Goal: Task Accomplishment & Management: Use online tool/utility

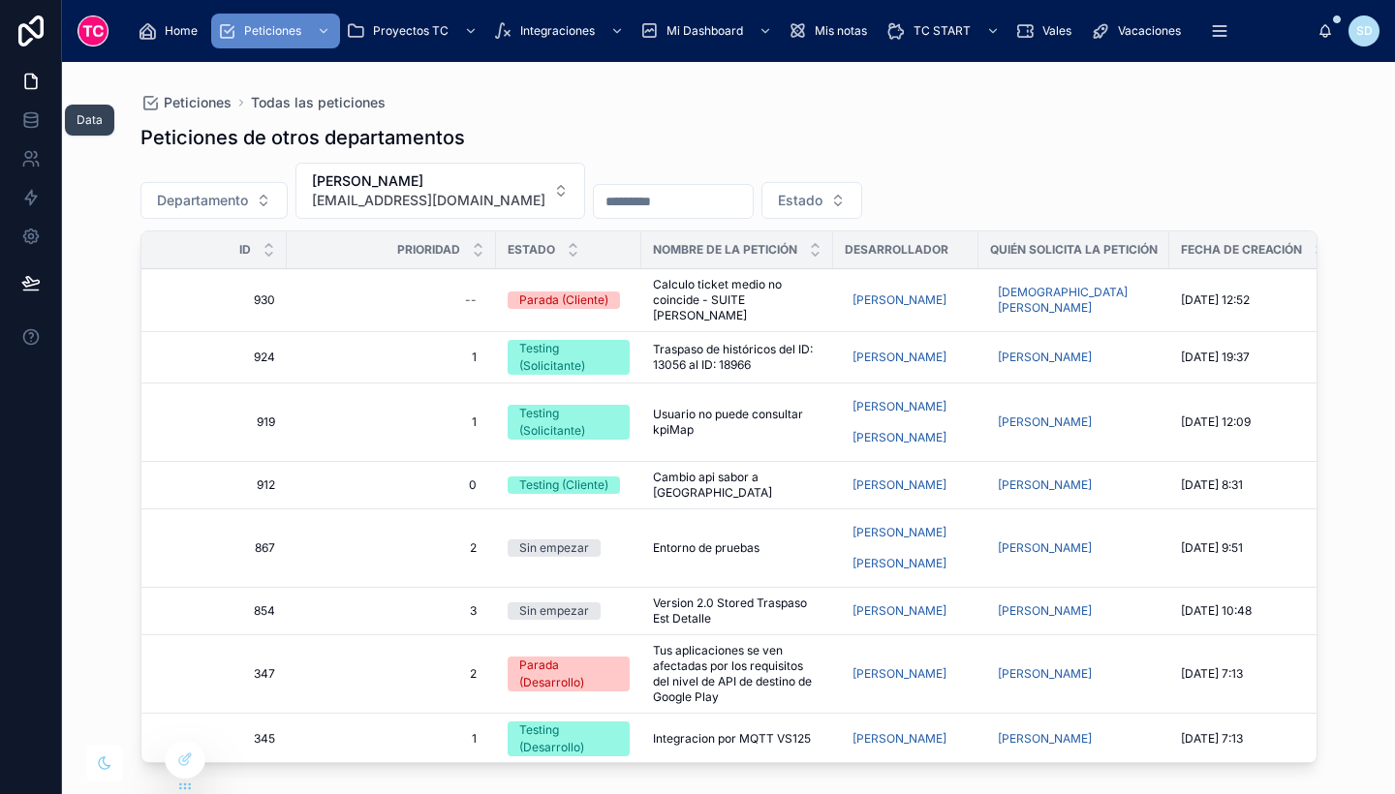
scroll to position [1, 0]
click at [23, 107] on link at bounding box center [30, 120] width 61 height 39
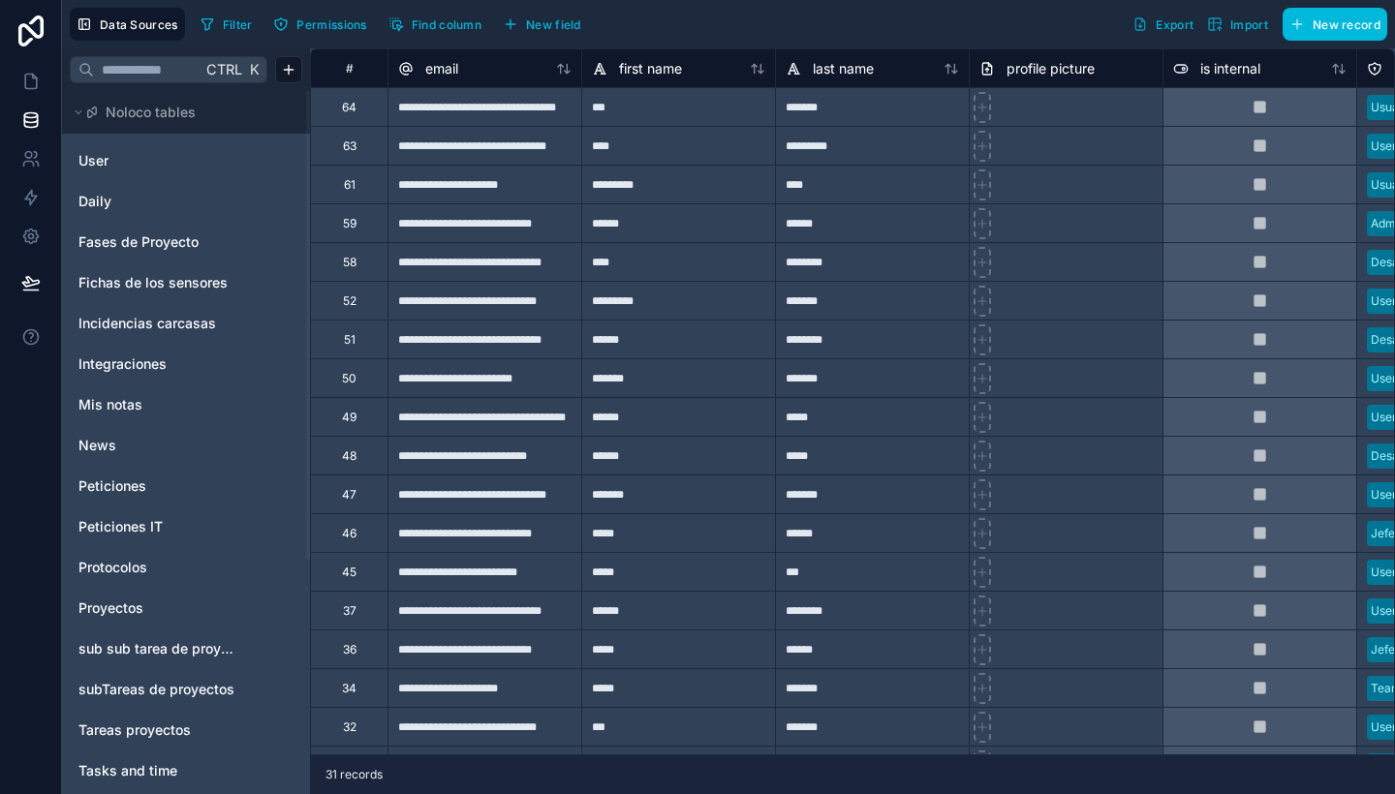
click at [173, 317] on span "Incidencias carcasas" at bounding box center [147, 323] width 138 height 19
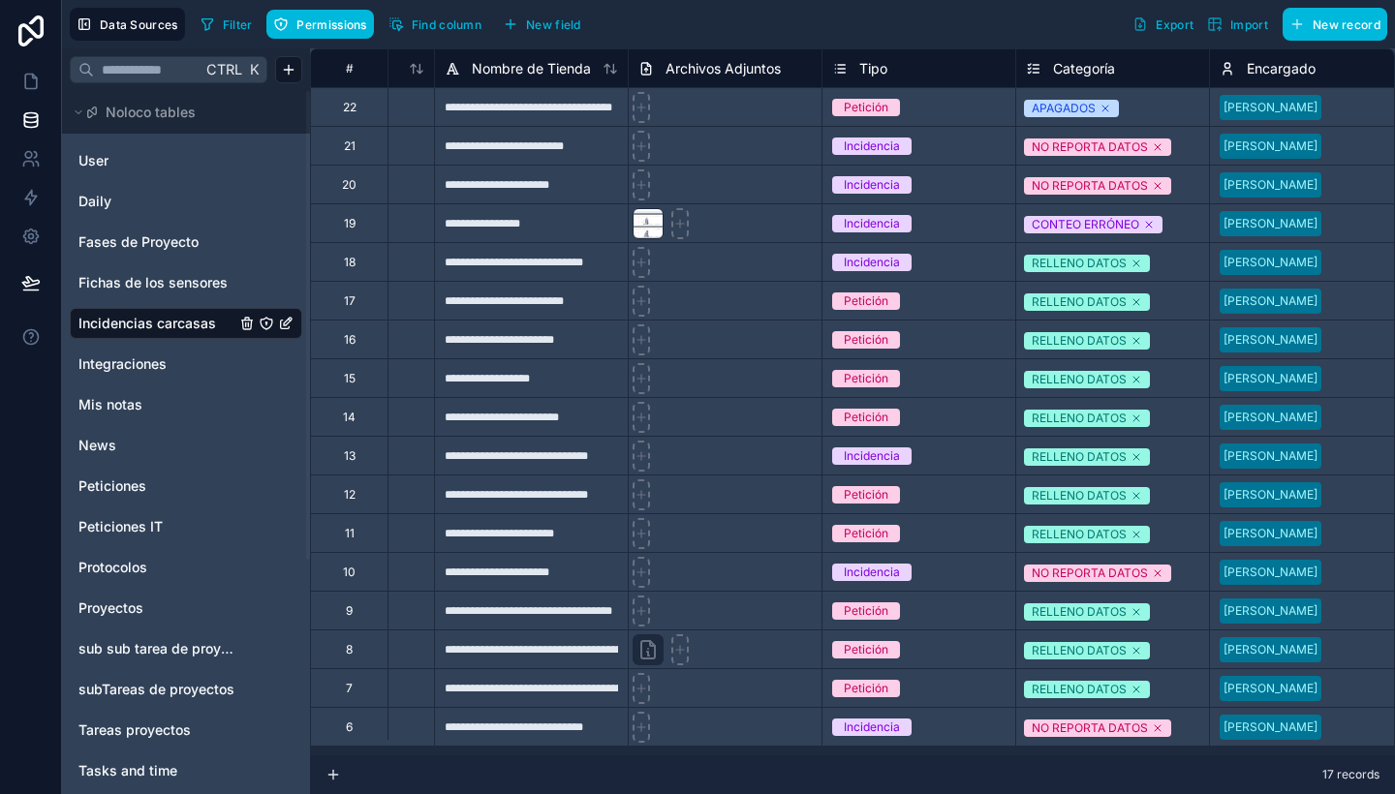
scroll to position [6, 935]
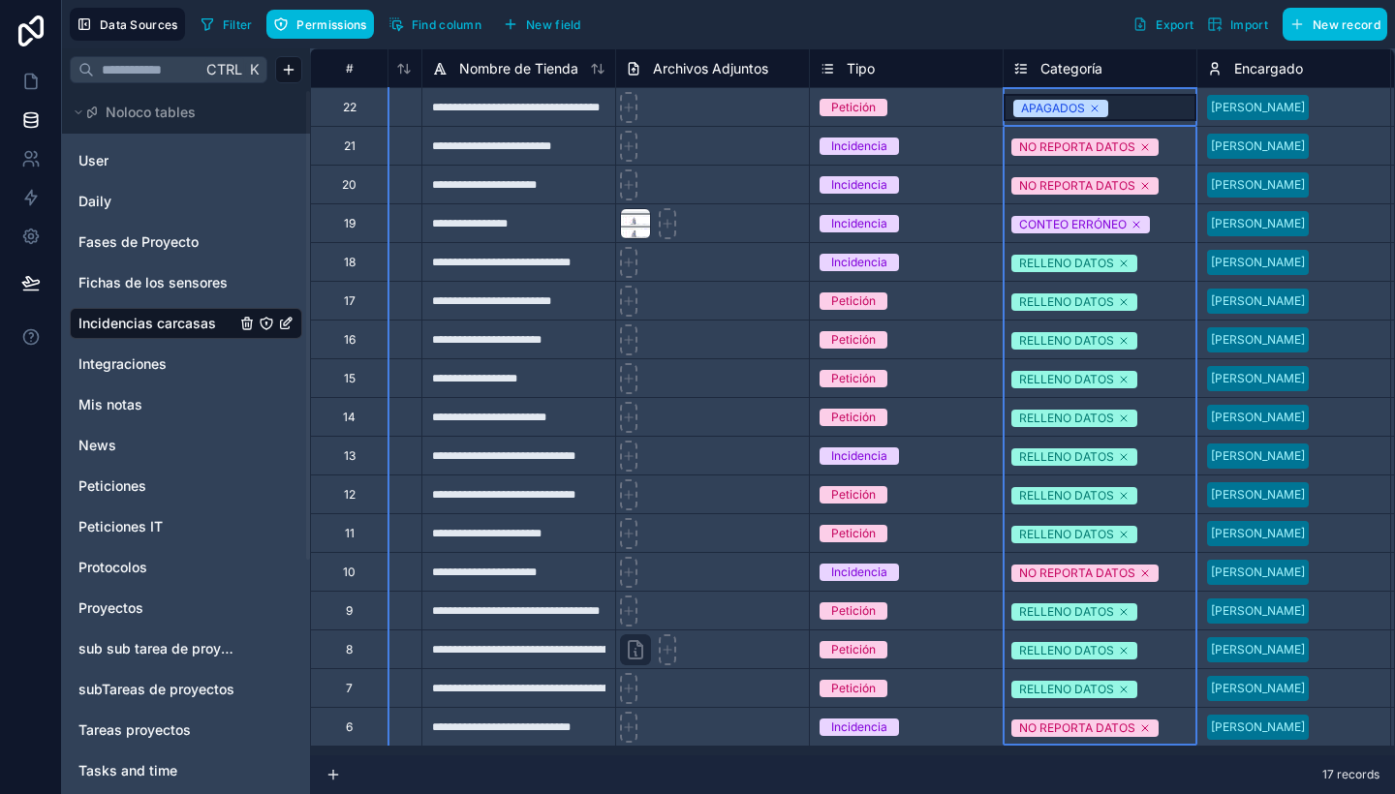
click at [1070, 56] on div "Categoría" at bounding box center [1100, 67] width 194 height 39
click at [1075, 70] on span "Categoría" at bounding box center [1071, 68] width 62 height 19
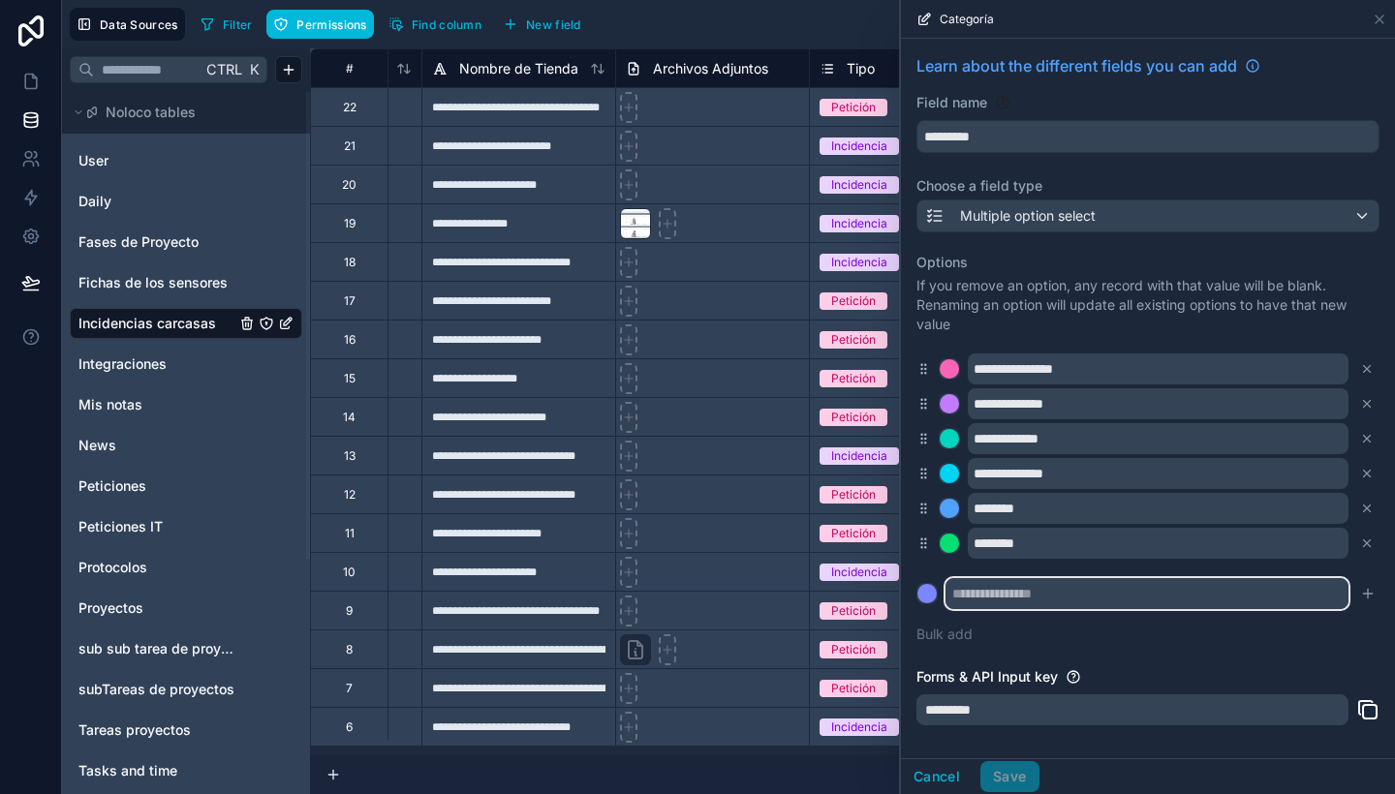
click at [1014, 596] on input "text" at bounding box center [1147, 593] width 403 height 31
type input "*****"
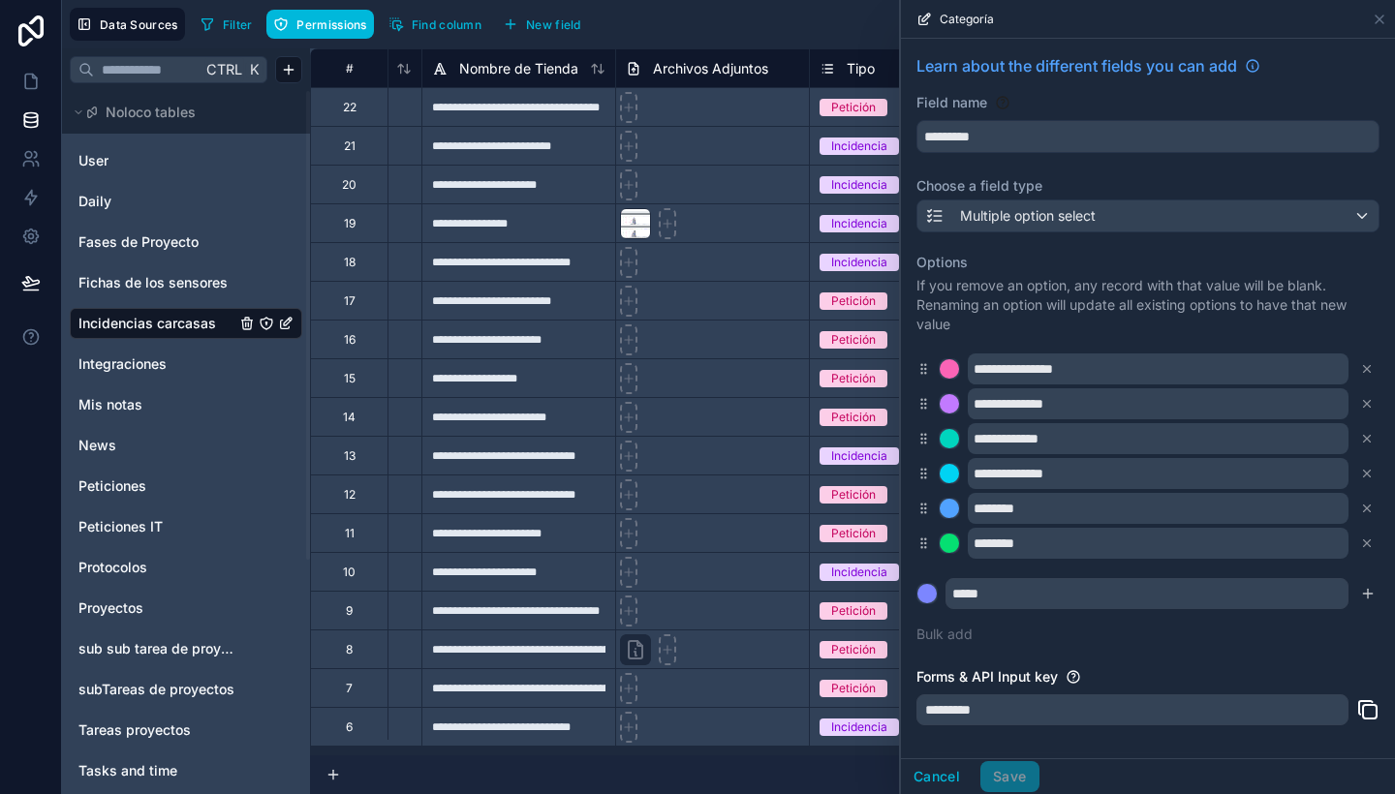
click at [1363, 589] on button "submit" at bounding box center [1367, 593] width 23 height 23
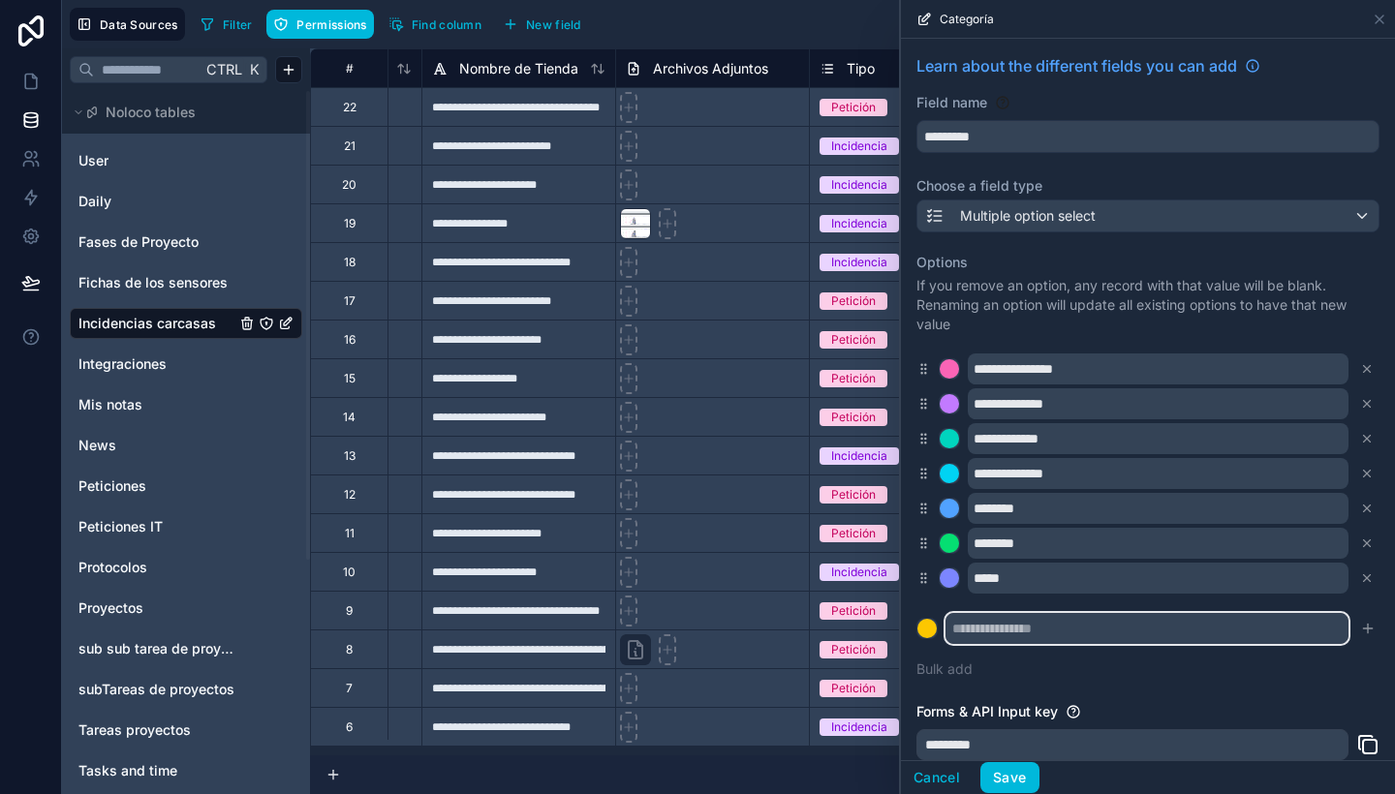
click at [1076, 639] on input "text" at bounding box center [1147, 628] width 403 height 31
type input "********"
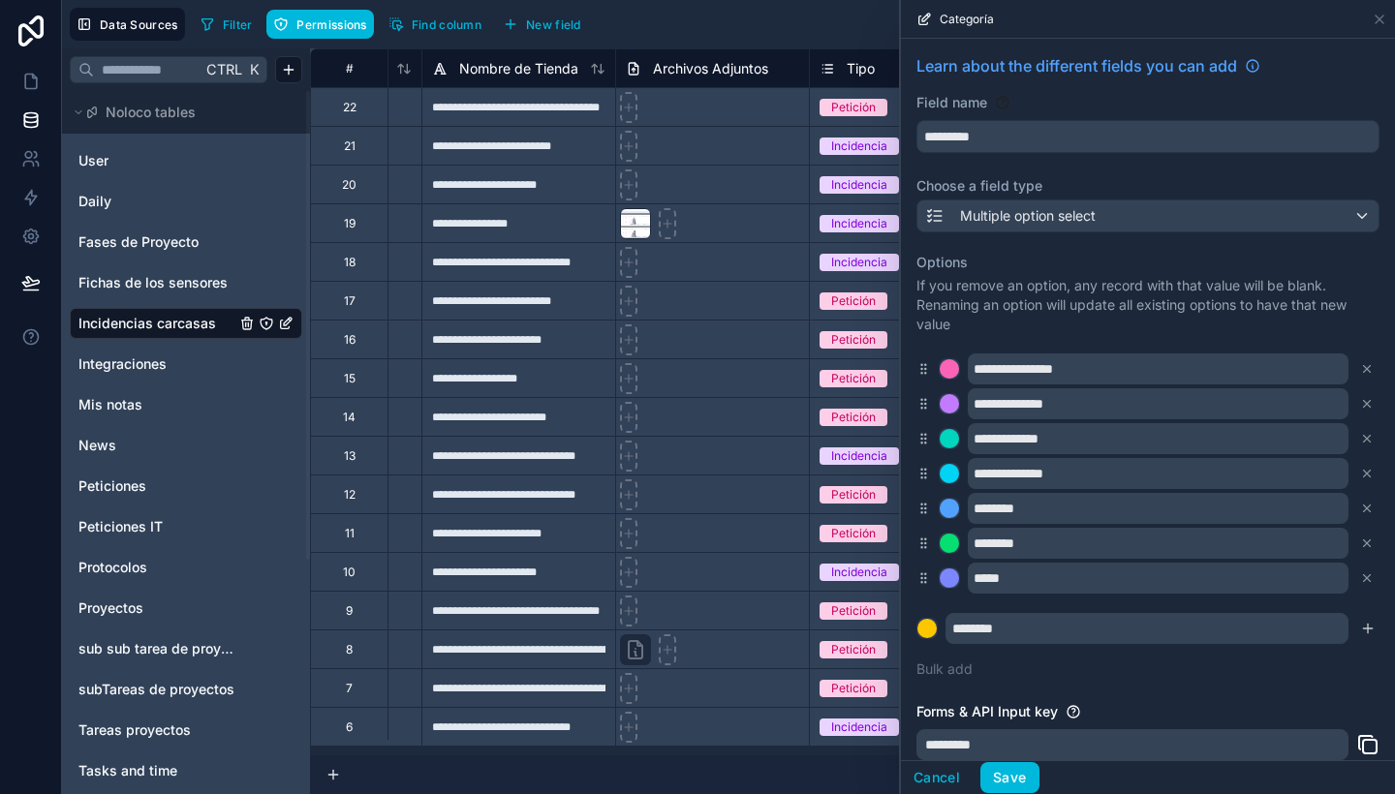
click at [1356, 630] on button "submit" at bounding box center [1367, 628] width 23 height 23
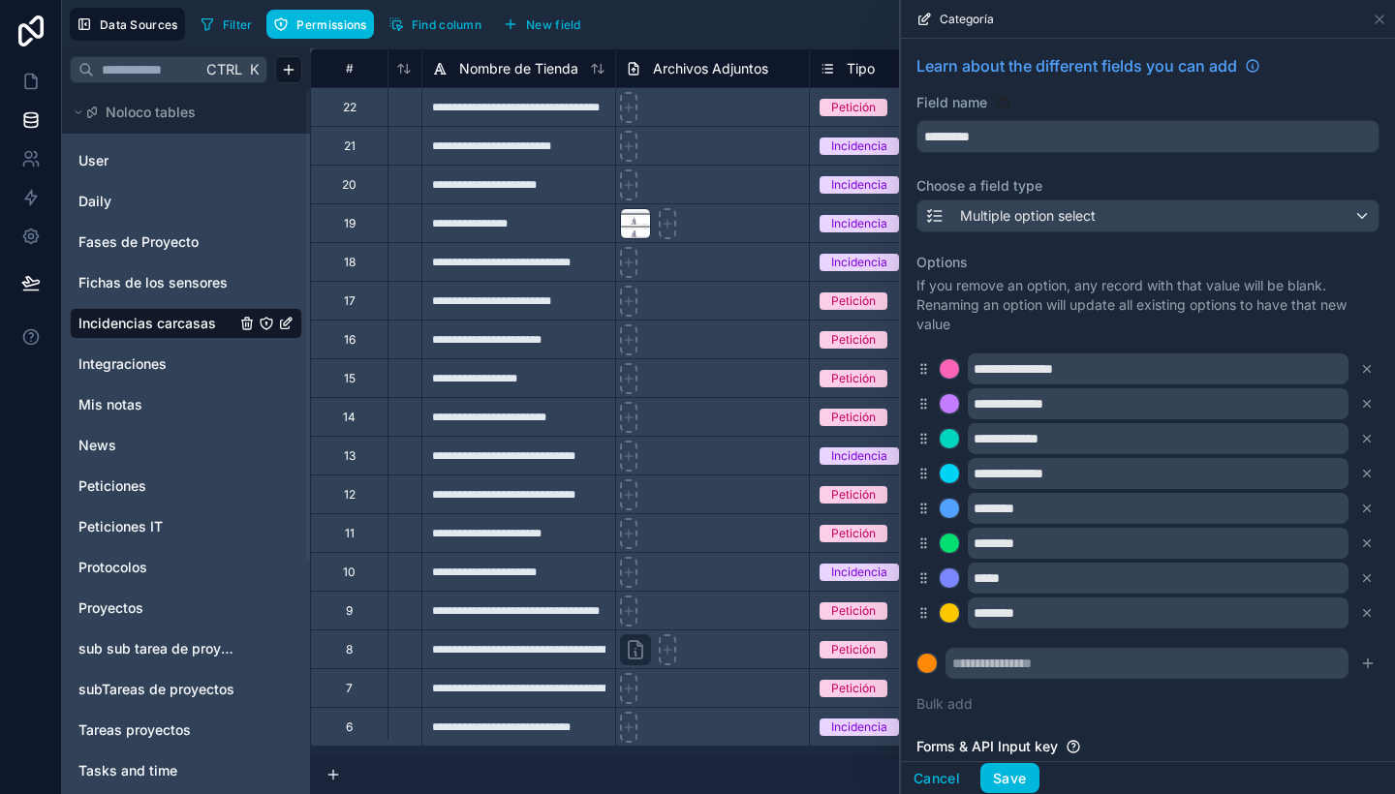
click at [1002, 775] on button "Save" at bounding box center [1009, 778] width 58 height 31
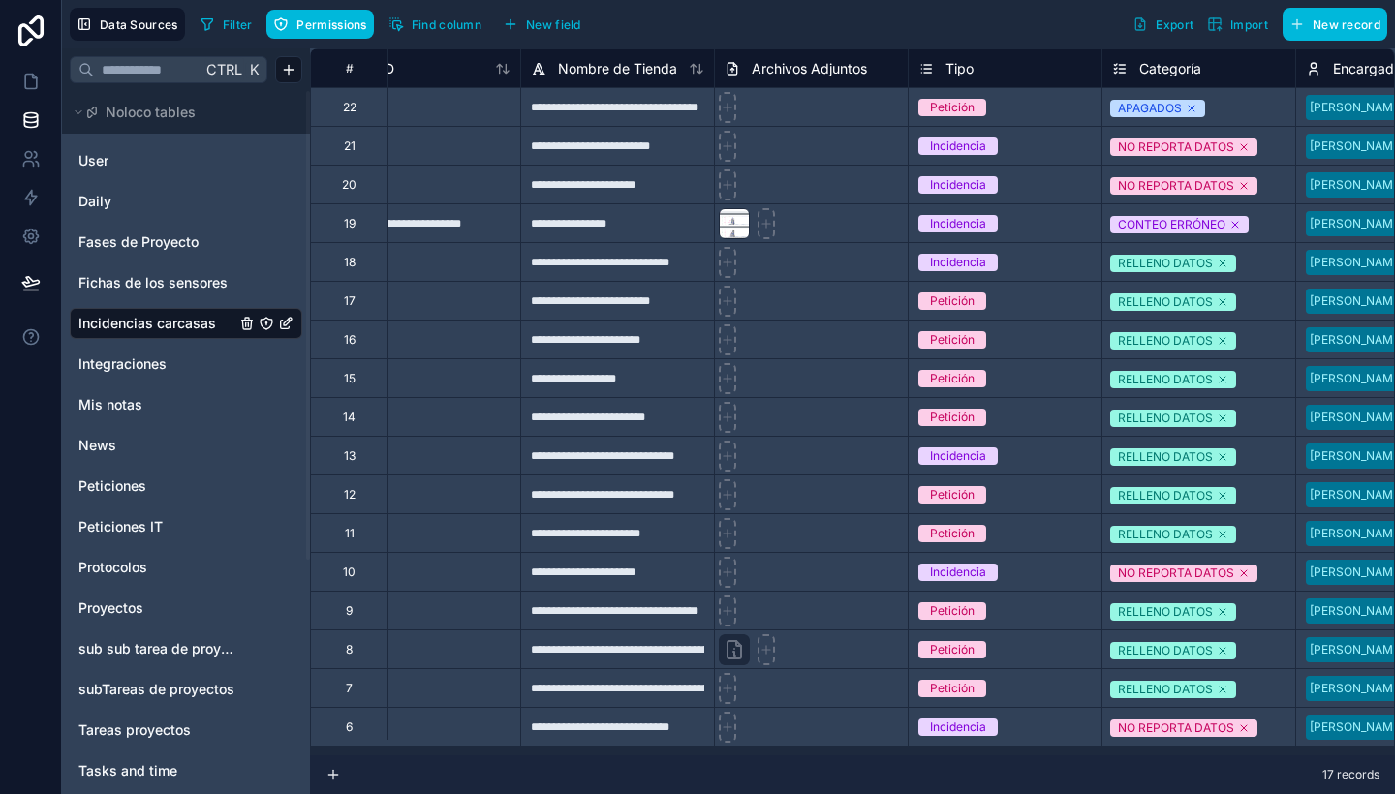
scroll to position [0, 837]
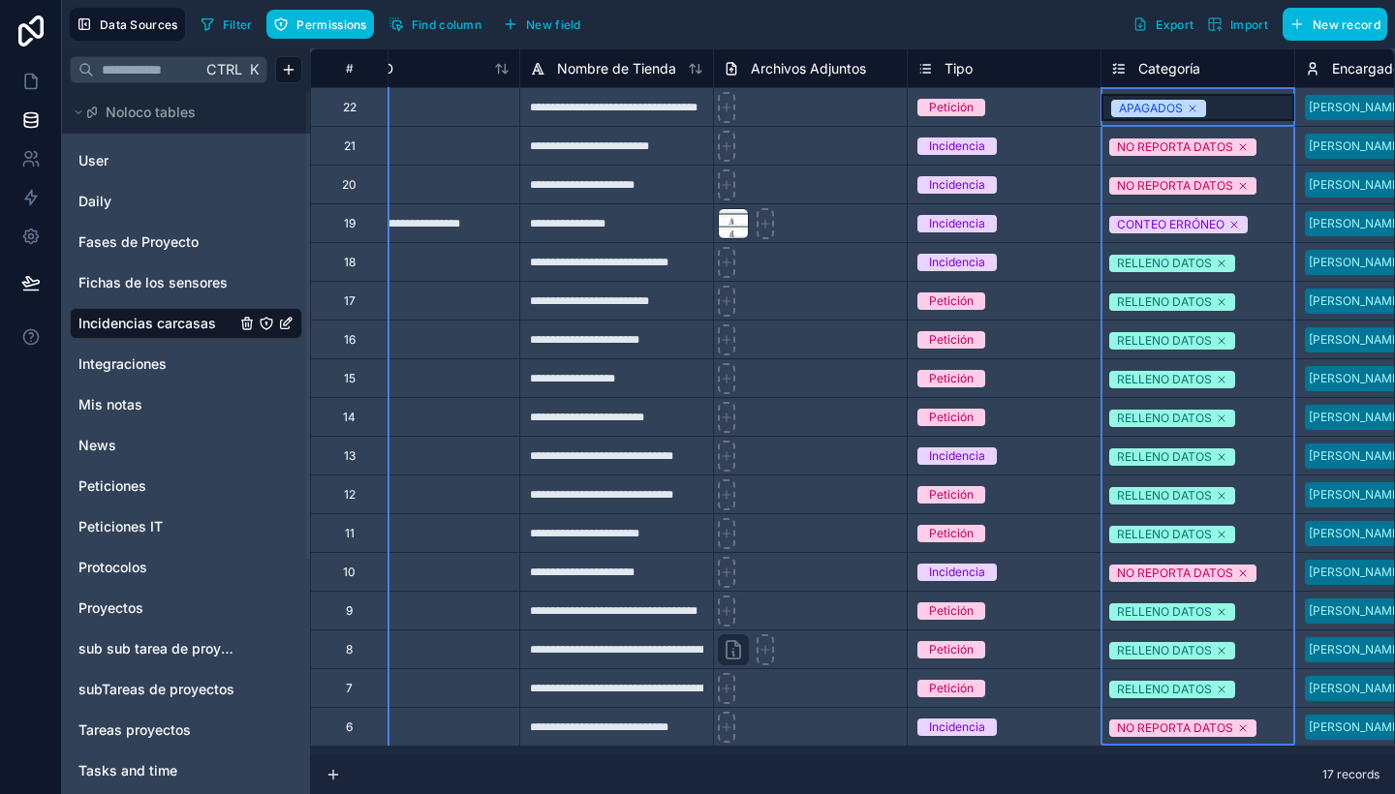
click at [1164, 65] on span "Categoría" at bounding box center [1169, 68] width 62 height 19
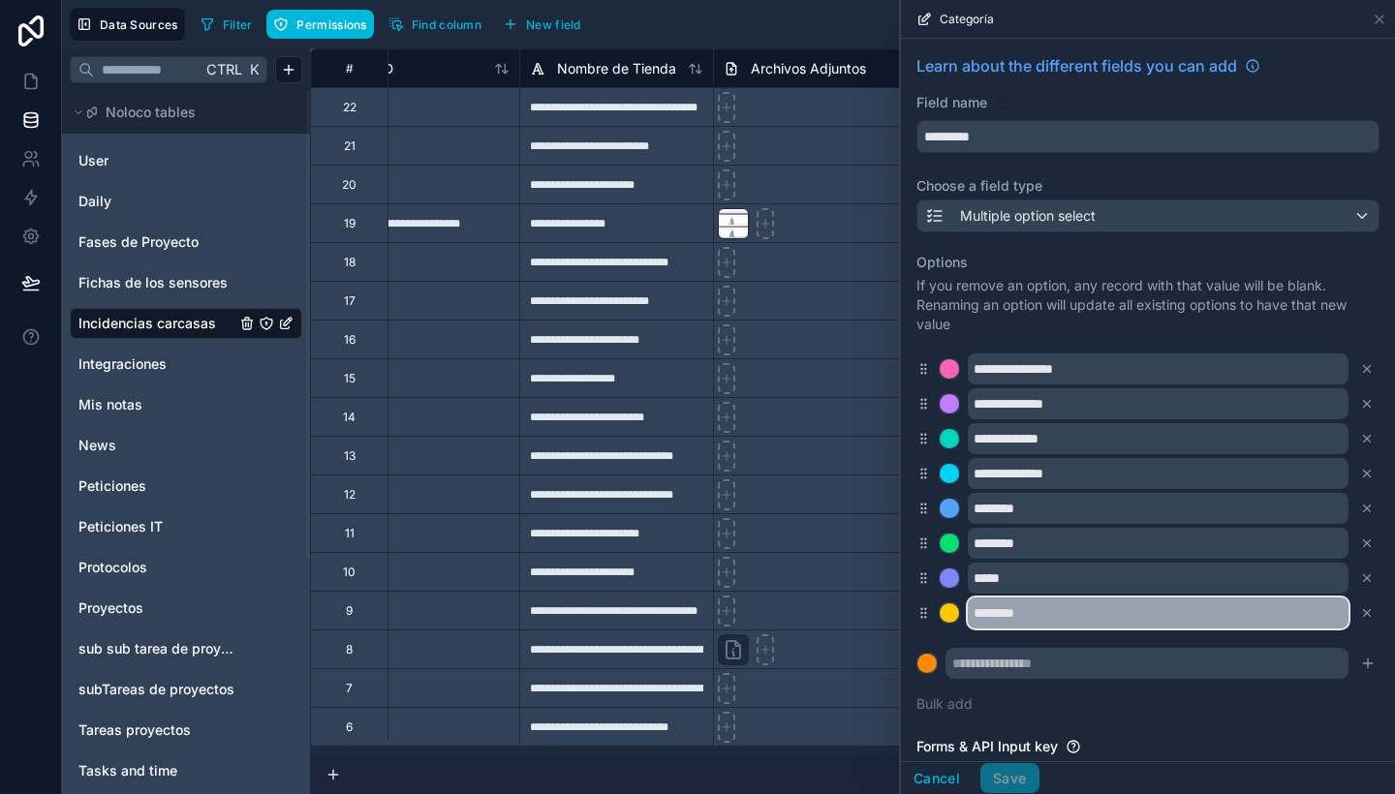
click at [1099, 610] on input "********" at bounding box center [1158, 613] width 381 height 31
type input "*******"
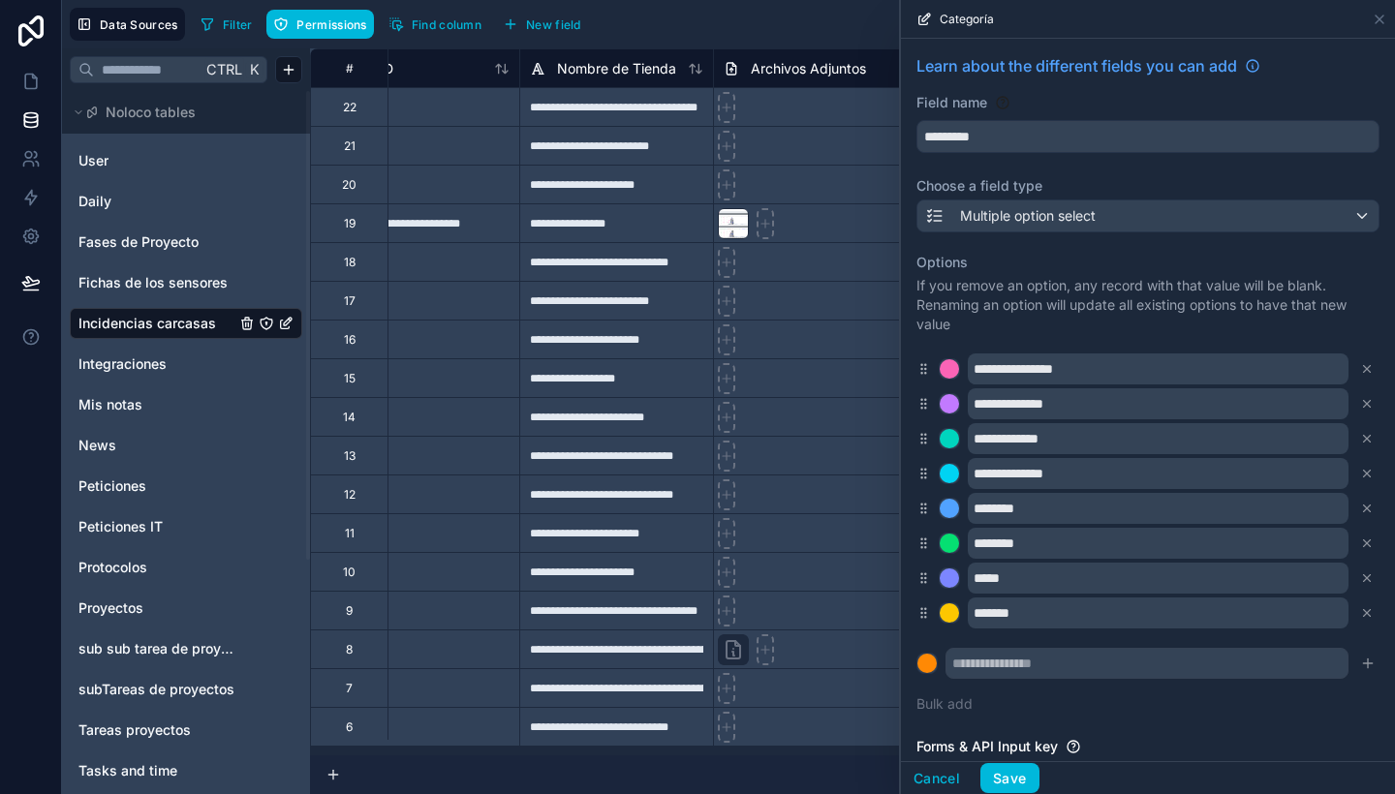
click at [1024, 783] on button "Save" at bounding box center [1009, 778] width 58 height 31
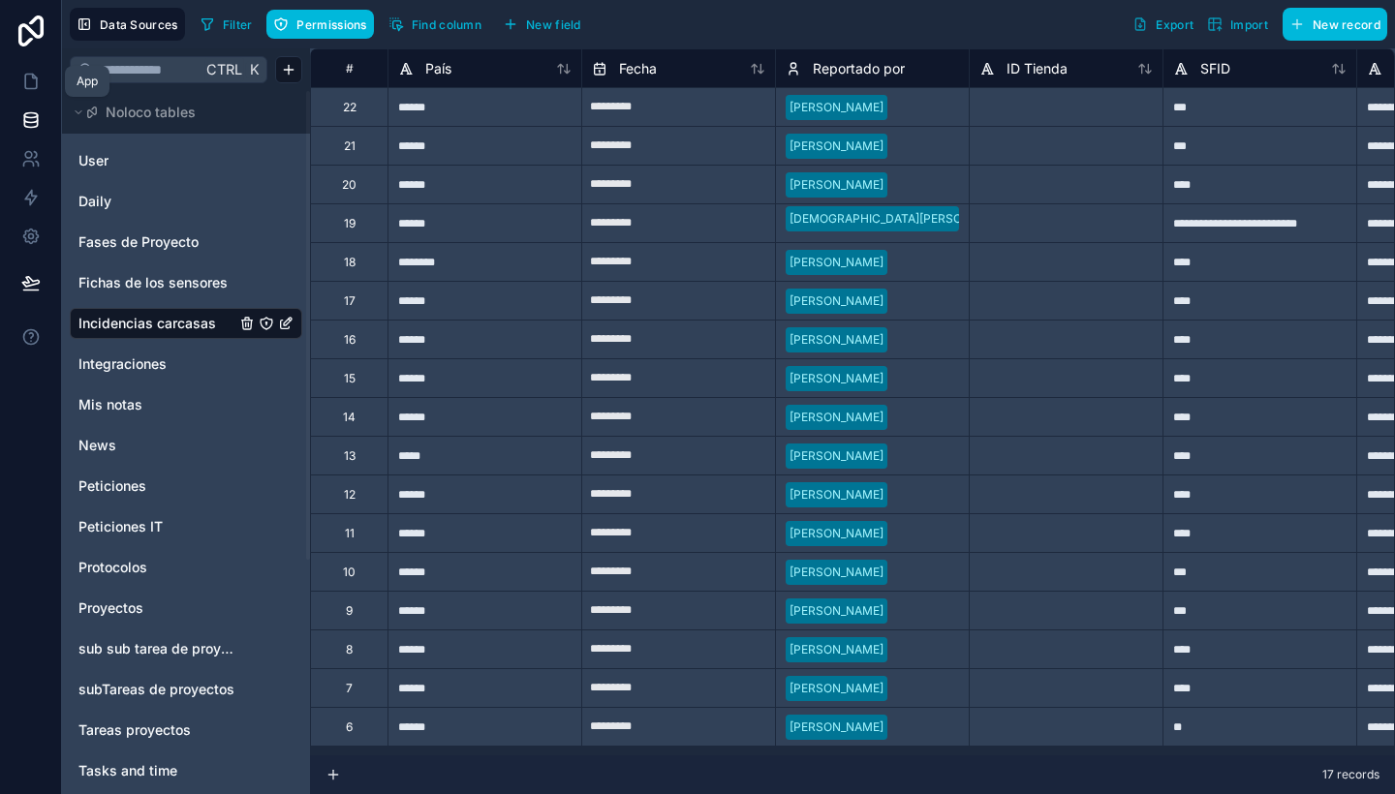
click at [21, 78] on icon at bounding box center [30, 81] width 19 height 19
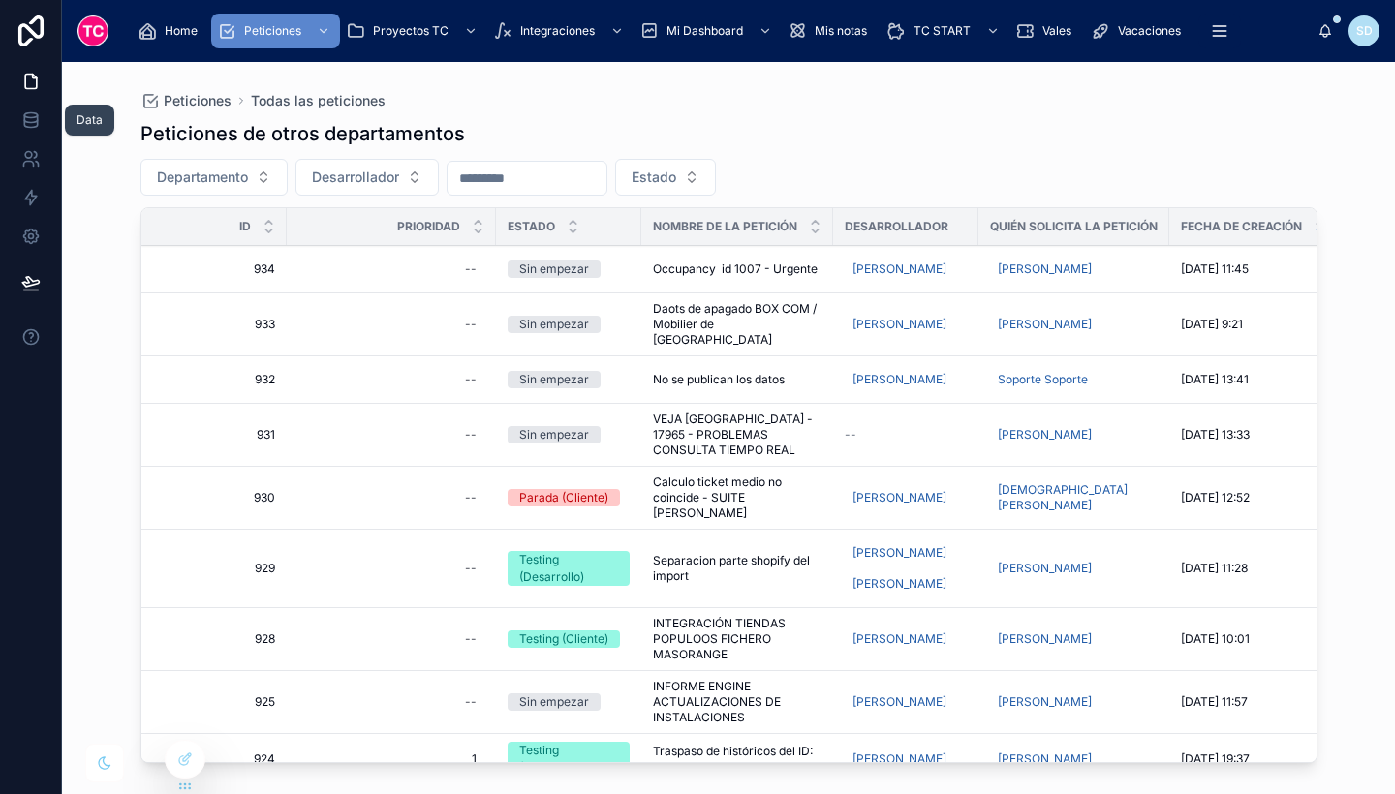
click at [24, 123] on icon at bounding box center [30, 124] width 13 height 8
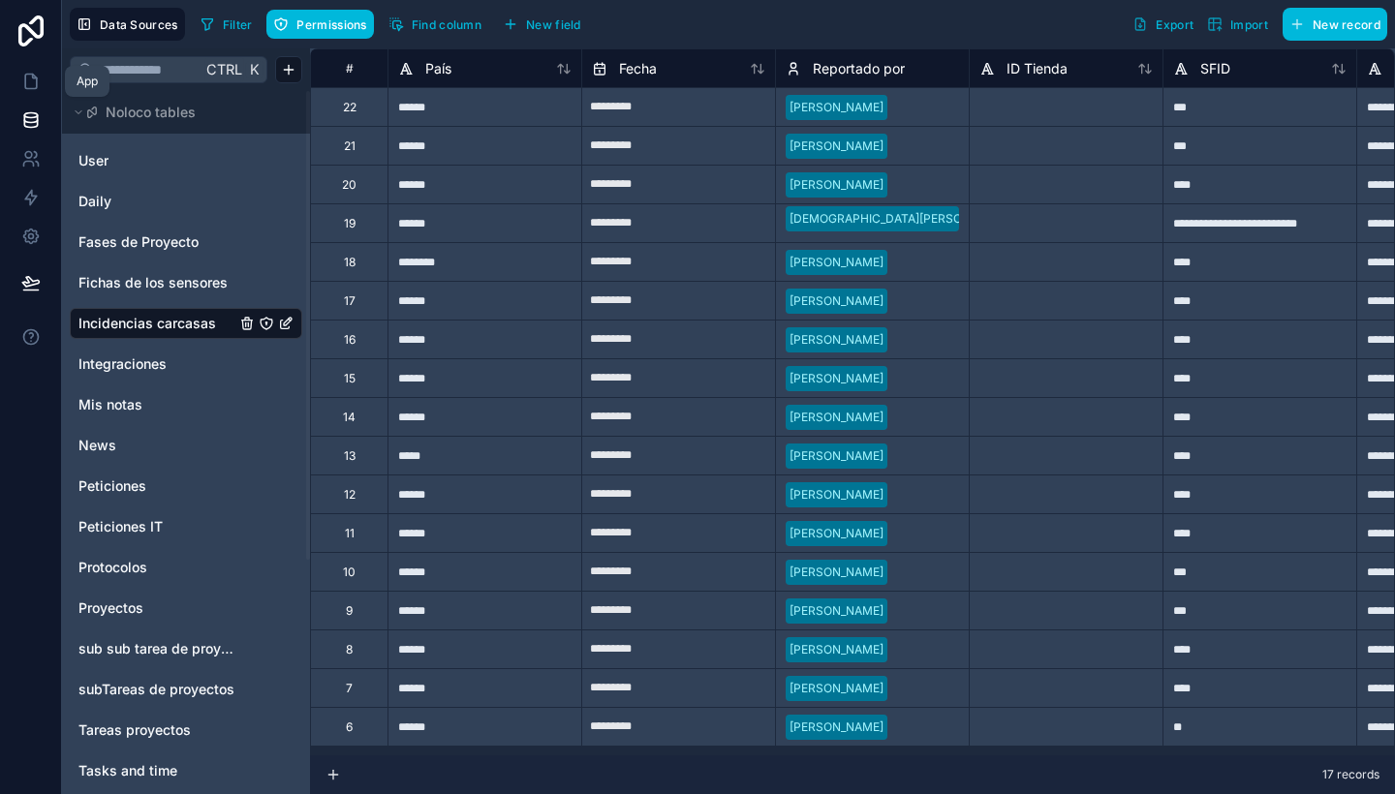
click at [22, 79] on icon at bounding box center [30, 81] width 19 height 19
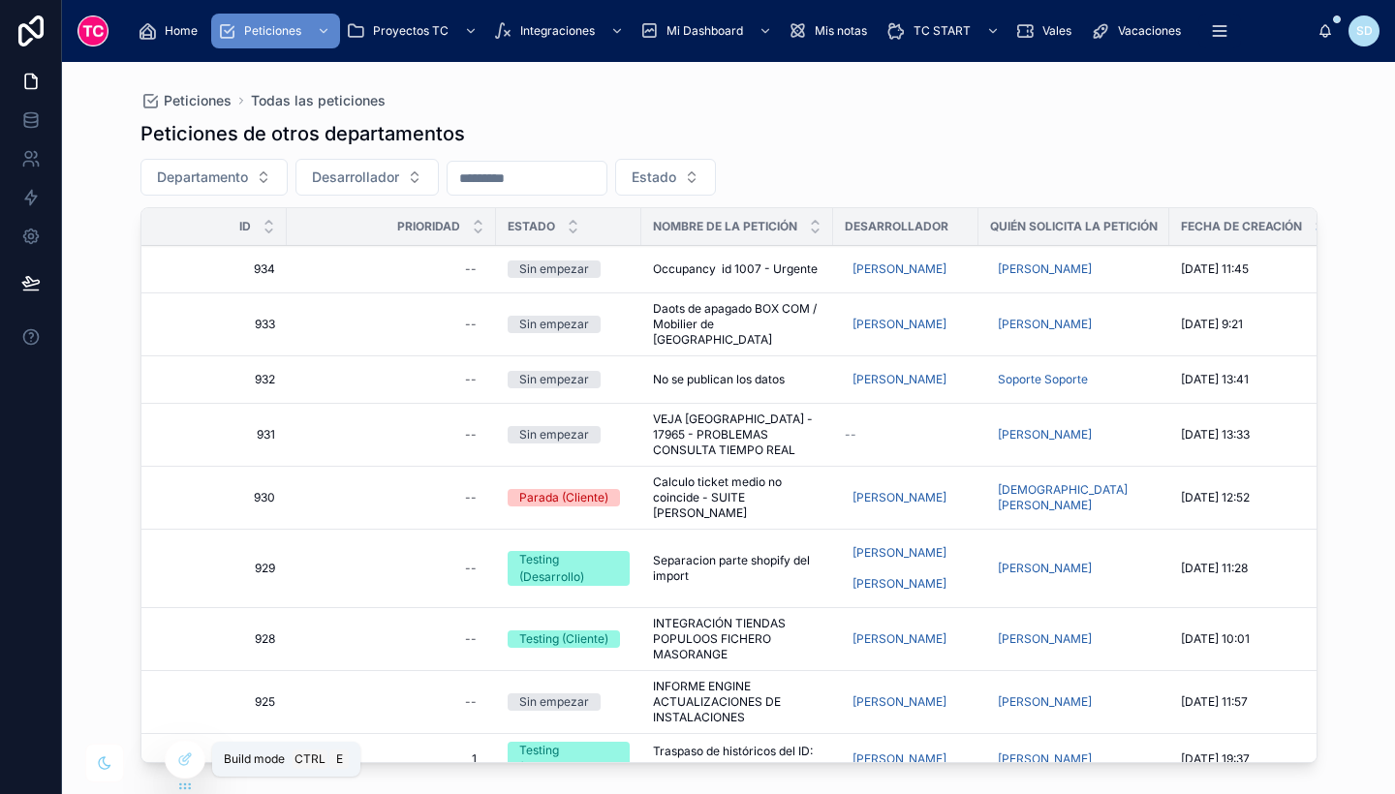
click at [180, 756] on icon at bounding box center [185, 760] width 16 height 16
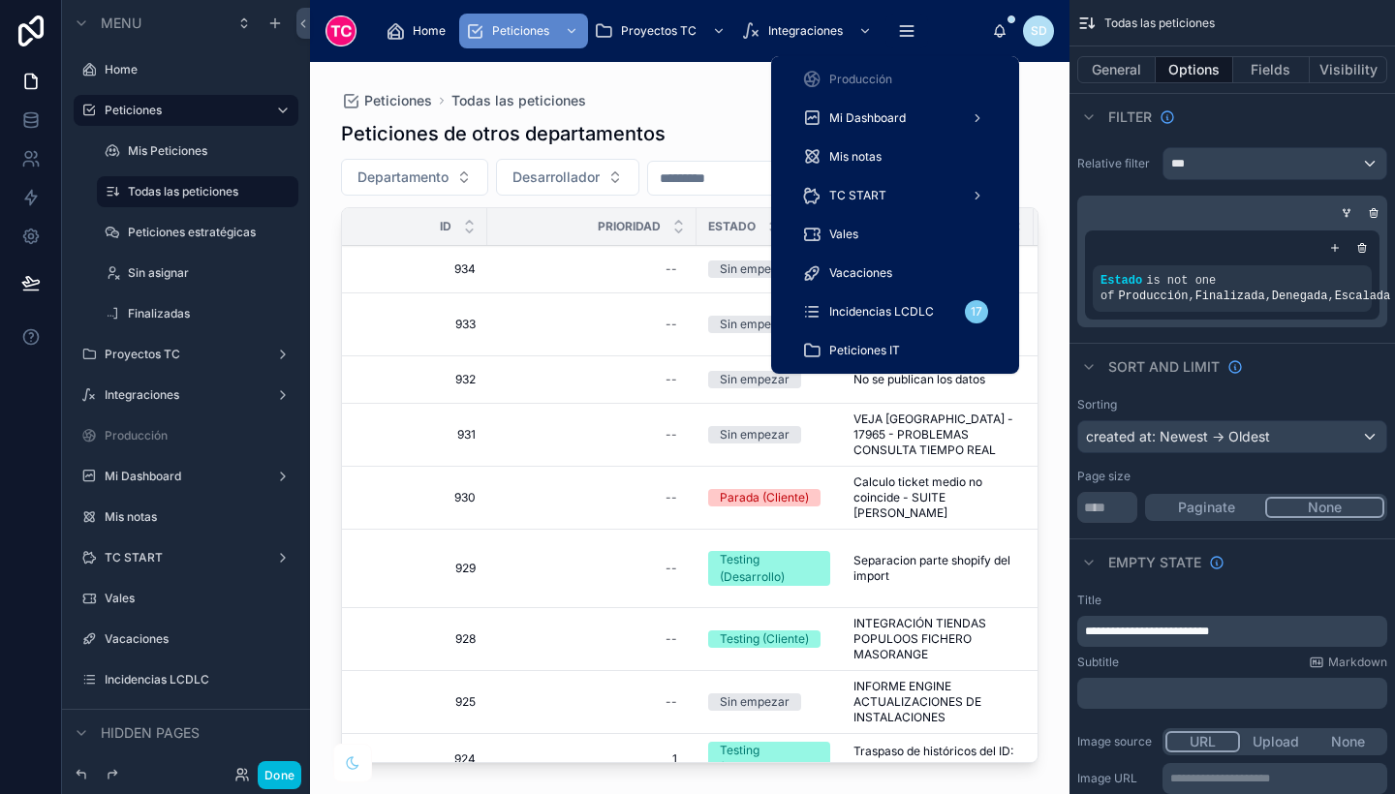
click at [873, 321] on div "Incidencias LCDLC 17" at bounding box center [895, 311] width 186 height 31
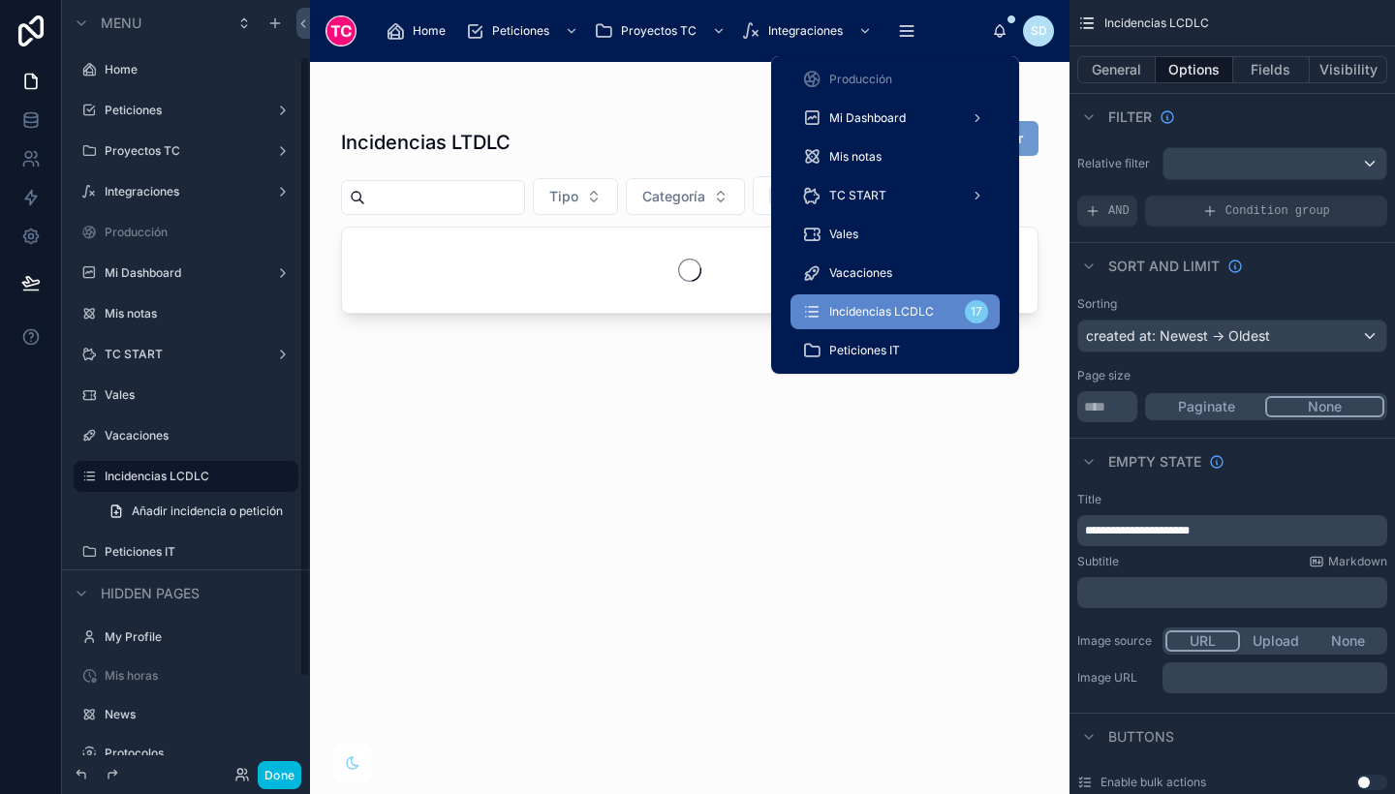
scroll to position [70, 0]
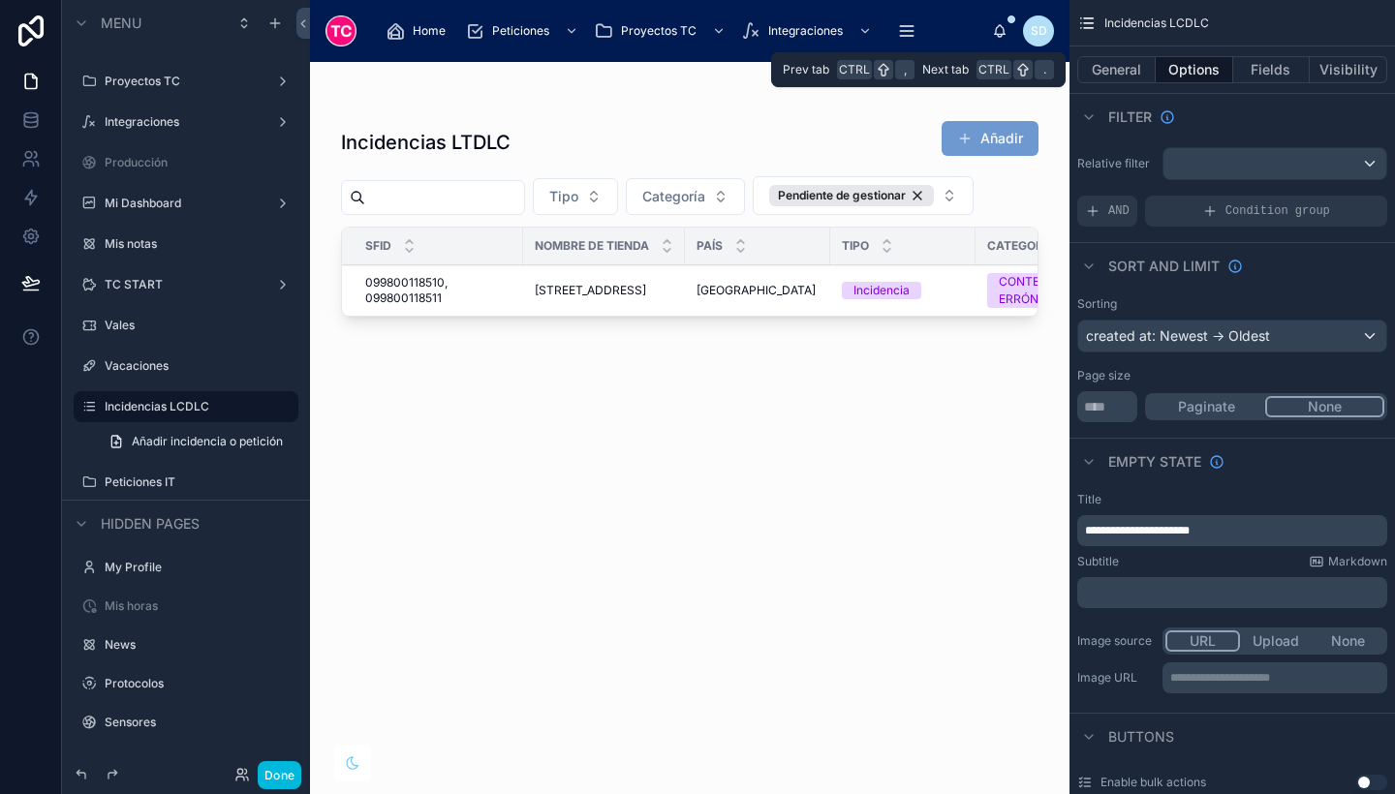
click at [1361, 69] on button "Visibility" at bounding box center [1349, 69] width 78 height 27
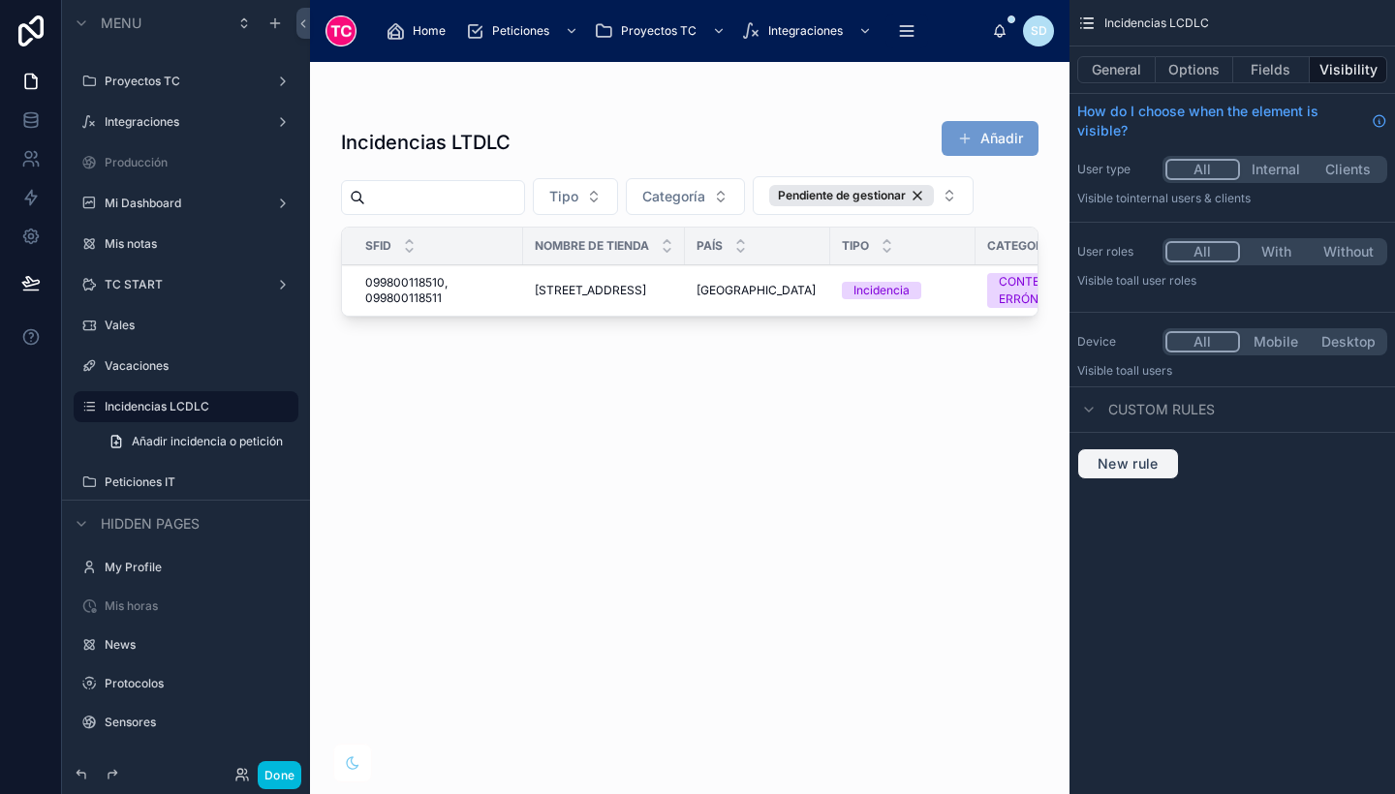
click at [1141, 454] on button "New rule" at bounding box center [1128, 464] width 102 height 31
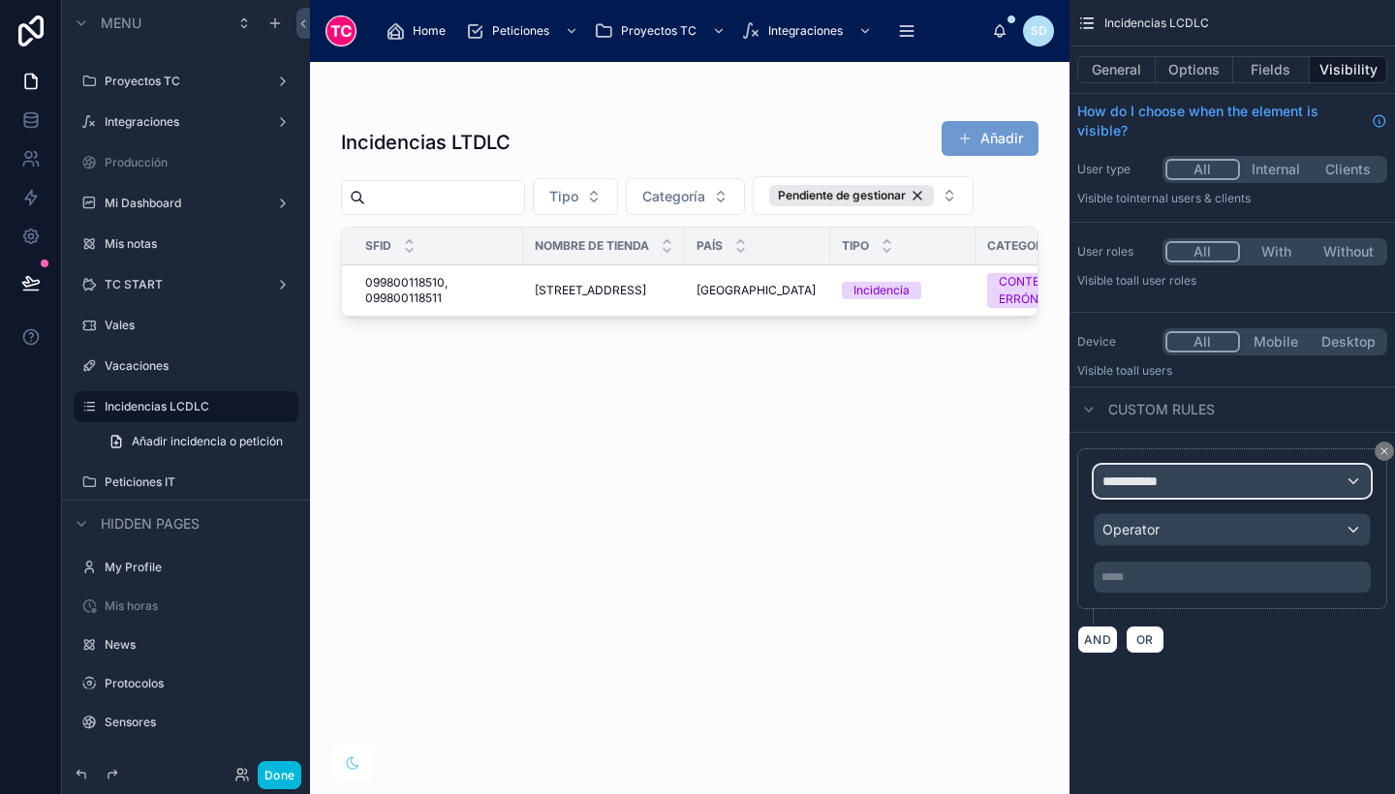
click at [1157, 482] on span "**********" at bounding box center [1138, 481] width 72 height 19
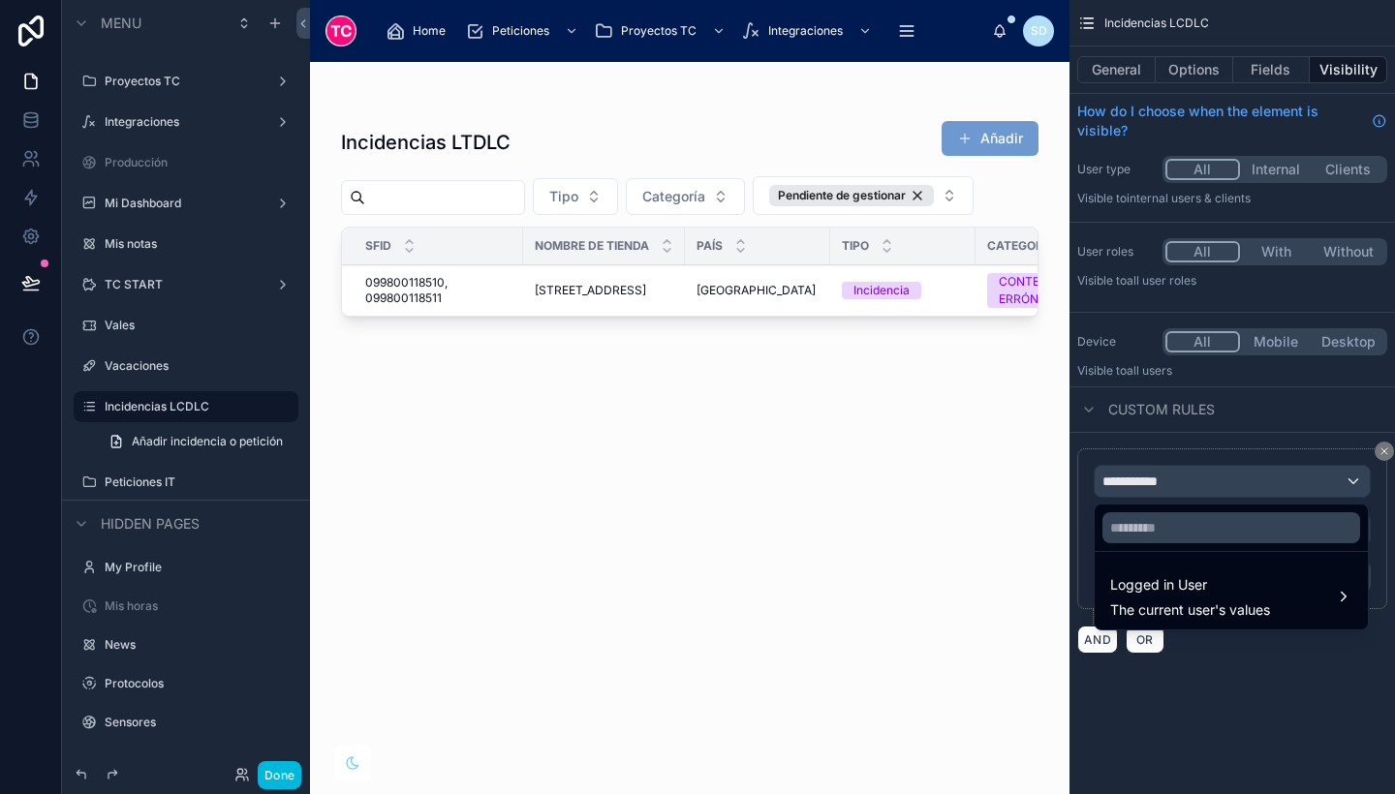
click at [1172, 602] on span "The current user's values" at bounding box center [1190, 610] width 160 height 19
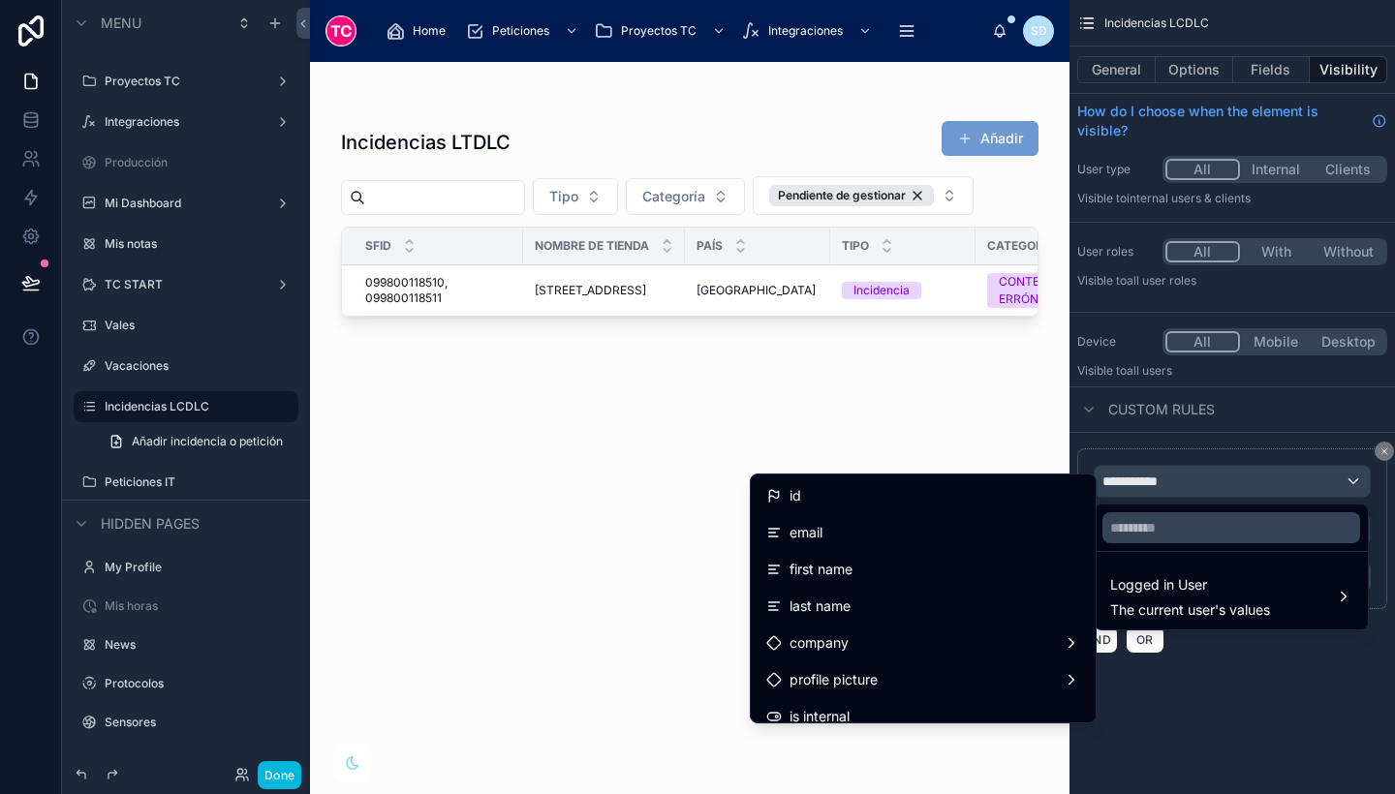
click at [950, 534] on div "email" at bounding box center [923, 532] width 314 height 23
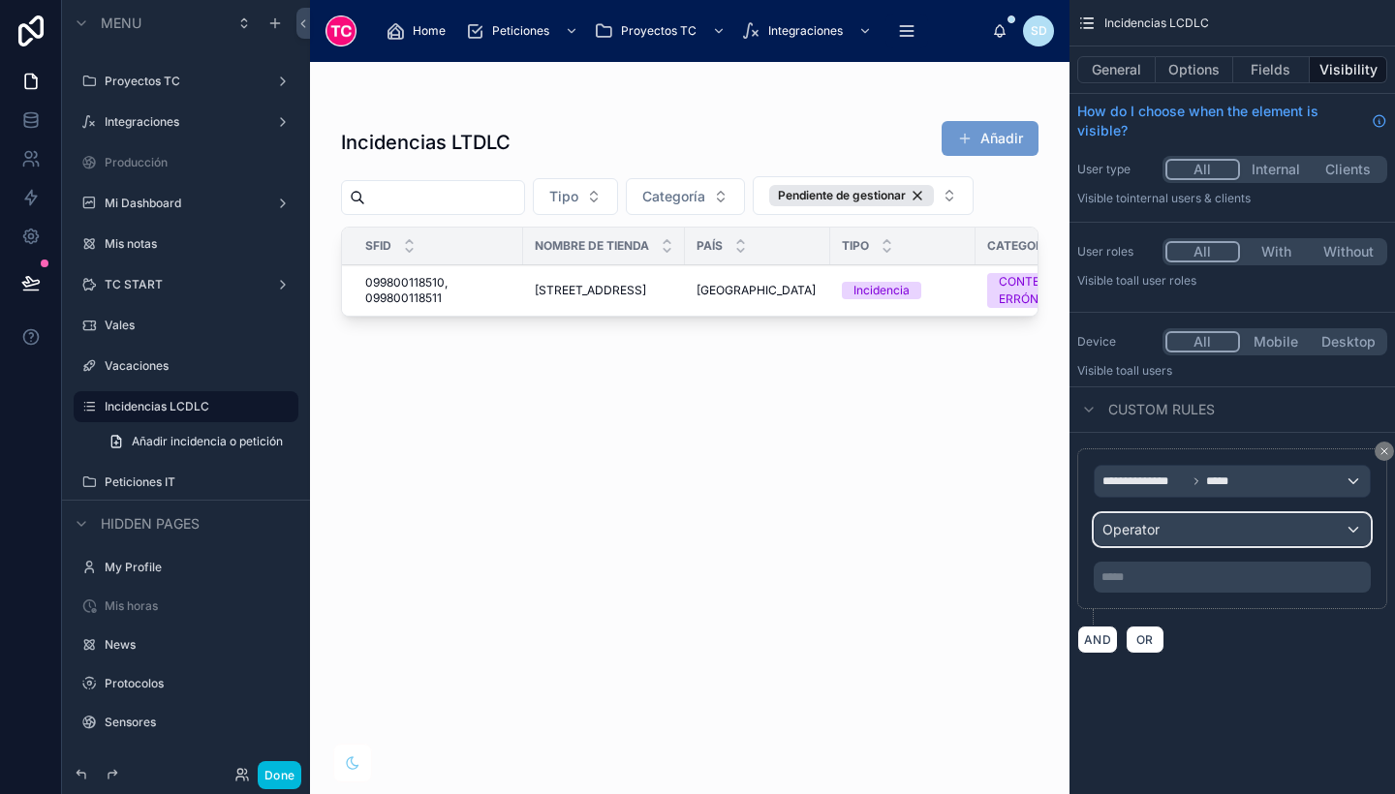
click at [1228, 518] on div "Operator" at bounding box center [1232, 529] width 275 height 31
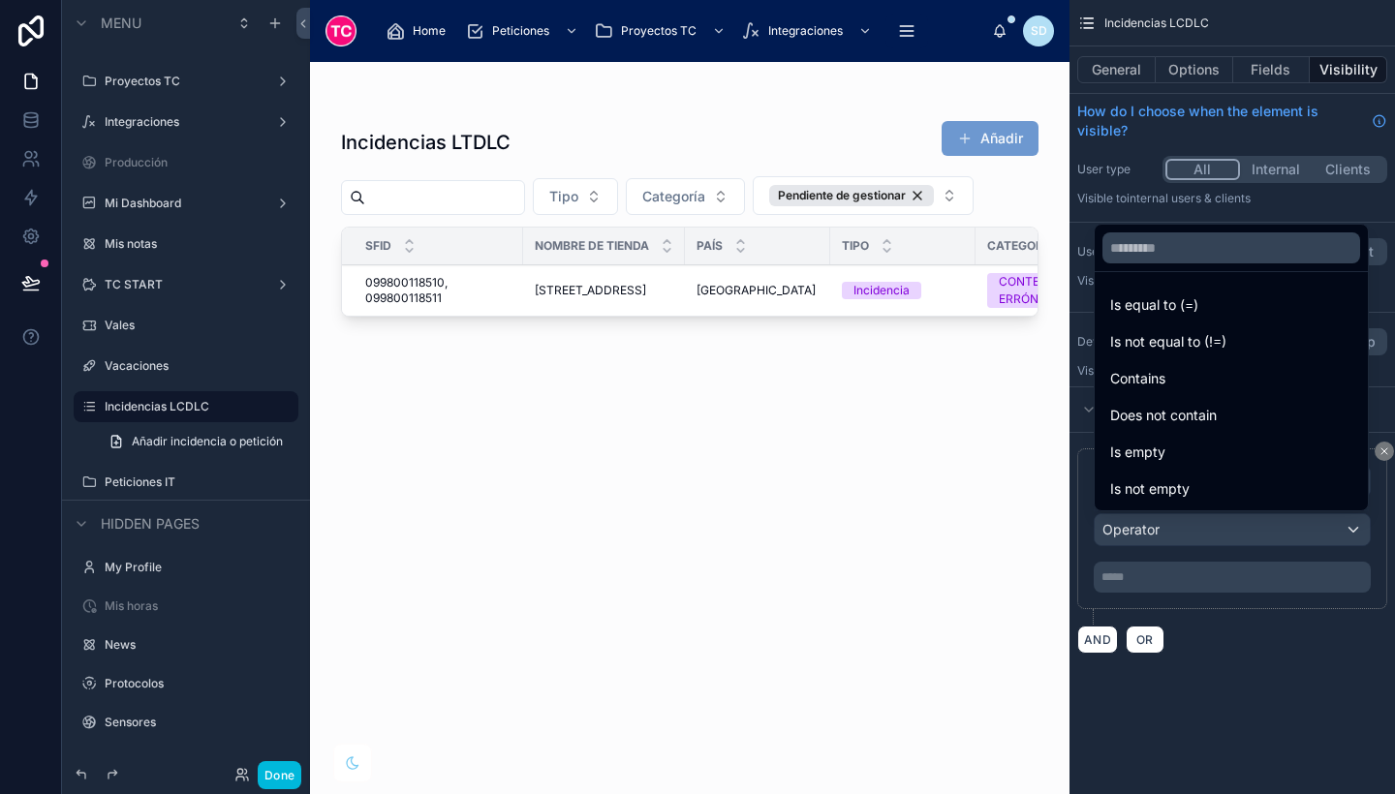
click at [1207, 375] on div "Contains" at bounding box center [1231, 378] width 242 height 23
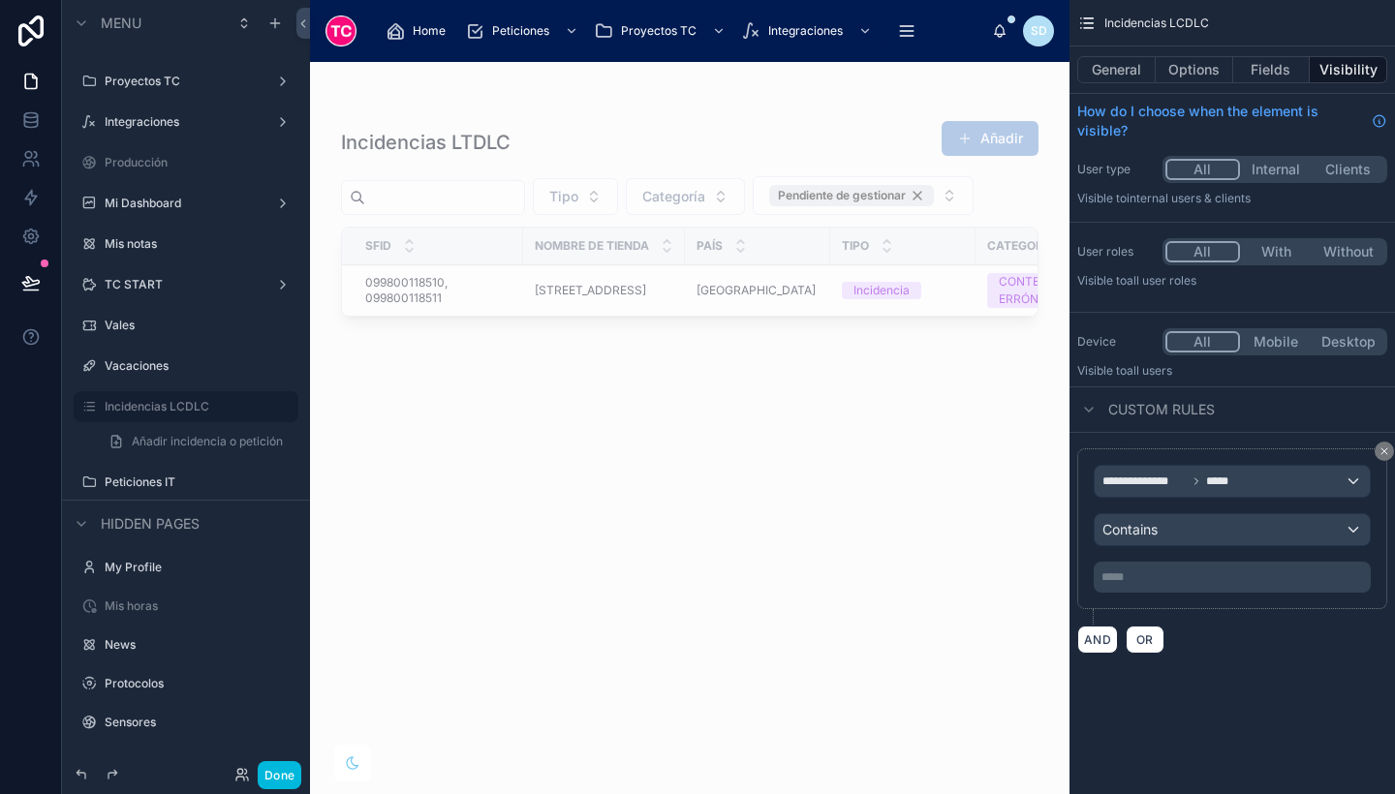
click at [1199, 582] on p "***** ﻿" at bounding box center [1234, 578] width 265 height 16
click at [1160, 639] on button "OR" at bounding box center [1145, 640] width 39 height 28
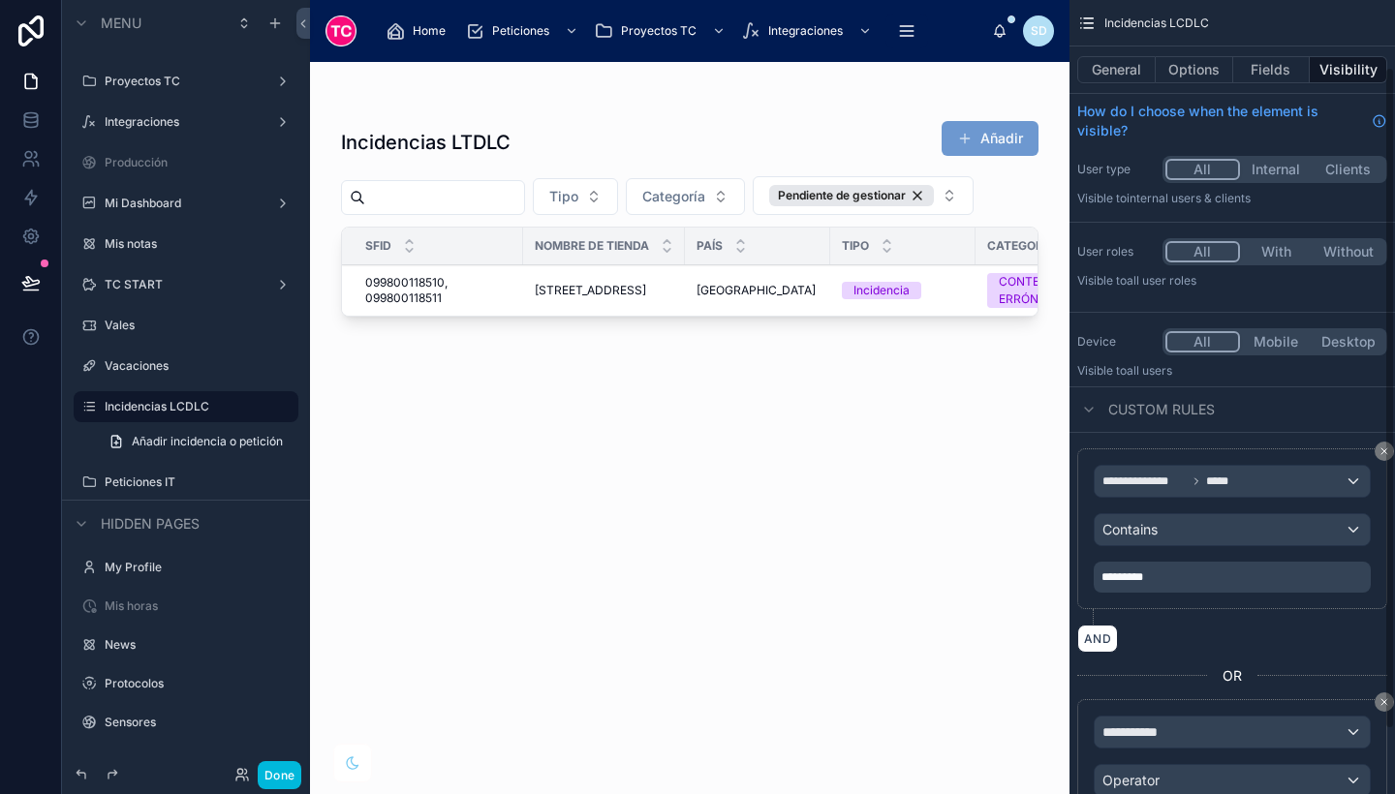
scroll to position [157, 0]
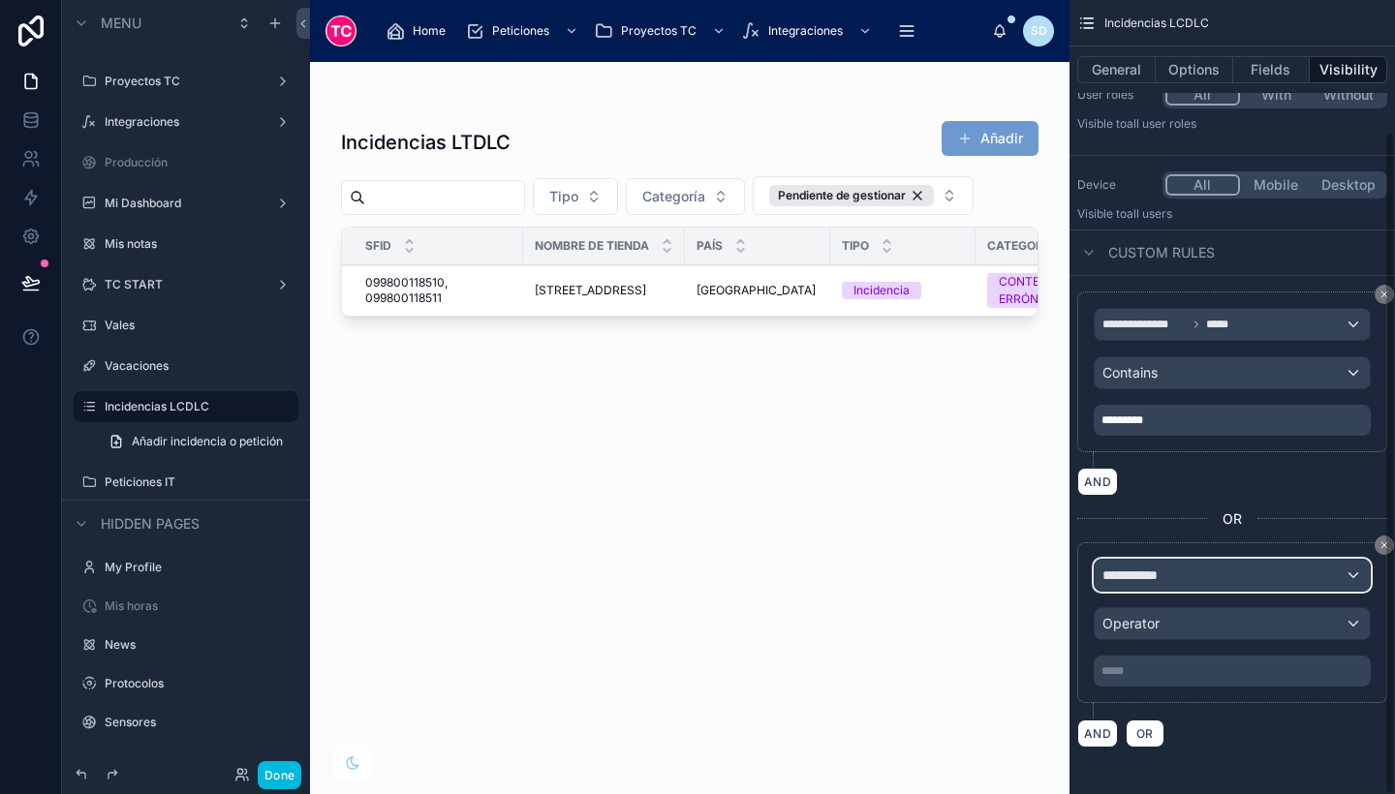
click at [1170, 574] on span "**********" at bounding box center [1138, 575] width 72 height 19
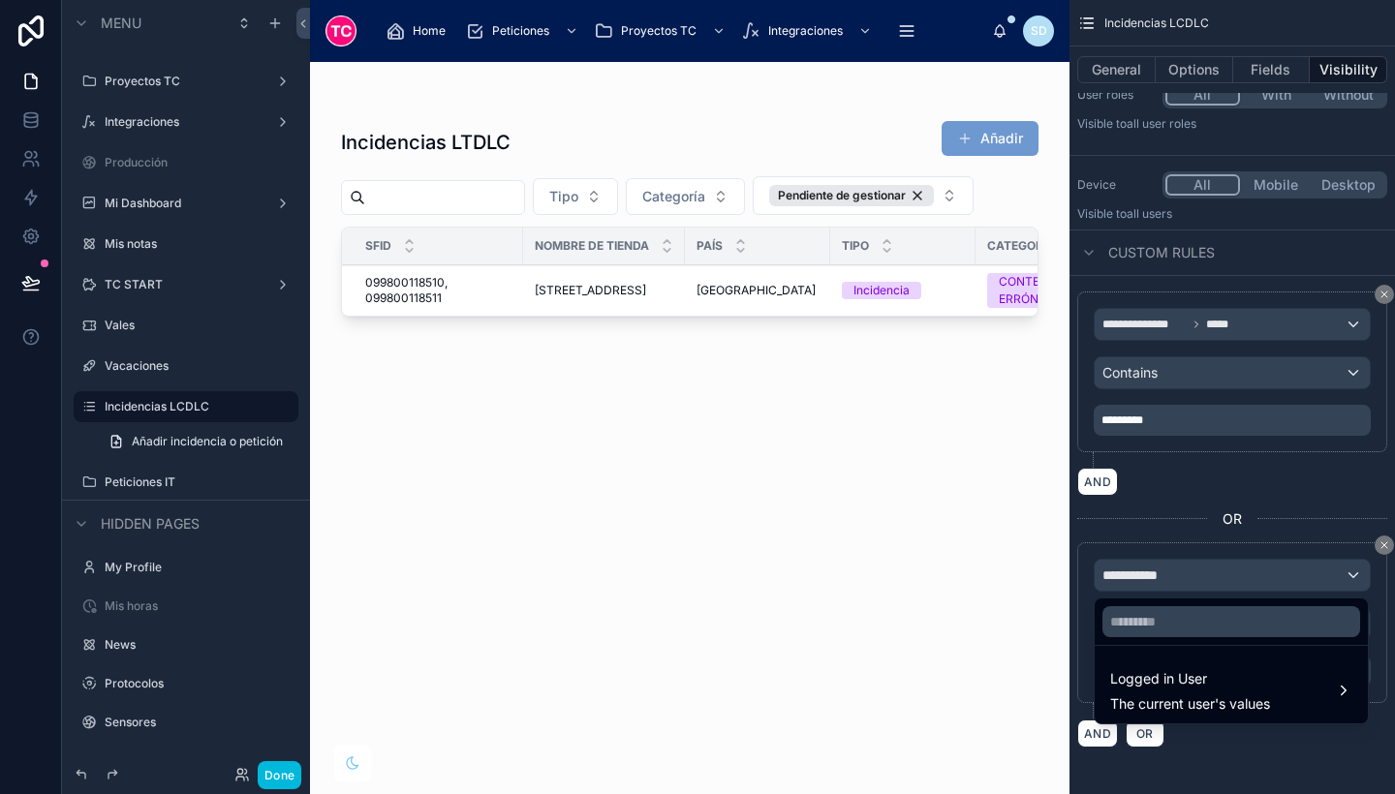
click at [1189, 693] on div "Logged in User The current user's values" at bounding box center [1190, 690] width 160 height 47
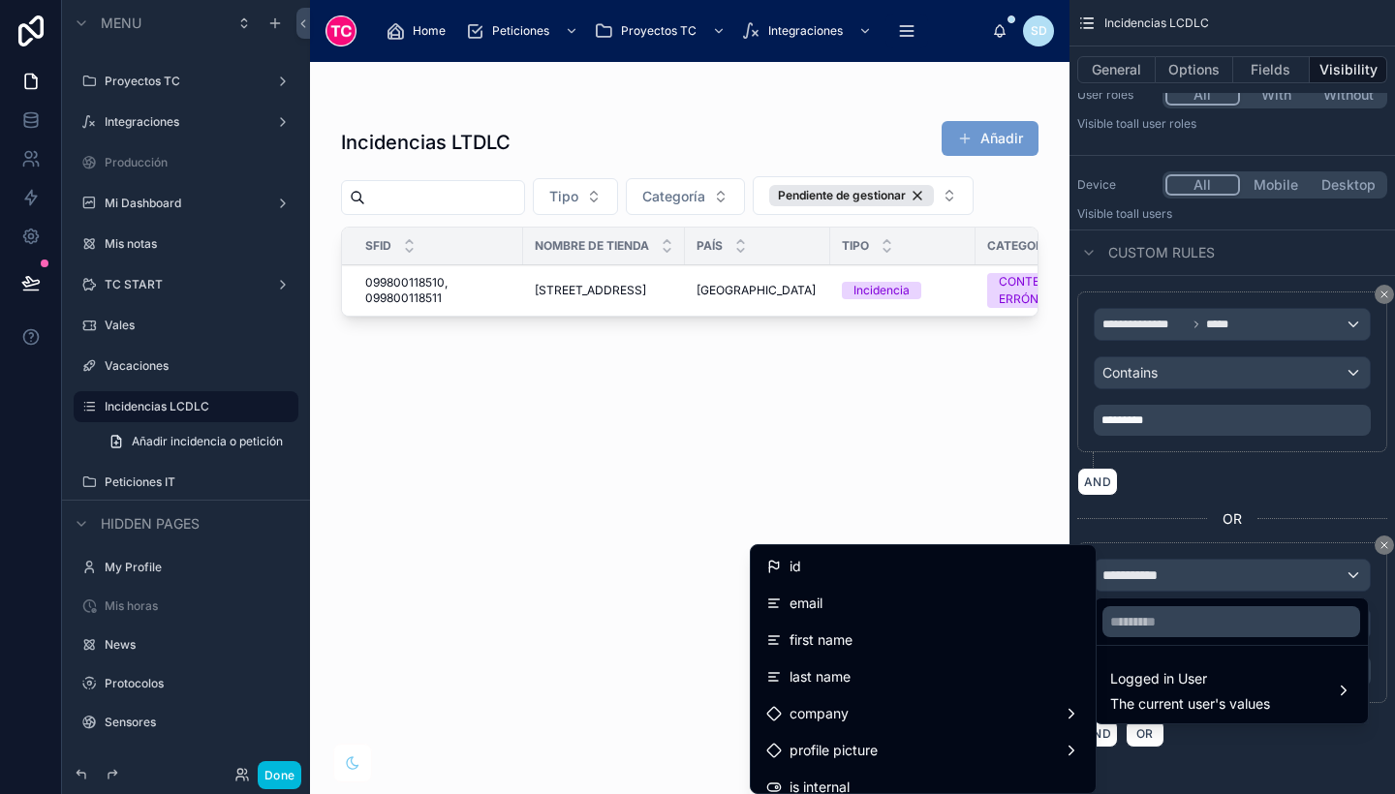
click at [929, 591] on div "email" at bounding box center [923, 603] width 337 height 35
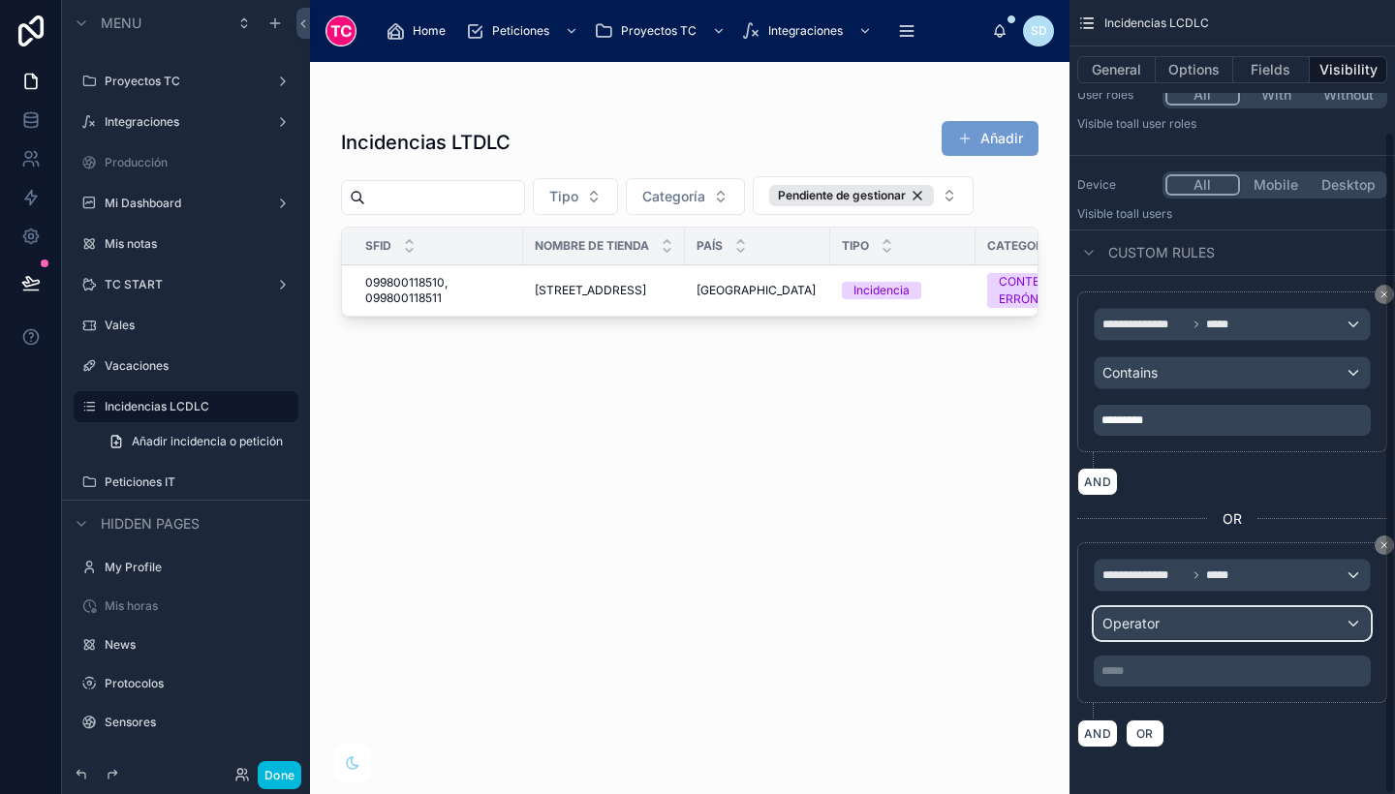
click at [1141, 618] on span "Operator" at bounding box center [1130, 623] width 57 height 16
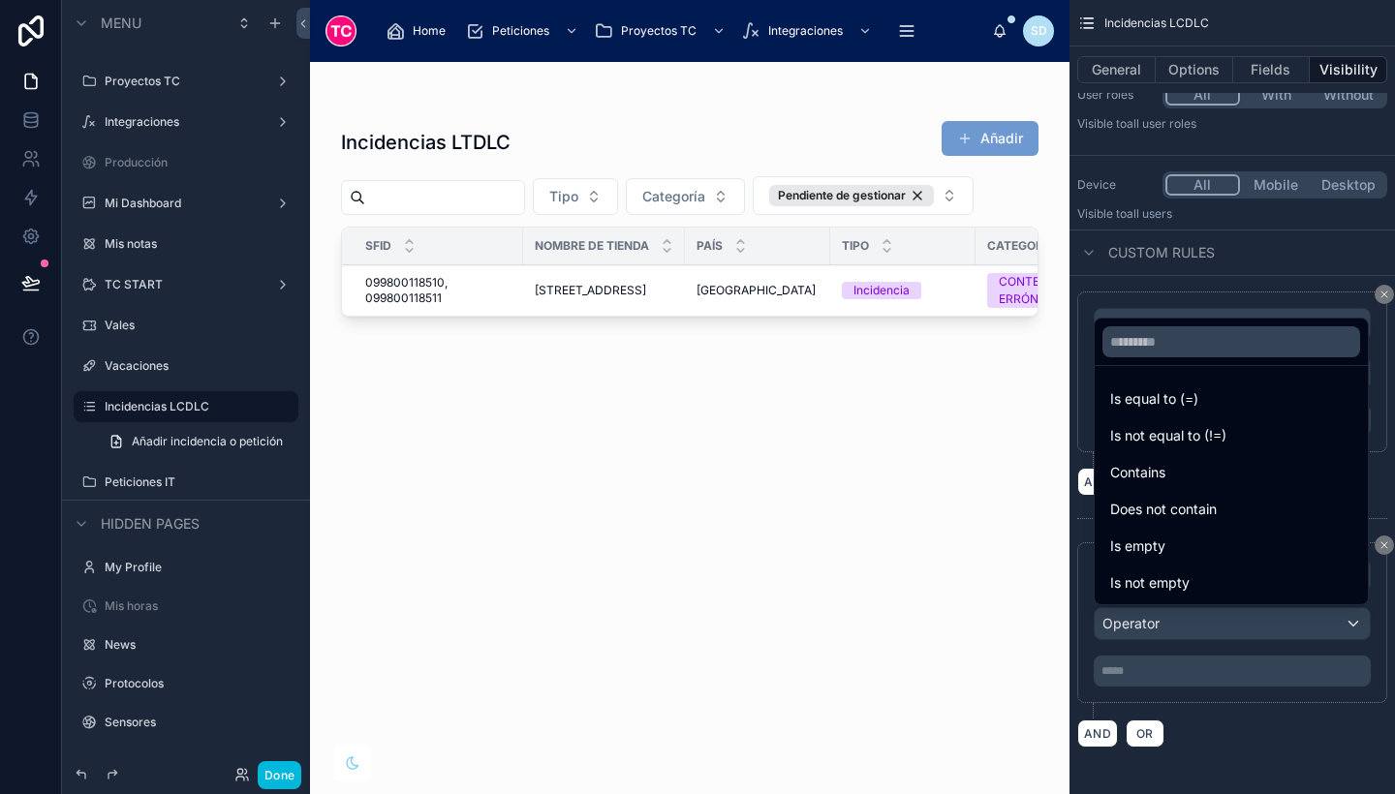
click at [1170, 475] on div "Contains" at bounding box center [1231, 472] width 242 height 23
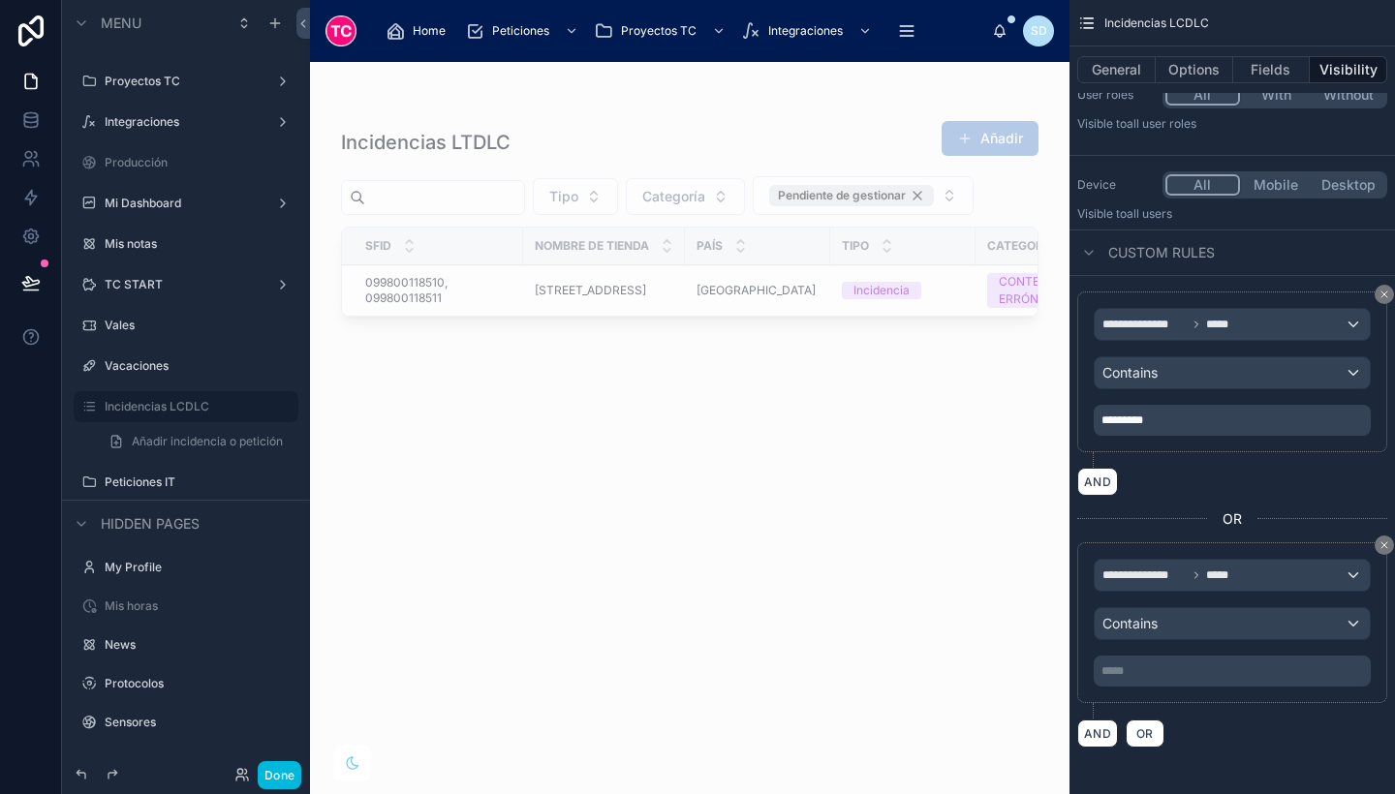
click at [1172, 672] on p "***** ﻿" at bounding box center [1234, 672] width 265 height 16
click at [1262, 736] on div "AND OR" at bounding box center [1232, 733] width 310 height 29
click at [278, 791] on div "Done" at bounding box center [186, 775] width 248 height 39
click at [278, 782] on button "Done" at bounding box center [280, 775] width 44 height 28
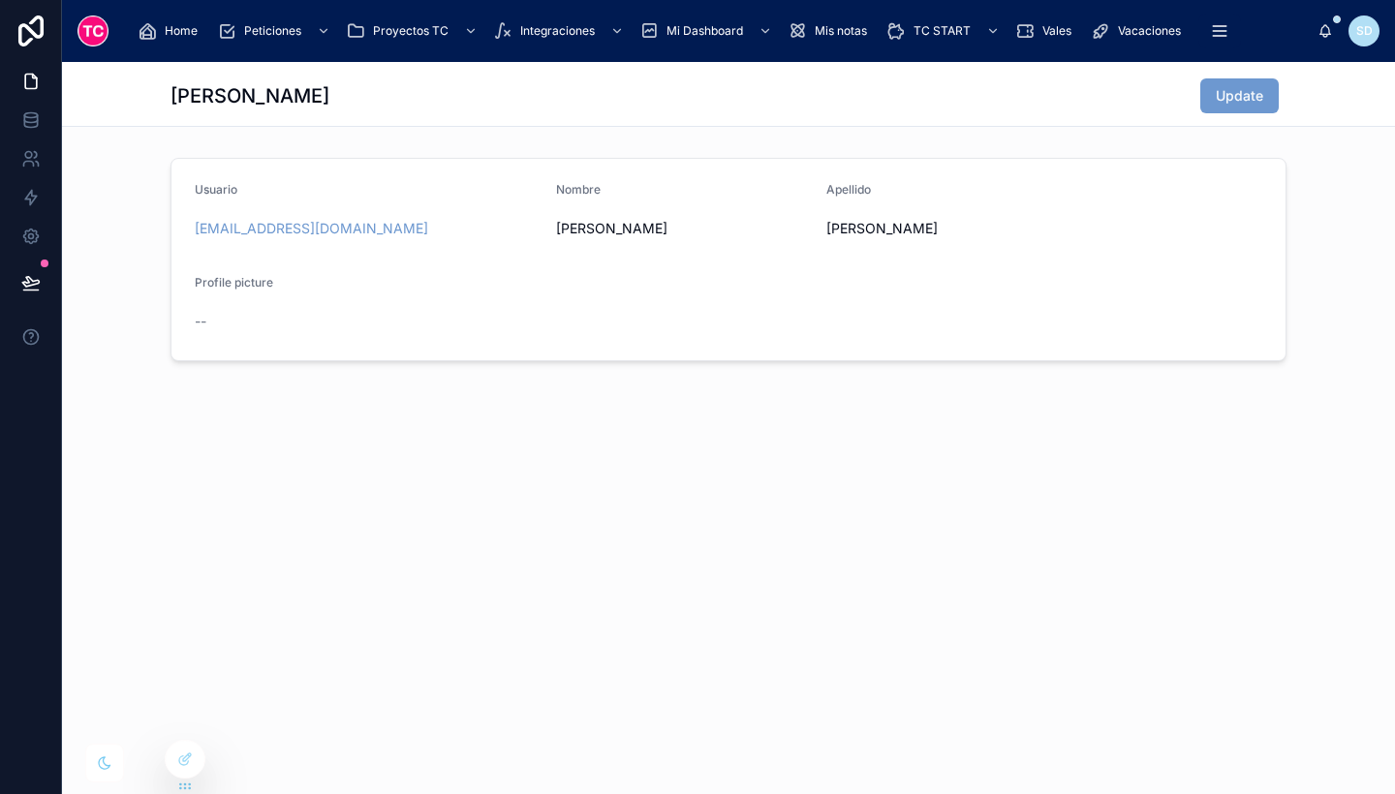
click at [0, 0] on icon at bounding box center [0, 0] width 0 height 0
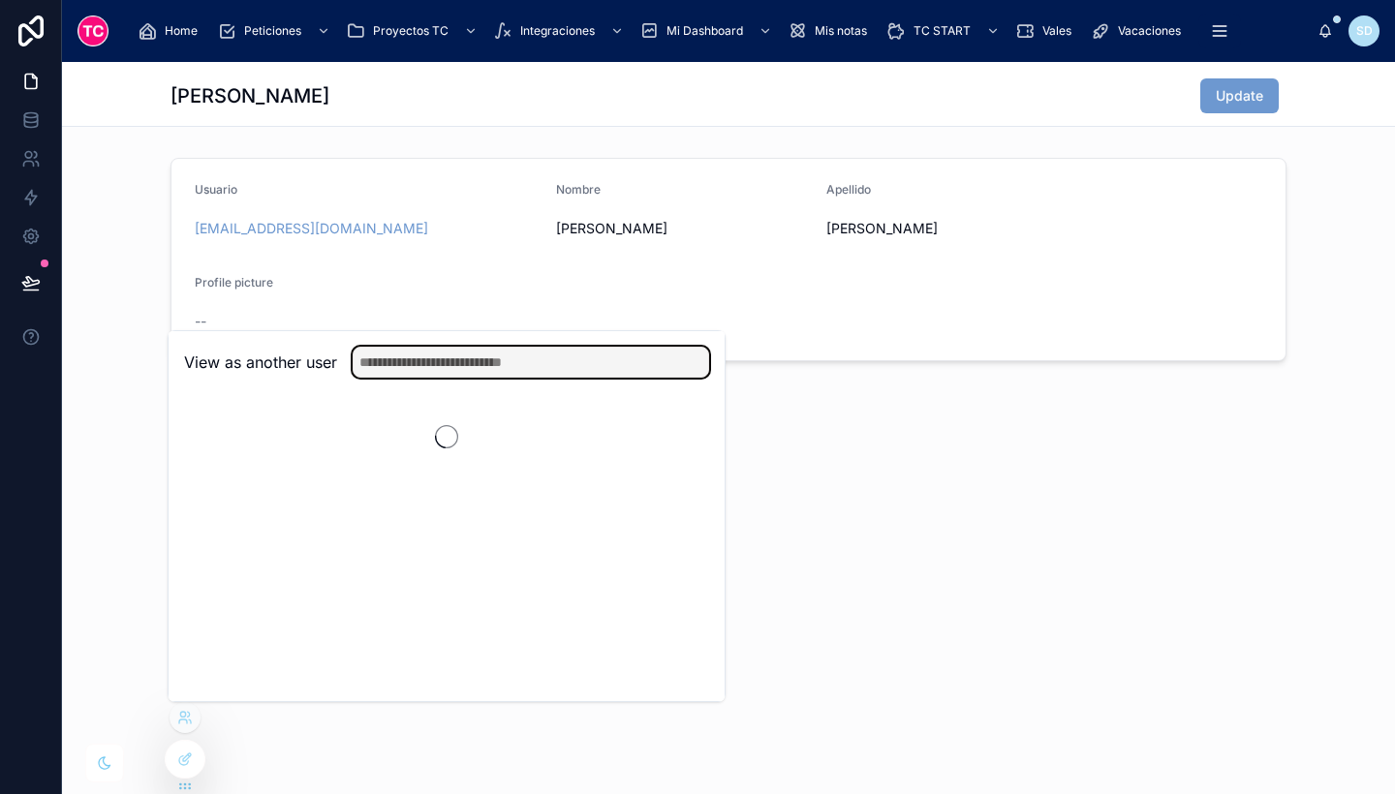
click at [447, 358] on input "text" at bounding box center [531, 362] width 357 height 31
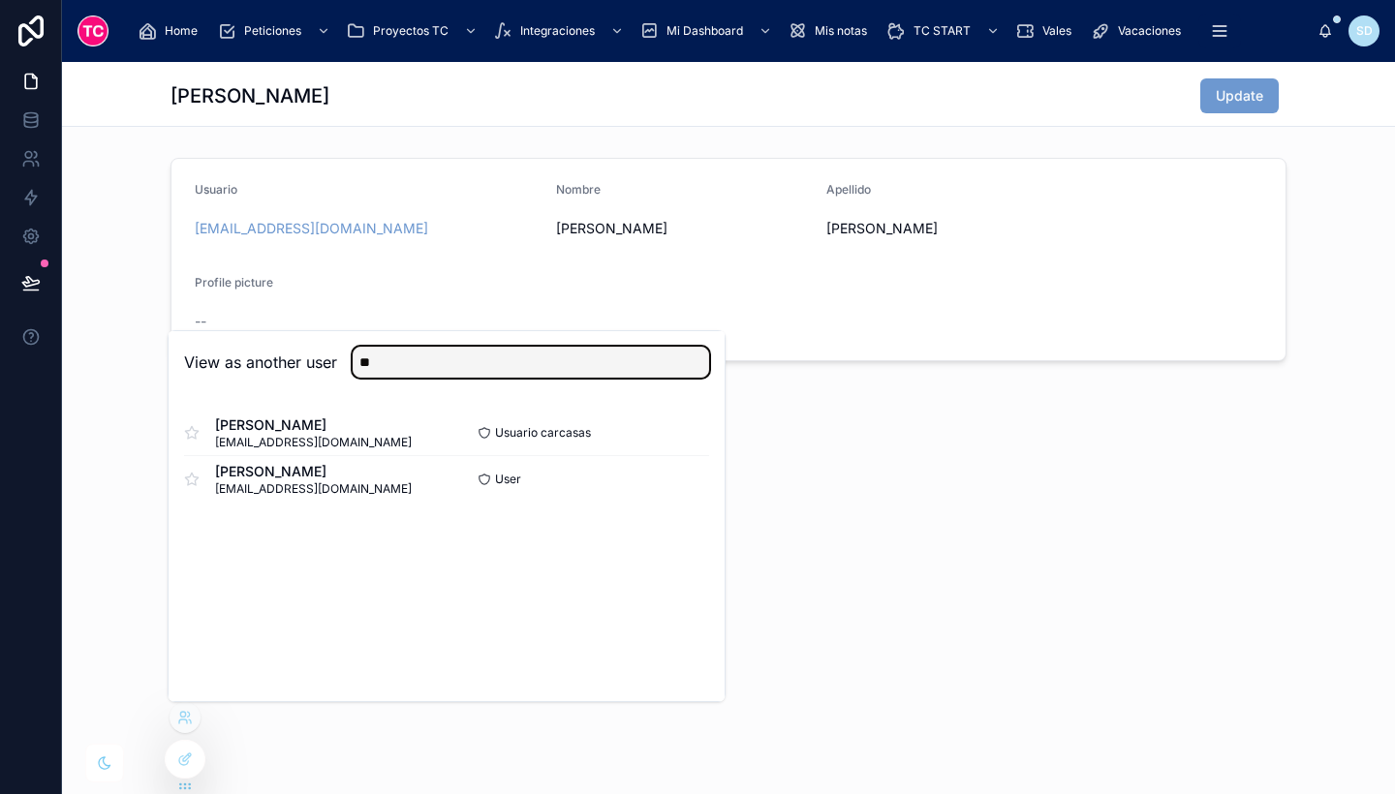
type input "*"
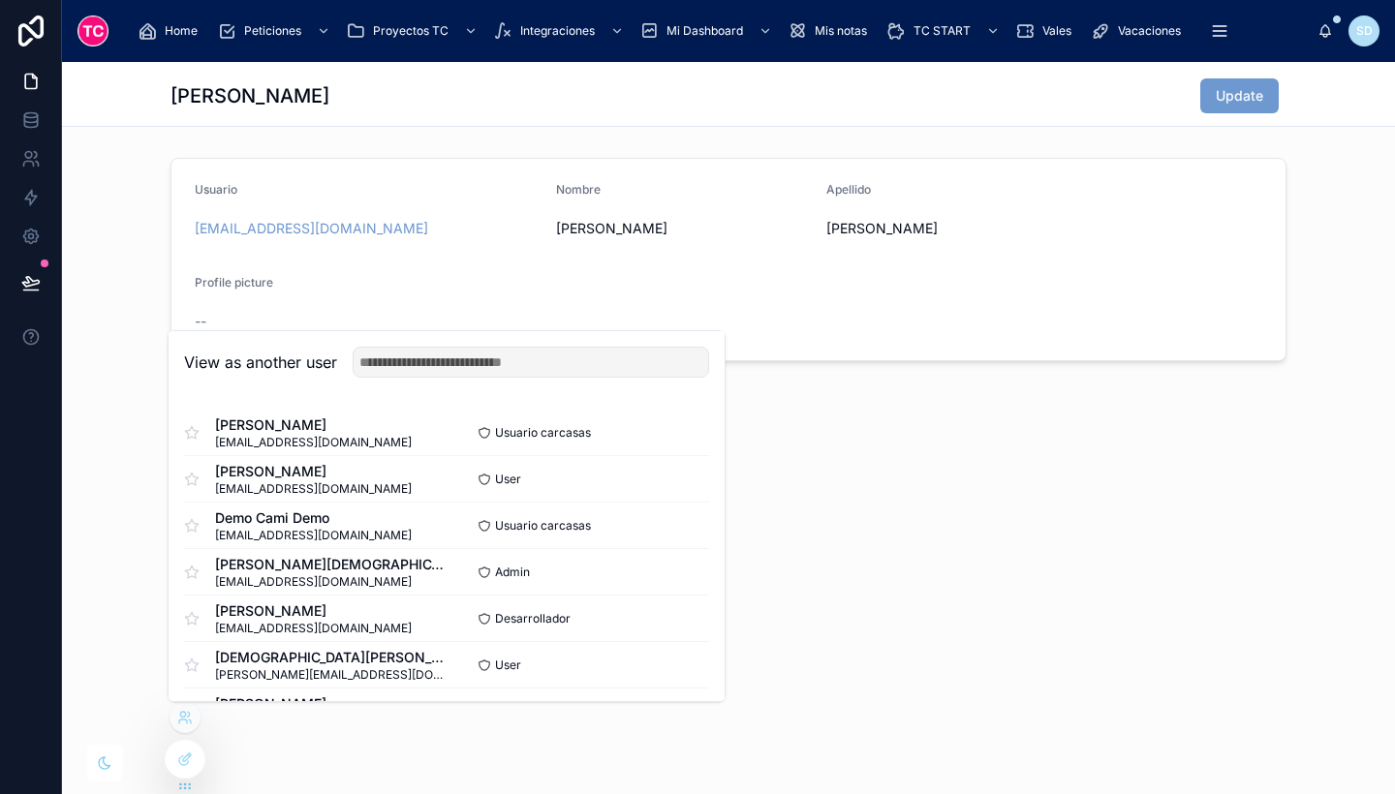
click at [0, 0] on button "Select" at bounding box center [0, 0] width 0 height 0
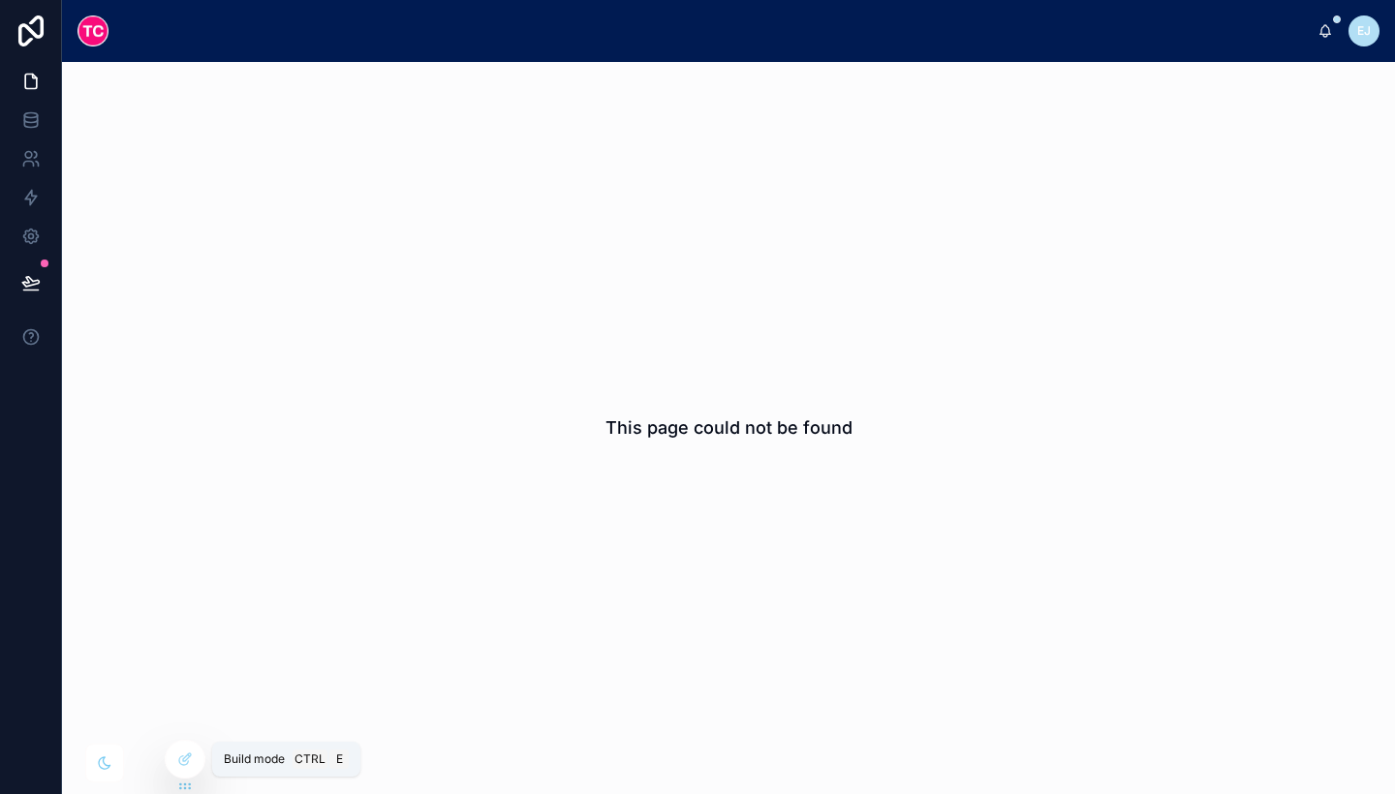
click at [189, 756] on icon at bounding box center [189, 756] width 2 height 2
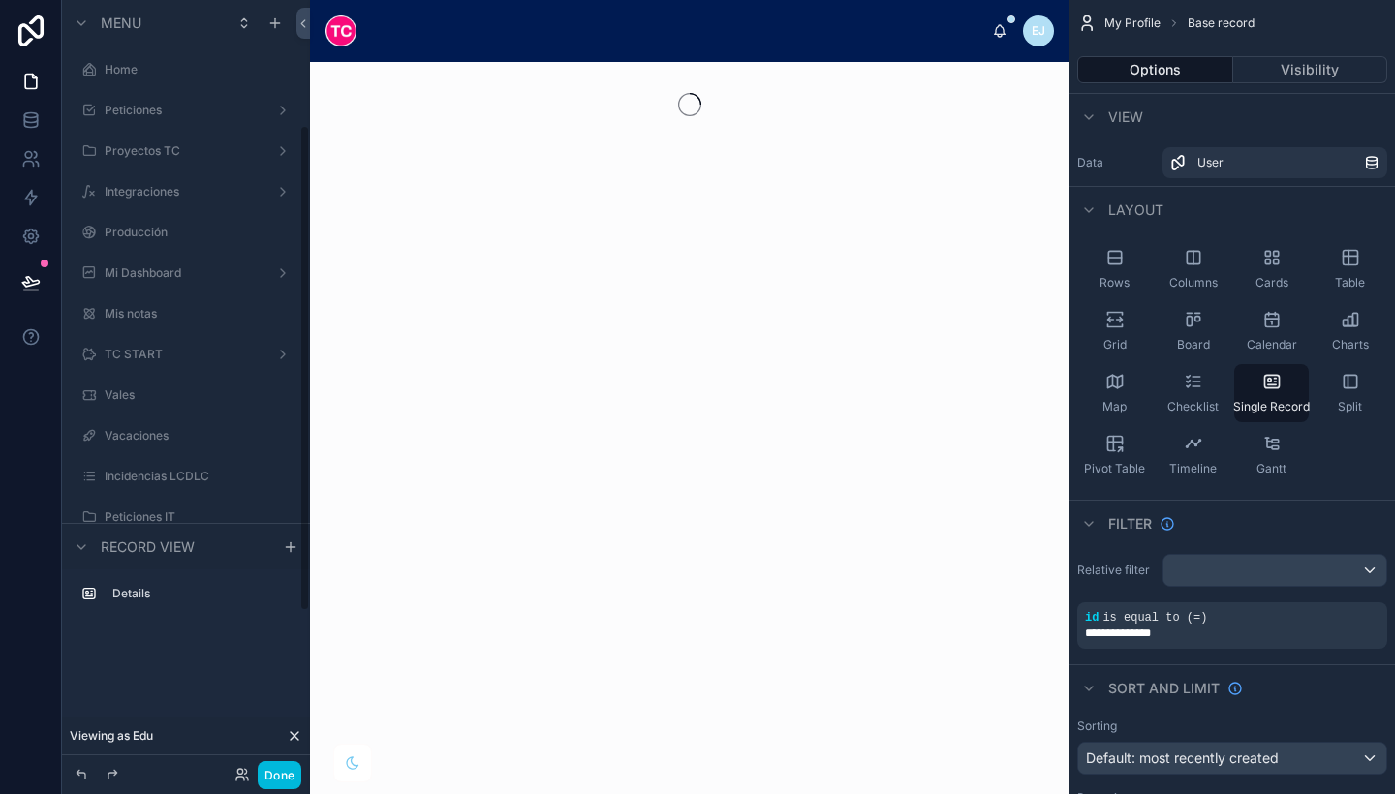
scroll to position [198, 0]
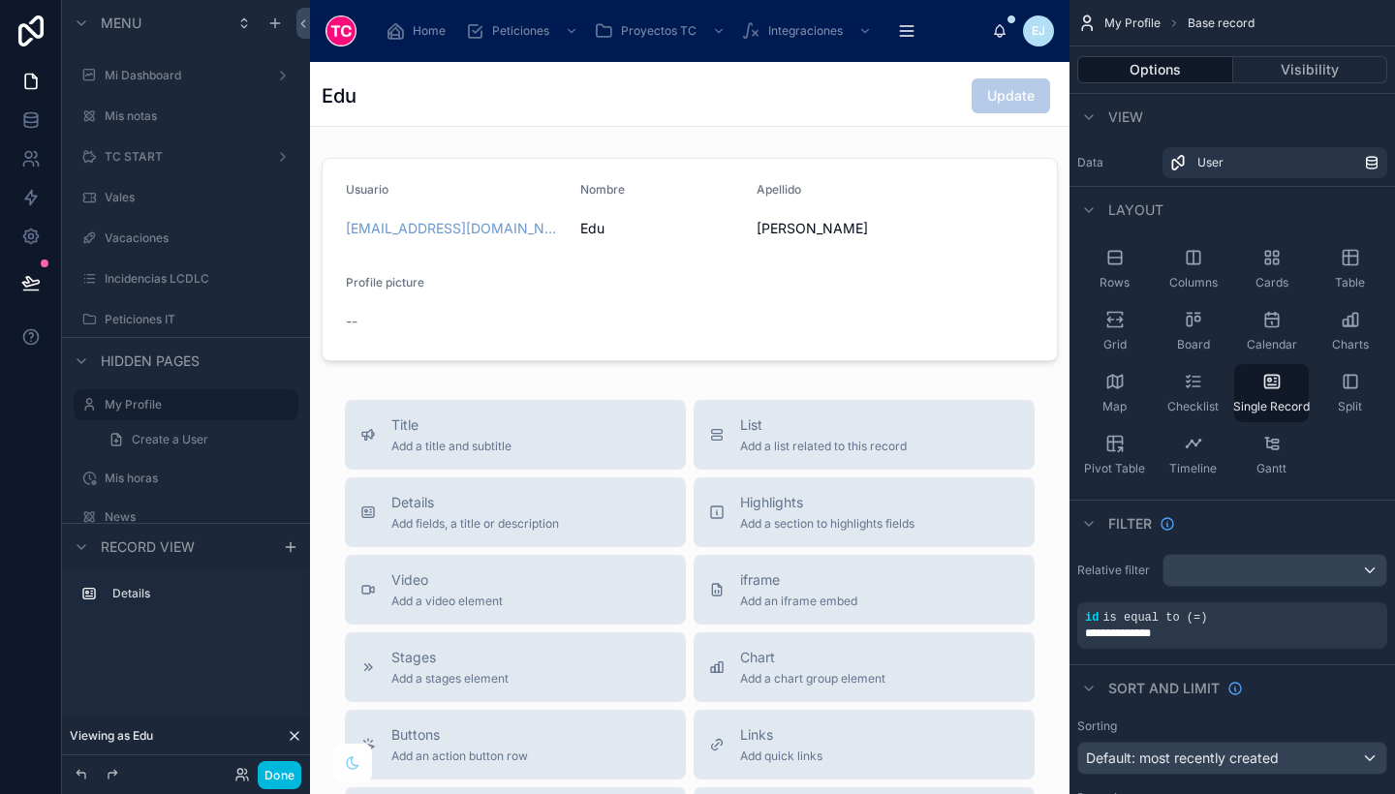
click at [0, 0] on icon "scrollable content" at bounding box center [0, 0] width 0 height 0
click at [193, 279] on label "Incidencias LCDLC" at bounding box center [196, 279] width 182 height 16
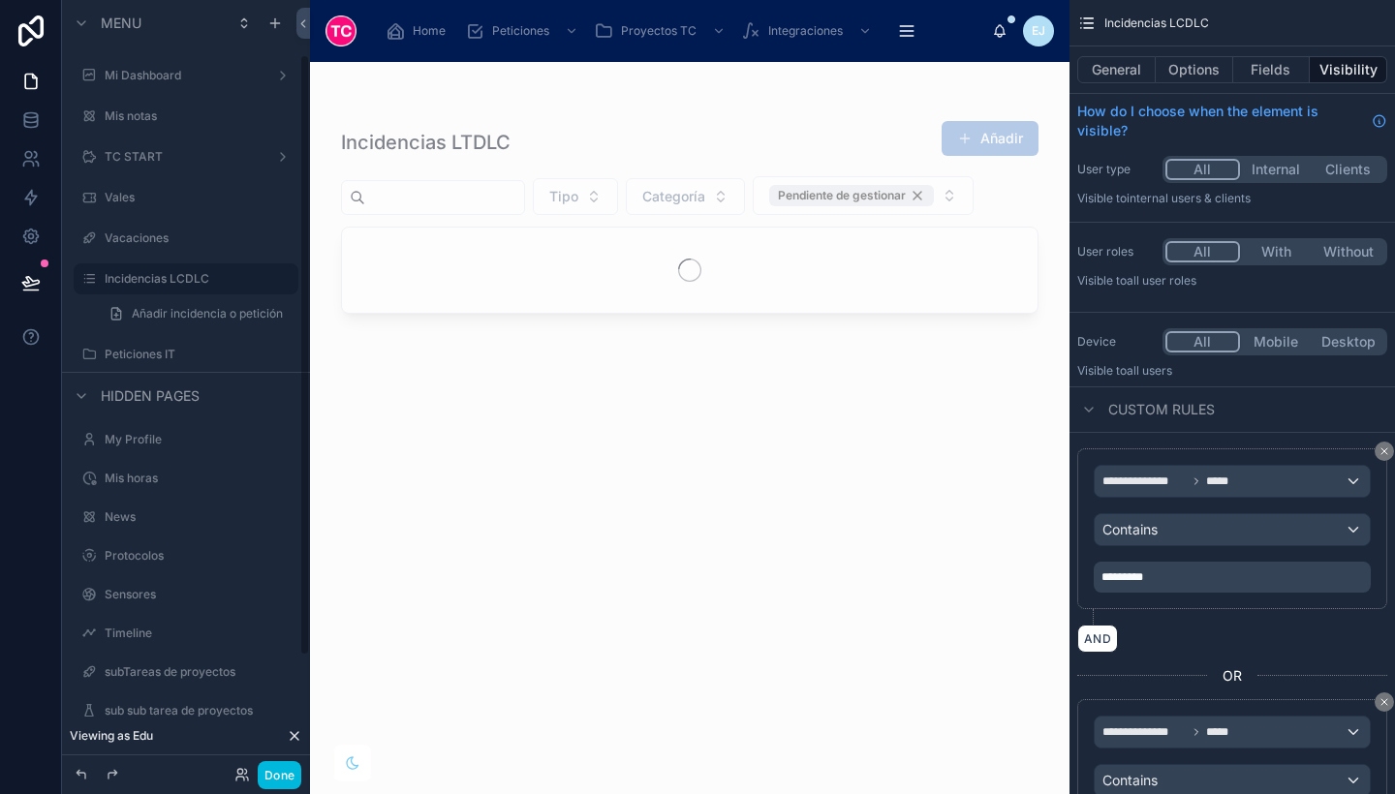
scroll to position [70, 0]
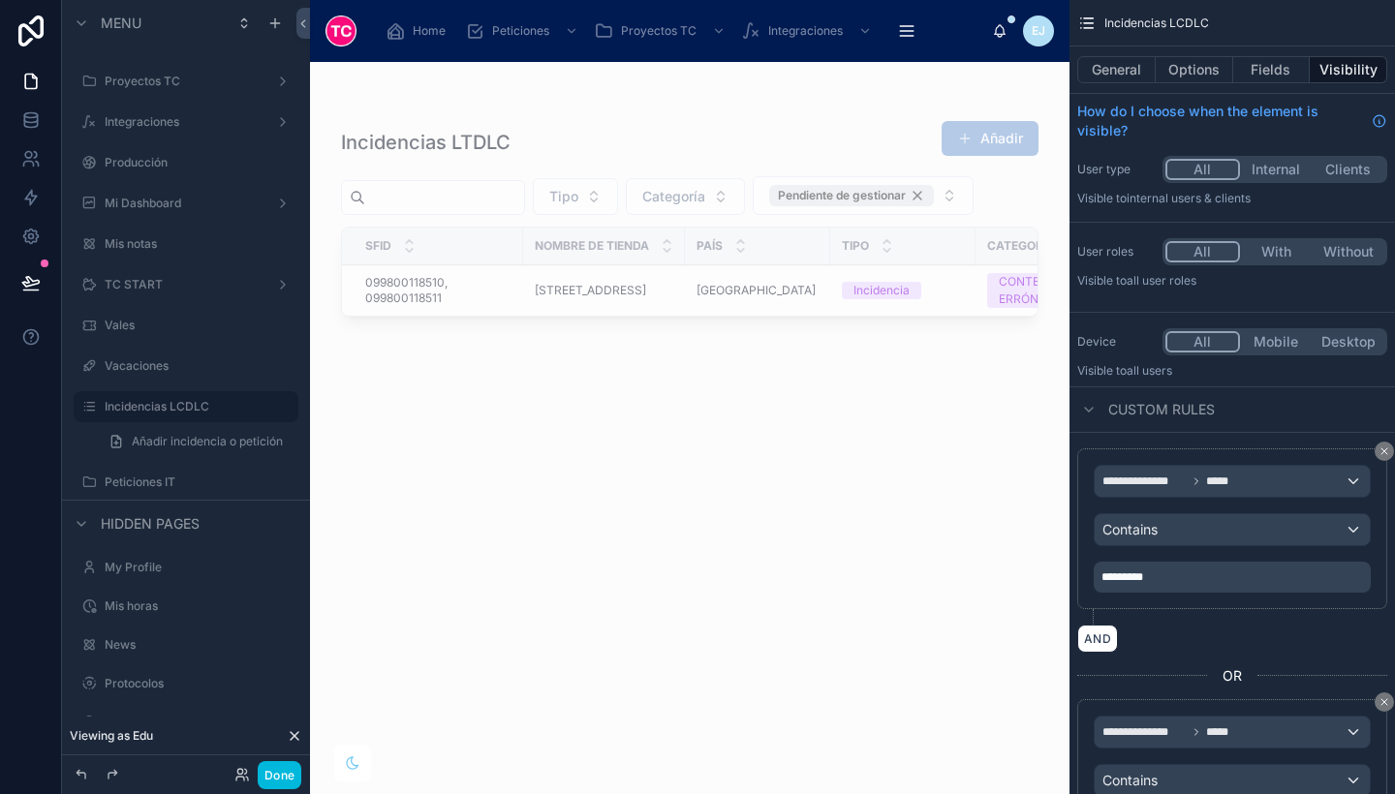
click at [197, 404] on label "Incidencias LCDLC" at bounding box center [196, 407] width 182 height 16
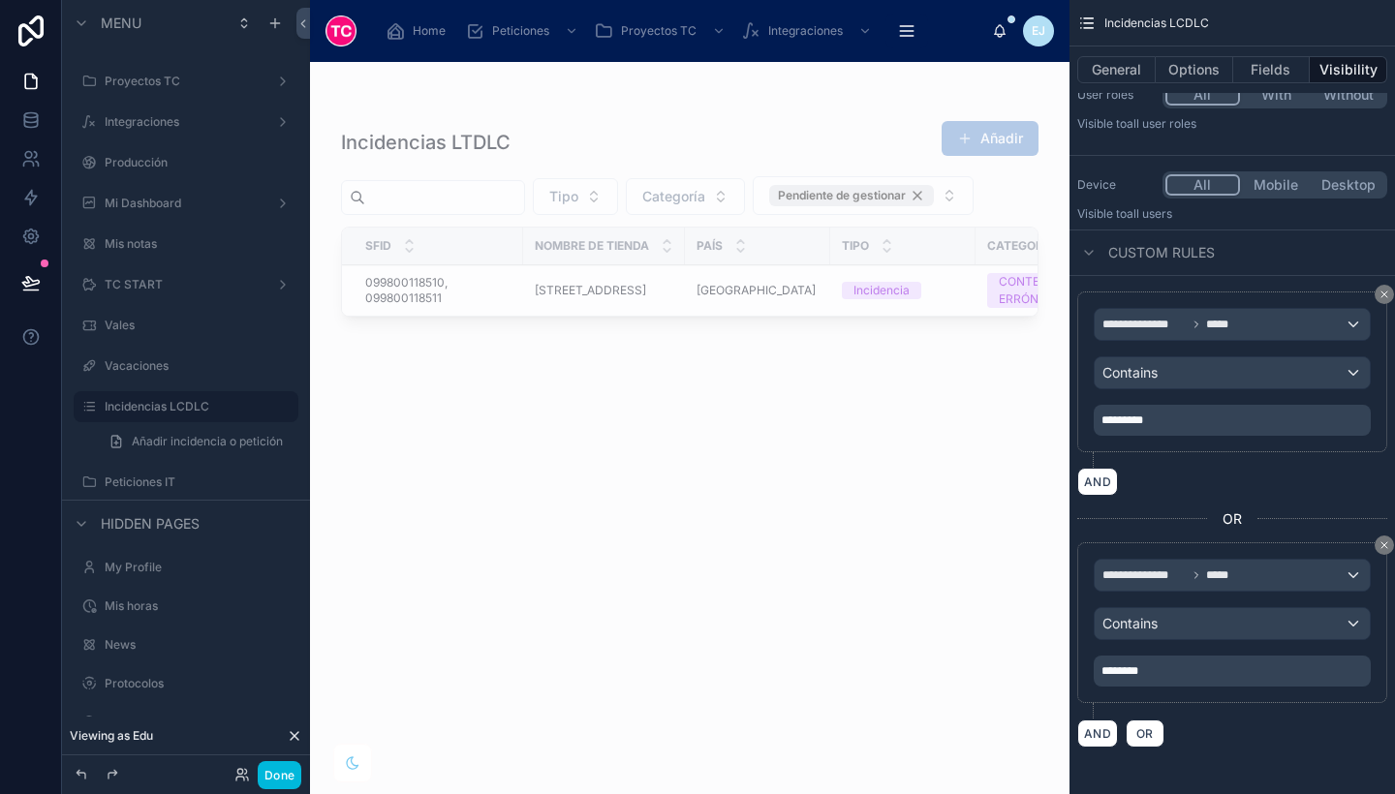
click at [1105, 667] on span "********" at bounding box center [1120, 672] width 37 height 12
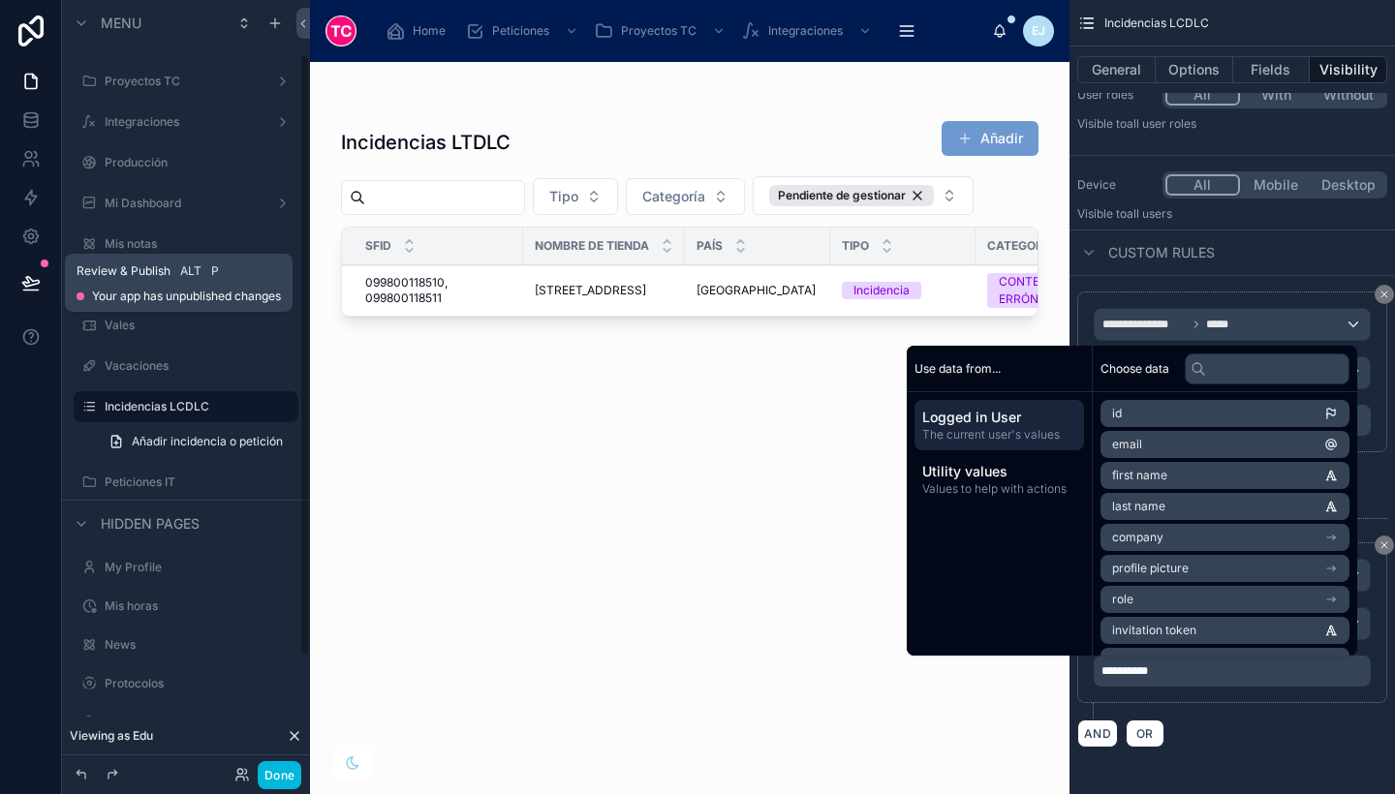
click at [15, 285] on button at bounding box center [31, 283] width 43 height 54
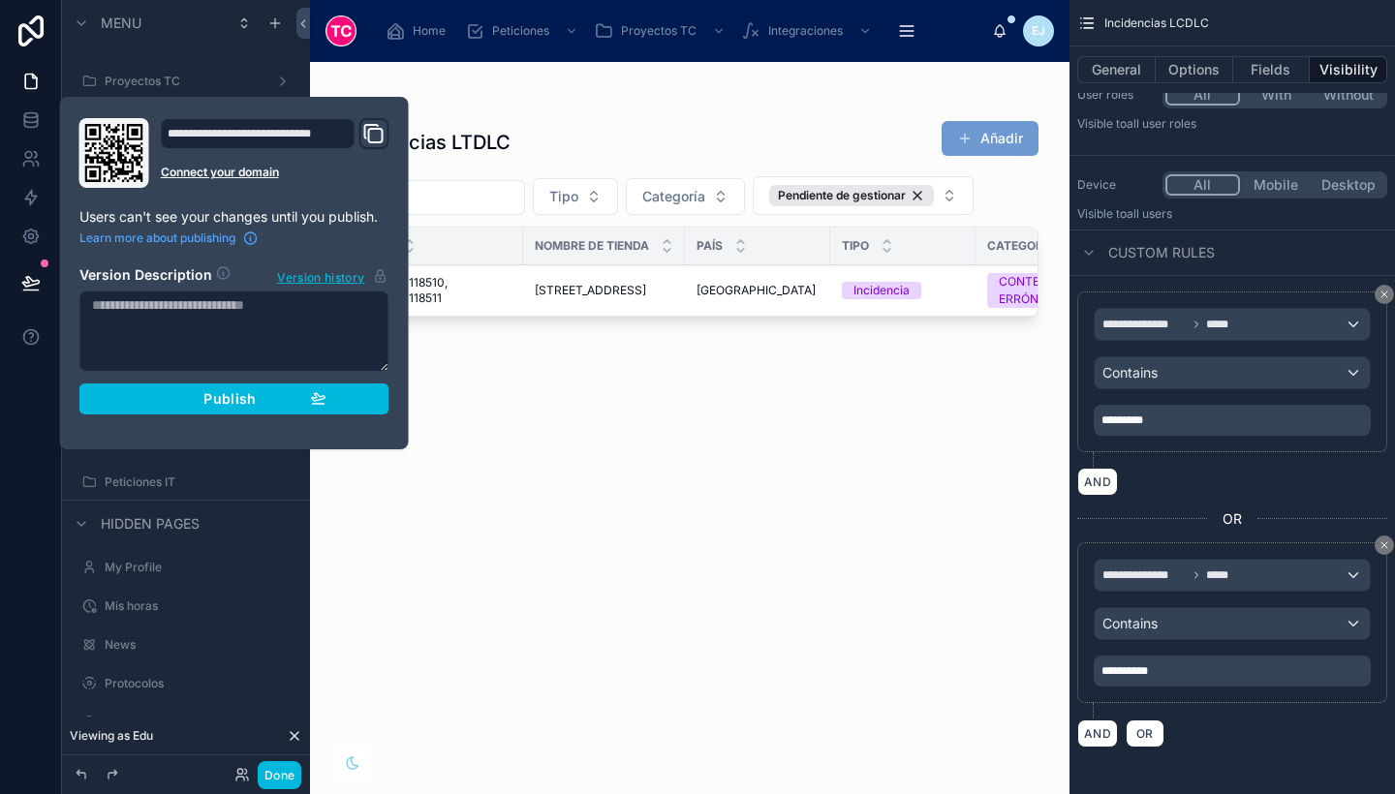
click at [212, 403] on span "Publish" at bounding box center [229, 398] width 52 height 17
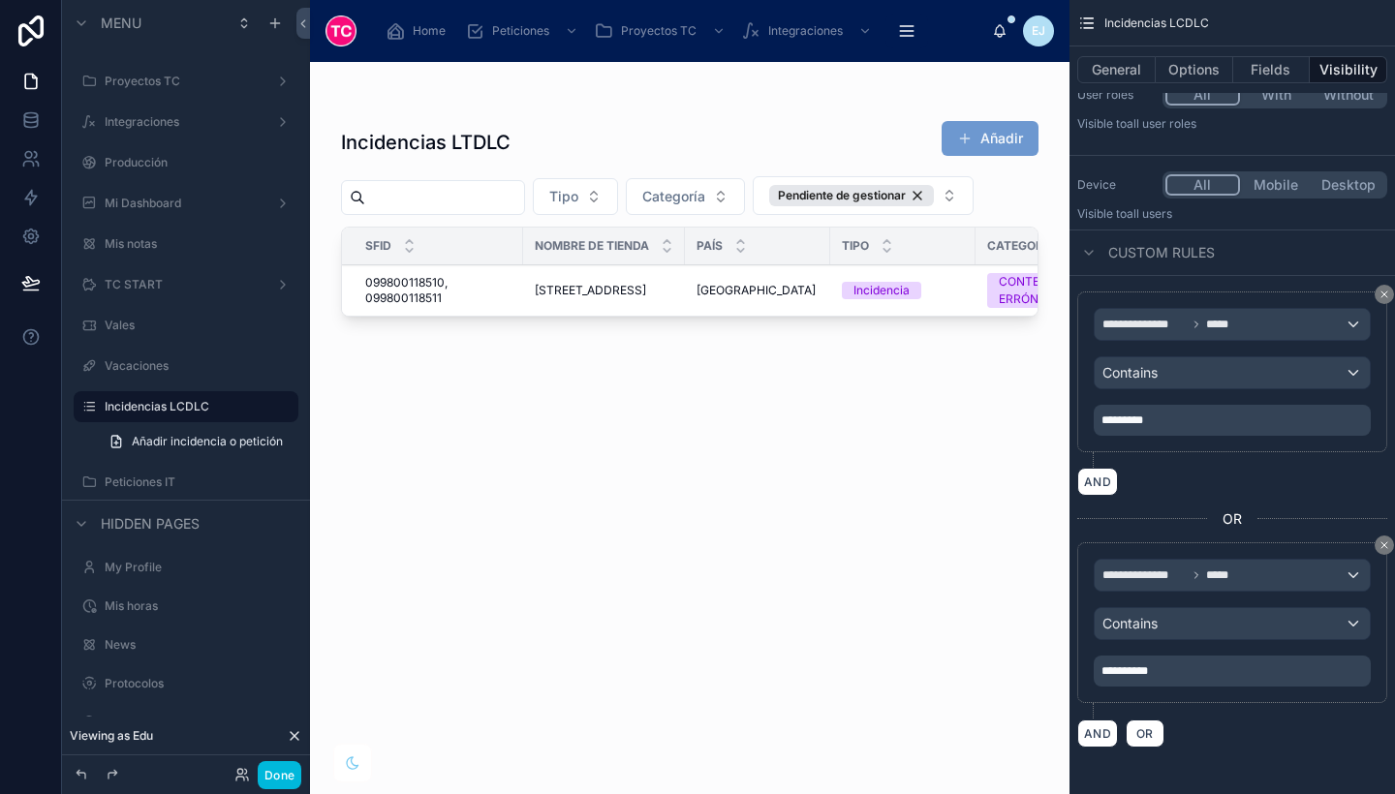
click at [604, 556] on div at bounding box center [690, 416] width 760 height 709
click at [495, 299] on span "099800118510, 099800118511" at bounding box center [438, 290] width 146 height 31
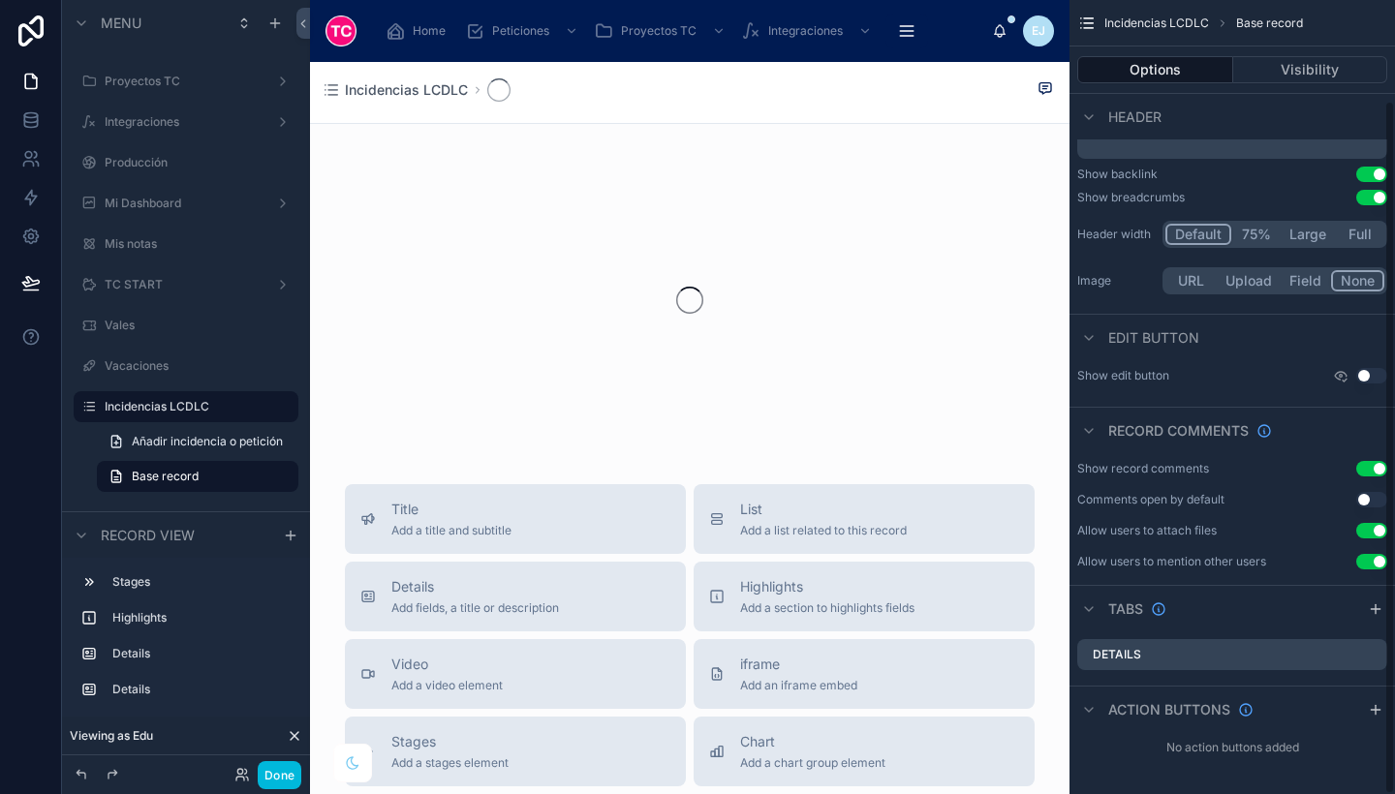
scroll to position [114, 0]
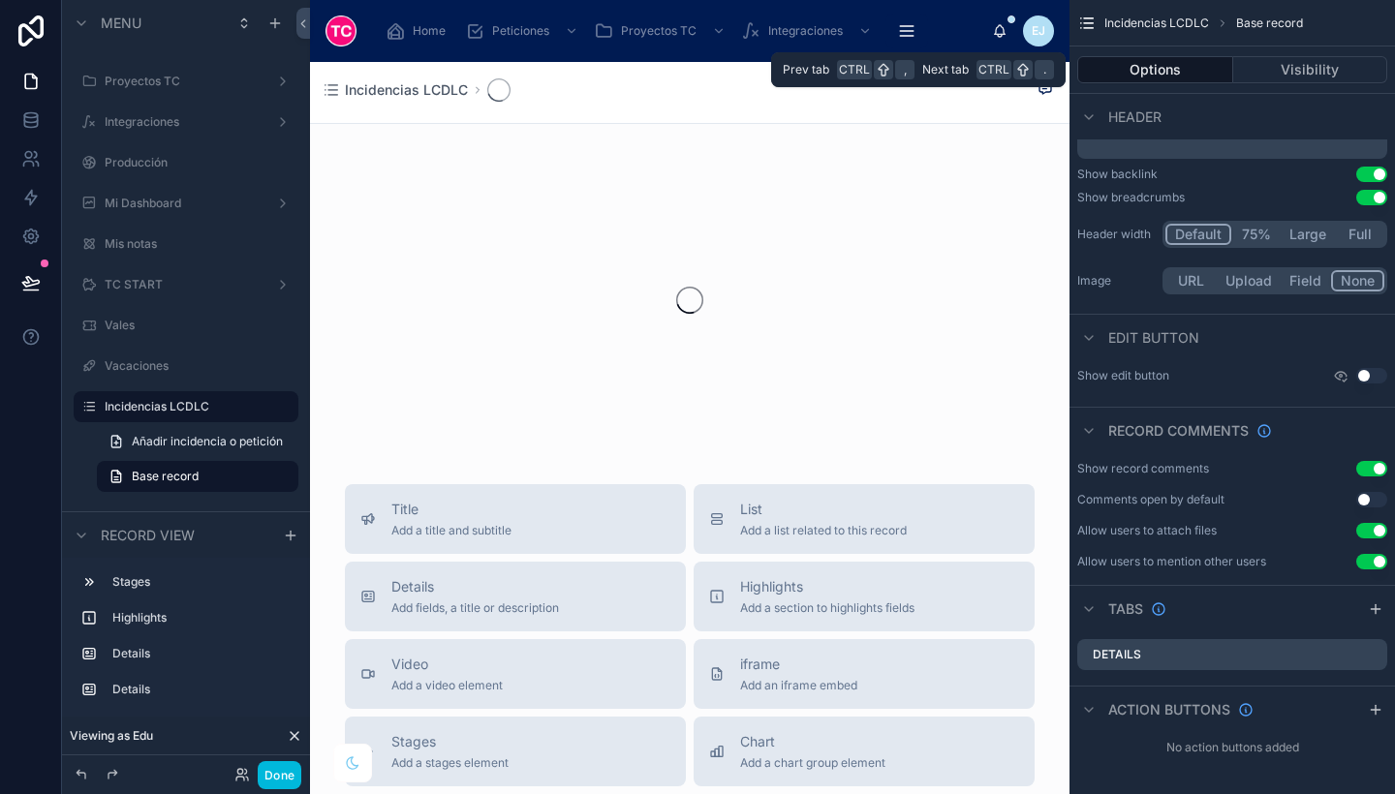
click at [1313, 72] on button "Visibility" at bounding box center [1310, 69] width 155 height 27
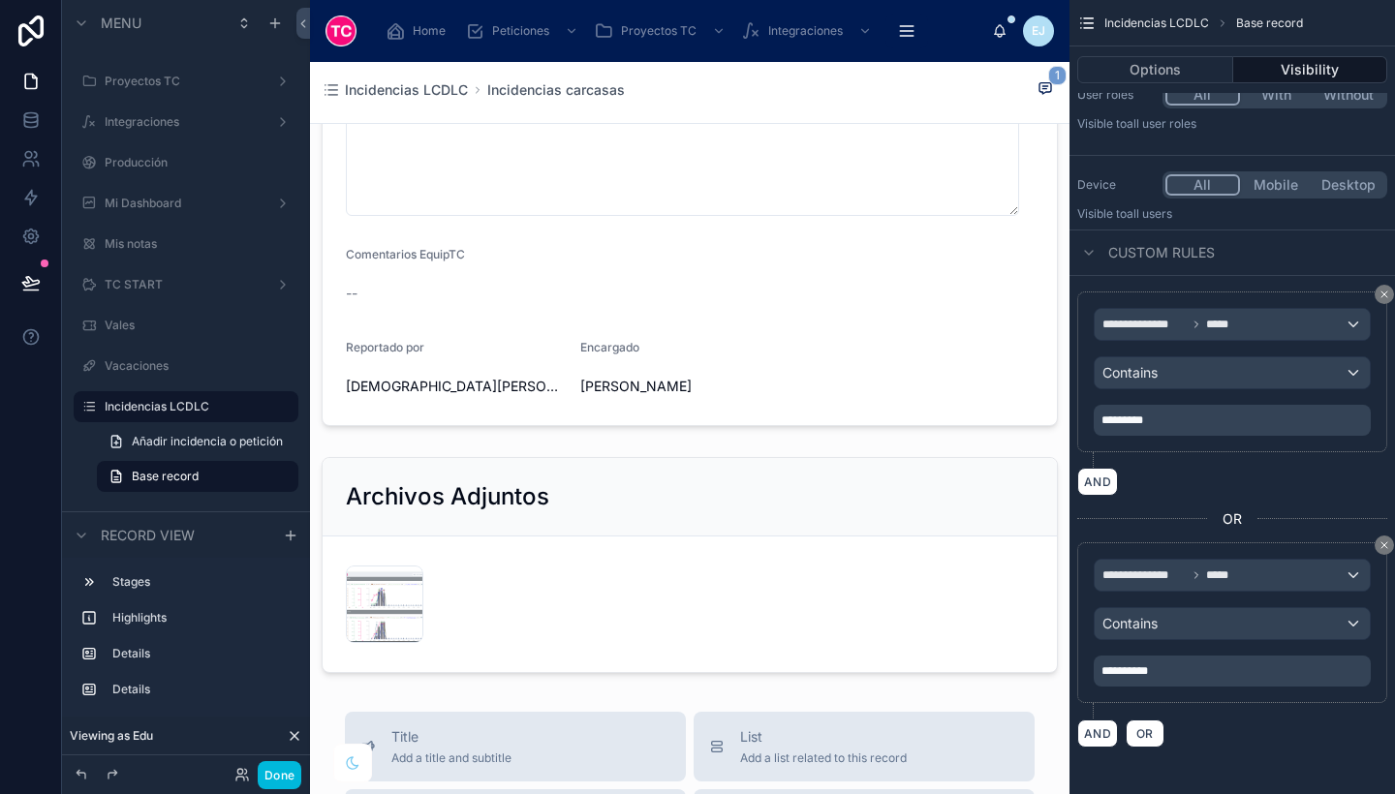
scroll to position [627, 0]
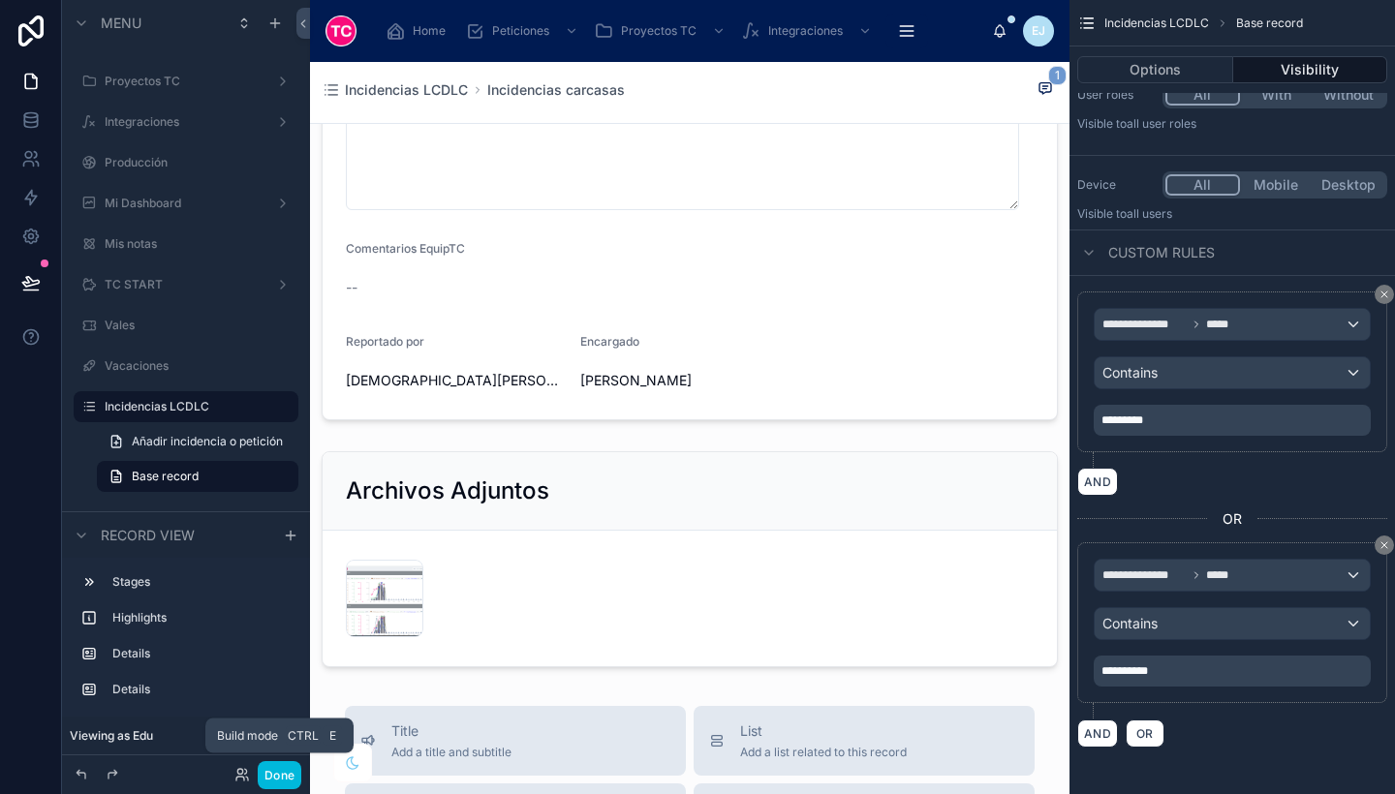
click at [289, 772] on button "Done" at bounding box center [280, 775] width 44 height 28
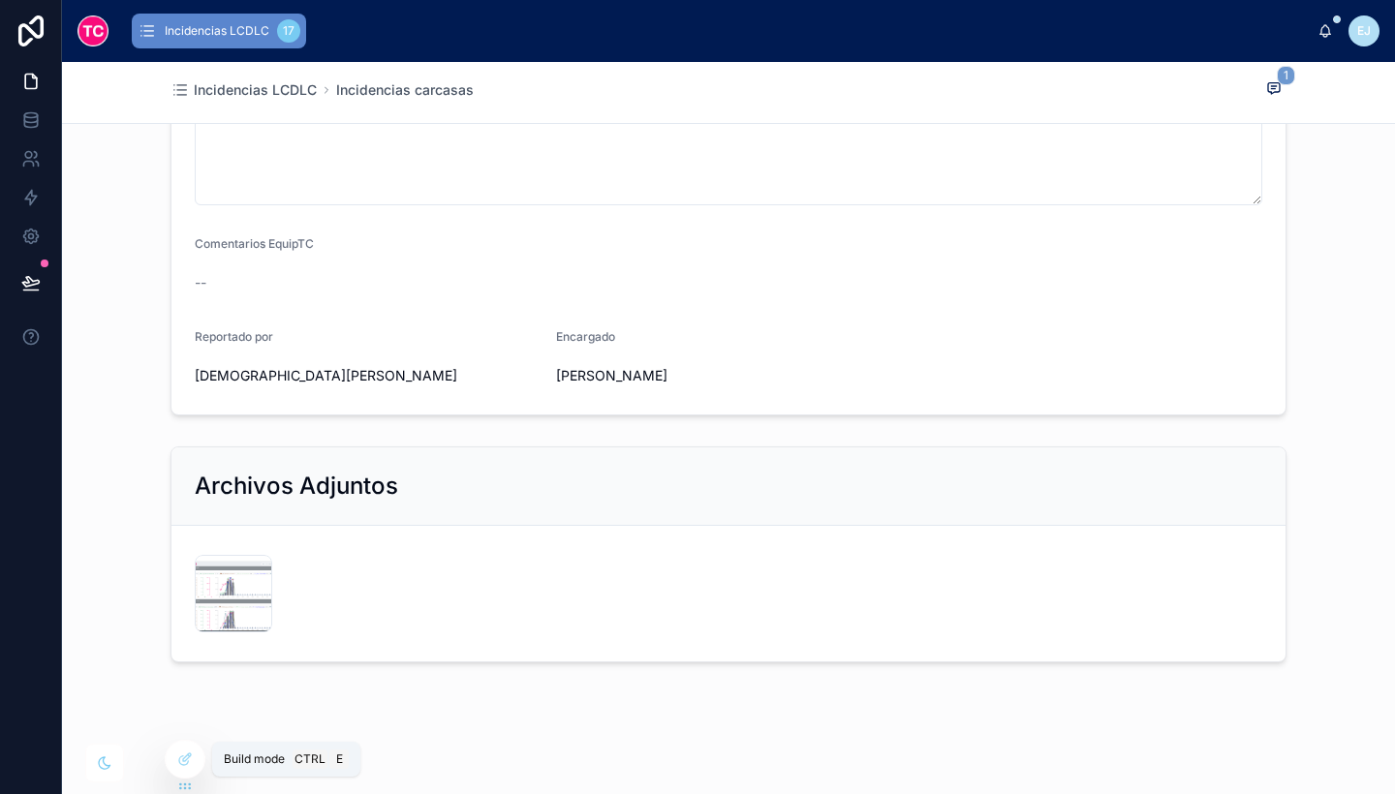
click at [196, 756] on div at bounding box center [185, 759] width 39 height 37
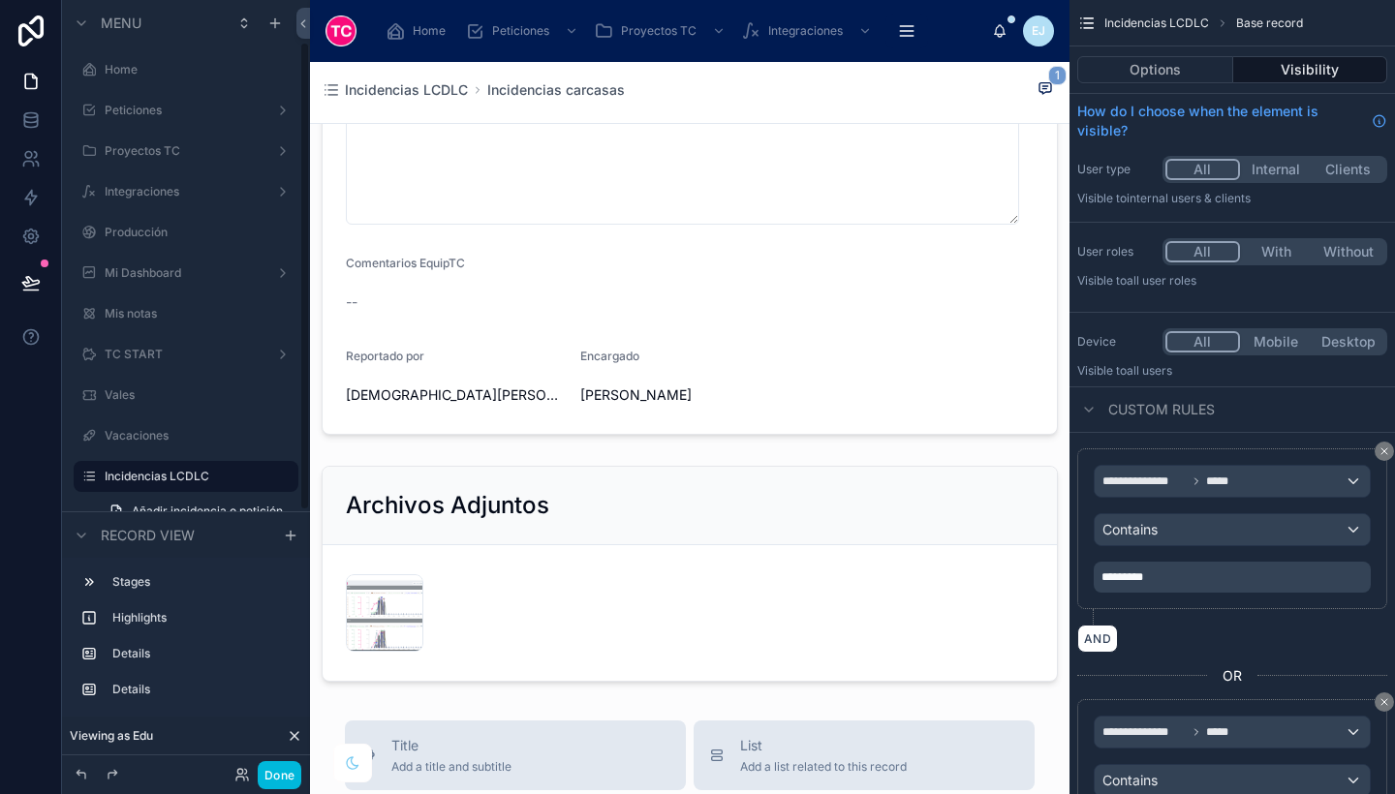
scroll to position [70, 0]
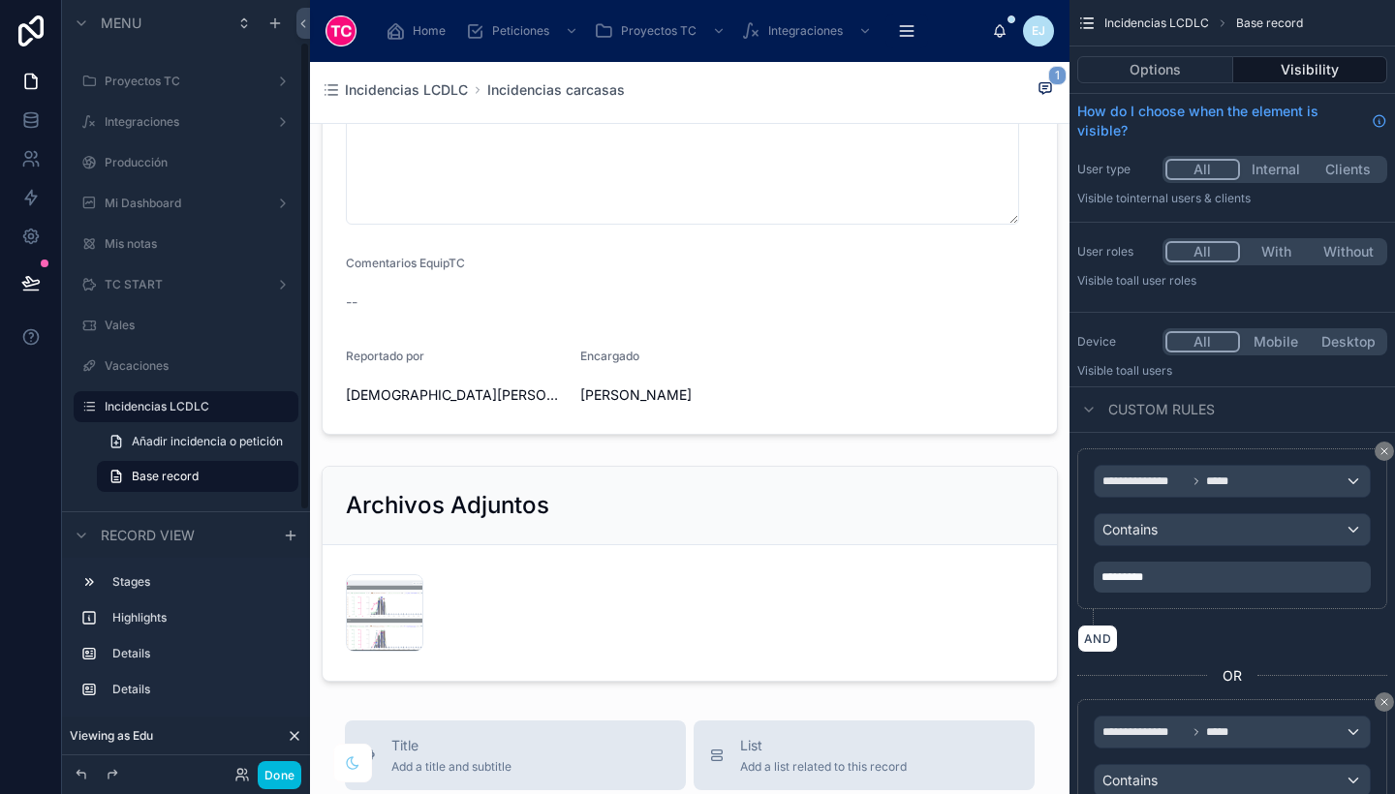
click at [454, 609] on div at bounding box center [690, 574] width 760 height 232
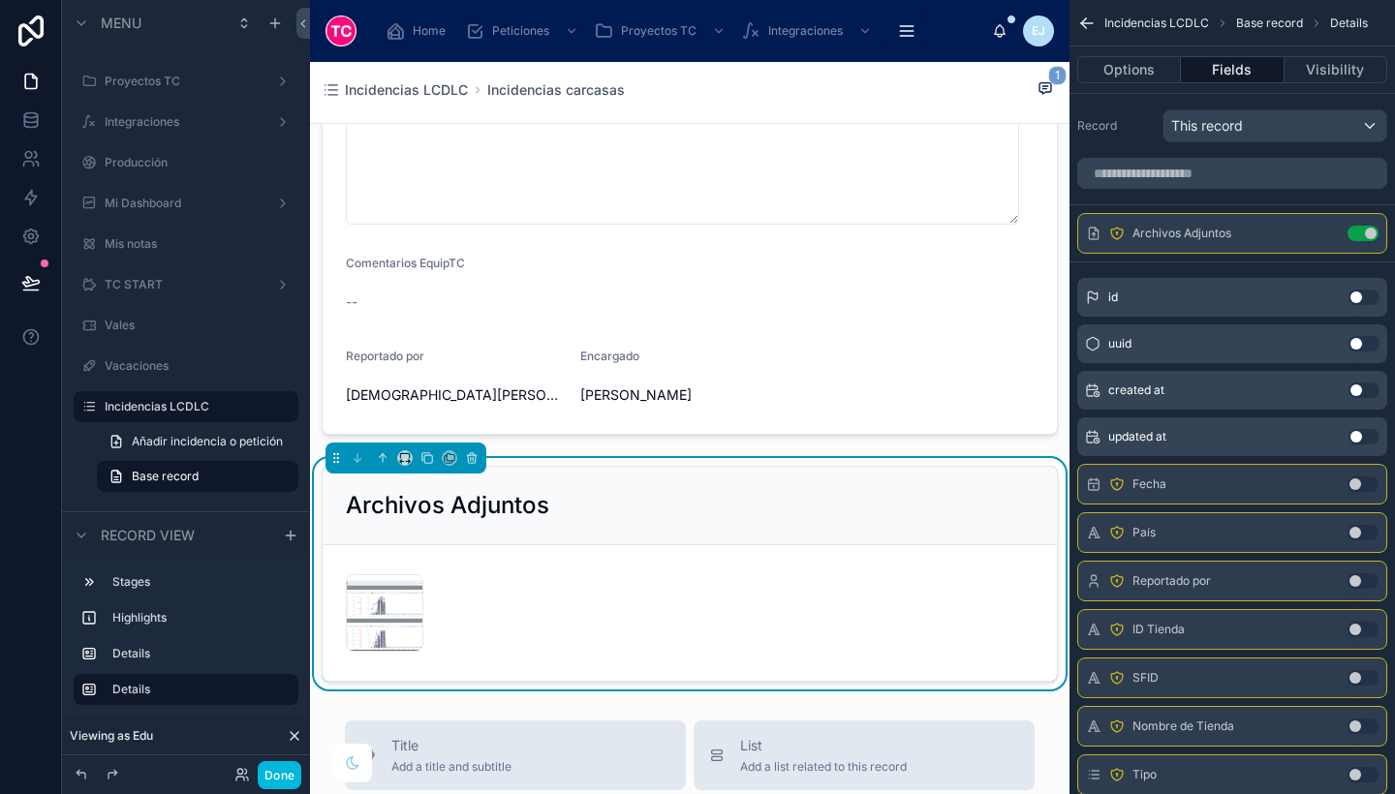
click at [0, 0] on icon "scrollable content" at bounding box center [0, 0] width 0 height 0
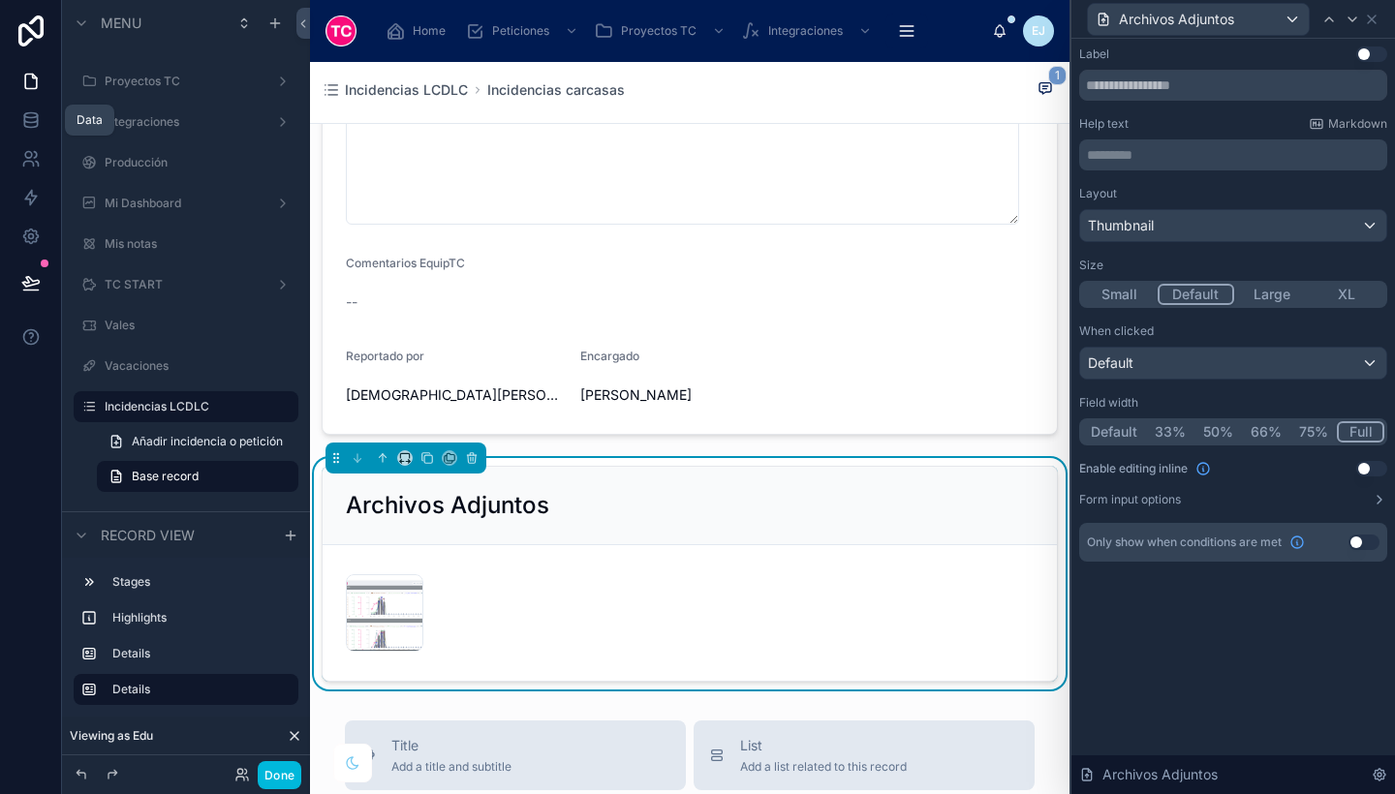
click at [35, 120] on icon at bounding box center [30, 119] width 19 height 19
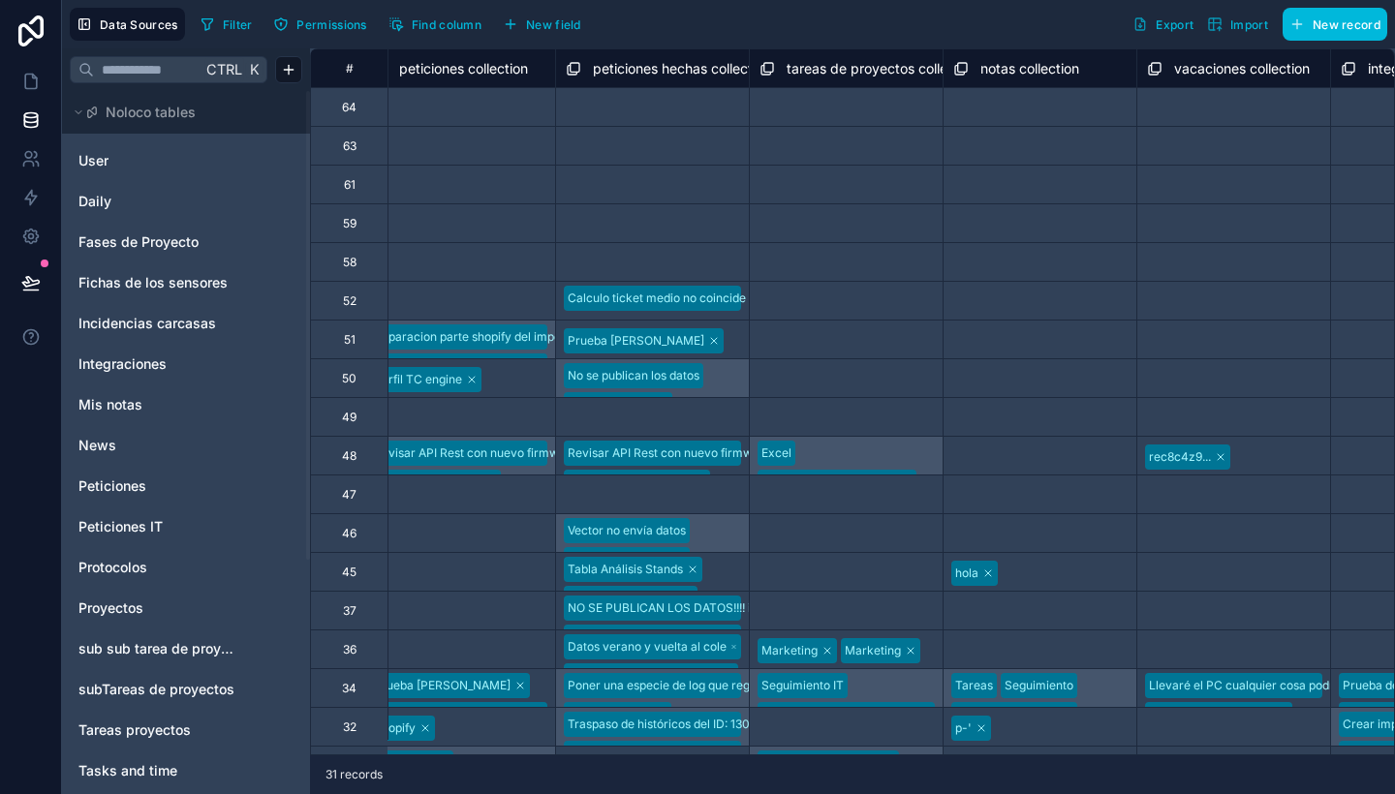
scroll to position [0, 3821]
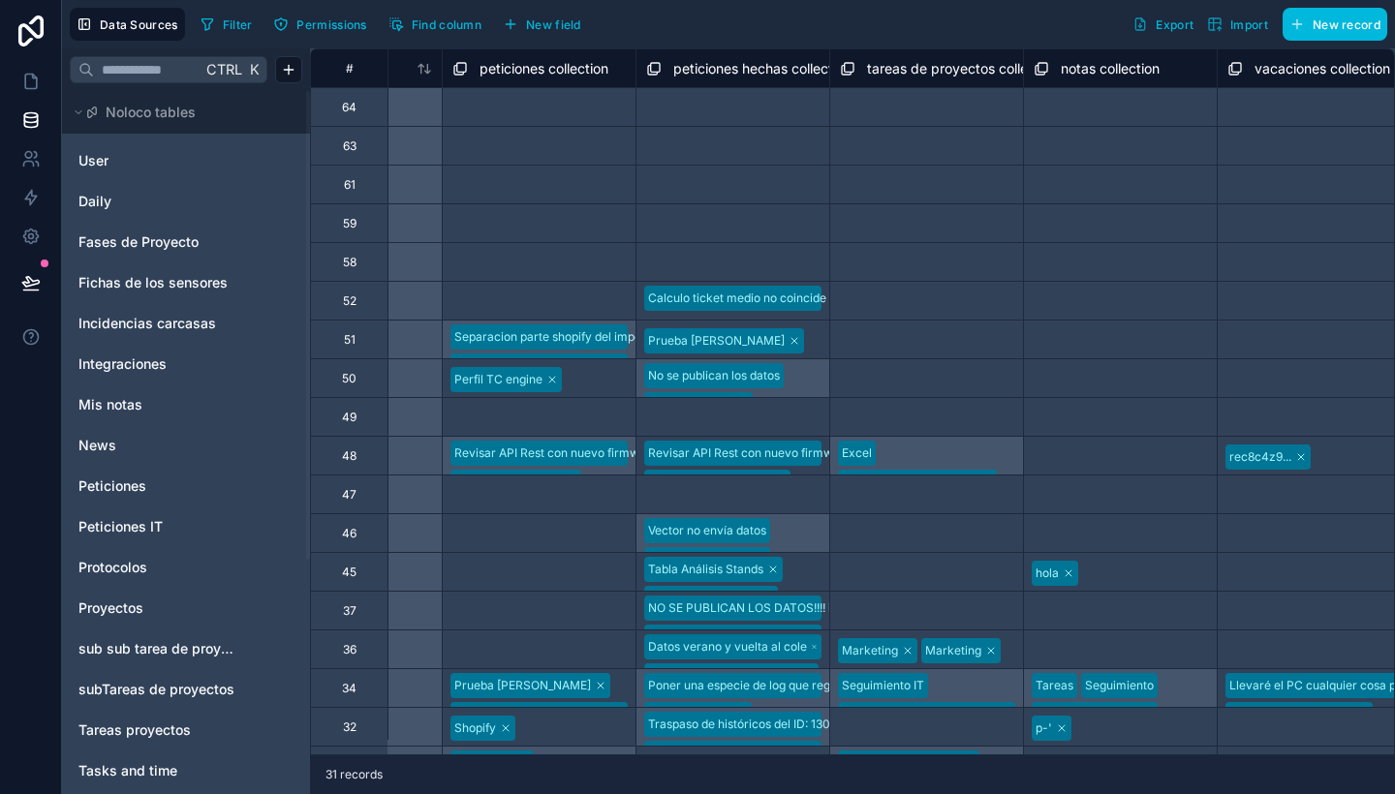
click at [167, 316] on span "Incidencias carcasas" at bounding box center [147, 323] width 138 height 19
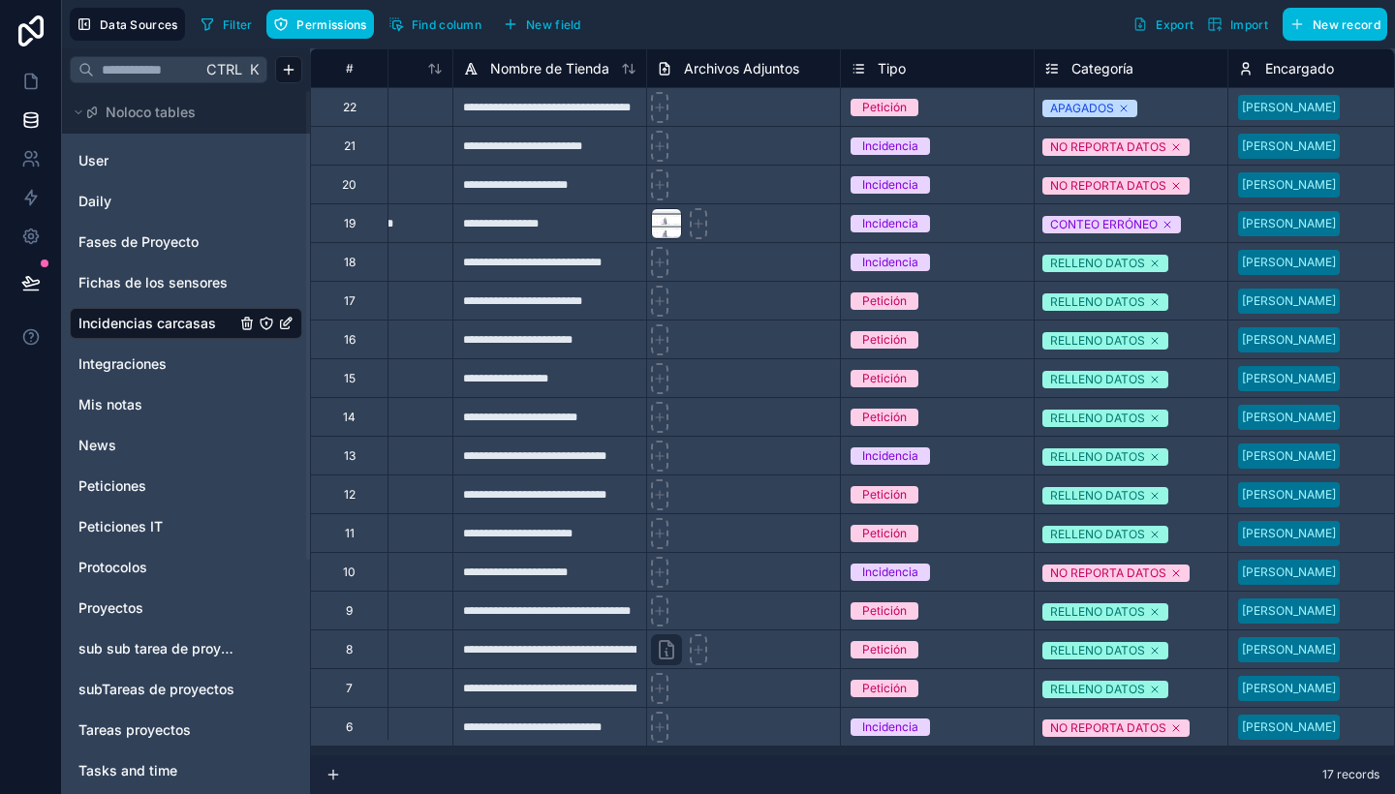
scroll to position [0, 885]
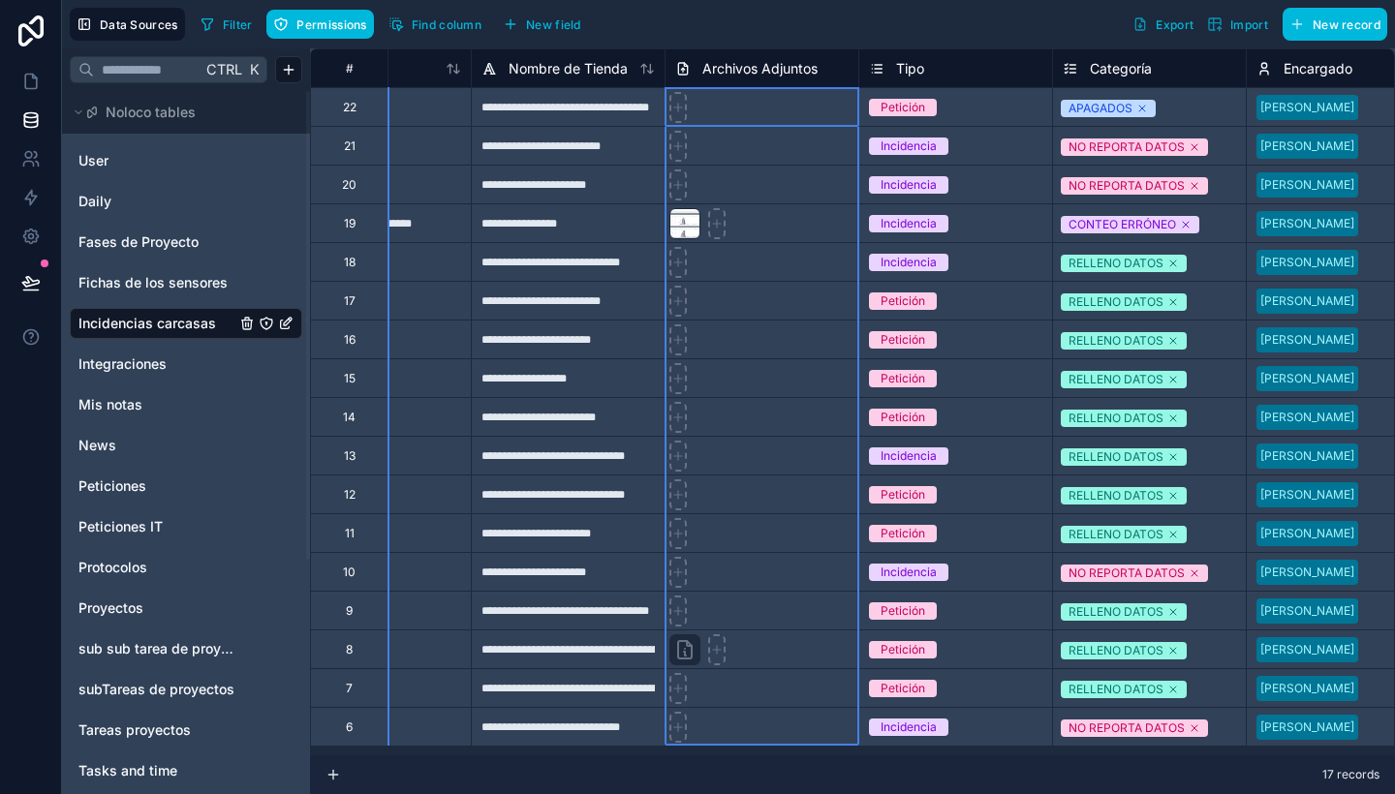
click at [766, 65] on span "Archivos Adjuntos" at bounding box center [759, 68] width 115 height 19
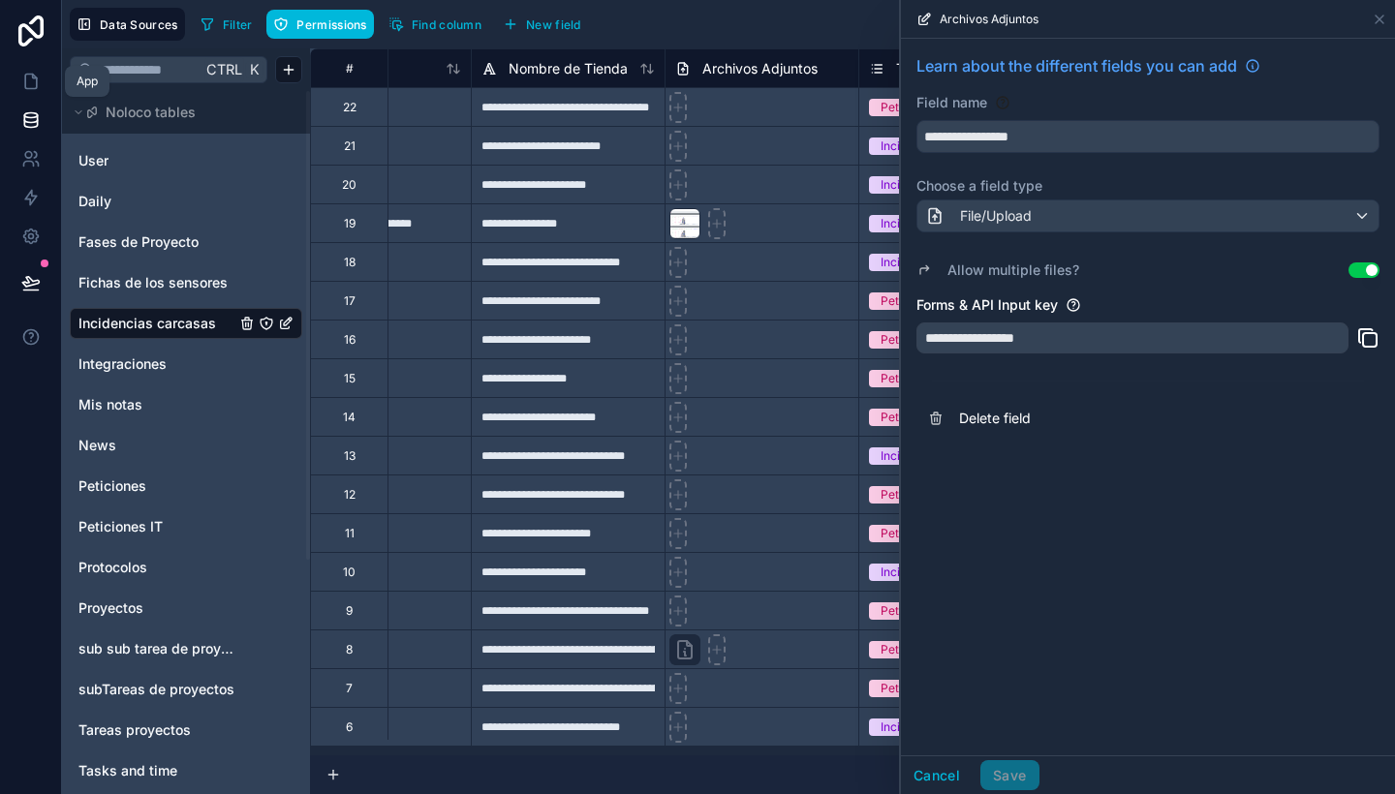
click at [29, 72] on icon at bounding box center [30, 81] width 19 height 19
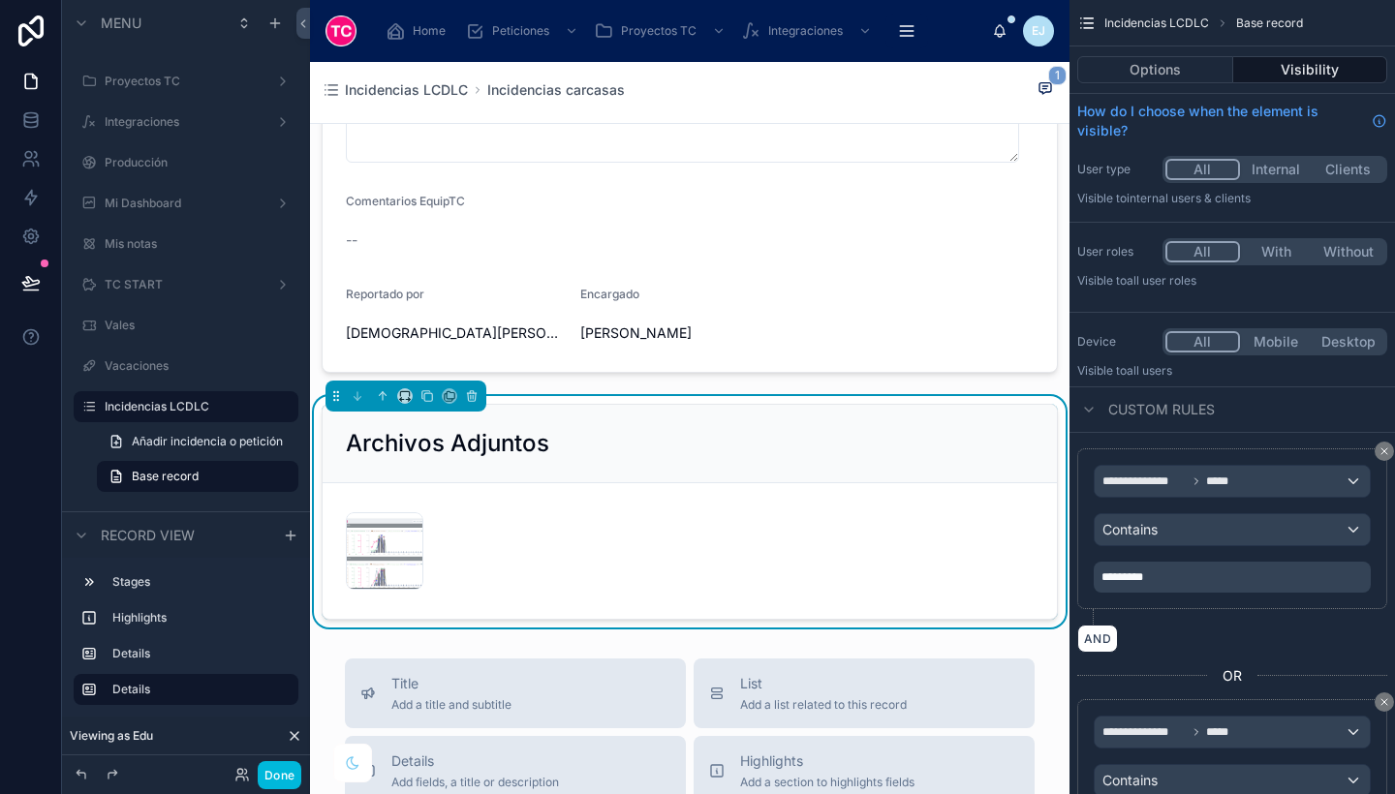
scroll to position [675, 0]
click at [691, 461] on div "Archivos Adjuntos" at bounding box center [690, 443] width 734 height 78
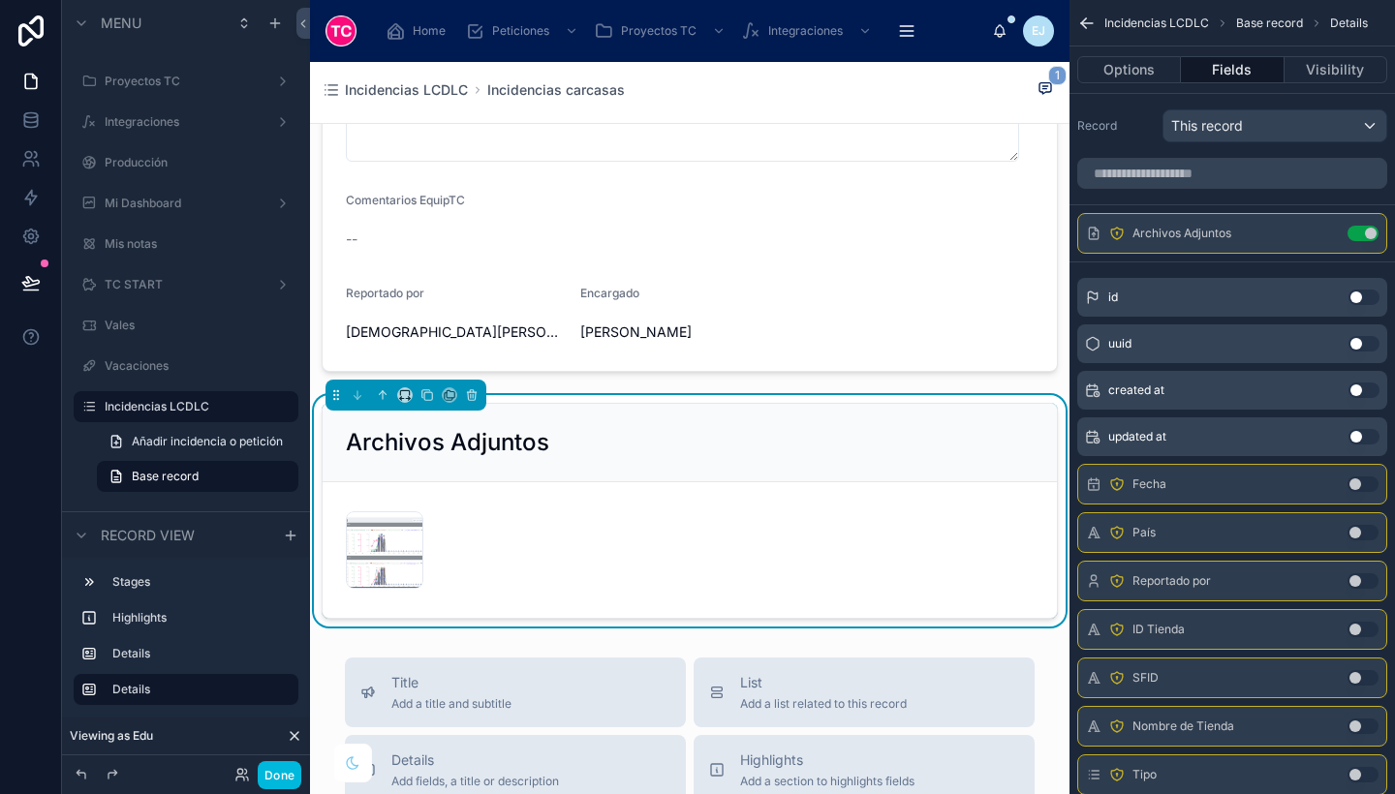
click at [0, 0] on icon "scrollable content" at bounding box center [0, 0] width 0 height 0
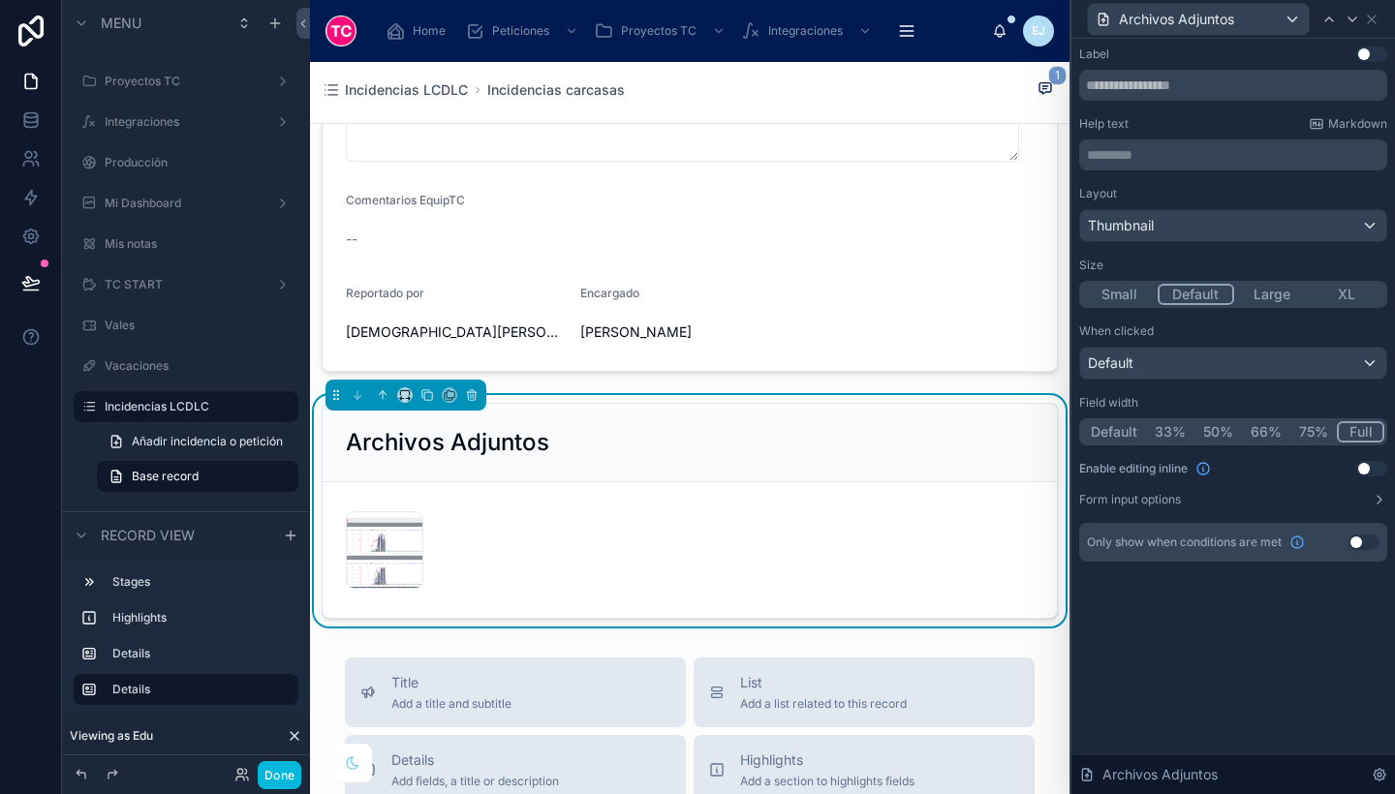
click at [1360, 452] on div "Layout Thumbnail Size Small Default Large XL When clicked Default Field width D…" at bounding box center [1233, 347] width 308 height 322
click at [1378, 468] on button "Use setting" at bounding box center [1371, 469] width 31 height 16
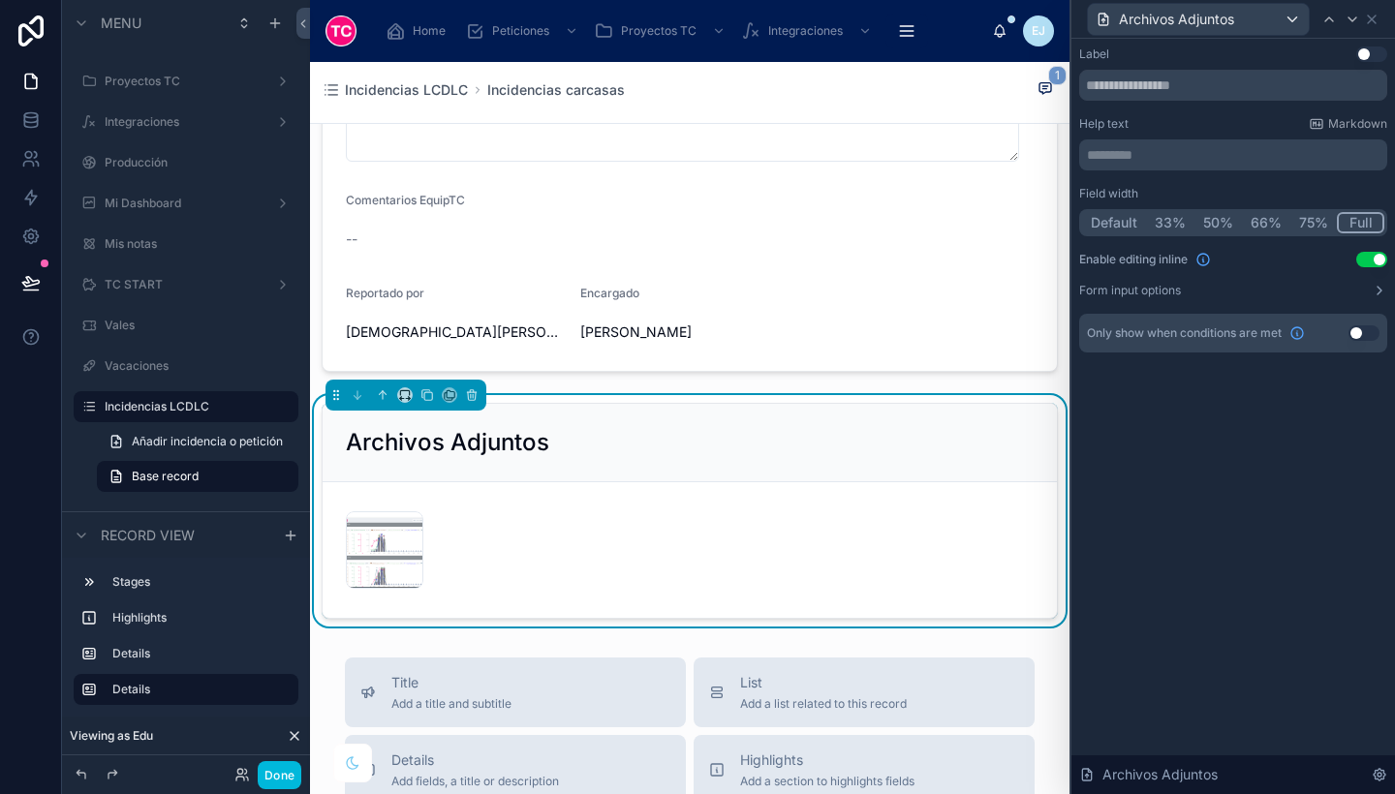
click at [277, 777] on button "Done" at bounding box center [280, 775] width 44 height 28
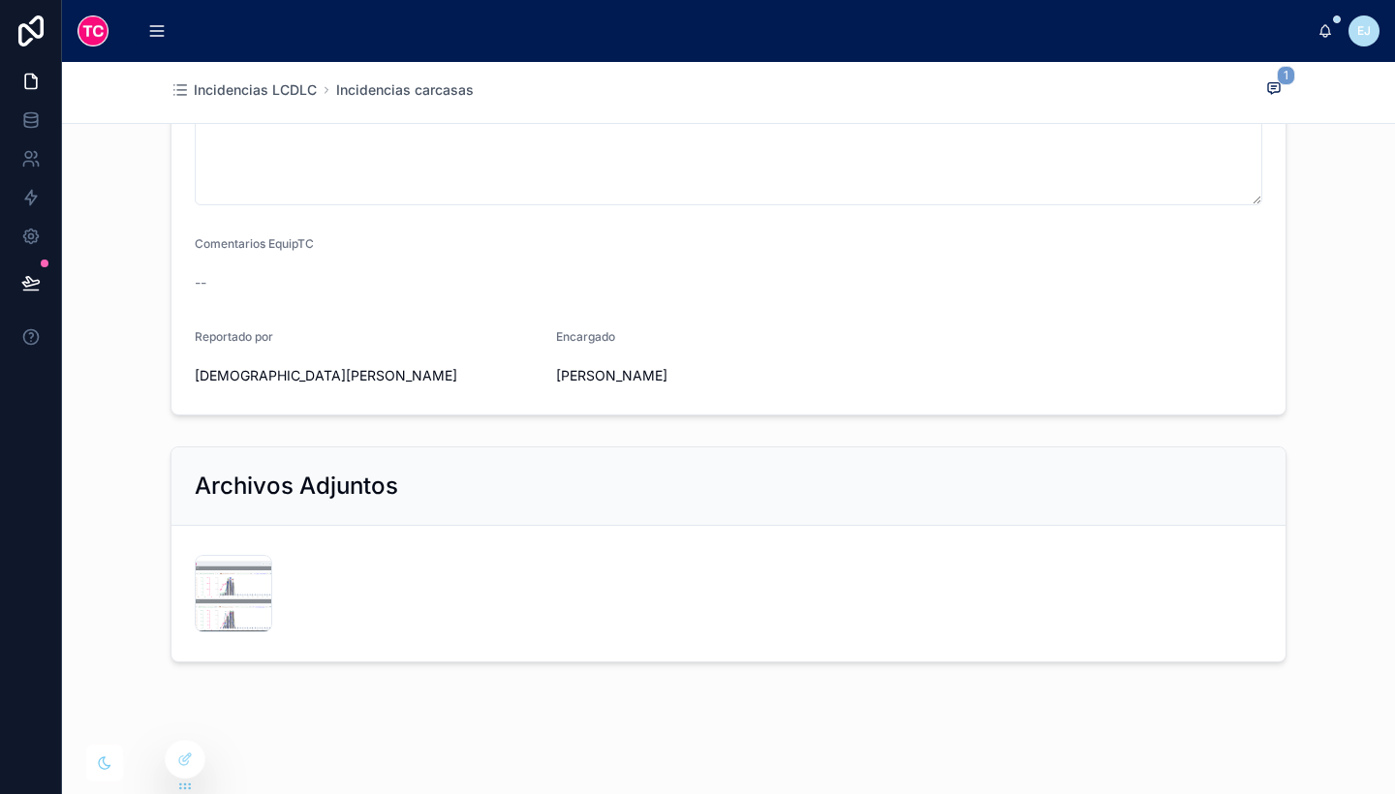
scroll to position [612, 0]
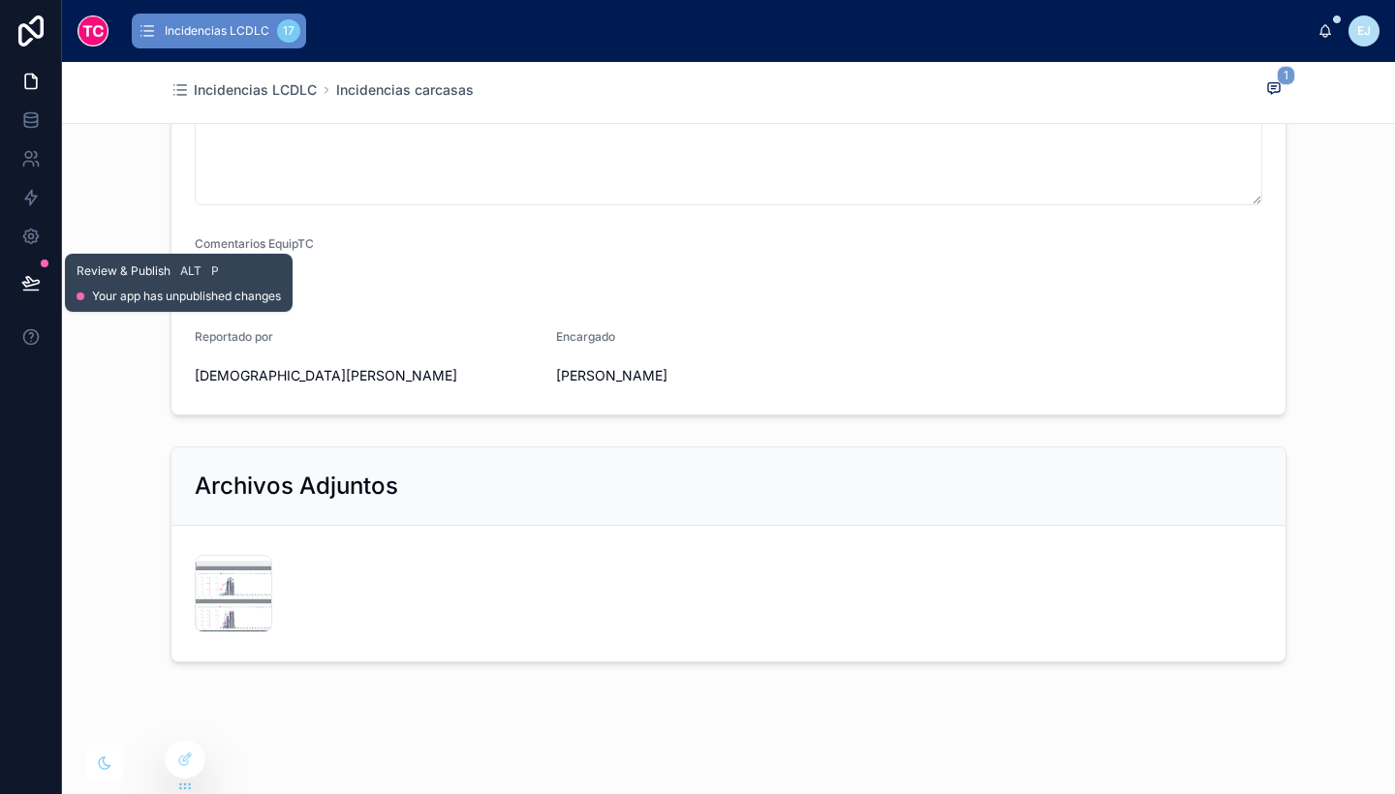
click at [42, 270] on button at bounding box center [31, 283] width 43 height 54
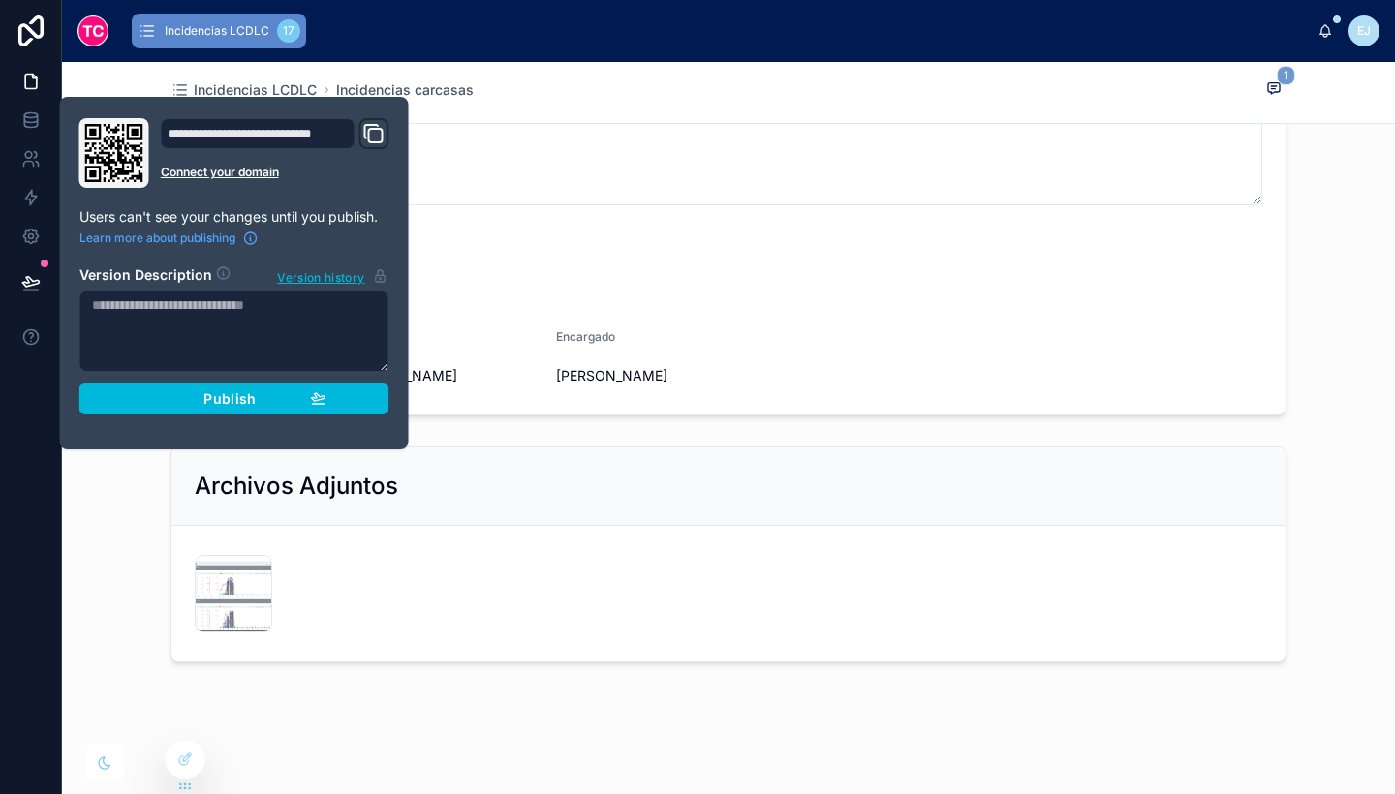
click at [181, 393] on div "Publish" at bounding box center [234, 398] width 184 height 17
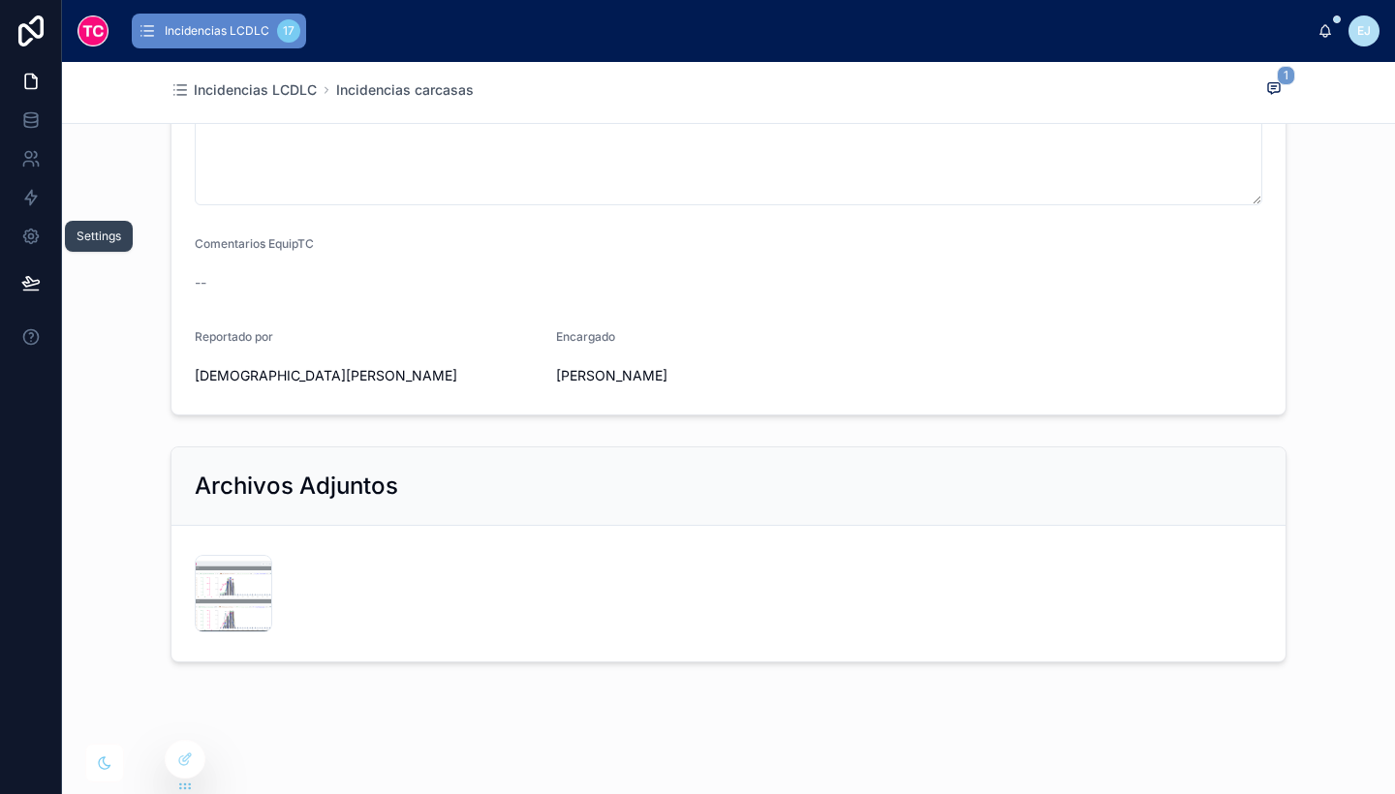
click at [30, 235] on icon at bounding box center [30, 236] width 19 height 19
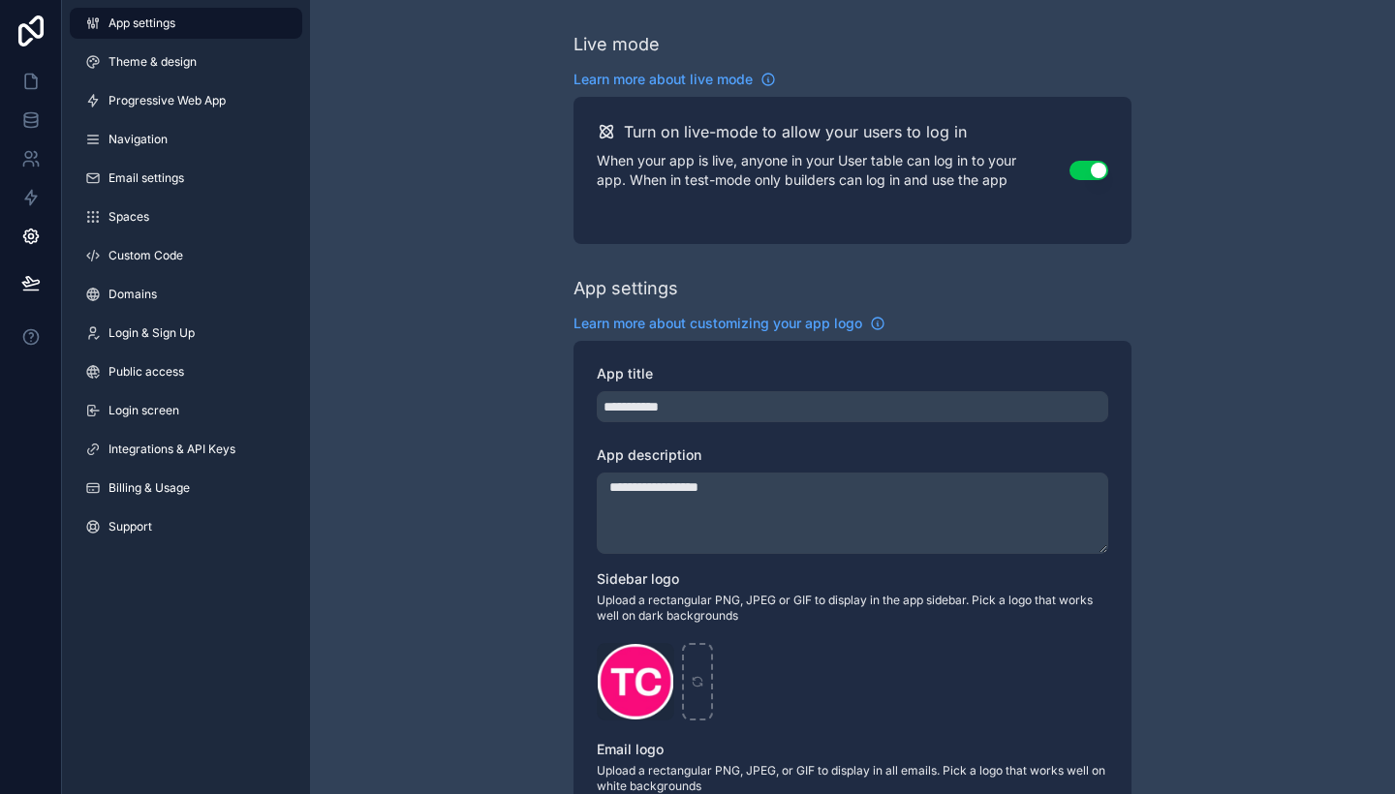
click at [130, 402] on link "Login screen" at bounding box center [186, 410] width 233 height 31
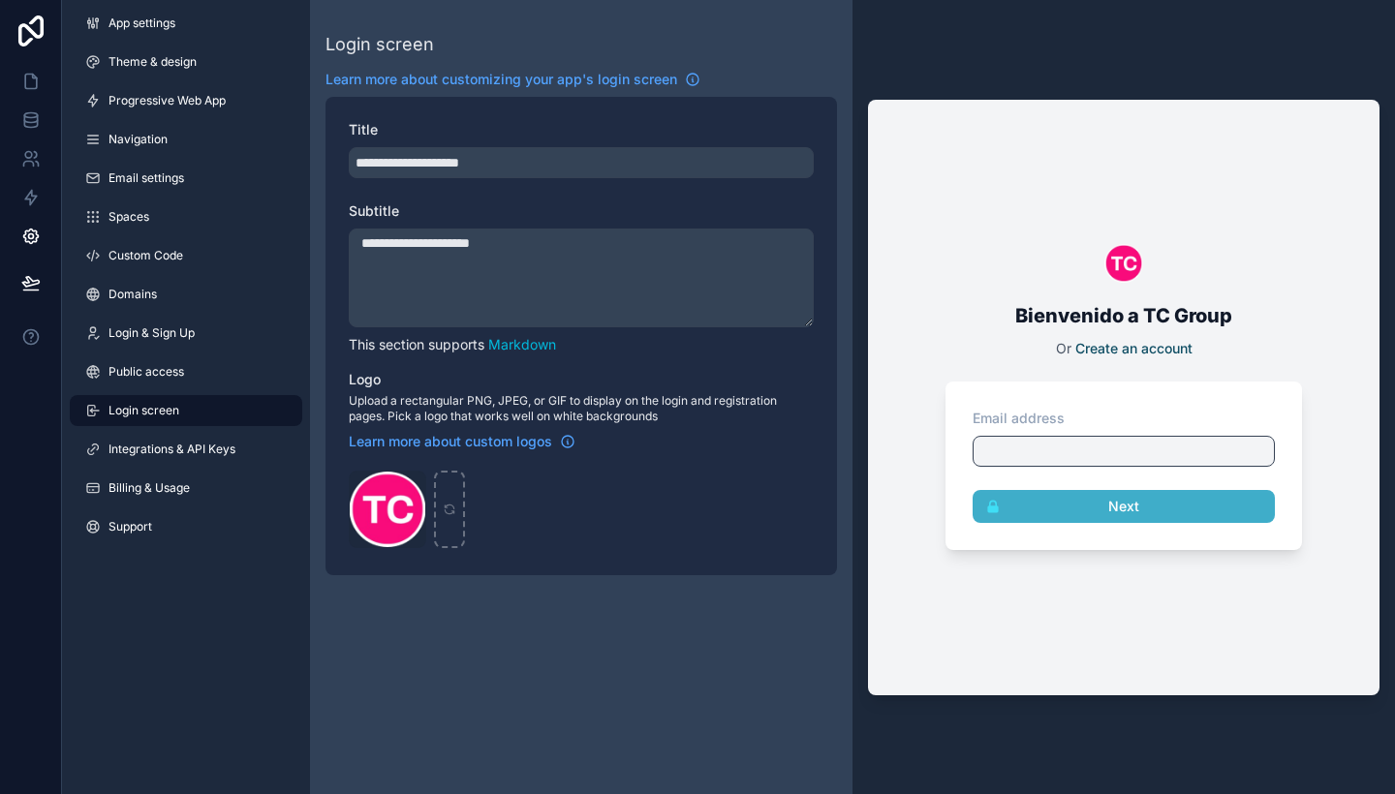
click at [166, 326] on span "Login & Sign Up" at bounding box center [152, 334] width 86 height 16
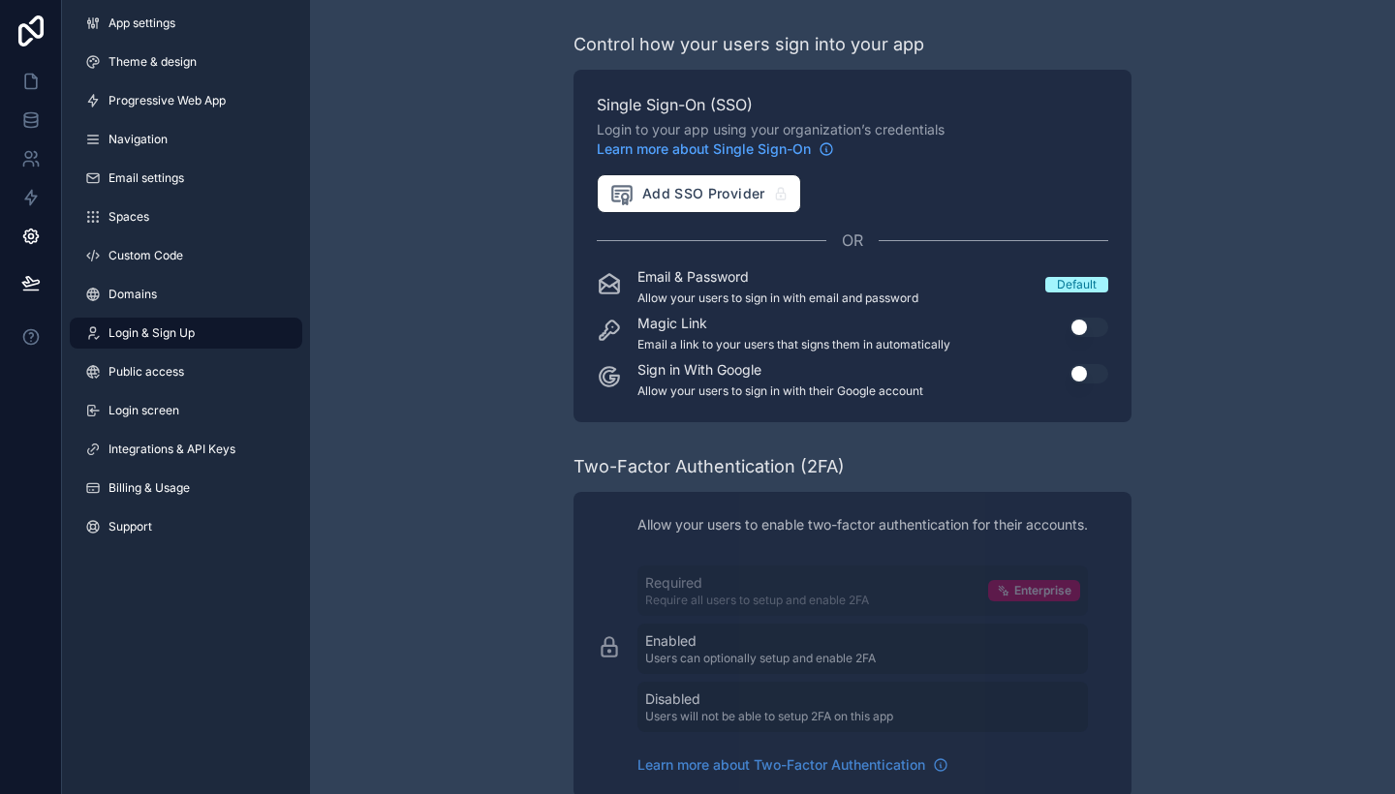
click at [169, 491] on span "Billing & Usage" at bounding box center [149, 489] width 81 height 16
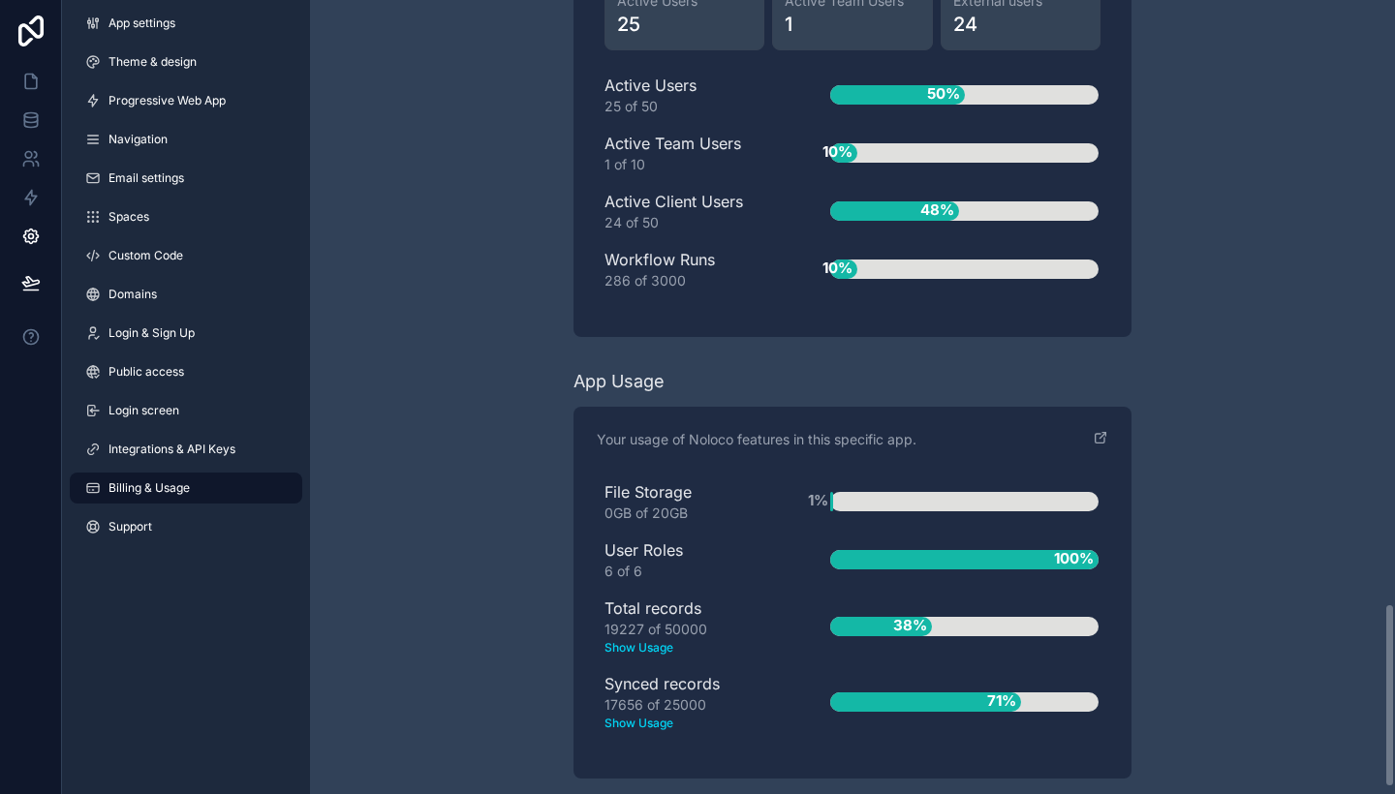
scroll to position [2586, 0]
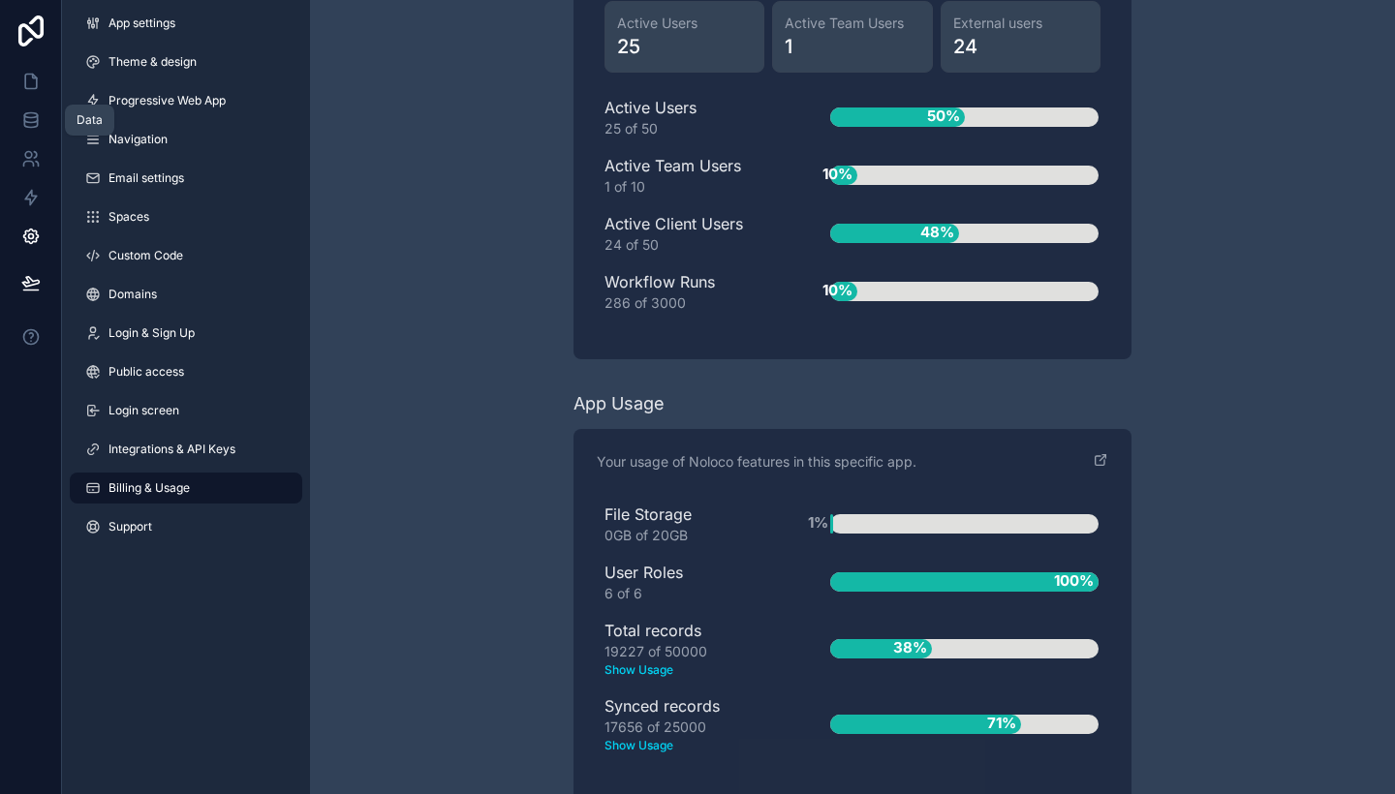
click at [34, 125] on icon at bounding box center [30, 119] width 19 height 19
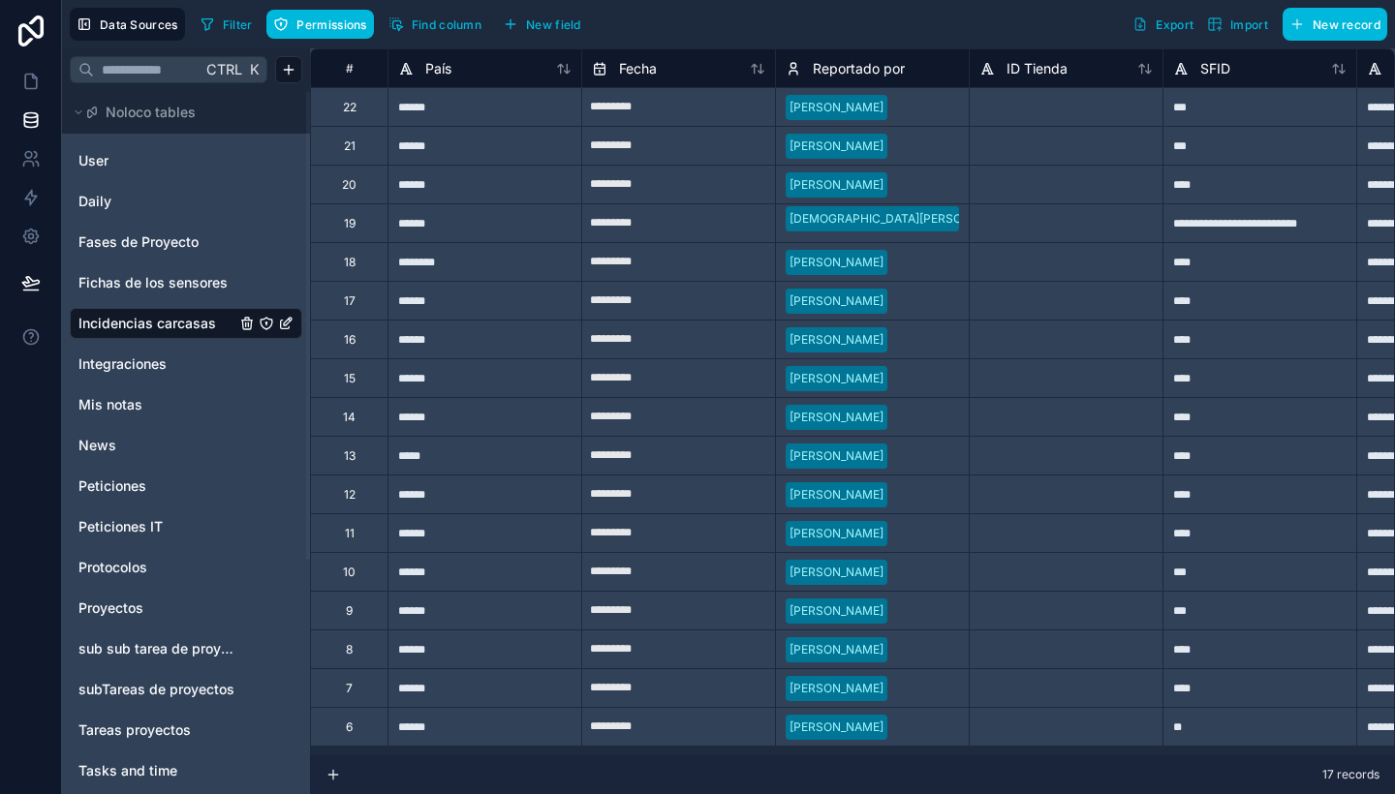
click at [129, 167] on link "User" at bounding box center [156, 160] width 157 height 19
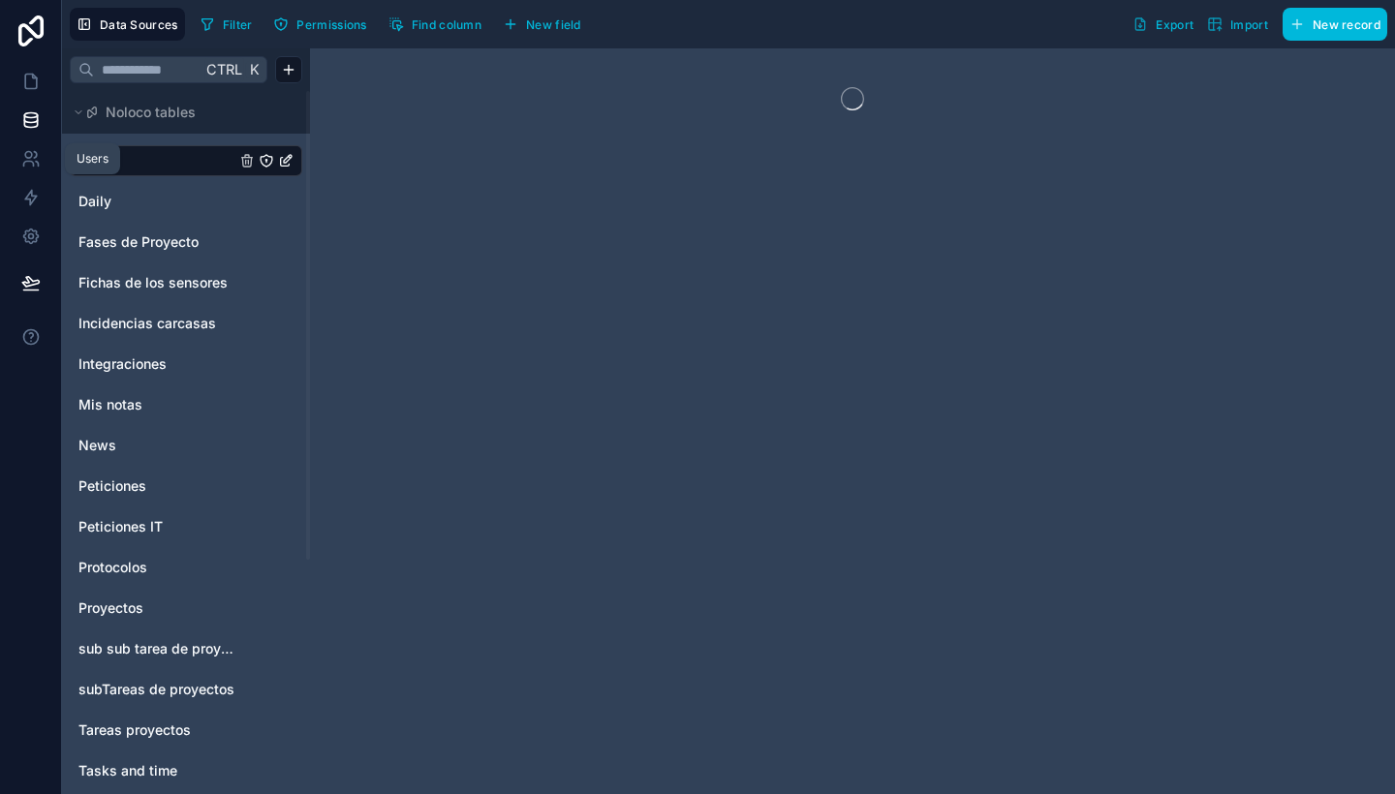
click at [37, 159] on icon at bounding box center [30, 158] width 19 height 19
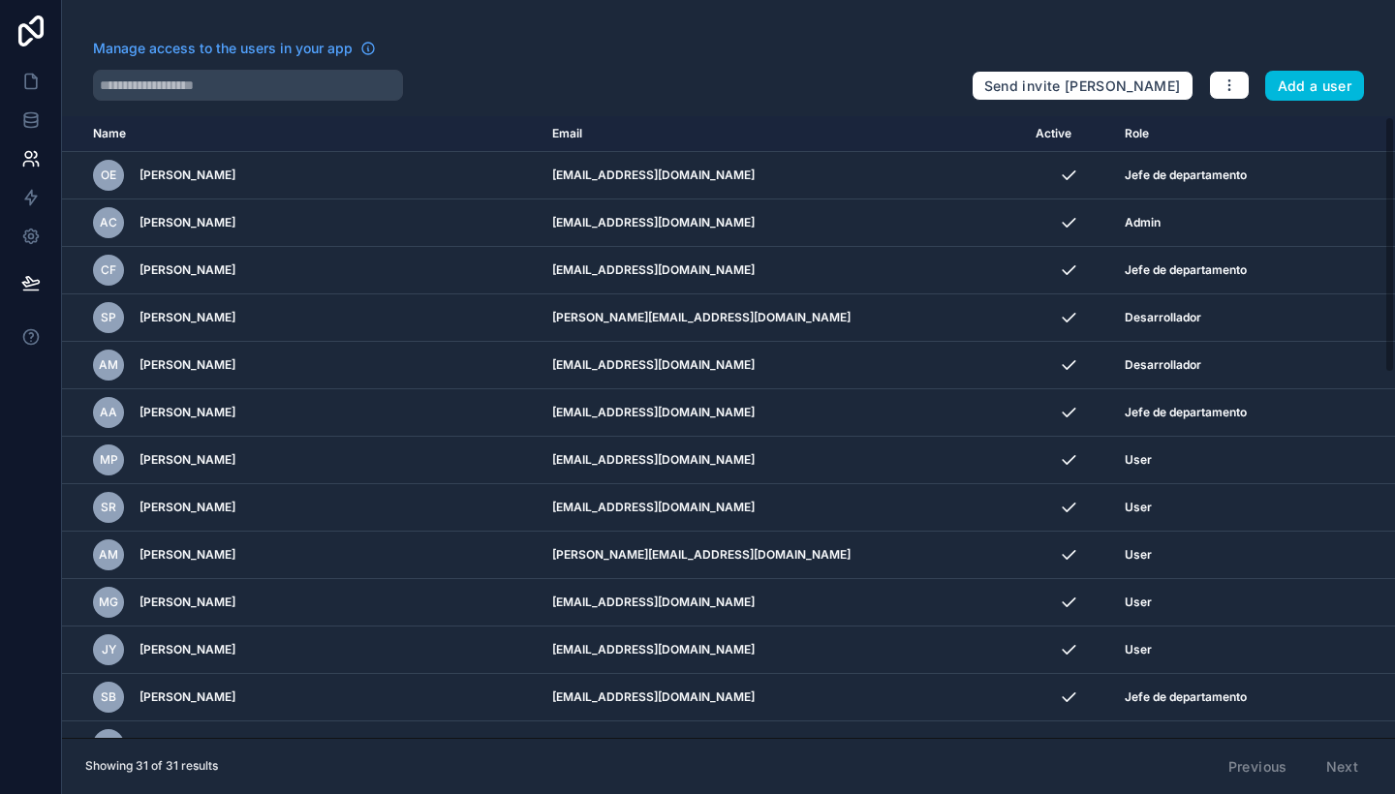
click at [1302, 73] on button "Add a user" at bounding box center [1315, 86] width 100 height 31
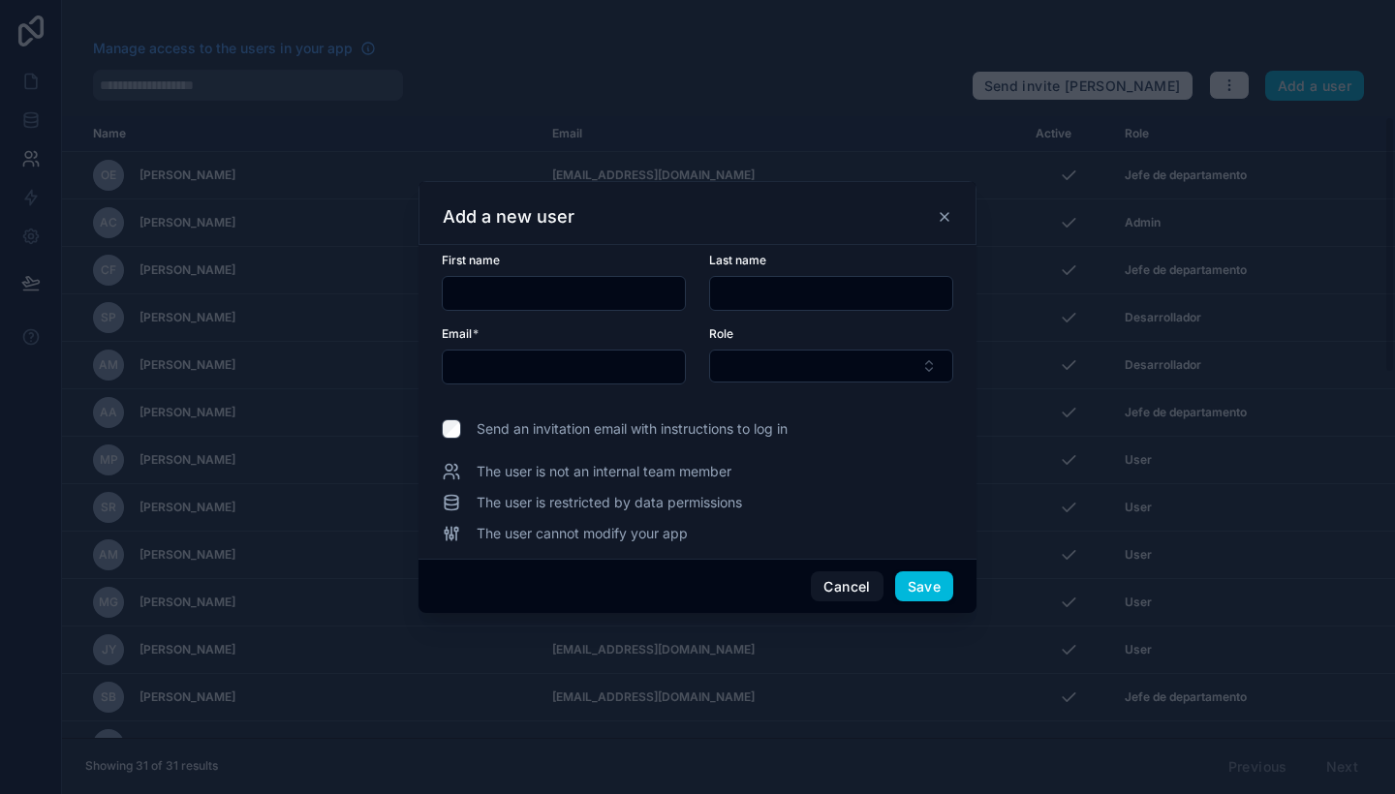
click at [534, 380] on input "text" at bounding box center [564, 367] width 242 height 27
paste input "**********"
drag, startPoint x: 515, startPoint y: 364, endPoint x: 414, endPoint y: 357, distance: 101.9
click at [414, 357] on div "**********" at bounding box center [697, 397] width 1395 height 794
type input "**********"
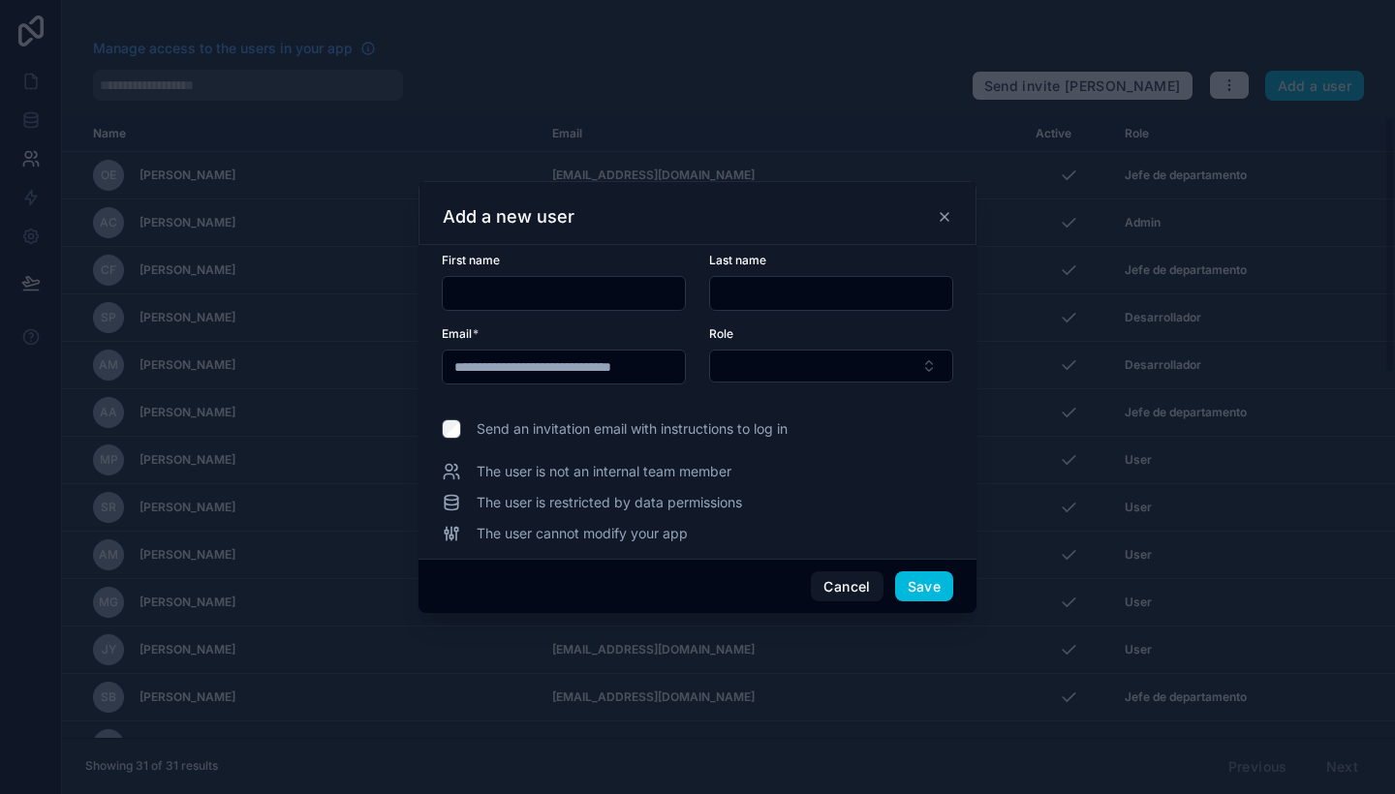
click at [521, 293] on input "text" at bounding box center [564, 293] width 242 height 27
paste input "*********"
type input "*********"
paste input "*********"
click at [751, 289] on input "*********" at bounding box center [831, 293] width 242 height 27
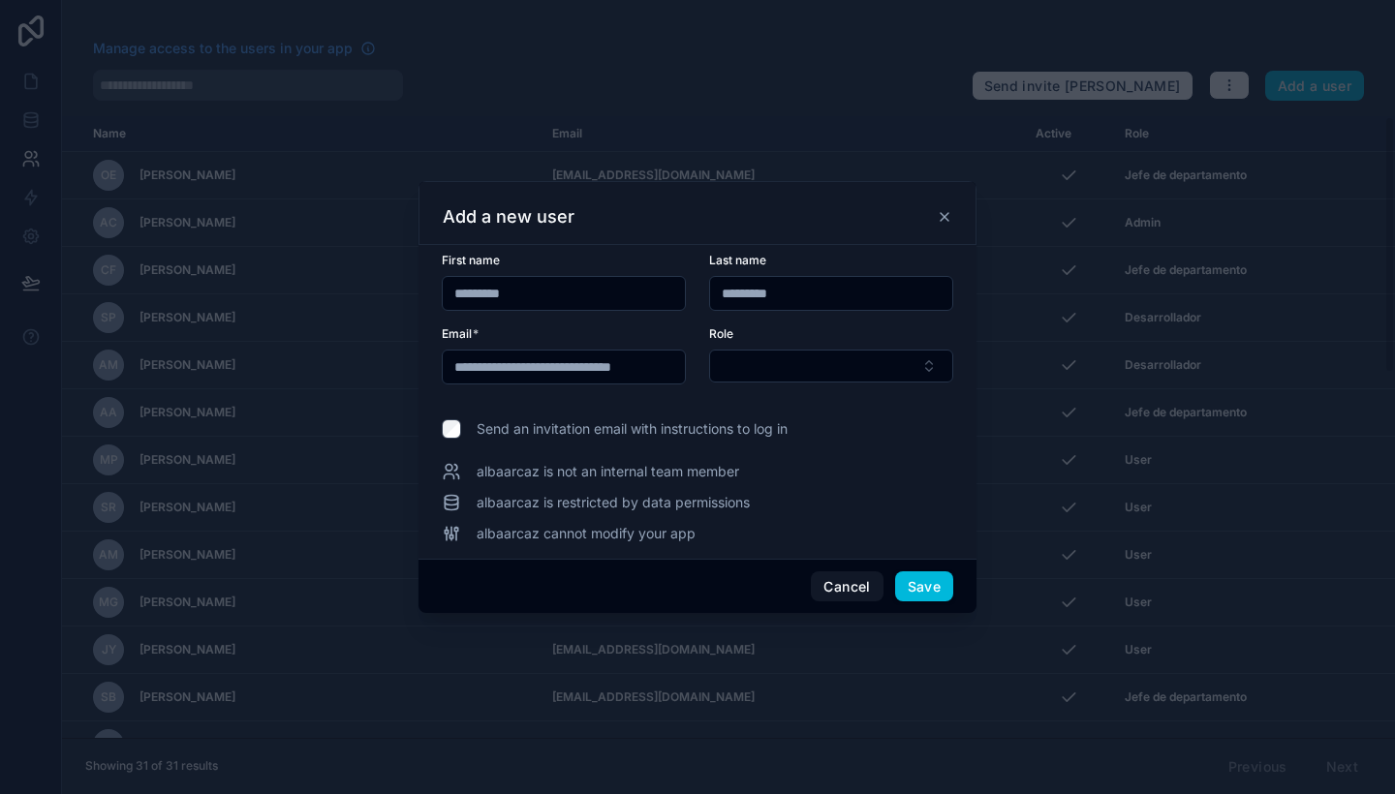
click at [727, 293] on input "*********" at bounding box center [831, 293] width 242 height 27
type input "*********"
click at [465, 293] on input "*********" at bounding box center [564, 293] width 242 height 27
drag, startPoint x: 529, startPoint y: 293, endPoint x: 496, endPoint y: 283, distance: 34.3
click at [496, 283] on input "*********" at bounding box center [564, 293] width 242 height 27
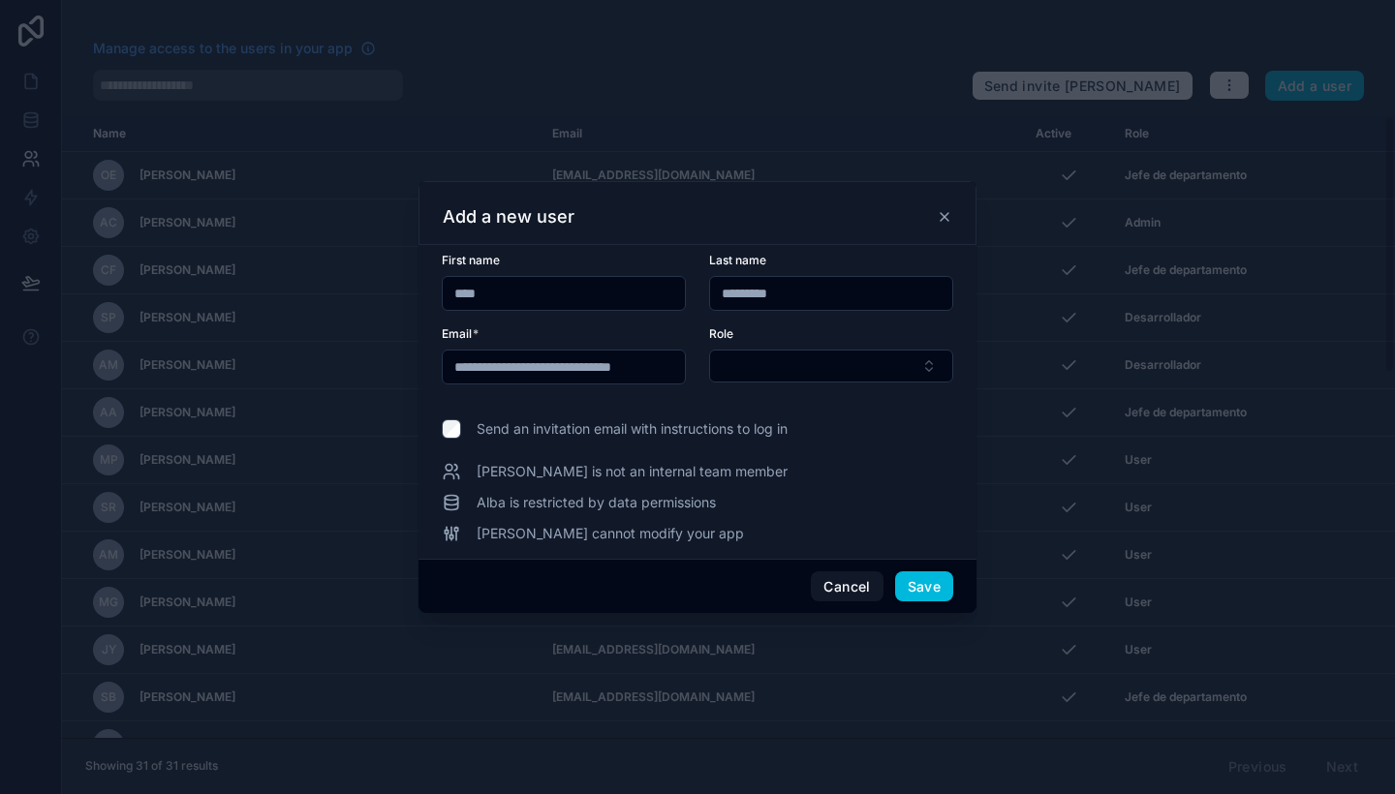
type input "****"
click at [757, 290] on input "*********" at bounding box center [831, 293] width 242 height 27
type input "*****"
click at [849, 359] on button "Select Button" at bounding box center [831, 366] width 244 height 33
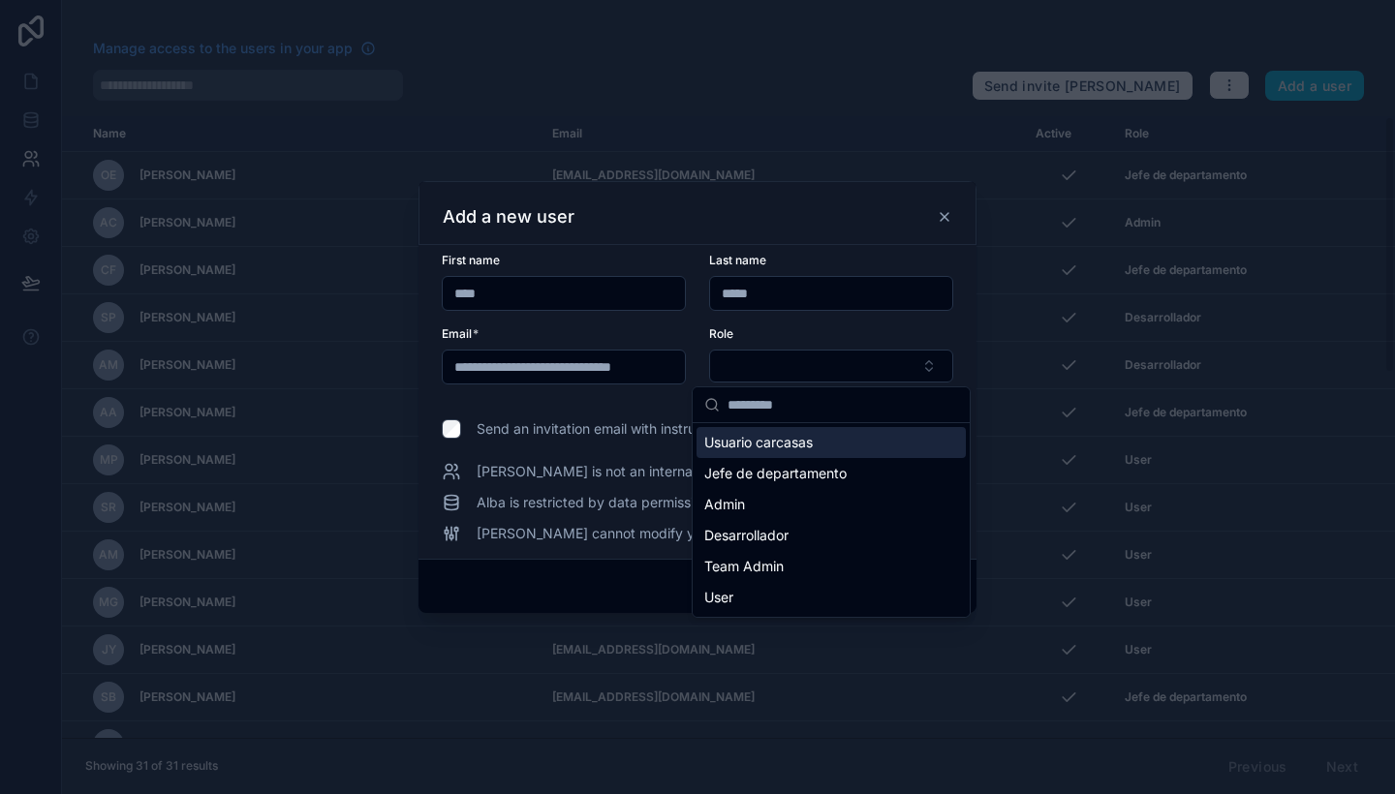
click at [850, 445] on div "Usuario carcasas" at bounding box center [831, 442] width 269 height 31
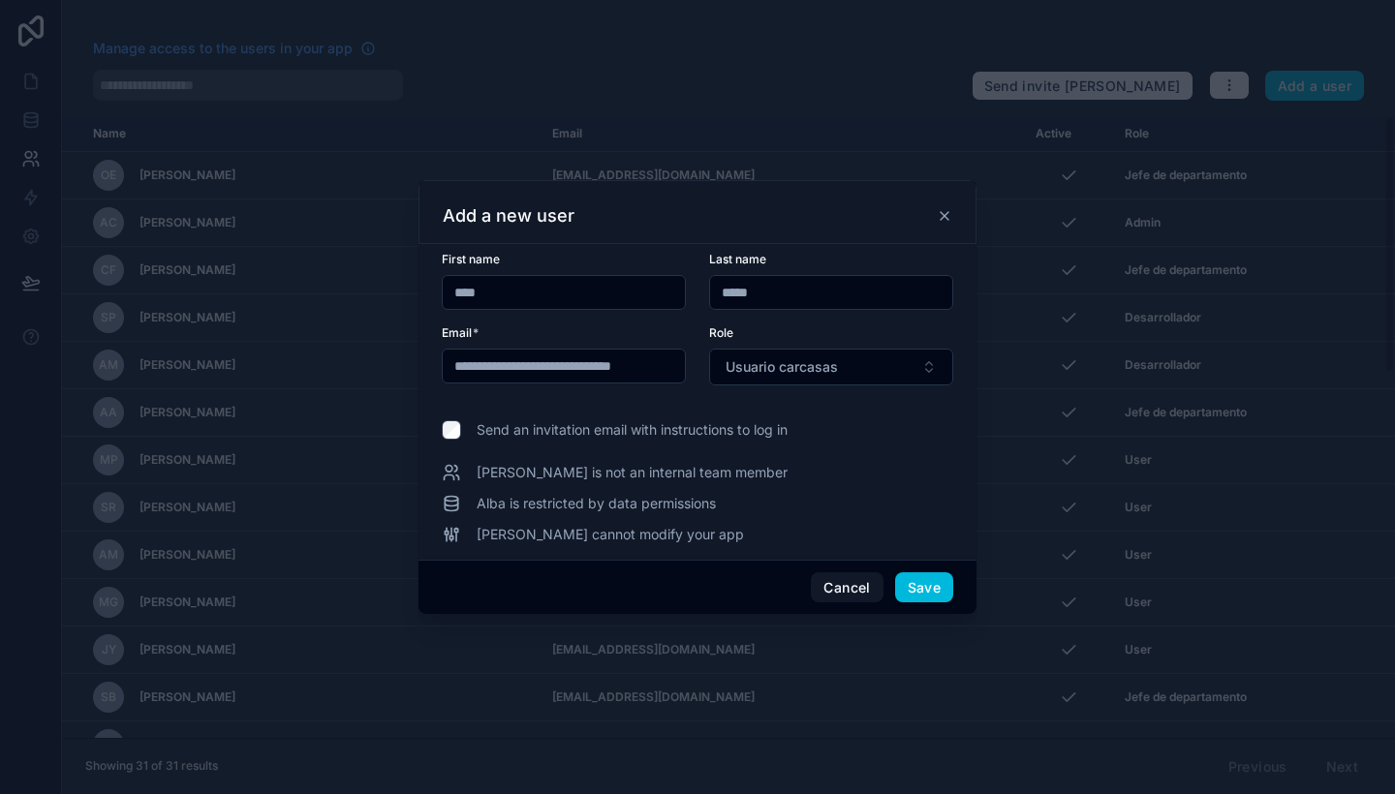
click at [461, 427] on div "Send an invitation email with instructions to log in" at bounding box center [624, 429] width 326 height 19
click at [906, 575] on button "Save" at bounding box center [924, 588] width 58 height 31
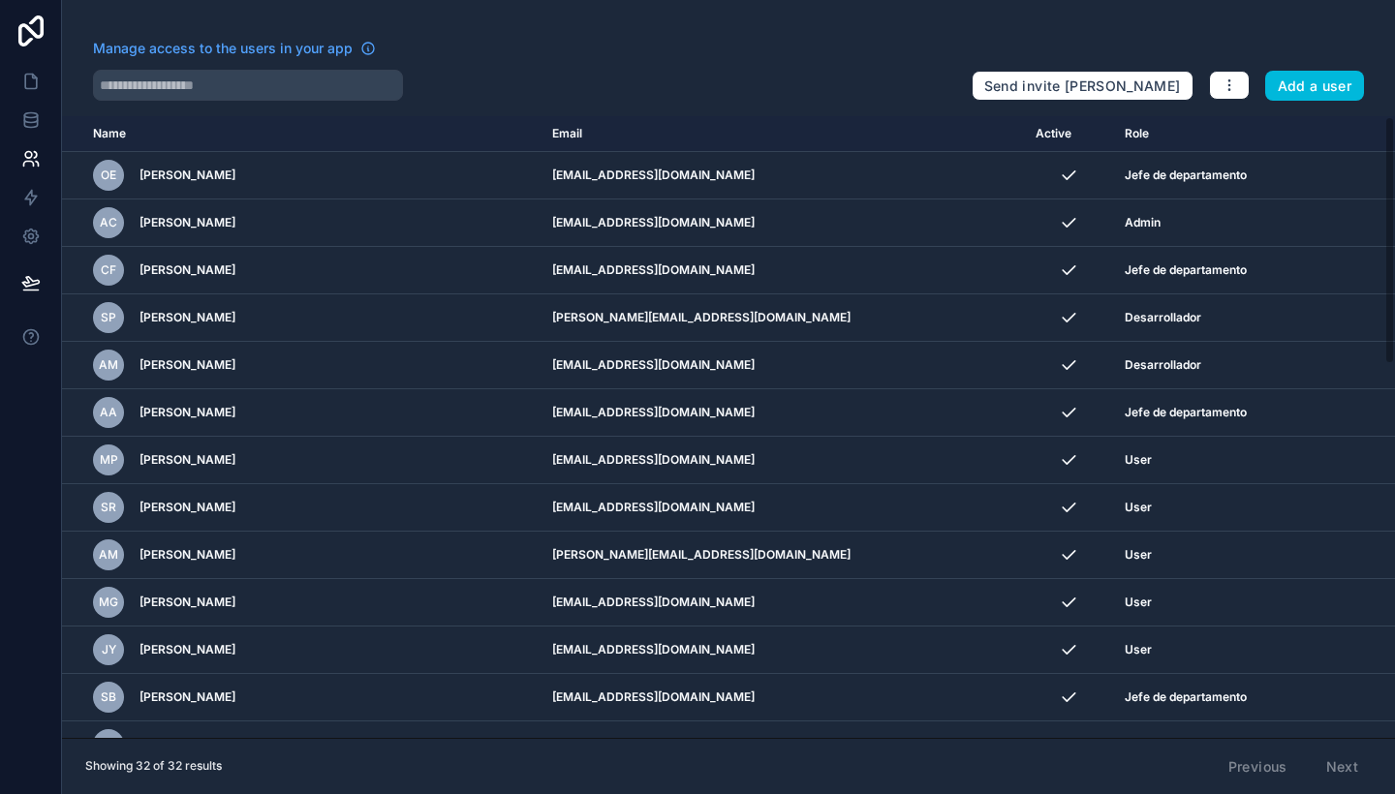
click at [1302, 89] on button "Add a user" at bounding box center [1315, 86] width 100 height 31
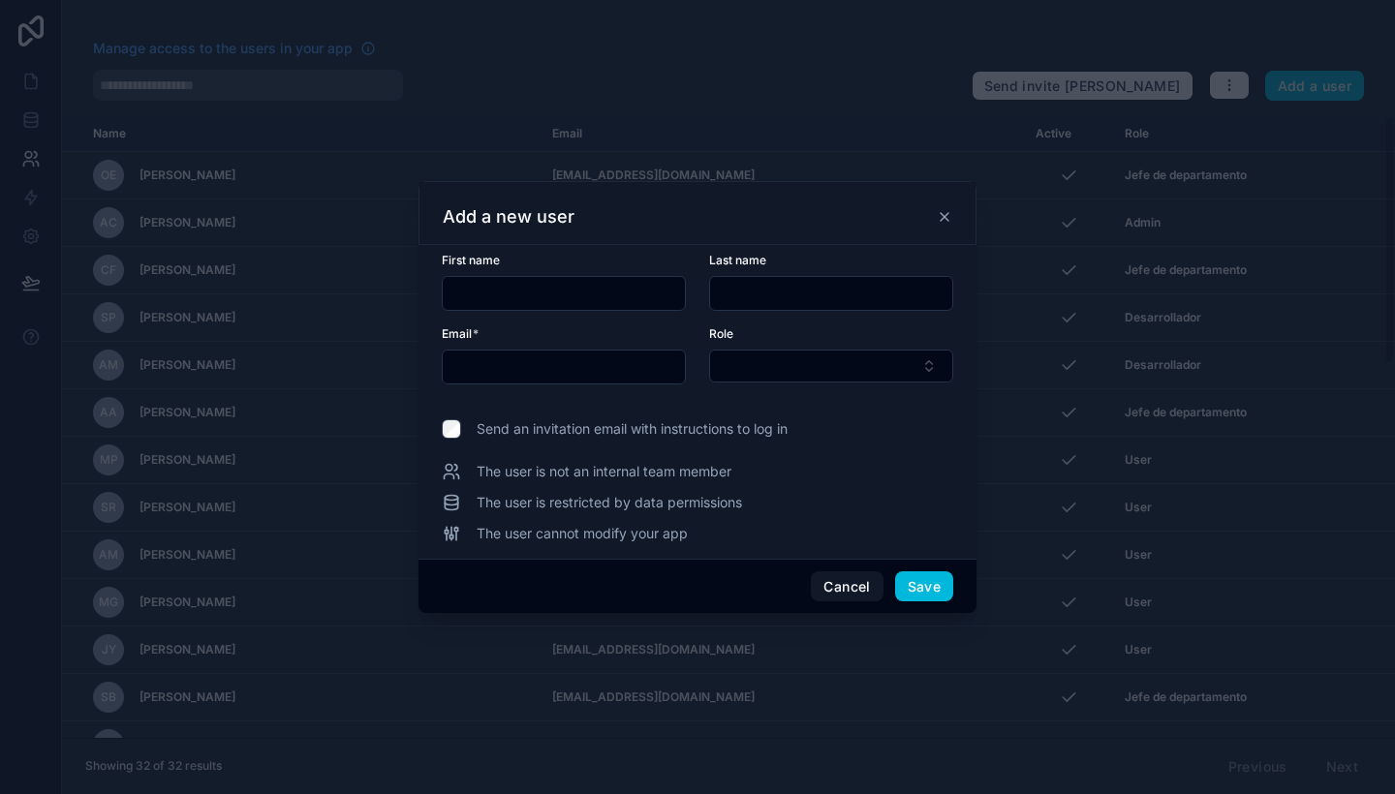
paste input "**********"
click at [604, 295] on input "text" at bounding box center [564, 293] width 242 height 27
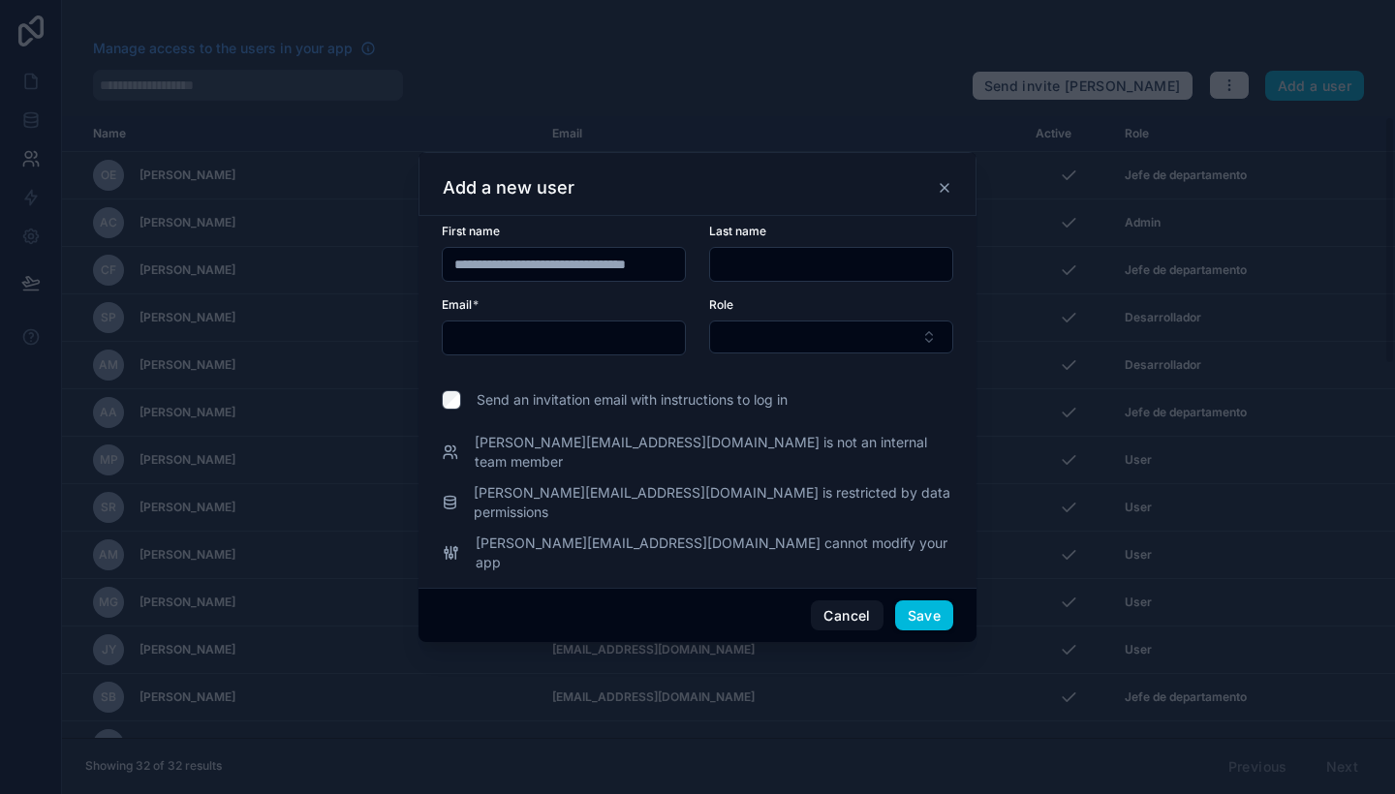
scroll to position [0, 38]
type input "**********"
click at [518, 352] on input "text" at bounding box center [564, 338] width 242 height 27
paste input "**********"
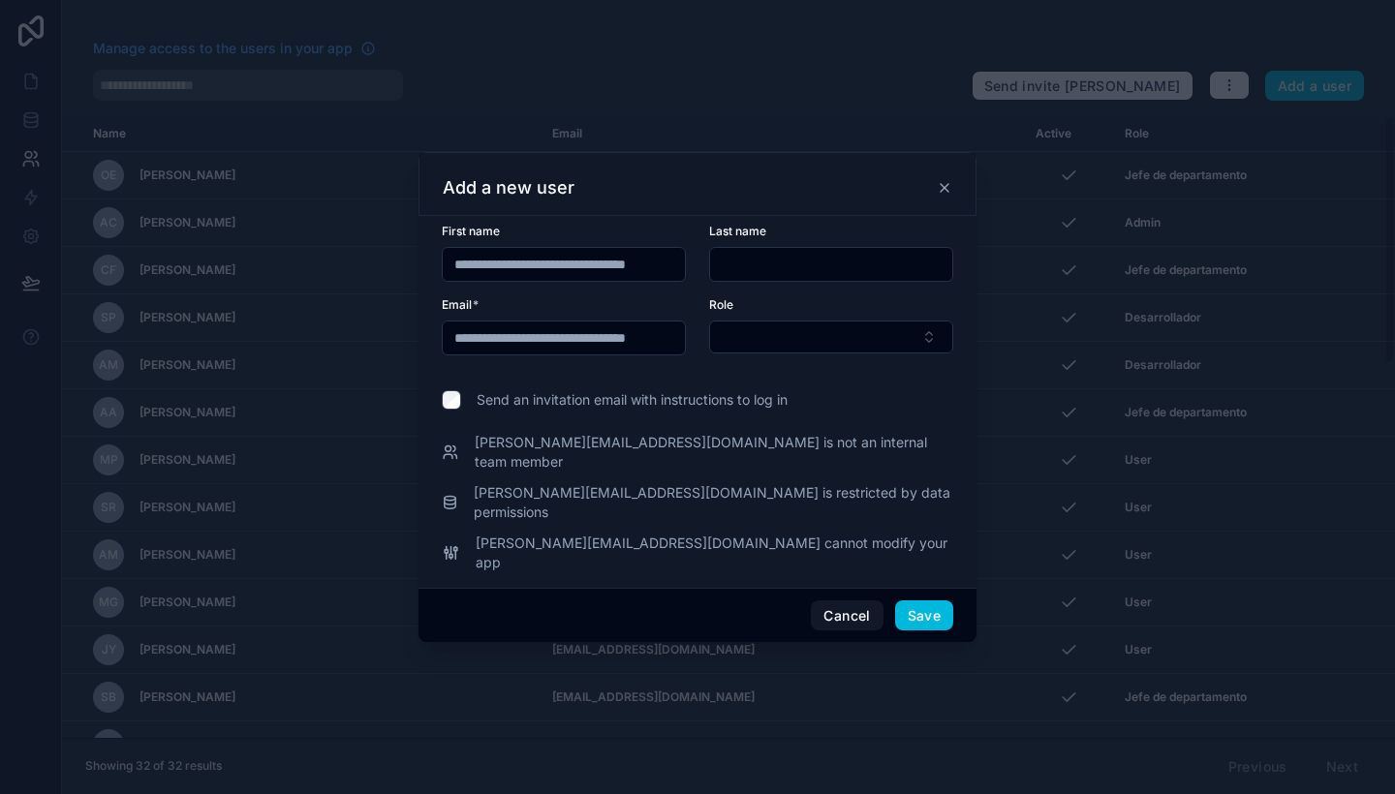
scroll to position [0, 38]
type input "**********"
drag, startPoint x: 488, startPoint y: 291, endPoint x: 855, endPoint y: 316, distance: 368.0
click at [855, 316] on form "**********" at bounding box center [698, 301] width 512 height 155
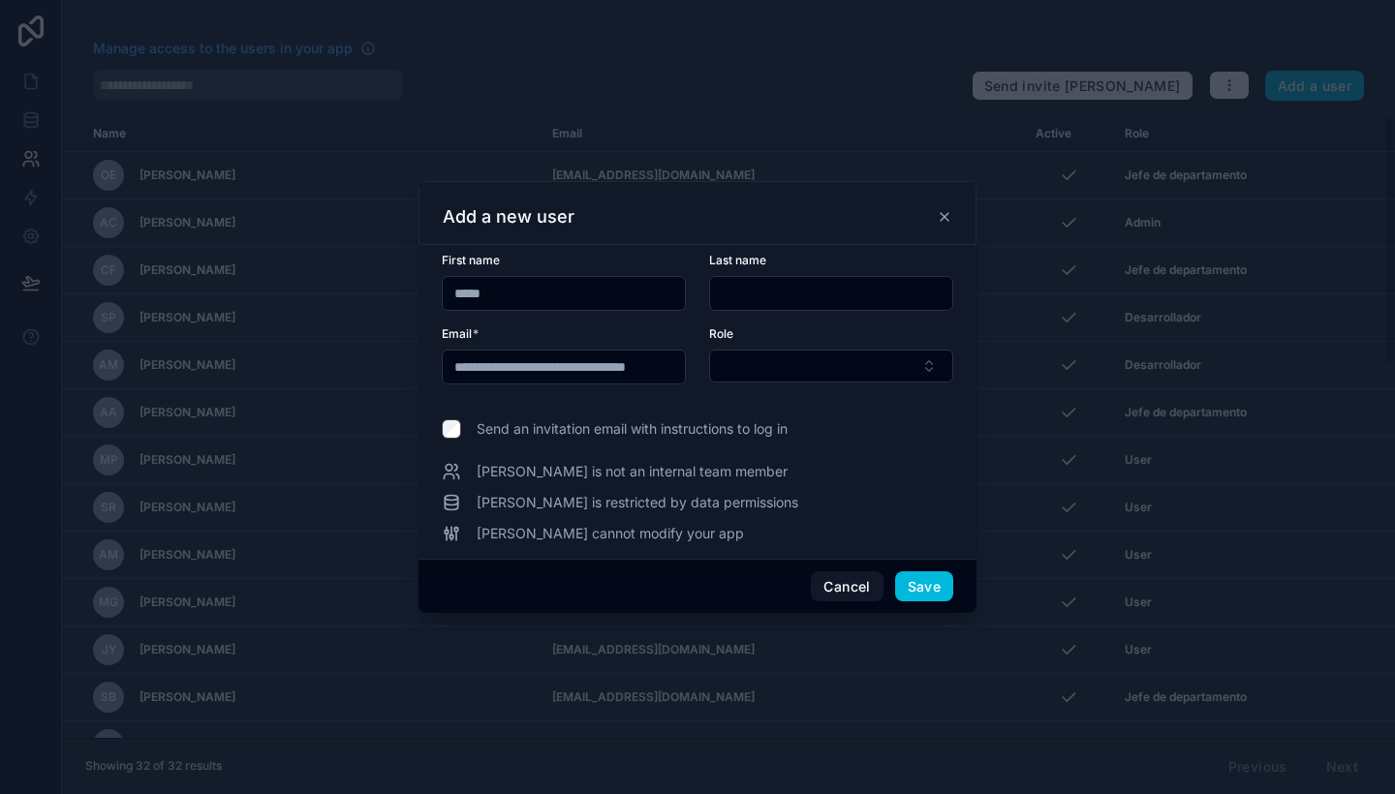
click at [463, 292] on input "*****" at bounding box center [564, 293] width 242 height 27
type input "*****"
paste input "**********"
click at [783, 300] on input "**********" at bounding box center [831, 293] width 242 height 27
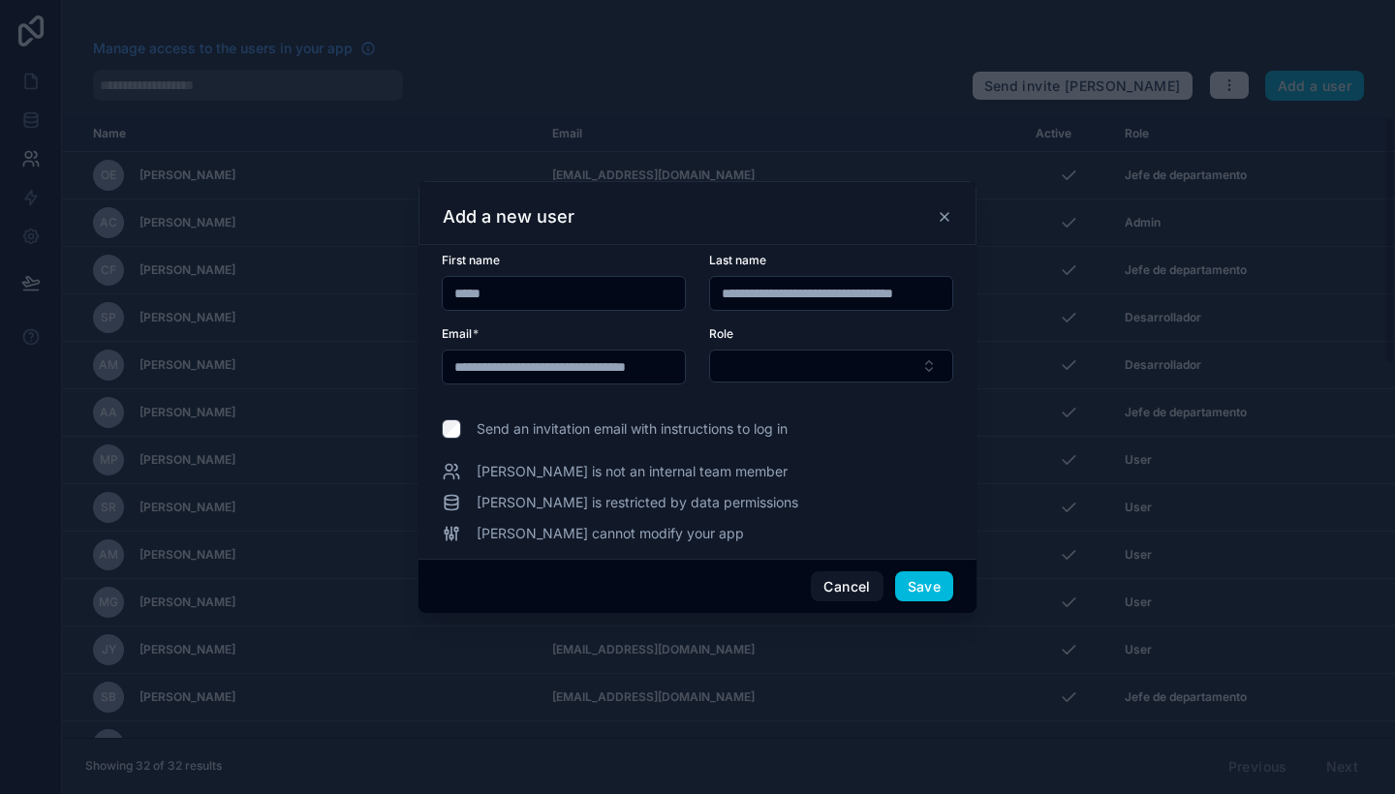
click at [729, 291] on input "**********" at bounding box center [831, 293] width 242 height 27
drag, startPoint x: 729, startPoint y: 291, endPoint x: 678, endPoint y: 290, distance: 50.4
click at [678, 290] on form "**********" at bounding box center [698, 330] width 512 height 155
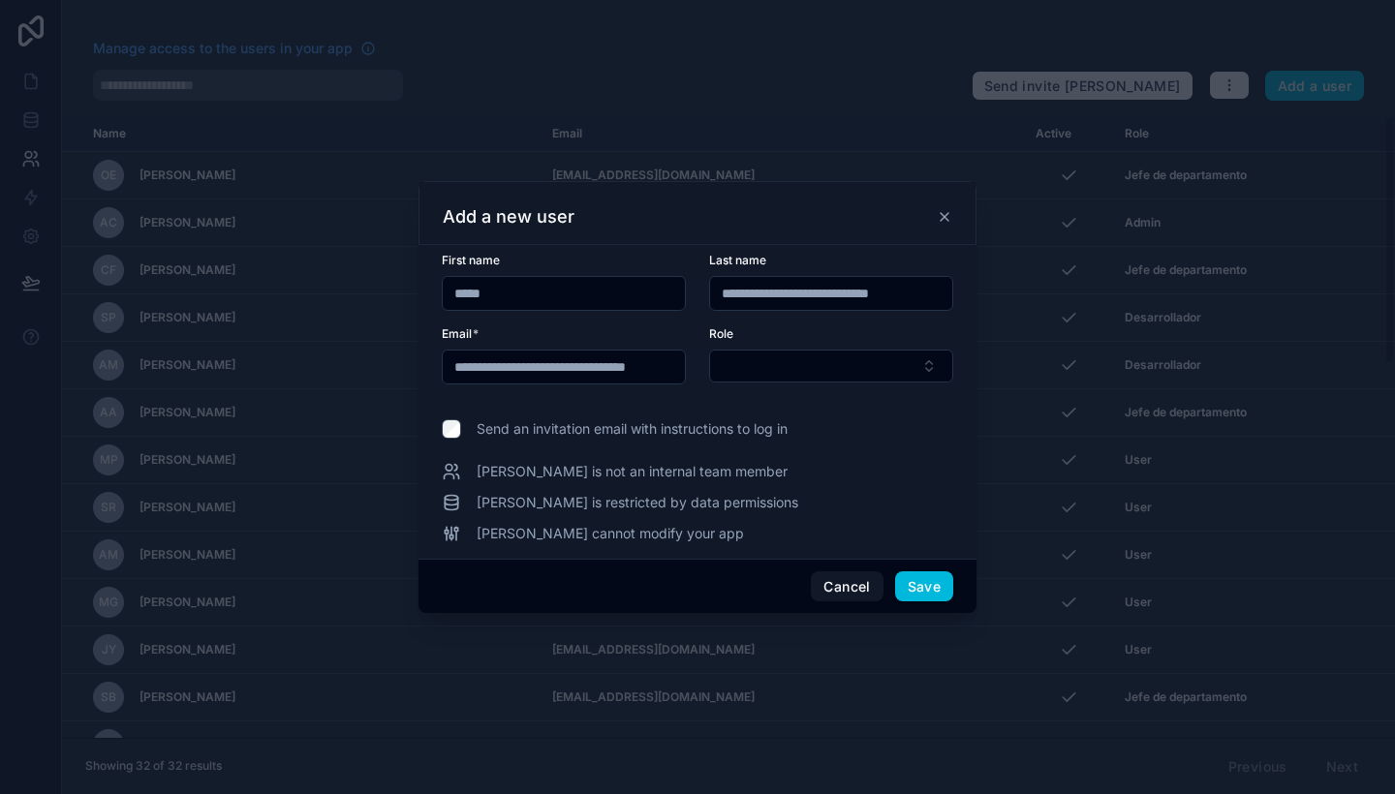
drag, startPoint x: 776, startPoint y: 288, endPoint x: 1070, endPoint y: 288, distance: 293.5
click at [1070, 288] on div "**********" at bounding box center [697, 397] width 1395 height 794
type input "*******"
click at [847, 351] on button "Select Button" at bounding box center [831, 366] width 244 height 33
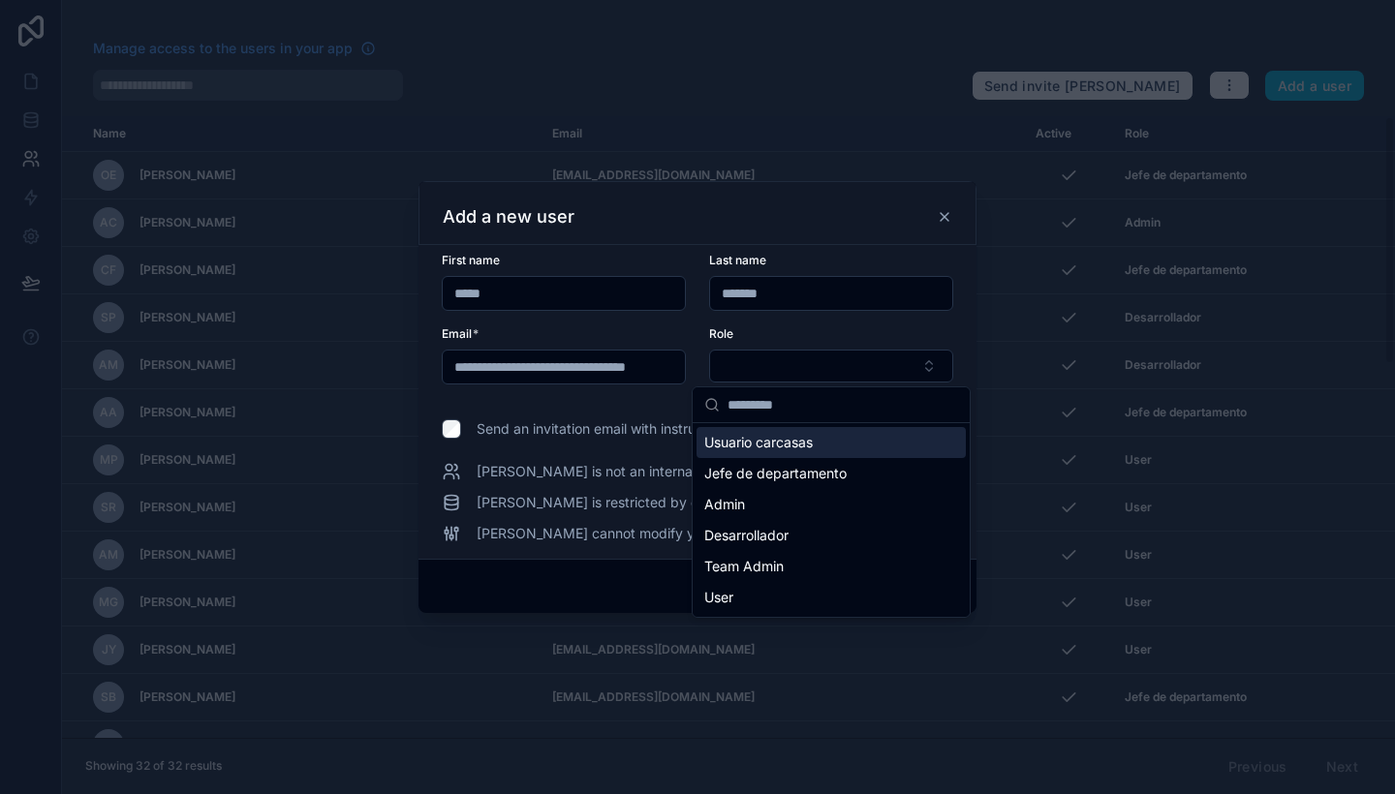
click at [885, 438] on div "Usuario carcasas" at bounding box center [831, 442] width 269 height 31
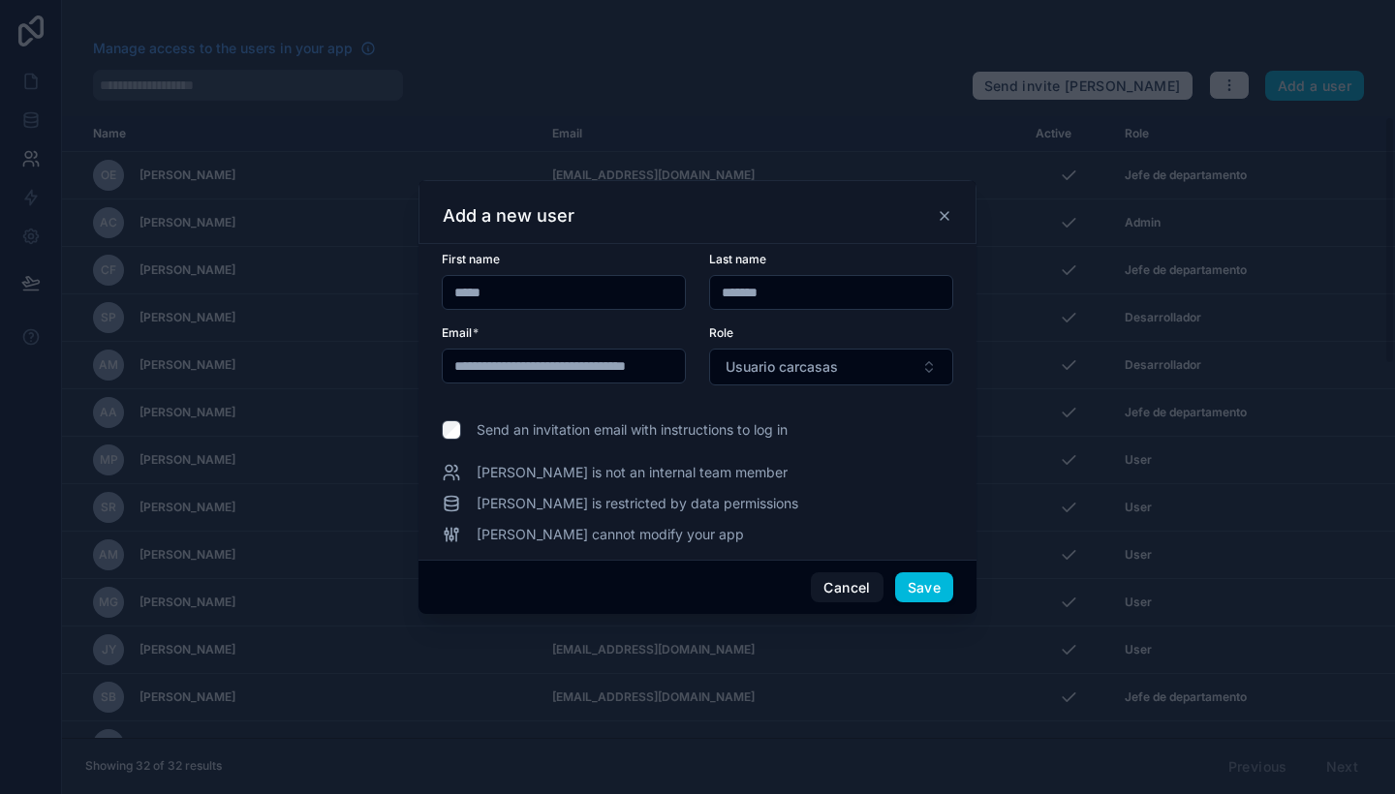
click at [940, 578] on button "Save" at bounding box center [924, 588] width 58 height 31
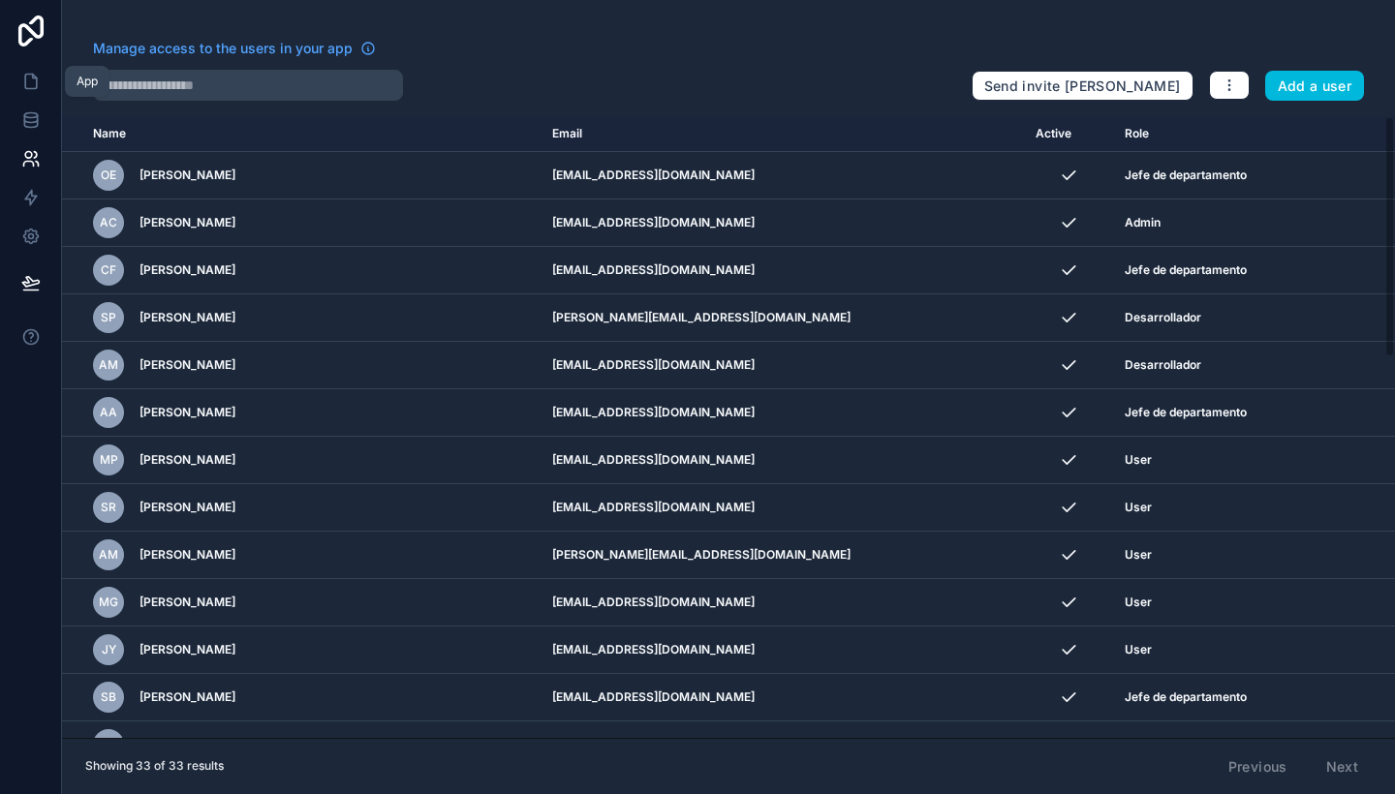
click at [18, 74] on link at bounding box center [30, 81] width 61 height 39
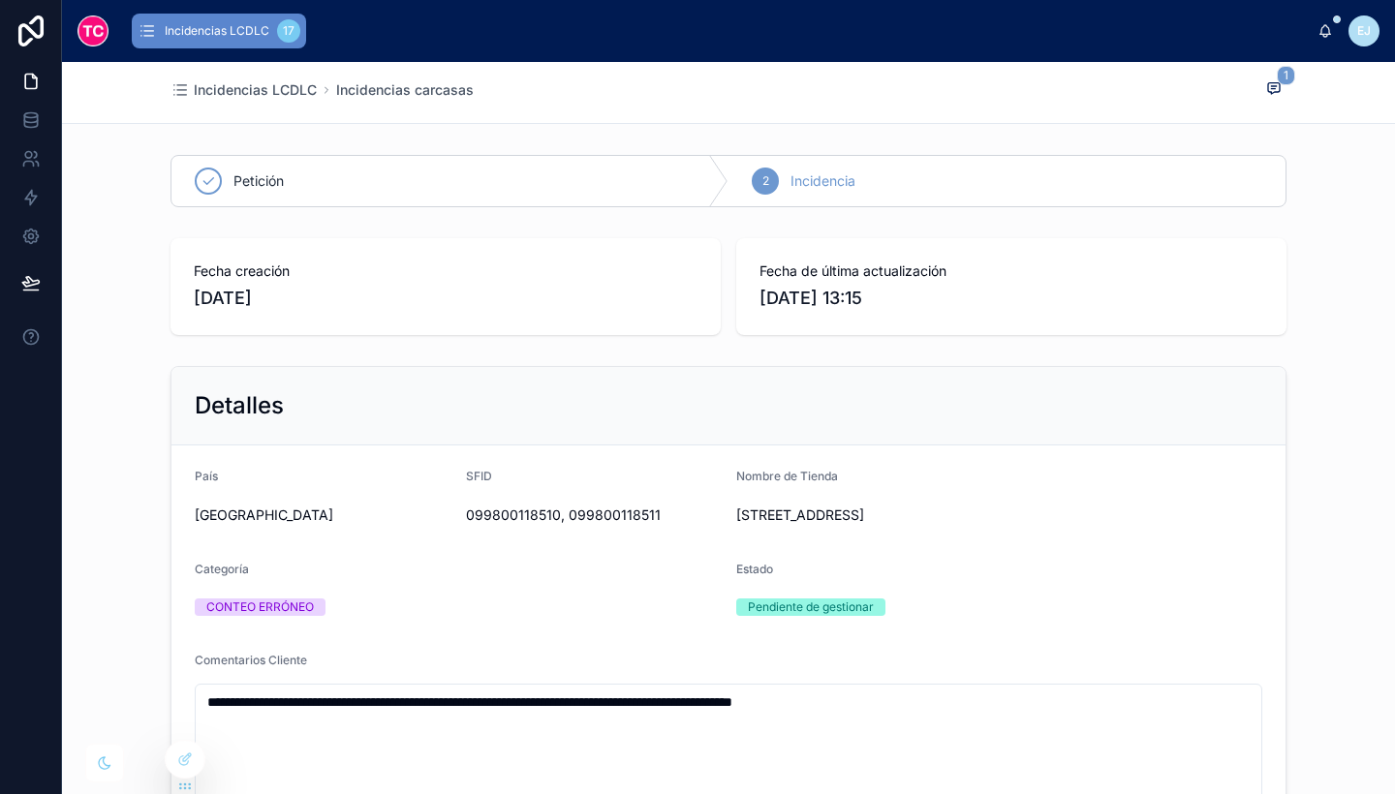
click at [276, 85] on span "Incidencias LCDLC" at bounding box center [255, 89] width 123 height 19
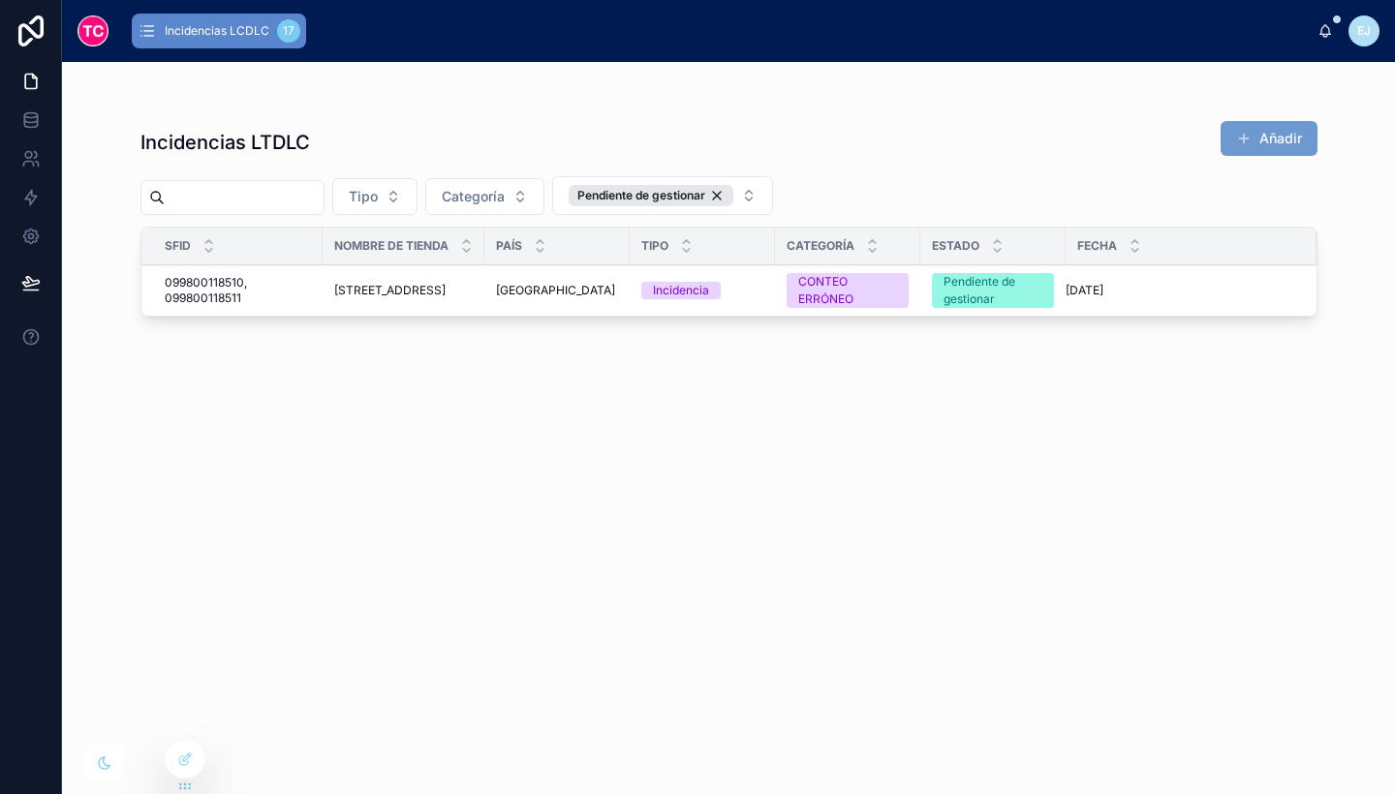
click at [733, 199] on div "Pendiente de gestionar" at bounding box center [651, 195] width 165 height 21
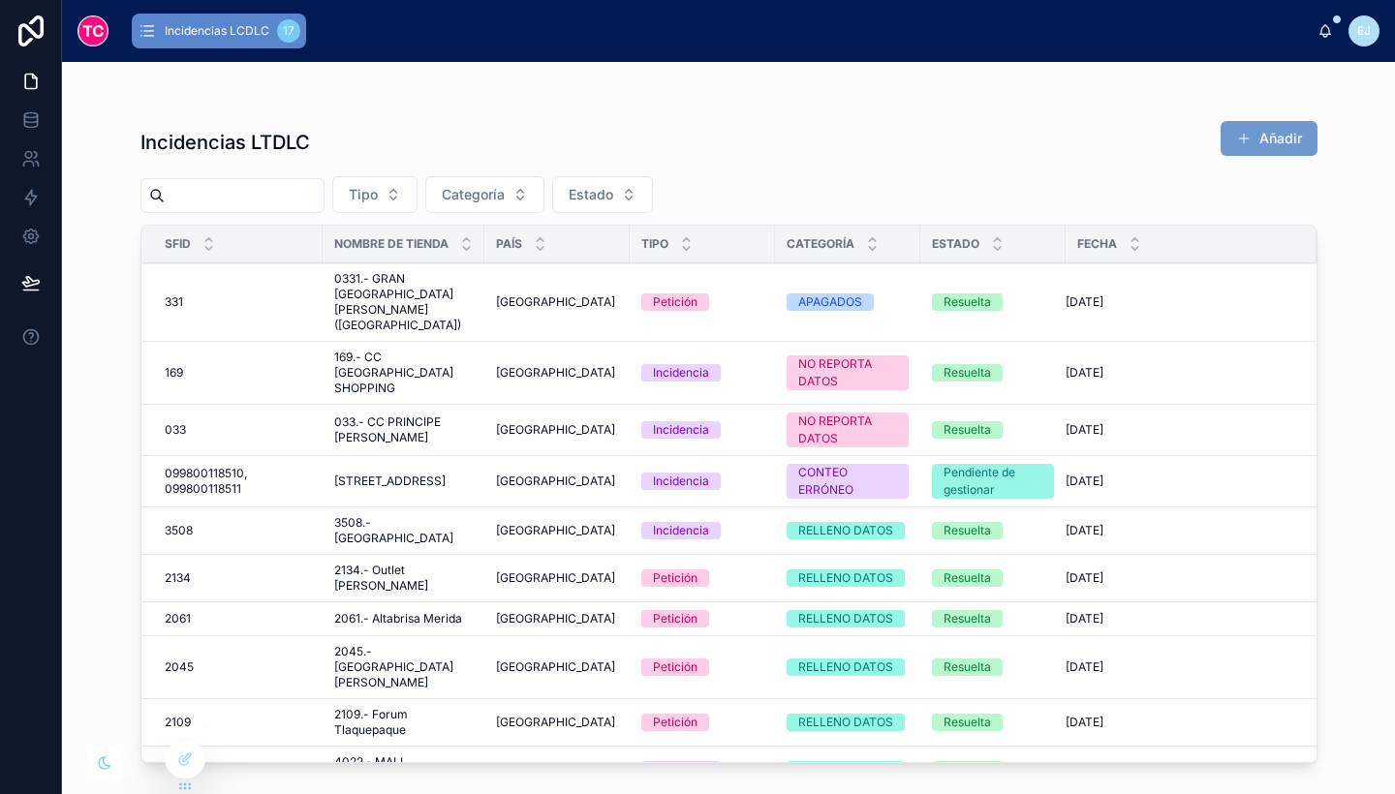
click at [1362, 432] on div "Incidencias LTDLC Añadir Tipo Categoría Estado SFID Nombre de Tienda País Tipo …" at bounding box center [728, 428] width 1333 height 732
click at [0, 0] on icon at bounding box center [0, 0] width 0 height 0
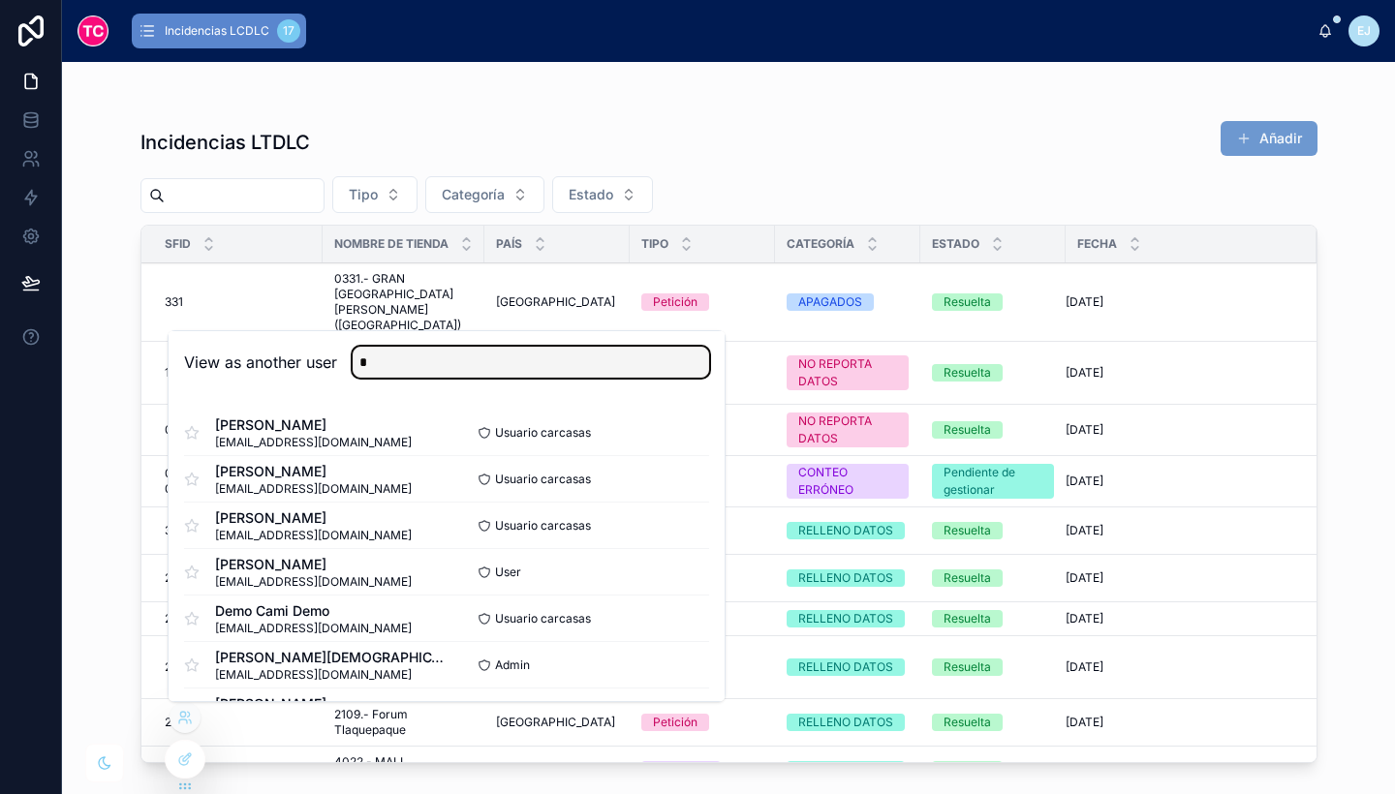
click at [521, 359] on input "*" at bounding box center [531, 362] width 357 height 31
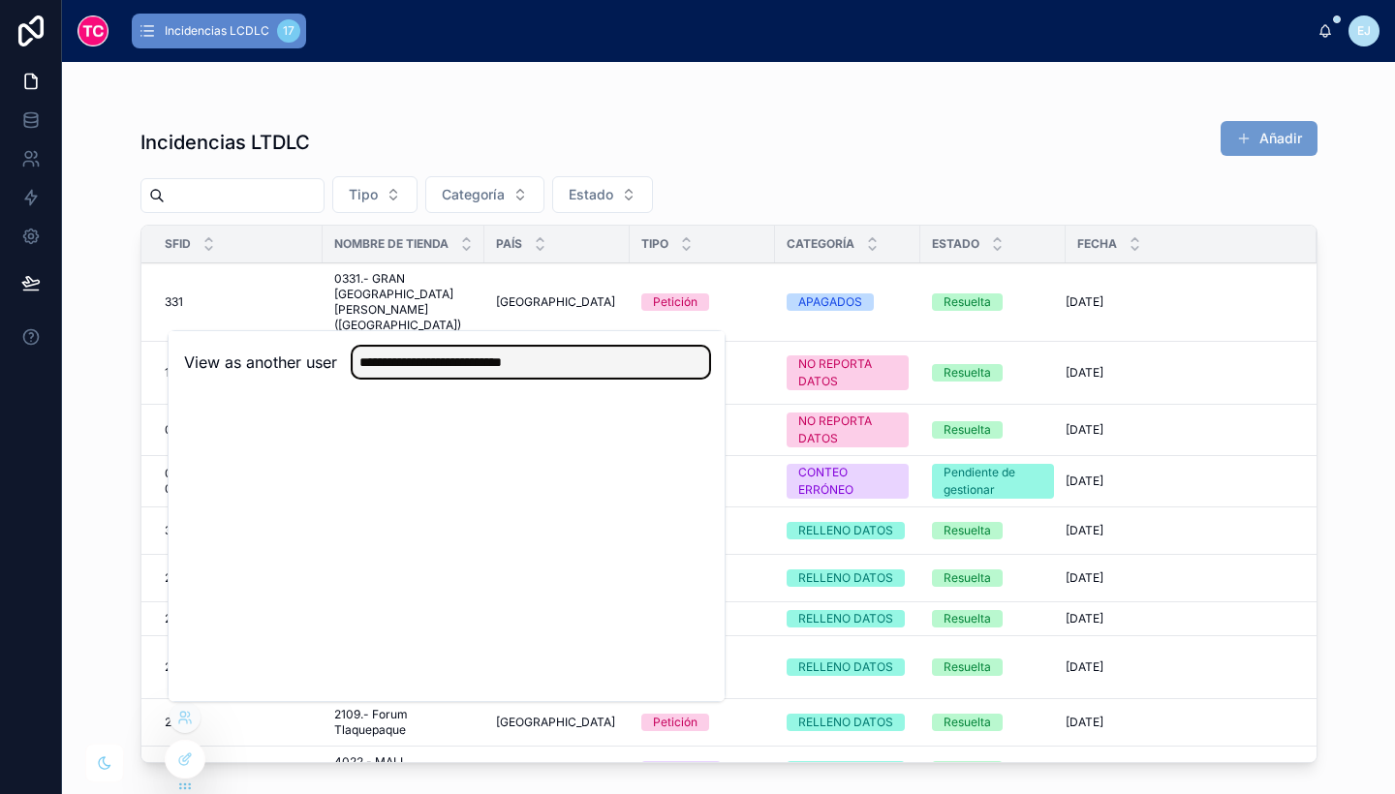
drag, startPoint x: 633, startPoint y: 357, endPoint x: 429, endPoint y: 334, distance: 204.8
click at [429, 334] on div "**********" at bounding box center [447, 362] width 556 height 63
type input "**********"
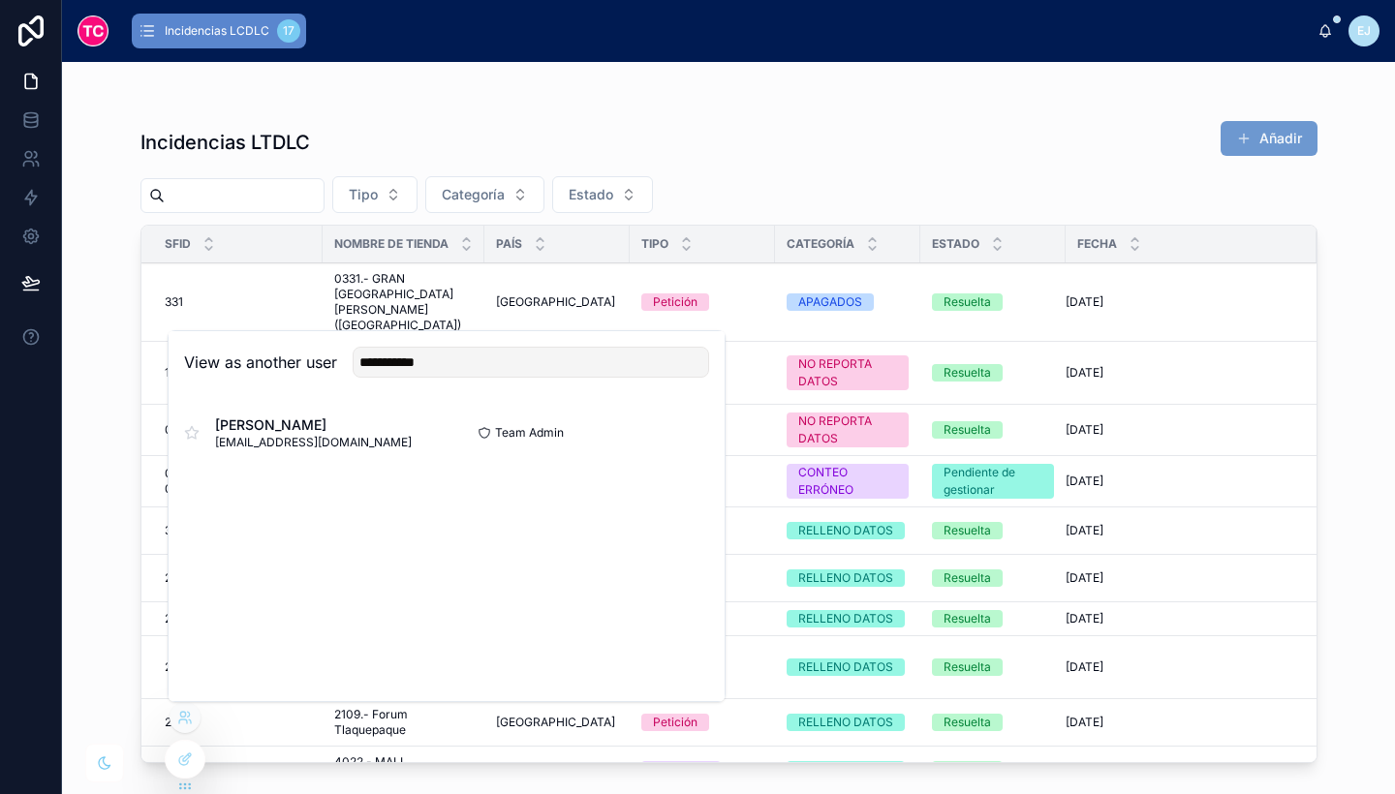
click at [342, 431] on span "[PERSON_NAME]" at bounding box center [313, 425] width 197 height 19
click at [0, 0] on button "Select" at bounding box center [0, 0] width 0 height 0
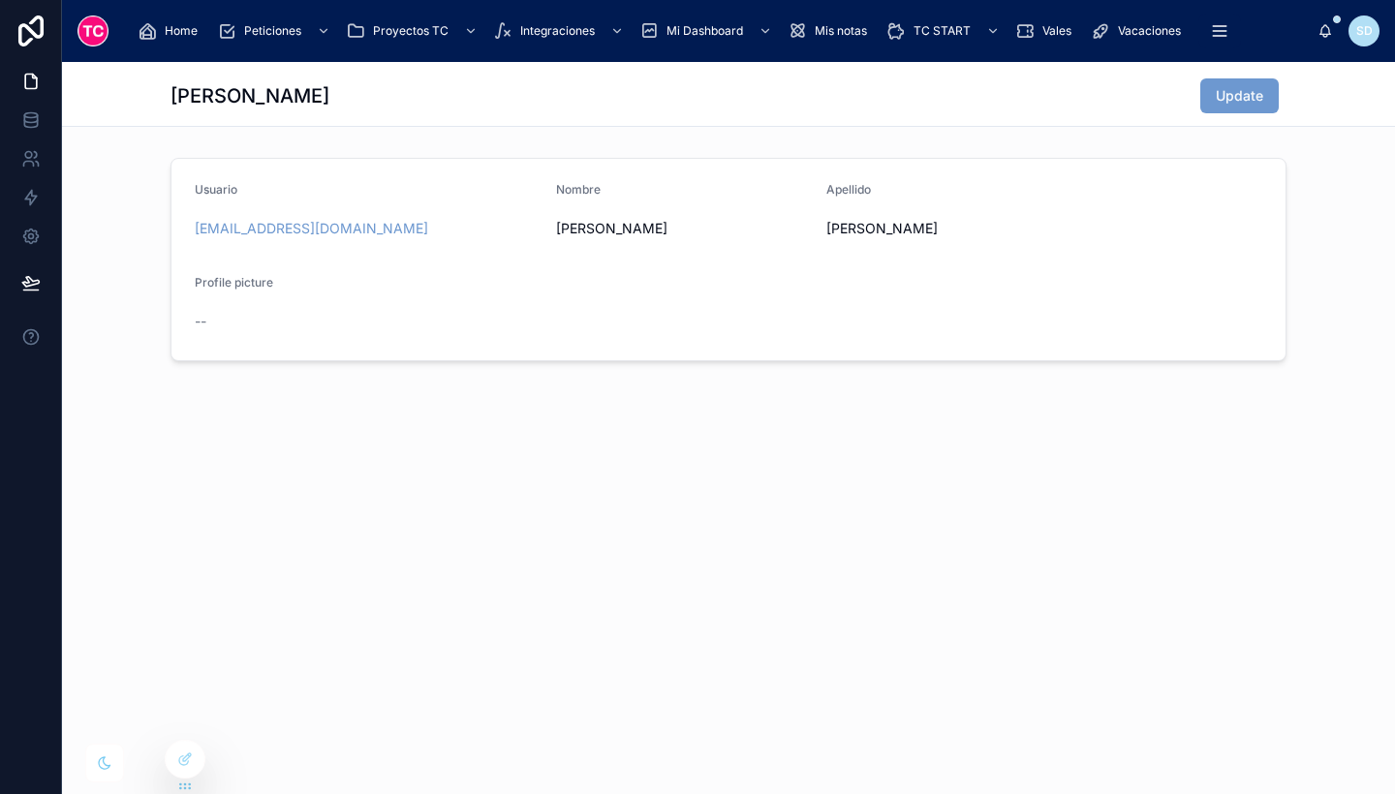
click at [178, 29] on span "Home" at bounding box center [181, 31] width 33 height 16
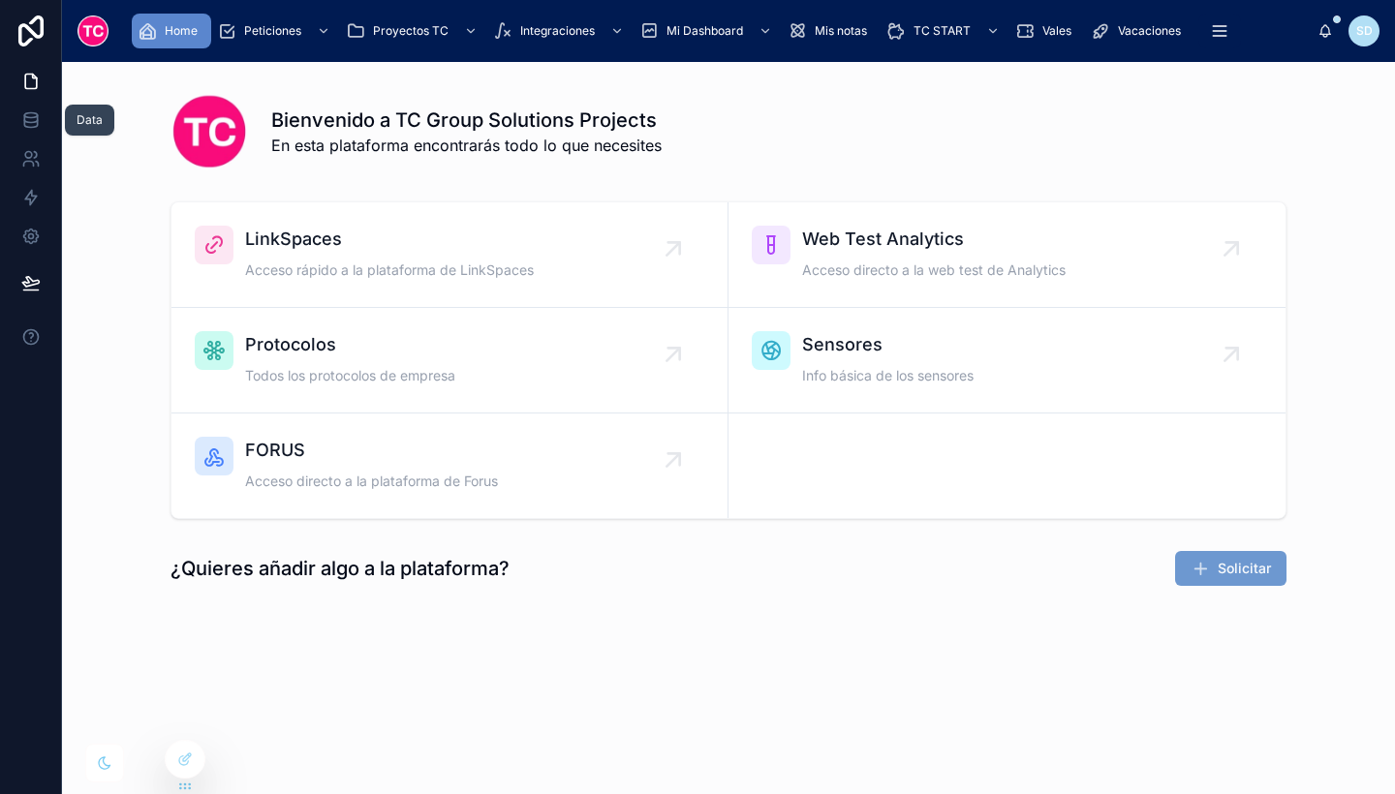
click at [21, 117] on icon at bounding box center [30, 119] width 19 height 19
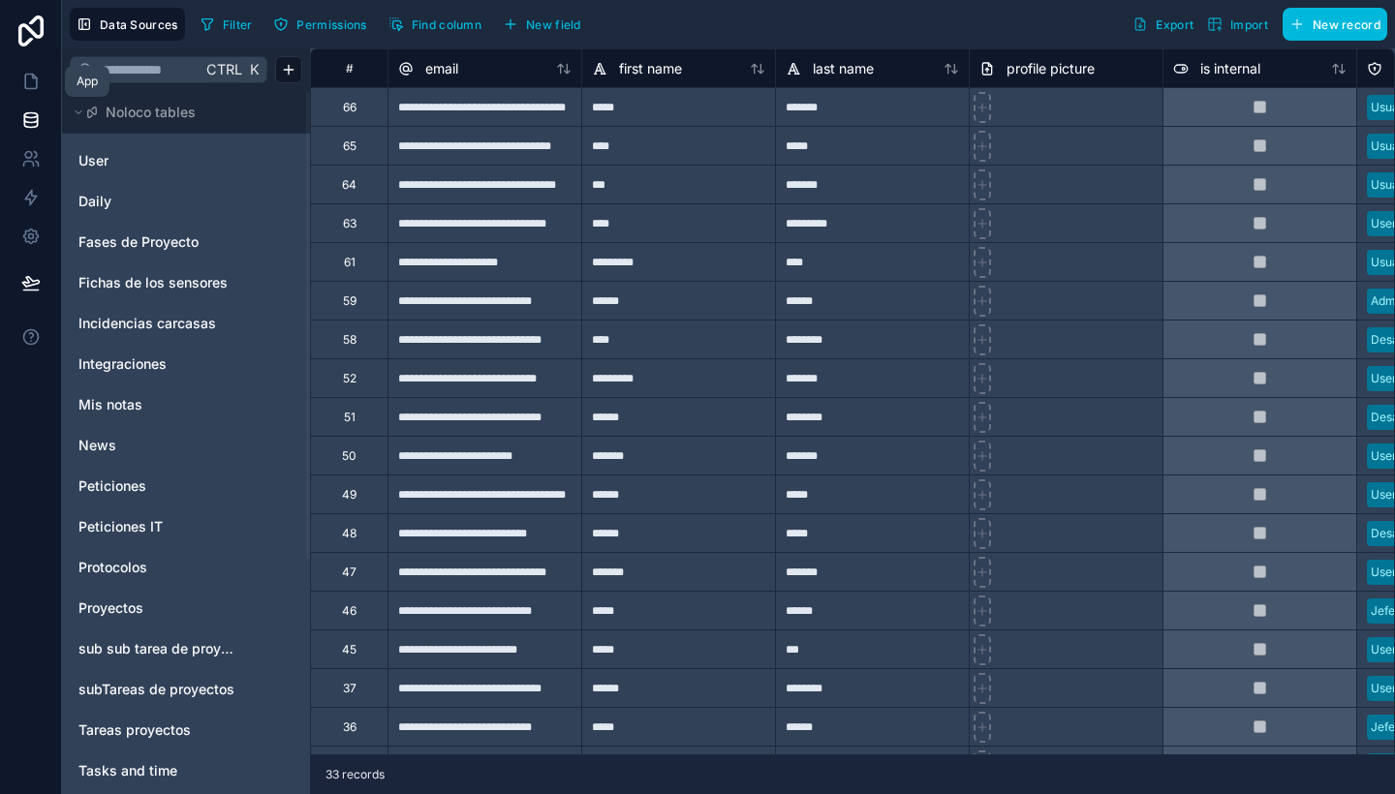
click at [27, 89] on icon at bounding box center [31, 82] width 12 height 15
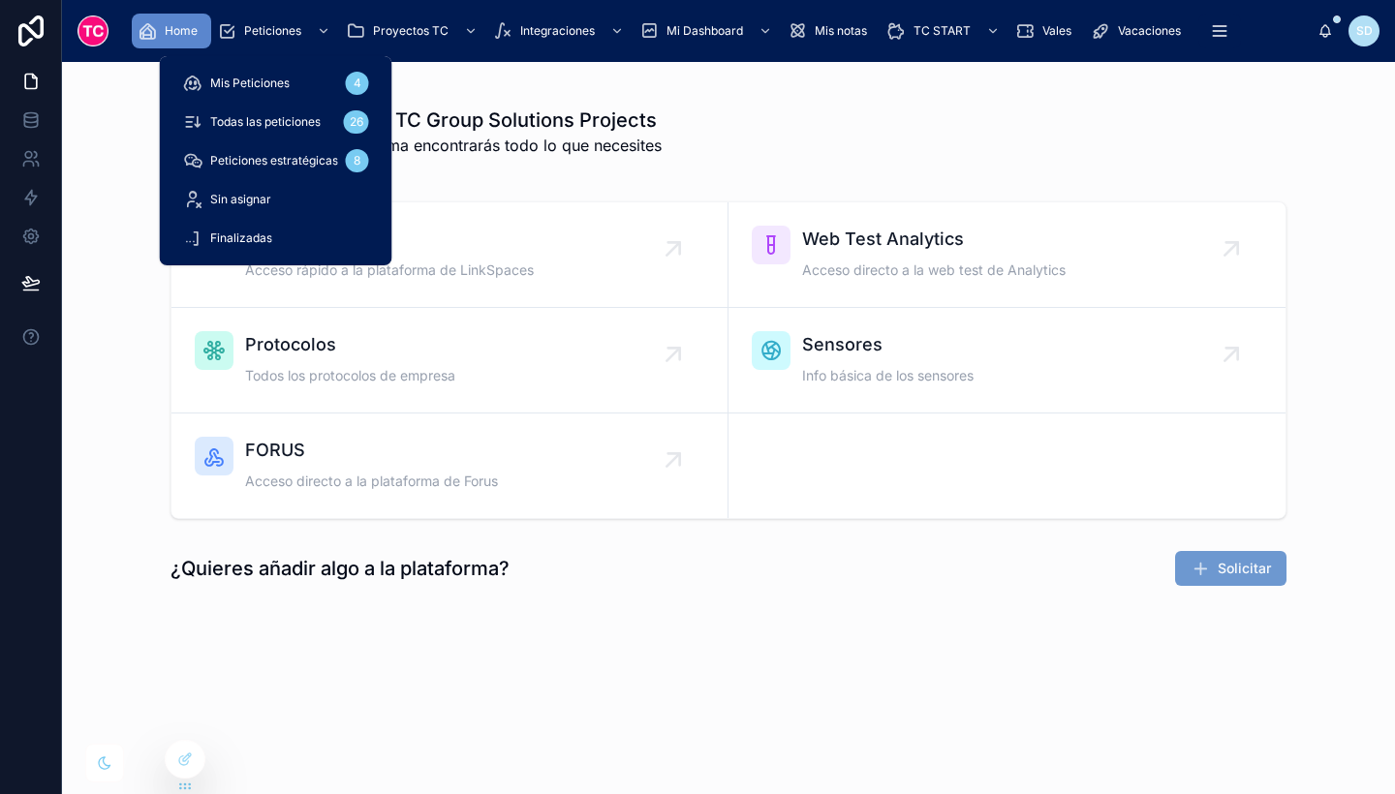
click at [290, 30] on span "Peticiones" at bounding box center [272, 31] width 57 height 16
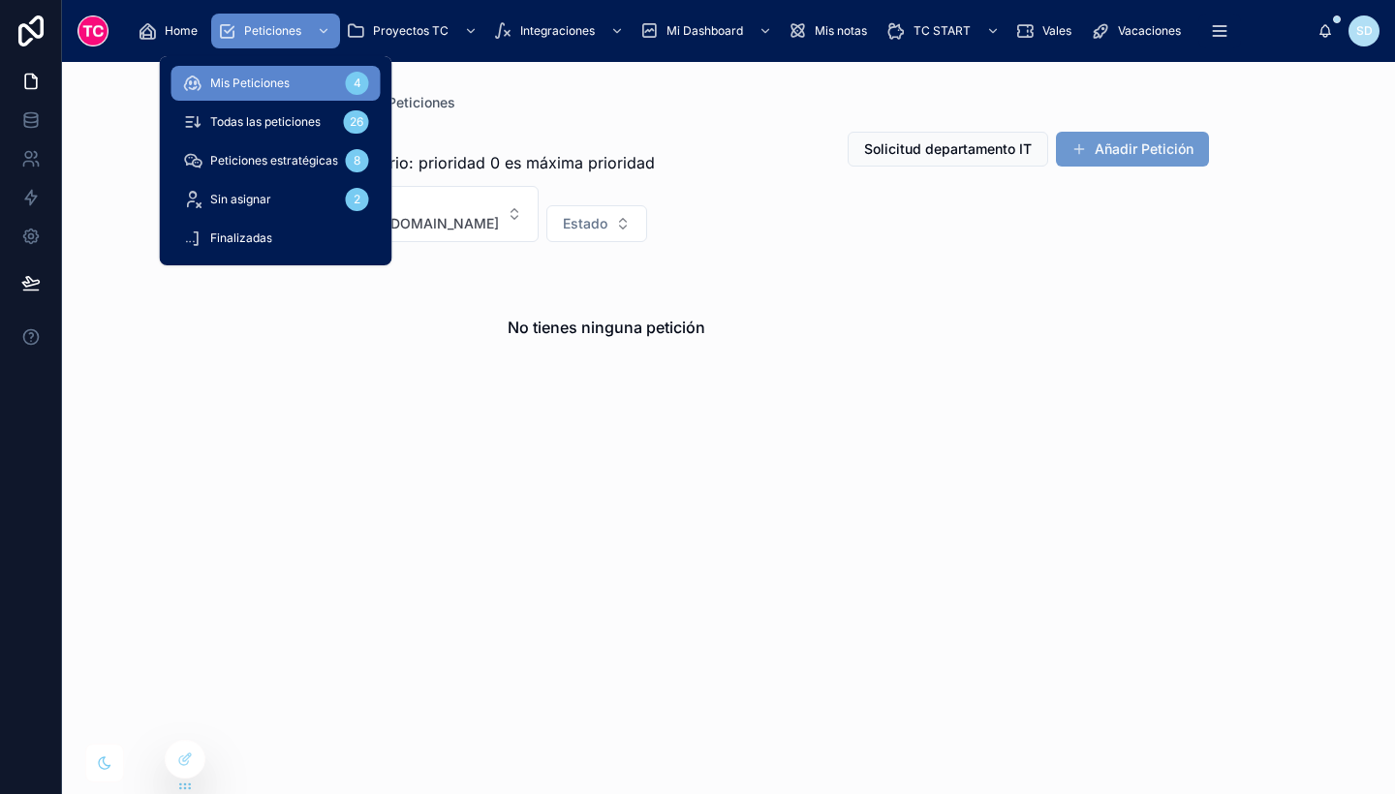
click at [309, 124] on span "Todas las peticiones" at bounding box center [265, 122] width 110 height 16
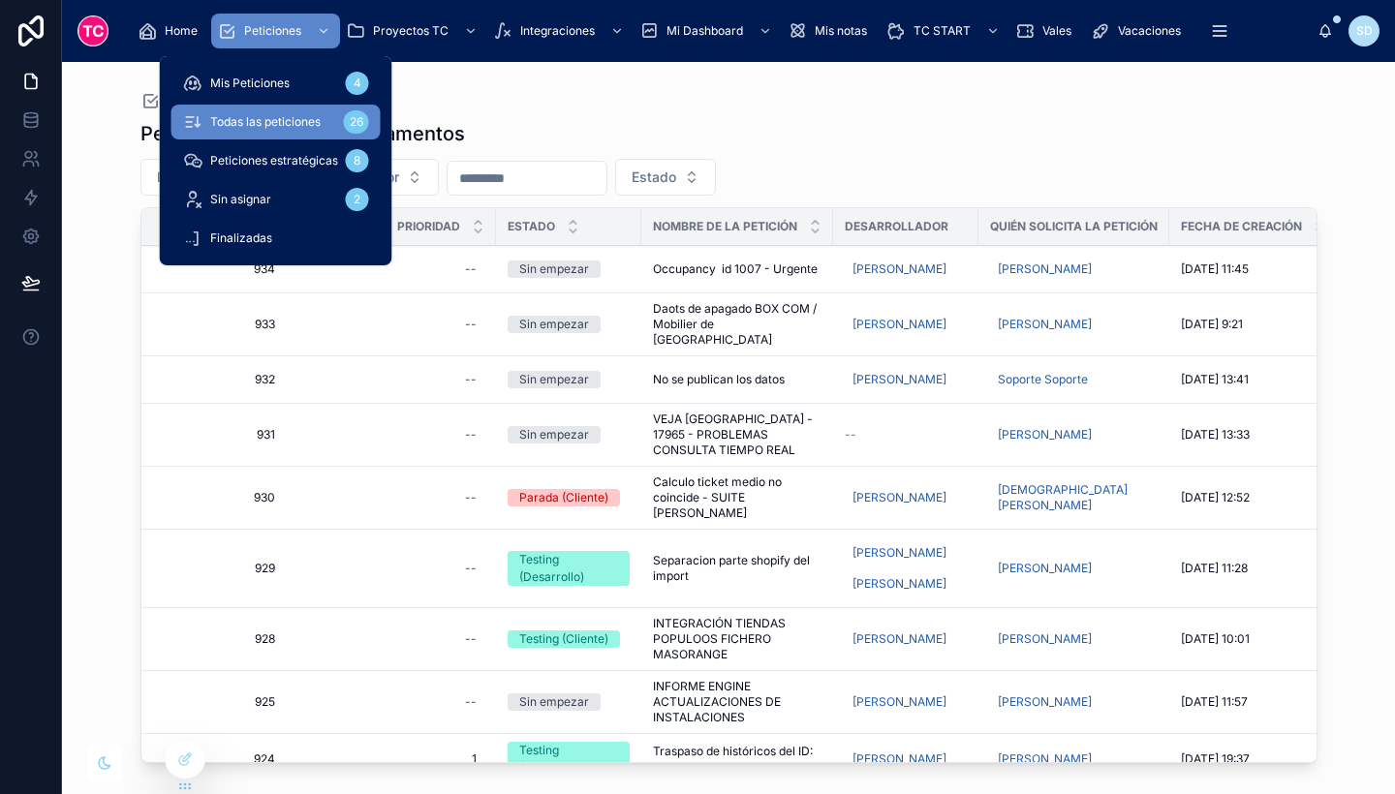
click at [288, 89] on span "Mis Peticiones" at bounding box center [249, 84] width 79 height 16
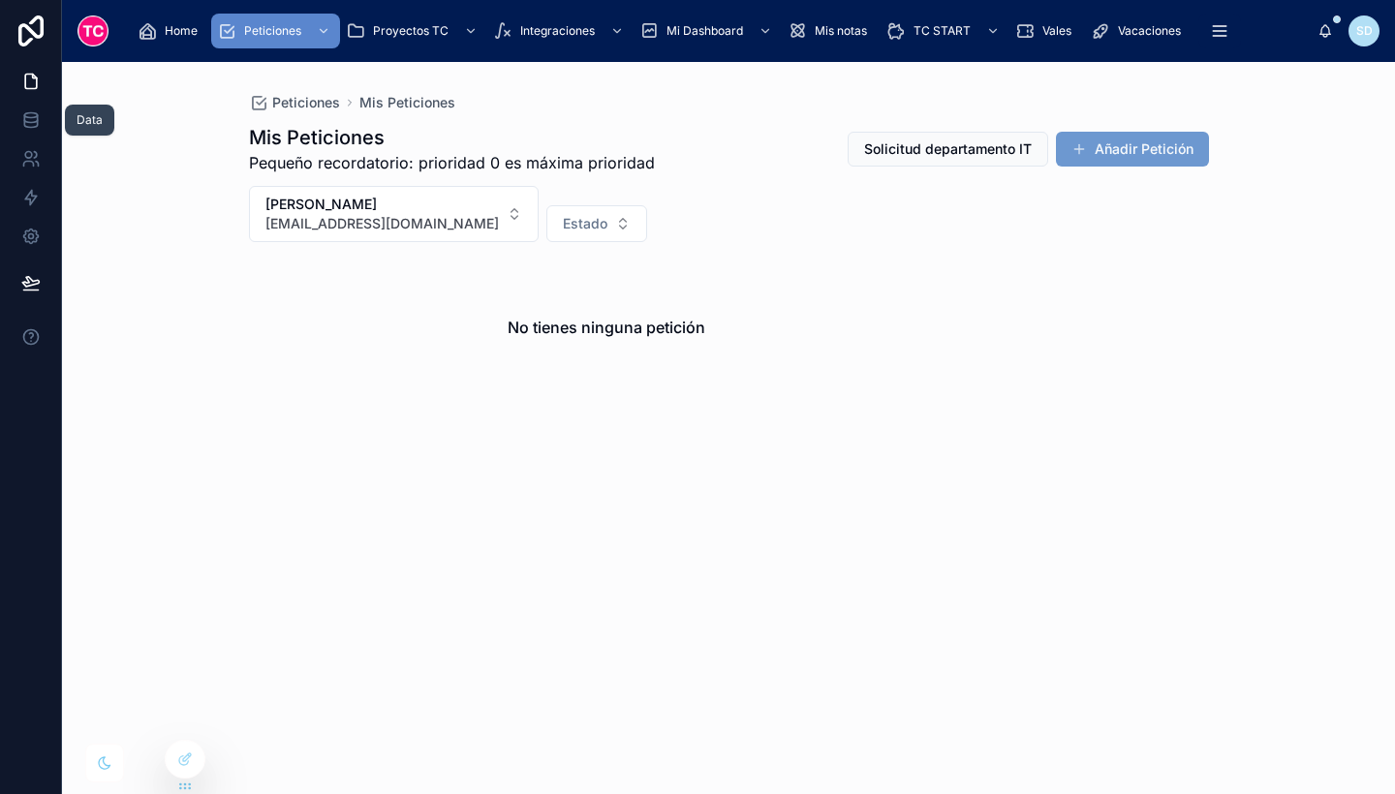
click at [33, 115] on icon at bounding box center [30, 119] width 19 height 19
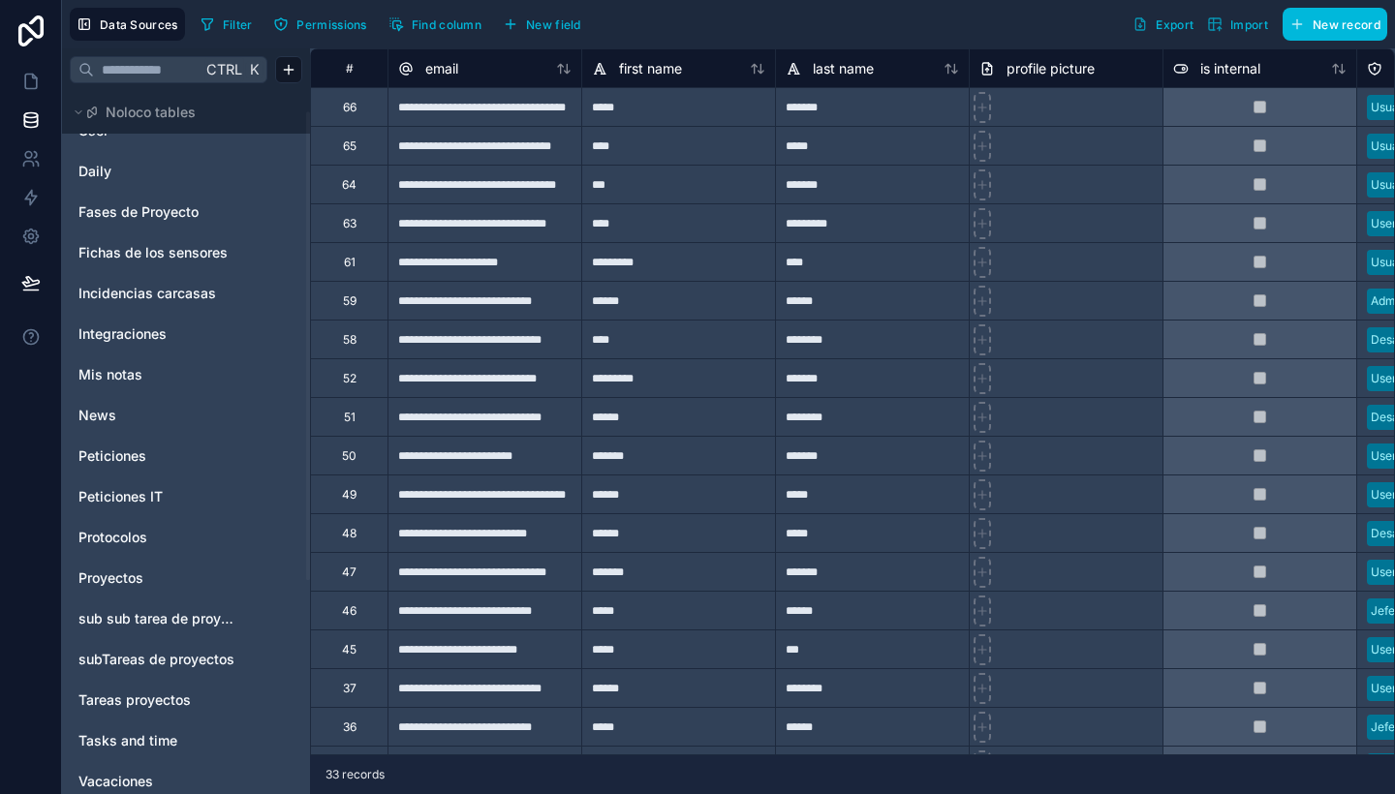
scroll to position [31, 0]
click at [170, 452] on link "Peticiones" at bounding box center [156, 455] width 157 height 19
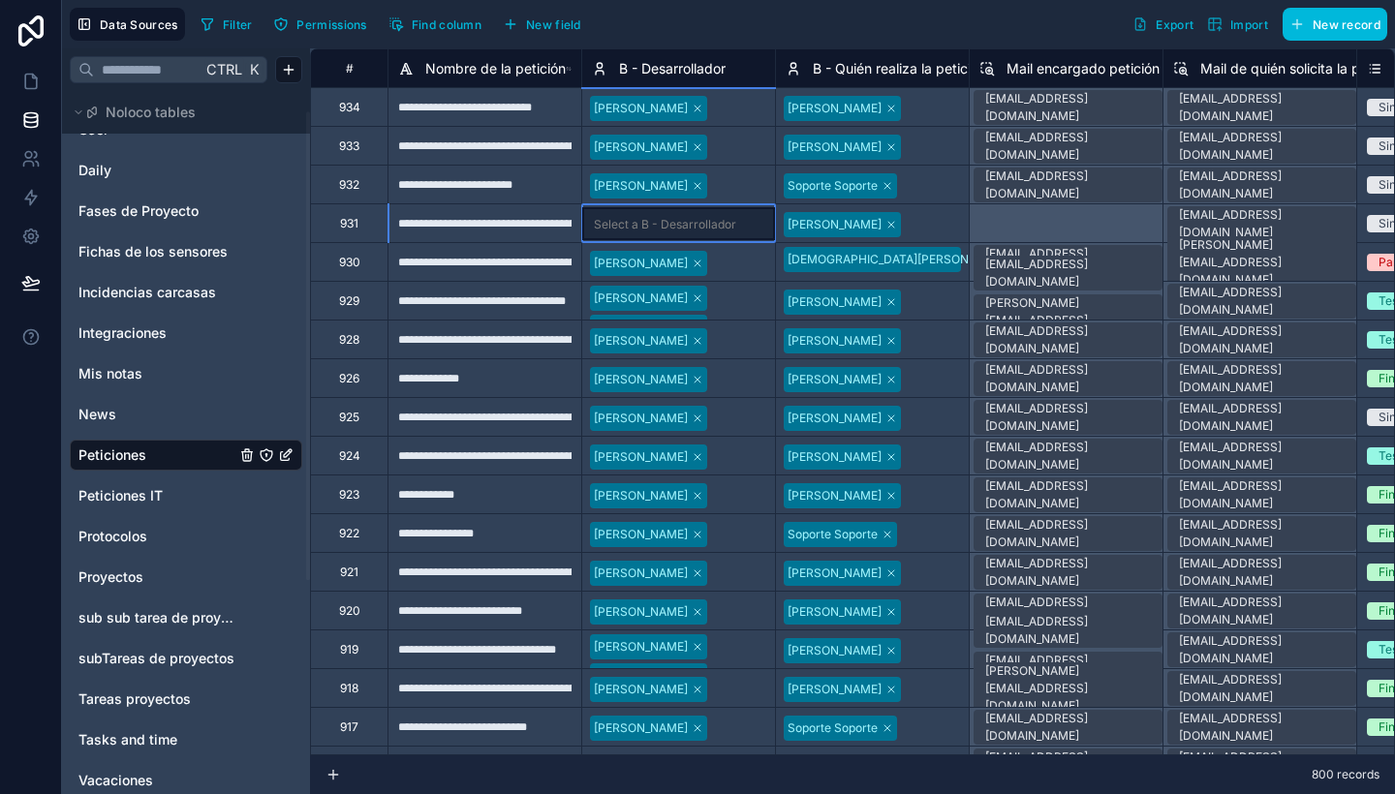
click at [668, 223] on div "Select a B - Desarrollador" at bounding box center [665, 225] width 142 height 16
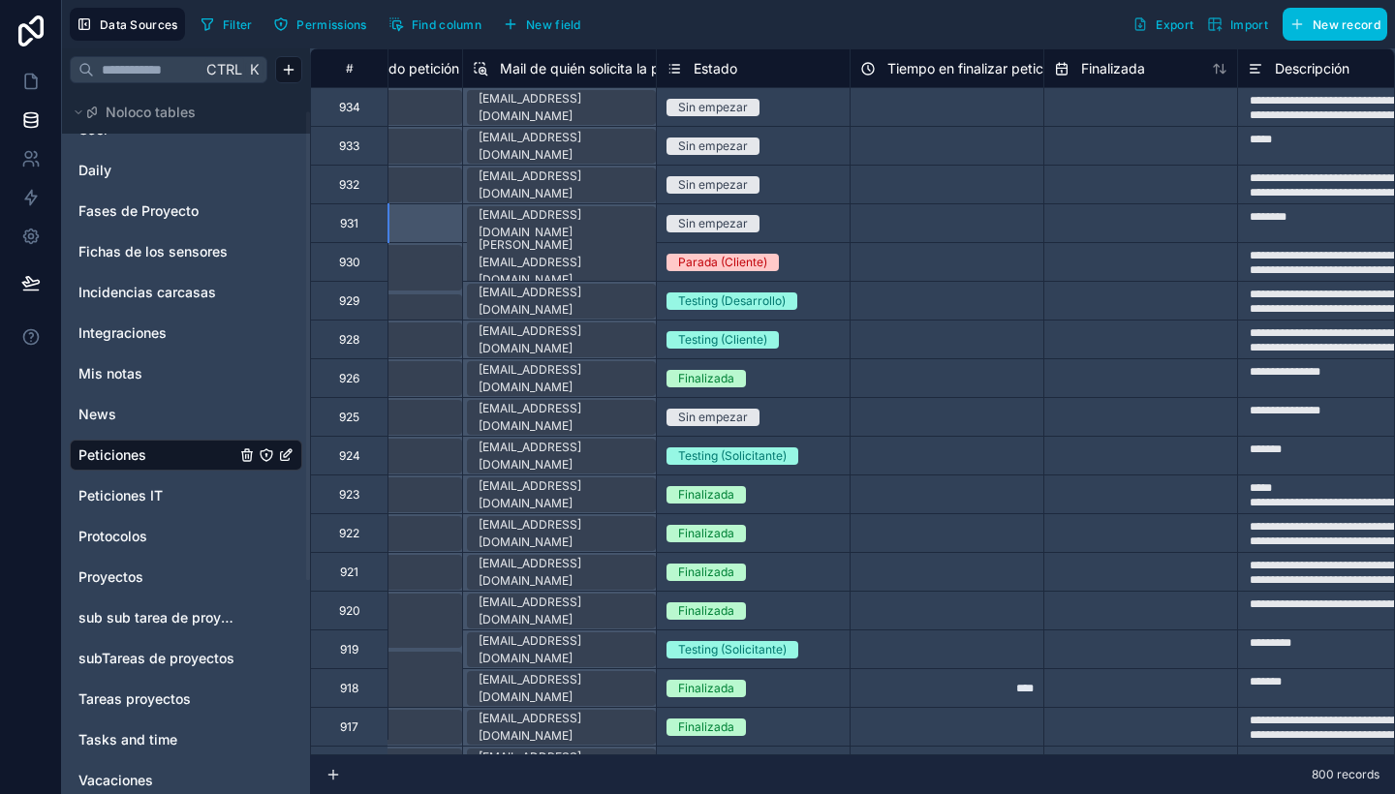
scroll to position [0, 703]
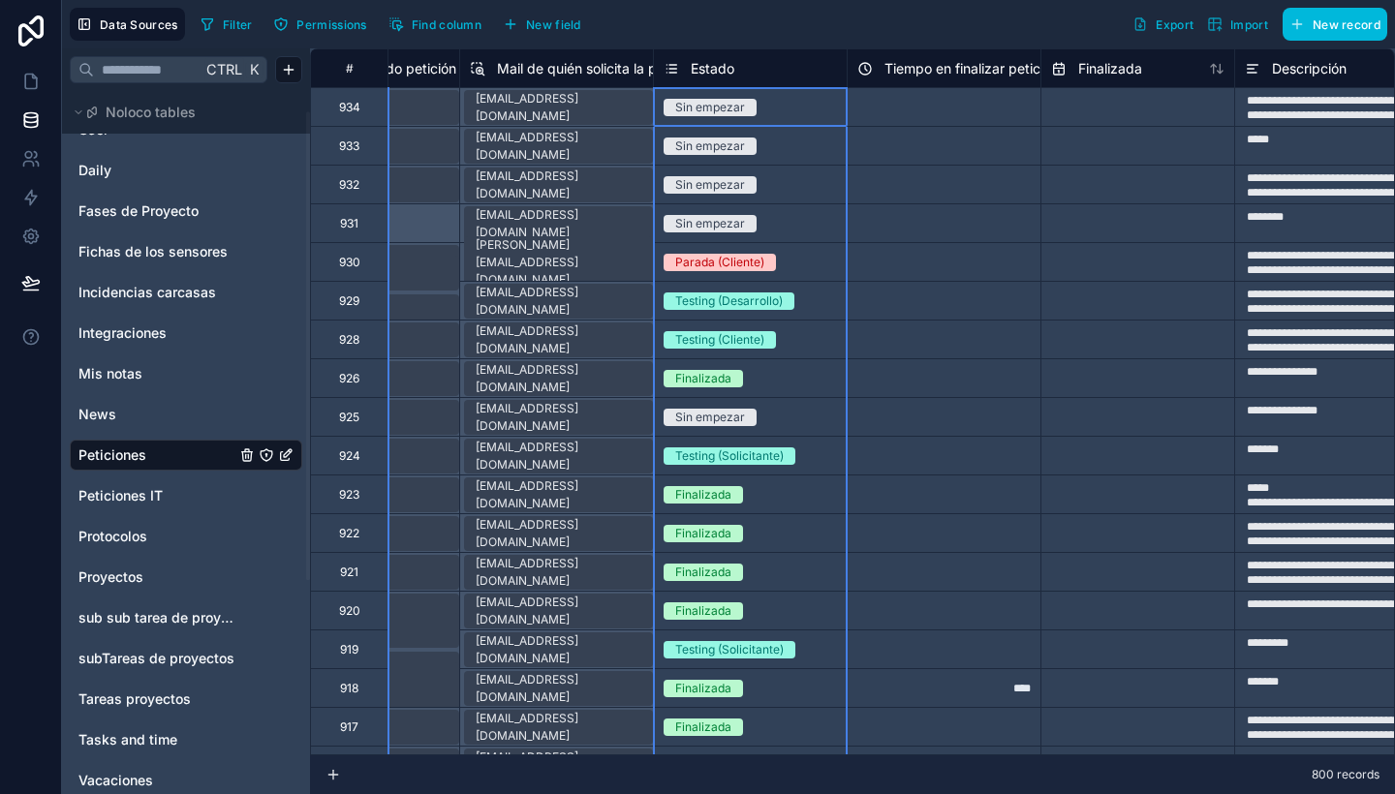
click at [717, 62] on span "Estado" at bounding box center [713, 68] width 44 height 19
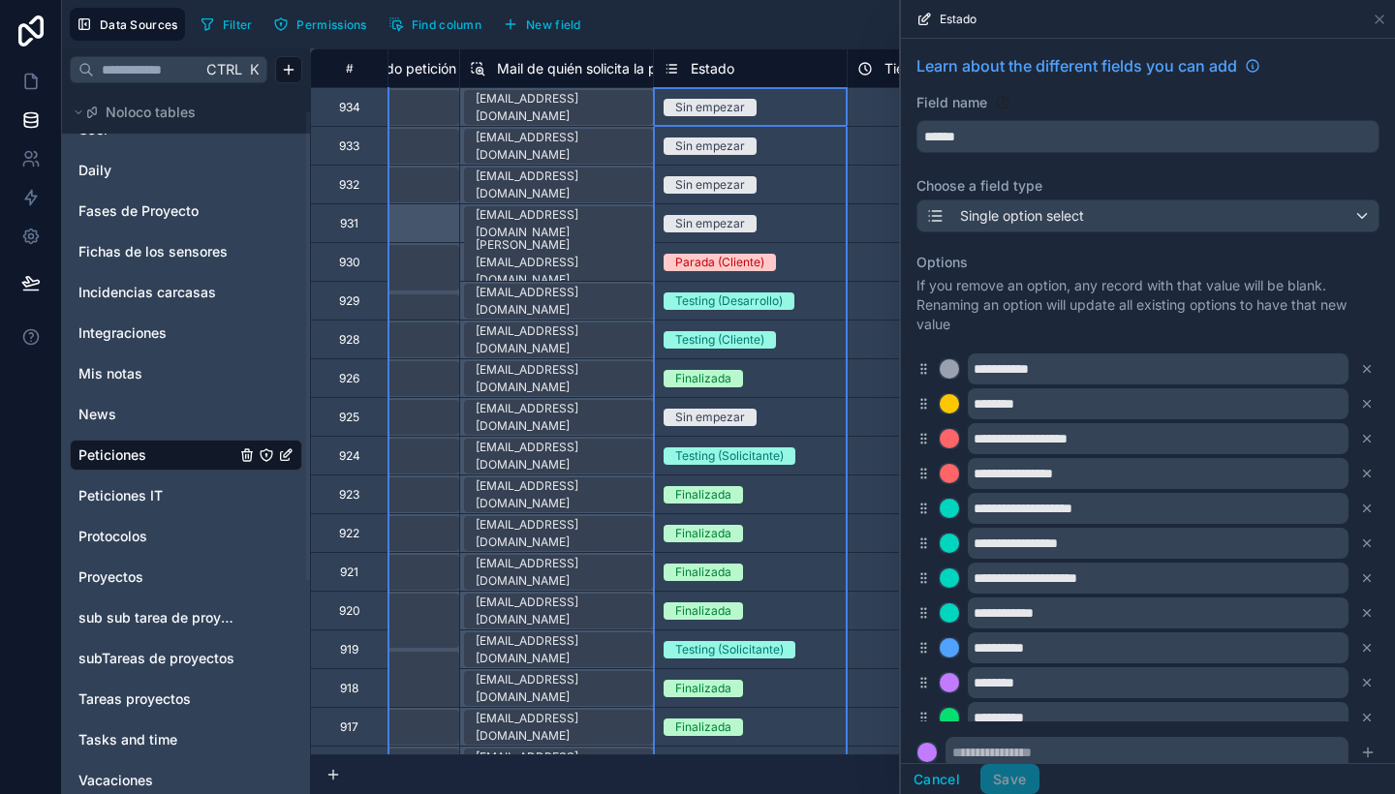
scroll to position [85, 0]
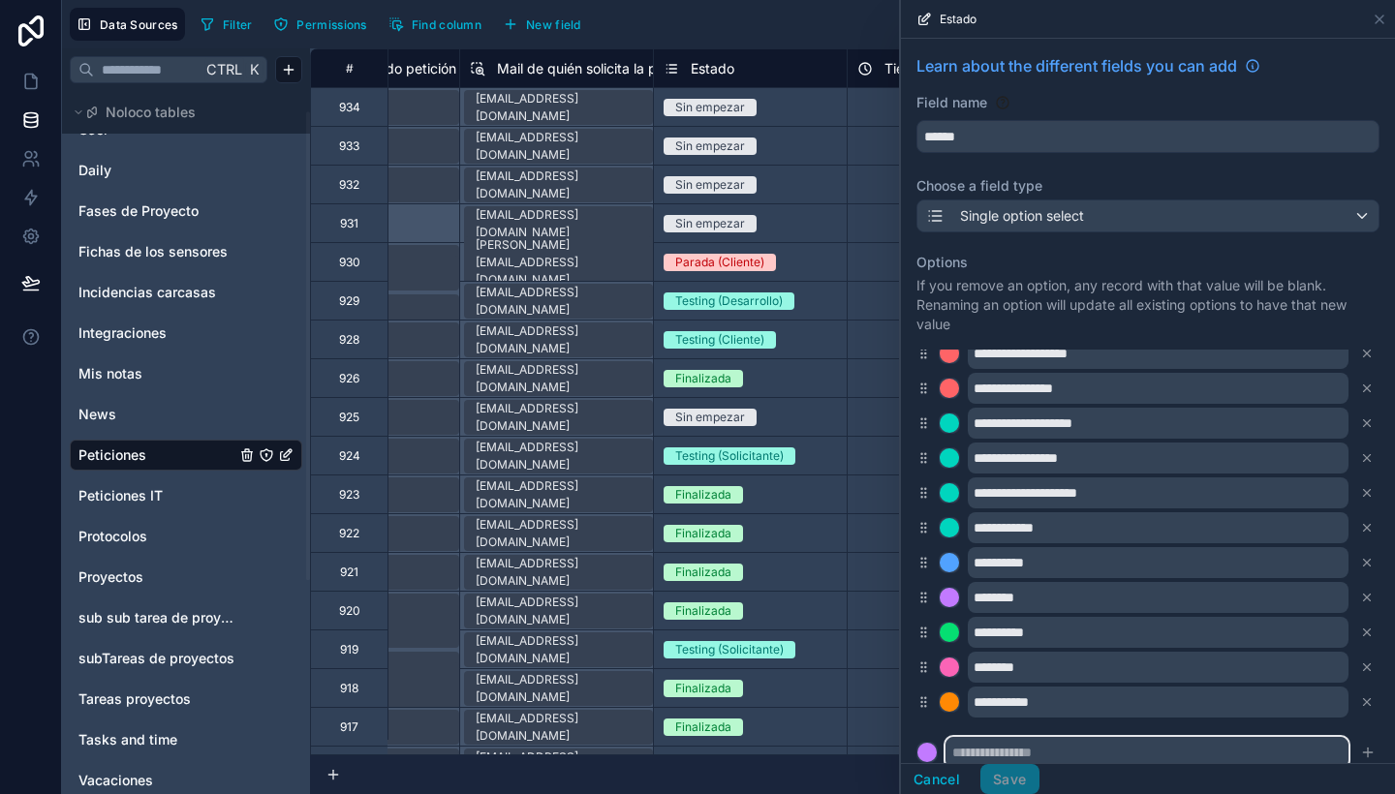
click at [1042, 754] on input "text" at bounding box center [1147, 752] width 403 height 31
type input "*"
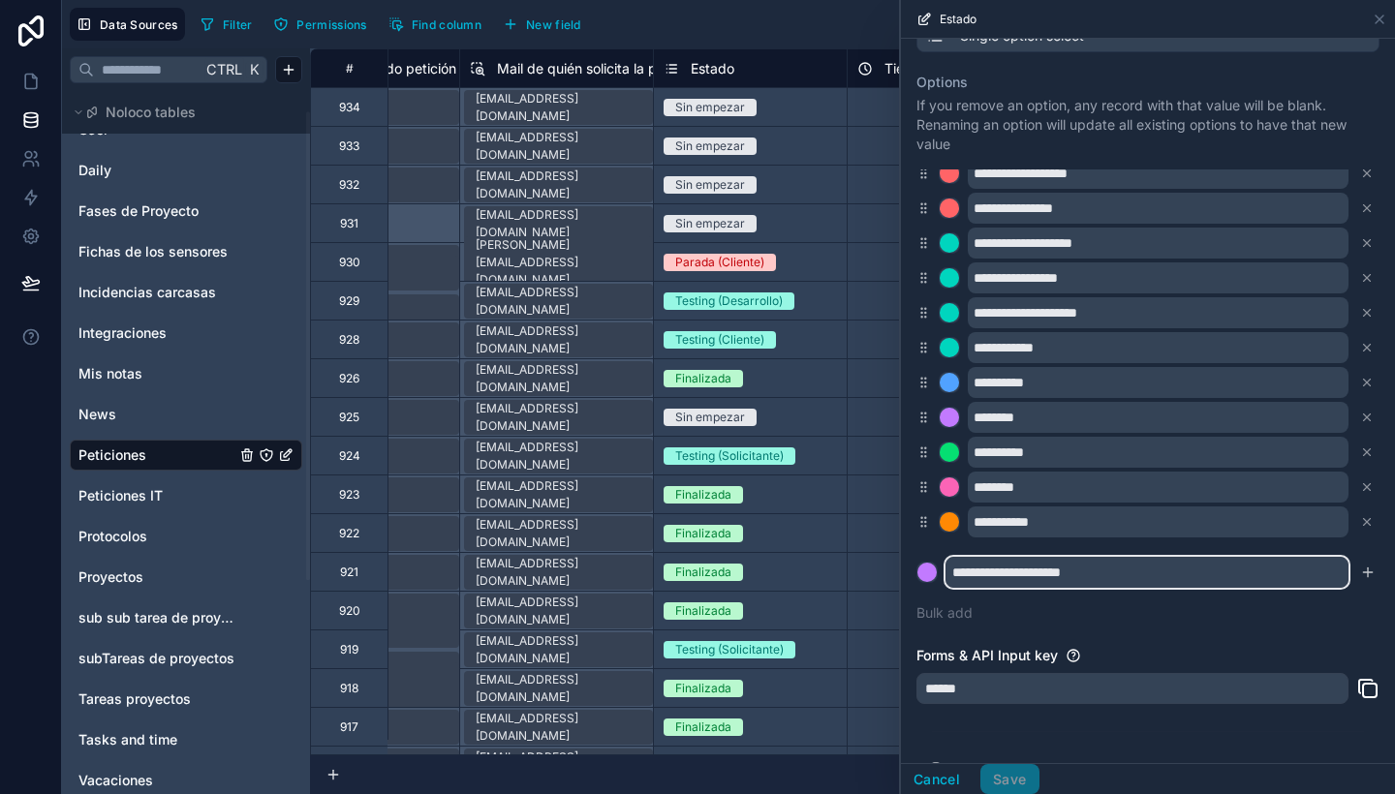
scroll to position [182, 0]
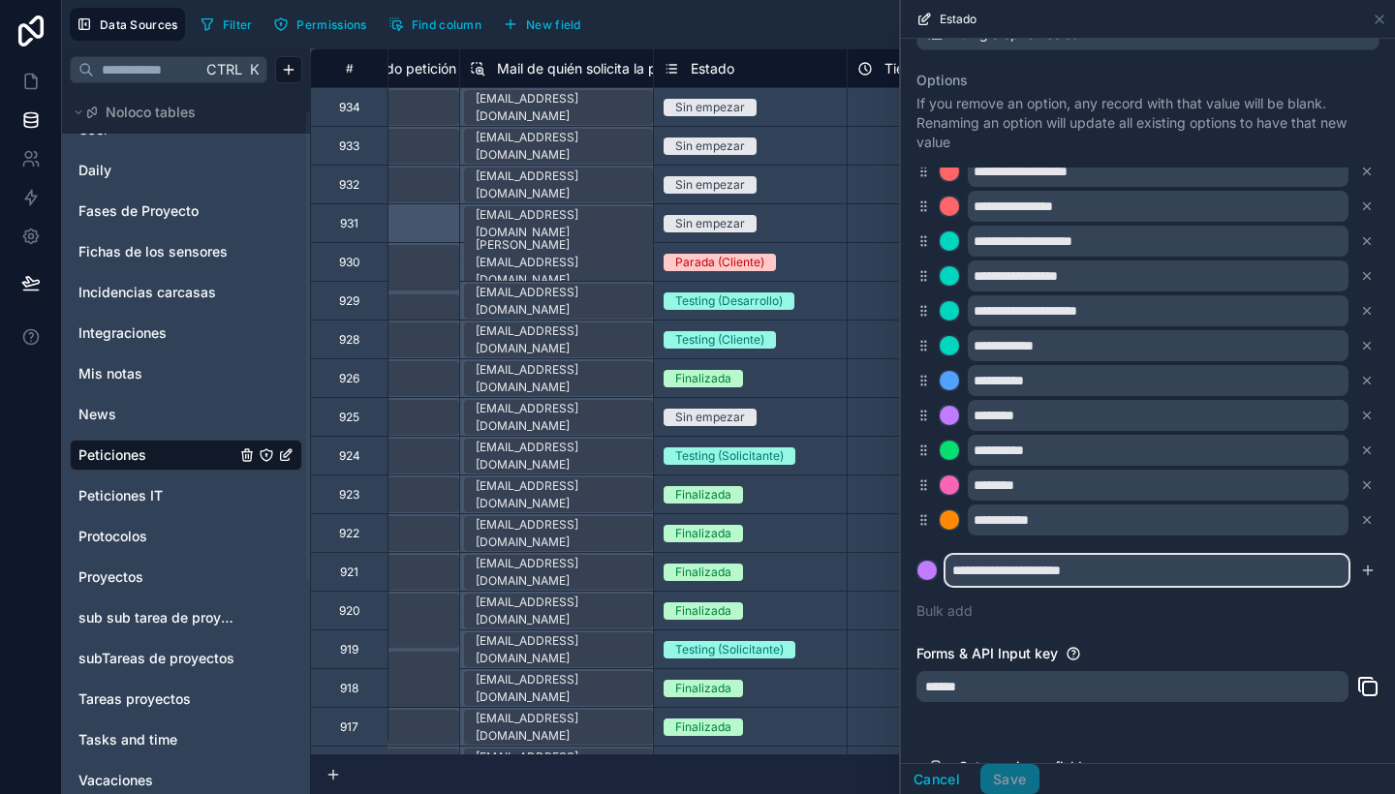
type input "**********"
click at [1356, 562] on button "submit" at bounding box center [1367, 570] width 23 height 23
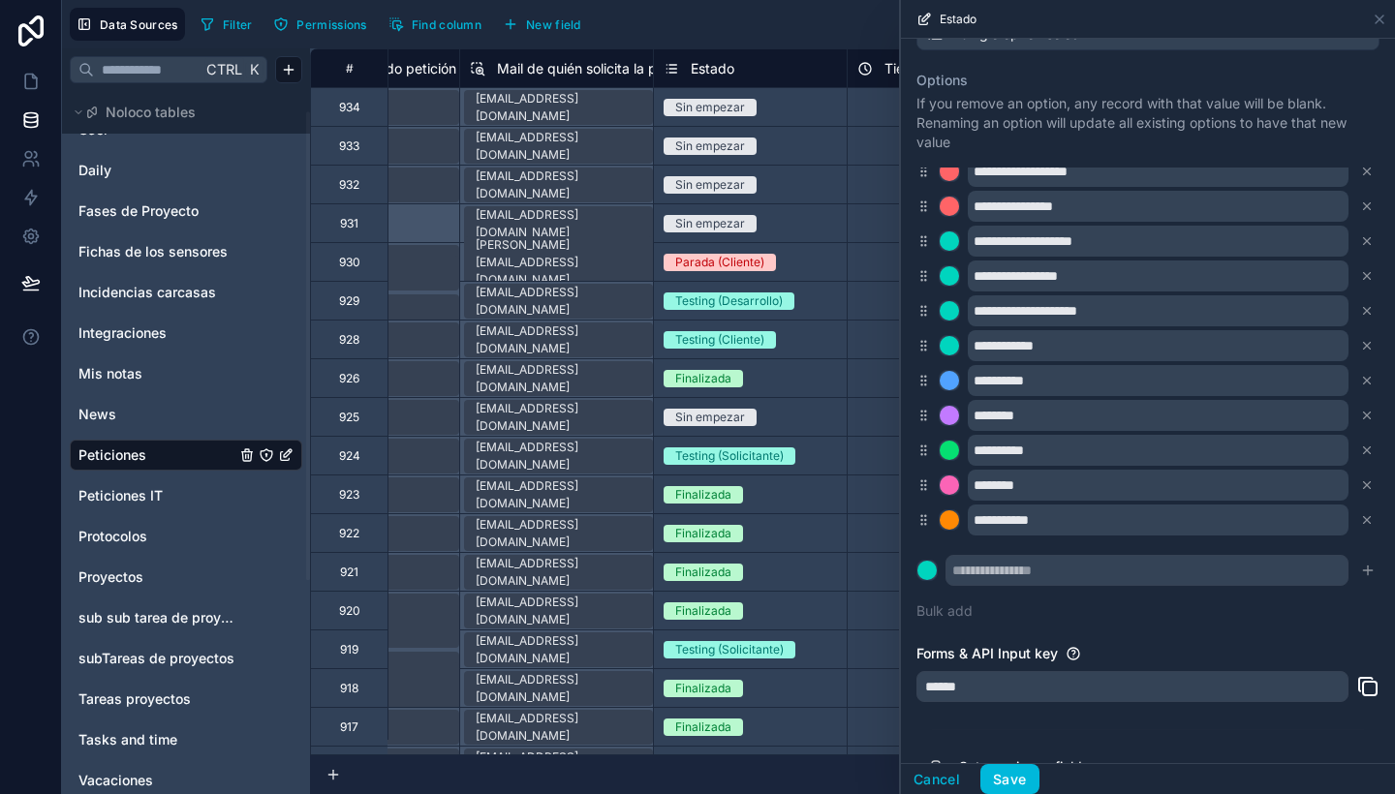
click at [1009, 782] on button "Save" at bounding box center [1009, 779] width 58 height 31
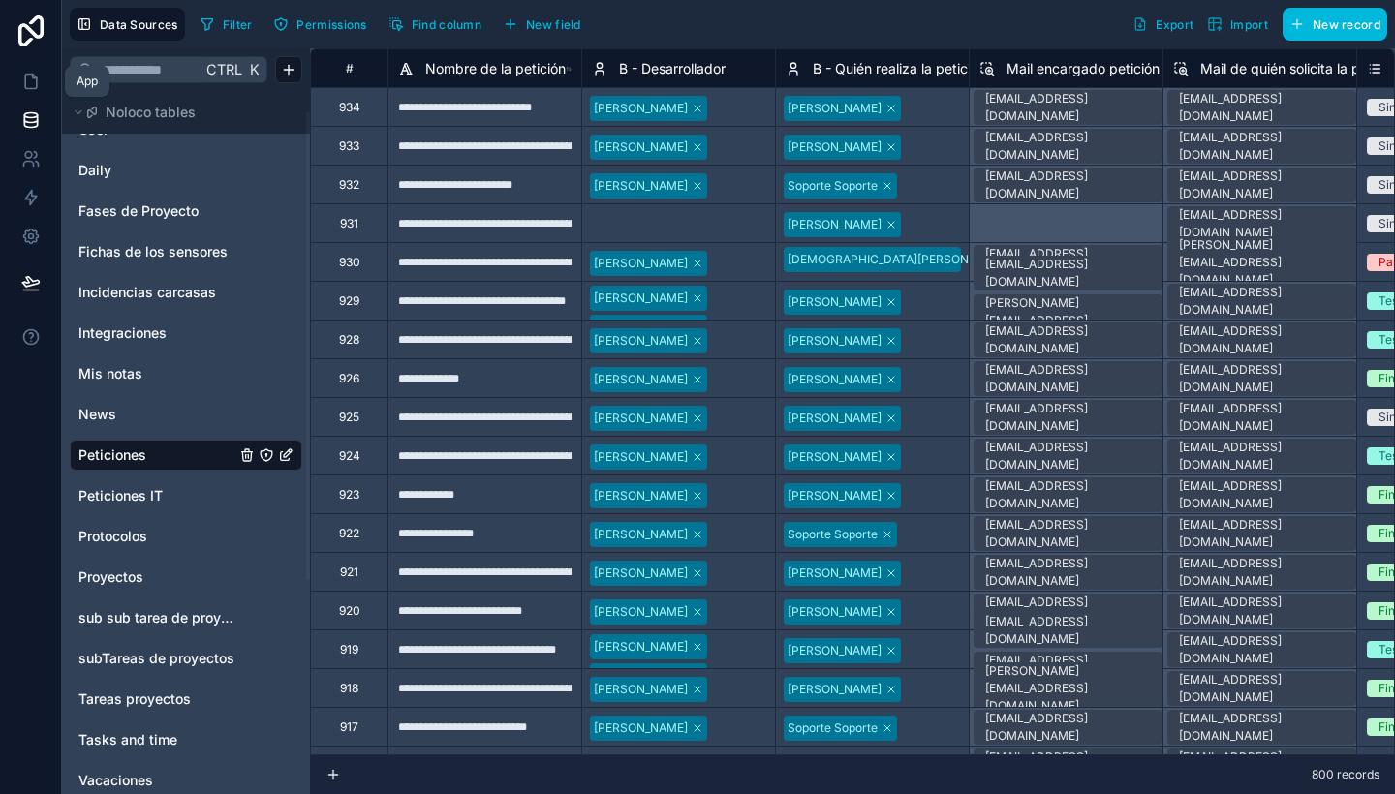
click at [33, 80] on icon at bounding box center [30, 81] width 19 height 19
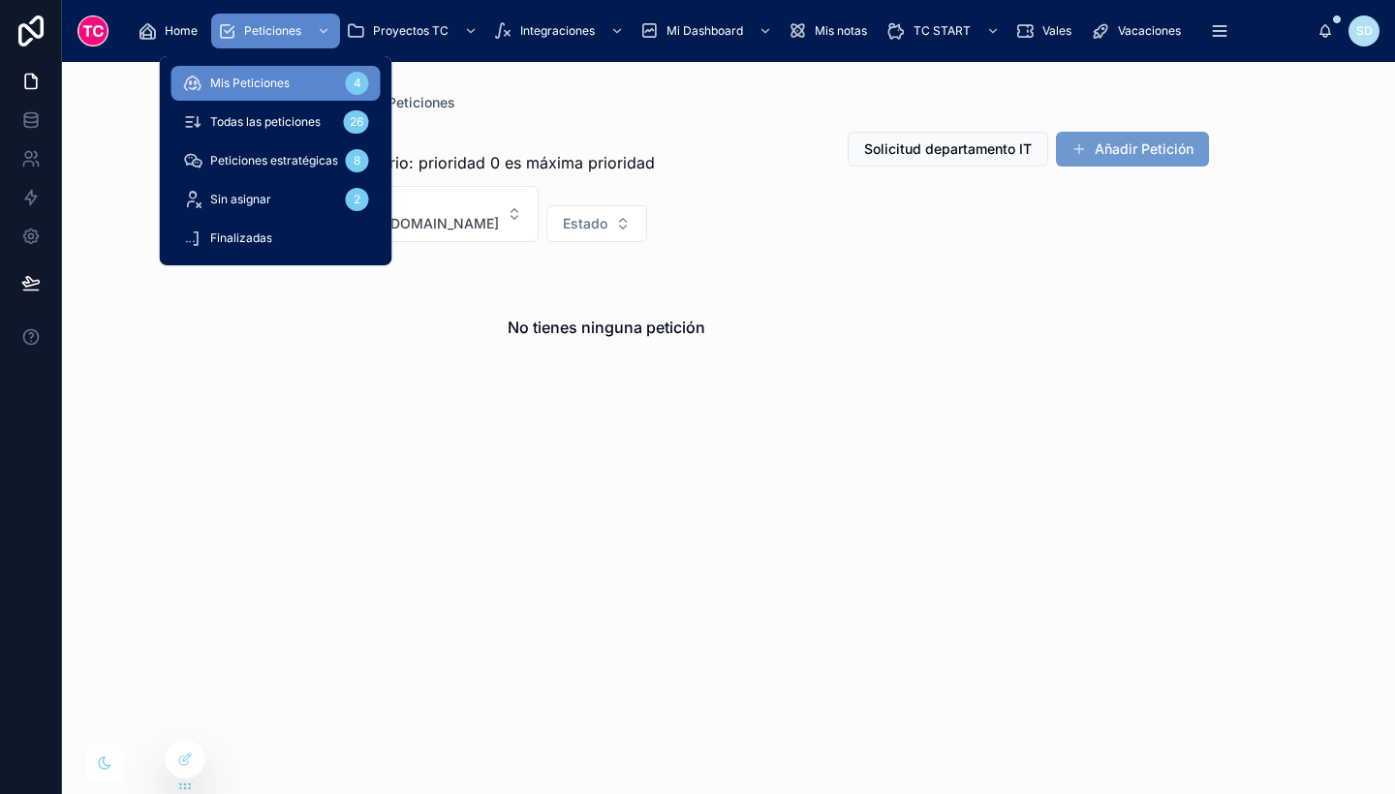
click at [283, 117] on span "Todas las peticiones" at bounding box center [265, 122] width 110 height 16
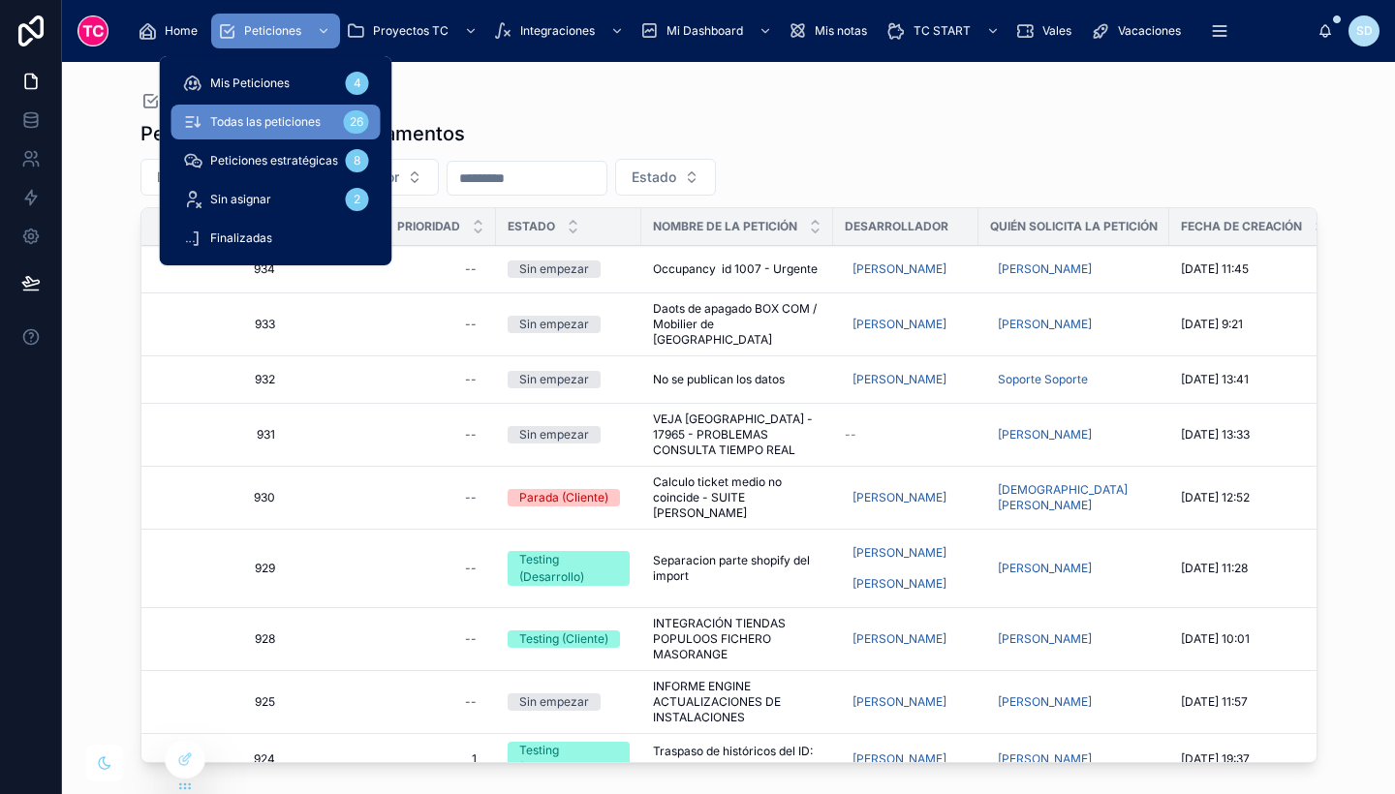
click at [293, 82] on div "Mis Peticiones 4" at bounding box center [276, 83] width 186 height 31
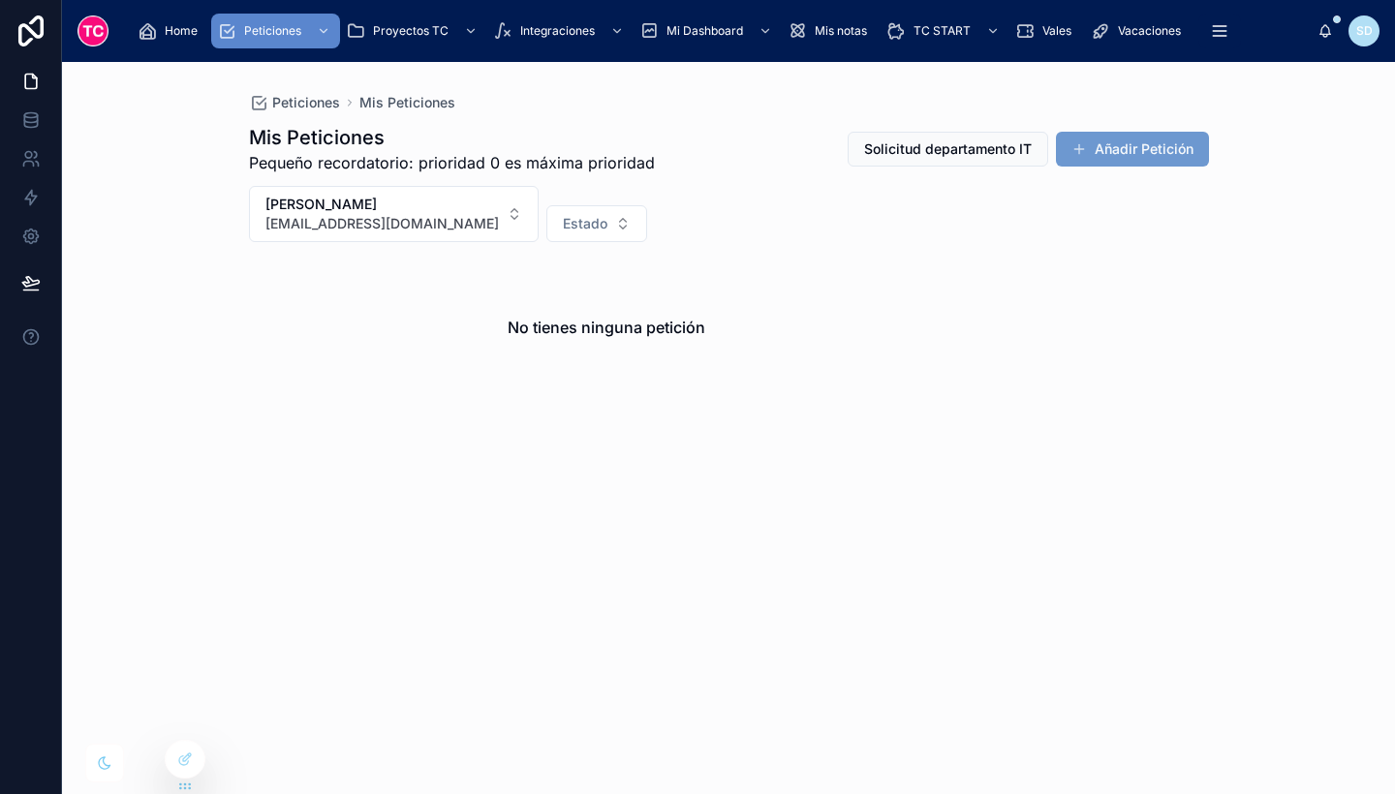
click at [1143, 146] on button "Añadir Petición" at bounding box center [1132, 149] width 153 height 35
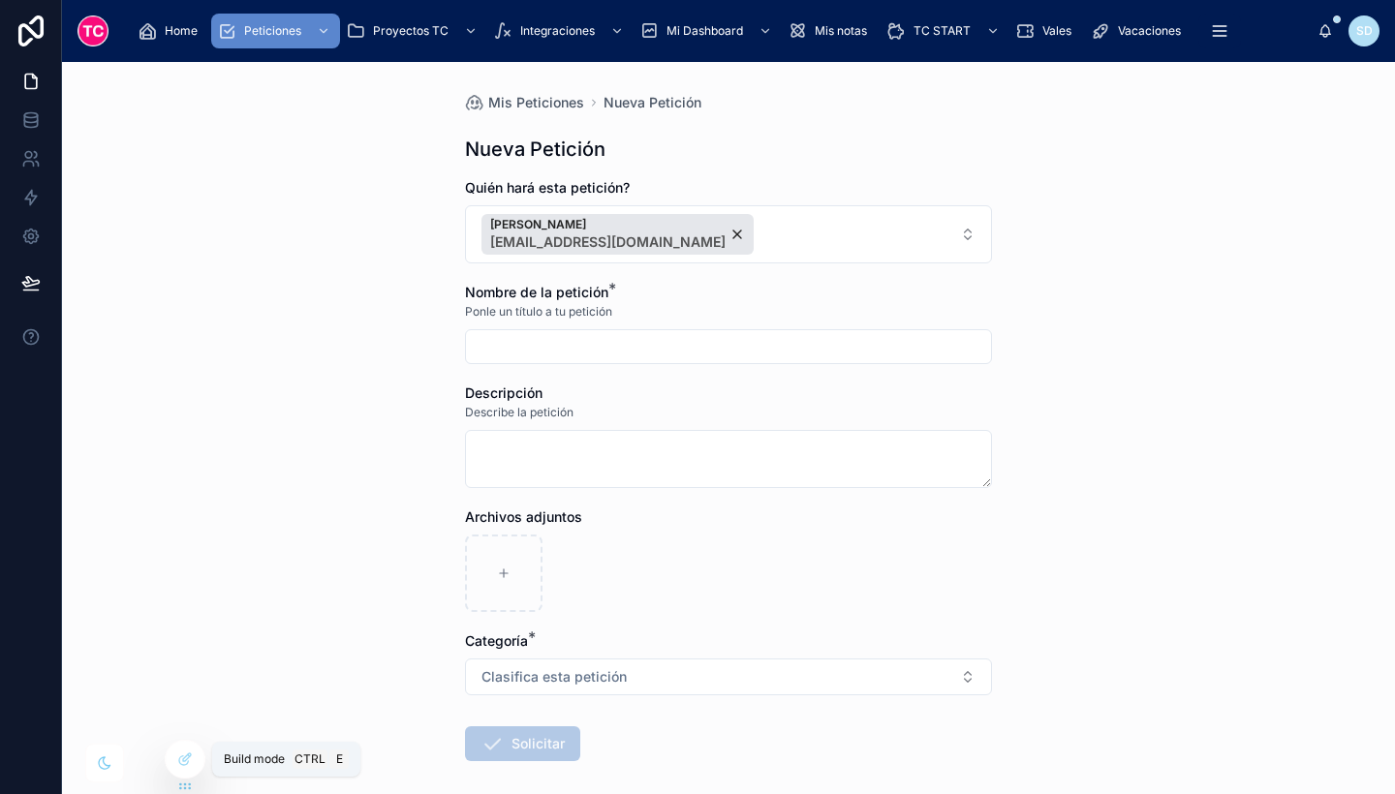
click at [176, 760] on div at bounding box center [185, 759] width 39 height 37
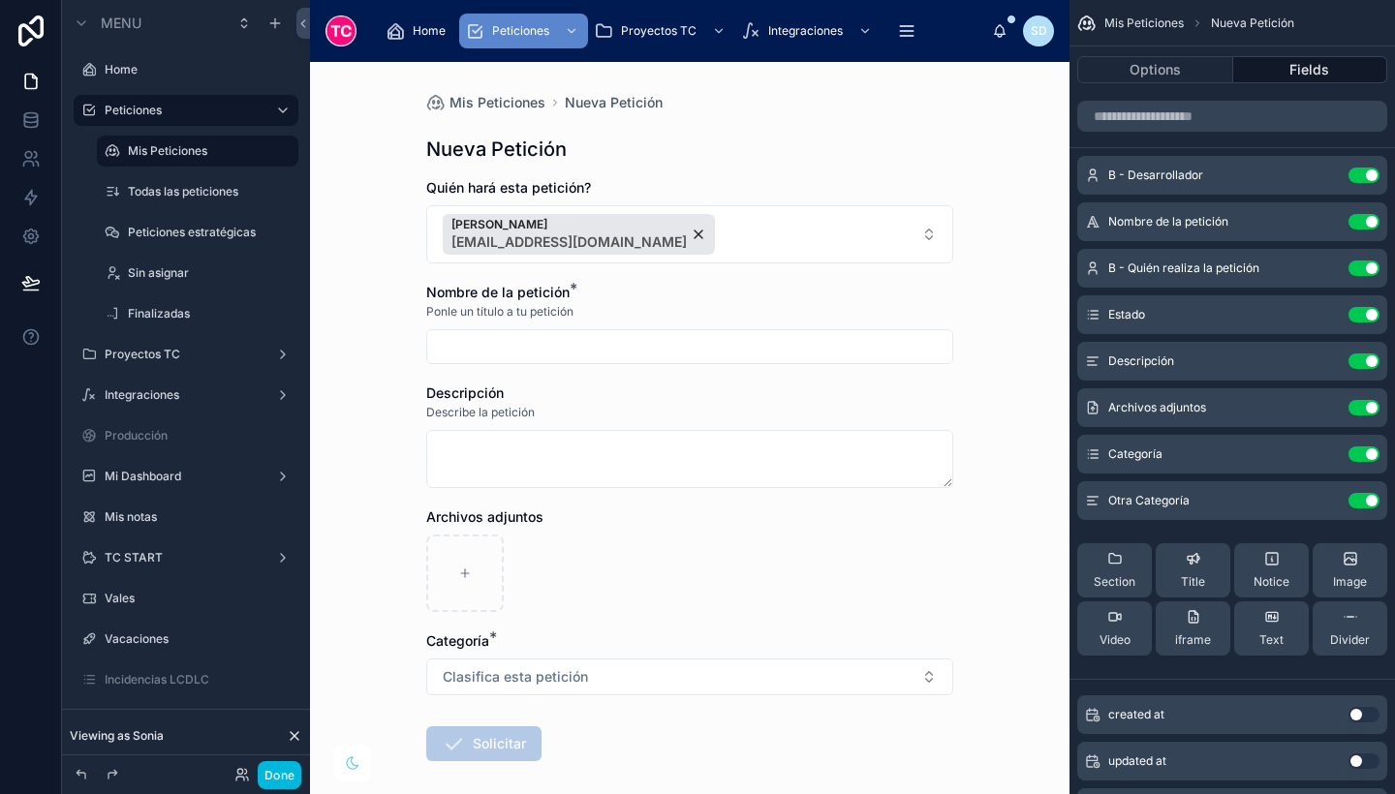
click at [0, 0] on icon "scrollable content" at bounding box center [0, 0] width 0 height 0
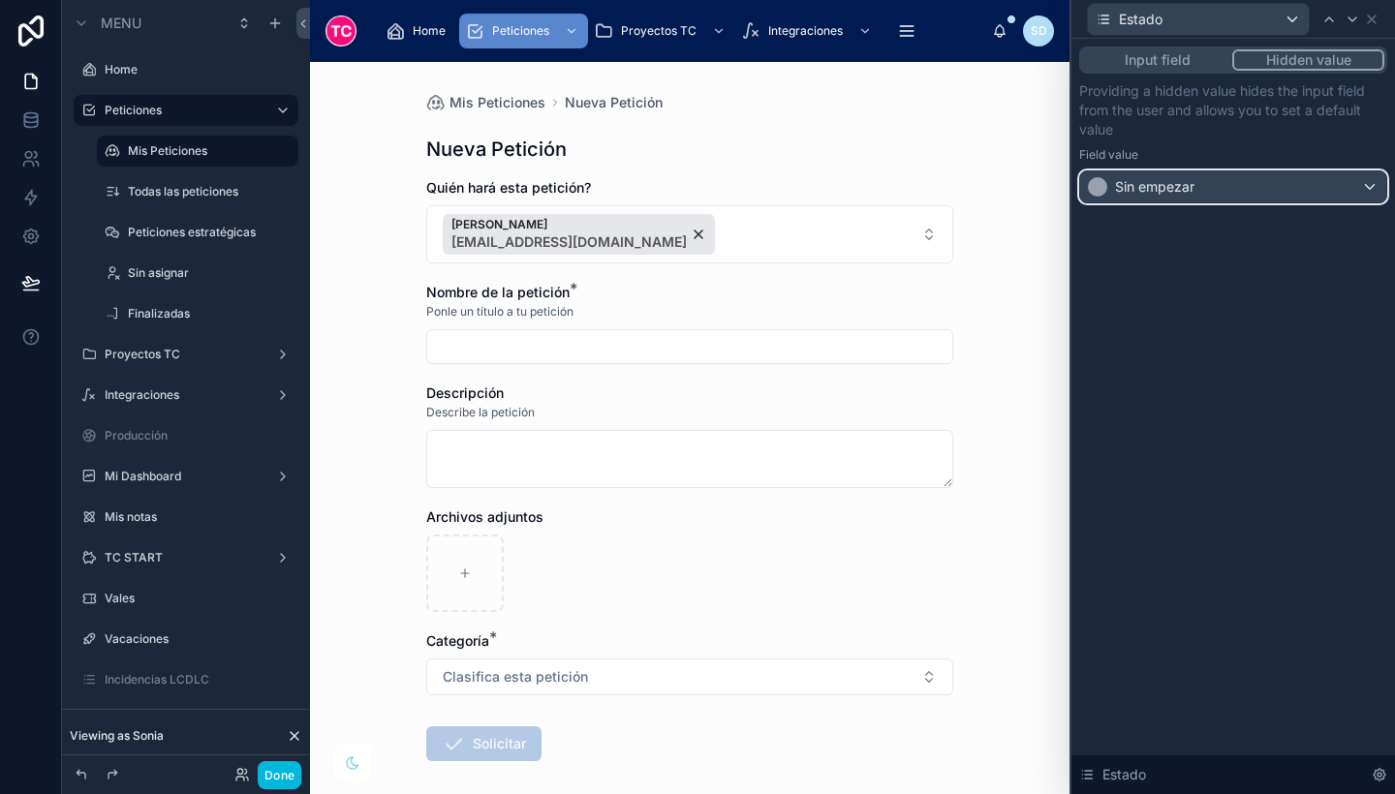
click at [1296, 195] on div "Sin empezar" at bounding box center [1233, 186] width 306 height 31
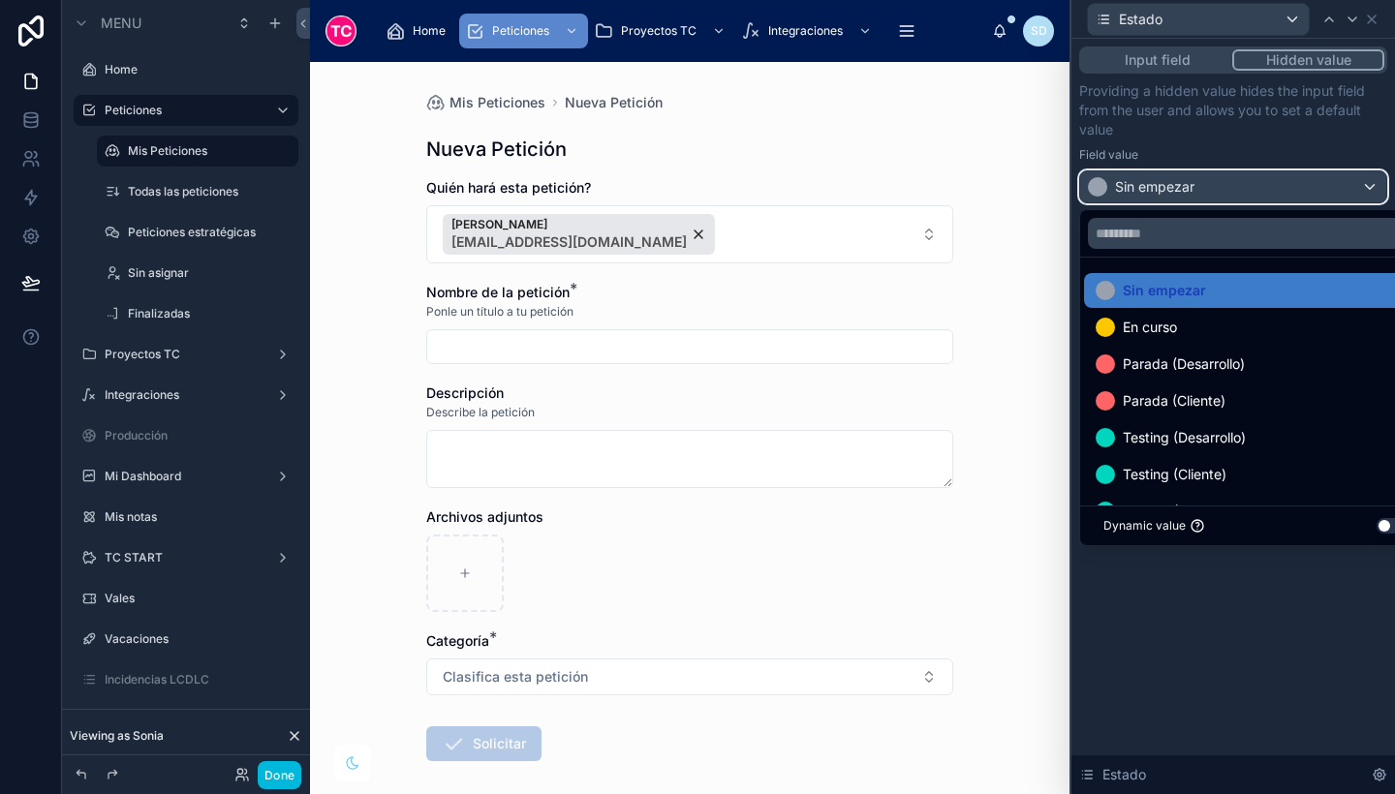
scroll to position [296, 0]
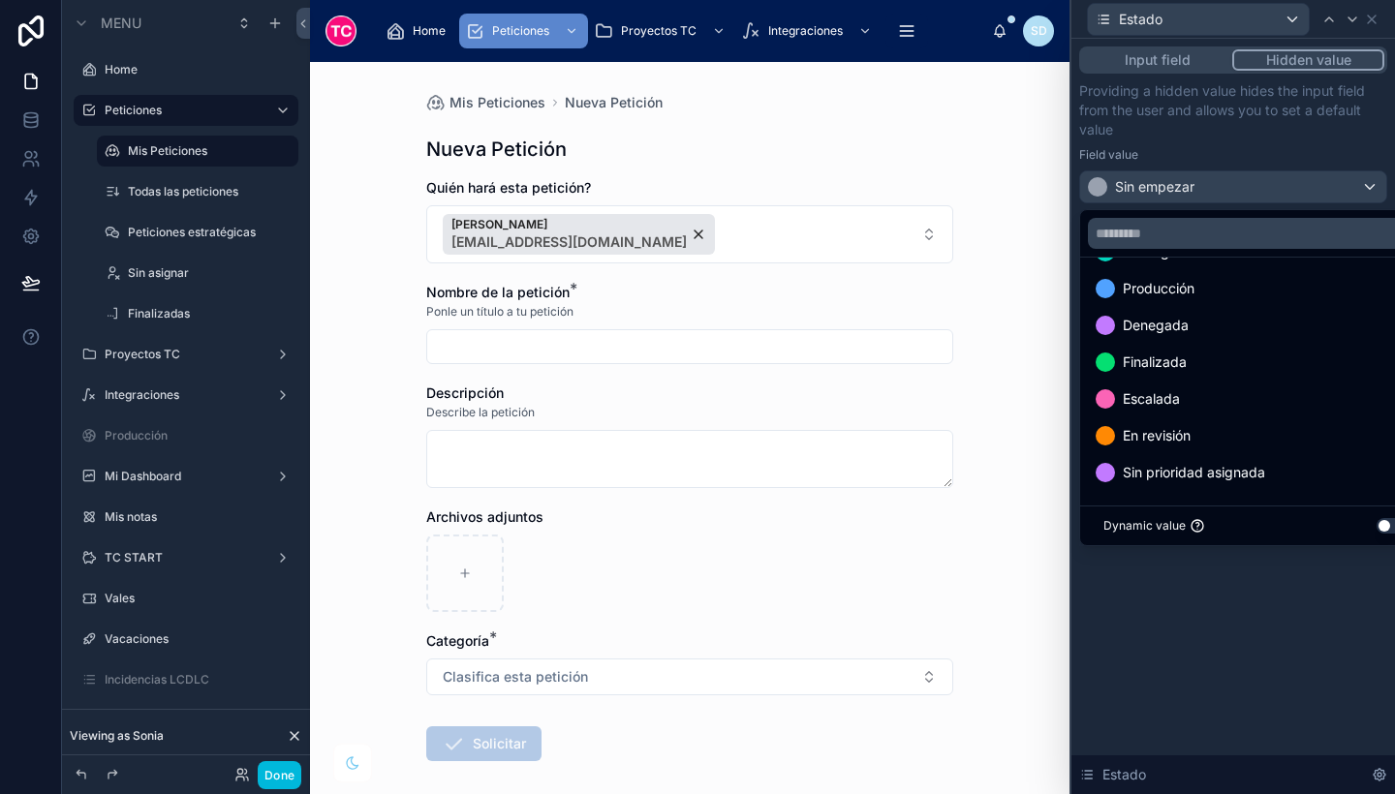
click at [1319, 467] on div "Sin prioridad asignada" at bounding box center [1256, 472] width 320 height 23
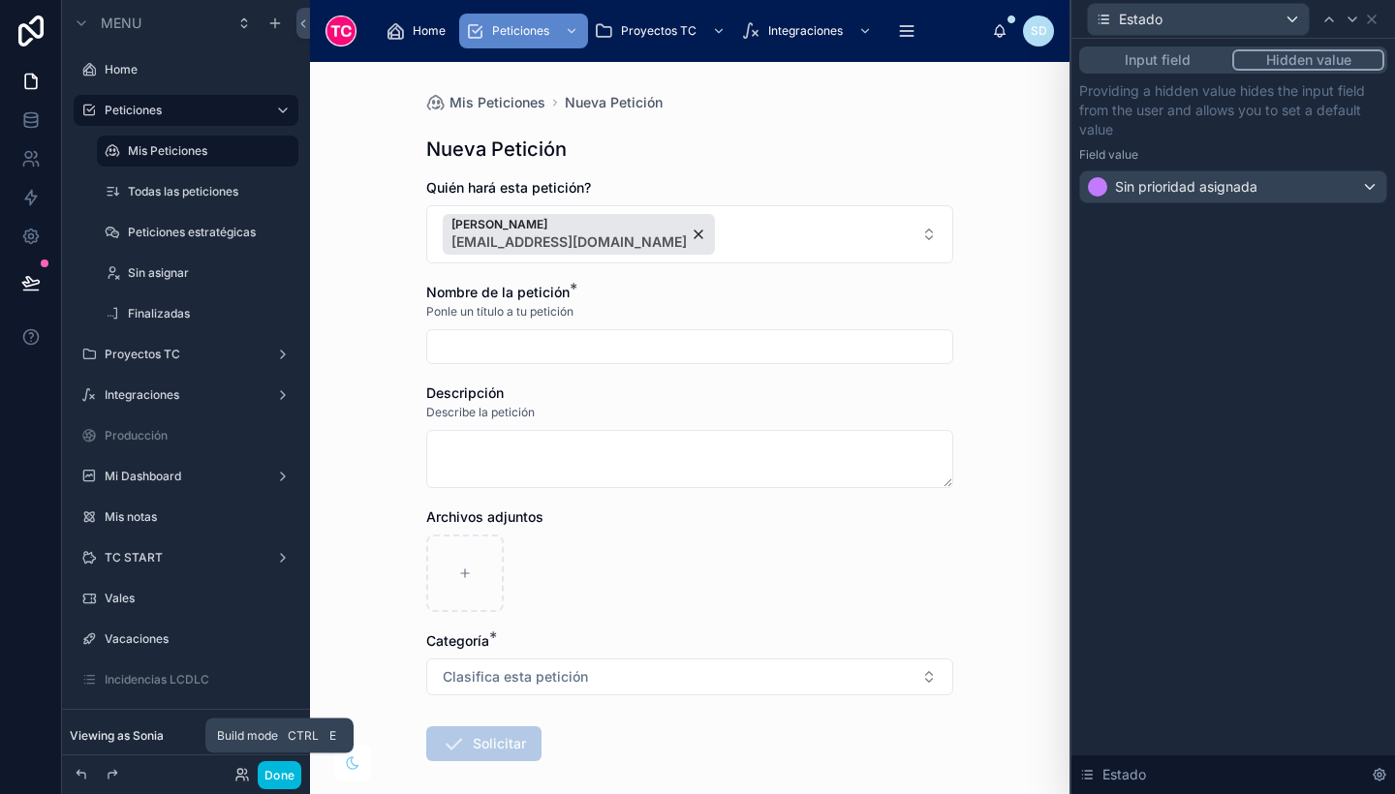
click at [276, 781] on button "Done" at bounding box center [280, 775] width 44 height 28
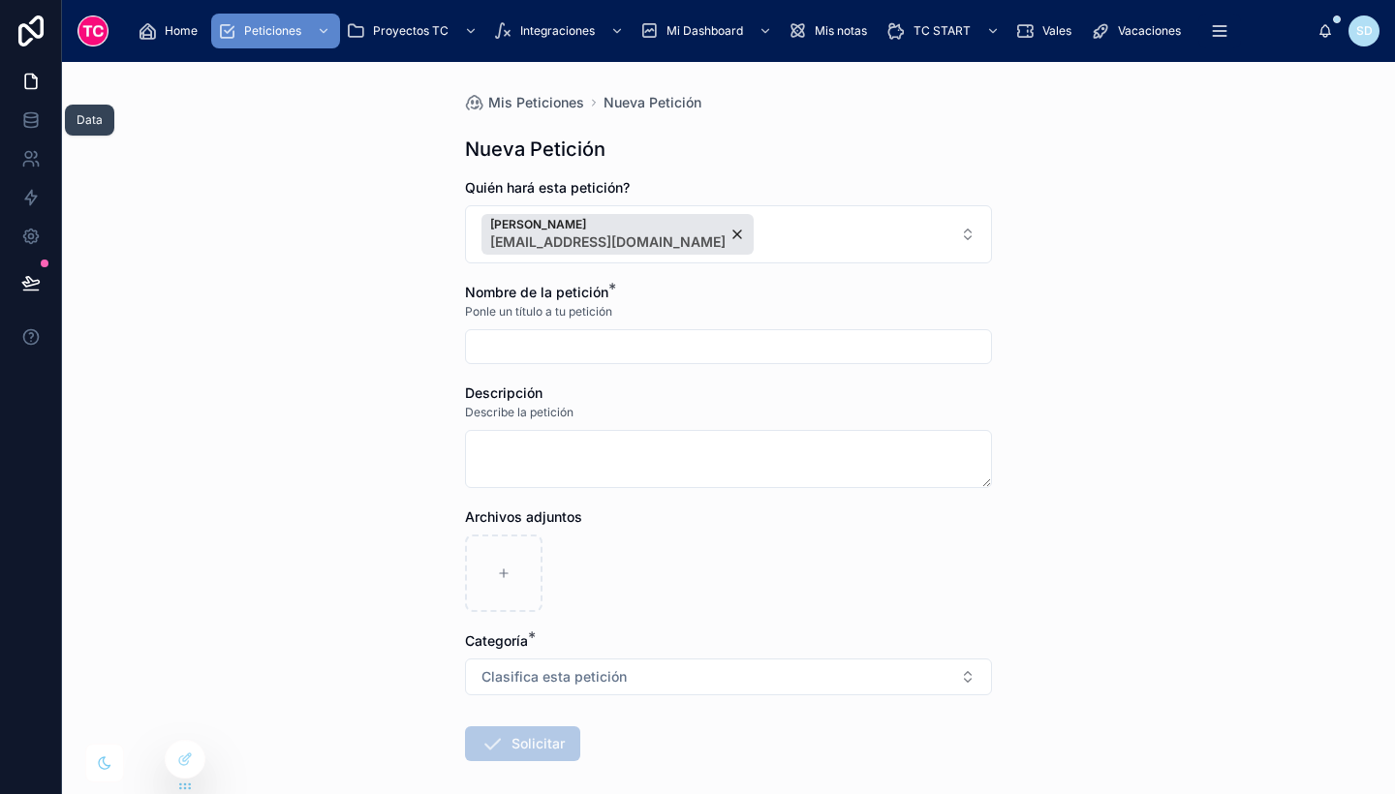
click at [27, 117] on icon at bounding box center [30, 115] width 13 height 5
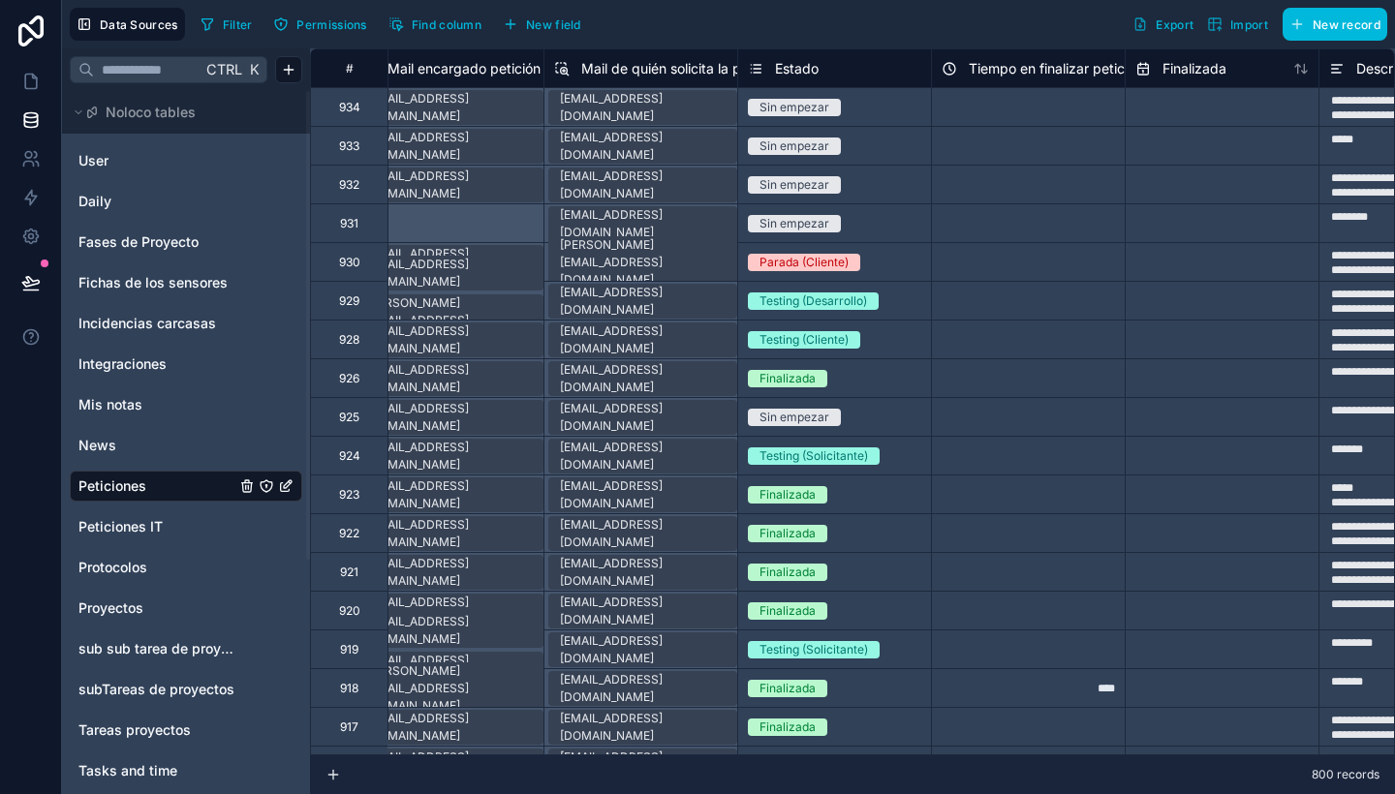
scroll to position [0, 596]
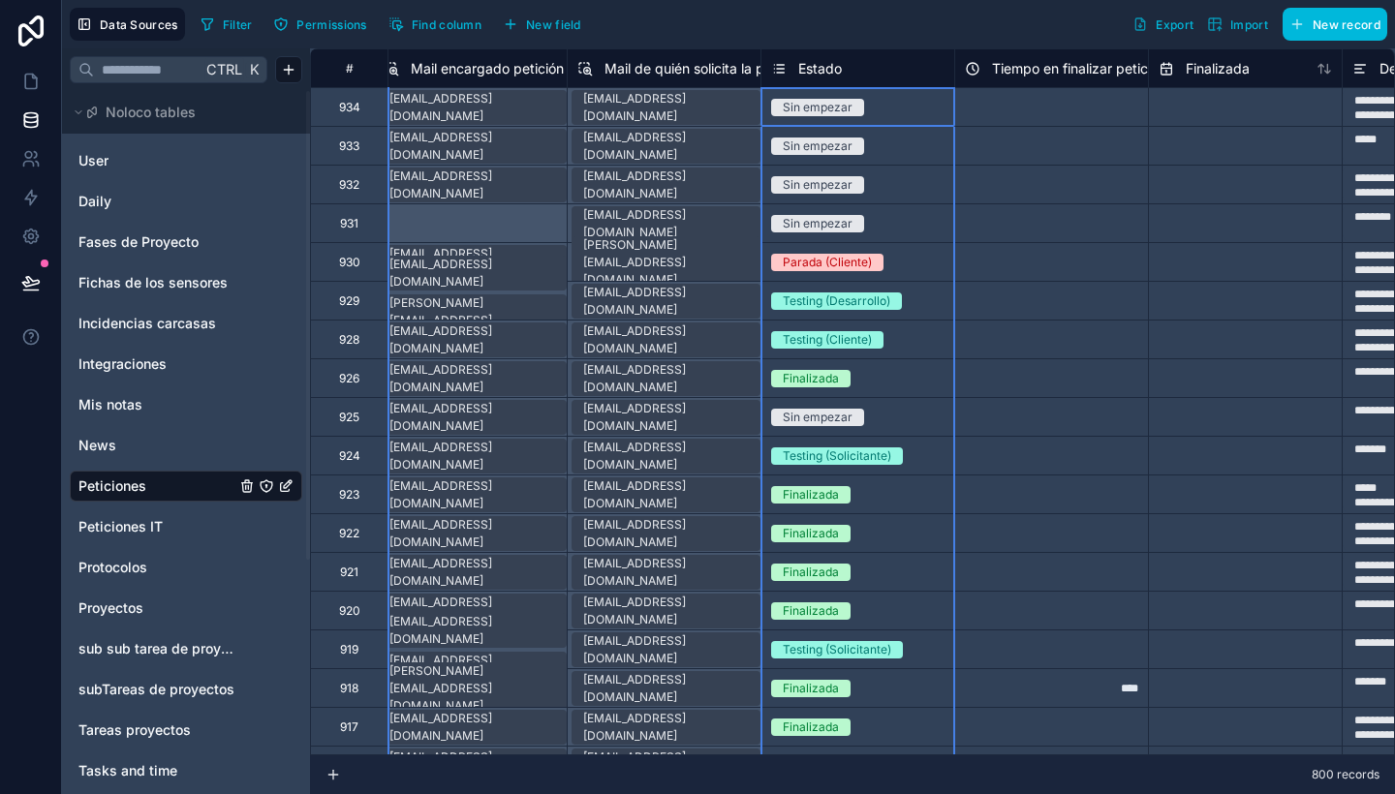
click at [809, 63] on span "Estado" at bounding box center [820, 68] width 44 height 19
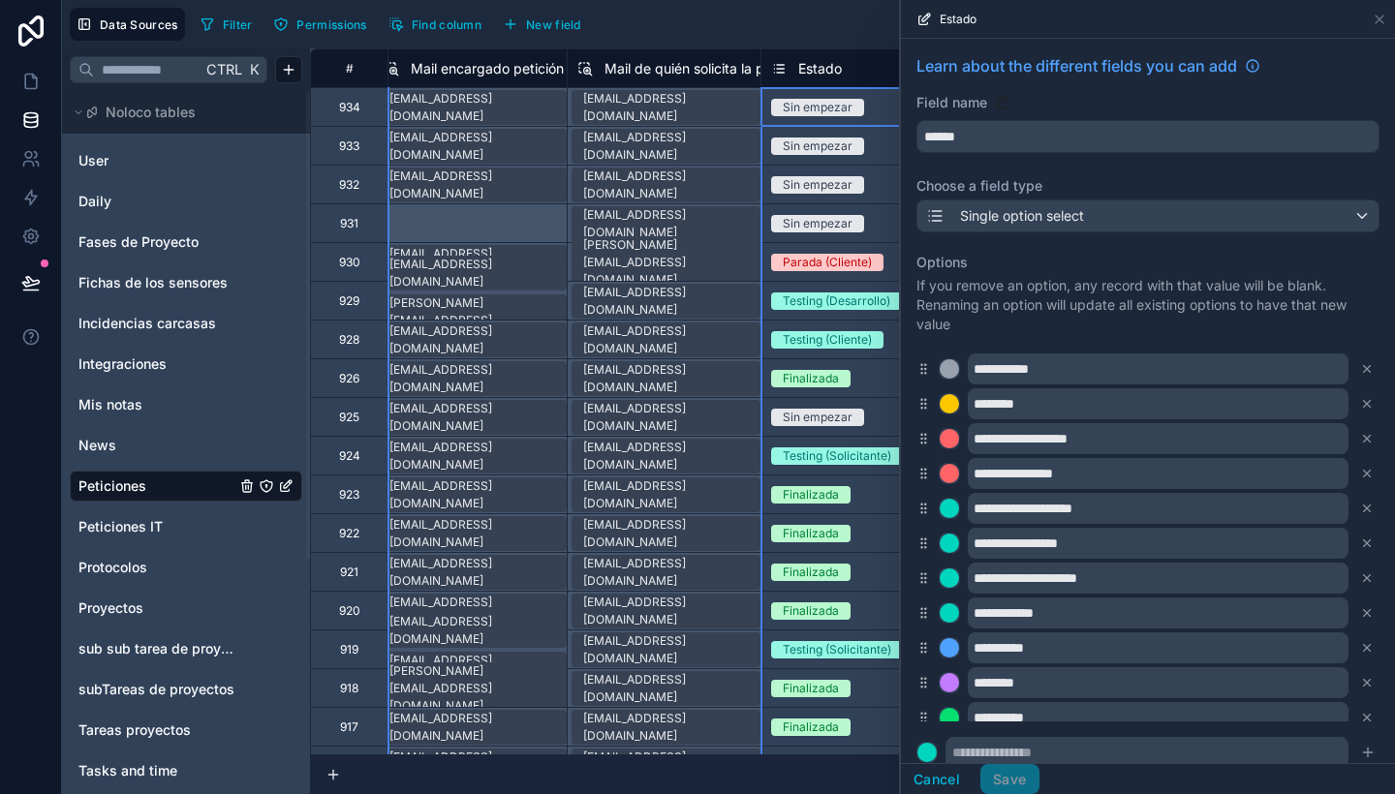
scroll to position [120, 0]
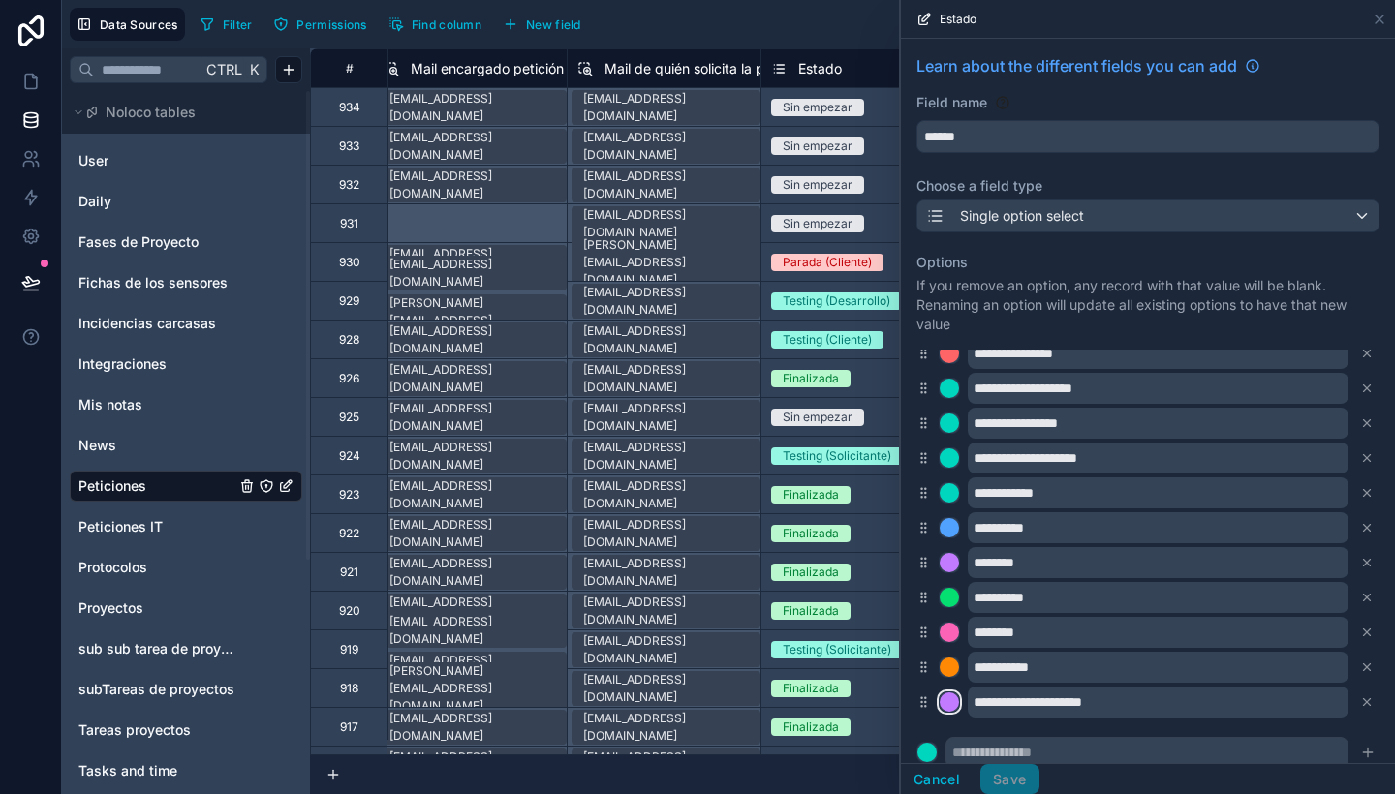
click at [950, 702] on div at bounding box center [949, 702] width 19 height 19
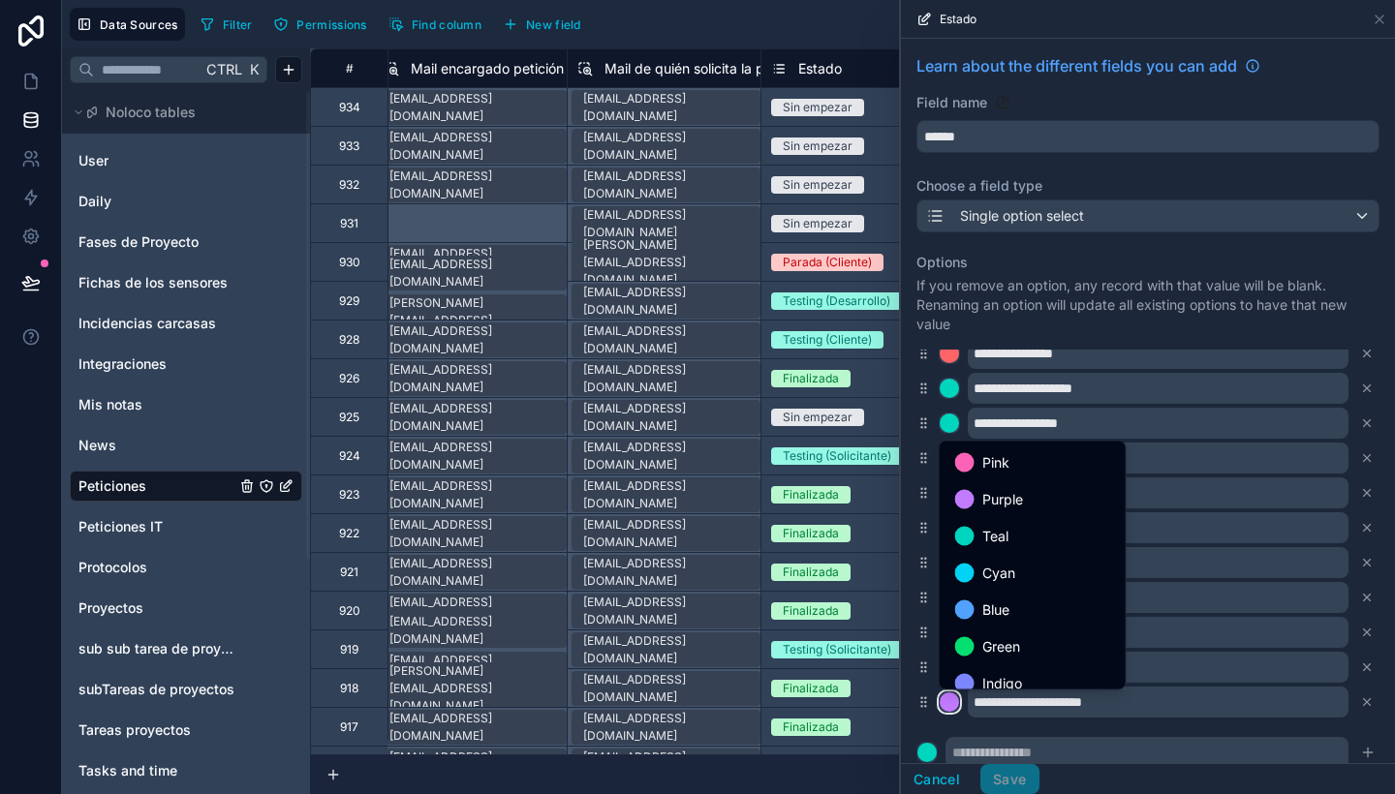
scroll to position [163, 0]
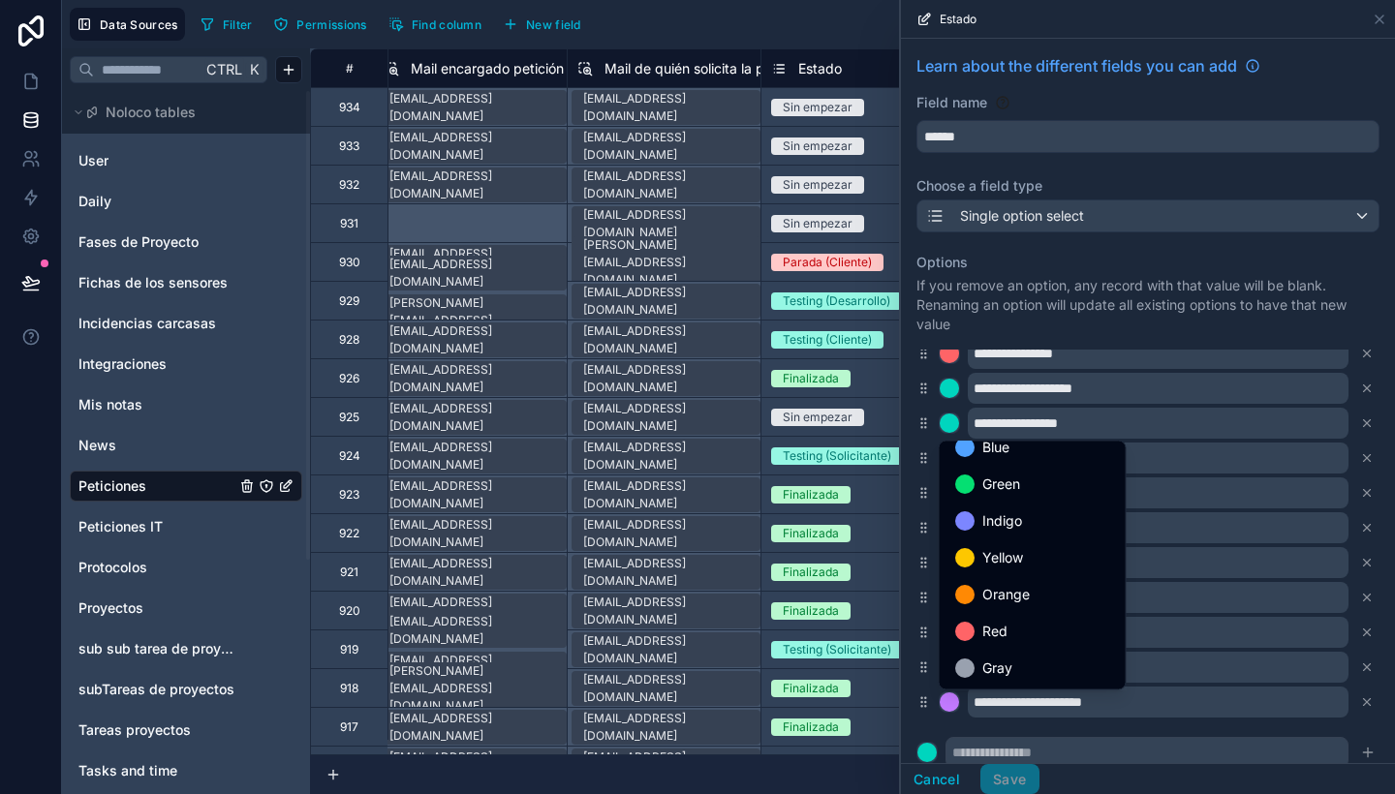
click at [1024, 663] on div "Gray" at bounding box center [1032, 668] width 155 height 23
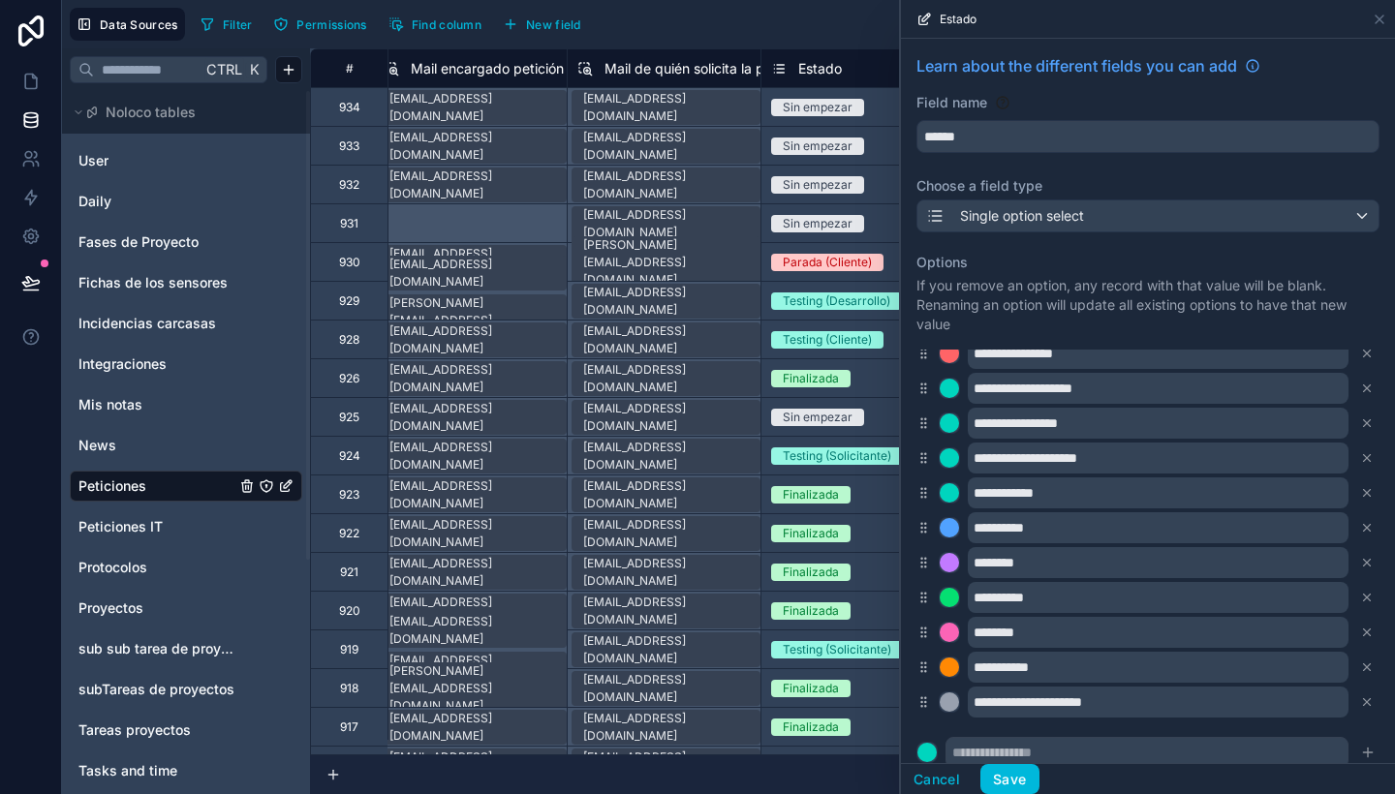
click at [1025, 768] on button "Save" at bounding box center [1009, 779] width 58 height 31
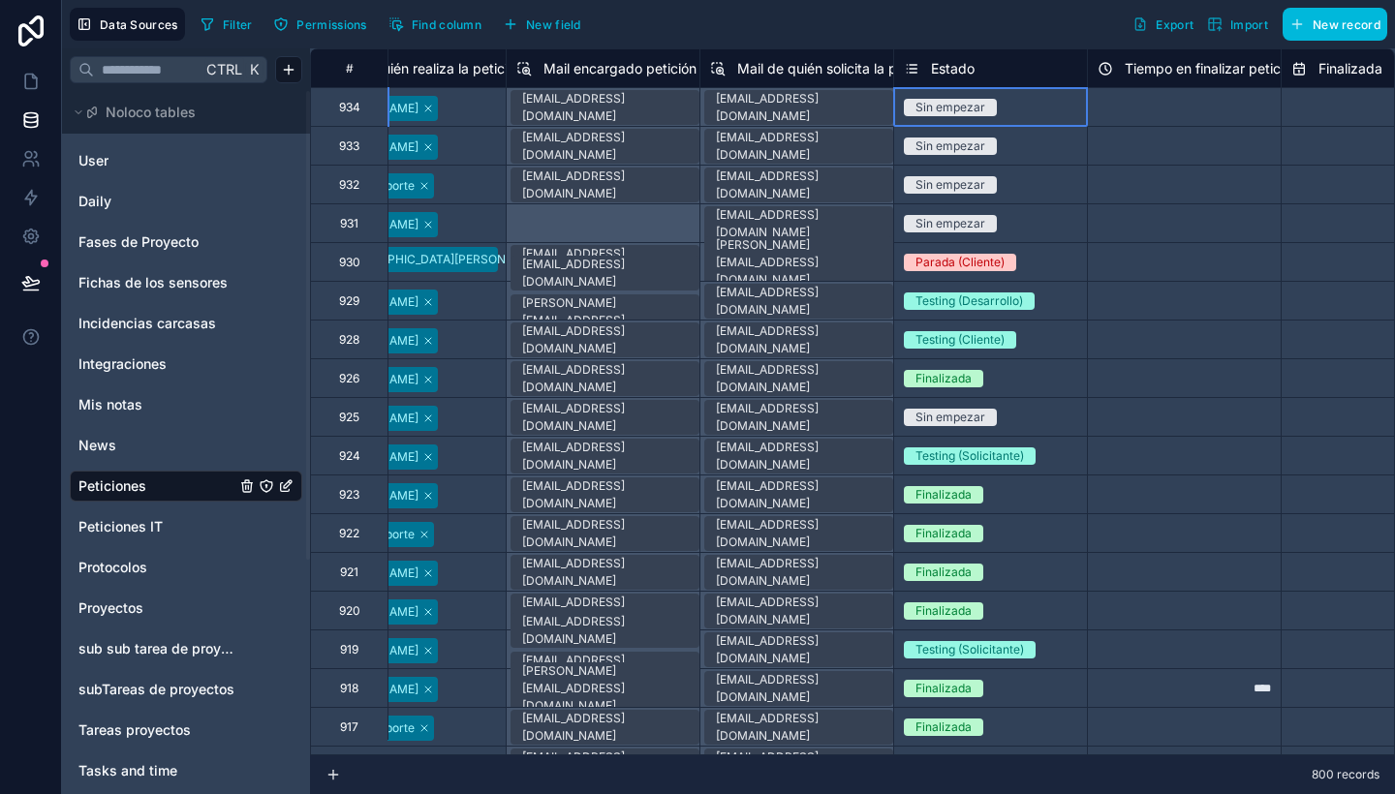
scroll to position [0, 464]
click at [978, 96] on div "Sin empezar" at bounding box center [989, 107] width 193 height 38
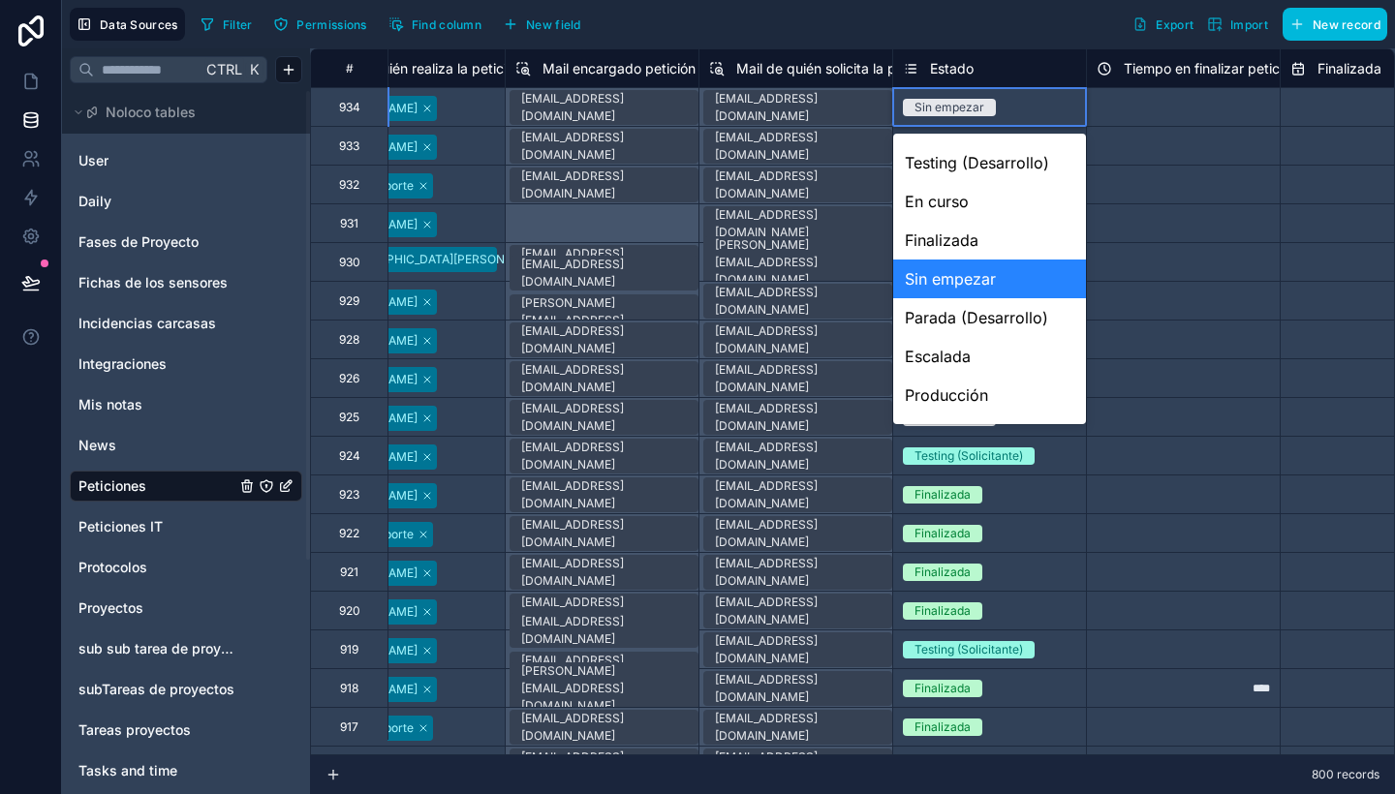
scroll to position [283, 0]
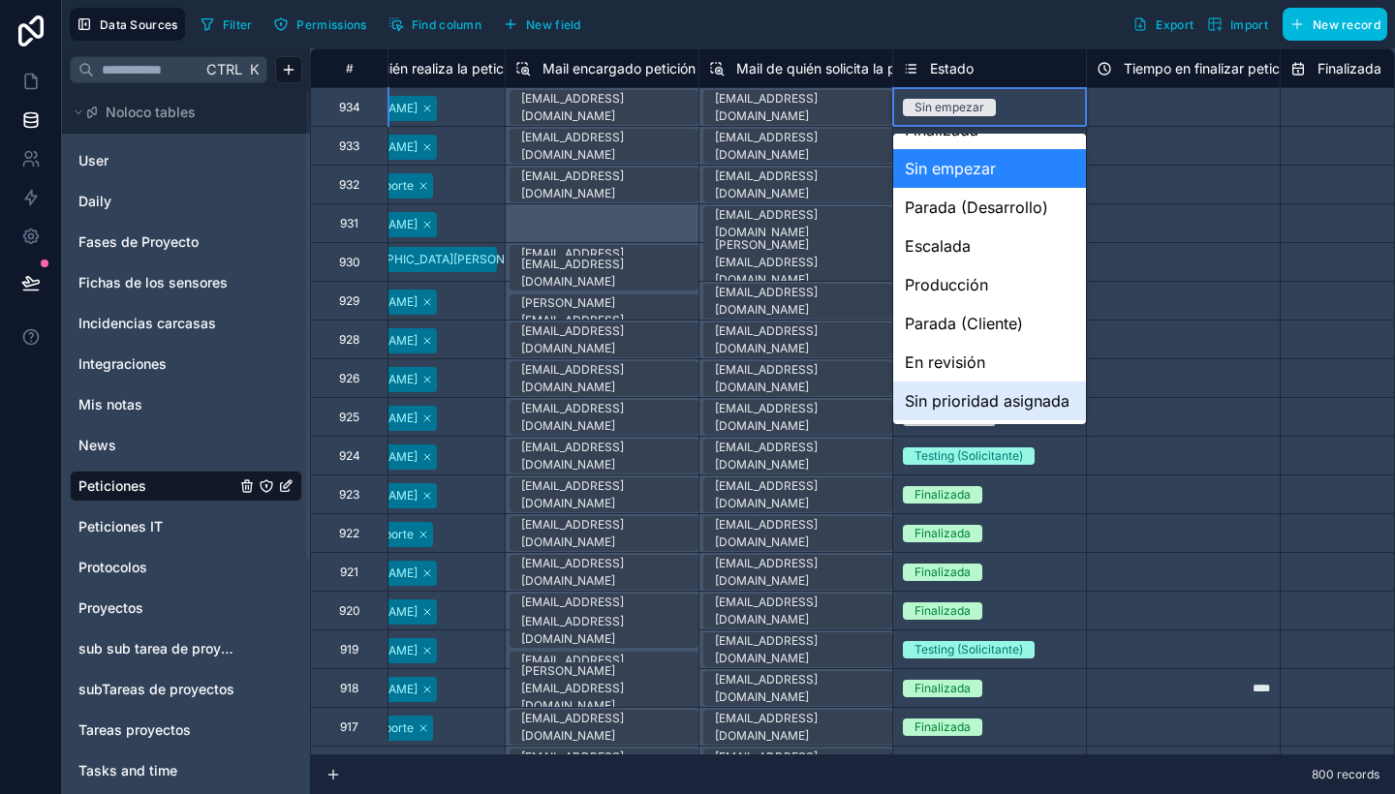
click at [976, 392] on div "Sin prioridad asignada" at bounding box center [989, 401] width 193 height 39
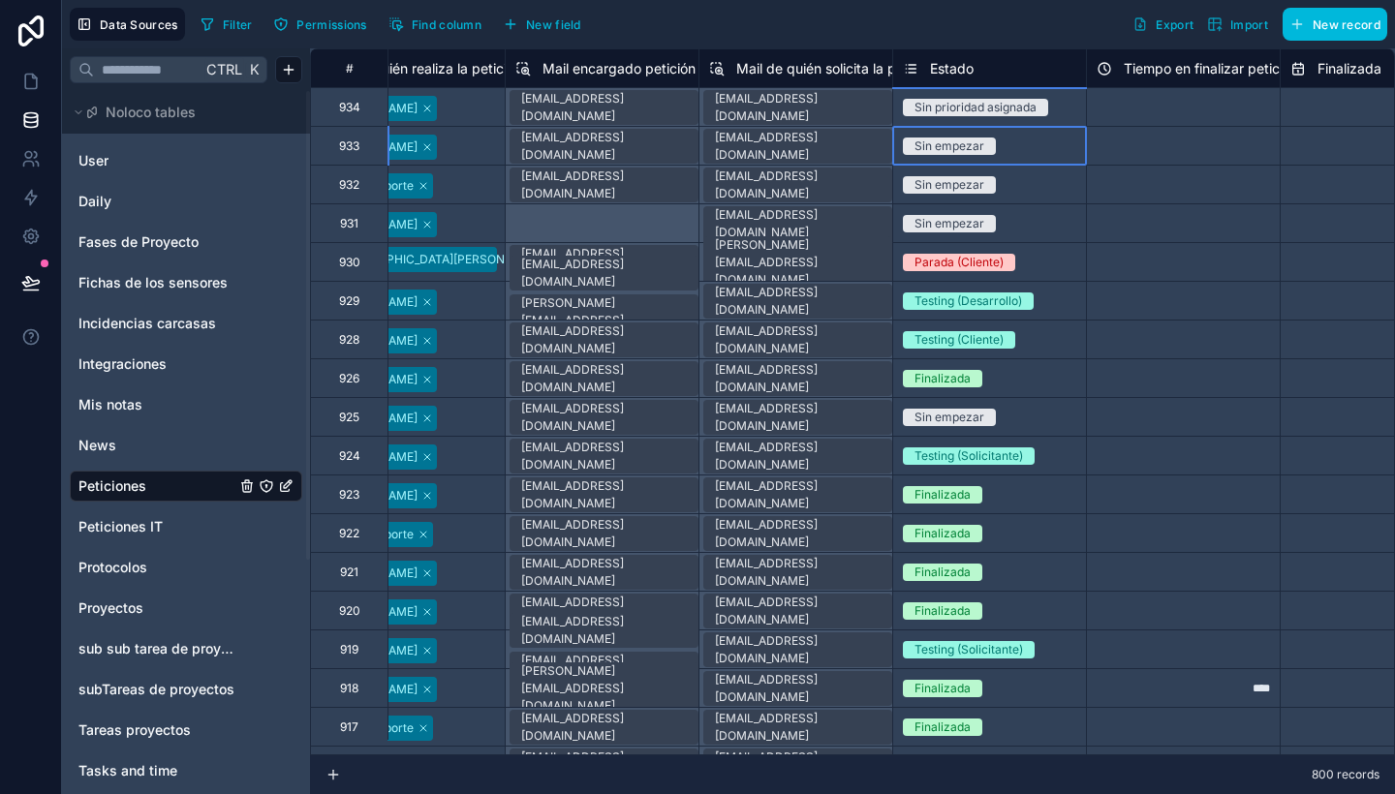
click at [993, 153] on span "Sin empezar" at bounding box center [949, 146] width 93 height 17
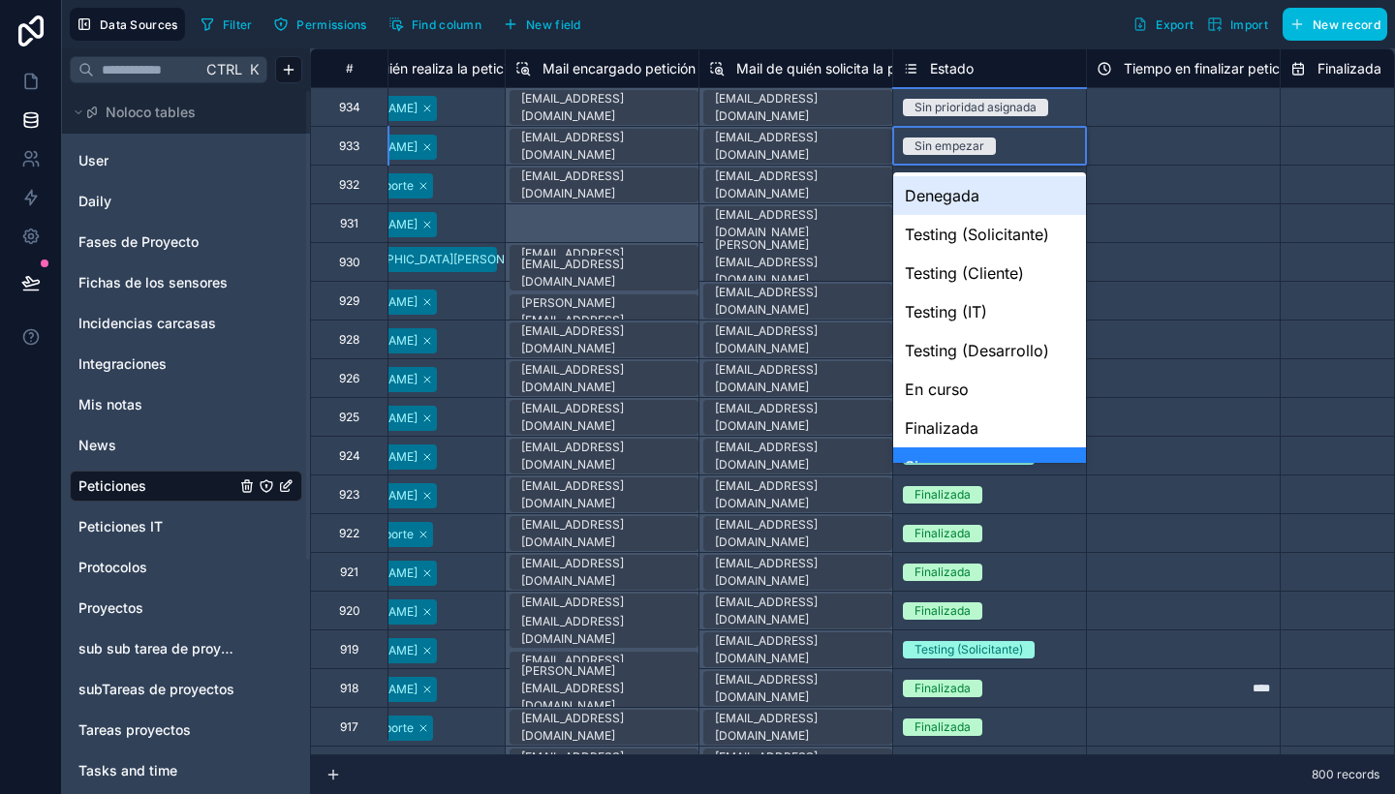
click at [993, 153] on span "Sin empezar" at bounding box center [949, 146] width 93 height 17
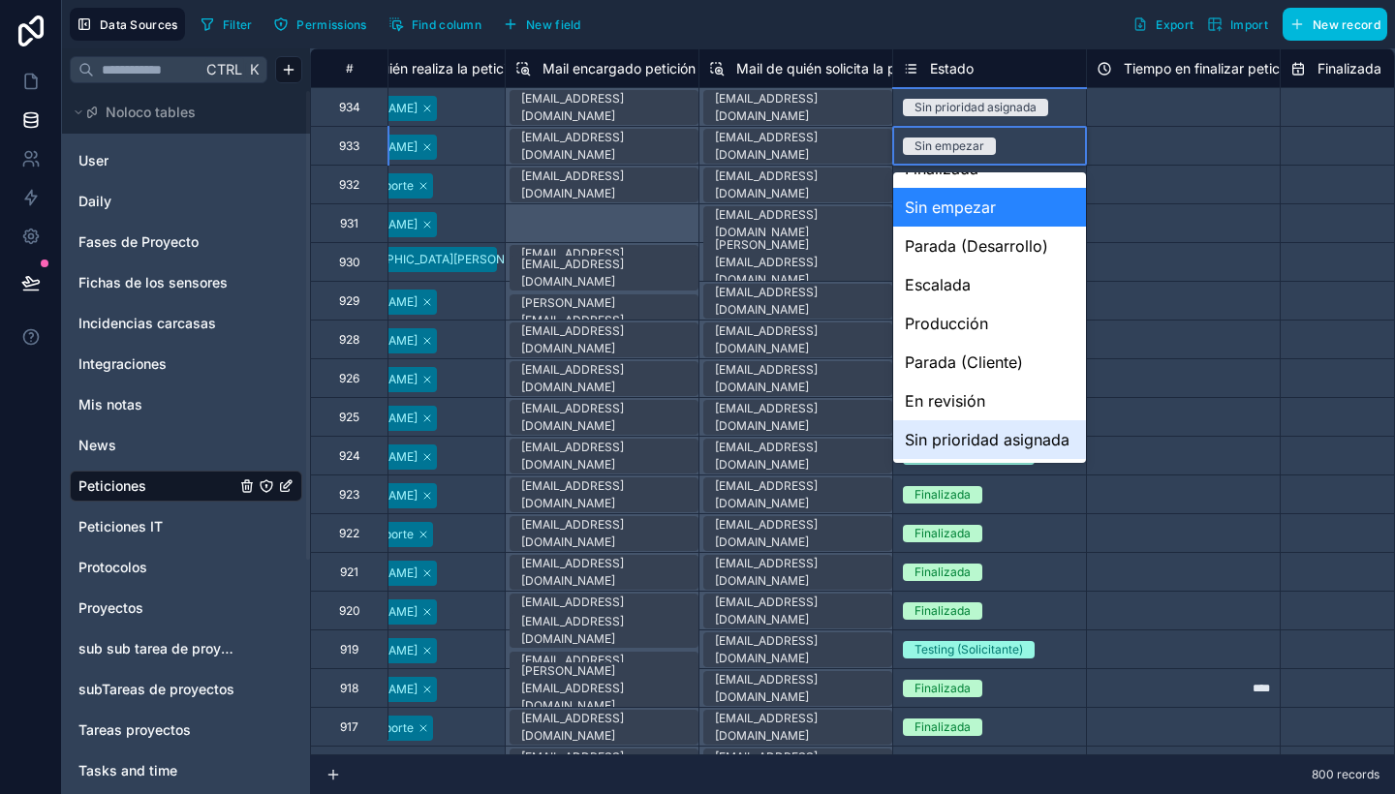
click at [998, 421] on div "Sin prioridad asignada" at bounding box center [989, 439] width 193 height 39
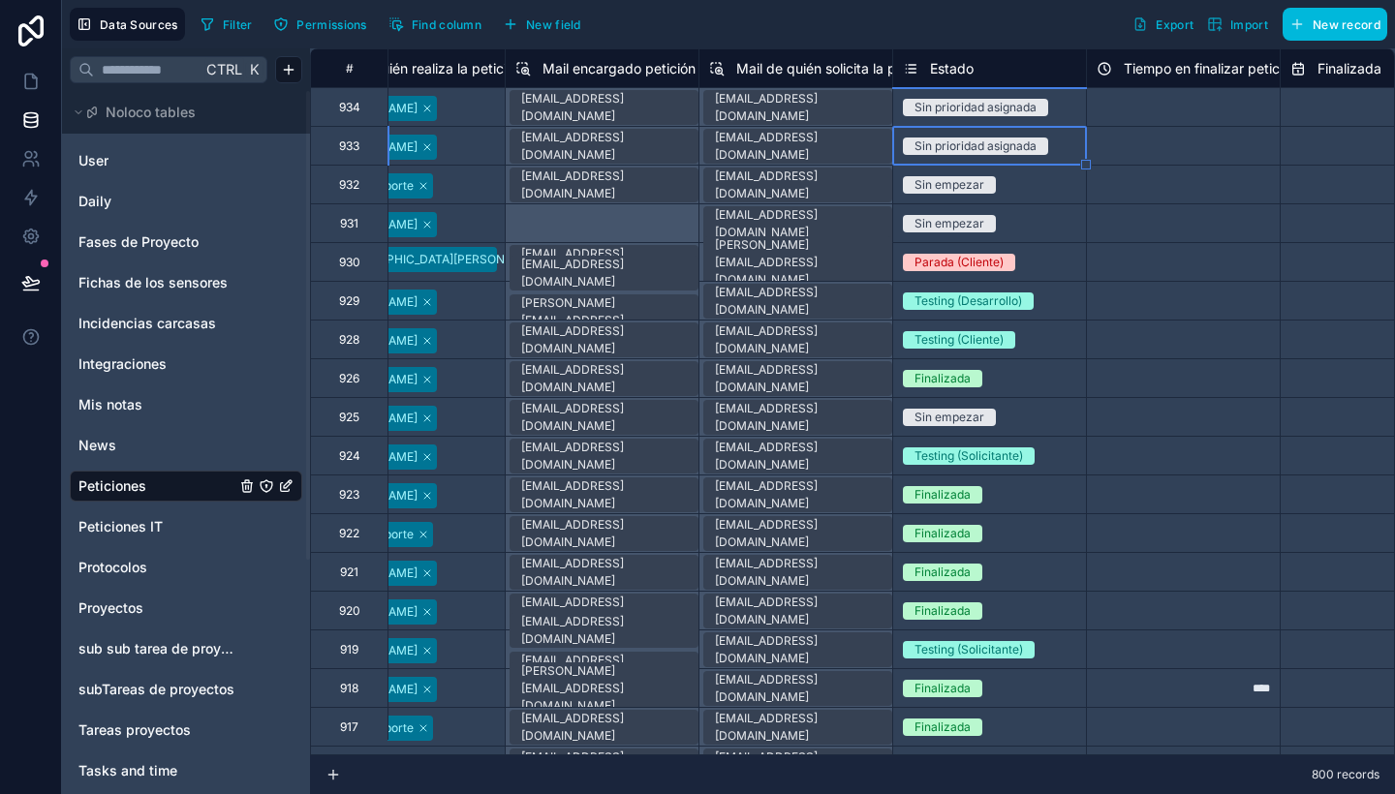
click at [1000, 183] on div "Sin empezar" at bounding box center [989, 184] width 193 height 21
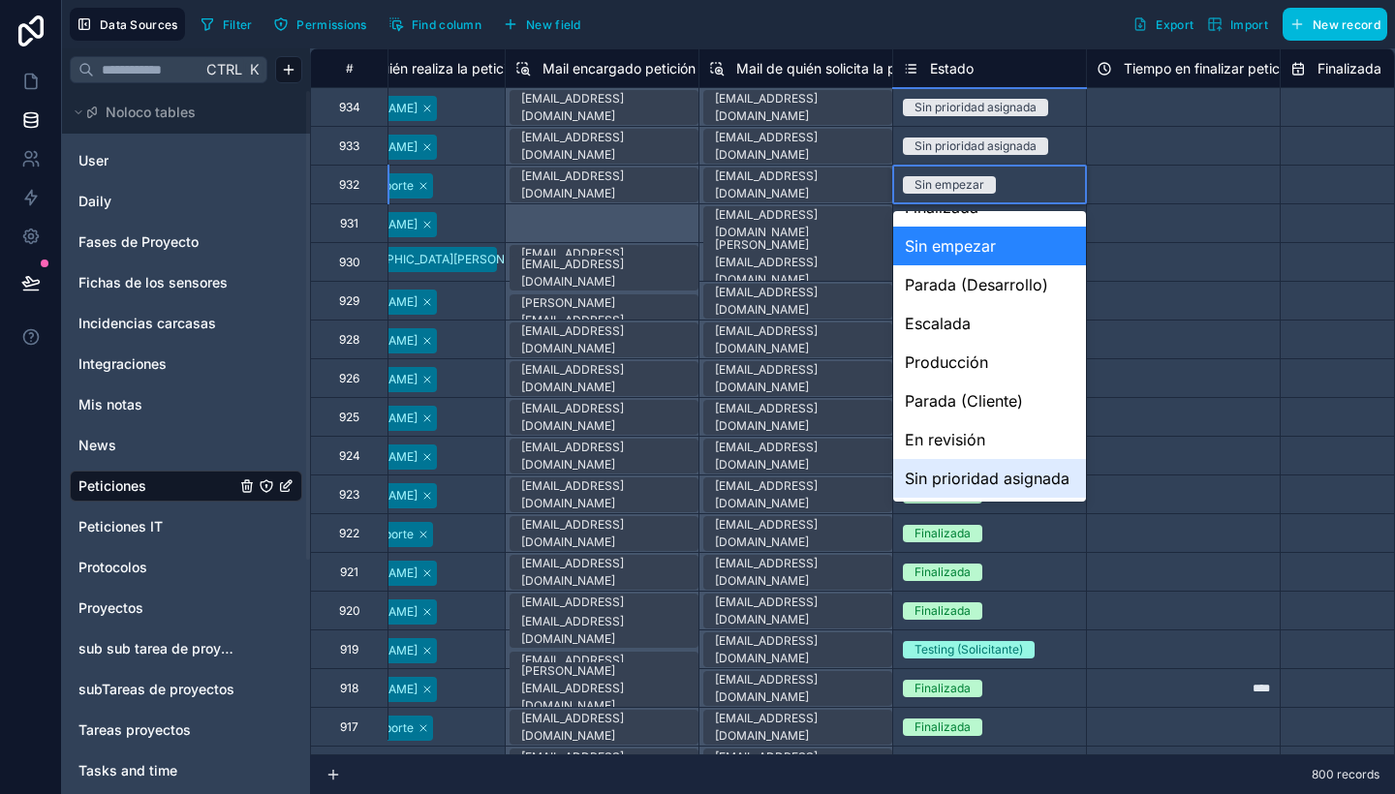
click at [994, 477] on div "Sin prioridad asignada" at bounding box center [989, 478] width 193 height 39
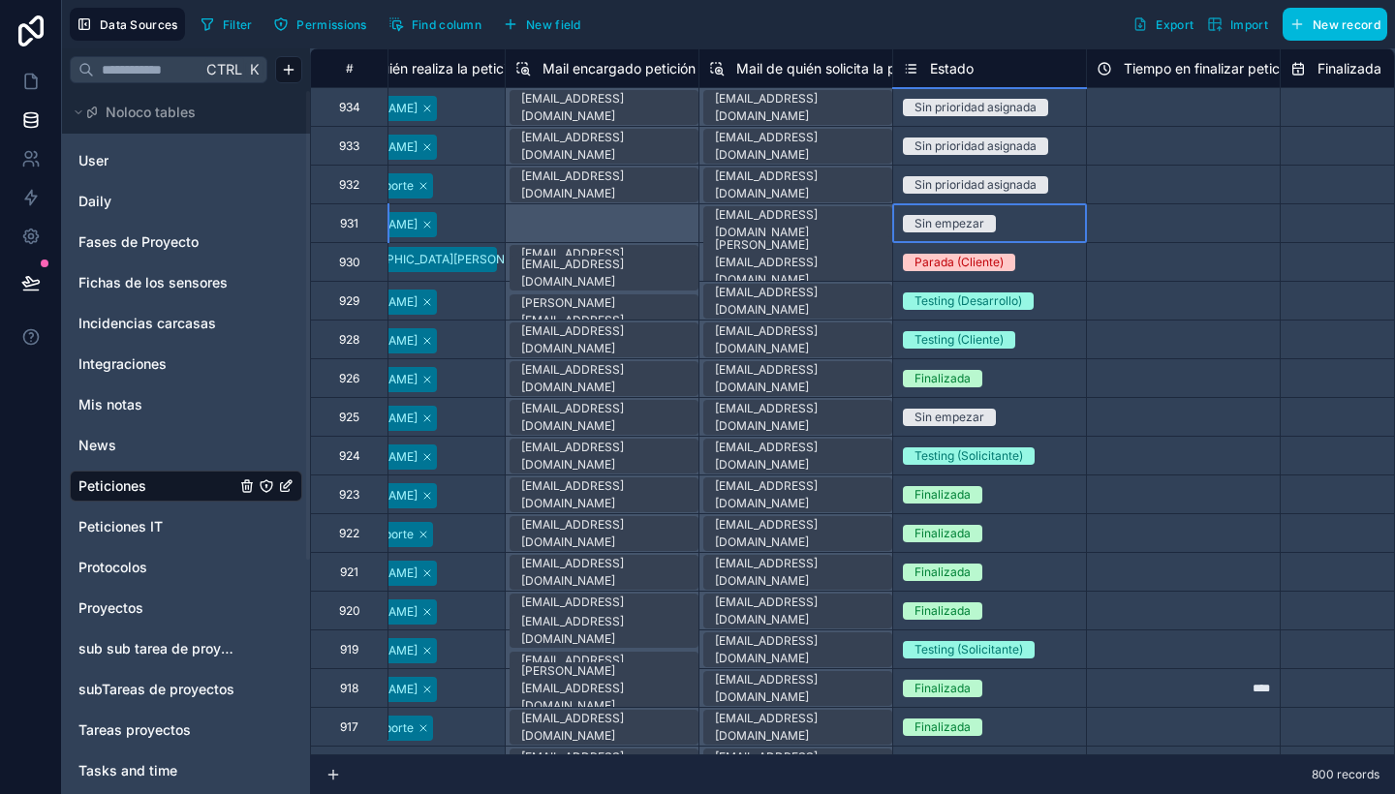
click at [999, 225] on div "Sin empezar" at bounding box center [989, 223] width 193 height 21
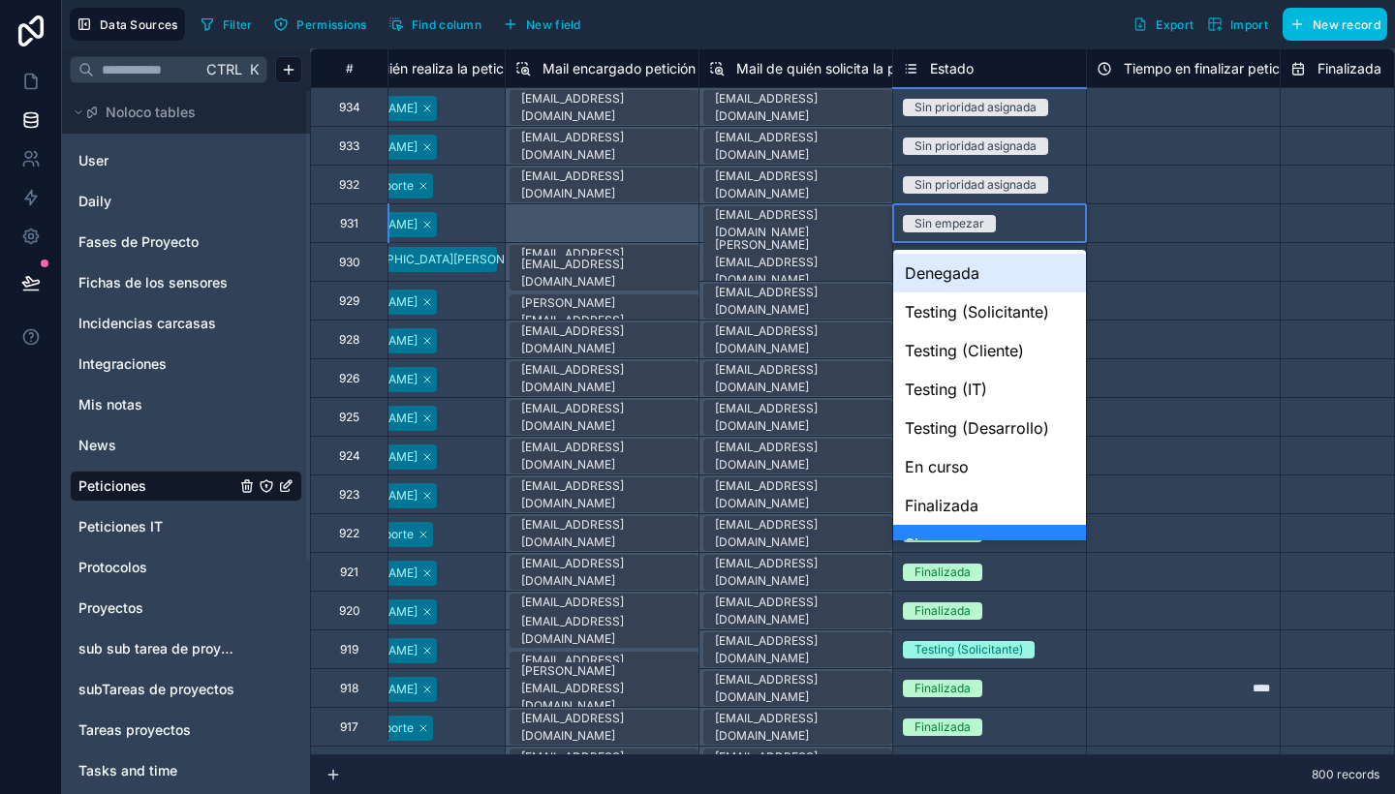
click at [999, 225] on div "Sin empezar" at bounding box center [989, 223] width 193 height 21
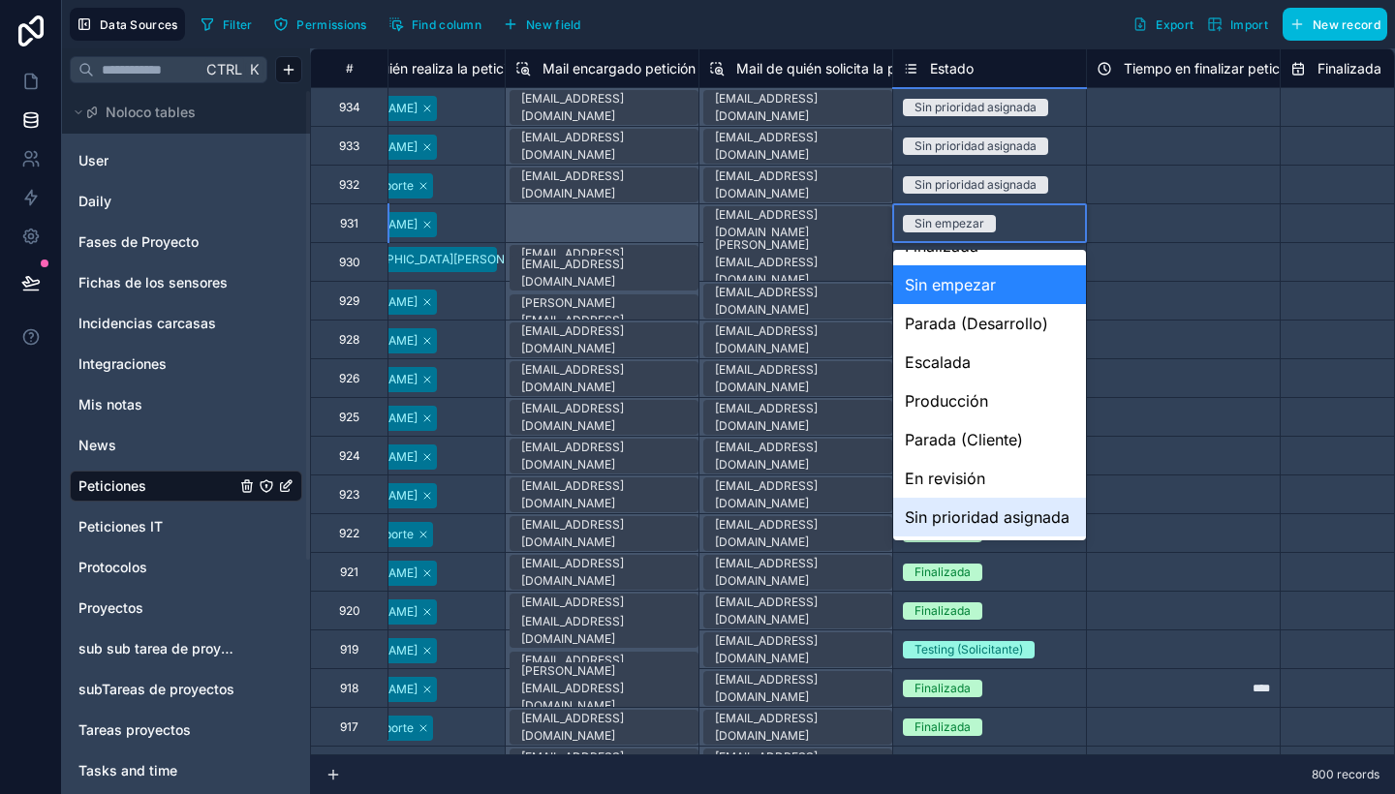
click at [1004, 498] on div "Sin prioridad asignada" at bounding box center [989, 517] width 193 height 39
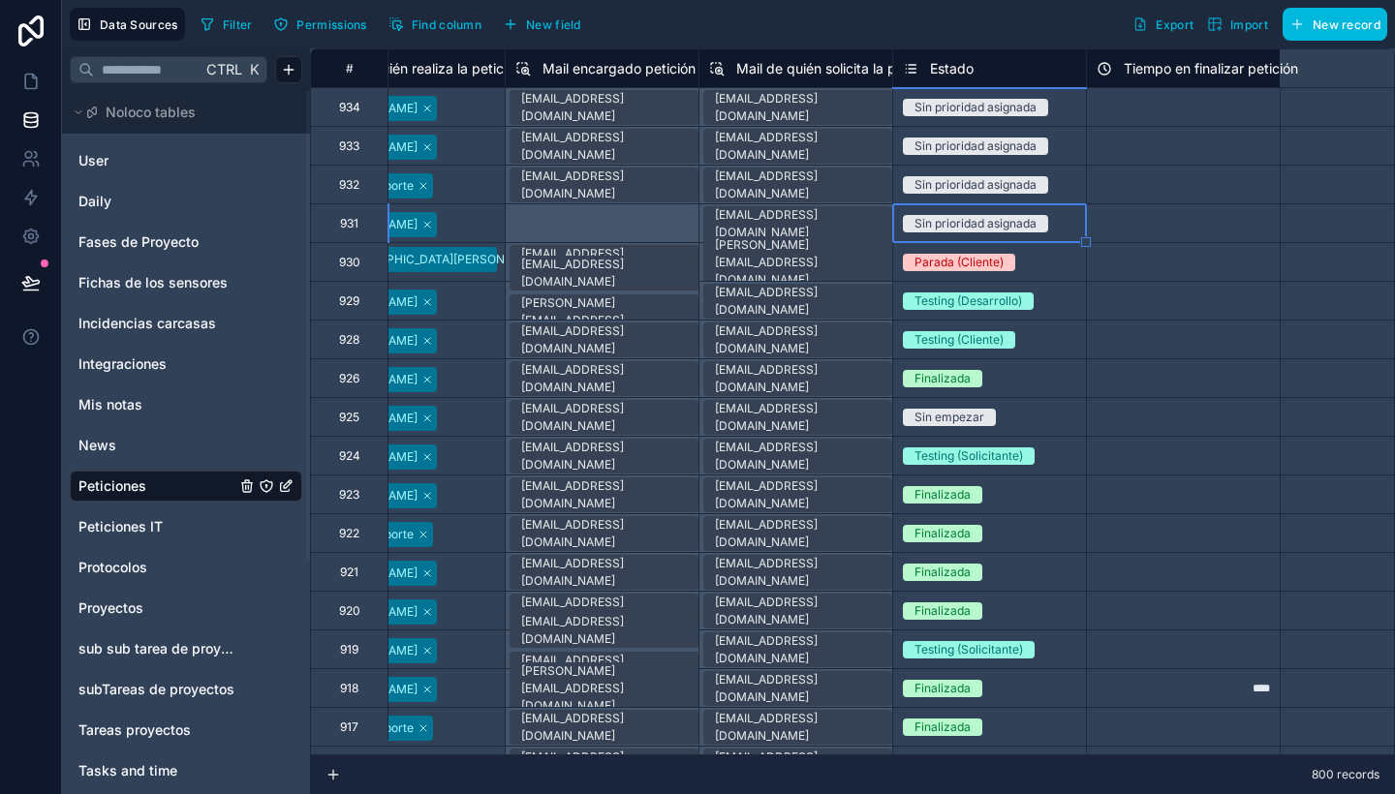
scroll to position [0, 0]
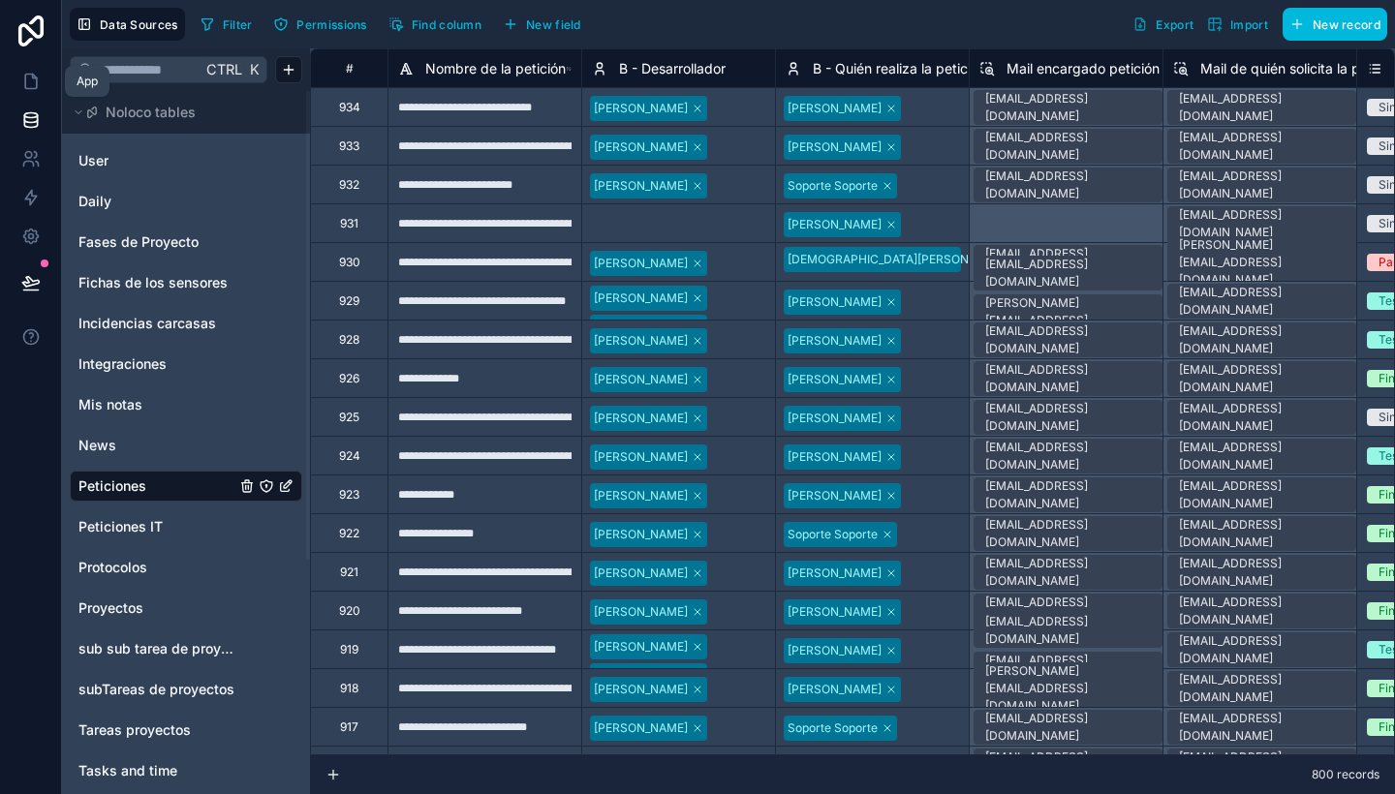
click at [31, 90] on icon at bounding box center [30, 81] width 19 height 19
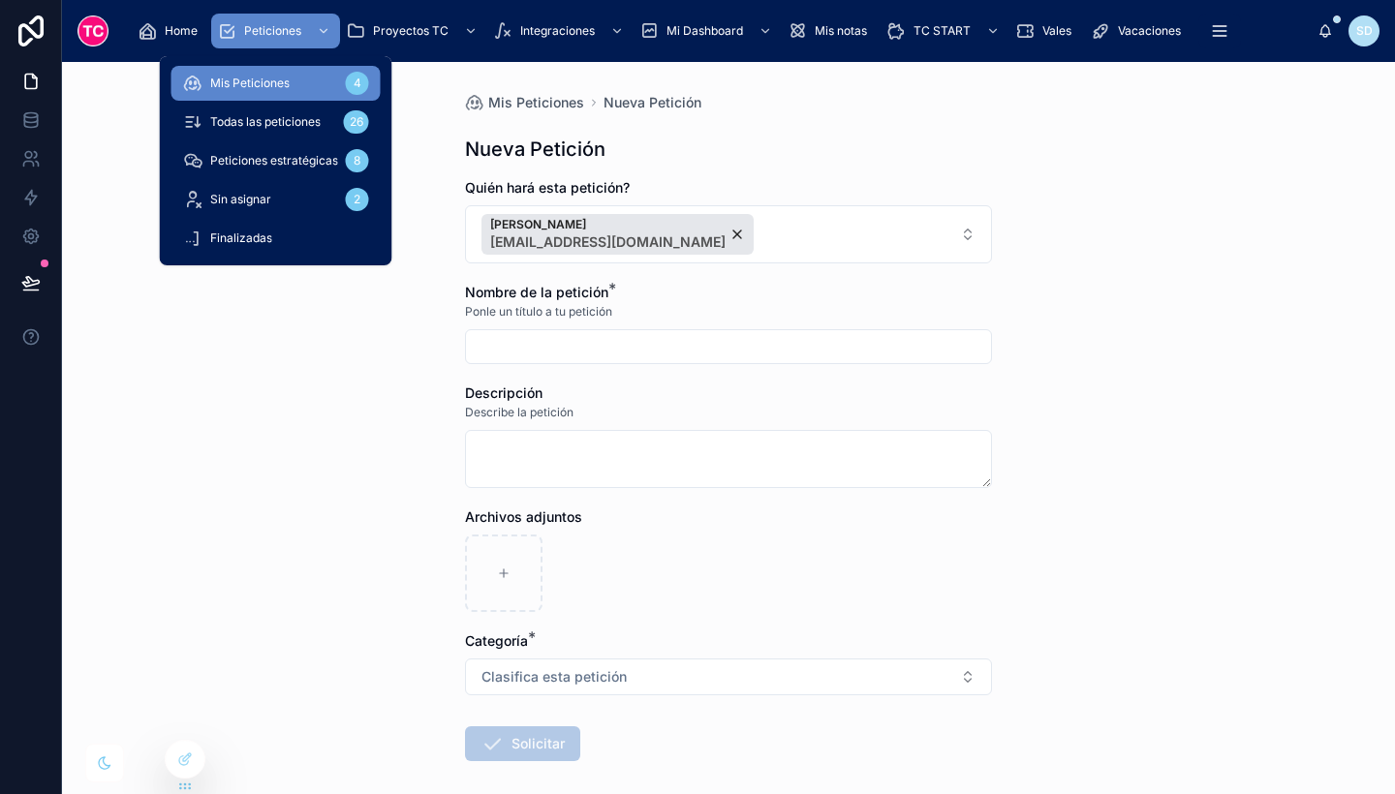
click at [287, 28] on span "Peticiones" at bounding box center [272, 31] width 57 height 16
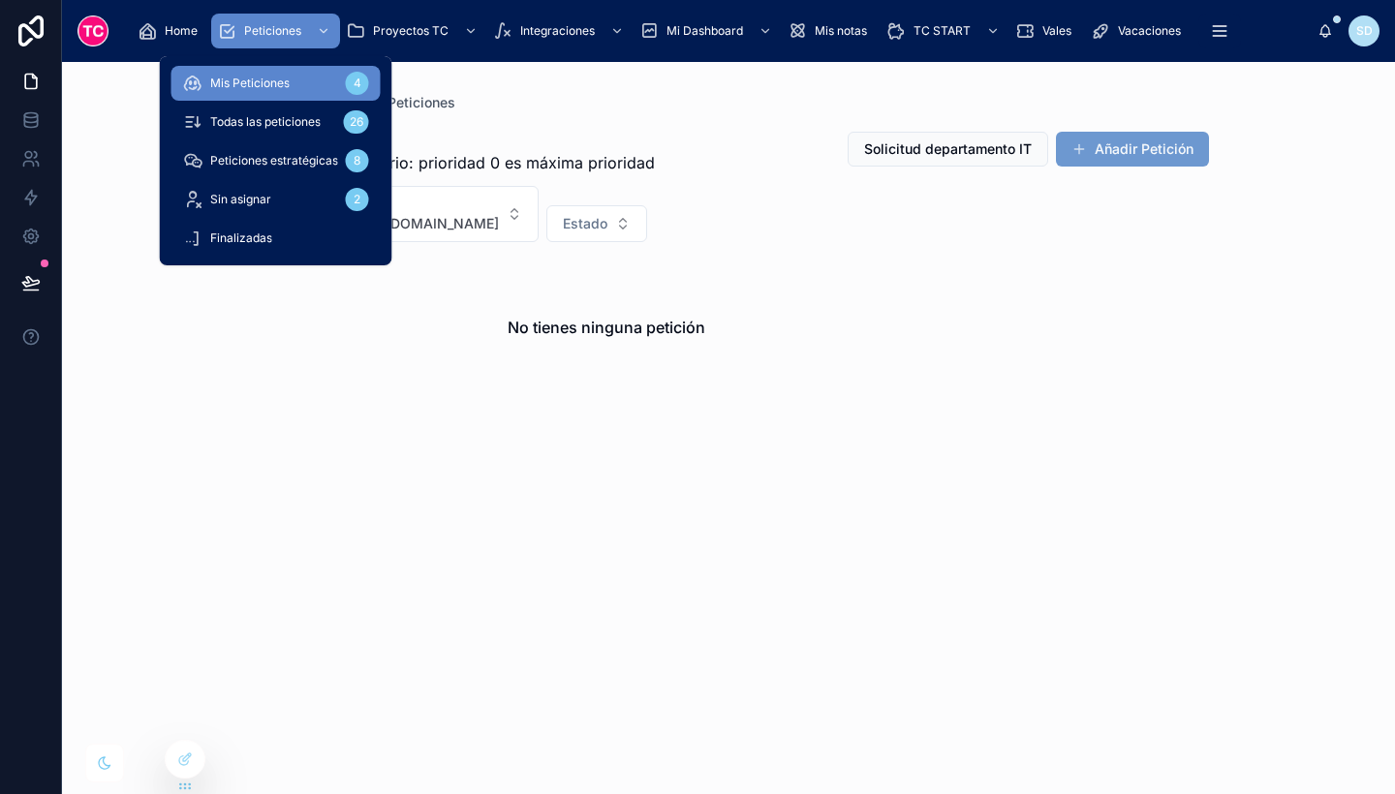
click at [283, 124] on span "Todas las peticiones" at bounding box center [265, 122] width 110 height 16
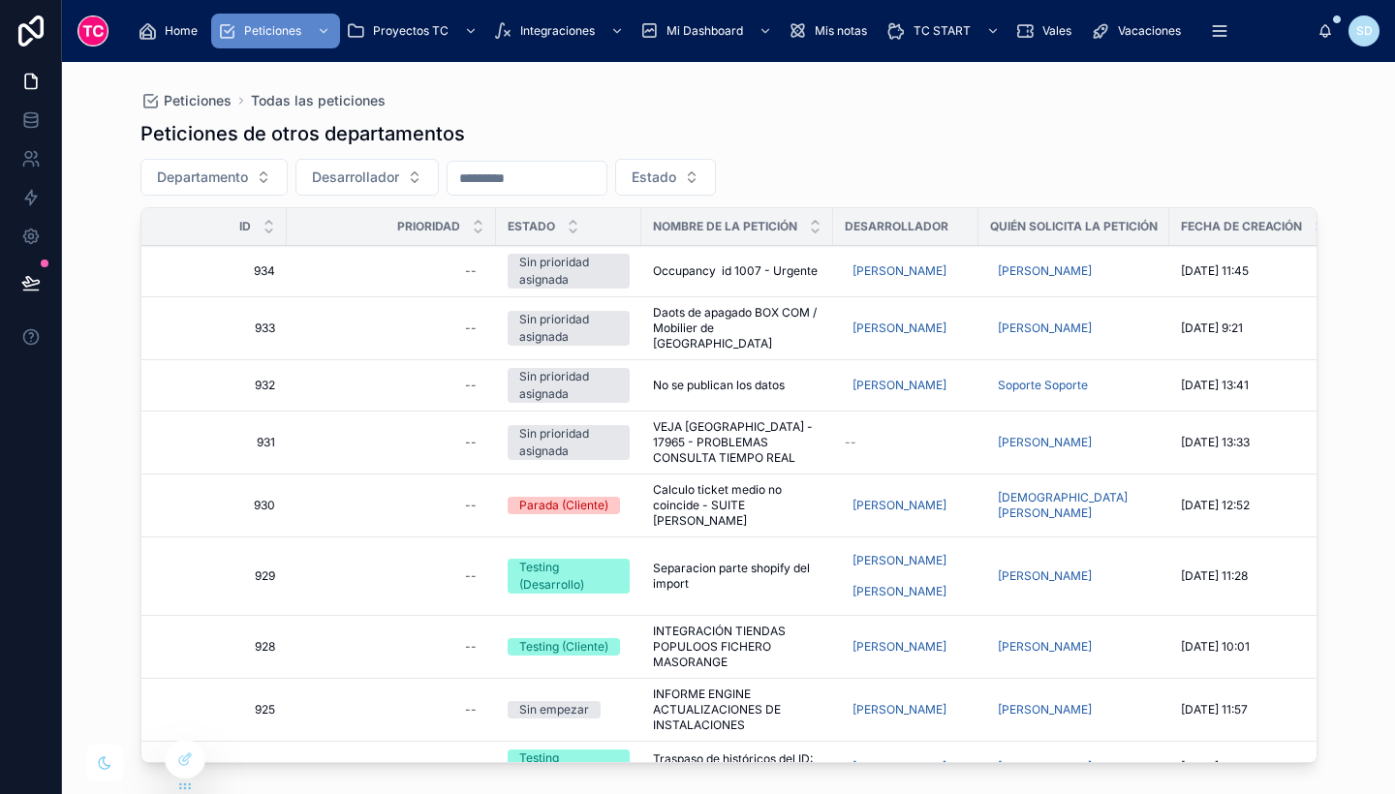
click at [386, 173] on span "Desarrollador" at bounding box center [355, 177] width 87 height 19
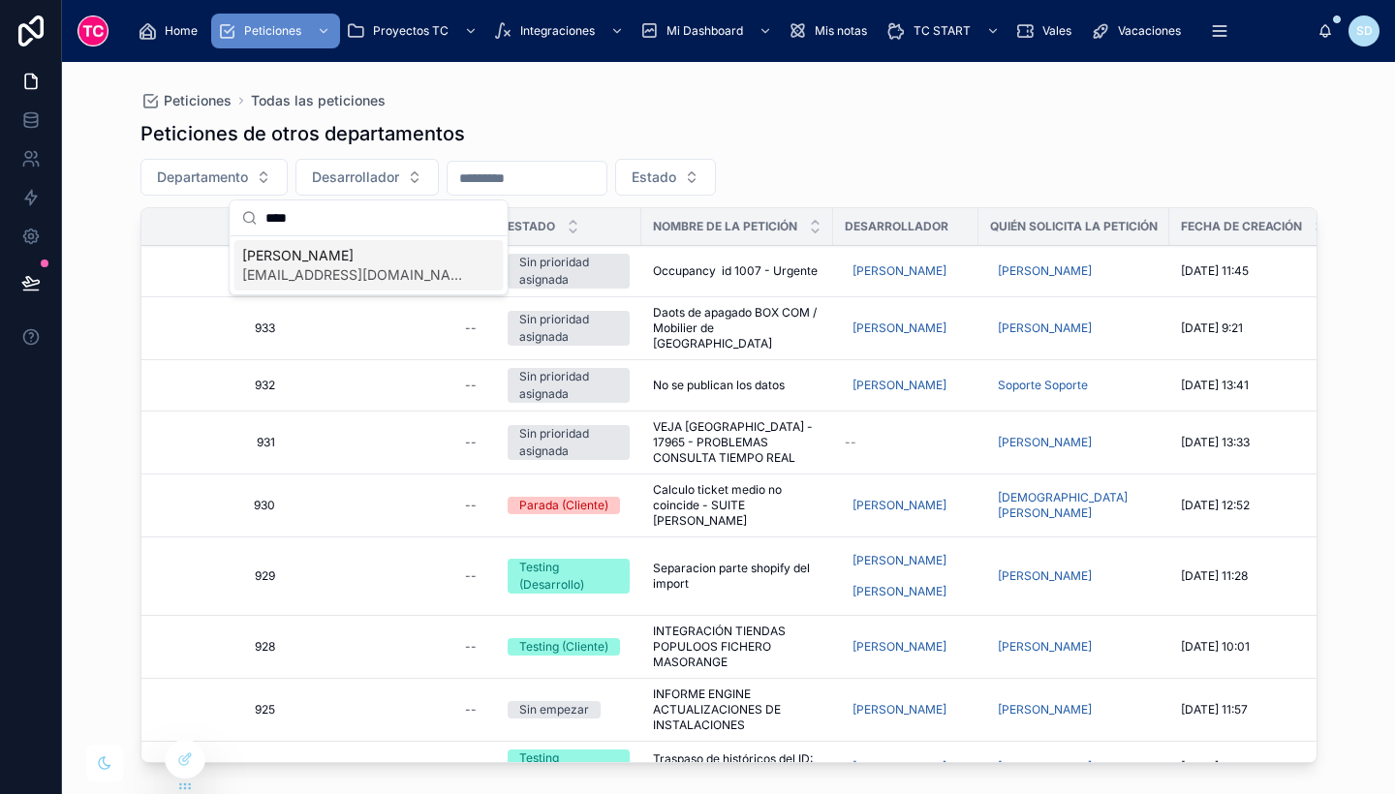
type input "****"
click at [354, 259] on span "[PERSON_NAME]" at bounding box center [357, 255] width 231 height 19
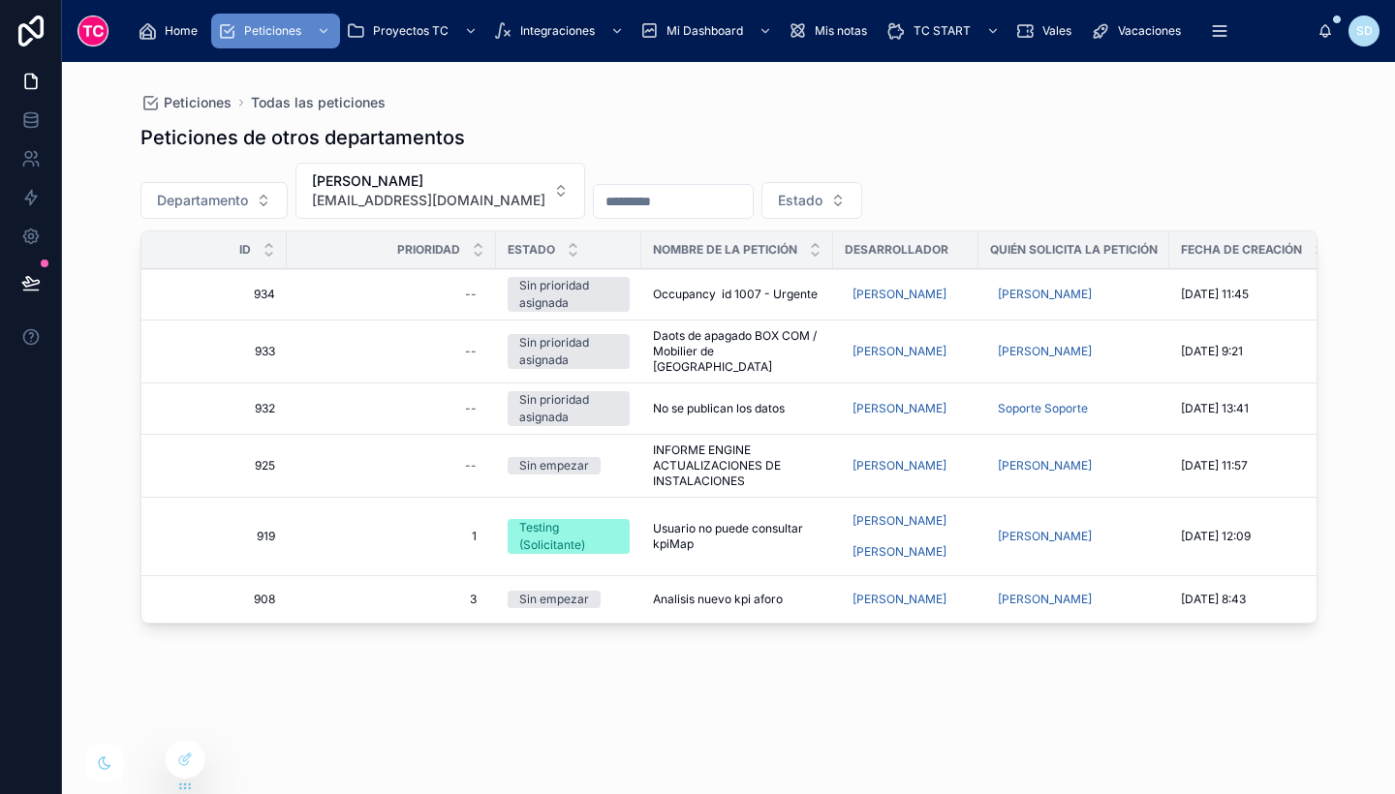
click at [456, 450] on div "--" at bounding box center [391, 465] width 186 height 31
type input "*"
click at [707, 481] on icon "submit" at bounding box center [704, 481] width 16 height 16
click at [463, 397] on div "--" at bounding box center [391, 408] width 186 height 31
type input "*"
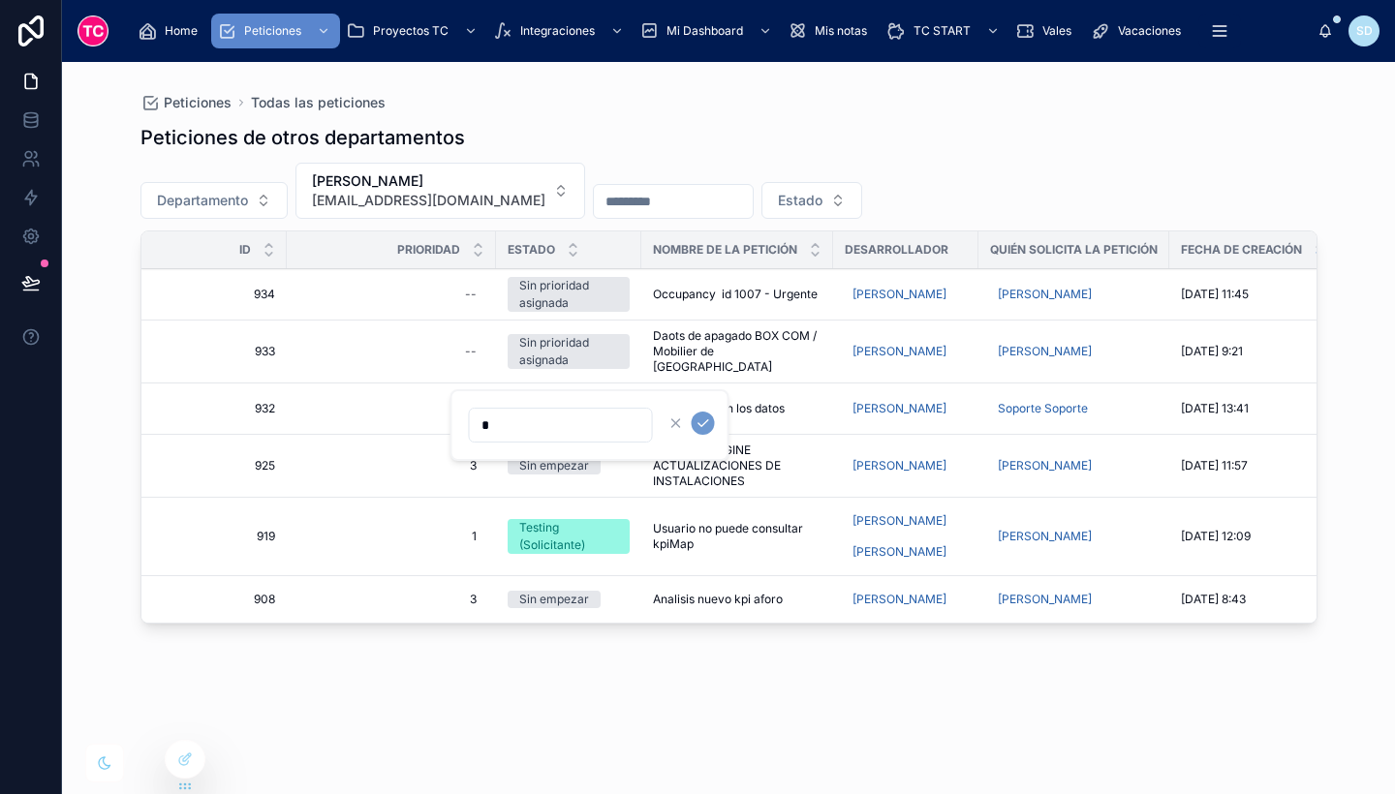
click at [703, 418] on icon "submit" at bounding box center [704, 424] width 16 height 16
click at [471, 289] on div "--" at bounding box center [471, 295] width 12 height 16
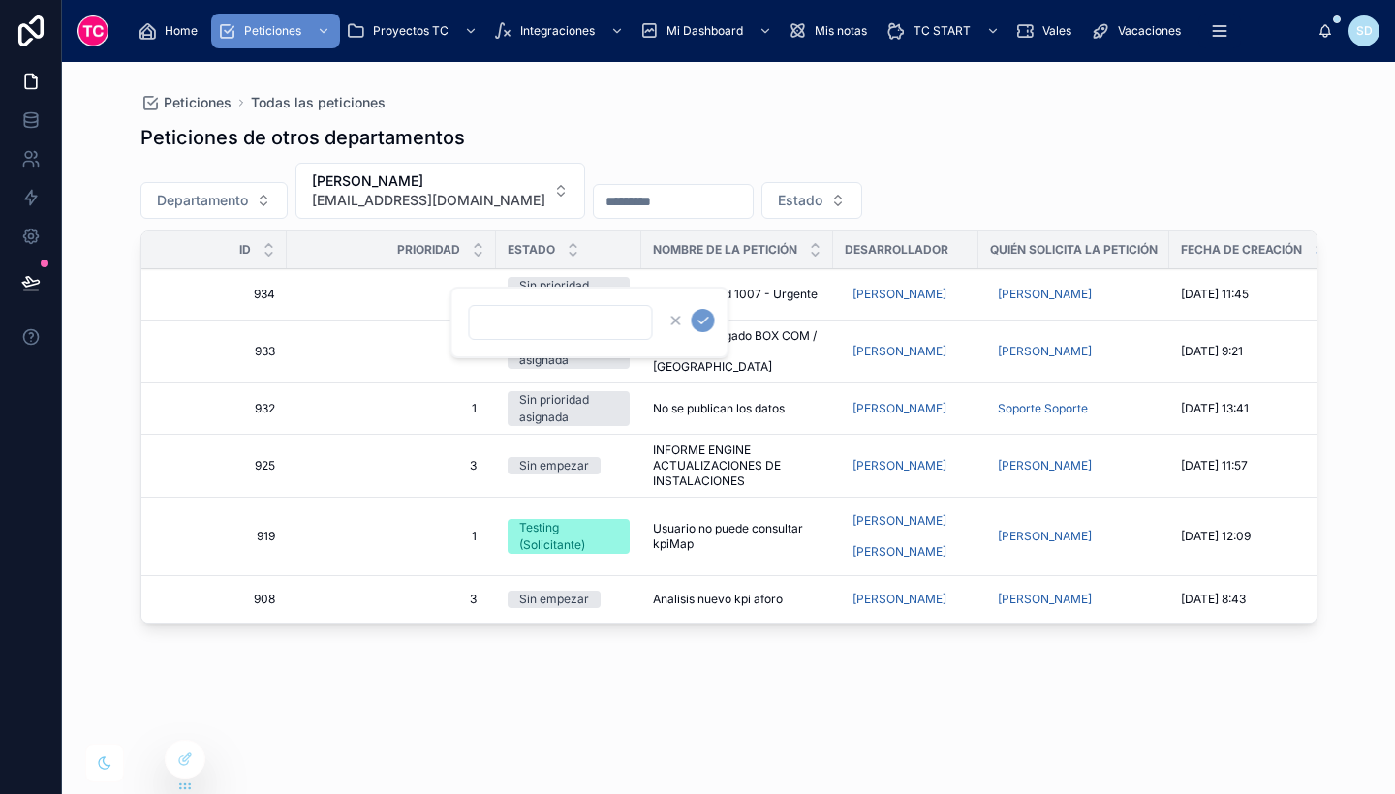
type input "*"
click at [474, 293] on div "--" at bounding box center [471, 295] width 12 height 16
click at [711, 320] on button "submit" at bounding box center [703, 320] width 23 height 23
click at [448, 340] on div "--" at bounding box center [391, 351] width 186 height 31
click at [464, 340] on div "--" at bounding box center [391, 351] width 186 height 31
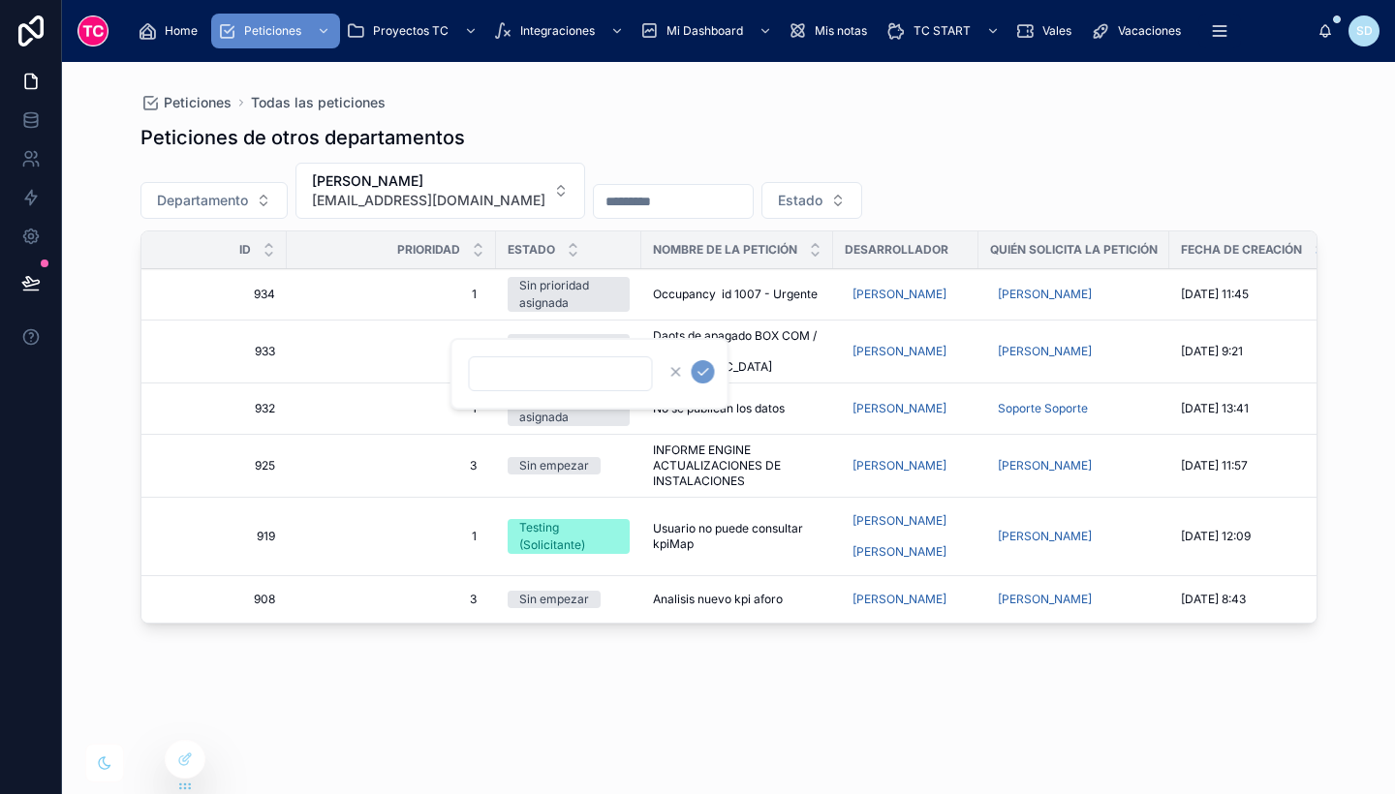
click at [711, 369] on button "submit" at bounding box center [703, 371] width 23 height 23
click at [758, 346] on span "Daots de apagado BOX COM / Mobilier de [GEOGRAPHIC_DATA]" at bounding box center [737, 351] width 169 height 47
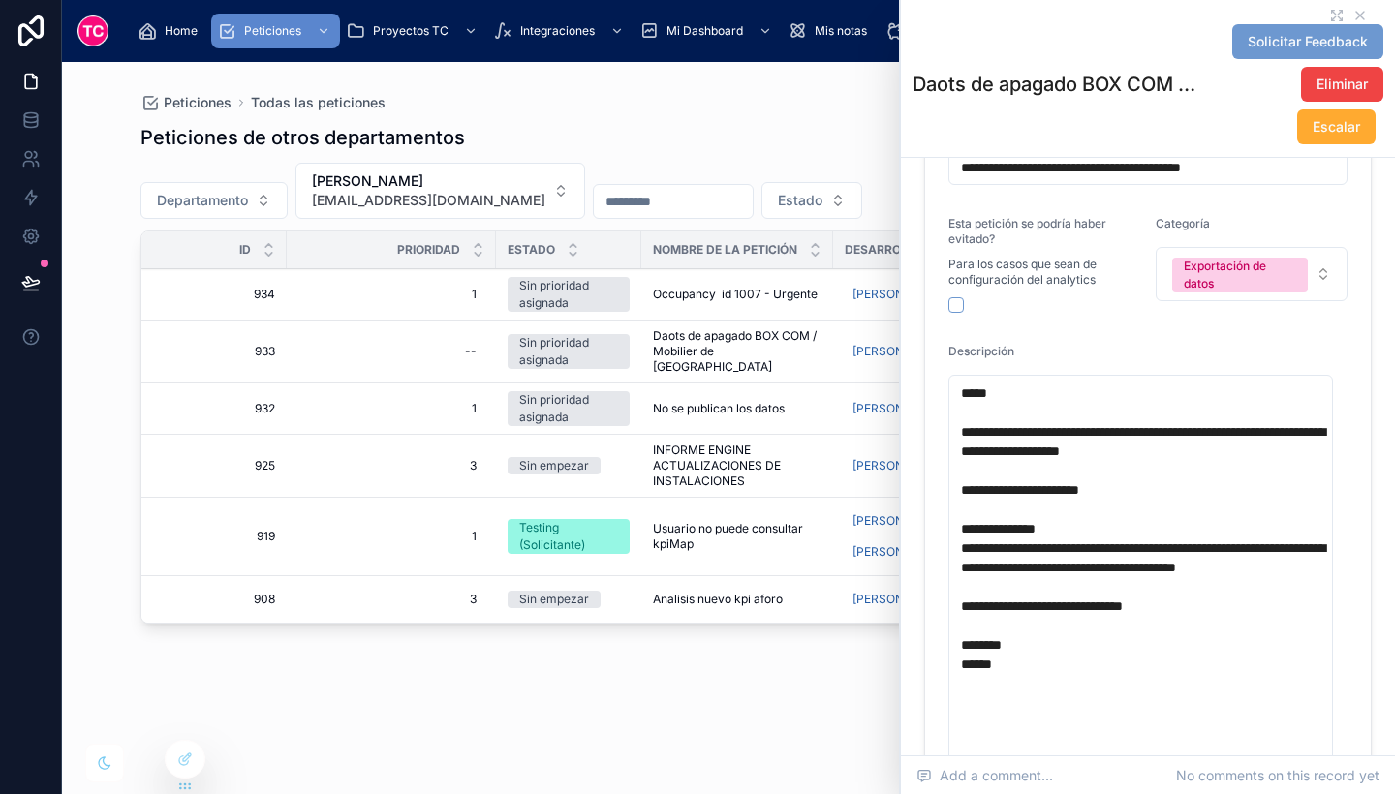
scroll to position [409, 0]
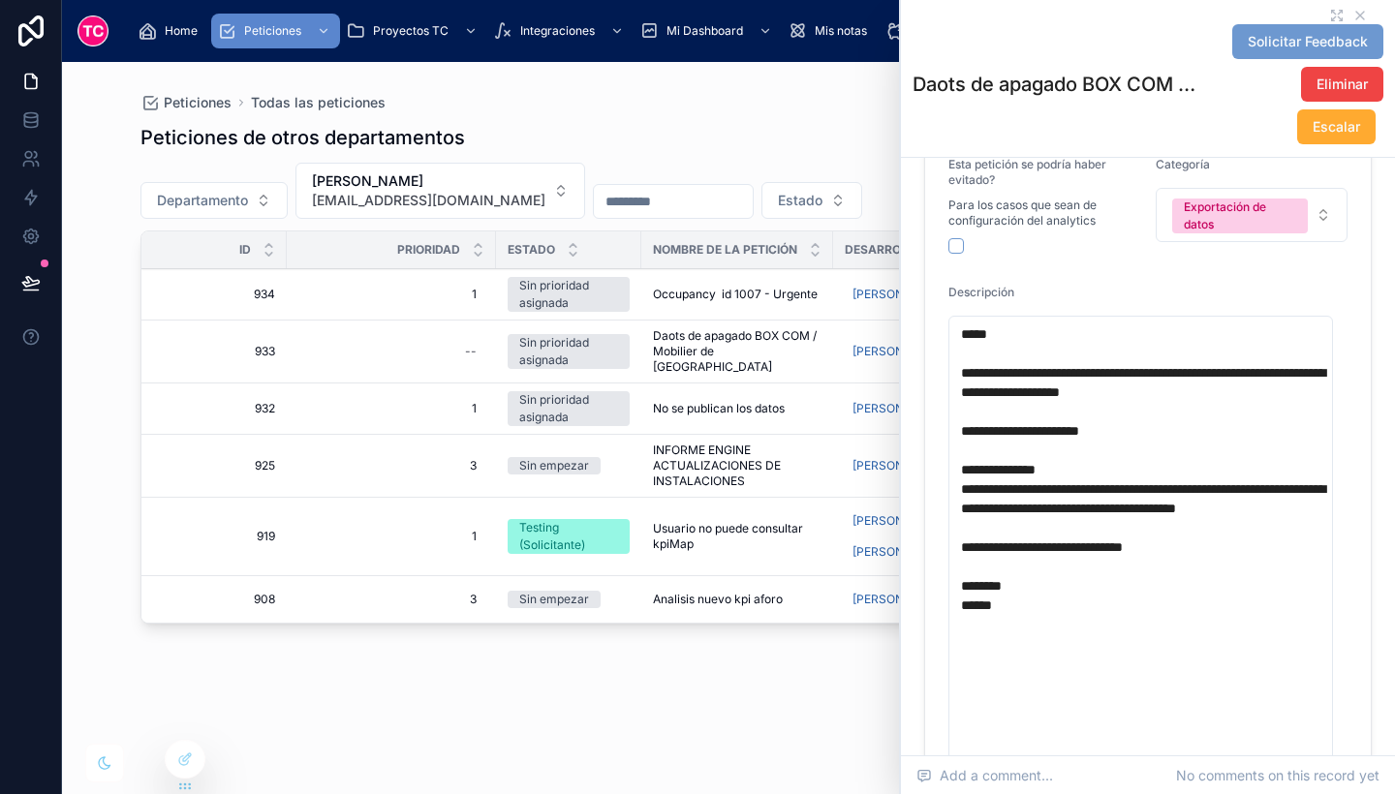
click at [471, 345] on div "--" at bounding box center [471, 352] width 12 height 16
type input "*"
click at [706, 365] on icon "submit" at bounding box center [704, 372] width 16 height 16
click at [583, 283] on div "Sin prioridad asignada" at bounding box center [568, 294] width 99 height 35
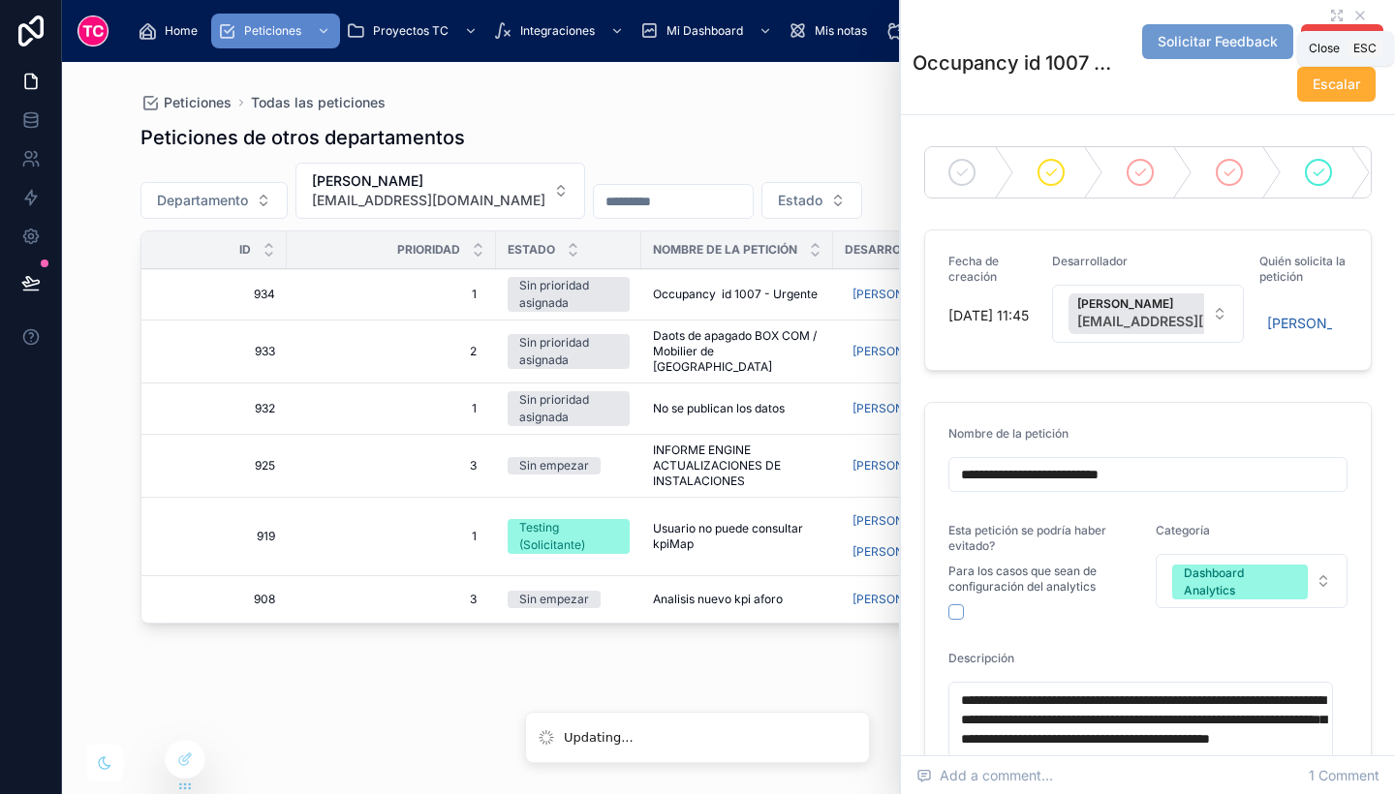
click at [1352, 10] on icon at bounding box center [1360, 16] width 16 height 16
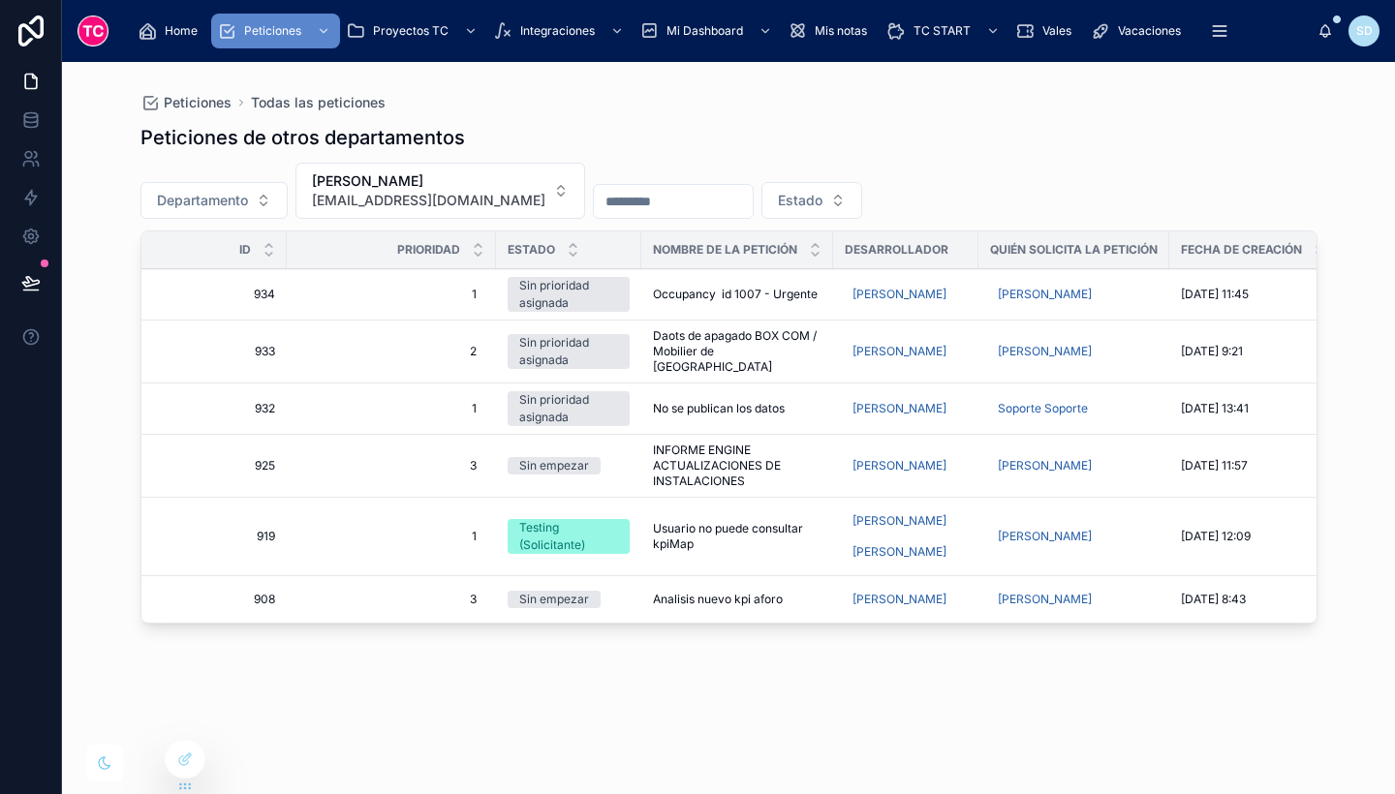
click at [186, 748] on div at bounding box center [185, 759] width 39 height 37
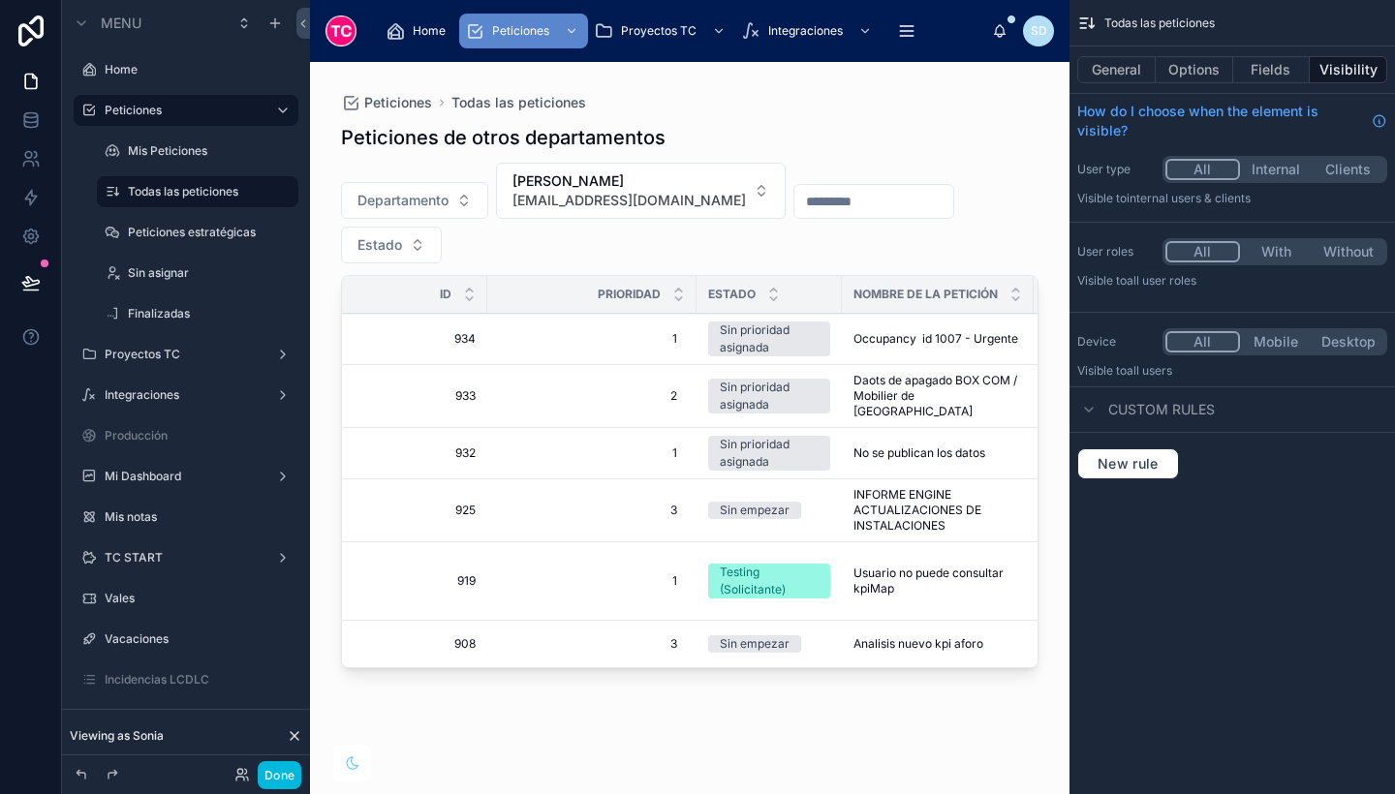
click at [647, 341] on div at bounding box center [690, 416] width 760 height 709
click at [270, 780] on button "Done" at bounding box center [280, 775] width 44 height 28
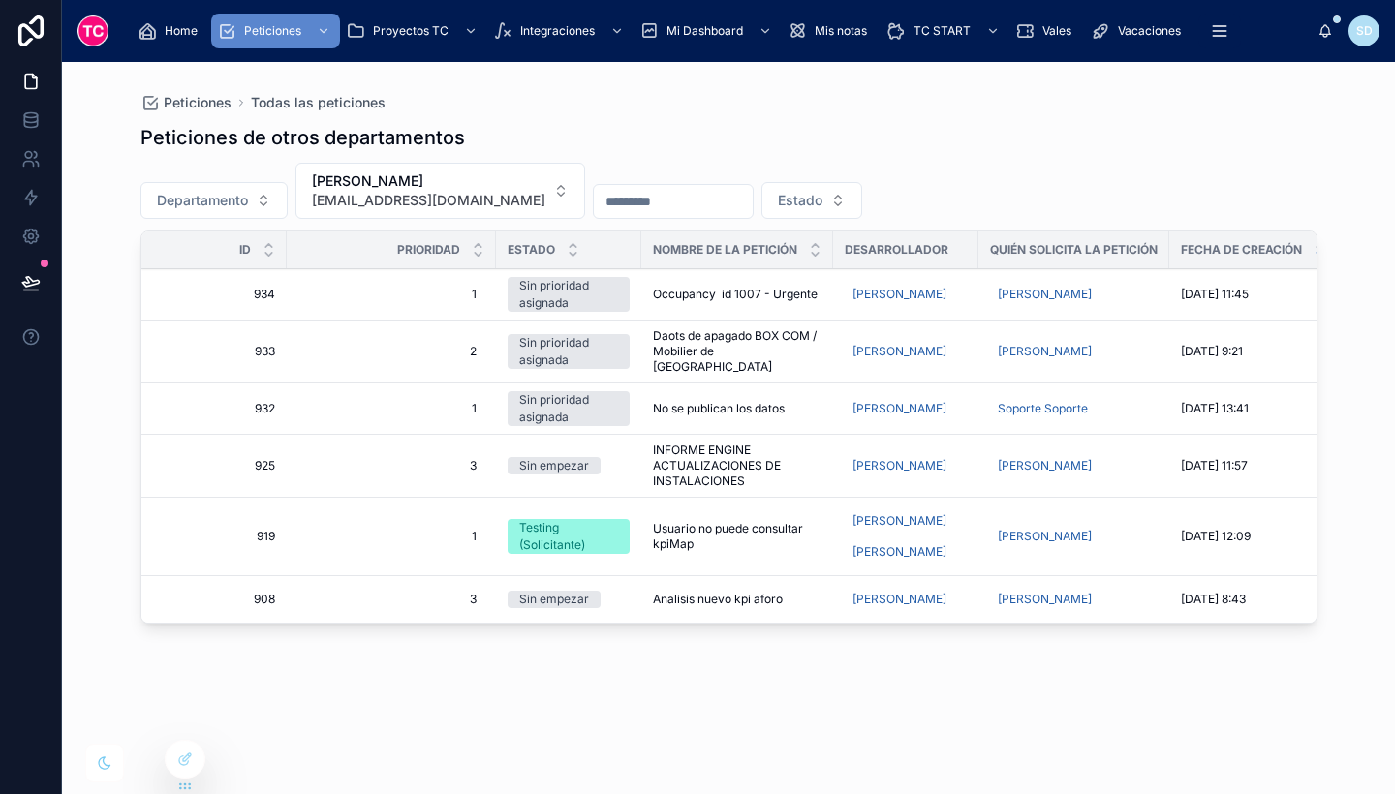
click at [1114, 298] on div "[PERSON_NAME]" at bounding box center [1074, 294] width 168 height 31
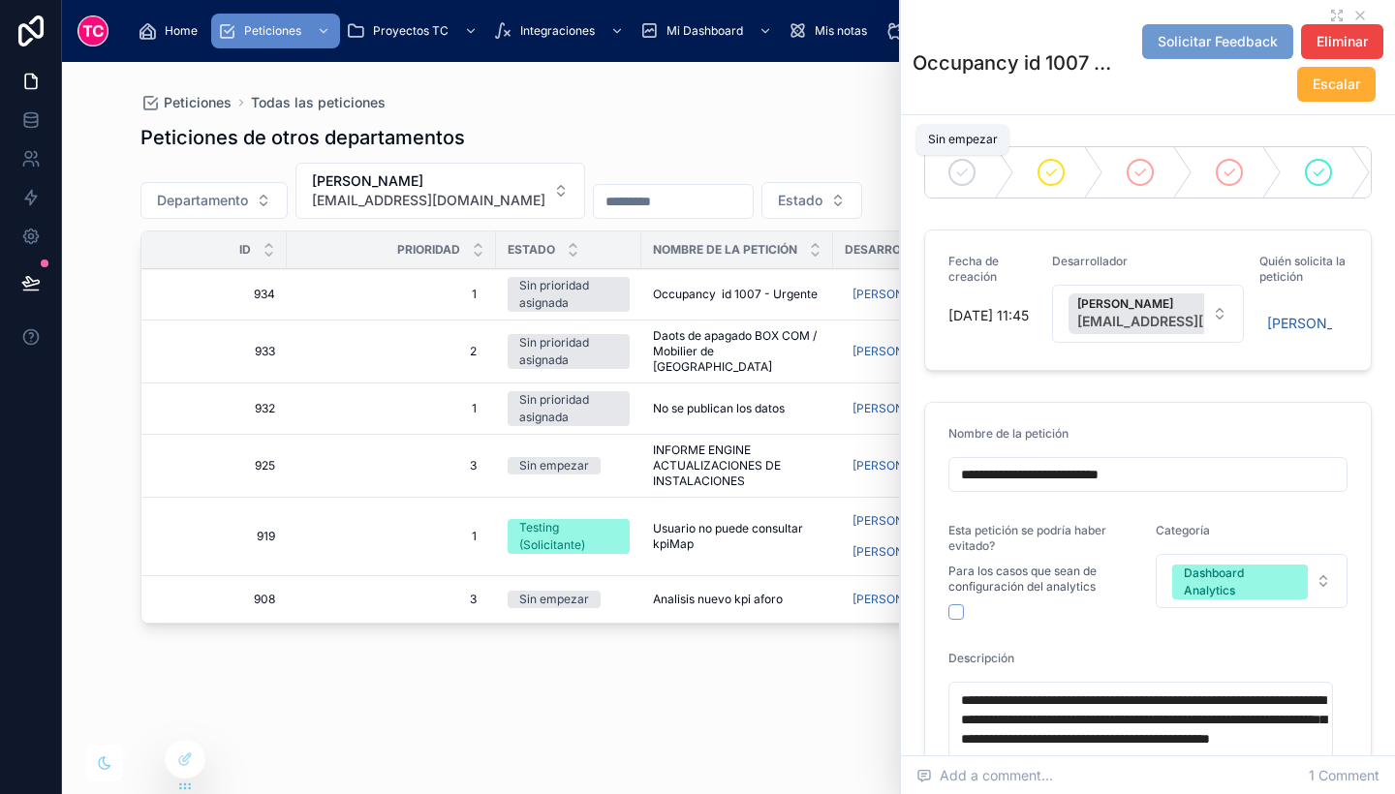
click at [967, 164] on div at bounding box center [961, 172] width 27 height 27
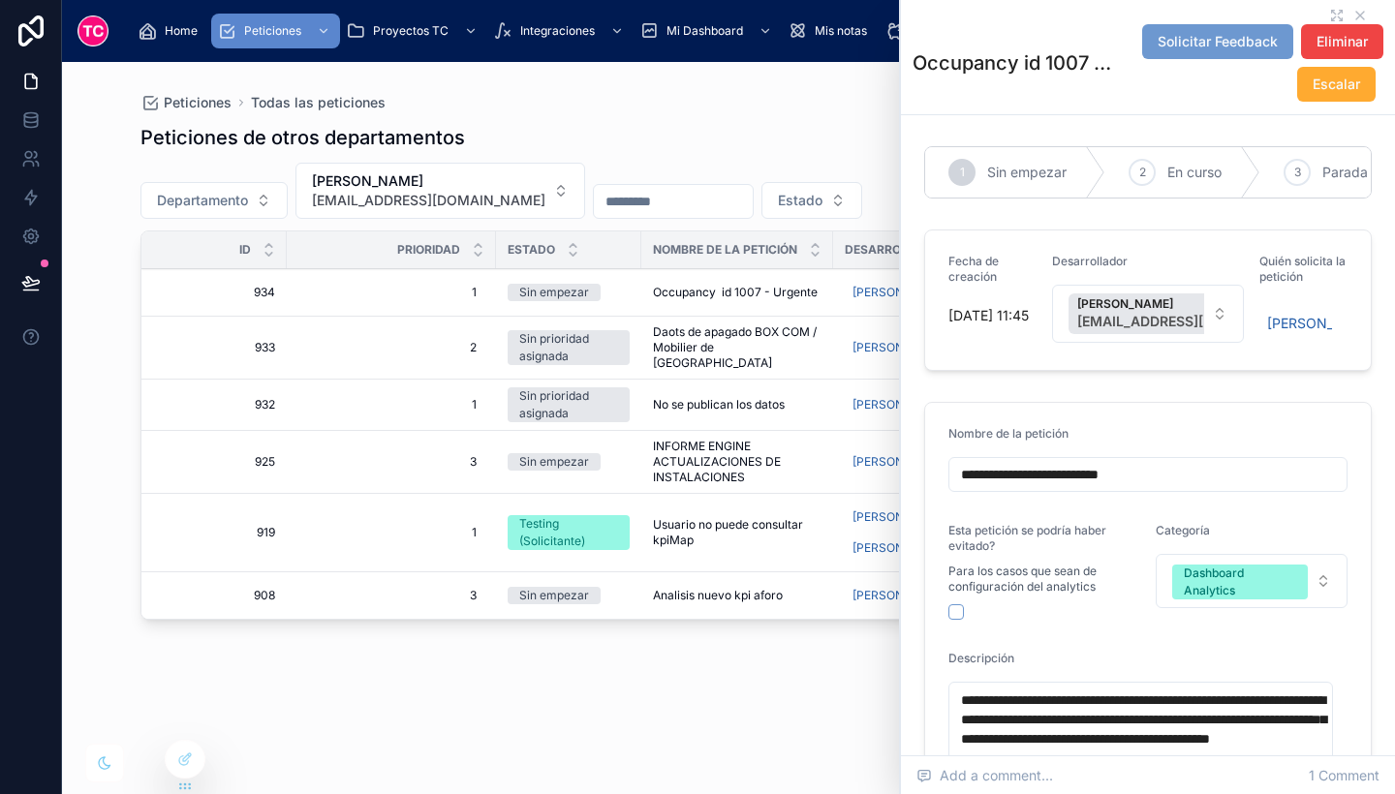
click at [776, 335] on span "Daots de apagado BOX COM / Mobilier de [GEOGRAPHIC_DATA]" at bounding box center [737, 348] width 169 height 47
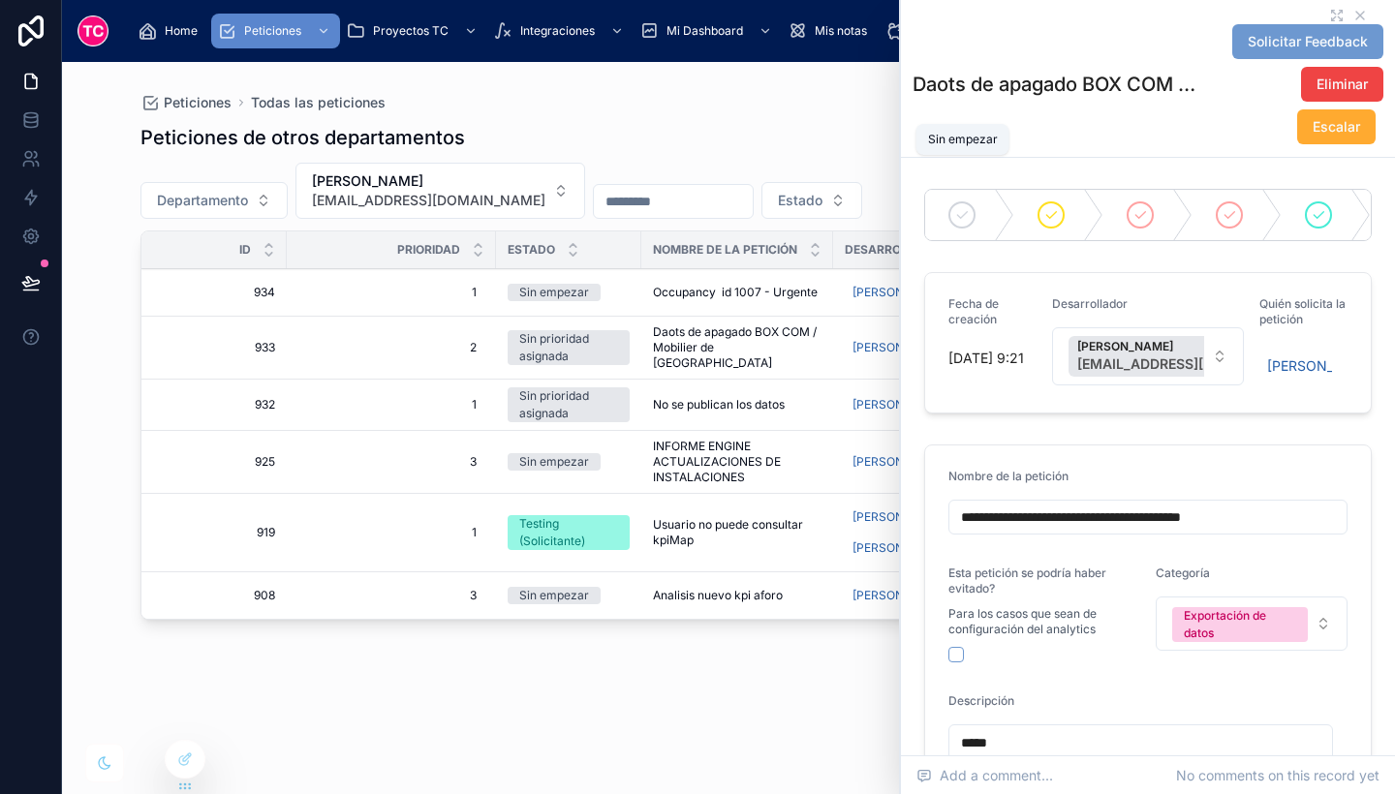
click at [968, 202] on div at bounding box center [961, 215] width 27 height 27
click at [716, 380] on td "No se publican los datos No se publican los datos" at bounding box center [737, 405] width 192 height 51
click at [744, 397] on span "No se publican los datos" at bounding box center [719, 405] width 132 height 16
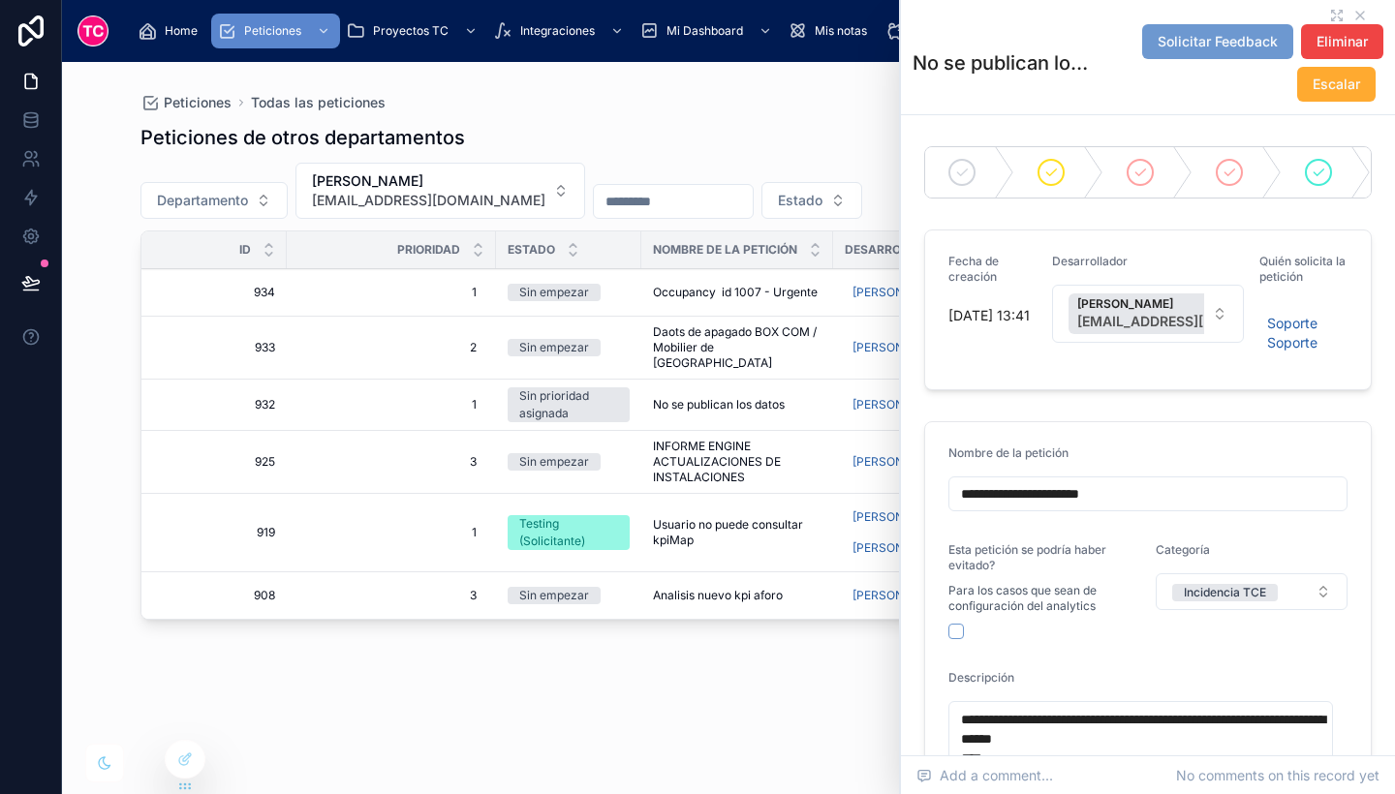
click at [974, 158] on div at bounding box center [969, 172] width 89 height 50
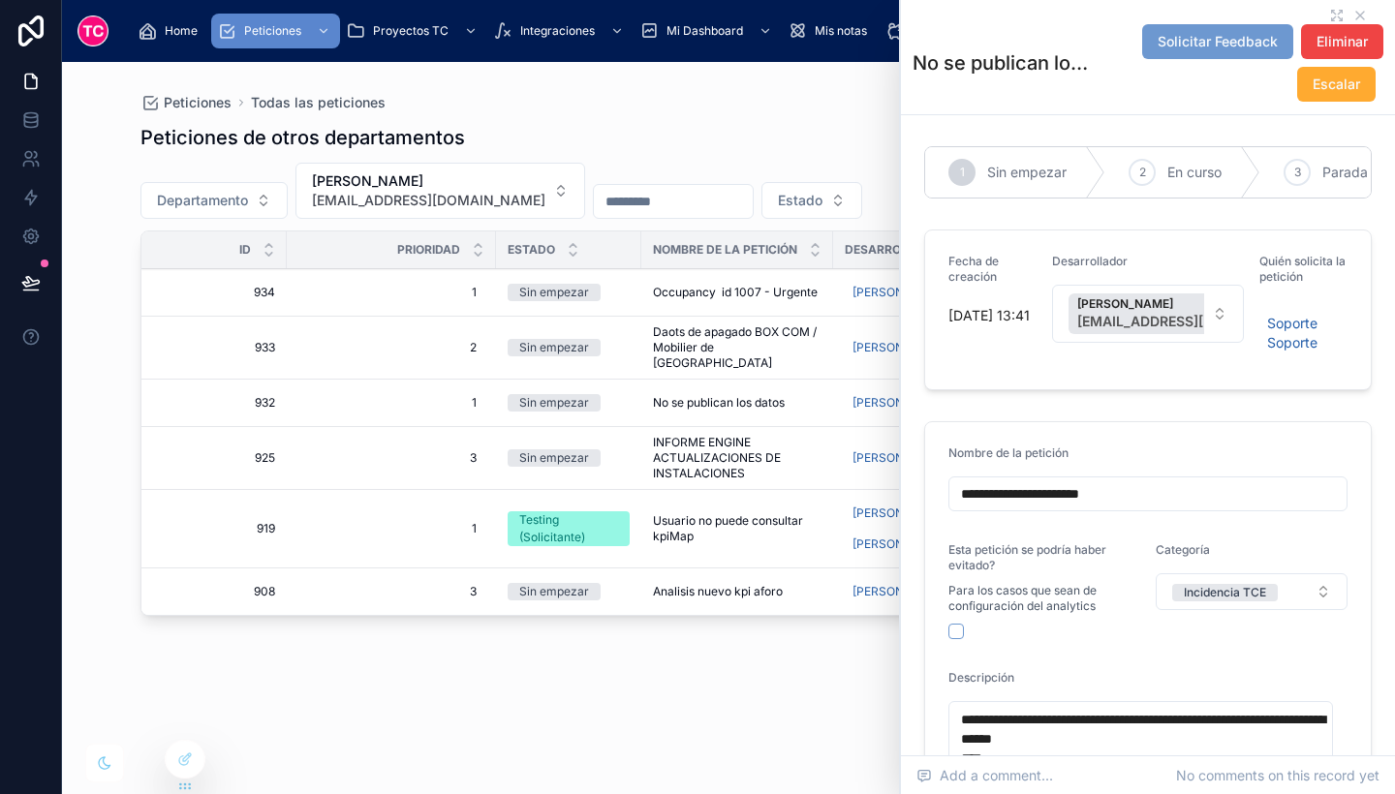
click at [466, 184] on span "[PERSON_NAME]" at bounding box center [428, 180] width 233 height 19
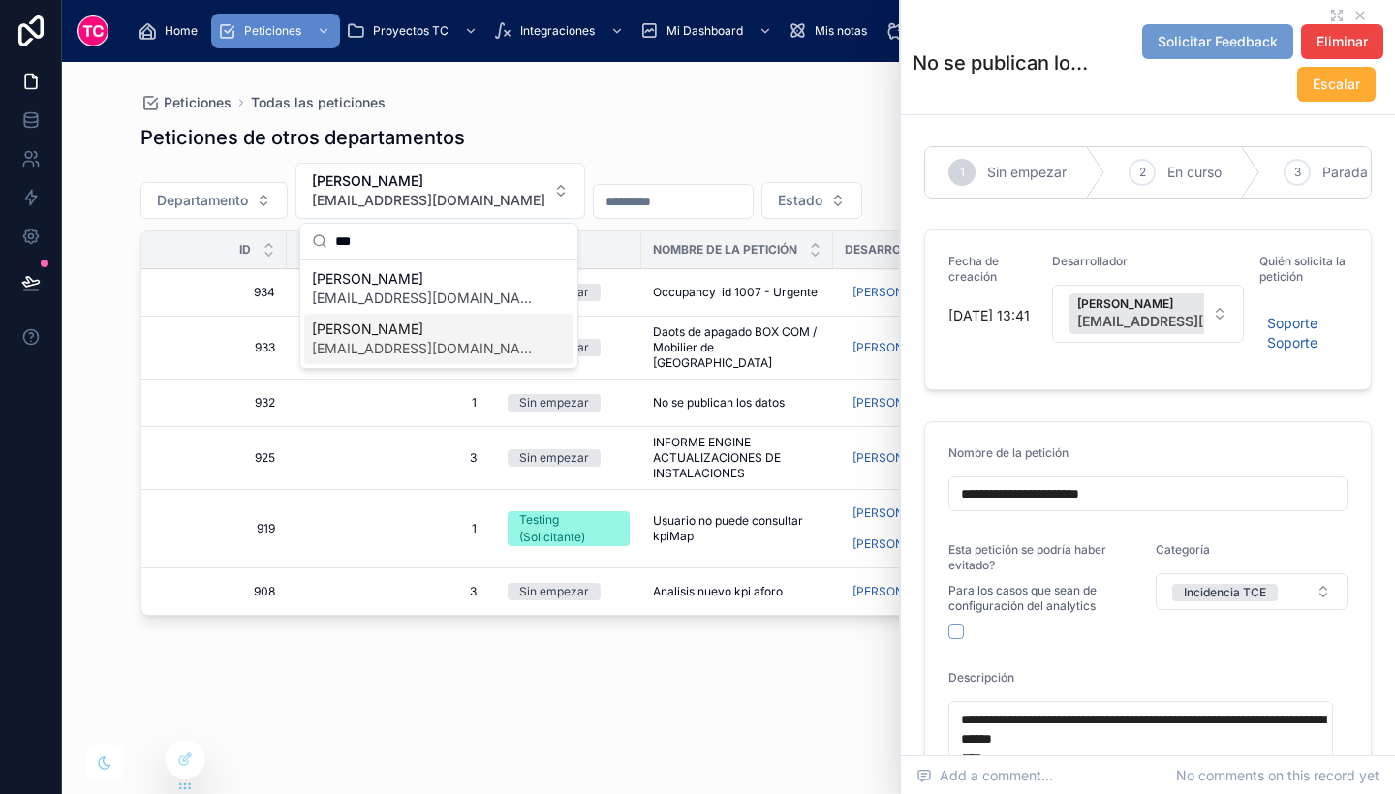
type input "***"
click at [433, 342] on span "[EMAIL_ADDRESS][DOMAIN_NAME]" at bounding box center [427, 348] width 231 height 19
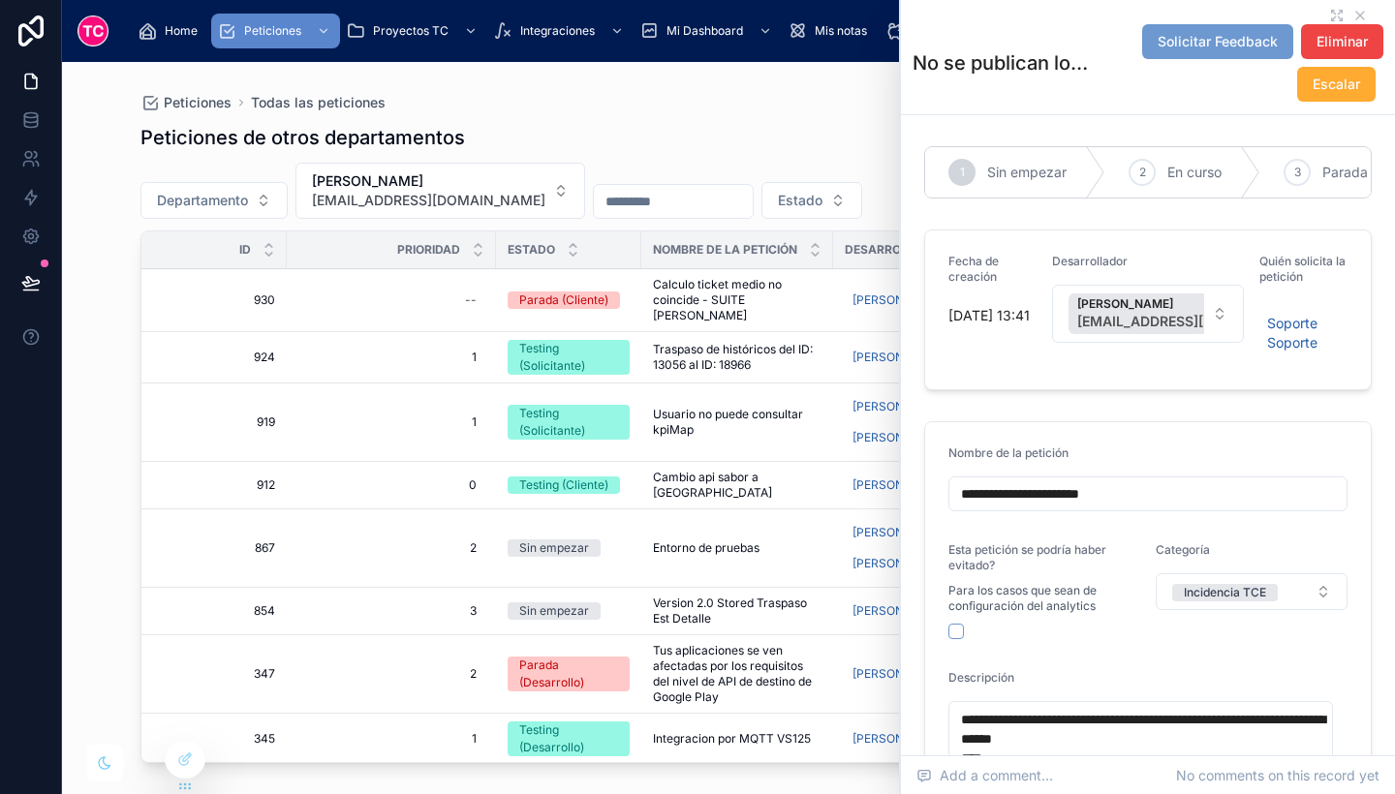
click at [746, 276] on td "Calculo ticket medio no coincide - SUITE BENEDICT Calculo ticket medio no coinc…" at bounding box center [737, 299] width 192 height 63
click at [754, 290] on span "Calculo ticket medio no coincide - SUITE [PERSON_NAME]" at bounding box center [737, 300] width 169 height 47
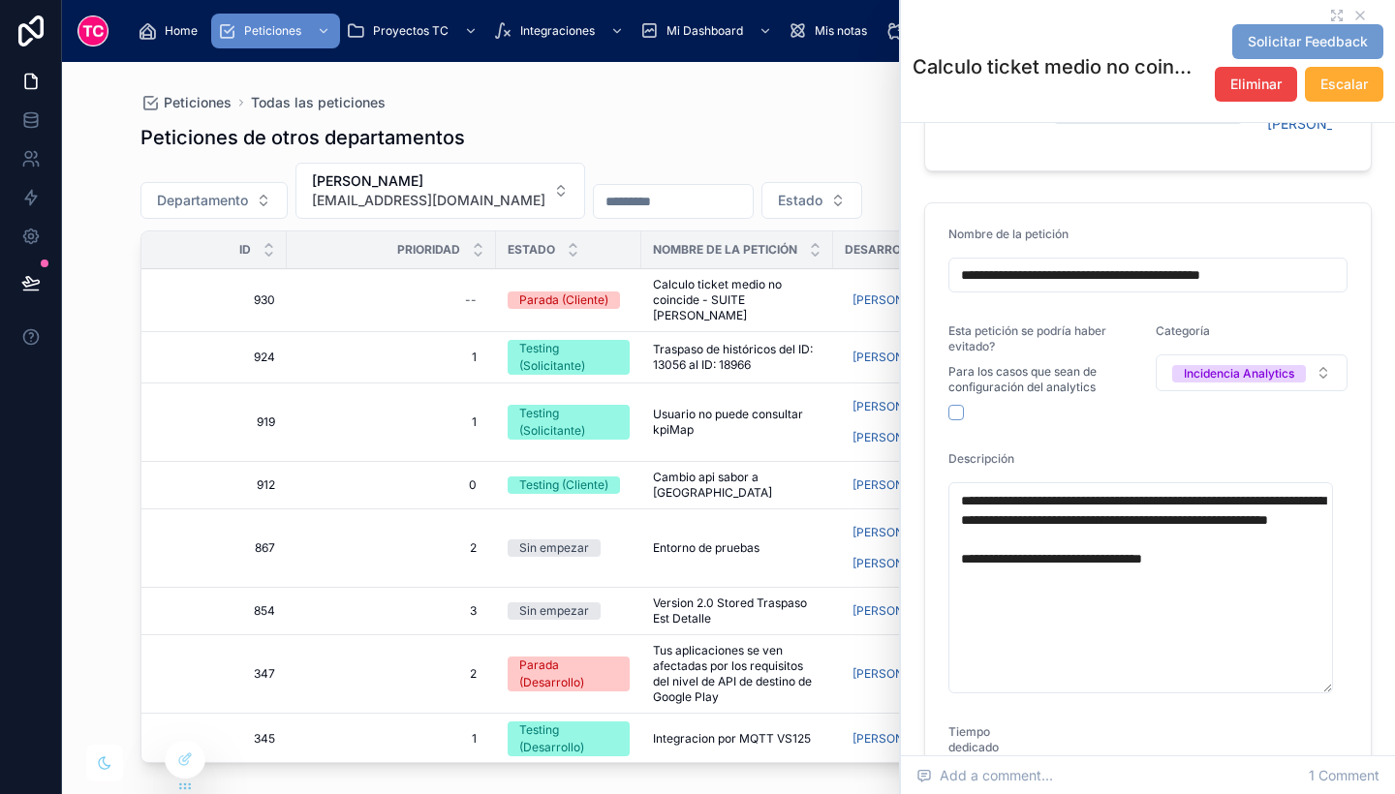
scroll to position [1, 0]
click at [471, 292] on div "--" at bounding box center [471, 300] width 12 height 16
type input "*"
click at [698, 319] on icon "submit" at bounding box center [703, 318] width 10 height 7
click at [1356, 15] on icon at bounding box center [1360, 16] width 8 height 8
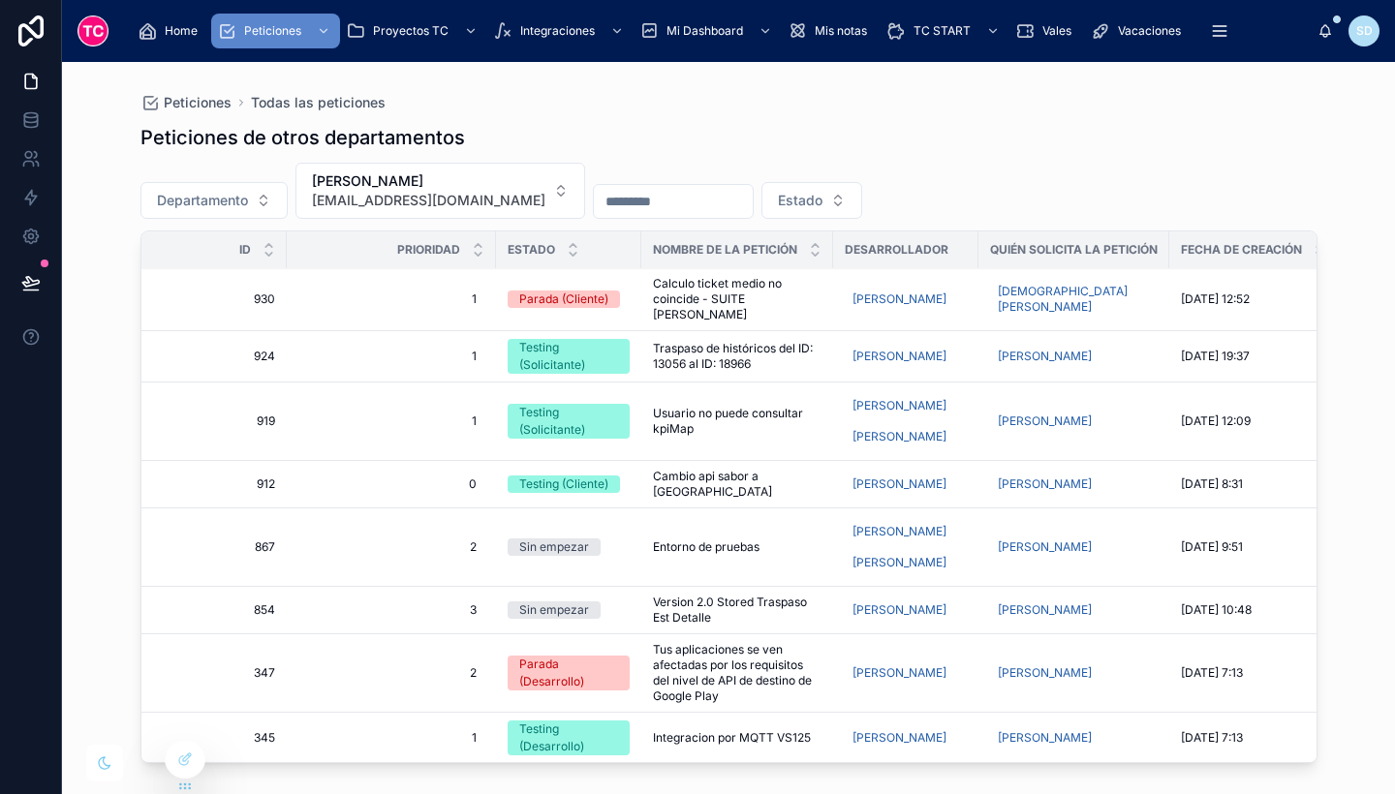
click at [462, 181] on span "[PERSON_NAME]" at bounding box center [428, 180] width 233 height 19
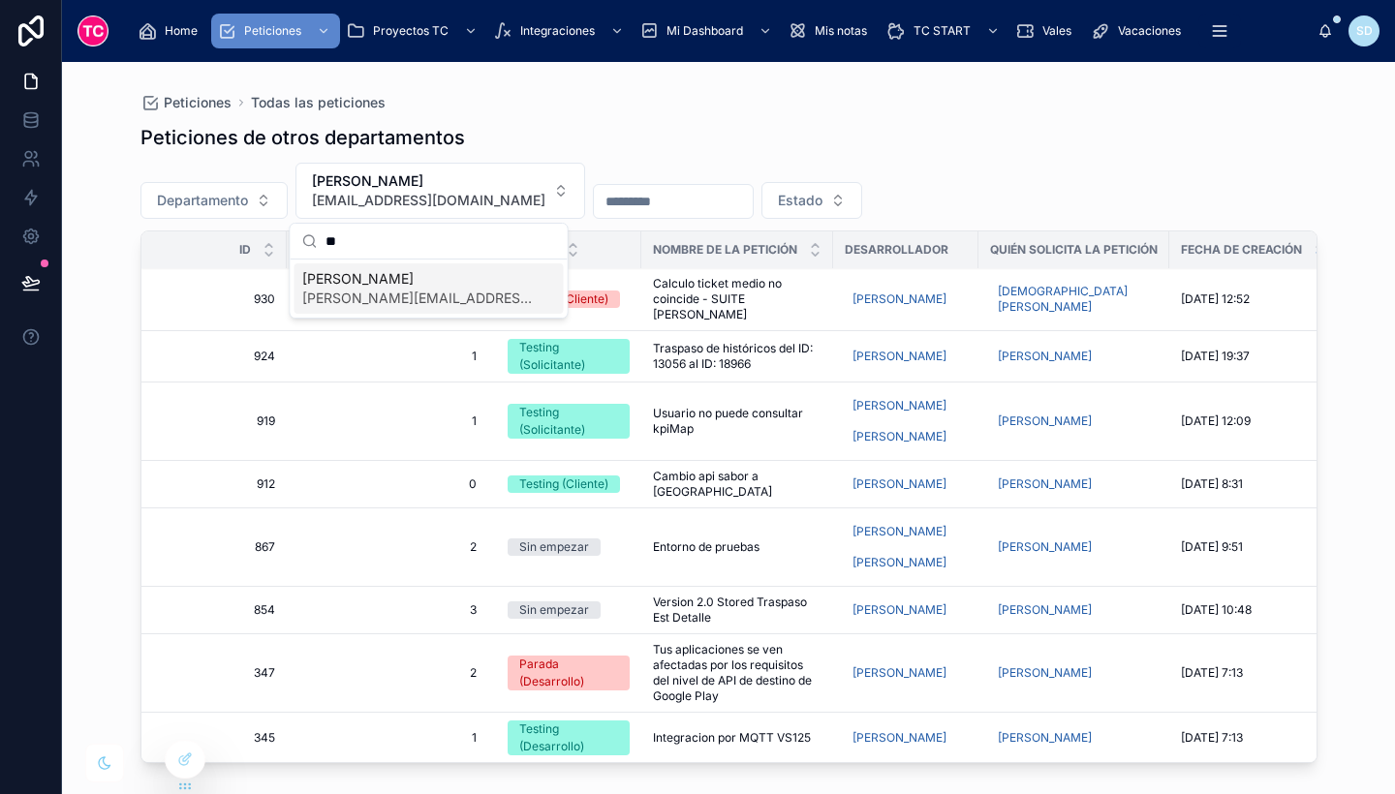
type input "**"
click at [420, 293] on span "[PERSON_NAME][EMAIL_ADDRESS][DOMAIN_NAME]" at bounding box center [417, 298] width 231 height 19
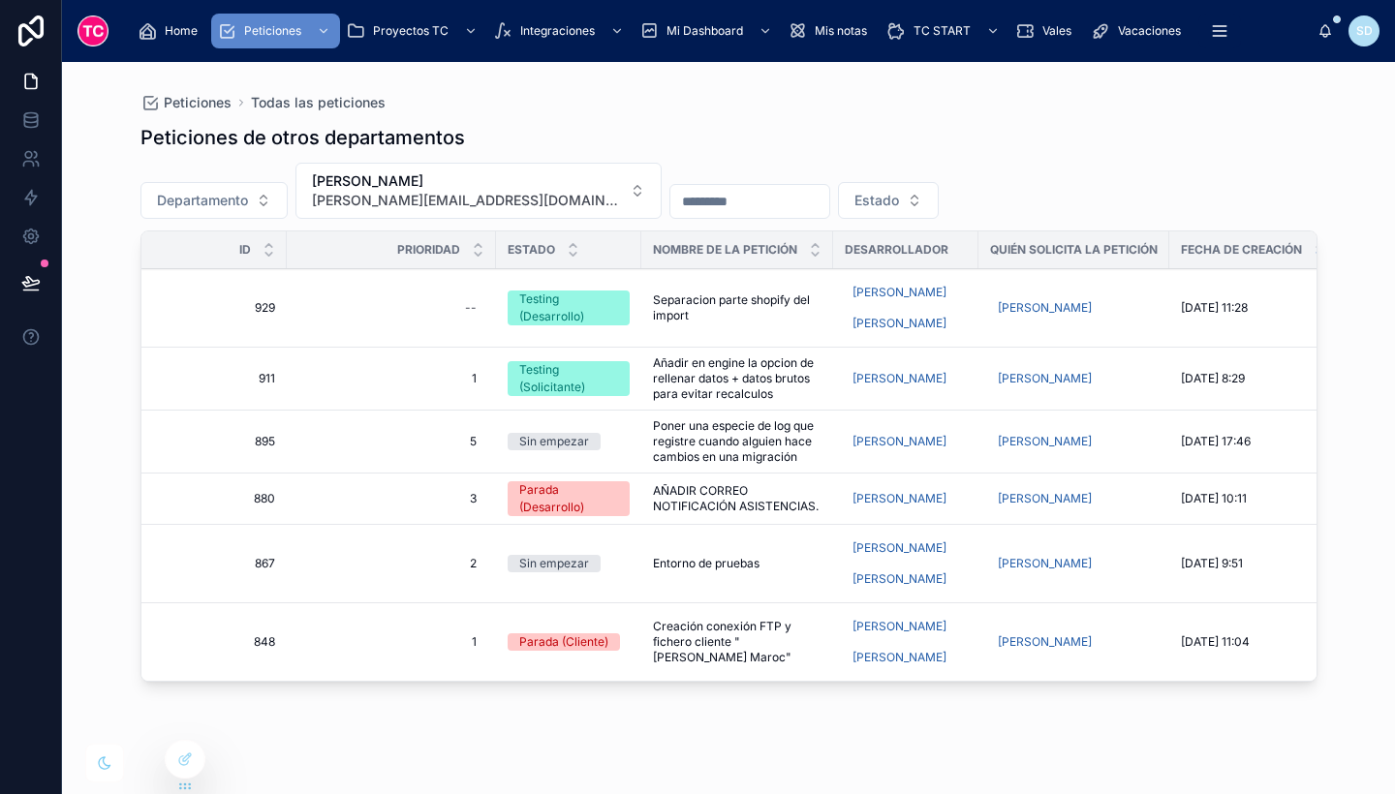
click at [465, 300] on div "--" at bounding box center [471, 308] width 12 height 16
type input "*"
click at [702, 336] on icon "submit" at bounding box center [703, 334] width 10 height 7
click at [483, 198] on span "[PERSON_NAME][EMAIL_ADDRESS][DOMAIN_NAME]" at bounding box center [467, 200] width 310 height 19
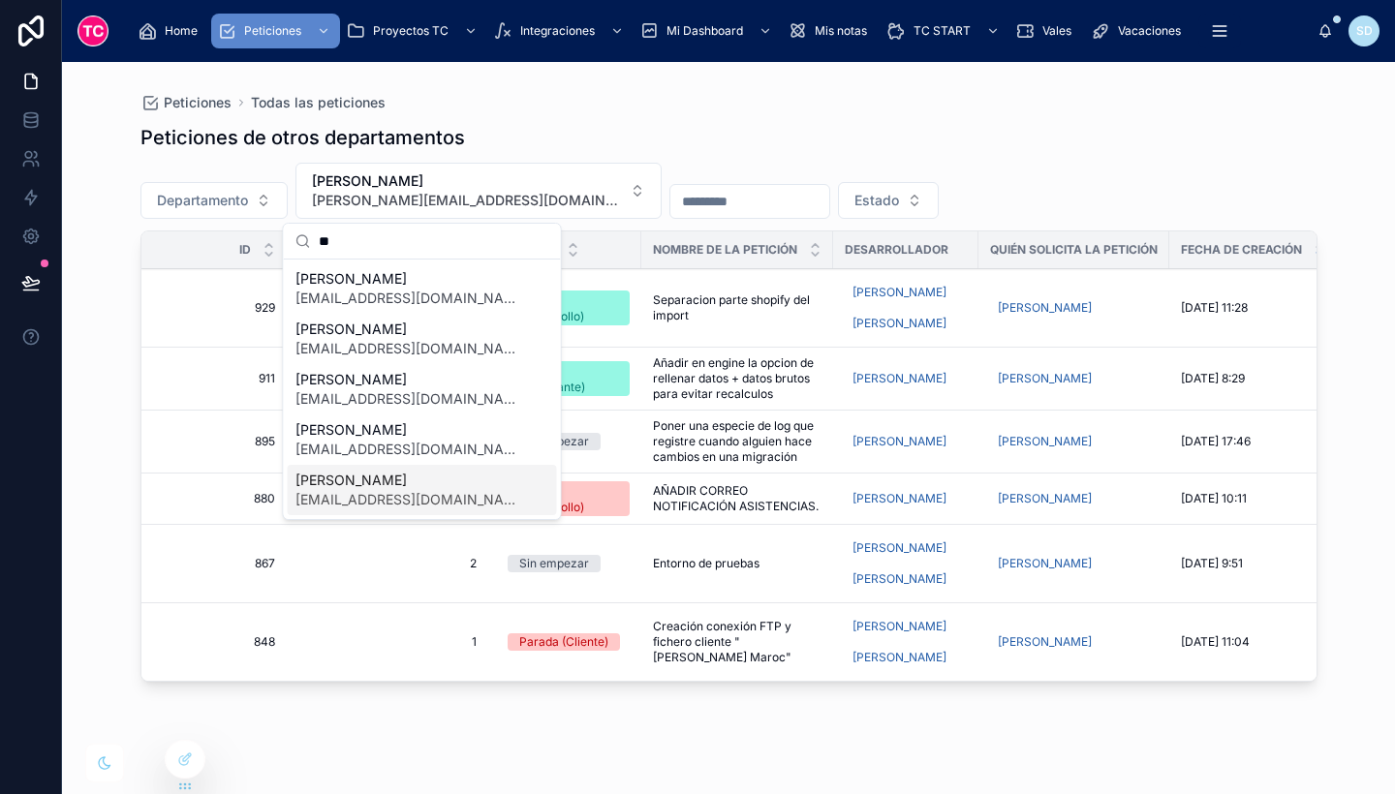
type input "**"
click at [452, 488] on span "Ricard Comas" at bounding box center [410, 480] width 231 height 19
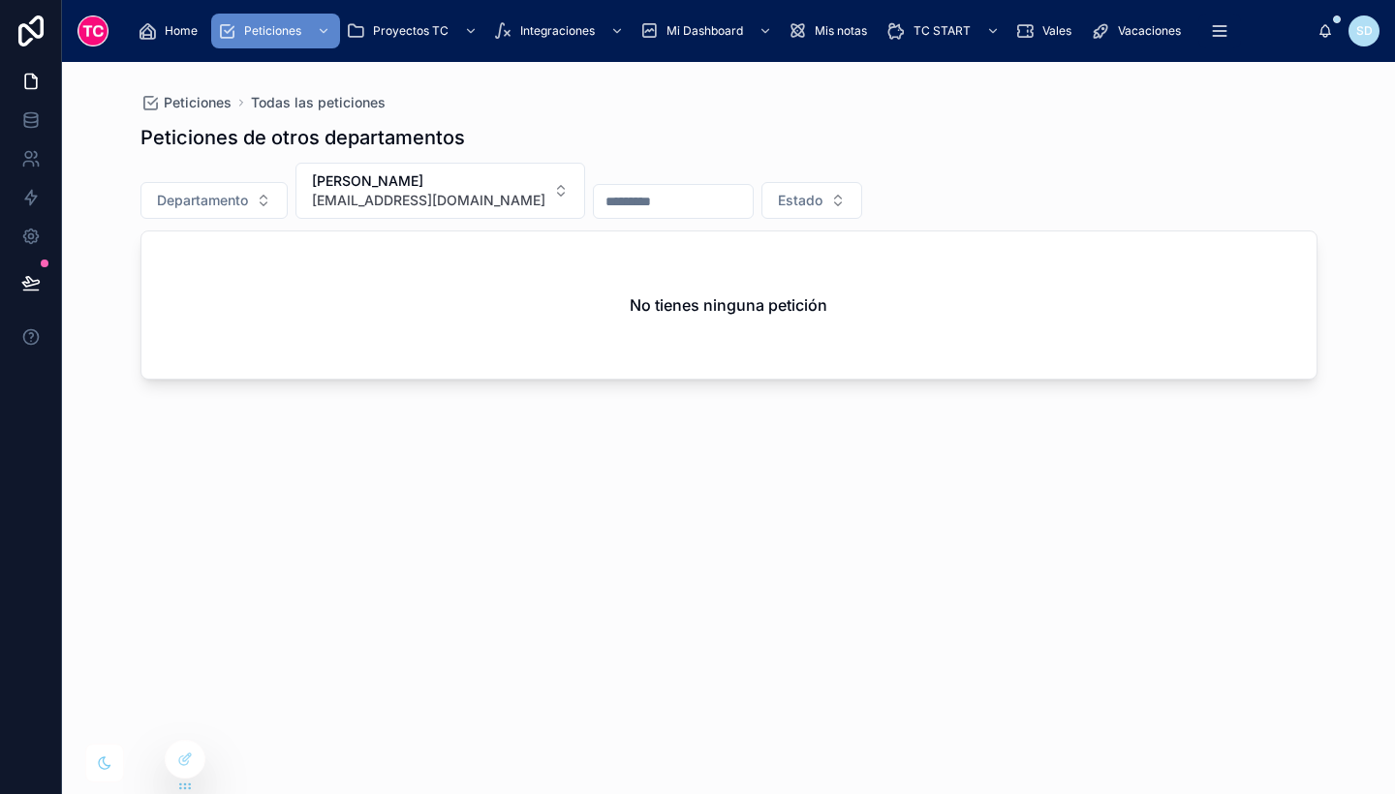
click at [430, 184] on span "Ricard Comas" at bounding box center [428, 180] width 233 height 19
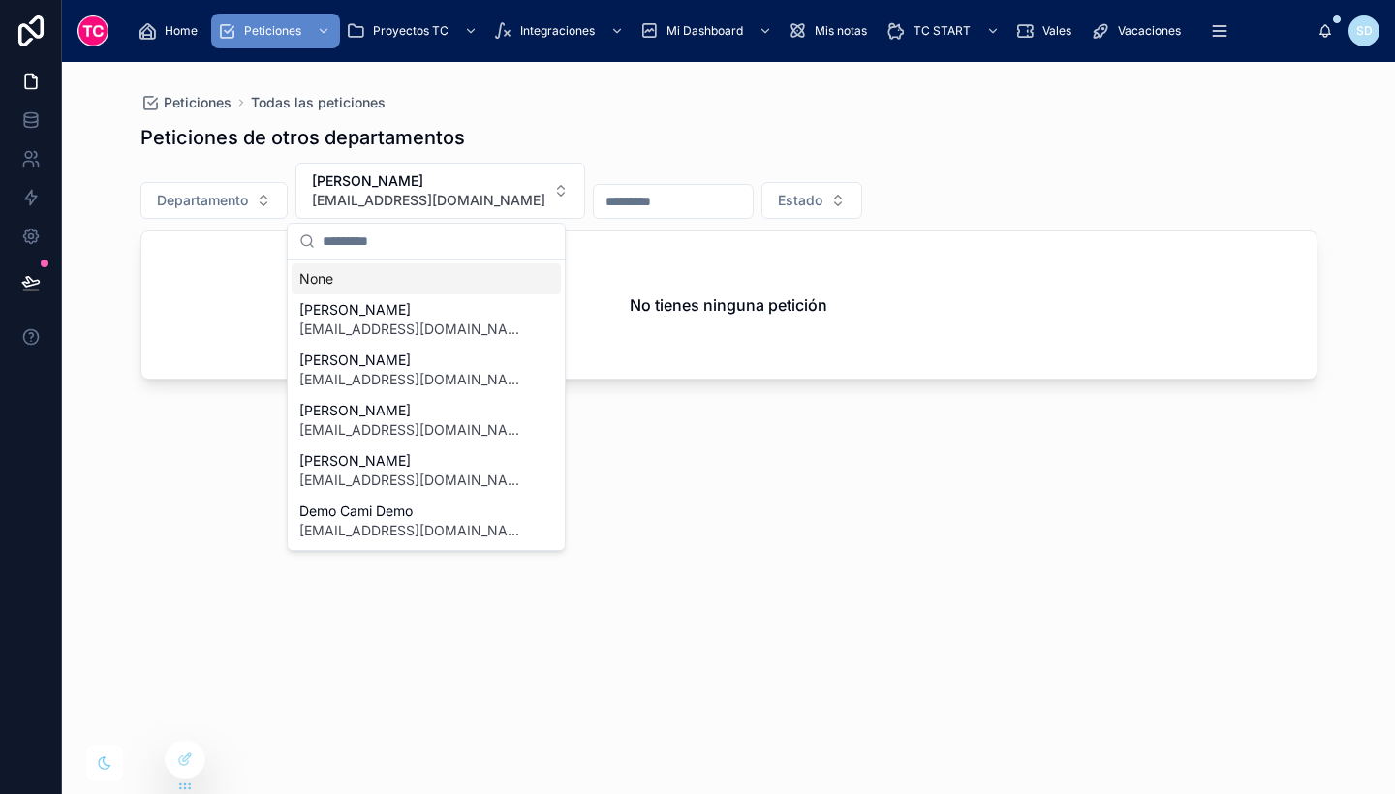
click at [476, 193] on span "rcomas@tcgroupsolutions.com" at bounding box center [428, 200] width 233 height 19
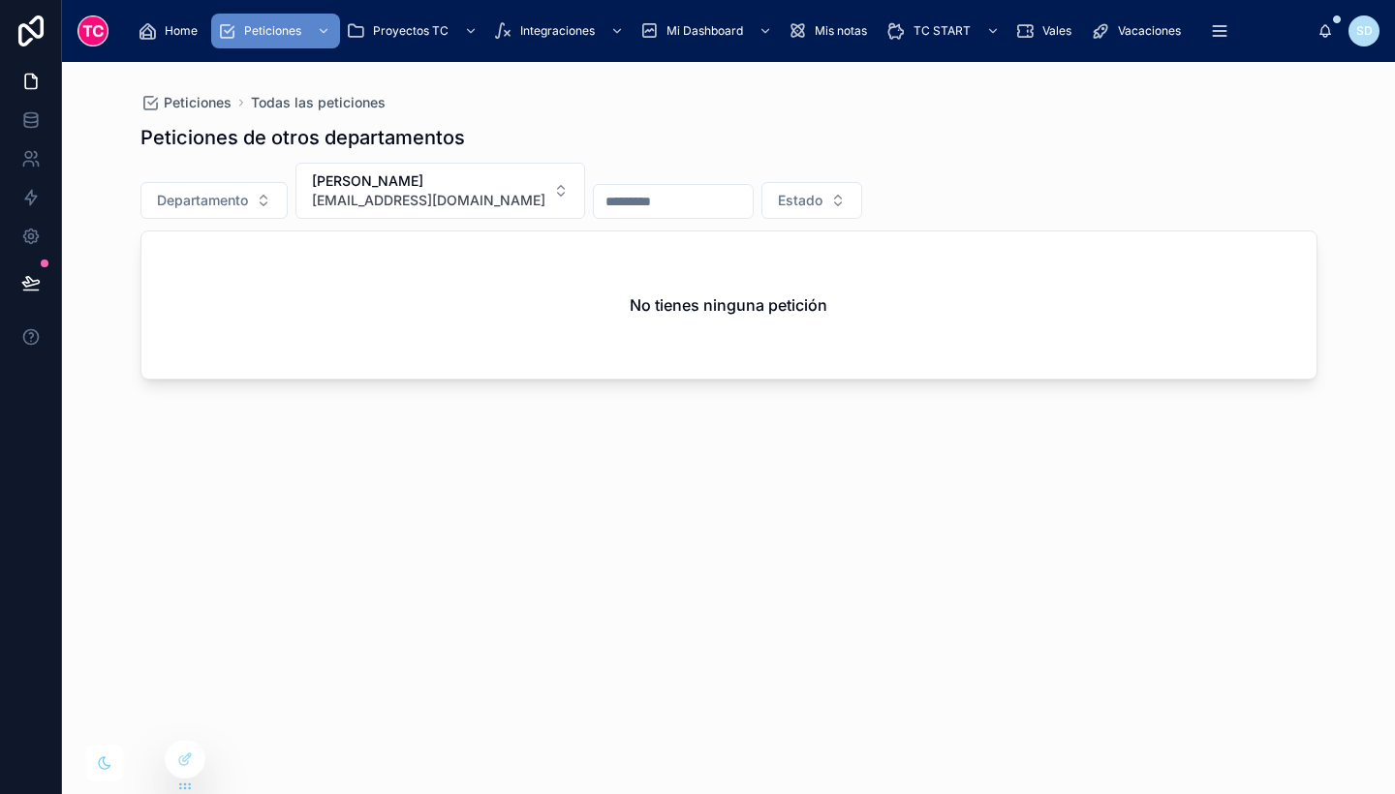
click at [505, 164] on button "Ricard Comas rcomas@tcgroupsolutions.com" at bounding box center [440, 191] width 290 height 56
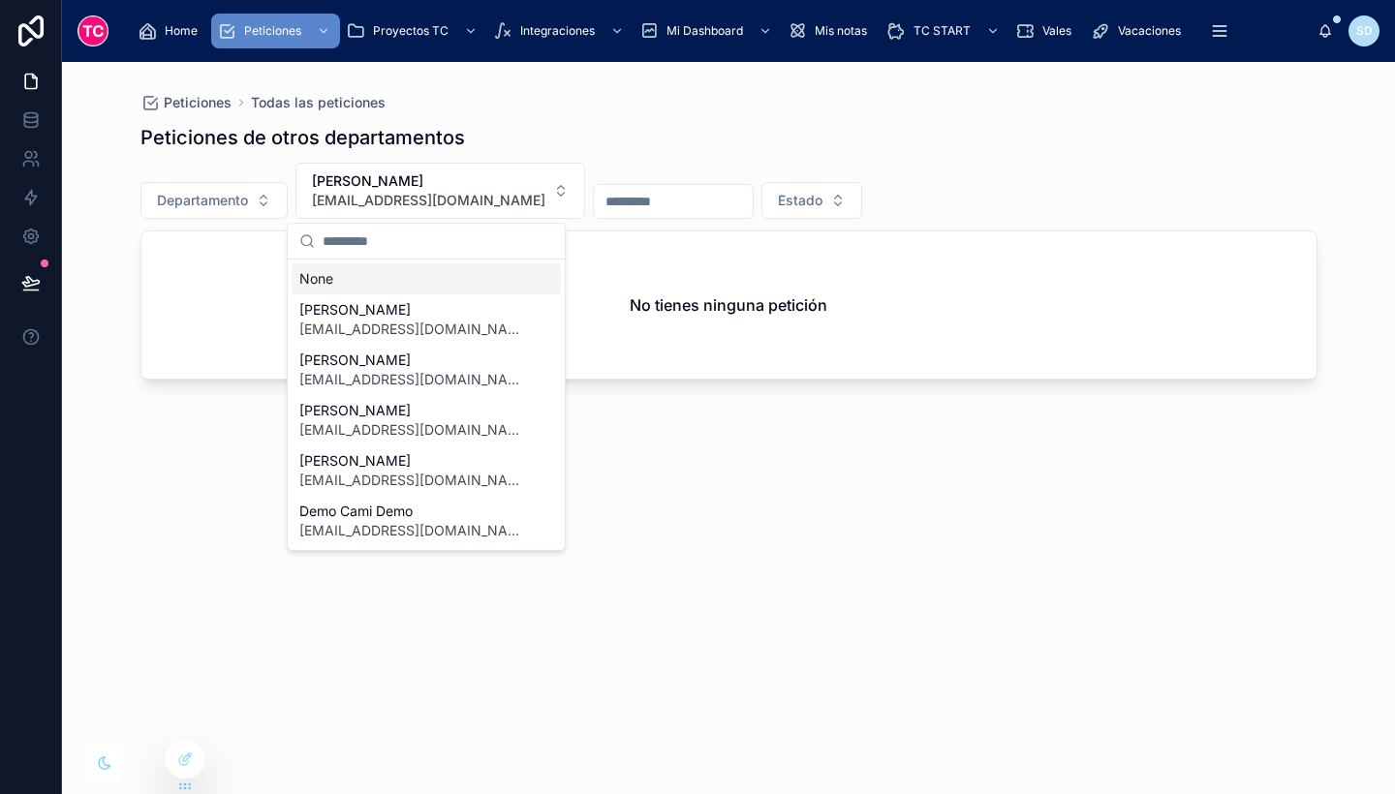
click at [458, 276] on div "None" at bounding box center [426, 279] width 269 height 31
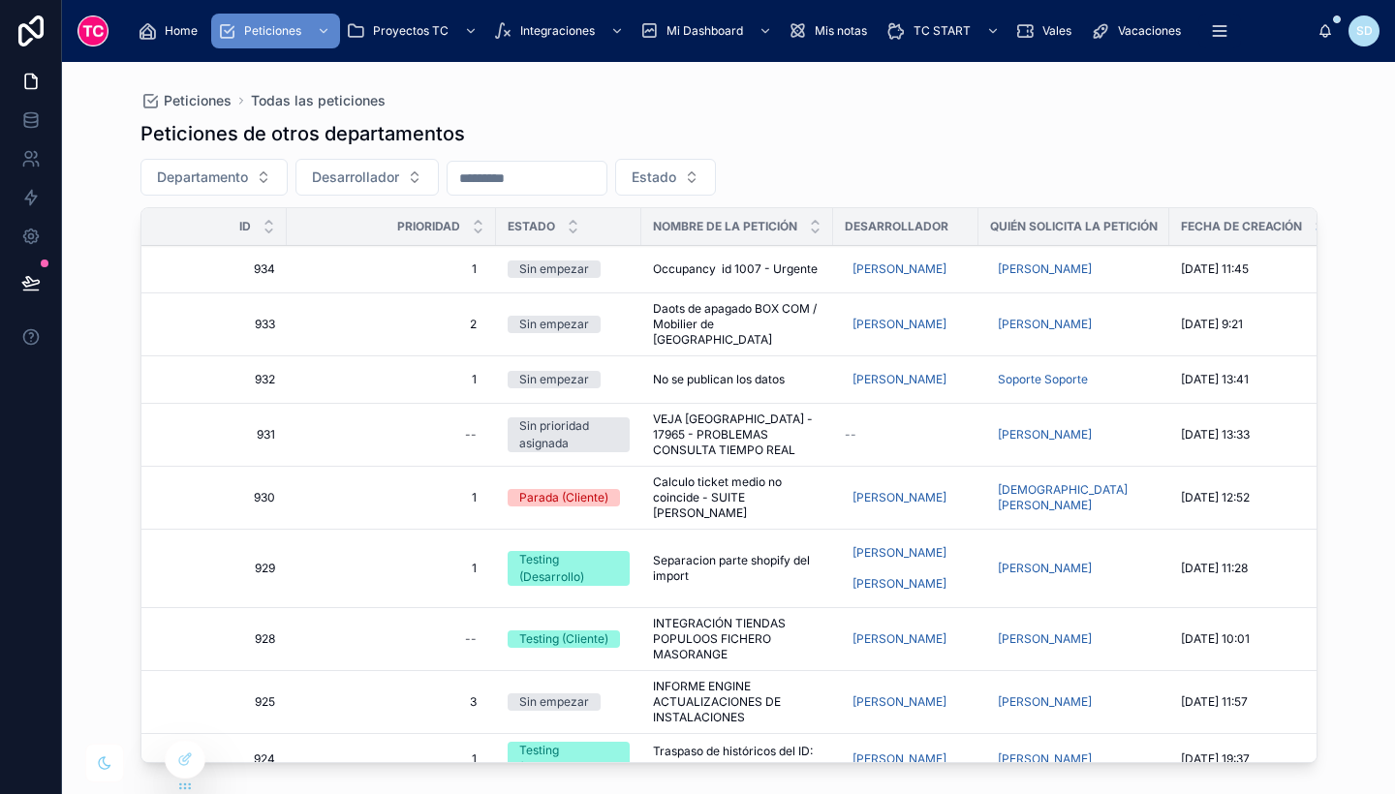
click at [703, 412] on span "VEJA [GEOGRAPHIC_DATA] - 17965 - PROBLEMAS CONSULTA TIEMPO REAL" at bounding box center [737, 435] width 169 height 47
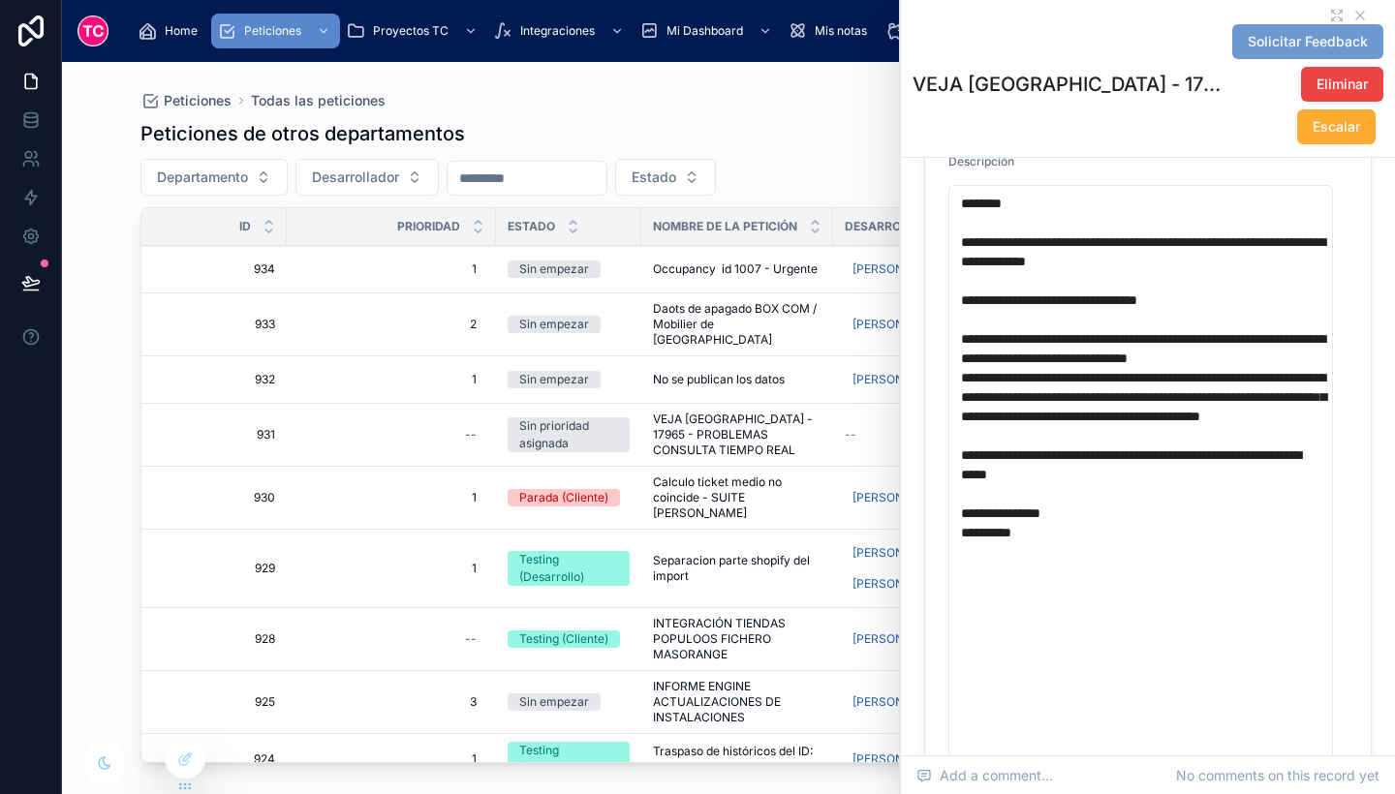
scroll to position [541, 0]
click at [1352, 11] on icon at bounding box center [1360, 16] width 16 height 16
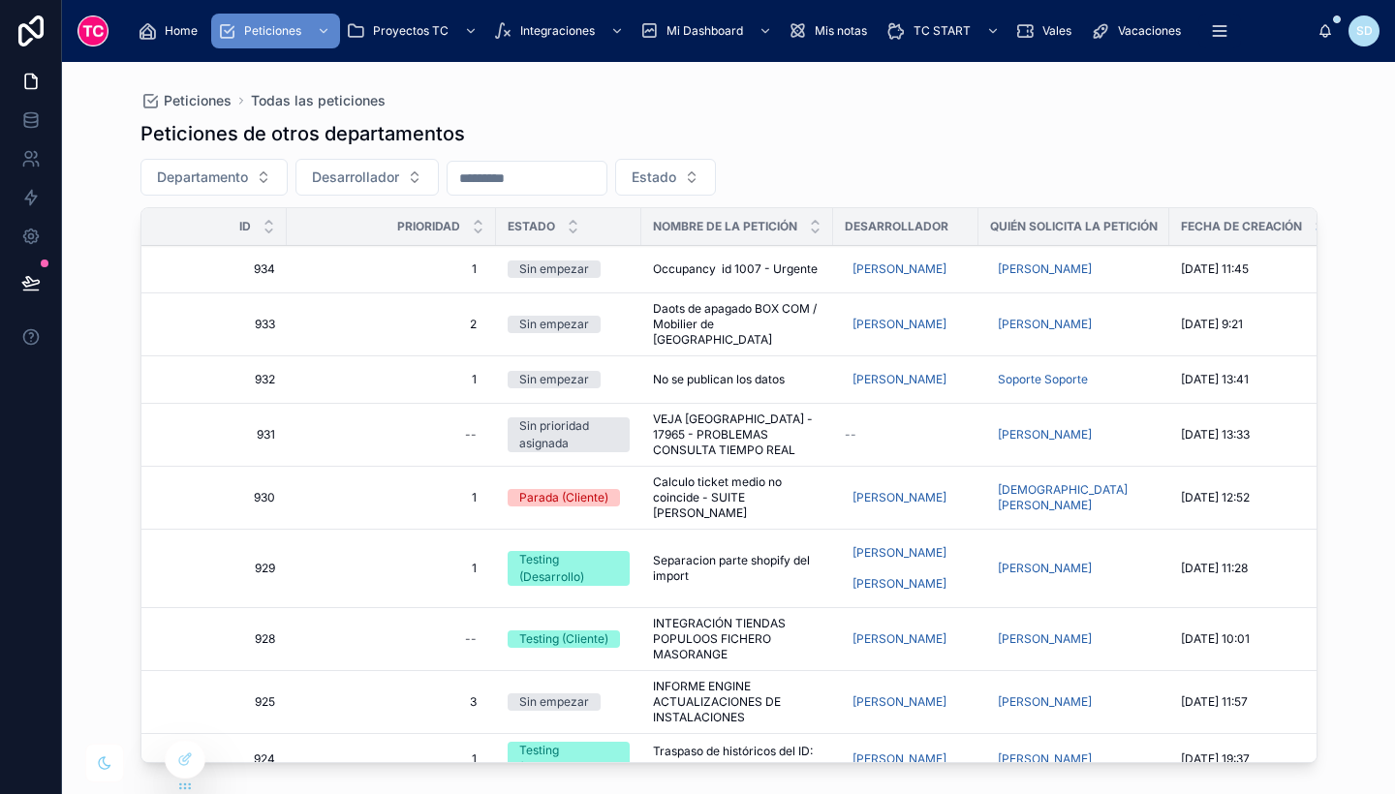
click at [463, 419] on div "--" at bounding box center [391, 434] width 186 height 31
type input "*"
click at [703, 448] on icon "submit" at bounding box center [704, 446] width 16 height 16
click at [859, 427] on div "--" at bounding box center [906, 435] width 122 height 16
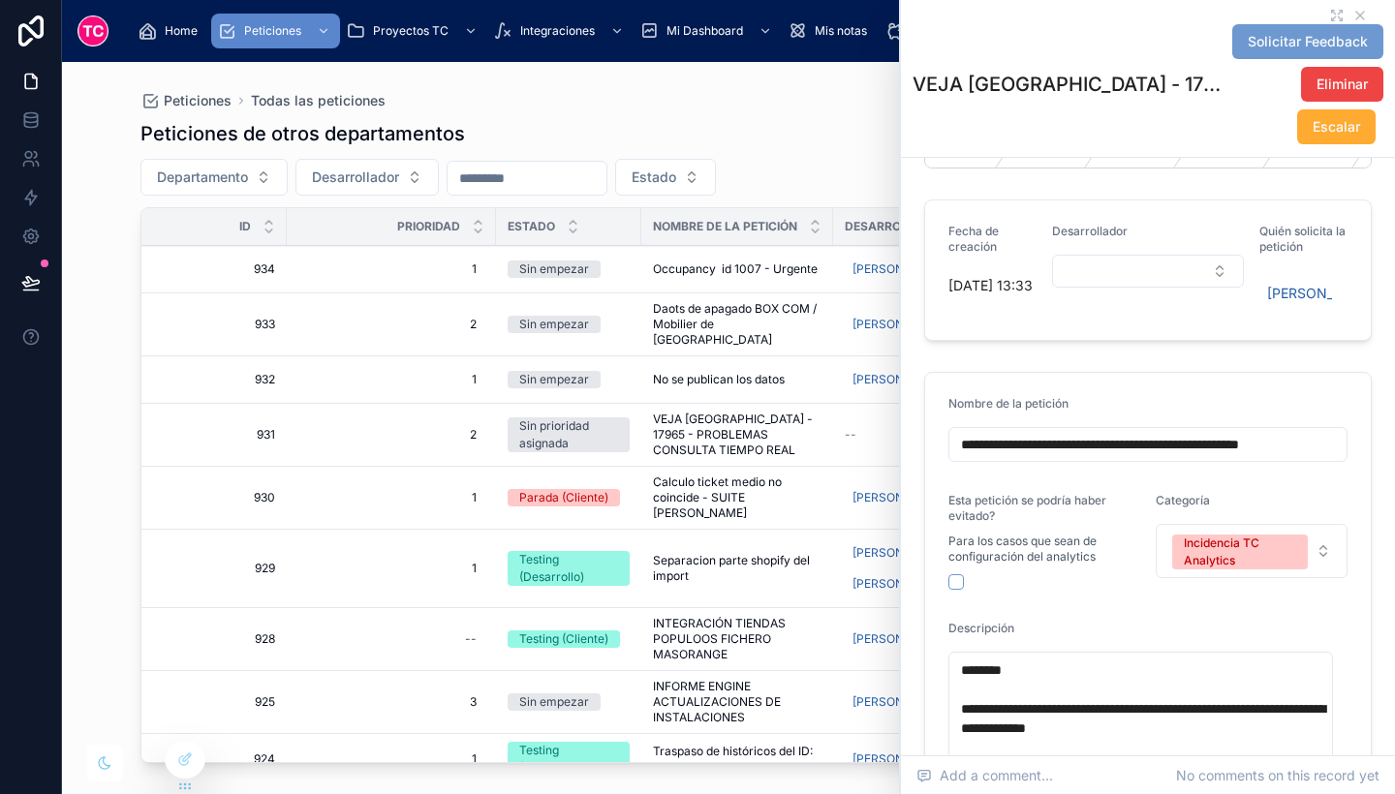
scroll to position [60, 0]
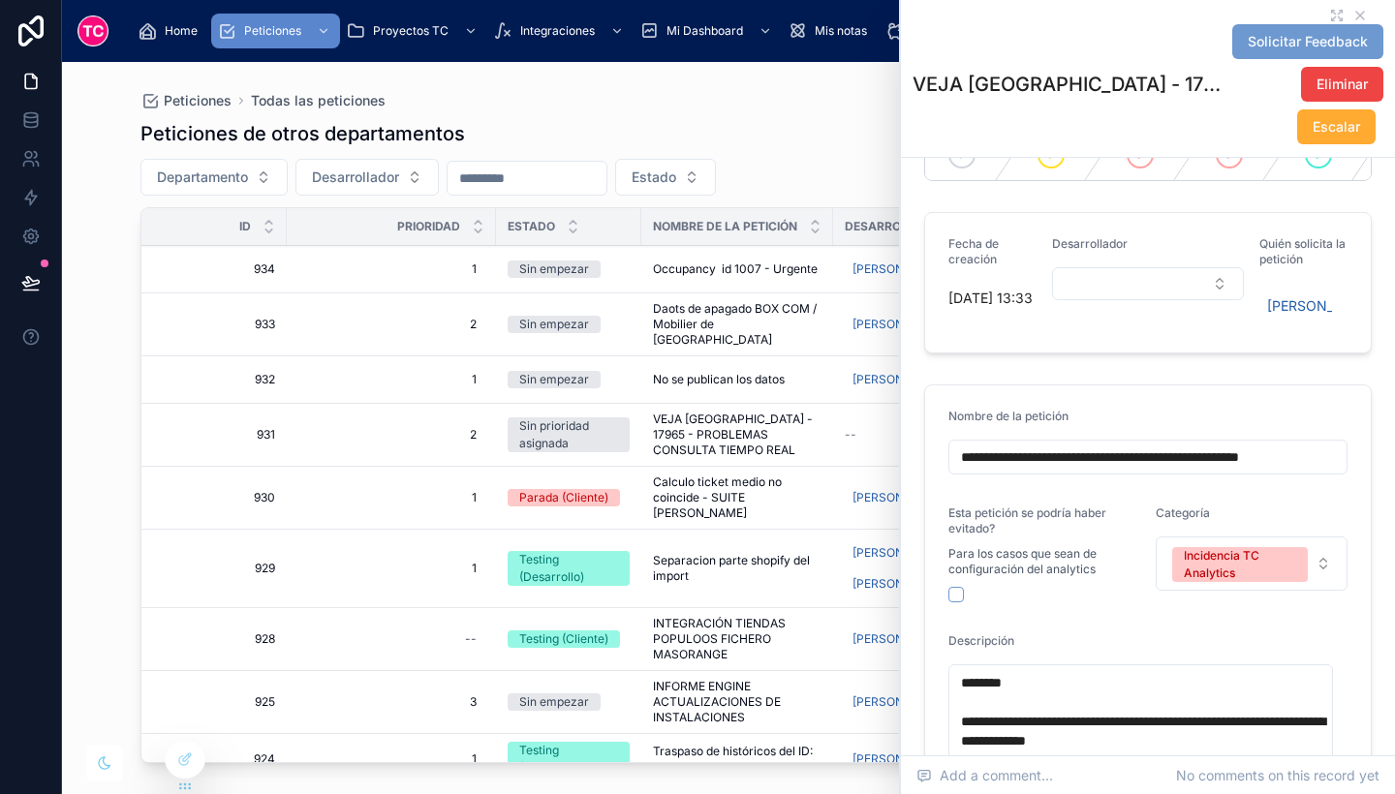
click at [1125, 300] on button "Select Button" at bounding box center [1148, 283] width 192 height 33
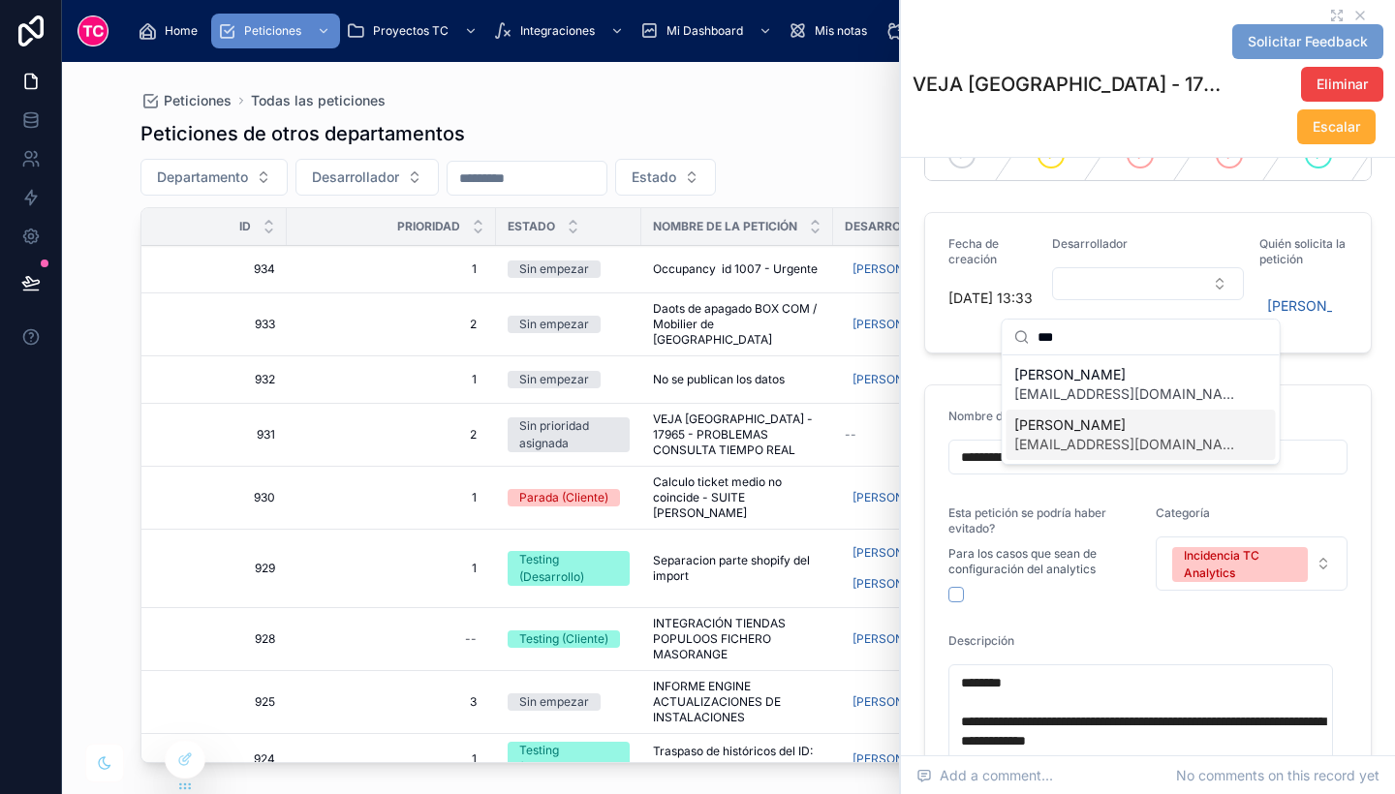
type input "***"
click at [1111, 422] on span "[PERSON_NAME]" at bounding box center [1129, 425] width 231 height 19
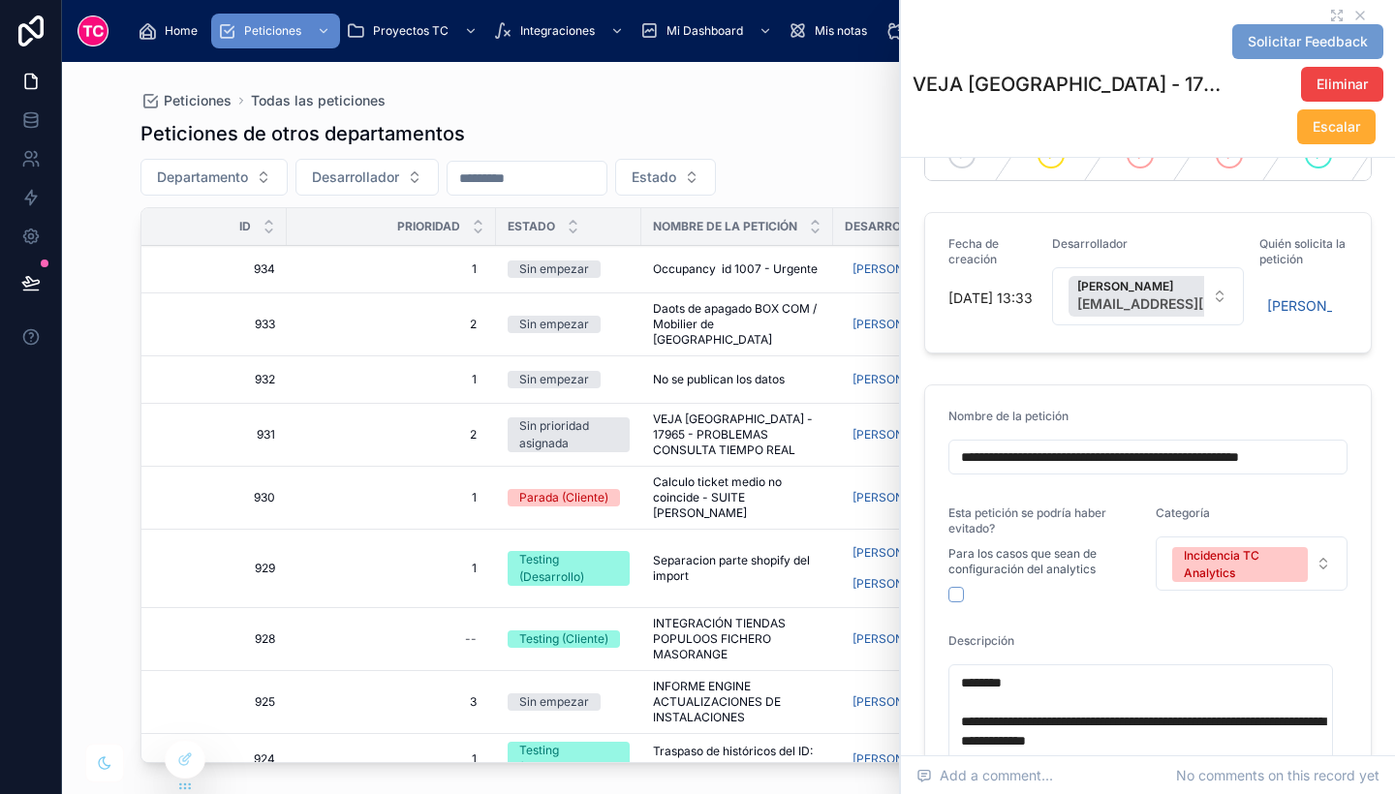
click at [1367, 253] on div "Fecha de creación 3/10/2025 13:33 Desarrollador Alex Macias amacias@tcgroupsolu…" at bounding box center [1148, 282] width 471 height 157
click at [1356, 15] on icon at bounding box center [1360, 16] width 8 height 8
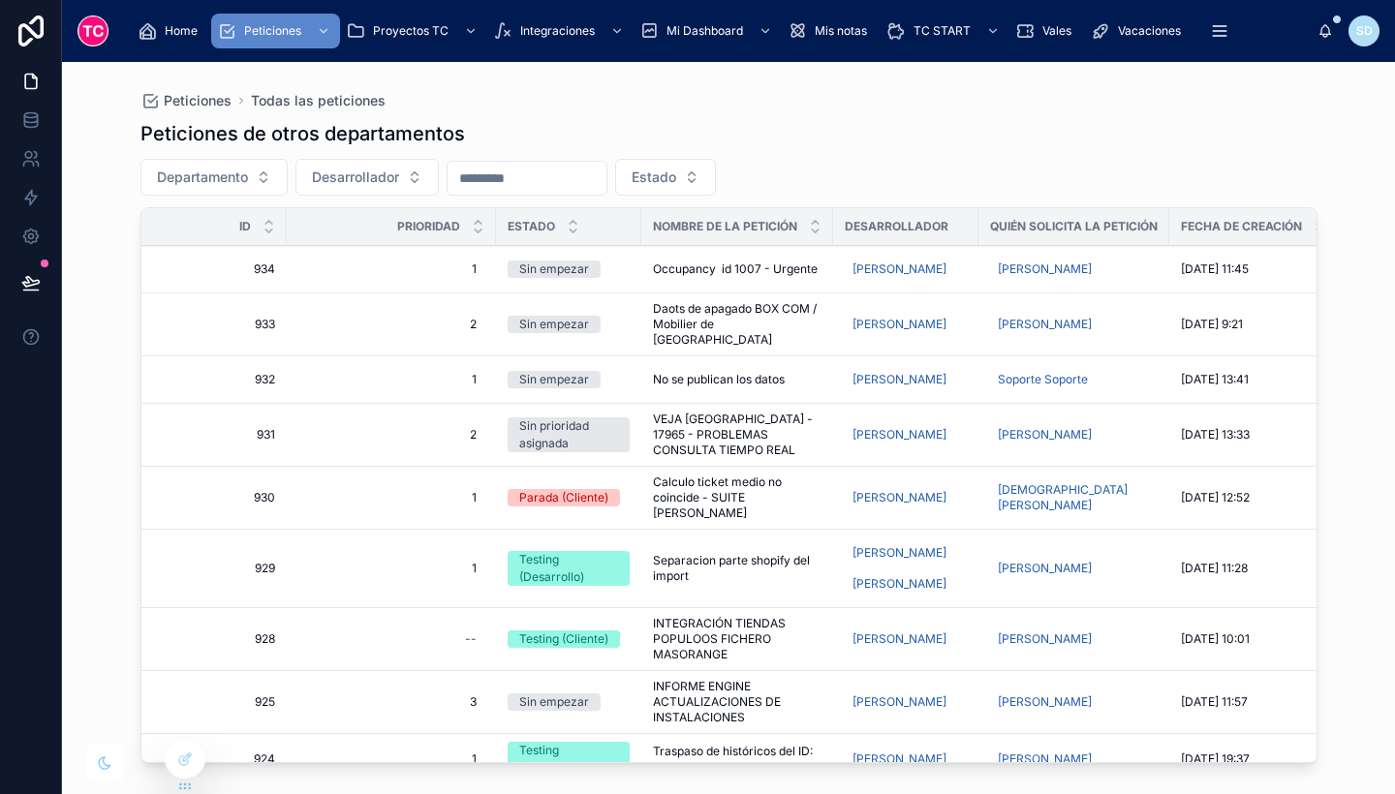
click at [620, 420] on span "Sin prioridad asignada" at bounding box center [569, 435] width 122 height 35
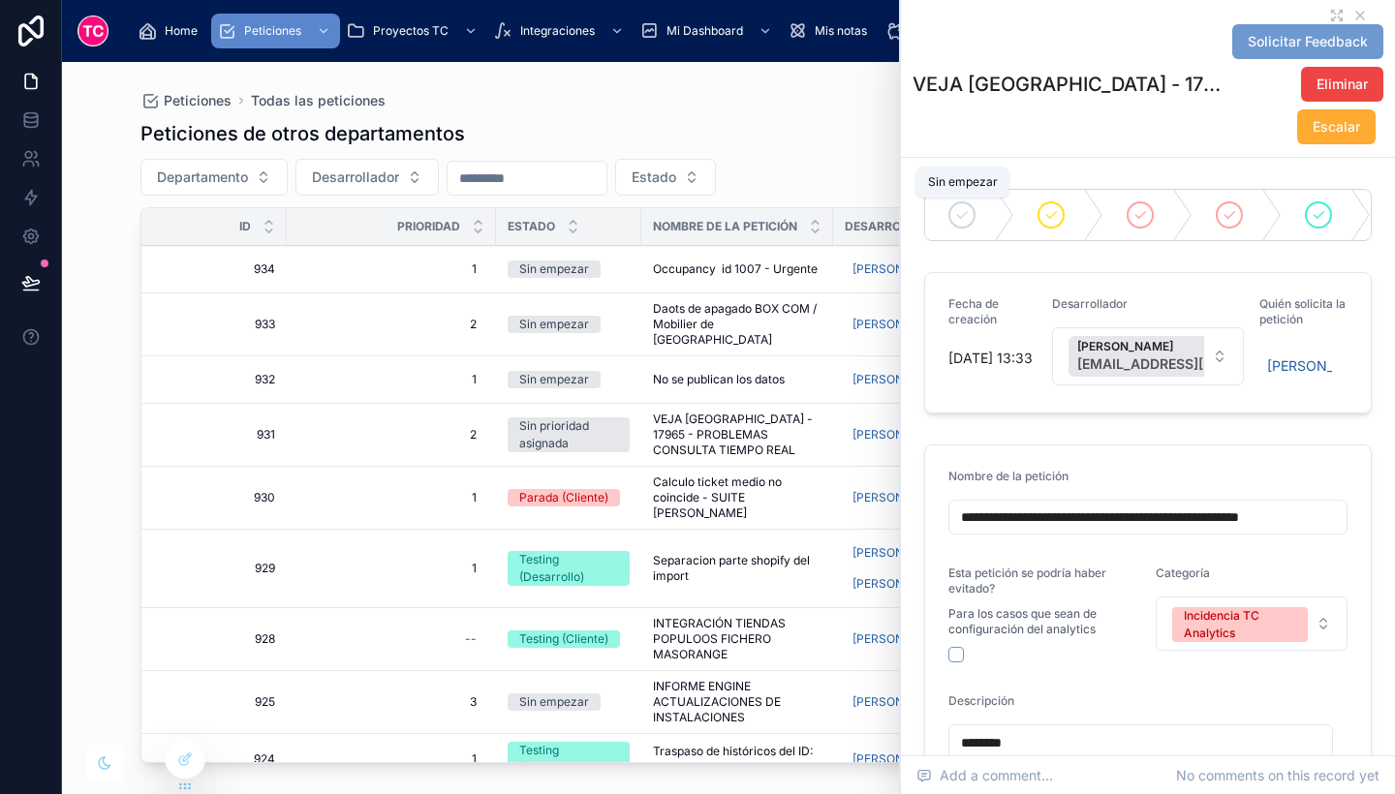
click at [970, 207] on div at bounding box center [961, 215] width 27 height 27
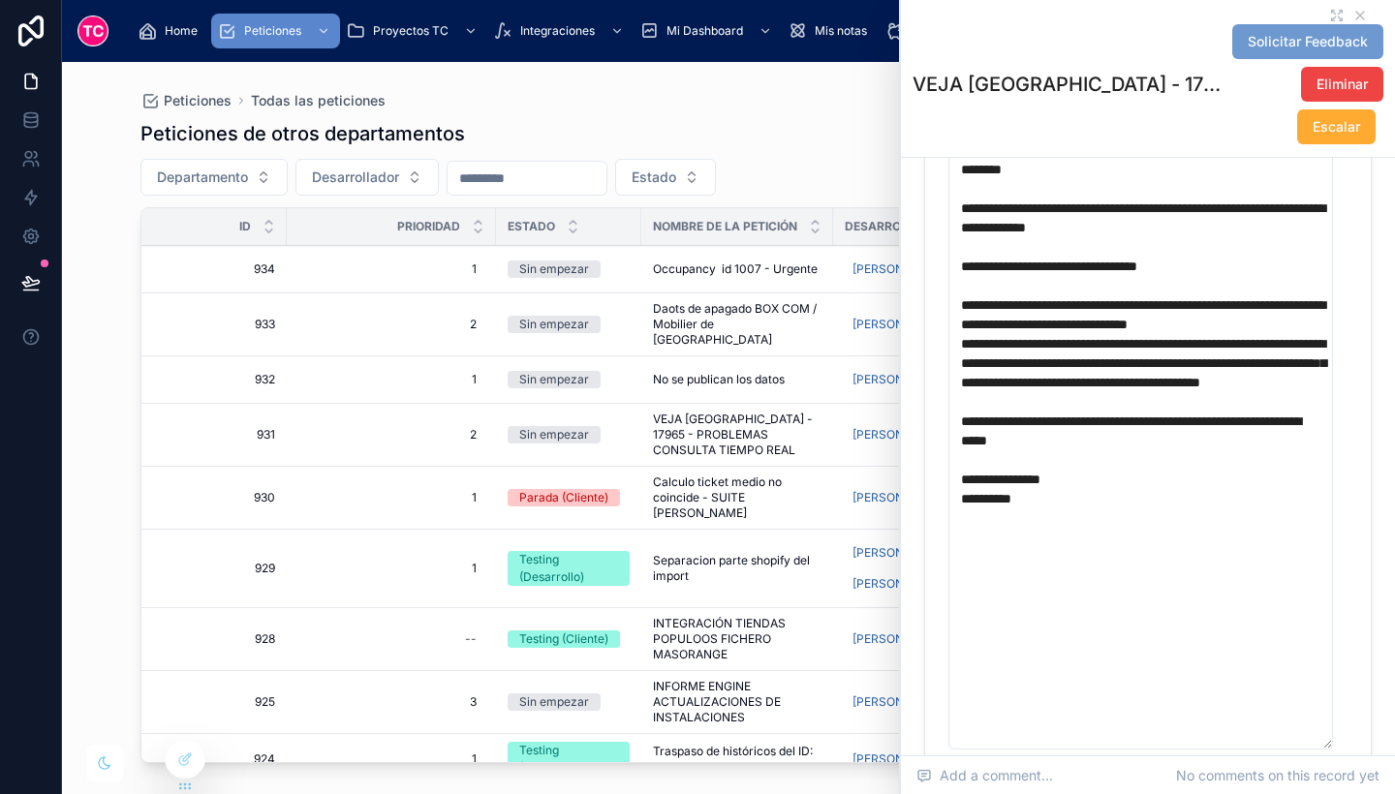
scroll to position [494, 0]
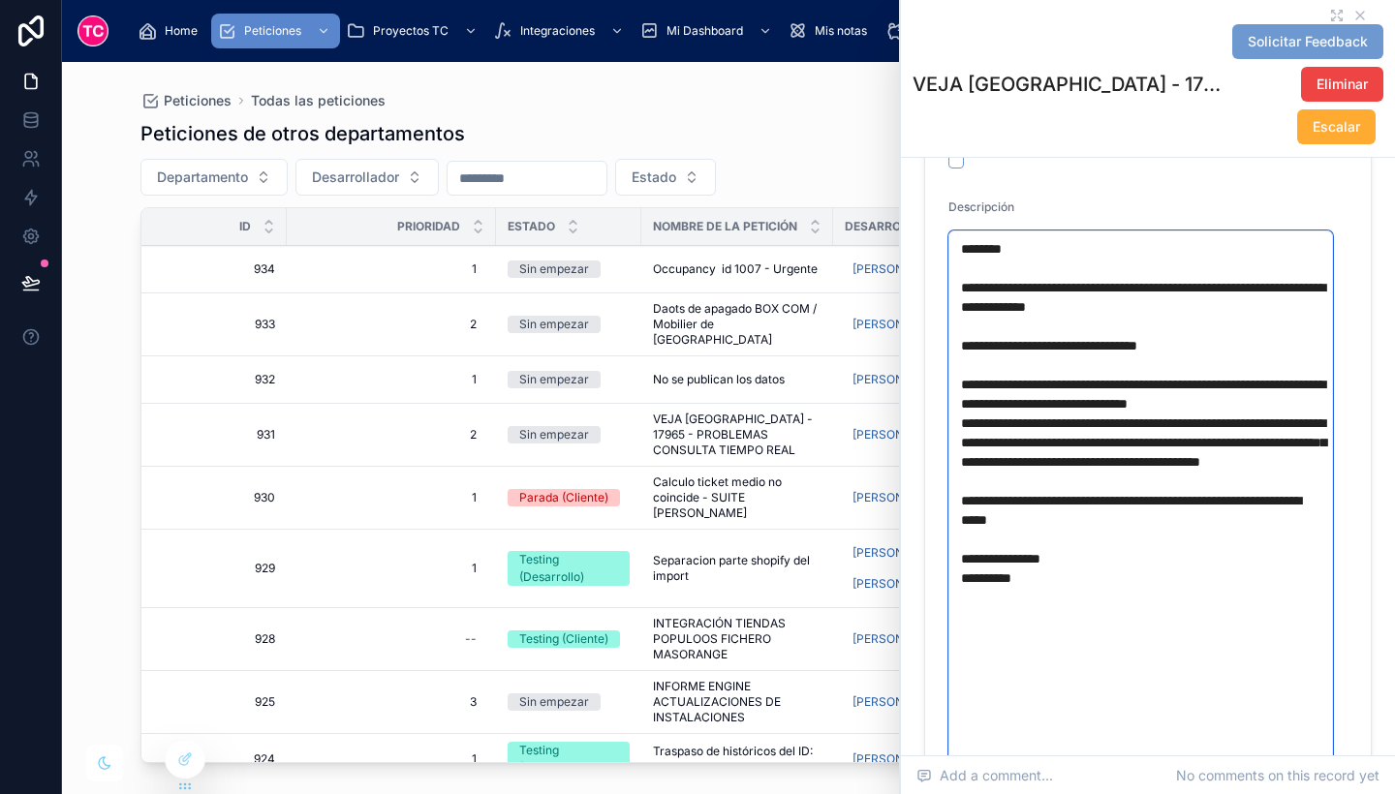
click at [1036, 705] on textarea "**********" at bounding box center [1140, 530] width 385 height 599
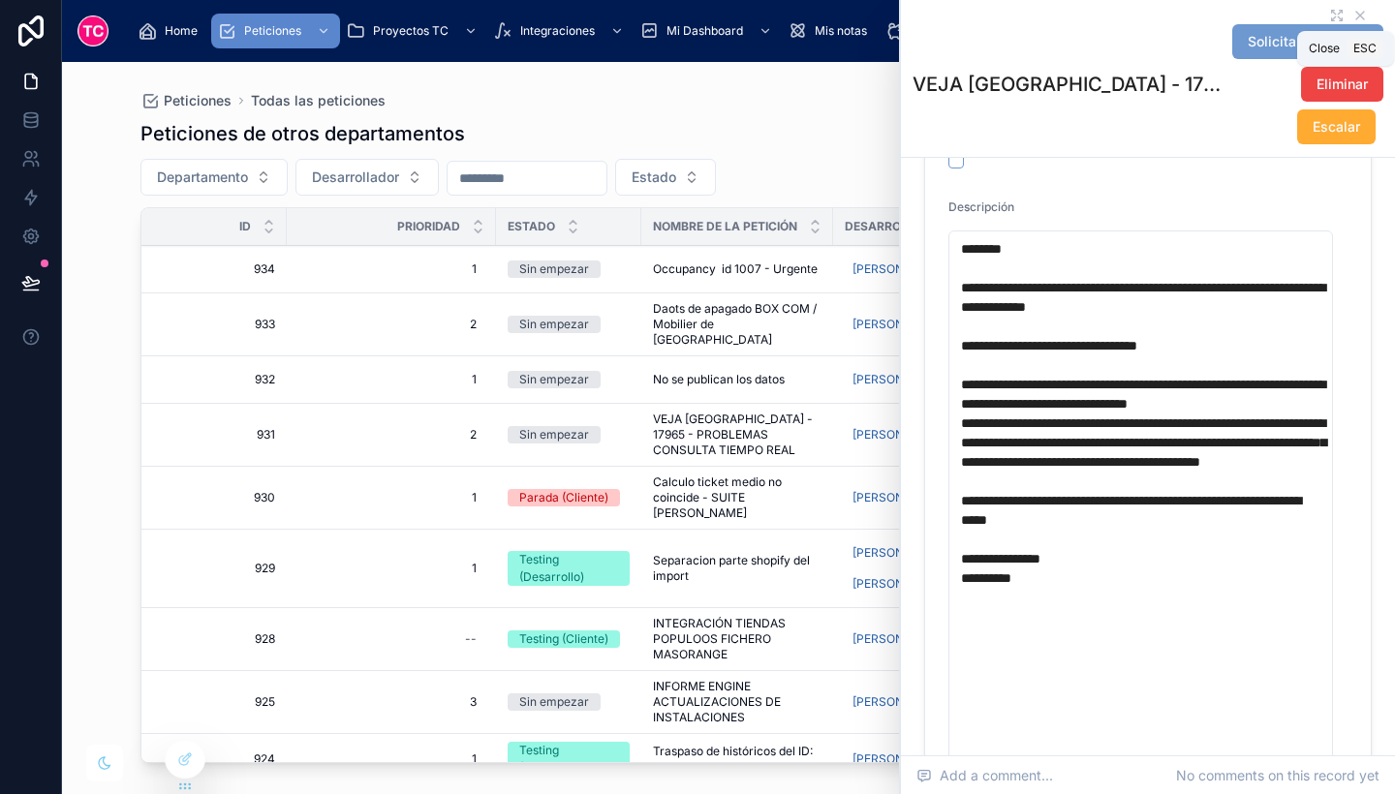
click at [1352, 16] on icon at bounding box center [1360, 16] width 16 height 16
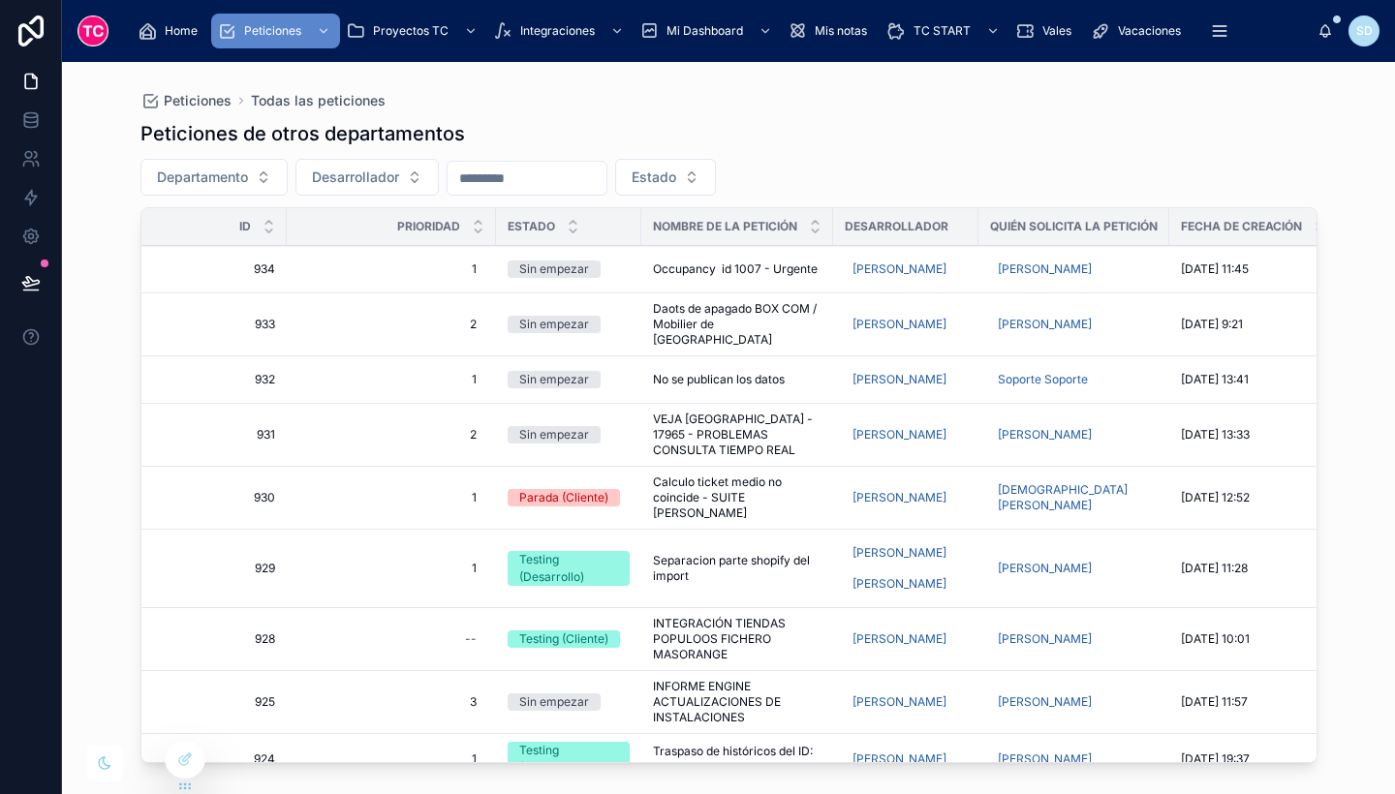
scroll to position [1, 0]
click at [314, 31] on div "scrollable content" at bounding box center [321, 31] width 25 height 31
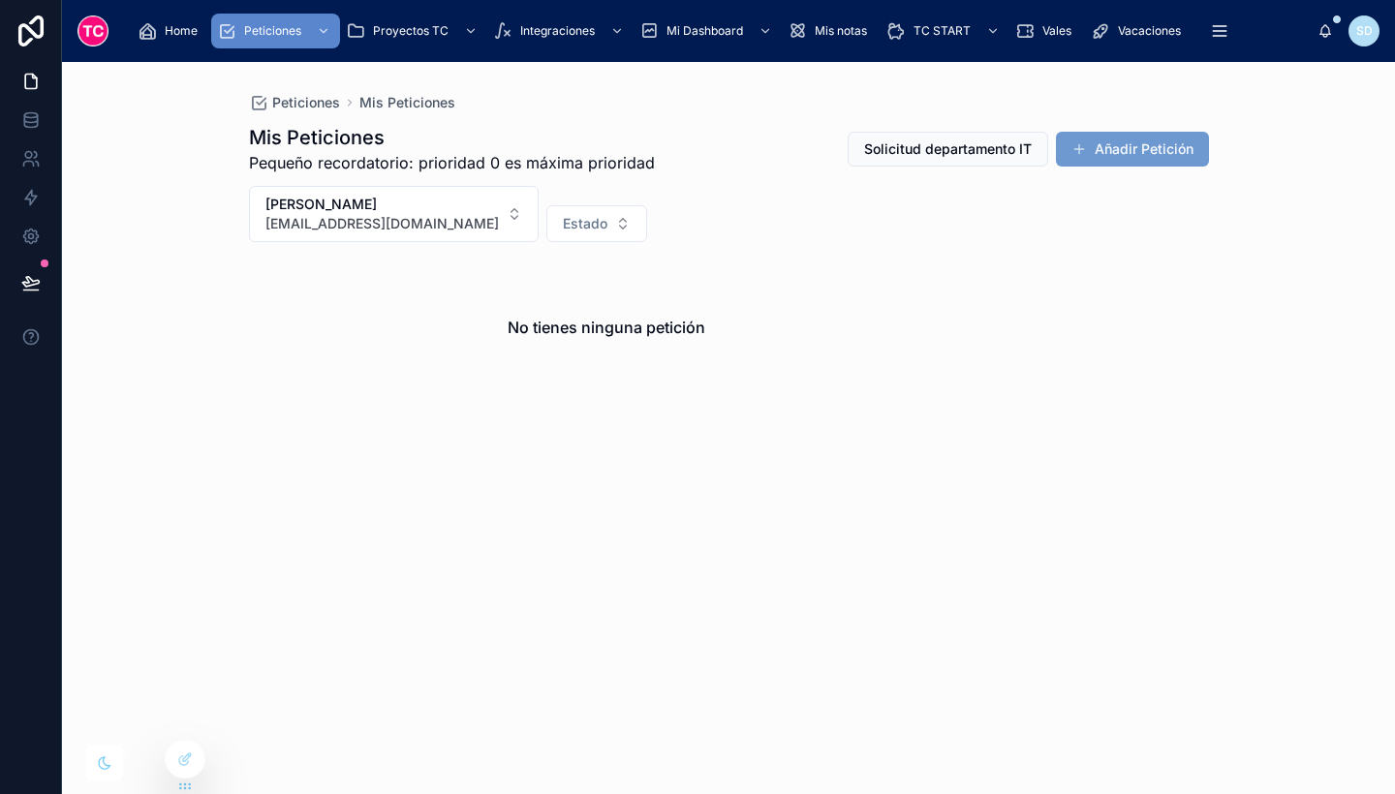
click at [707, 222] on div "Sonia Delgado sdelgado@t-cuento.com Estado" at bounding box center [729, 214] width 960 height 56
click at [1211, 75] on span "Peticiones IT" at bounding box center [1178, 80] width 71 height 16
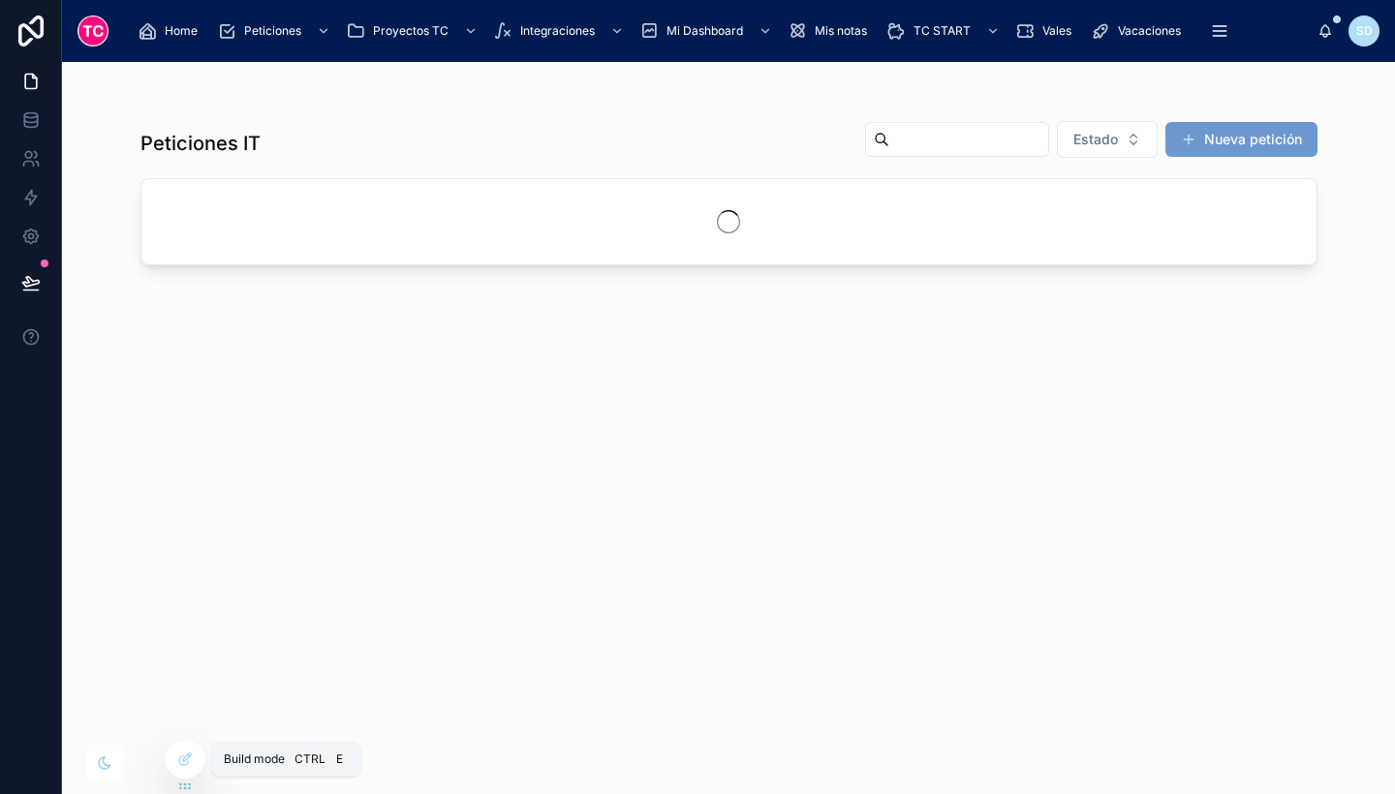
click at [170, 755] on div at bounding box center [185, 759] width 39 height 37
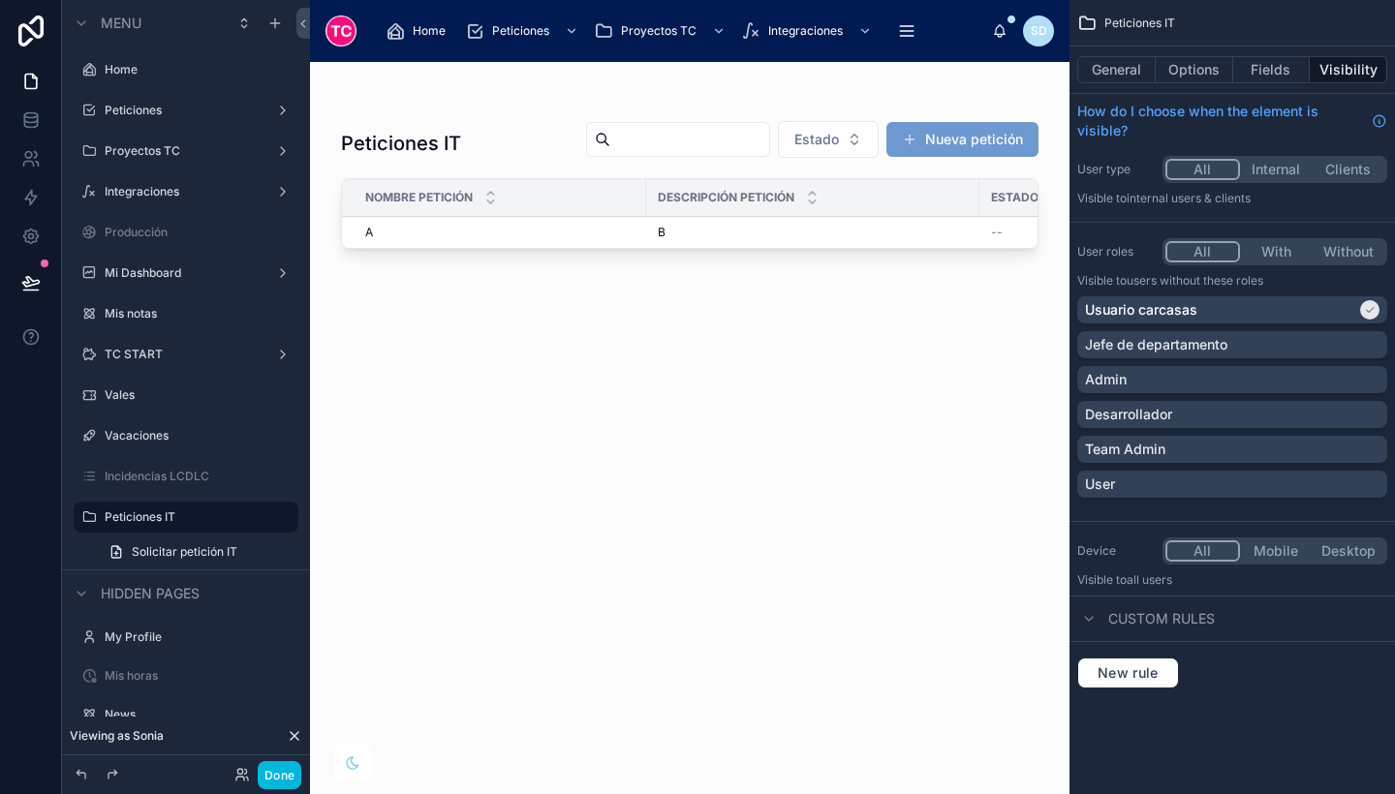
click at [195, 484] on div "Incidencias LCDLC" at bounding box center [200, 477] width 190 height 16
click at [163, 477] on label "Incidencias LCDLC" at bounding box center [196, 477] width 182 height 16
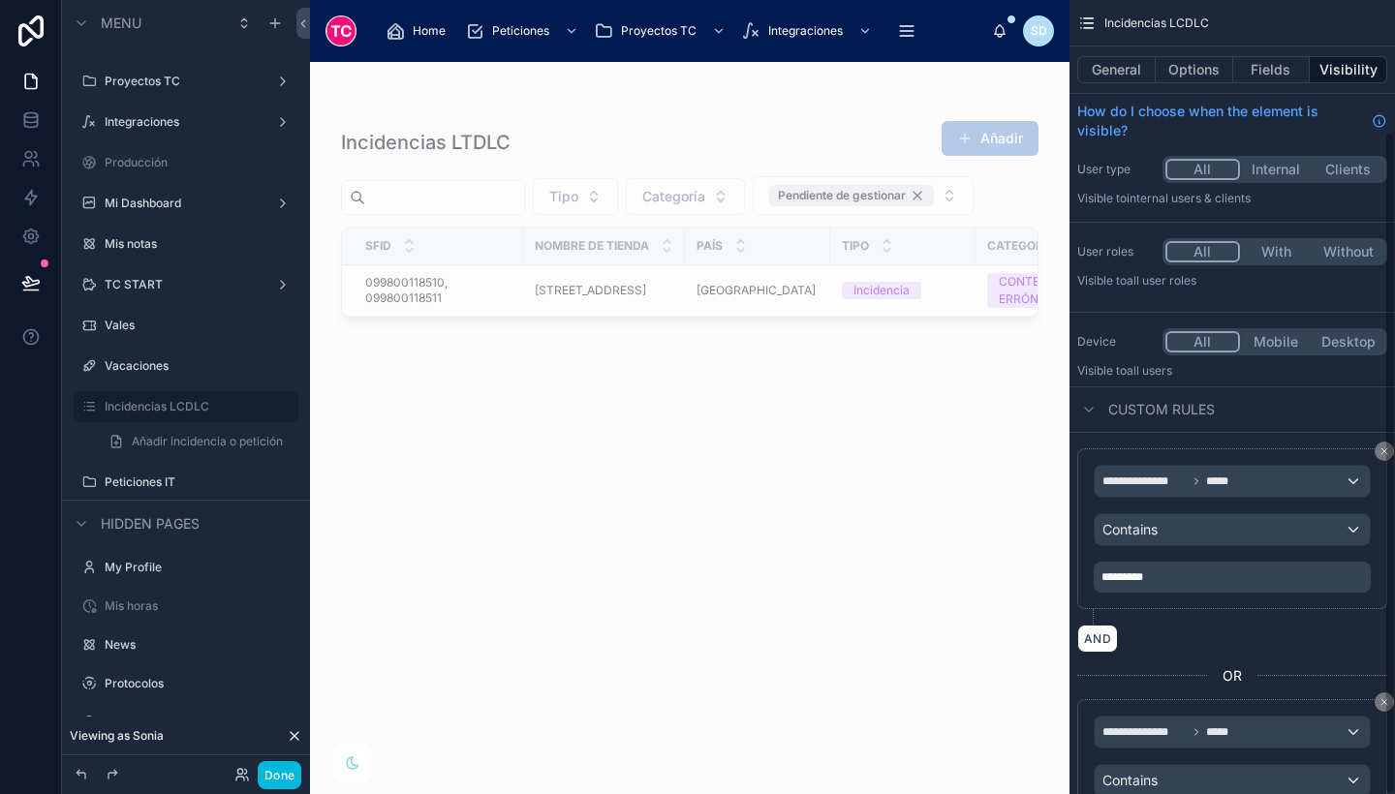
scroll to position [157, 0]
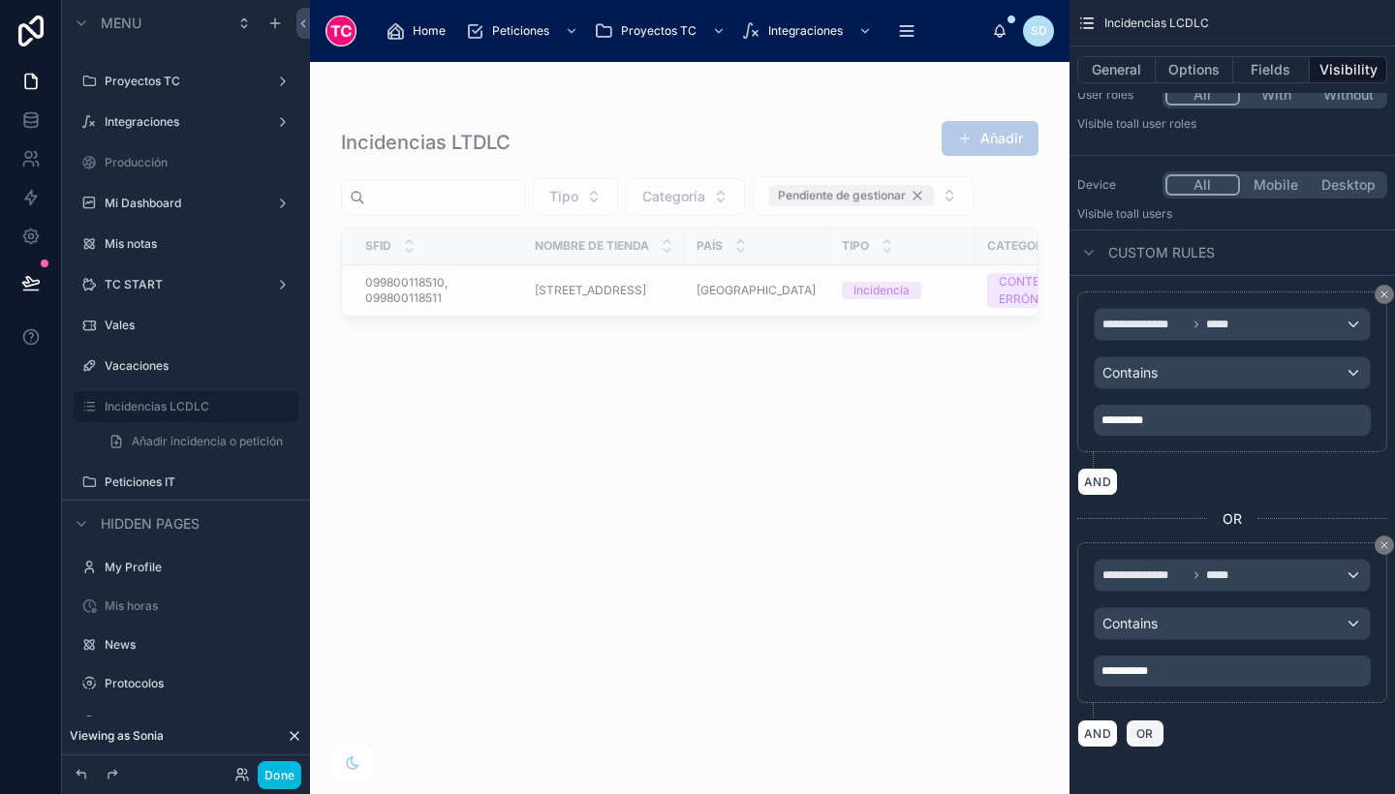
click at [1155, 726] on button "OR" at bounding box center [1145, 734] width 39 height 28
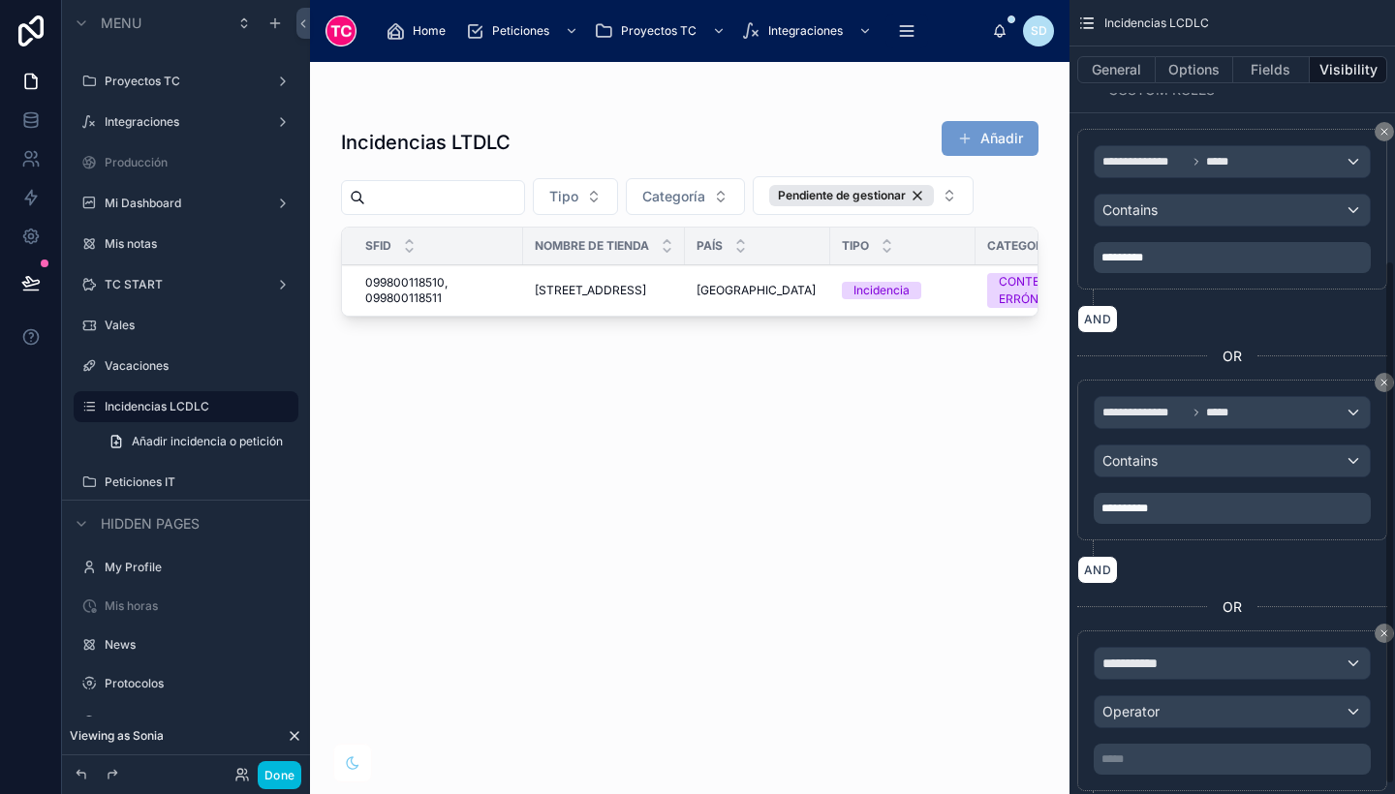
scroll to position [408, 0]
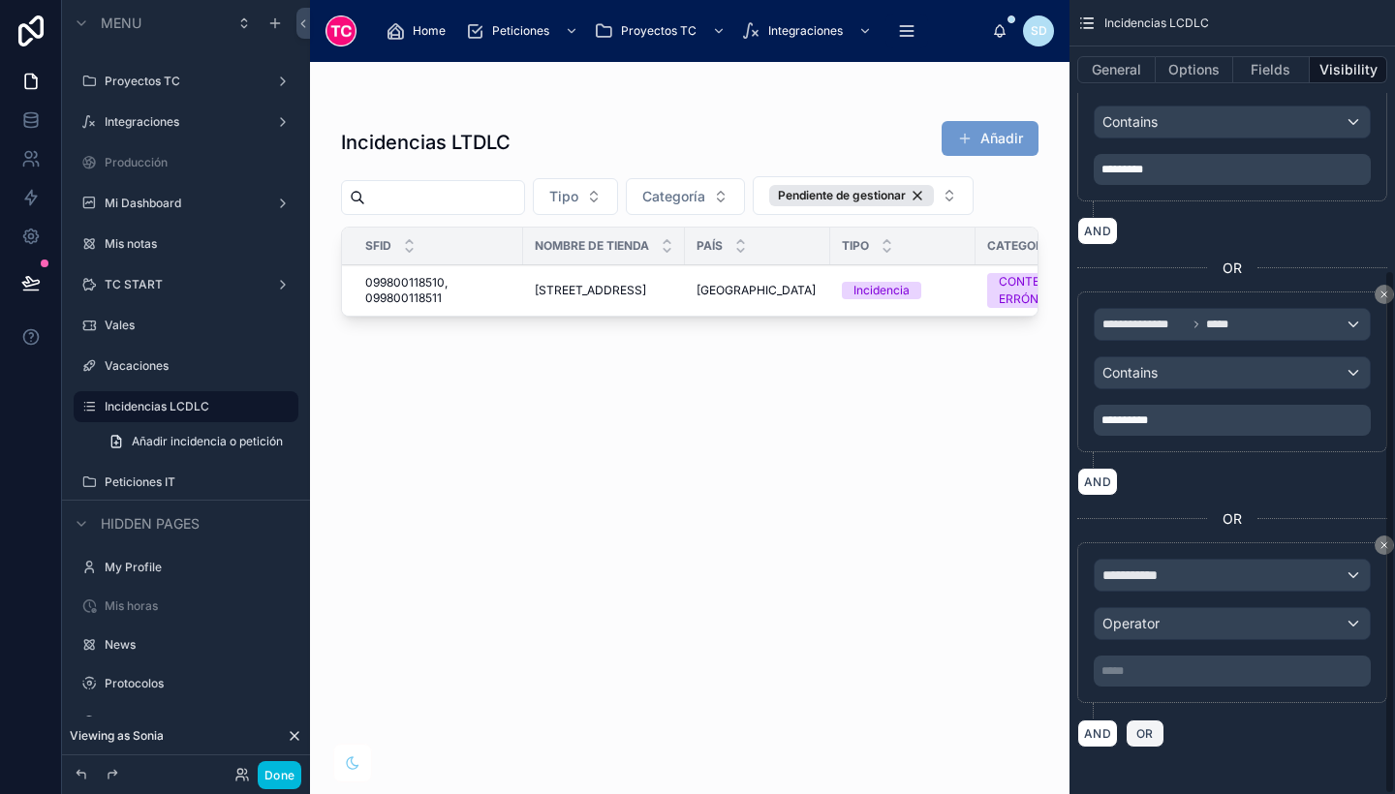
click at [1147, 733] on span "OR" at bounding box center [1145, 734] width 25 height 15
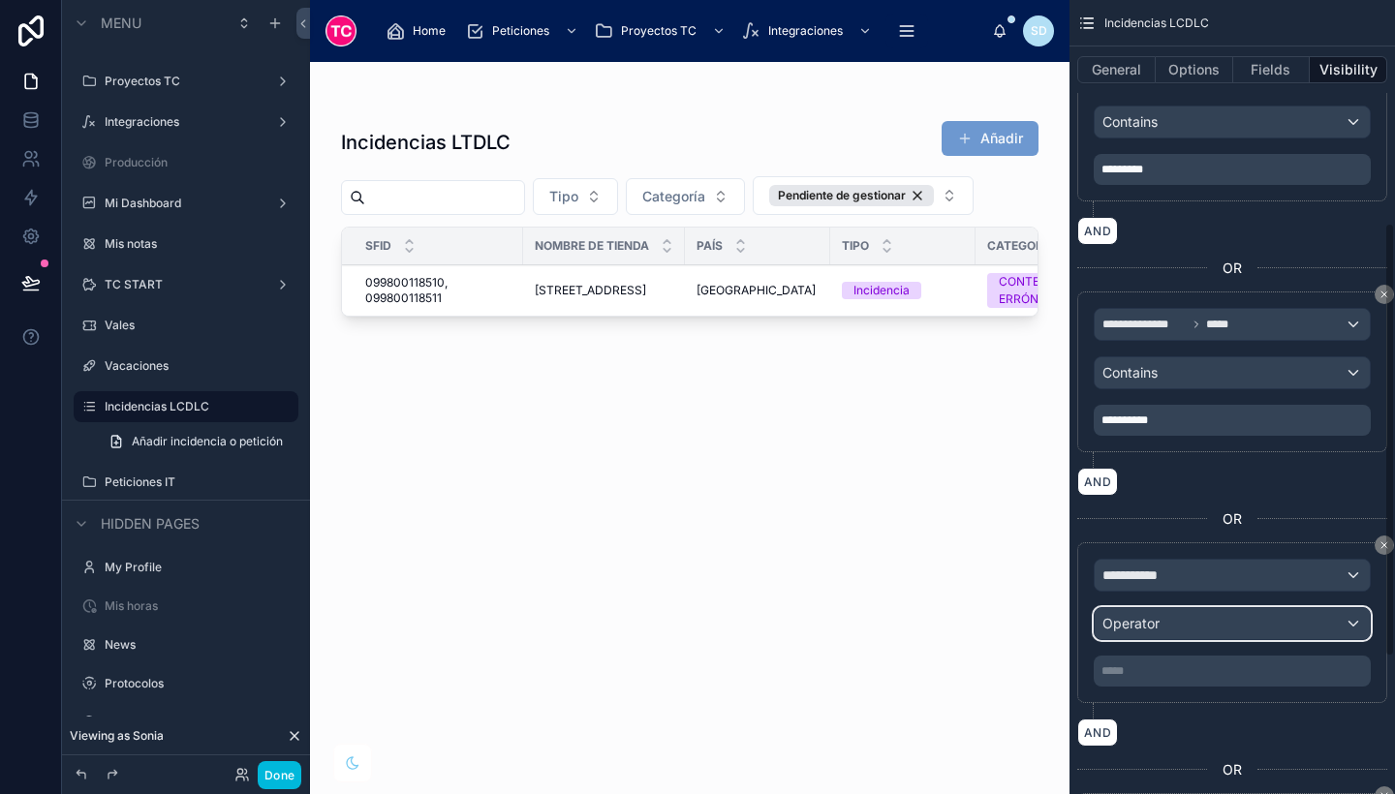
click at [1175, 624] on div "Operator" at bounding box center [1232, 623] width 275 height 31
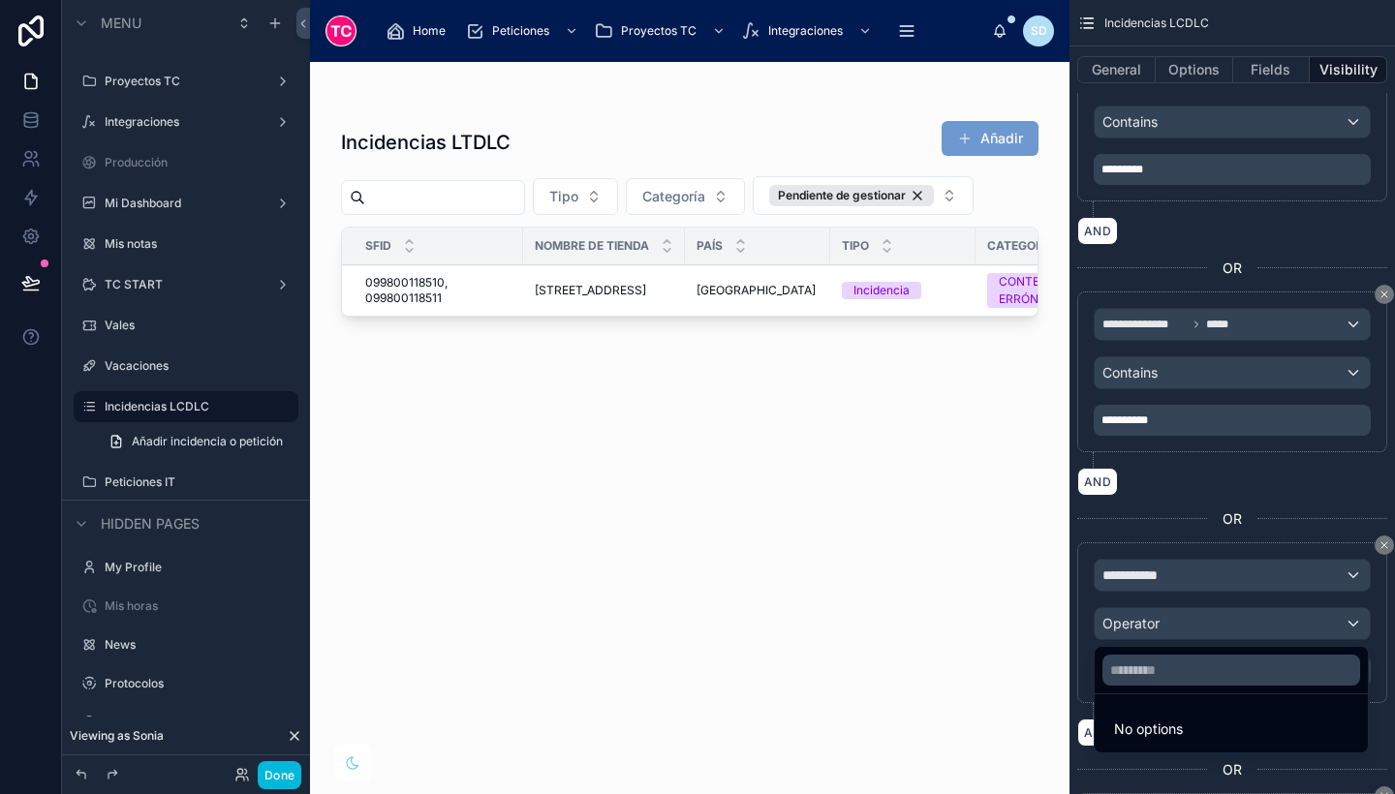
click at [1164, 576] on div "scrollable content" at bounding box center [697, 397] width 1395 height 794
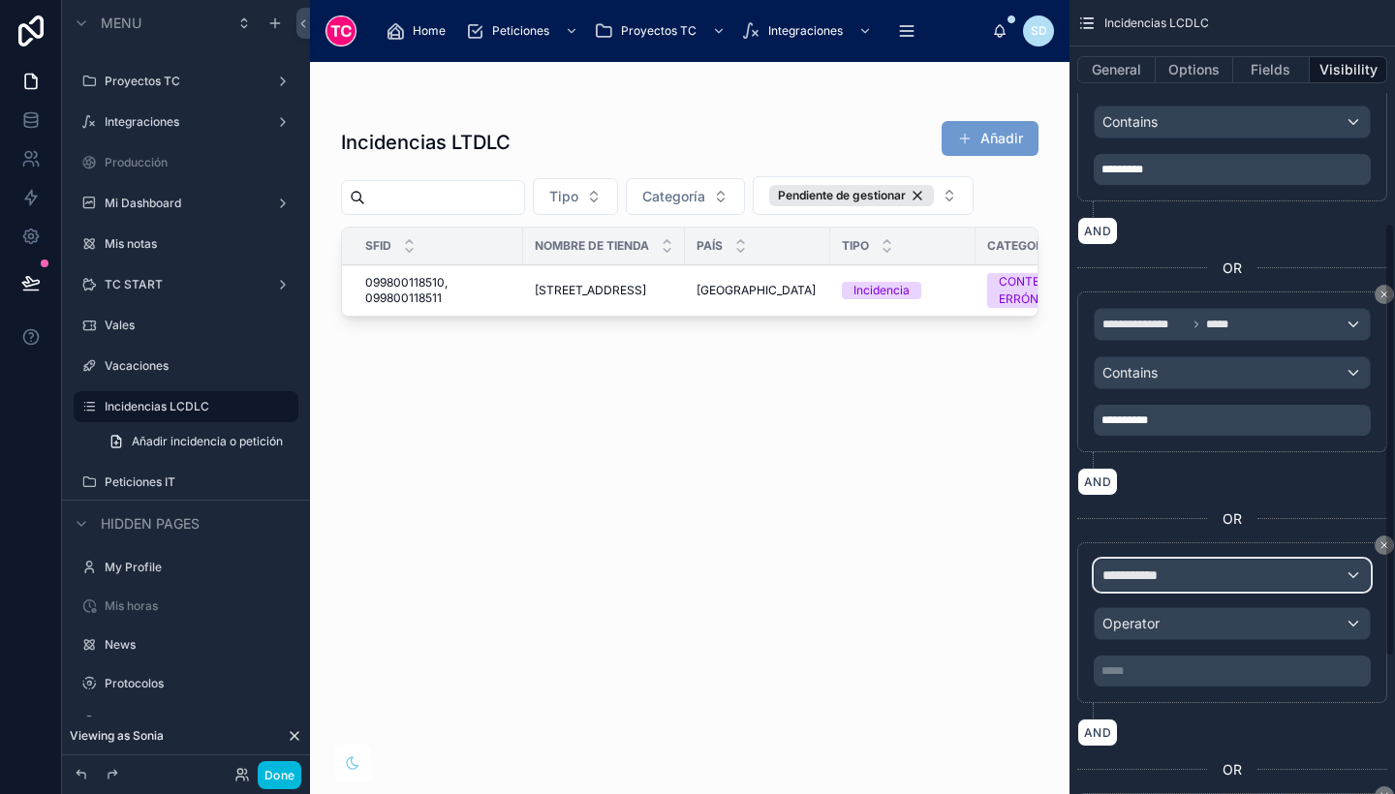
click at [1164, 576] on span "**********" at bounding box center [1138, 575] width 72 height 19
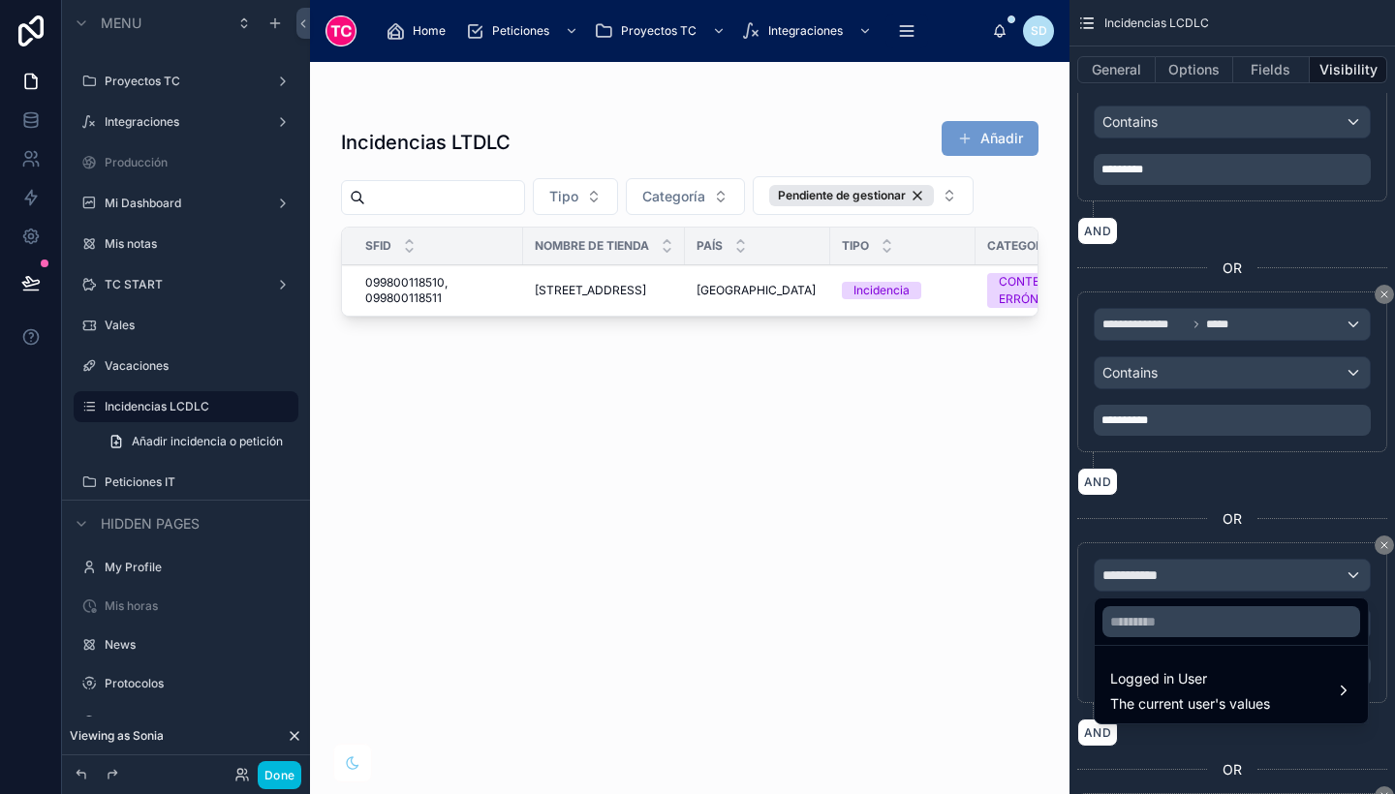
click at [1163, 676] on span "Logged in User" at bounding box center [1190, 678] width 160 height 23
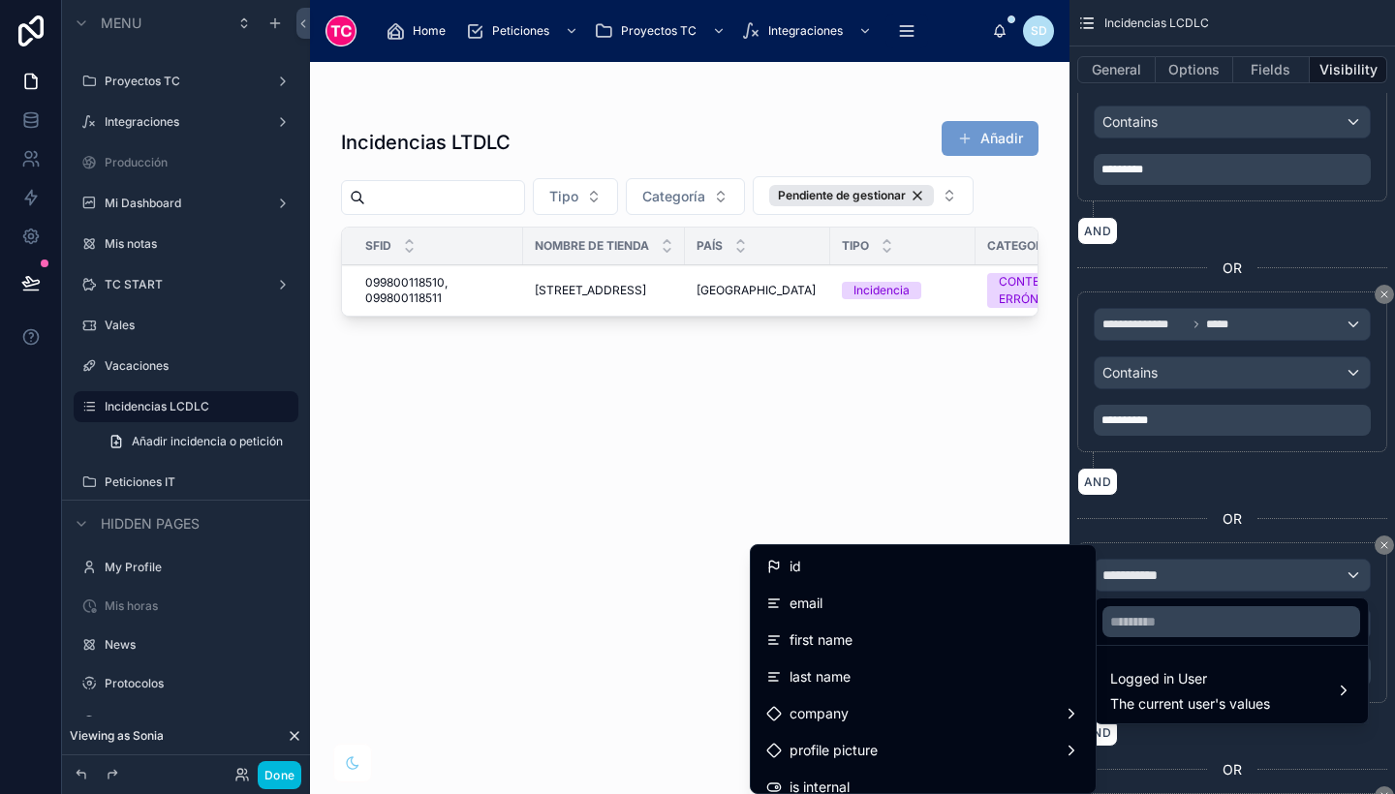
click at [885, 616] on div "email" at bounding box center [923, 603] width 337 height 35
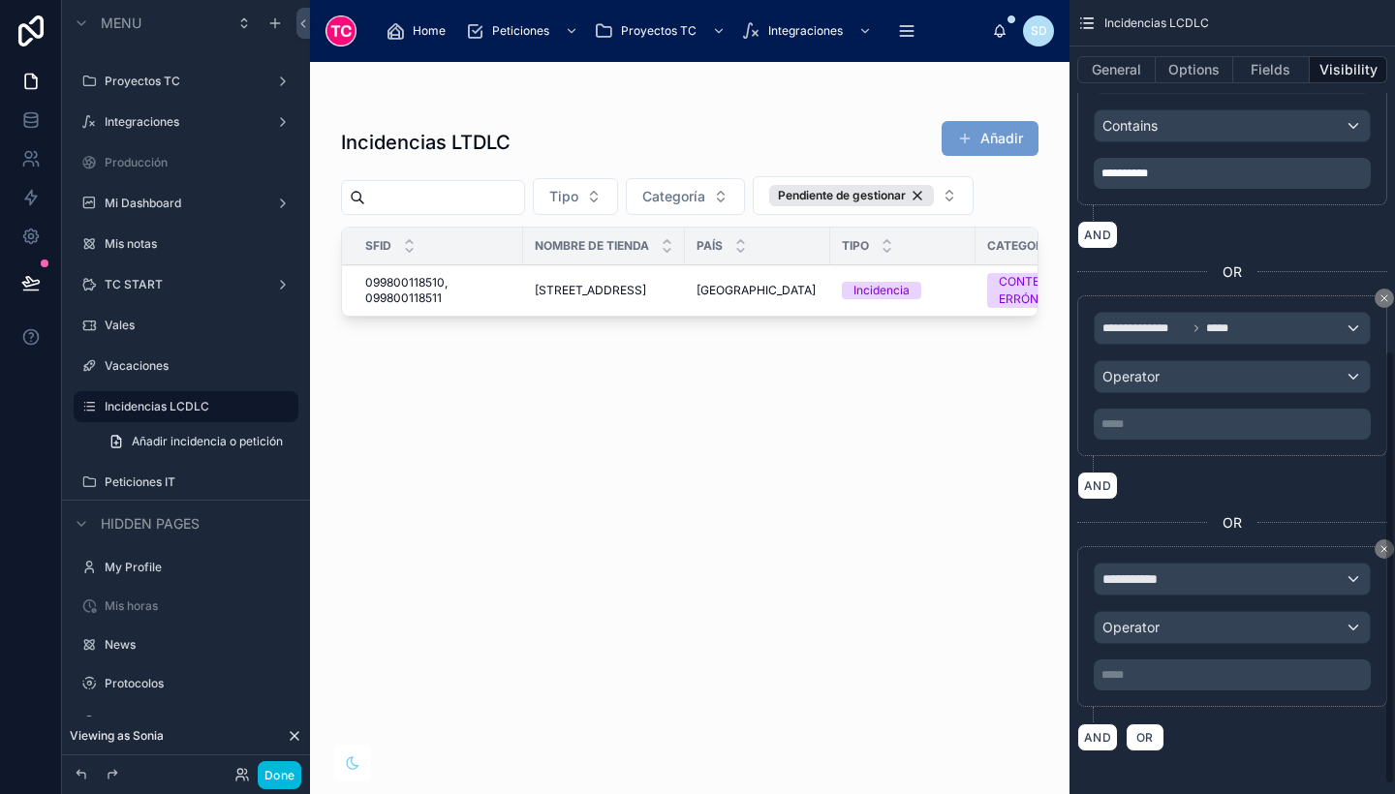
scroll to position [659, 0]
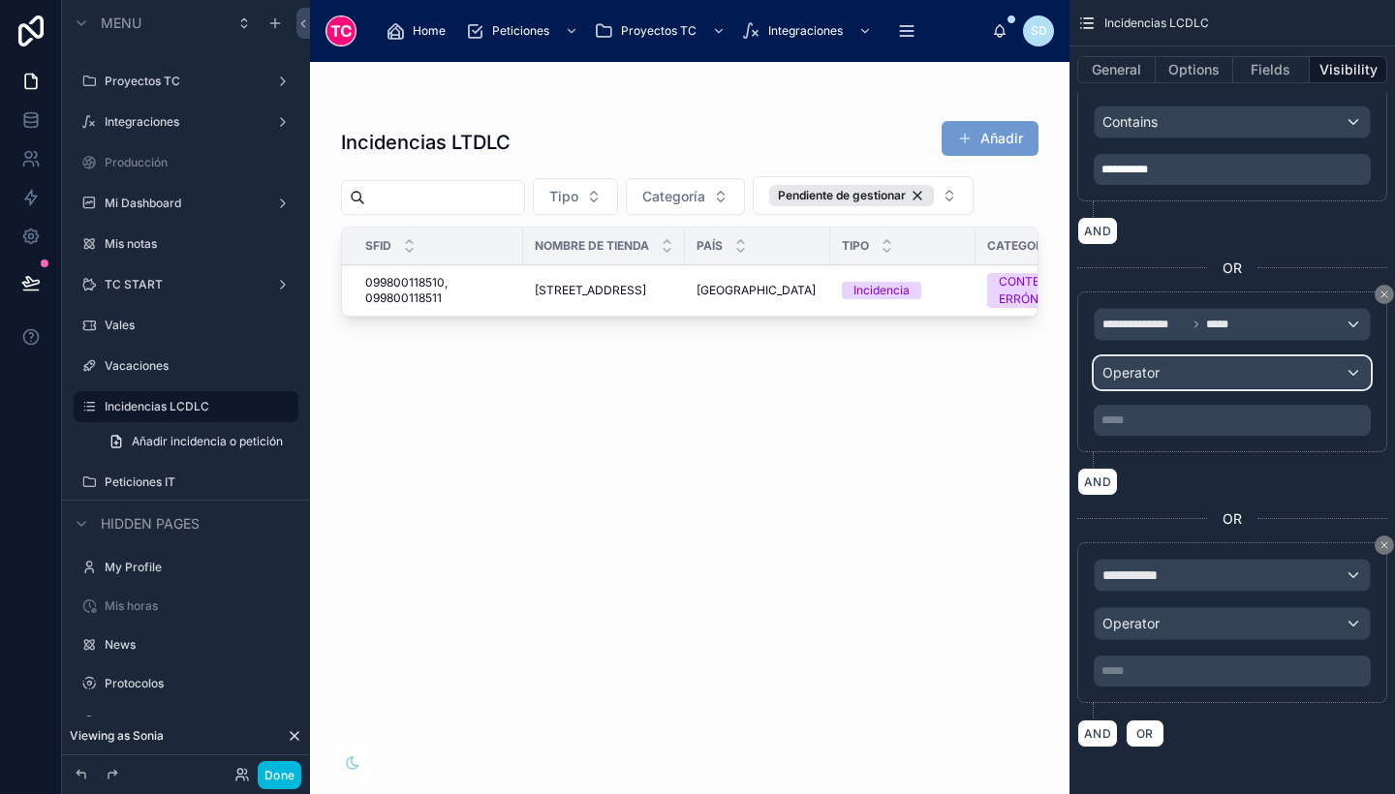
click at [1205, 365] on div "Operator" at bounding box center [1232, 372] width 275 height 31
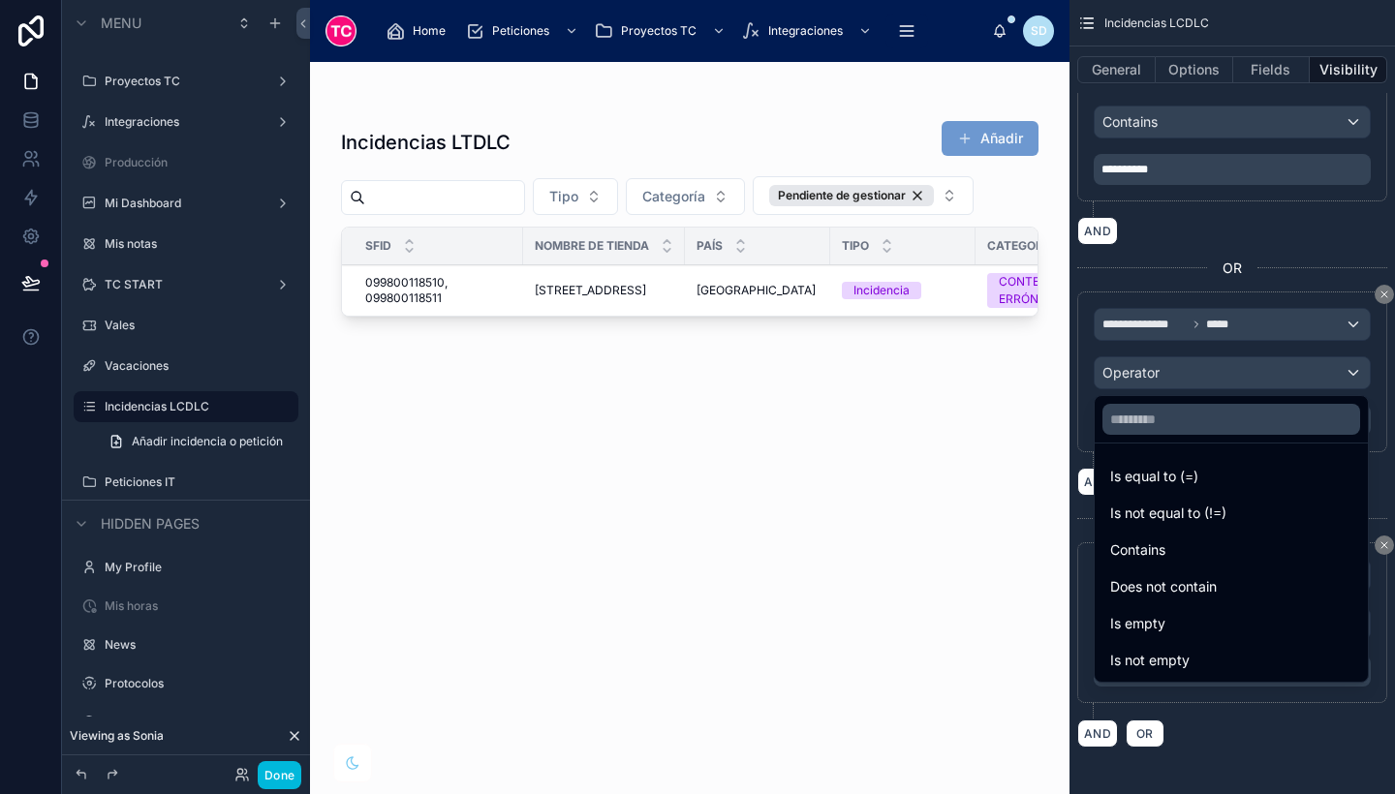
click at [1182, 549] on div "Contains" at bounding box center [1231, 550] width 242 height 23
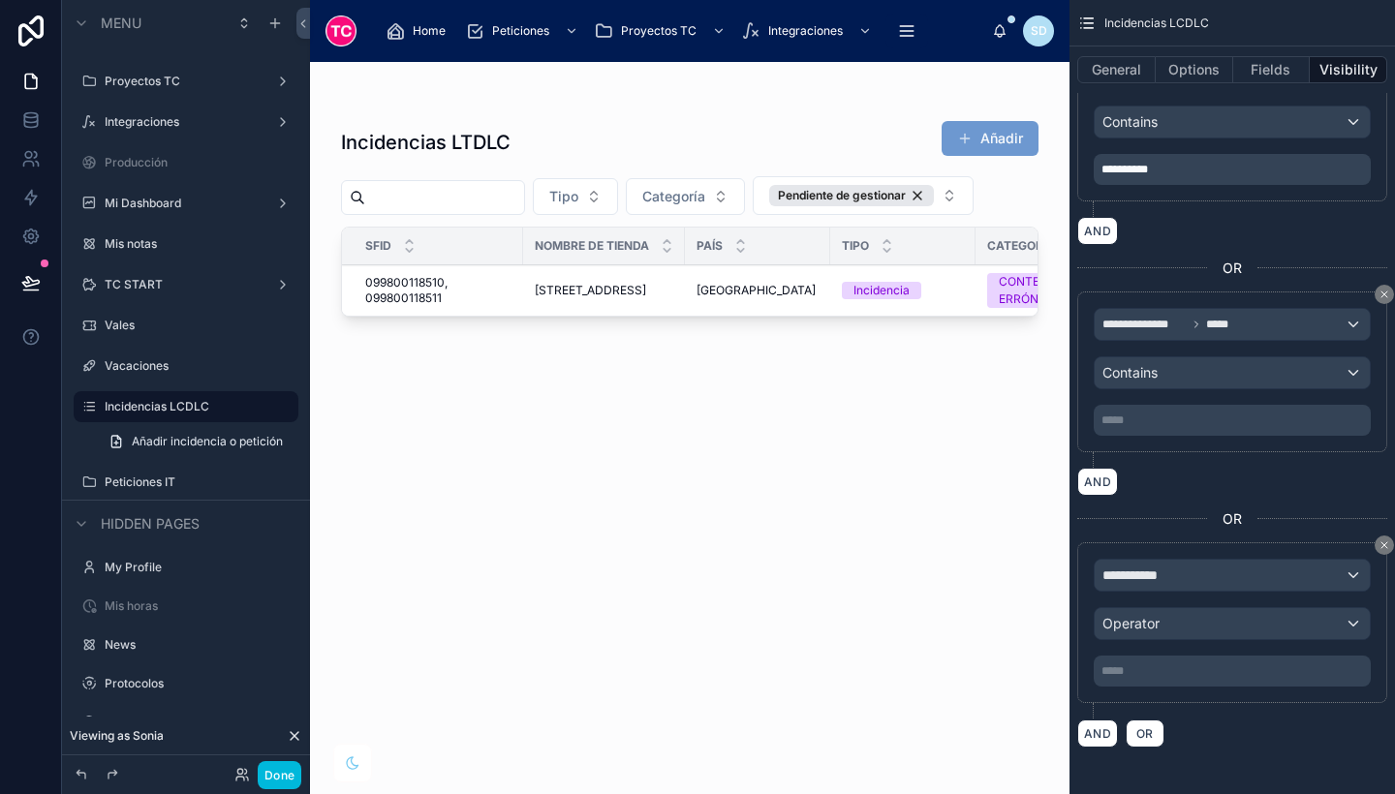
click at [1164, 416] on p "***** ﻿" at bounding box center [1234, 421] width 265 height 16
click at [1211, 494] on div "AND" at bounding box center [1232, 482] width 310 height 28
click at [1165, 424] on p "***** ﻿" at bounding box center [1234, 421] width 265 height 16
click at [1148, 670] on p "***** ﻿" at bounding box center [1234, 672] width 265 height 16
click at [1303, 745] on div "AND OR" at bounding box center [1232, 733] width 310 height 29
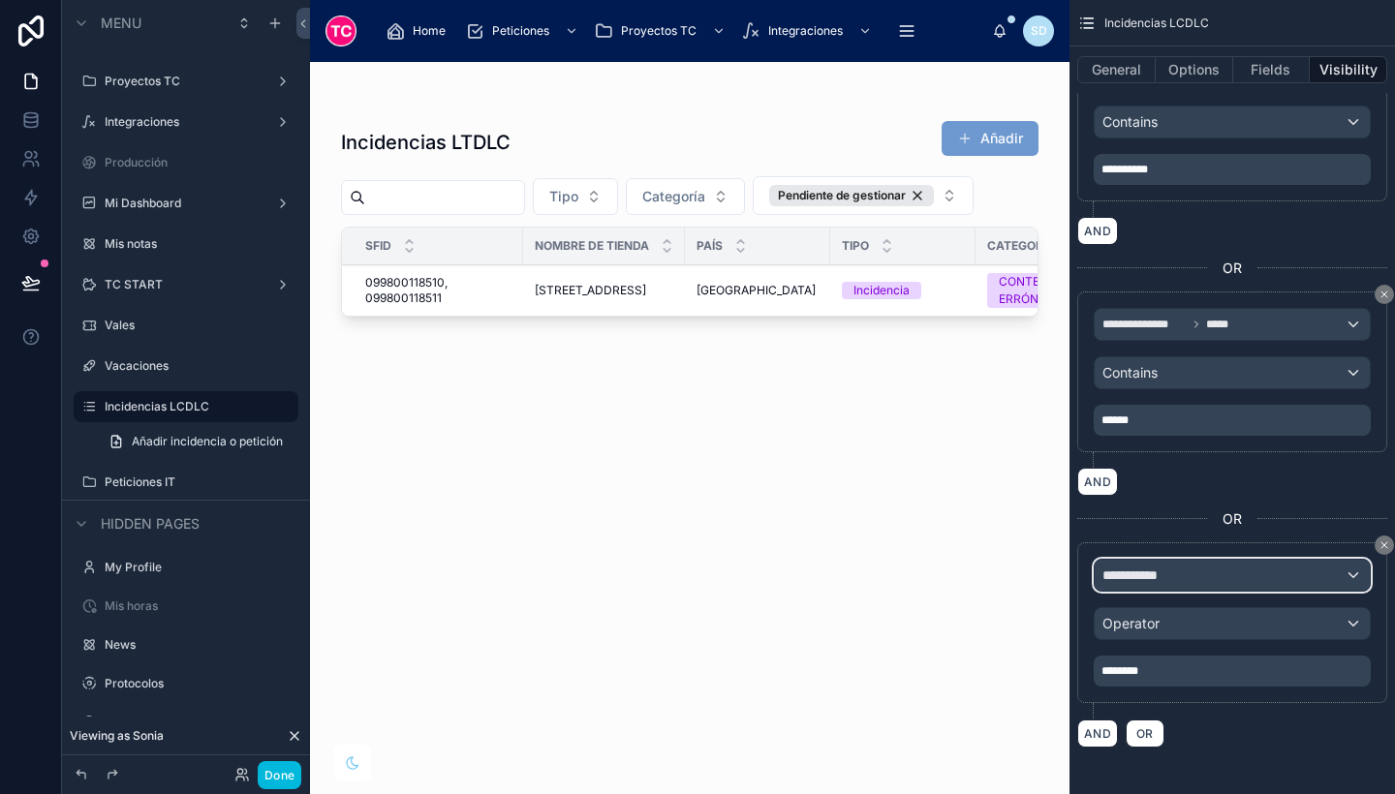
click at [1167, 584] on span "**********" at bounding box center [1138, 575] width 72 height 19
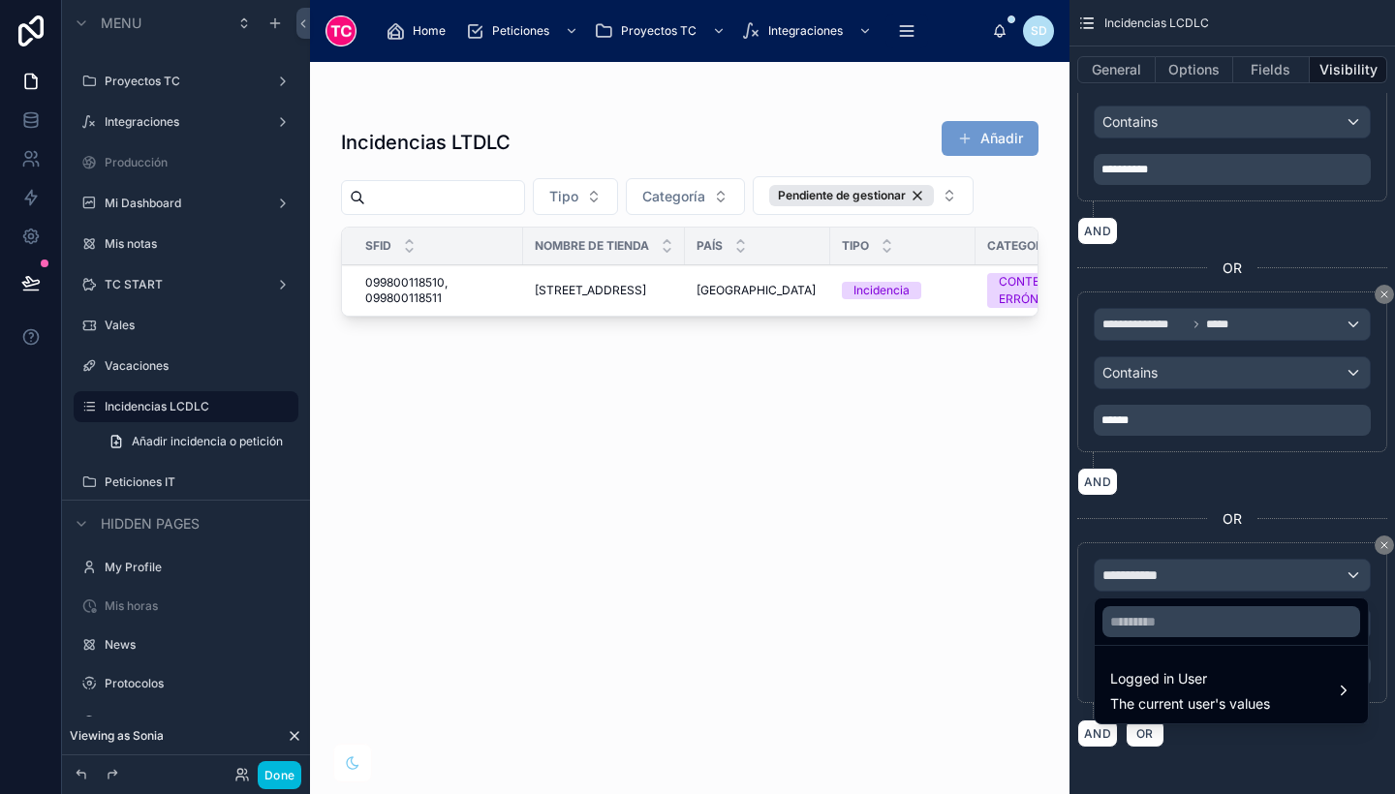
click at [1156, 682] on span "Logged in User" at bounding box center [1190, 678] width 160 height 23
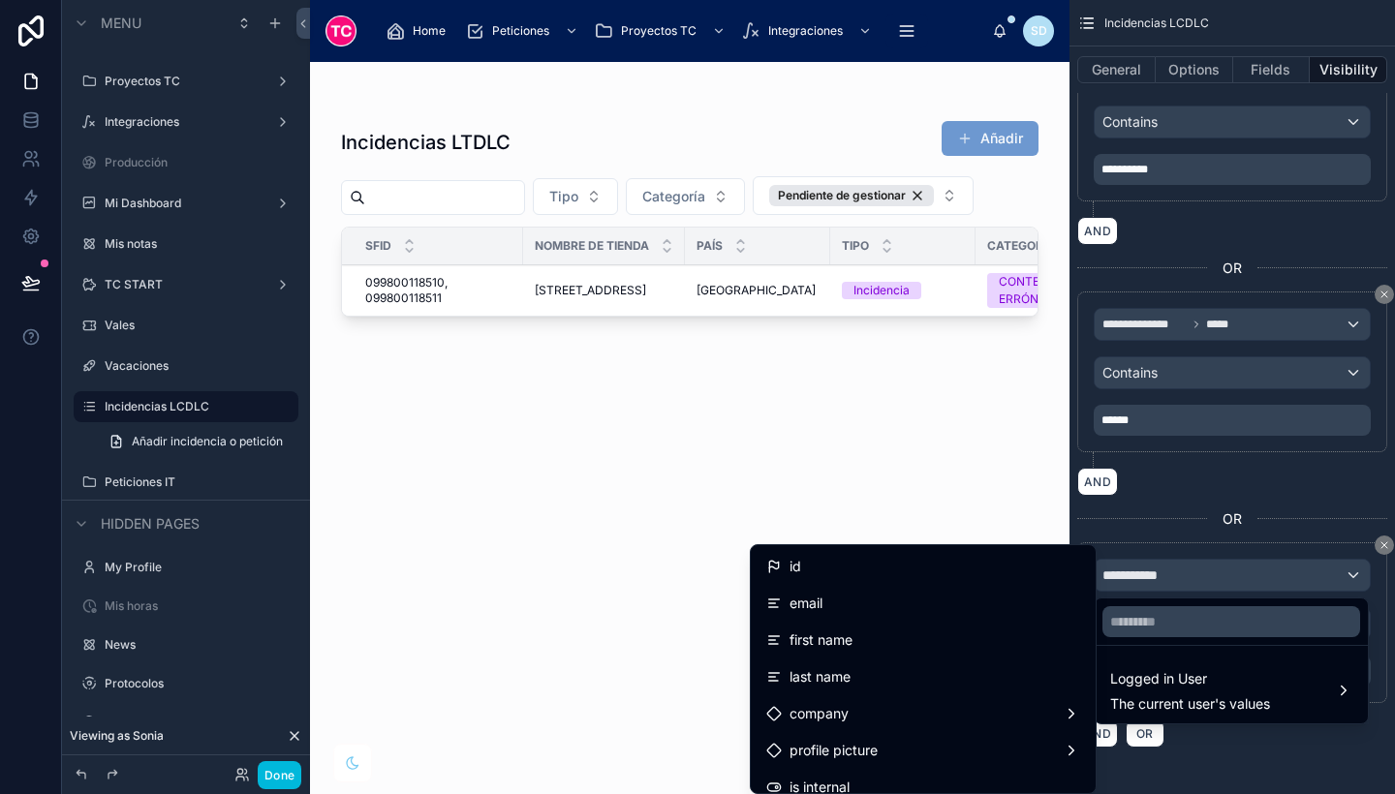
click at [868, 599] on div "email" at bounding box center [923, 603] width 314 height 23
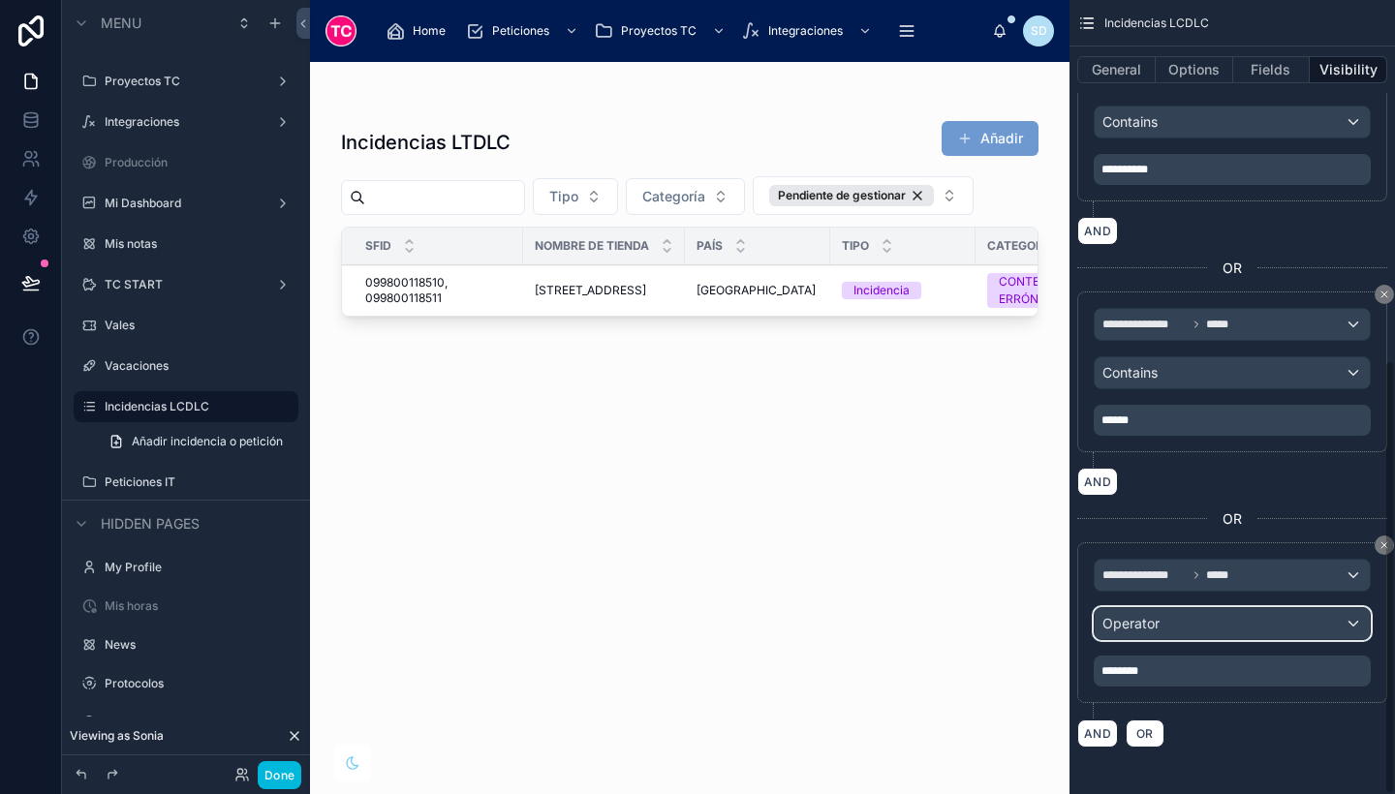
click at [1154, 636] on div "Operator" at bounding box center [1232, 623] width 275 height 31
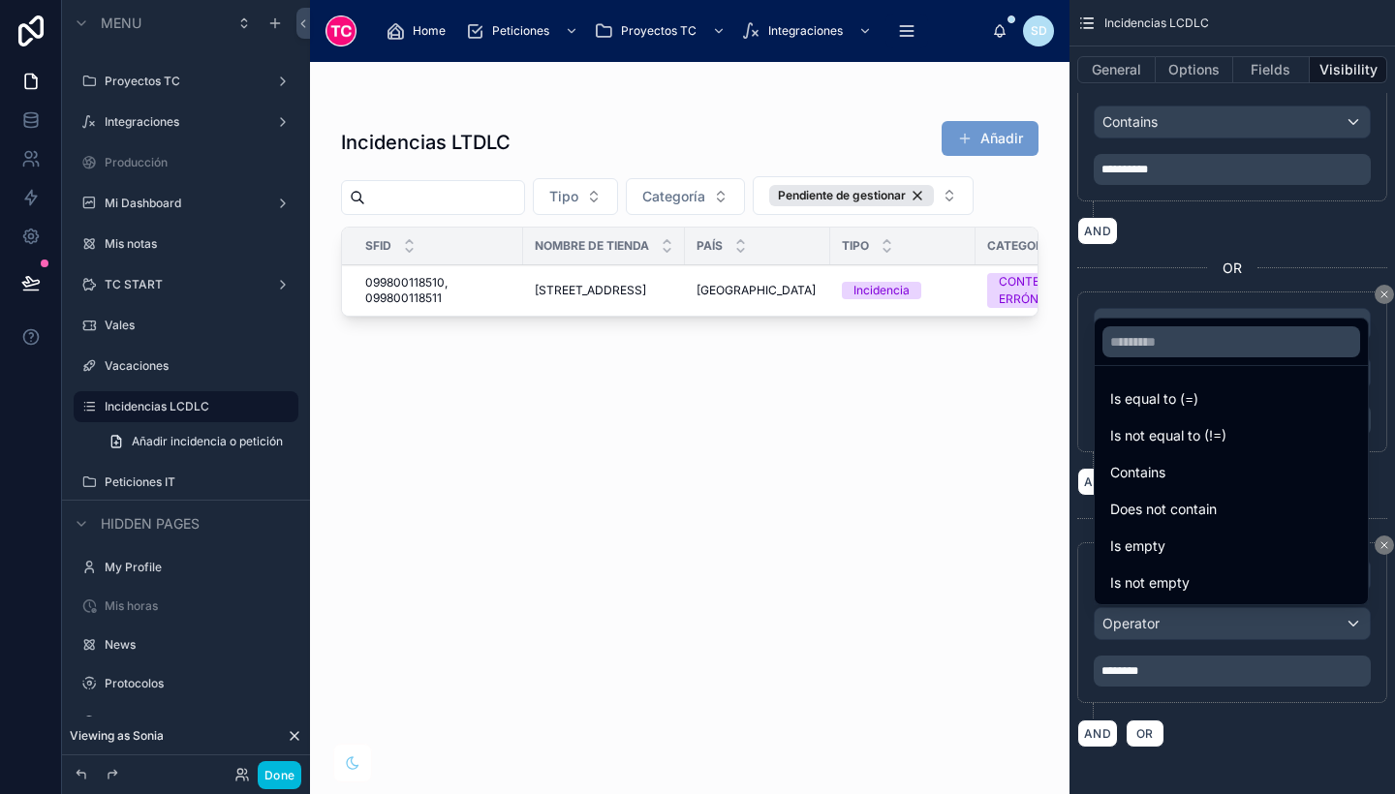
click at [1181, 471] on div "Contains" at bounding box center [1231, 472] width 242 height 23
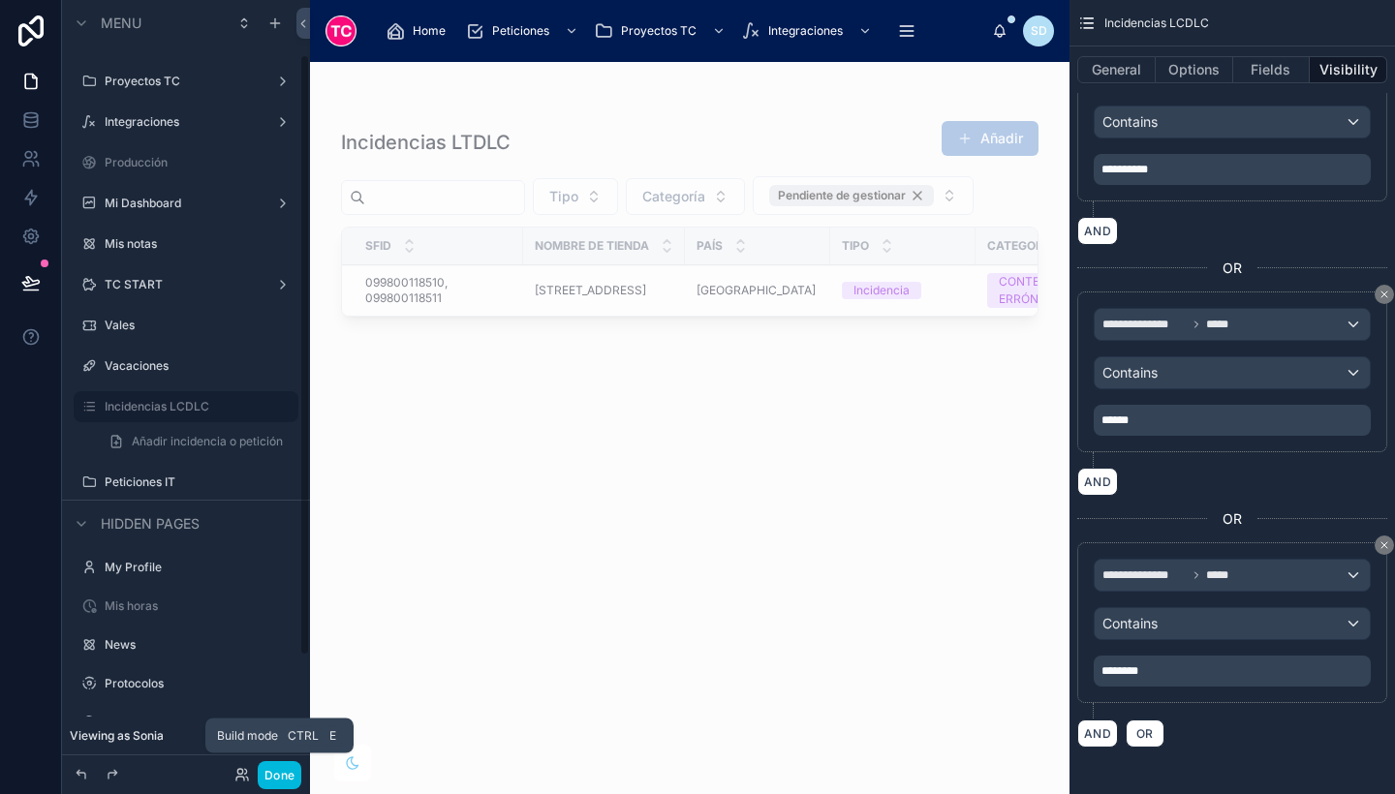
click at [272, 774] on button "Done" at bounding box center [280, 775] width 44 height 28
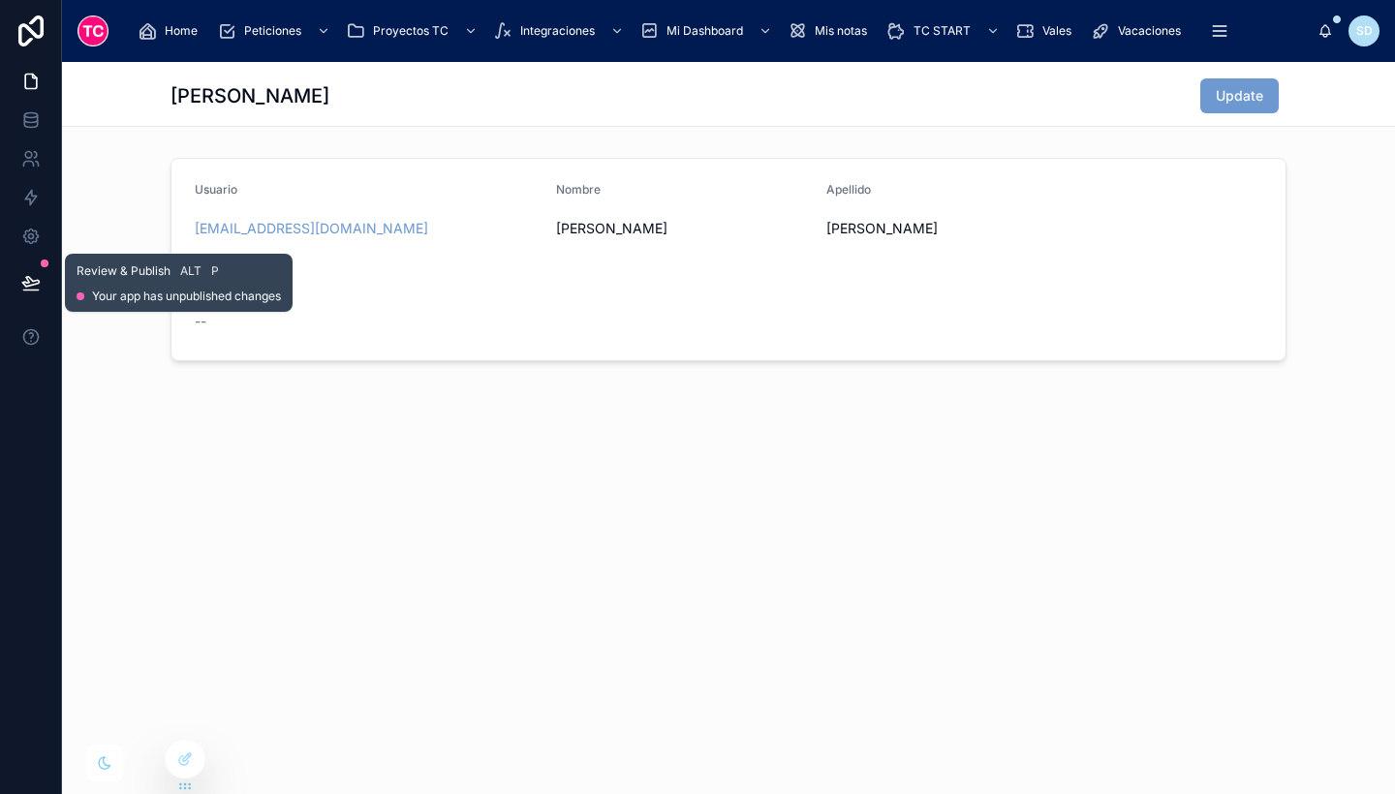
click at [30, 301] on button at bounding box center [31, 283] width 43 height 54
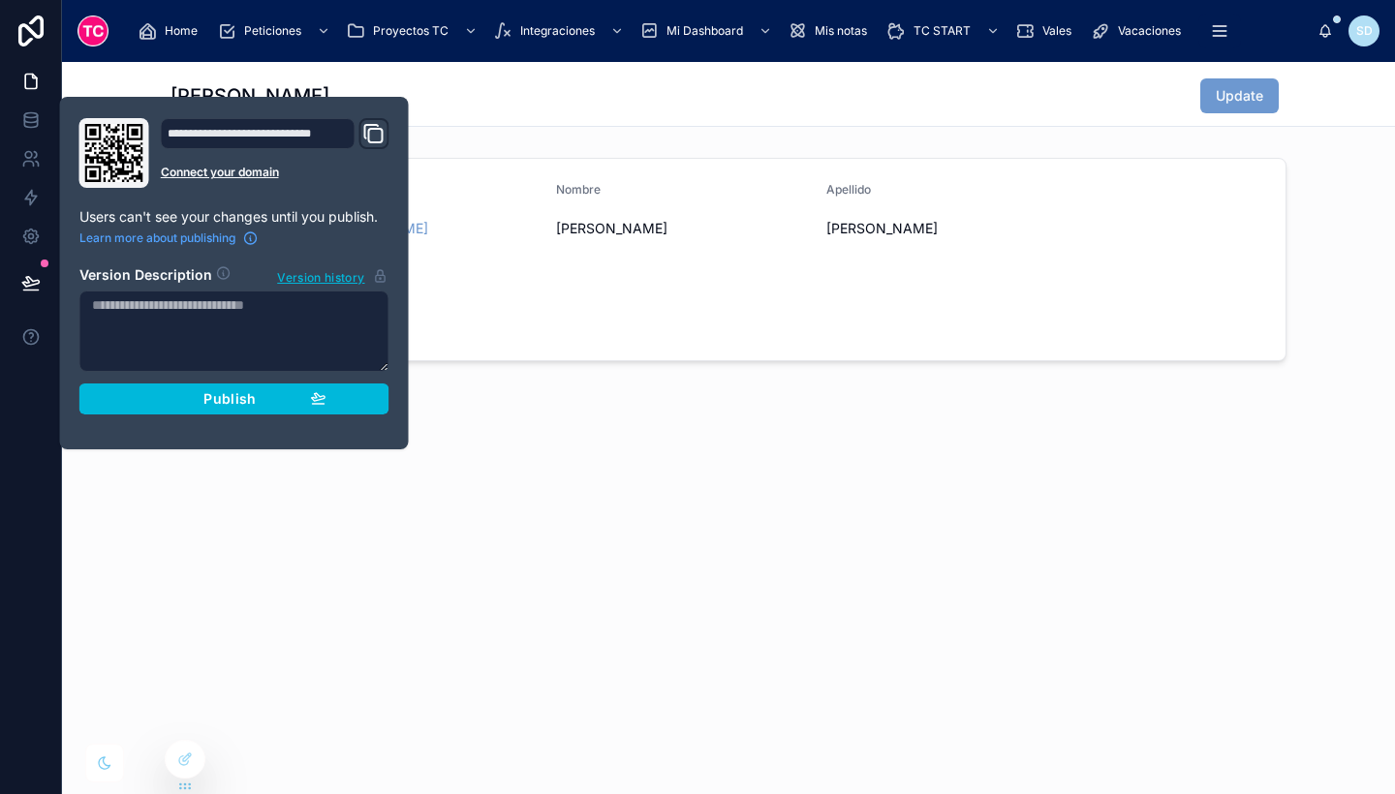
click at [188, 398] on div "Publish" at bounding box center [234, 398] width 184 height 17
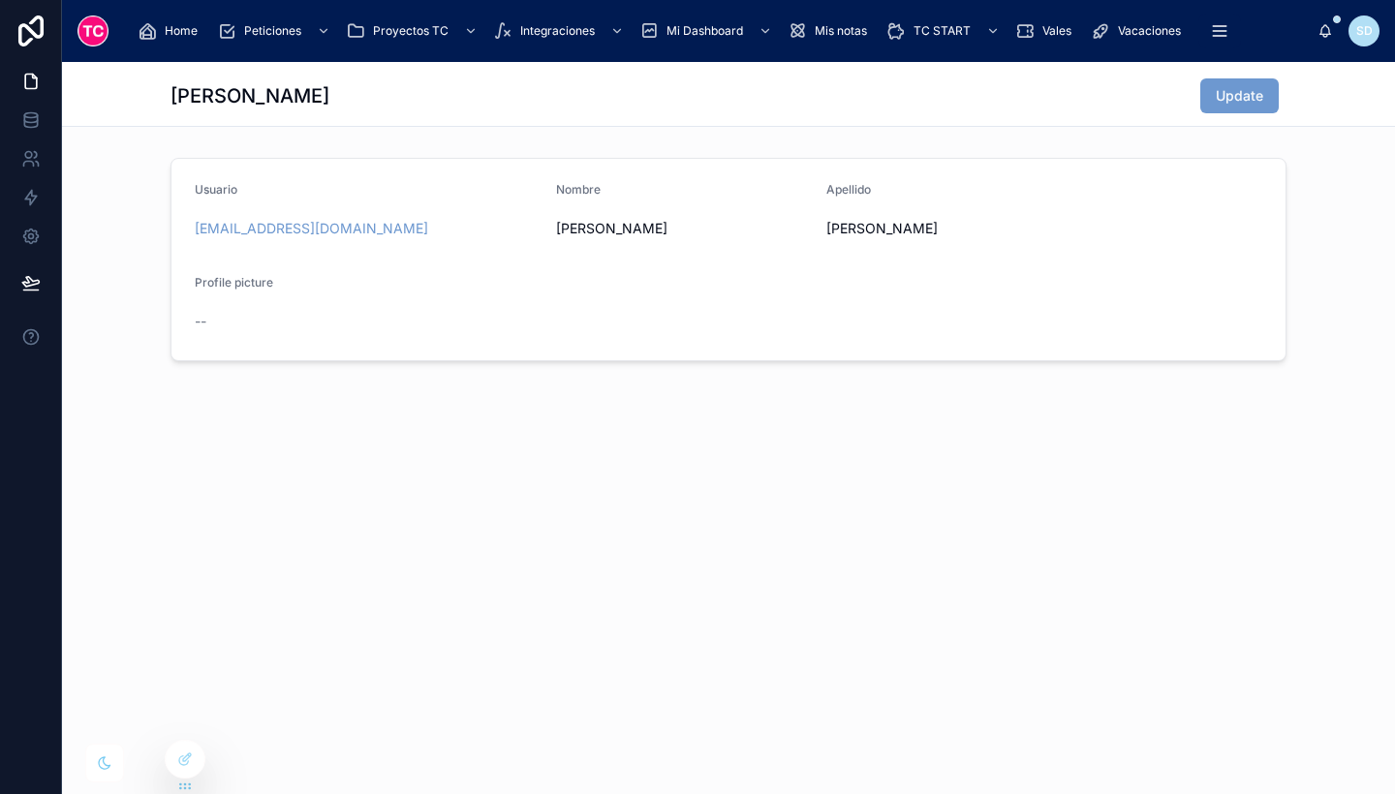
click at [0, 0] on icon at bounding box center [0, 0] width 0 height 0
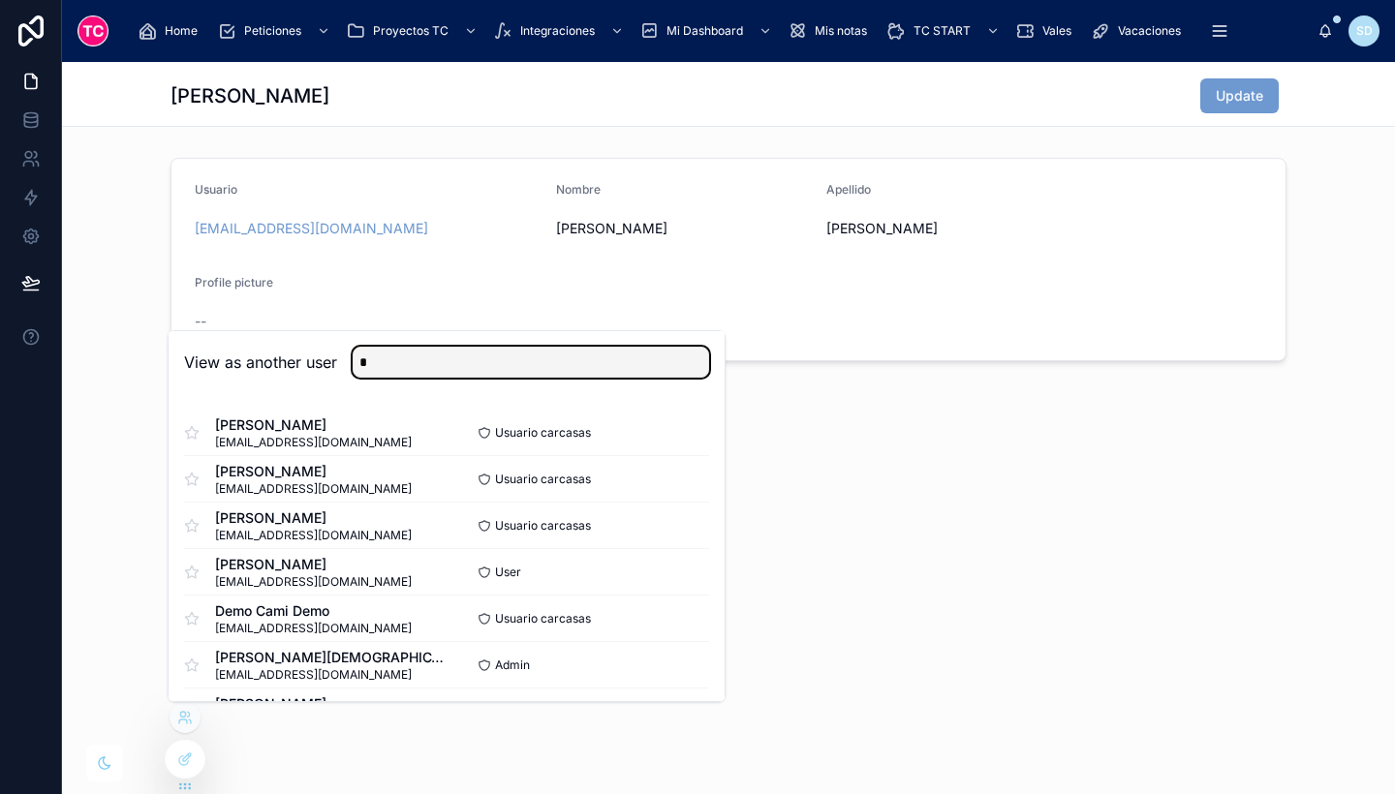
click at [554, 365] on input "*" at bounding box center [531, 362] width 357 height 31
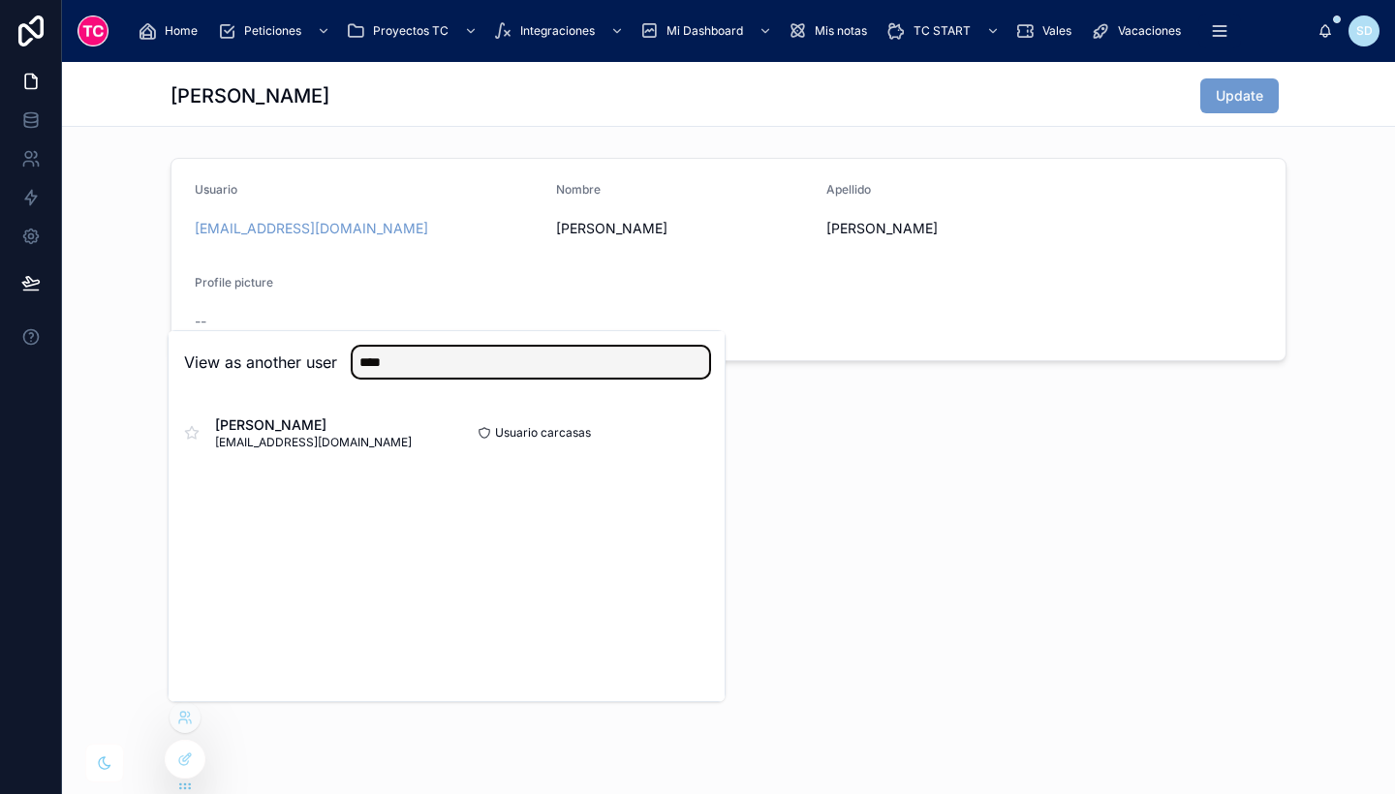
type input "**********"
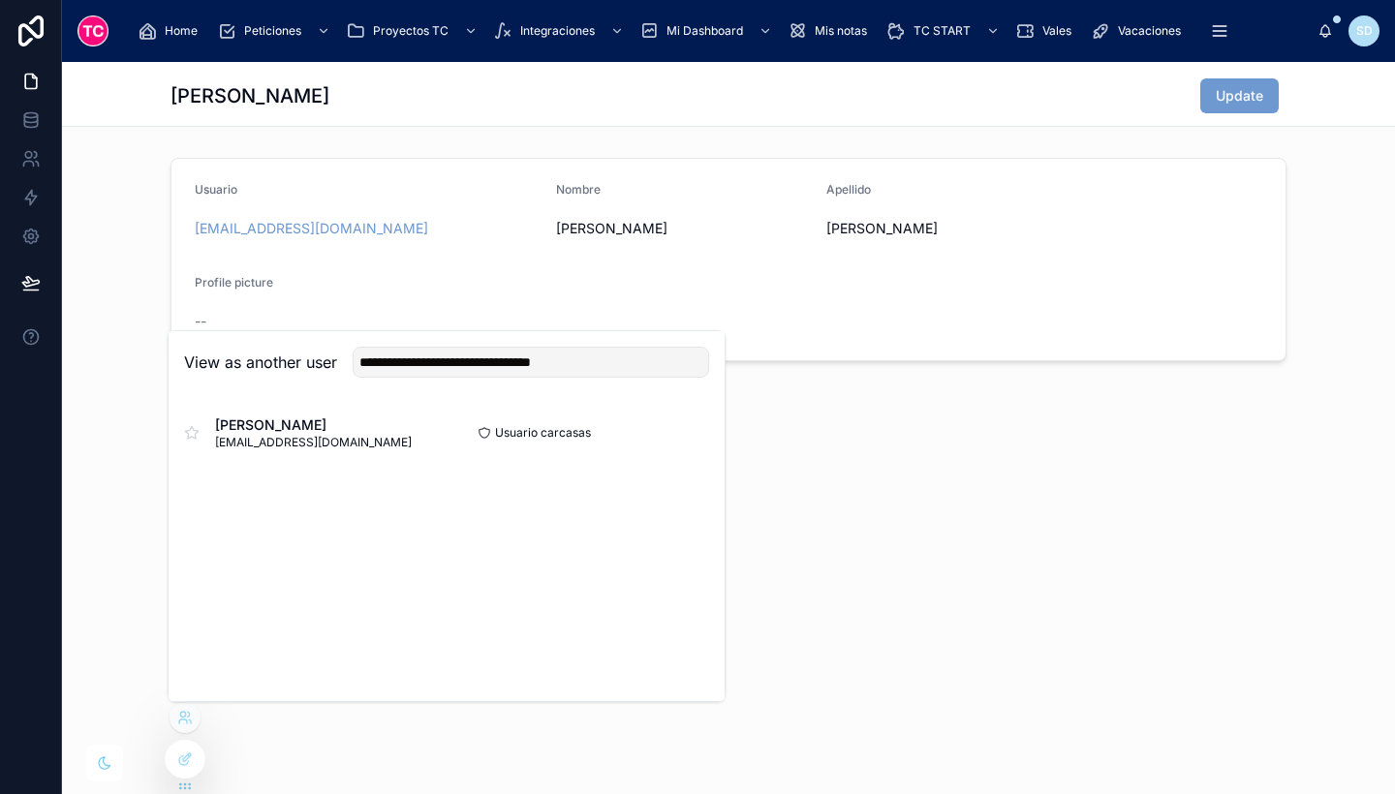
click at [585, 431] on span "Usuario carcasas" at bounding box center [543, 433] width 96 height 16
click at [0, 0] on button "Select" at bounding box center [0, 0] width 0 height 0
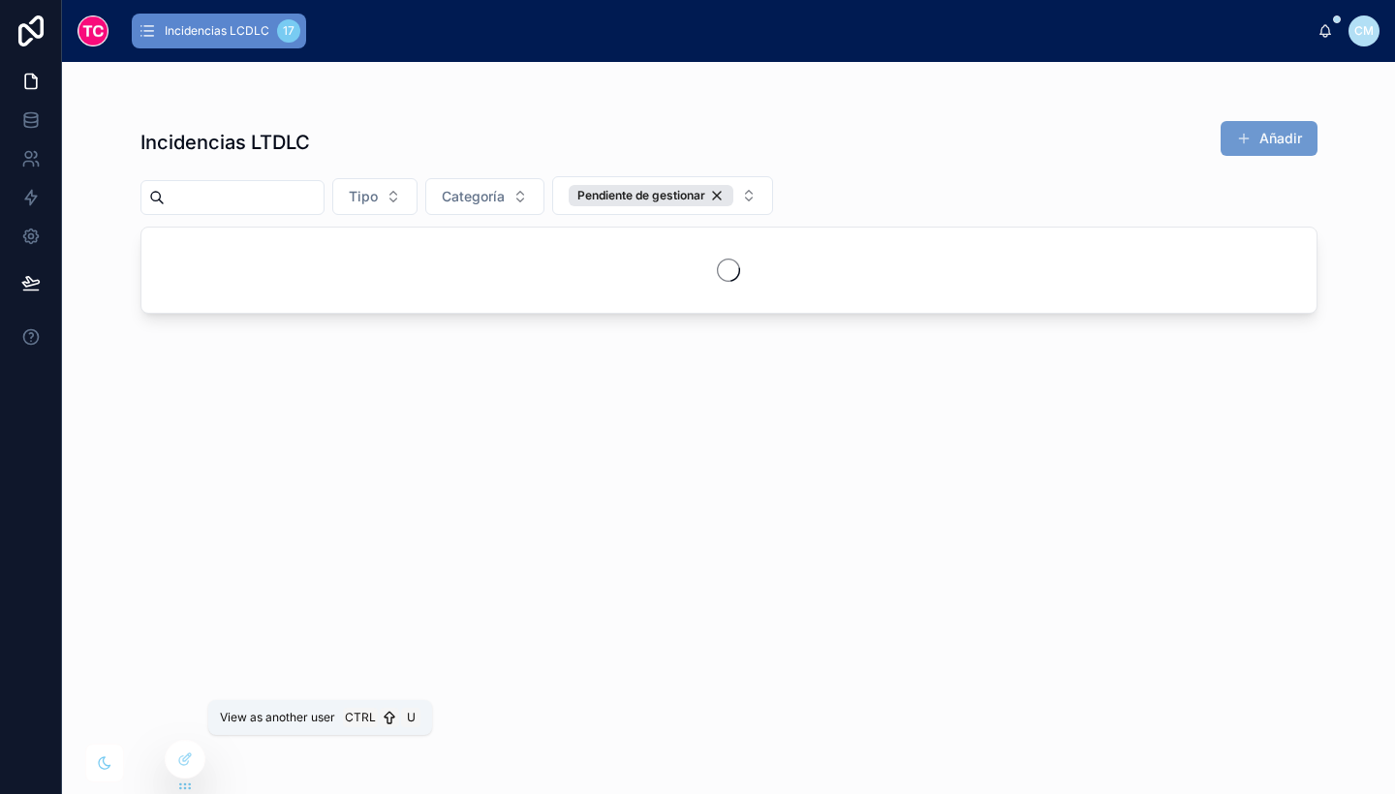
click at [0, 0] on icon at bounding box center [0, 0] width 0 height 0
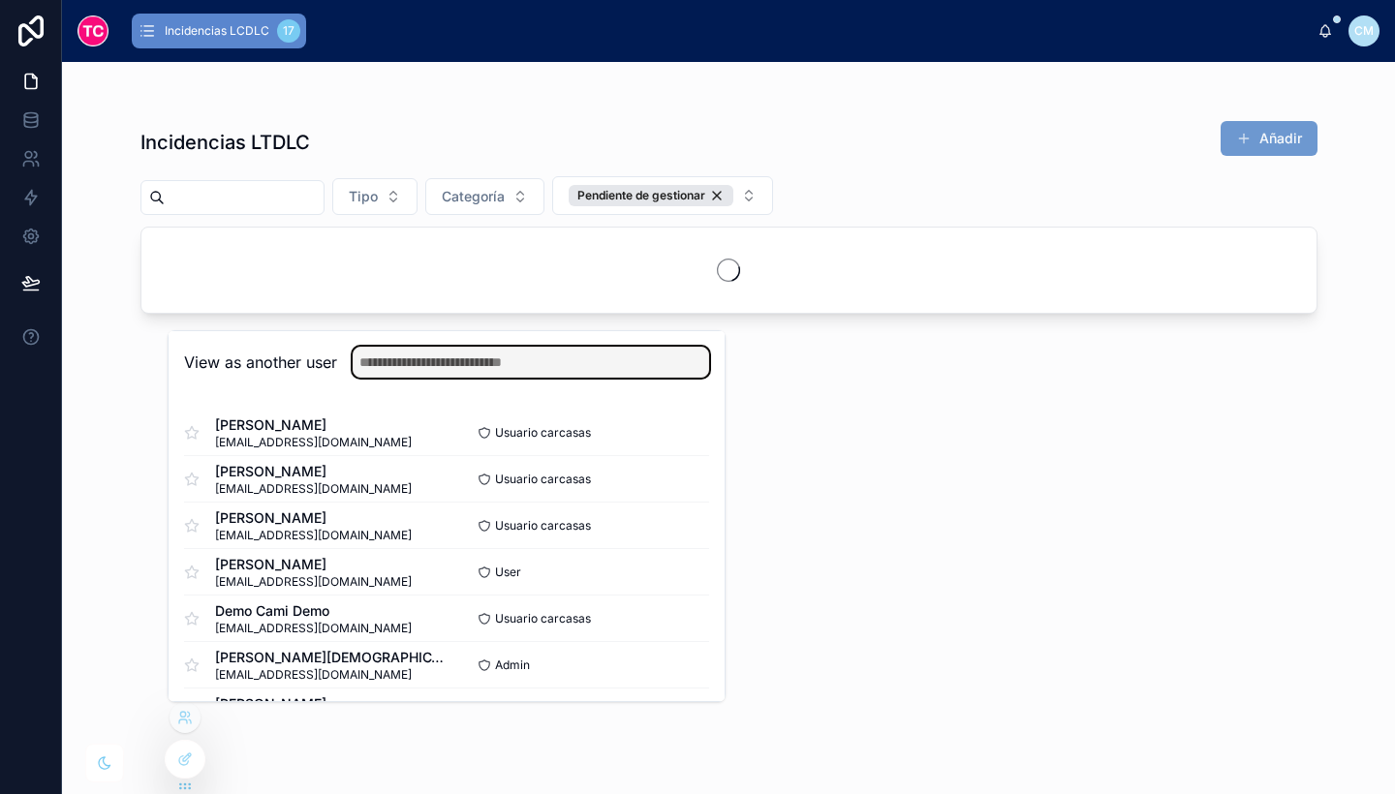
click at [454, 364] on input "text" at bounding box center [531, 362] width 357 height 31
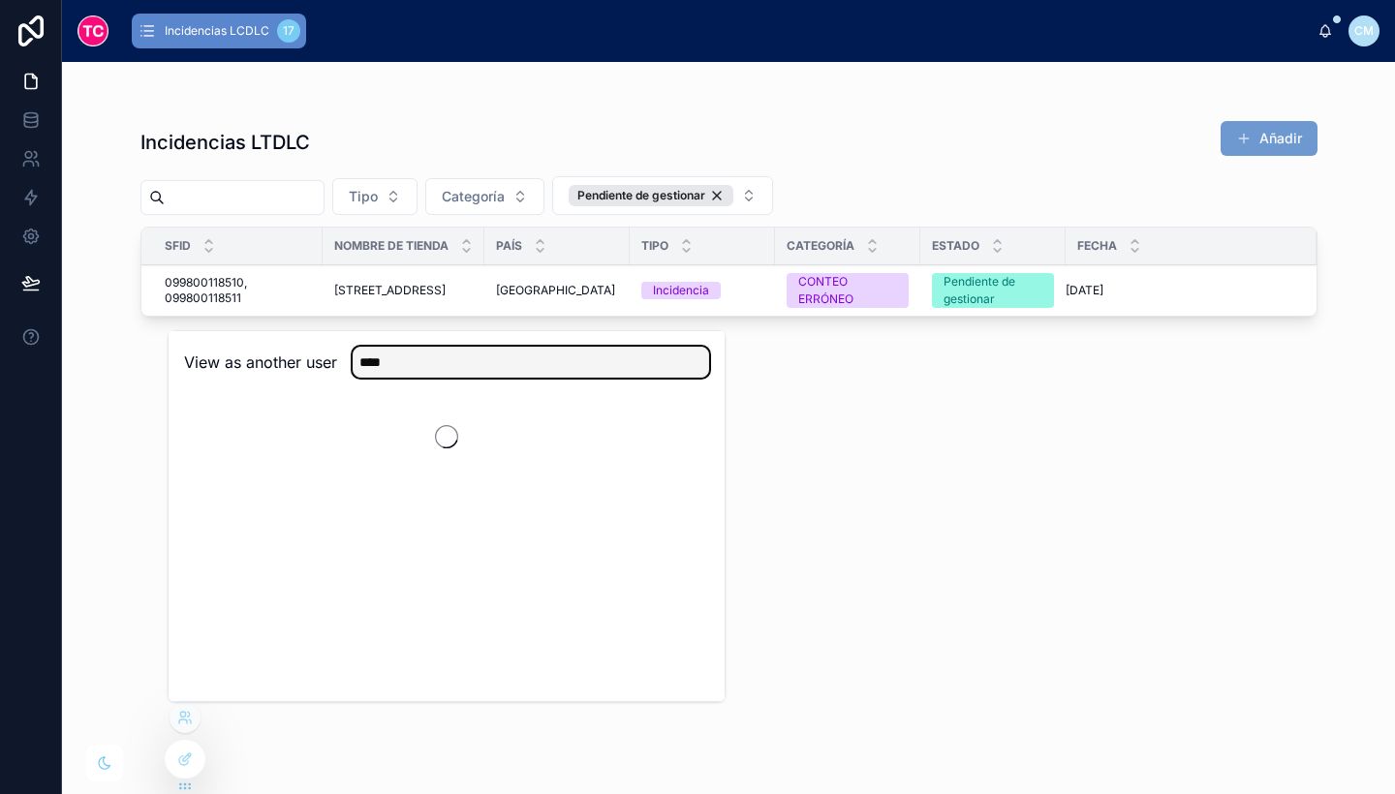
type input "****"
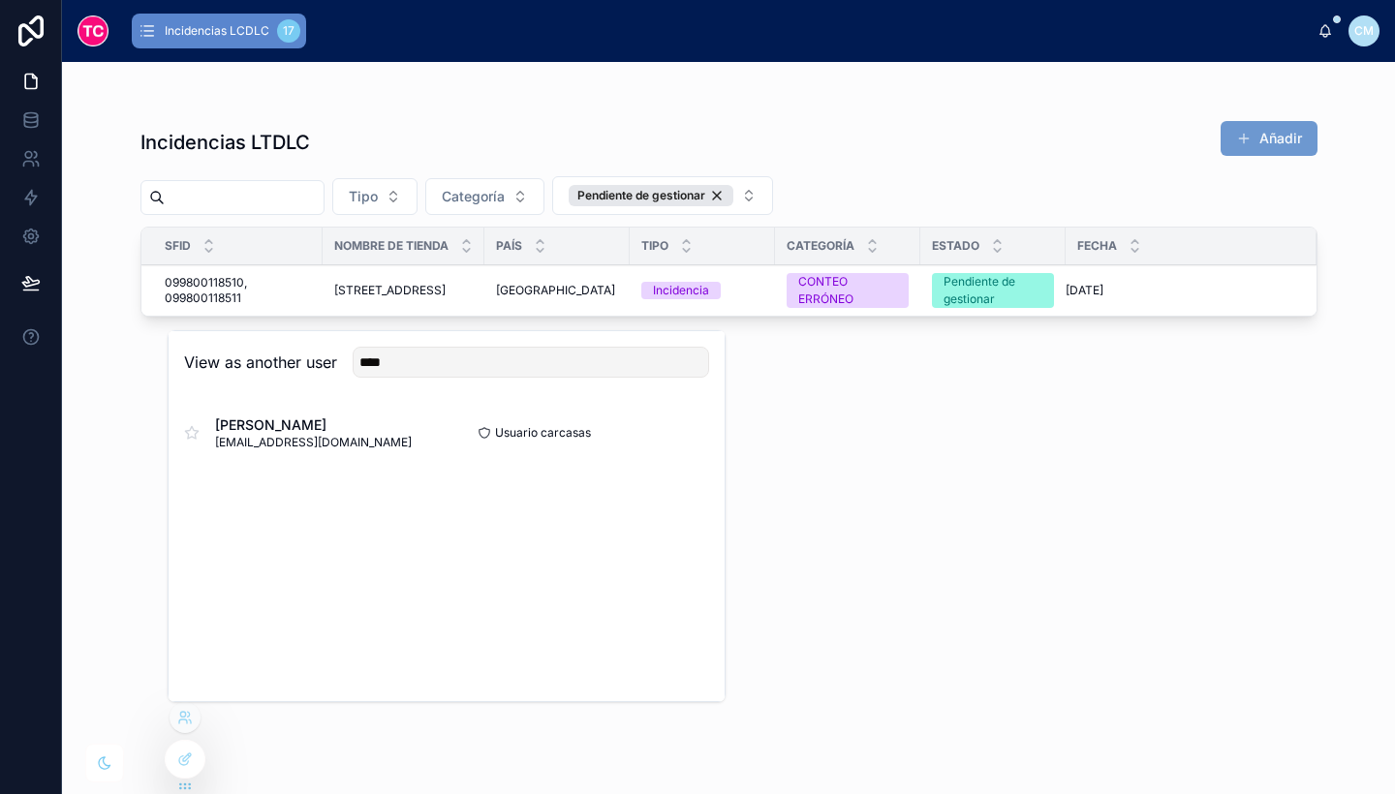
click at [0, 0] on button "Select" at bounding box center [0, 0] width 0 height 0
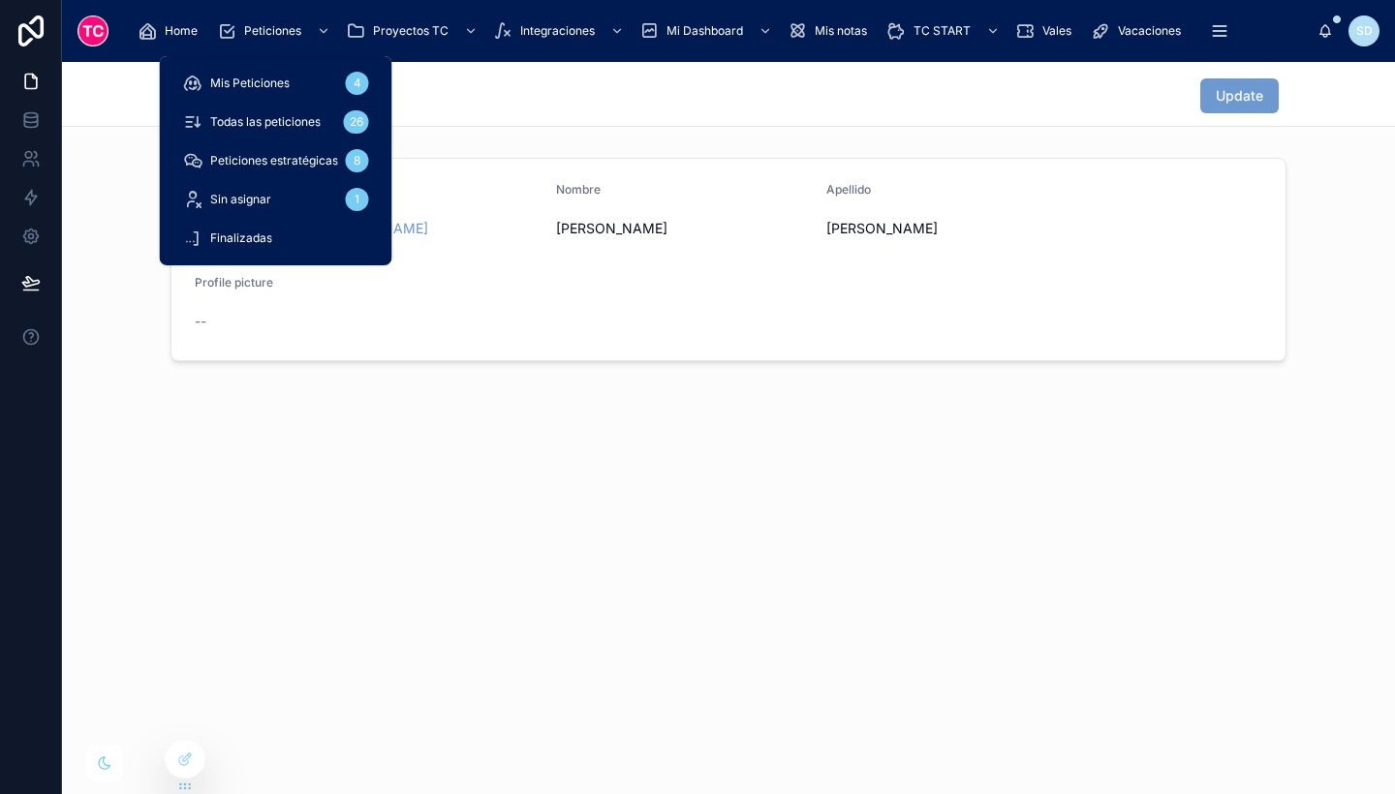
click at [263, 87] on span "Mis Peticiones" at bounding box center [249, 84] width 79 height 16
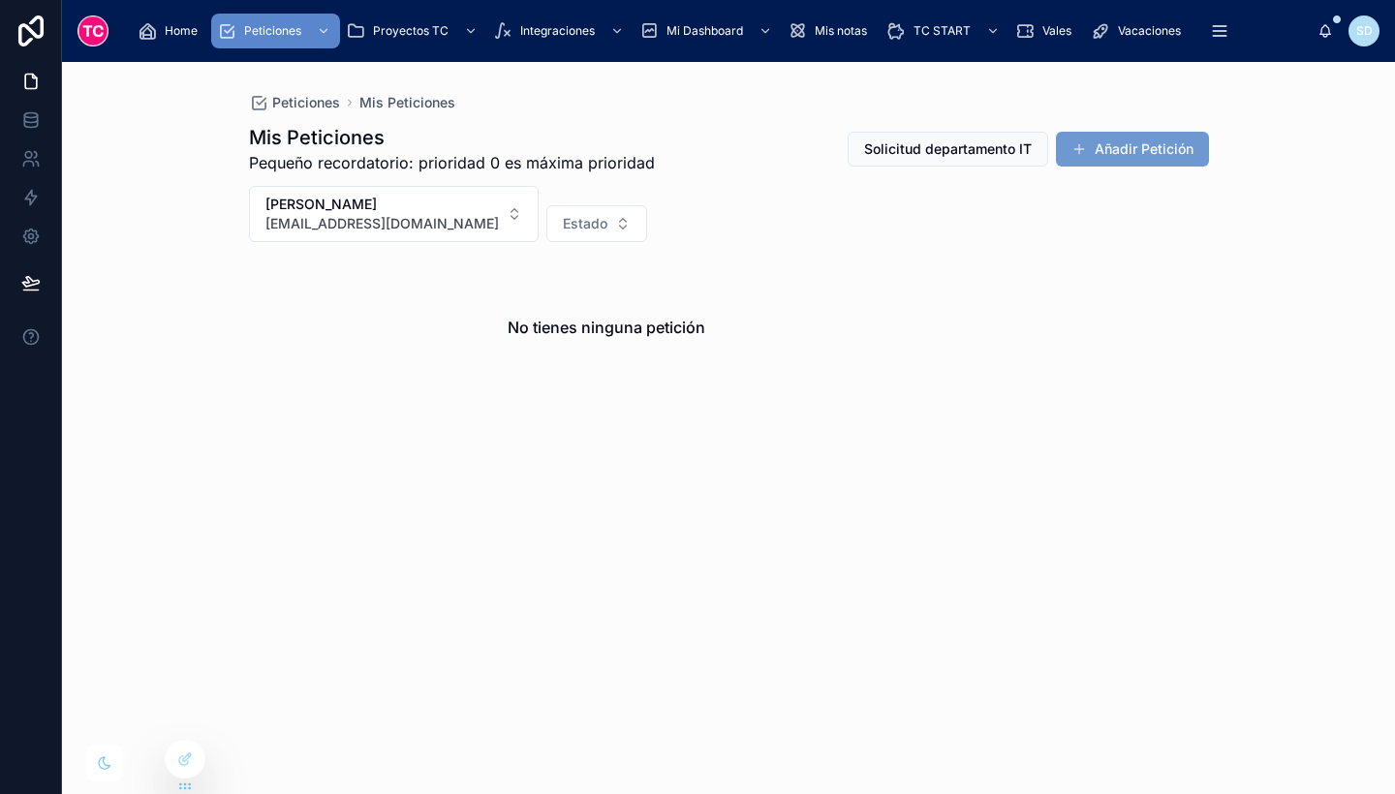
click at [563, 226] on span "Estado" at bounding box center [585, 223] width 45 height 19
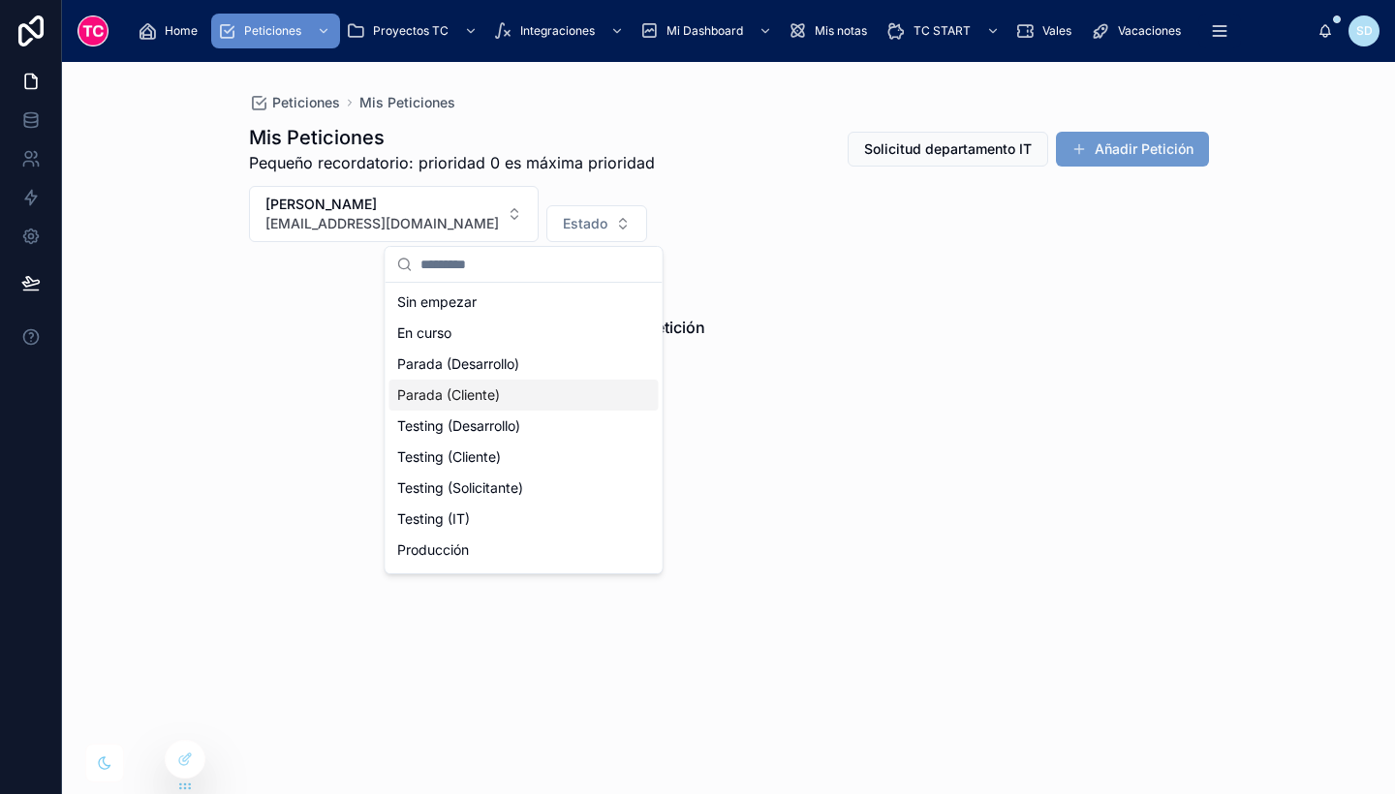
scroll to position [151, 0]
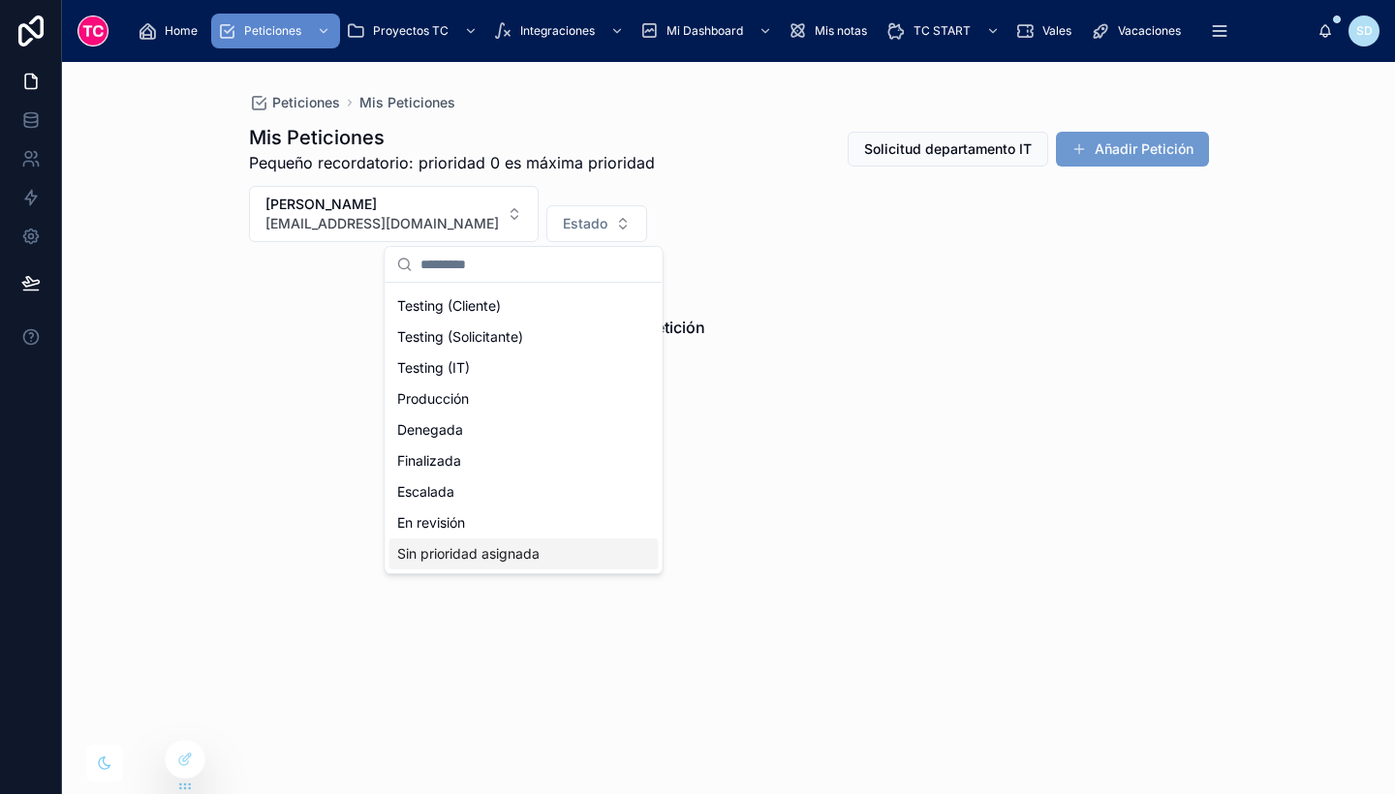
click at [500, 555] on div "Sin prioridad asignada" at bounding box center [523, 554] width 269 height 31
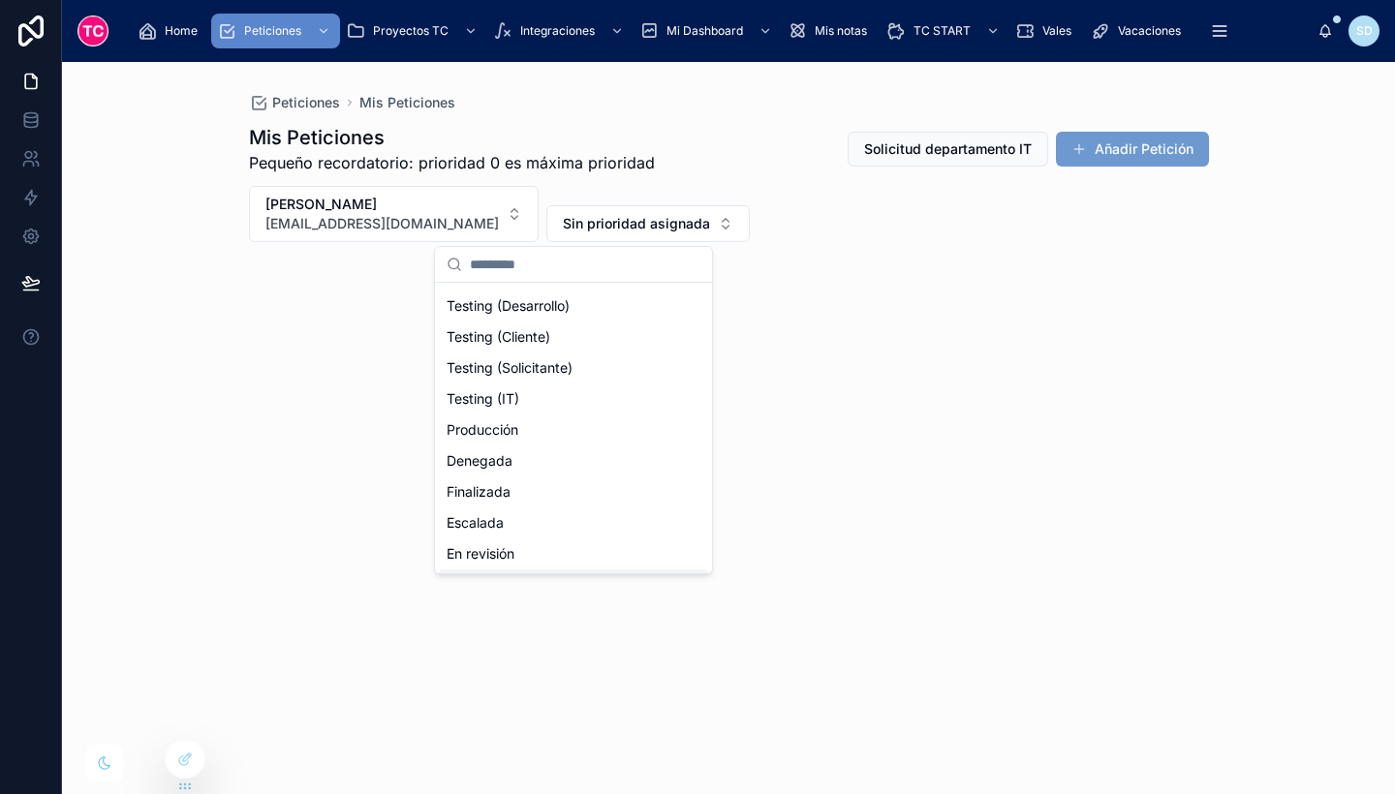
scroll to position [182, 0]
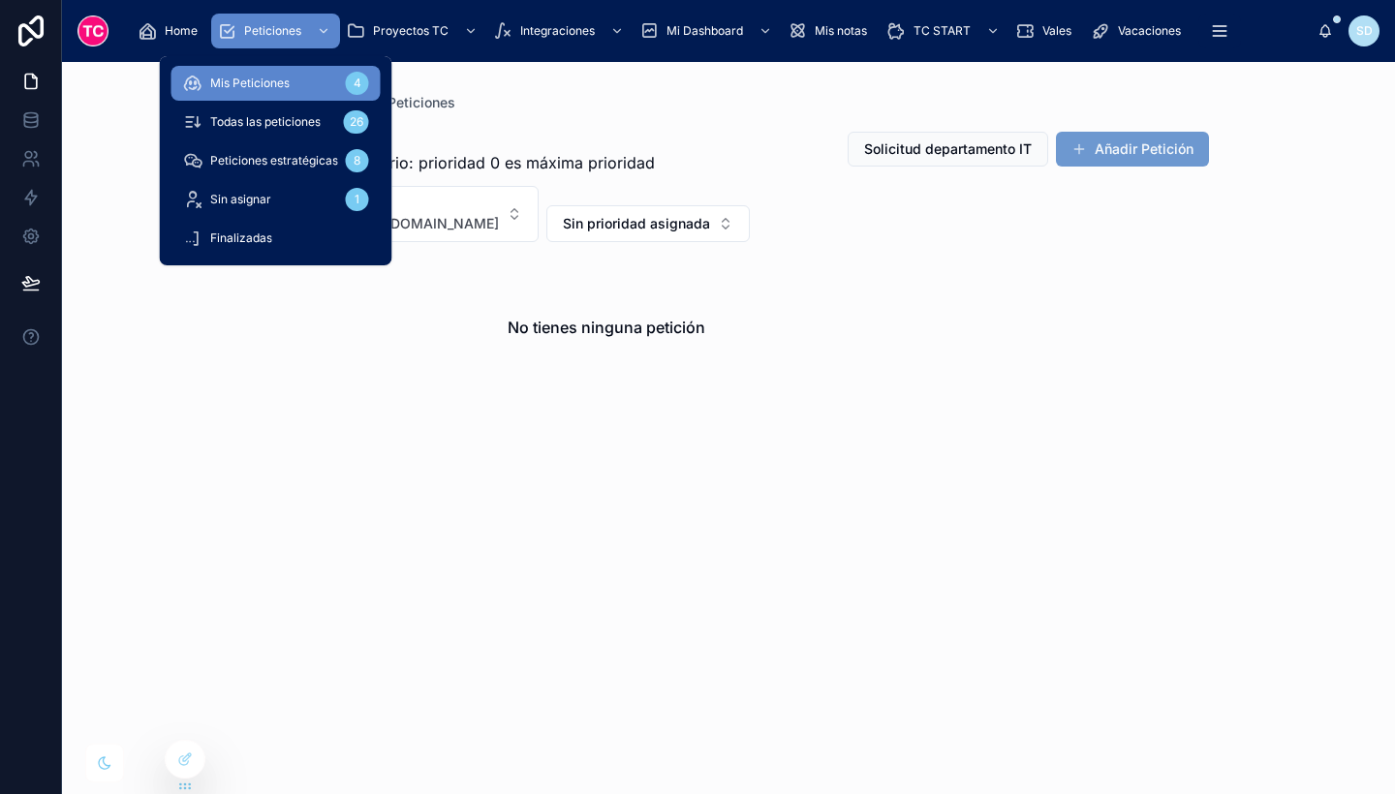
click at [295, 117] on span "Todas las peticiones" at bounding box center [265, 122] width 110 height 16
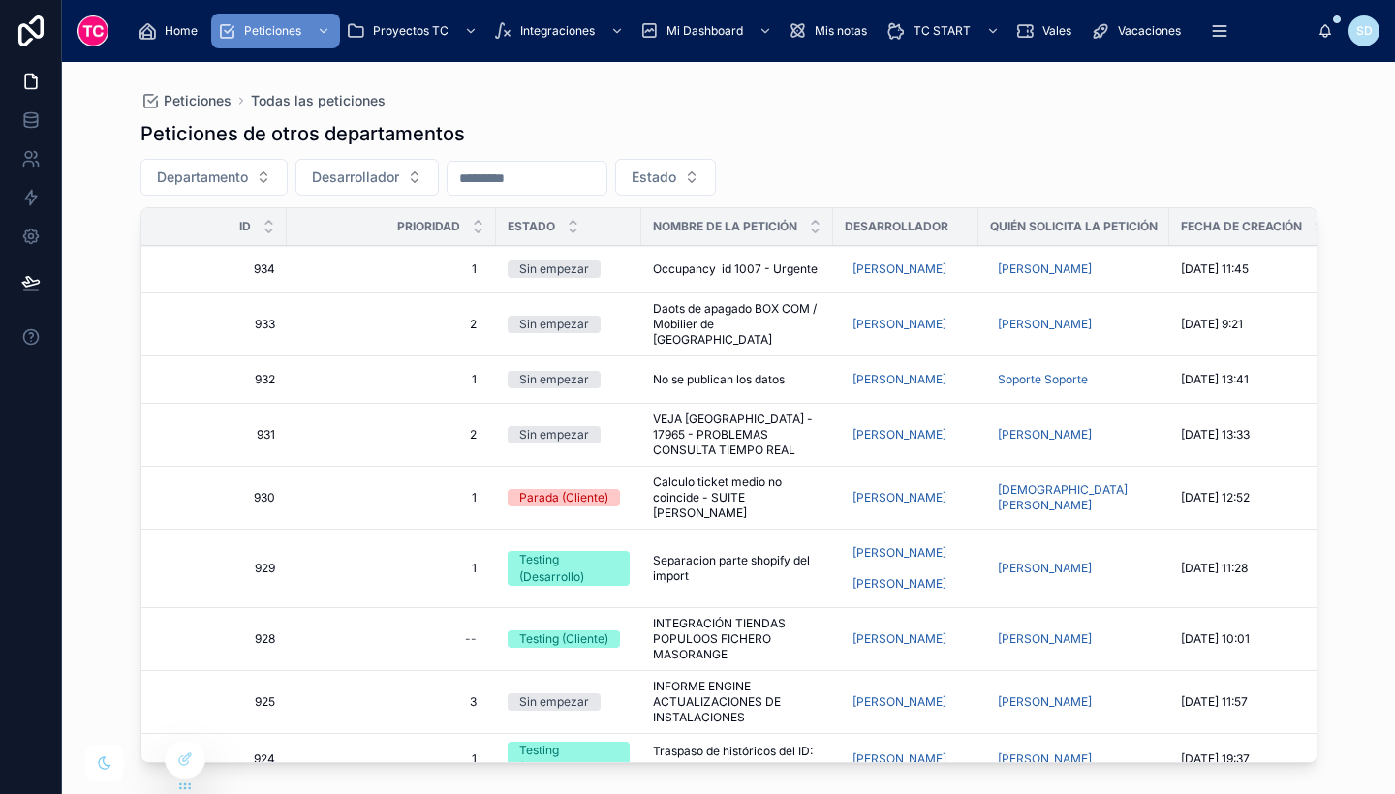
scroll to position [113, 0]
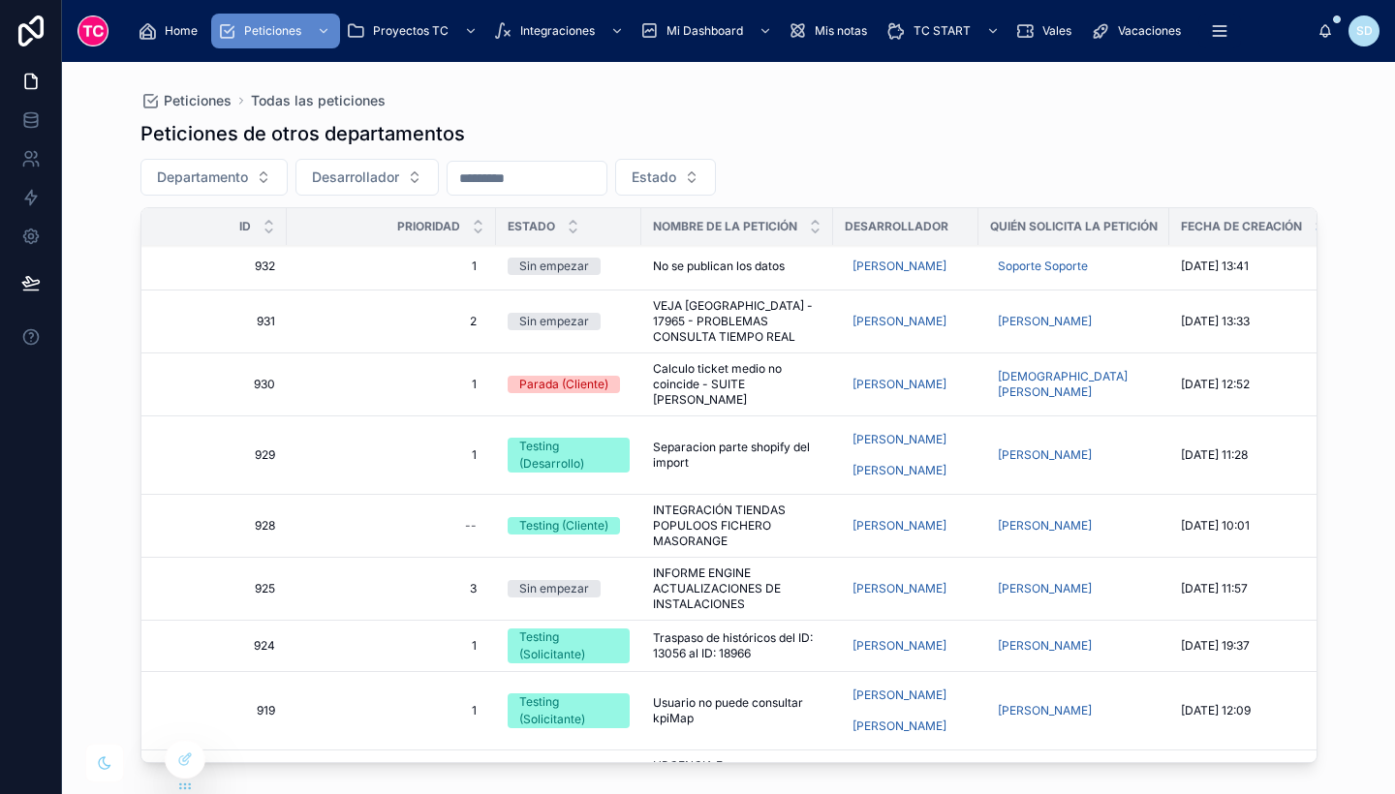
click at [449, 511] on div "--" at bounding box center [391, 526] width 186 height 31
type input "*"
click at [700, 517] on icon "submit" at bounding box center [704, 521] width 16 height 16
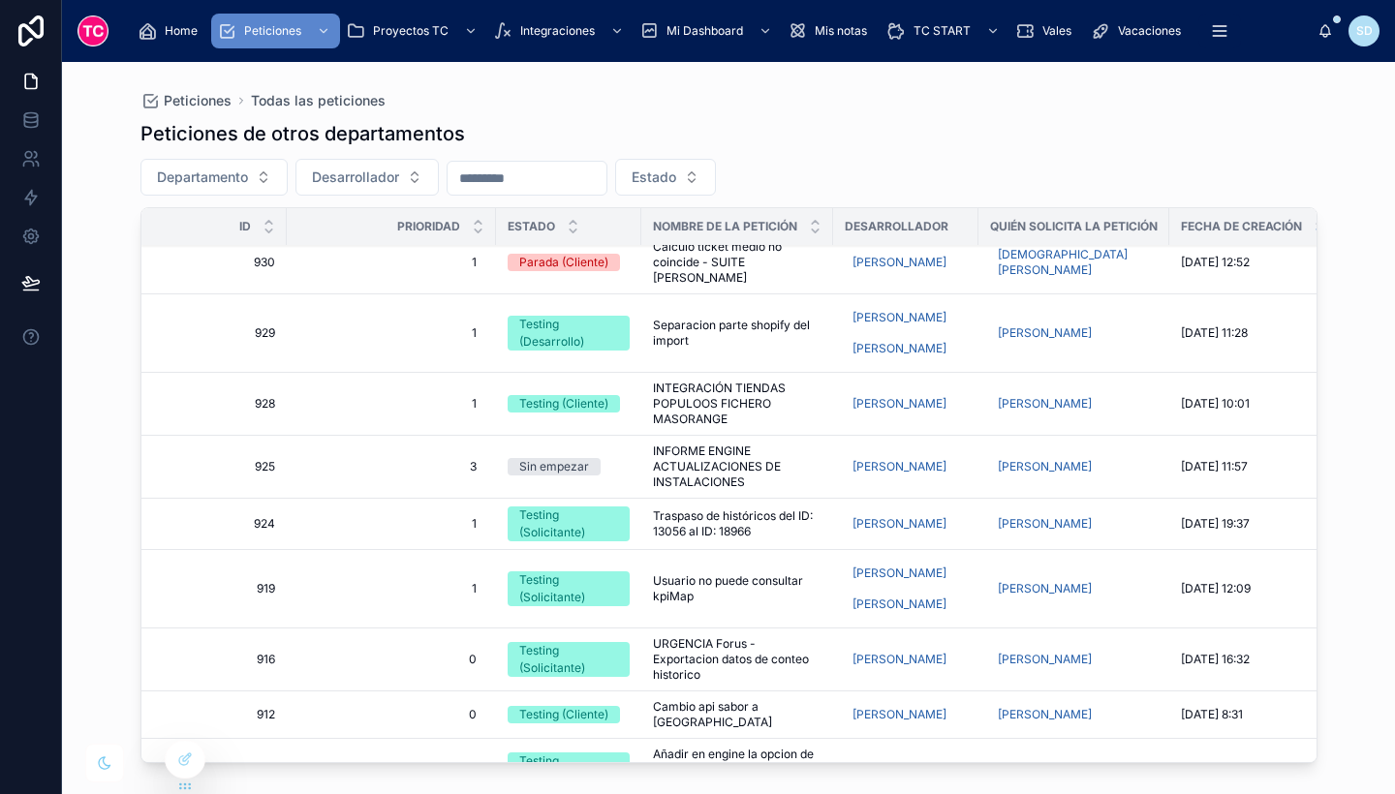
scroll to position [0, 0]
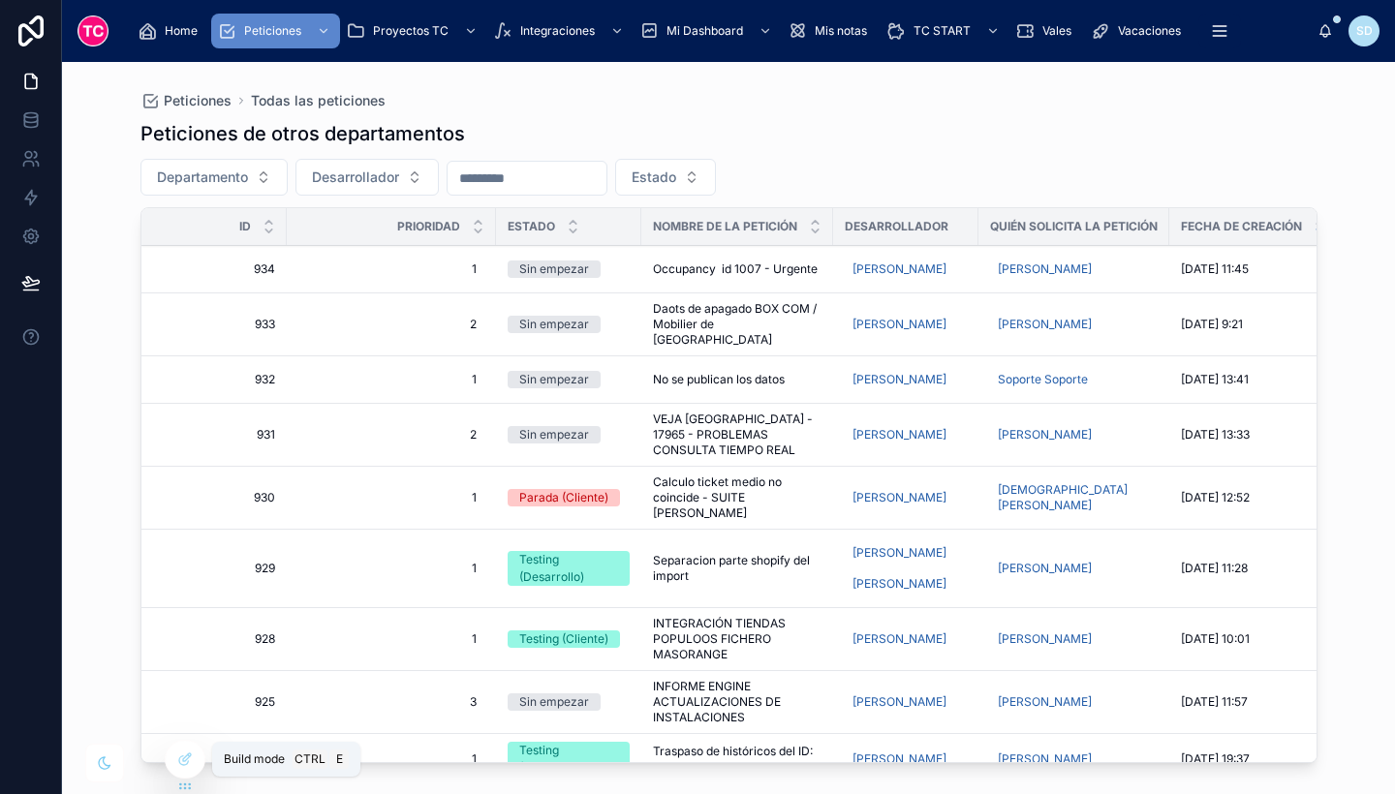
click at [187, 772] on div at bounding box center [185, 759] width 39 height 37
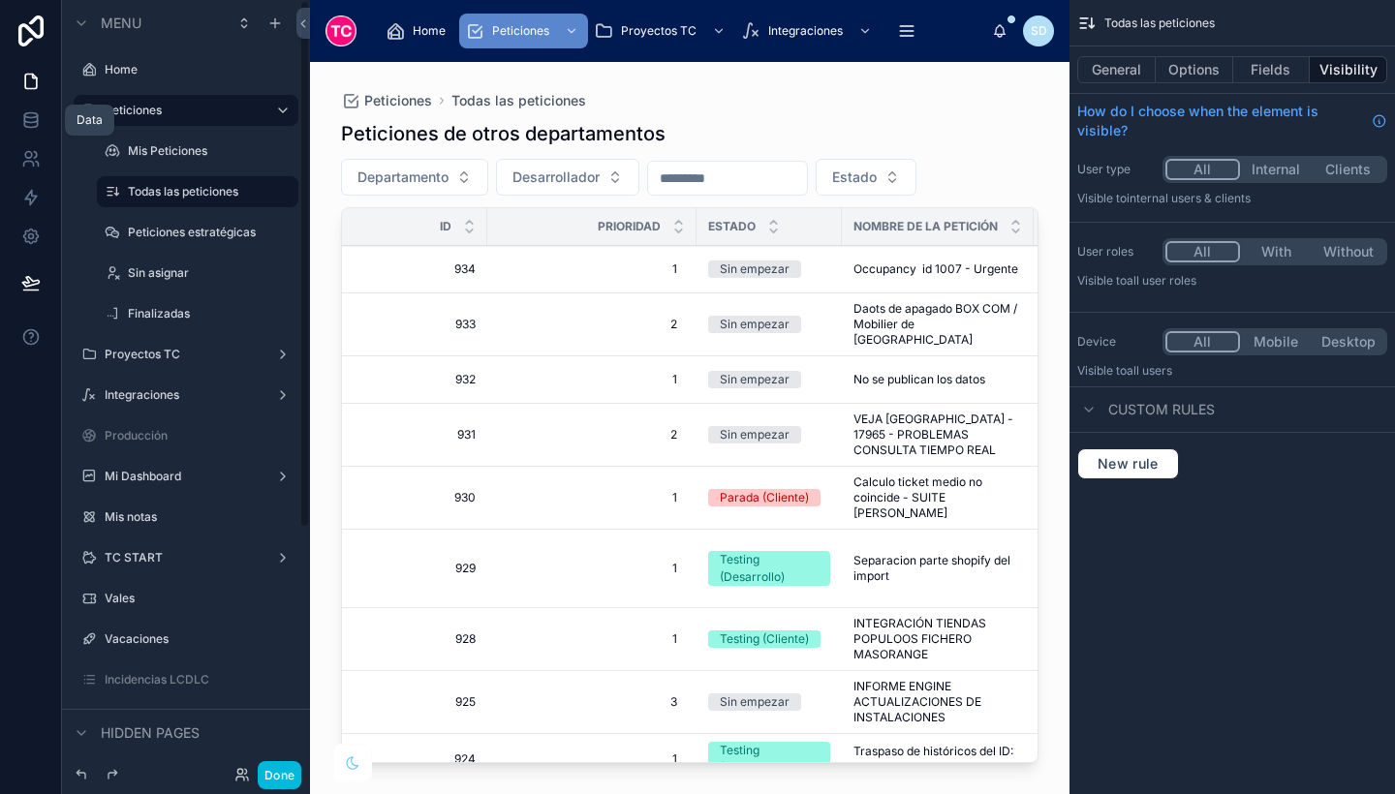
click at [28, 118] on icon at bounding box center [30, 115] width 13 height 5
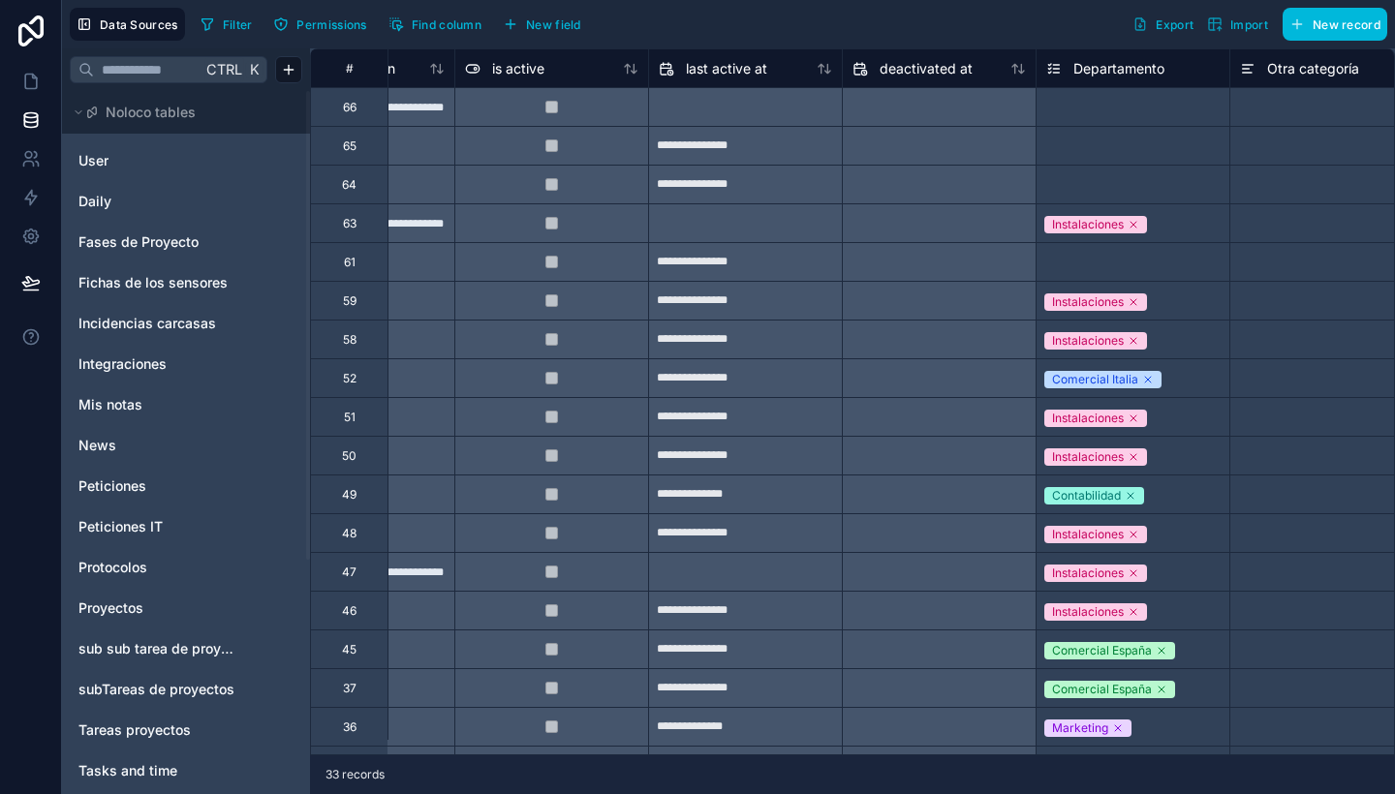
scroll to position [0, 1324]
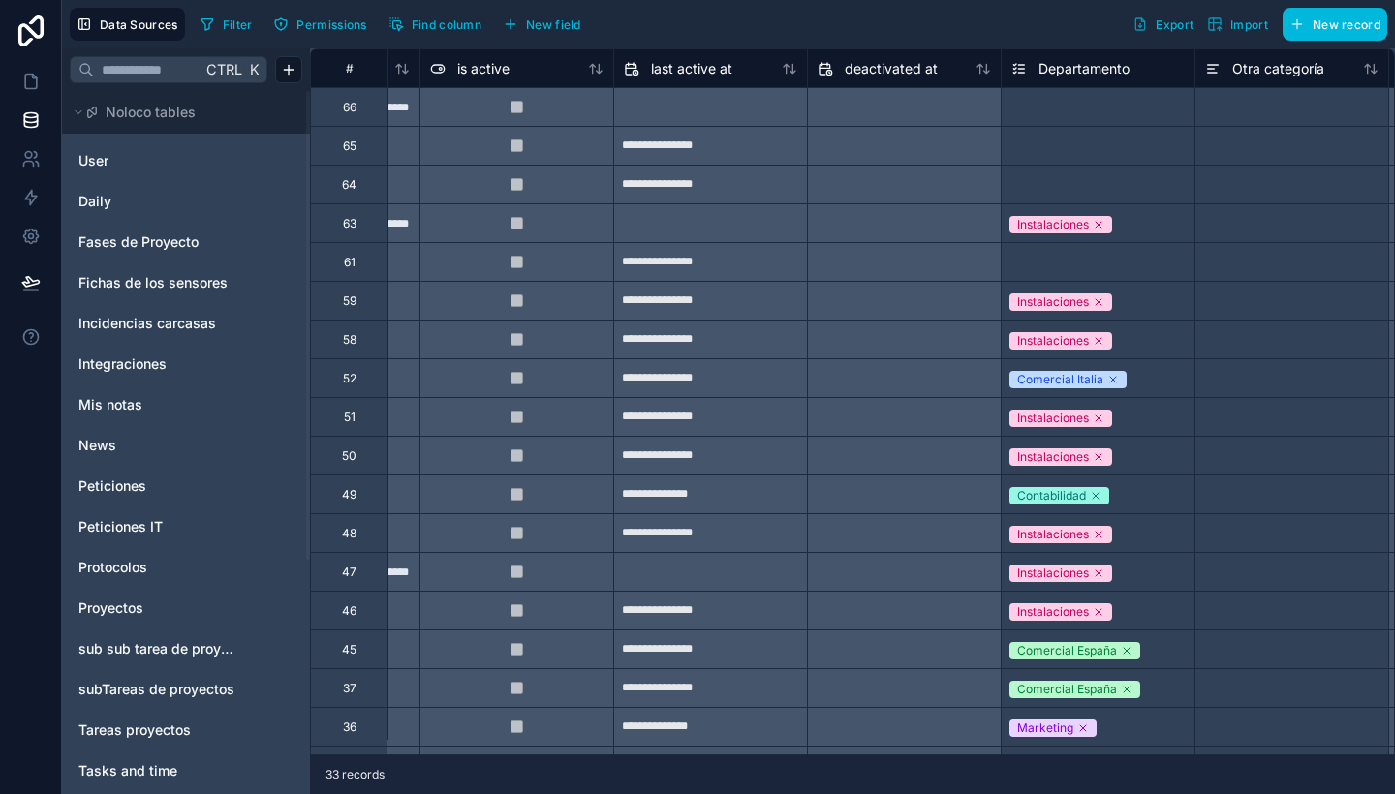
click at [145, 484] on span "Peticiones" at bounding box center [112, 486] width 68 height 19
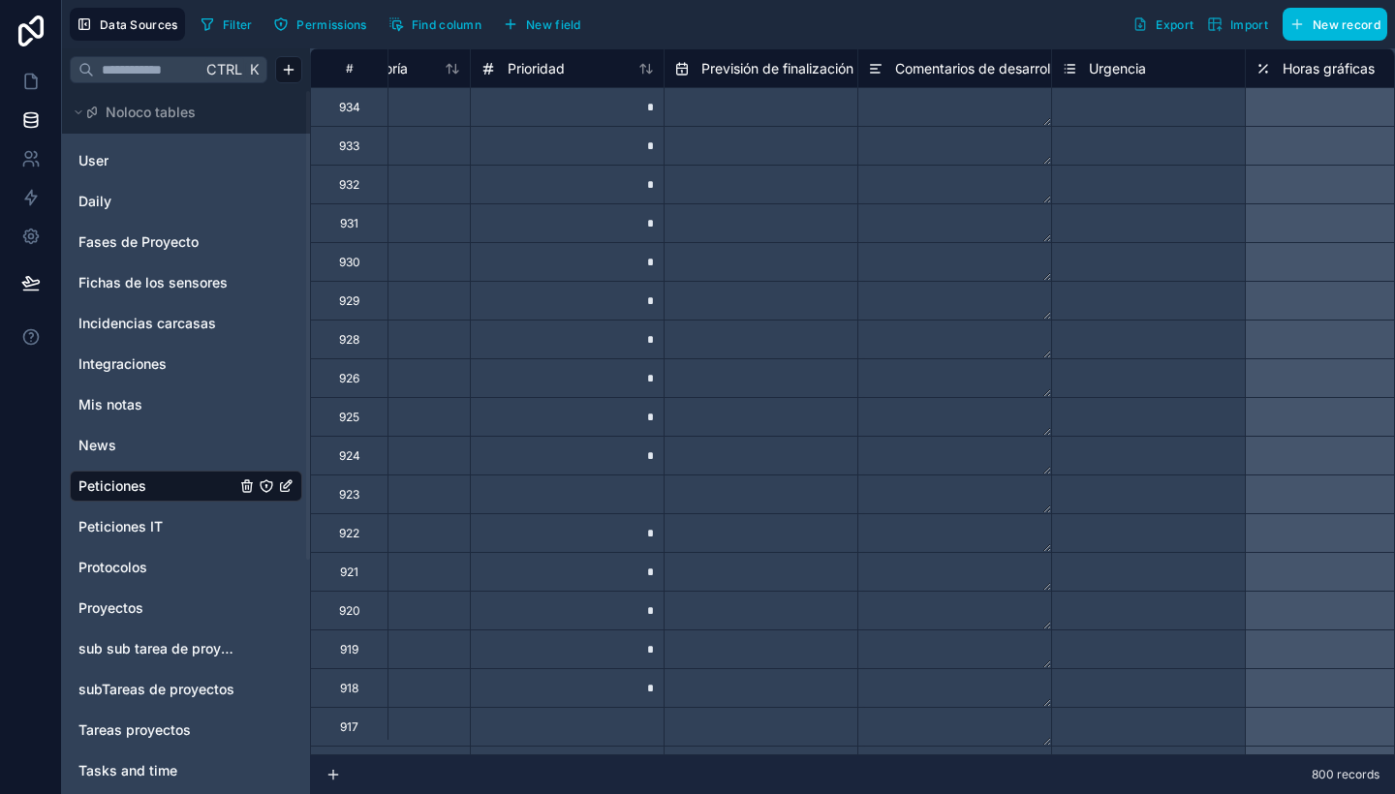
scroll to position [0, 2450]
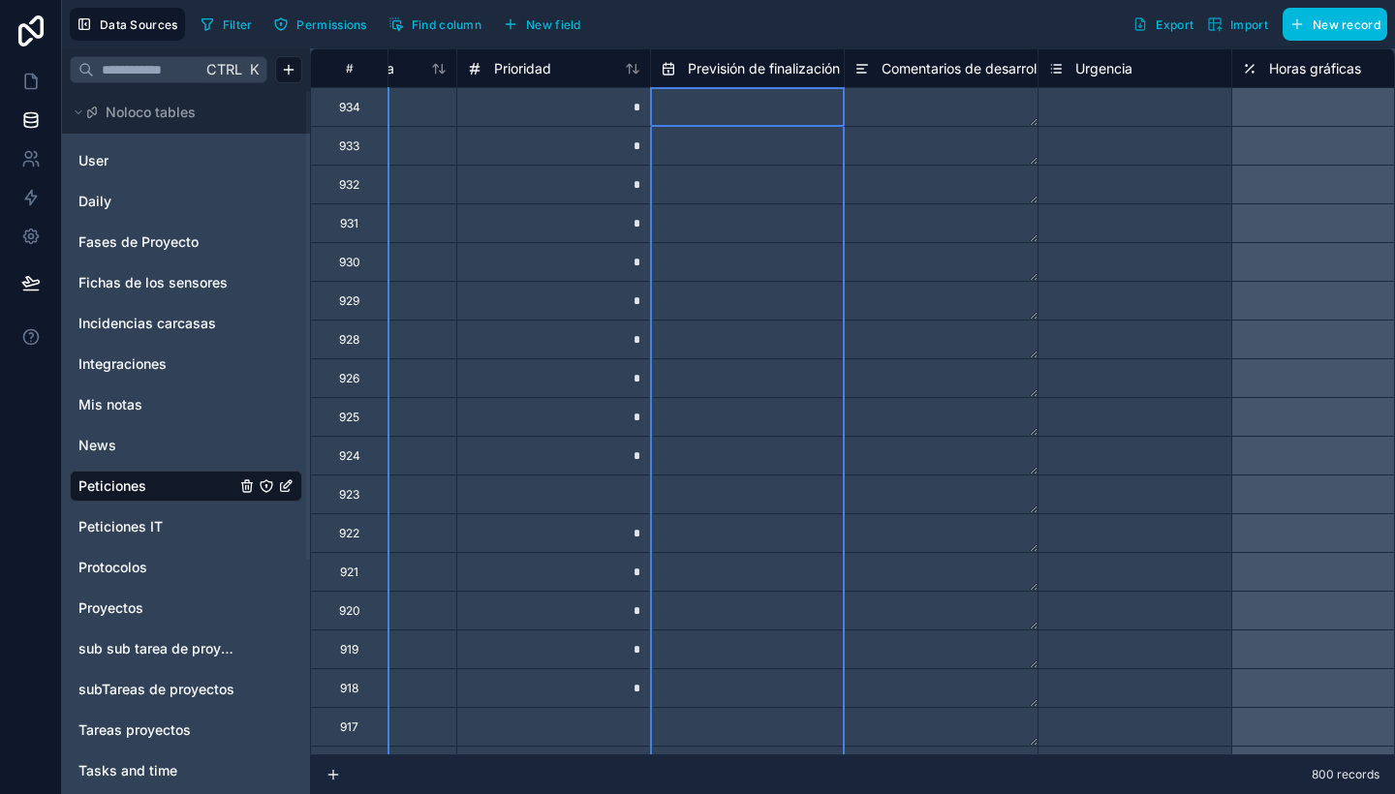
click at [760, 73] on span "Previsión de finalización" at bounding box center [764, 68] width 152 height 19
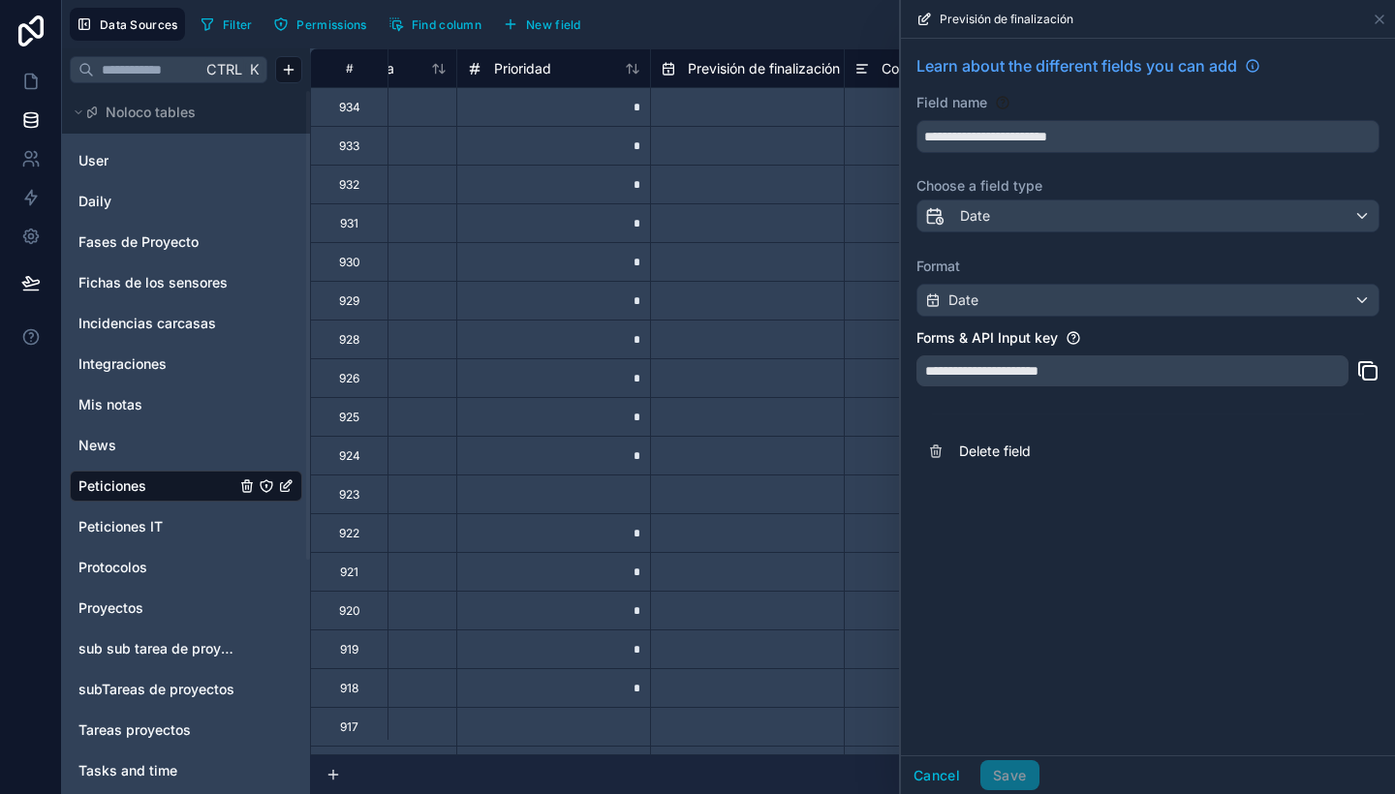
click at [560, 11] on button "New field" at bounding box center [542, 24] width 92 height 29
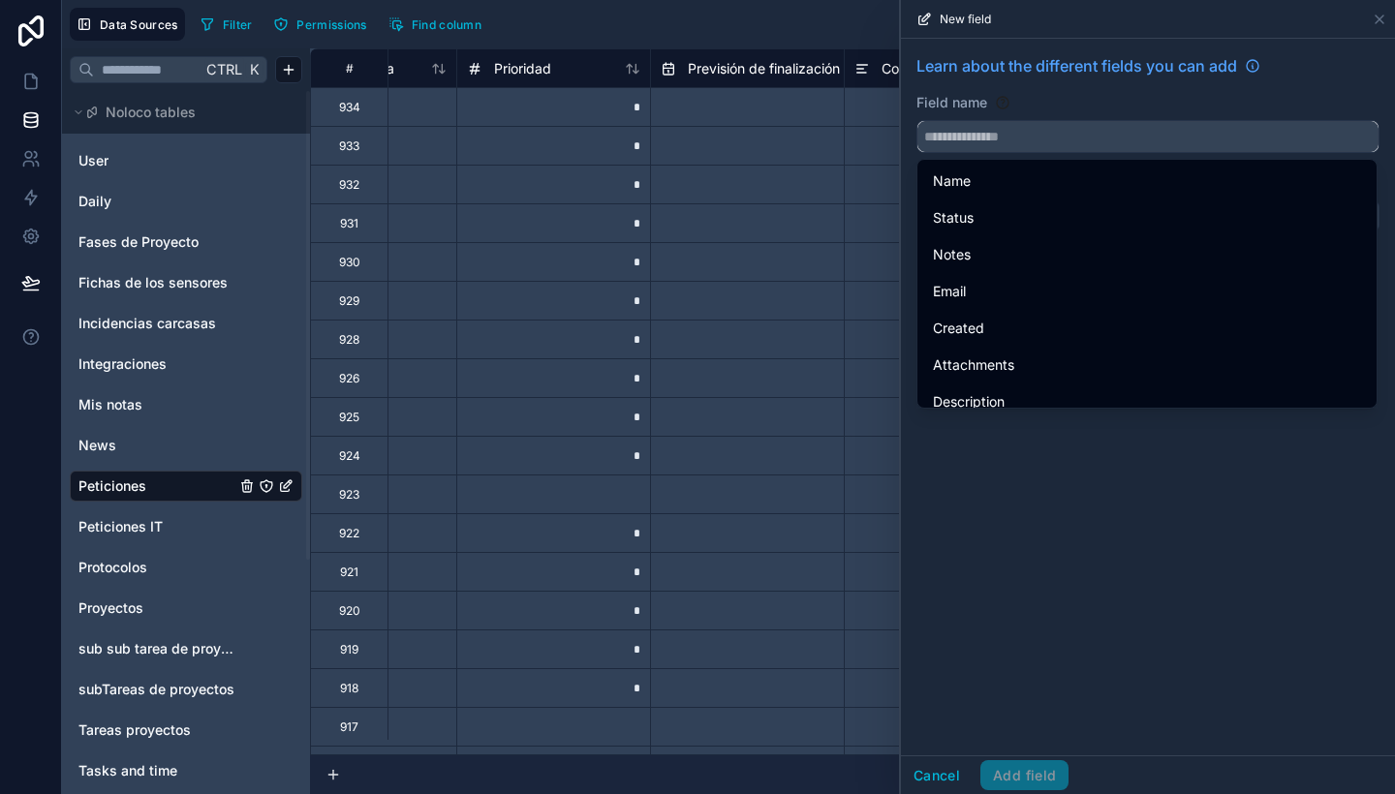
click at [1075, 131] on input "text" at bounding box center [1147, 136] width 461 height 31
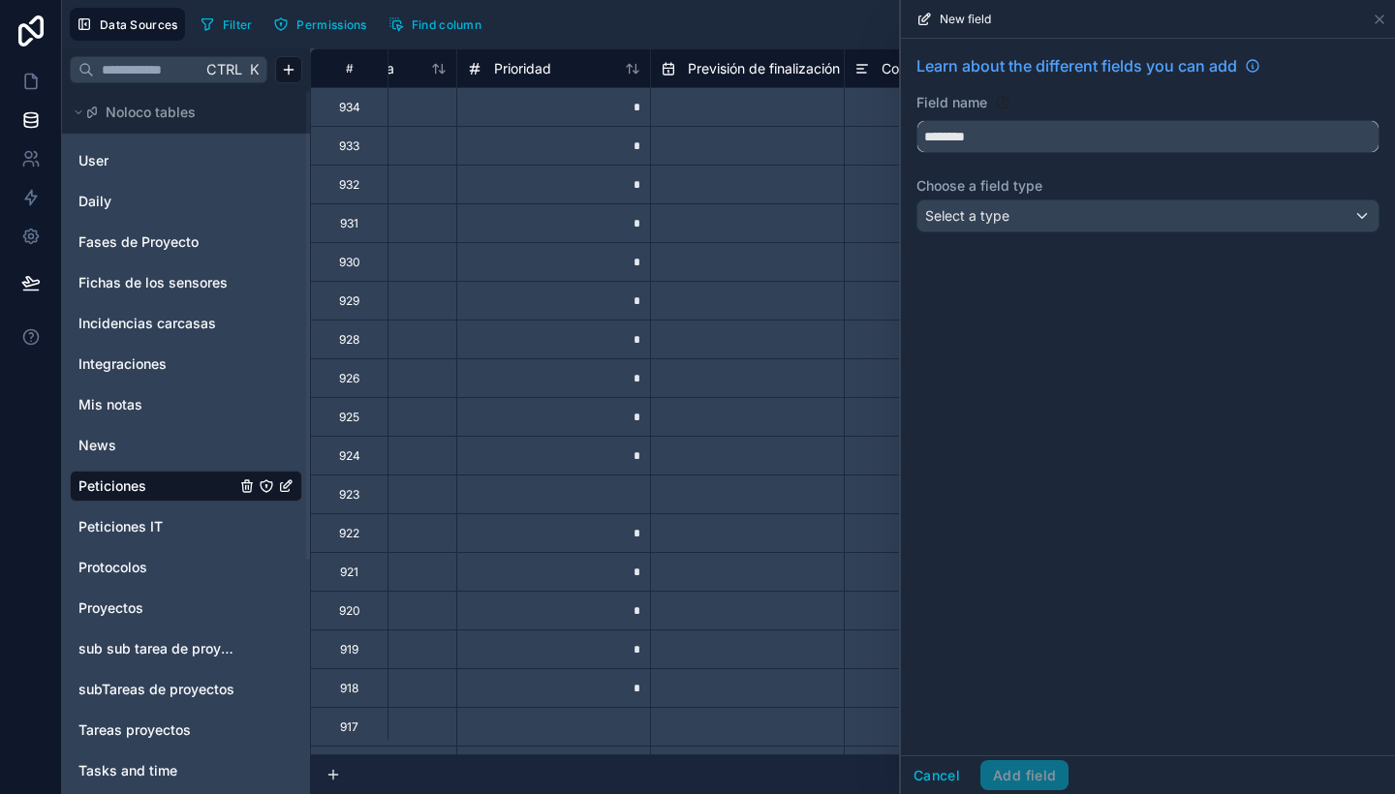
click at [916, 120] on button "********" at bounding box center [1147, 136] width 463 height 33
type input "**********"
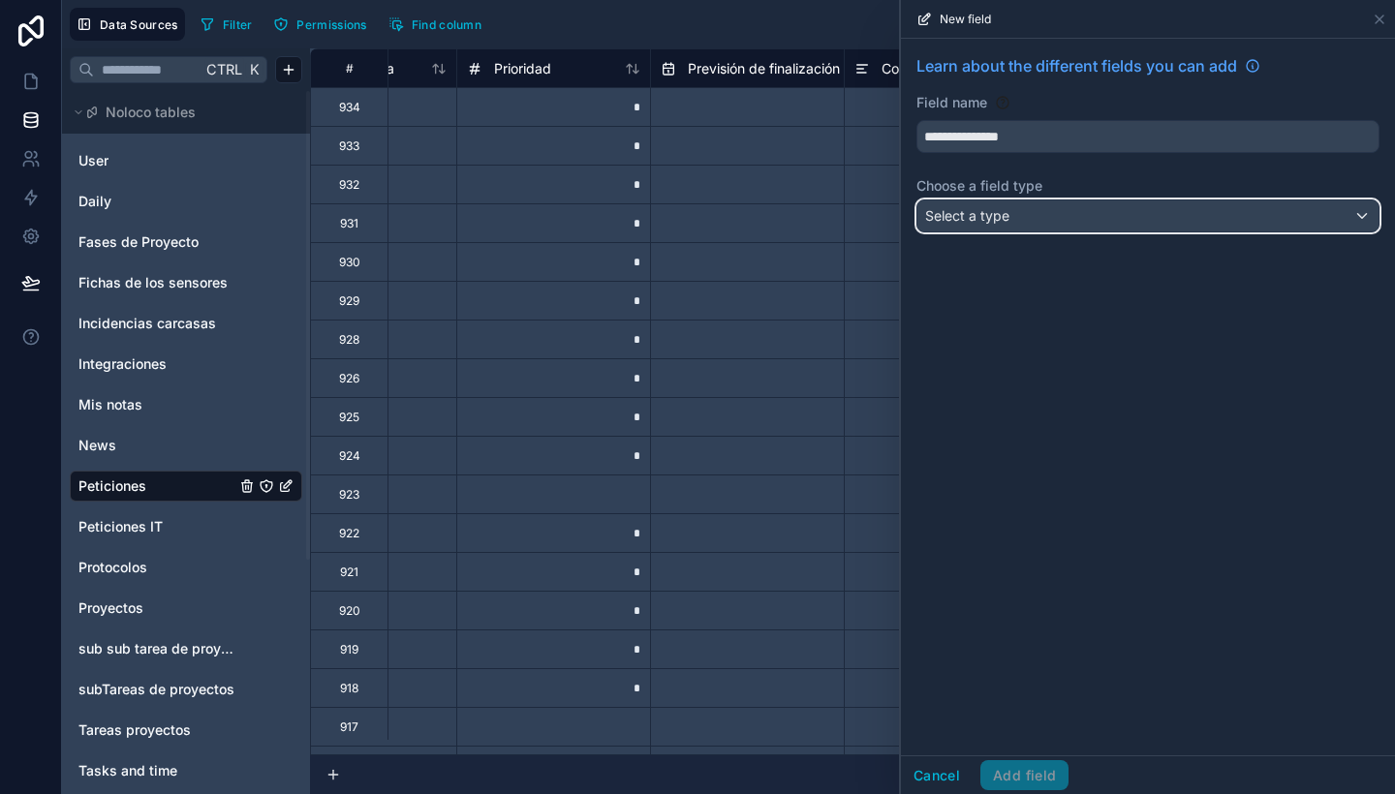
click at [1089, 228] on div "Select a type" at bounding box center [1147, 216] width 461 height 31
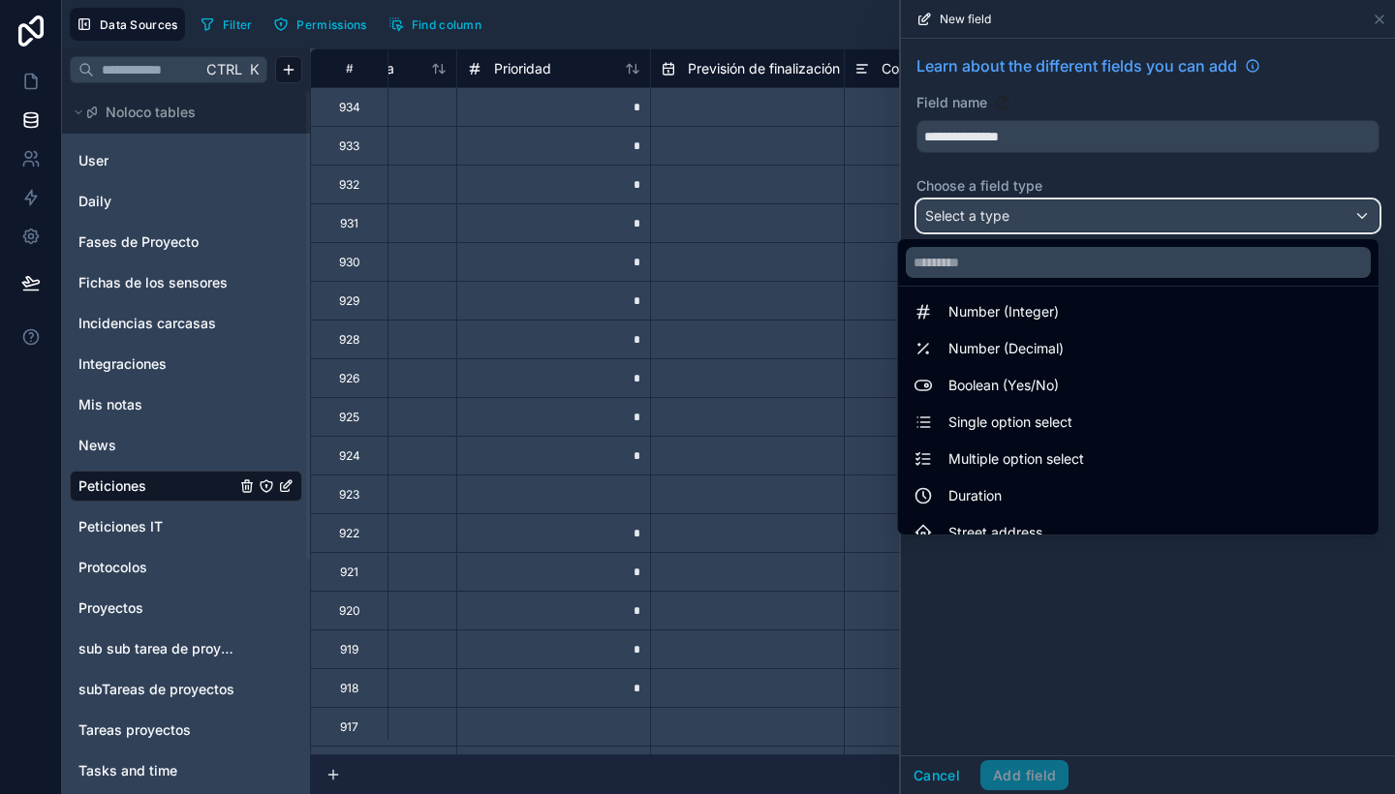
scroll to position [82, 0]
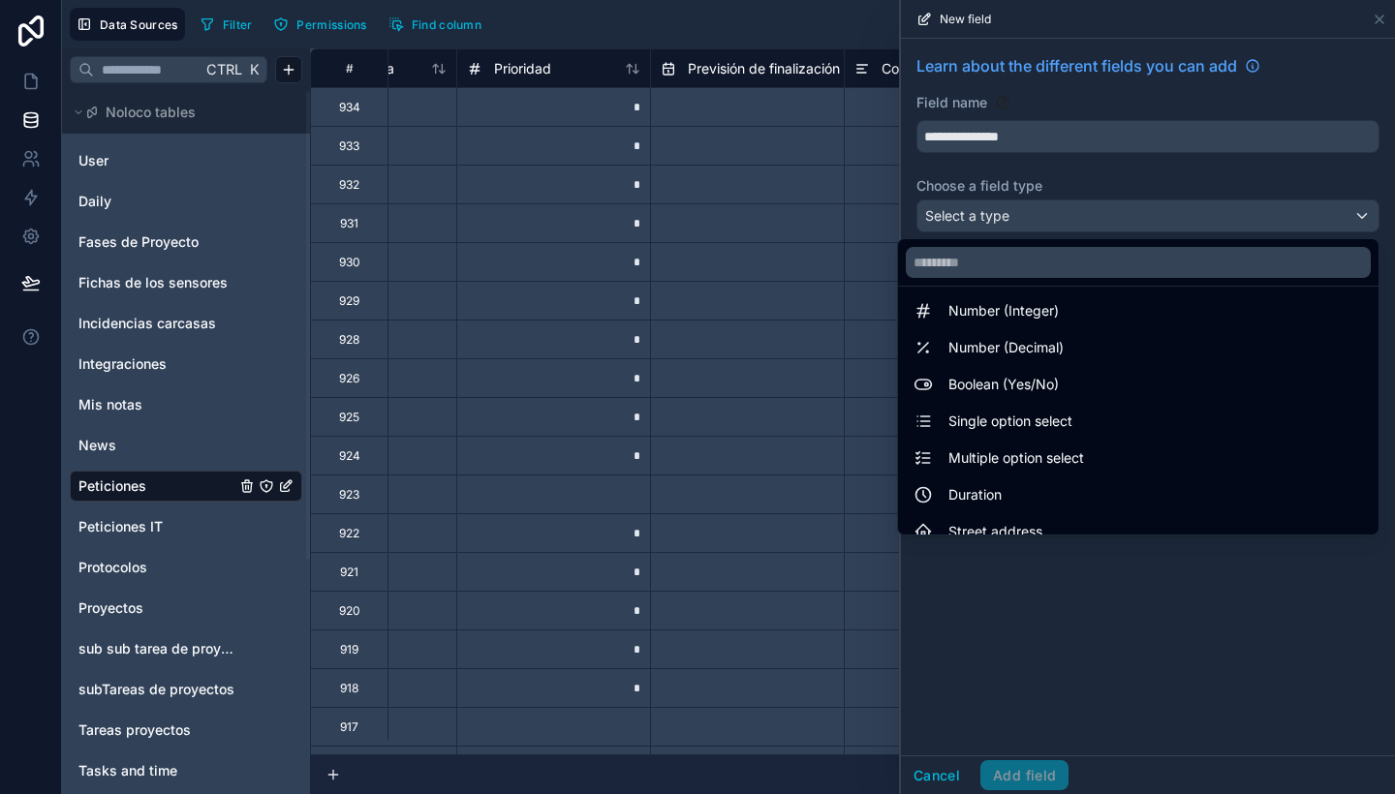
click at [1012, 419] on span "Single option select" at bounding box center [1010, 421] width 124 height 23
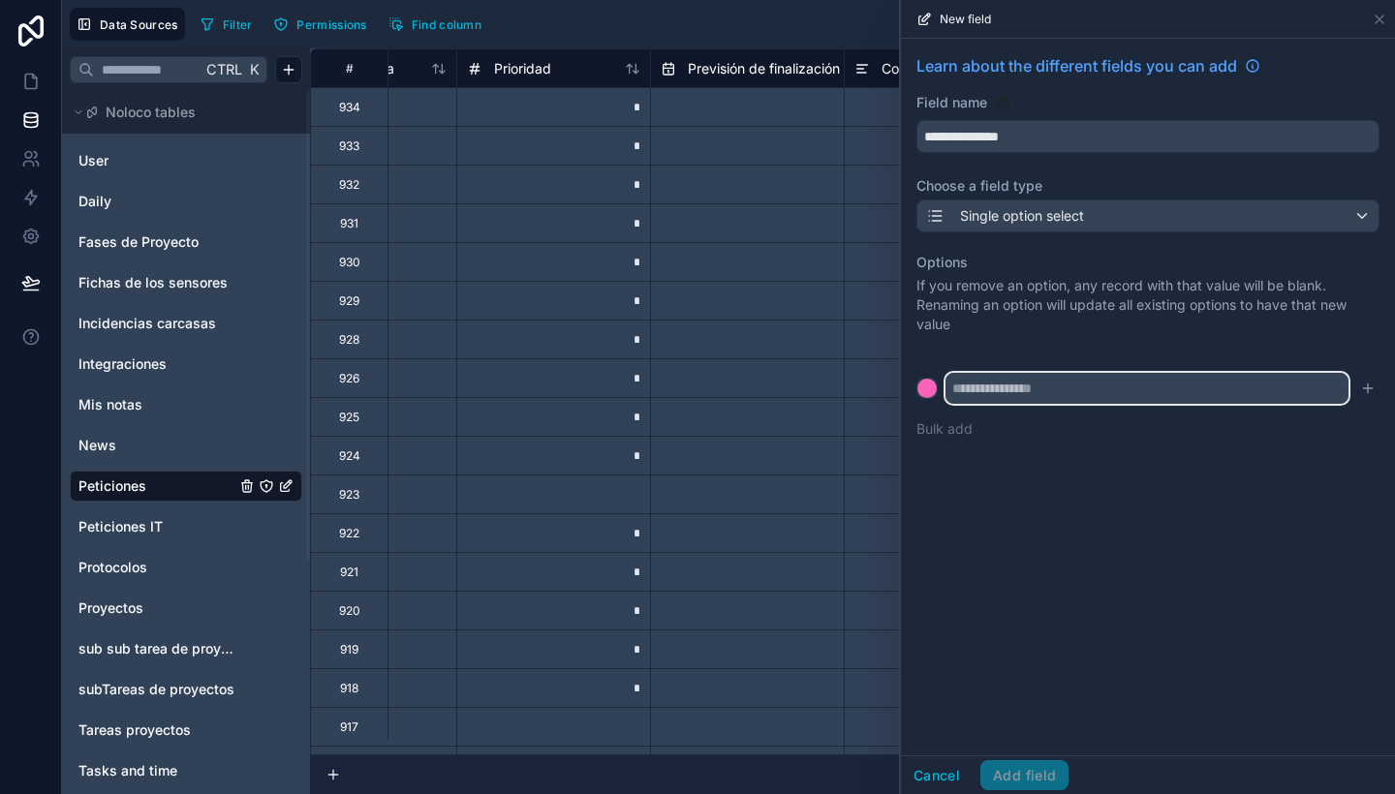
click at [1005, 399] on input "text" at bounding box center [1147, 388] width 403 height 31
type input "******"
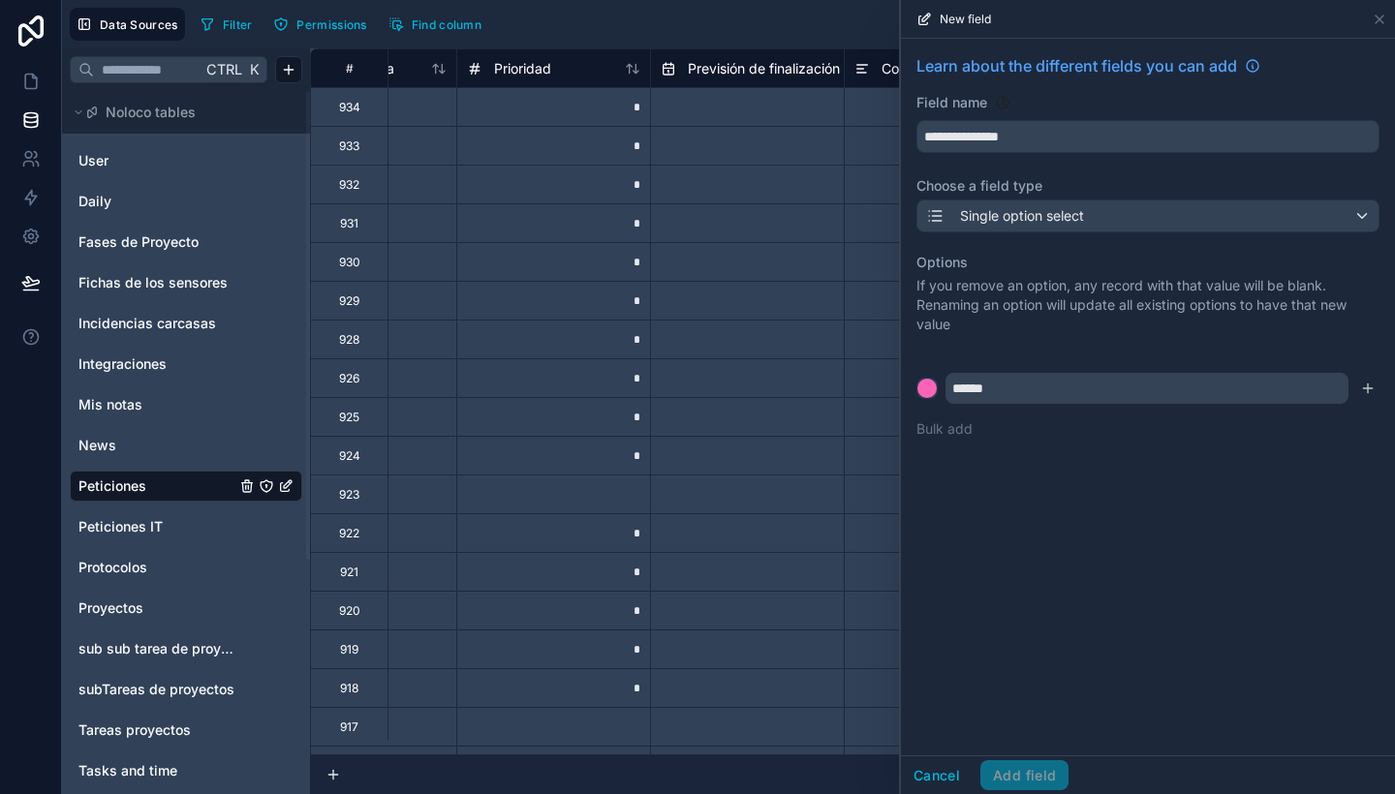
click at [1368, 402] on form "******" at bounding box center [1147, 388] width 463 height 31
click at [1365, 381] on button "submit" at bounding box center [1367, 388] width 23 height 23
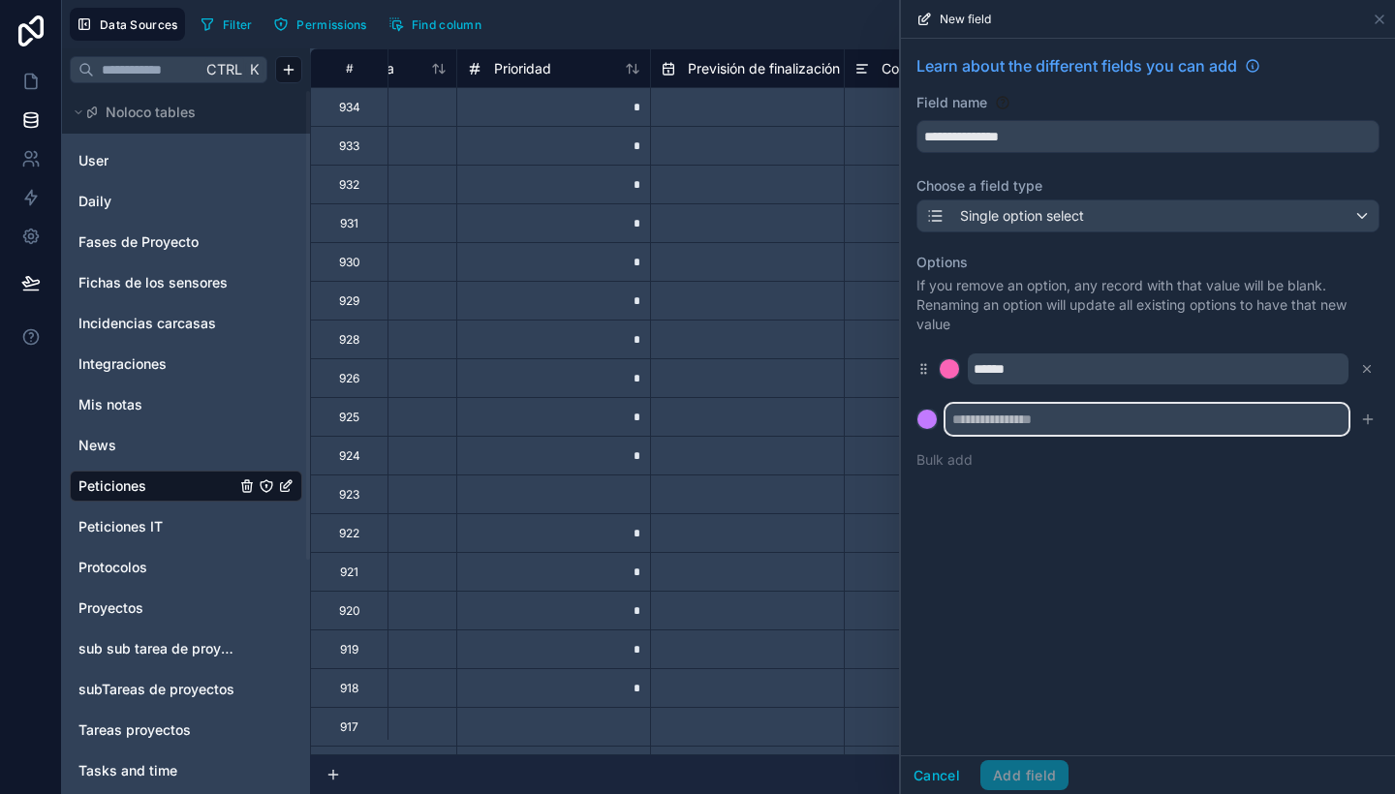
click at [1071, 429] on input "text" at bounding box center [1147, 419] width 403 height 31
type input "***"
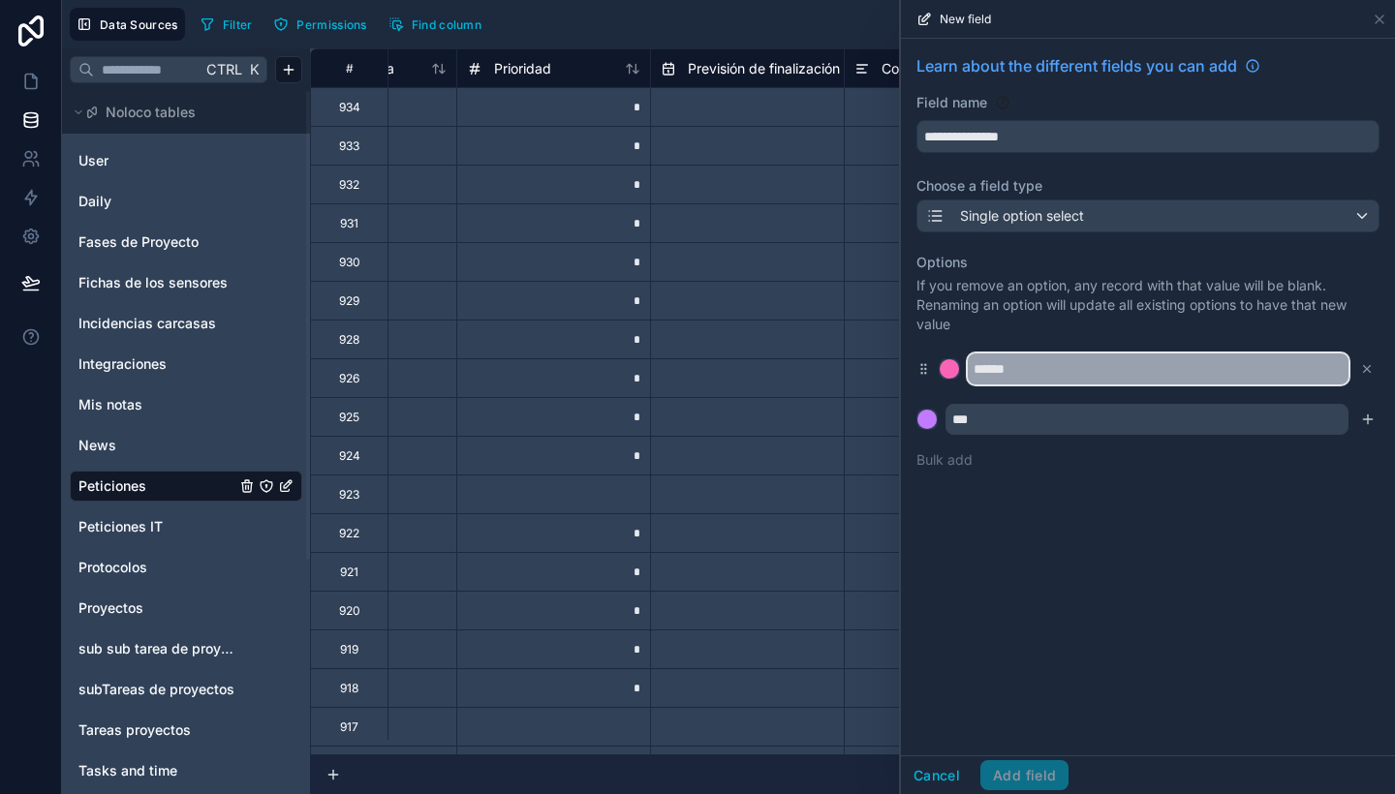
click at [1018, 365] on input "******" at bounding box center [1158, 369] width 381 height 31
type input "***"
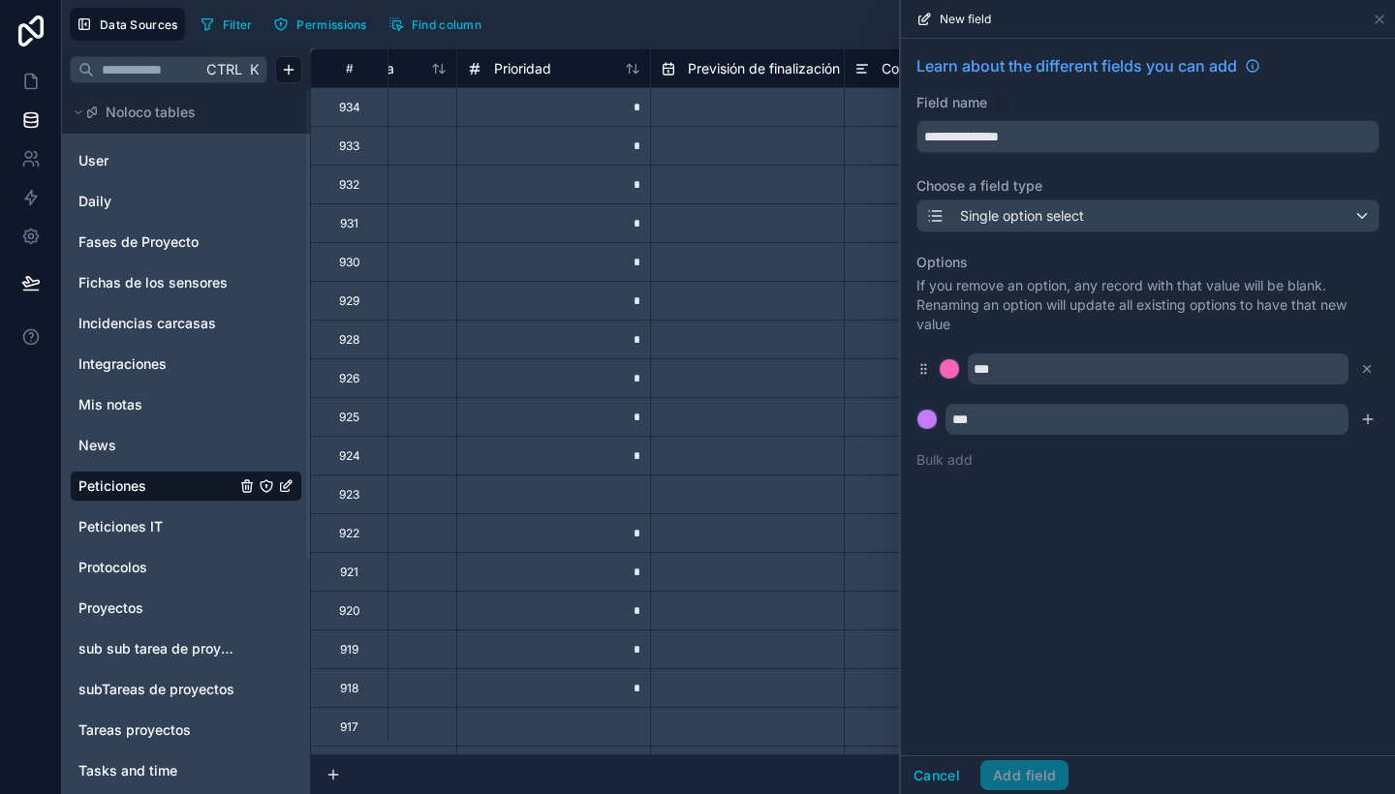
click at [1365, 417] on icon "submit" at bounding box center [1368, 420] width 16 height 16
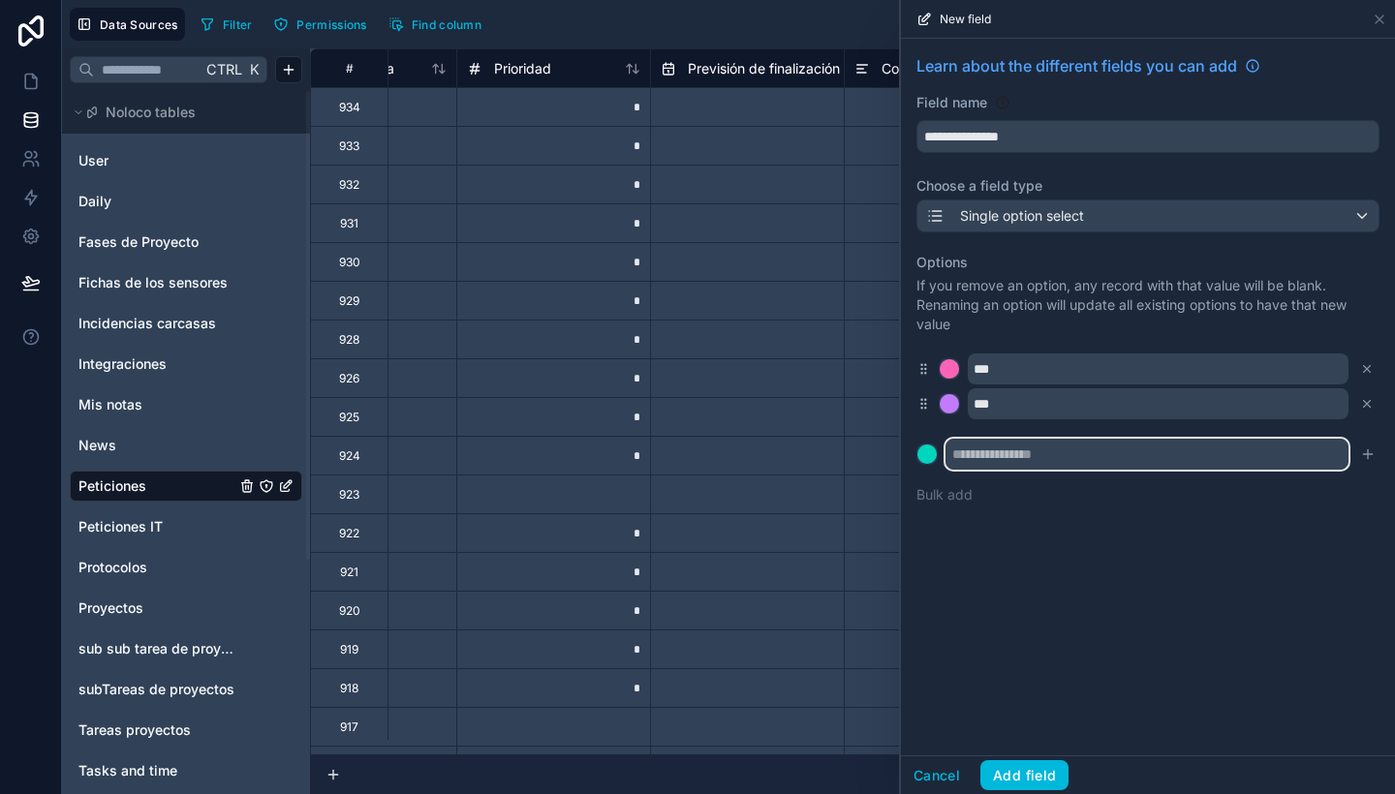
click at [1037, 469] on input "text" at bounding box center [1147, 454] width 403 height 31
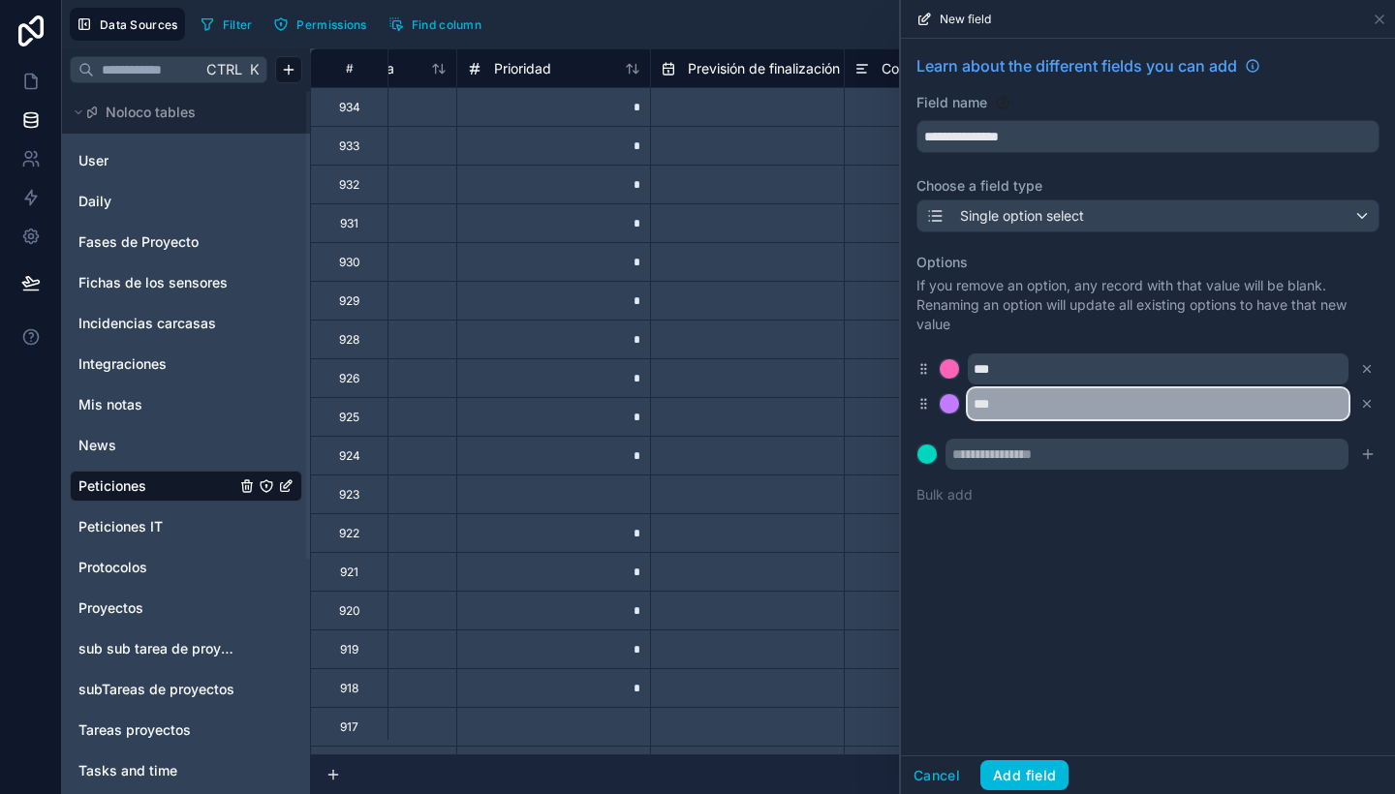
click at [1015, 413] on input "***" at bounding box center [1158, 403] width 381 height 31
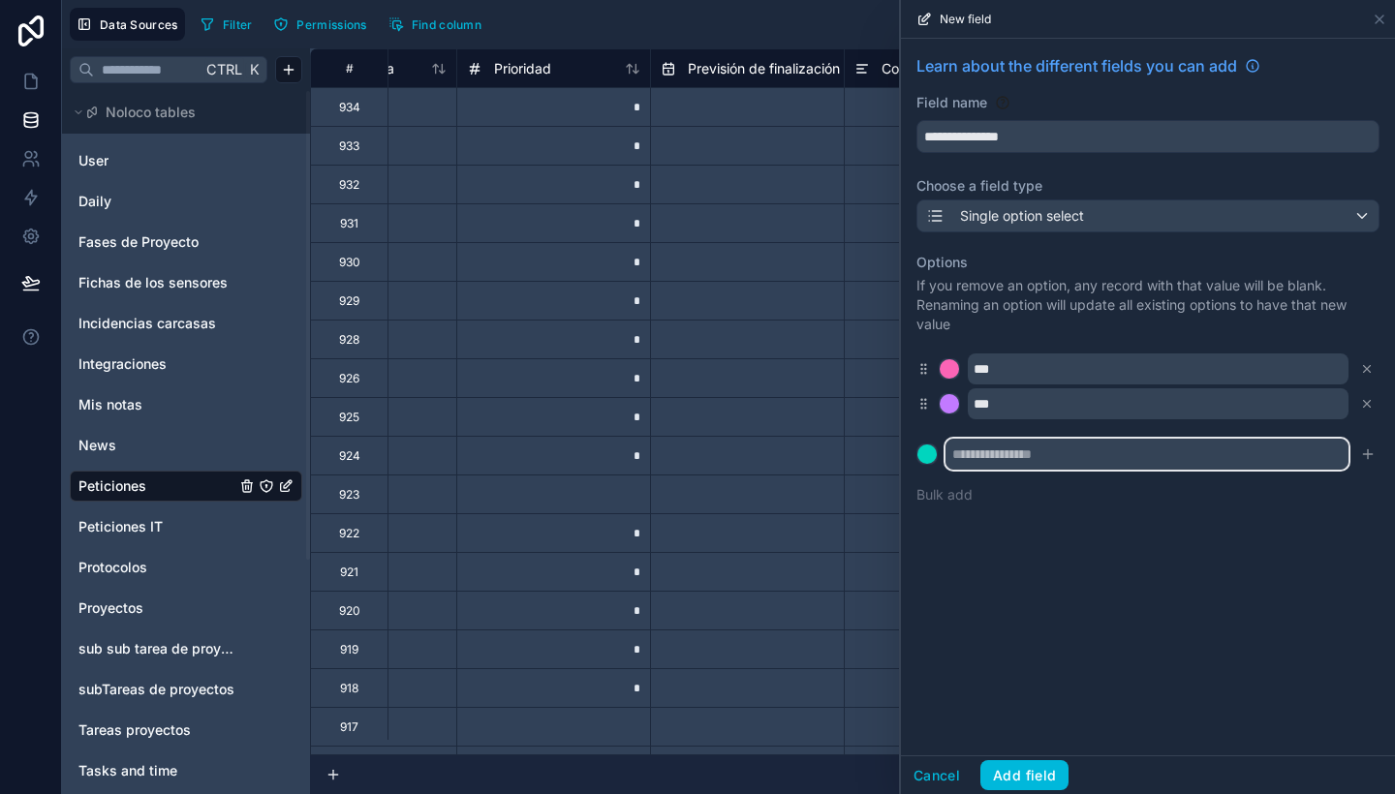
click at [1029, 449] on input "text" at bounding box center [1147, 454] width 403 height 31
paste input "***"
type input "***"
click at [1374, 454] on icon "submit" at bounding box center [1368, 455] width 16 height 16
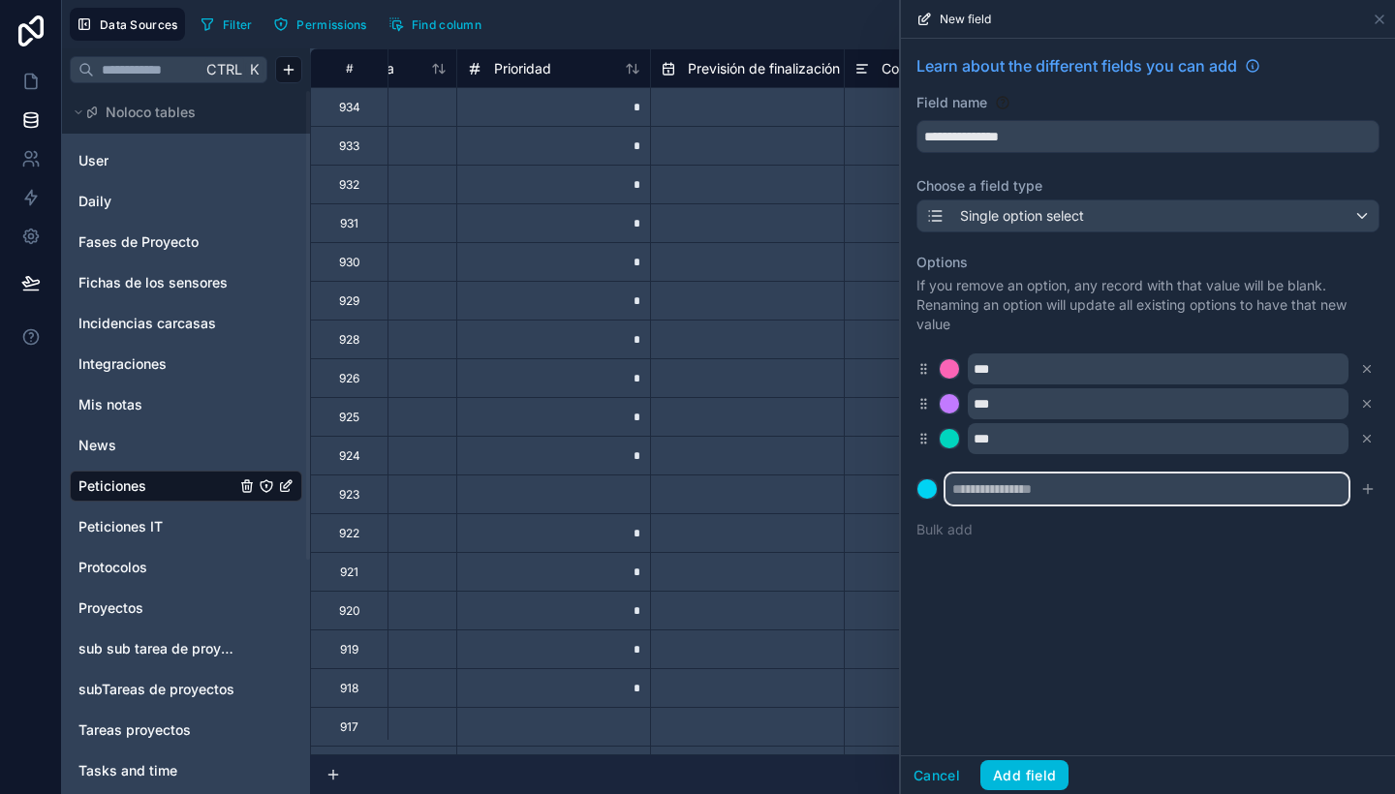
click at [1310, 487] on input "text" at bounding box center [1147, 489] width 403 height 31
paste input "***"
type input "***"
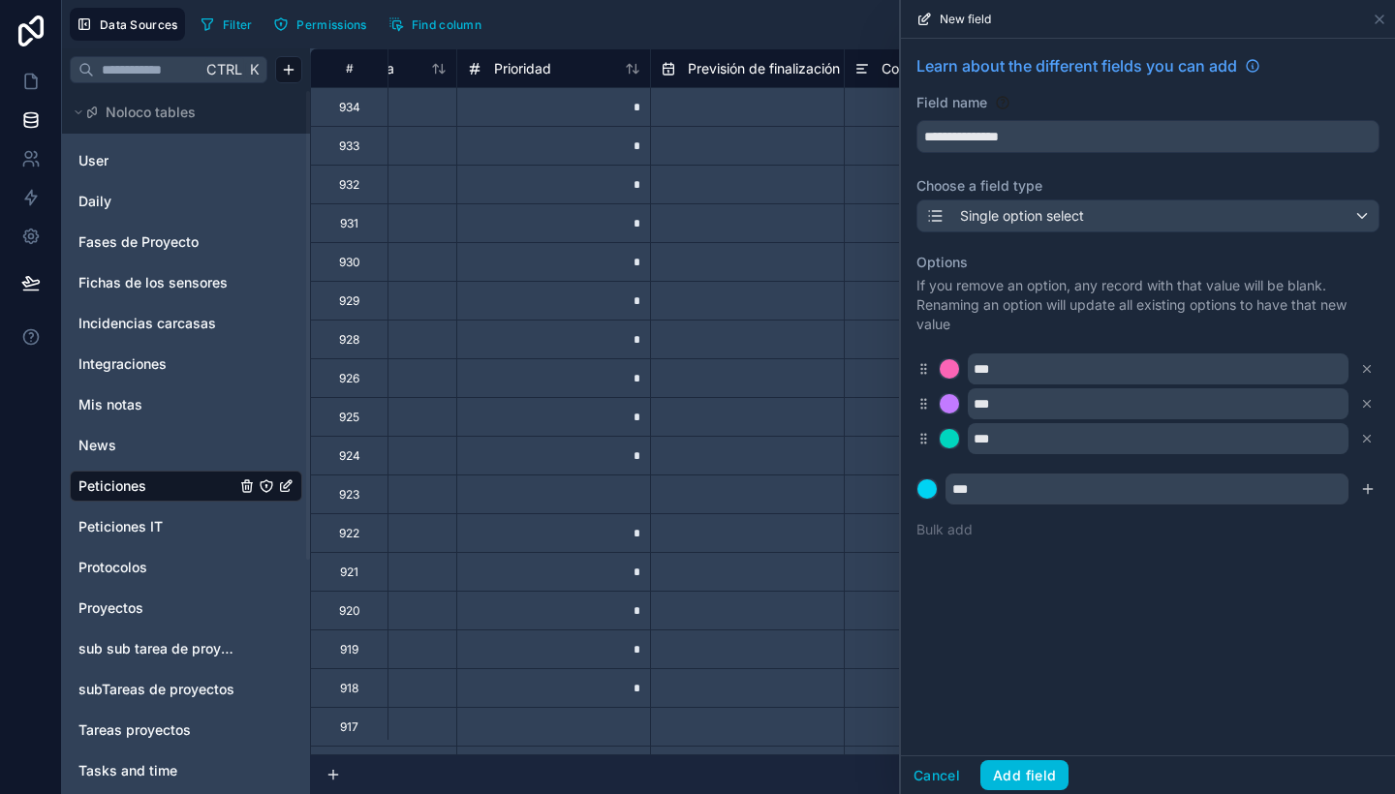
click at [1369, 488] on icon "submit" at bounding box center [1368, 489] width 16 height 16
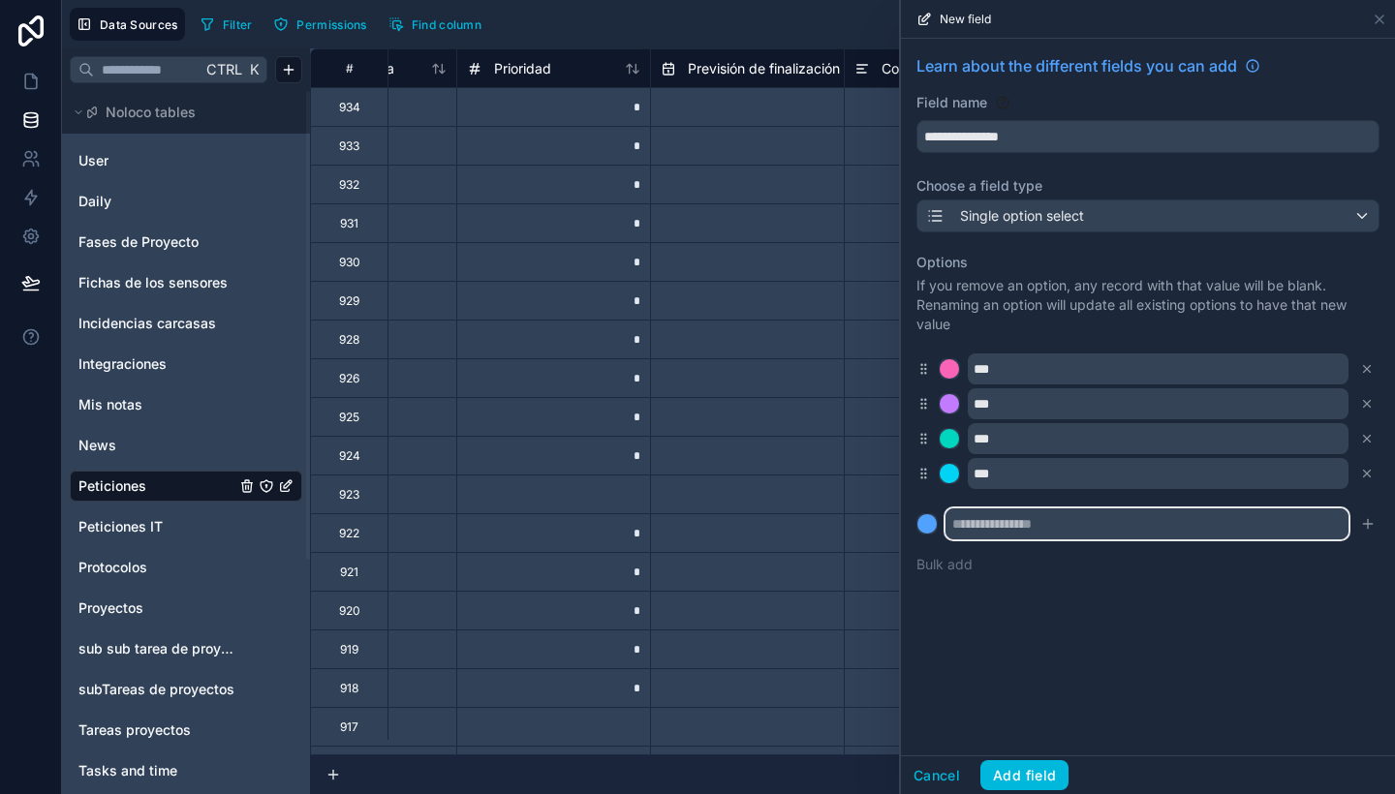
click at [1191, 515] on input "text" at bounding box center [1147, 524] width 403 height 31
paste input "***"
type input "***"
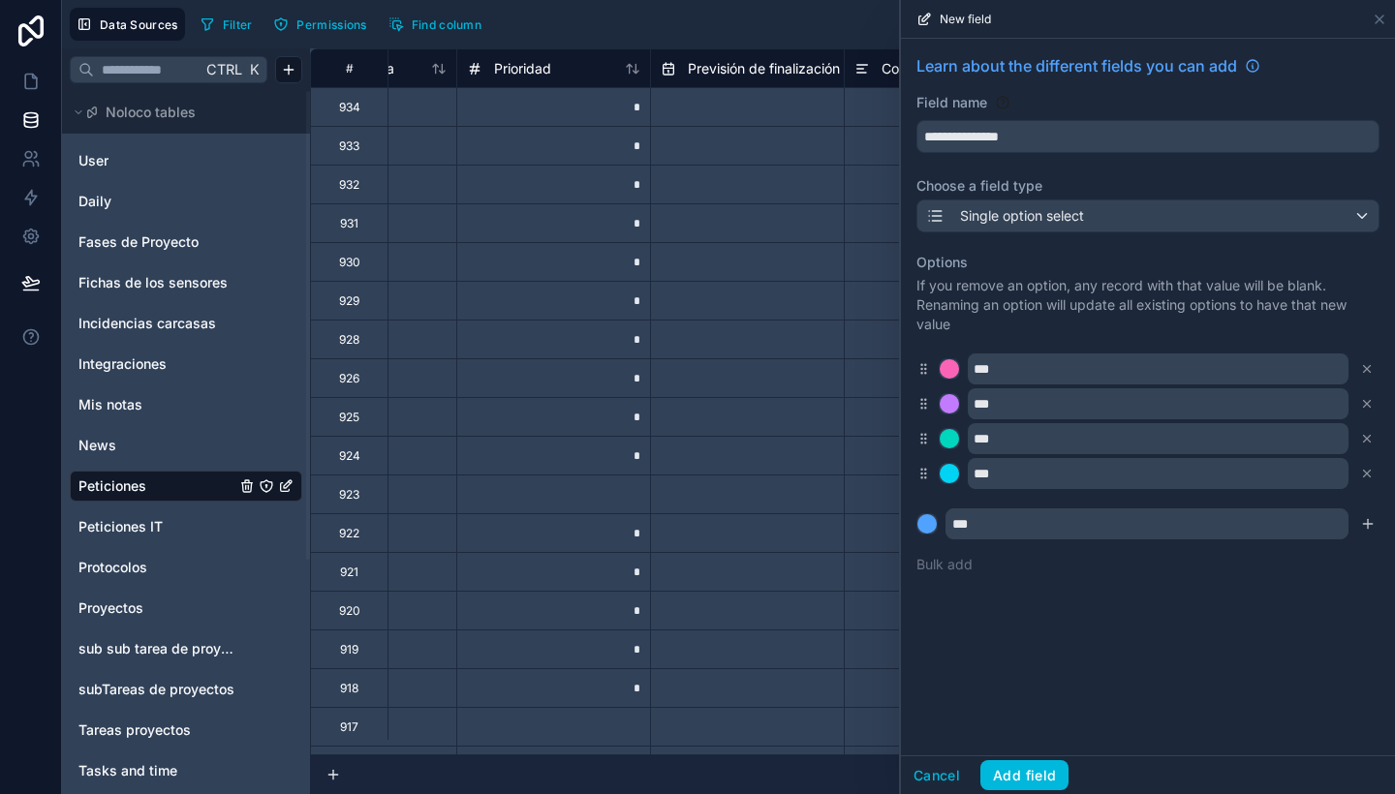
click at [1370, 521] on icon "submit" at bounding box center [1368, 524] width 16 height 16
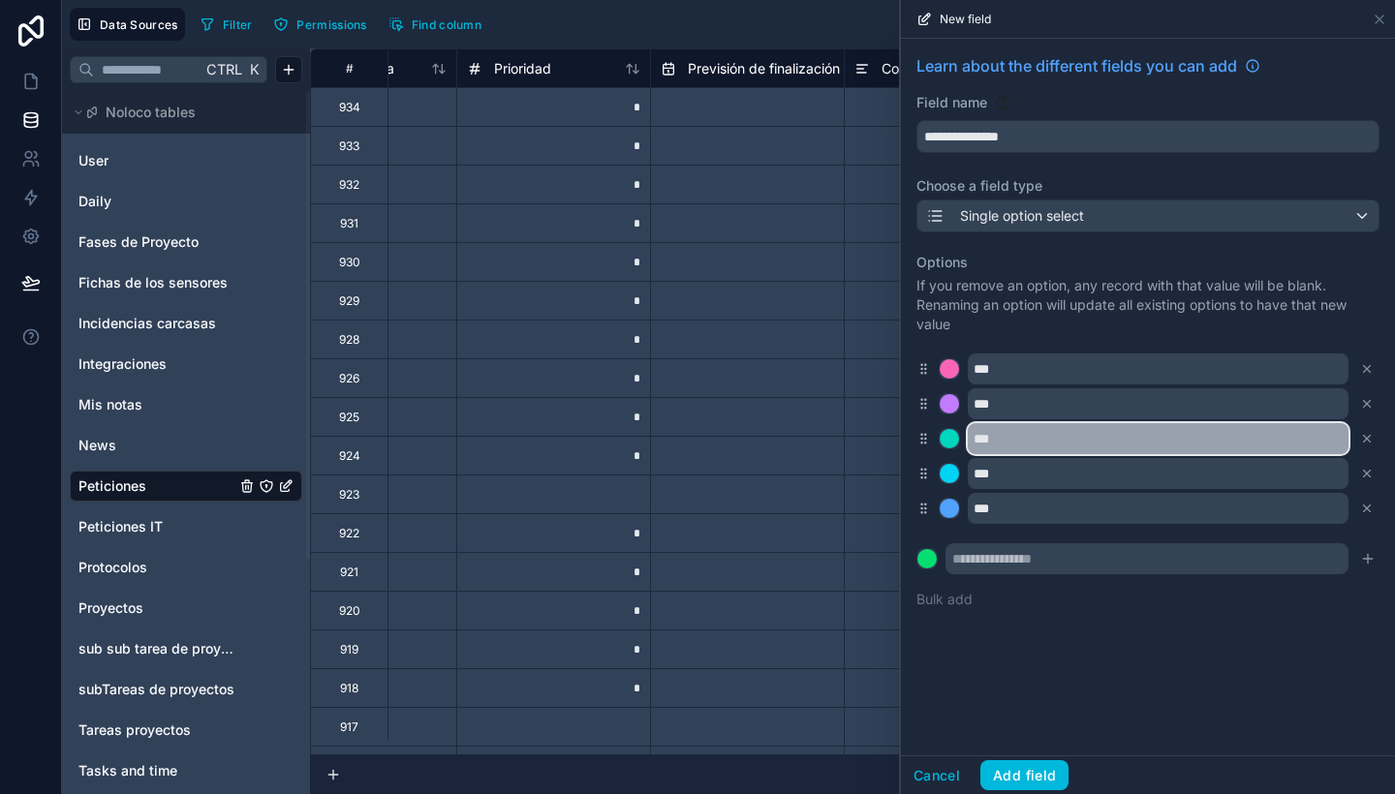
click at [979, 436] on input "***" at bounding box center [1158, 438] width 381 height 31
type input "***"
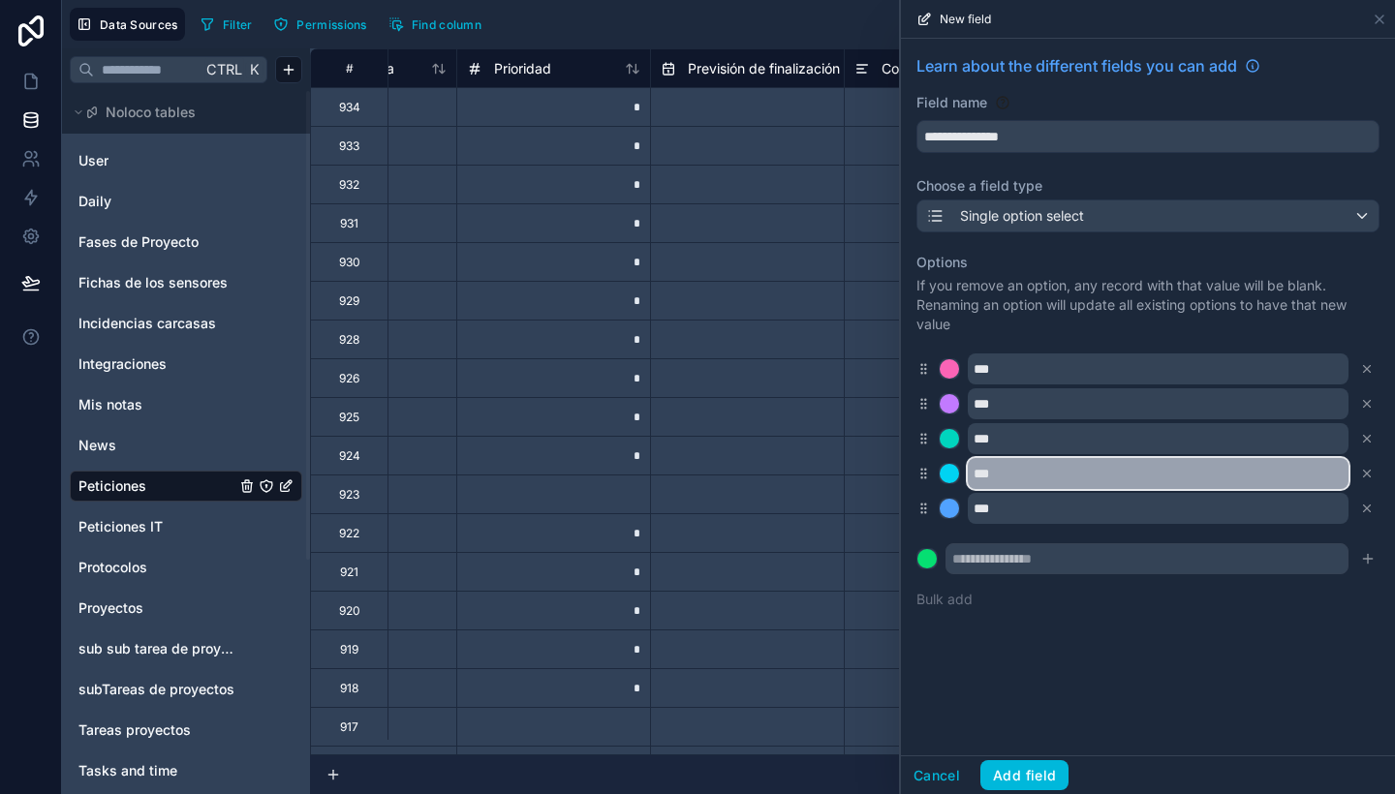
click at [981, 475] on input "***" at bounding box center [1158, 473] width 381 height 31
type input "***"
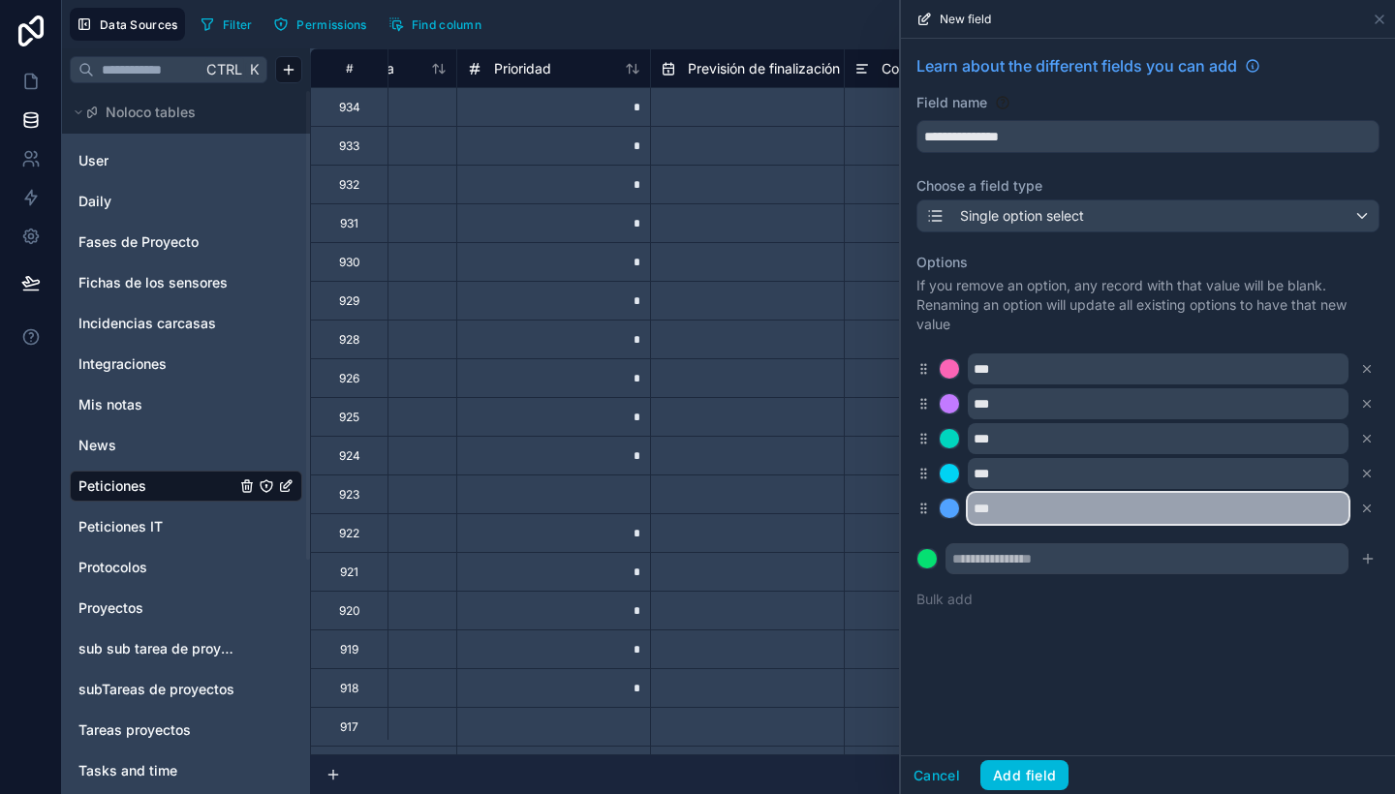
click at [979, 515] on input "***" at bounding box center [1158, 508] width 381 height 31
type input "*****"
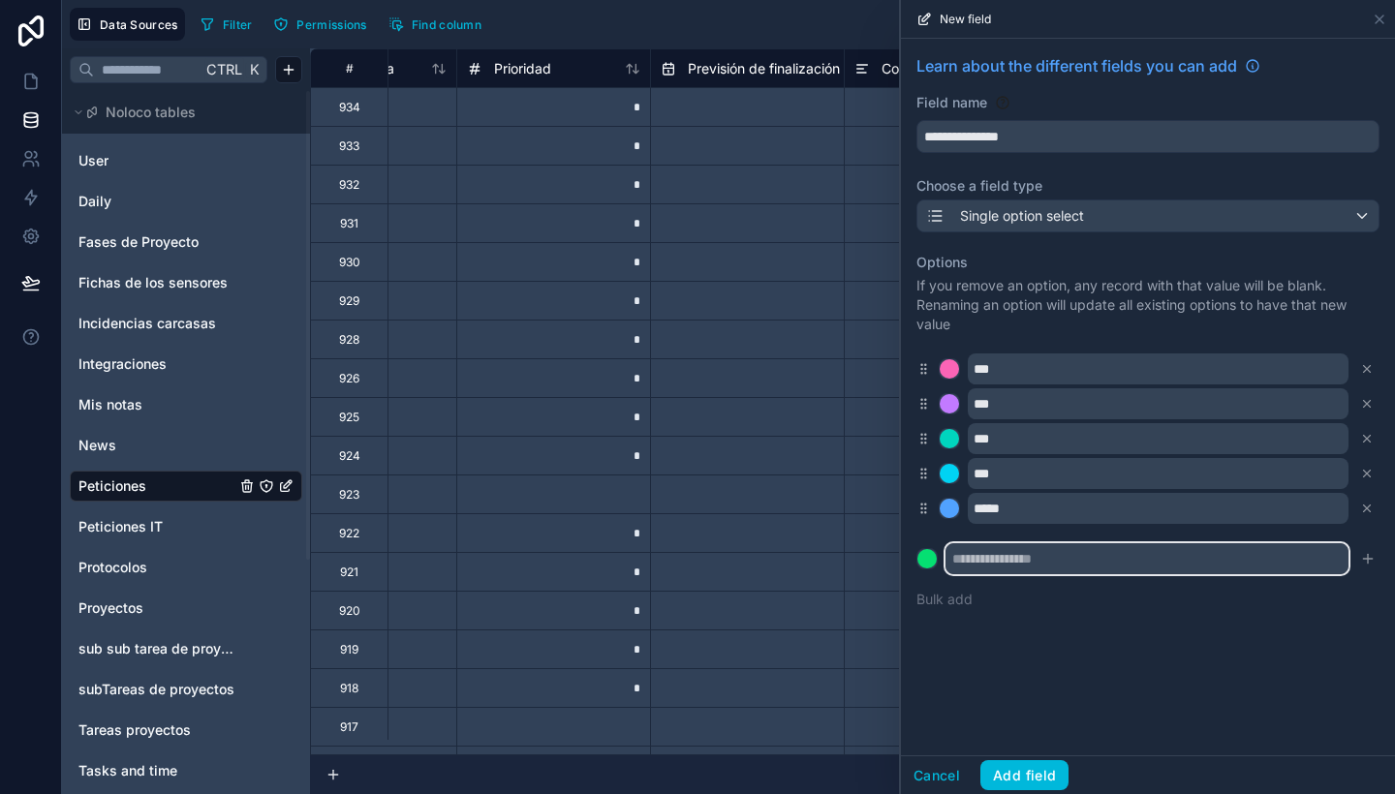
click at [1035, 557] on input "text" at bounding box center [1147, 558] width 403 height 31
paste input "*****"
type input "*****"
click at [916, 548] on button at bounding box center [926, 558] width 21 height 21
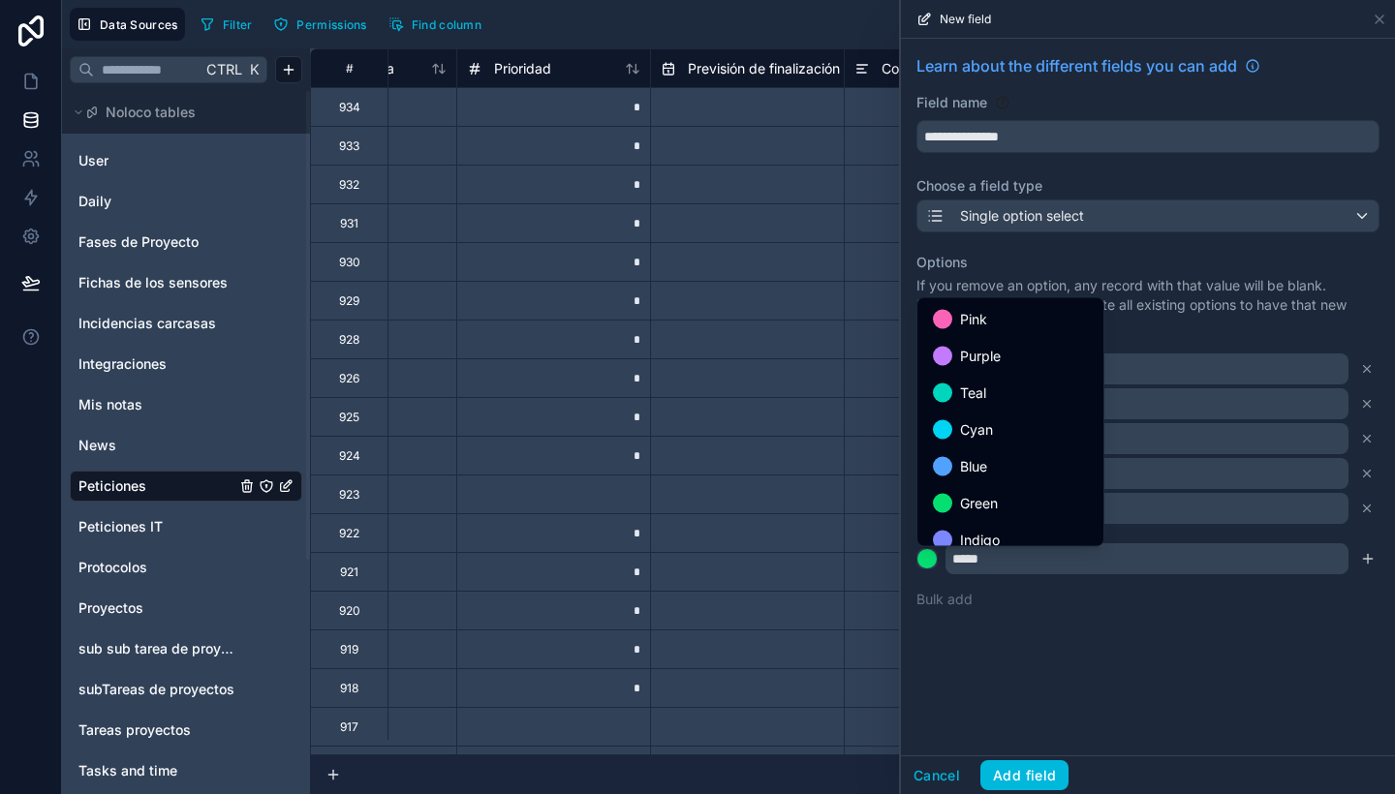
click at [1364, 554] on div at bounding box center [1148, 397] width 494 height 794
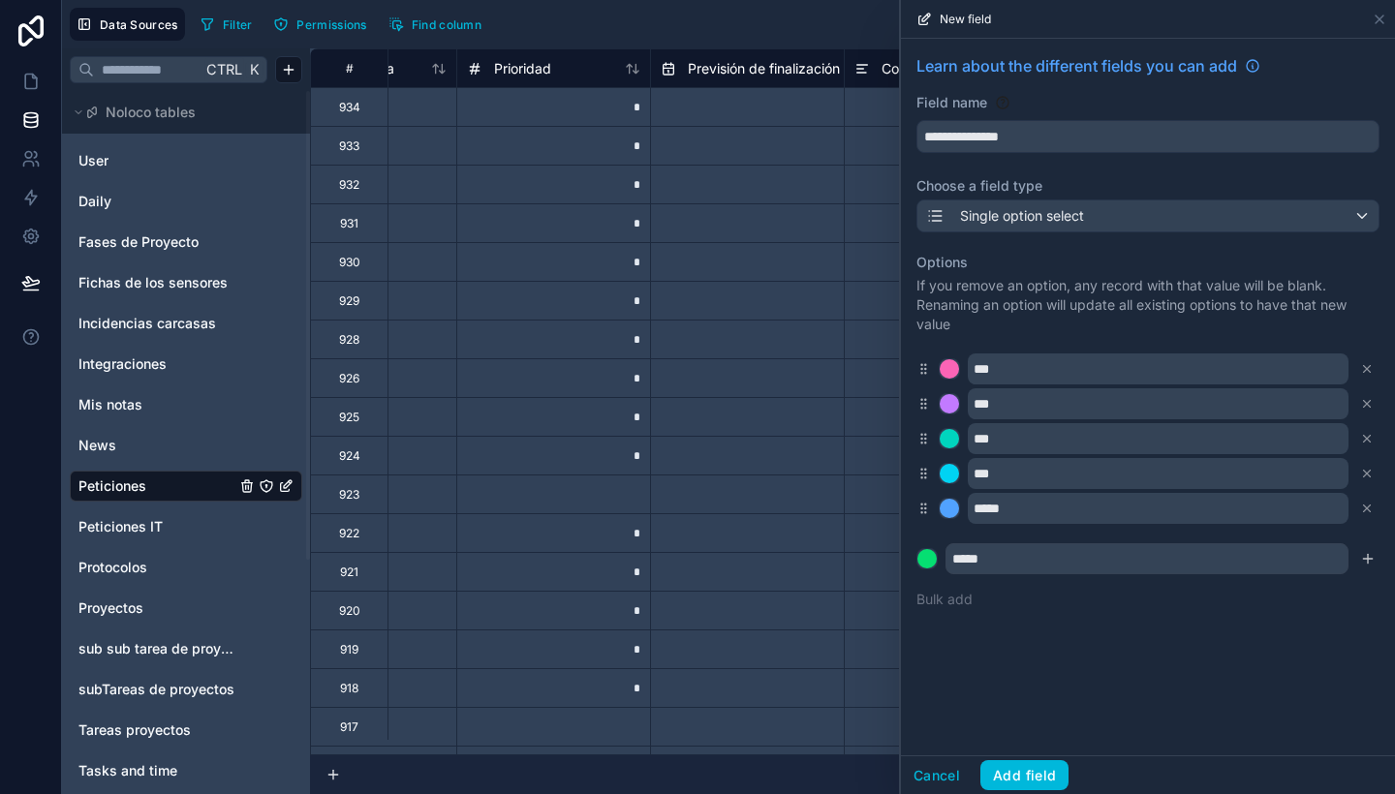
click at [1364, 554] on icon "submit" at bounding box center [1368, 559] width 16 height 16
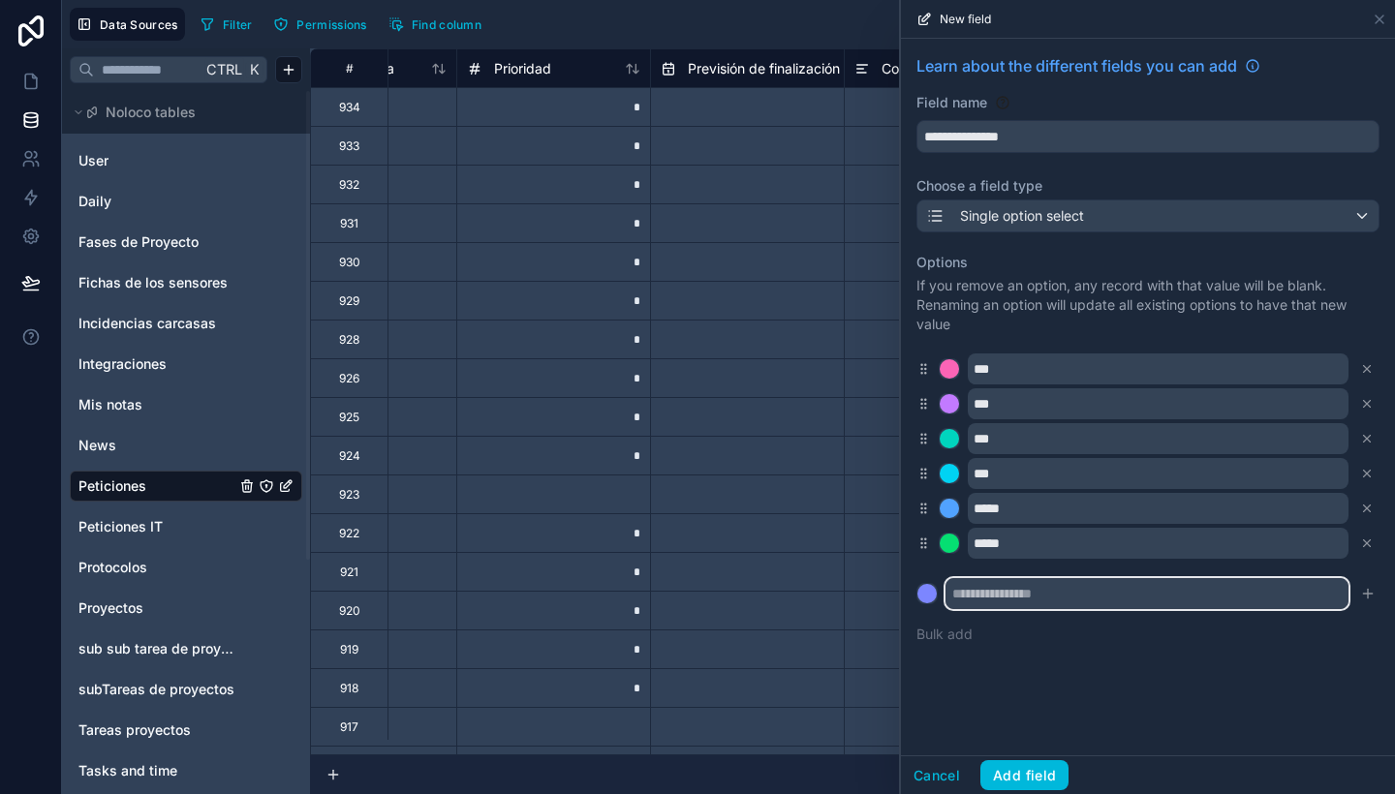
click at [1132, 593] on input "text" at bounding box center [1147, 593] width 403 height 31
paste input "*****"
type input "*****"
click at [916, 583] on button at bounding box center [926, 593] width 21 height 21
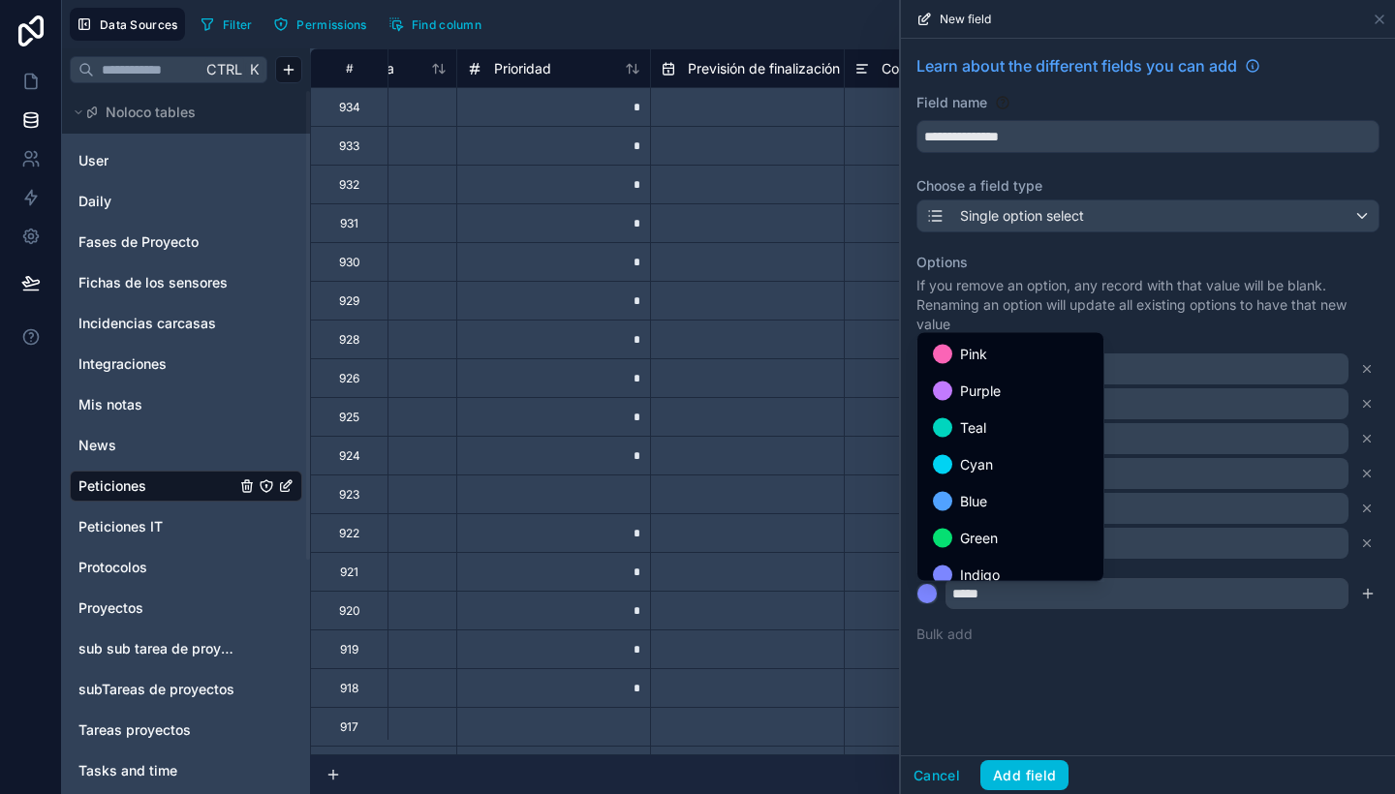
click at [1366, 590] on div at bounding box center [1148, 397] width 494 height 794
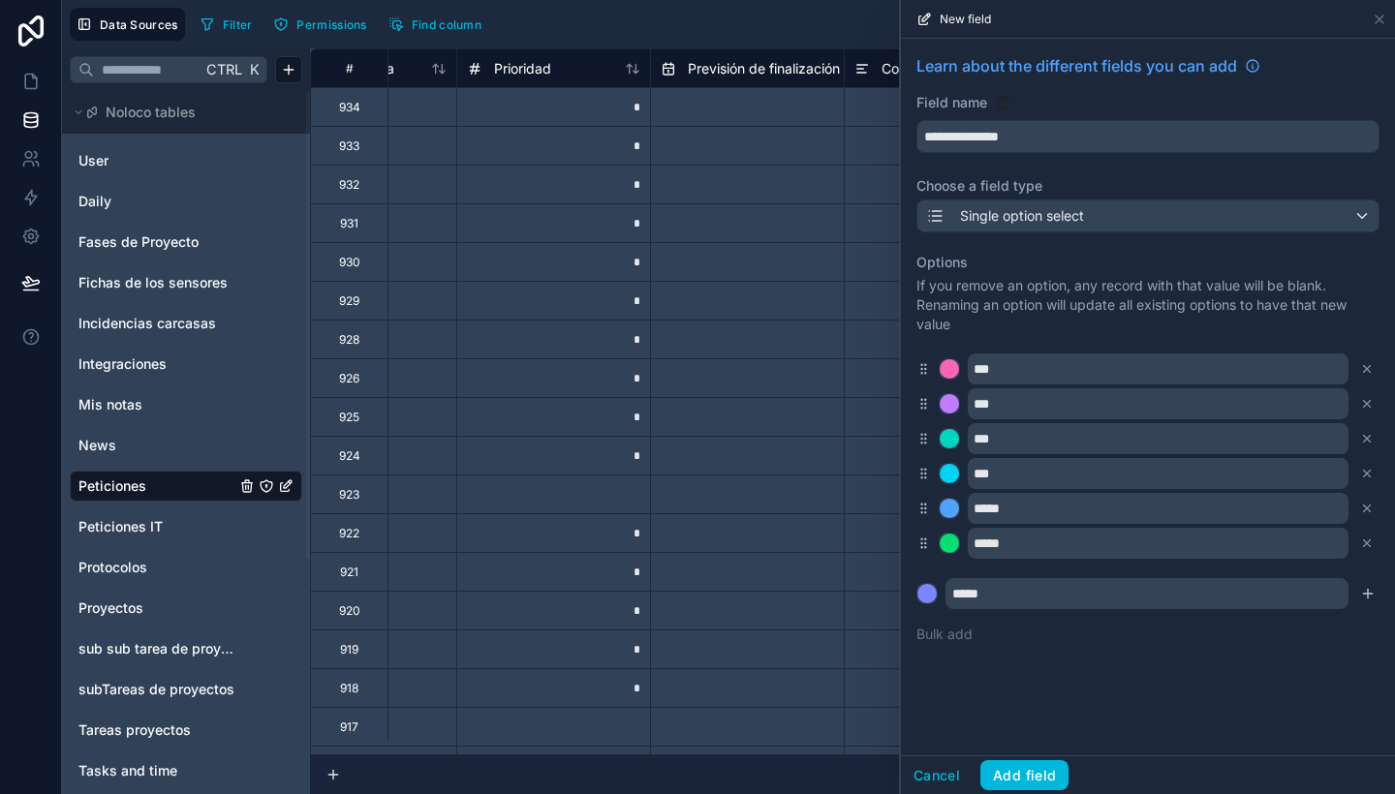
click at [1366, 590] on icon "submit" at bounding box center [1368, 594] width 16 height 16
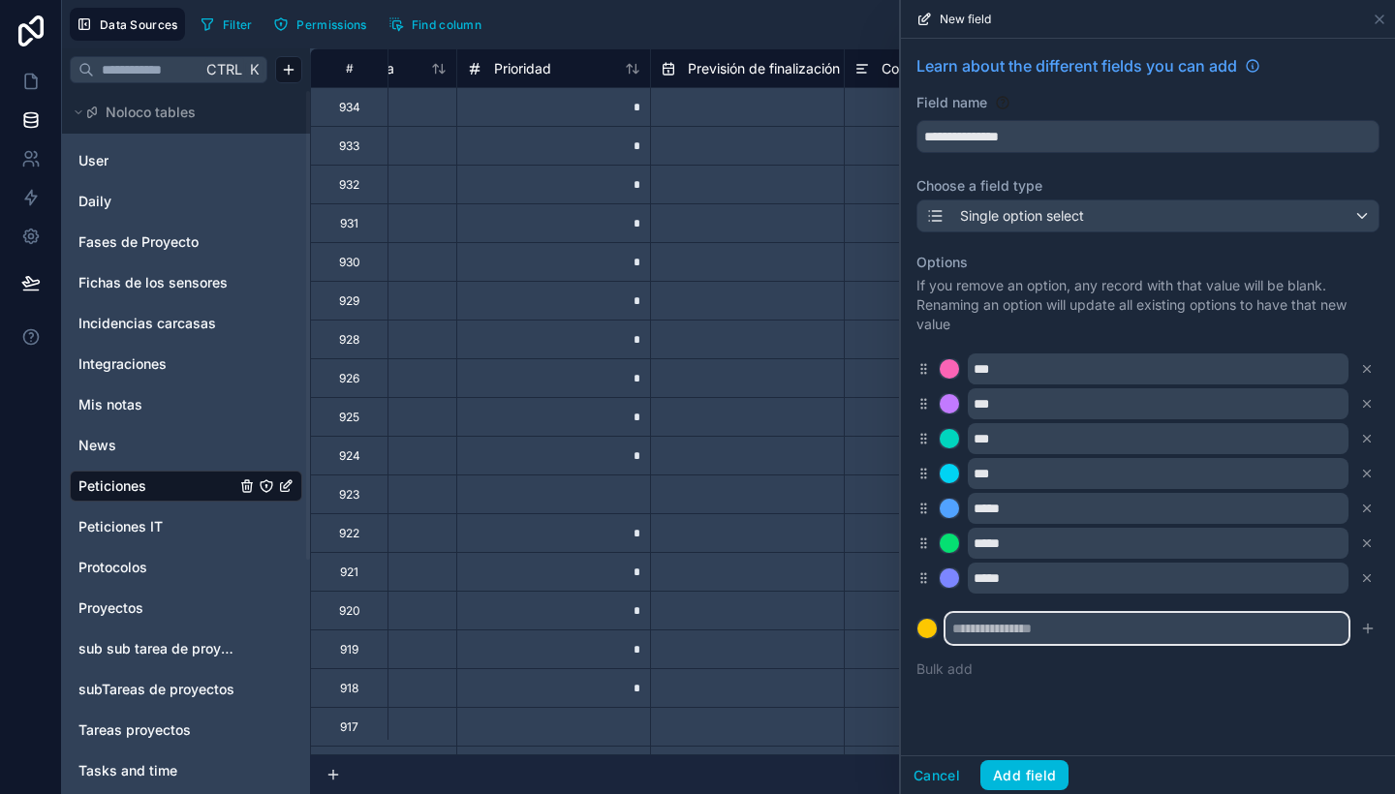
click at [1196, 622] on input "text" at bounding box center [1147, 628] width 403 height 31
paste input "*****"
type input "*****"
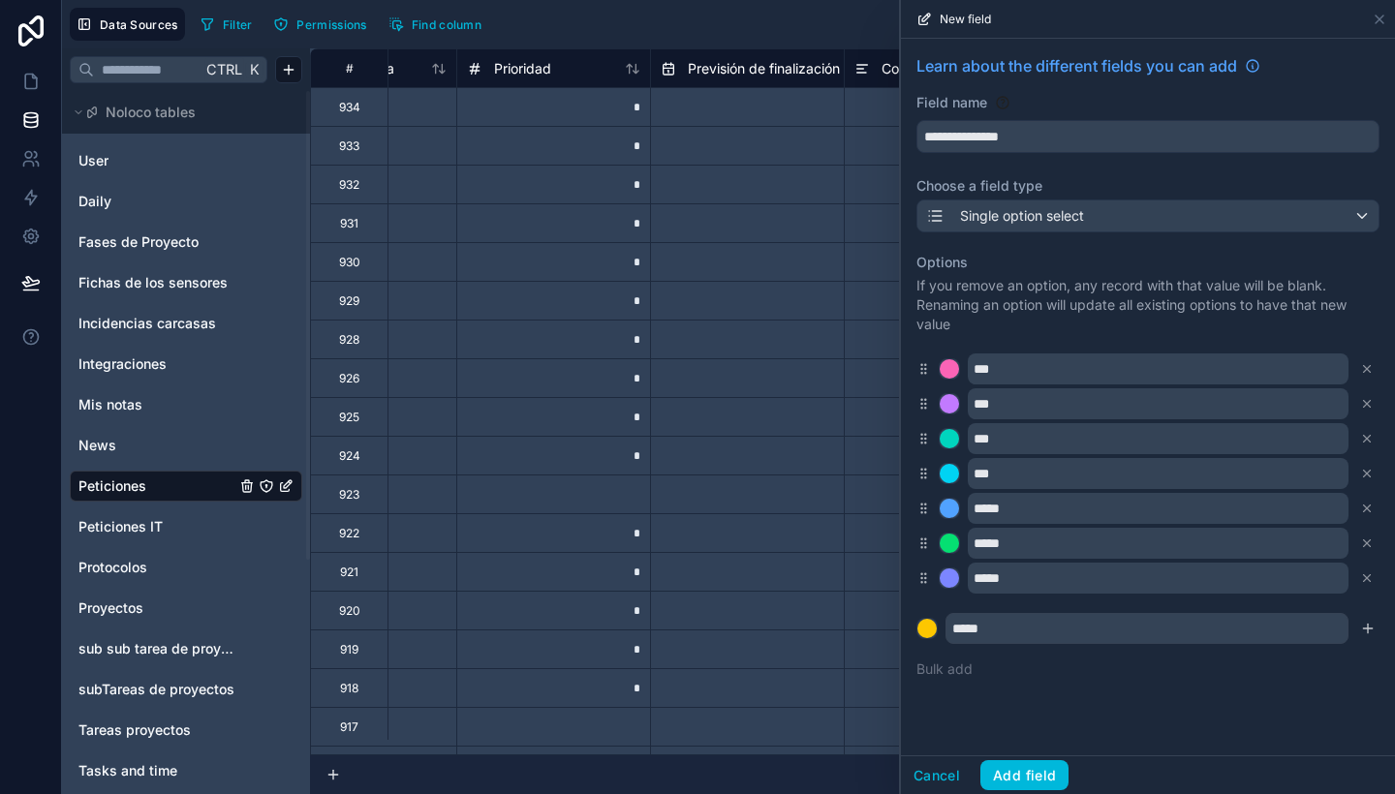
click at [1368, 628] on icon "submit" at bounding box center [1368, 628] width 0 height 9
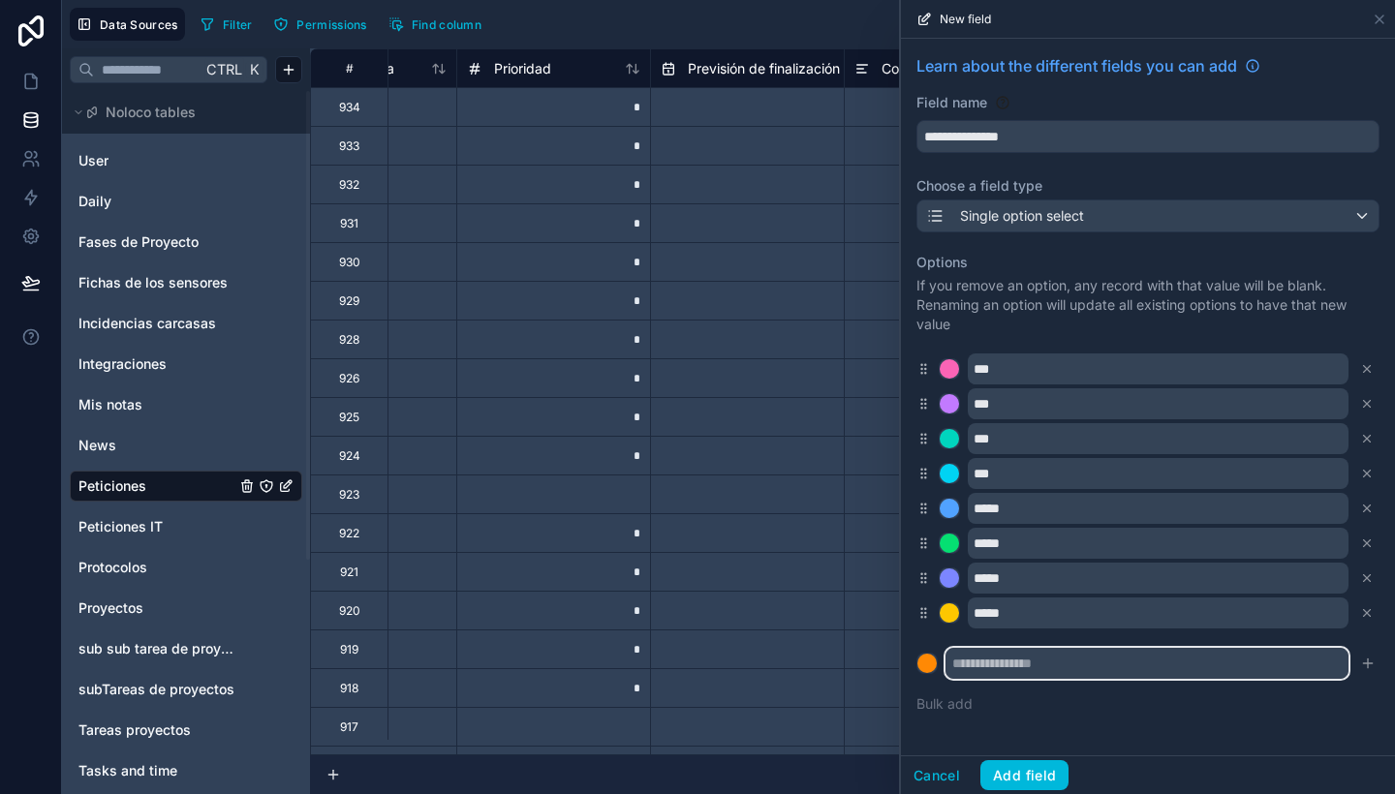
click at [1165, 670] on input "text" at bounding box center [1147, 663] width 403 height 31
paste input "*****"
type input "*****"
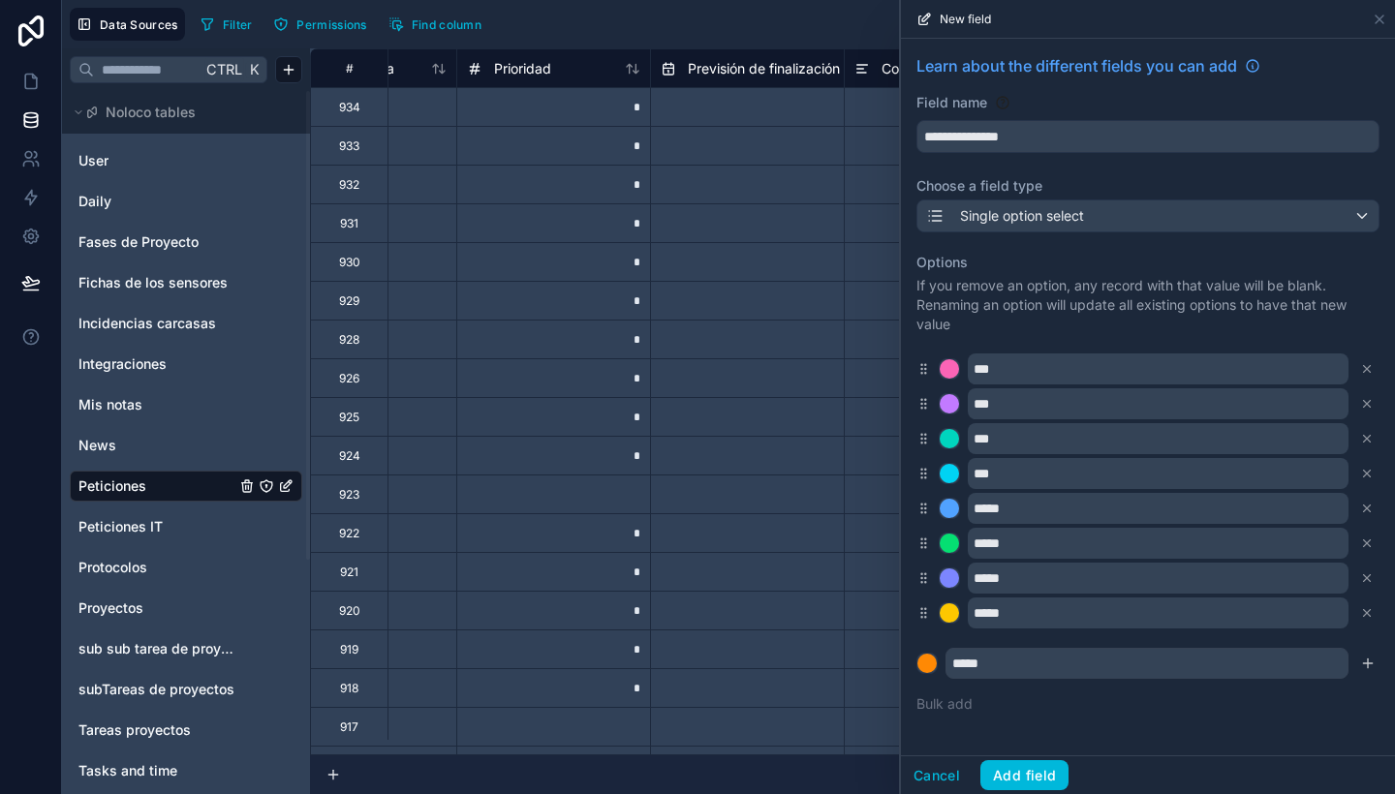
click at [1366, 672] on button "submit" at bounding box center [1367, 663] width 23 height 23
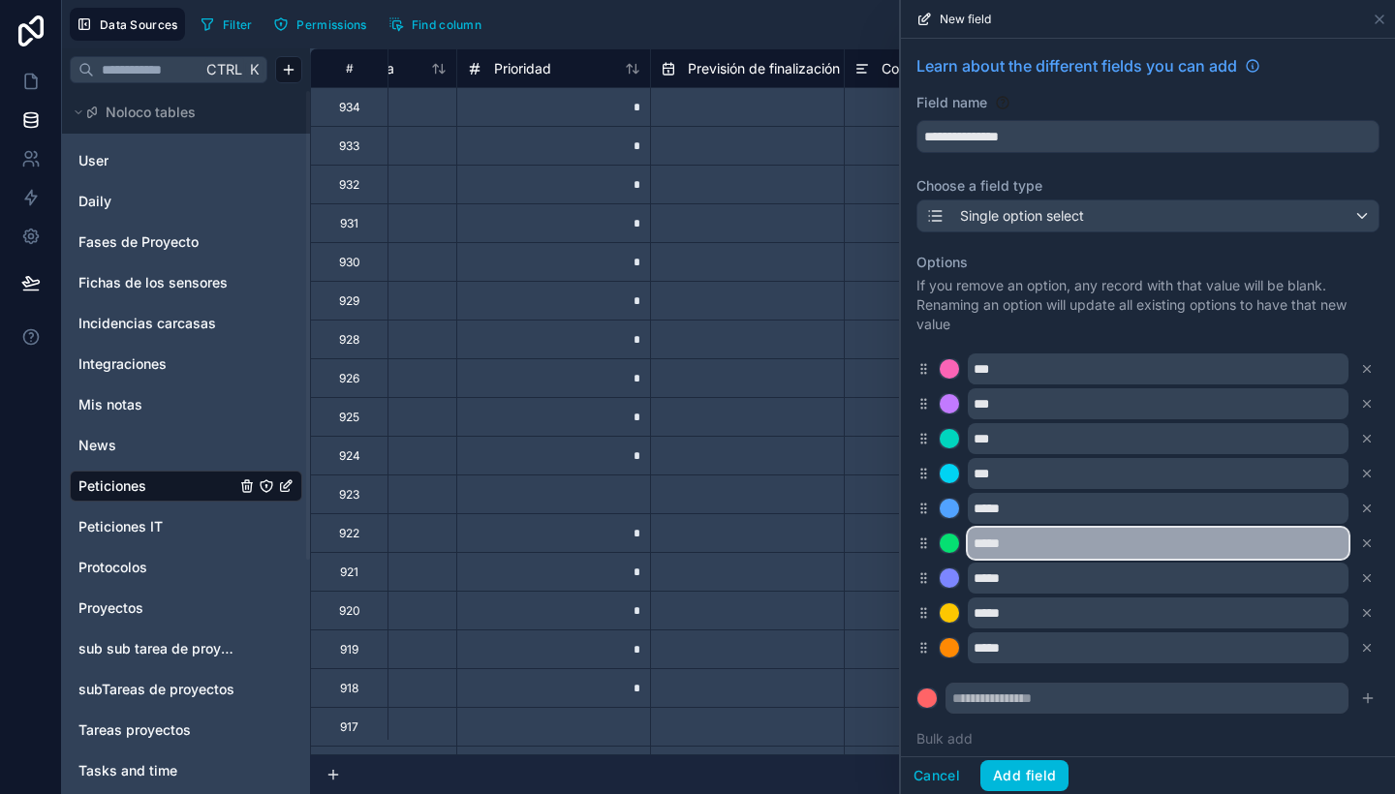
click at [978, 542] on input "*****" at bounding box center [1158, 543] width 381 height 31
type input "*****"
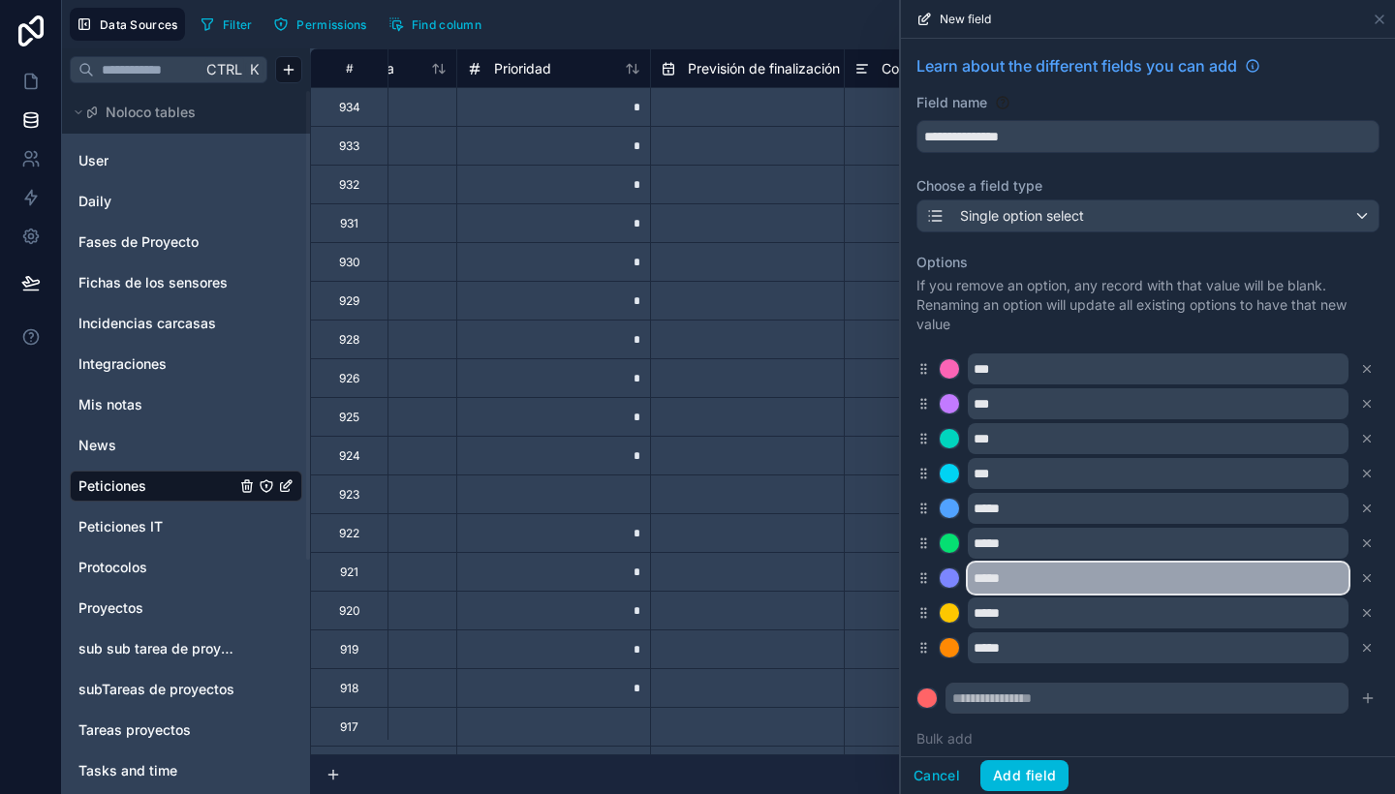
click at [978, 577] on input "*****" at bounding box center [1158, 578] width 381 height 31
type input "*****"
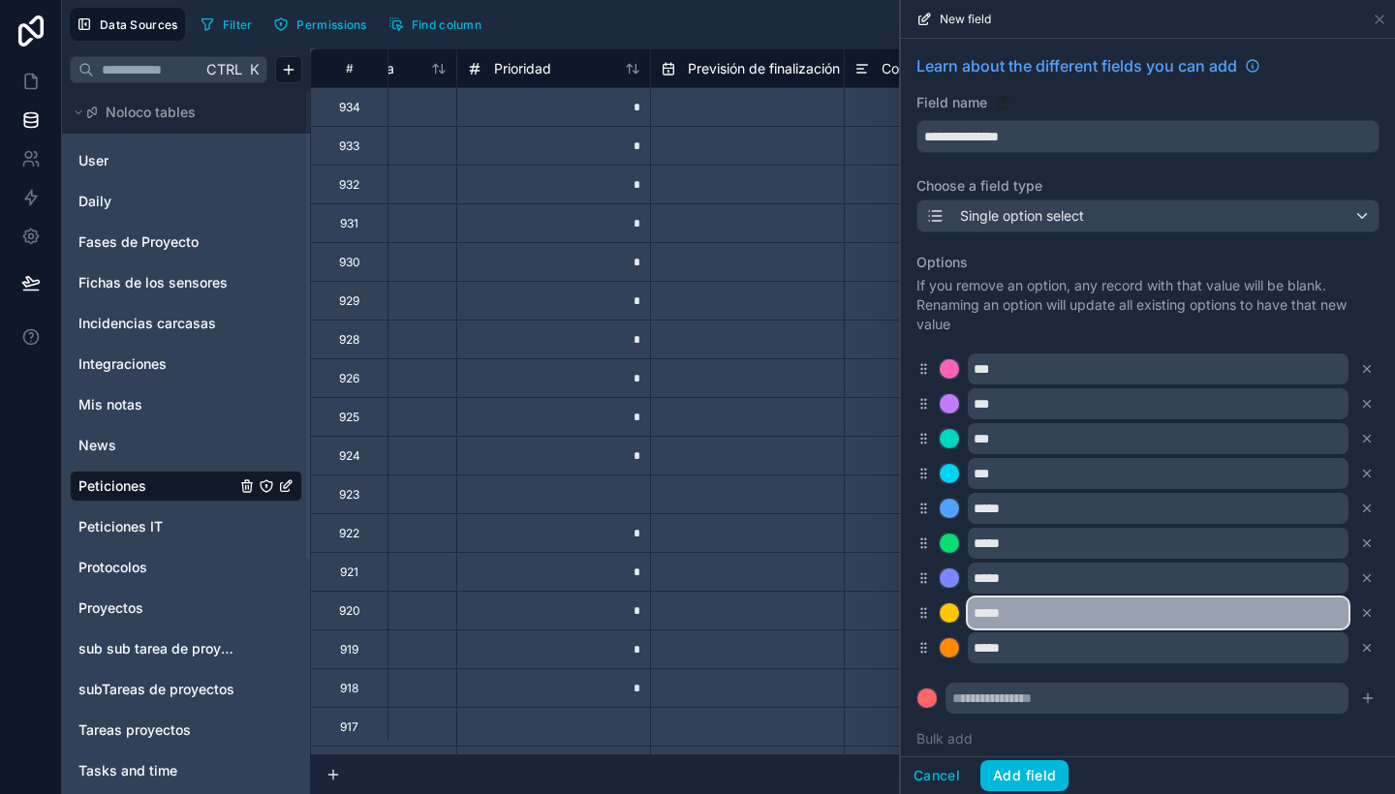
click at [980, 608] on input "*****" at bounding box center [1158, 613] width 381 height 31
type input "*****"
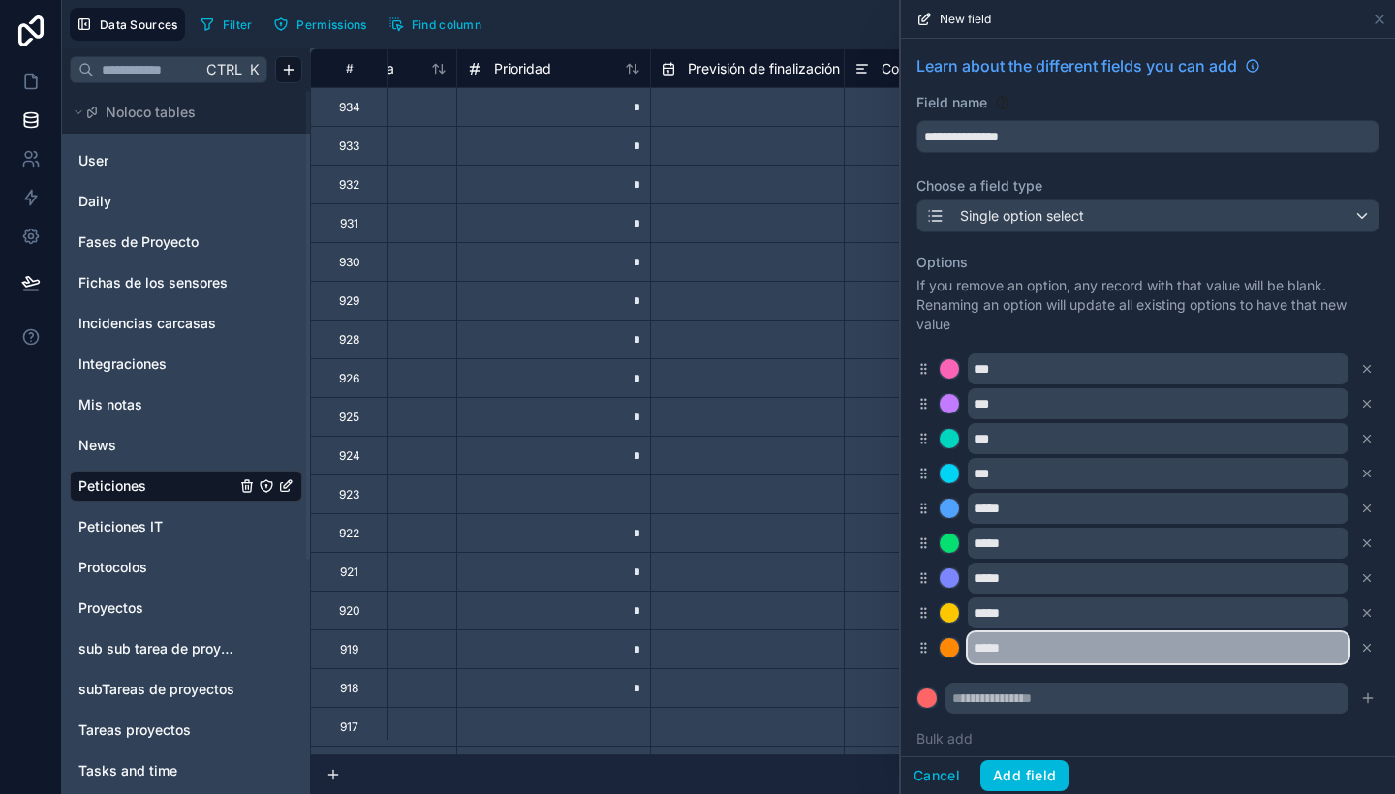
click at [976, 646] on input "*****" at bounding box center [1158, 648] width 381 height 31
click at [1016, 643] on input "*****" at bounding box center [1158, 648] width 381 height 31
type input "*"
type input "*****"
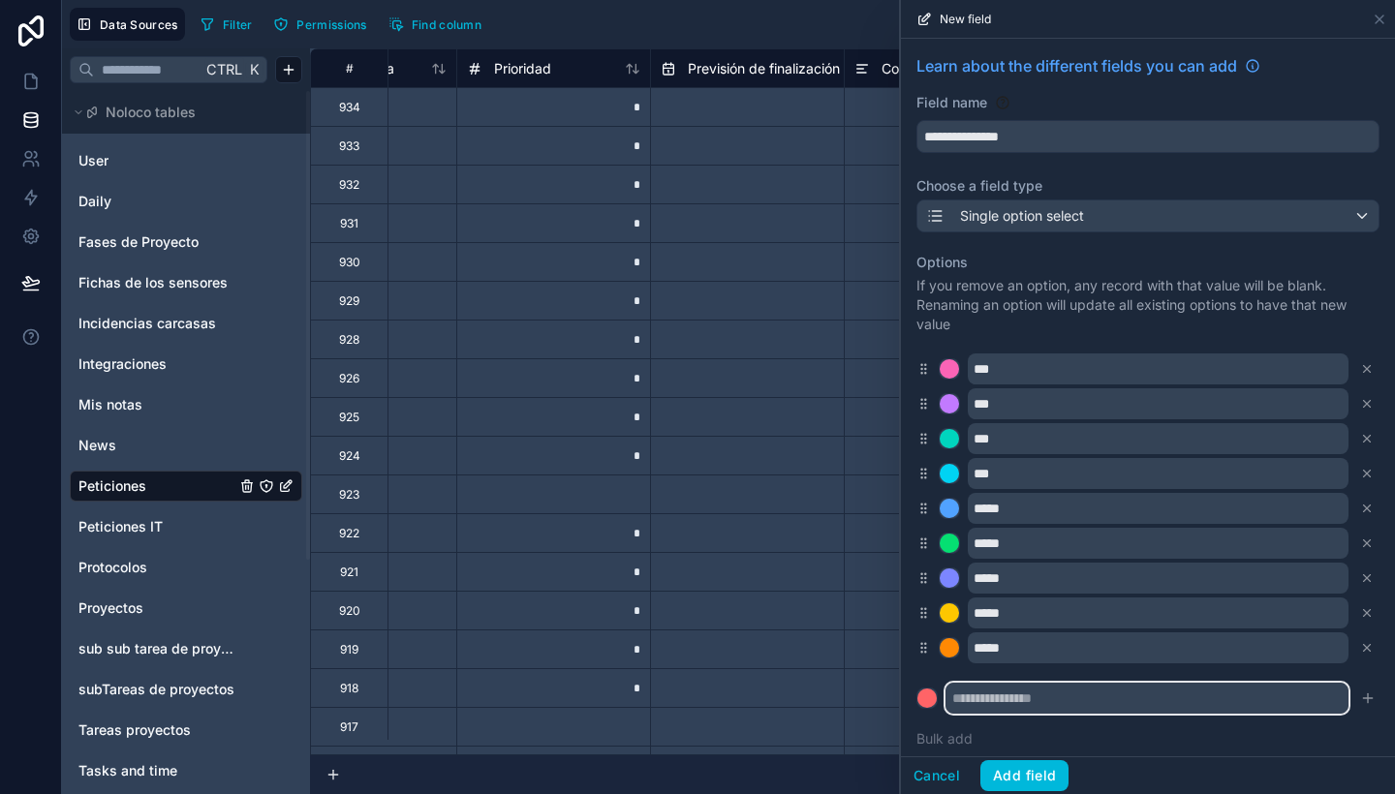
click at [1030, 700] on input "text" at bounding box center [1147, 698] width 403 height 31
paste input "*****"
click at [957, 692] on input "*****" at bounding box center [1147, 698] width 403 height 31
type input "*******"
click at [1356, 706] on button "submit" at bounding box center [1367, 698] width 23 height 23
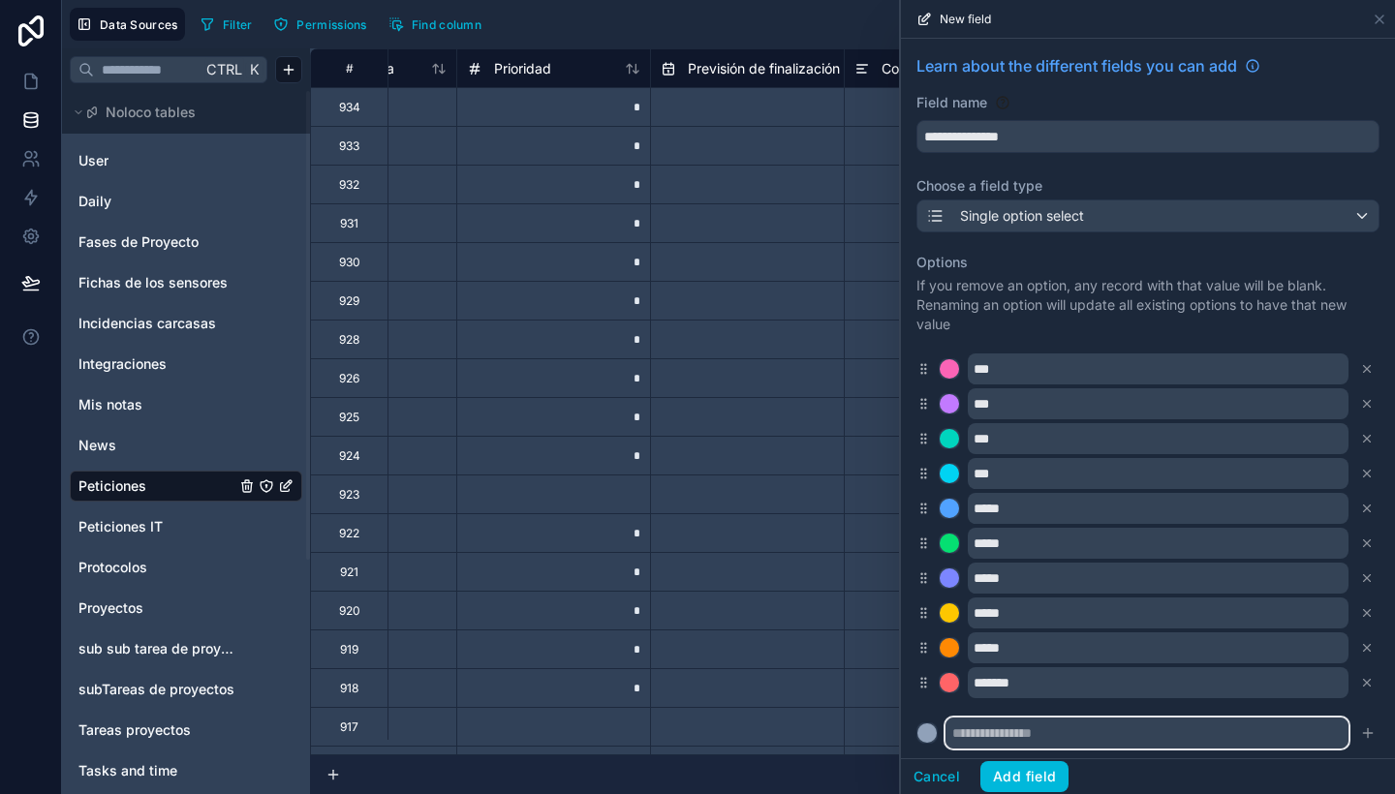
paste input "*****"
click at [1040, 729] on input "*****" at bounding box center [1147, 733] width 403 height 31
click at [951, 730] on input "*****" at bounding box center [1147, 733] width 403 height 31
type input "*****"
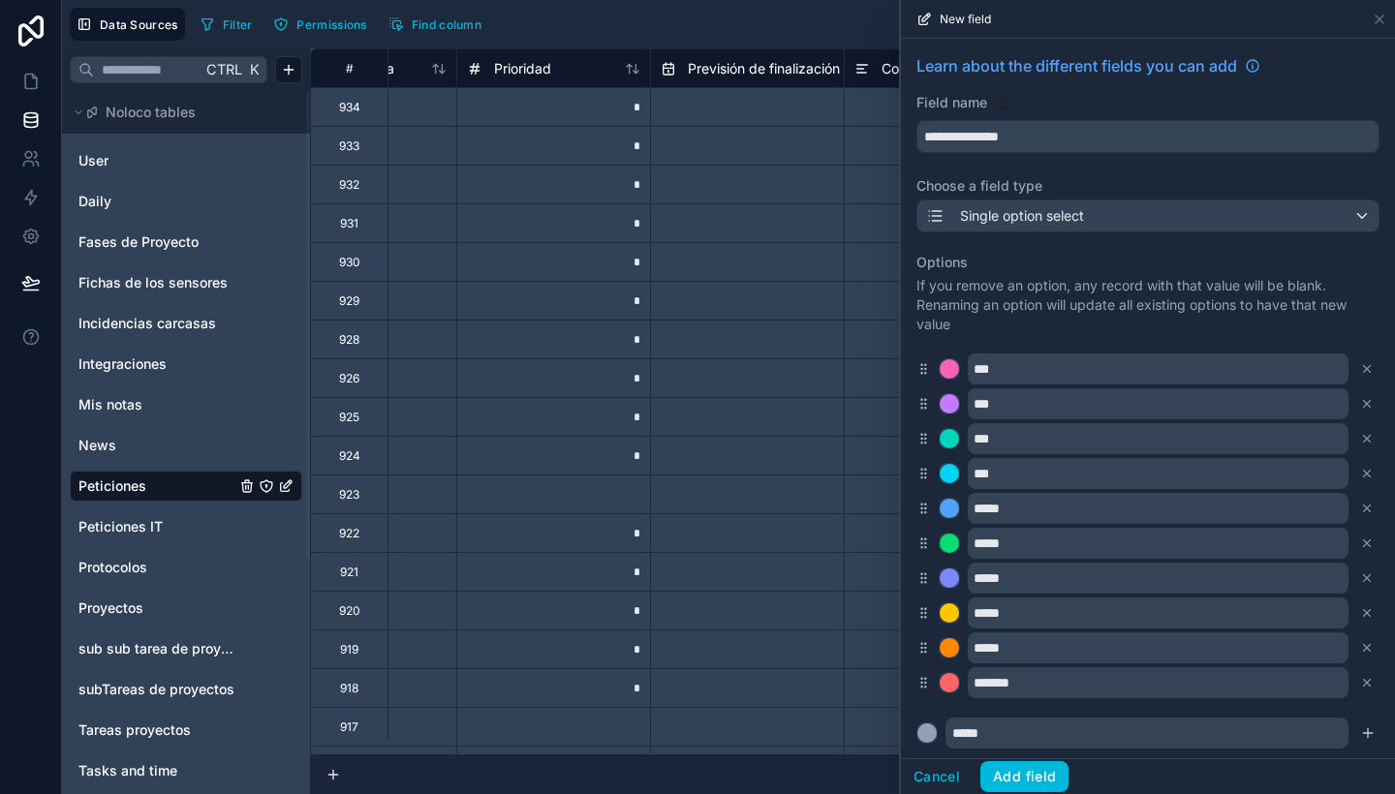
click at [1010, 768] on button "Add field" at bounding box center [1024, 776] width 88 height 31
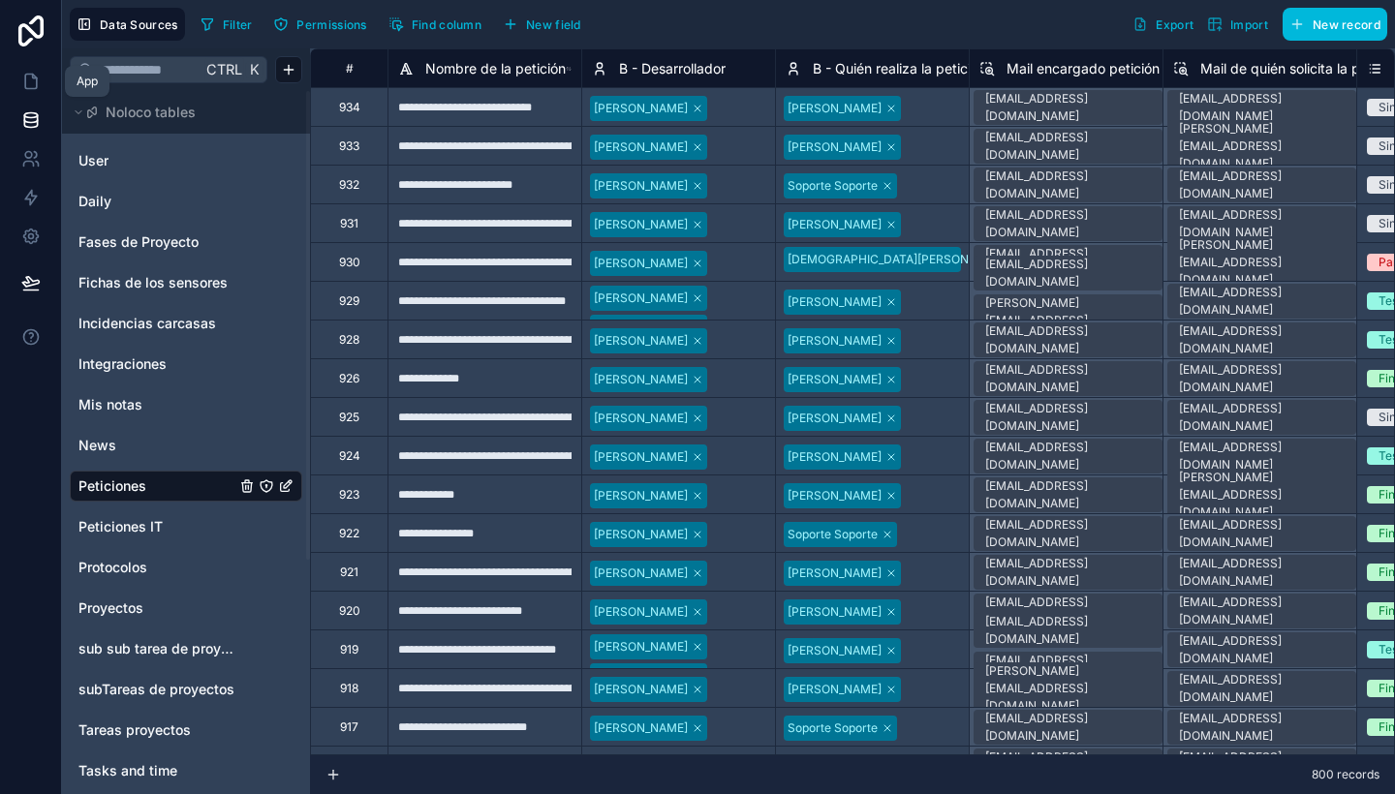
click at [27, 78] on icon at bounding box center [30, 81] width 19 height 19
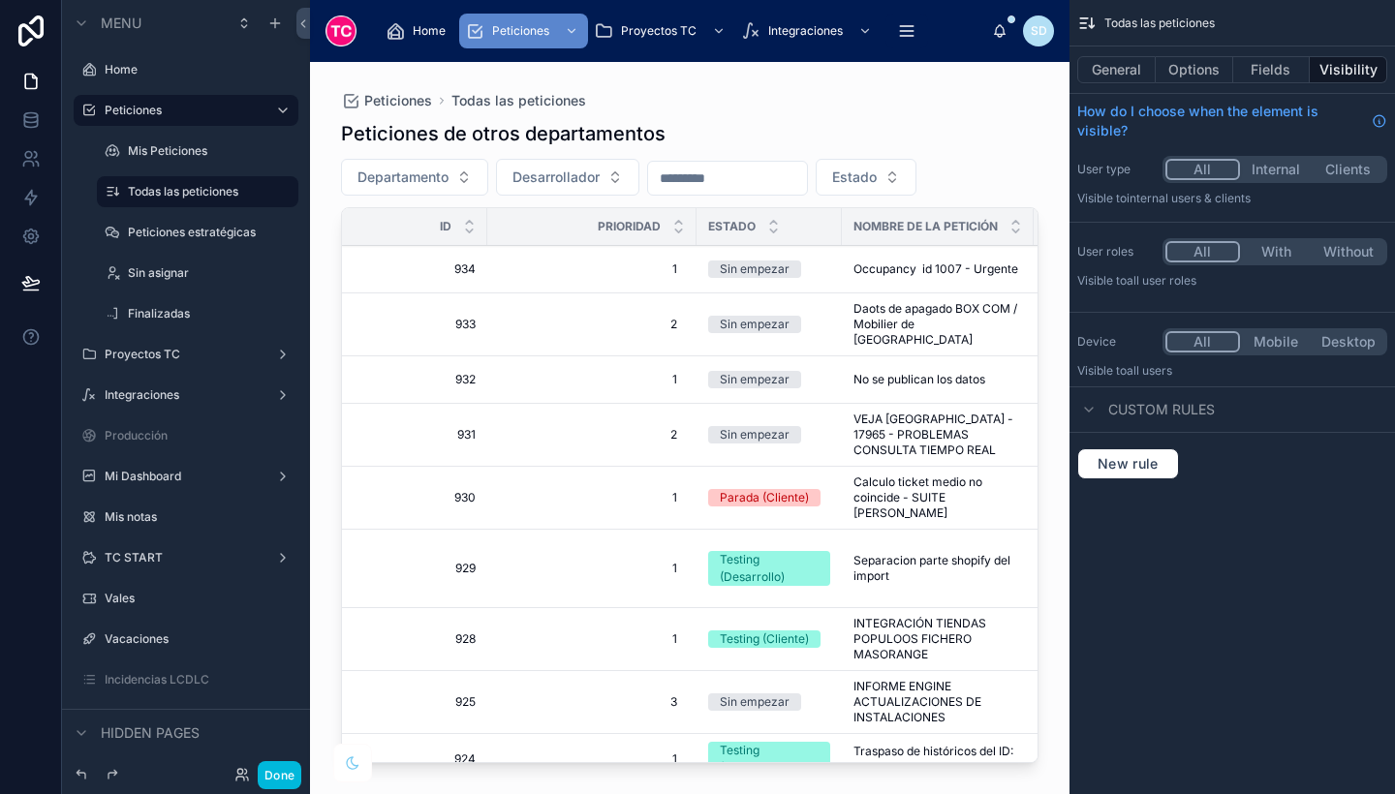
drag, startPoint x: 1033, startPoint y: 309, endPoint x: 1027, endPoint y: 377, distance: 68.1
click at [1027, 377] on div at bounding box center [690, 416] width 760 height 709
click at [291, 768] on button "Done" at bounding box center [280, 775] width 44 height 28
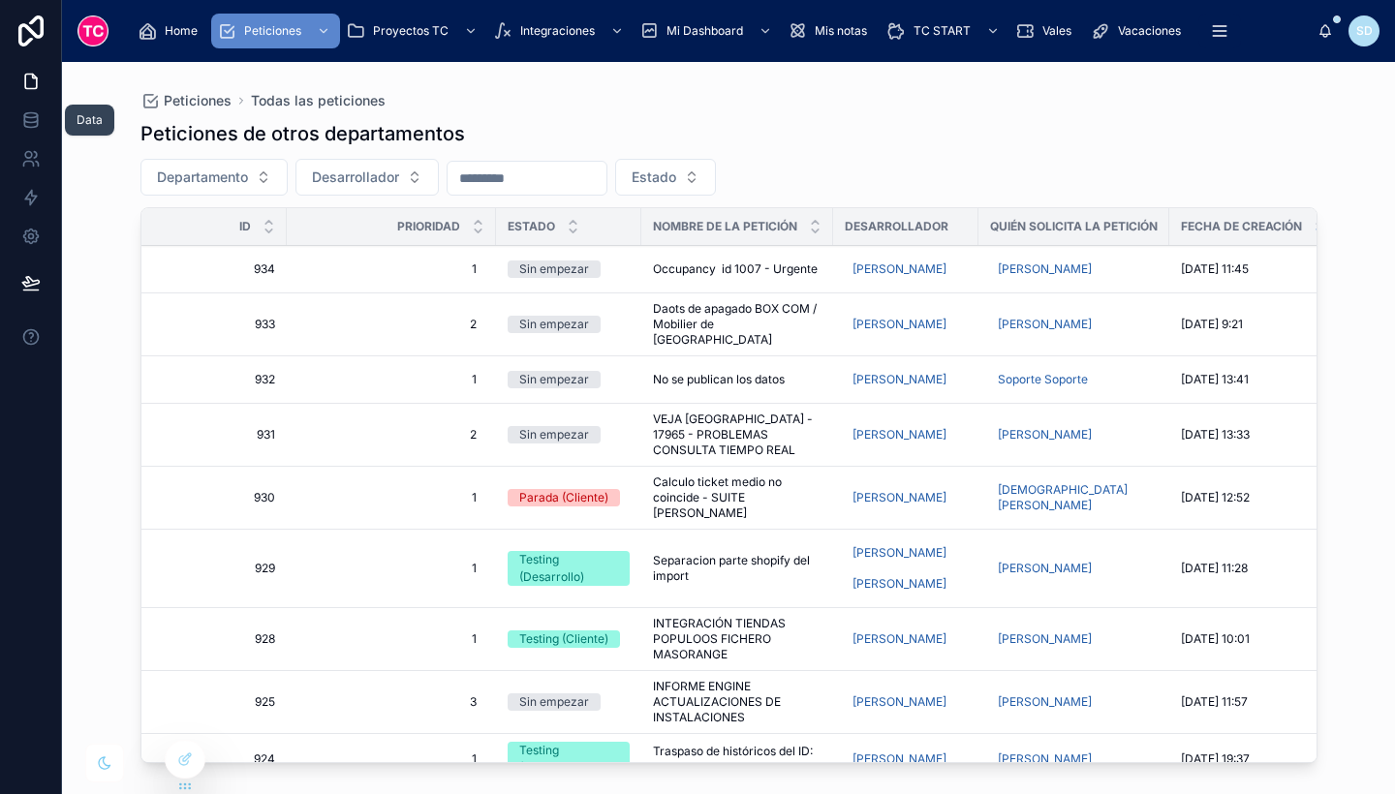
click at [28, 115] on icon at bounding box center [30, 119] width 19 height 19
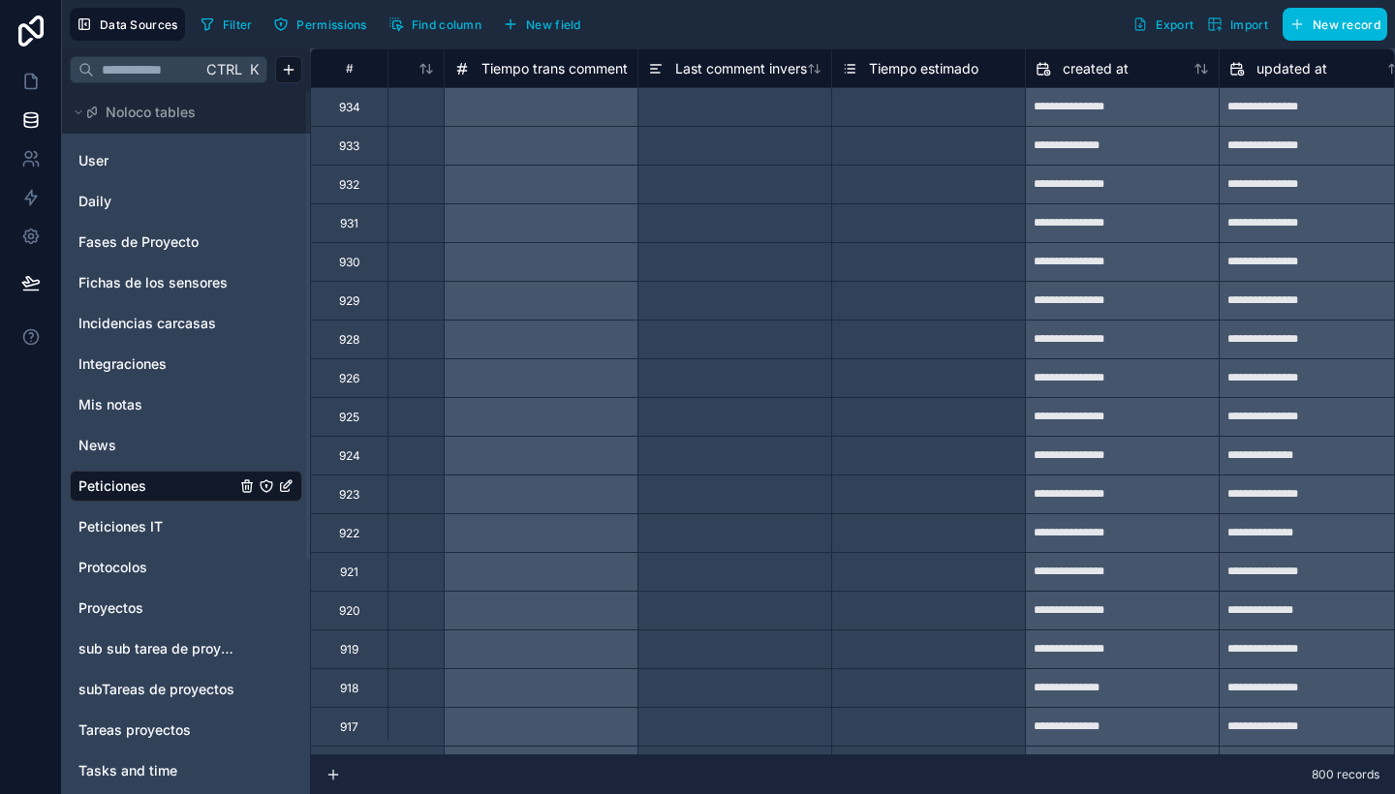
scroll to position [0, 11990]
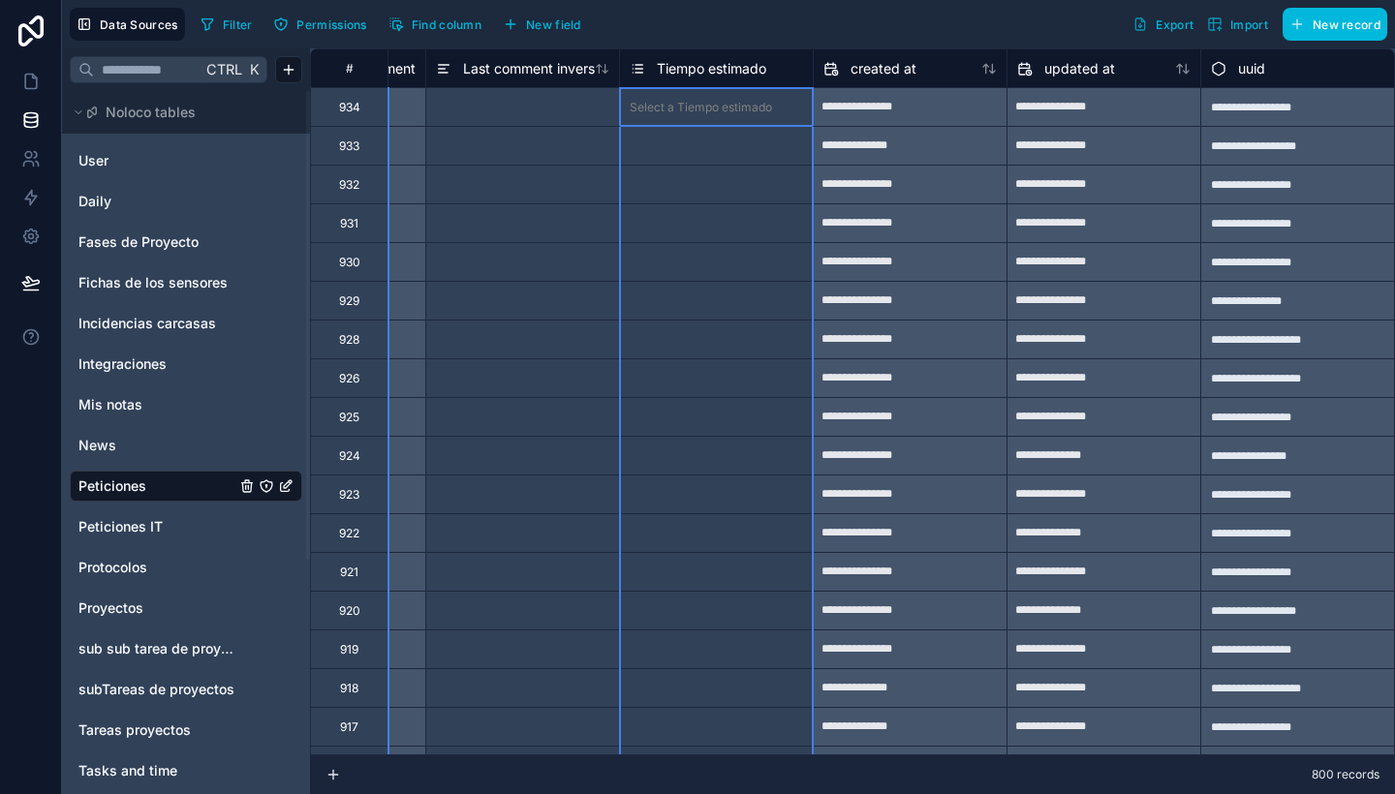
click at [707, 59] on span "Tiempo estimado" at bounding box center [711, 68] width 109 height 19
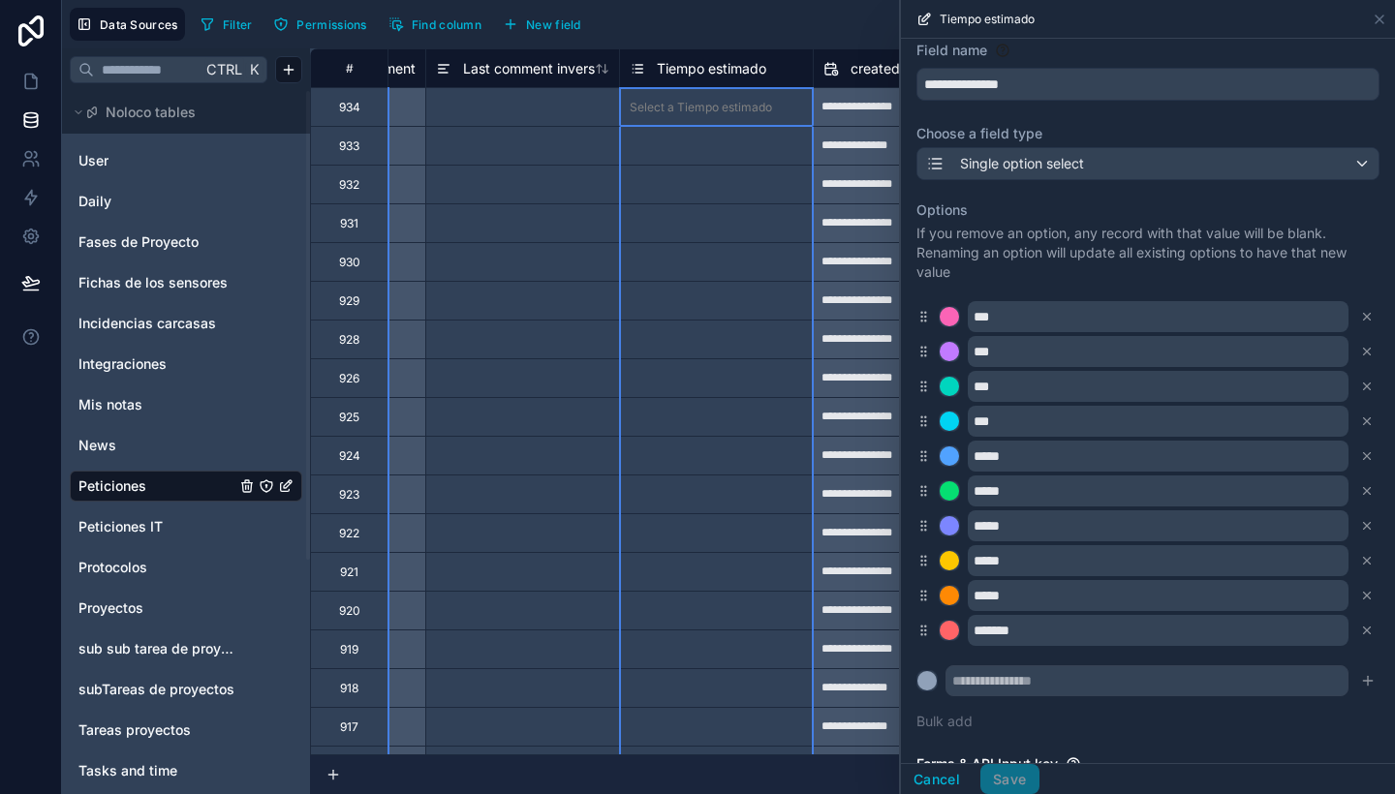
scroll to position [56, 0]
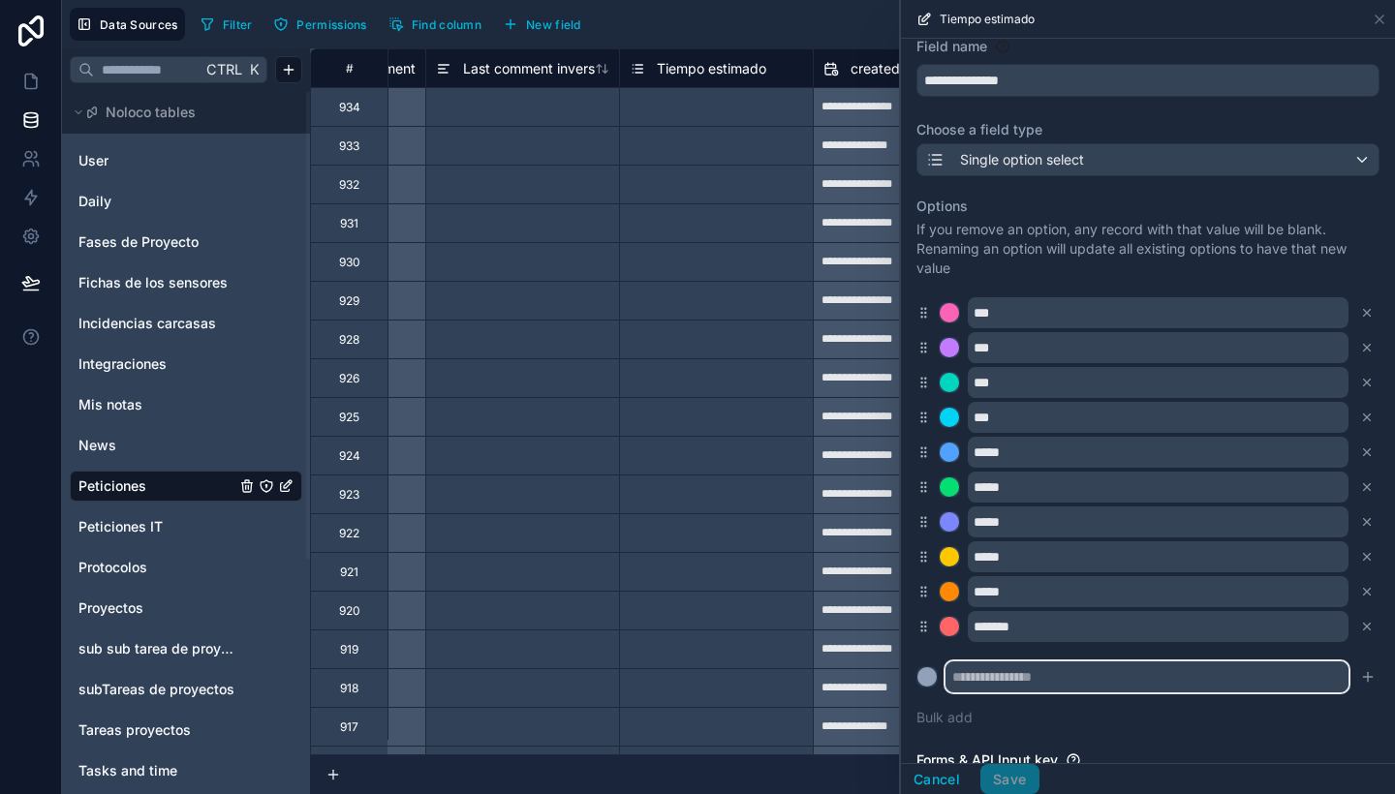
click at [993, 682] on input "text" at bounding box center [1147, 677] width 403 height 31
type input "*****"
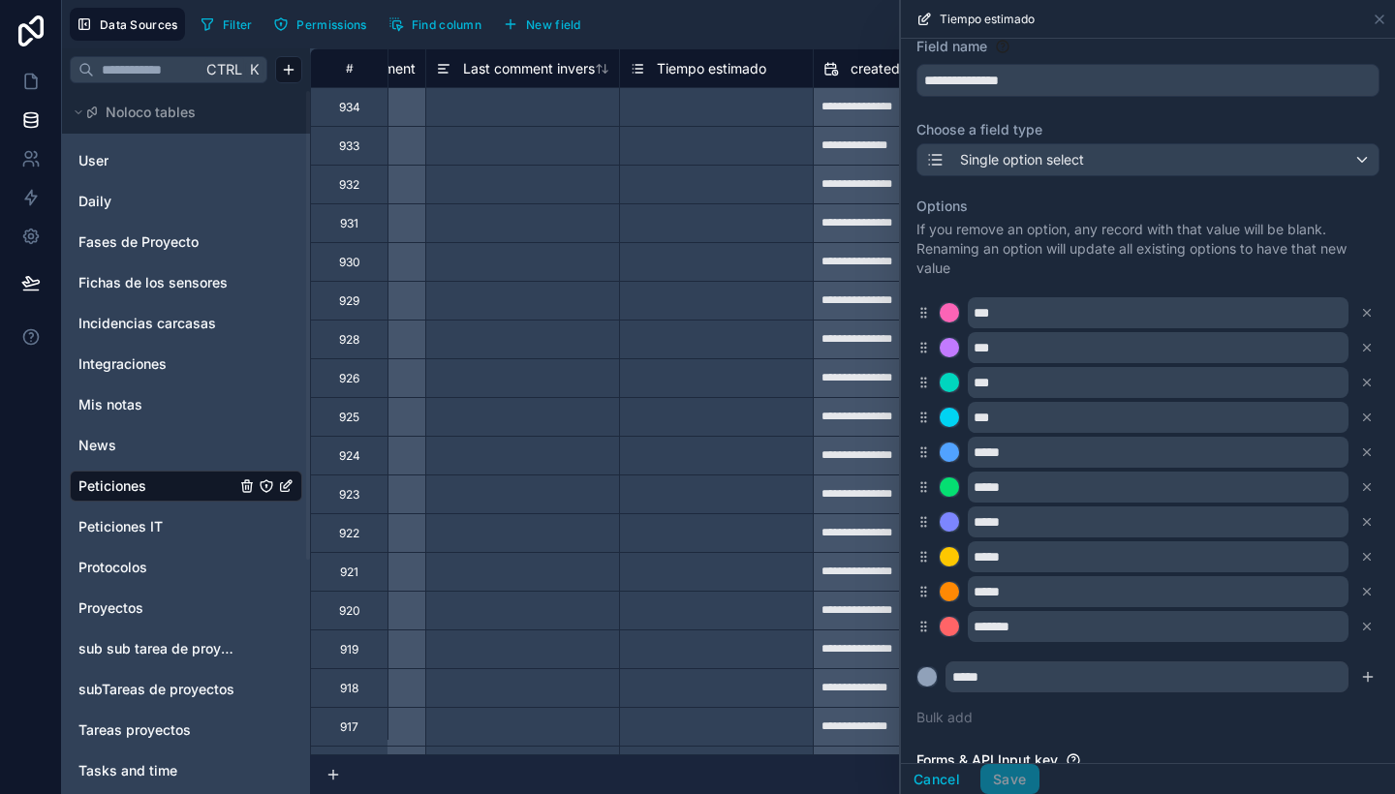
click at [1360, 670] on icon "submit" at bounding box center [1368, 677] width 16 height 16
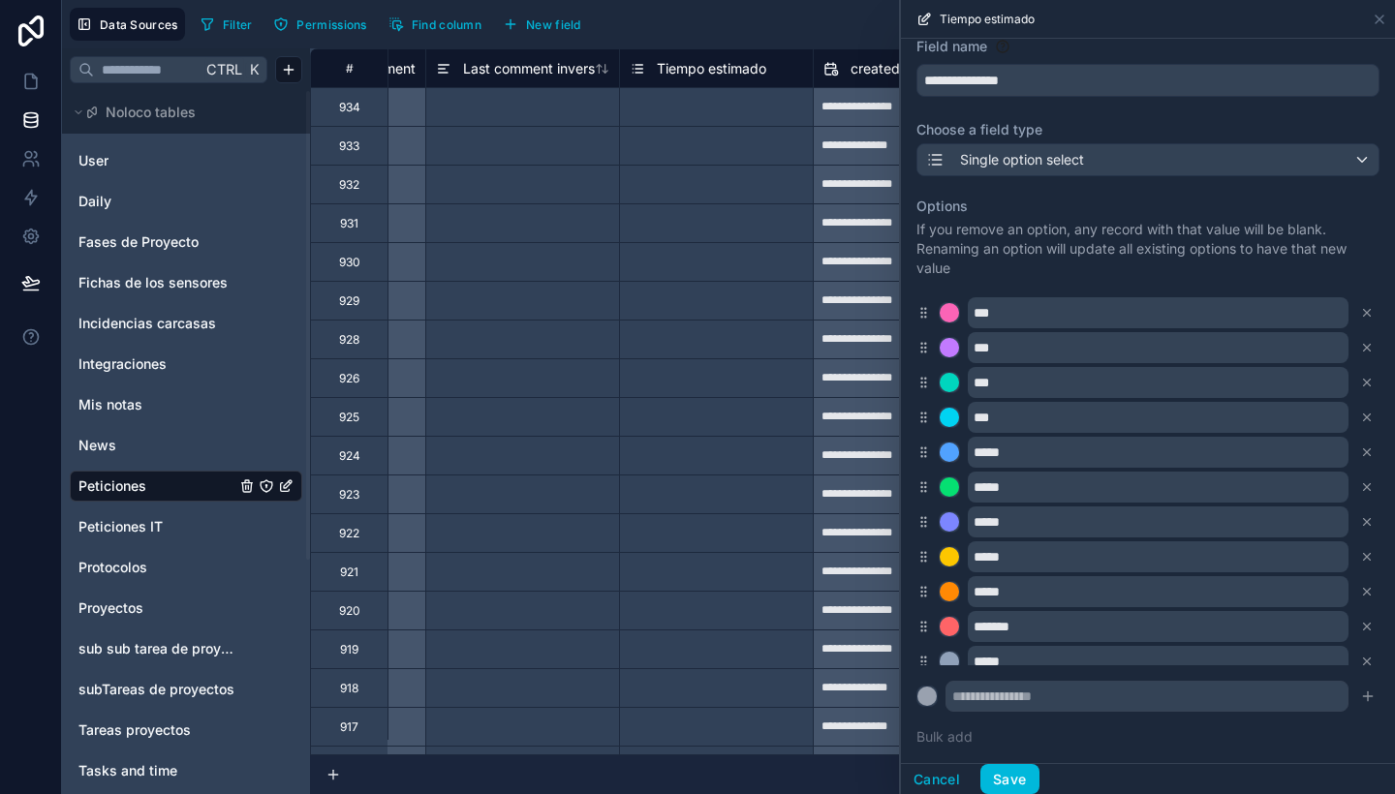
scroll to position [16, 0]
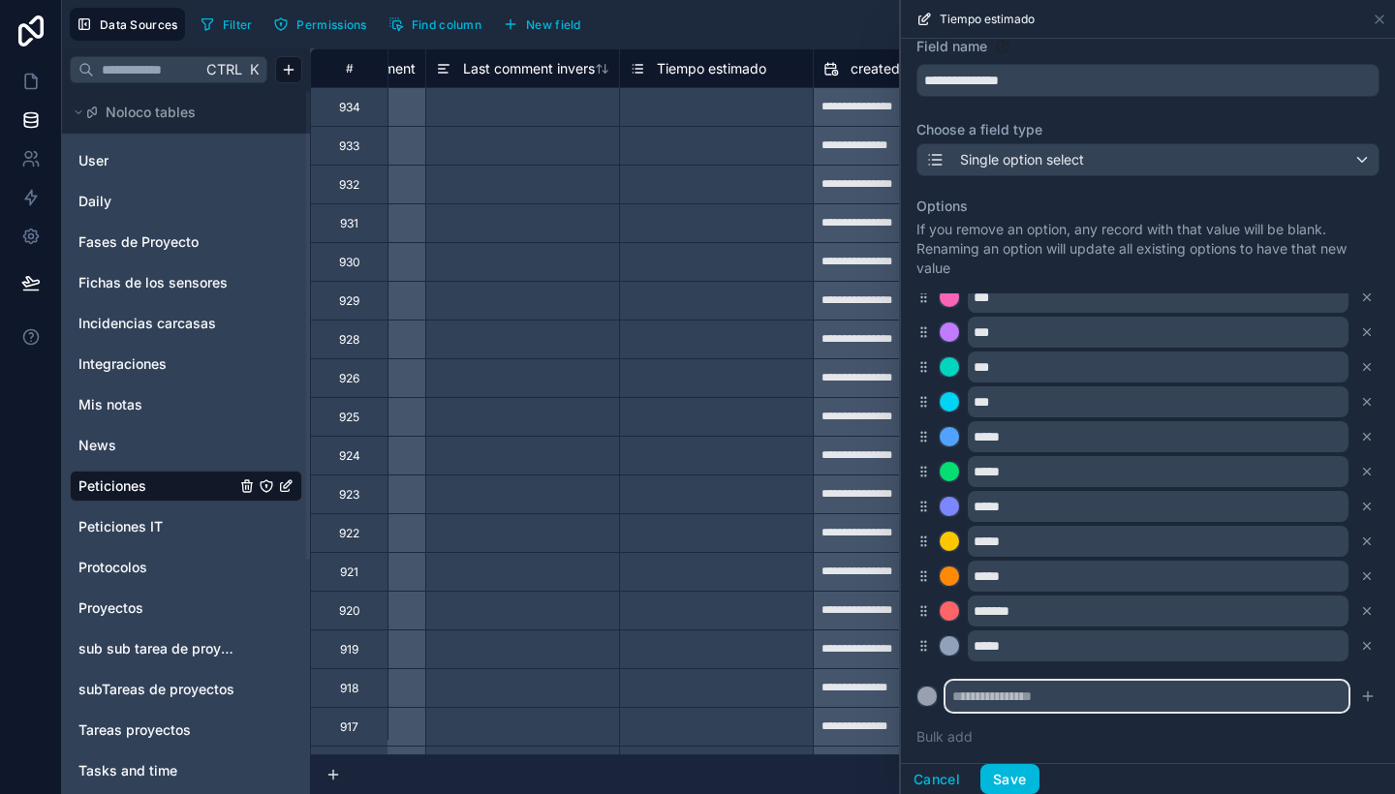
click at [1027, 701] on input "text" at bounding box center [1147, 696] width 403 height 31
type input "*******"
click at [1360, 695] on icon "submit" at bounding box center [1368, 697] width 16 height 16
click at [1027, 765] on button "Save" at bounding box center [1009, 779] width 58 height 31
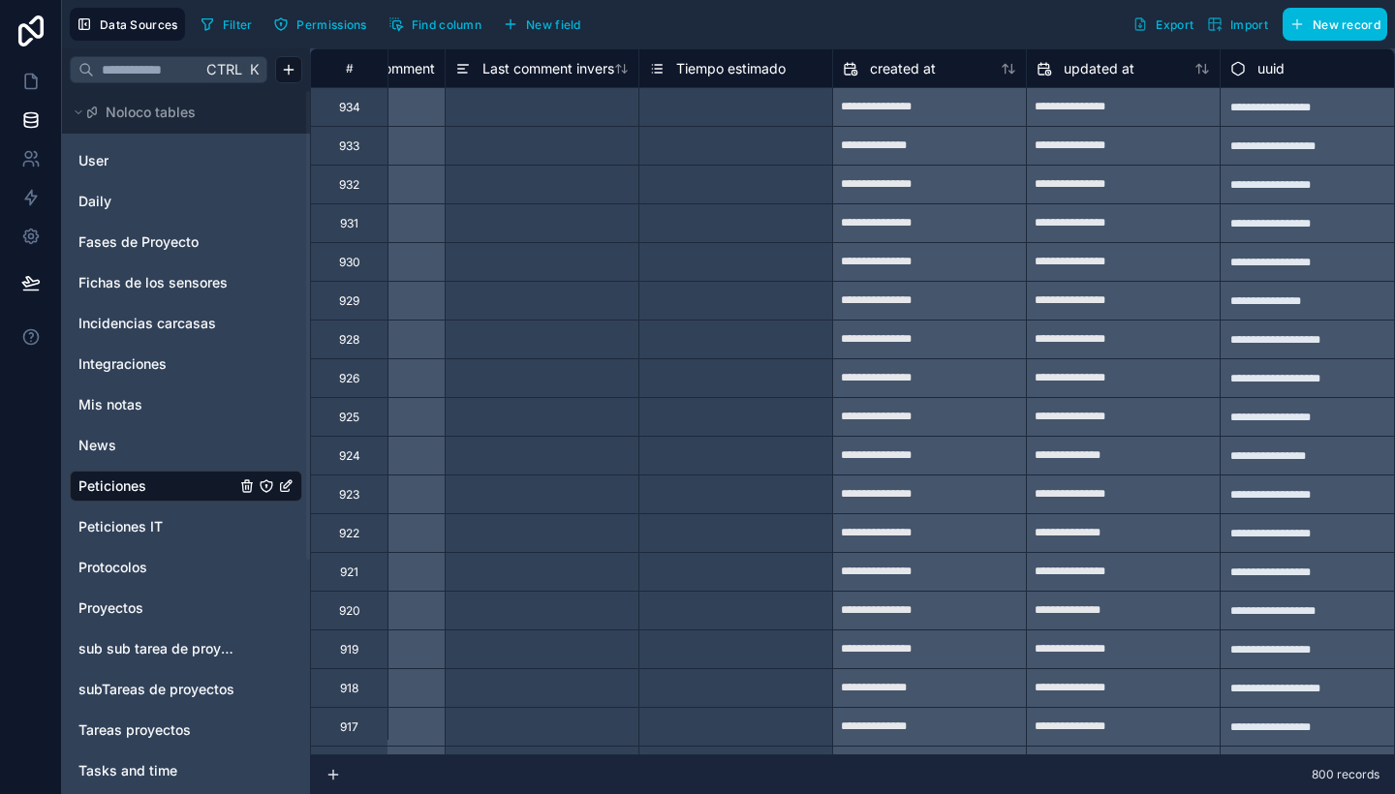
scroll to position [0, 11990]
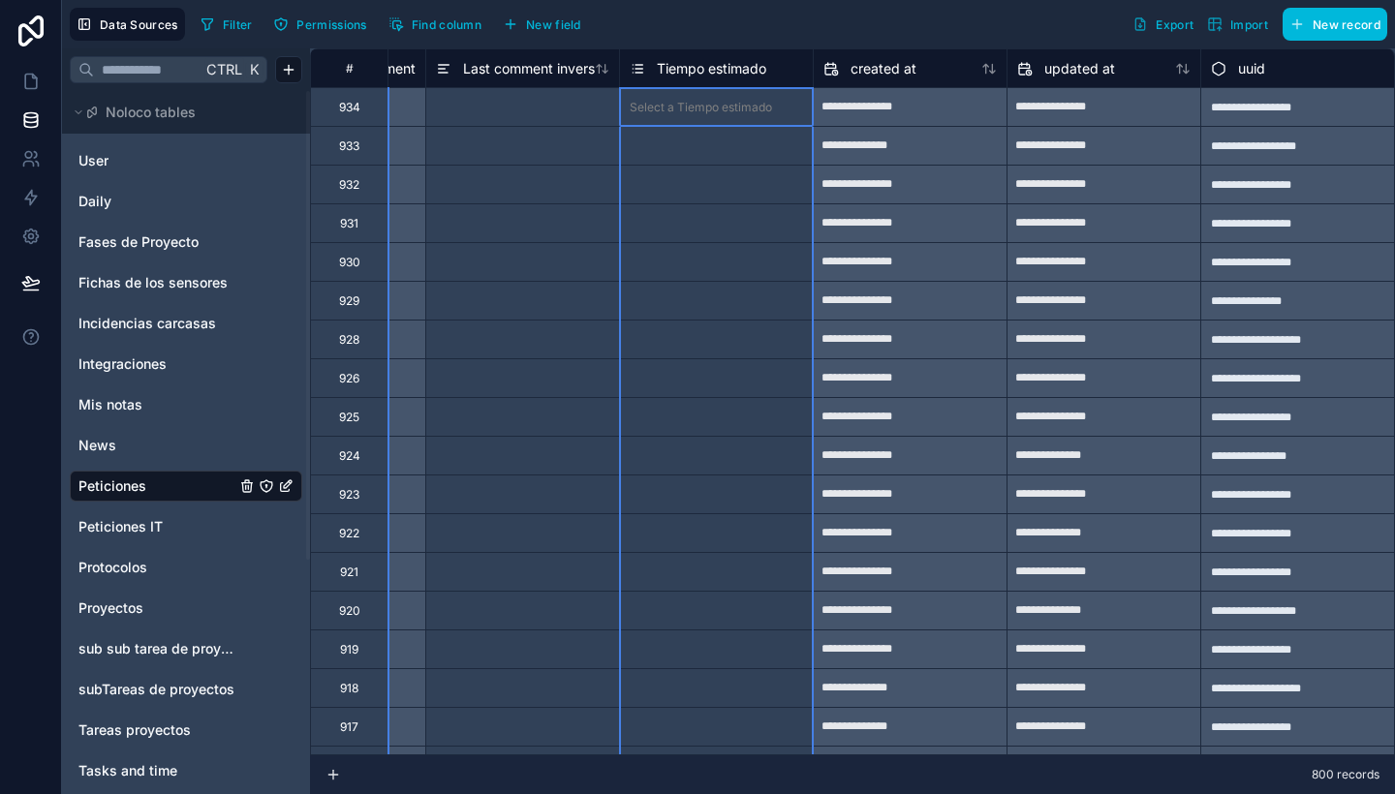
click at [721, 64] on span "Tiempo estimado" at bounding box center [711, 68] width 109 height 19
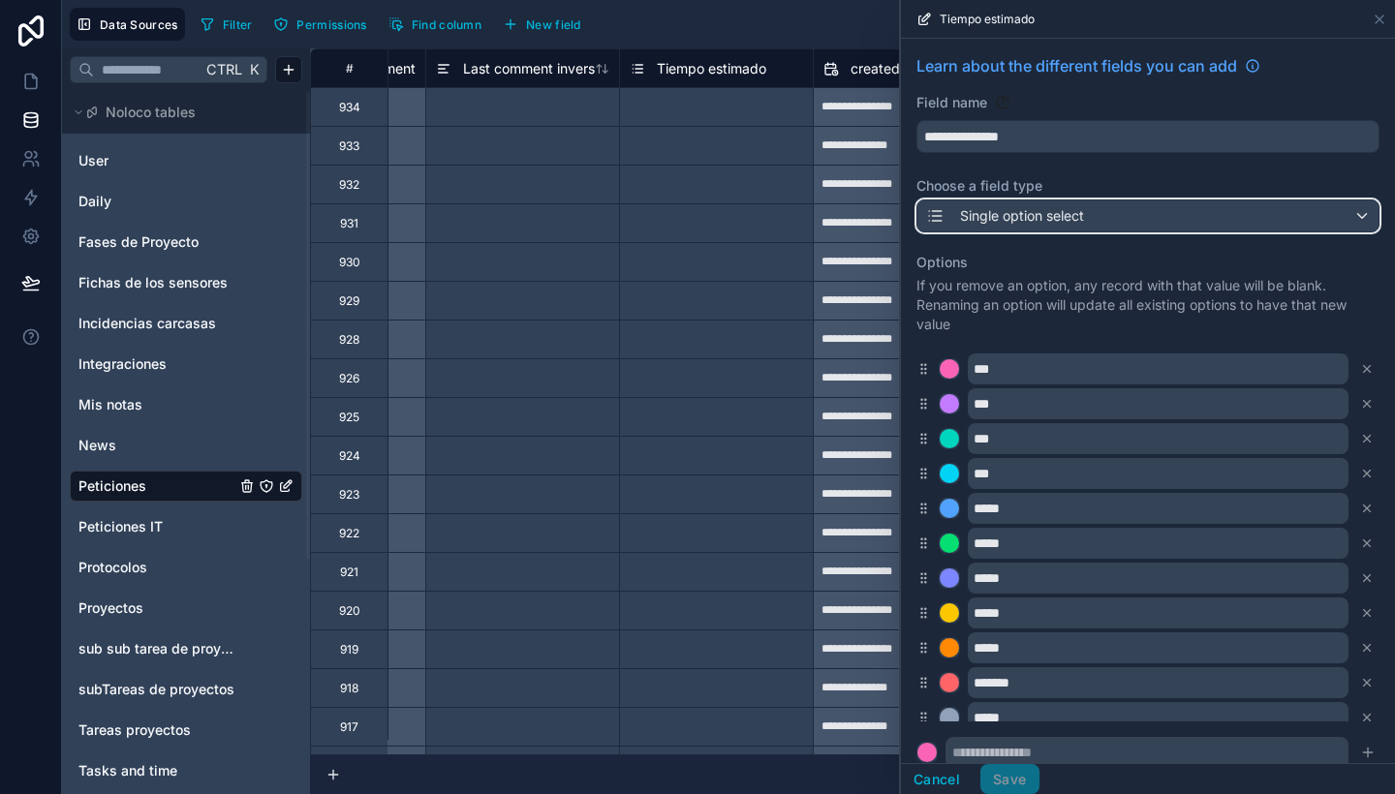
click at [1092, 212] on div "Single option select" at bounding box center [1147, 216] width 461 height 31
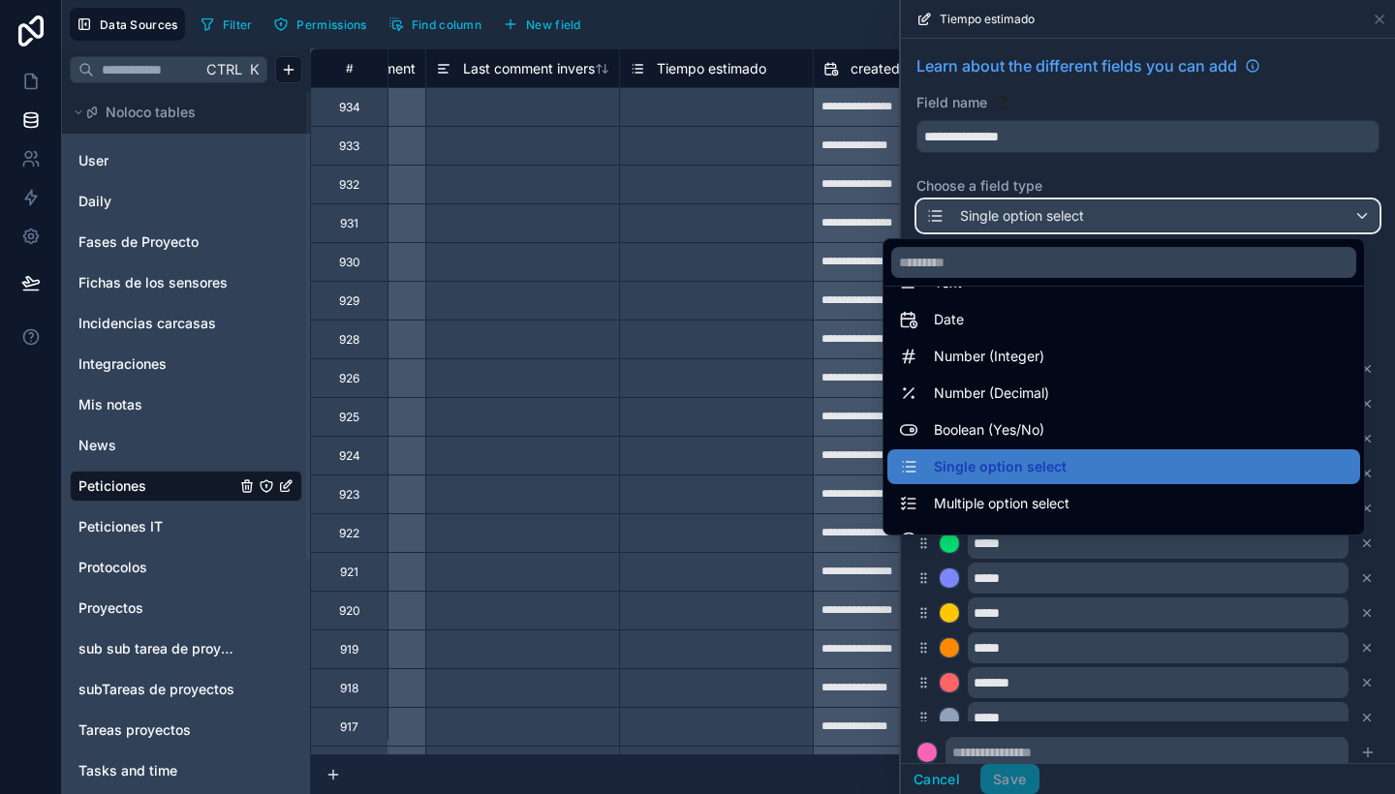
scroll to position [14, 0]
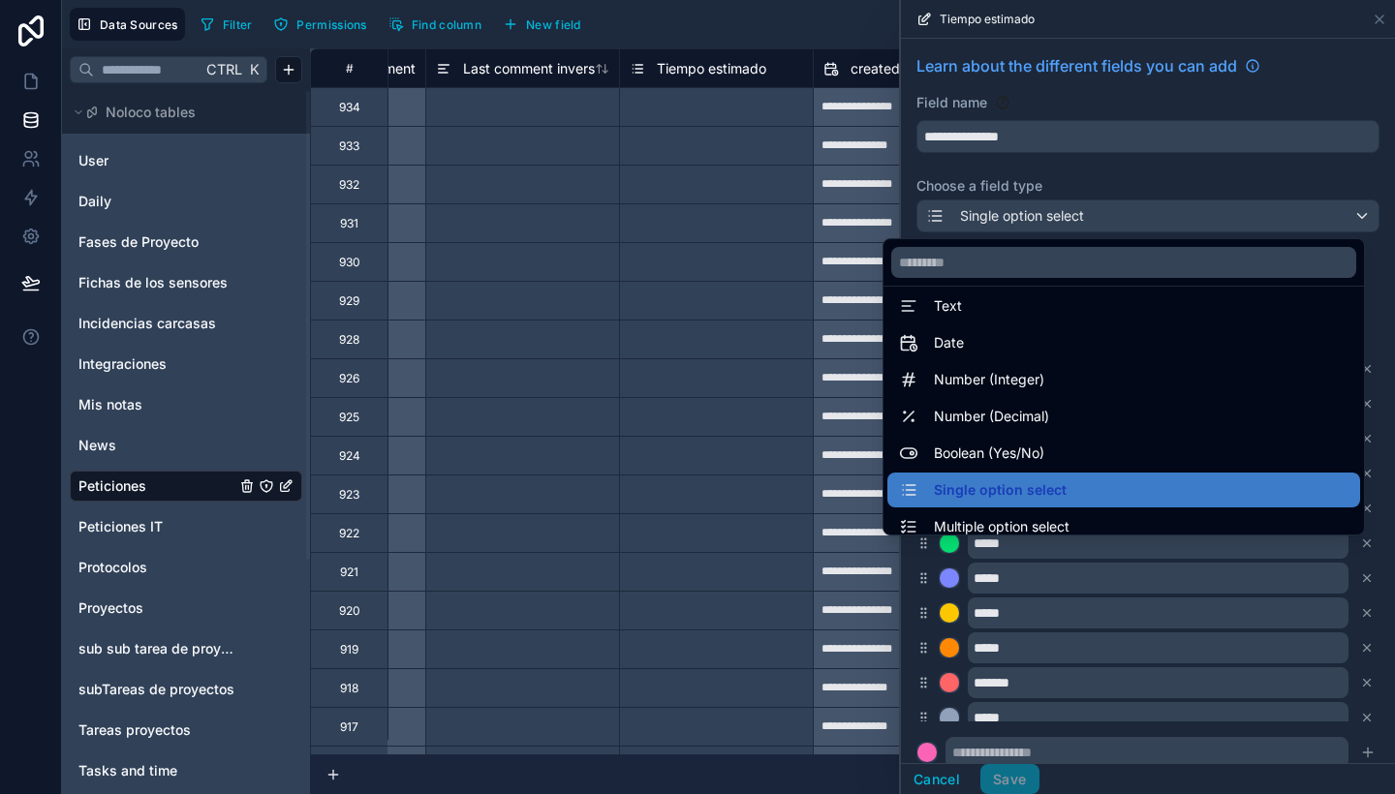
click at [1080, 407] on div "Number (Decimal)" at bounding box center [1124, 416] width 450 height 23
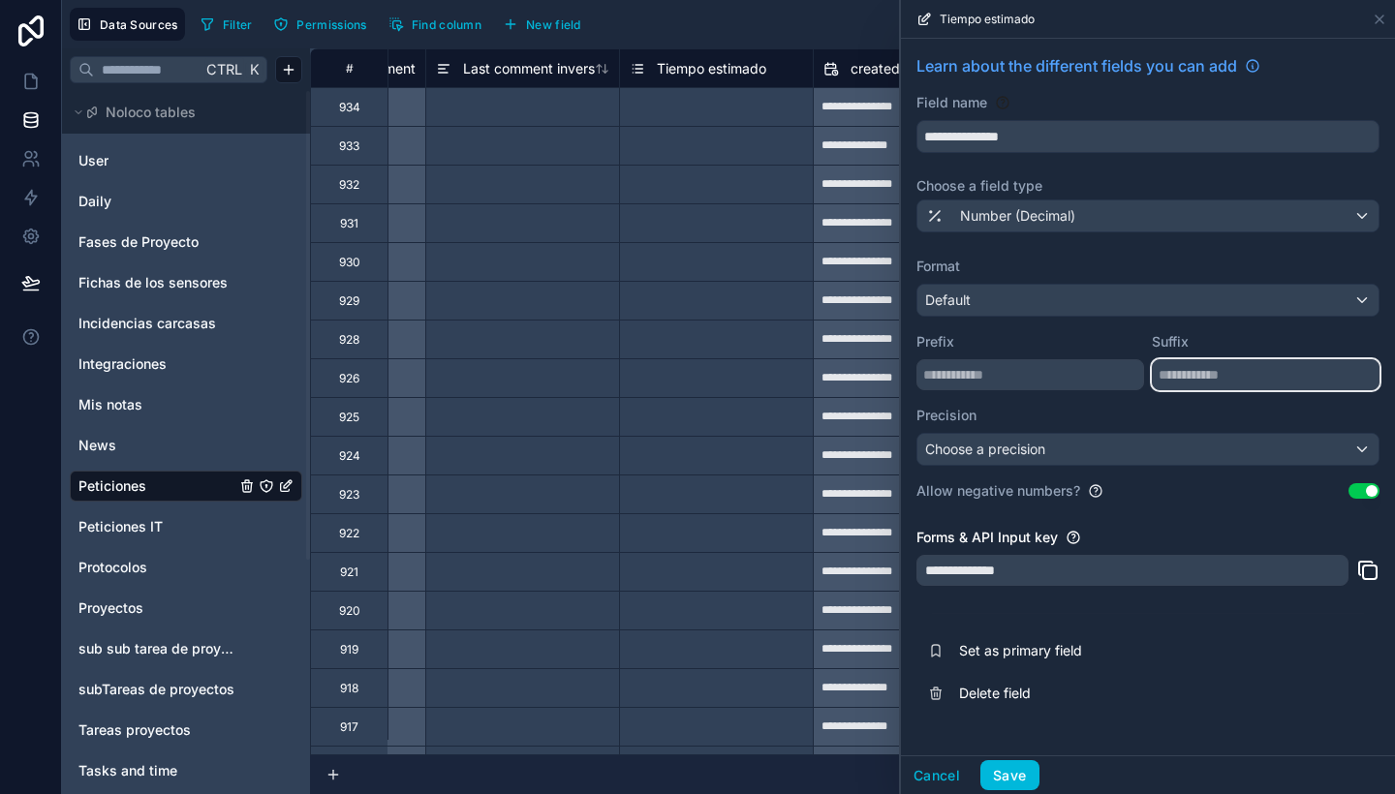
click at [1201, 379] on input "text" at bounding box center [1266, 374] width 228 height 31
type input "****"
click at [1029, 763] on button "Save" at bounding box center [1009, 775] width 58 height 31
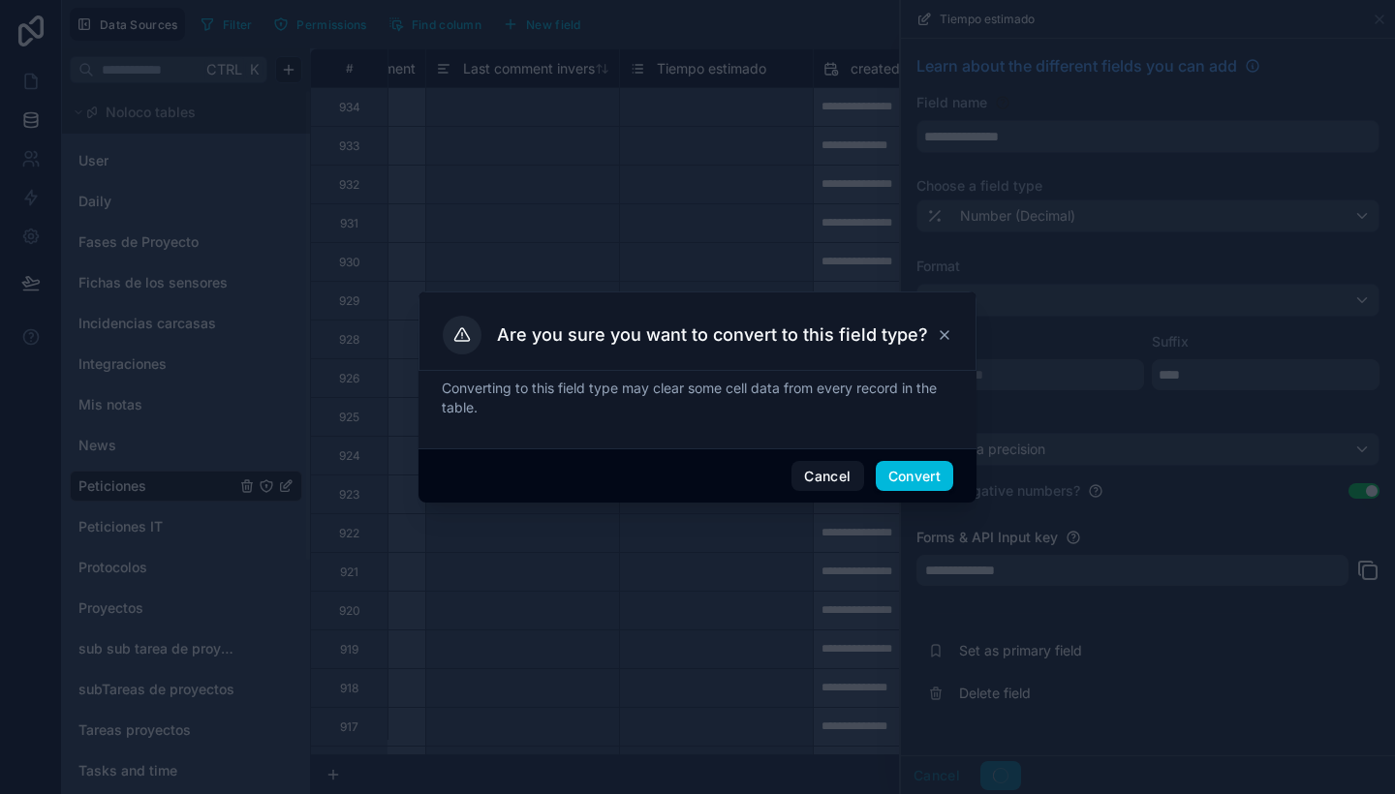
click at [933, 473] on button "Convert" at bounding box center [915, 476] width 78 height 31
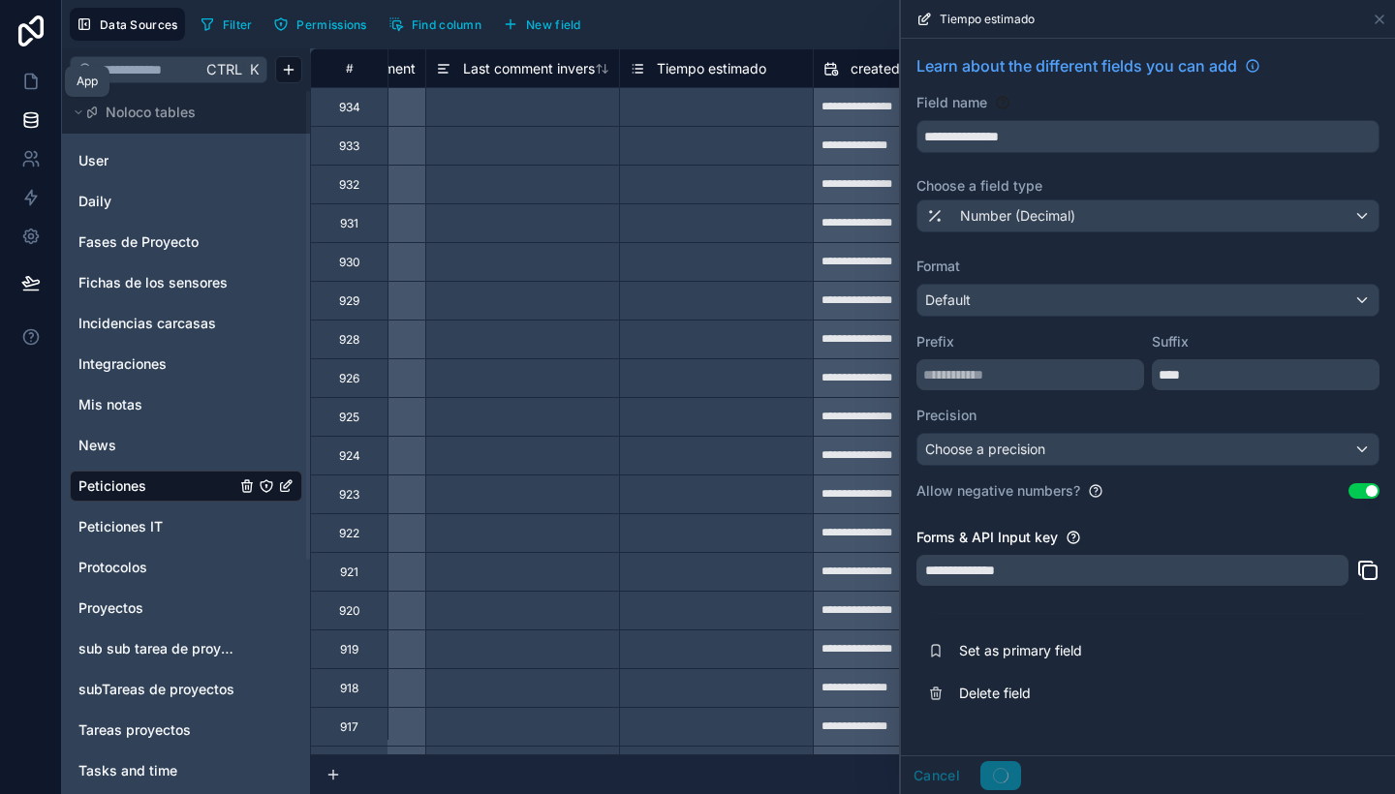
click at [21, 74] on icon at bounding box center [30, 81] width 19 height 19
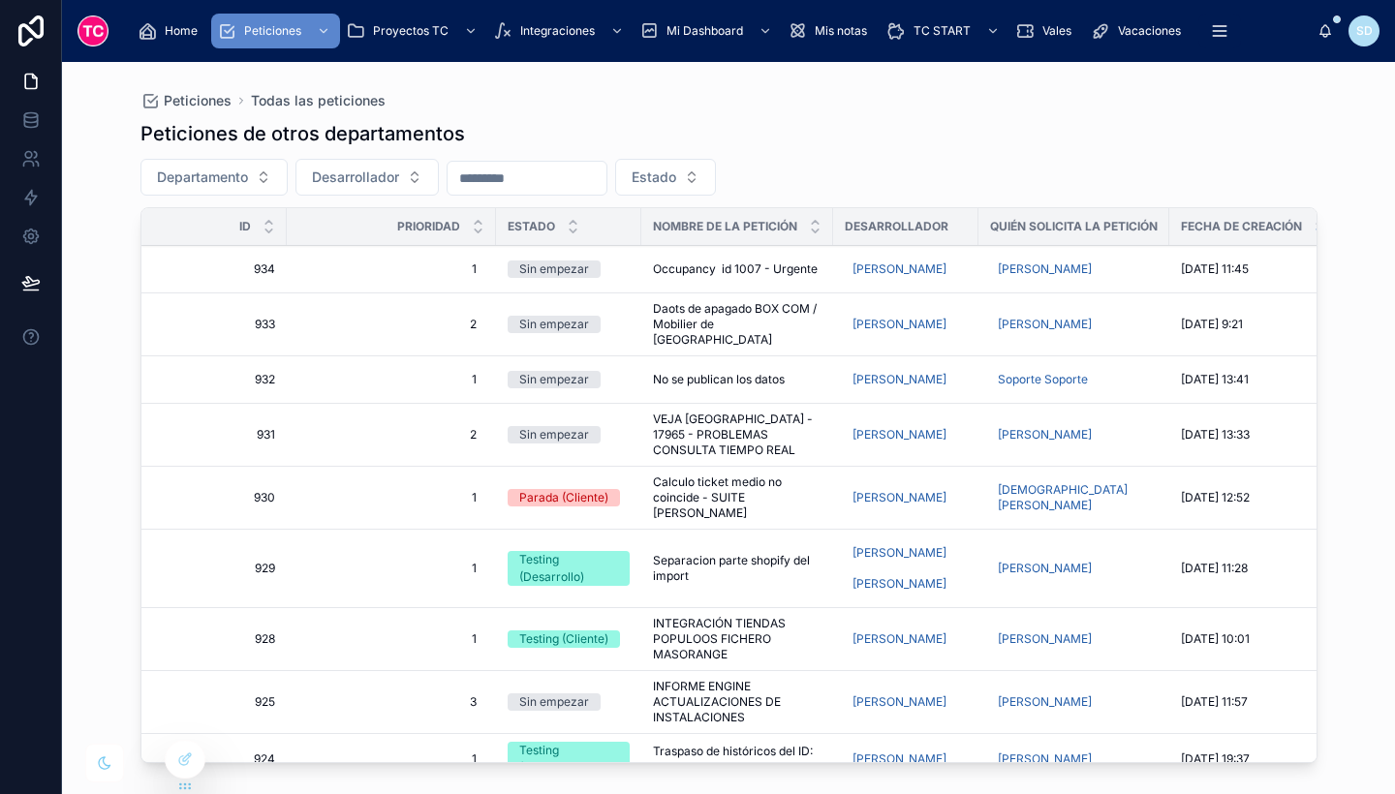
click at [812, 276] on span "Occupancy id 1007 - Urgente" at bounding box center [735, 270] width 165 height 16
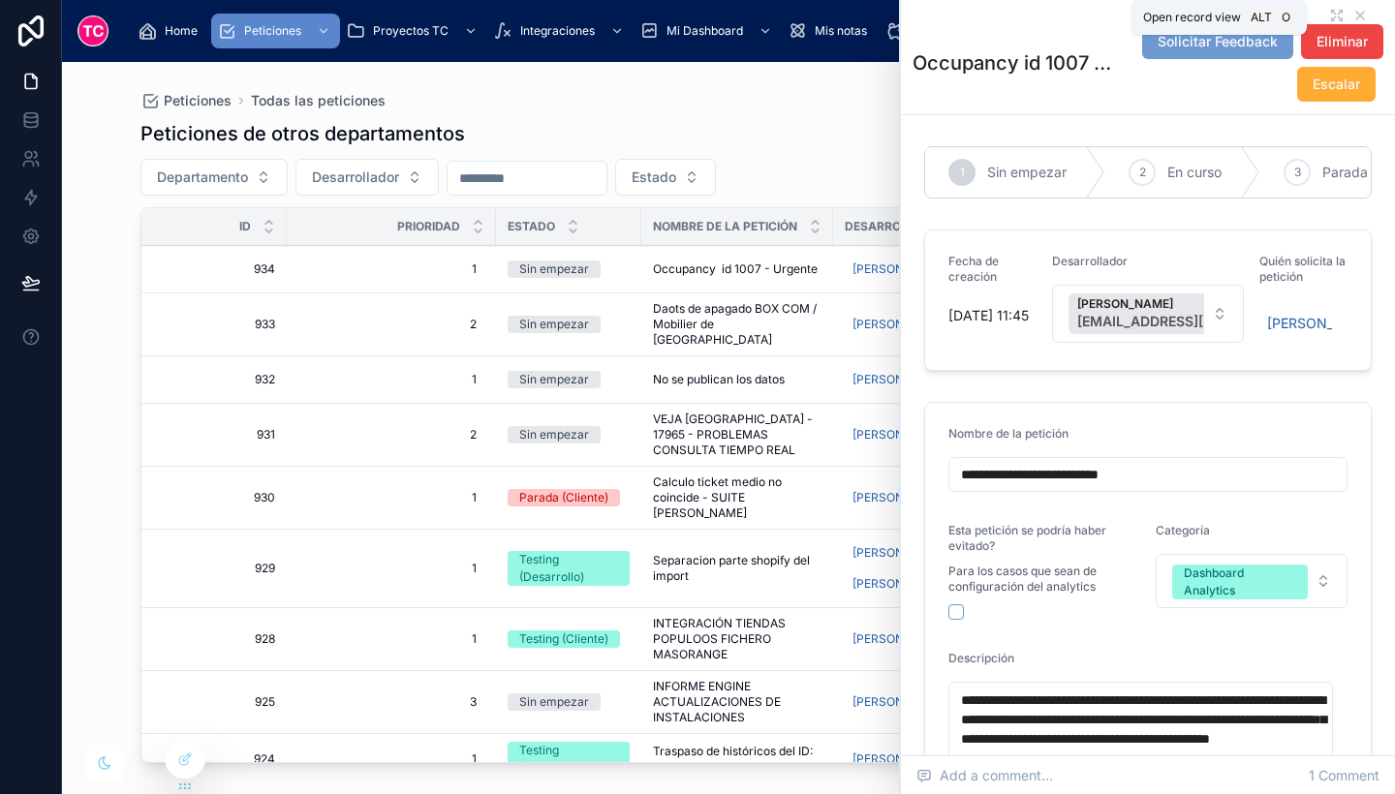
click at [1329, 9] on icon at bounding box center [1337, 16] width 16 height 16
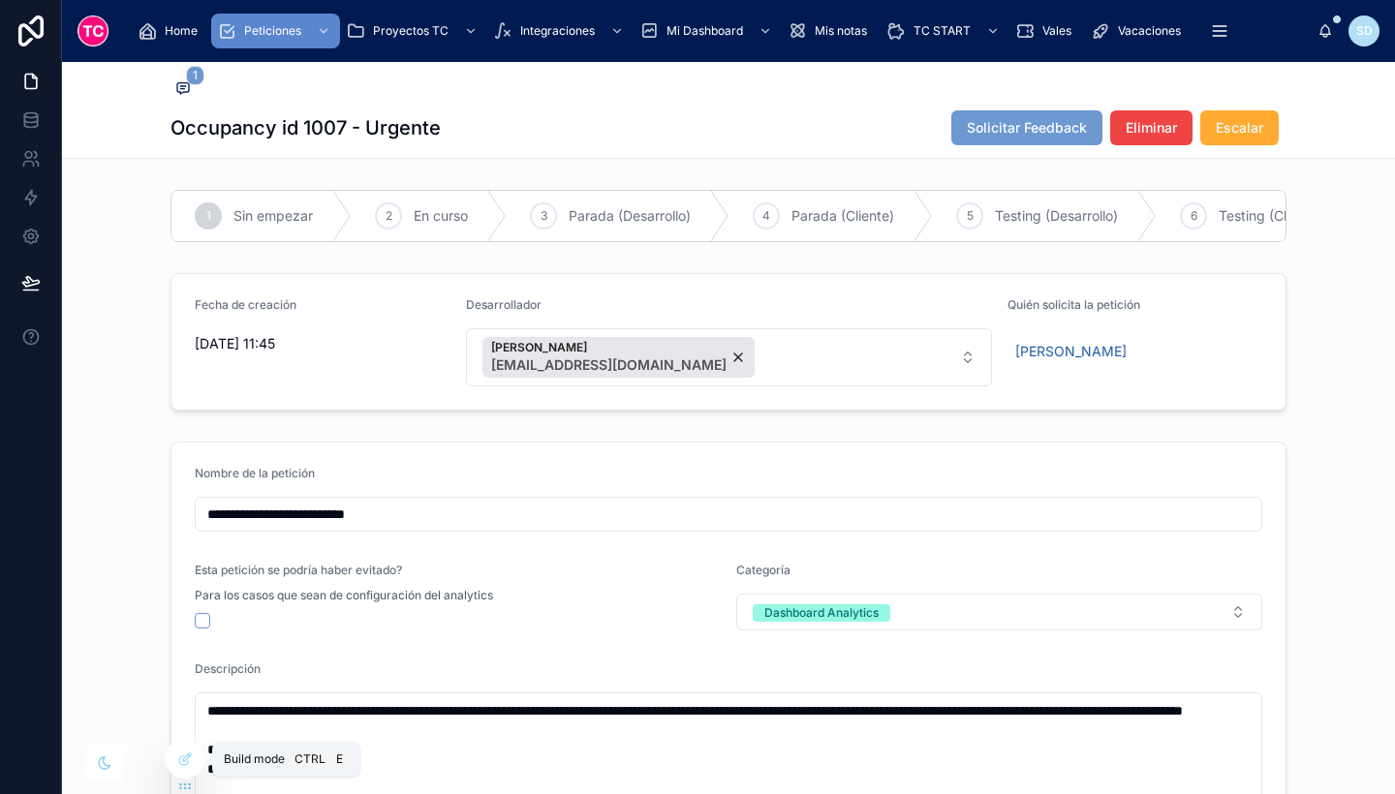
click at [173, 762] on div at bounding box center [185, 759] width 39 height 37
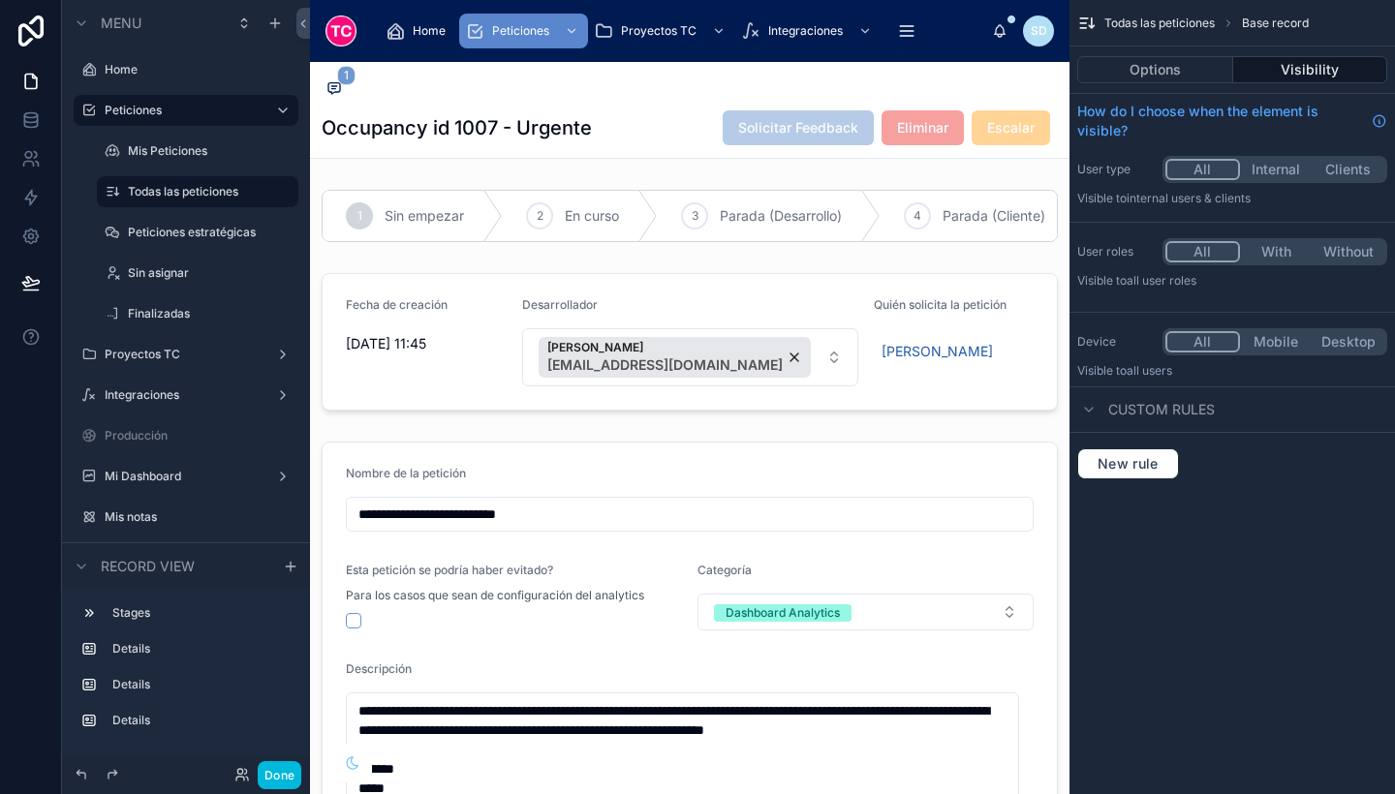
click at [1010, 250] on div at bounding box center [690, 216] width 760 height 68
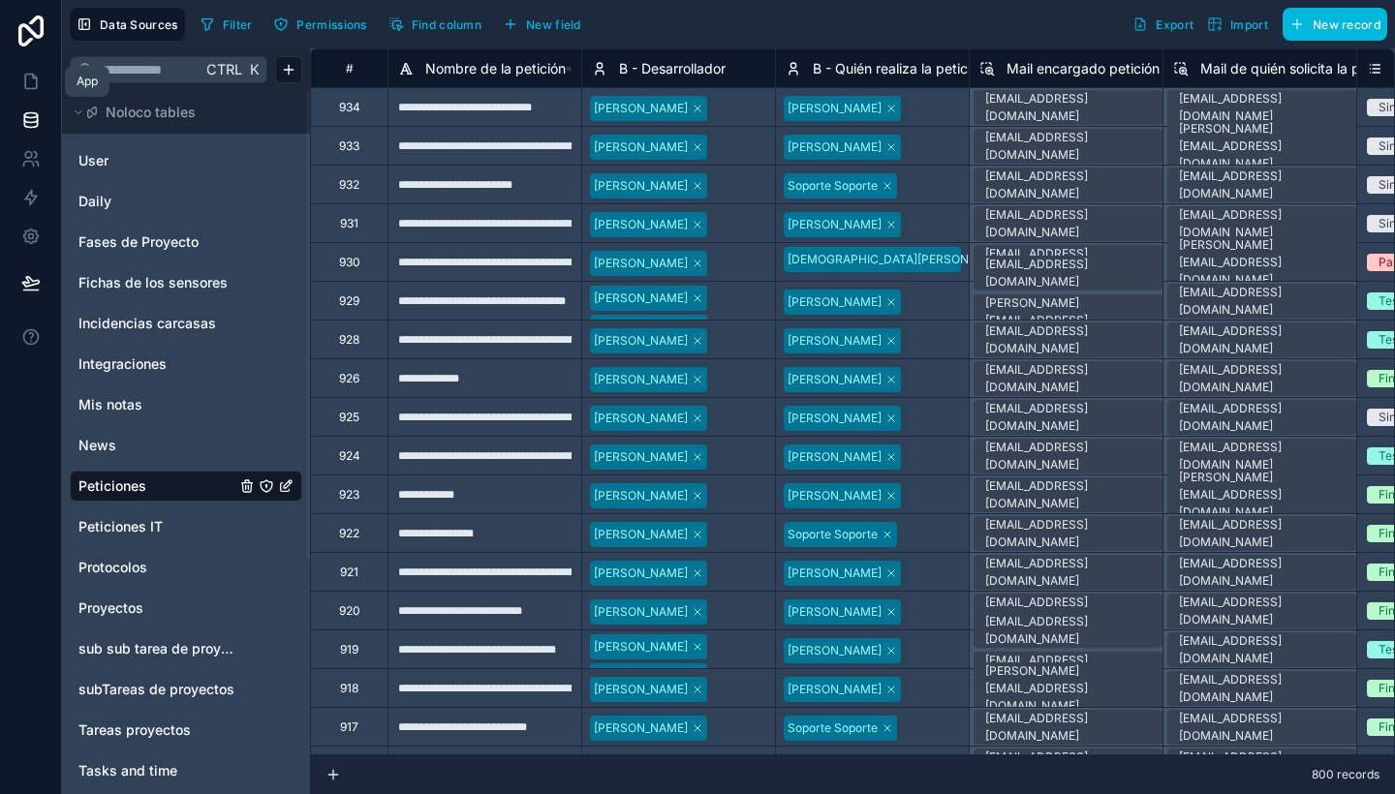
click at [25, 76] on icon at bounding box center [31, 82] width 12 height 15
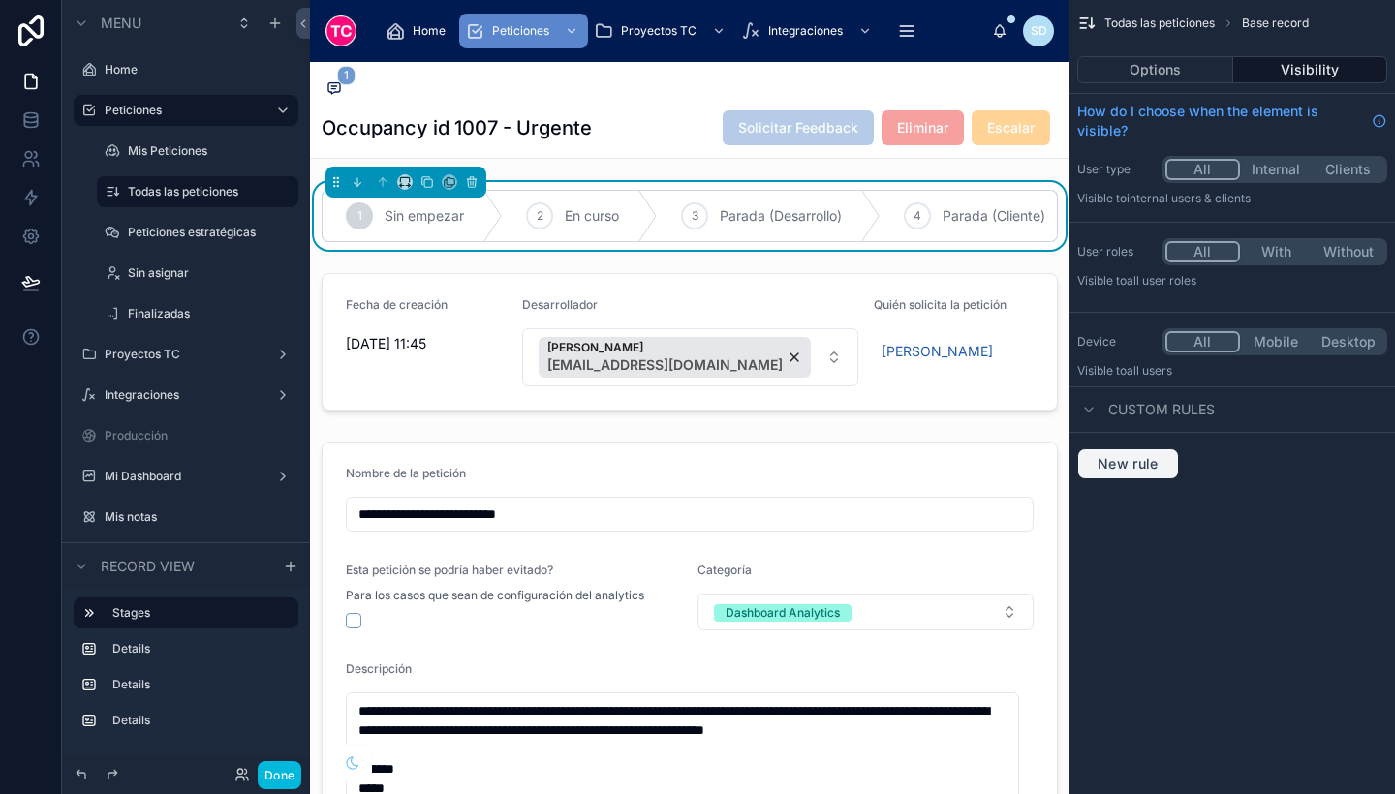
click at [1148, 462] on span "New rule" at bounding box center [1128, 463] width 77 height 17
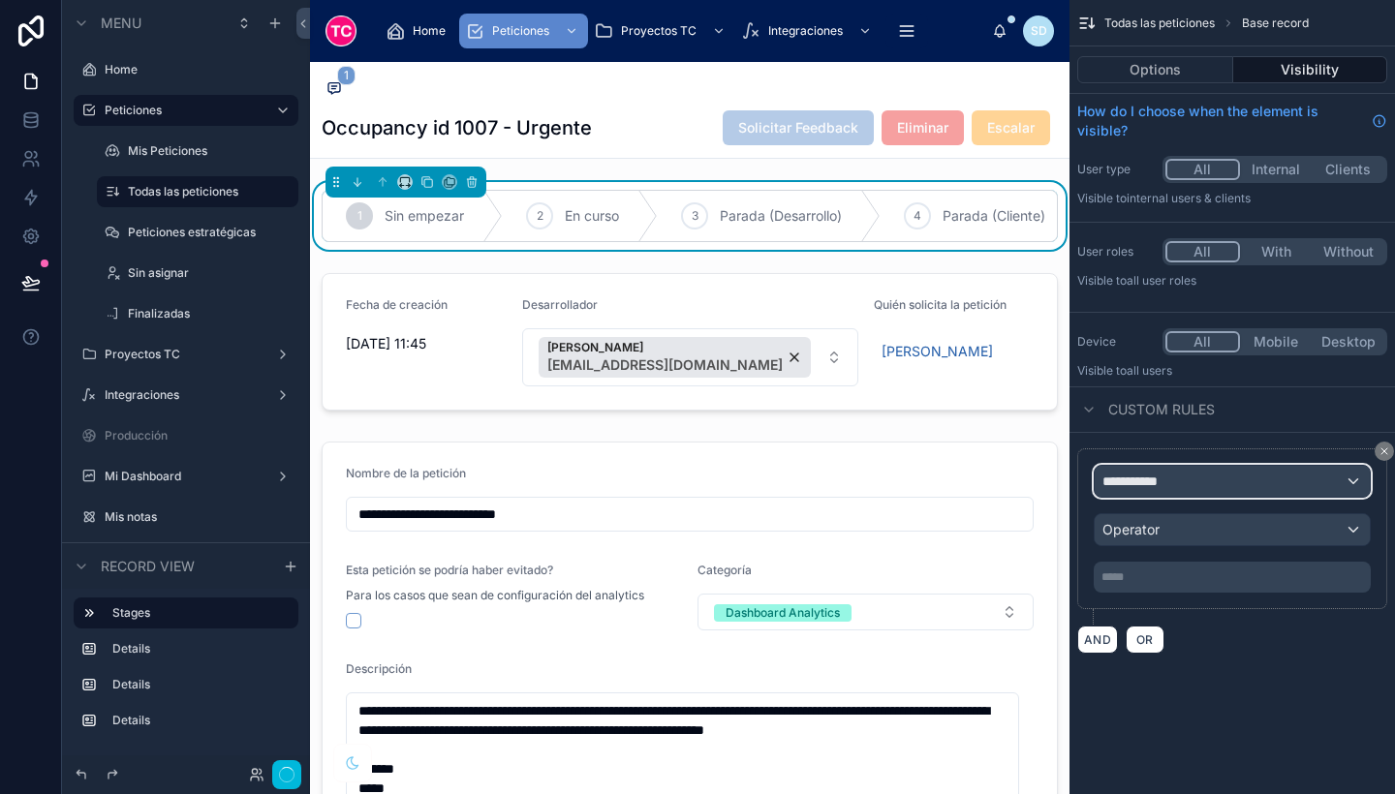
click at [1155, 480] on span "**********" at bounding box center [1138, 481] width 72 height 19
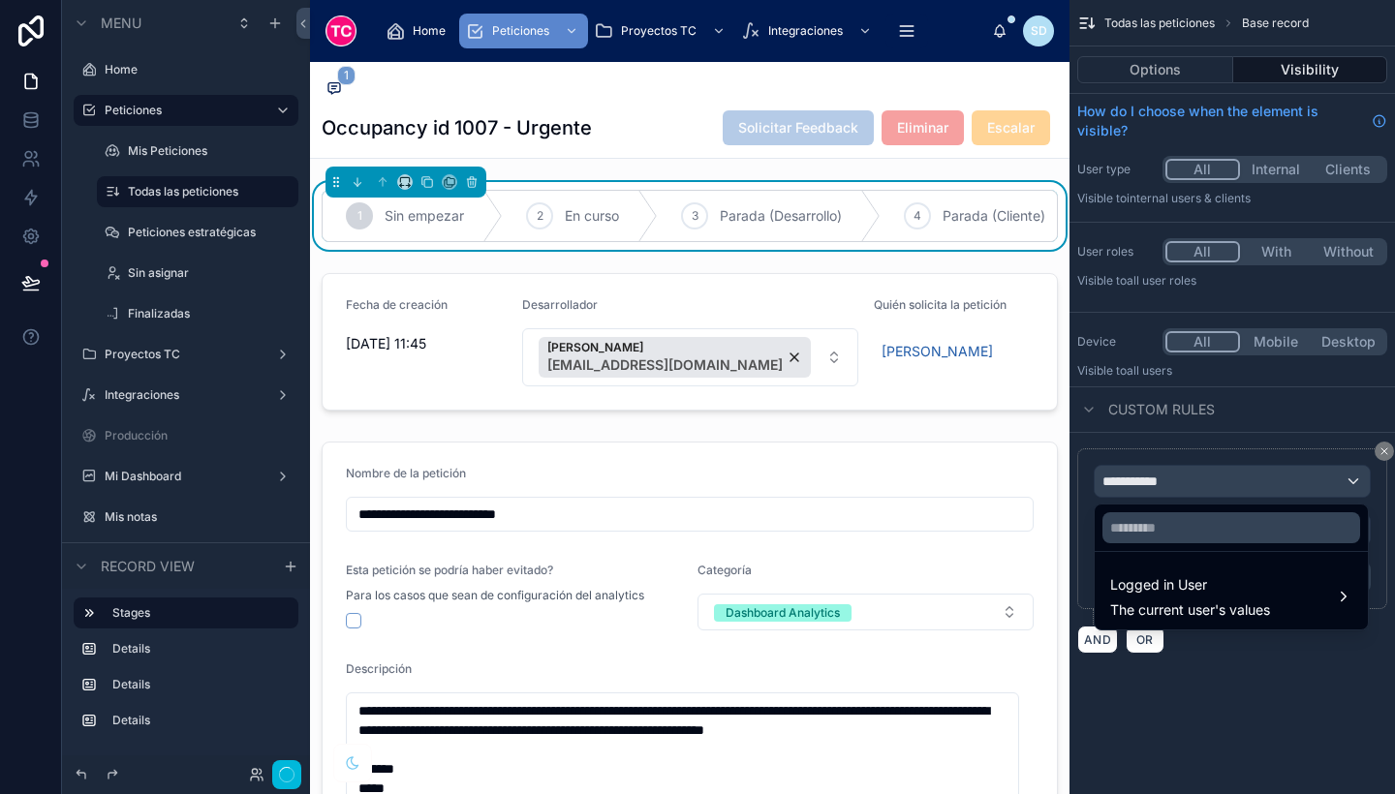
click at [1174, 597] on div "Logged in User The current user's values" at bounding box center [1190, 597] width 160 height 47
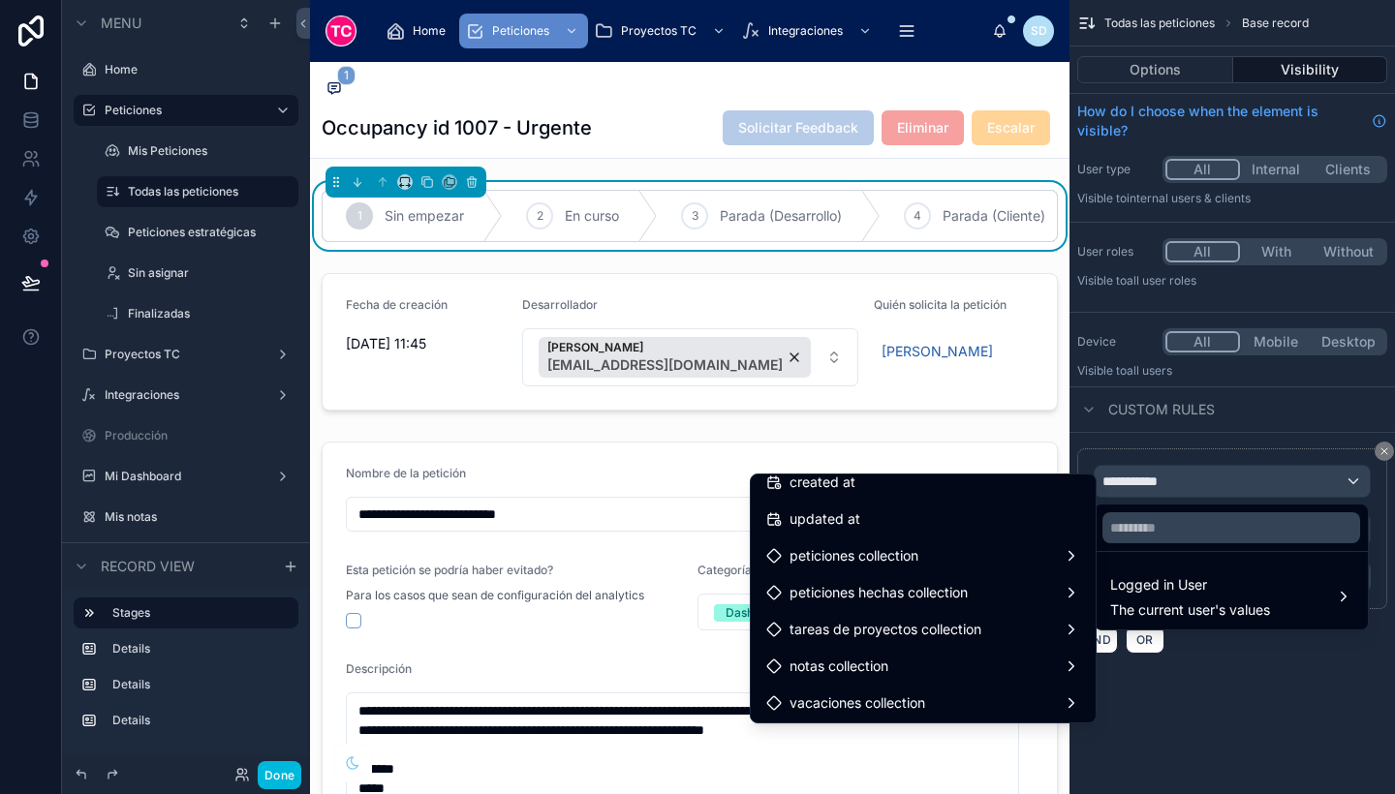
scroll to position [755, 0]
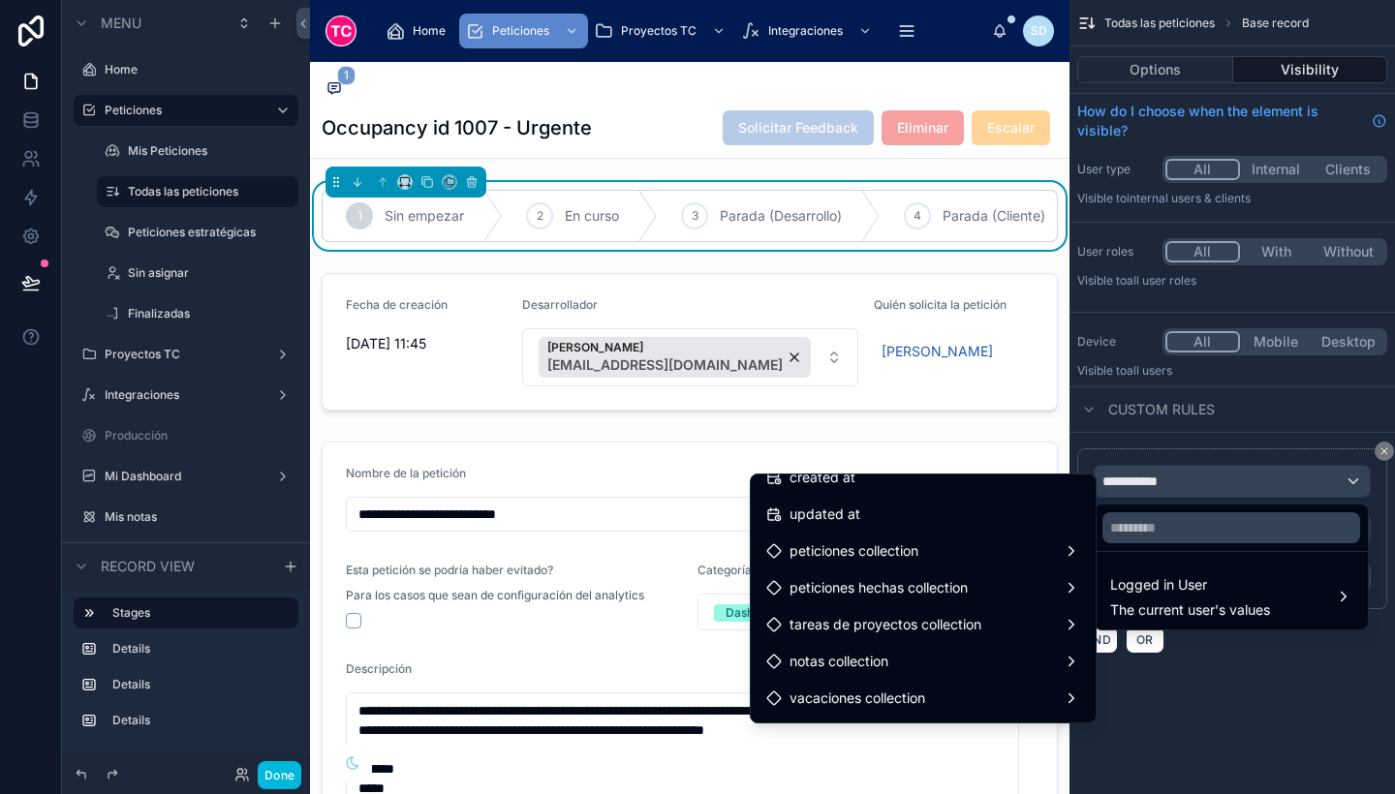
click at [1267, 744] on div "scrollable content" at bounding box center [697, 397] width 1395 height 794
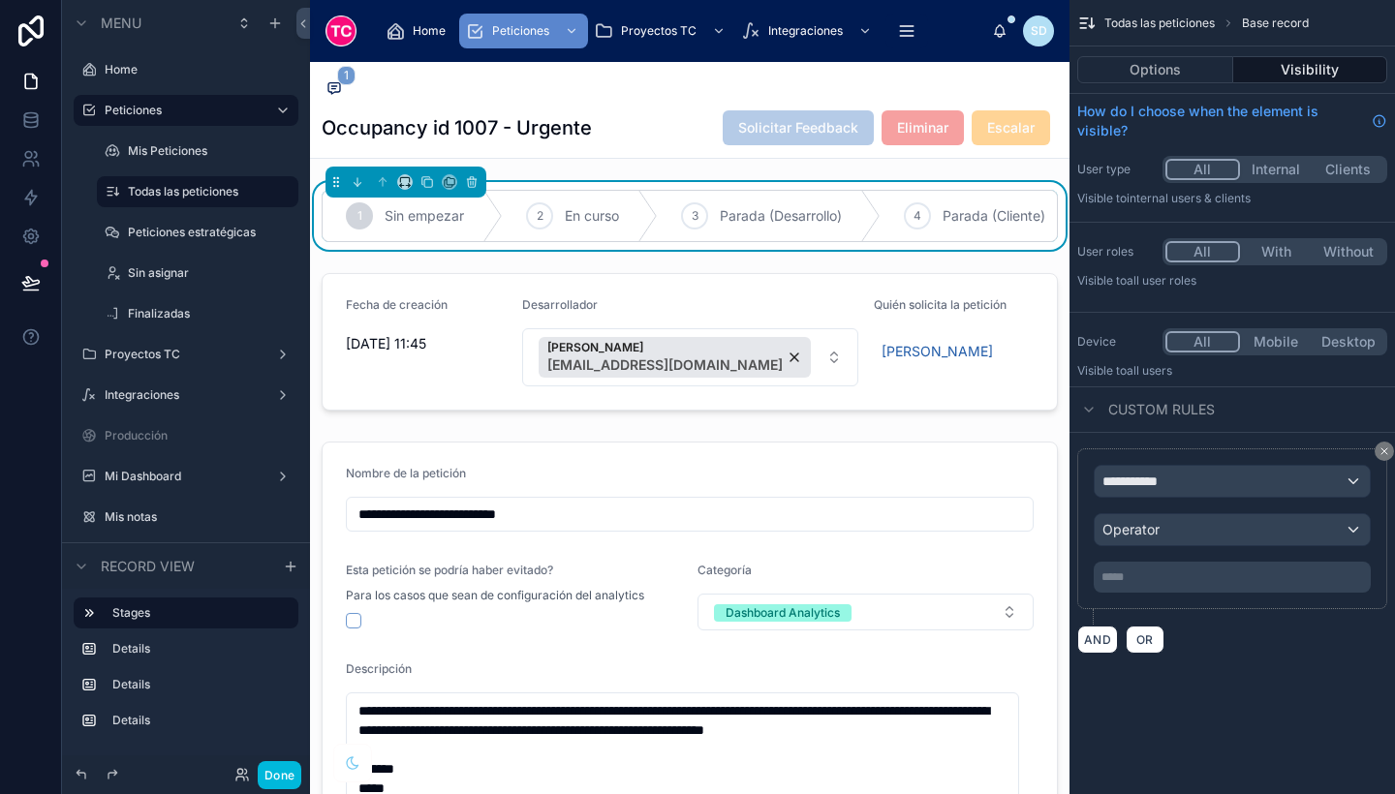
click at [1381, 456] on icon "scrollable content" at bounding box center [1385, 452] width 12 height 12
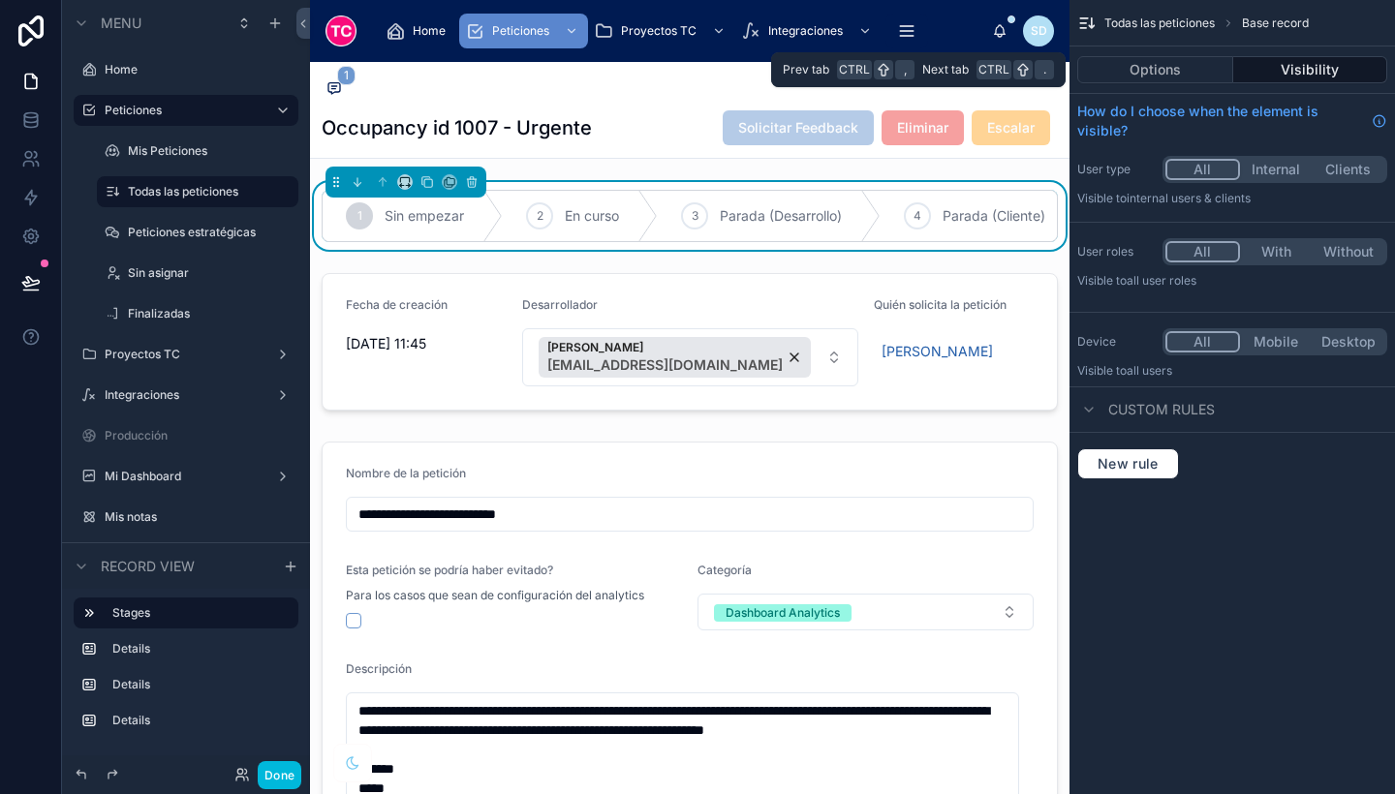
click at [1190, 59] on button "Options" at bounding box center [1155, 69] width 156 height 27
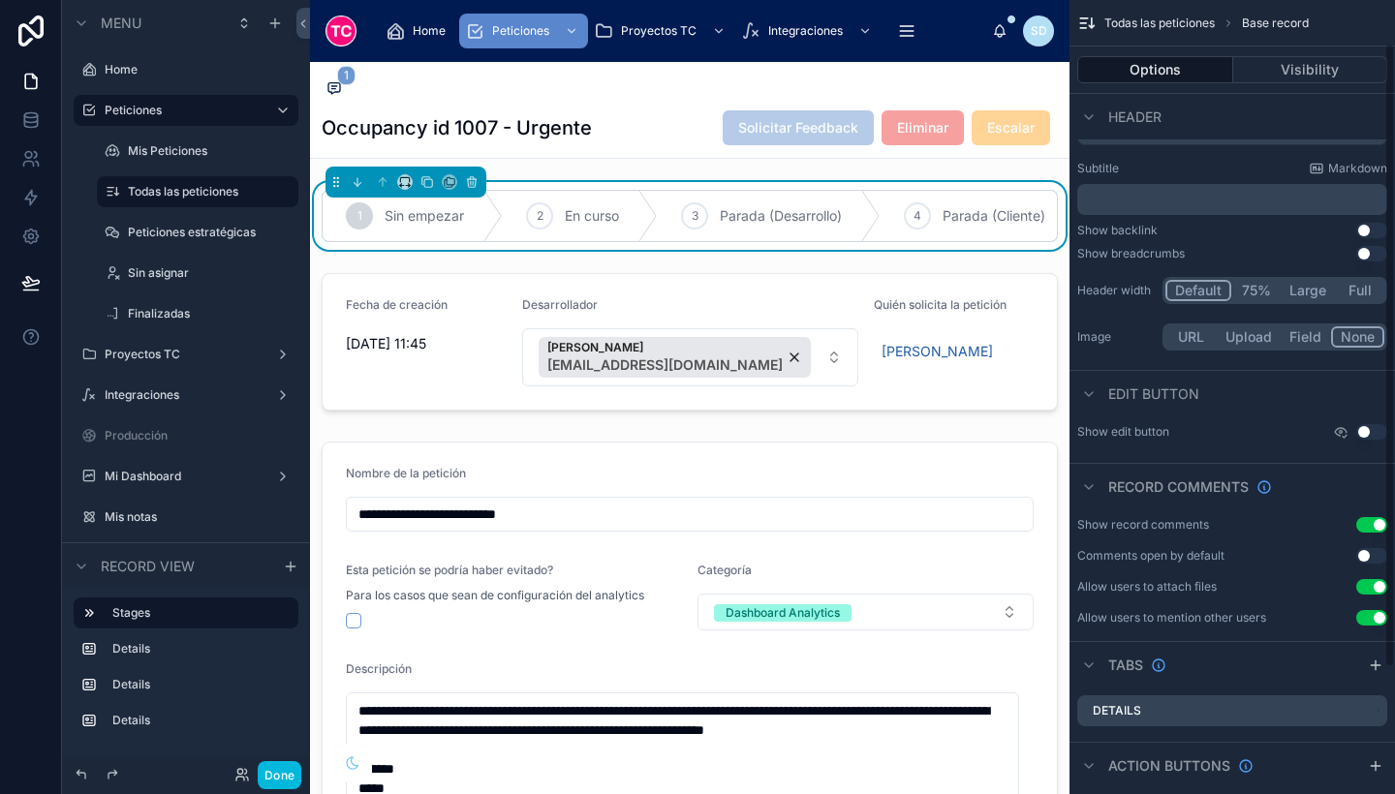
scroll to position [59, 0]
click at [1363, 429] on button "Use setting" at bounding box center [1371, 431] width 31 height 16
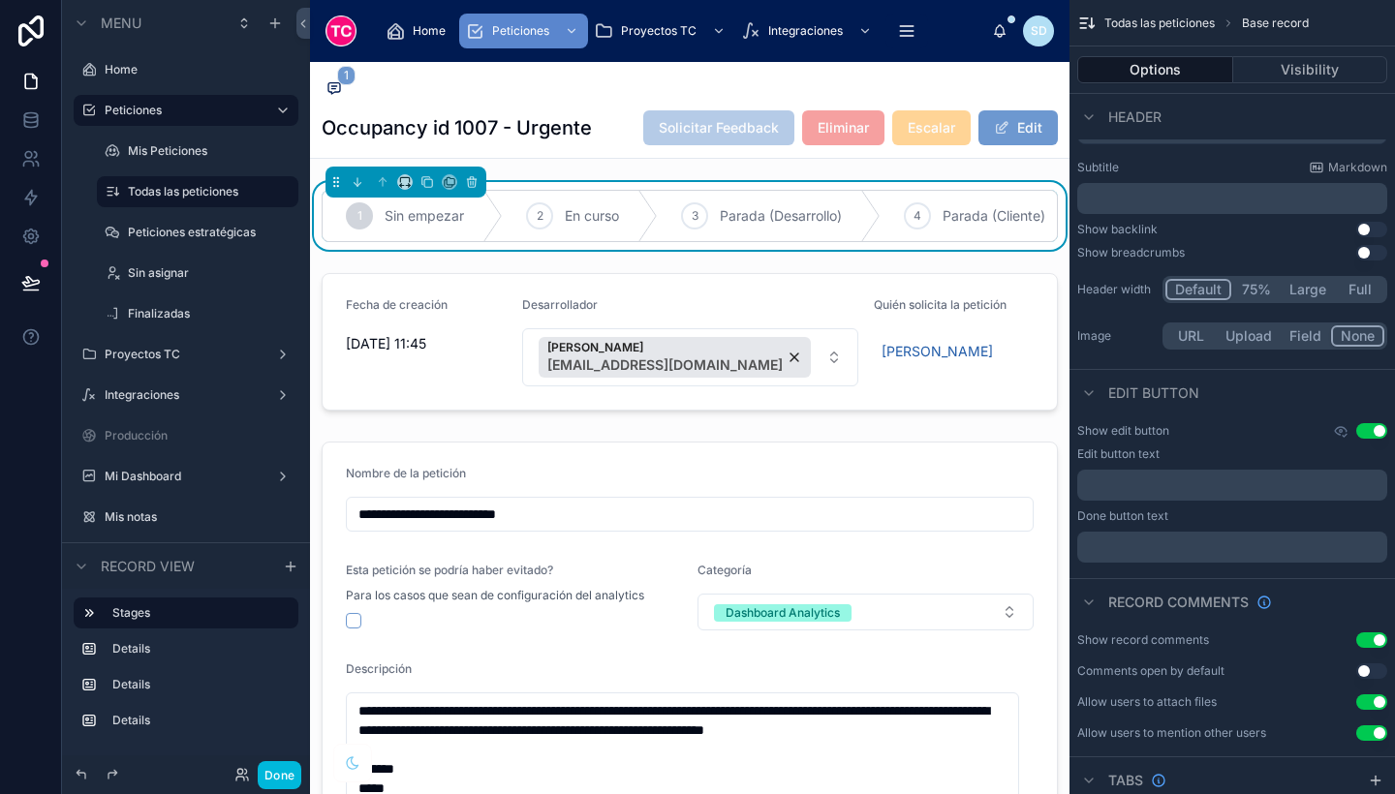
click at [1370, 431] on button "Use setting" at bounding box center [1371, 431] width 31 height 16
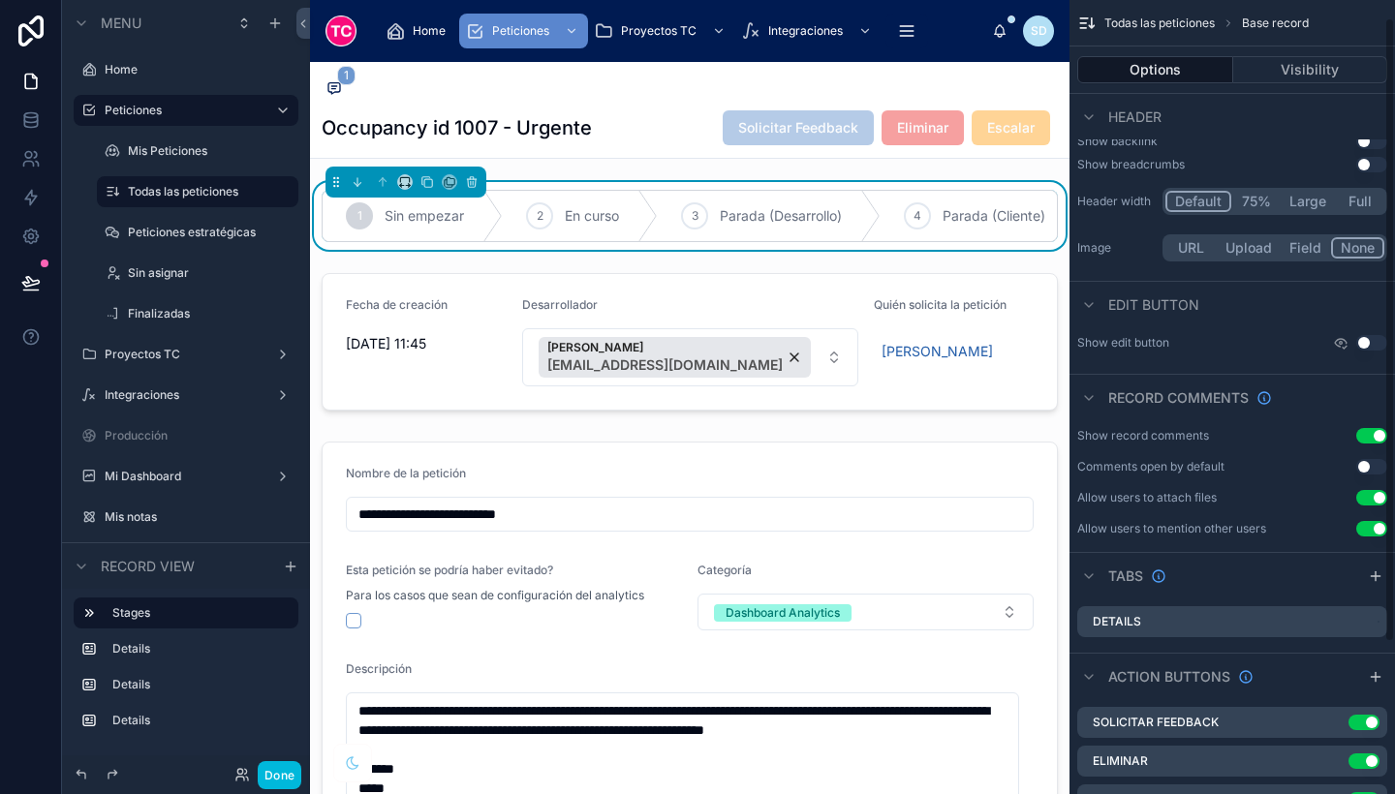
scroll to position [0, 0]
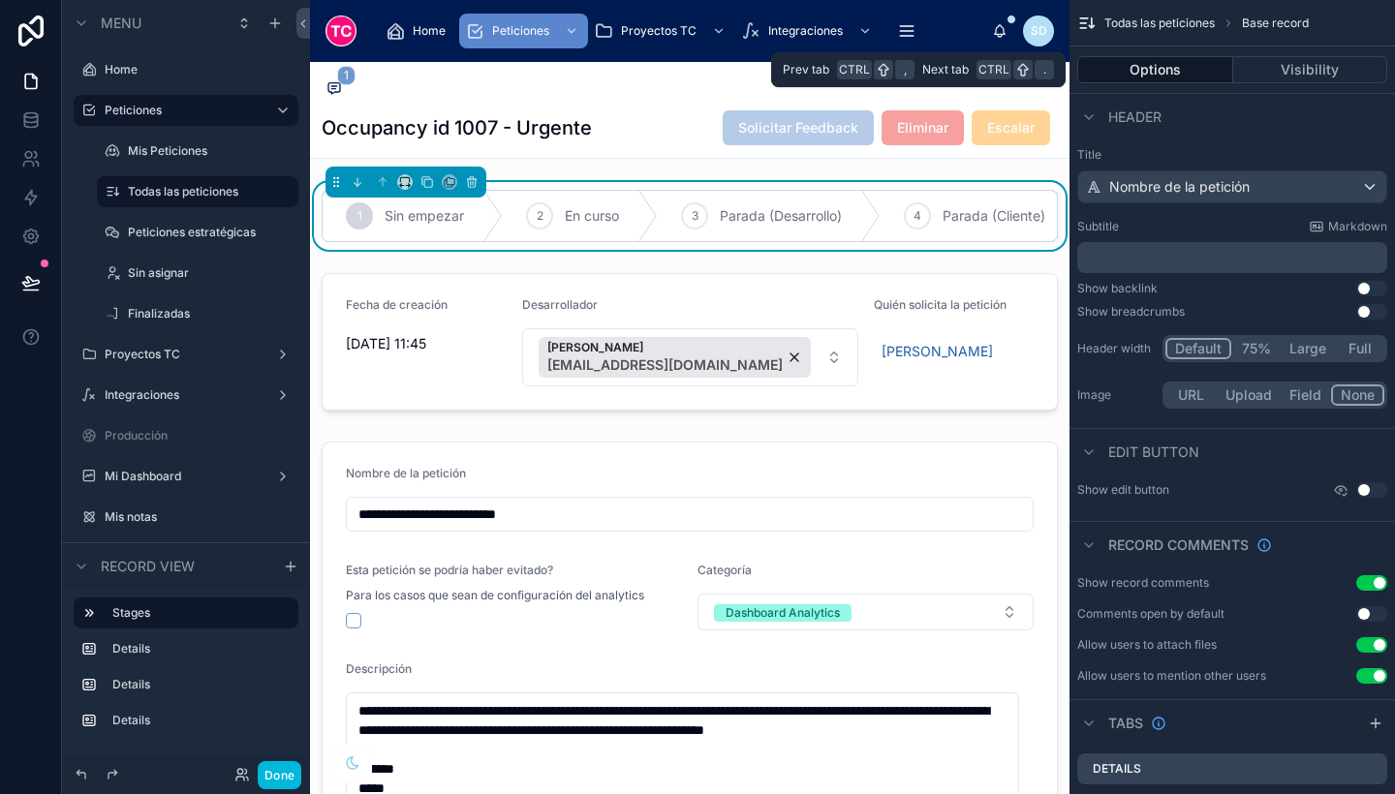
click at [1306, 70] on button "Visibility" at bounding box center [1310, 69] width 155 height 27
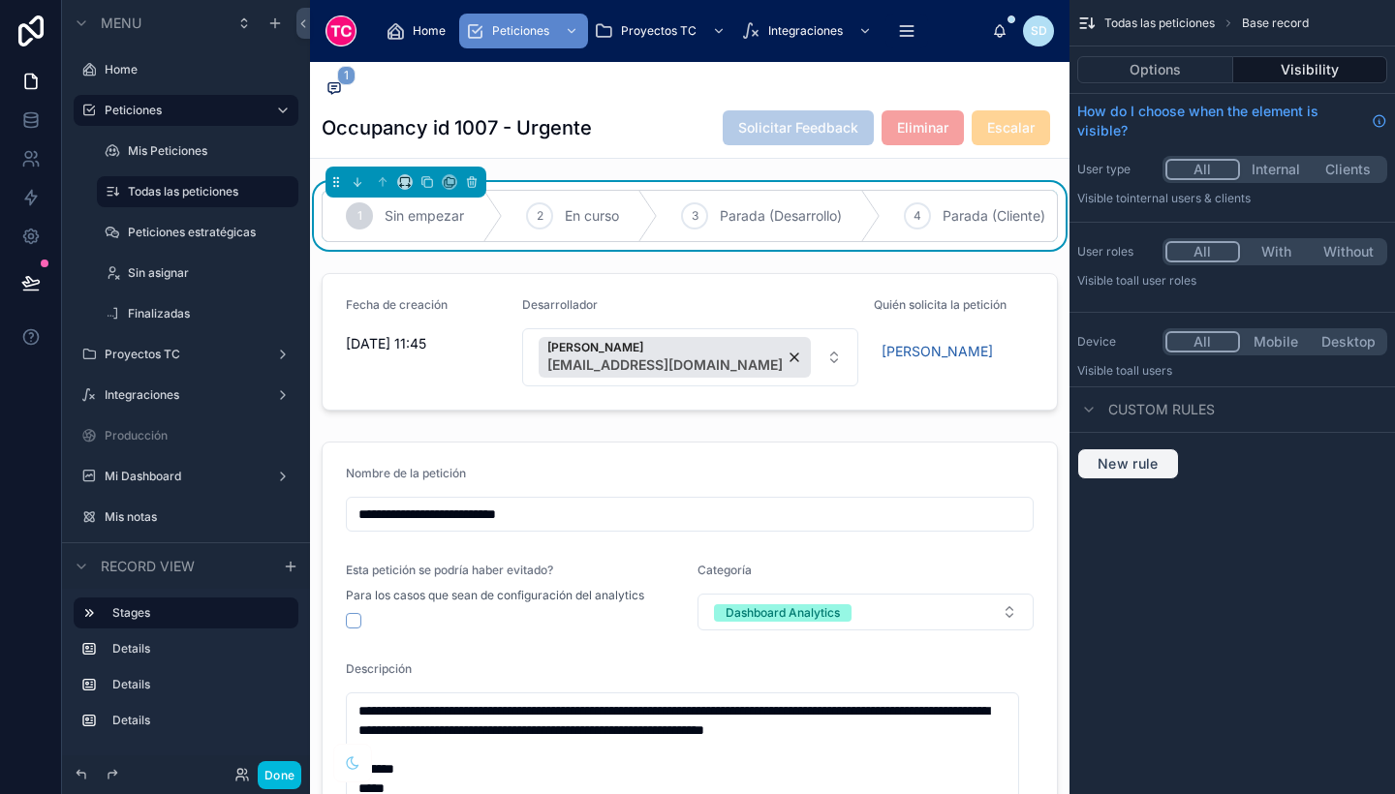
click at [1159, 461] on span "New rule" at bounding box center [1128, 463] width 77 height 17
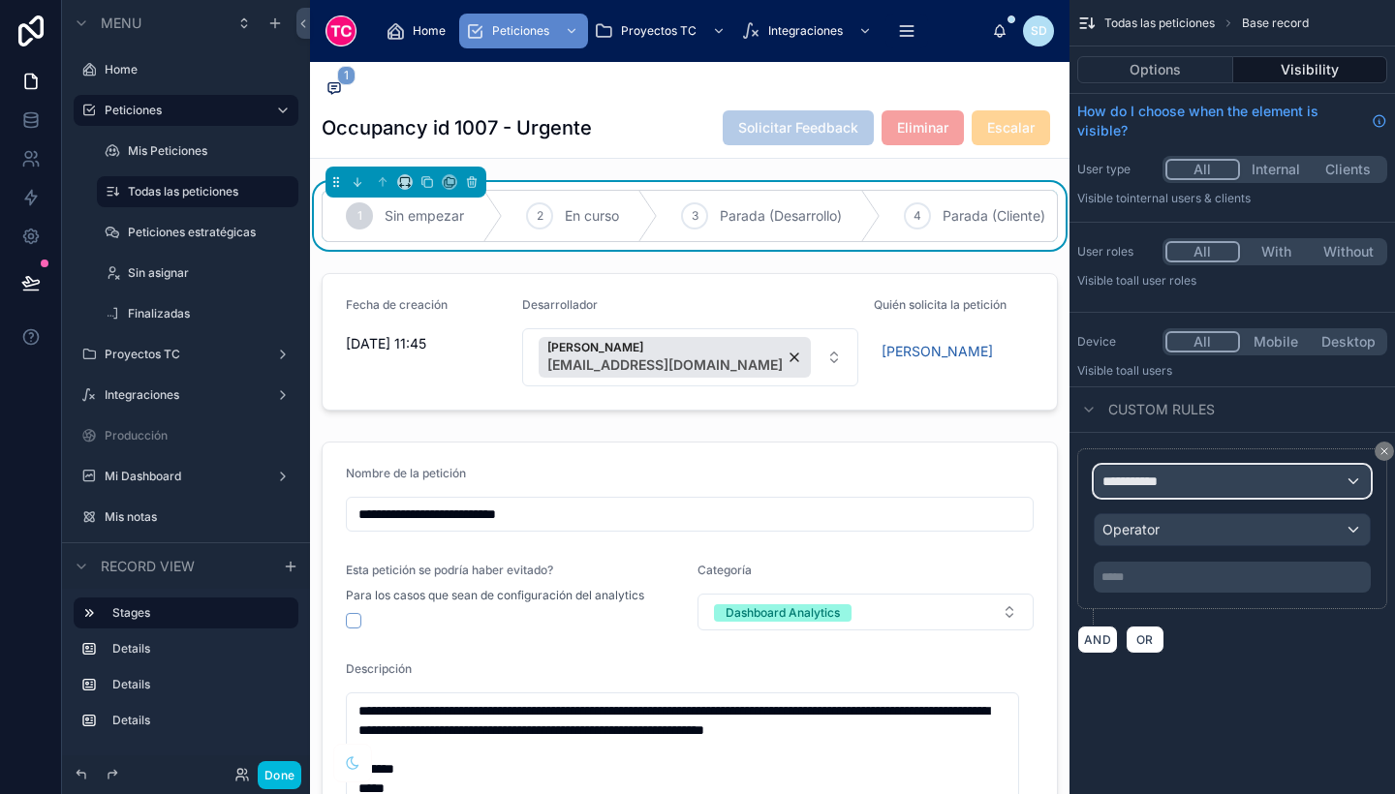
click at [1164, 475] on span "**********" at bounding box center [1138, 481] width 72 height 19
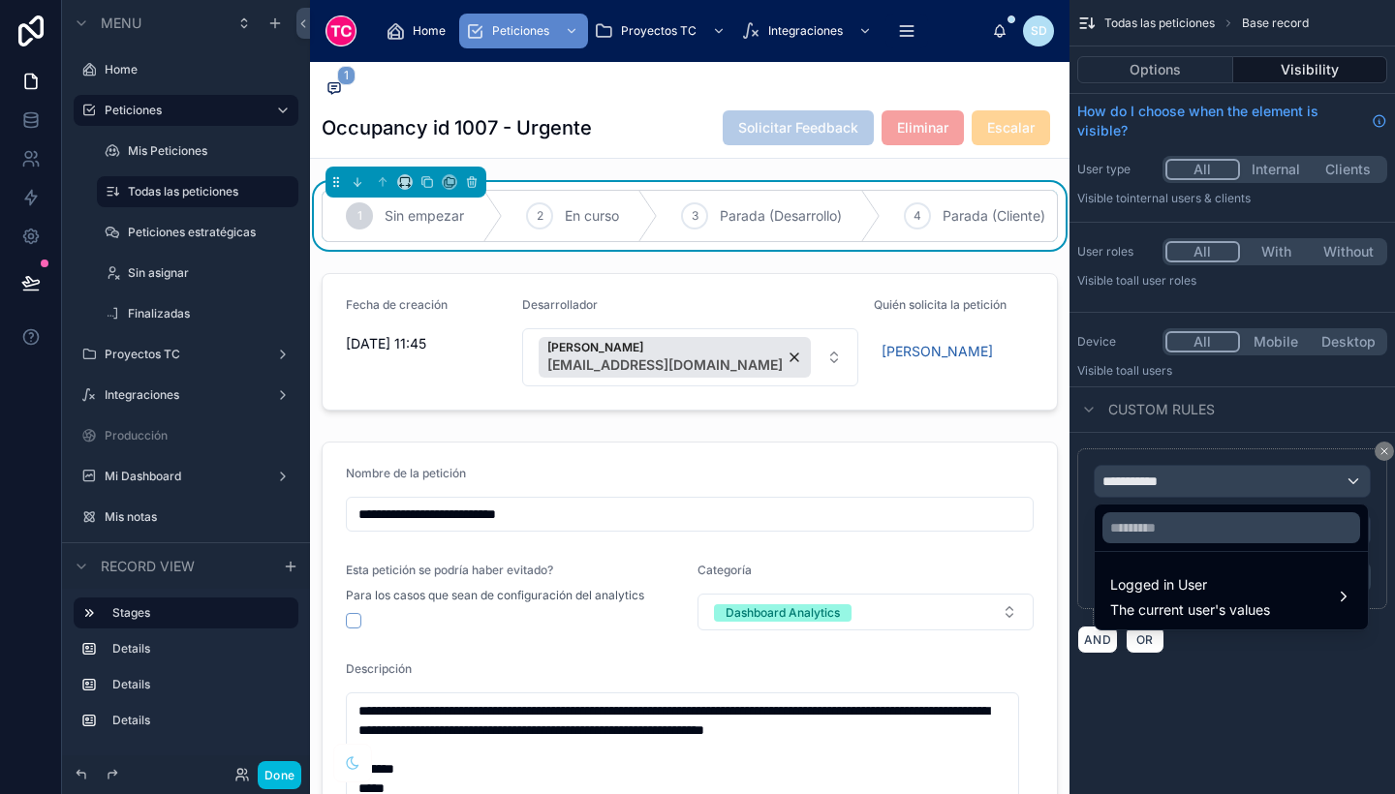
click at [1387, 453] on div "scrollable content" at bounding box center [697, 397] width 1395 height 794
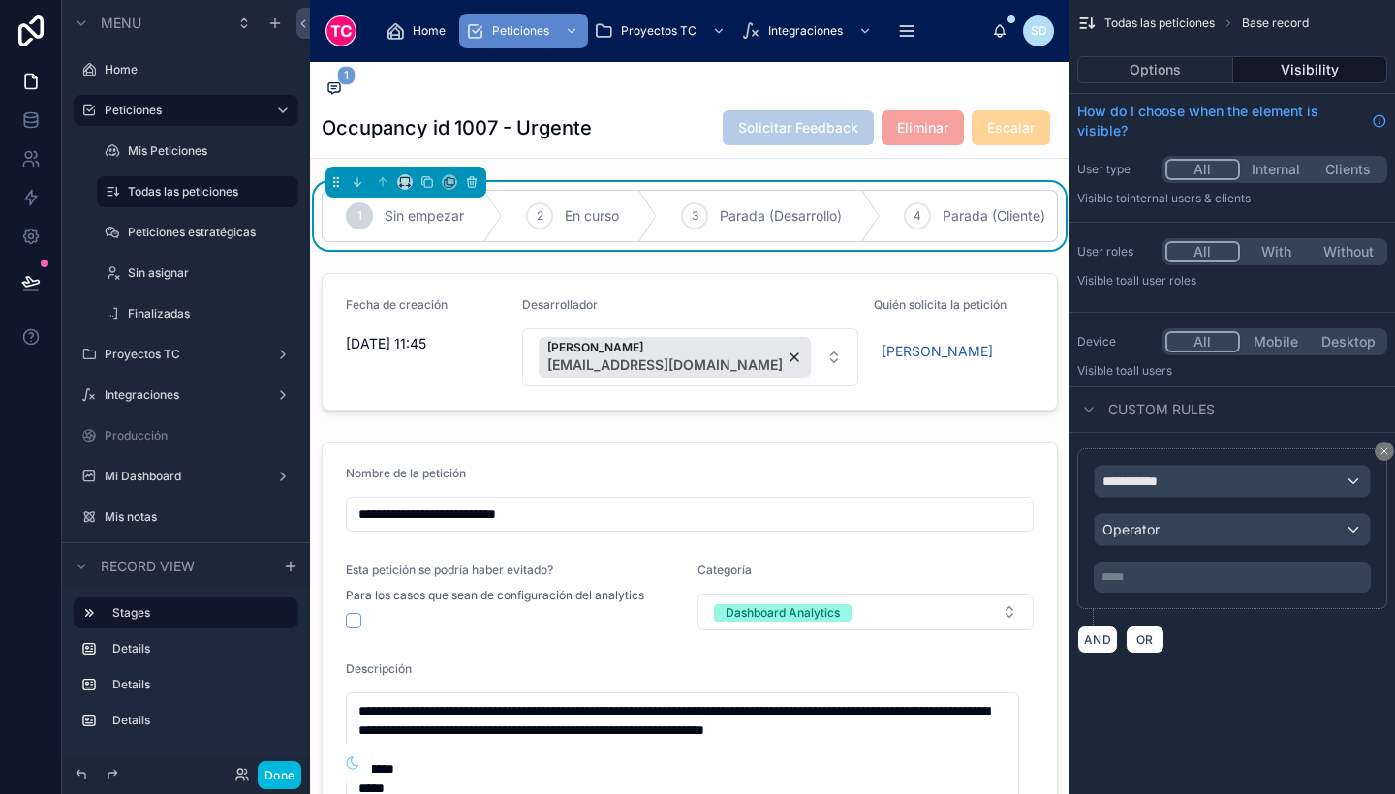
click at [1387, 453] on icon "scrollable content" at bounding box center [1385, 452] width 12 height 12
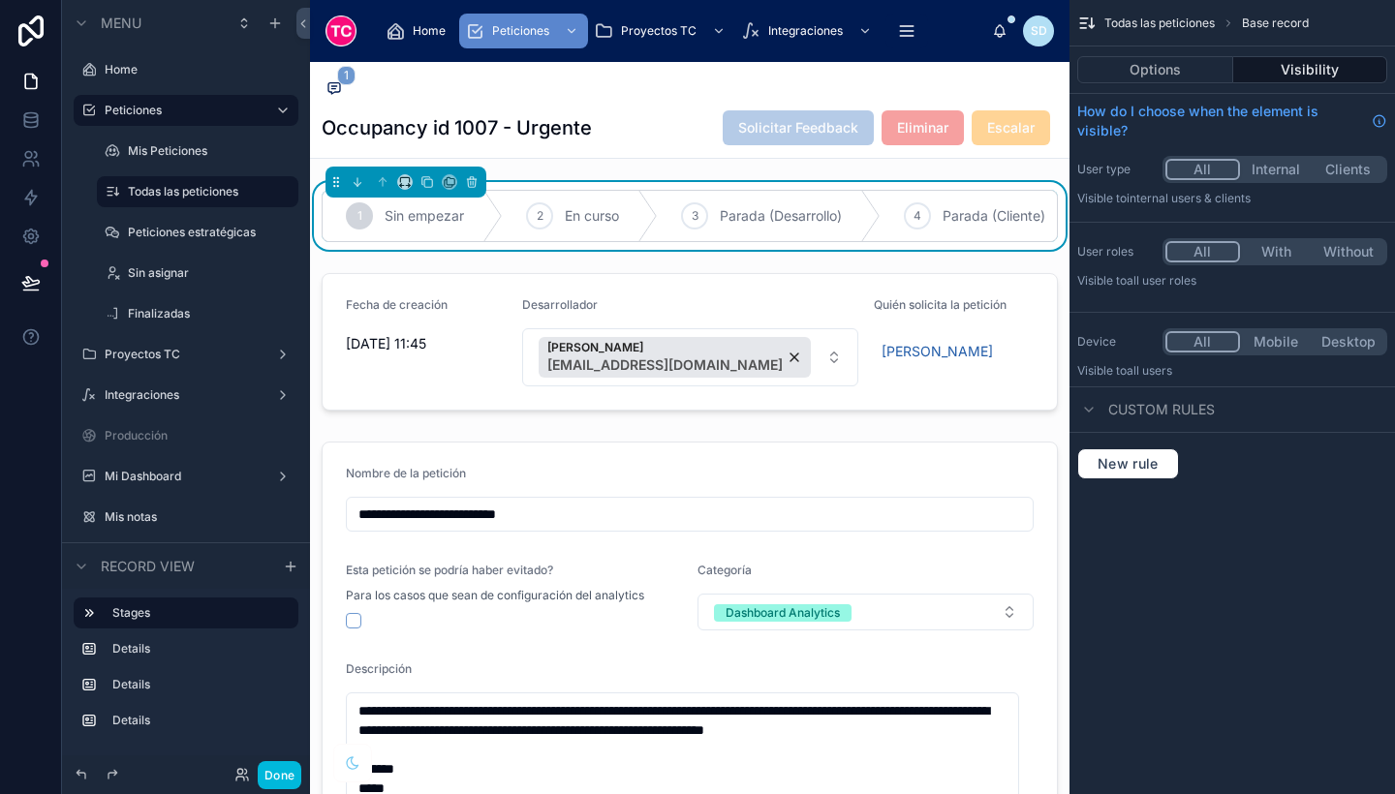
click at [867, 381] on div at bounding box center [690, 341] width 760 height 153
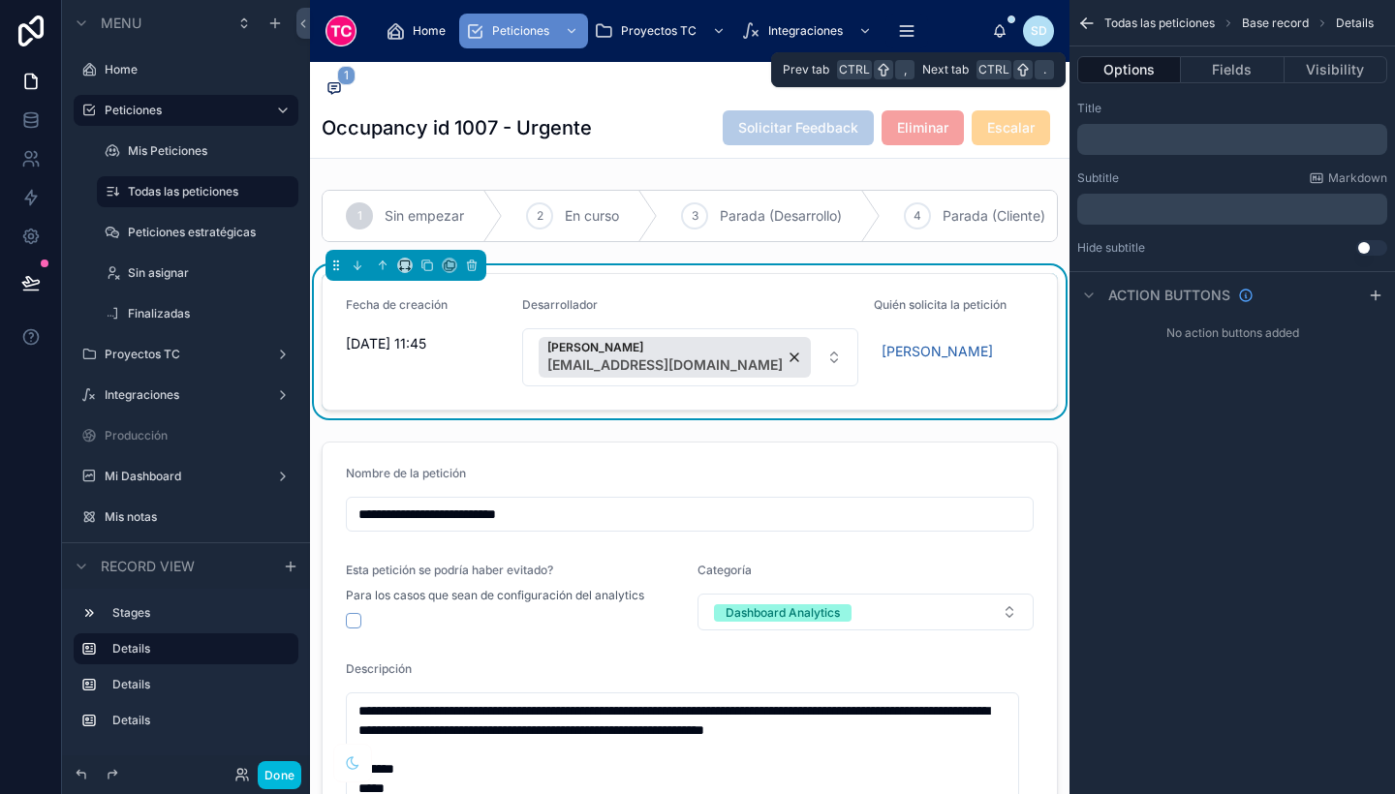
click at [1226, 67] on button "Fields" at bounding box center [1232, 69] width 103 height 27
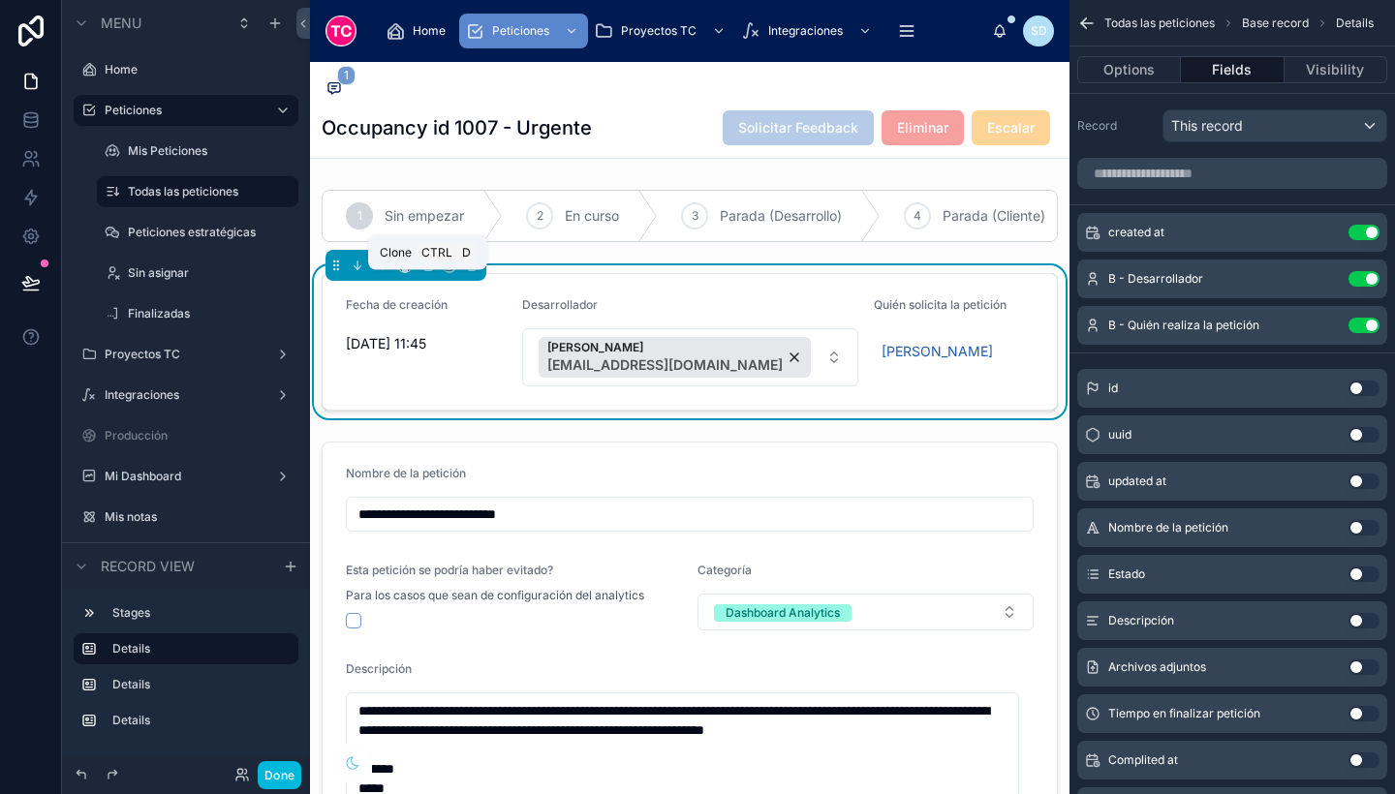
click at [428, 272] on icon at bounding box center [427, 266] width 14 height 14
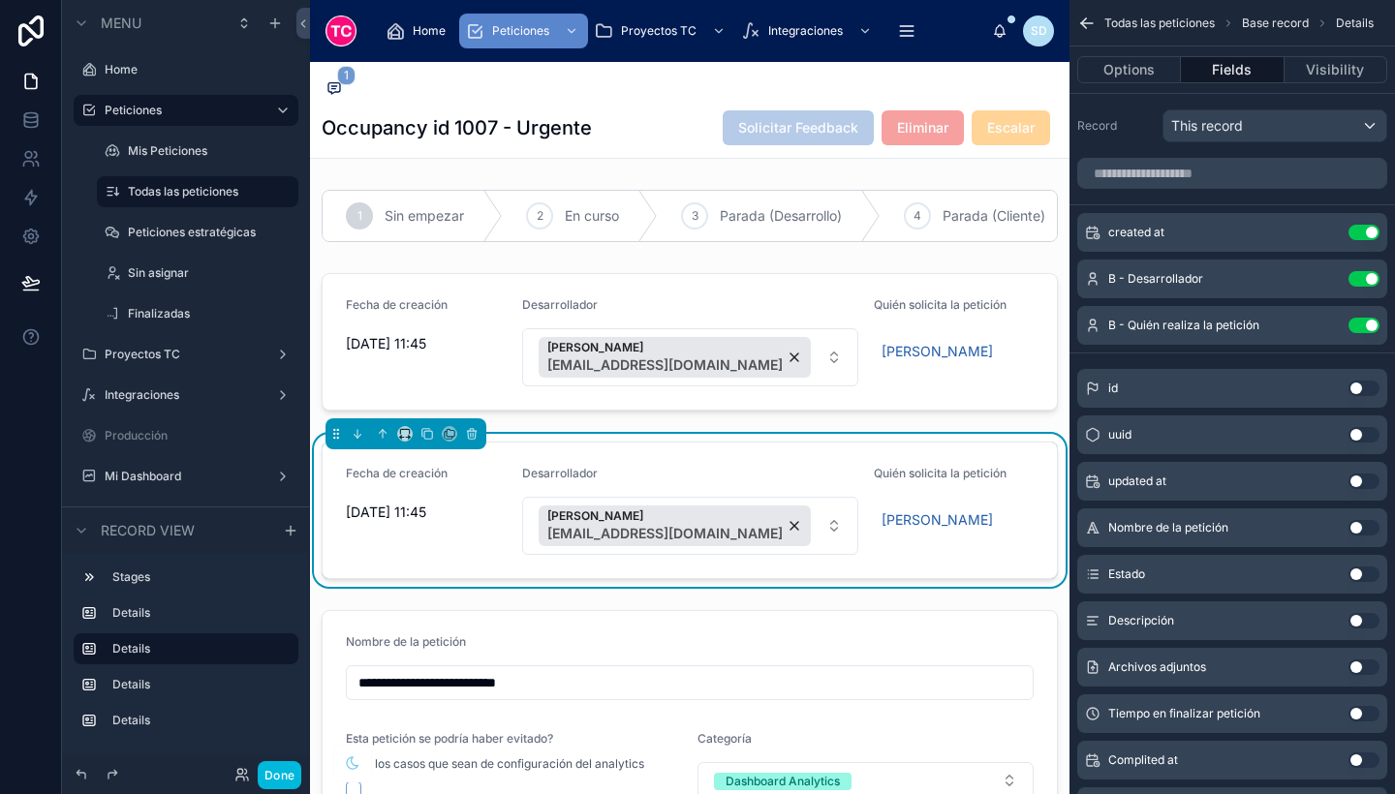
click at [780, 333] on div at bounding box center [690, 341] width 760 height 153
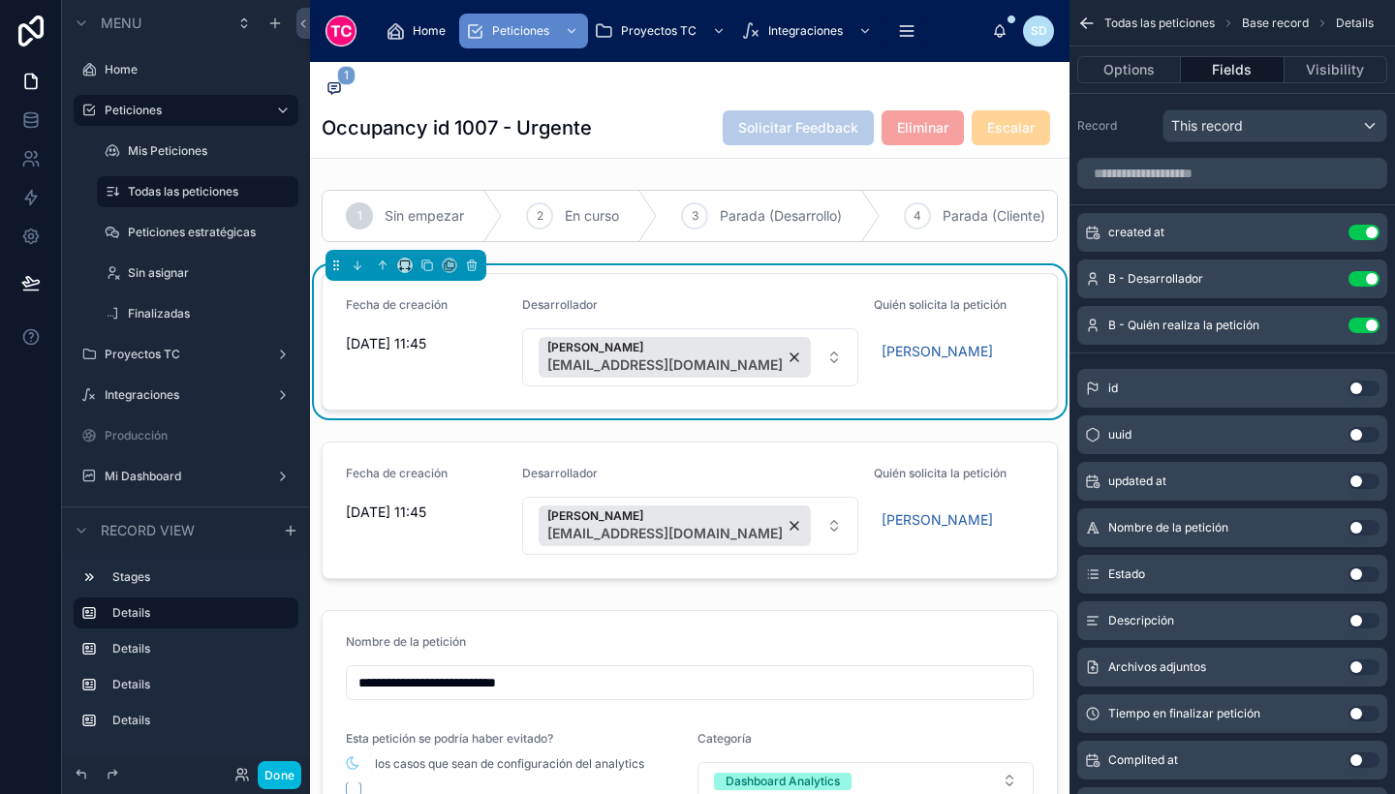
click at [1365, 232] on button "Use setting" at bounding box center [1364, 233] width 31 height 16
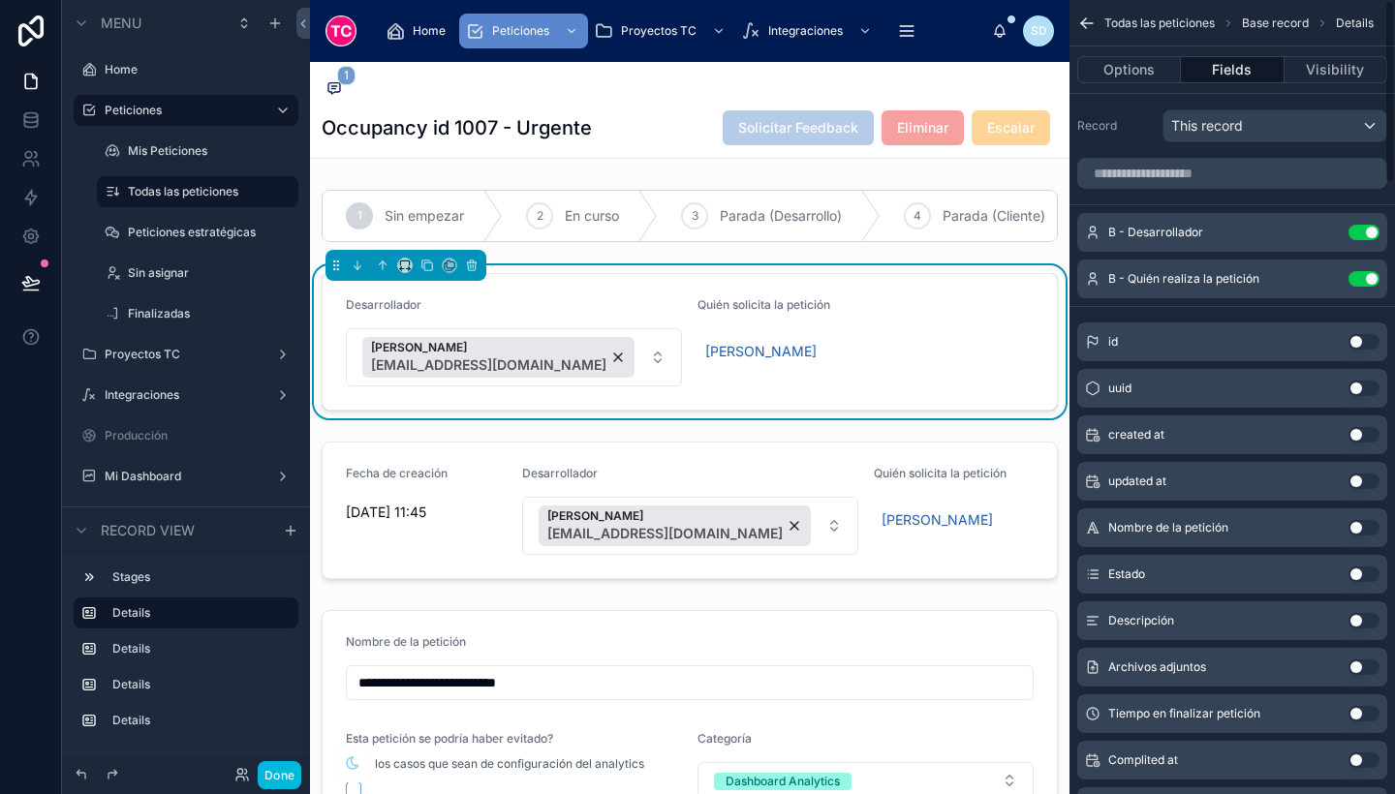
click at [1365, 232] on button "Use setting" at bounding box center [1364, 233] width 31 height 16
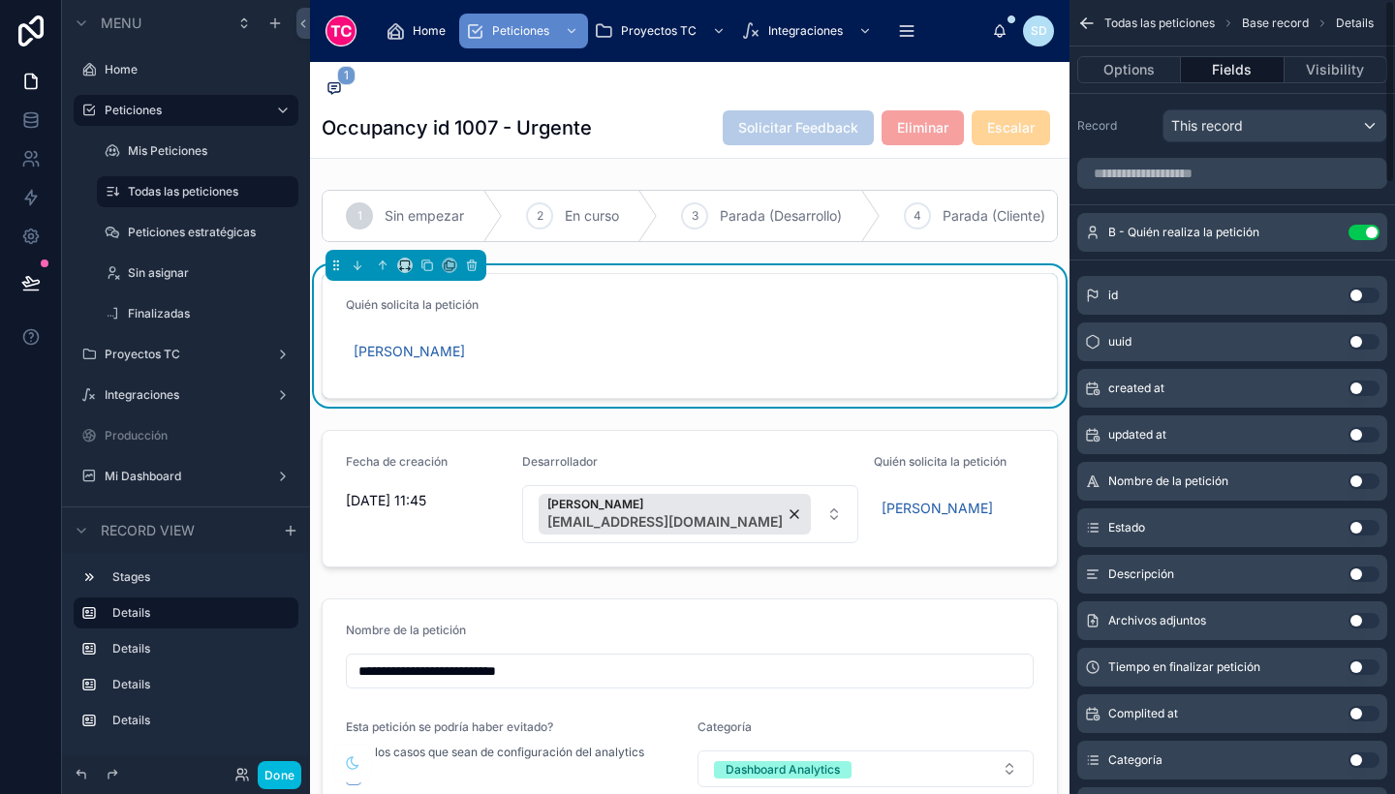
click at [1365, 232] on button "Use setting" at bounding box center [1364, 233] width 31 height 16
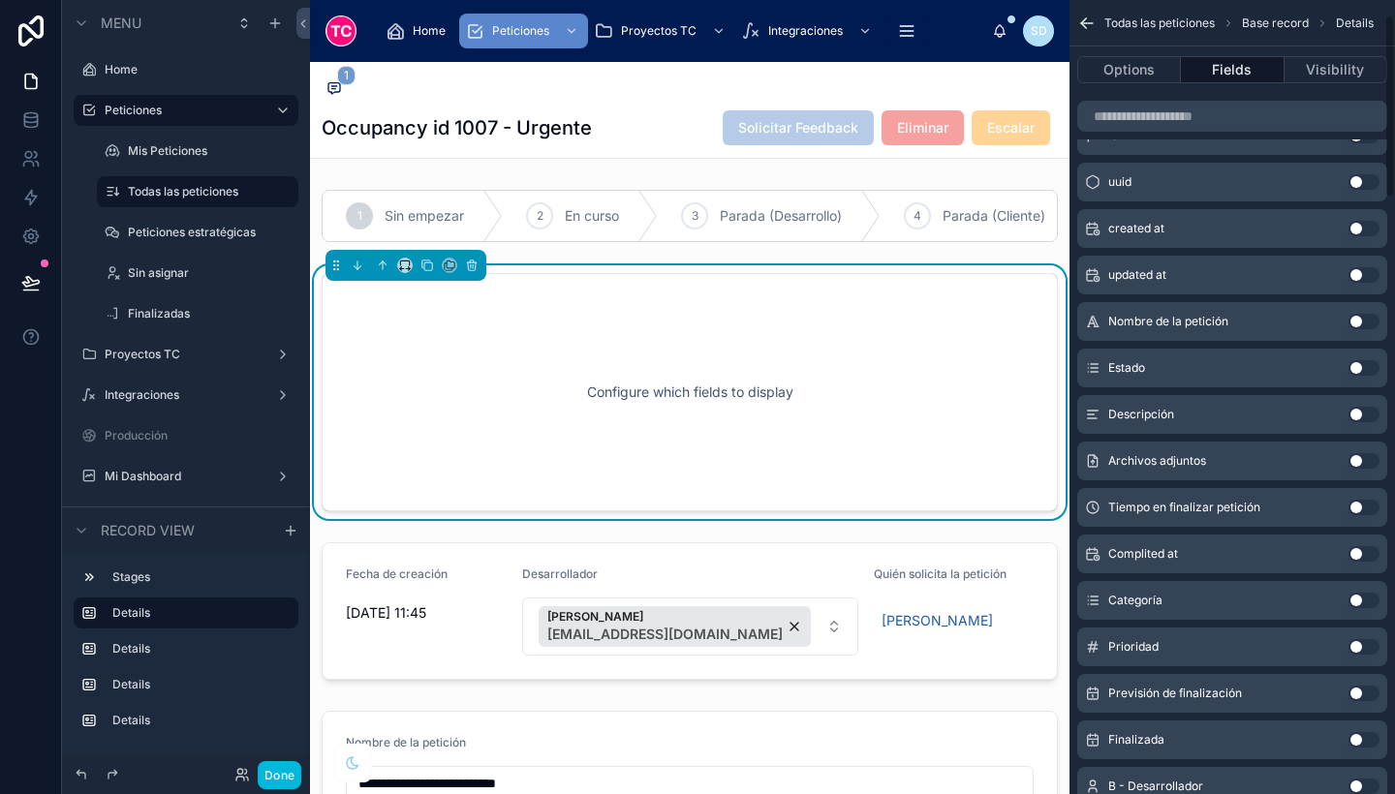
scroll to position [55, 0]
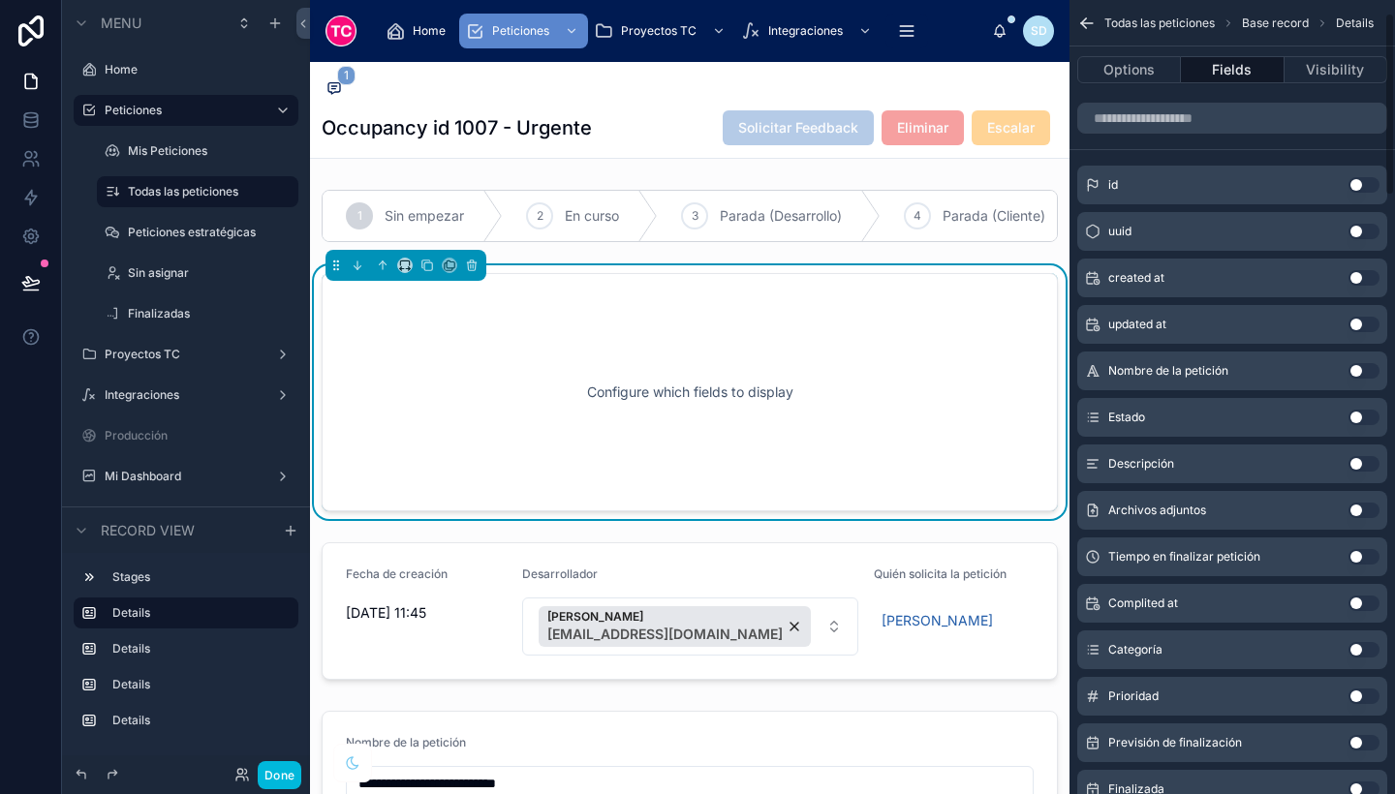
click at [1359, 415] on button "Use setting" at bounding box center [1364, 418] width 31 height 16
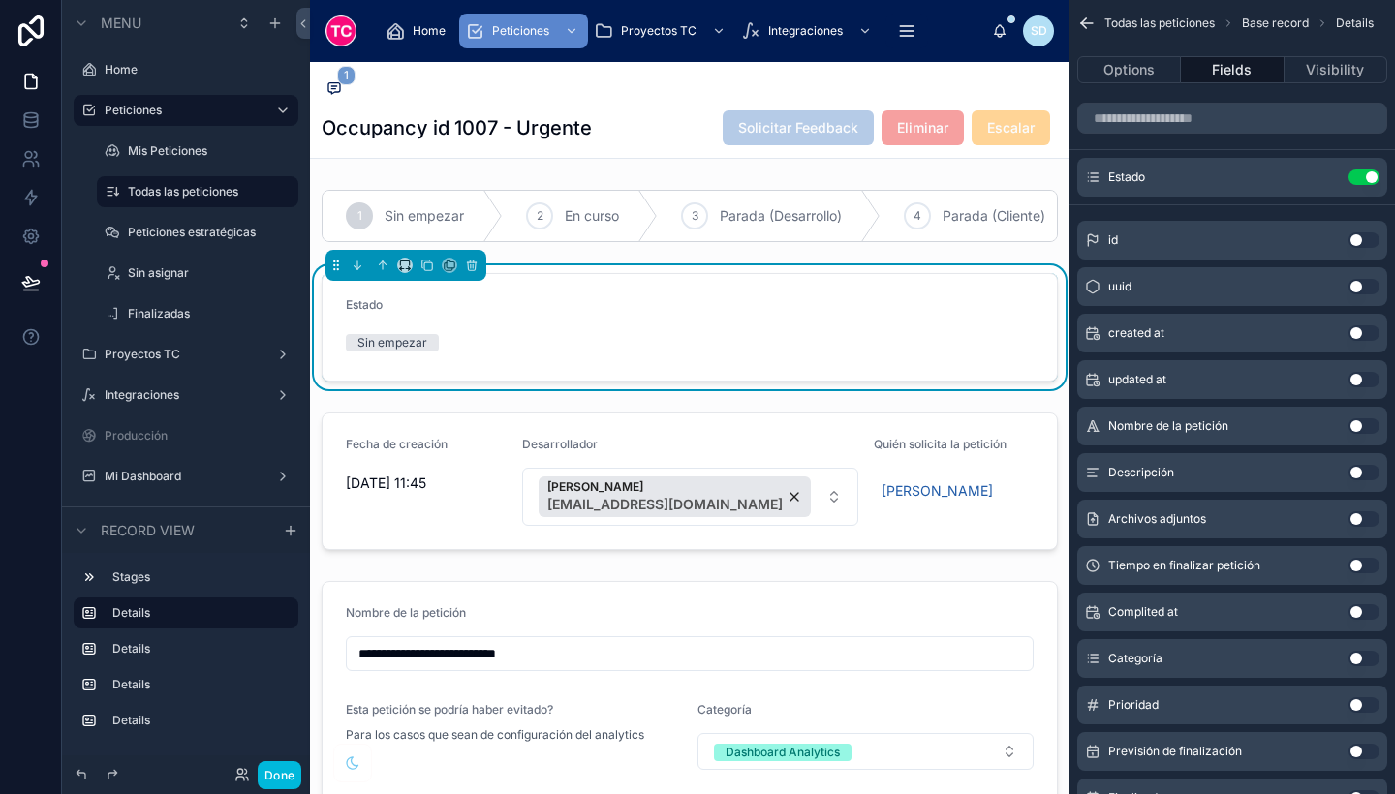
click at [0, 0] on icon "scrollable content" at bounding box center [0, 0] width 0 height 0
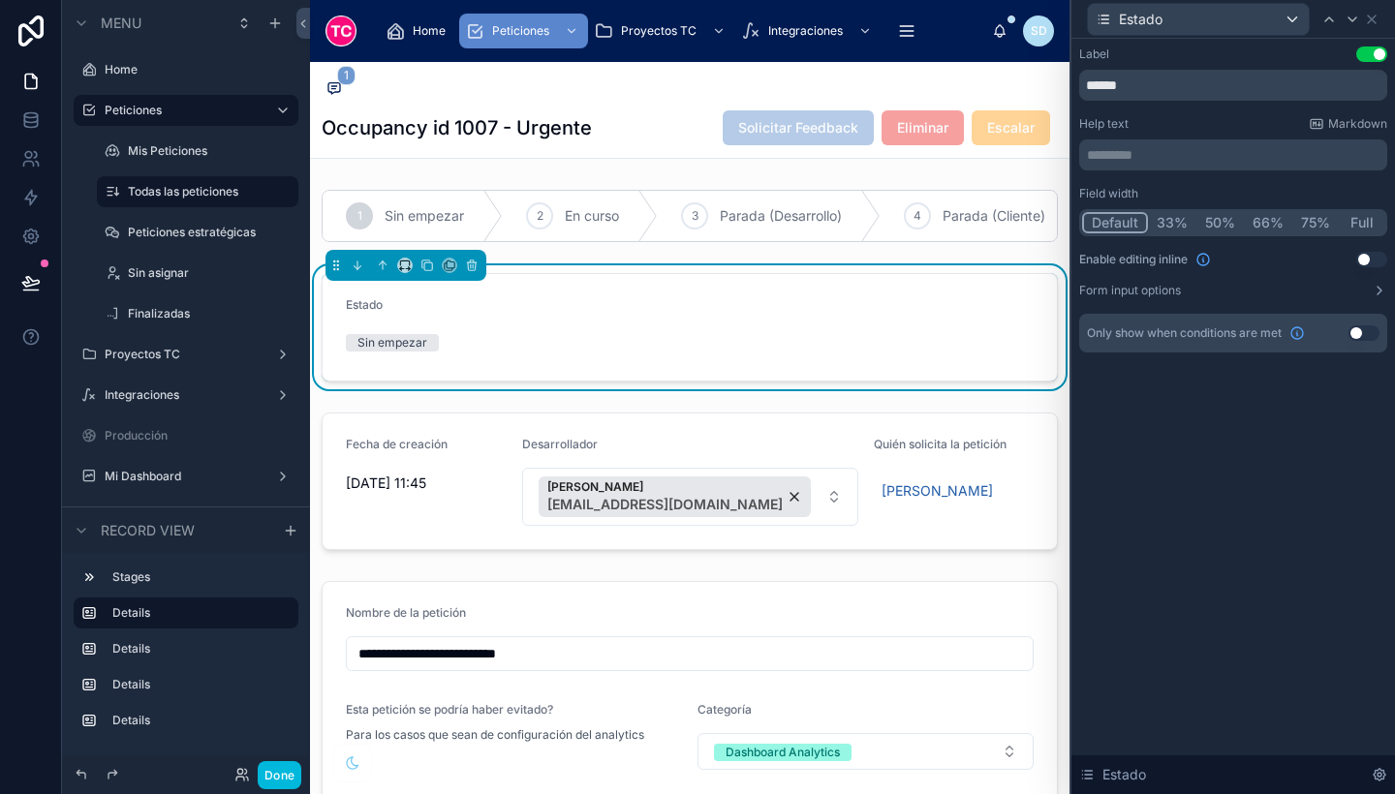
click at [1351, 218] on button "Full" at bounding box center [1362, 222] width 46 height 21
click at [1370, 262] on button "Use setting" at bounding box center [1371, 260] width 31 height 16
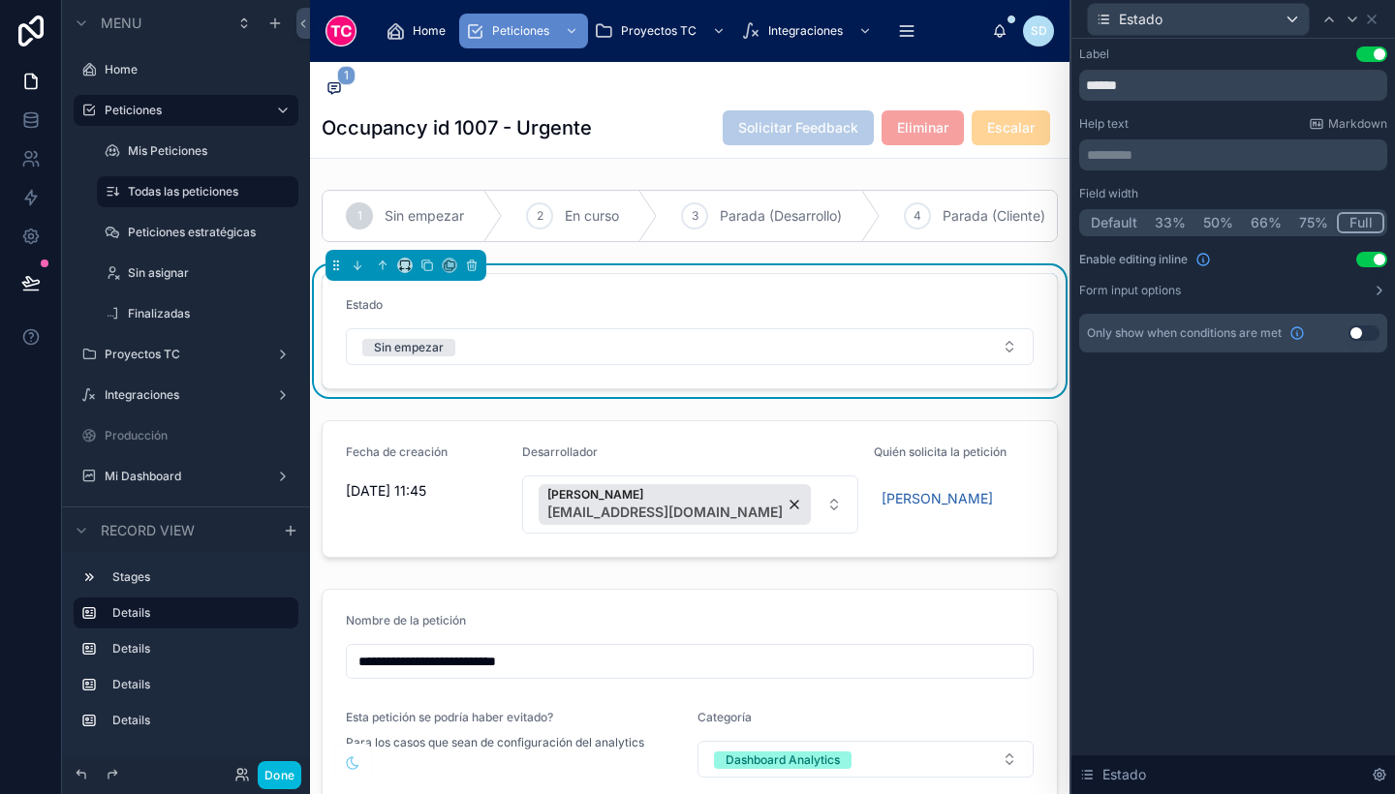
click at [1362, 331] on button "Use setting" at bounding box center [1364, 334] width 31 height 16
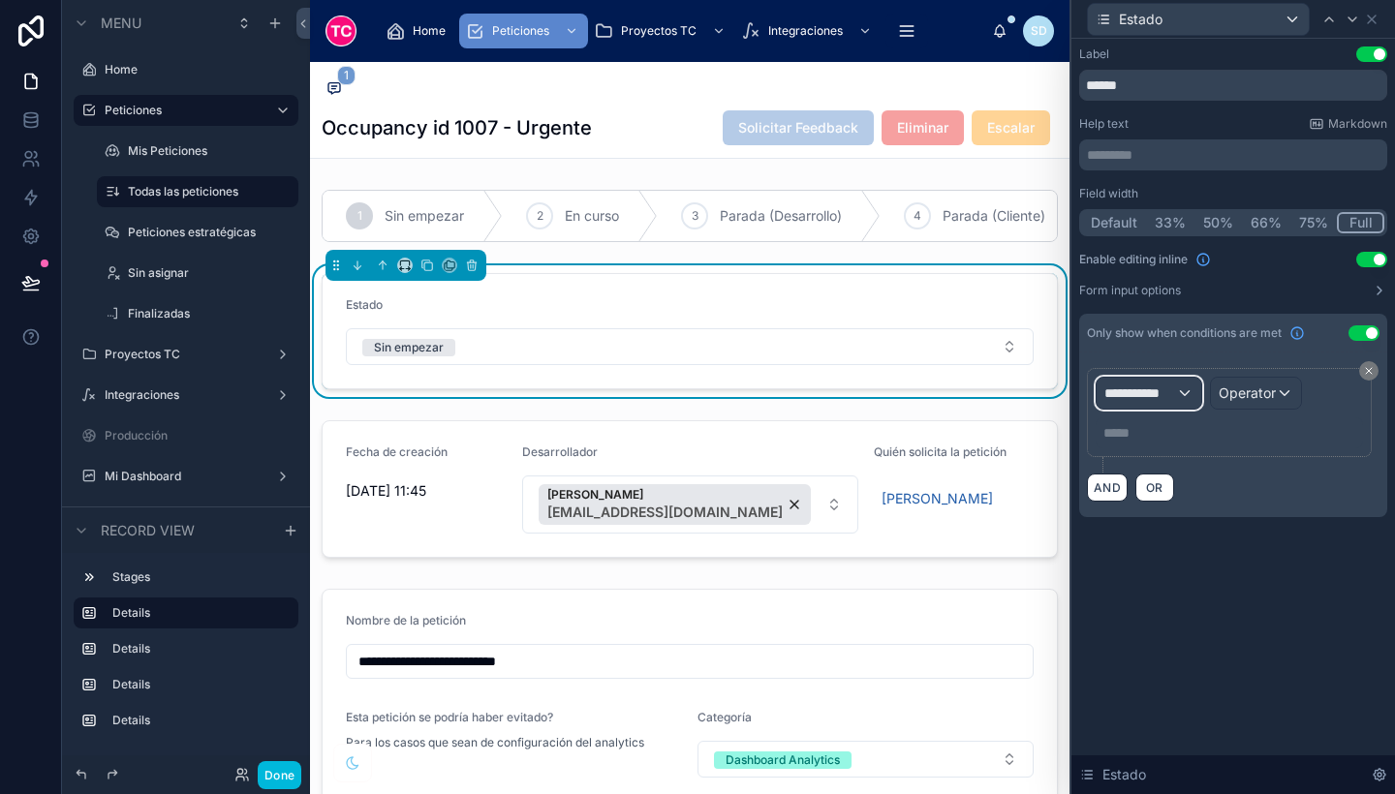
click at [1167, 400] on span "**********" at bounding box center [1140, 393] width 72 height 19
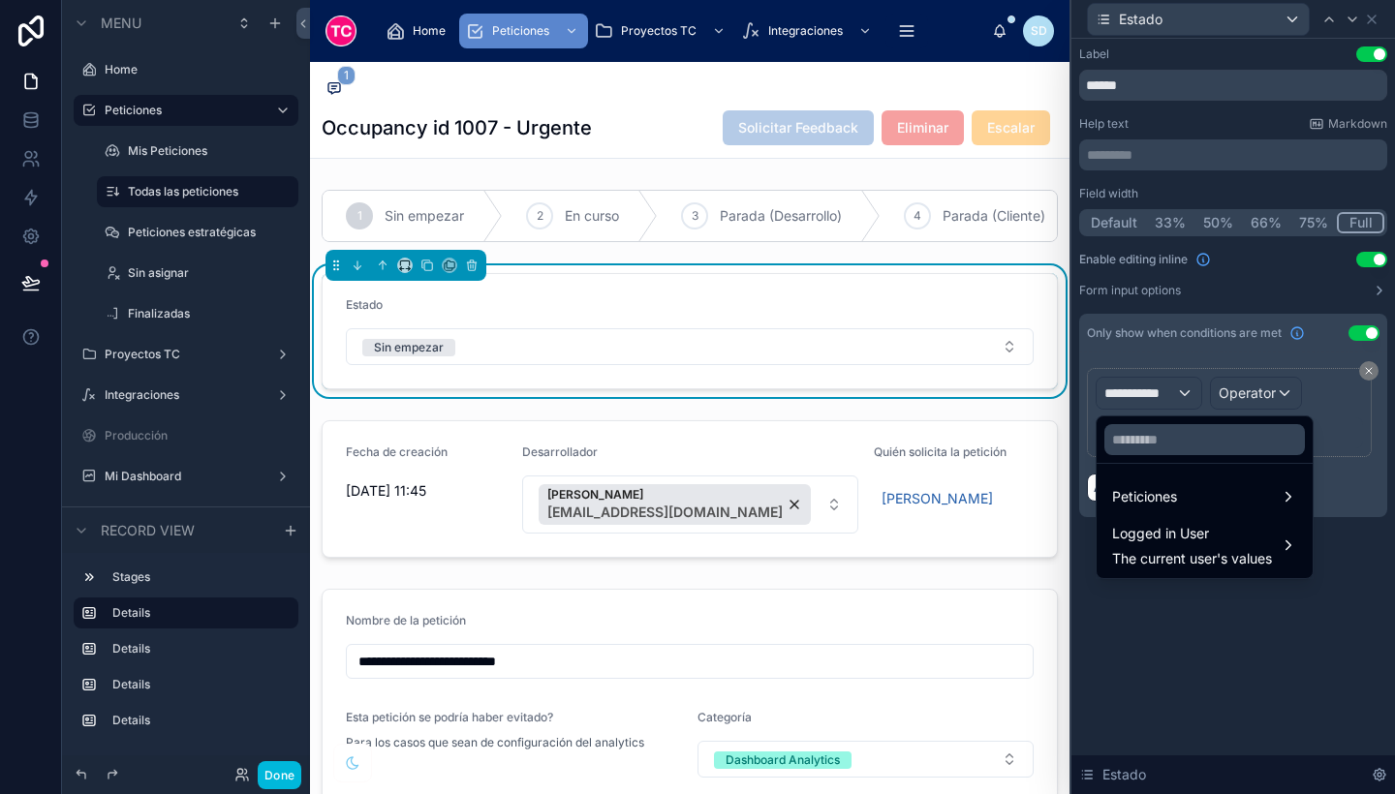
click at [1195, 504] on div "Peticiones" at bounding box center [1204, 496] width 185 height 23
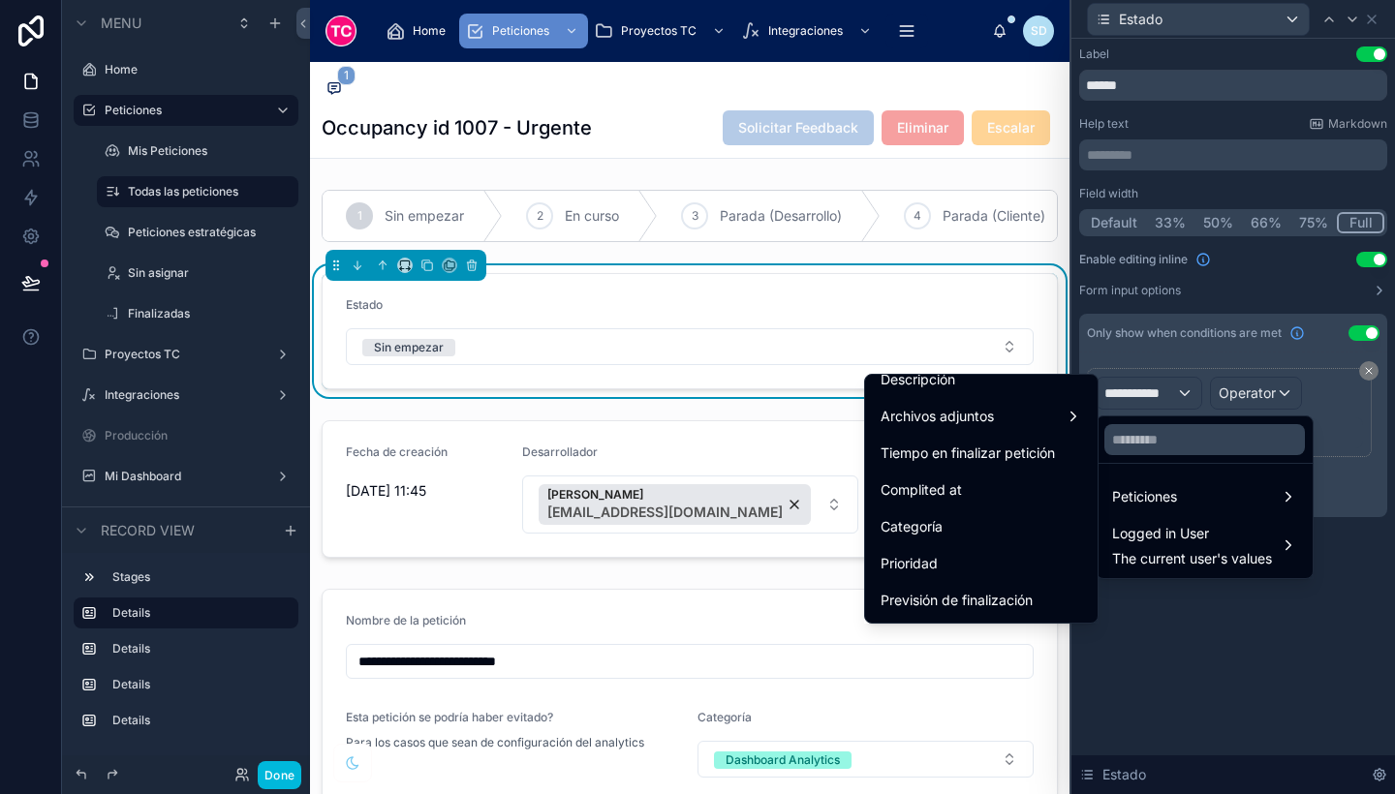
scroll to position [239, 0]
click at [993, 441] on span "Tiempo en finalizar petición" at bounding box center [968, 451] width 174 height 23
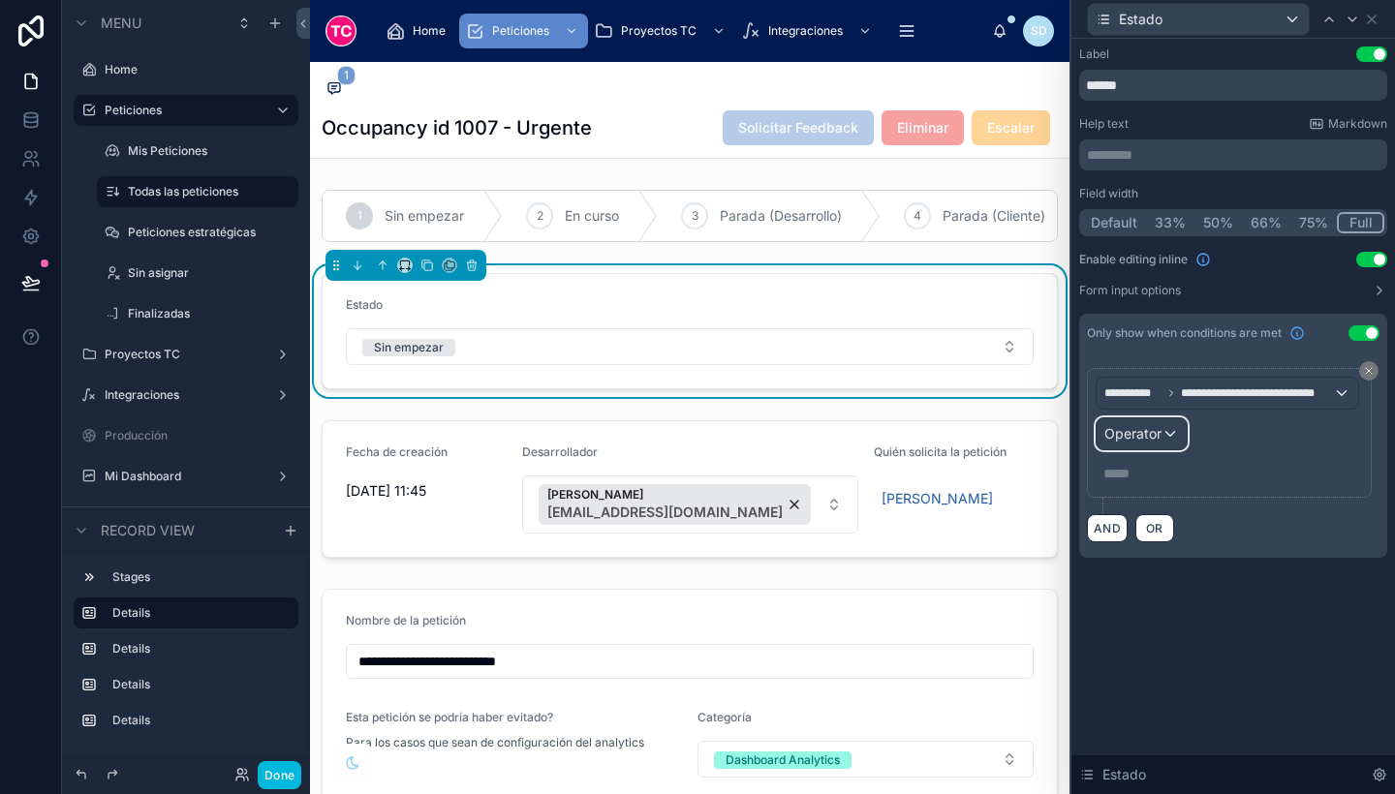
click at [1158, 433] on span "Operator" at bounding box center [1132, 433] width 57 height 16
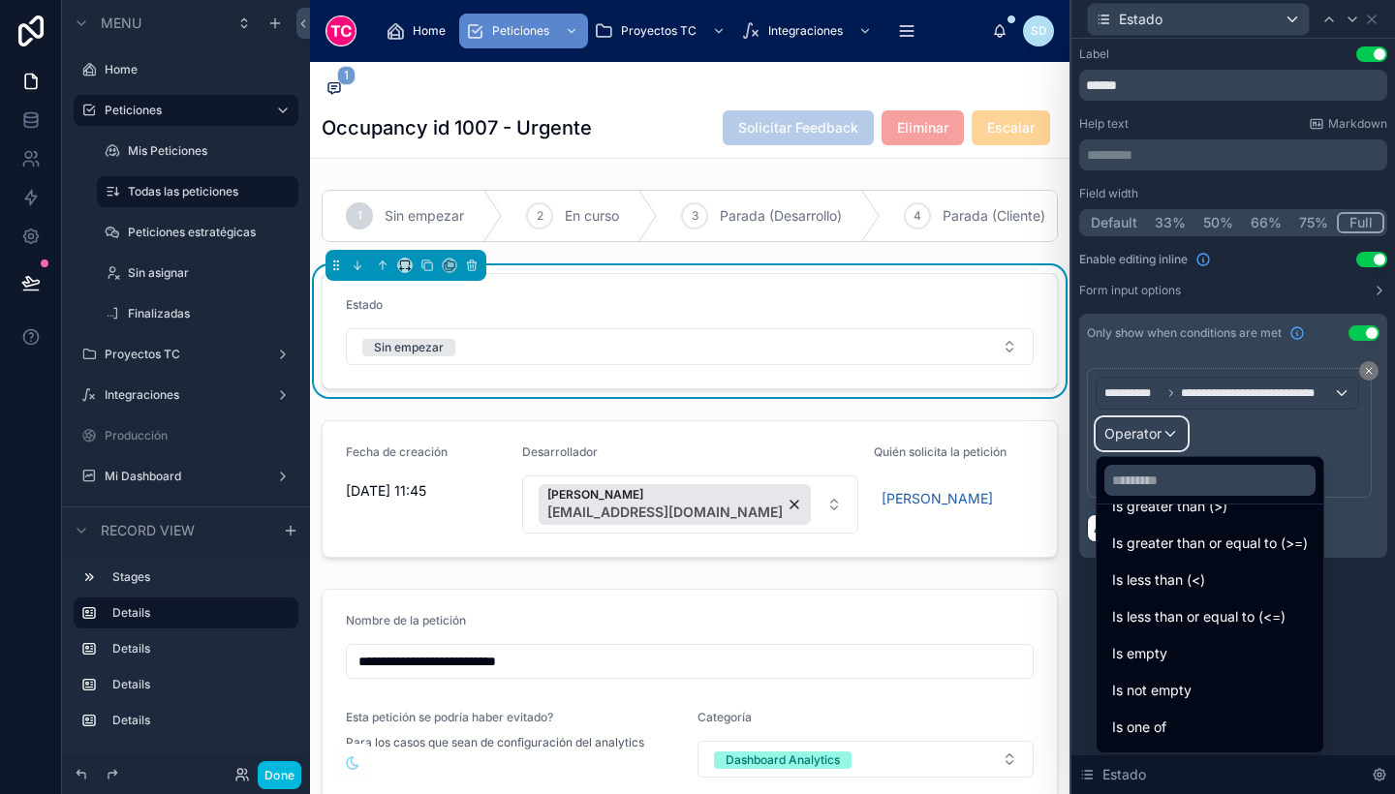
scroll to position [106, 0]
click at [1190, 682] on span "Is not empty" at bounding box center [1151, 689] width 79 height 23
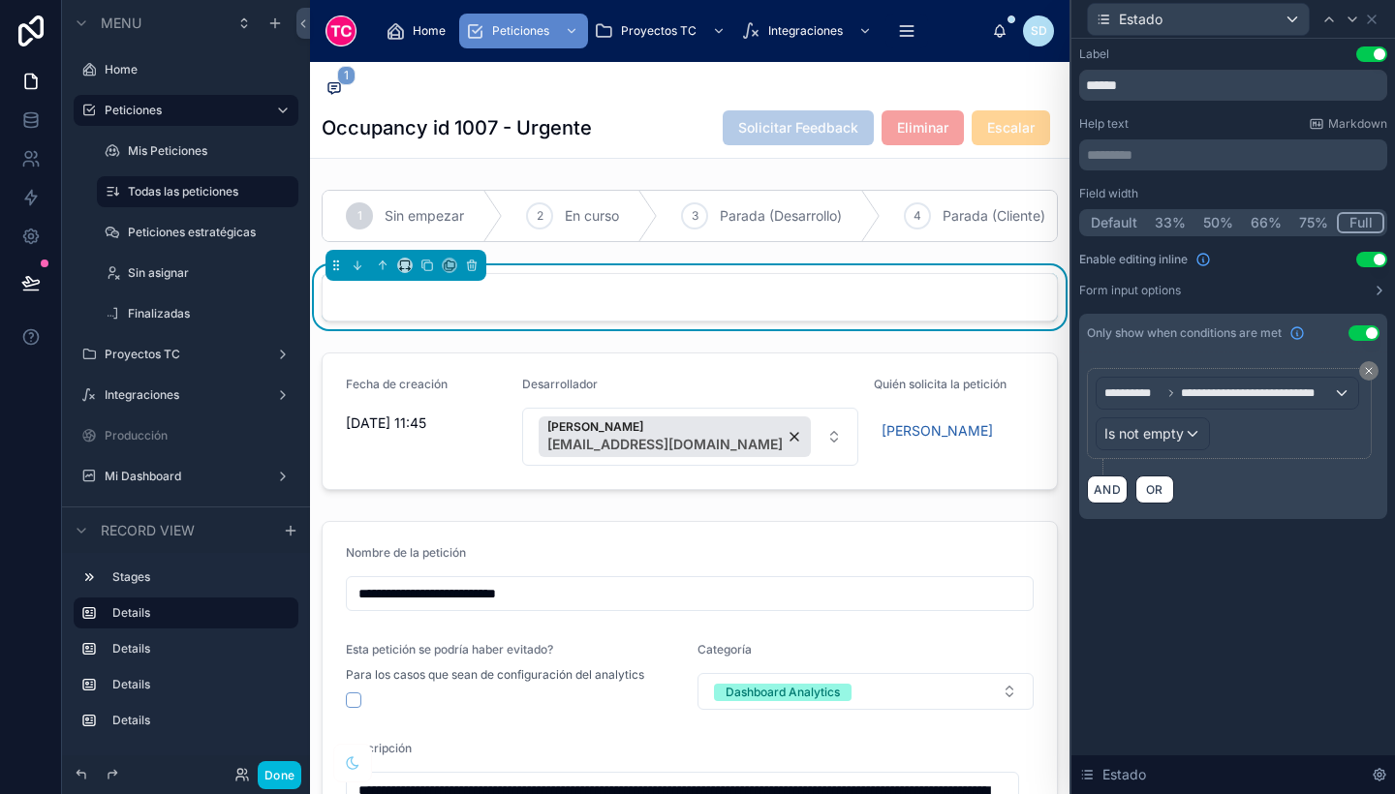
click at [1203, 597] on div "**********" at bounding box center [1233, 417] width 324 height 756
click at [769, 246] on div at bounding box center [690, 216] width 760 height 68
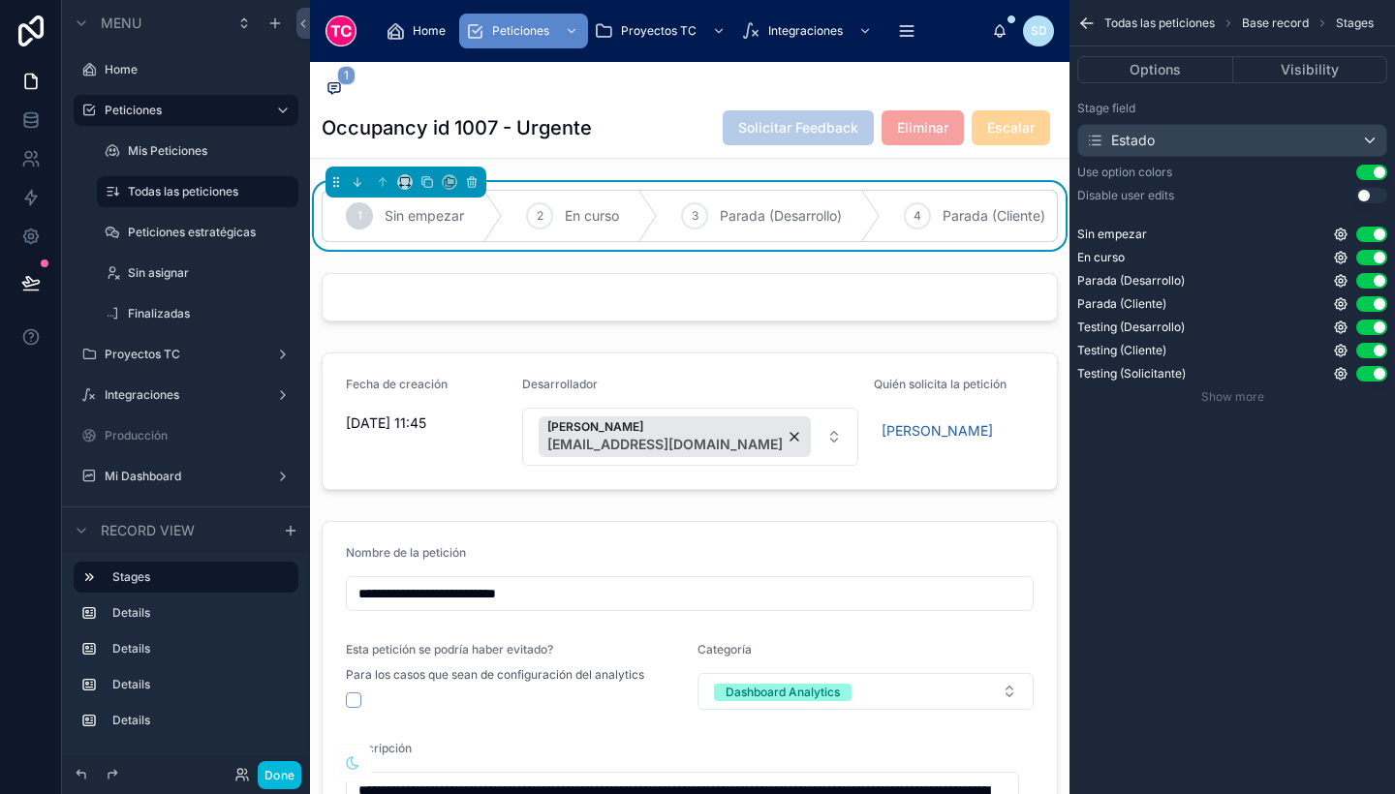
scroll to position [0, 0]
click at [1308, 63] on button "Visibility" at bounding box center [1310, 69] width 155 height 27
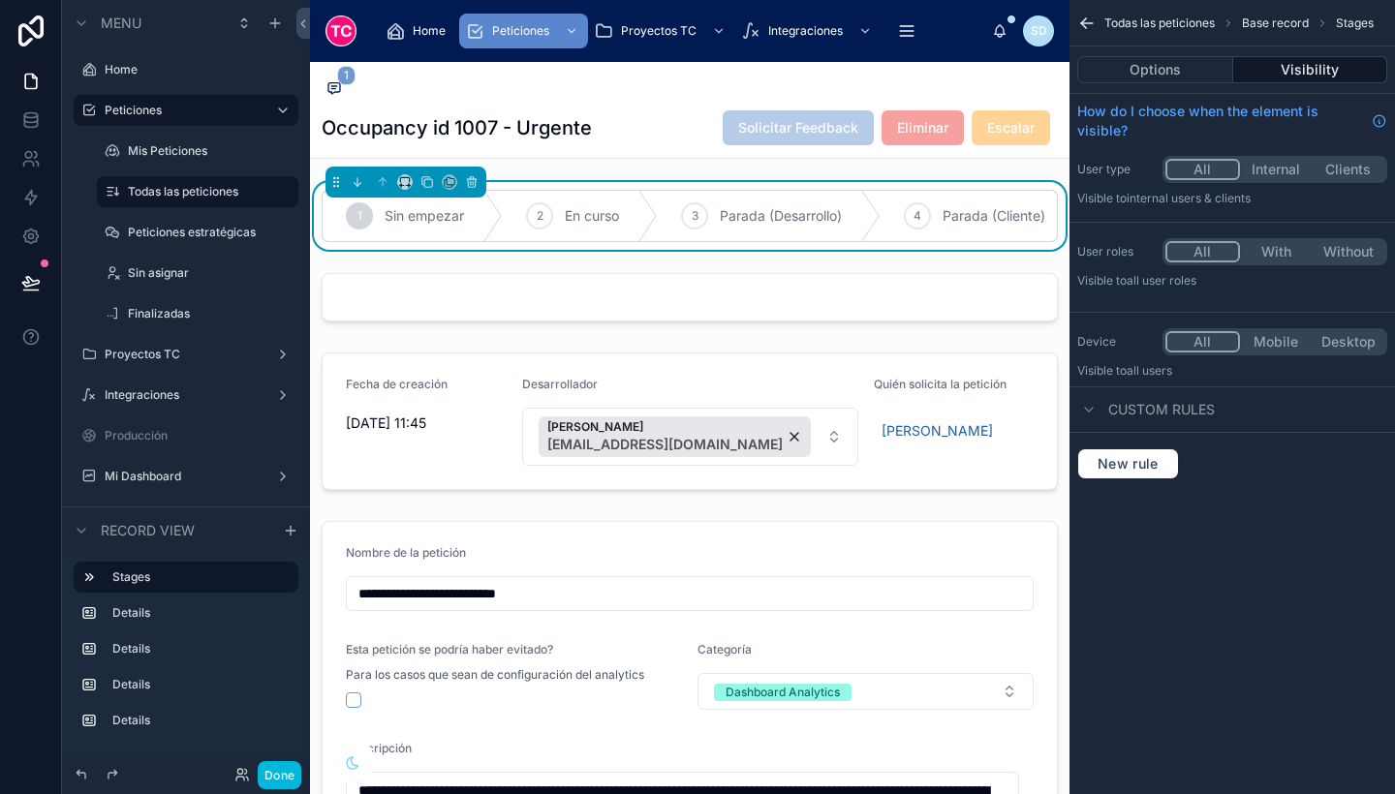
click at [1286, 165] on button "Internal" at bounding box center [1276, 169] width 73 height 21
click at [1224, 161] on button "All" at bounding box center [1201, 169] width 73 height 21
click at [1283, 250] on button "With" at bounding box center [1276, 251] width 73 height 21
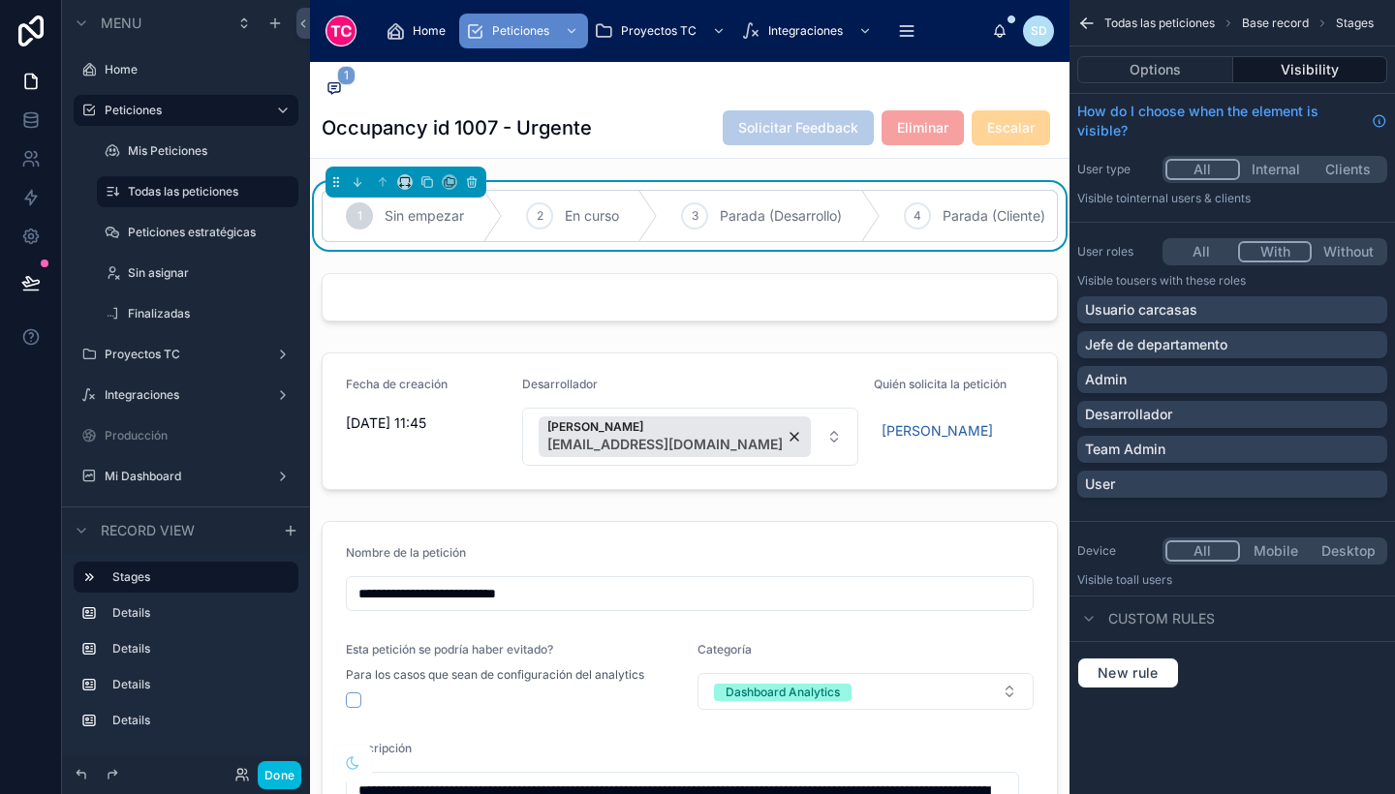
click at [1186, 462] on div "Team Admin" at bounding box center [1232, 449] width 310 height 27
click at [949, 314] on div at bounding box center [690, 297] width 760 height 64
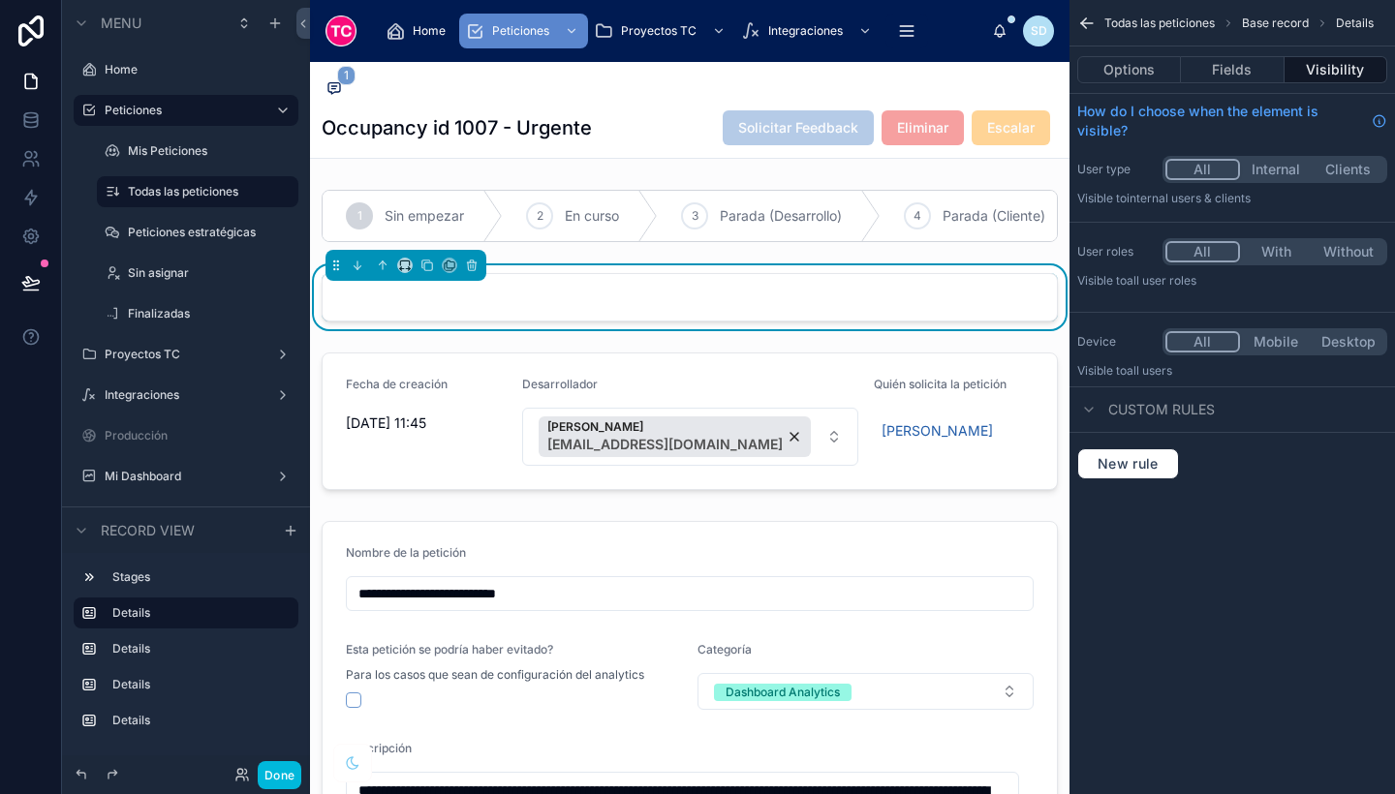
click at [1214, 70] on button "Fields" at bounding box center [1232, 69] width 103 height 27
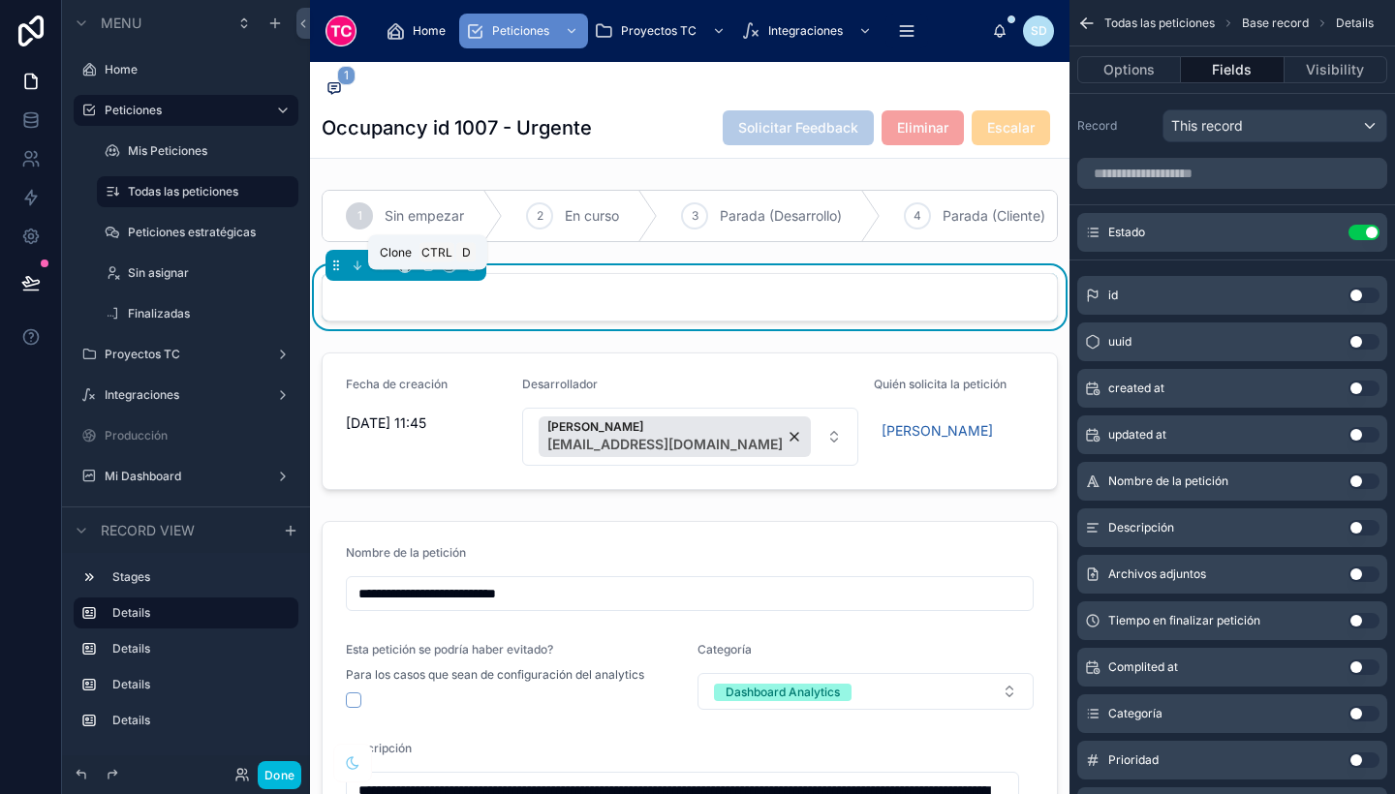
click at [424, 270] on icon at bounding box center [428, 267] width 8 height 8
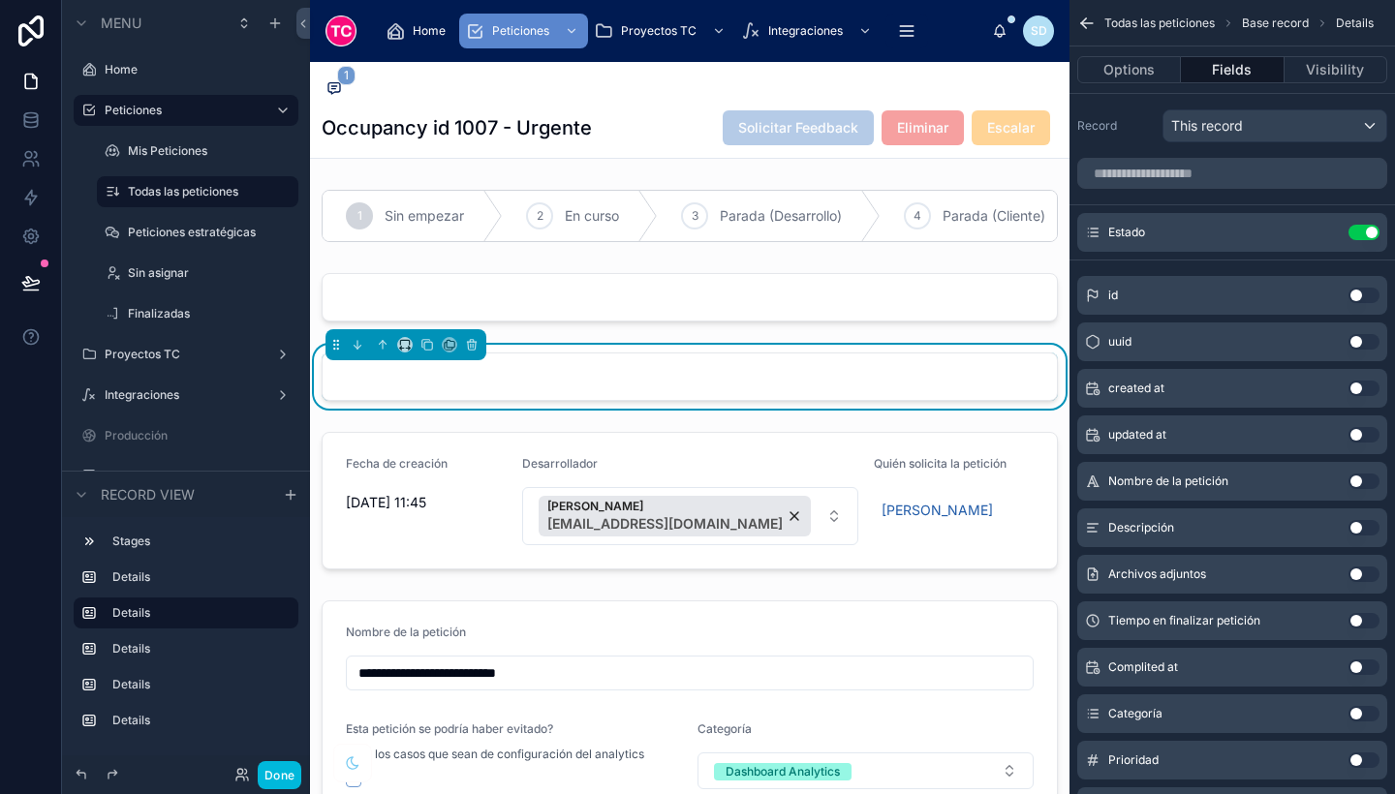
click at [619, 329] on div at bounding box center [690, 297] width 760 height 64
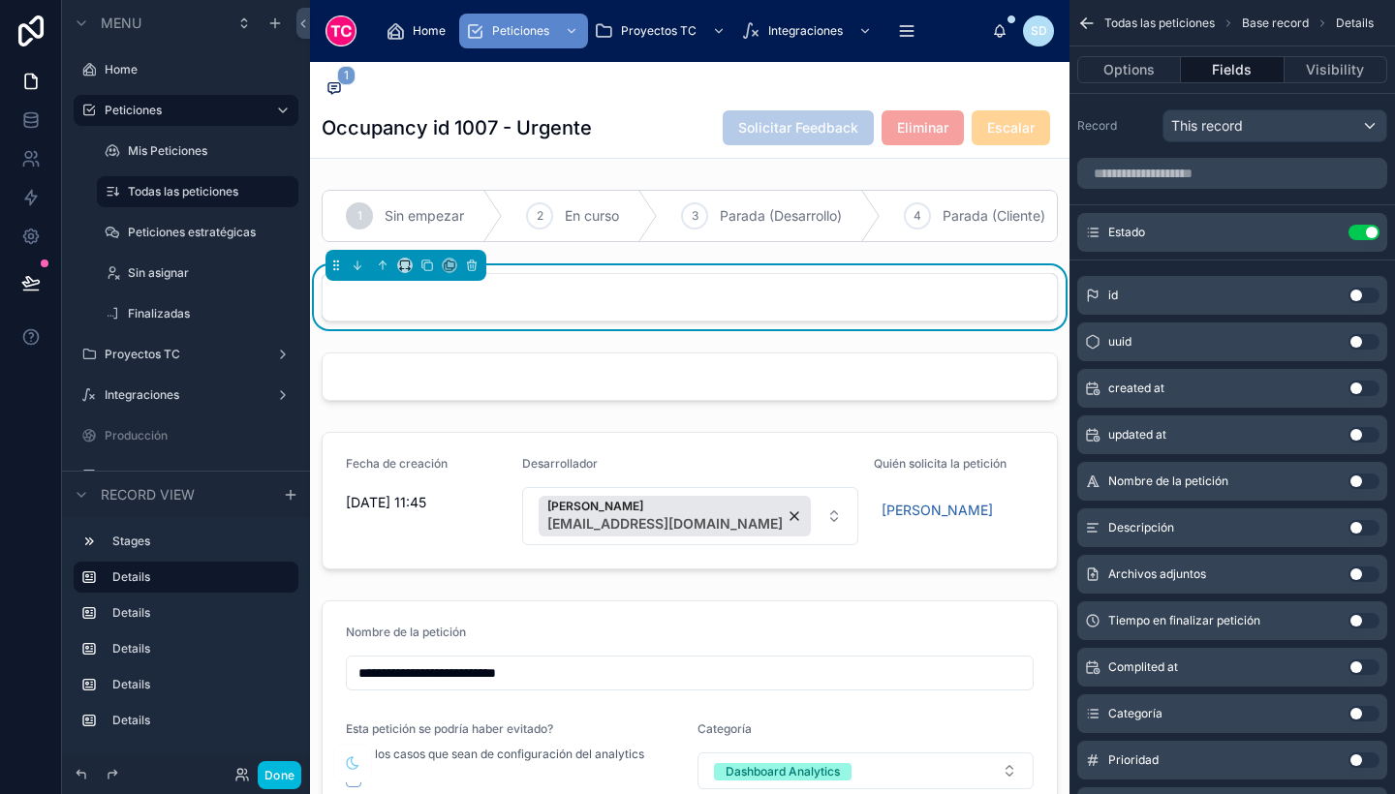
click at [983, 401] on div at bounding box center [690, 377] width 760 height 64
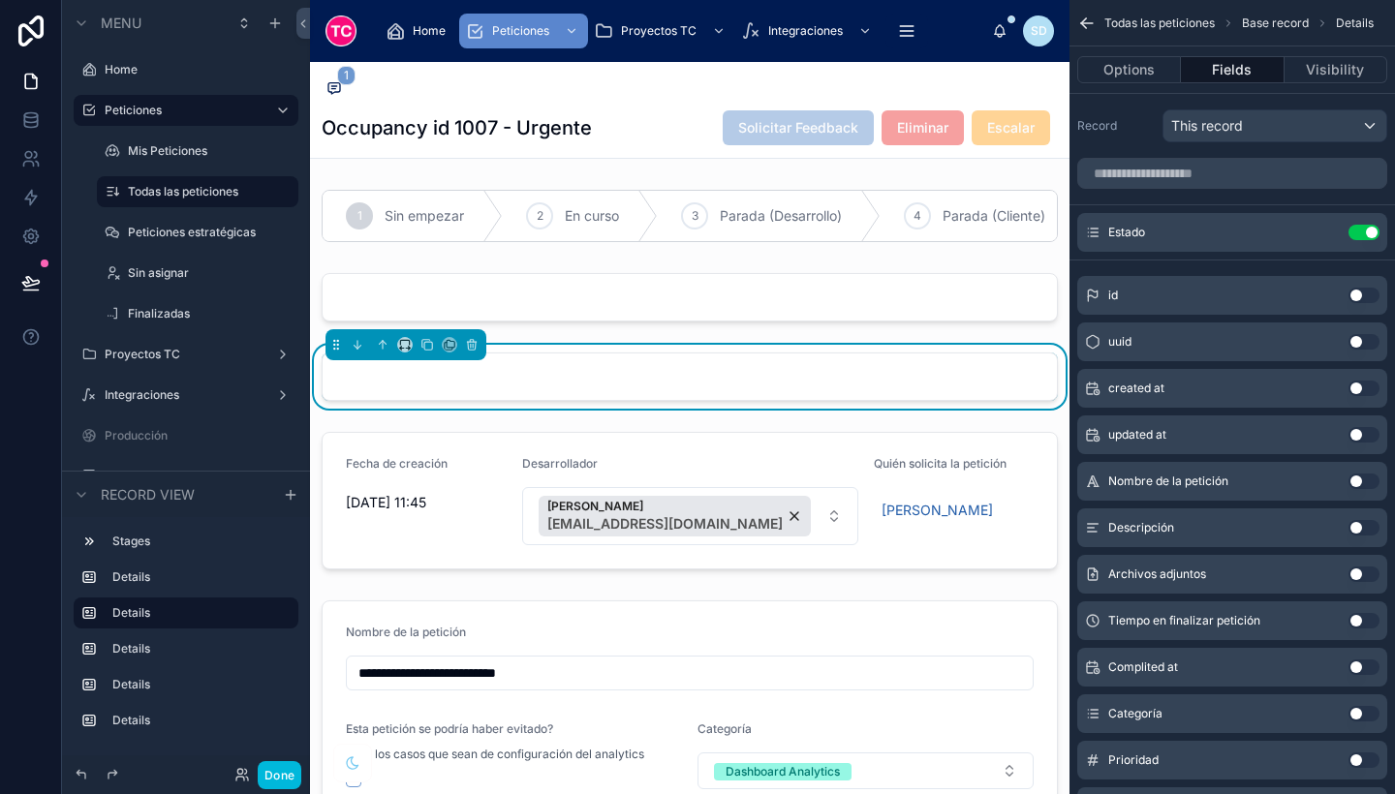
click at [0, 0] on icon "scrollable content" at bounding box center [0, 0] width 0 height 0
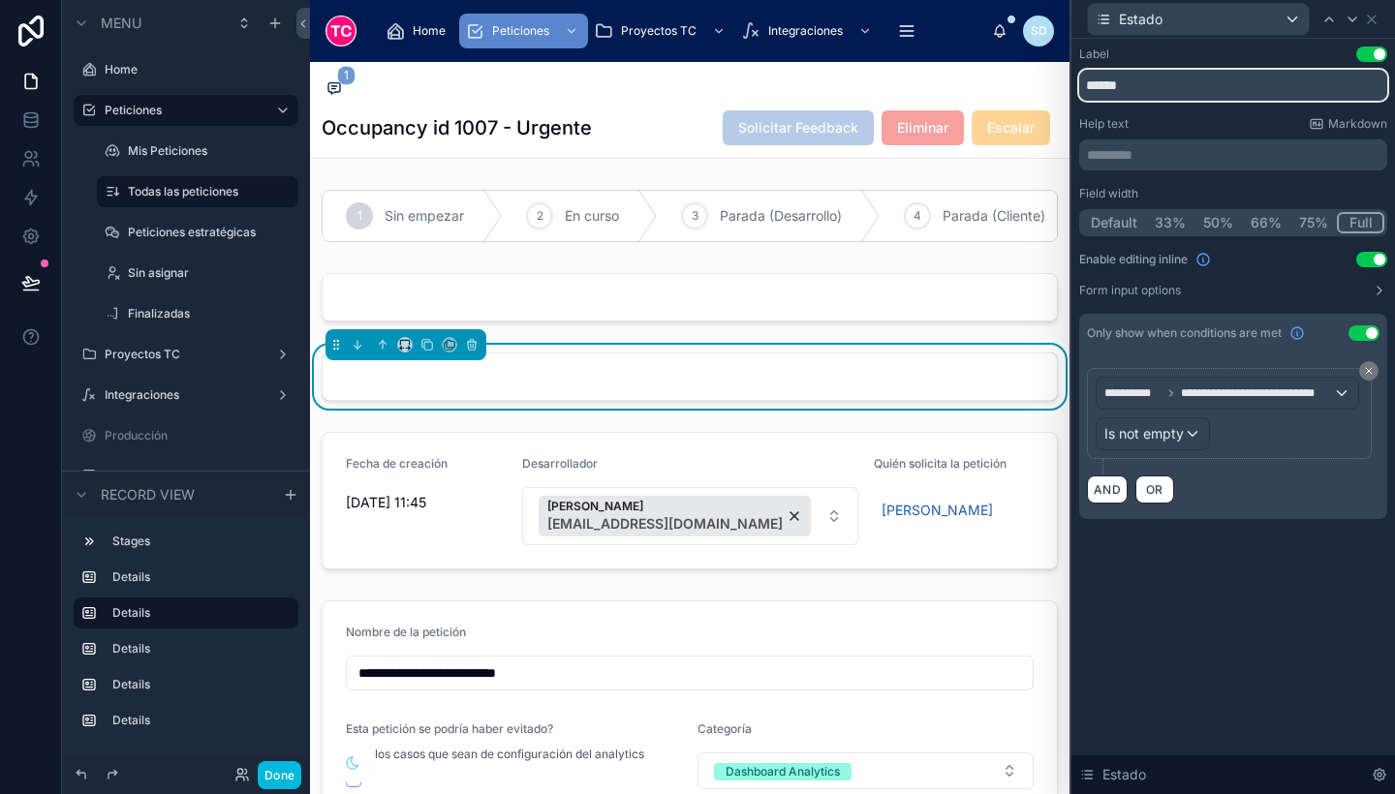
click at [1201, 85] on input "******" at bounding box center [1233, 85] width 308 height 31
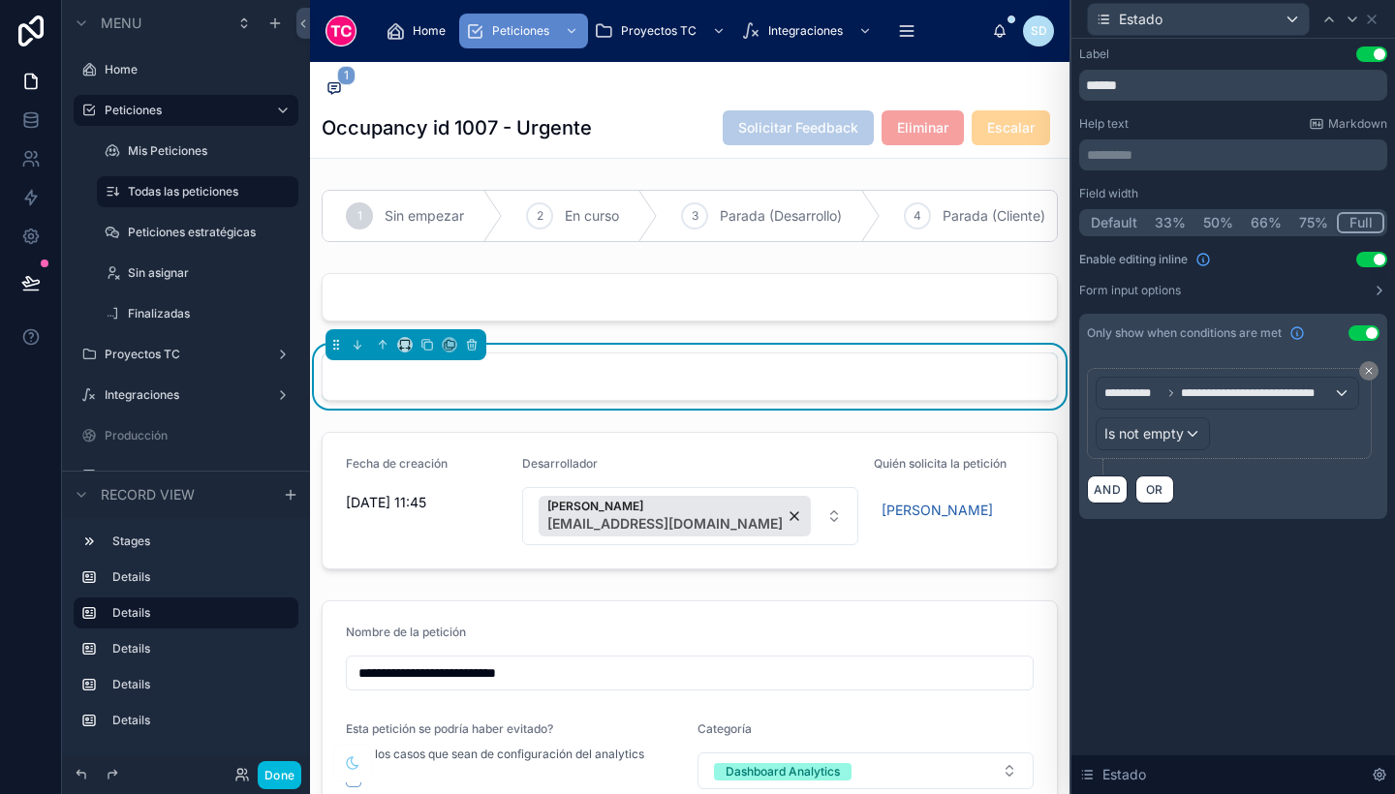
click at [925, 309] on div at bounding box center [690, 297] width 760 height 64
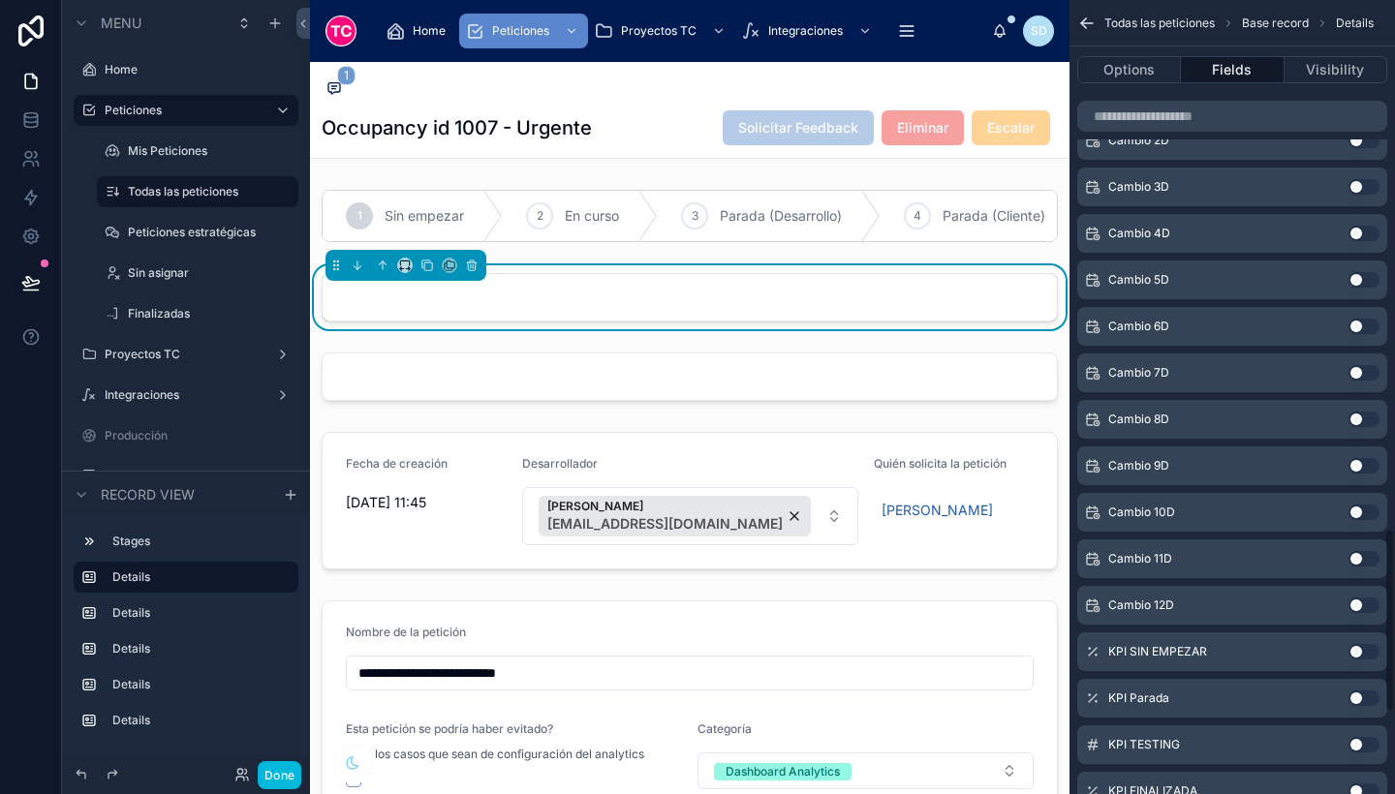
scroll to position [2644, 0]
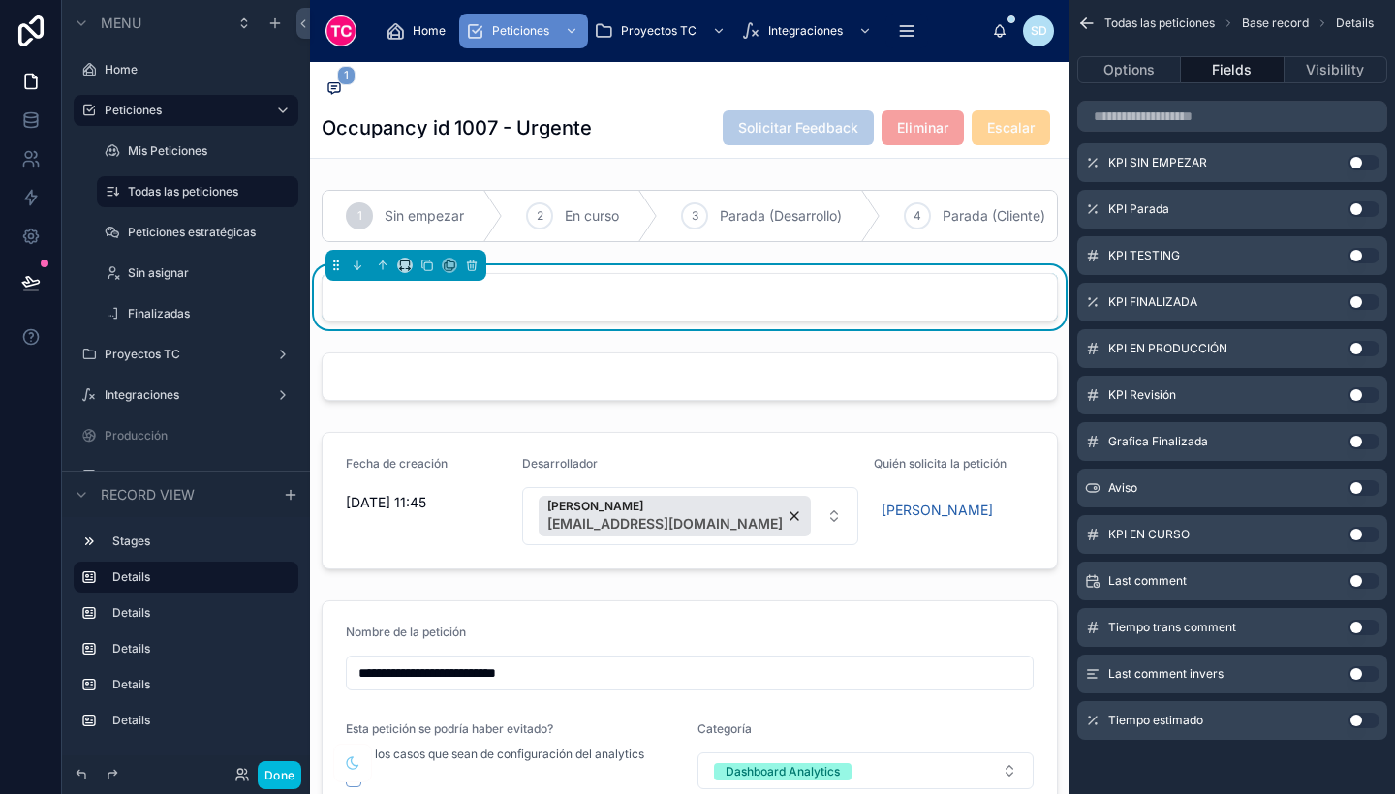
click at [1358, 719] on button "Use setting" at bounding box center [1364, 721] width 31 height 16
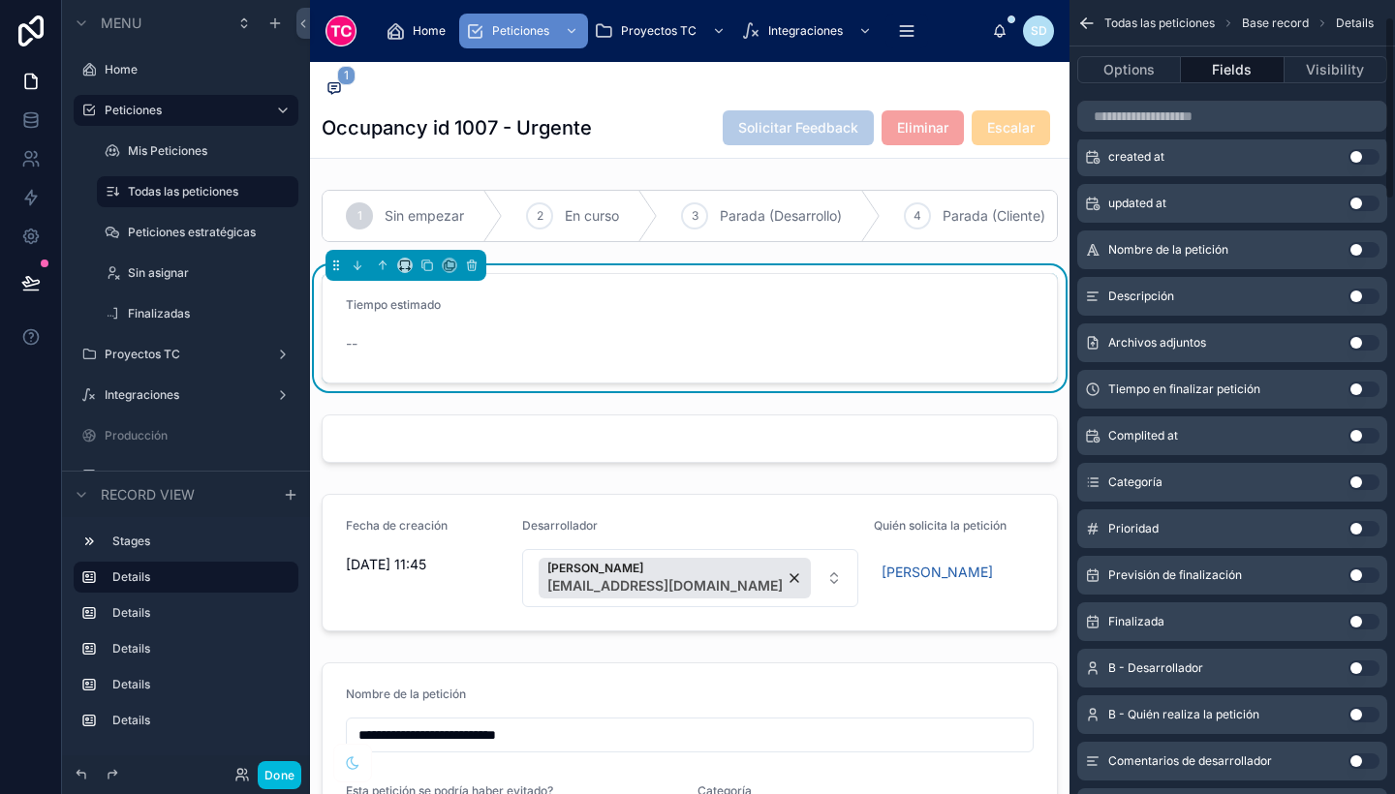
scroll to position [0, 0]
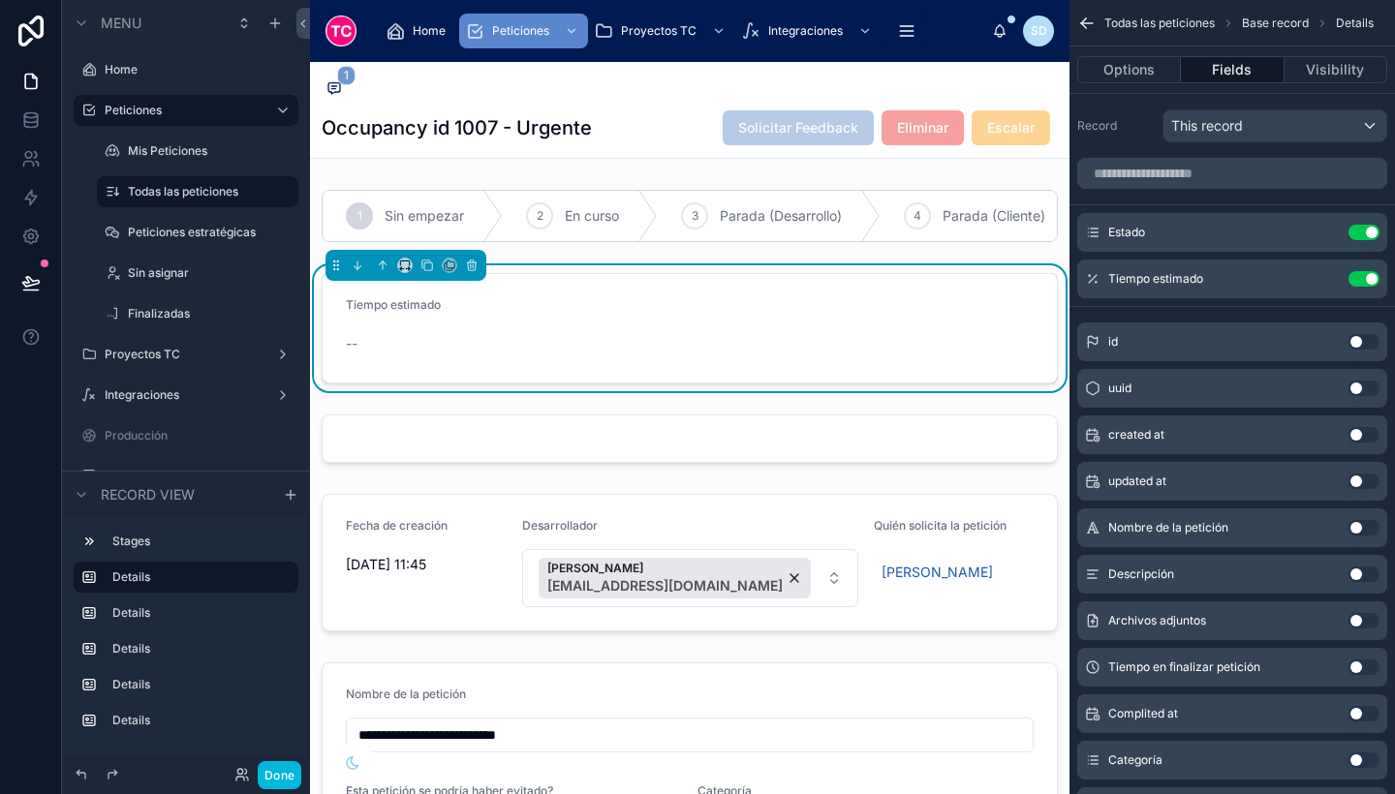
click at [0, 0] on icon "scrollable content" at bounding box center [0, 0] width 0 height 0
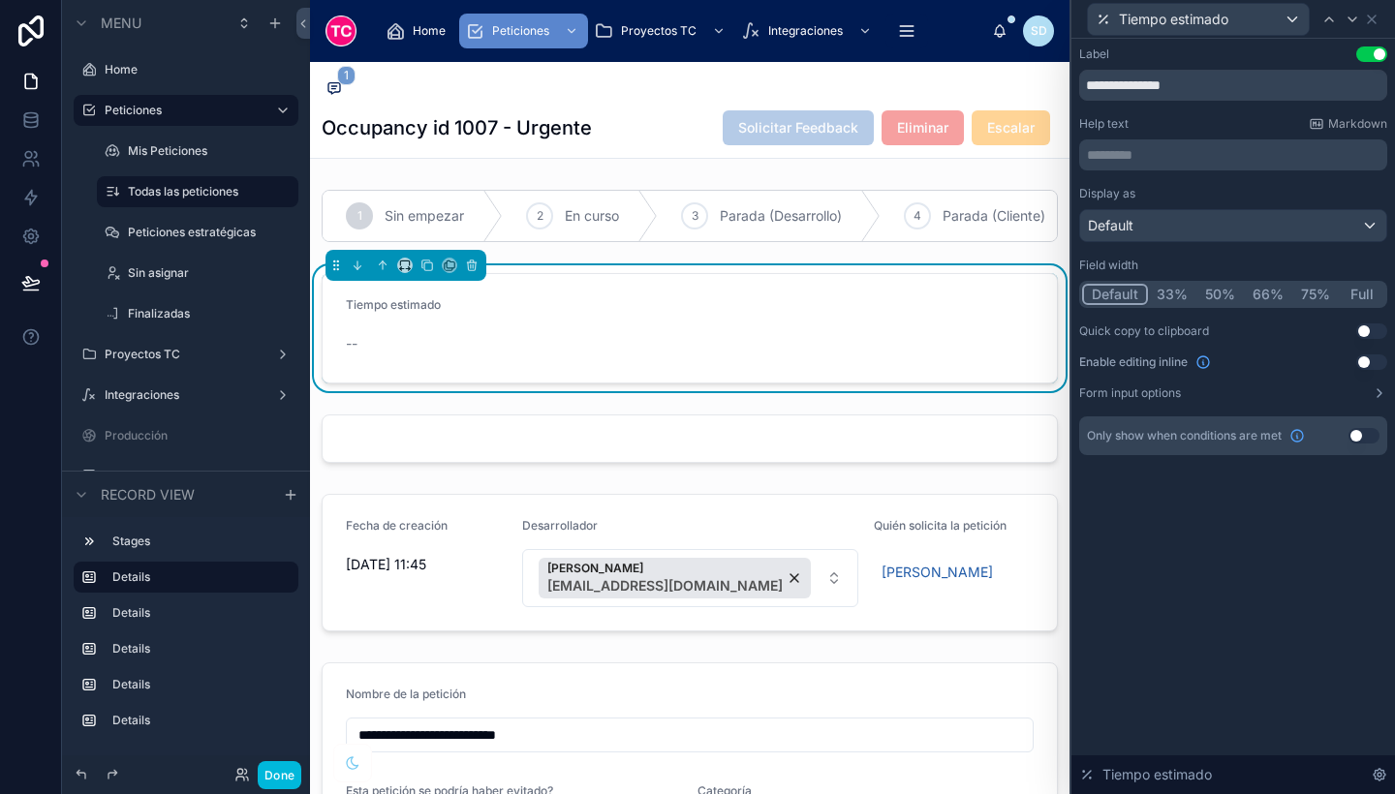
click at [1185, 148] on p "********* ﻿" at bounding box center [1235, 154] width 296 height 19
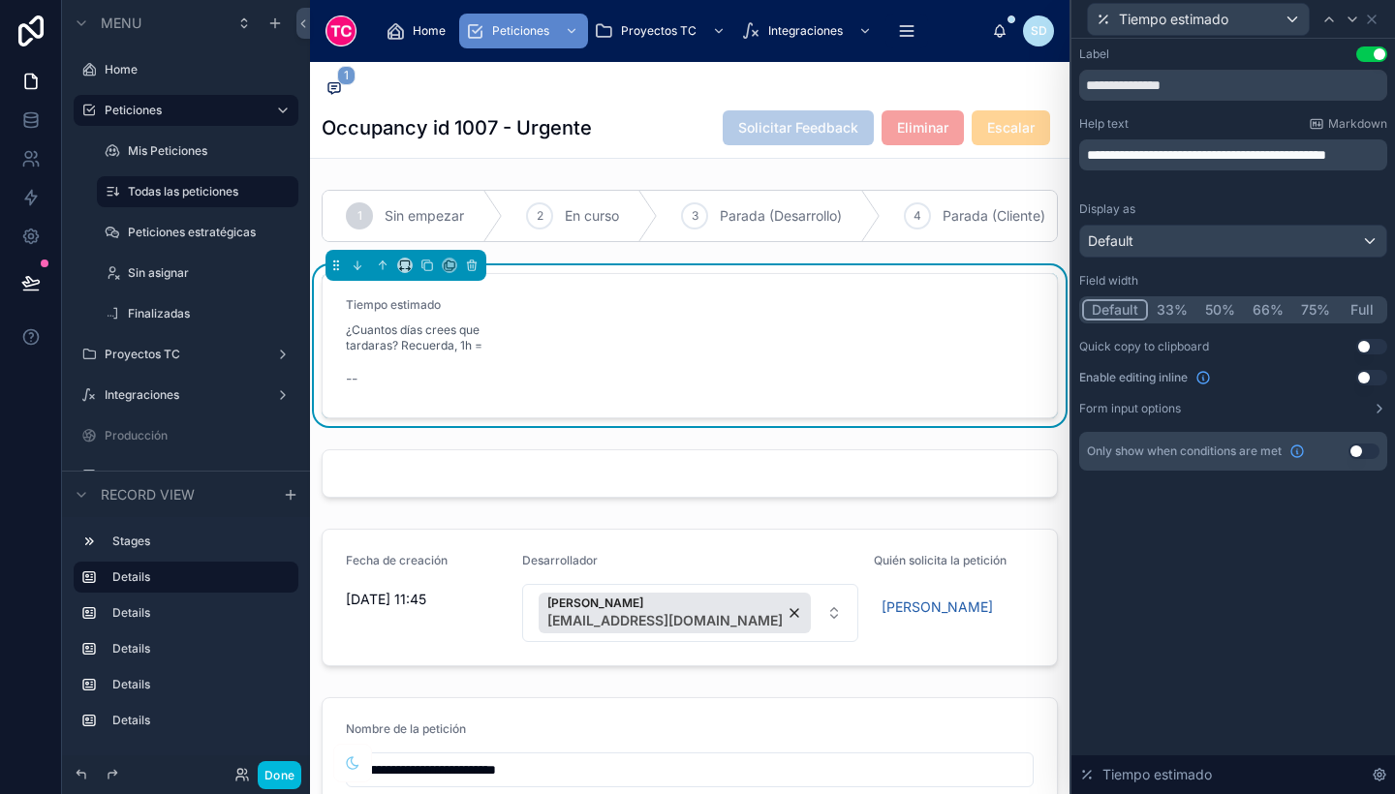
click at [1162, 165] on p "**********" at bounding box center [1235, 154] width 296 height 19
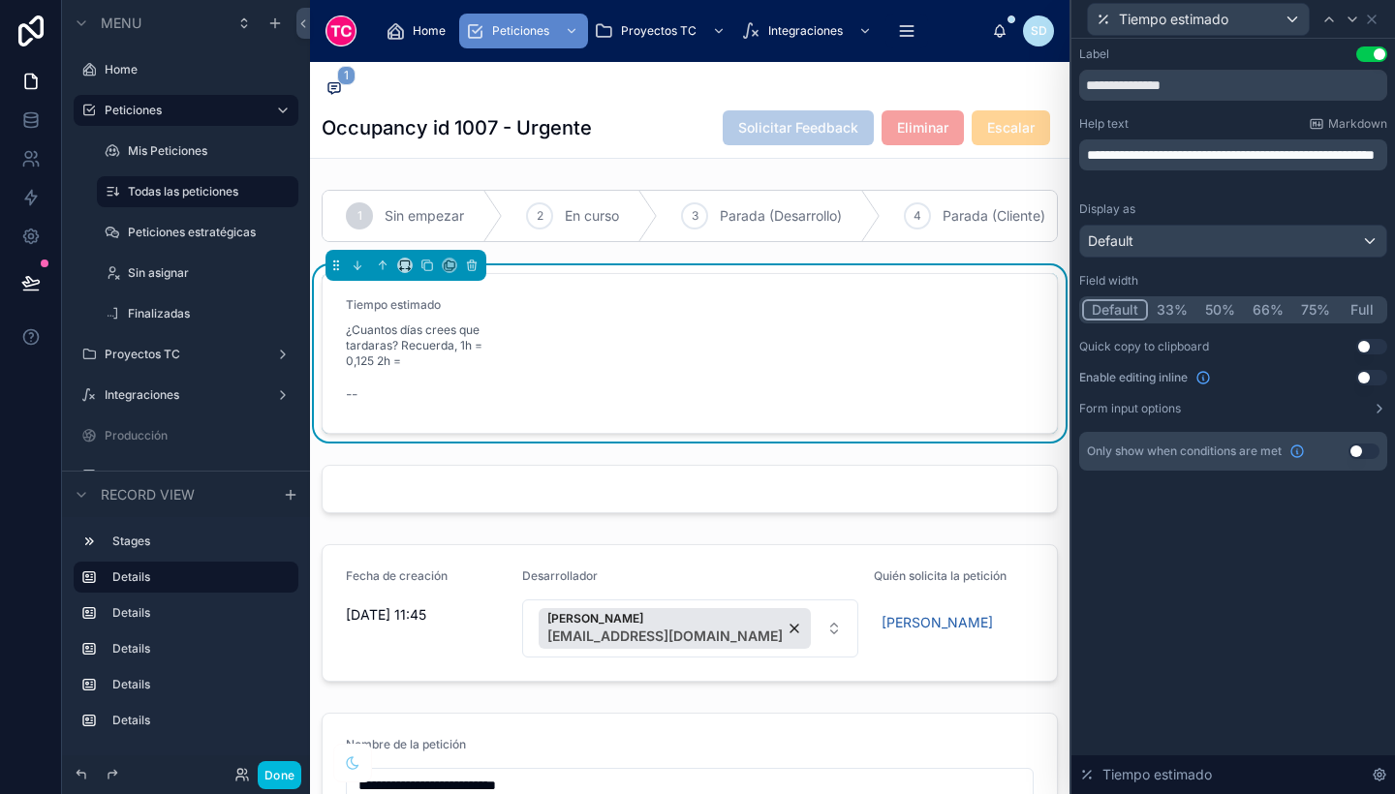
click at [1150, 162] on span "**********" at bounding box center [1231, 155] width 288 height 14
click at [1227, 168] on p "**********" at bounding box center [1235, 162] width 296 height 39
click at [1148, 171] on span "**********" at bounding box center [1233, 162] width 292 height 33
click at [1159, 168] on span "**********" at bounding box center [1233, 162] width 292 height 33
click at [1320, 169] on p "**********" at bounding box center [1235, 162] width 296 height 39
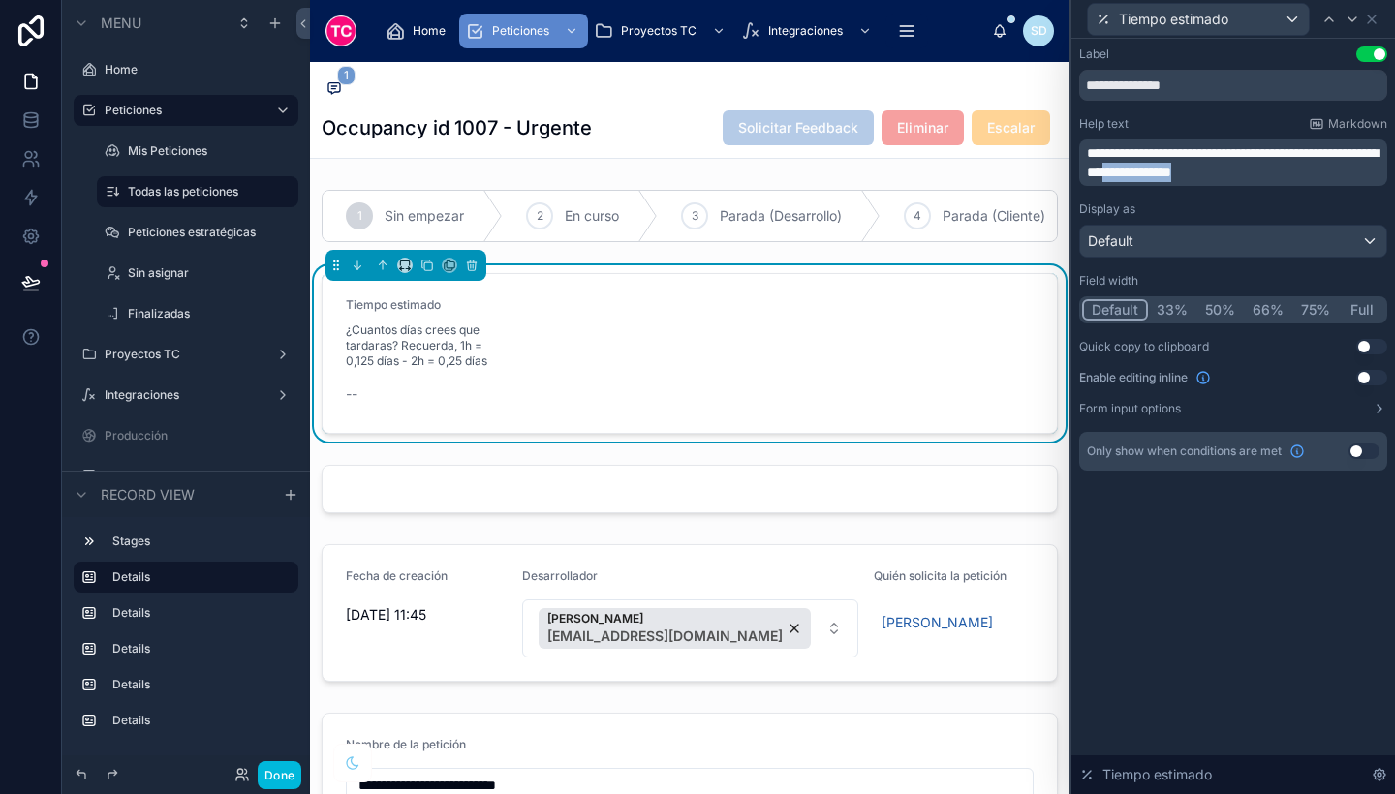
drag, startPoint x: 1320, startPoint y: 169, endPoint x: 1198, endPoint y: 171, distance: 122.1
click at [1198, 171] on p "**********" at bounding box center [1235, 162] width 296 height 39
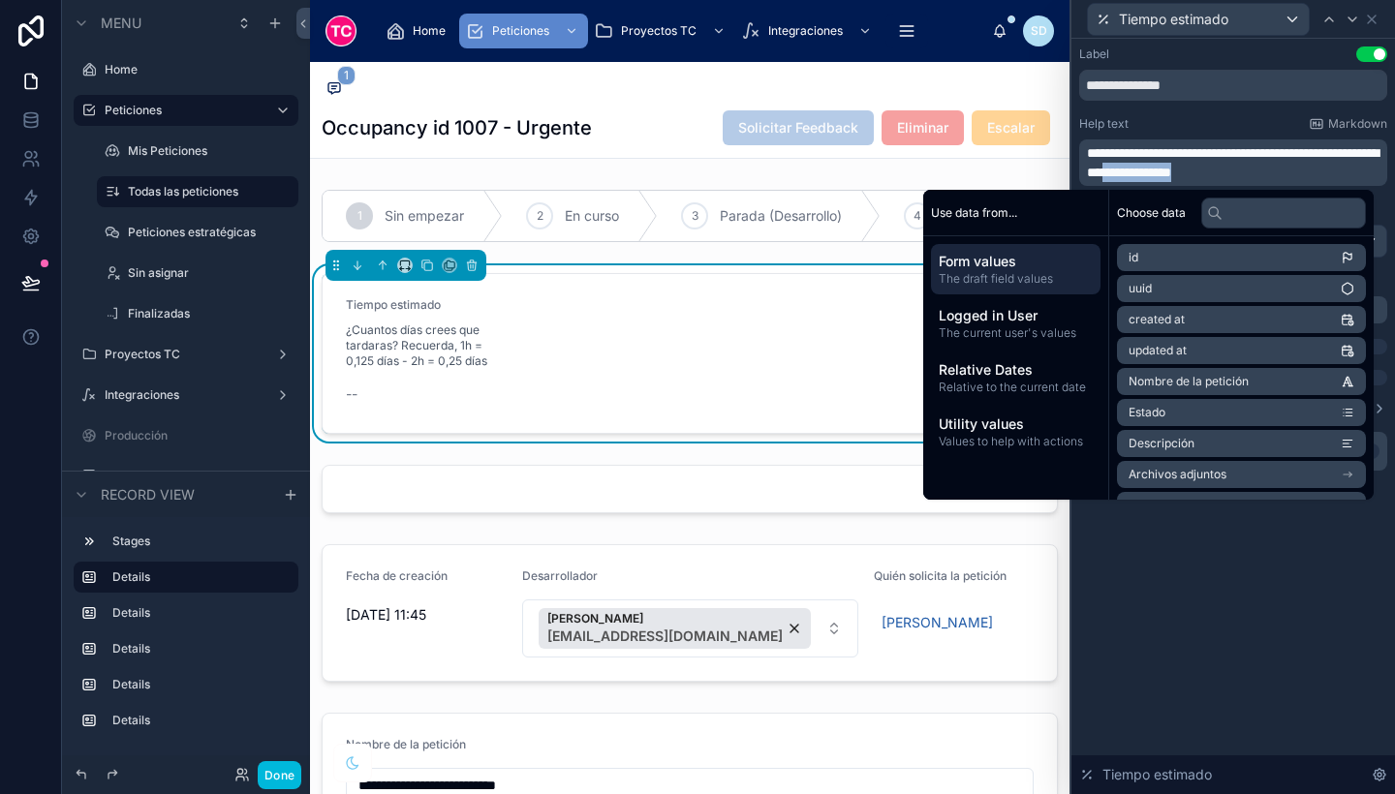
copy span "**********"
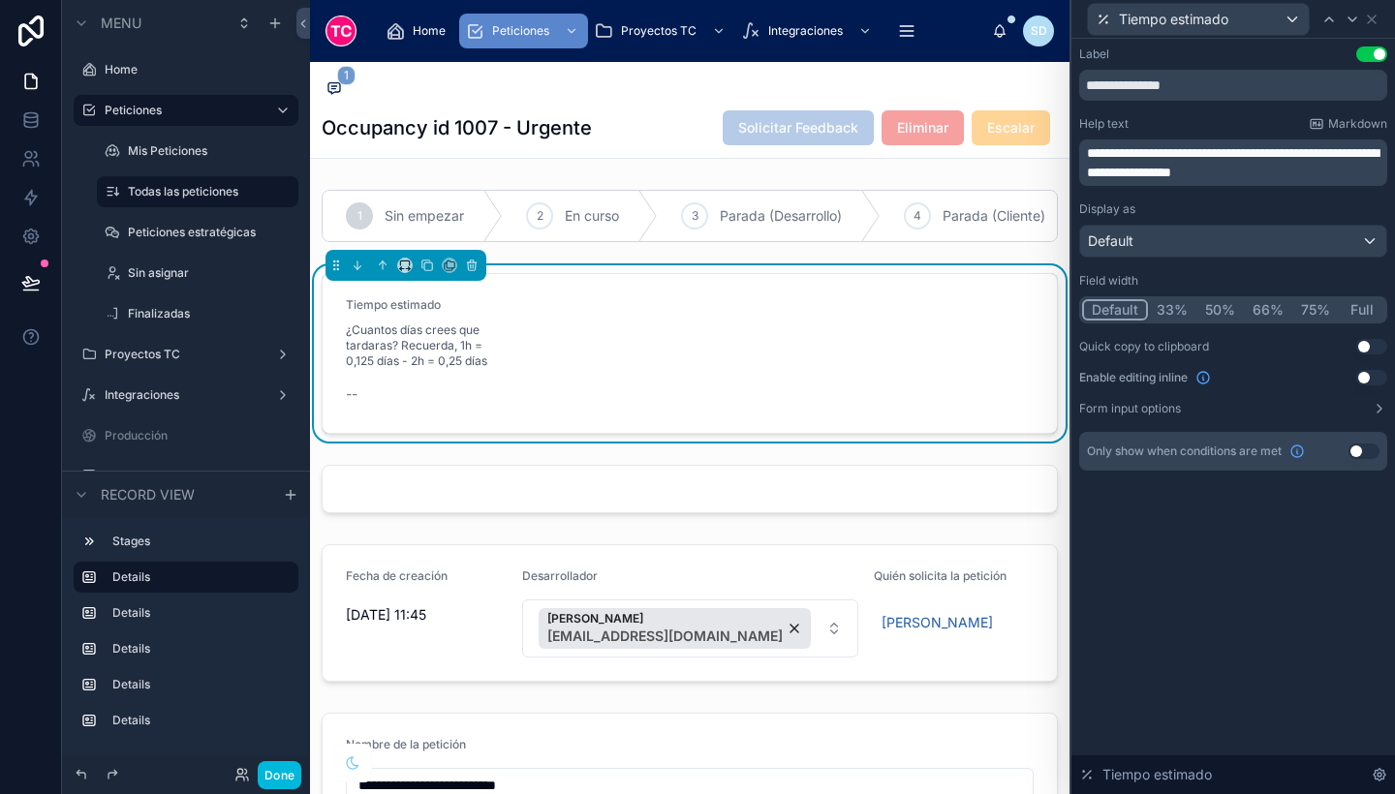
click at [1183, 171] on span "**********" at bounding box center [1233, 162] width 292 height 33
click at [1332, 170] on p "**********" at bounding box center [1235, 162] width 296 height 39
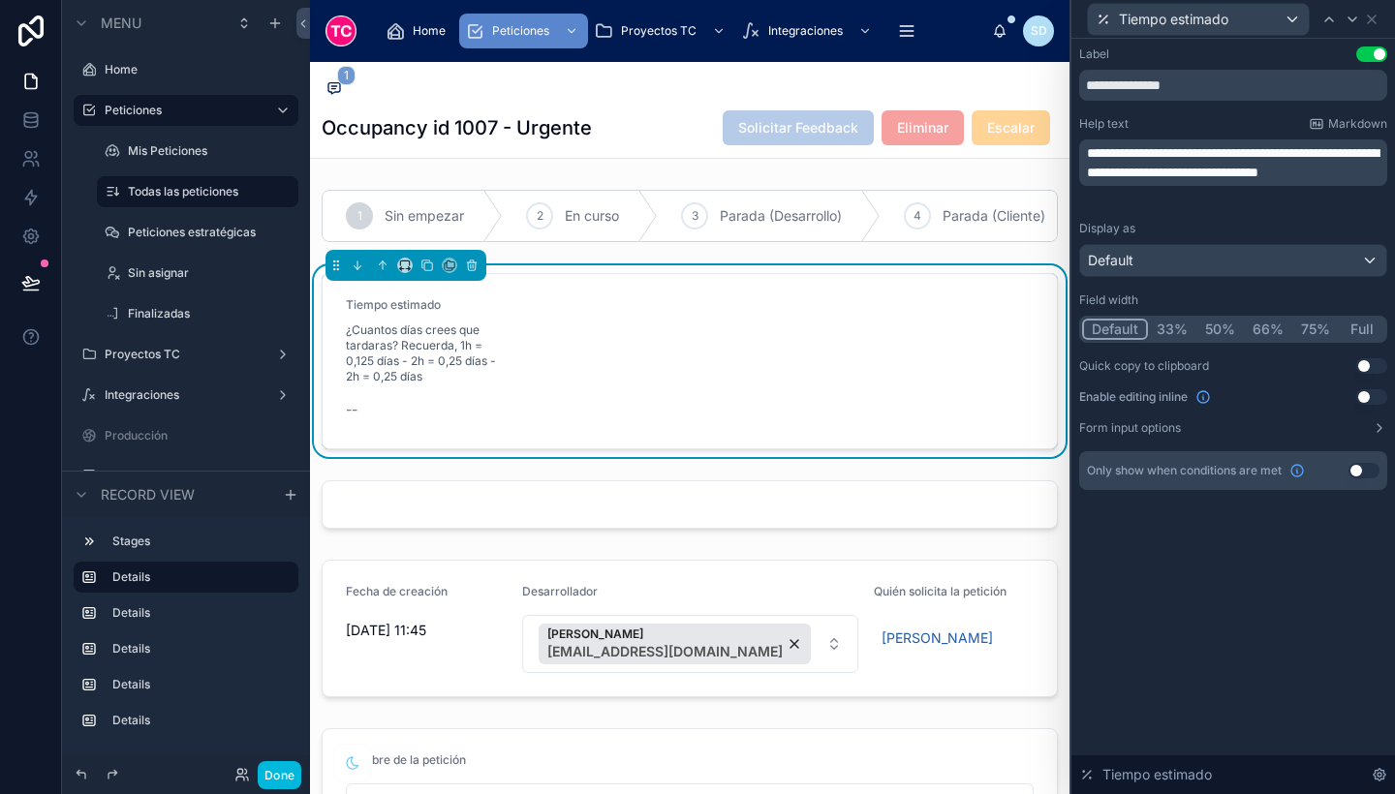
click at [1319, 172] on span "**********" at bounding box center [1233, 162] width 292 height 33
click at [1186, 182] on p "**********" at bounding box center [1235, 162] width 296 height 39
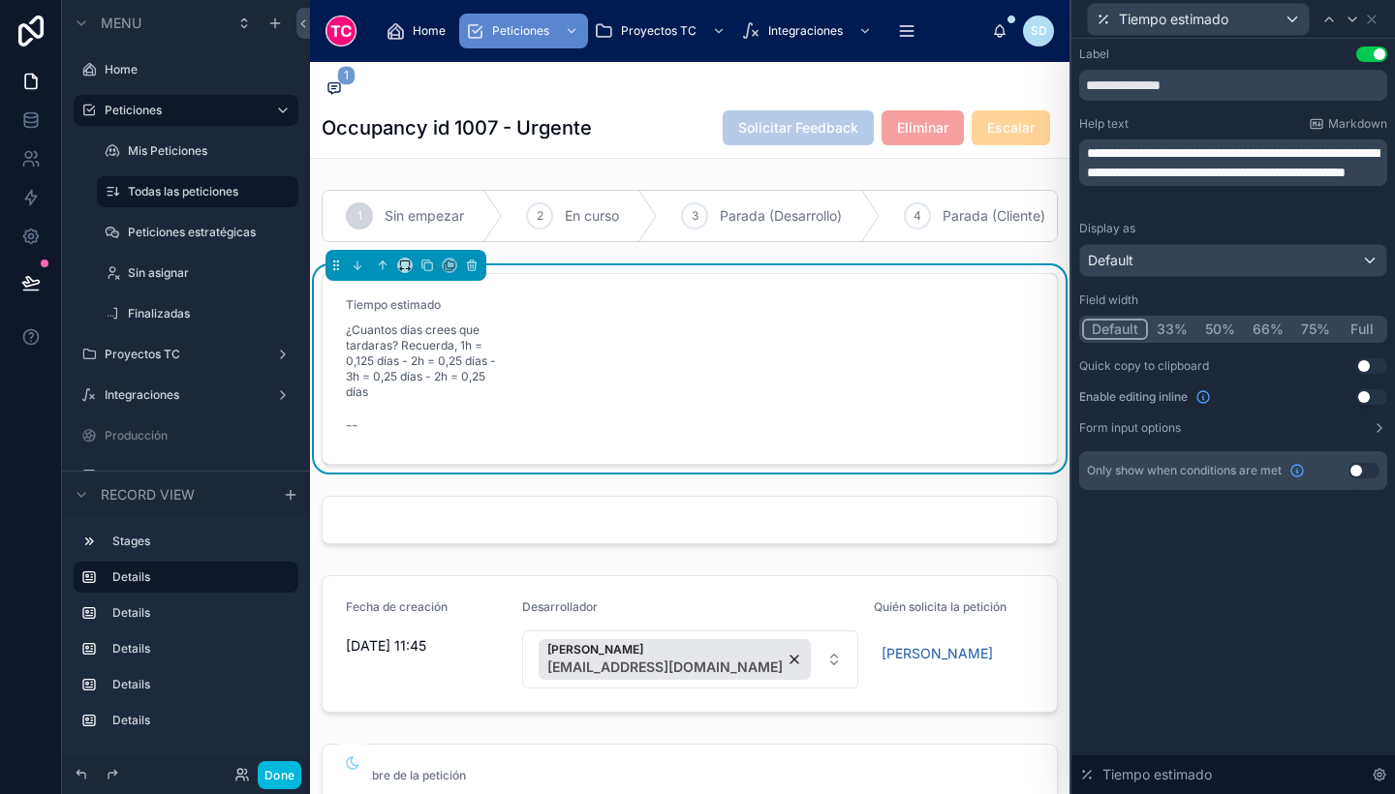
click at [1351, 175] on span "**********" at bounding box center [1233, 162] width 292 height 33
click at [1134, 179] on span "**********" at bounding box center [1233, 162] width 292 height 33
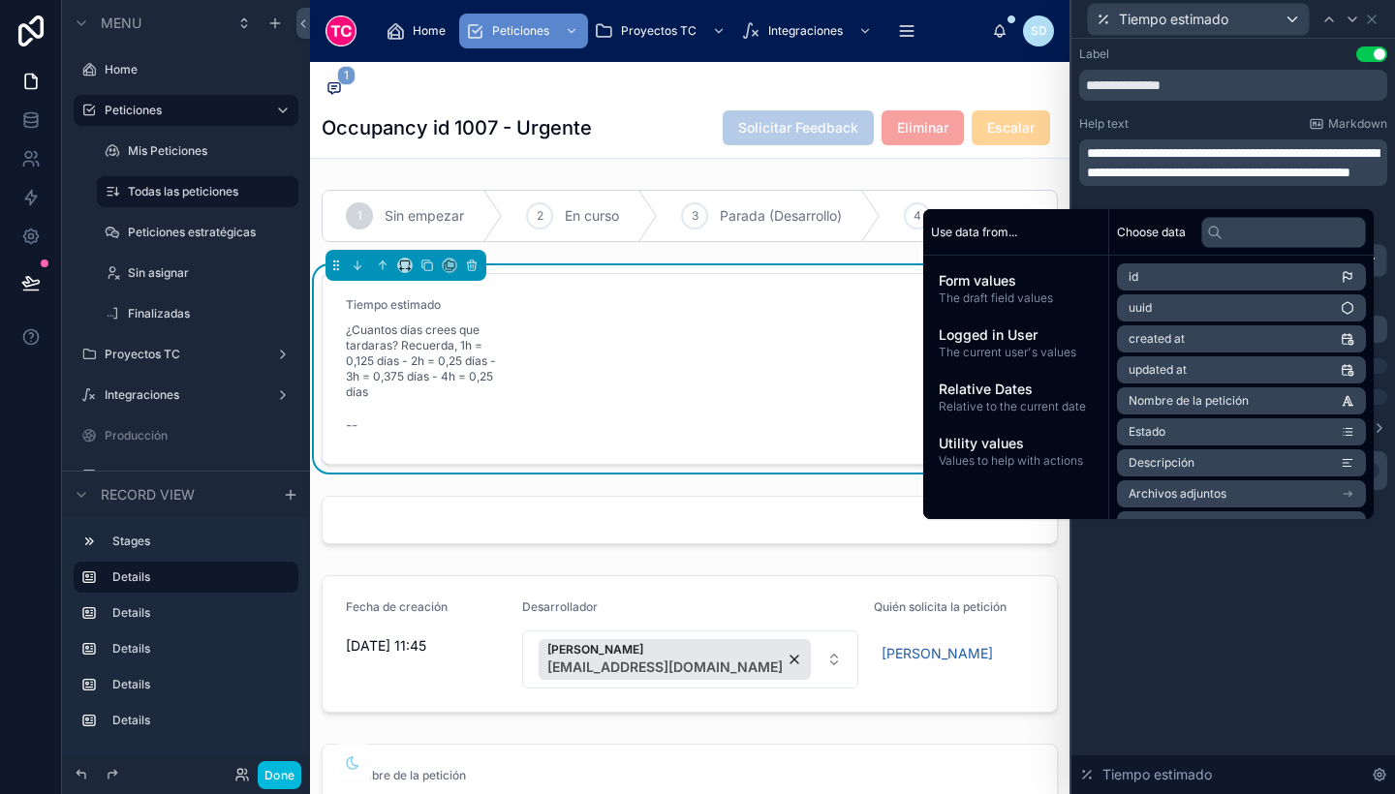
click at [1186, 179] on span "**********" at bounding box center [1233, 162] width 292 height 33
click at [1253, 182] on p "**********" at bounding box center [1235, 162] width 296 height 39
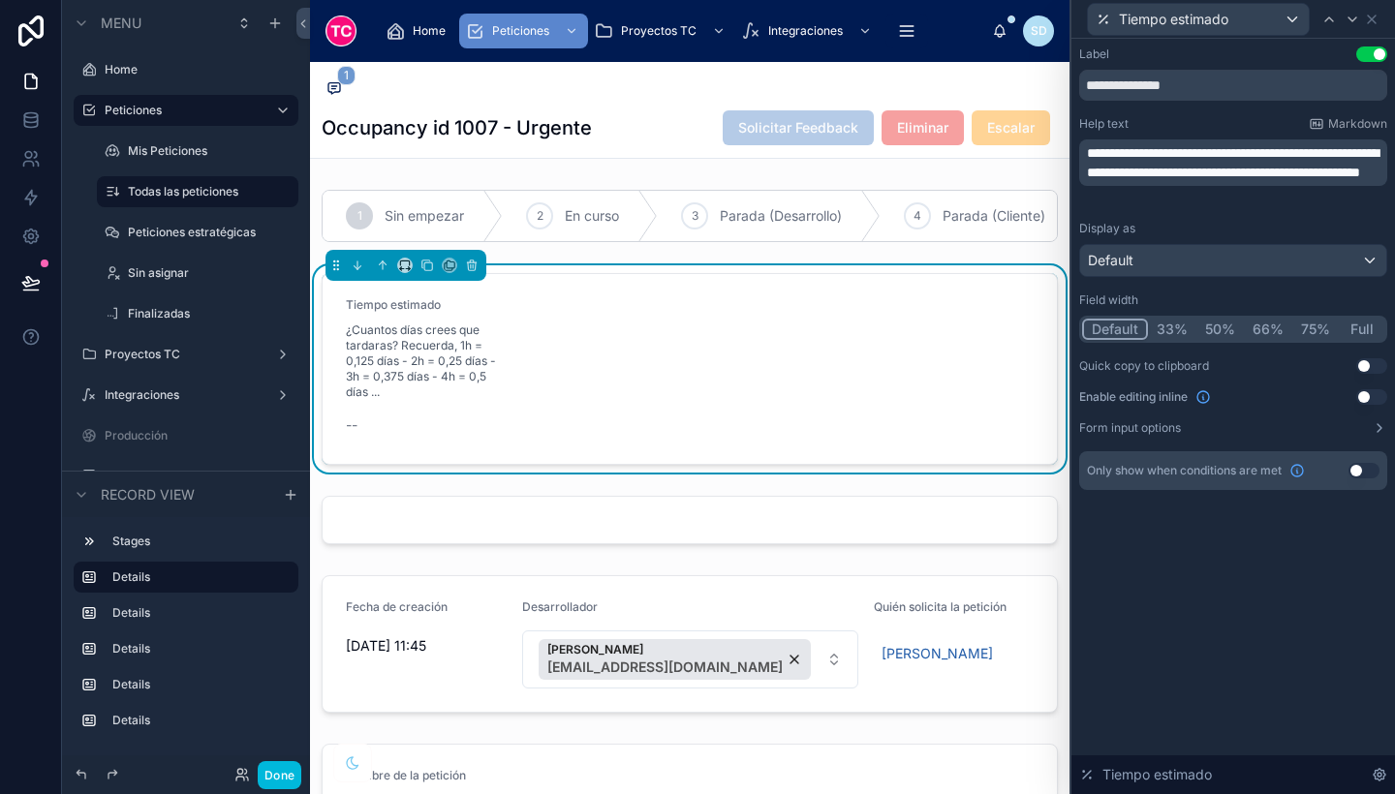
click at [1323, 605] on div "**********" at bounding box center [1233, 417] width 324 height 756
click at [1357, 331] on button "Full" at bounding box center [1362, 329] width 46 height 21
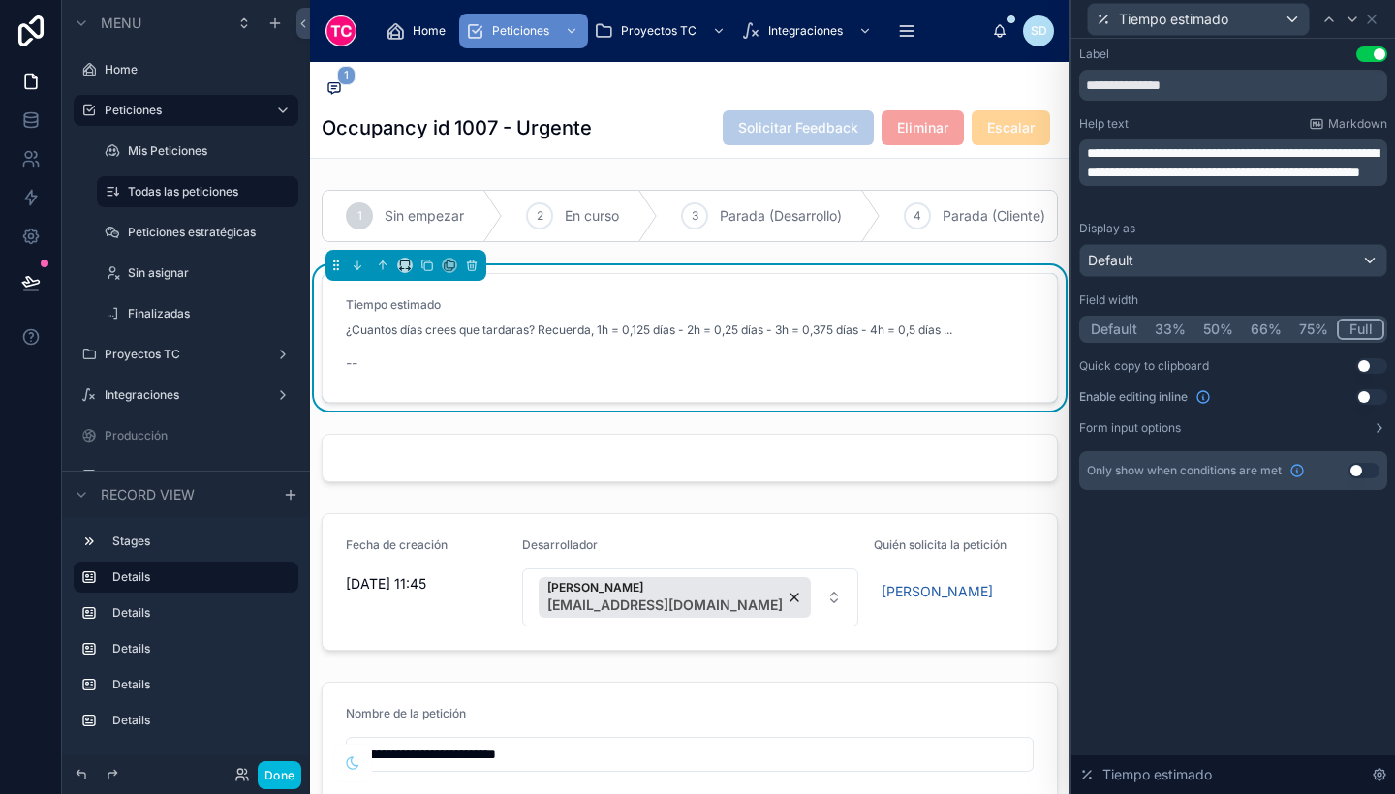
click at [1381, 390] on button "Use setting" at bounding box center [1371, 397] width 31 height 16
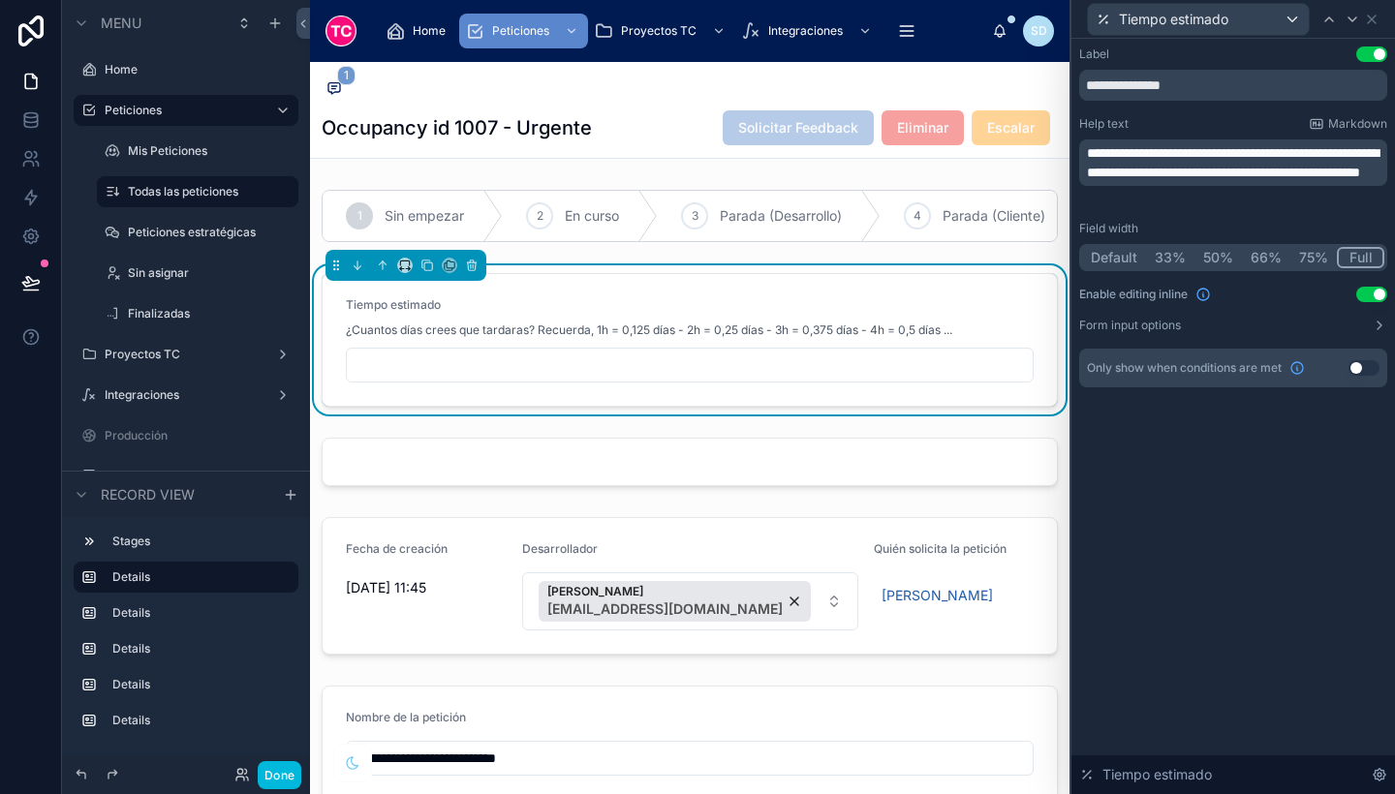
click at [1363, 371] on button "Use setting" at bounding box center [1364, 368] width 31 height 16
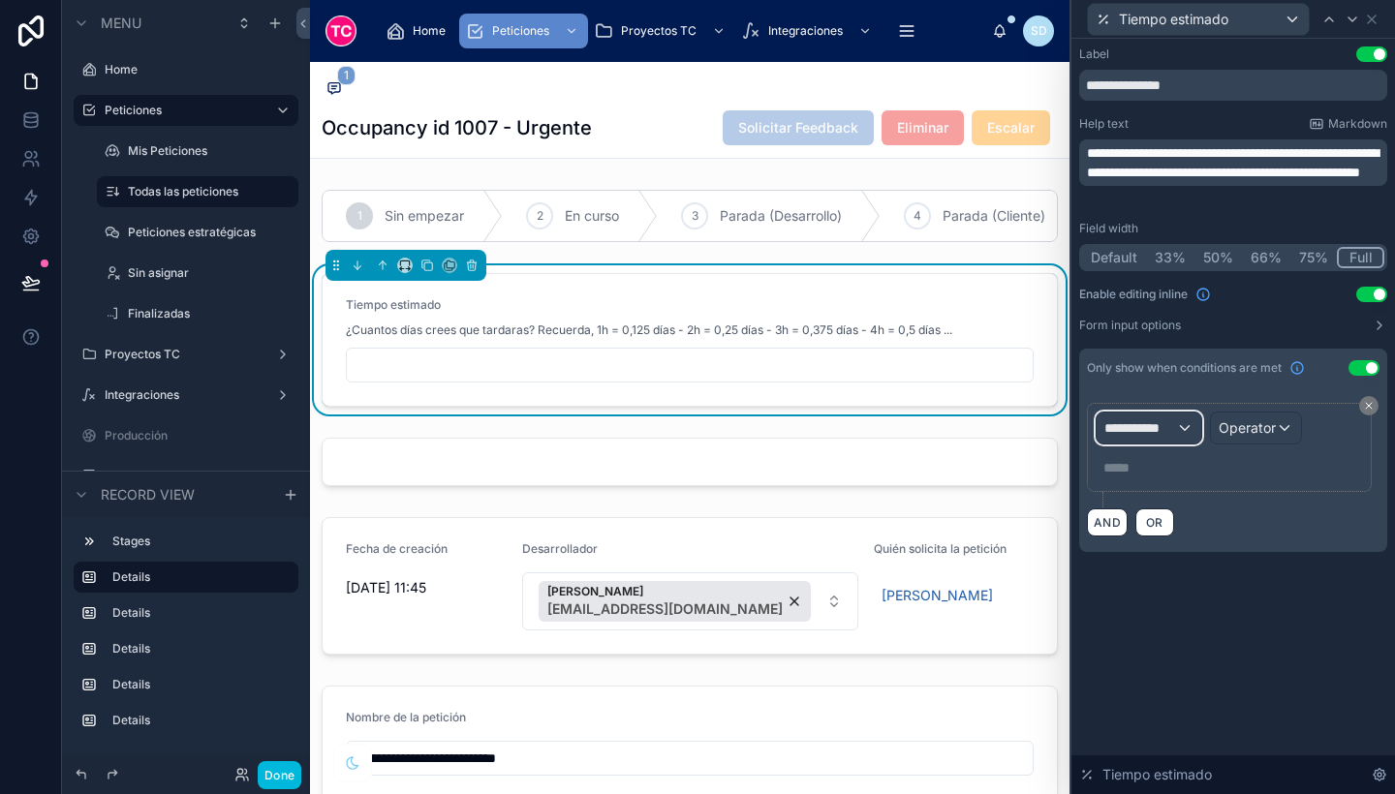
click at [1161, 421] on span "**********" at bounding box center [1140, 428] width 72 height 19
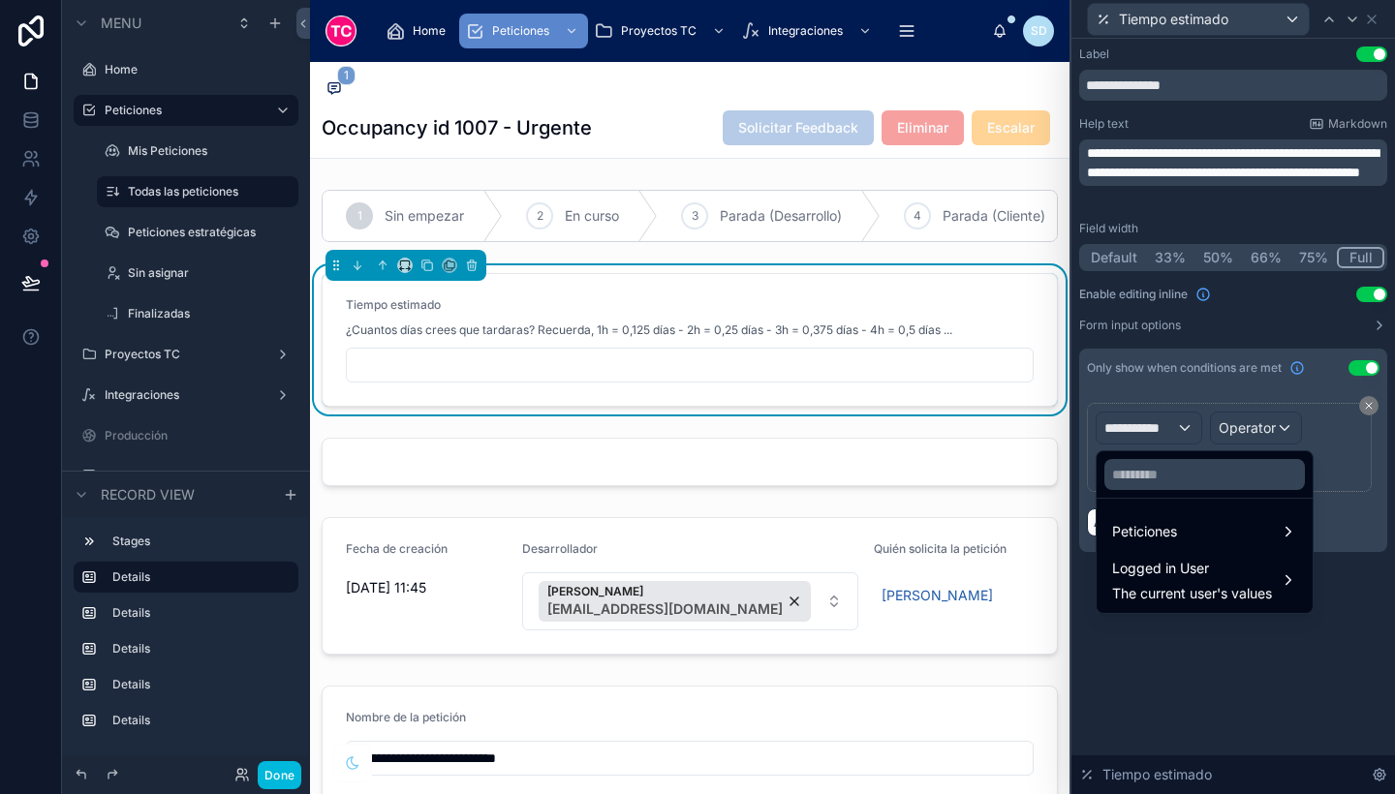
click at [1141, 532] on span "Peticiones" at bounding box center [1144, 531] width 65 height 23
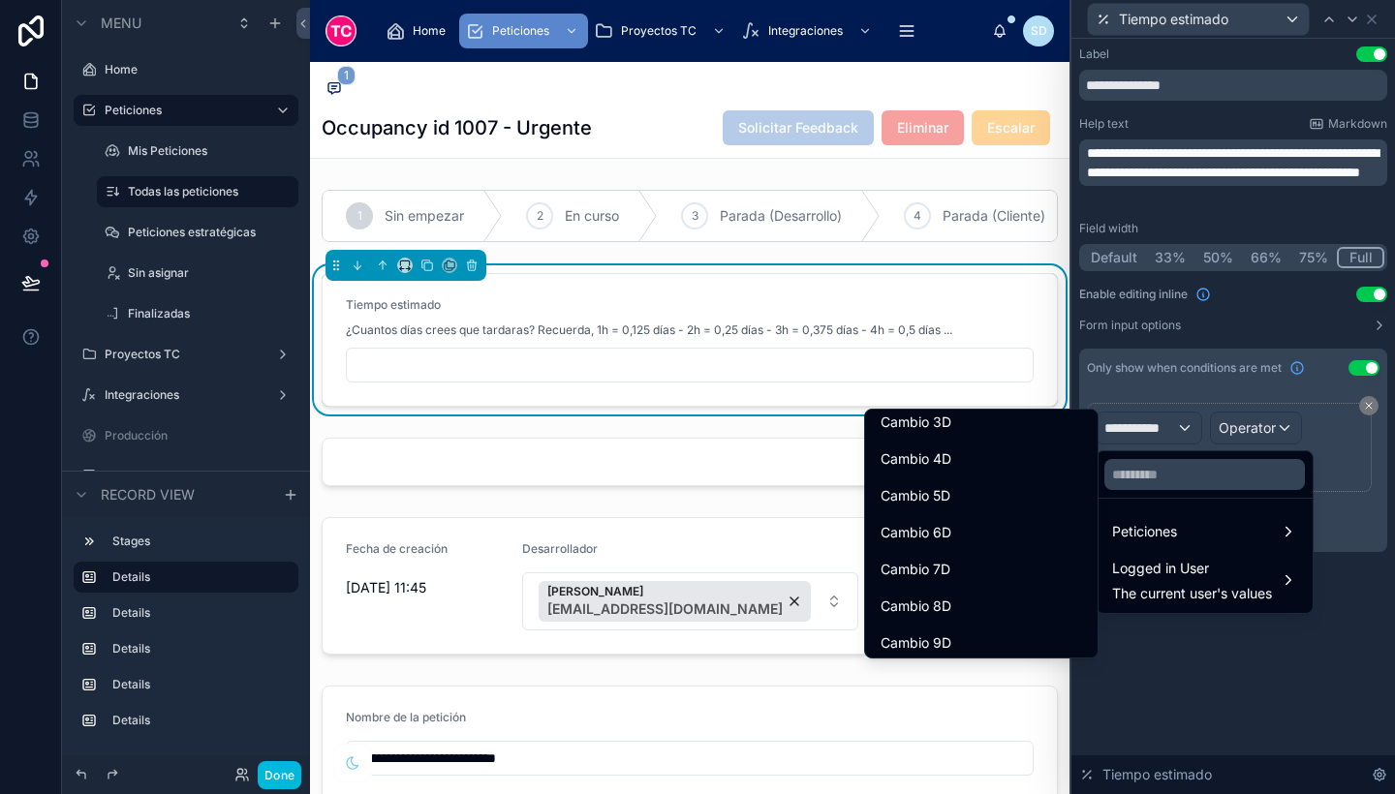
scroll to position [1664, 0]
click at [1163, 462] on input "text" at bounding box center [1204, 474] width 201 height 31
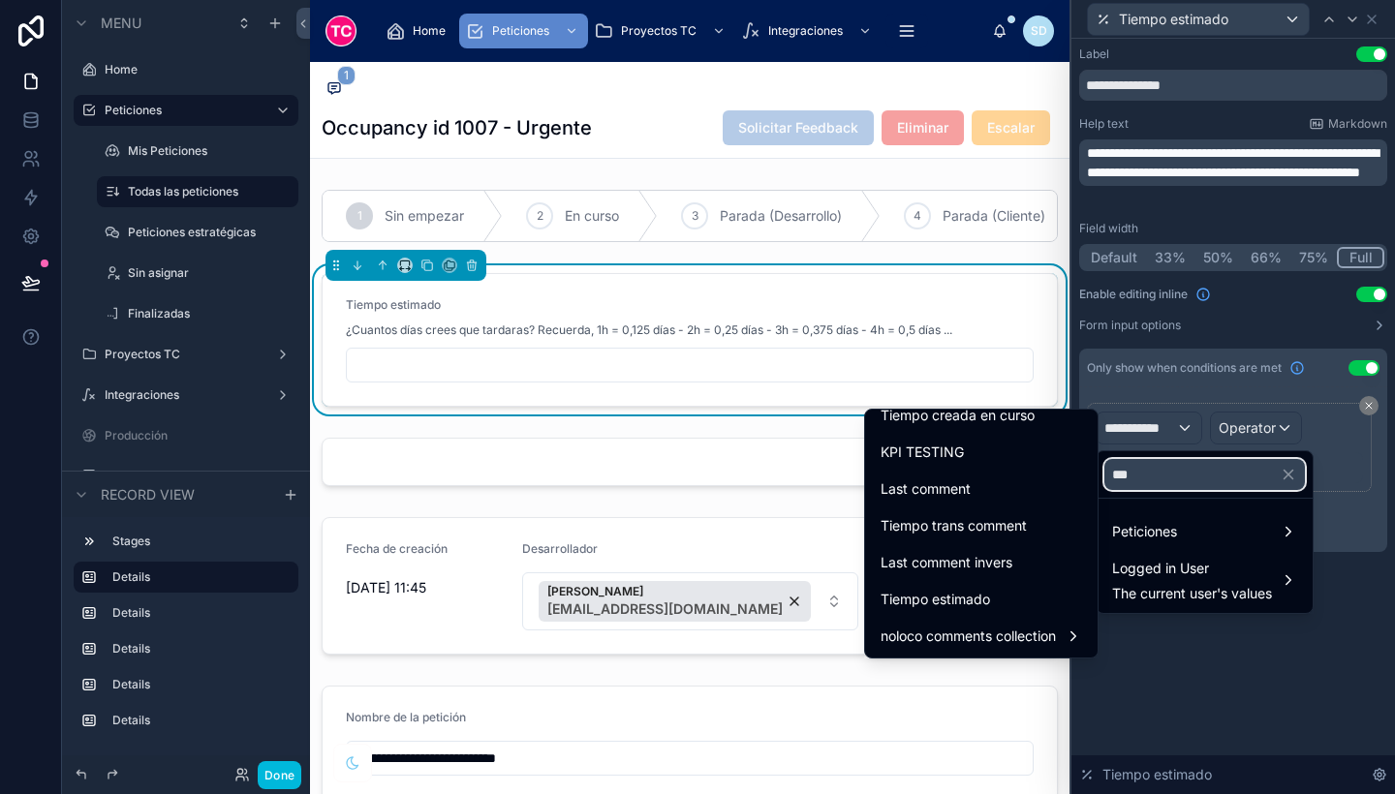
scroll to position [0, 0]
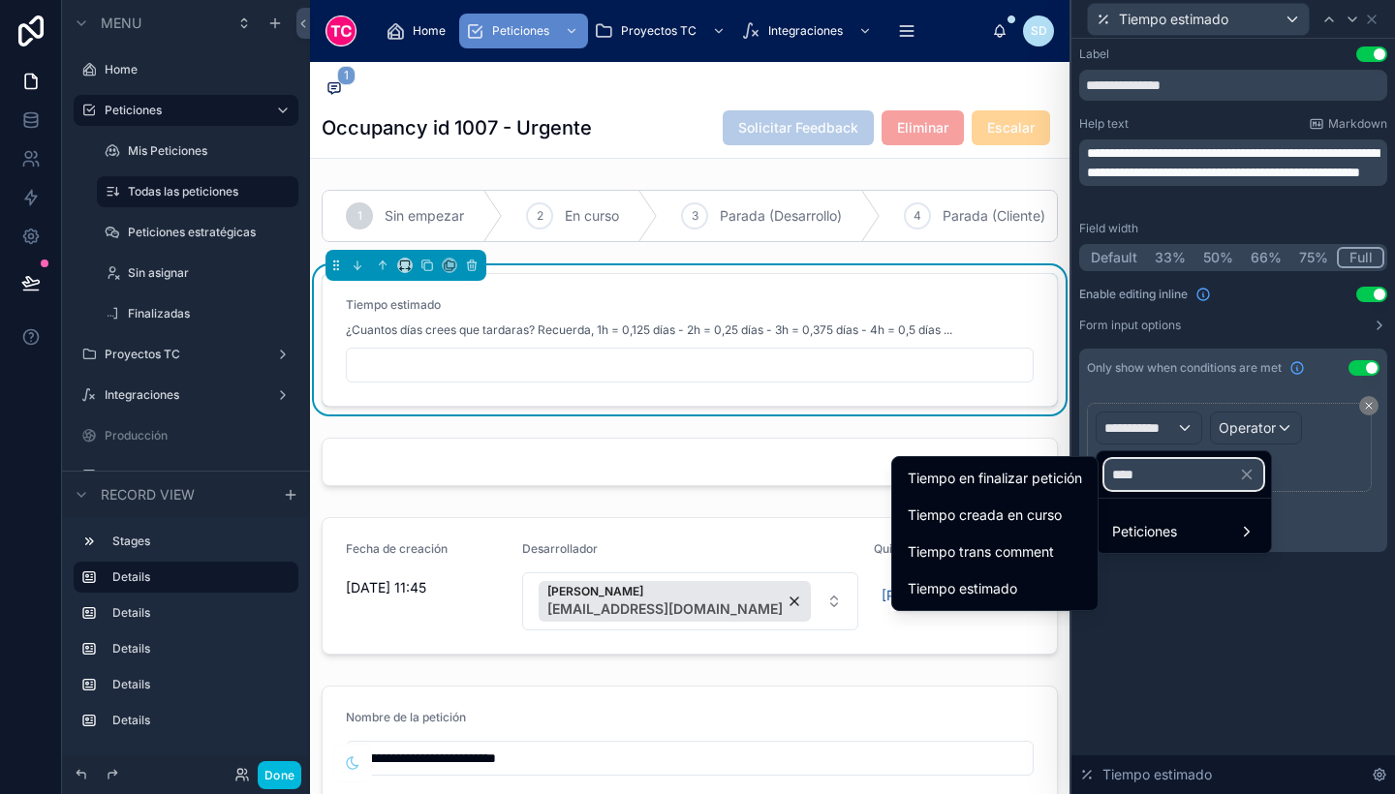
type input "****"
click at [1036, 582] on div "Tiempo estimado" at bounding box center [995, 588] width 174 height 23
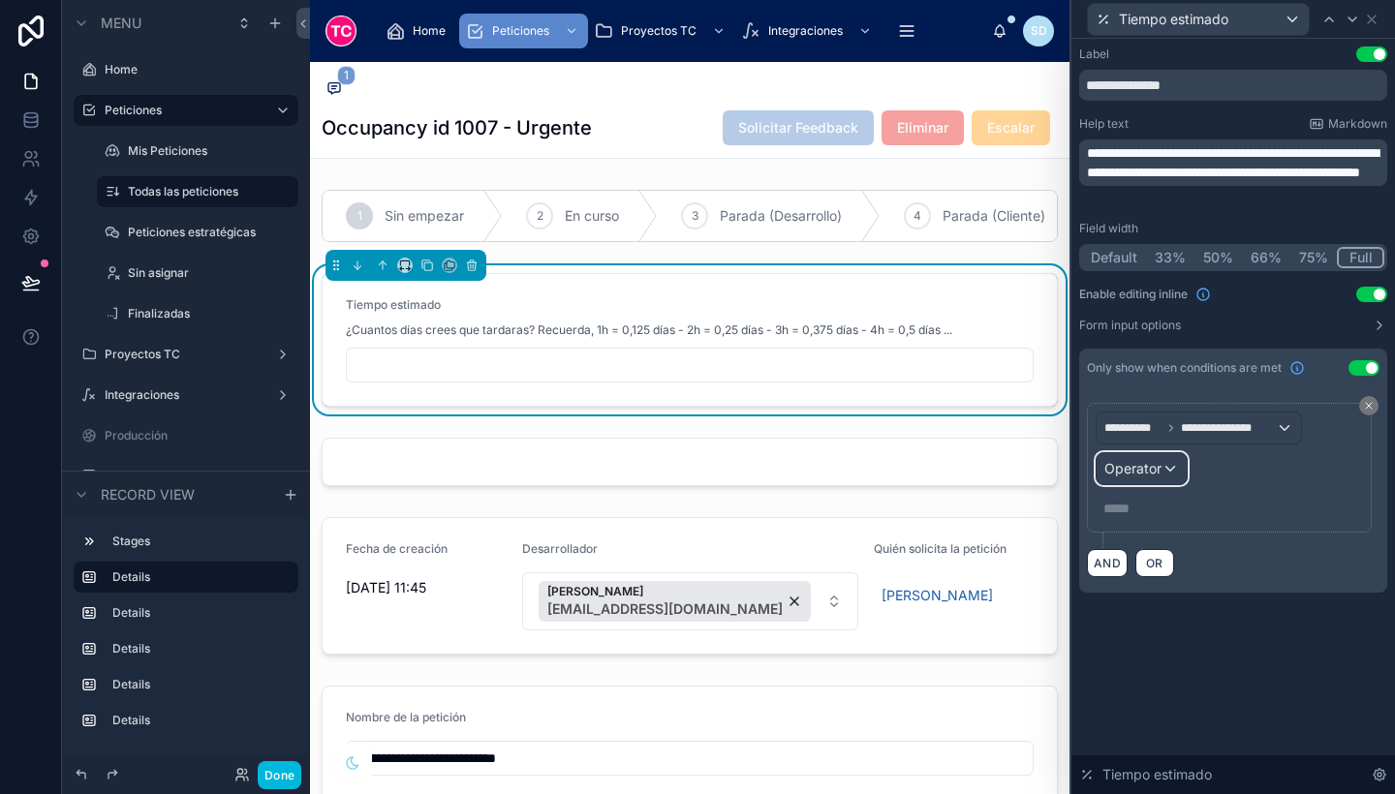
click at [1169, 455] on div "Operator" at bounding box center [1142, 468] width 90 height 31
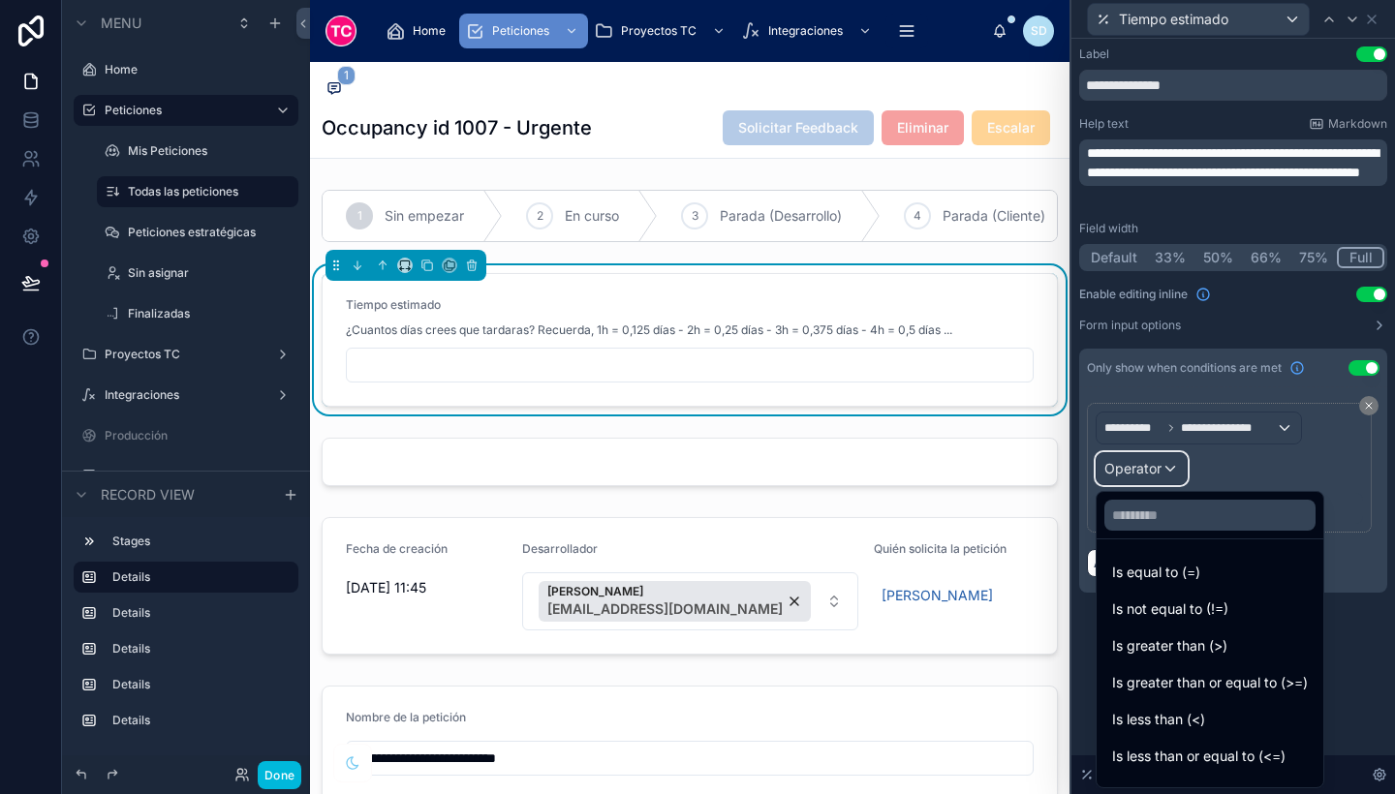
scroll to position [138, 0]
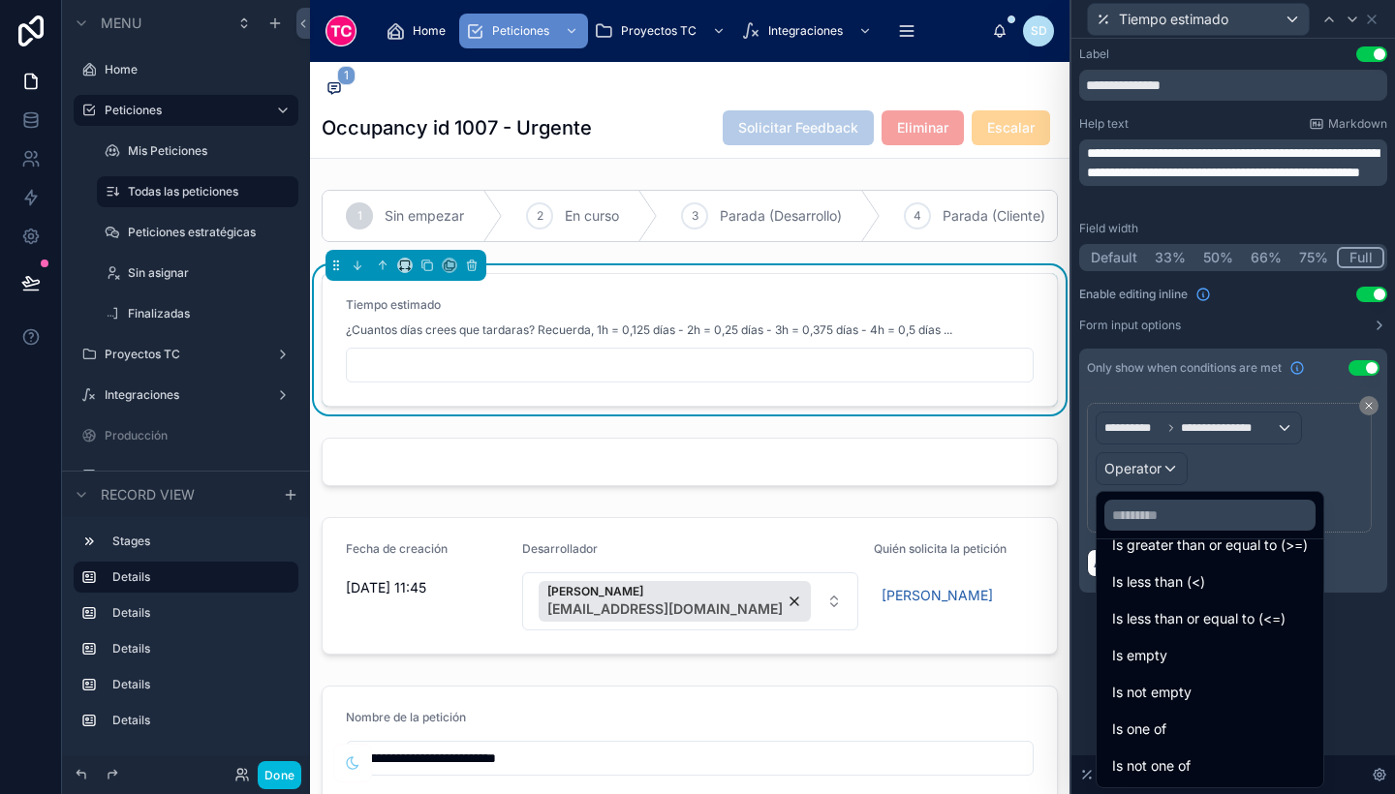
click at [1205, 660] on div "Is empty" at bounding box center [1210, 655] width 196 height 23
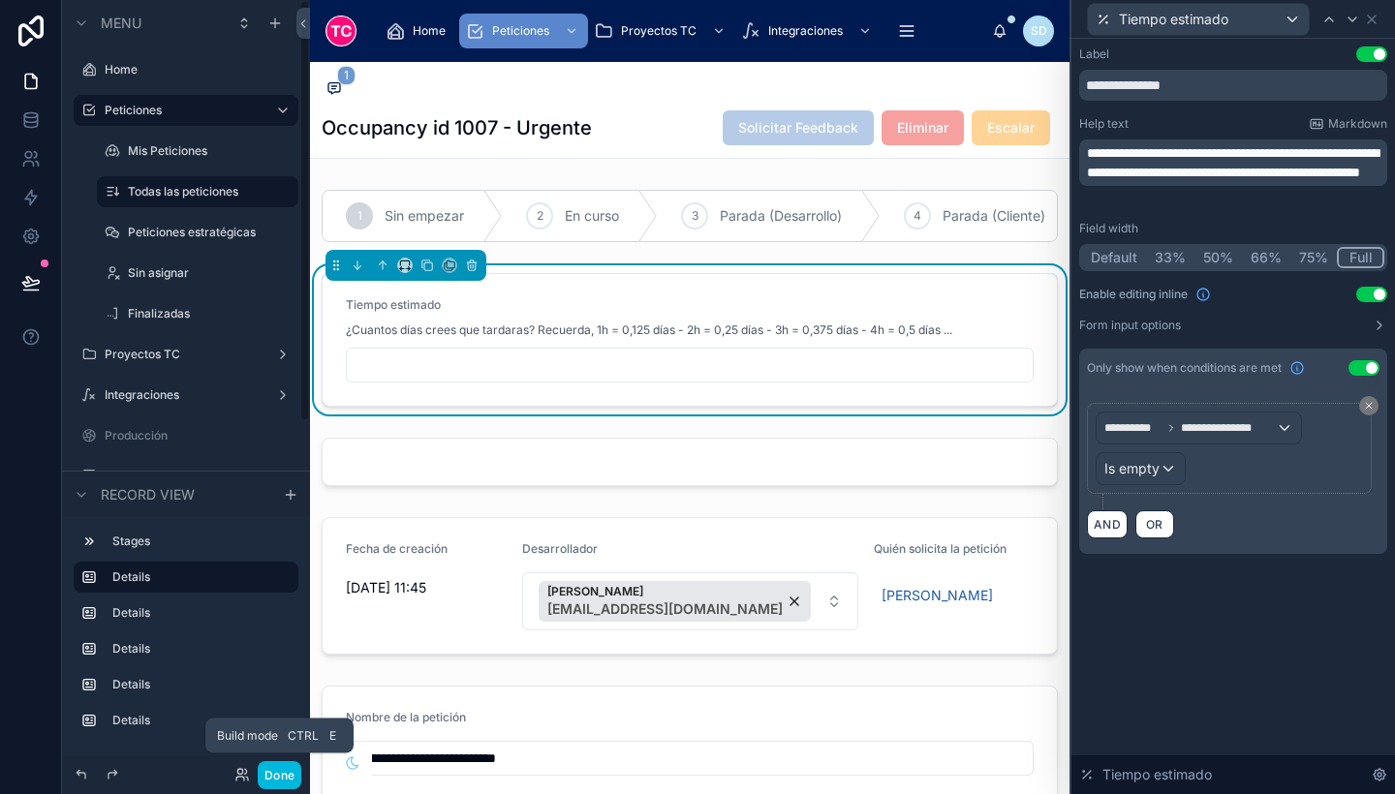
click at [278, 771] on button "Done" at bounding box center [280, 775] width 44 height 28
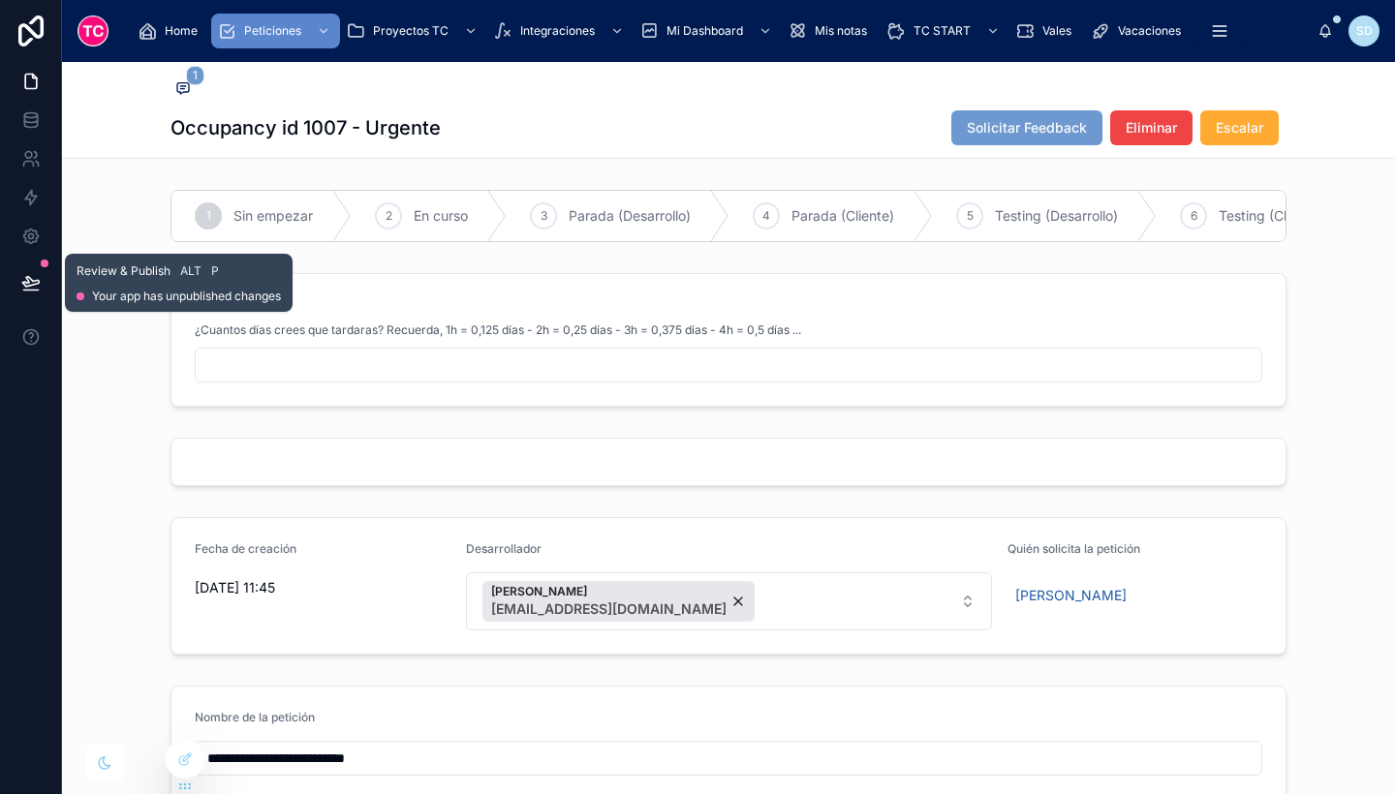
click at [35, 279] on icon at bounding box center [30, 282] width 19 height 19
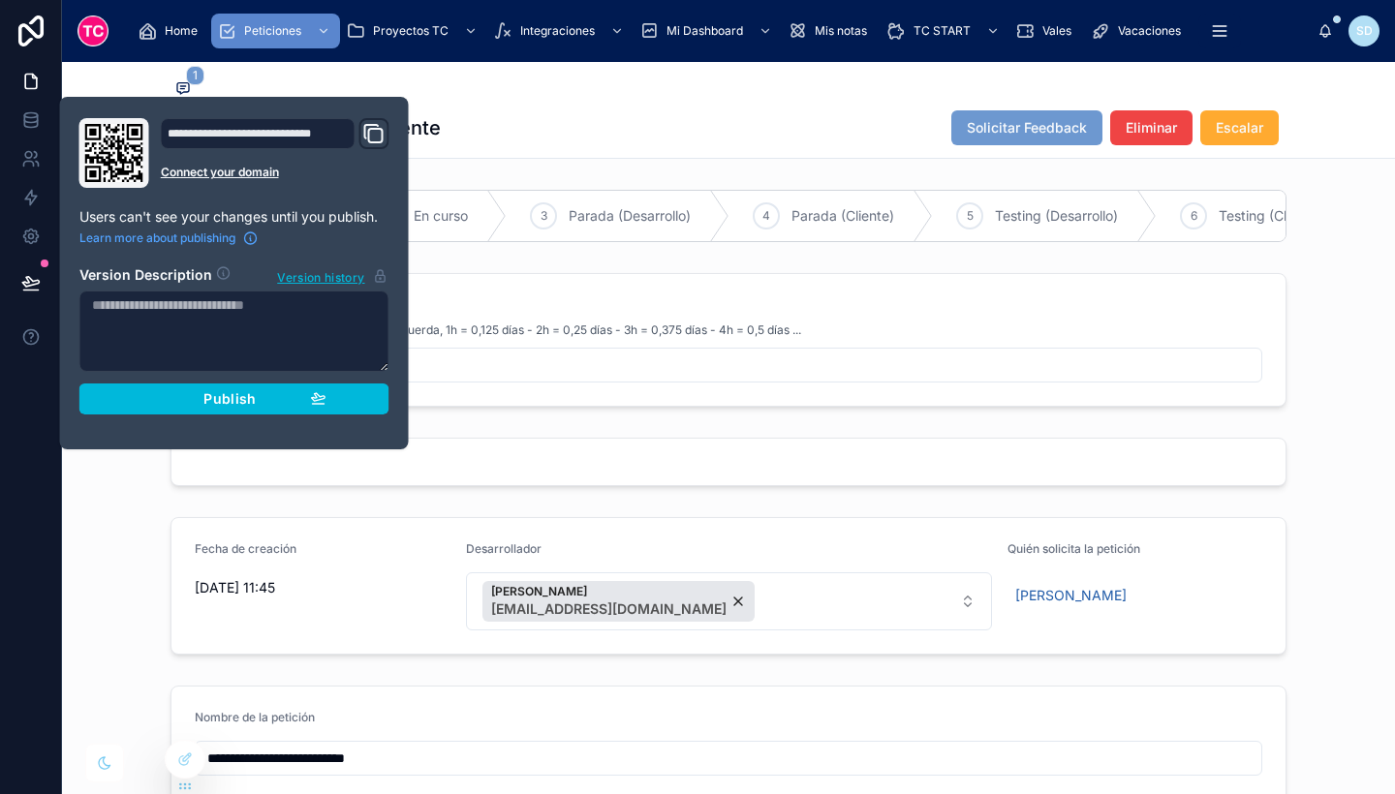
click at [220, 393] on span "Publish" at bounding box center [229, 398] width 52 height 17
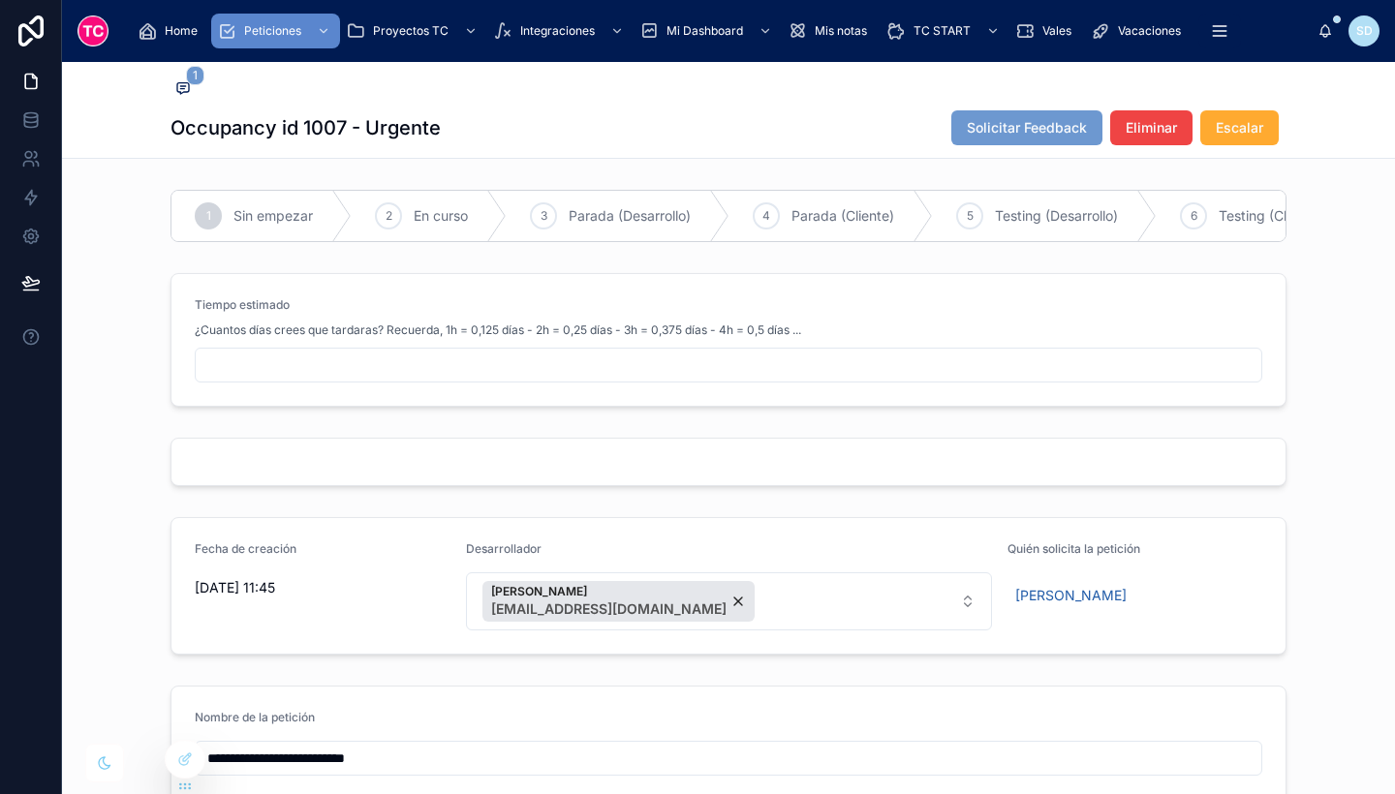
click at [92, 484] on div at bounding box center [728, 462] width 1333 height 64
click at [171, 86] on span at bounding box center [183, 88] width 25 height 21
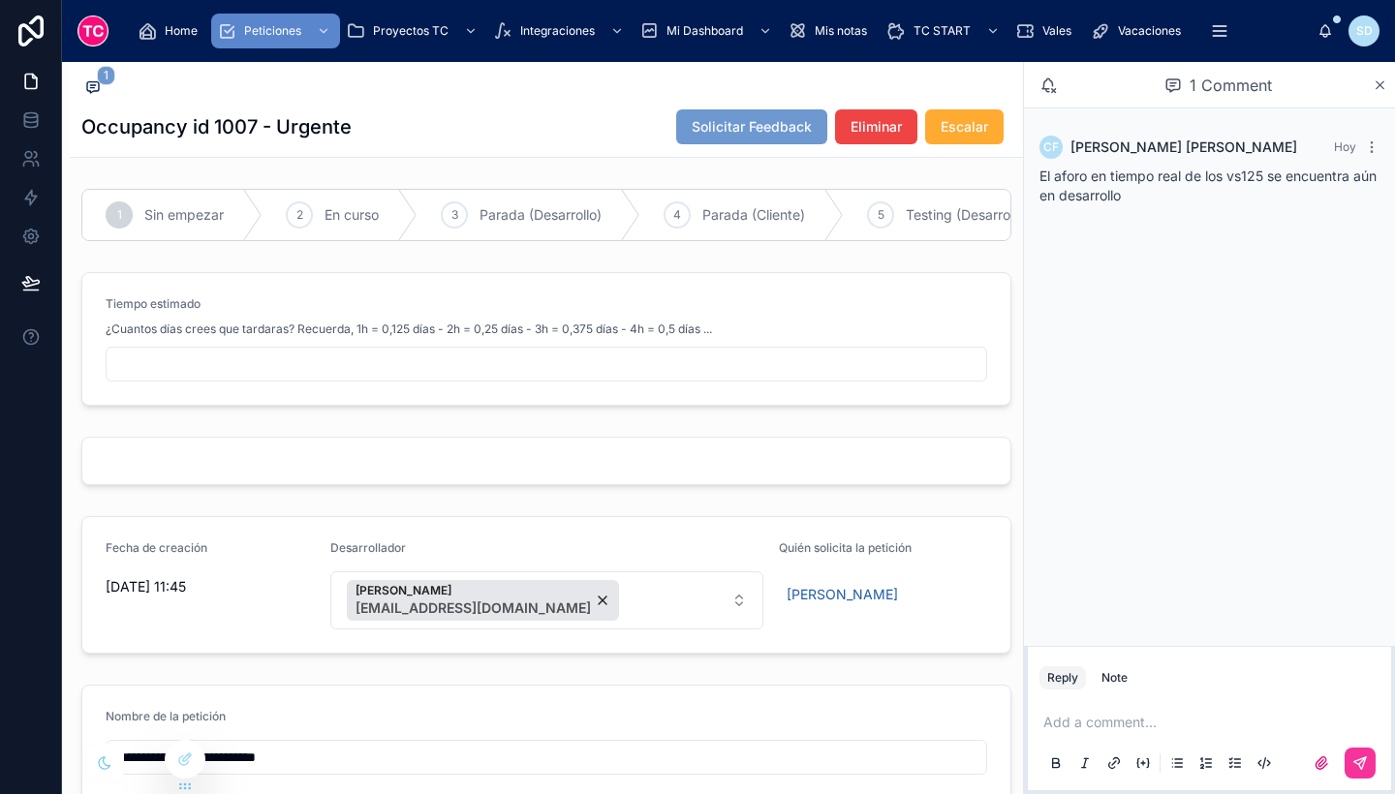
click at [1378, 83] on icon at bounding box center [1381, 85] width 8 height 8
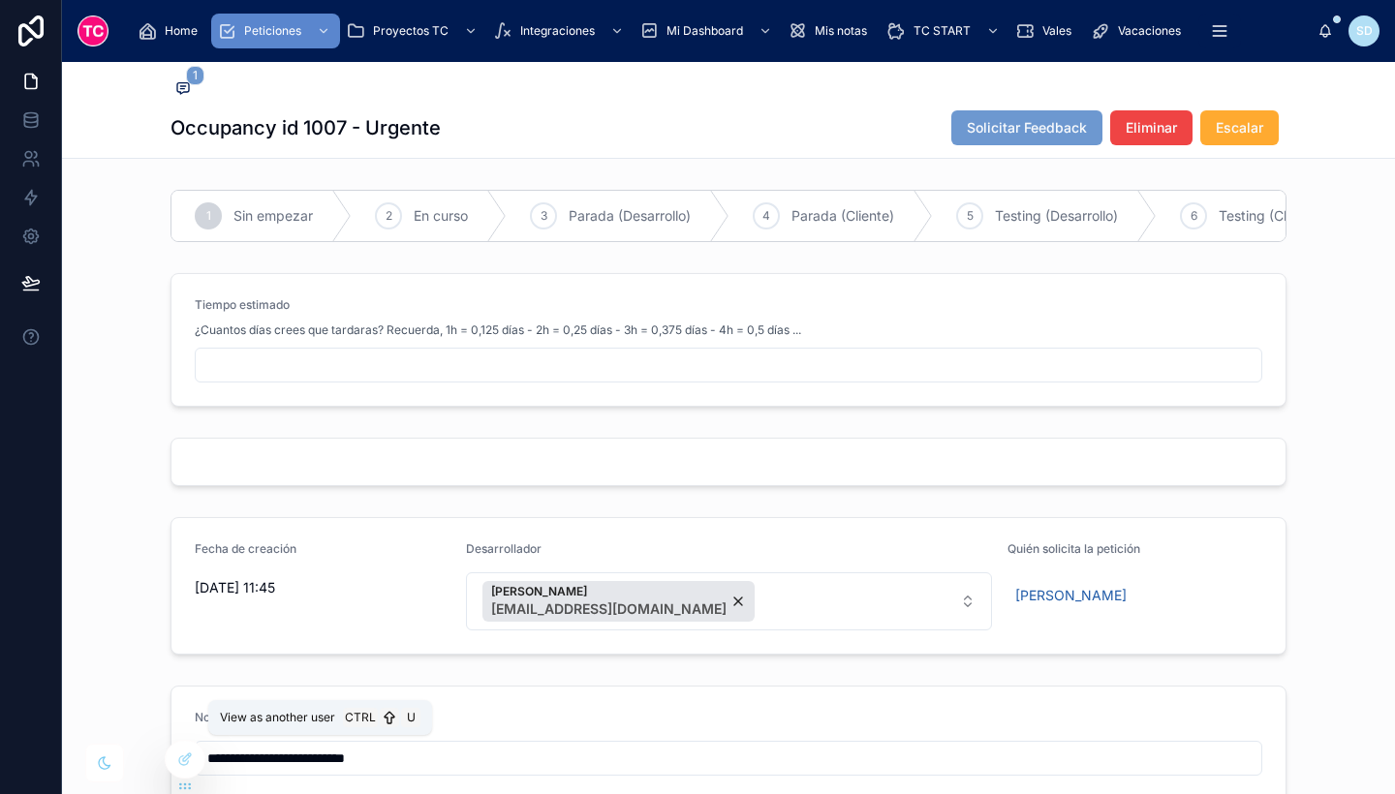
click at [0, 0] on icon at bounding box center [0, 0] width 0 height 0
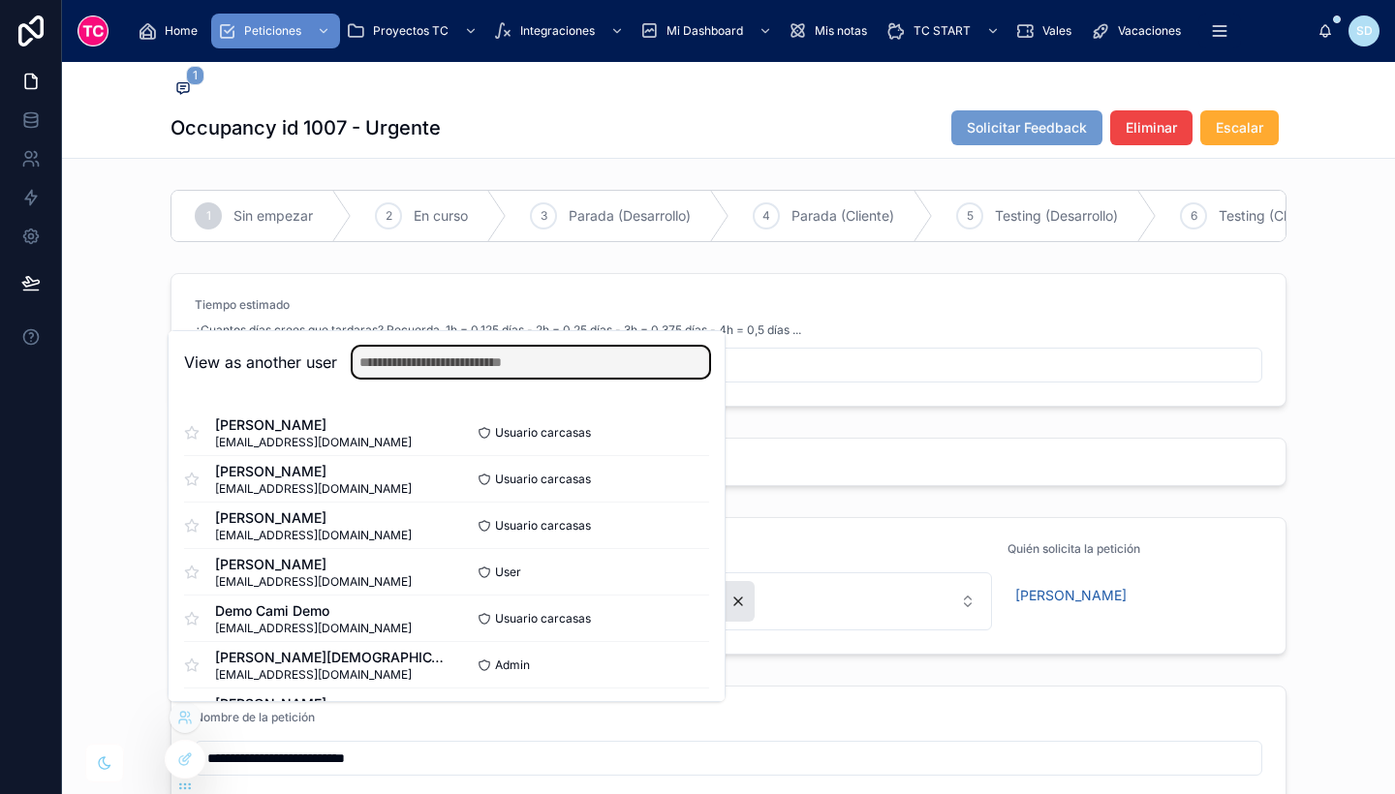
click at [573, 361] on input "text" at bounding box center [531, 362] width 357 height 31
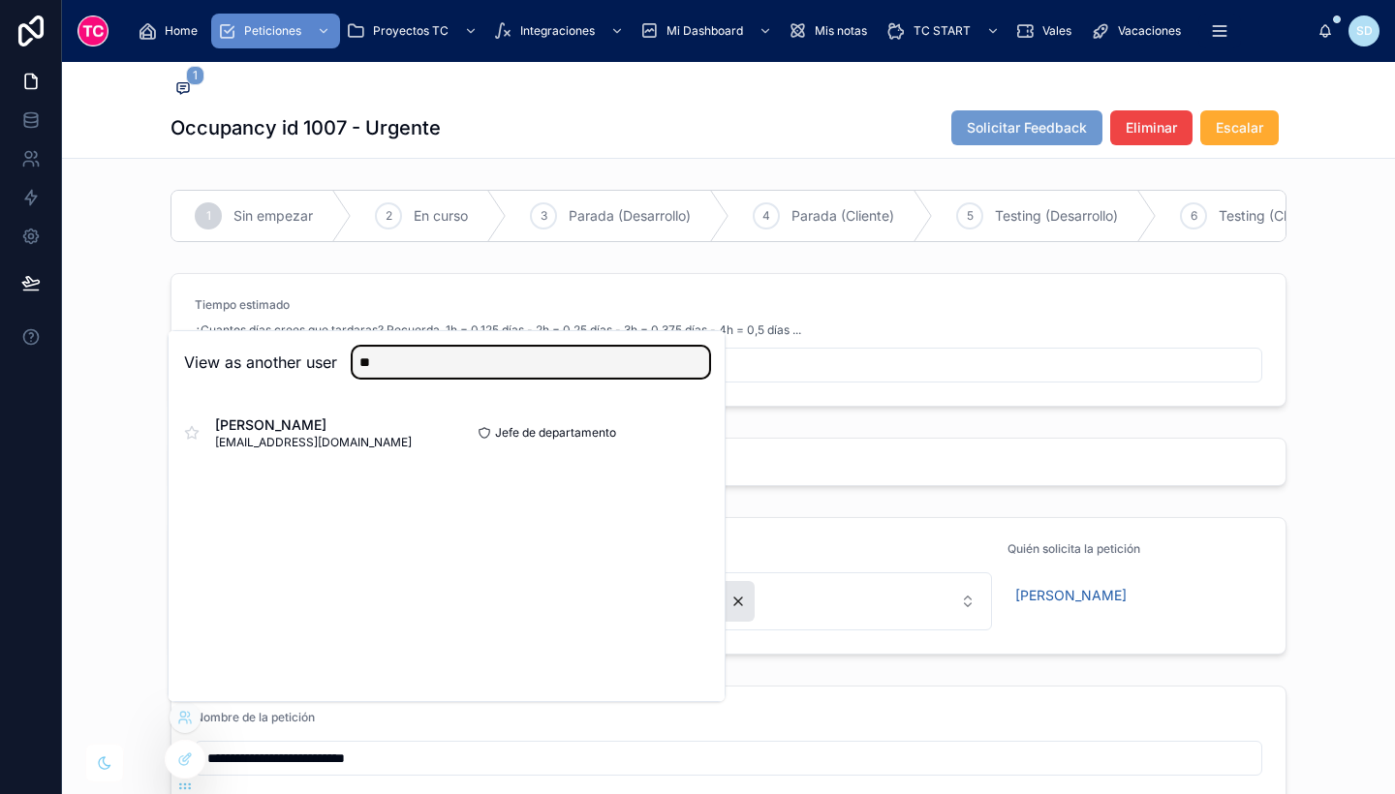
type input "**"
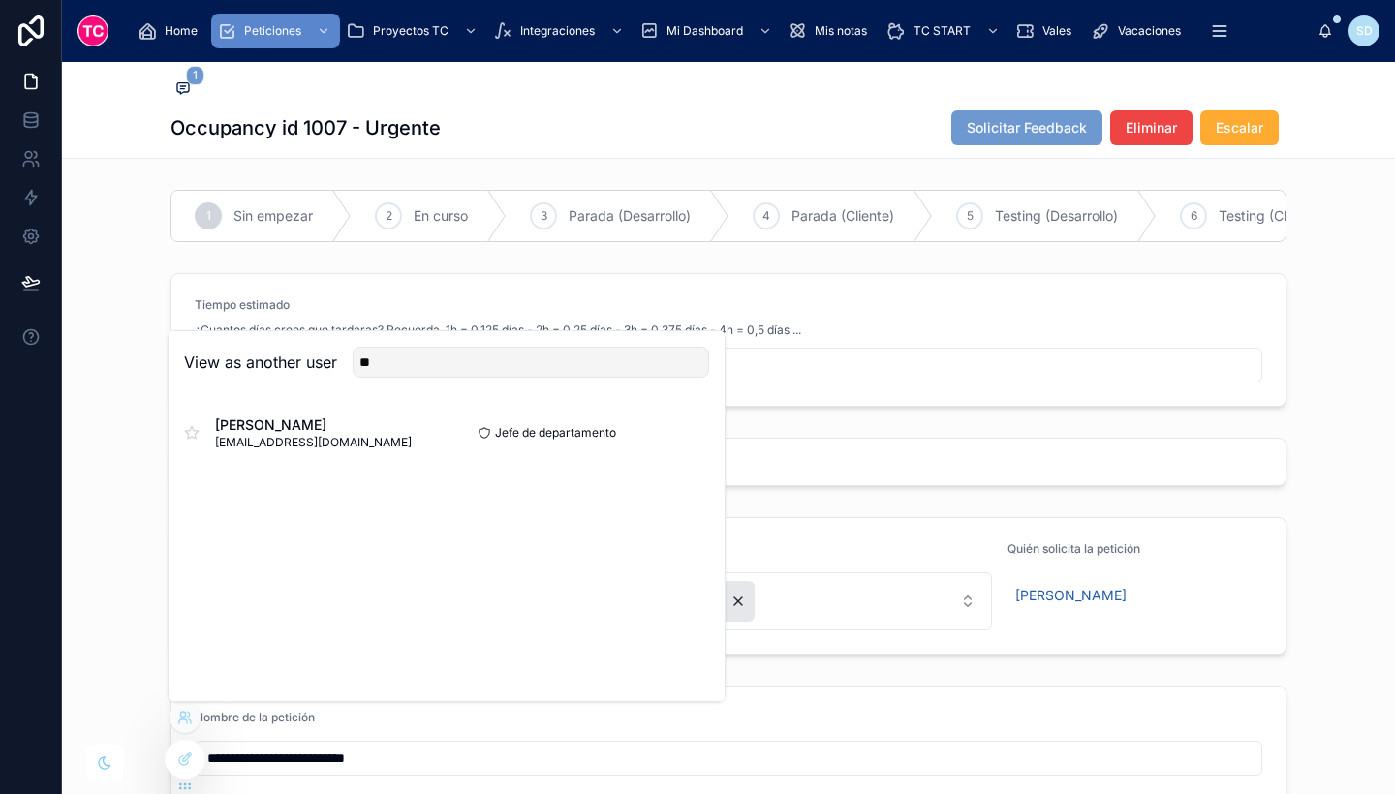
click at [0, 0] on button "Select" at bounding box center [0, 0] width 0 height 0
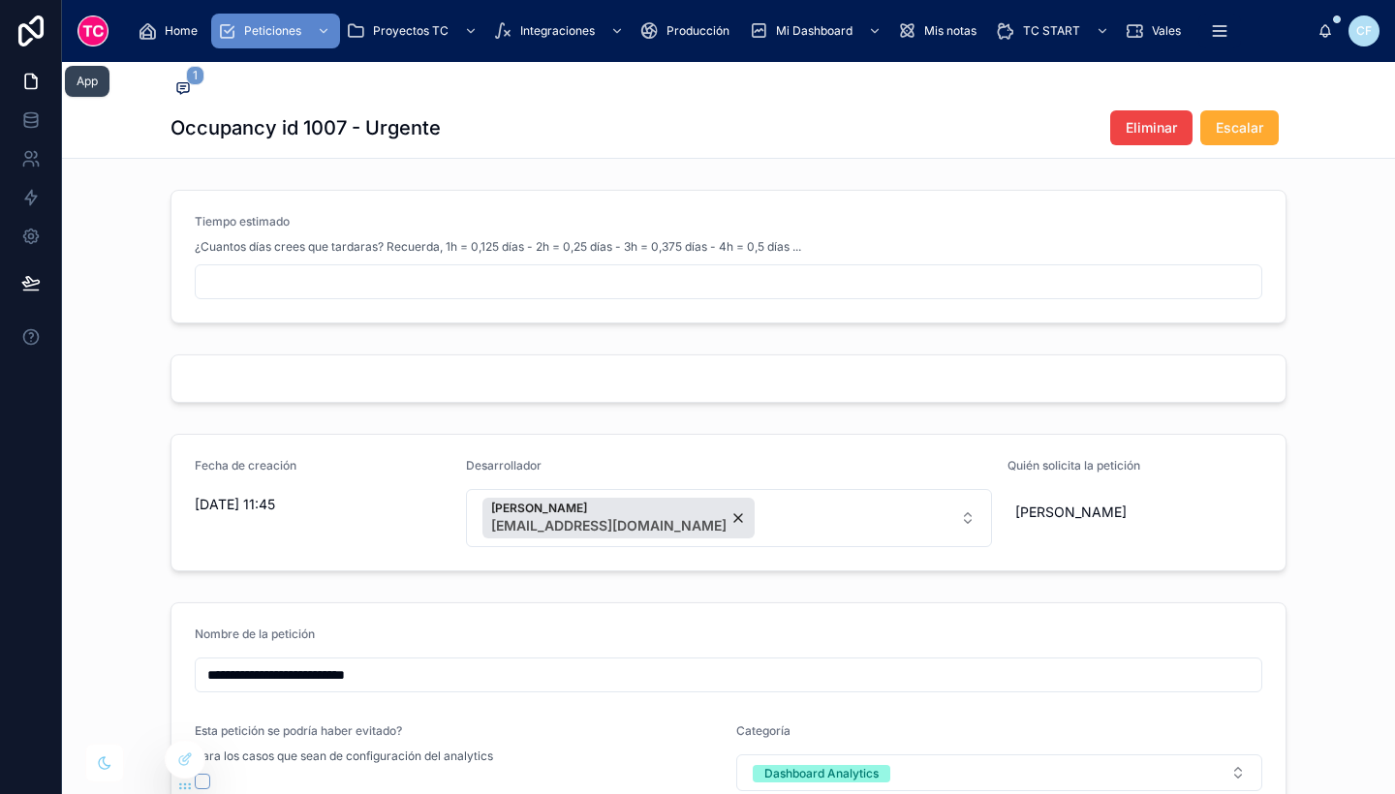
click at [21, 74] on icon at bounding box center [30, 81] width 19 height 19
click at [166, 28] on span "Home" at bounding box center [181, 31] width 33 height 16
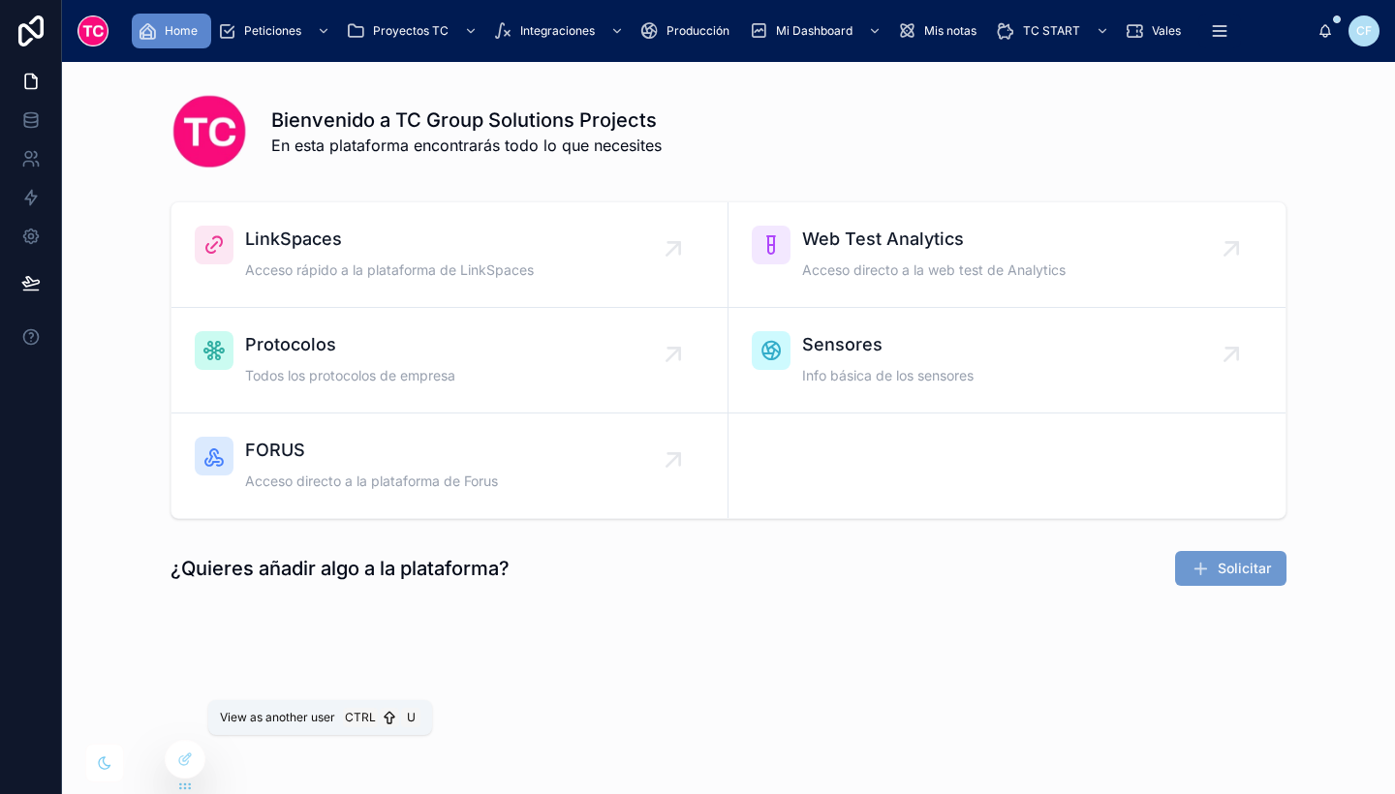
click at [0, 0] on icon at bounding box center [0, 0] width 0 height 0
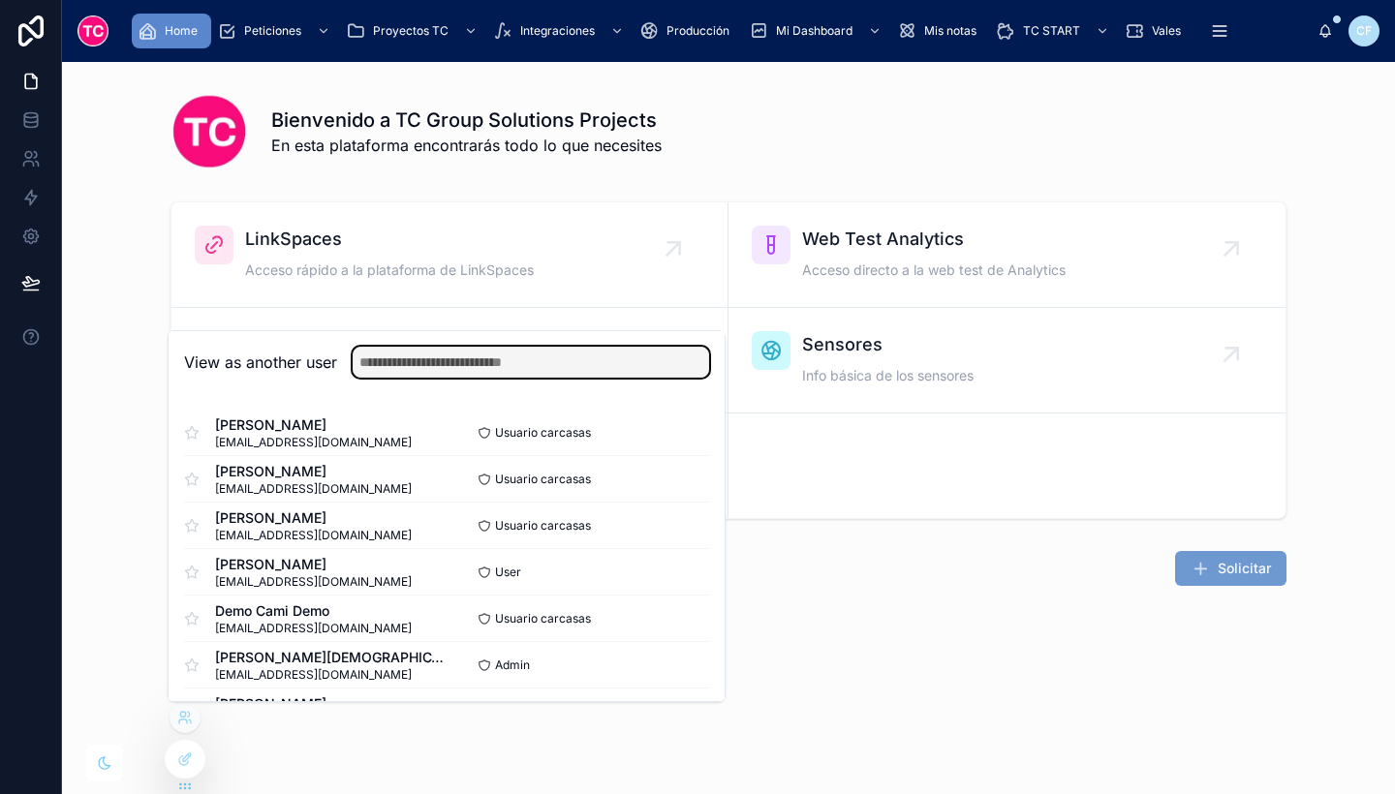
click at [594, 365] on input "text" at bounding box center [531, 362] width 357 height 31
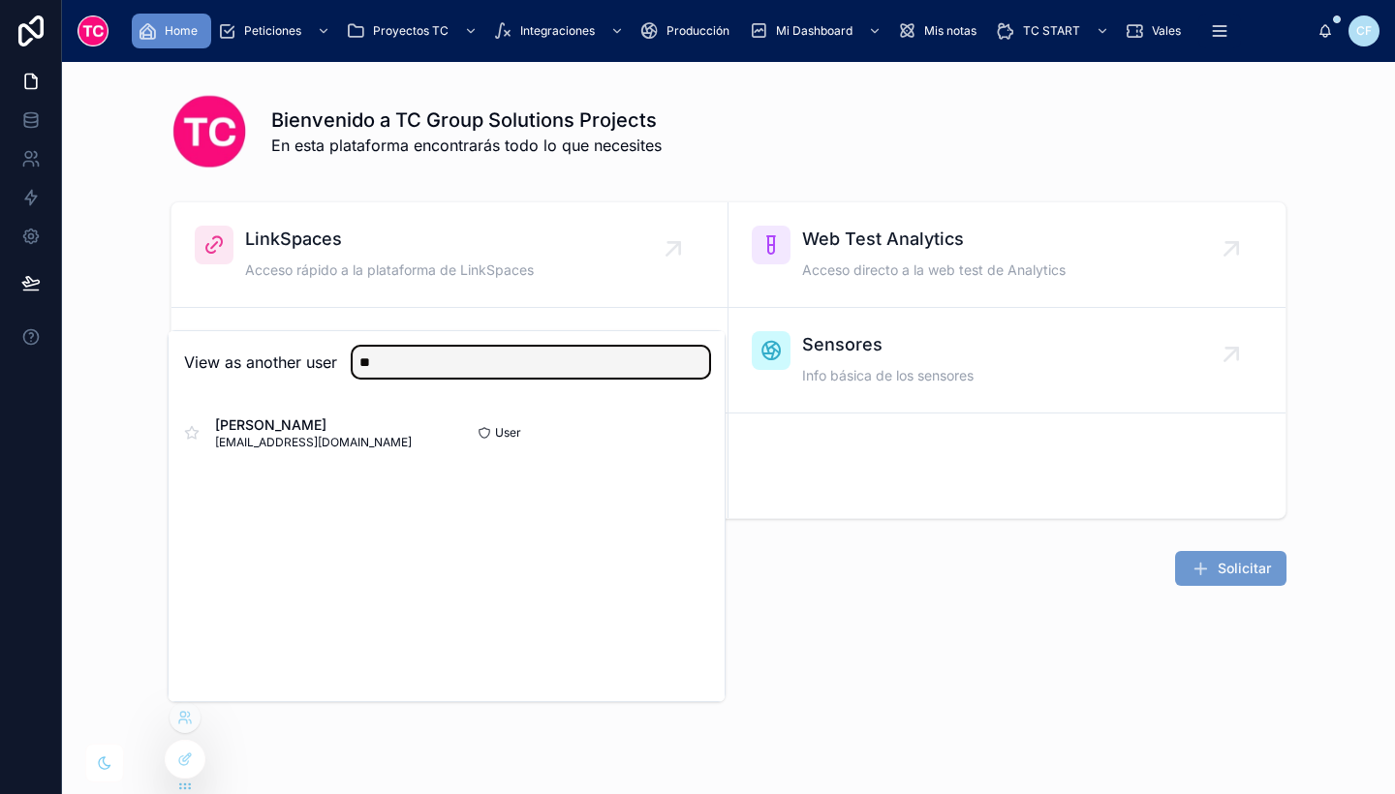
type input "**"
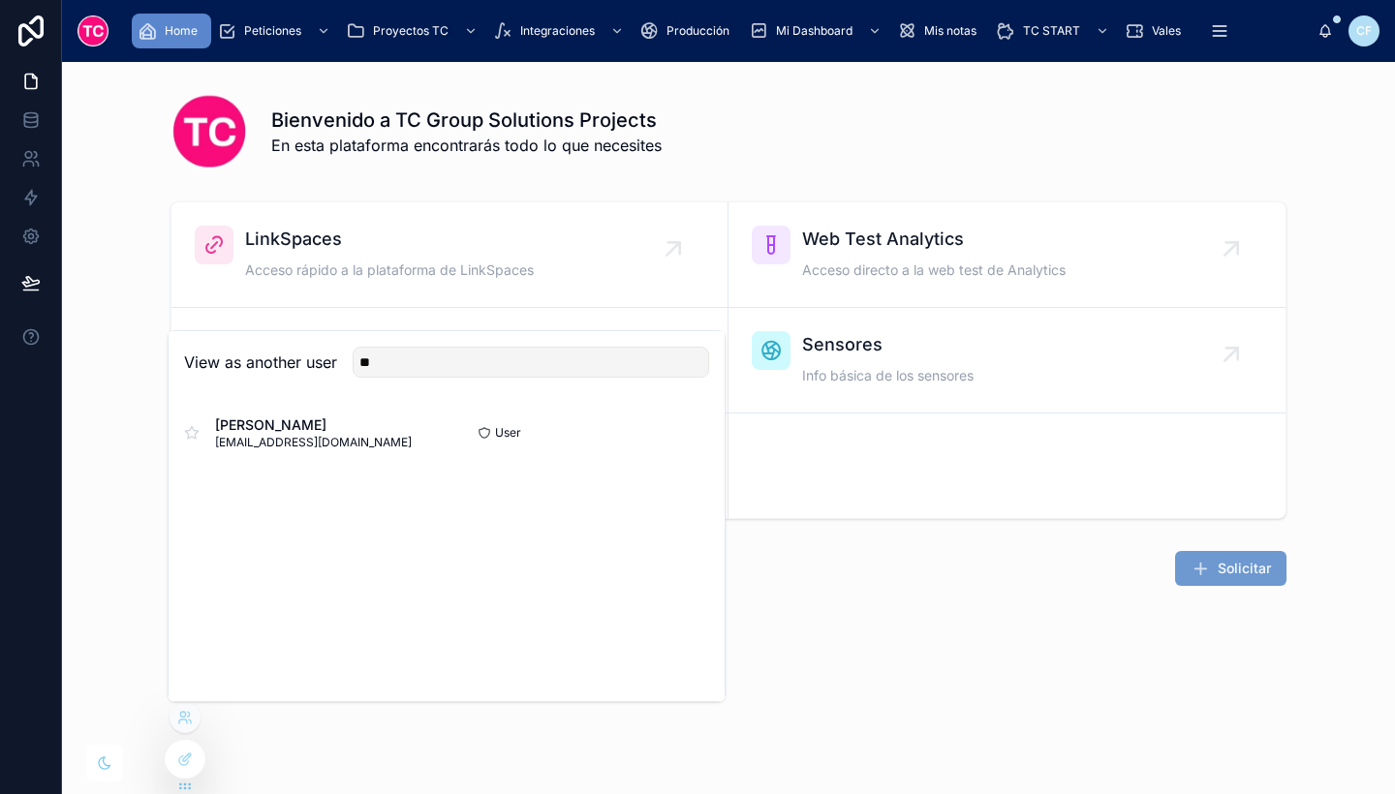
click at [0, 0] on button "Select" at bounding box center [0, 0] width 0 height 0
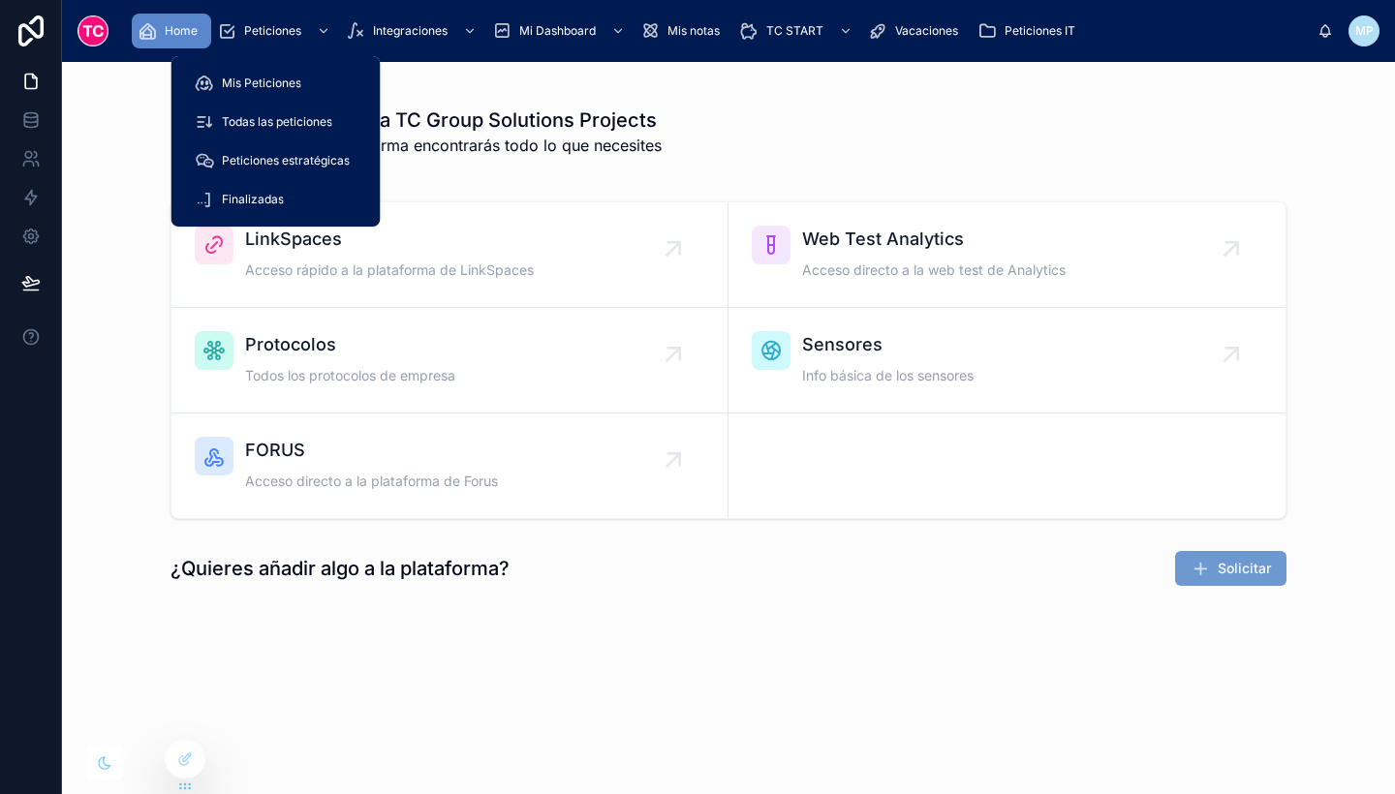
click at [286, 29] on span "Peticiones" at bounding box center [272, 31] width 57 height 16
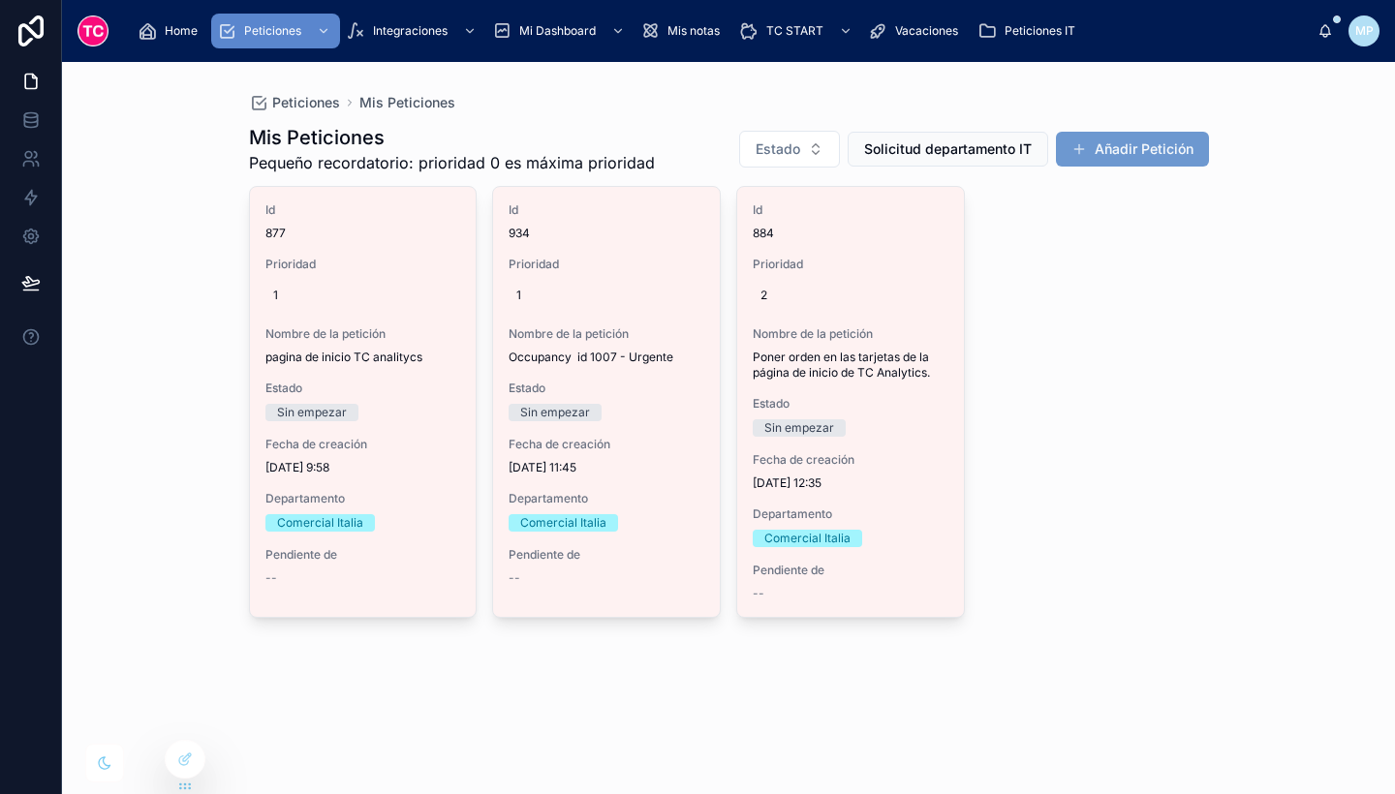
click at [1155, 243] on div "Id 877 Prioridad 1 Nombre de la petición pagina de inicio TC analitycs Estado S…" at bounding box center [729, 402] width 960 height 432
click at [1142, 151] on button "Añadir Petición" at bounding box center [1132, 149] width 153 height 35
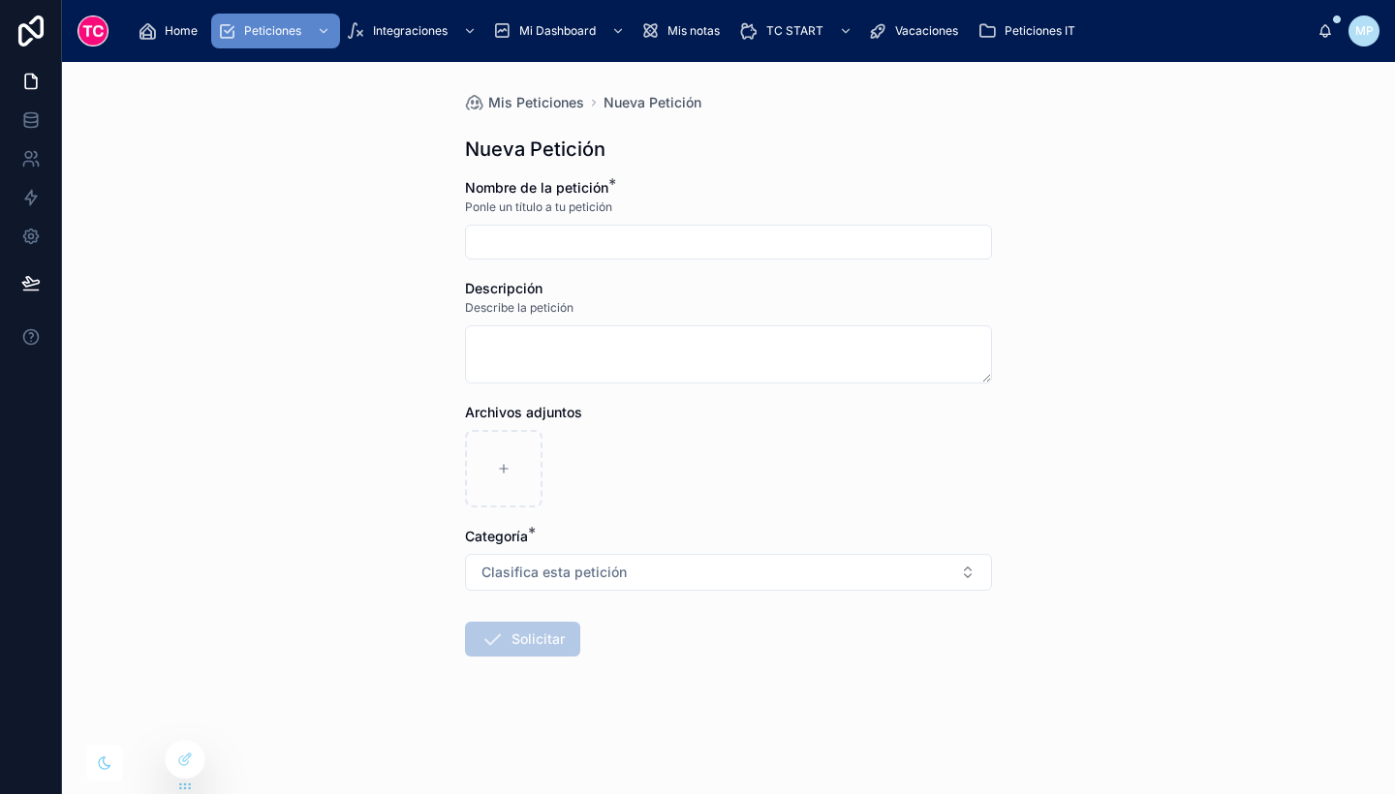
click at [832, 242] on input "text" at bounding box center [728, 242] width 525 height 27
type input "******"
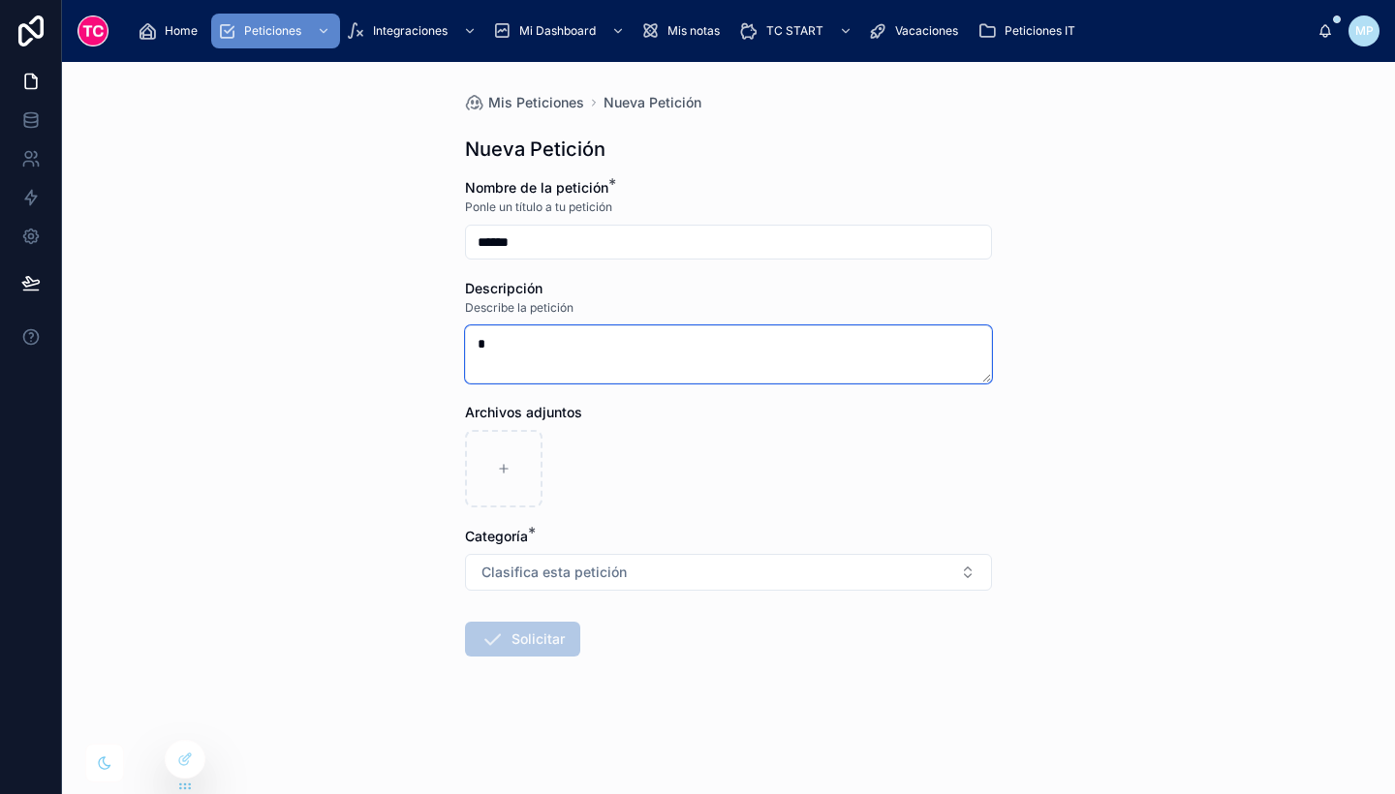
click at [880, 336] on textarea "*" at bounding box center [728, 355] width 527 height 58
type textarea "****"
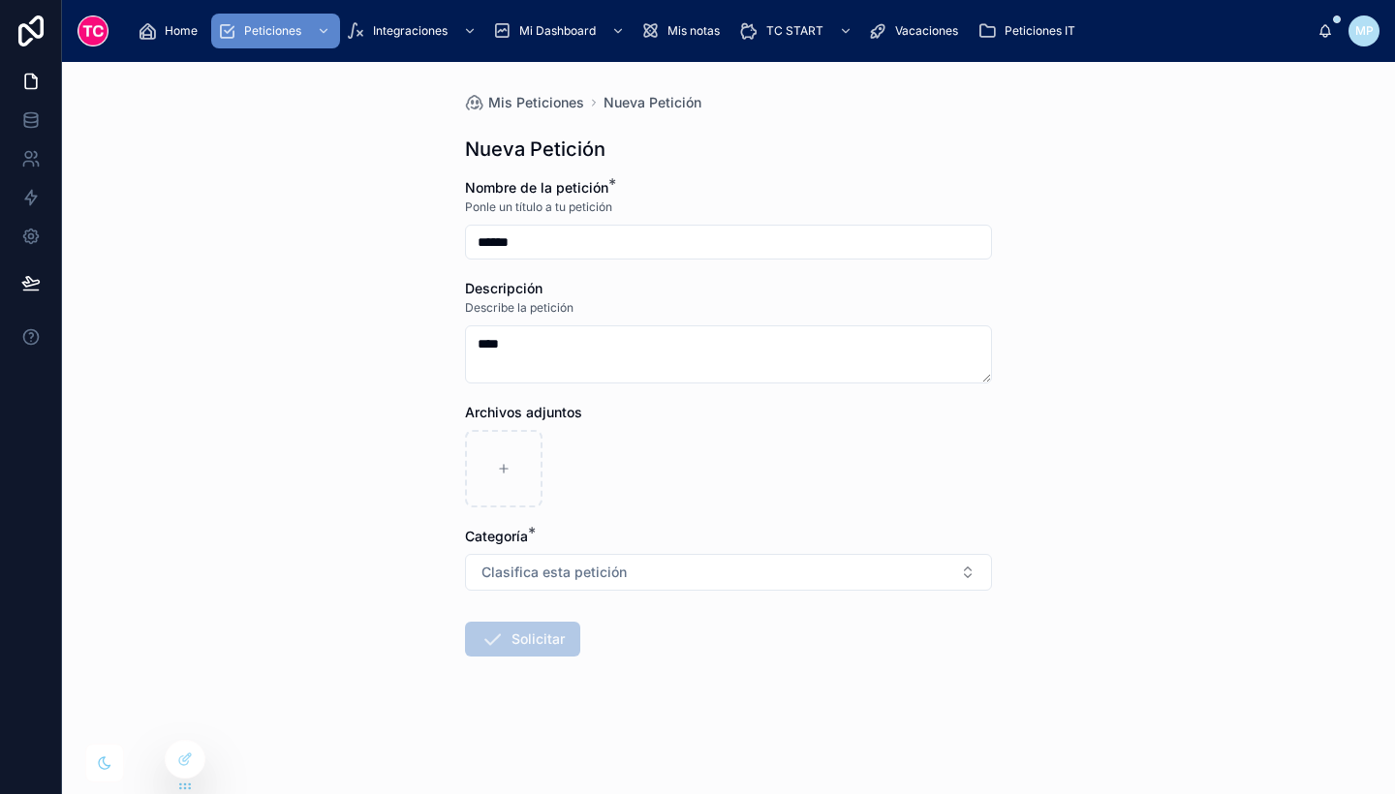
click at [798, 560] on button "Clasifica esta petición" at bounding box center [728, 572] width 527 height 37
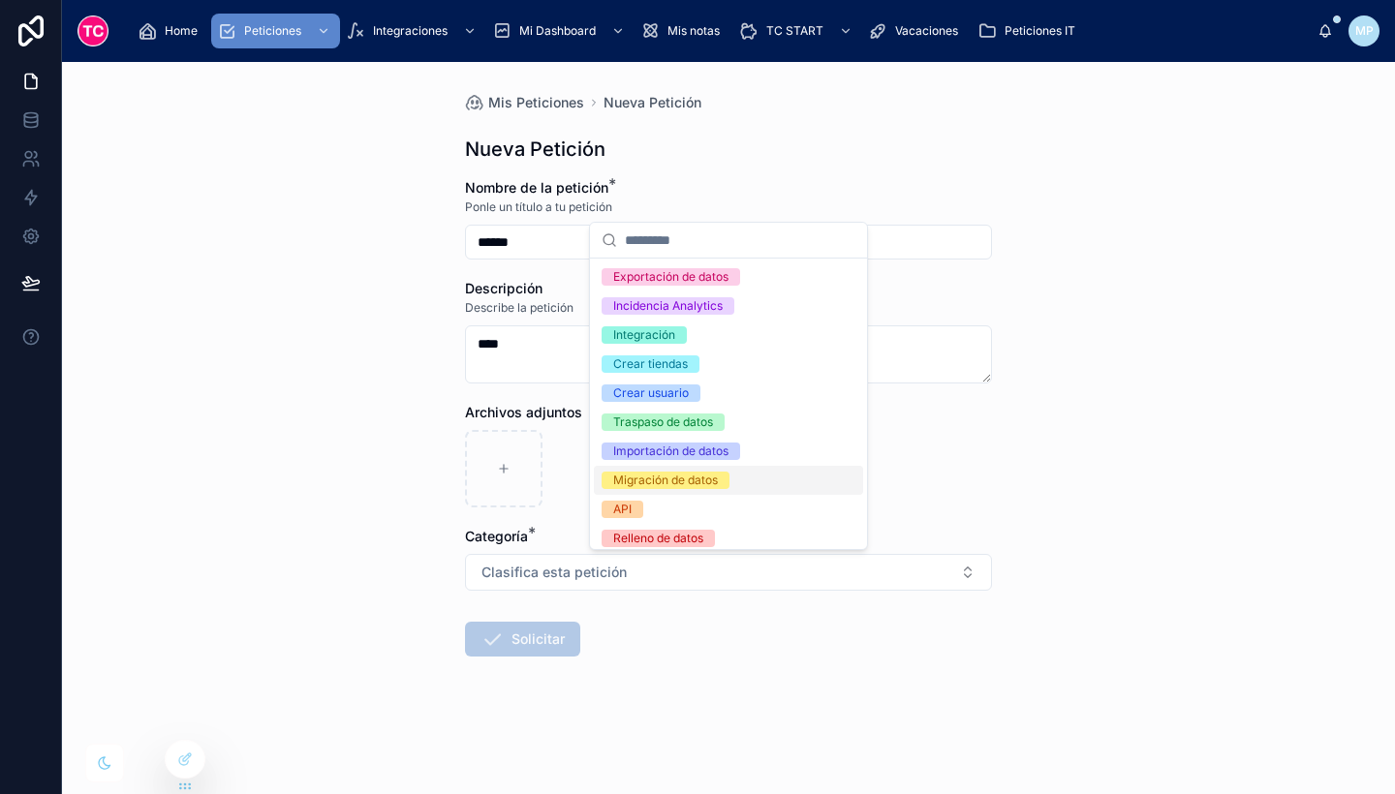
click at [687, 492] on div "Migración de datos" at bounding box center [728, 480] width 269 height 29
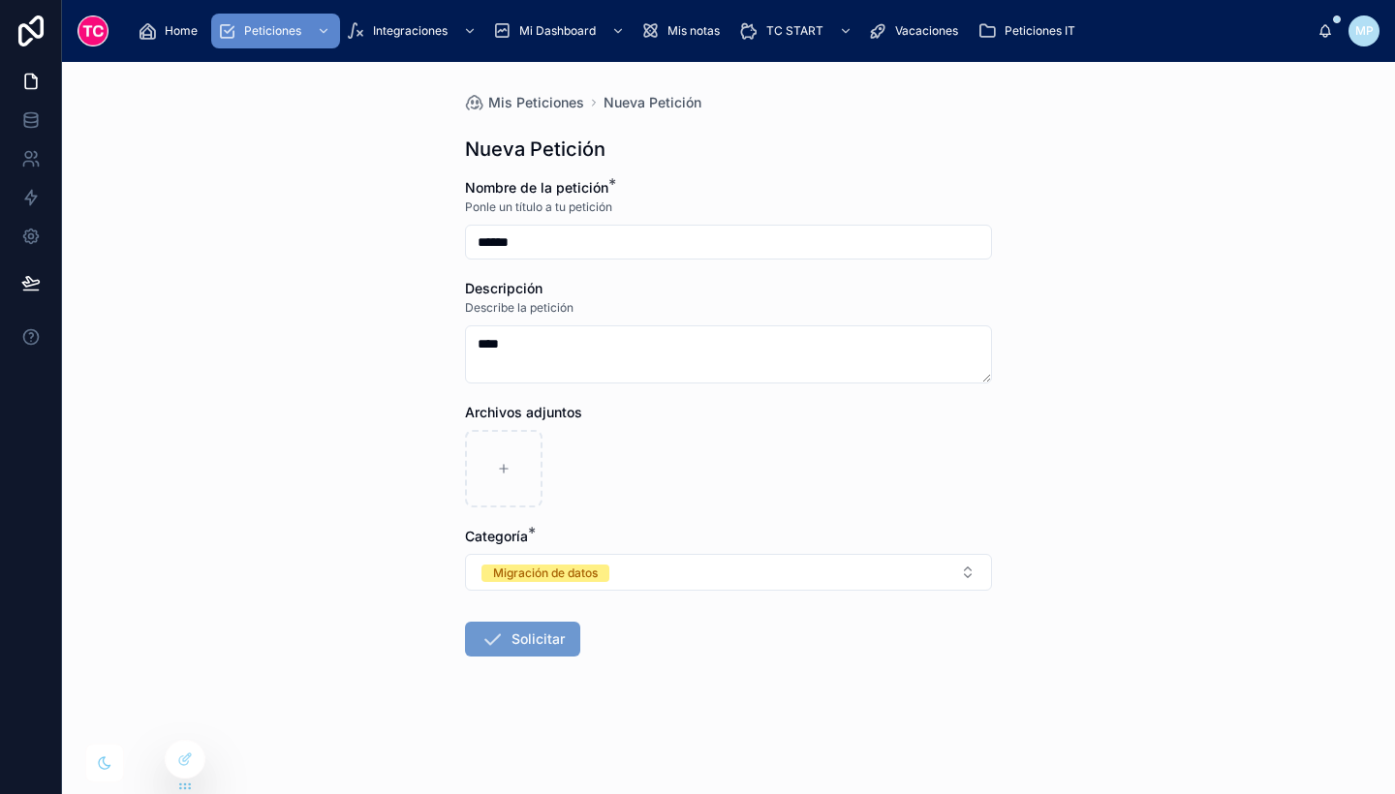
click at [514, 652] on button "Solicitar" at bounding box center [522, 639] width 115 height 35
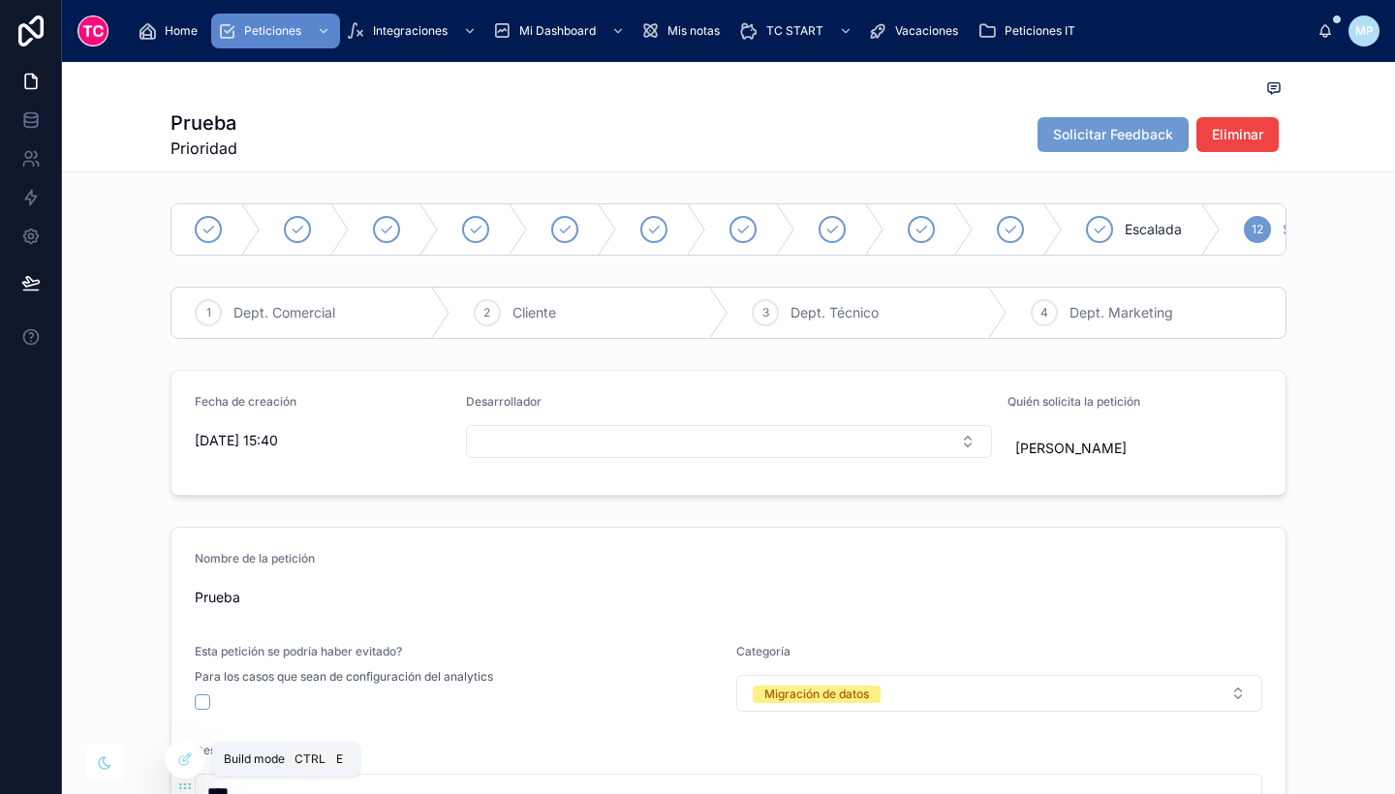
click at [184, 759] on icon at bounding box center [187, 758] width 8 height 8
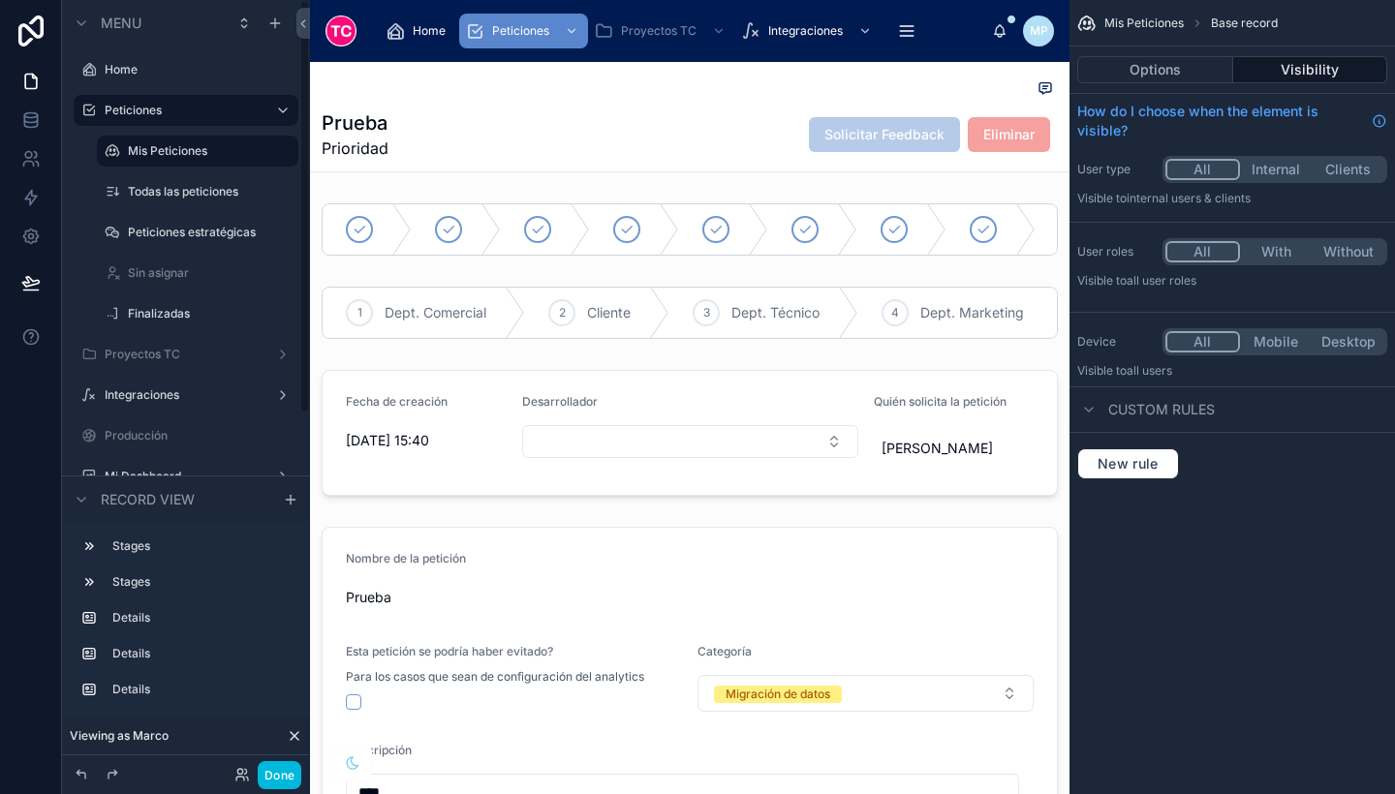
click at [786, 226] on div at bounding box center [690, 230] width 760 height 68
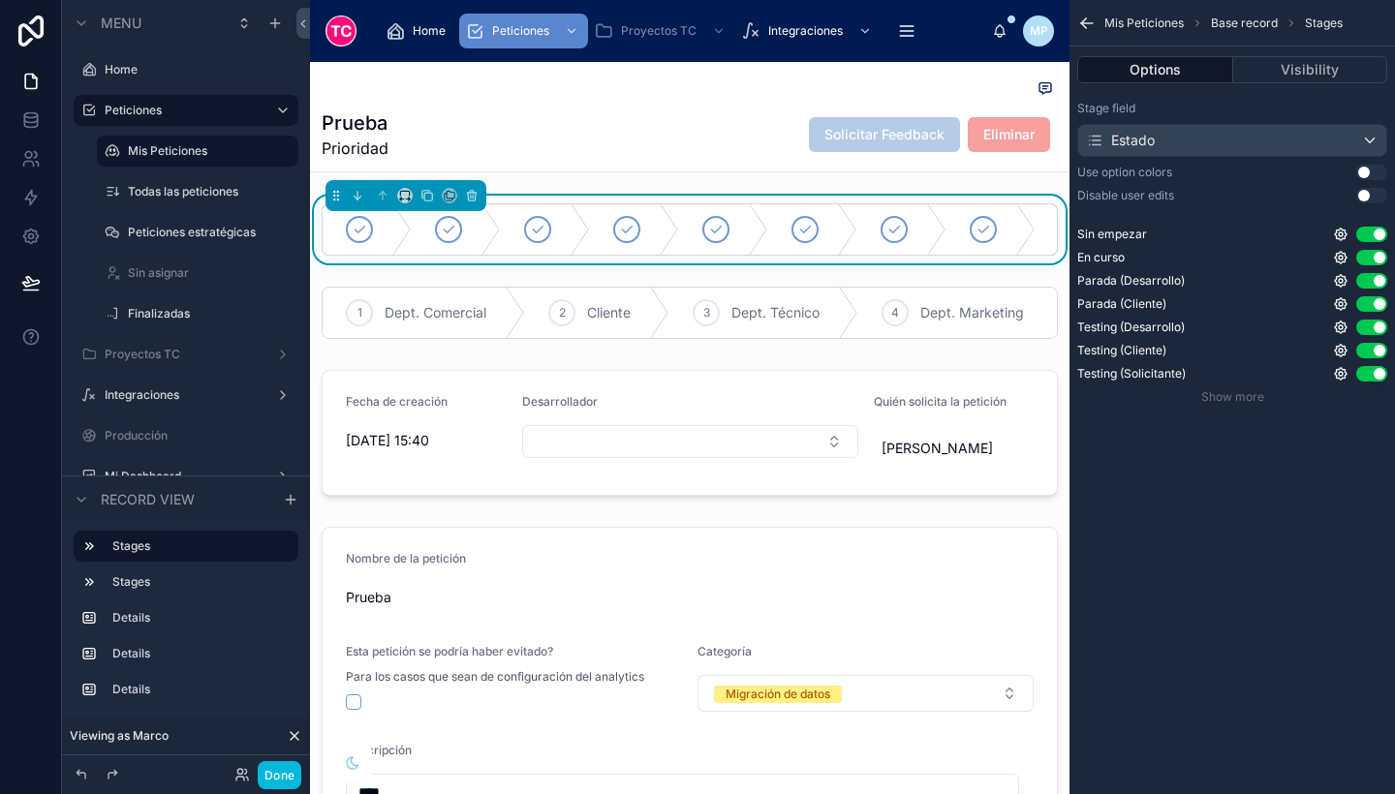
click at [1298, 68] on button "Visibility" at bounding box center [1310, 69] width 155 height 27
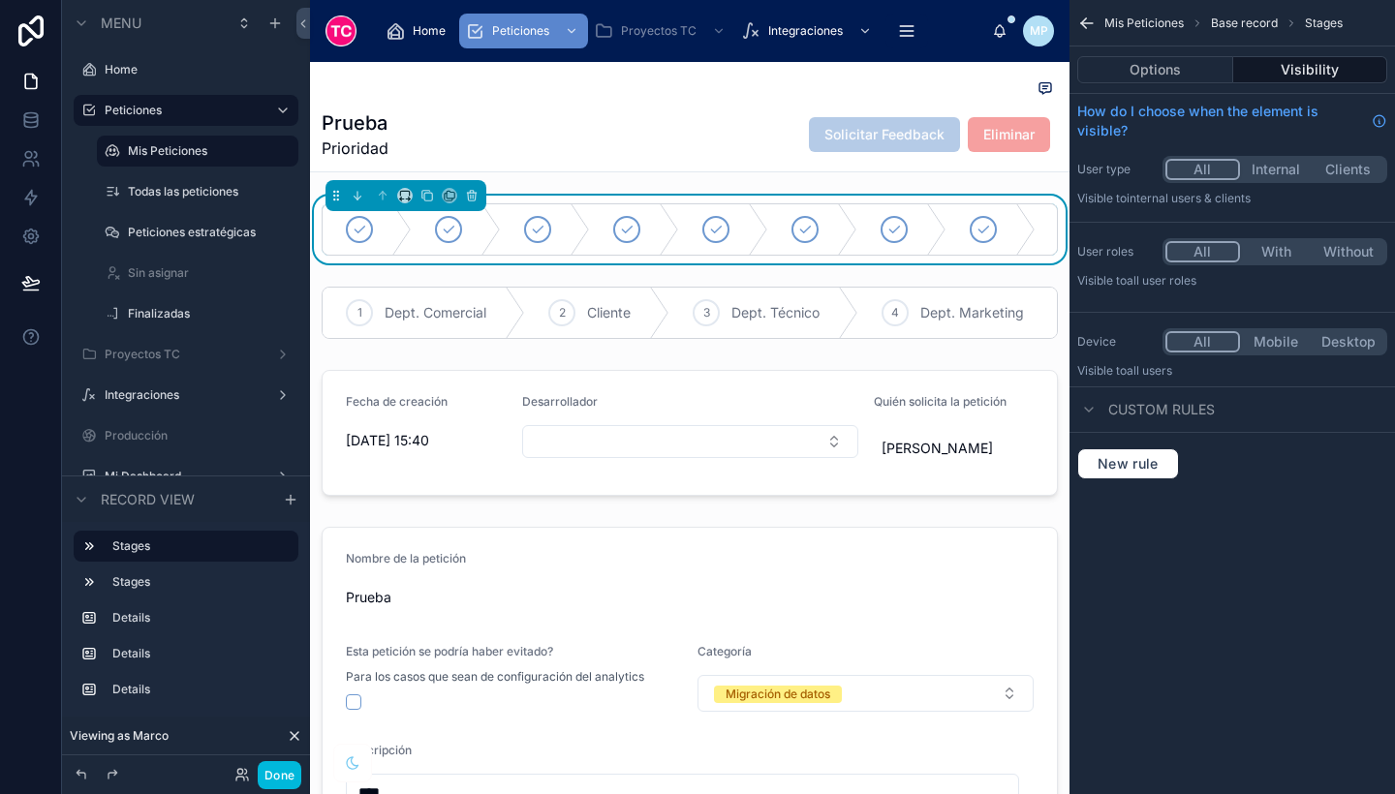
click at [1342, 253] on button "Without" at bounding box center [1348, 251] width 73 height 21
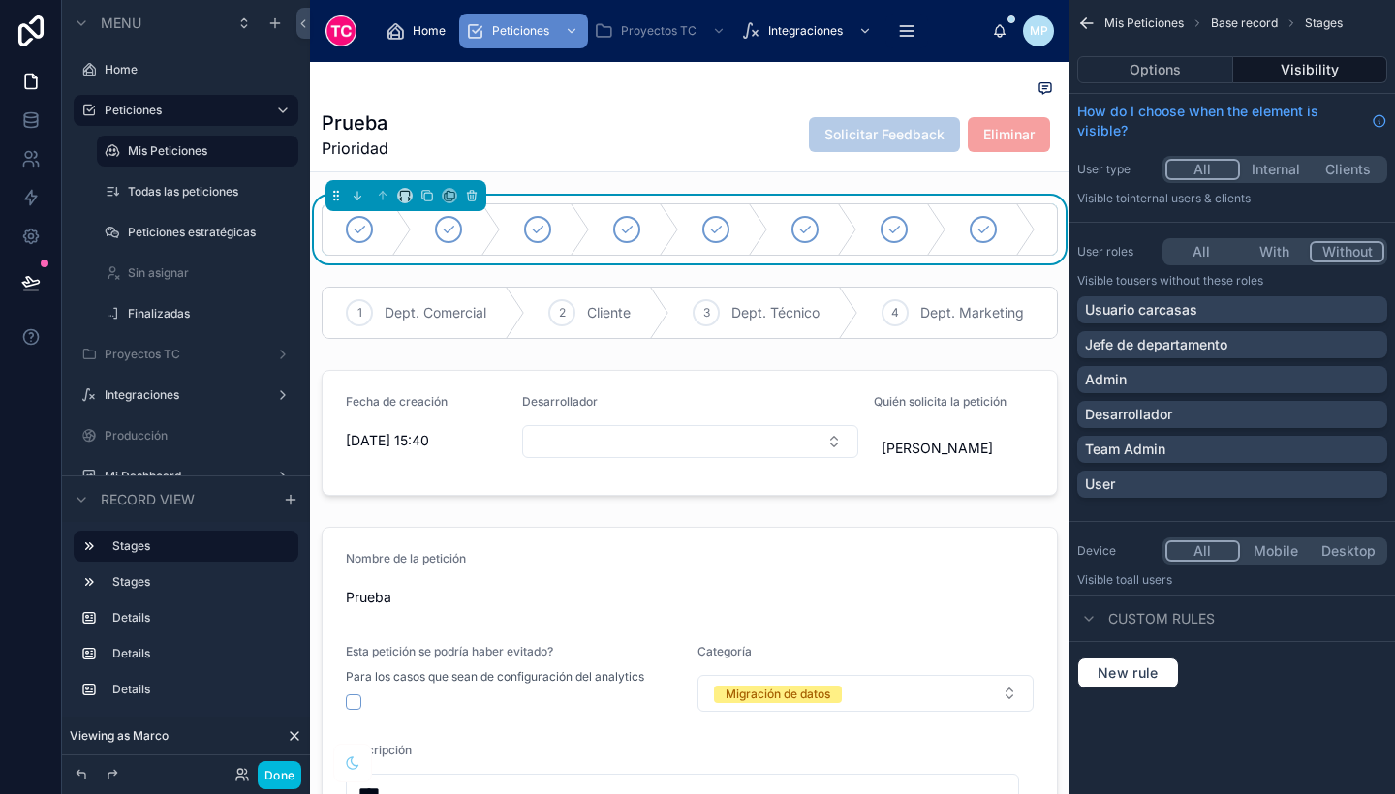
click at [1264, 251] on button "With" at bounding box center [1274, 251] width 73 height 21
click at [1202, 444] on div "Team Admin" at bounding box center [1232, 449] width 295 height 19
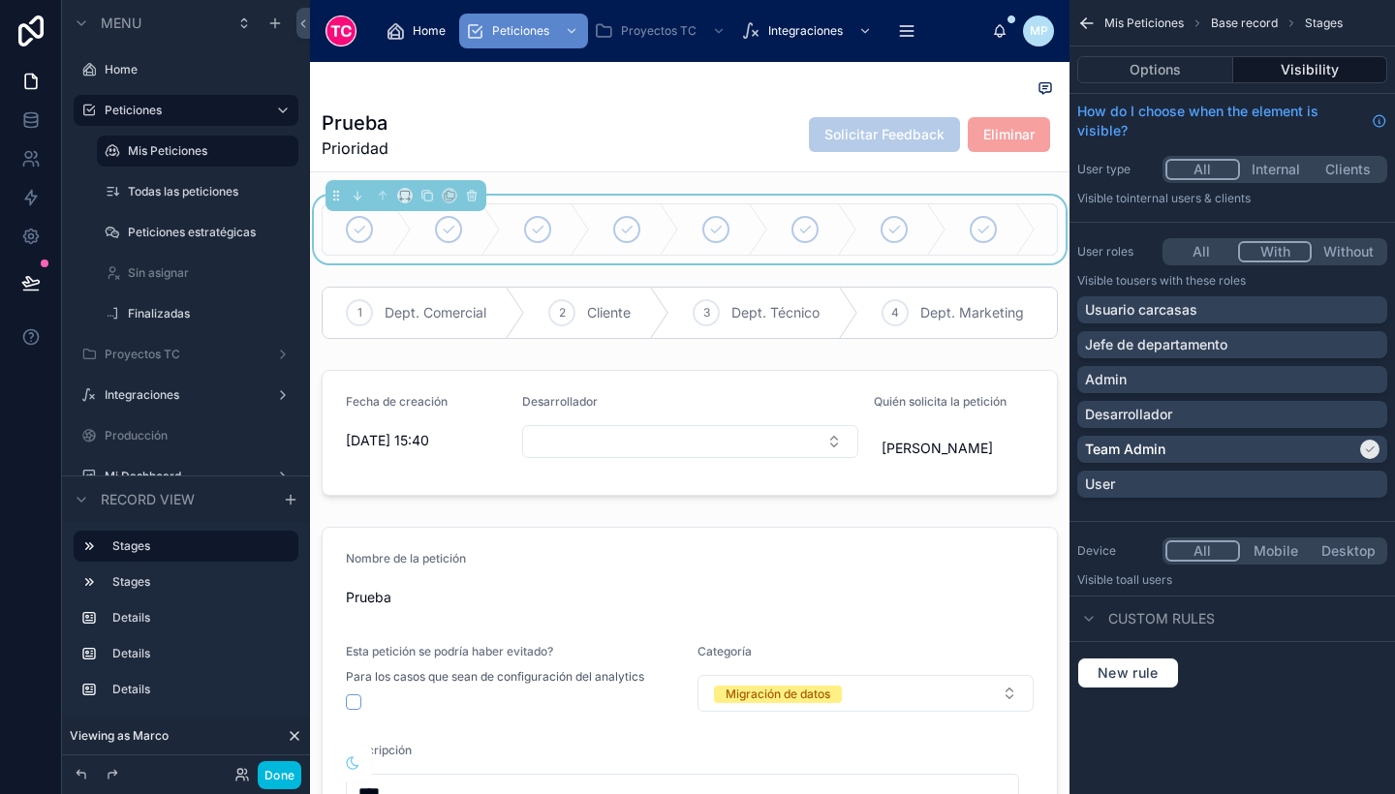
click at [616, 314] on div at bounding box center [690, 313] width 760 height 68
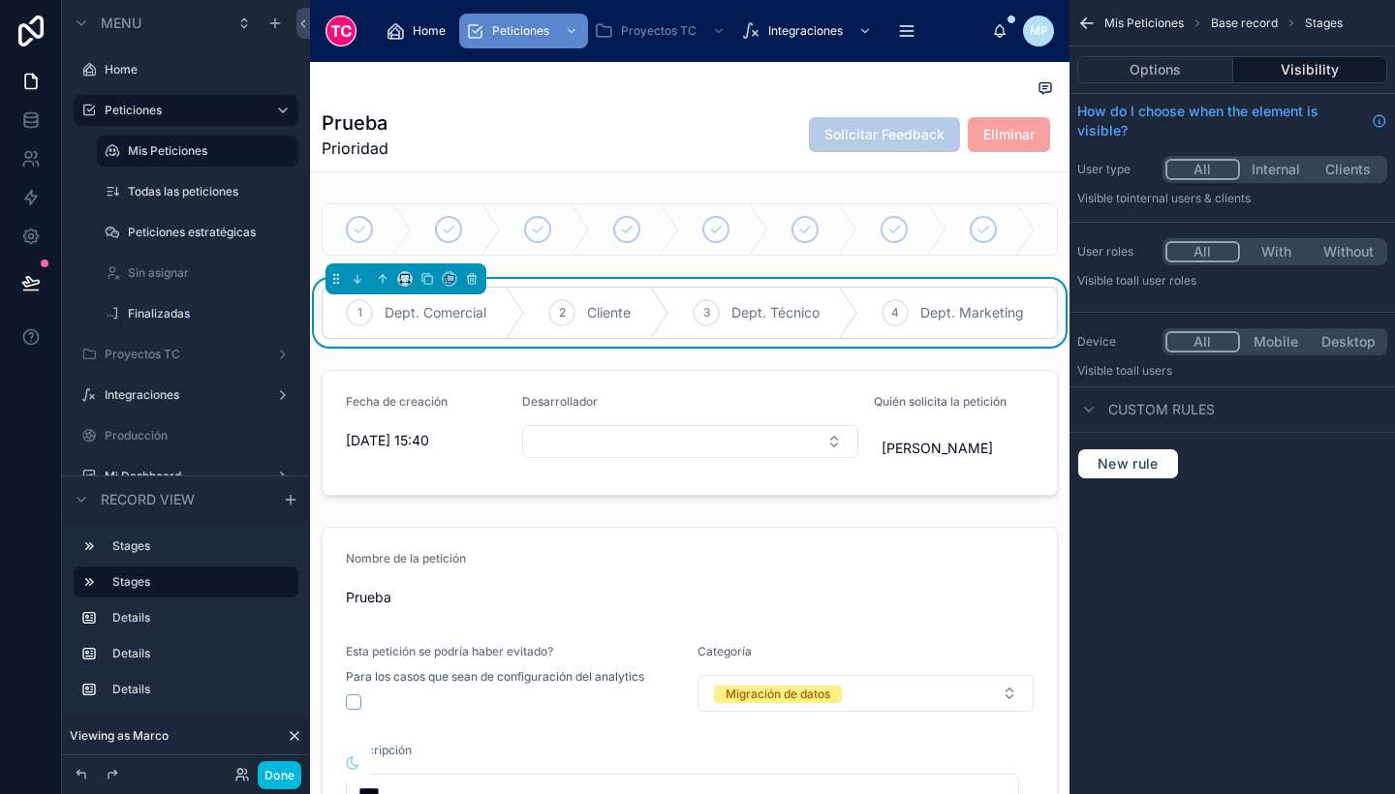
click at [1273, 252] on button "With" at bounding box center [1276, 251] width 73 height 21
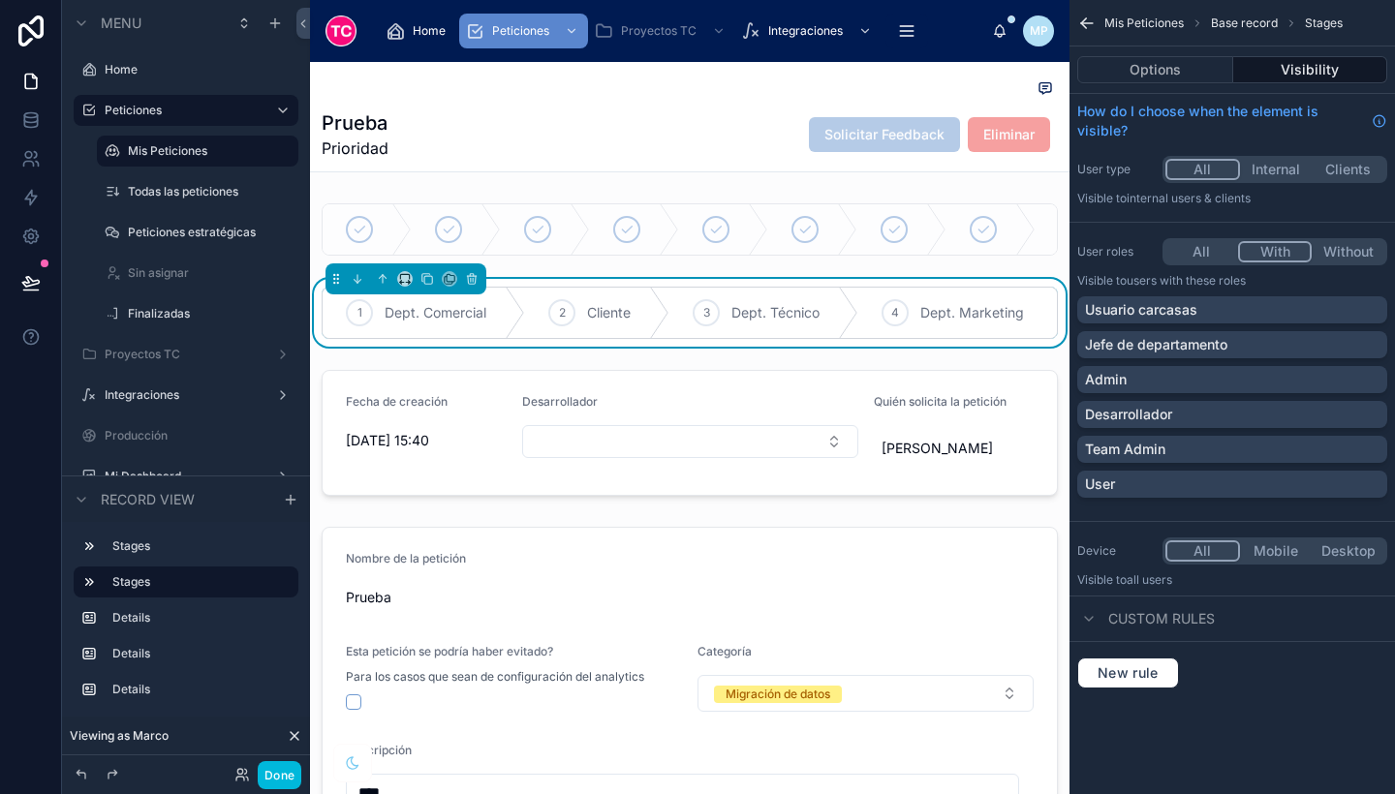
click at [1207, 453] on div "Team Admin" at bounding box center [1232, 449] width 295 height 19
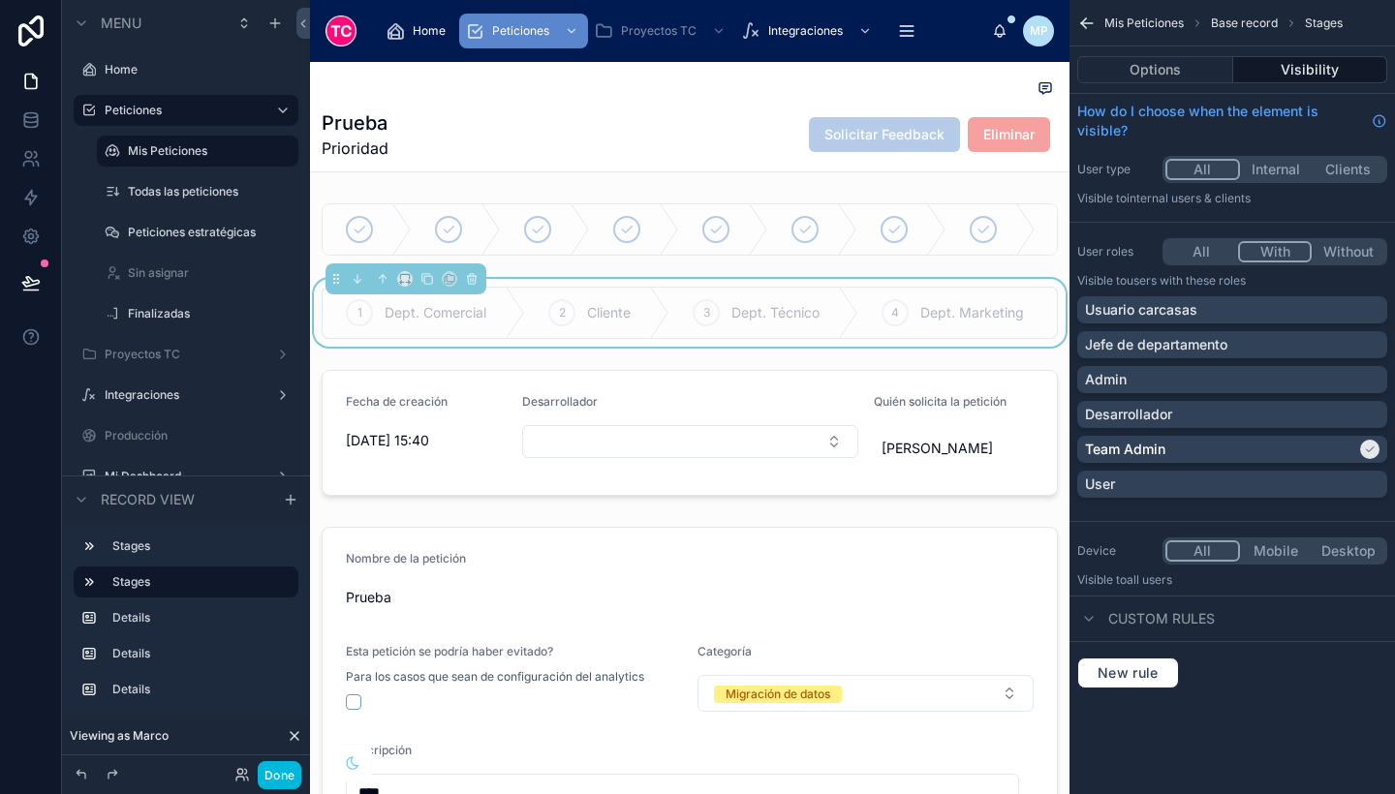
click at [288, 775] on button "Done" at bounding box center [280, 775] width 44 height 28
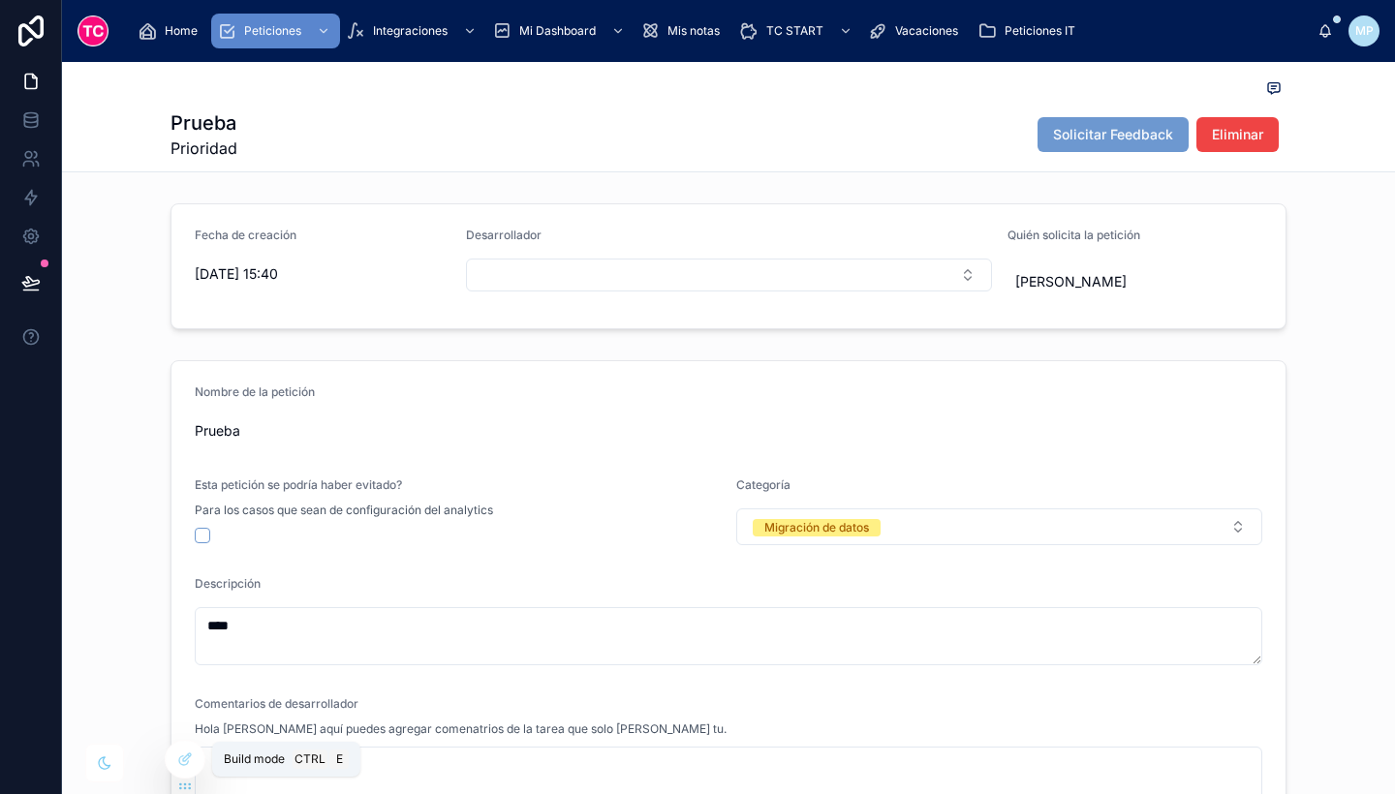
click at [193, 767] on div at bounding box center [185, 759] width 39 height 37
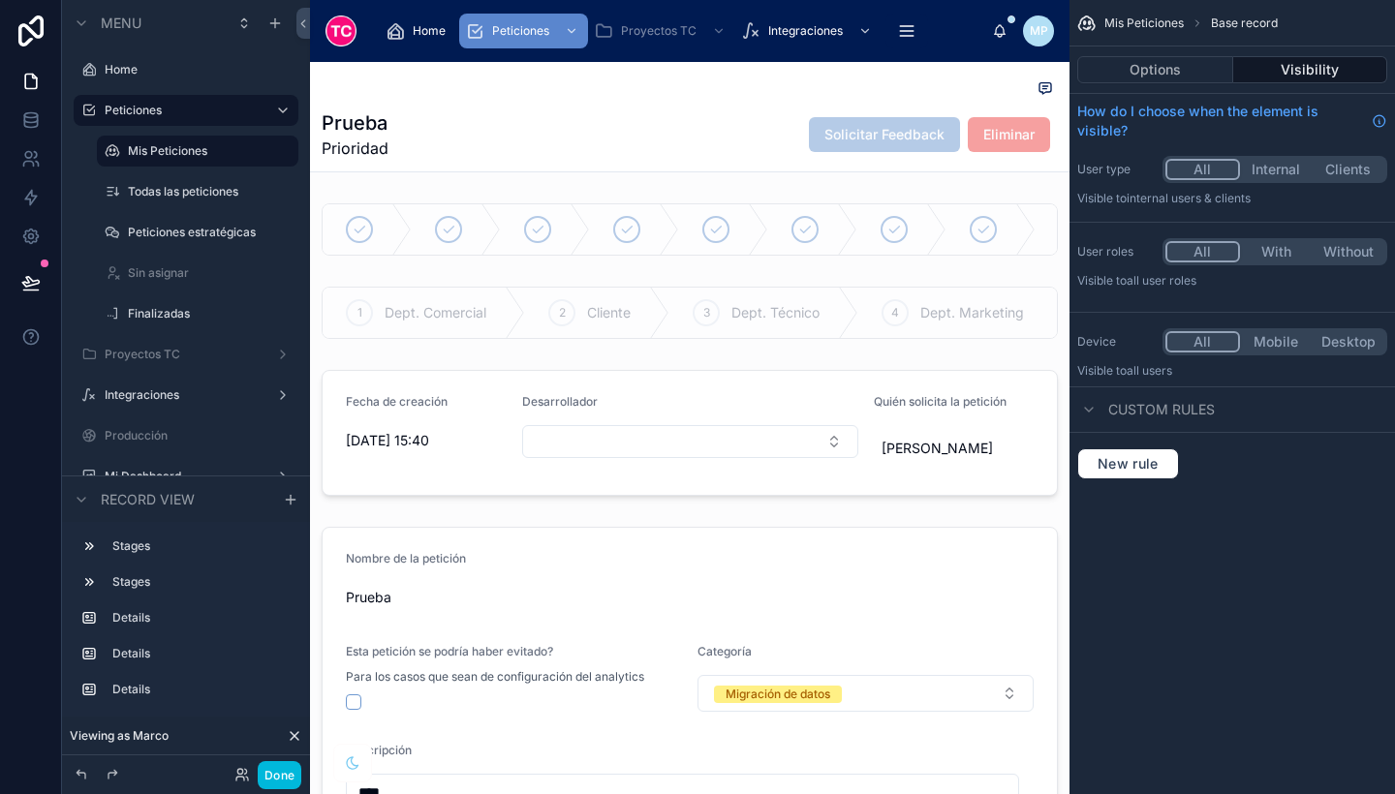
click at [204, 196] on label "Todas las peticiones" at bounding box center [207, 192] width 159 height 16
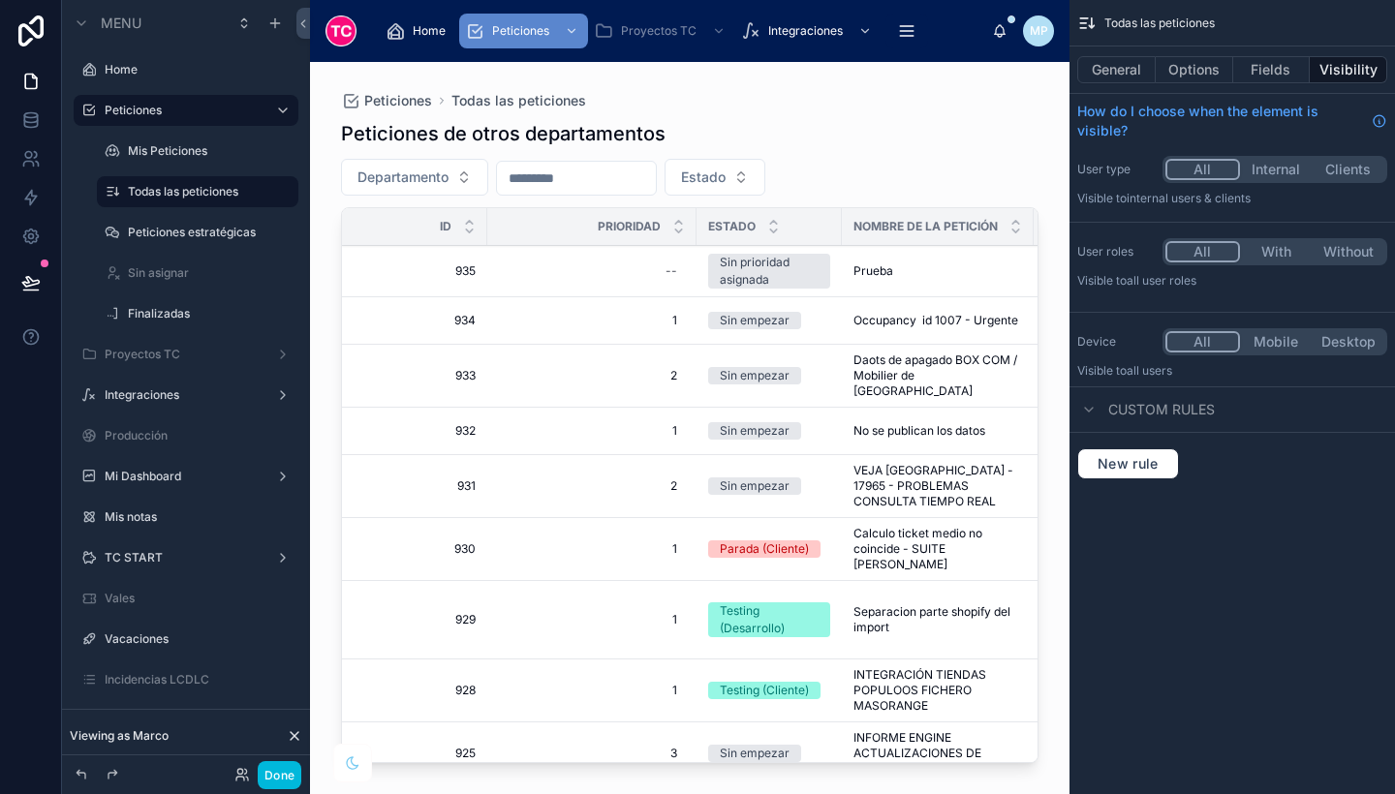
click at [901, 276] on div at bounding box center [690, 416] width 760 height 709
click at [898, 266] on div "Prueba Prueba" at bounding box center [938, 272] width 169 height 16
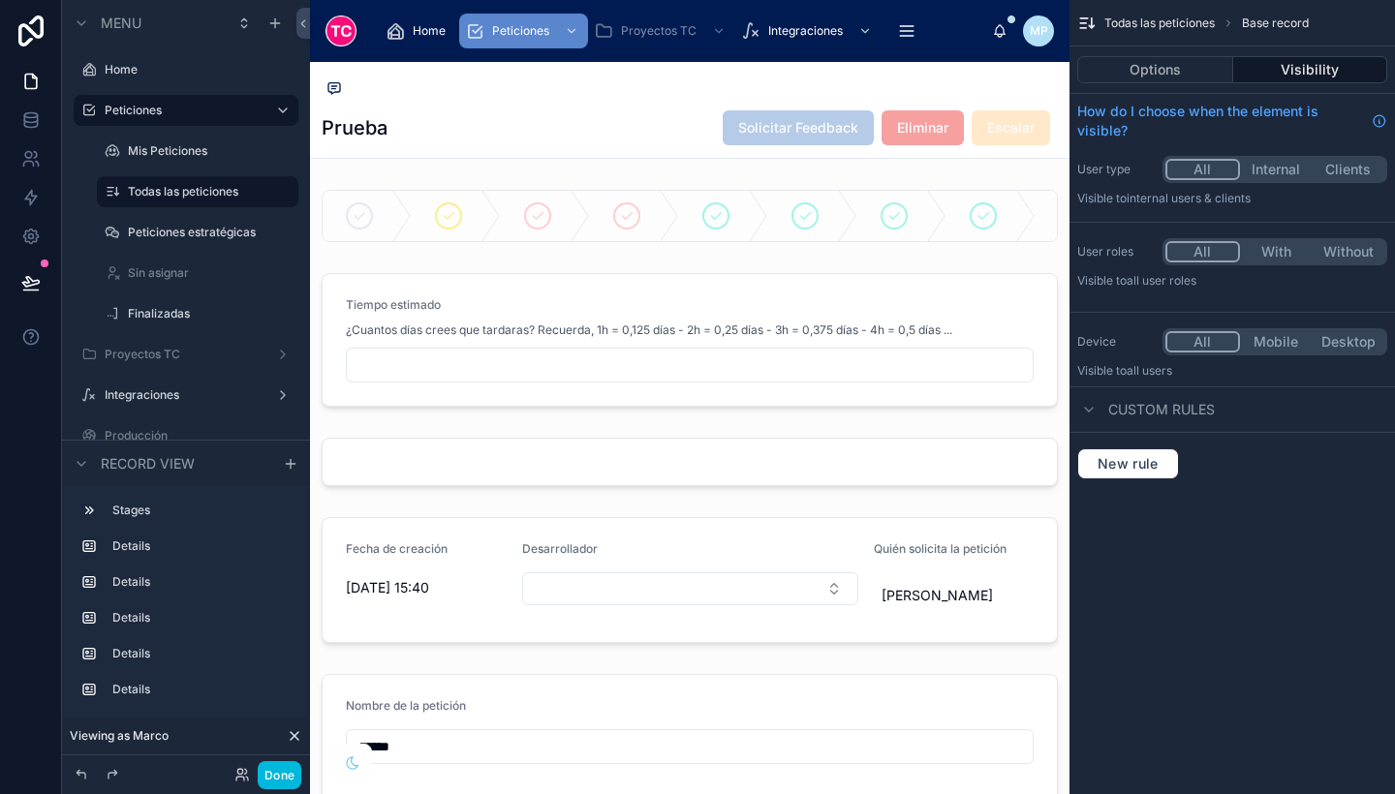
click at [850, 214] on div at bounding box center [690, 216] width 760 height 68
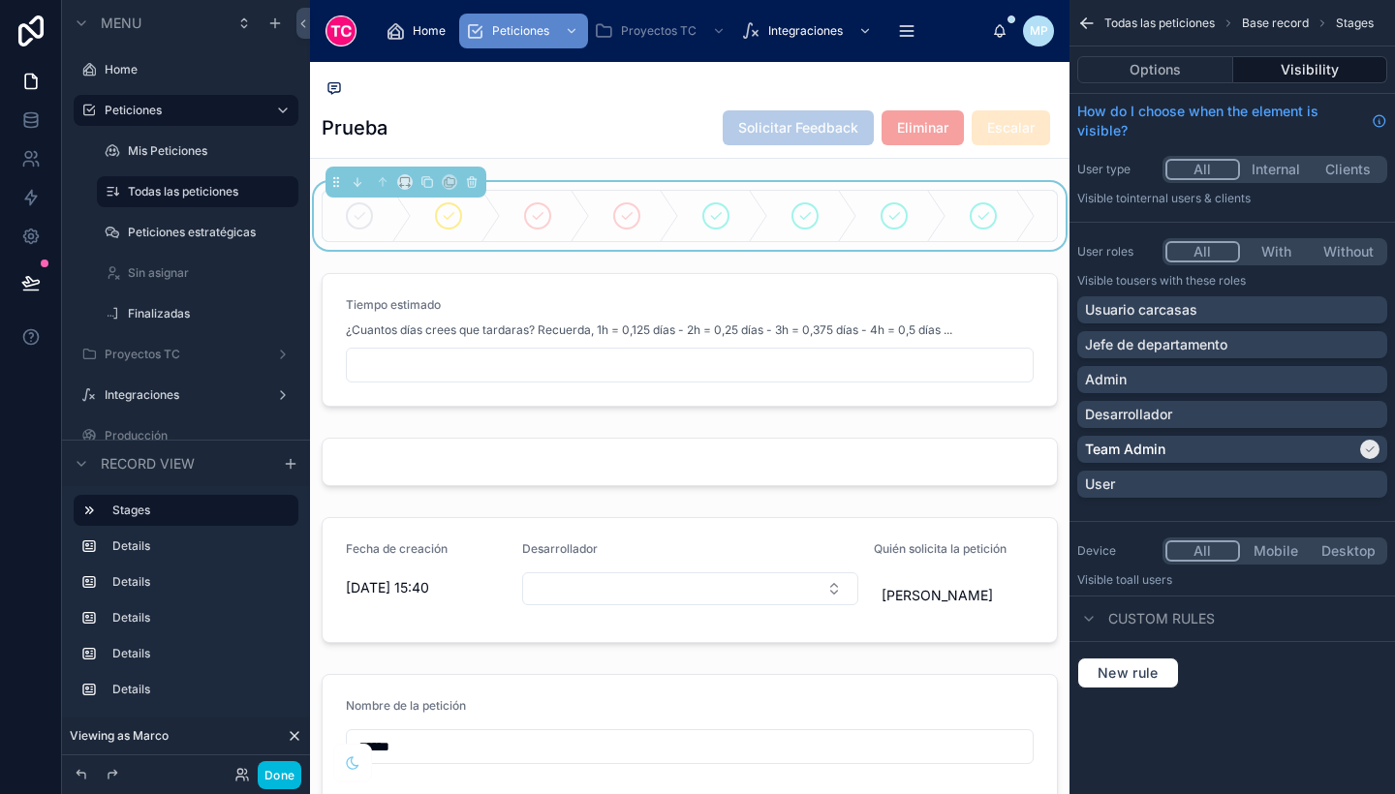
click at [1155, 58] on button "Options" at bounding box center [1155, 69] width 156 height 27
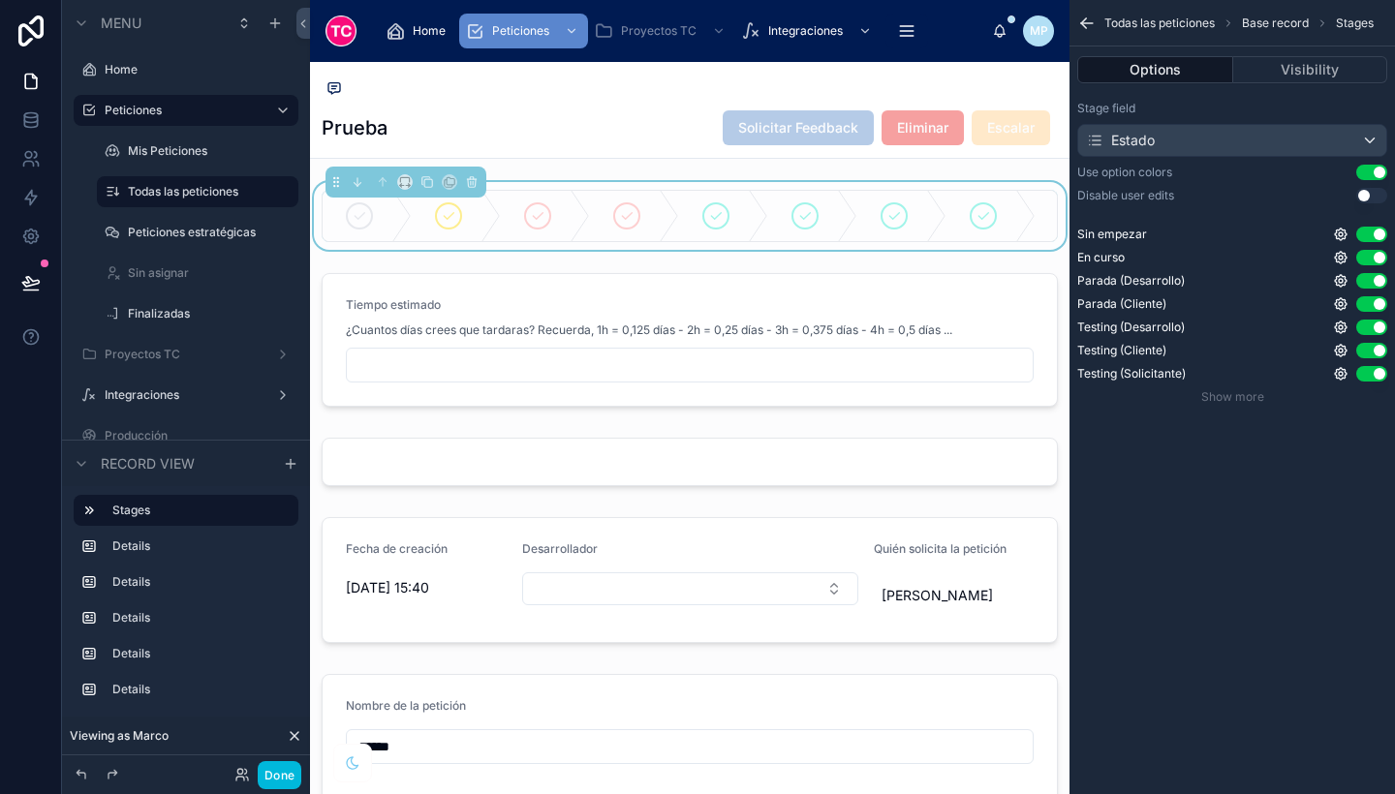
click at [943, 311] on div at bounding box center [690, 339] width 760 height 149
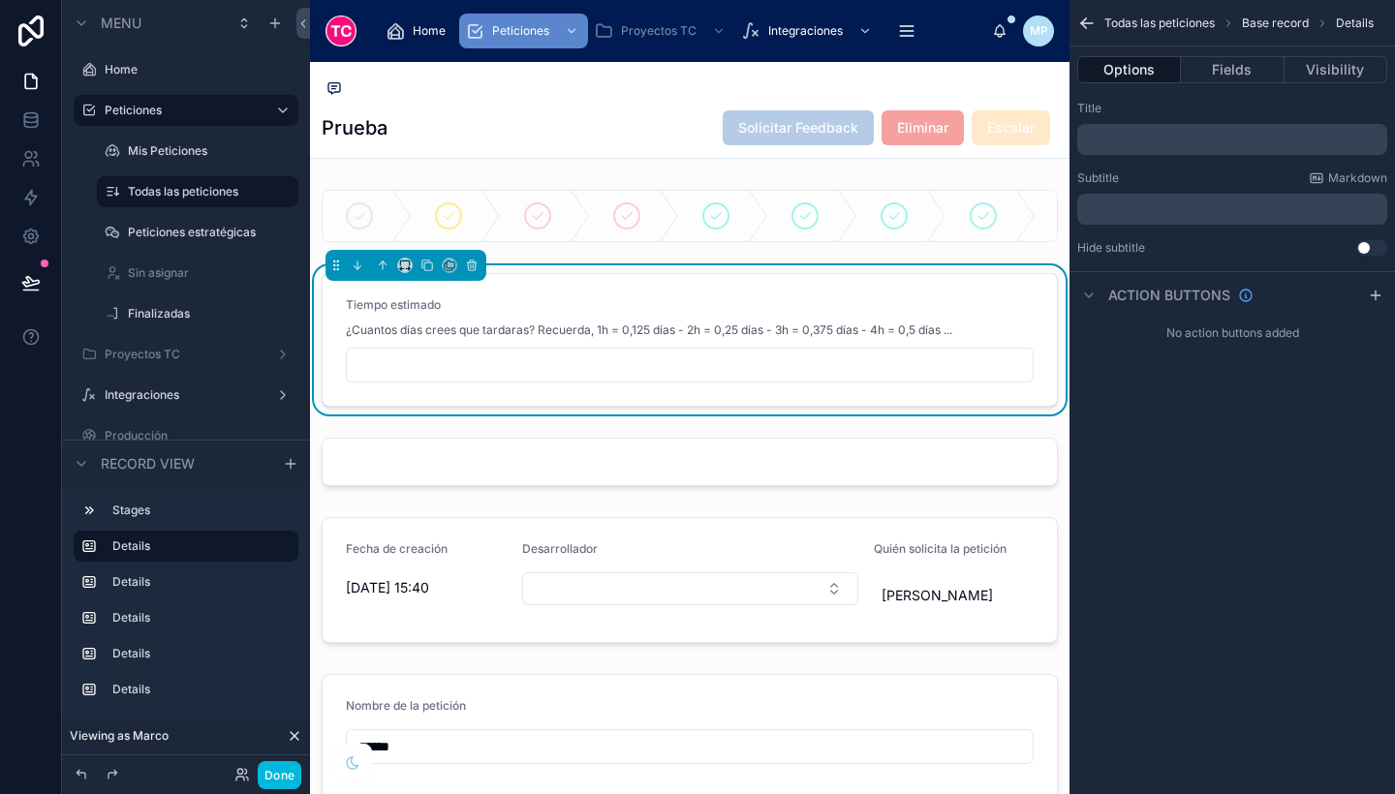
click at [912, 477] on div at bounding box center [690, 462] width 760 height 64
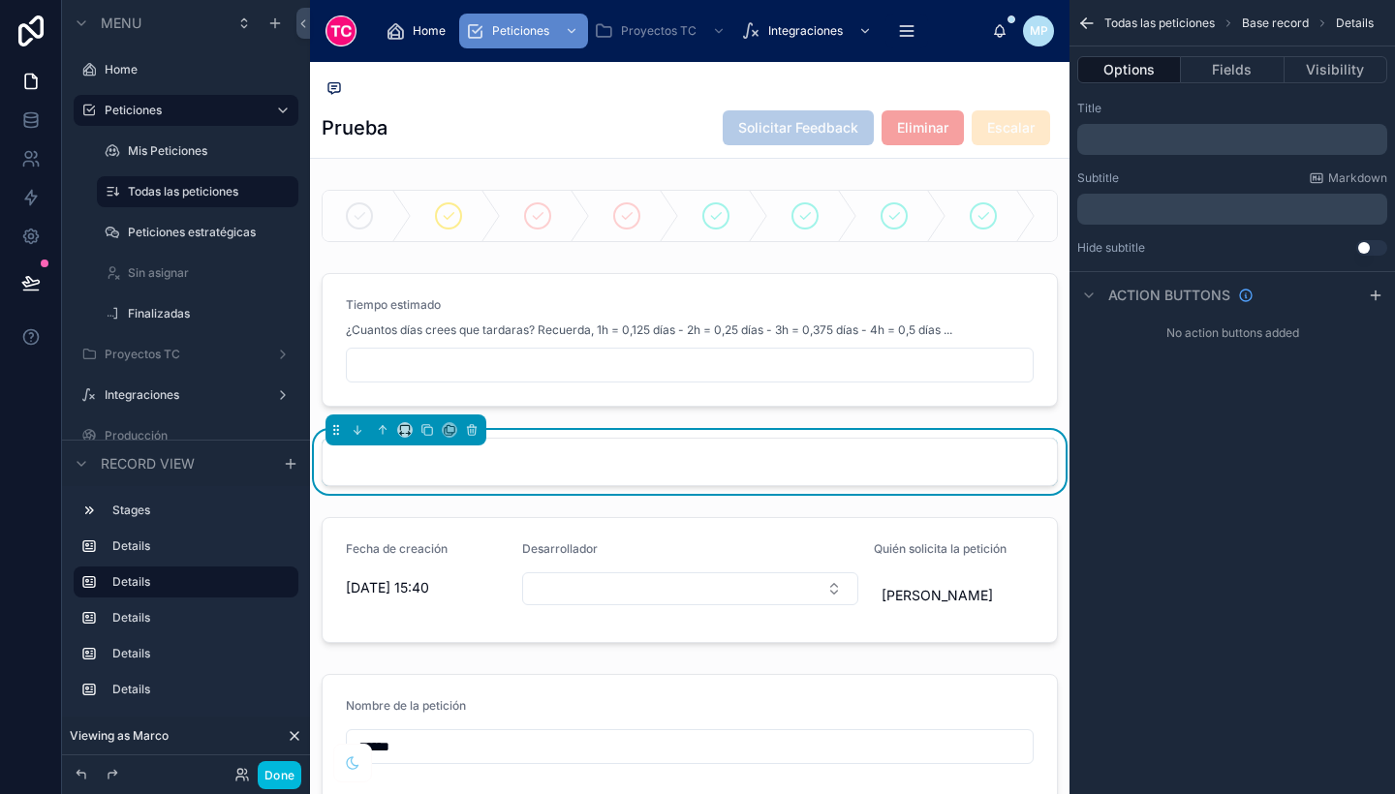
click at [1091, 142] on p "﻿" at bounding box center [1234, 140] width 298 height 16
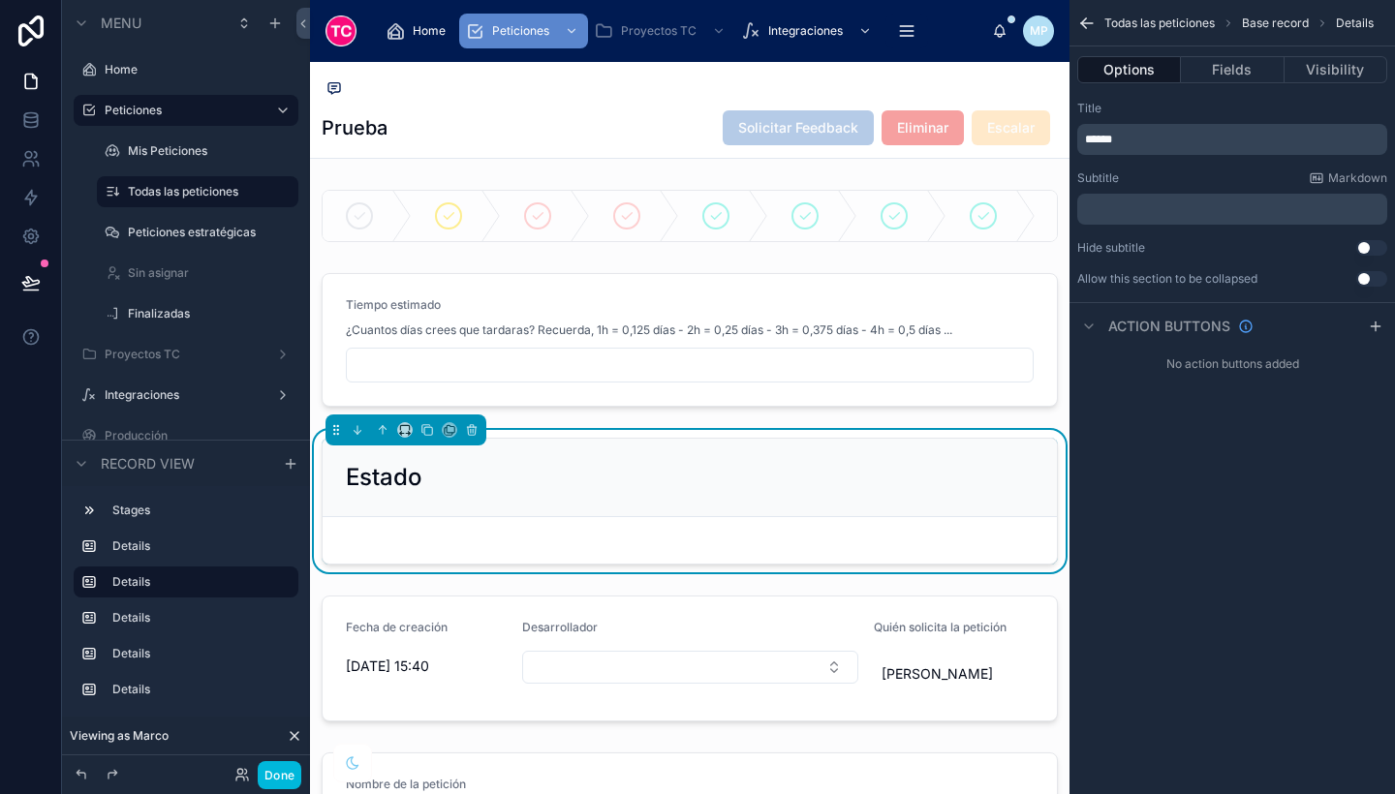
click at [1182, 586] on div "Todas las peticiones Base record Details Options Fields Visibility Title ******…" at bounding box center [1233, 397] width 326 height 794
click at [957, 366] on div at bounding box center [690, 339] width 760 height 149
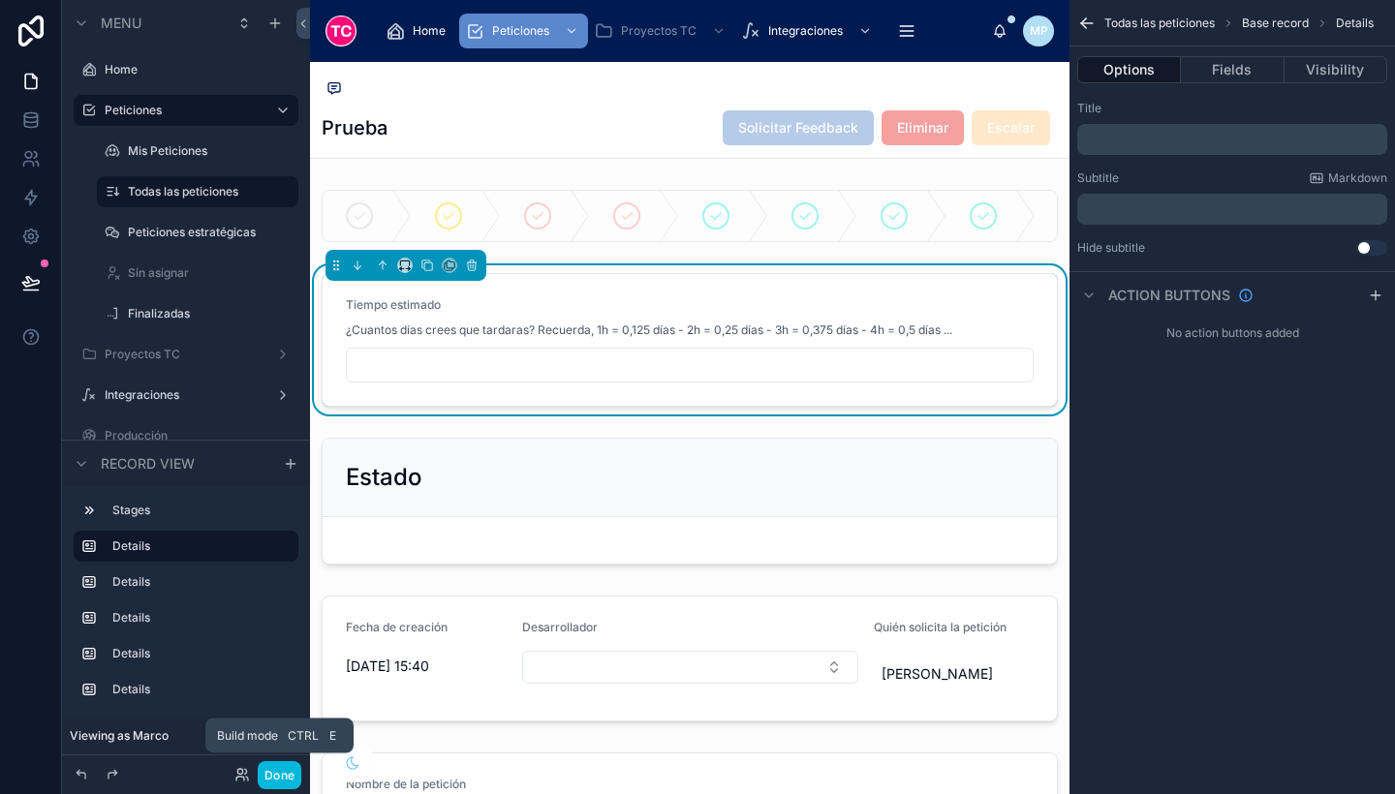
click at [281, 772] on button "Done" at bounding box center [280, 775] width 44 height 28
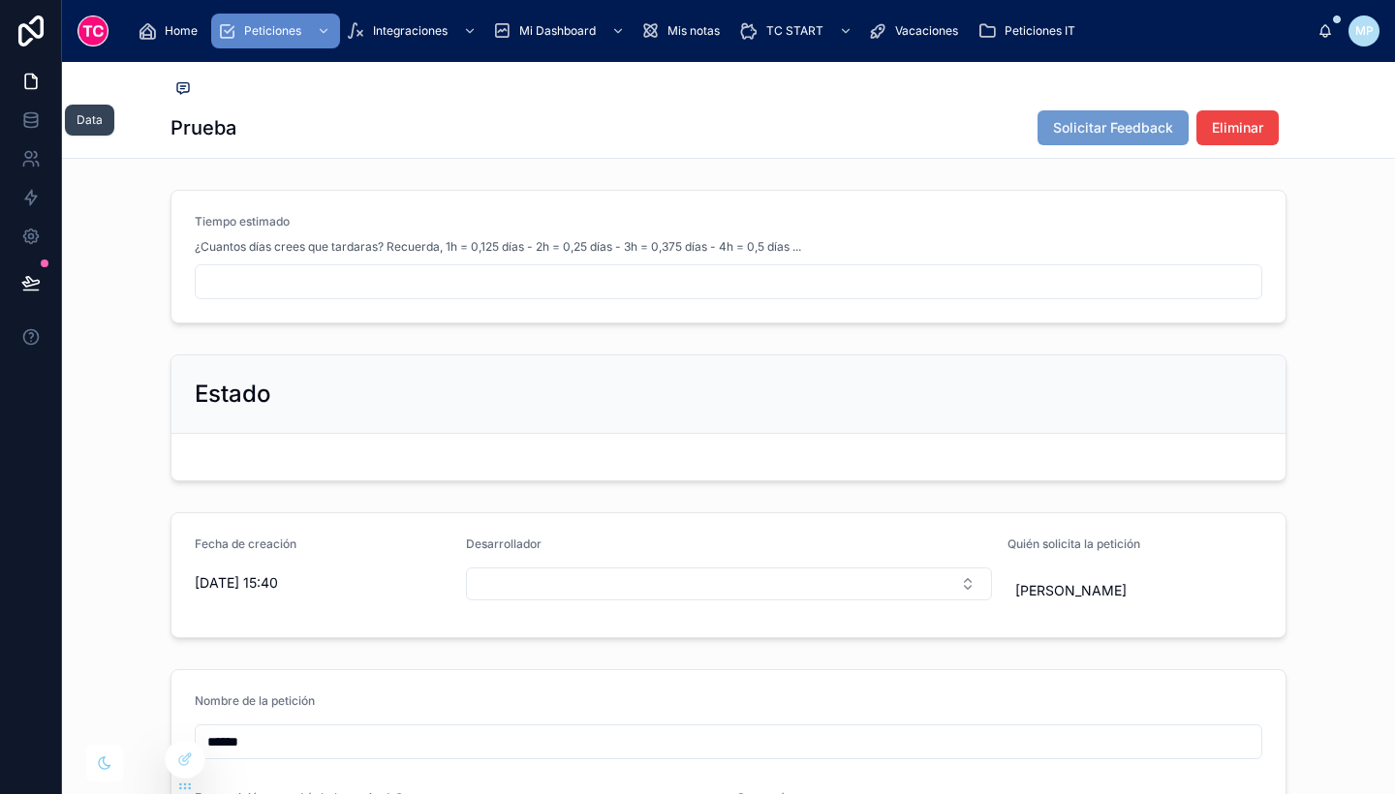
click at [33, 124] on icon at bounding box center [30, 119] width 19 height 19
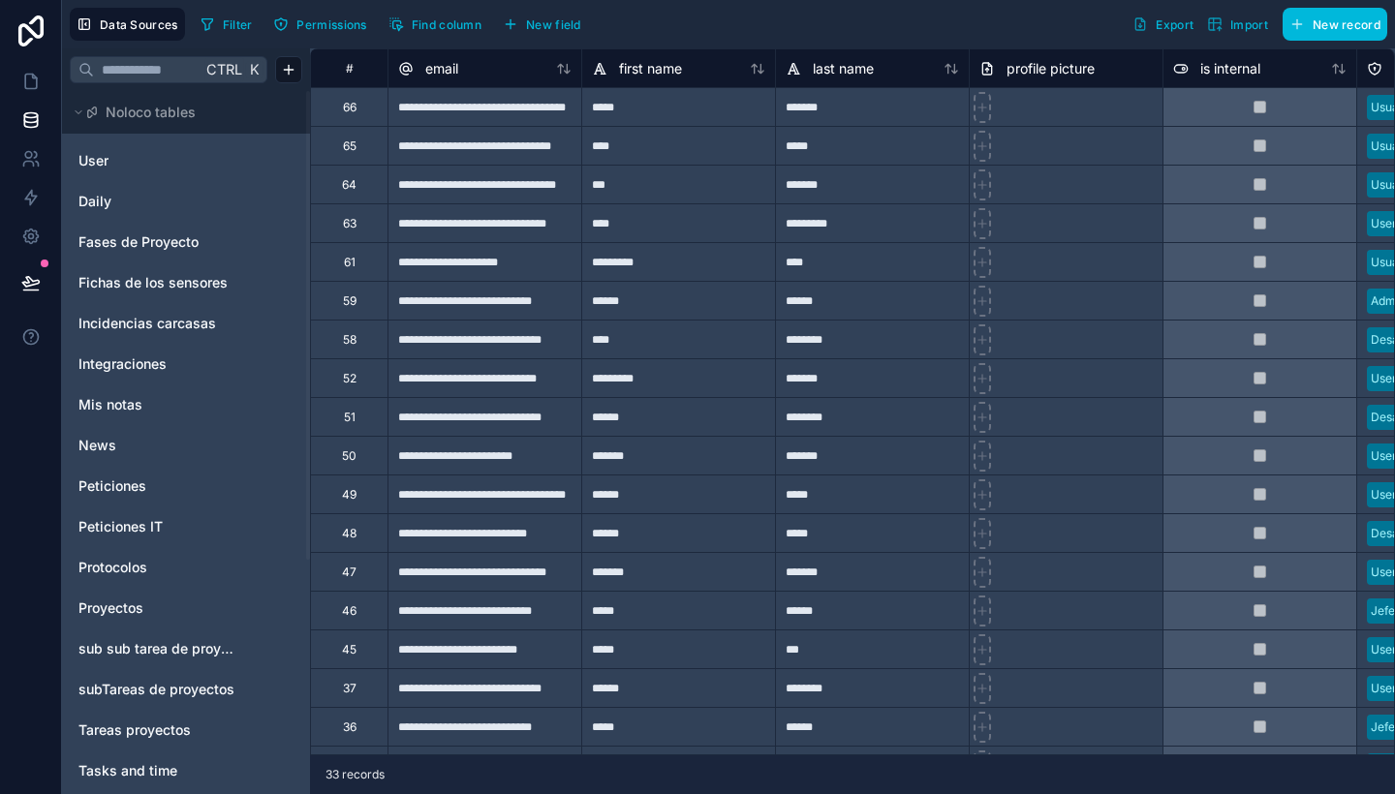
click at [268, 482] on icon "Peticiones" at bounding box center [267, 487] width 16 height 16
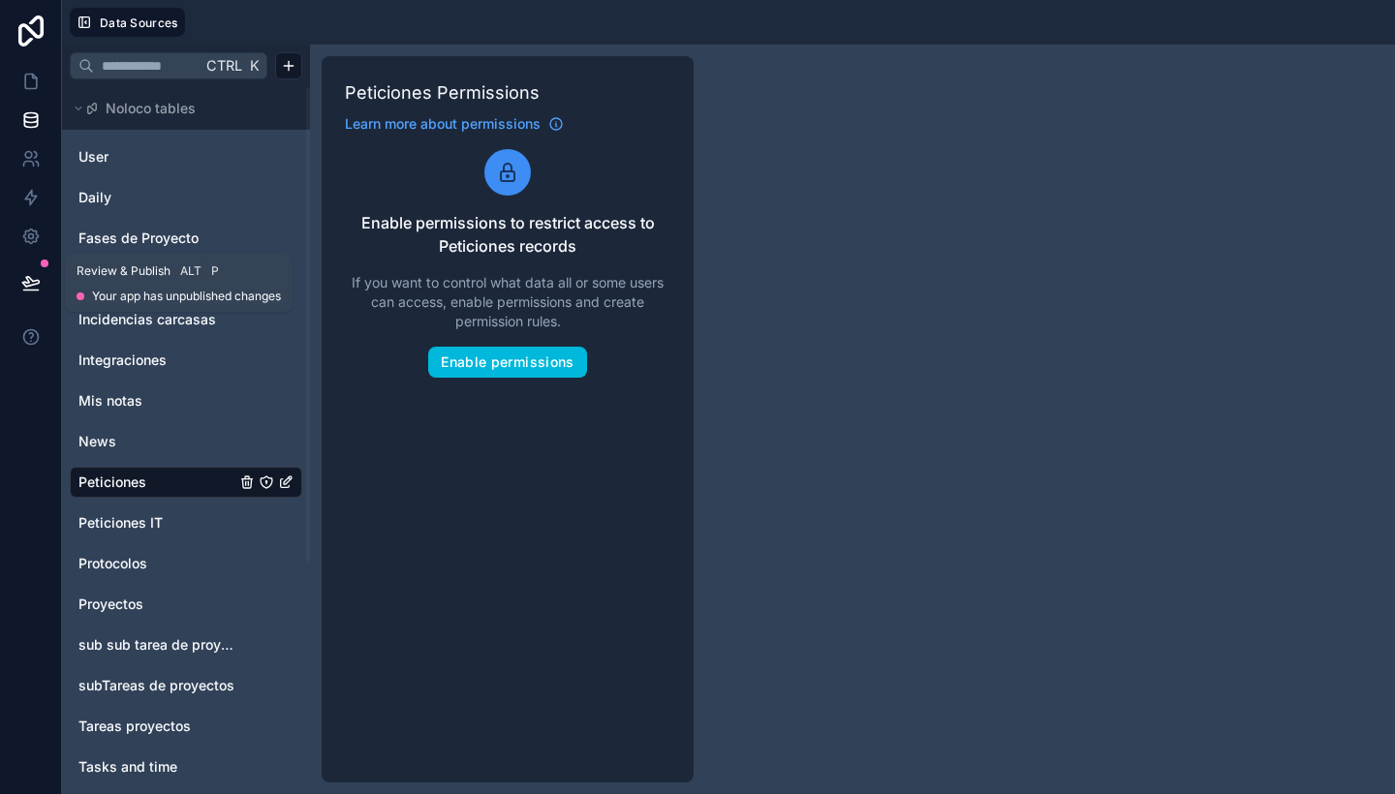
click at [15, 289] on button at bounding box center [31, 283] width 43 height 54
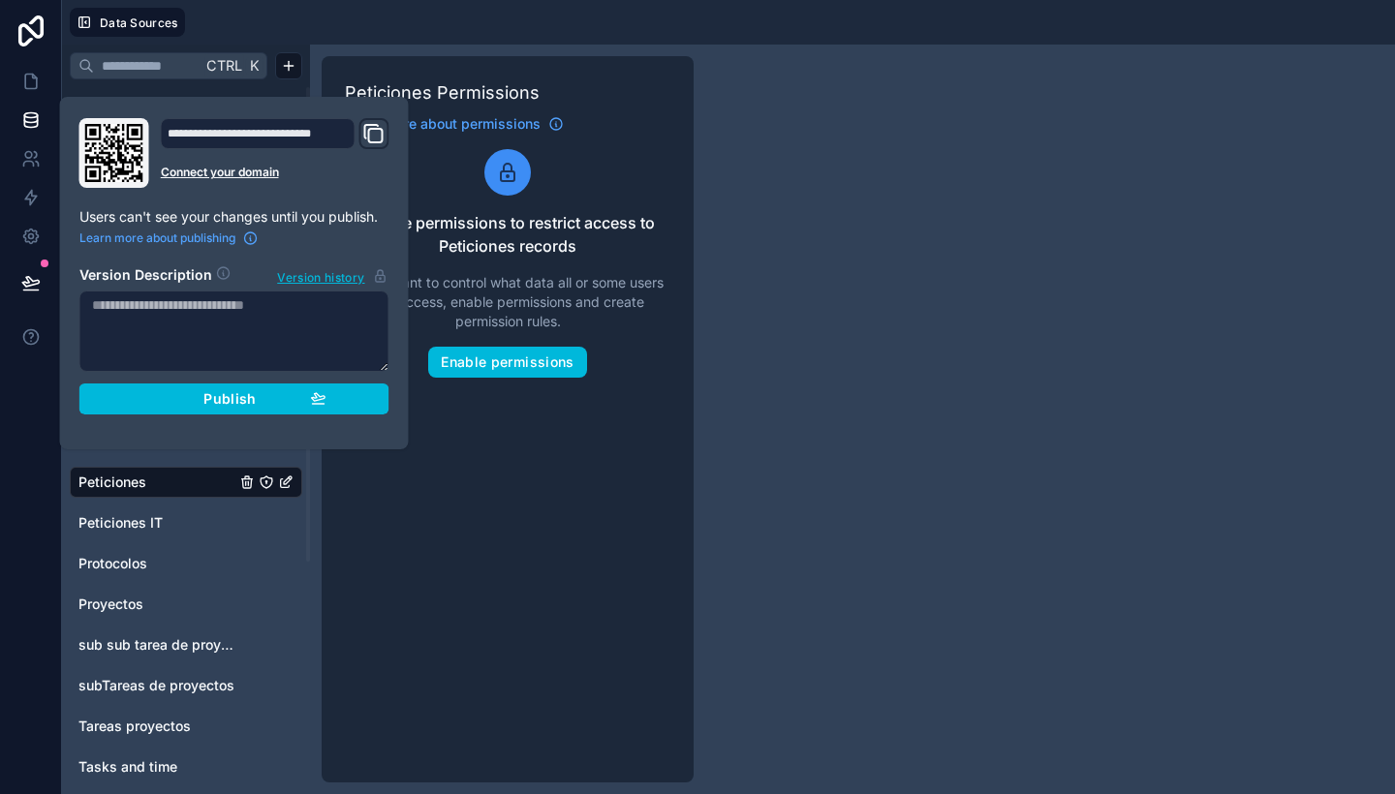
click at [379, 398] on button "Publish" at bounding box center [234, 399] width 310 height 31
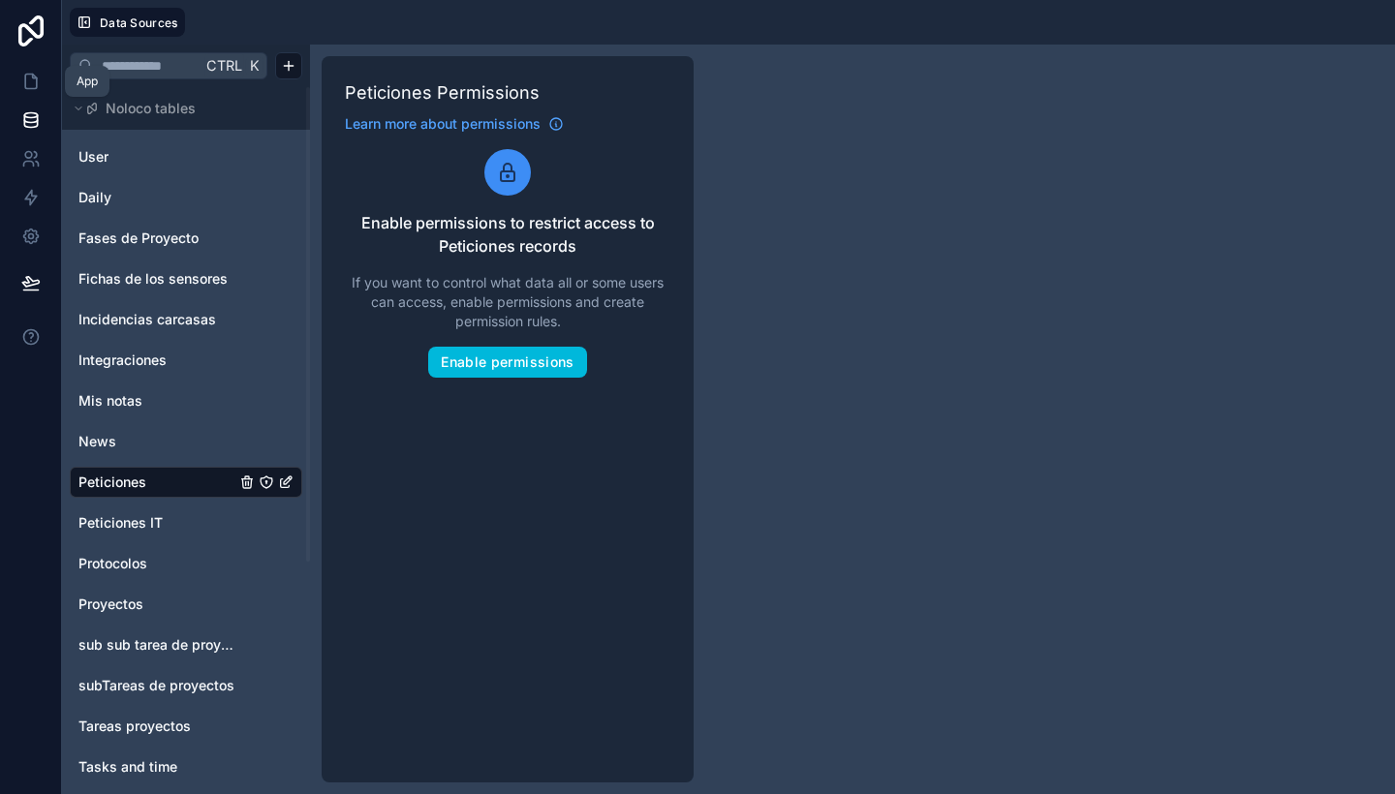
click at [25, 74] on icon at bounding box center [30, 81] width 19 height 19
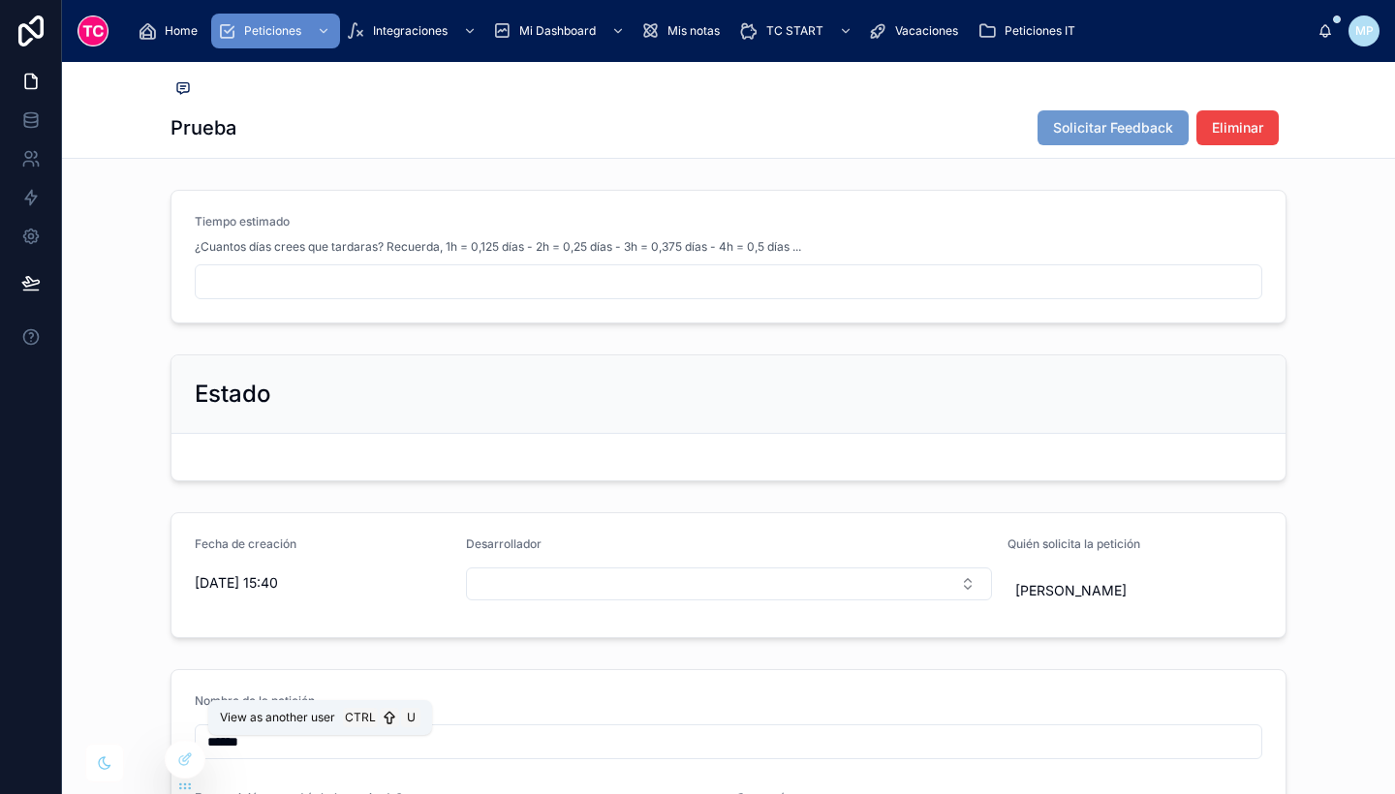
click at [0, 0] on icon at bounding box center [0, 0] width 0 height 0
click at [545, 285] on input "text" at bounding box center [729, 281] width 1066 height 27
click at [195, 758] on div at bounding box center [185, 759] width 39 height 37
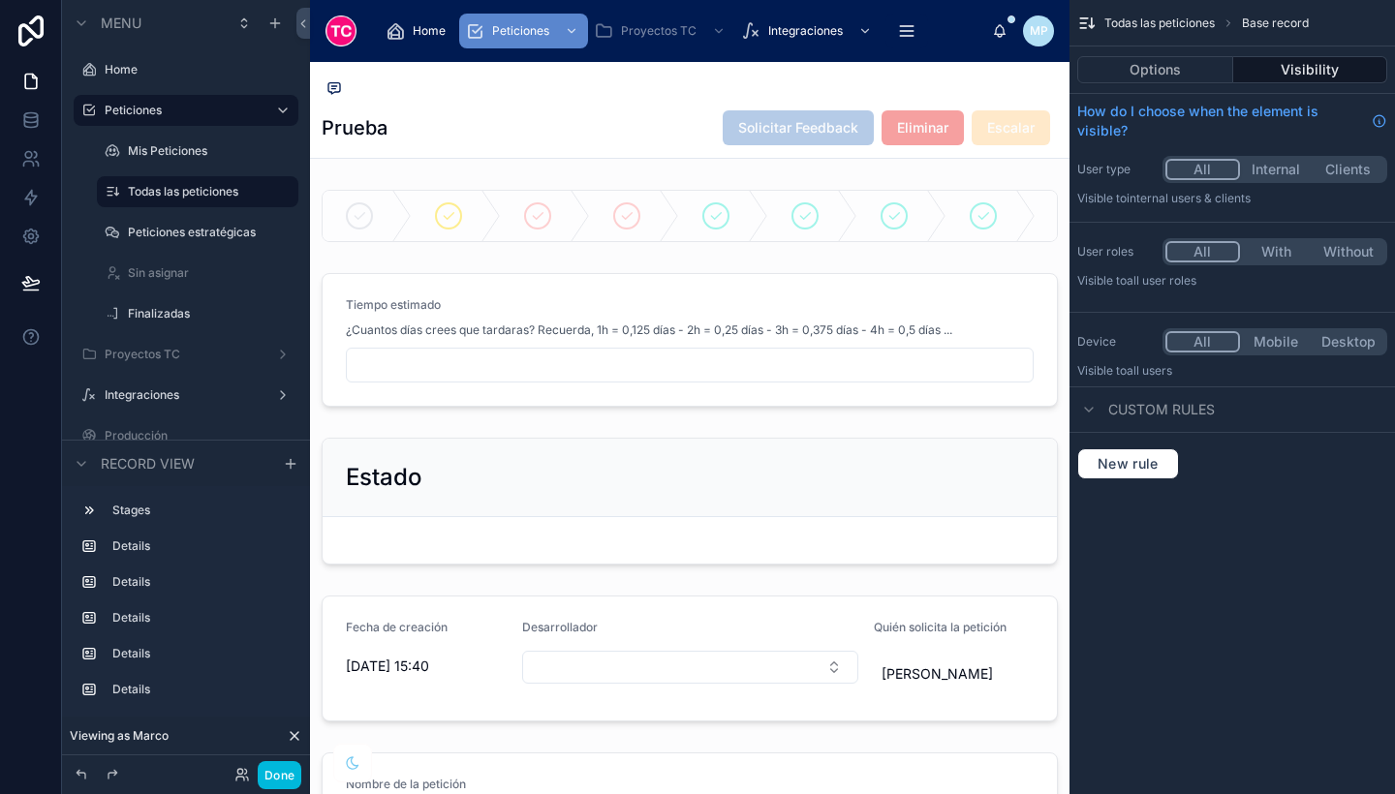
click at [956, 332] on div at bounding box center [690, 339] width 760 height 149
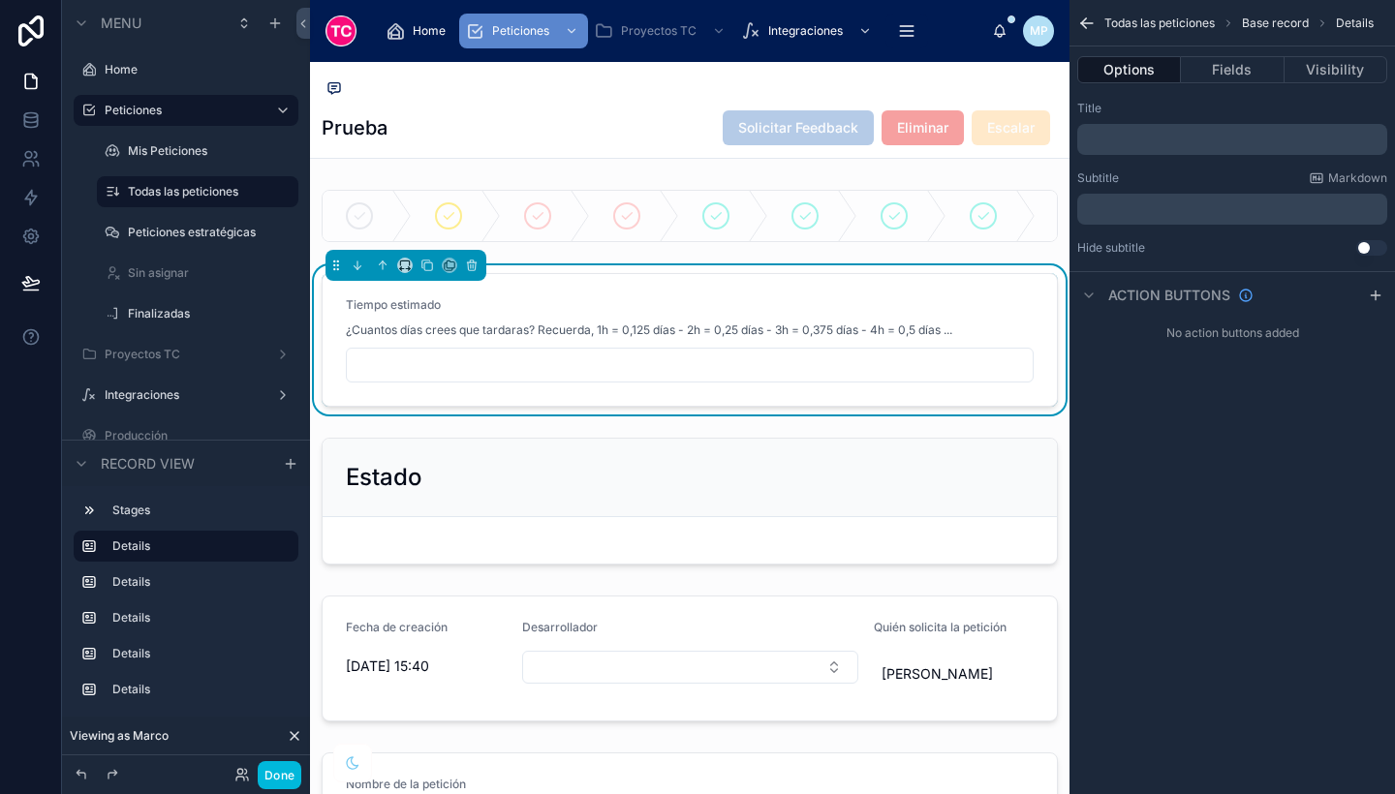
click at [1321, 57] on button "Visibility" at bounding box center [1336, 69] width 103 height 27
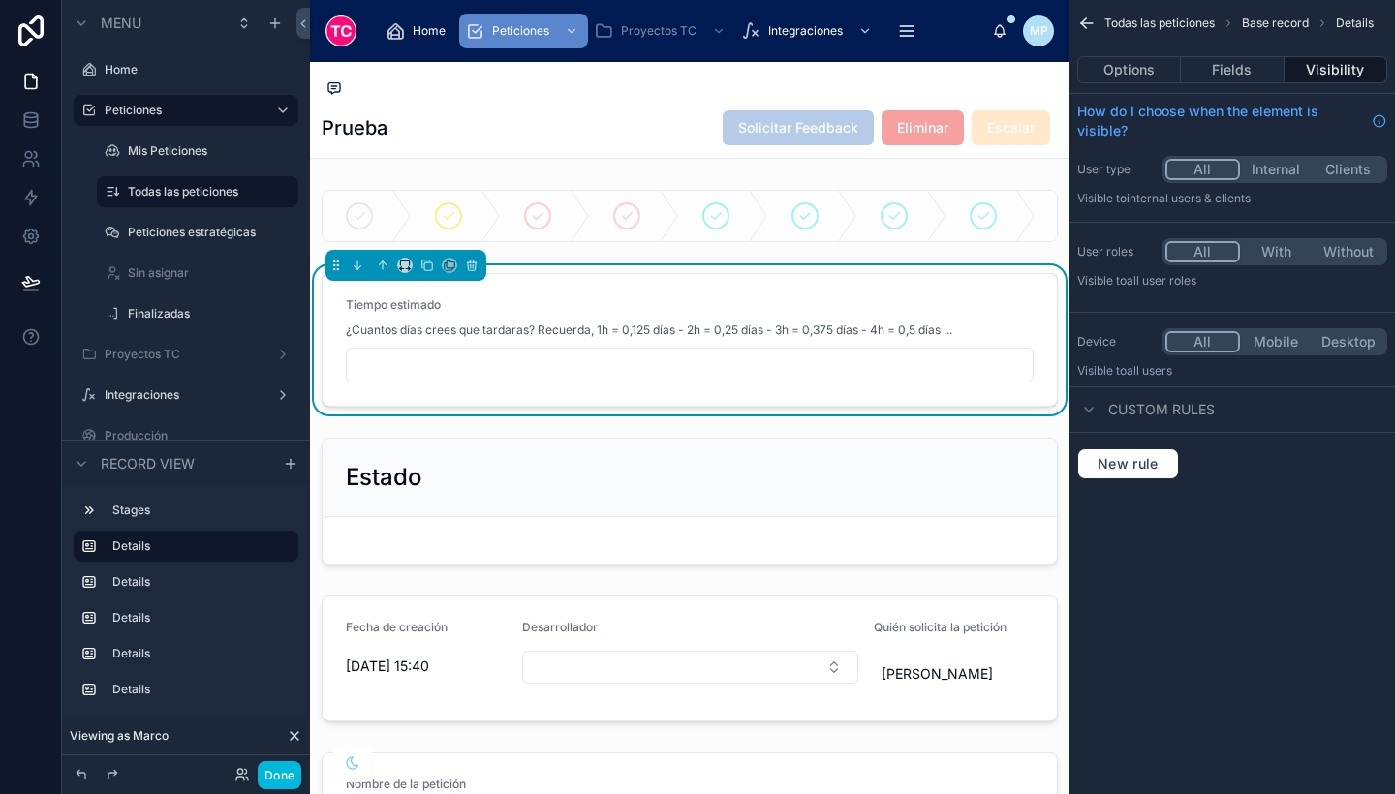
click at [1265, 251] on button "With" at bounding box center [1276, 251] width 73 height 21
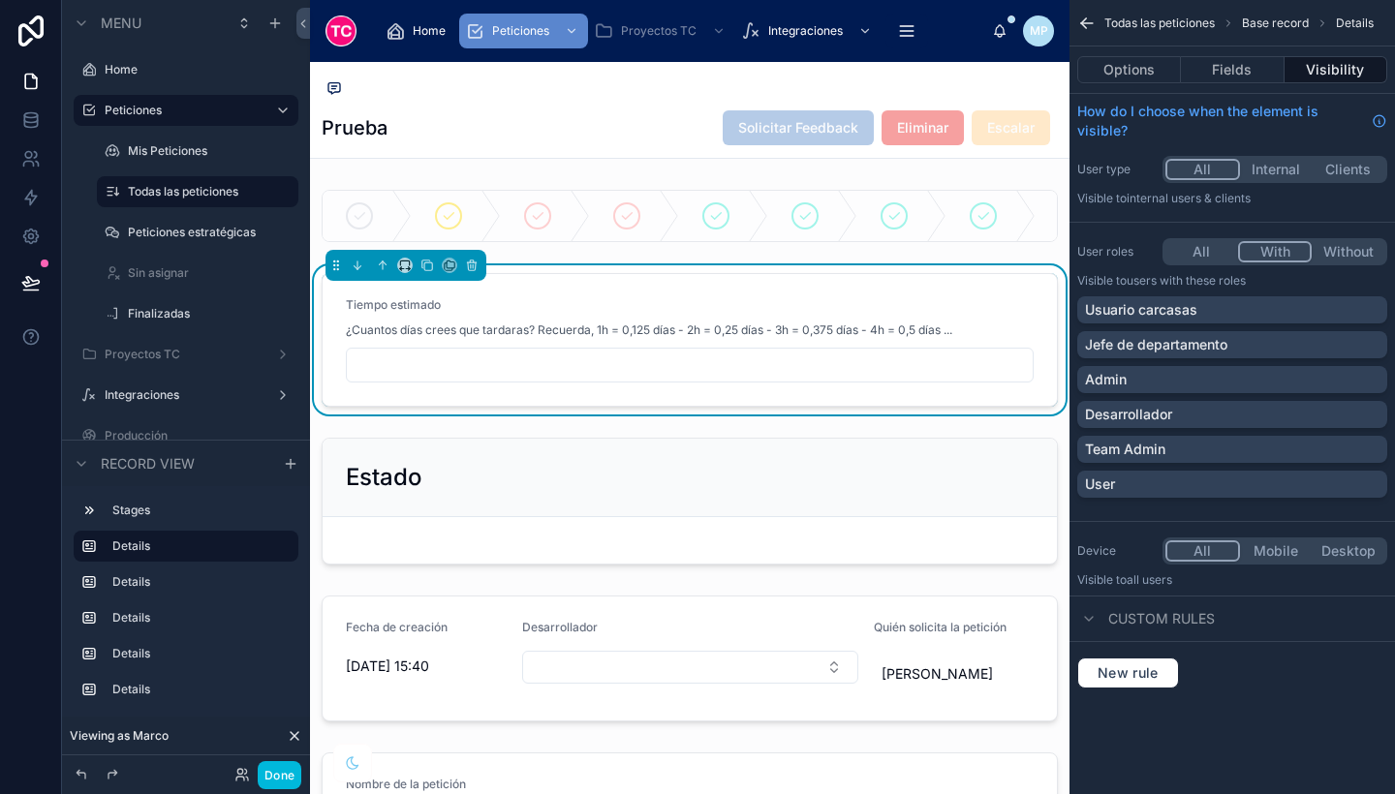
click at [1173, 346] on p "Jefe de departamento" at bounding box center [1156, 344] width 142 height 19
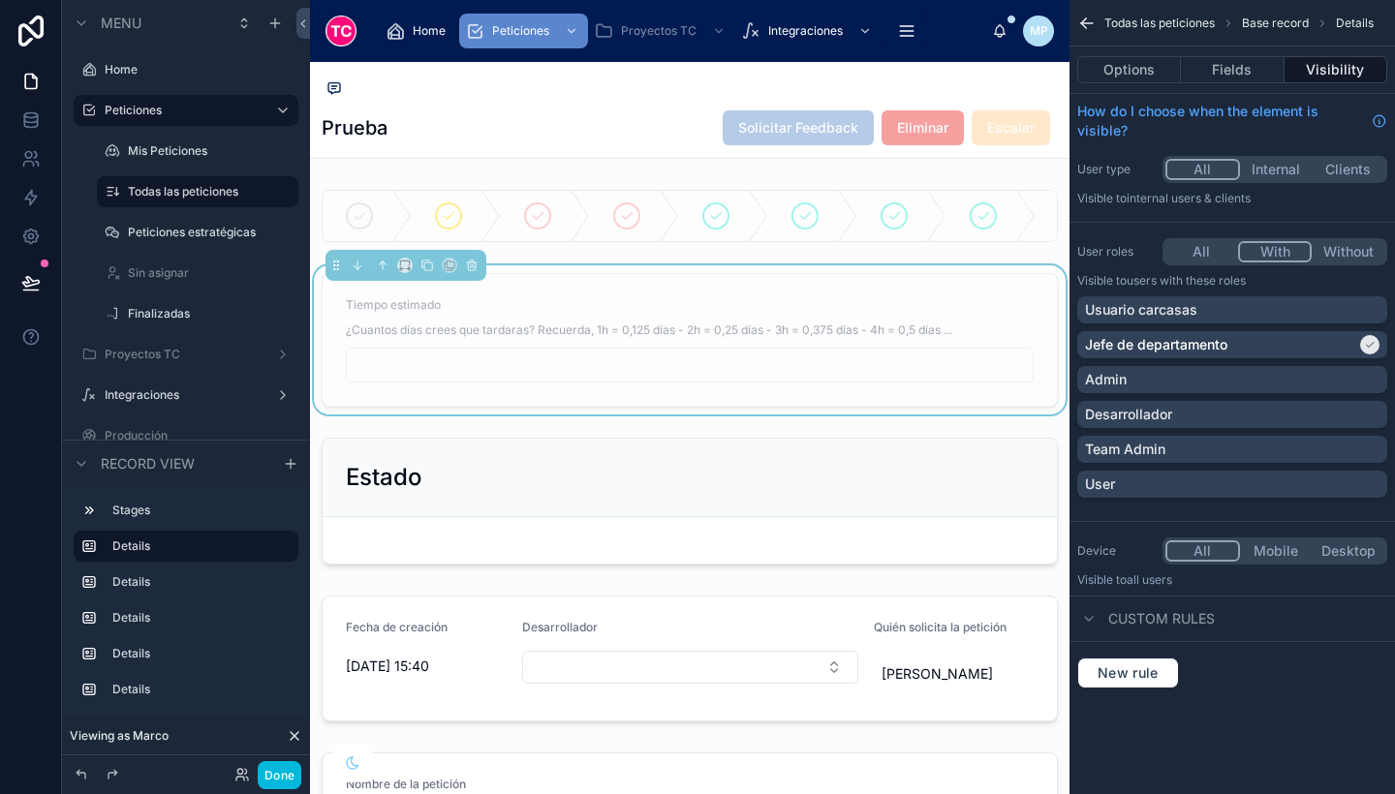
click at [1164, 381] on div "Admin" at bounding box center [1232, 379] width 295 height 19
click at [1167, 405] on p "Desarrollador" at bounding box center [1128, 414] width 87 height 19
click at [1177, 449] on div "Team Admin" at bounding box center [1232, 449] width 295 height 19
click at [285, 762] on button "Done" at bounding box center [280, 775] width 44 height 28
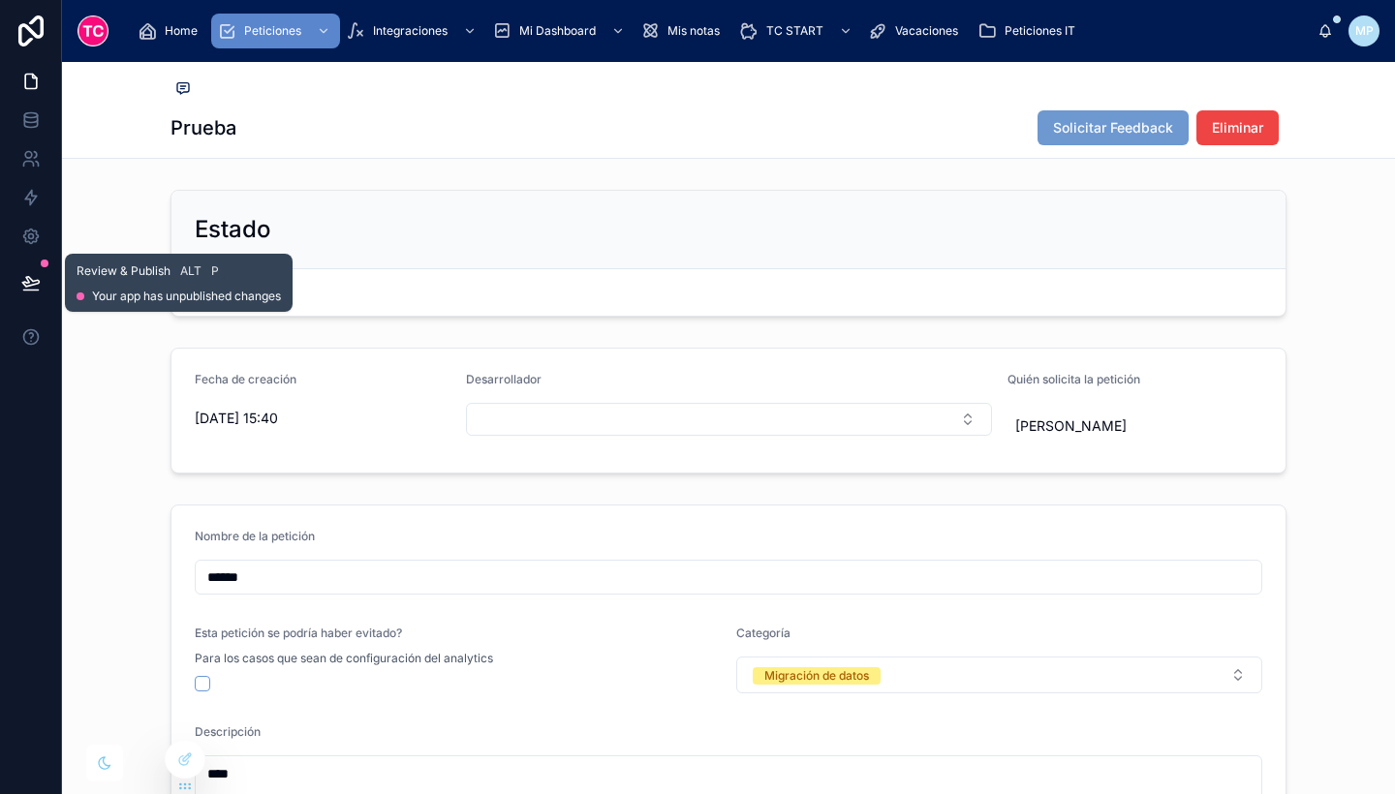
click at [32, 286] on icon at bounding box center [30, 282] width 19 height 19
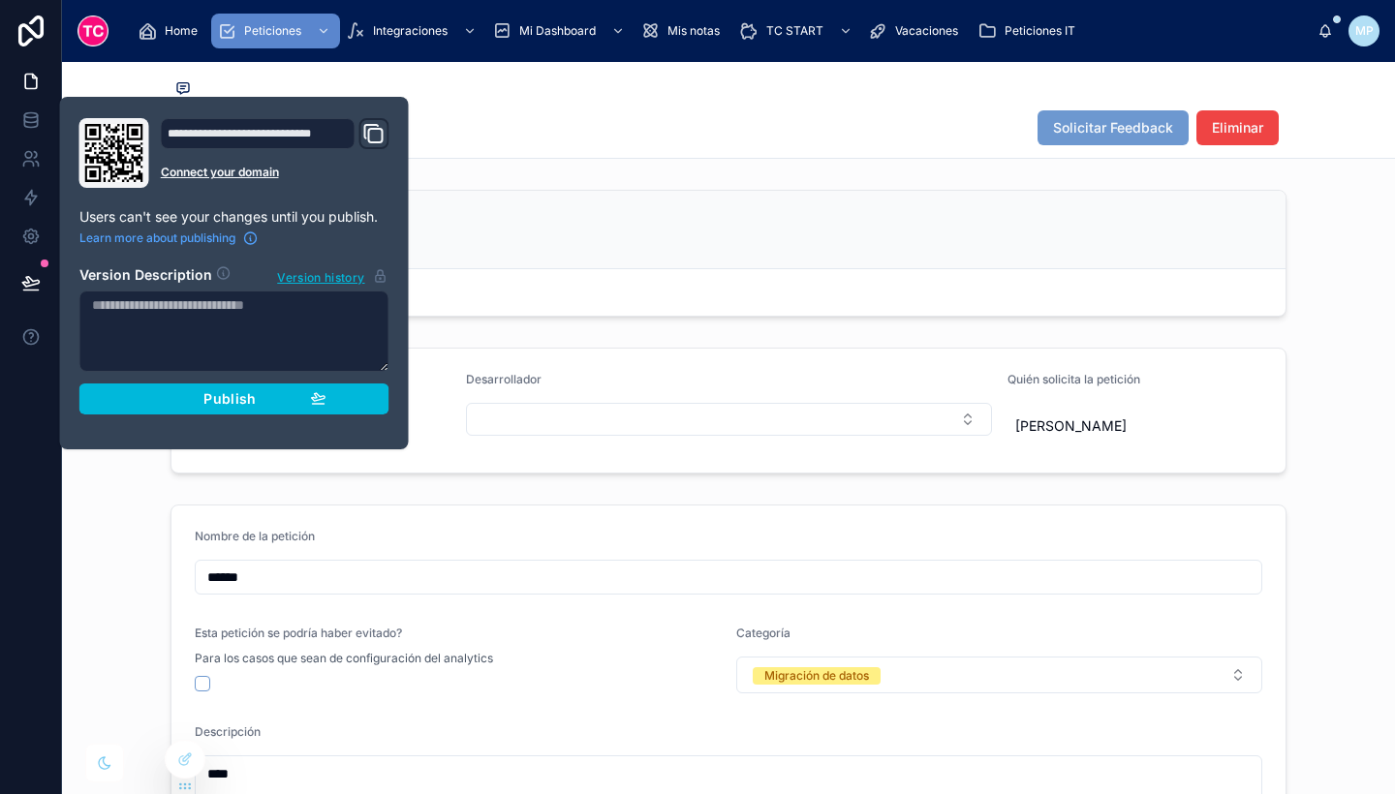
click at [209, 408] on button "Publish" at bounding box center [234, 399] width 310 height 31
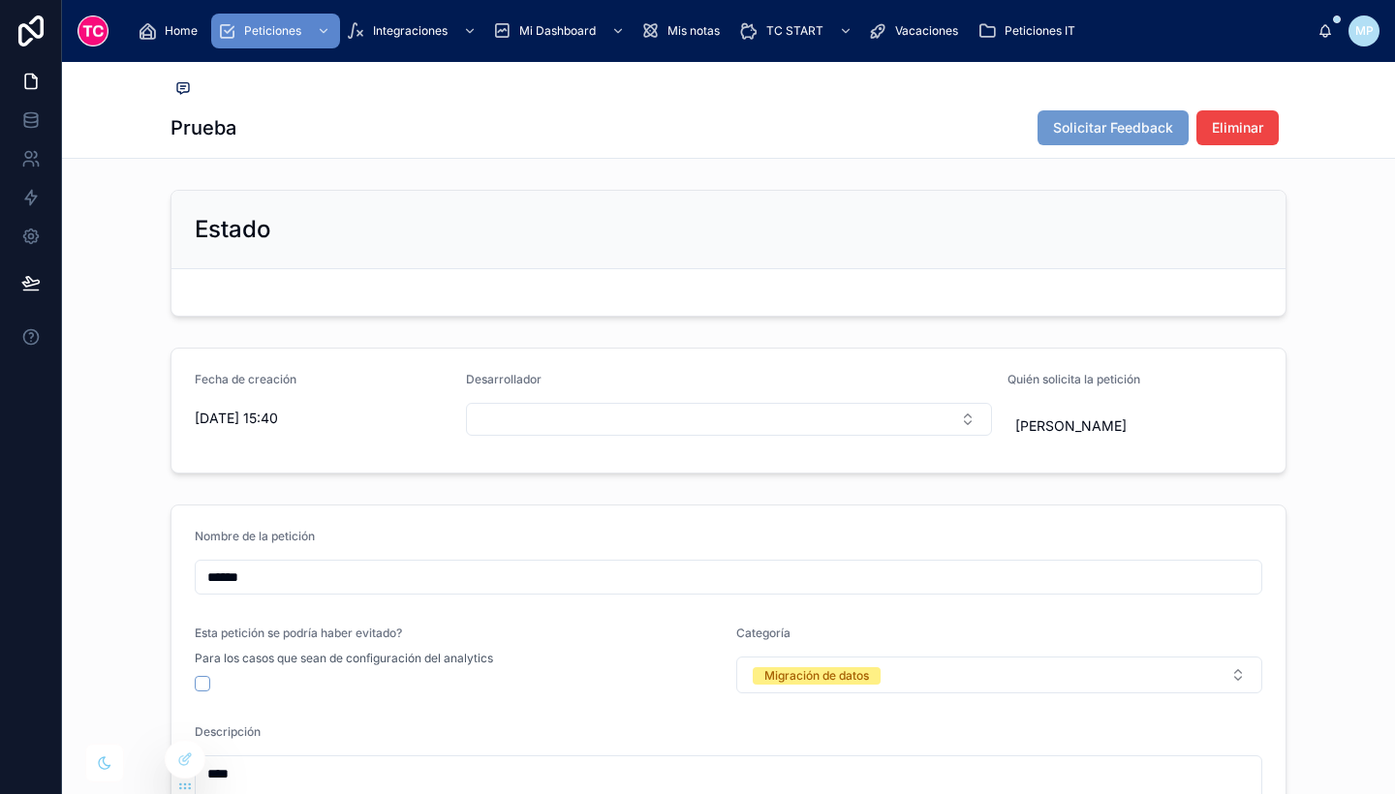
click at [104, 543] on div "Nombre de la petición ****** Esta petición se podría [PERSON_NAME] evitado? Par…" at bounding box center [728, 741] width 1333 height 488
click at [33, 125] on icon at bounding box center [30, 119] width 19 height 19
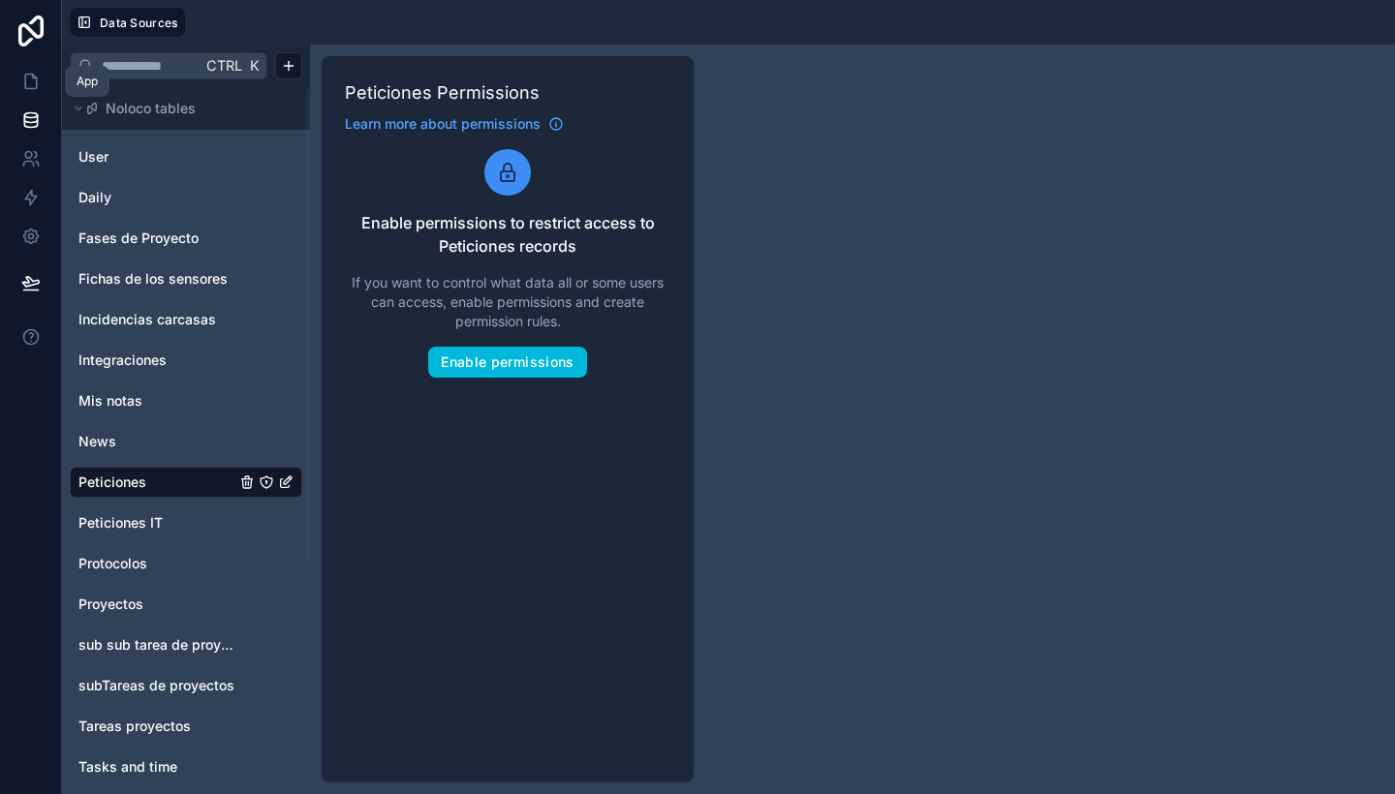
click at [35, 71] on link at bounding box center [30, 81] width 61 height 39
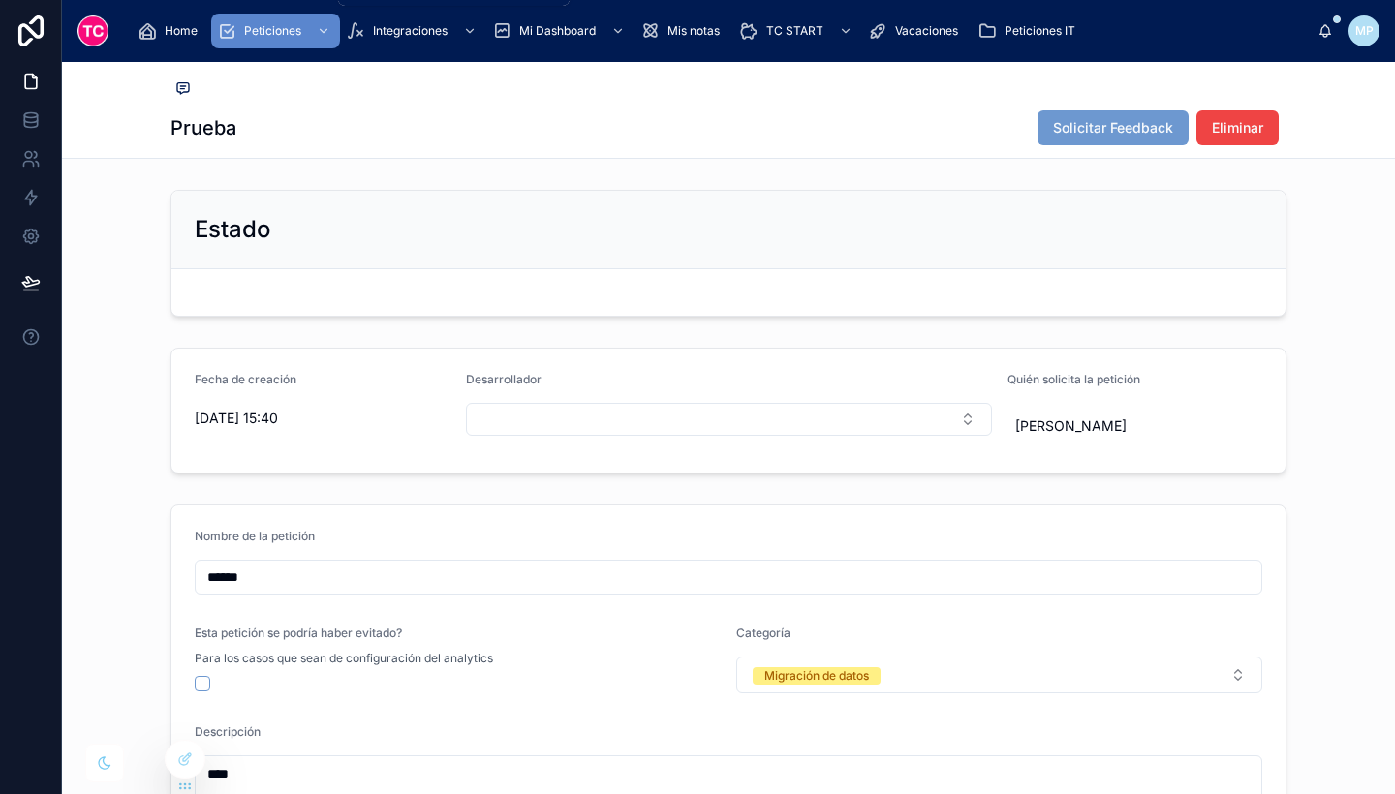
click at [298, 26] on span "Peticiones" at bounding box center [272, 31] width 57 height 16
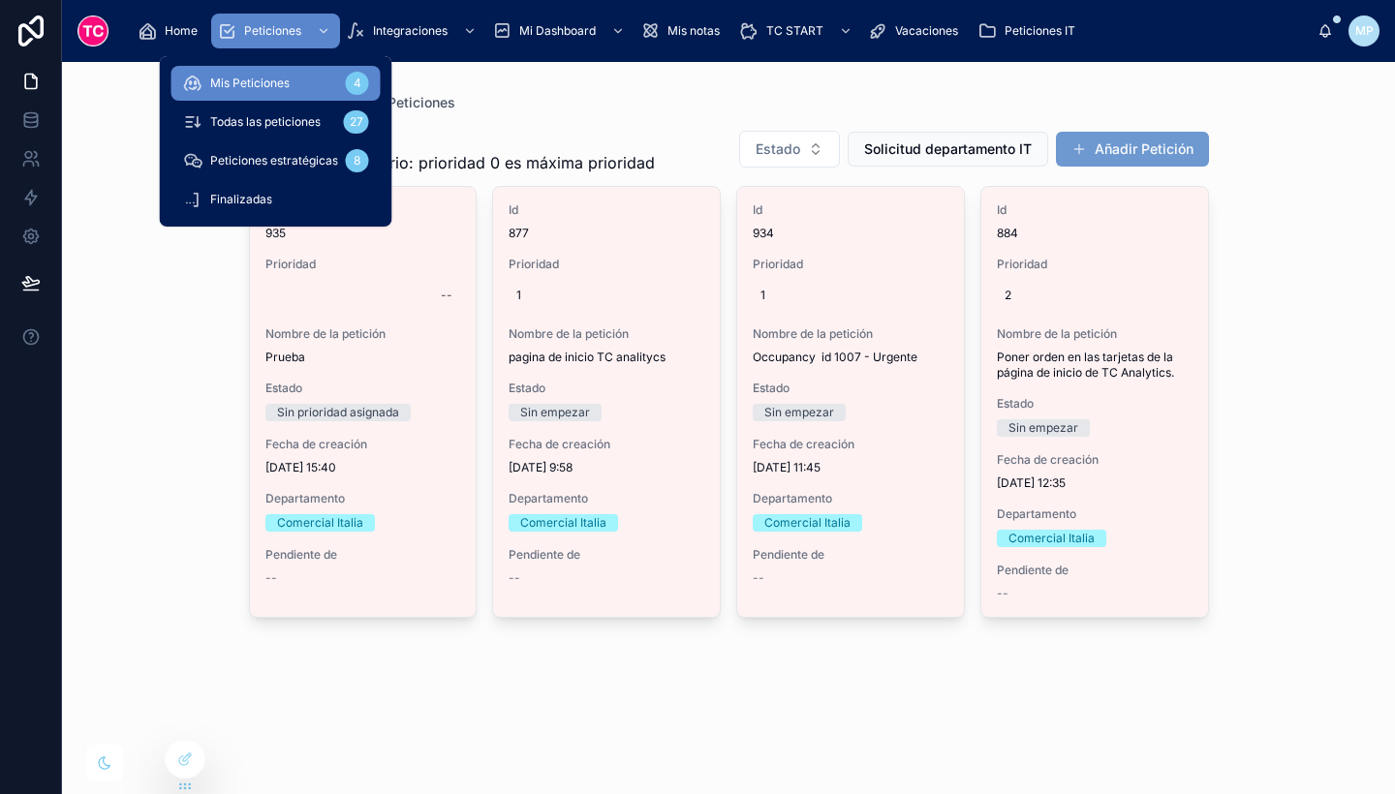
click at [301, 108] on div "Todas las peticiones 27" at bounding box center [276, 122] width 186 height 31
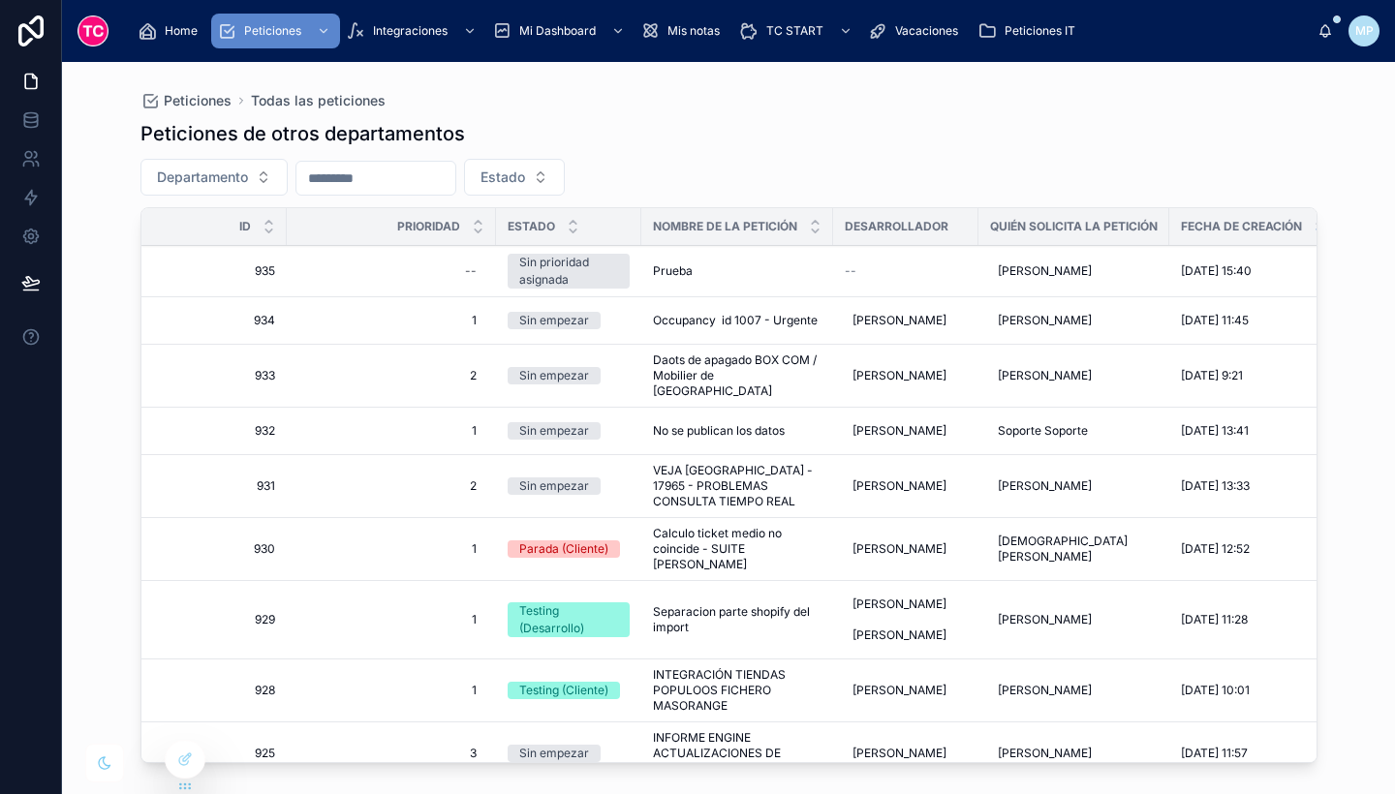
click at [759, 285] on td "Prueba Prueba" at bounding box center [737, 271] width 192 height 51
click at [804, 263] on td "Prueba Prueba" at bounding box center [737, 271] width 192 height 51
click at [907, 274] on div "--" at bounding box center [906, 272] width 122 height 16
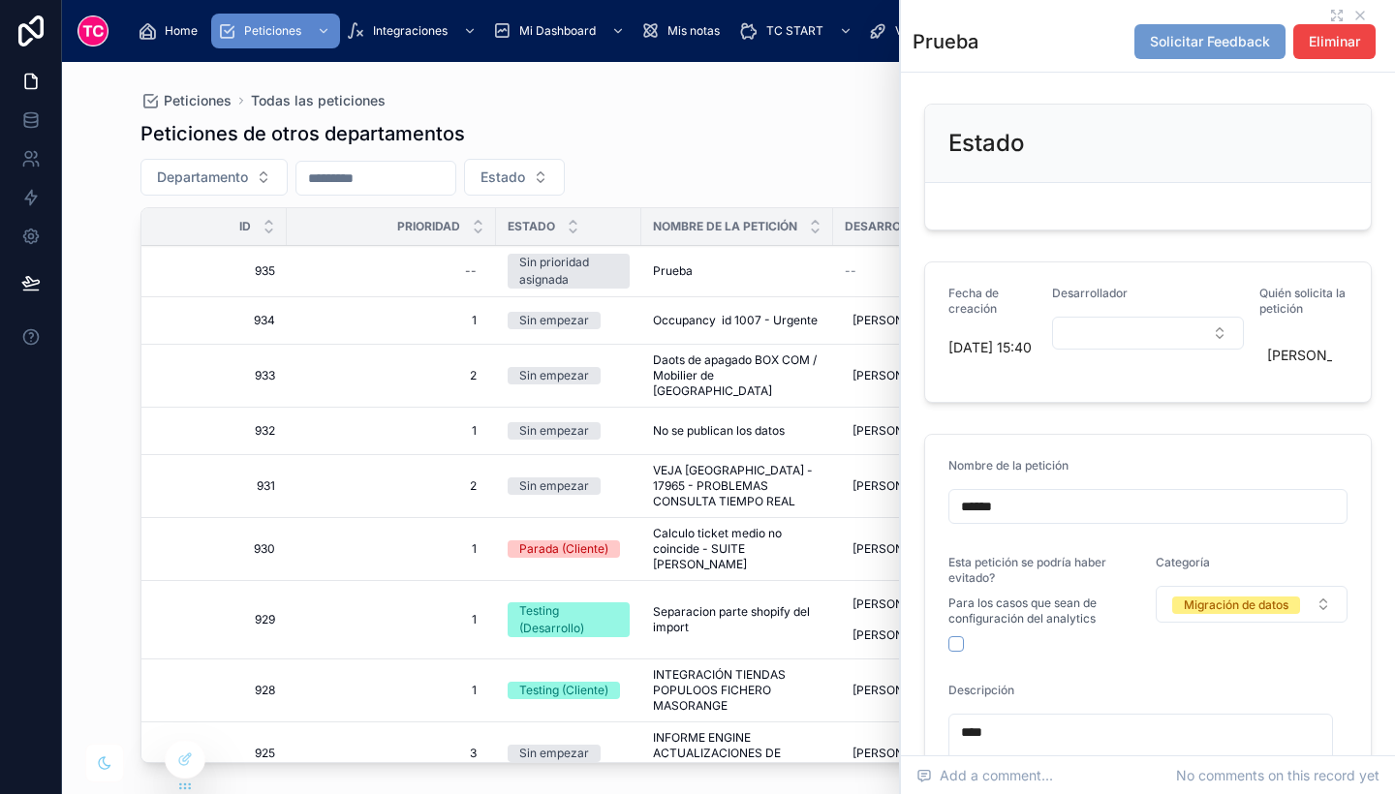
click at [1323, 7] on div "Prueba Solicitar Feedback Eliminar" at bounding box center [1148, 36] width 471 height 72
click at [1338, 14] on icon at bounding box center [1340, 13] width 4 height 4
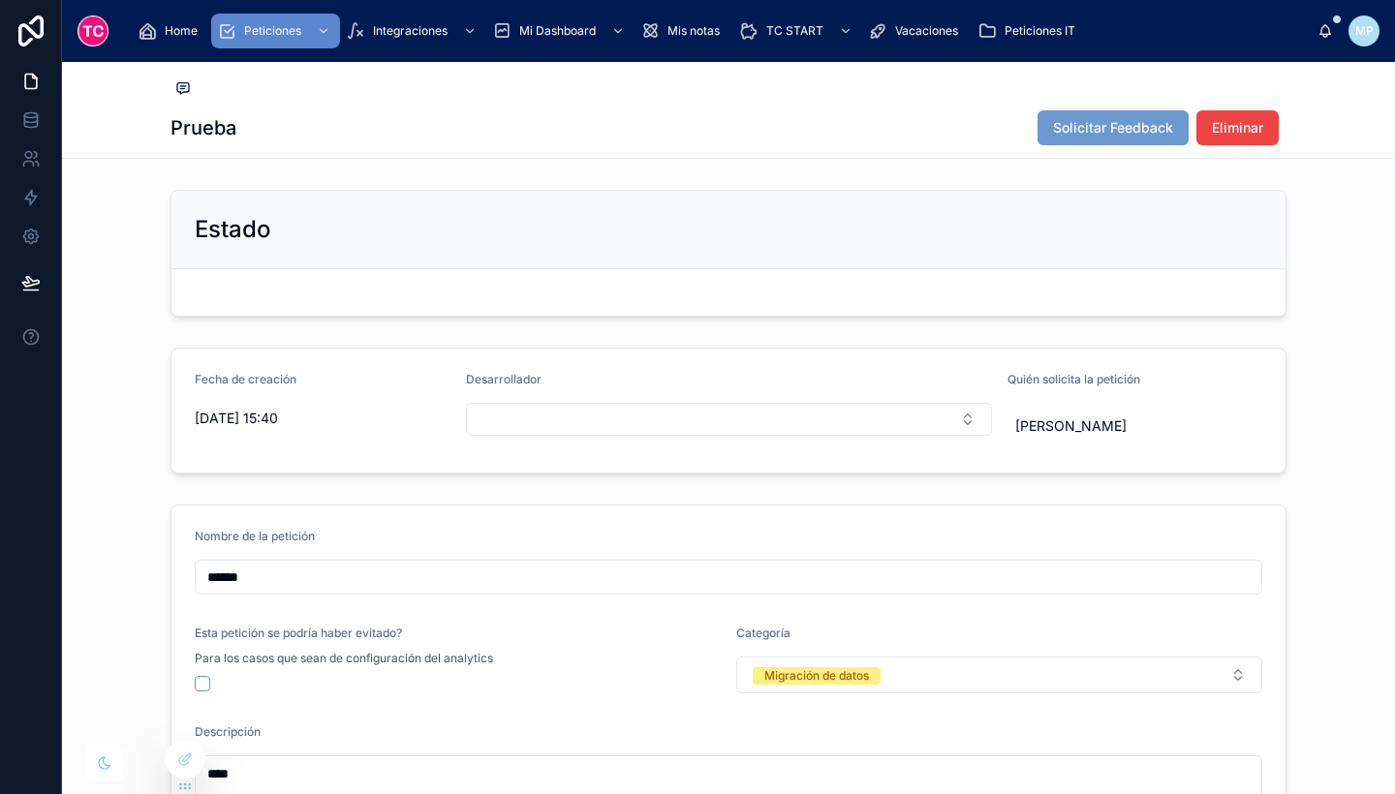
click at [0, 0] on icon at bounding box center [0, 0] width 0 height 0
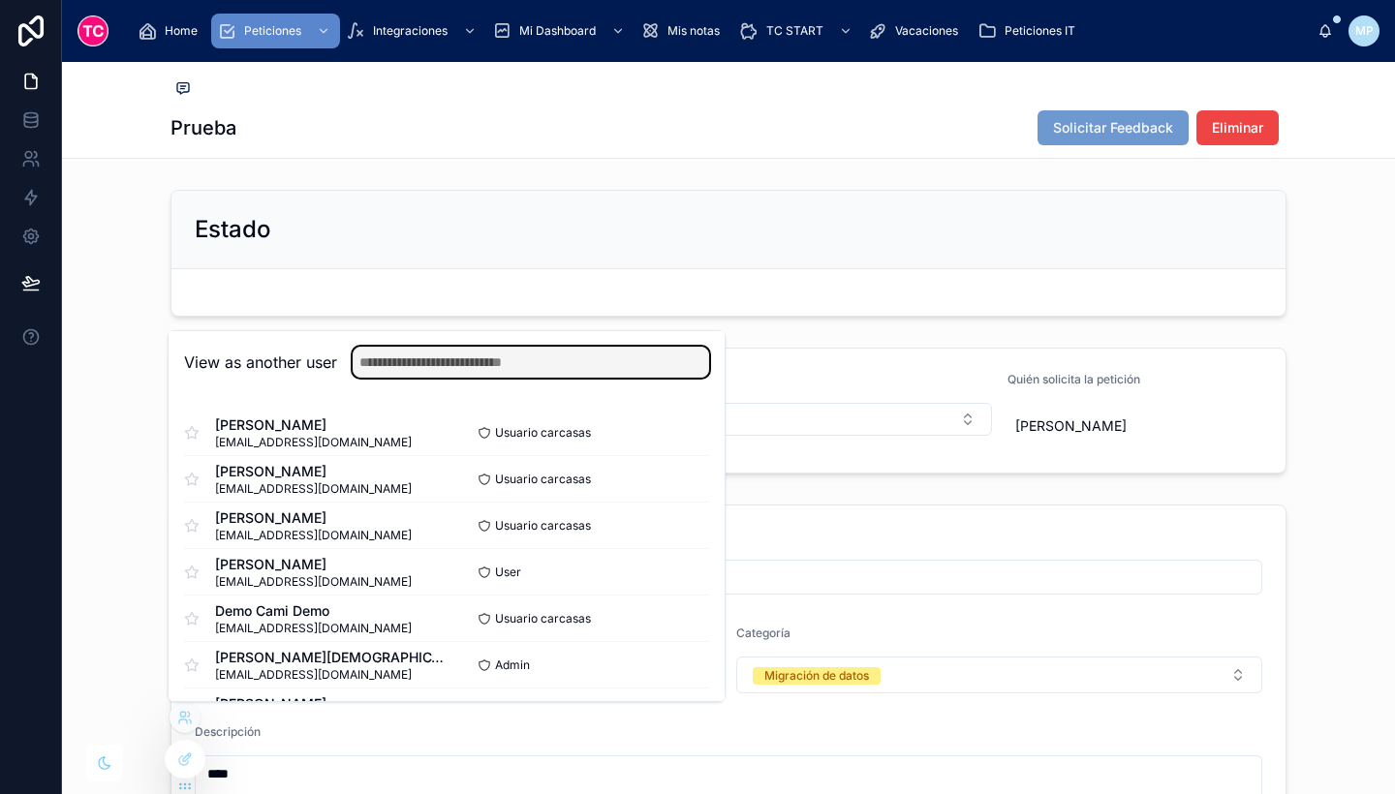
click at [423, 360] on input "text" at bounding box center [531, 362] width 357 height 31
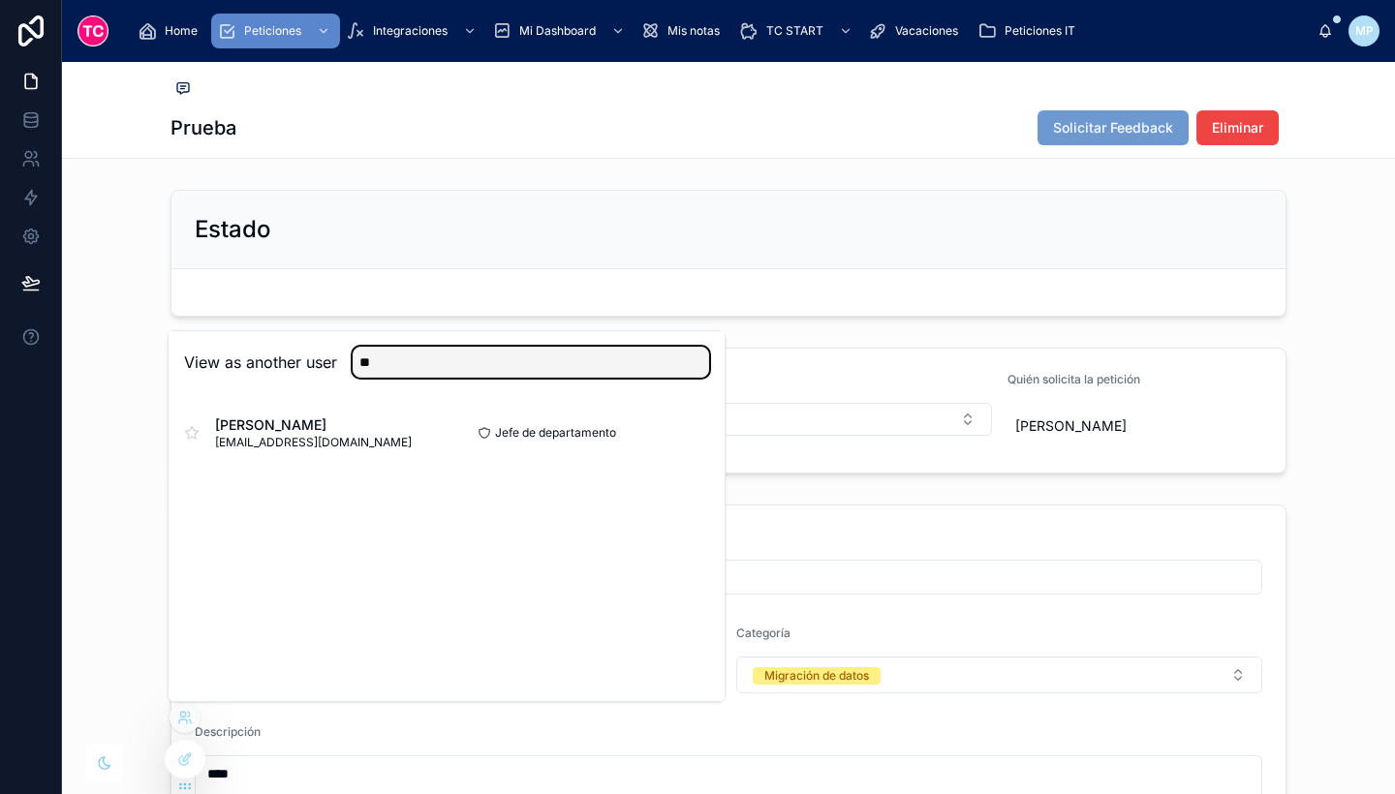
type input "**"
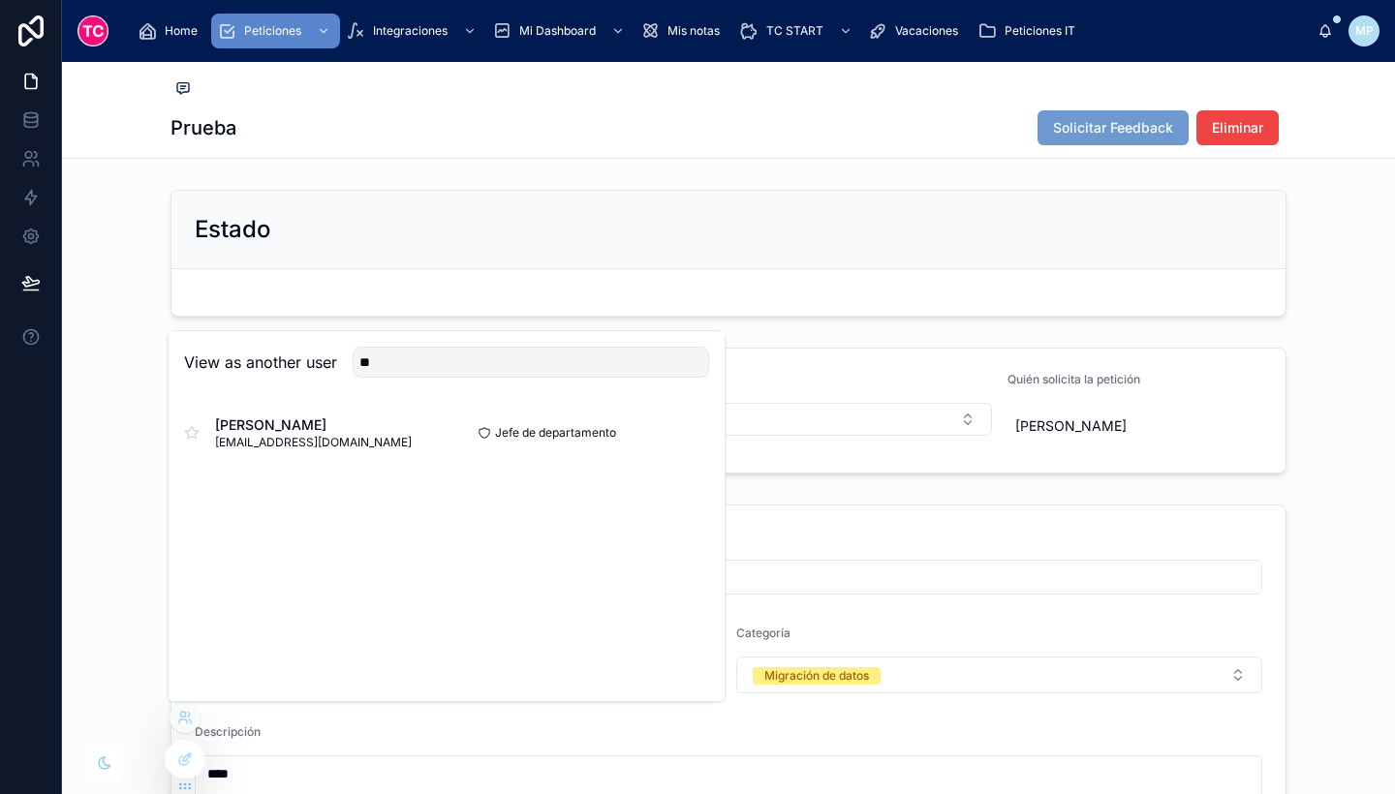
click at [0, 0] on button "Select" at bounding box center [0, 0] width 0 height 0
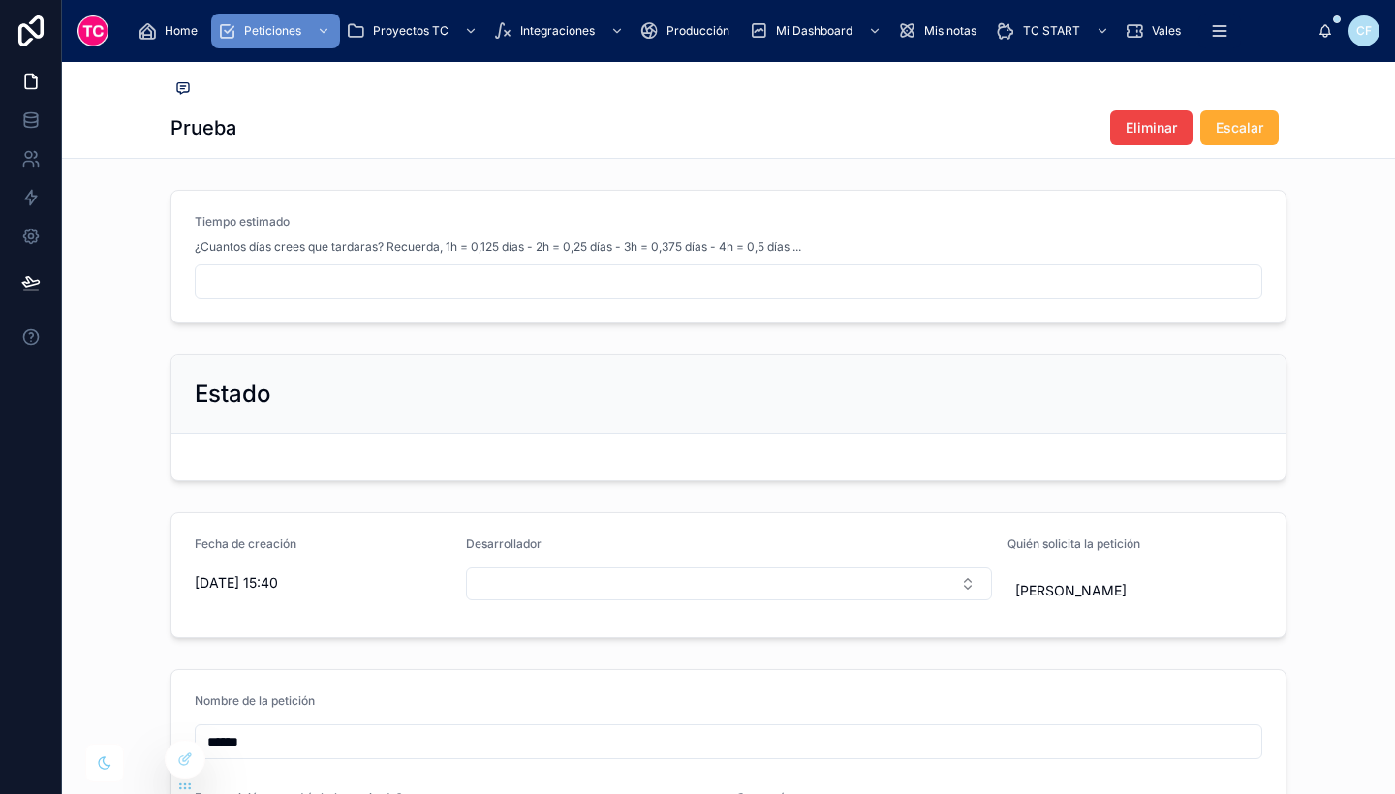
click at [550, 286] on input "text" at bounding box center [729, 281] width 1066 height 27
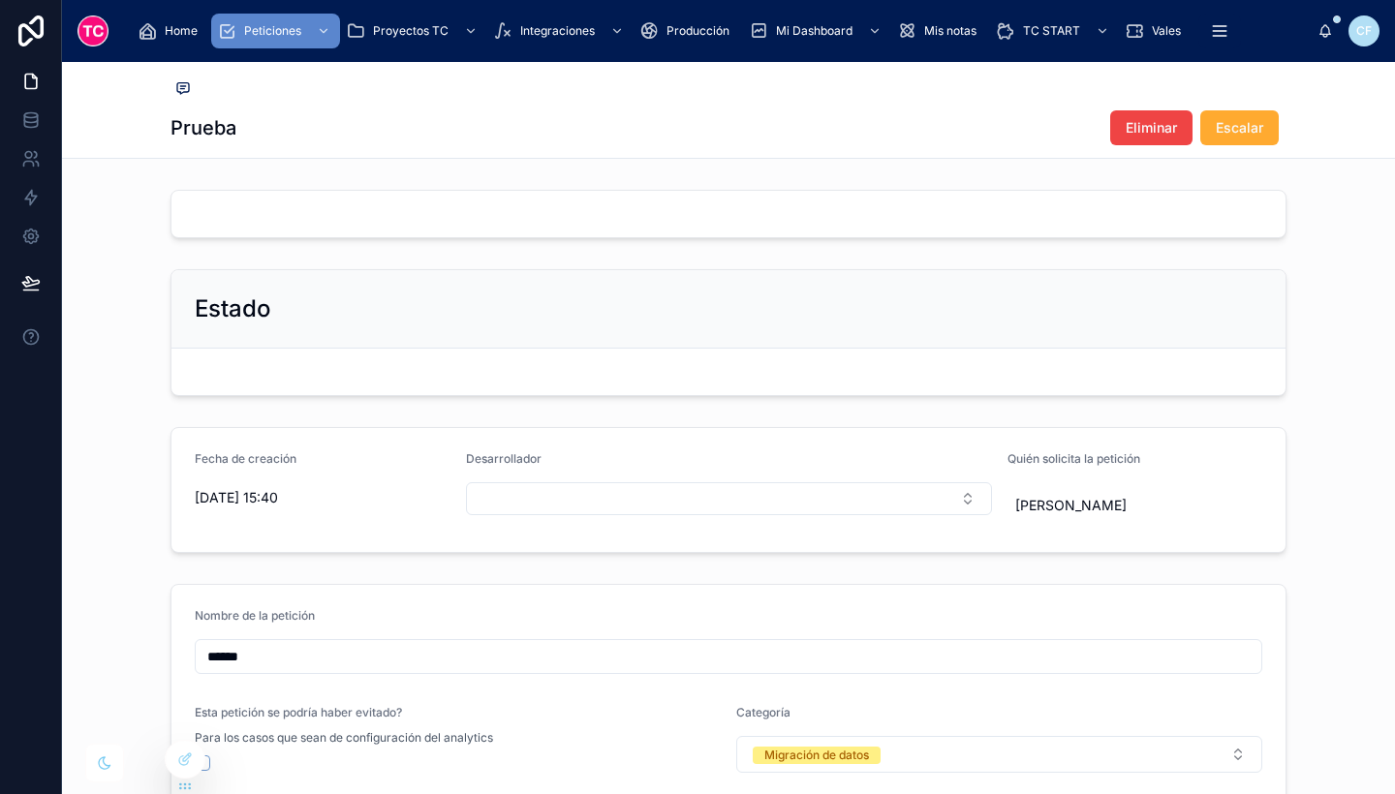
click at [1032, 372] on form at bounding box center [728, 372] width 1114 height 47
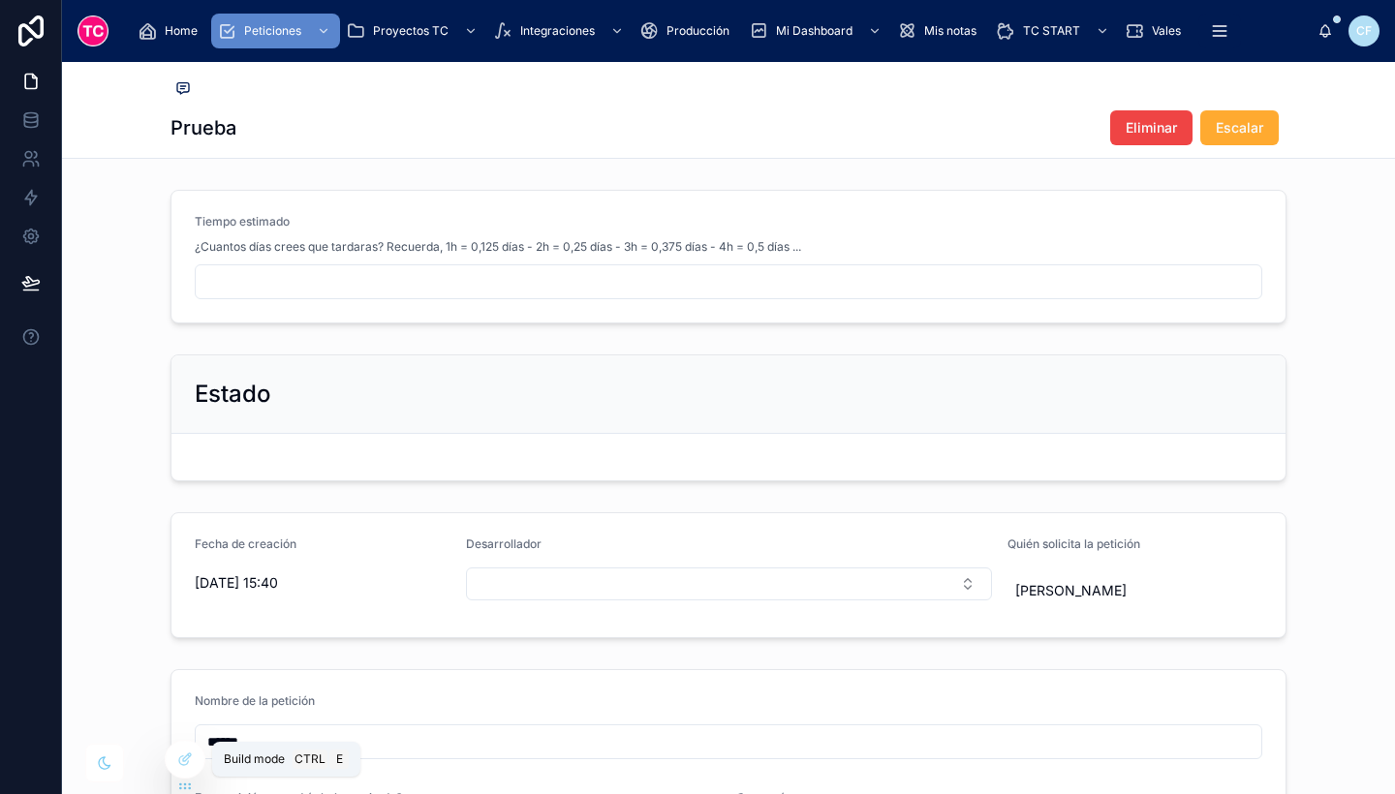
click at [177, 760] on icon at bounding box center [185, 760] width 16 height 16
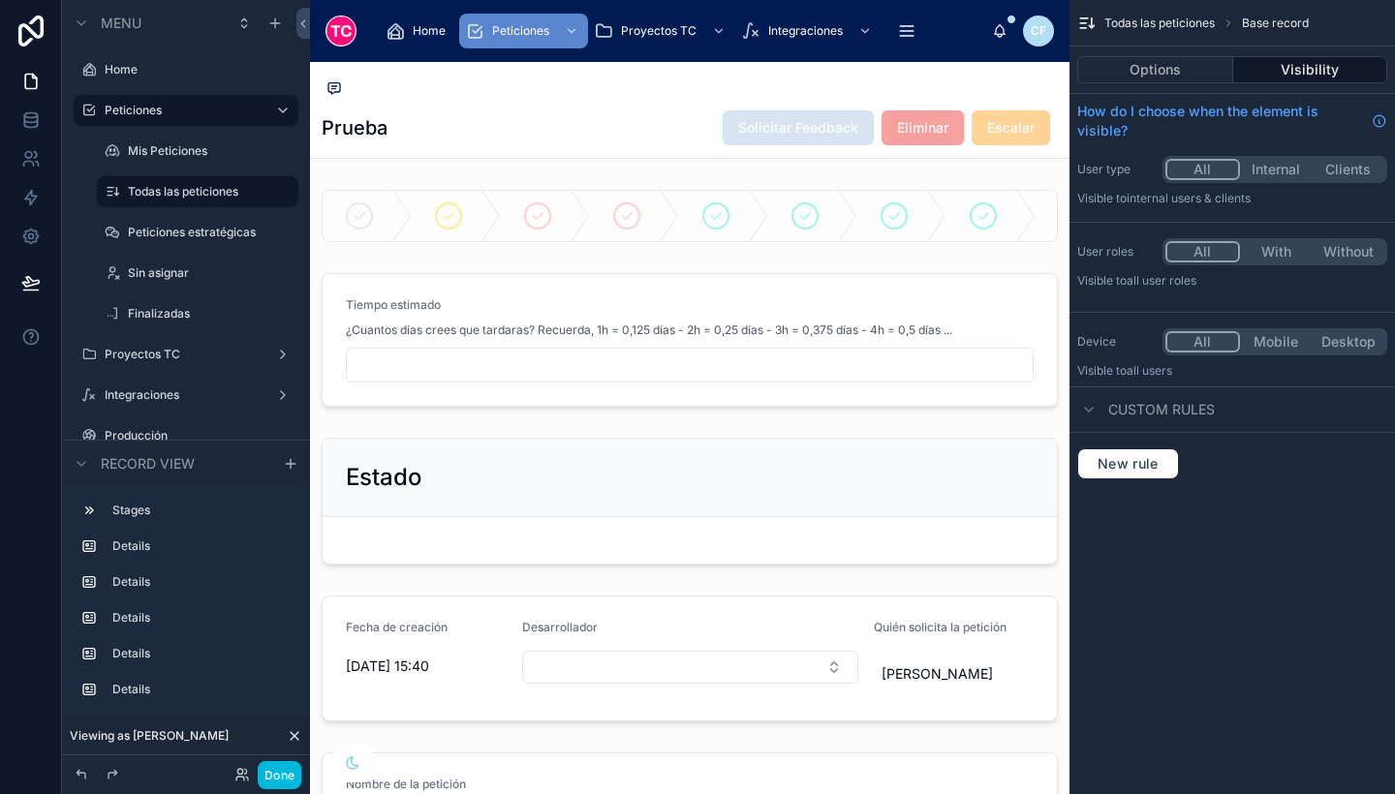
click at [579, 519] on div at bounding box center [690, 501] width 760 height 142
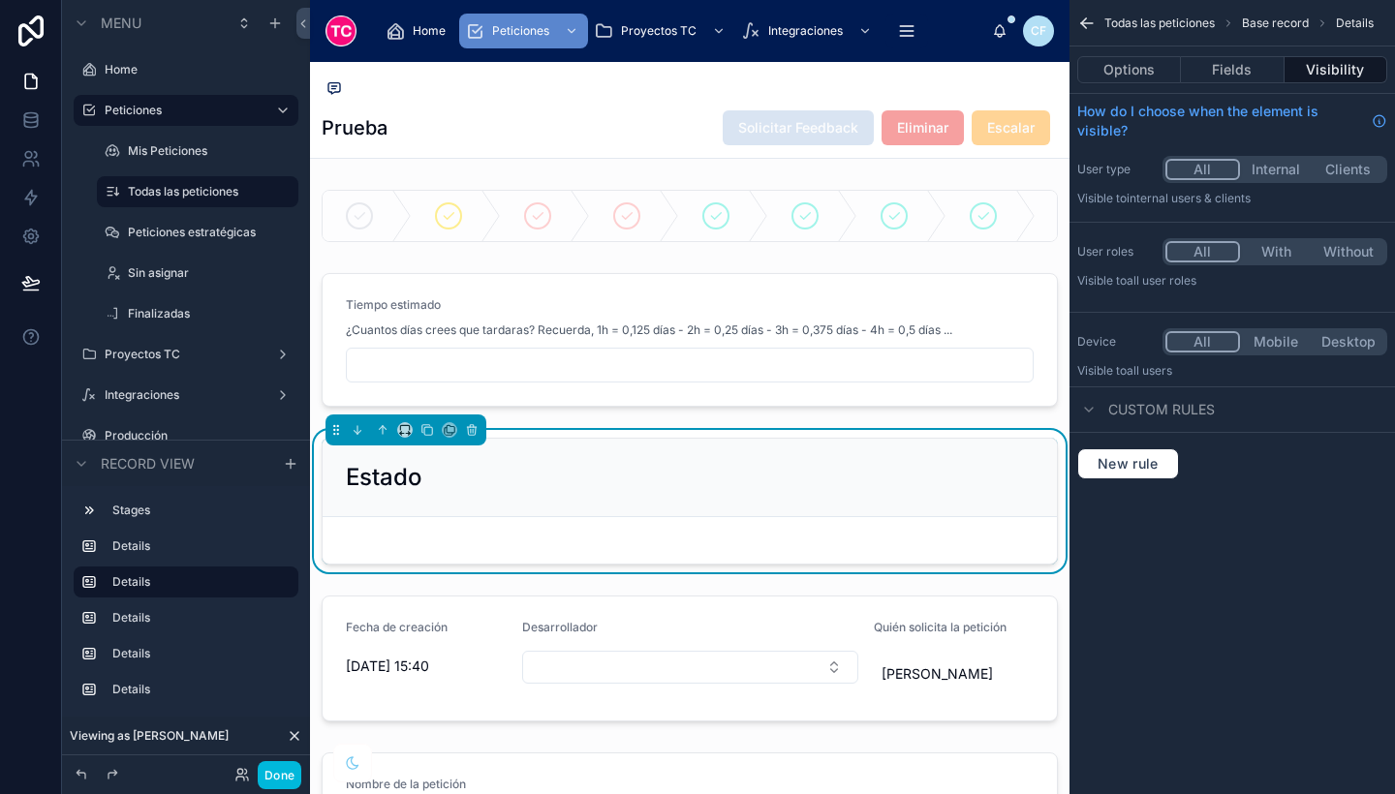
click at [1260, 66] on button "Fields" at bounding box center [1232, 69] width 103 height 27
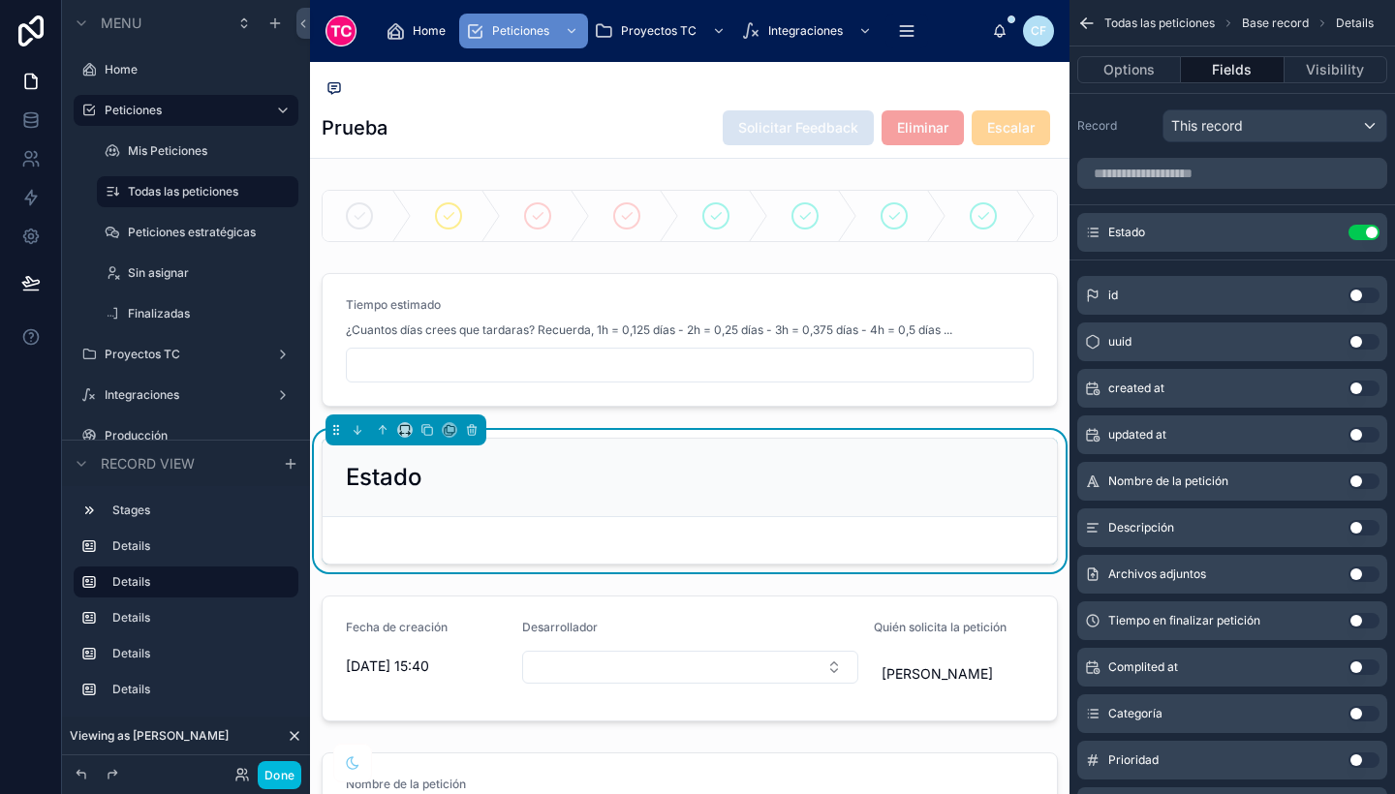
click at [0, 0] on icon "scrollable content" at bounding box center [0, 0] width 0 height 0
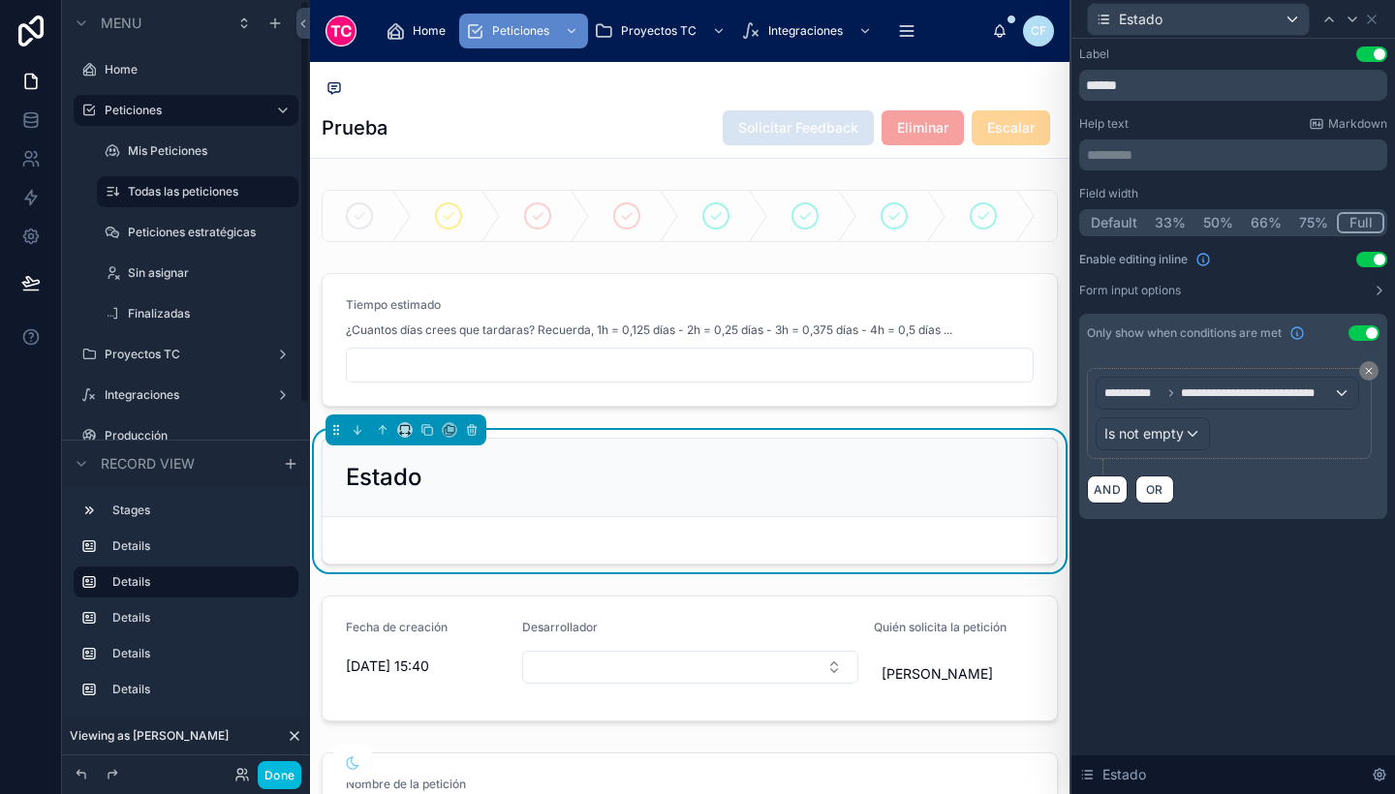
click at [500, 561] on form at bounding box center [690, 540] width 734 height 47
click at [1371, 16] on icon at bounding box center [1372, 20] width 16 height 16
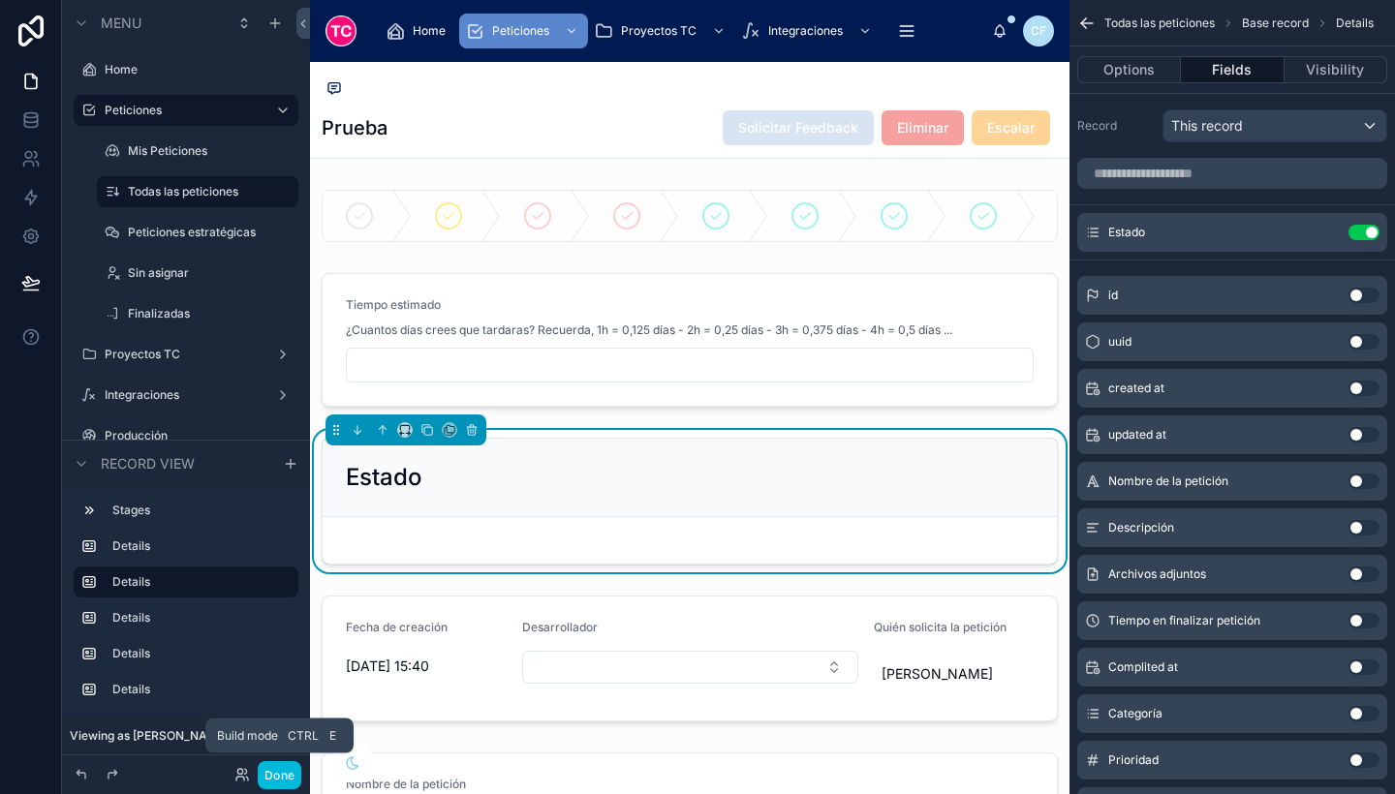
click at [287, 772] on button "Done" at bounding box center [280, 775] width 44 height 28
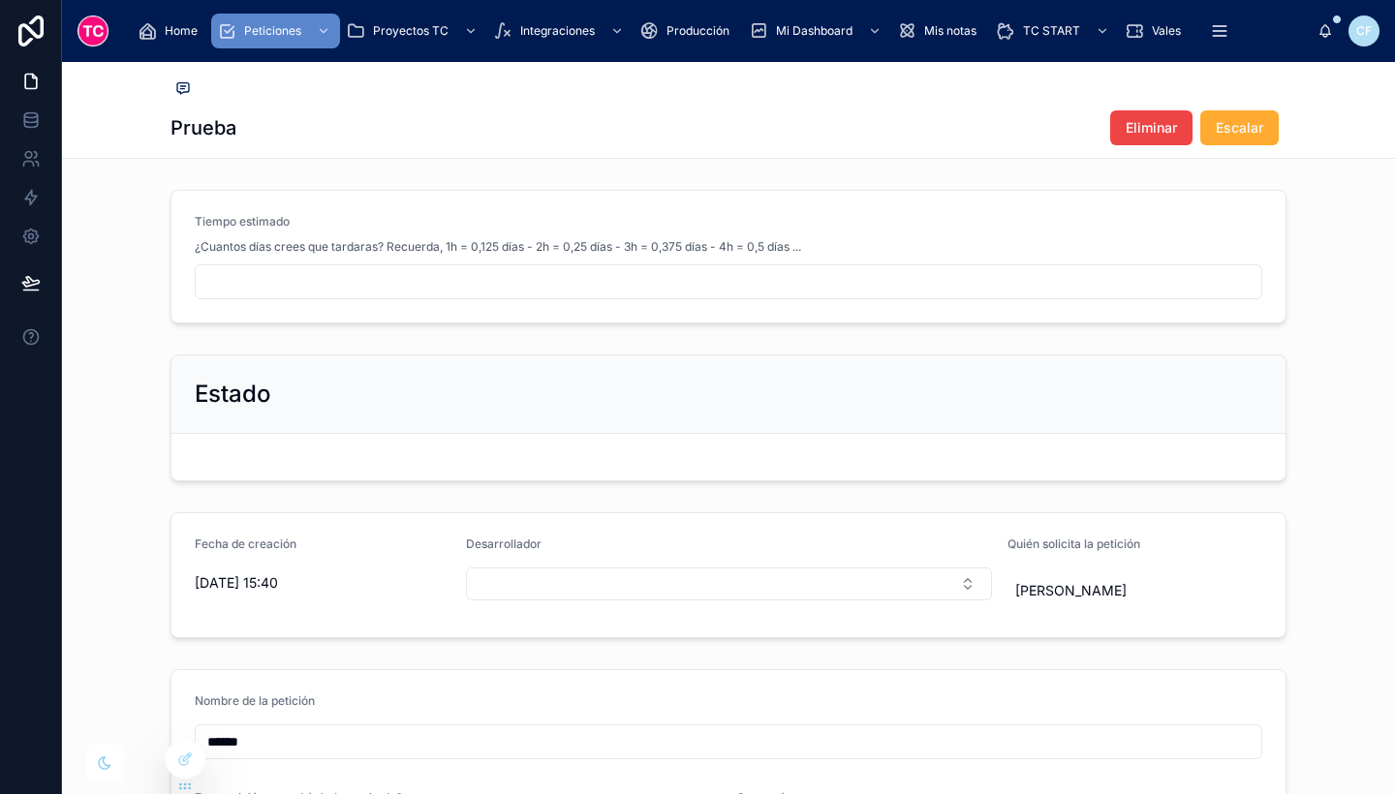
click at [642, 280] on input "text" at bounding box center [729, 281] width 1066 height 27
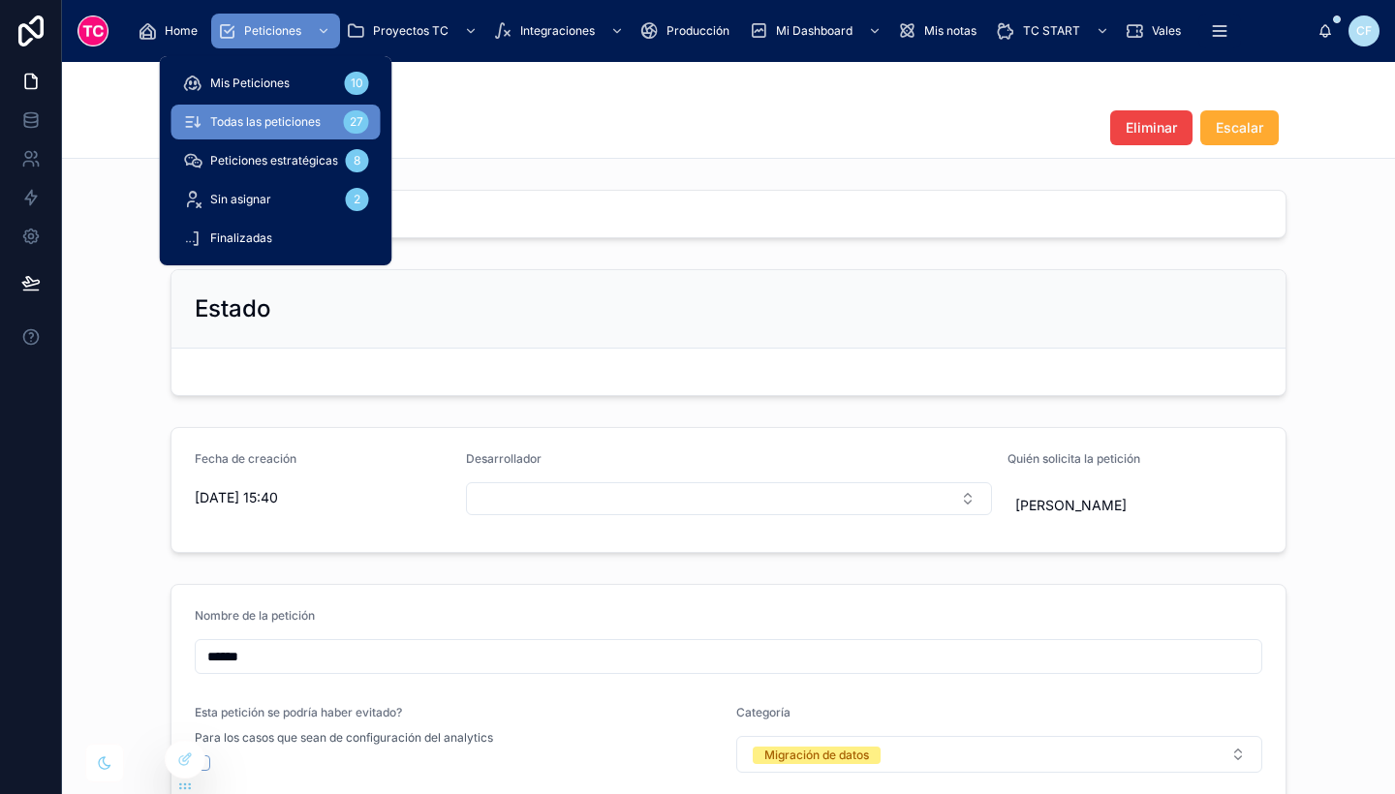
click at [244, 37] on span "Peticiones" at bounding box center [272, 31] width 57 height 16
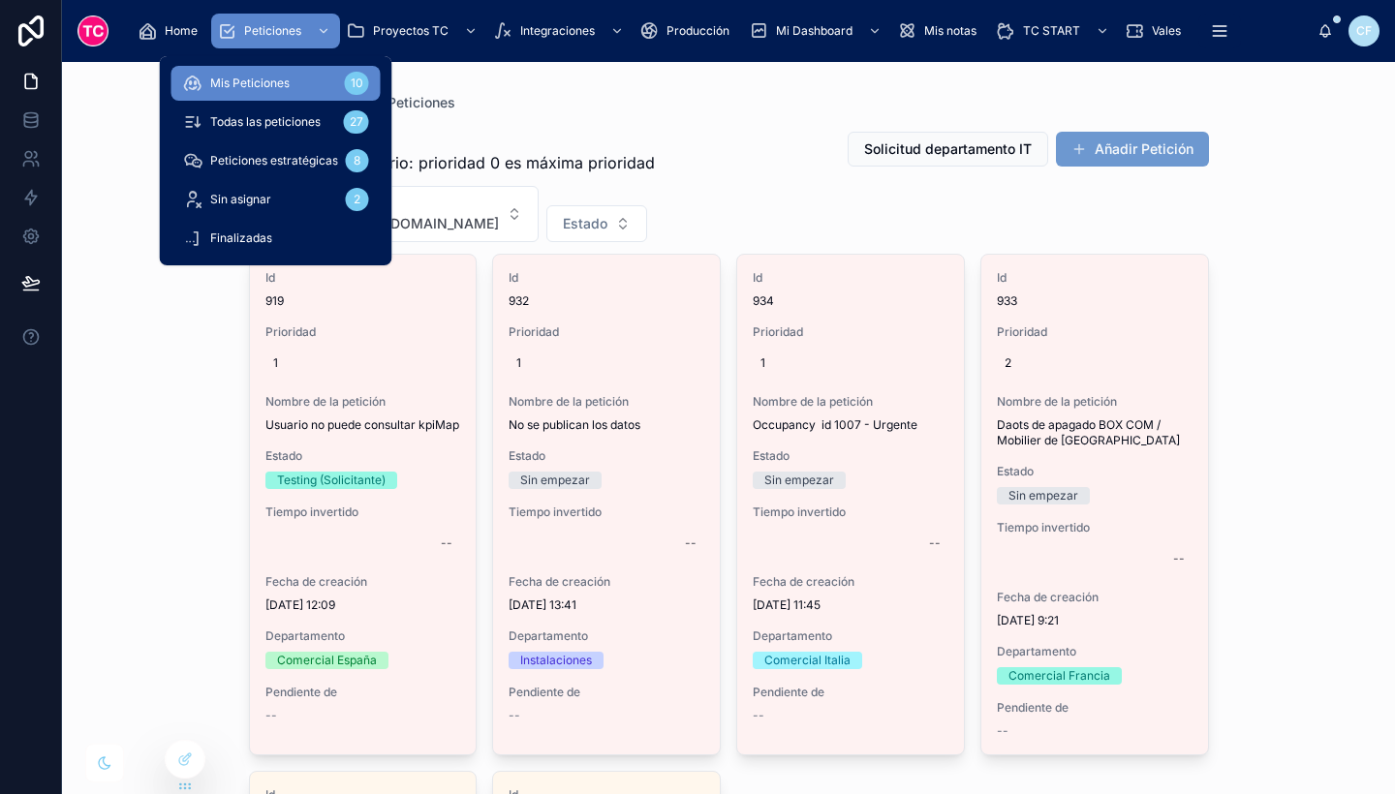
click at [267, 117] on span "Todas las peticiones" at bounding box center [265, 122] width 110 height 16
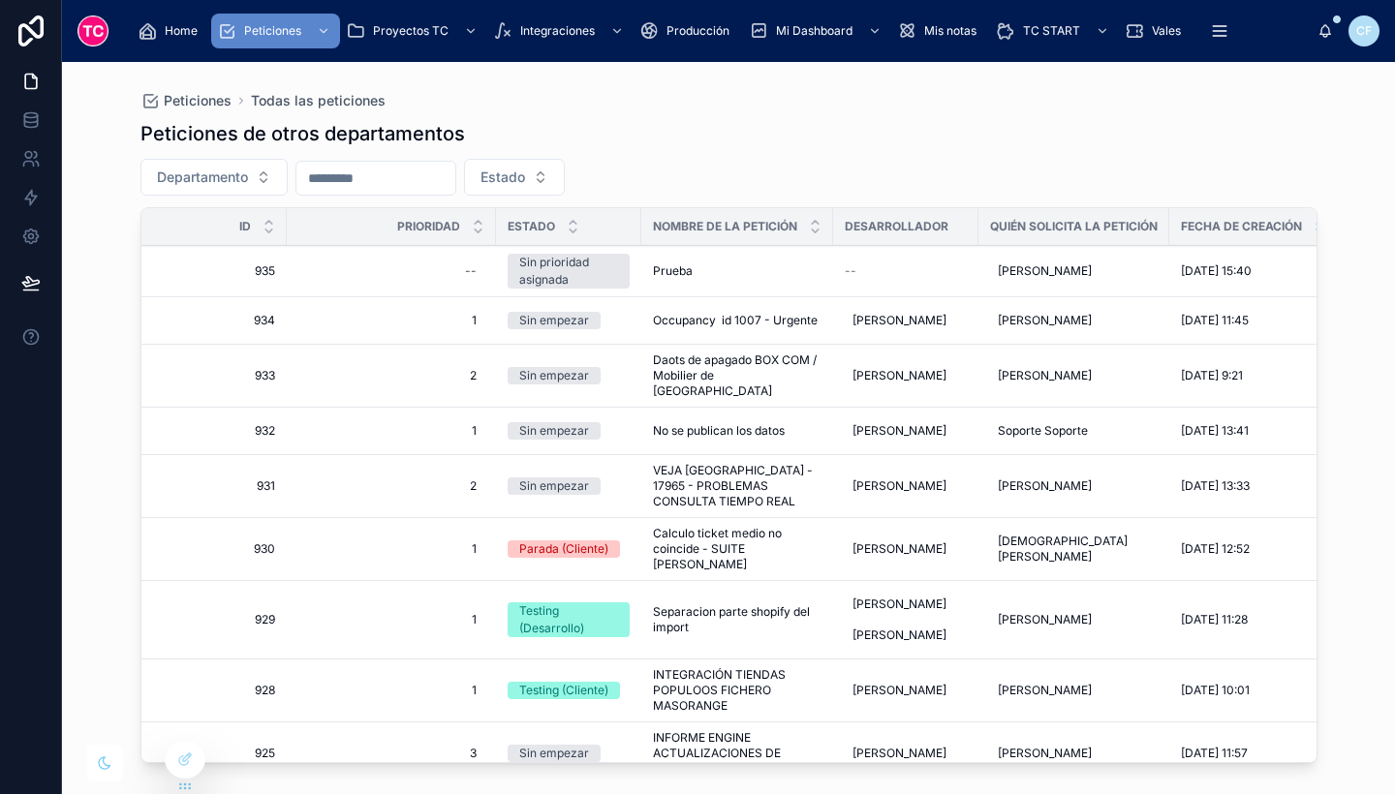
click at [975, 270] on td "--" at bounding box center [905, 271] width 145 height 51
click at [1030, 273] on span "[PERSON_NAME]" at bounding box center [1045, 272] width 94 height 16
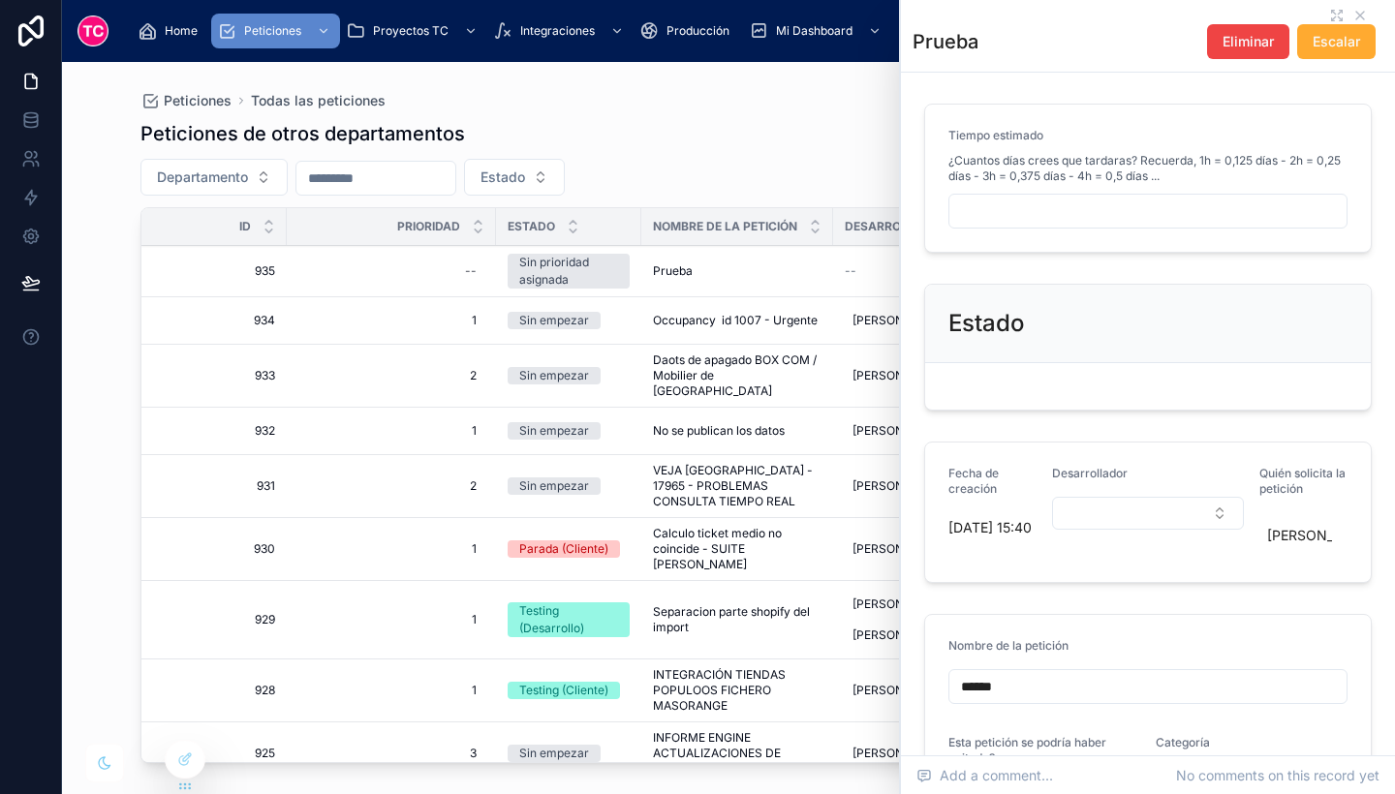
click at [1109, 200] on input "text" at bounding box center [1147, 211] width 397 height 27
click at [1255, 211] on input "text" at bounding box center [1147, 211] width 397 height 27
click at [1120, 208] on input "text" at bounding box center [1147, 211] width 397 height 27
click at [1067, 204] on input "text" at bounding box center [1147, 211] width 397 height 27
click at [1044, 211] on input "text" at bounding box center [1147, 211] width 397 height 27
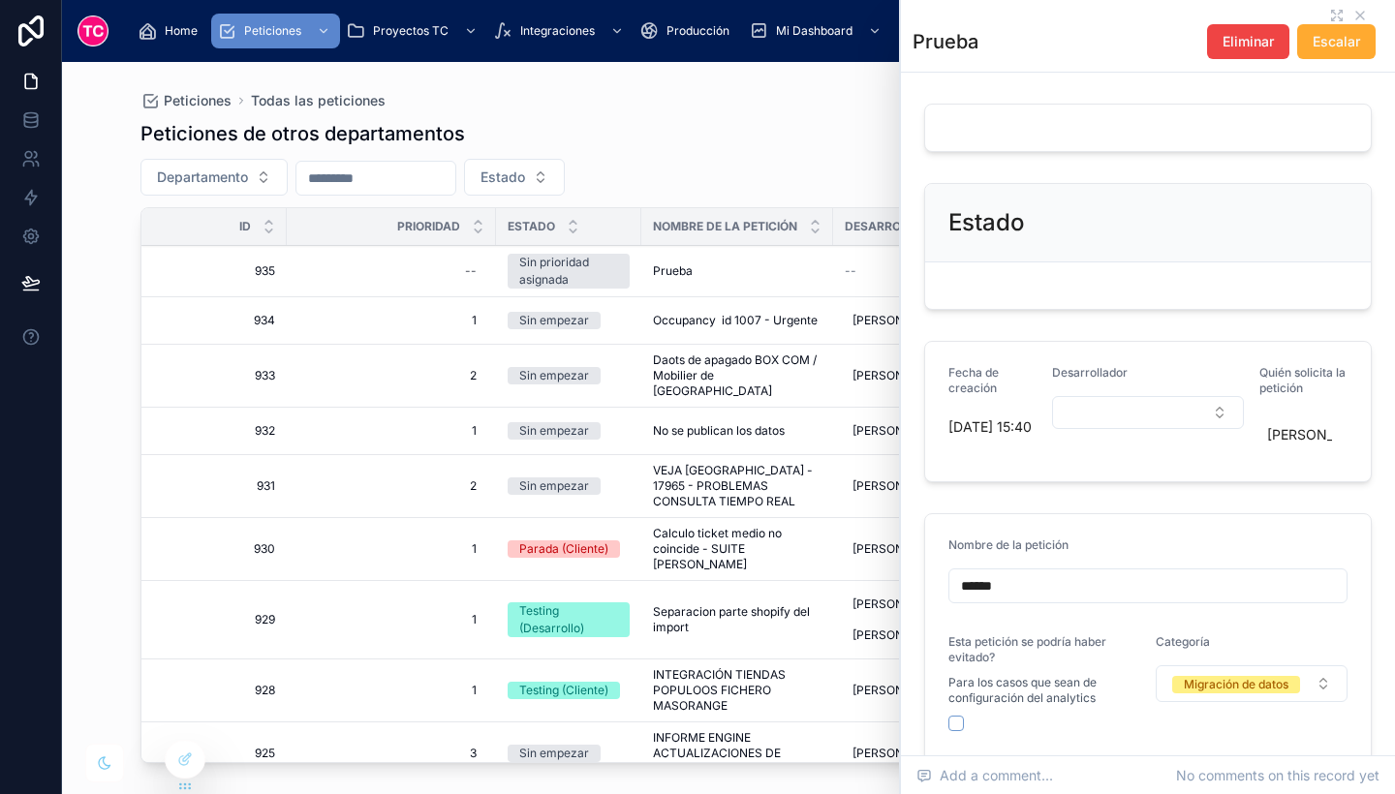
click at [680, 328] on td "Occupancy id 1007 - Urgente Occupancy id 1007 - Urgente" at bounding box center [737, 320] width 192 height 47
click at [707, 325] on span "Occupancy id 1007 - Urgente" at bounding box center [735, 321] width 165 height 16
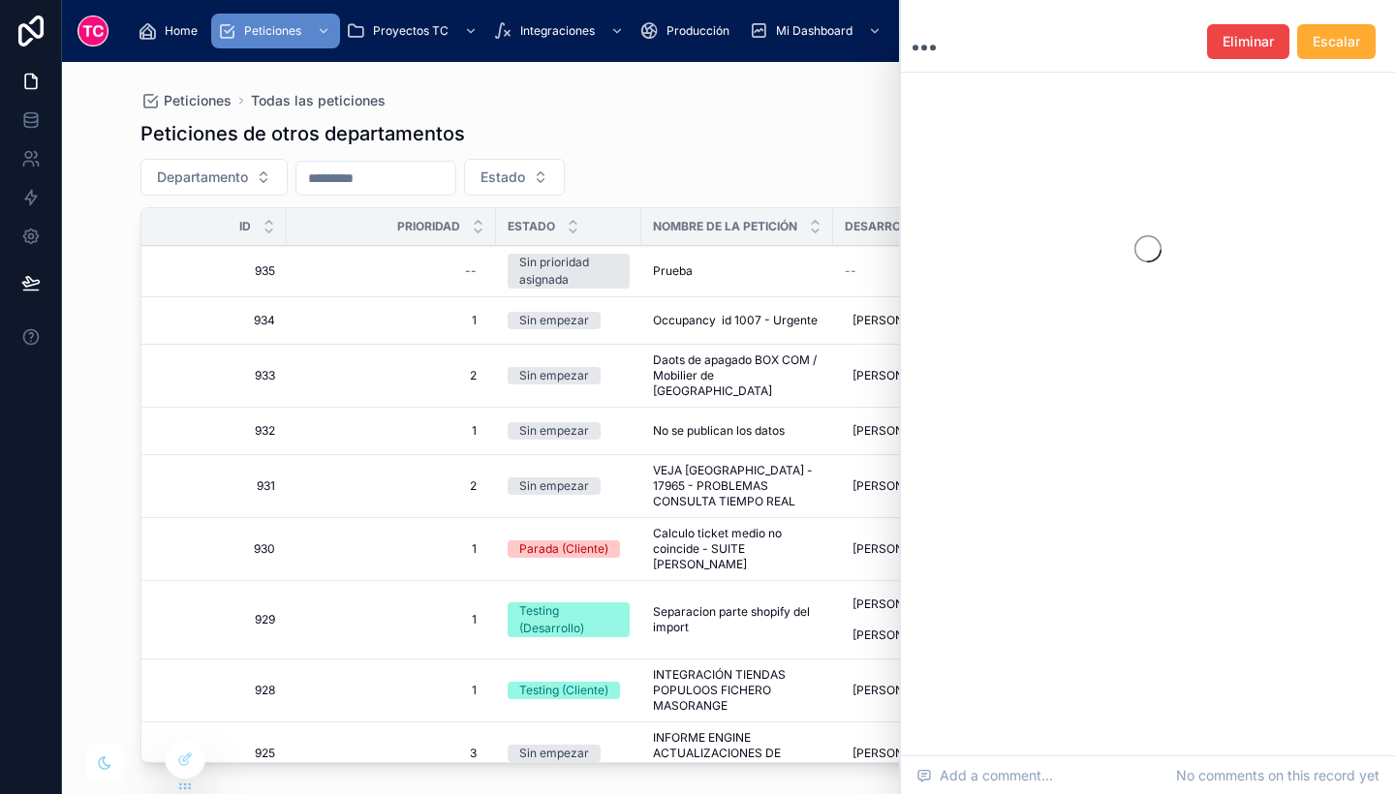
click at [717, 270] on div "Prueba Prueba" at bounding box center [737, 272] width 169 height 16
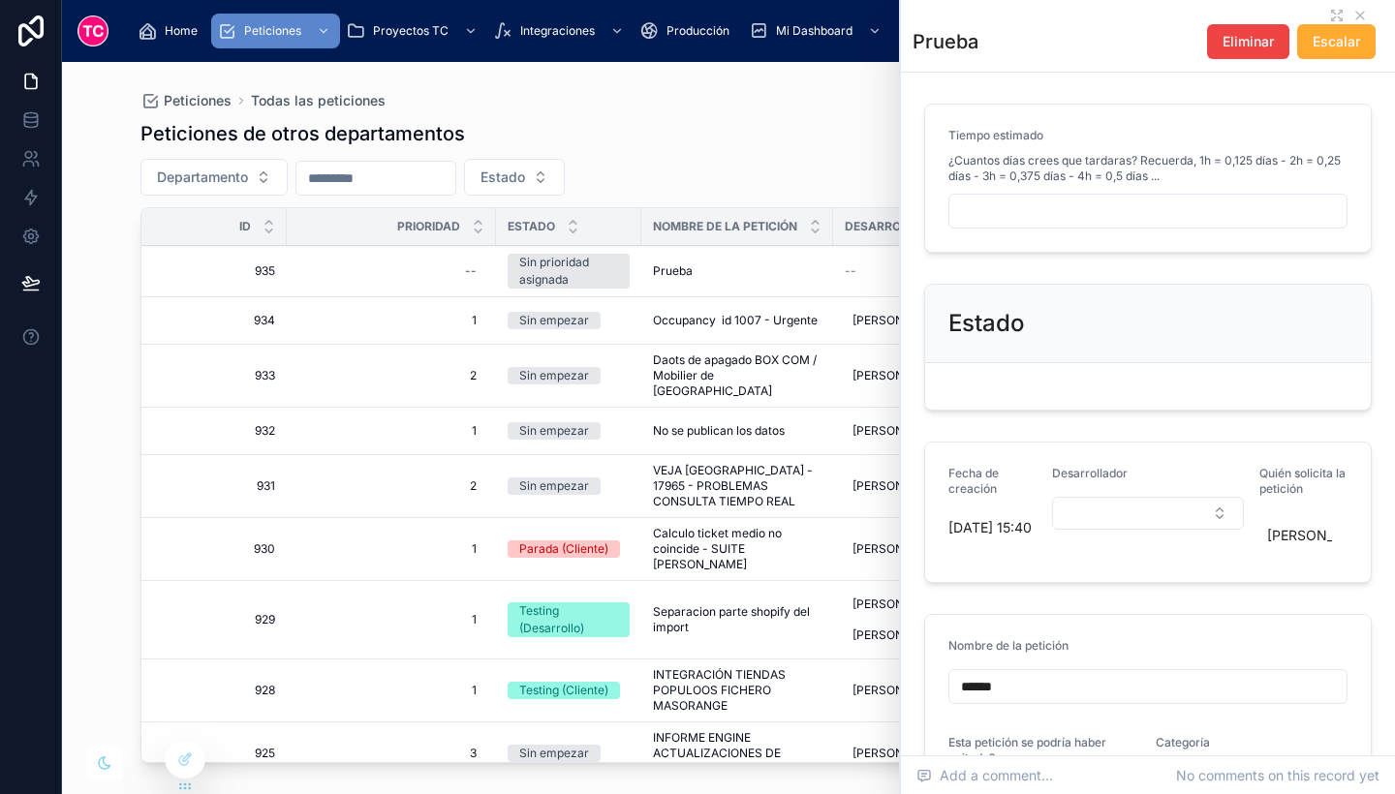
click at [717, 270] on div "Prueba Prueba" at bounding box center [737, 272] width 169 height 16
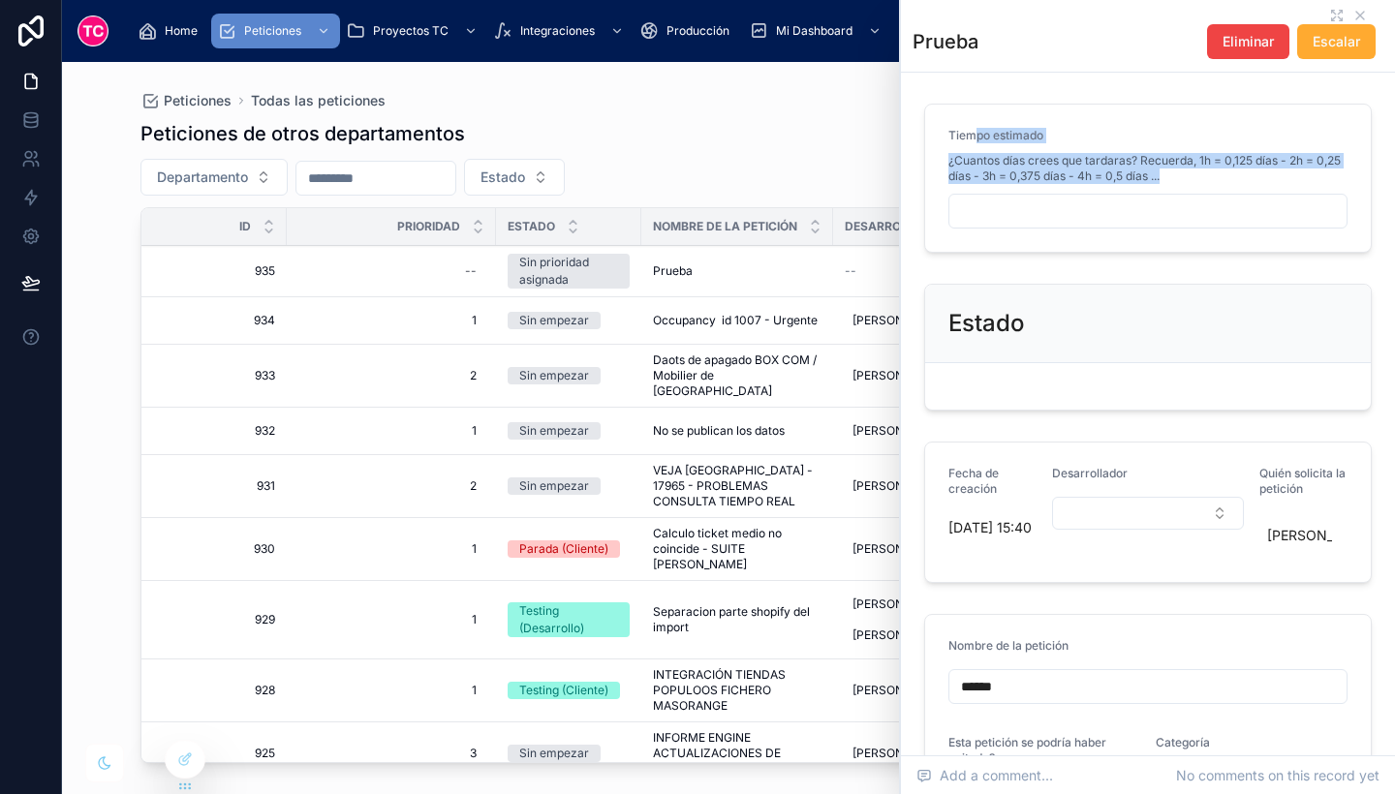
drag, startPoint x: 971, startPoint y: 122, endPoint x: 1123, endPoint y: 214, distance: 177.8
click at [1123, 214] on form "Tiempo estimado ¿Cuantos días crees que tardaras? Recuerda, 1h = 0,125 días - 2…" at bounding box center [1148, 178] width 446 height 147
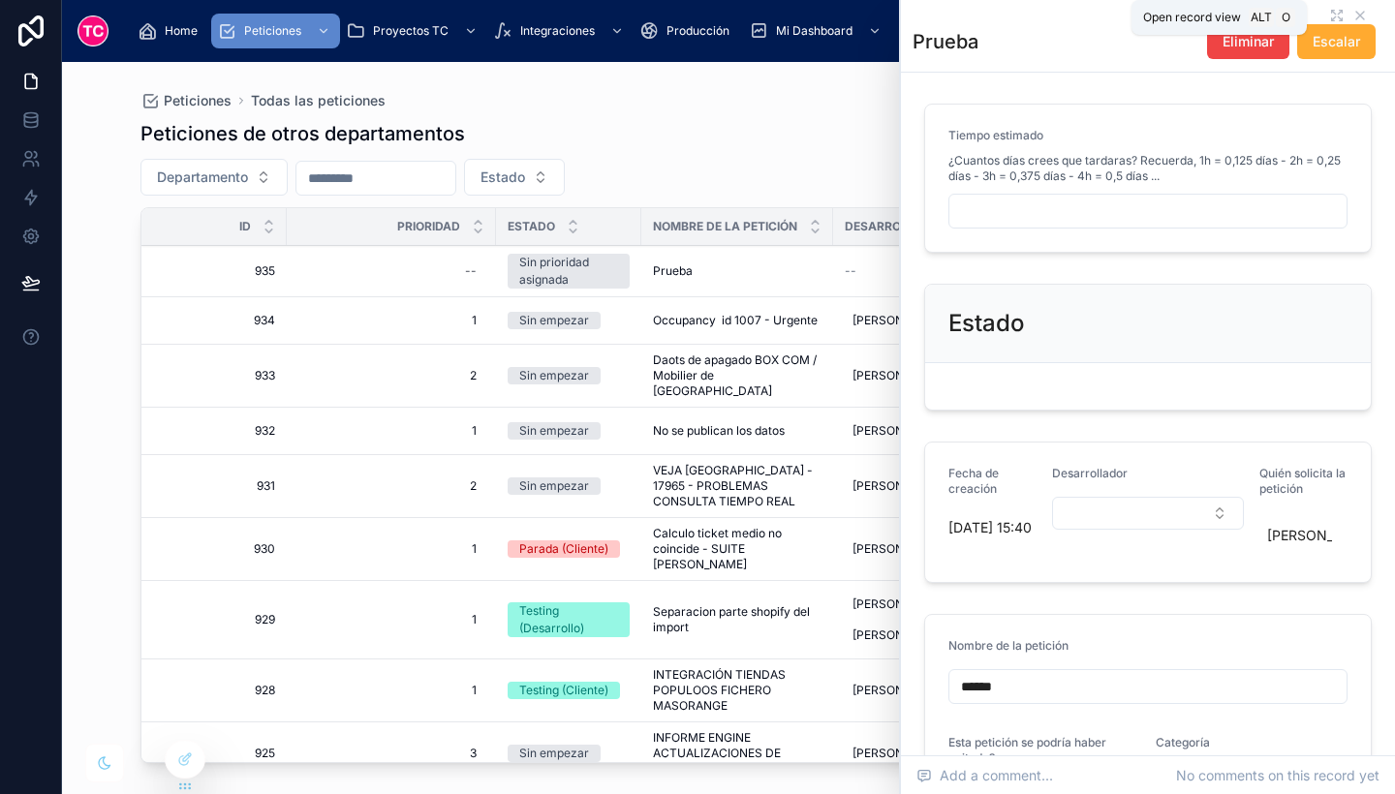
click at [1332, 14] on icon at bounding box center [1334, 13] width 4 height 4
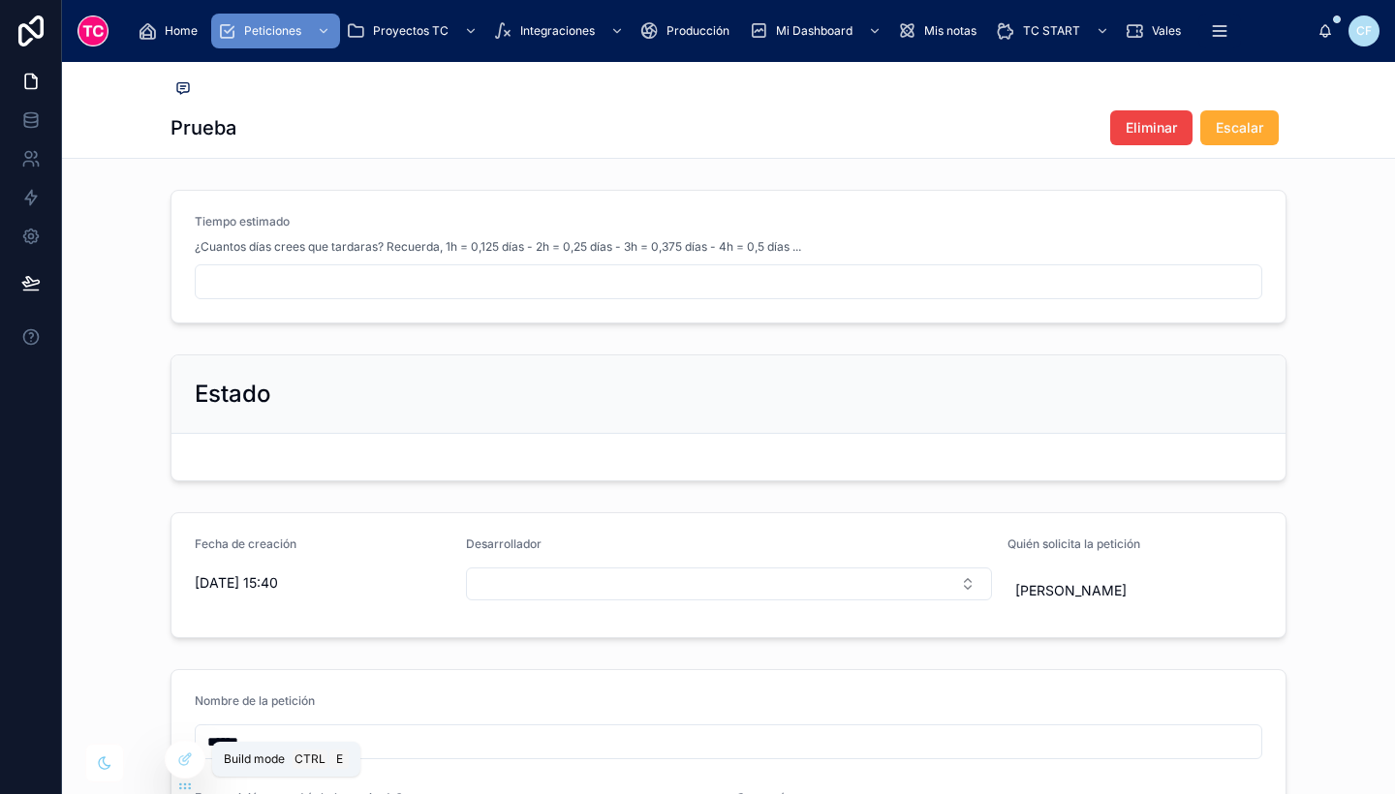
click at [177, 757] on icon at bounding box center [185, 760] width 16 height 16
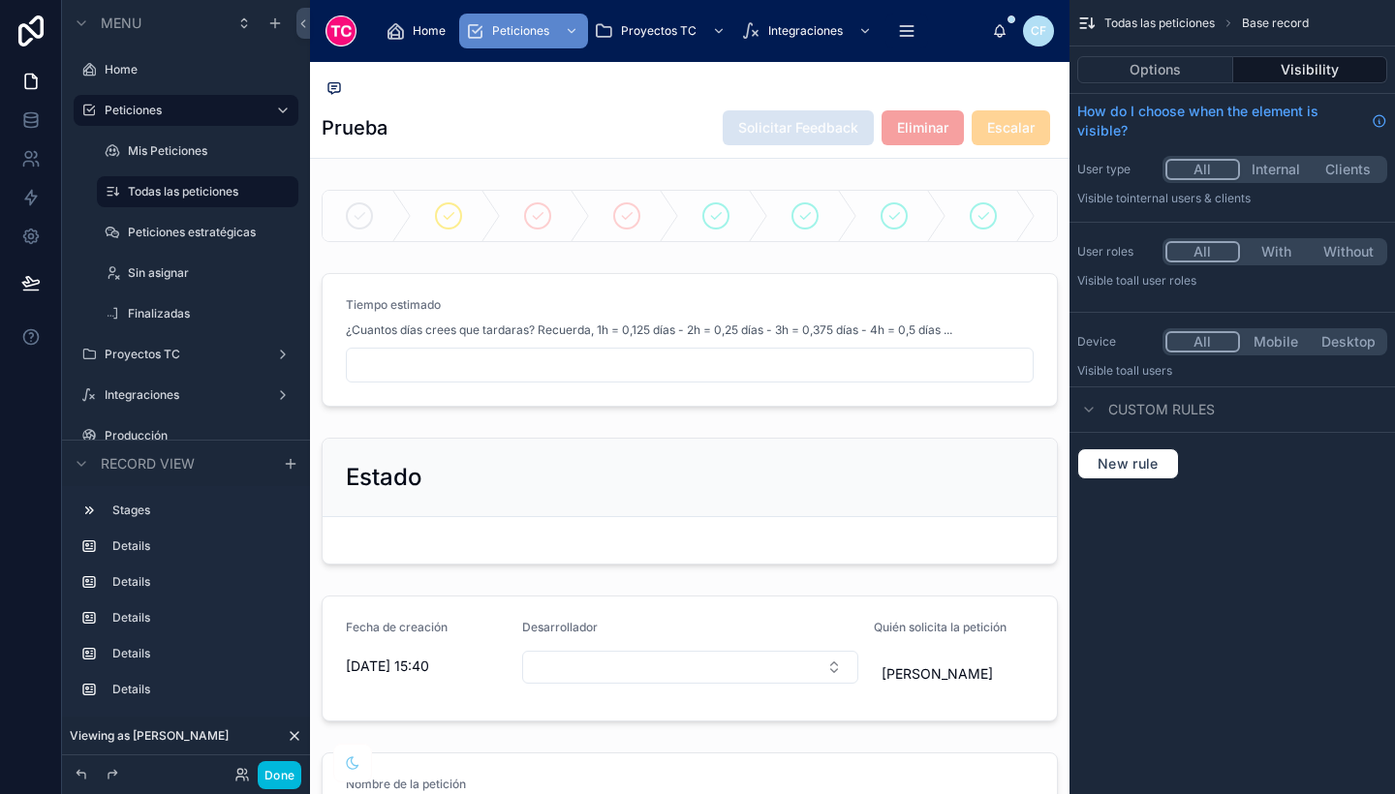
click at [927, 329] on div at bounding box center [690, 339] width 760 height 149
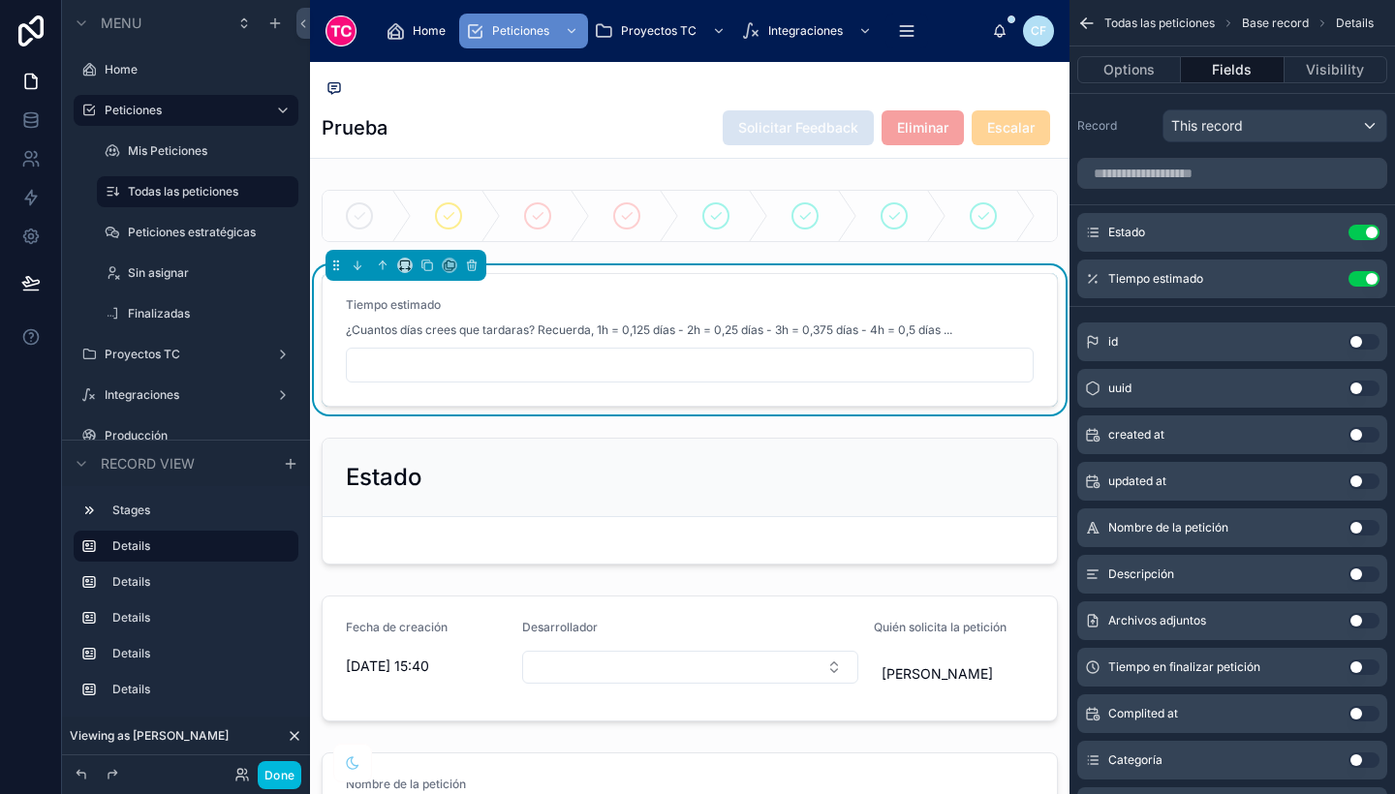
click at [0, 0] on icon "scrollable content" at bounding box center [0, 0] width 0 height 0
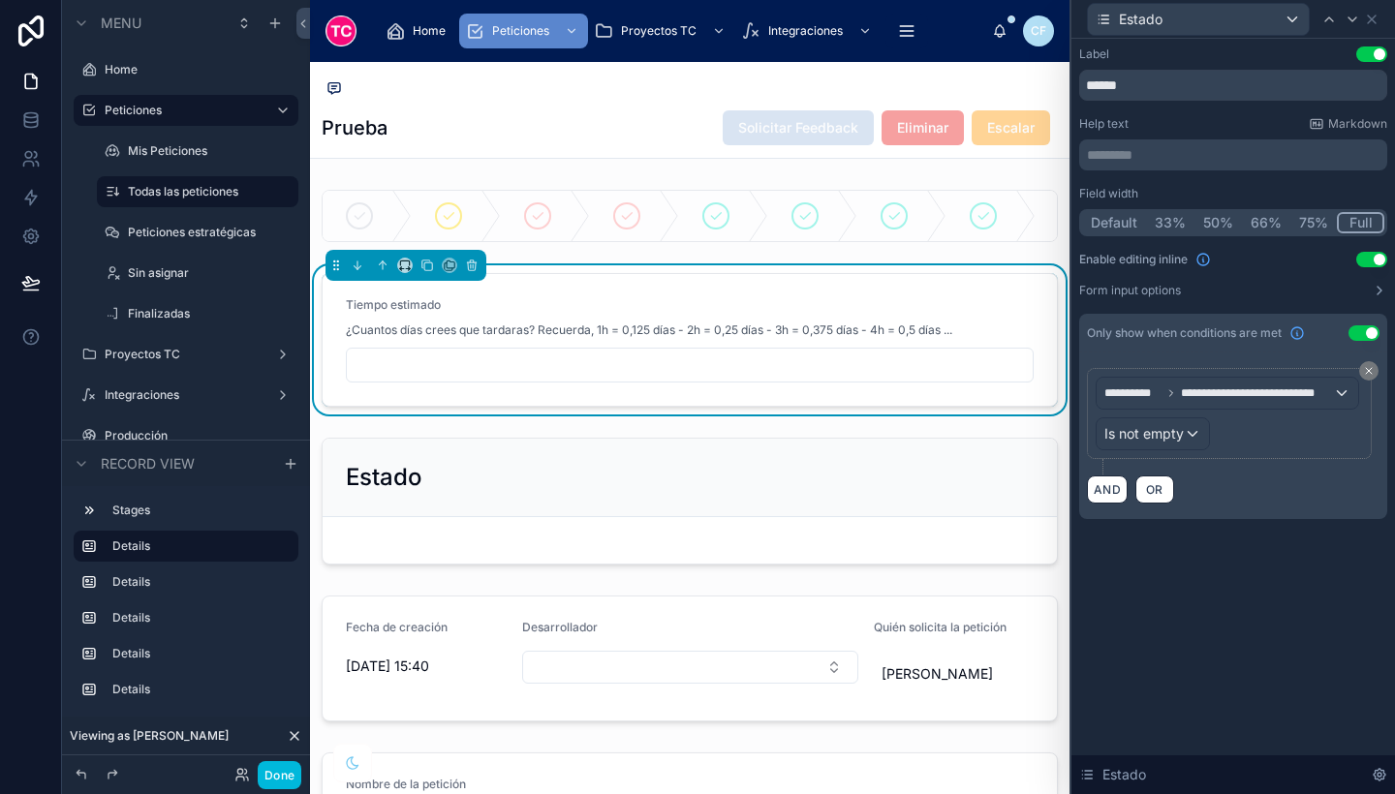
click at [1232, 426] on div "**********" at bounding box center [1229, 414] width 267 height 74
click at [1354, 14] on icon at bounding box center [1353, 20] width 16 height 16
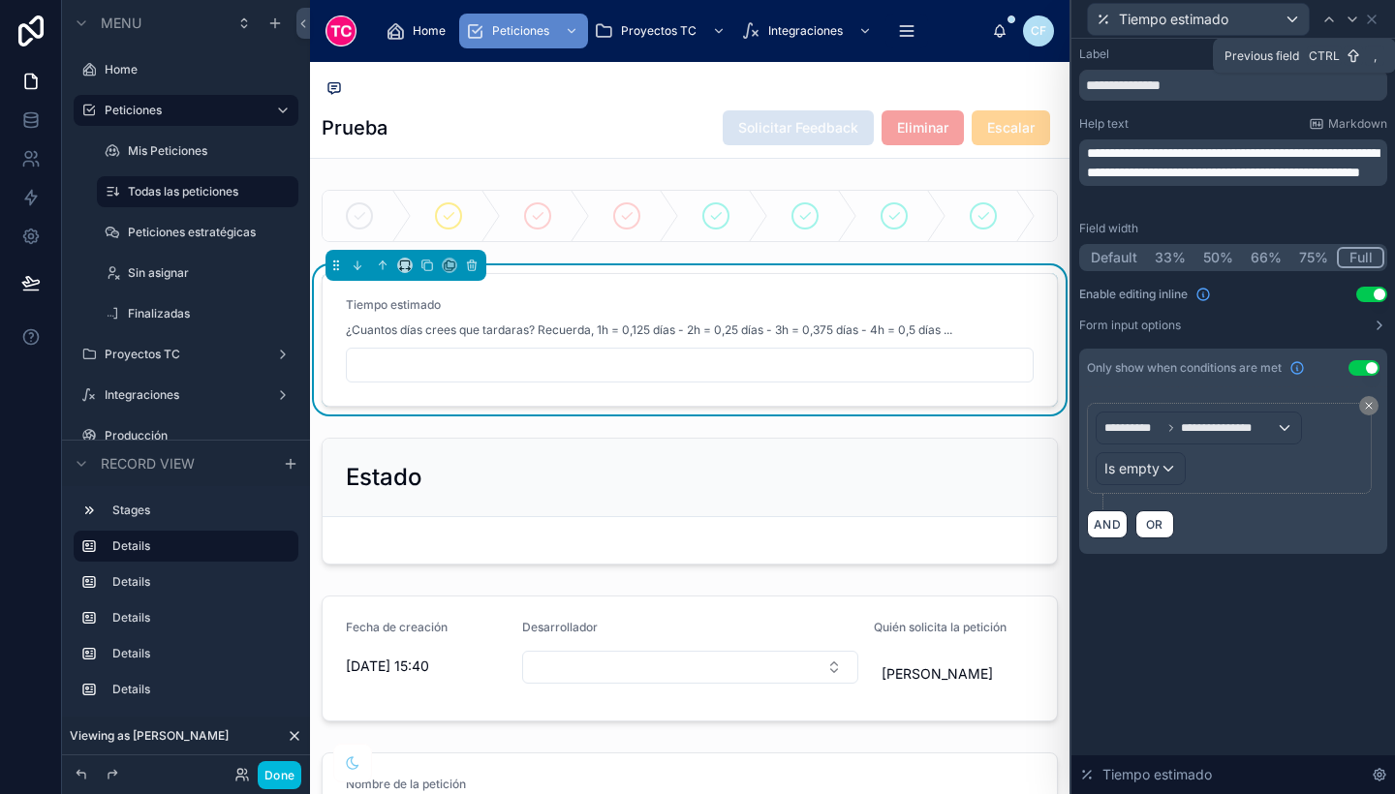
click at [1327, 14] on icon at bounding box center [1329, 20] width 16 height 16
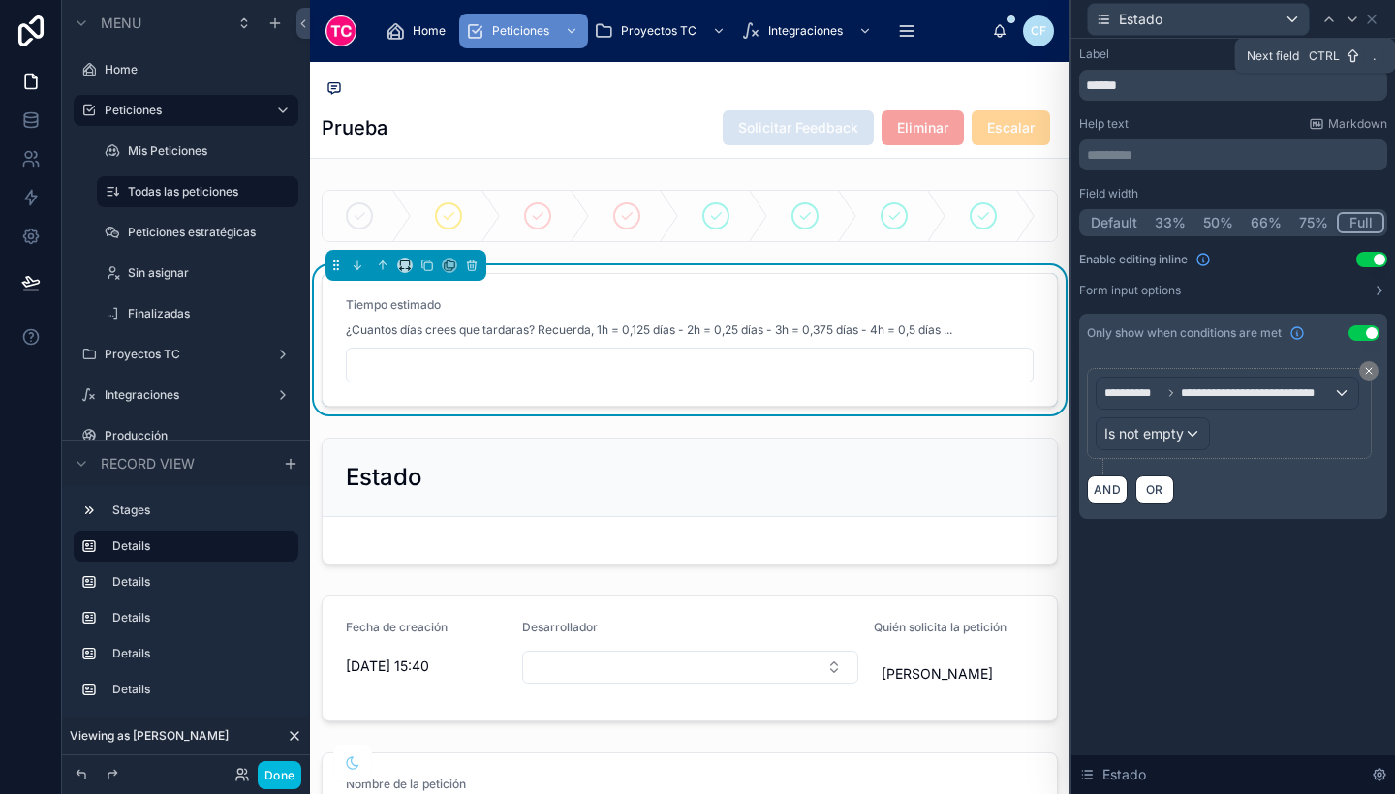
click at [1351, 19] on icon at bounding box center [1353, 19] width 8 height 4
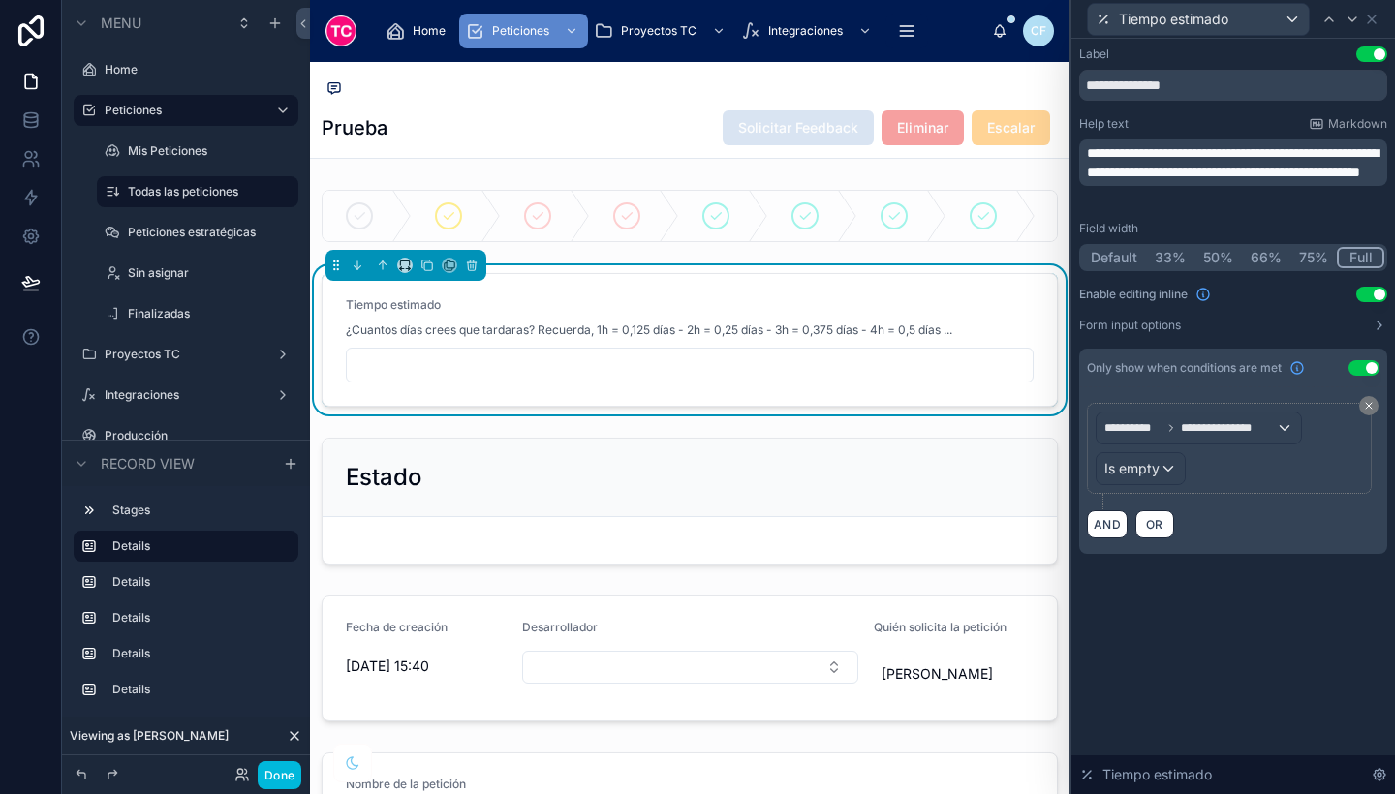
click at [32, 34] on icon at bounding box center [30, 31] width 25 height 31
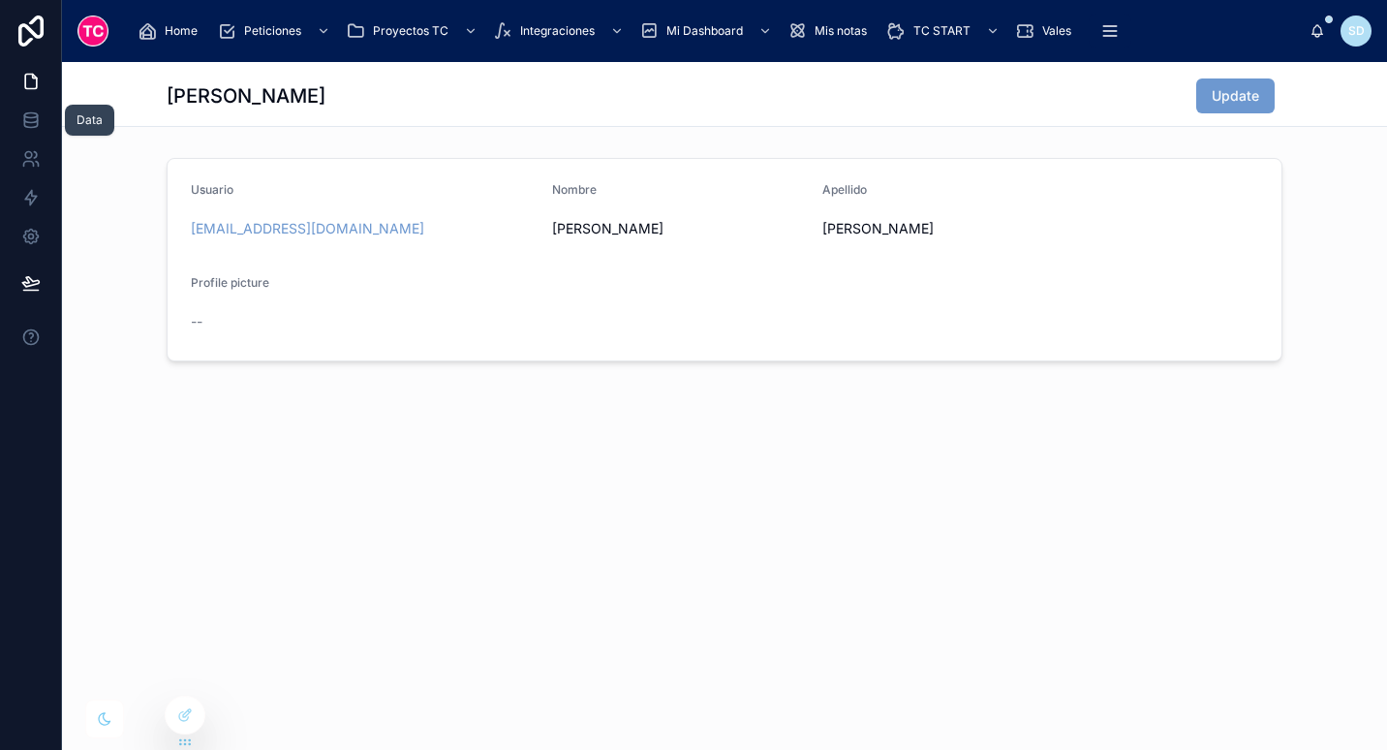
click at [29, 132] on link at bounding box center [30, 120] width 61 height 39
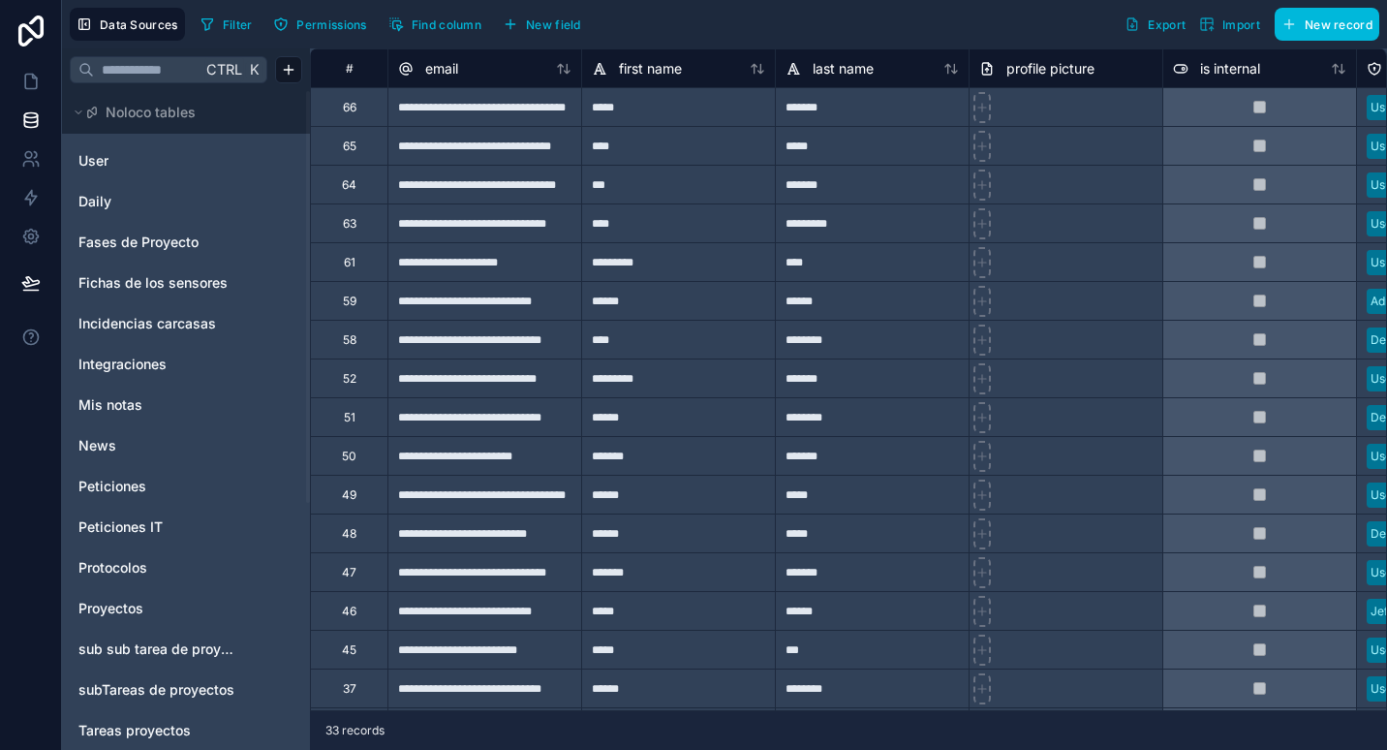
click at [174, 313] on div "Incidencias carcasas" at bounding box center [186, 323] width 233 height 31
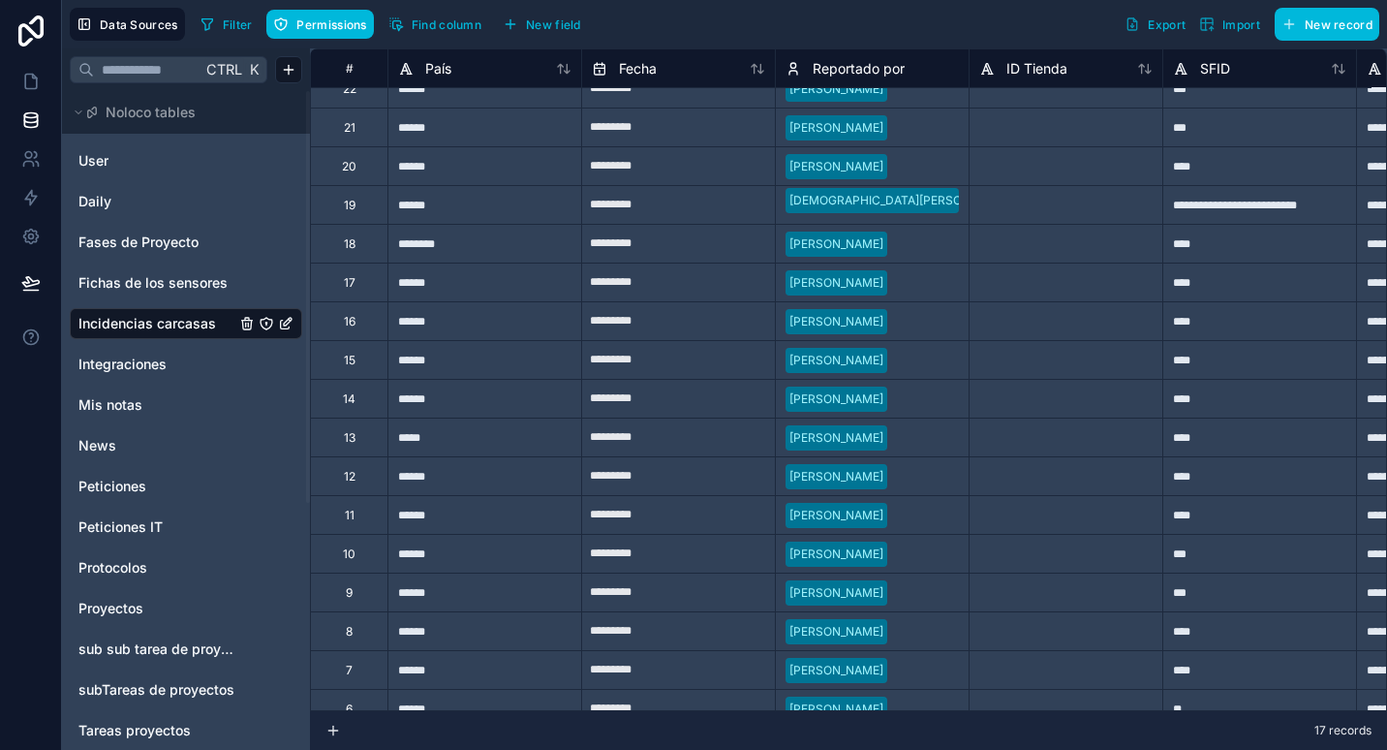
scroll to position [19, 0]
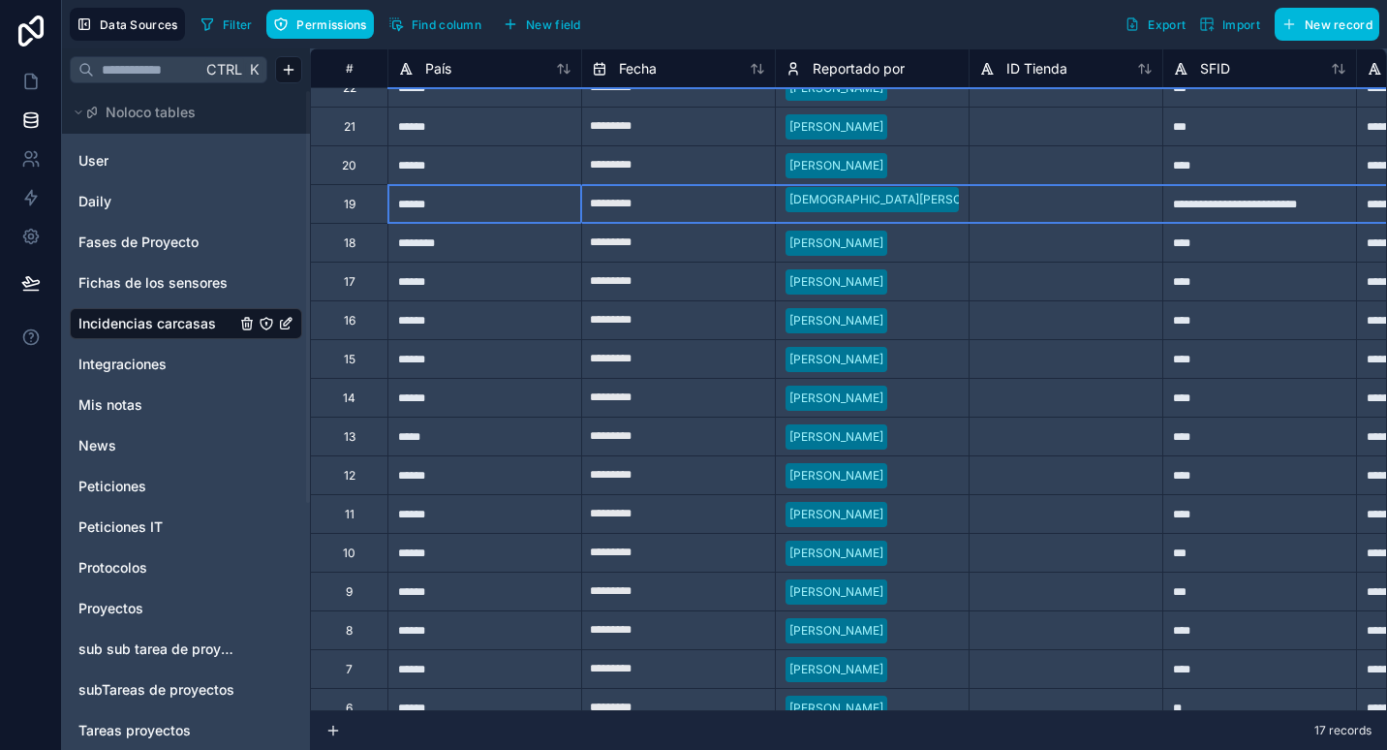
click at [340, 207] on div "19" at bounding box center [349, 203] width 78 height 39
click at [395, 284] on div "Delete row" at bounding box center [390, 287] width 99 height 21
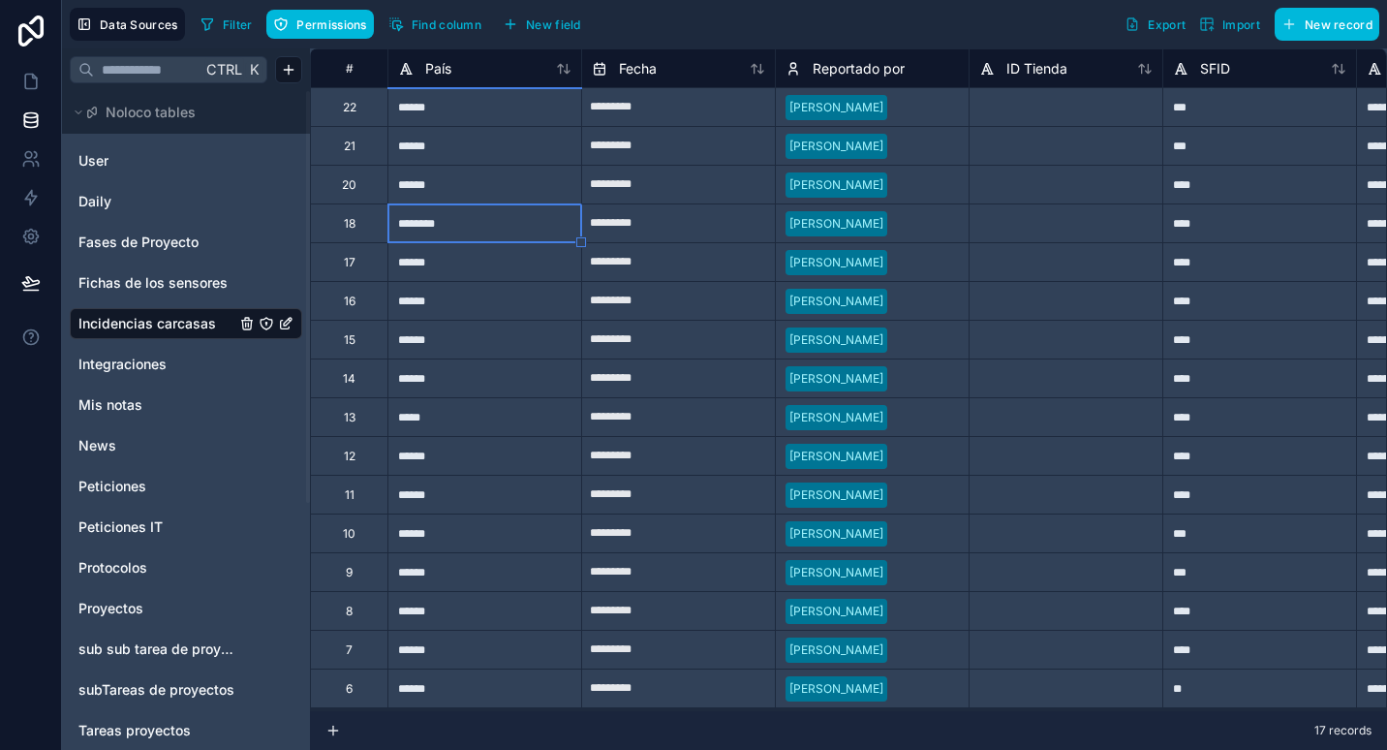
type input "*********"
click at [27, 62] on link at bounding box center [30, 81] width 61 height 39
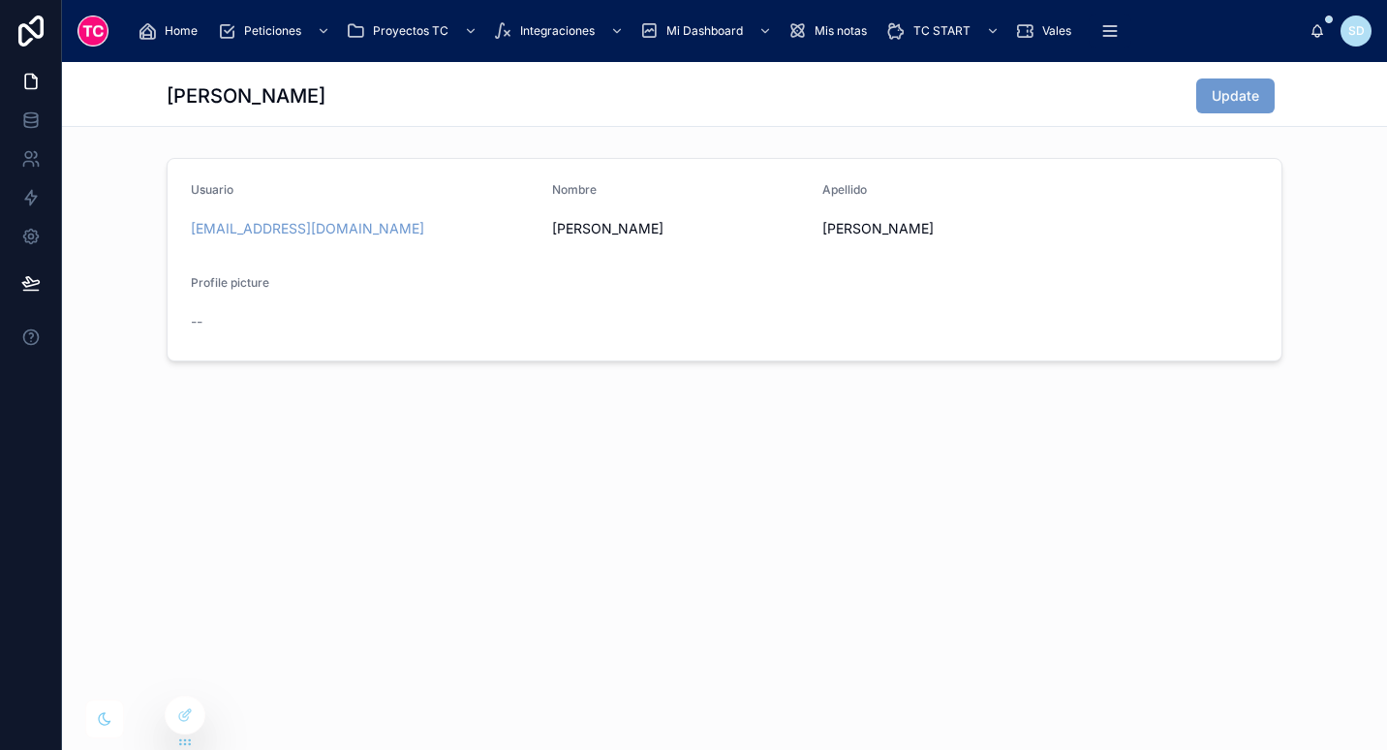
click at [894, 333] on form "Usuario [EMAIL_ADDRESS][DOMAIN_NAME] Nombre [PERSON_NAME] [PERSON_NAME] Profile…" at bounding box center [725, 260] width 1114 height 202
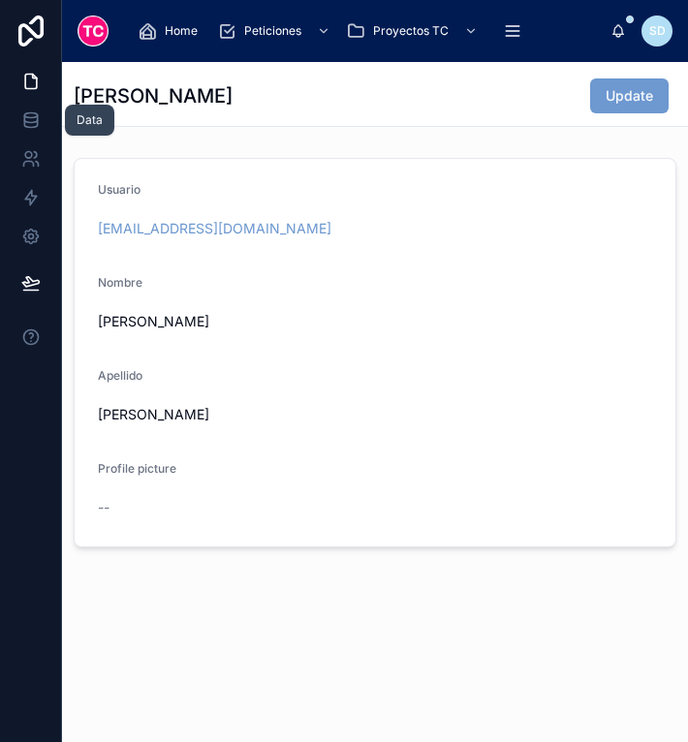
click at [29, 115] on icon at bounding box center [30, 119] width 19 height 19
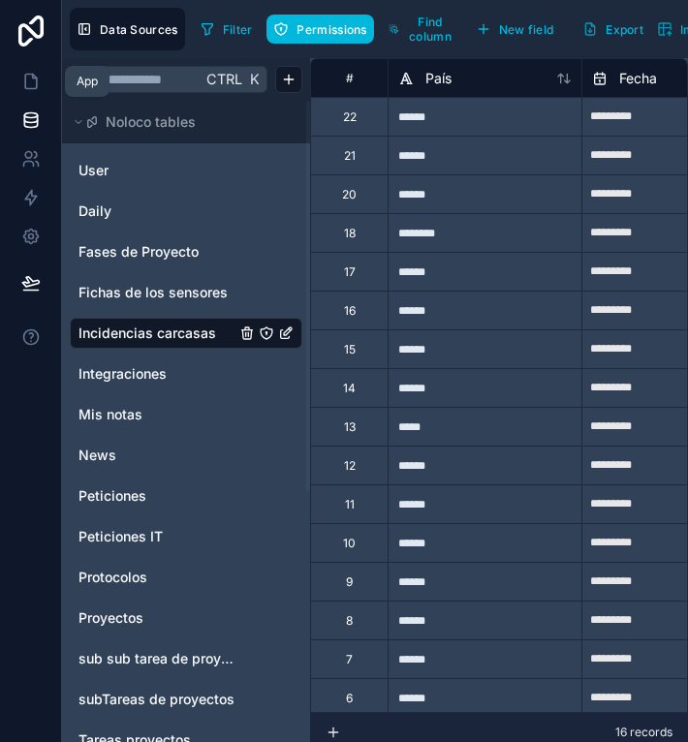
click at [36, 76] on icon at bounding box center [30, 81] width 19 height 19
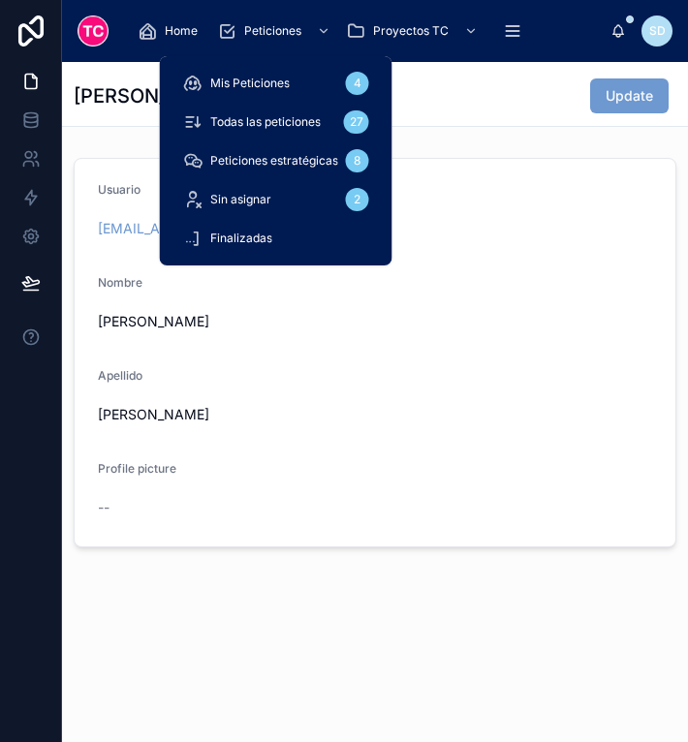
click at [285, 112] on div "Todas las peticiones 27" at bounding box center [276, 122] width 186 height 31
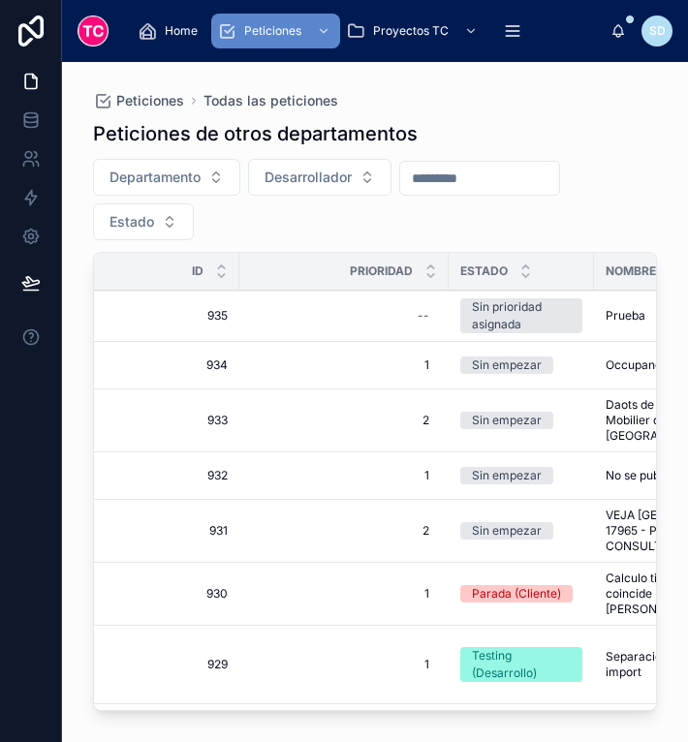
click at [162, 314] on span "935" at bounding box center [172, 316] width 110 height 16
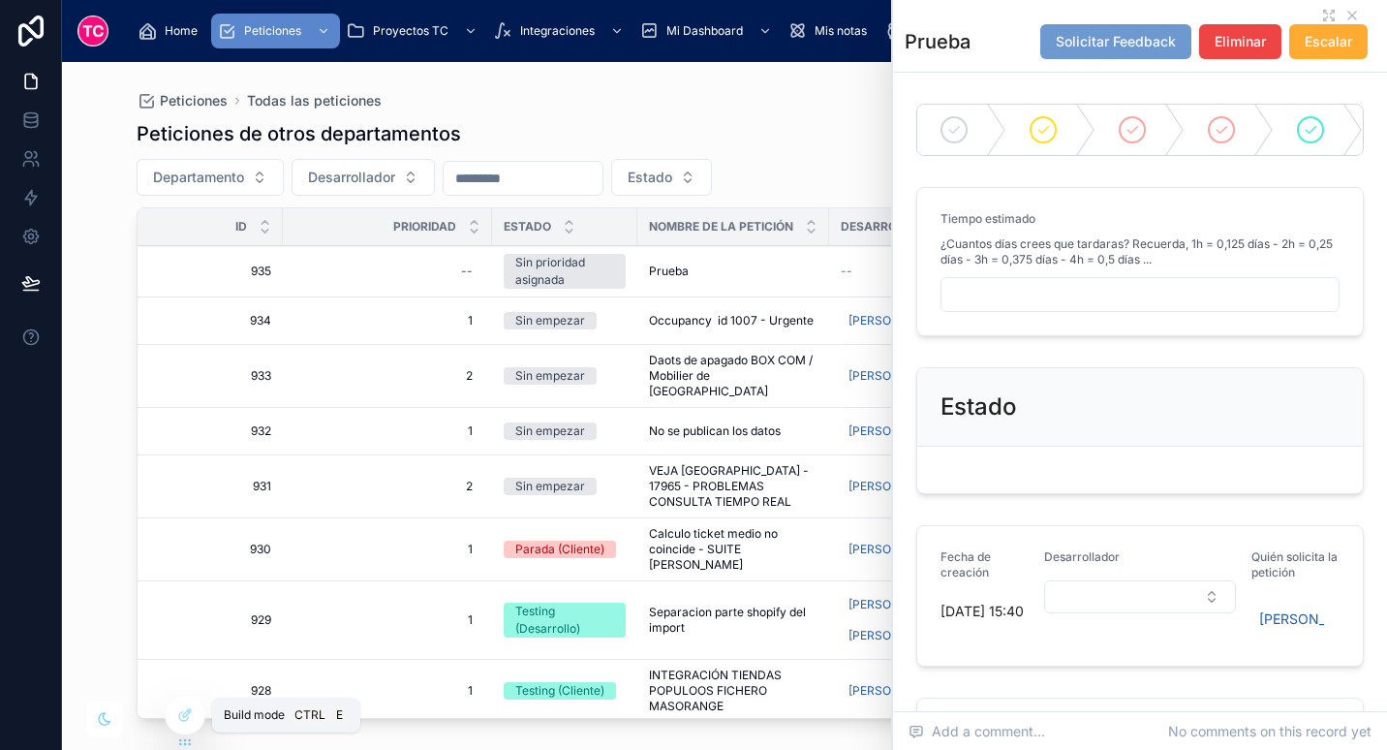
click at [175, 720] on div at bounding box center [185, 715] width 39 height 37
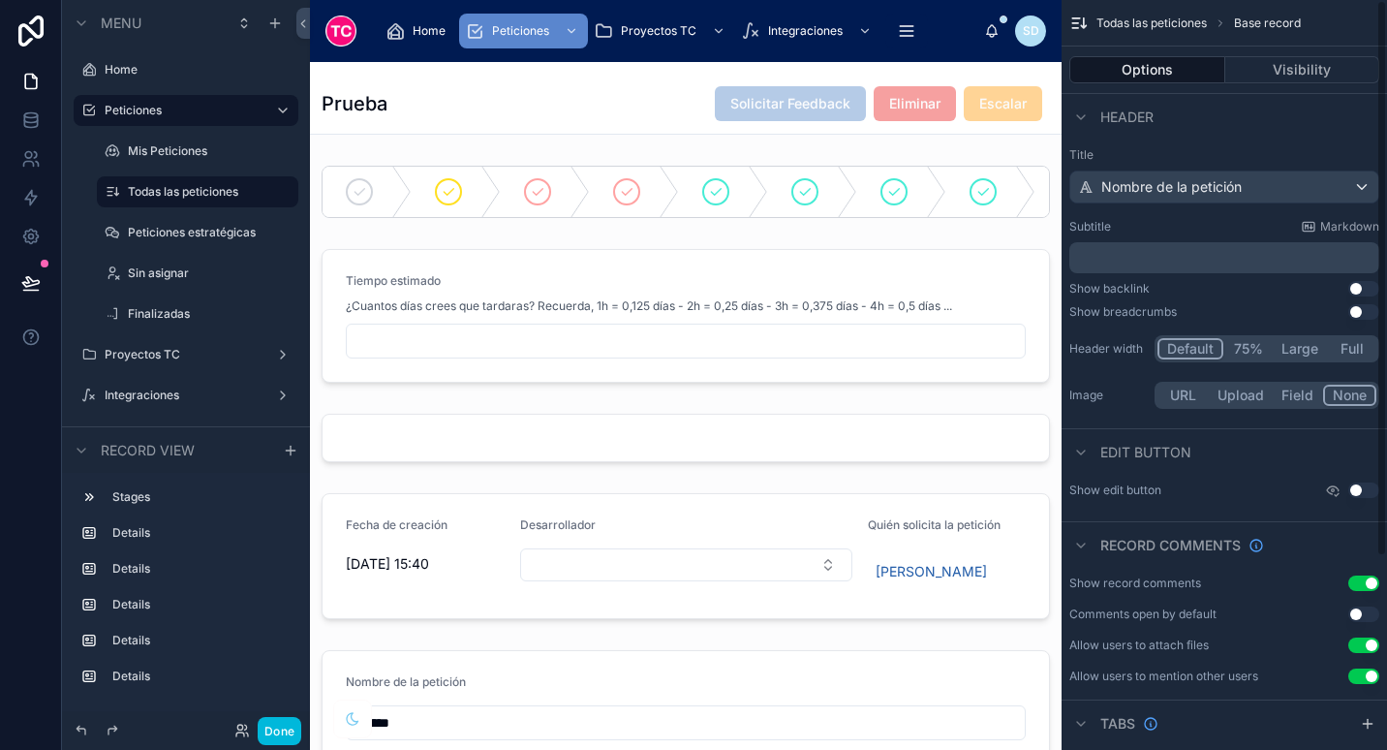
click at [858, 319] on div at bounding box center [686, 315] width 752 height 149
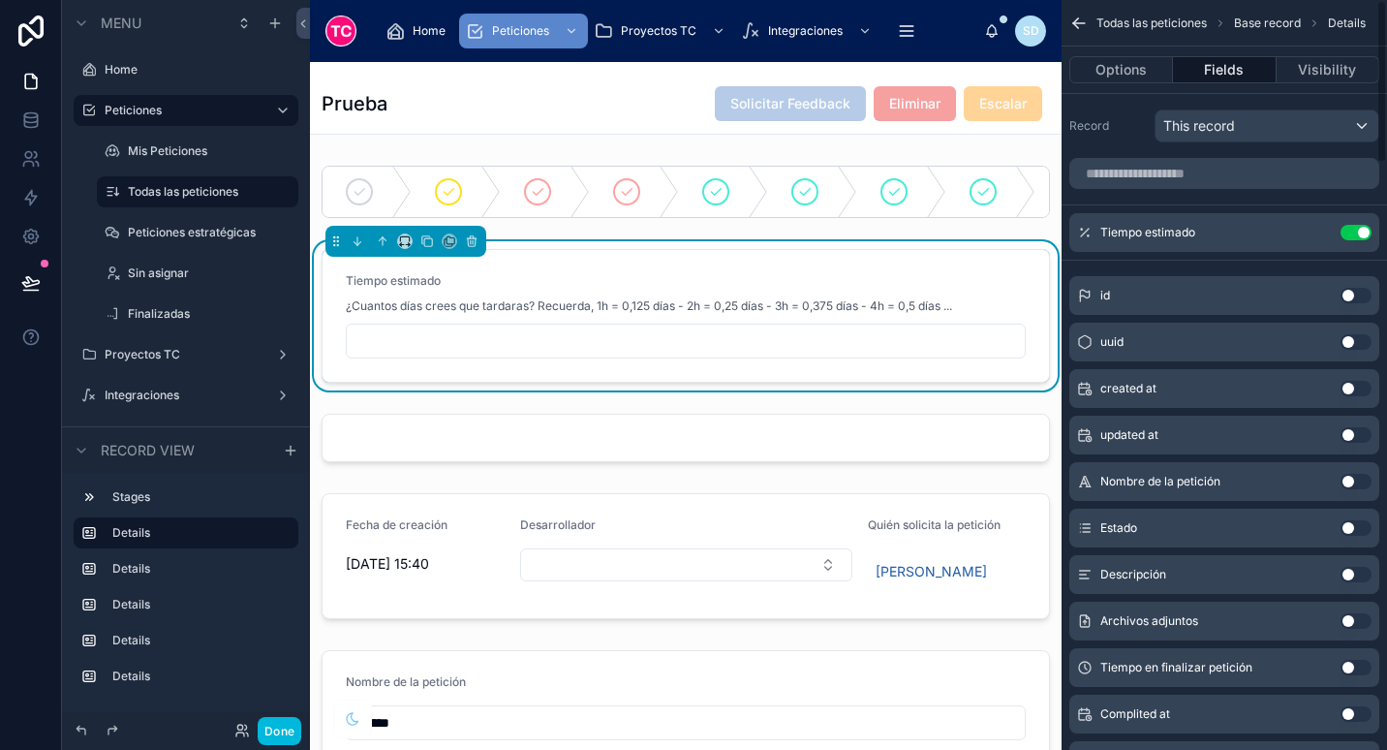
click at [0, 0] on icon "scrollable content" at bounding box center [0, 0] width 0 height 0
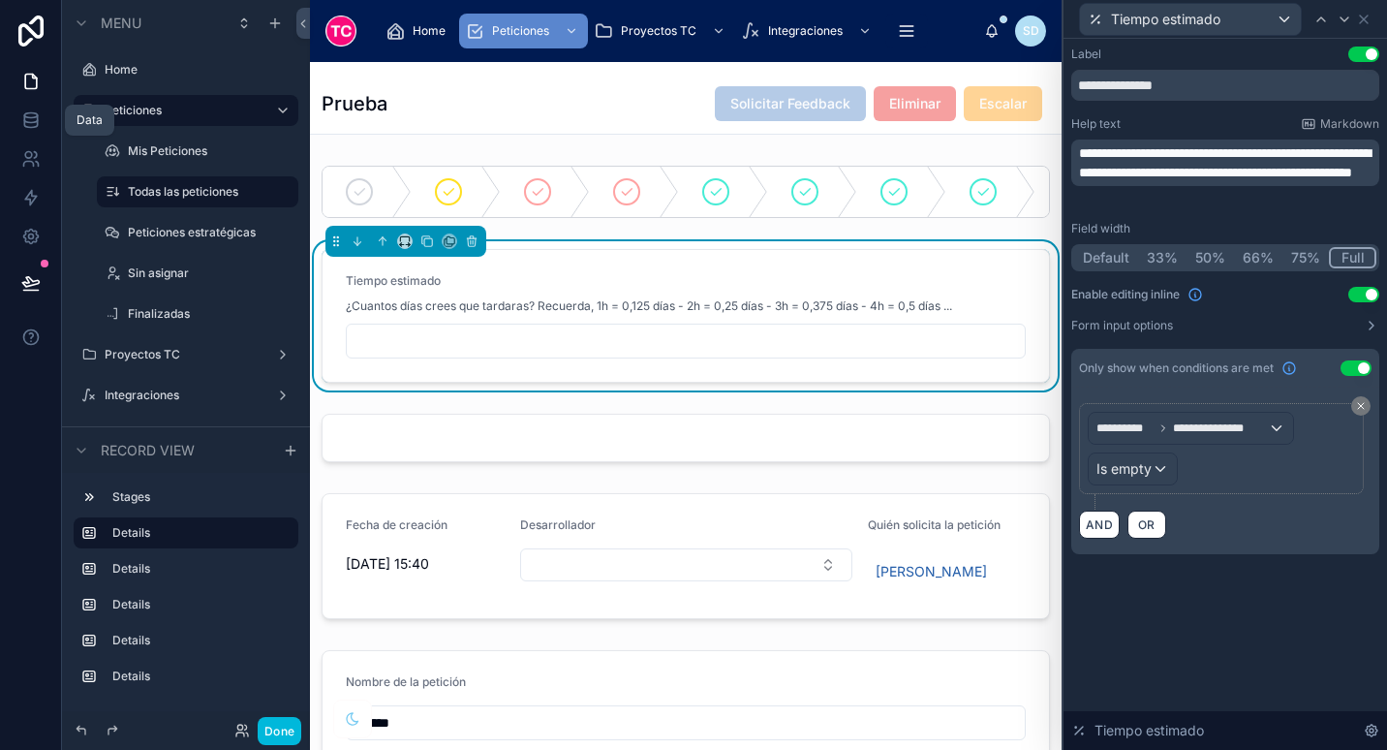
click at [29, 121] on icon at bounding box center [30, 119] width 19 height 19
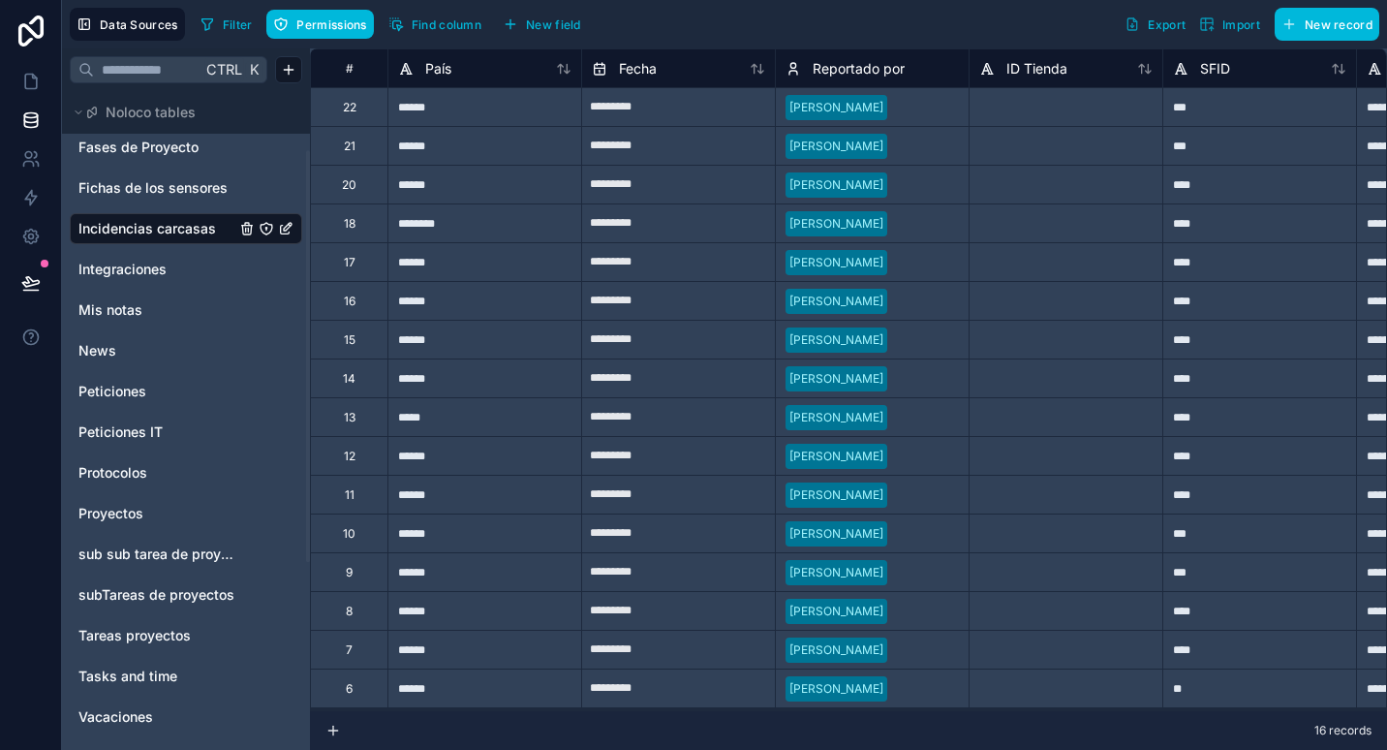
scroll to position [224, 0]
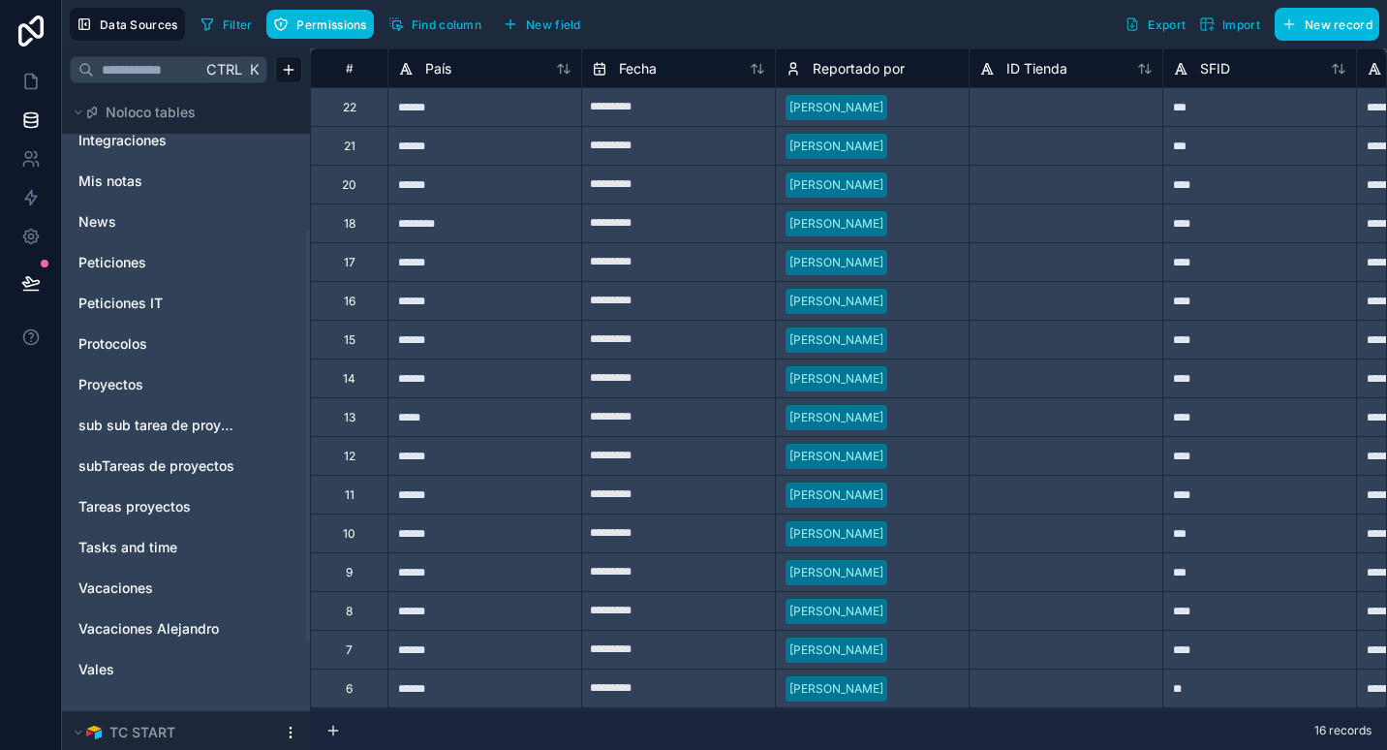
click at [268, 263] on icon "Peticiones" at bounding box center [267, 263] width 16 height 16
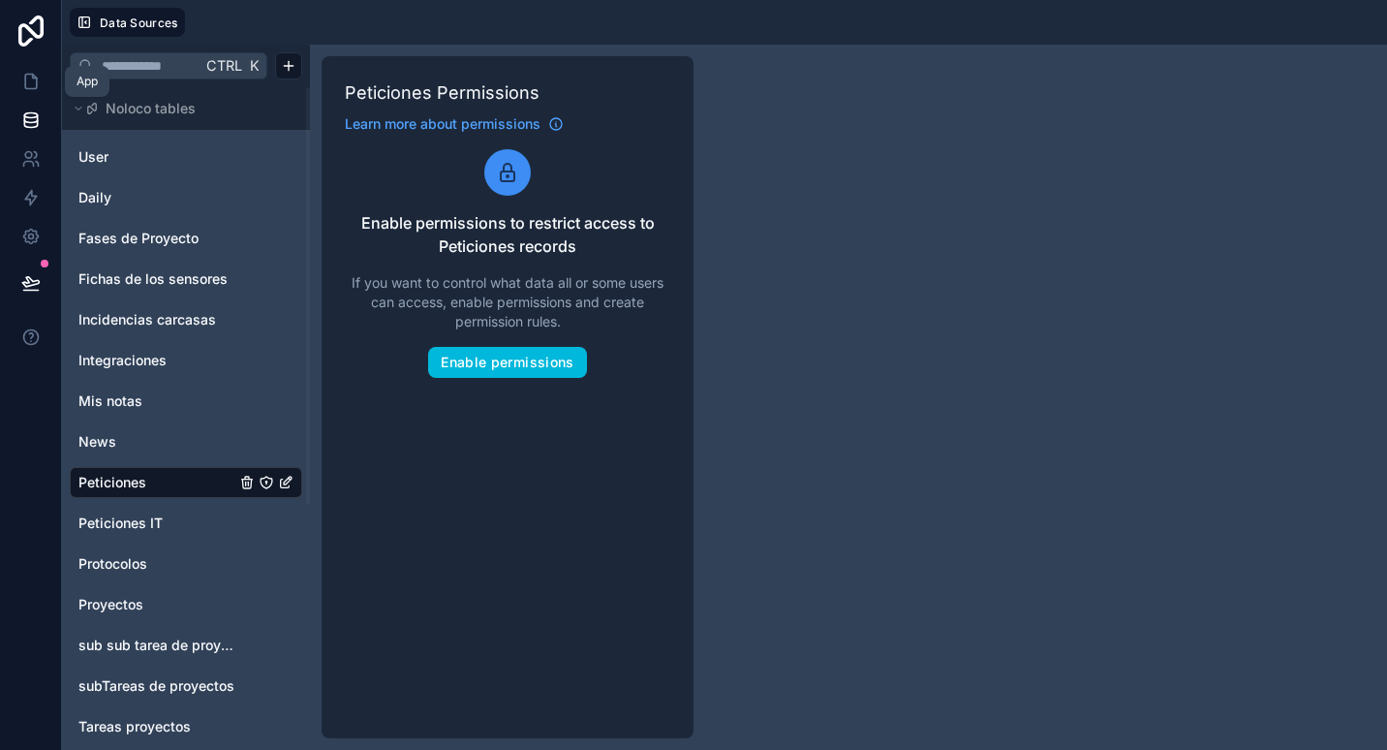
click at [26, 78] on icon at bounding box center [30, 81] width 19 height 19
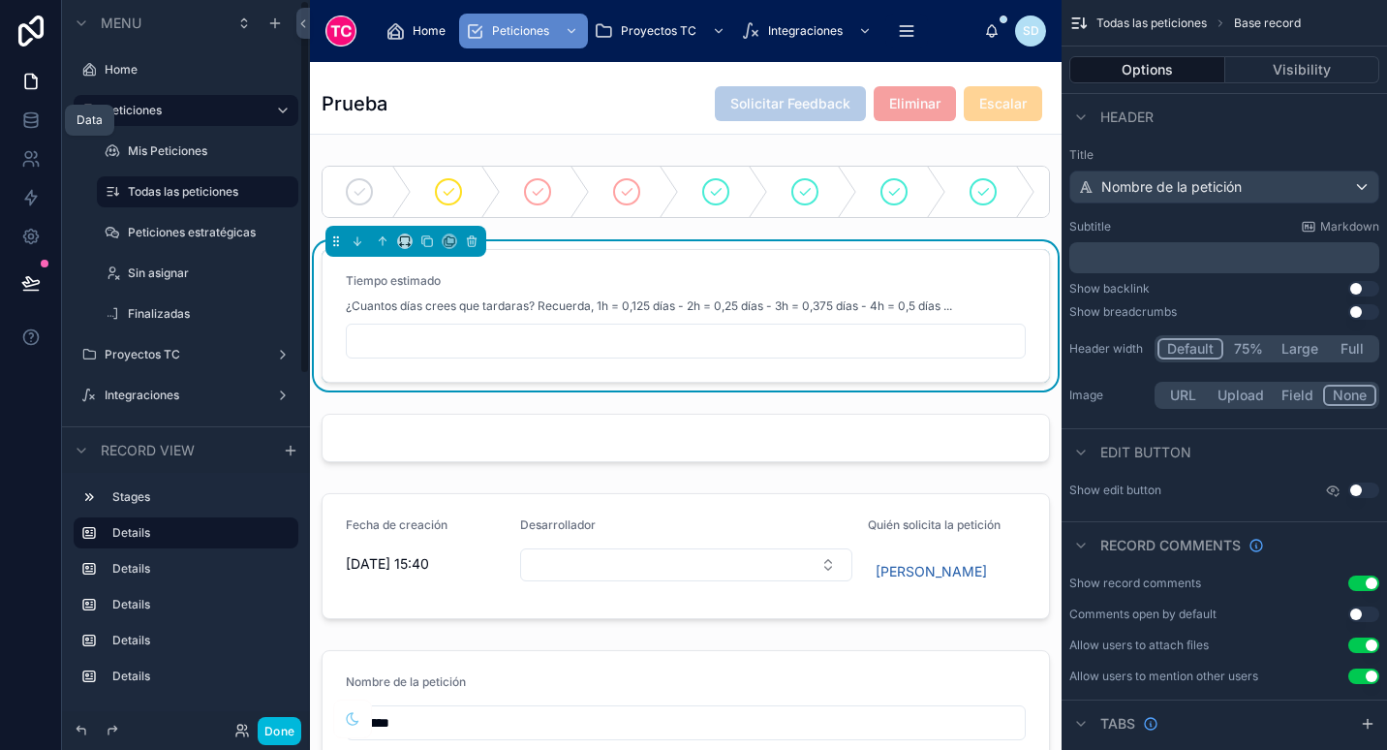
click at [35, 122] on icon at bounding box center [30, 119] width 13 height 8
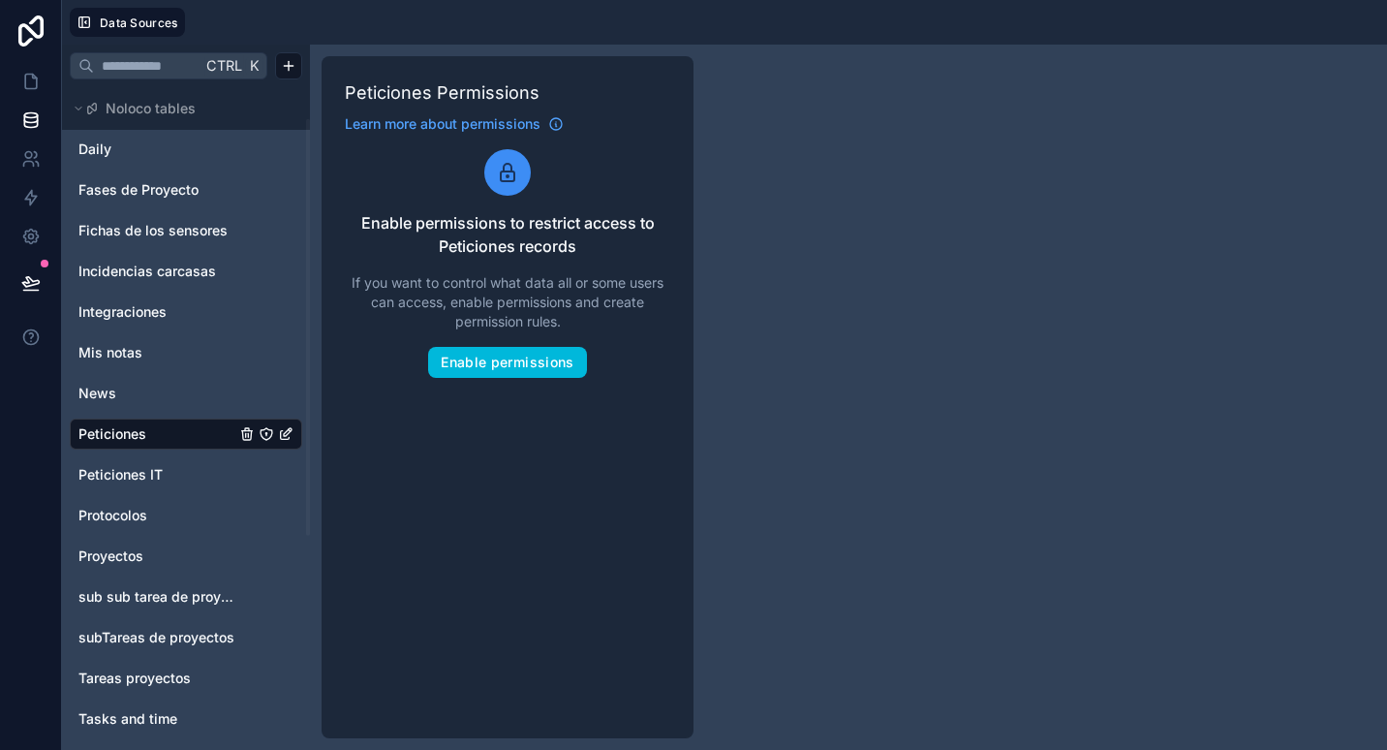
scroll to position [50, 0]
click at [150, 435] on link "Peticiones" at bounding box center [156, 431] width 157 height 19
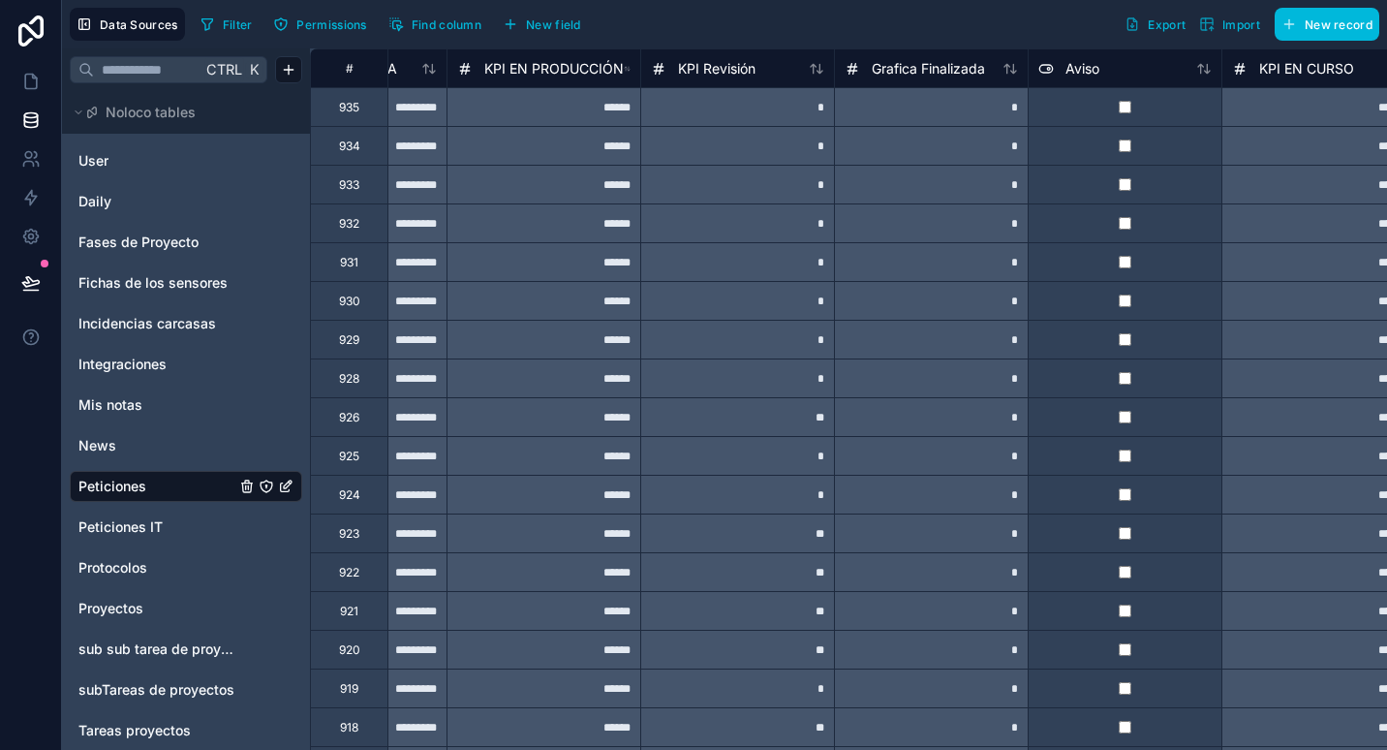
scroll to position [0, 10602]
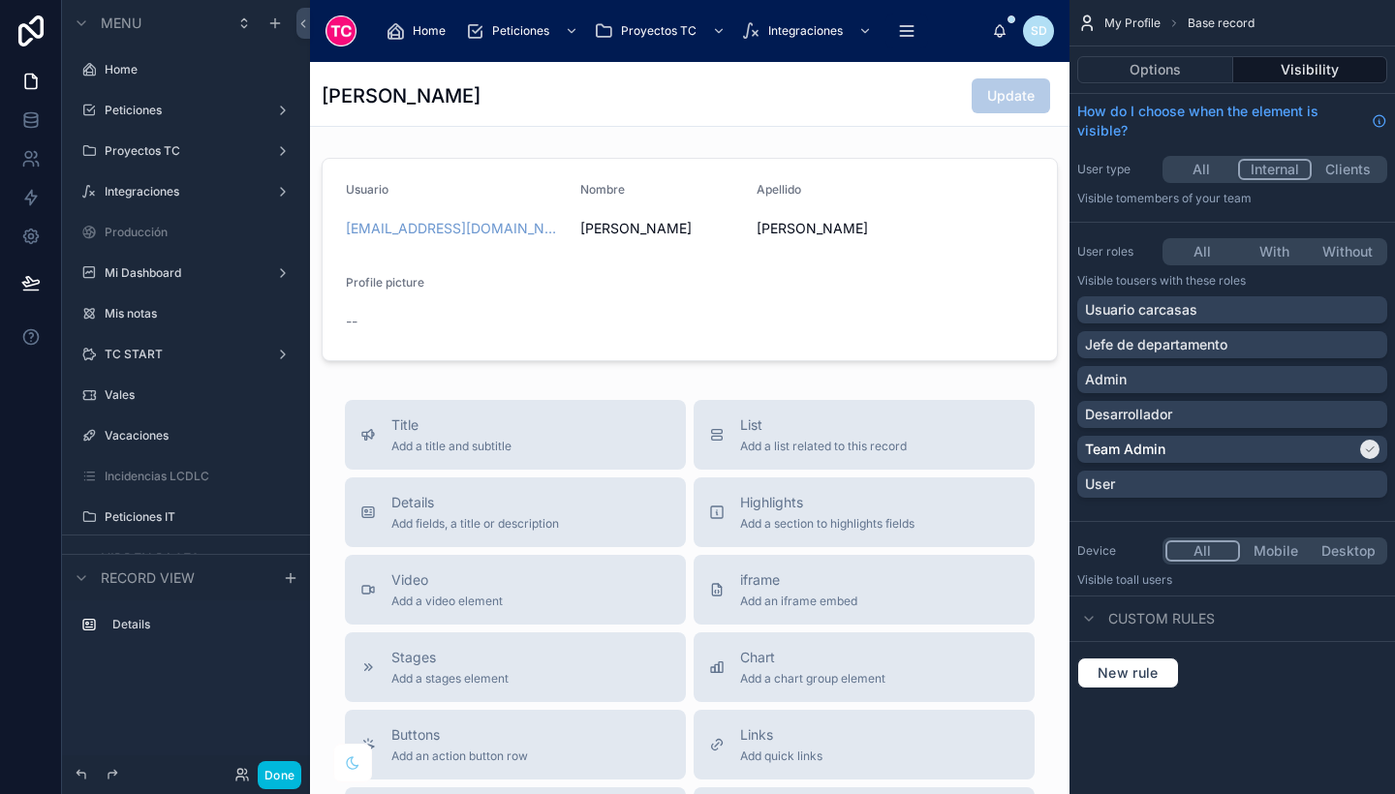
scroll to position [198, 0]
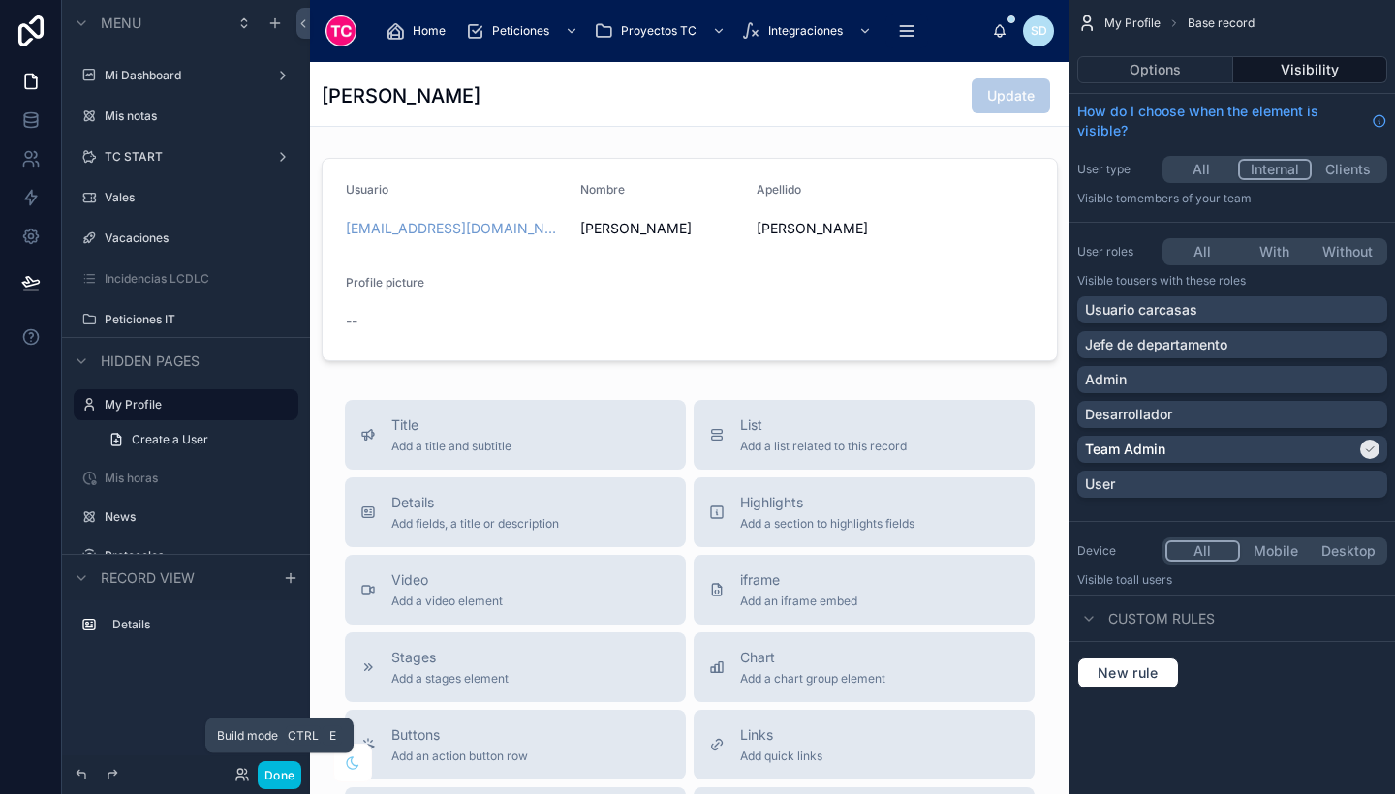
click at [282, 775] on button "Done" at bounding box center [280, 775] width 44 height 28
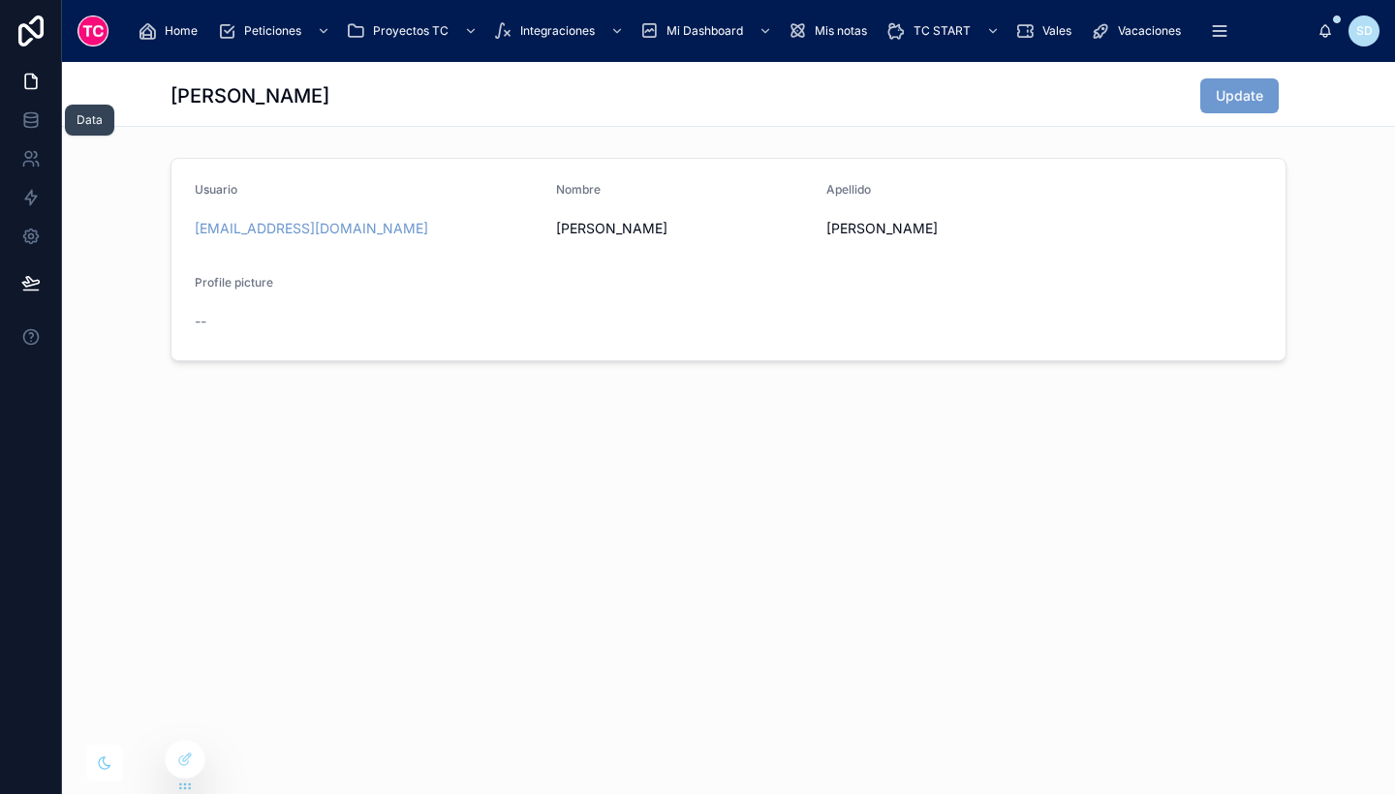
click at [26, 117] on icon at bounding box center [30, 115] width 13 height 5
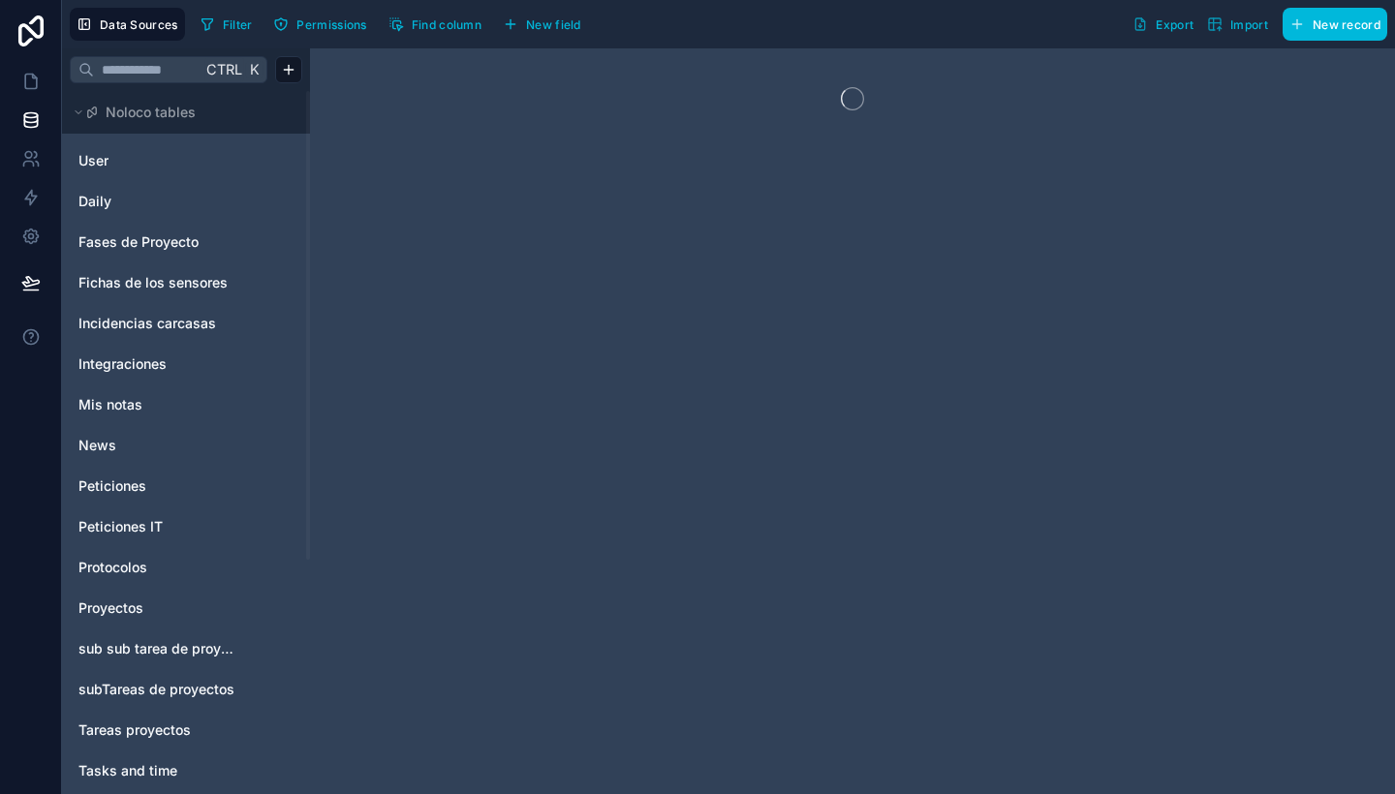
click at [25, 37] on icon at bounding box center [31, 31] width 39 height 31
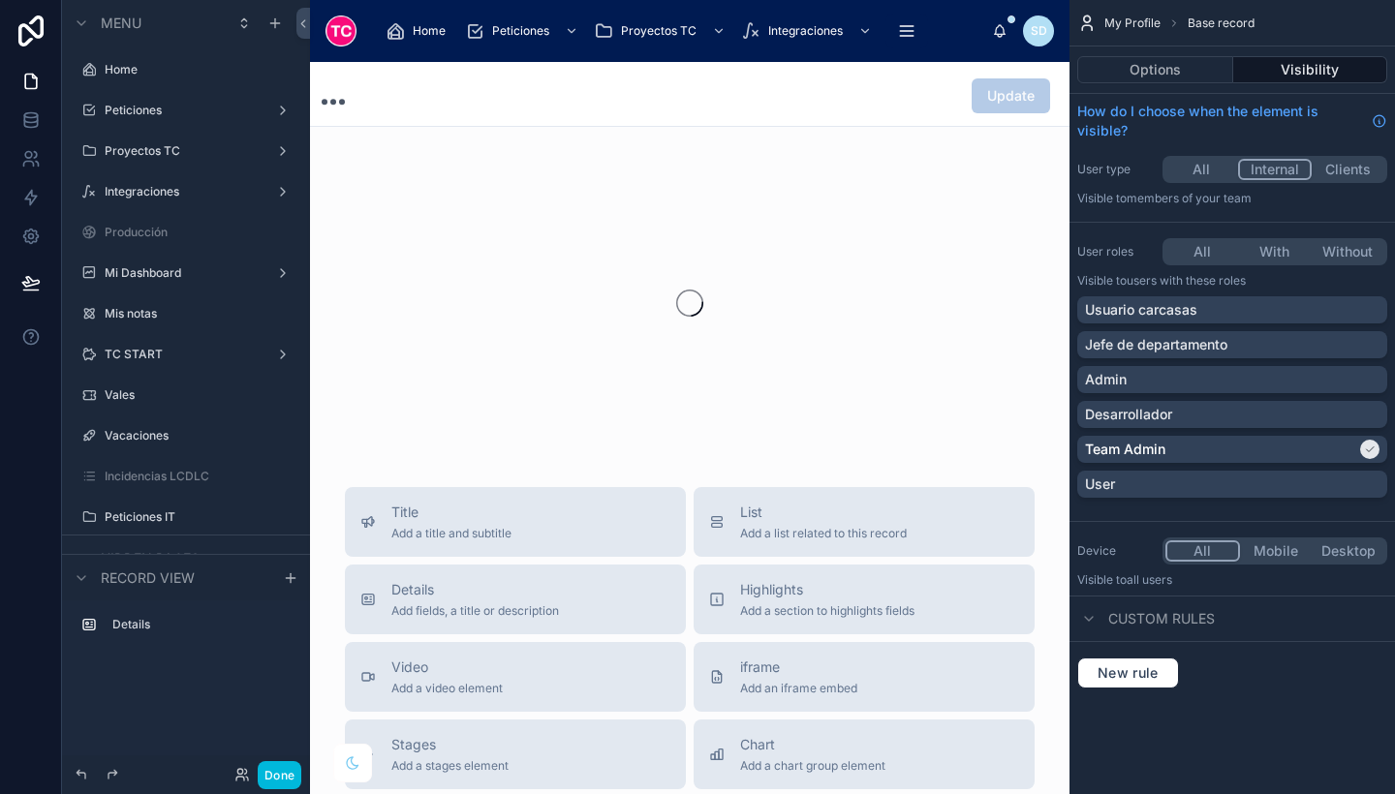
scroll to position [198, 0]
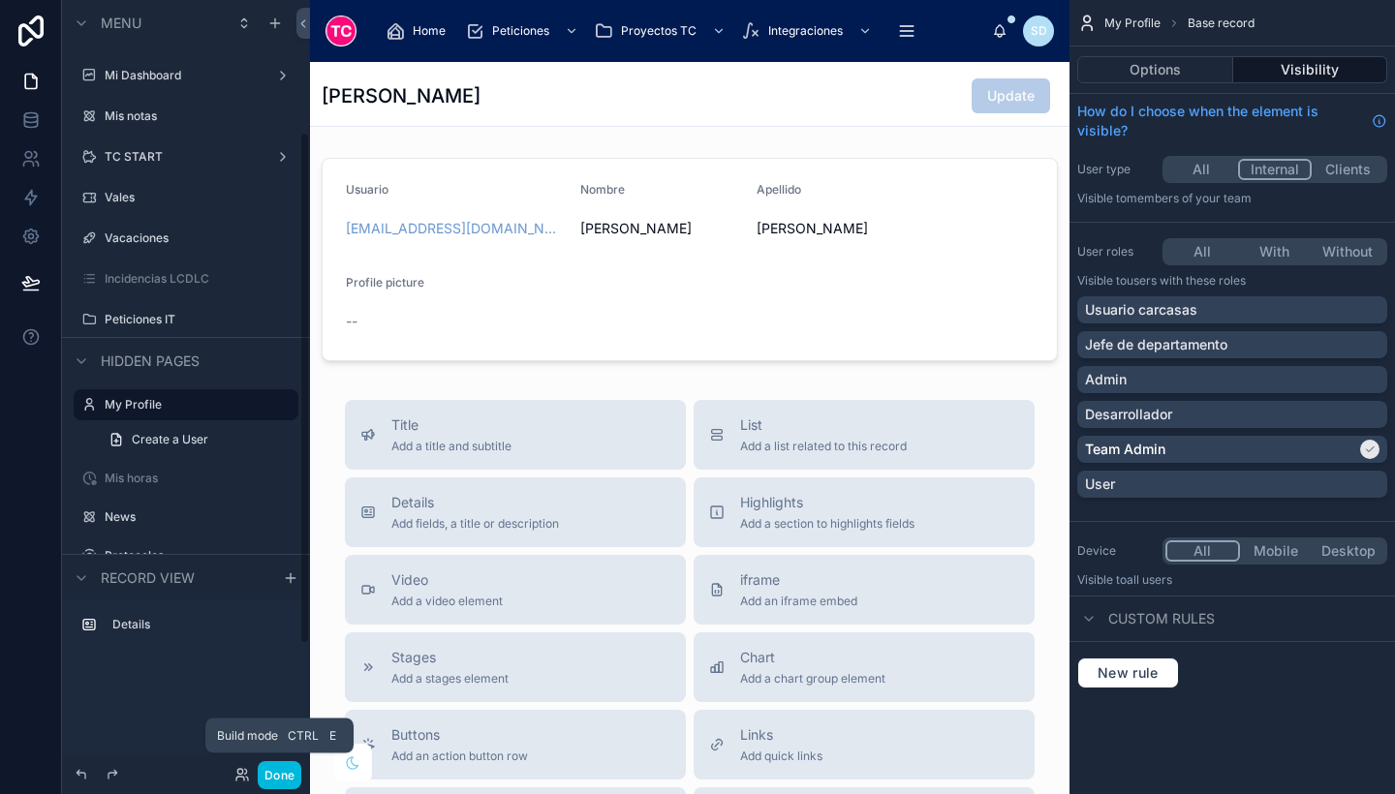
click at [282, 770] on button "Done" at bounding box center [280, 775] width 44 height 28
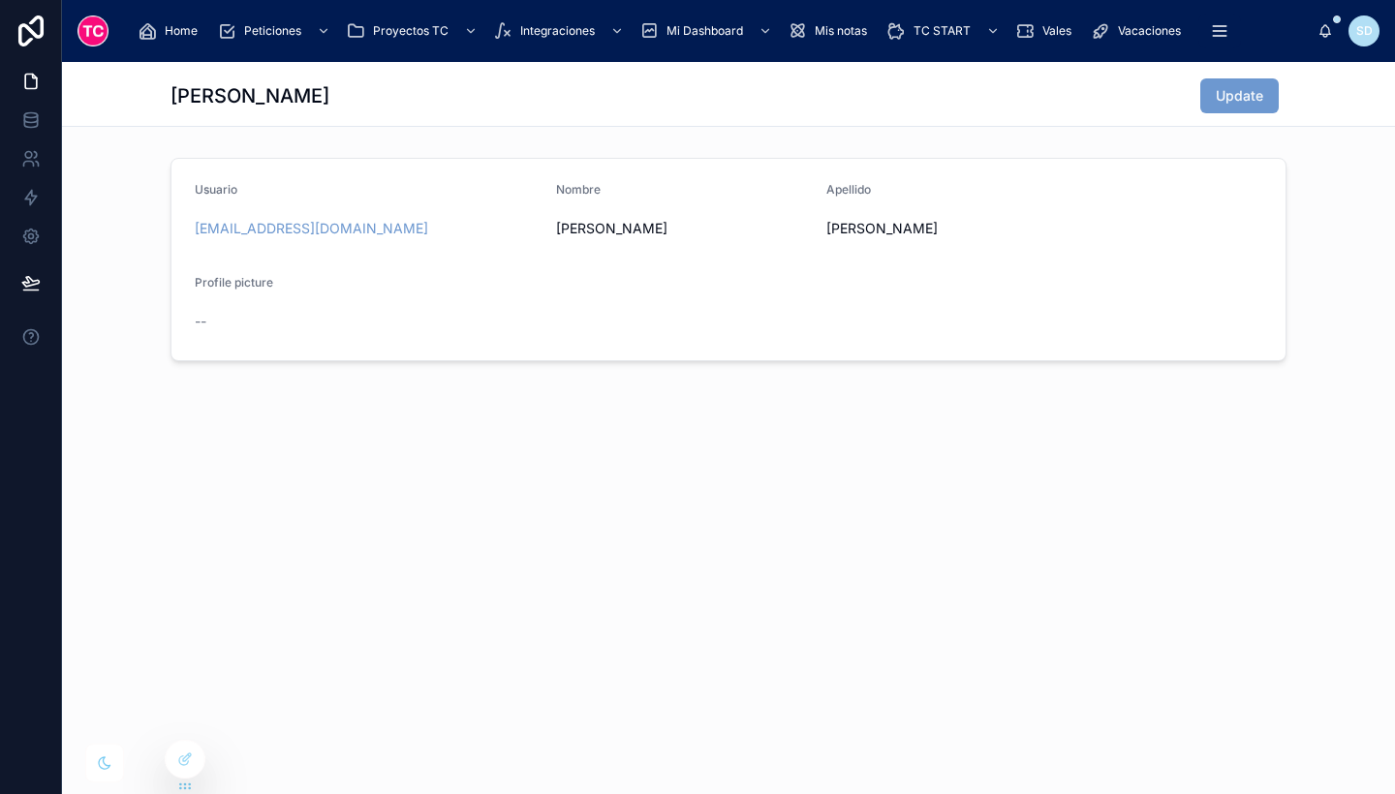
click at [190, 42] on div "Home" at bounding box center [172, 31] width 68 height 31
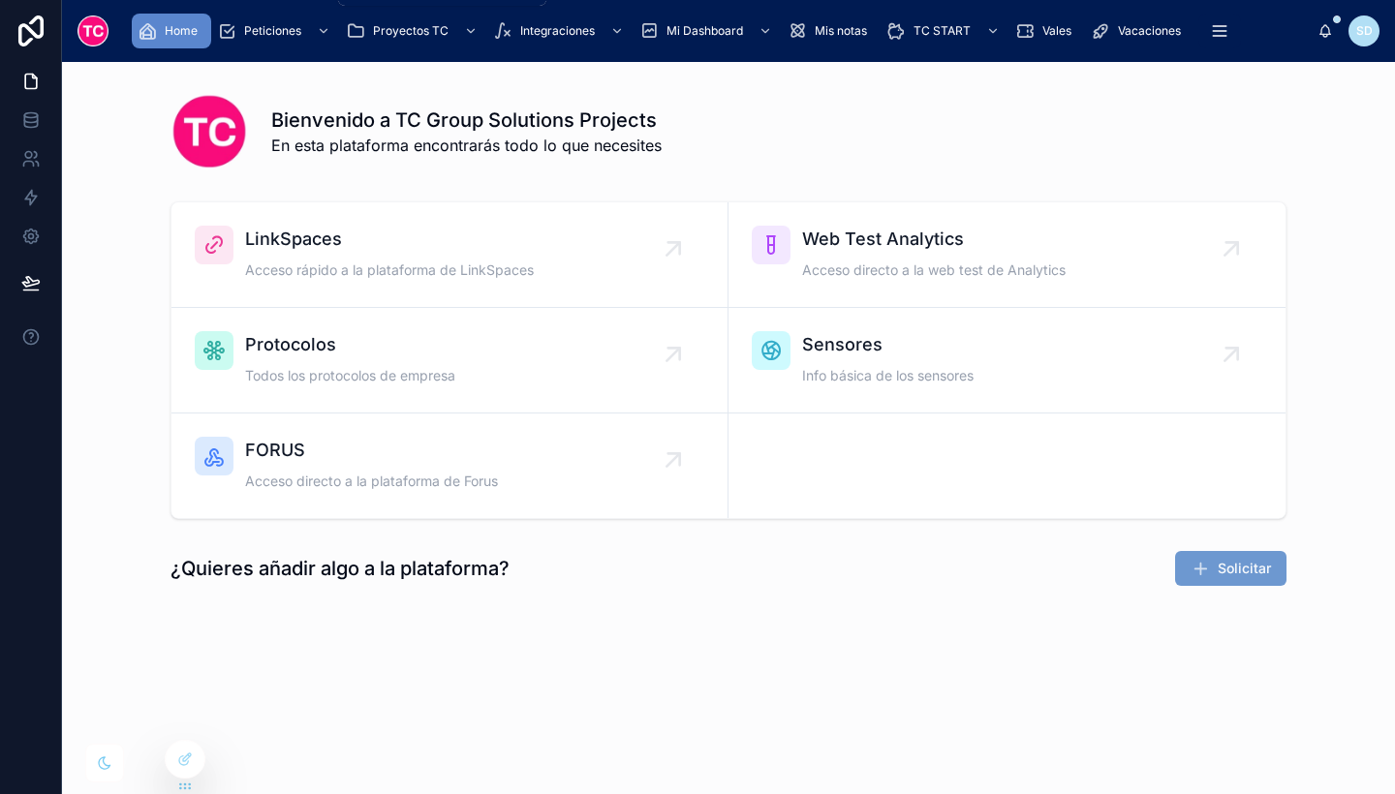
click at [277, 41] on div "Peticiones" at bounding box center [275, 31] width 117 height 31
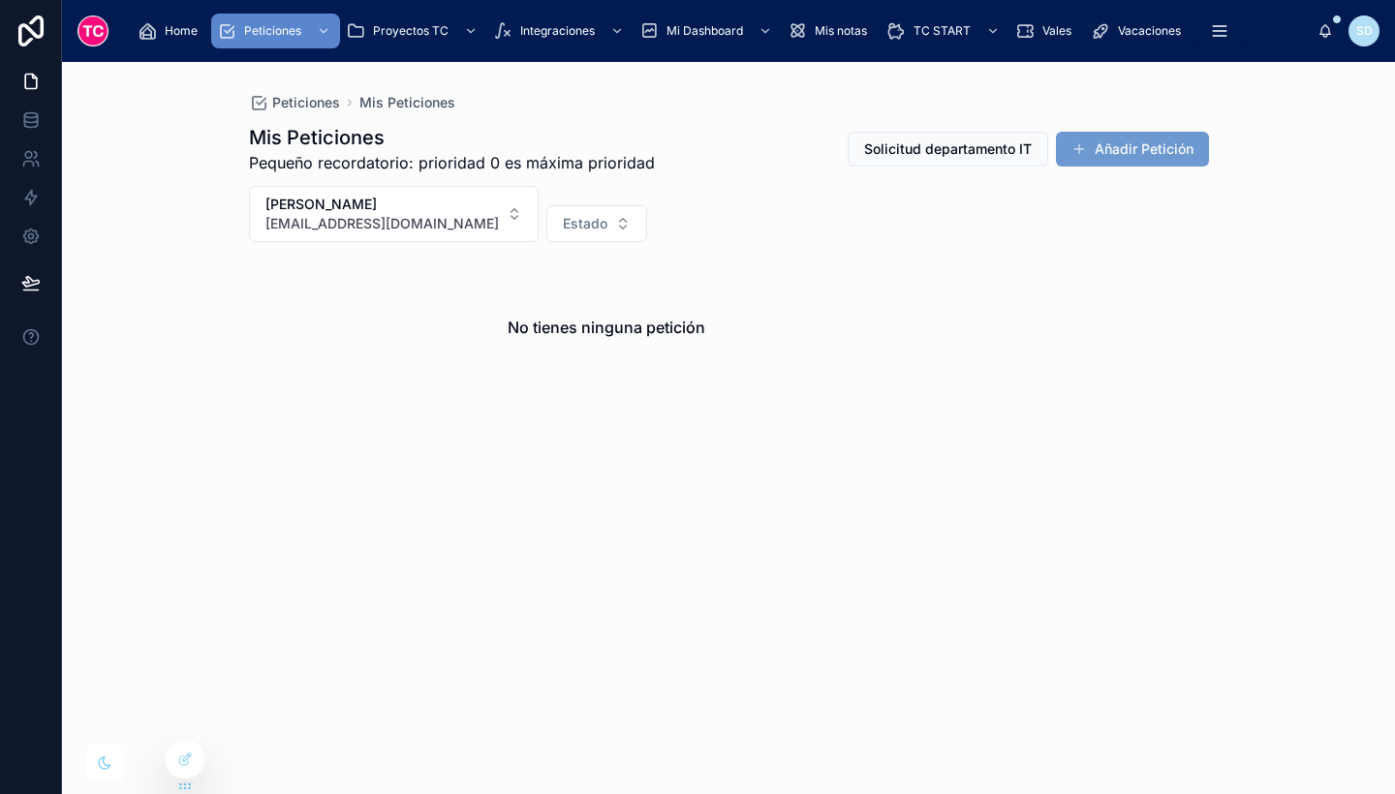
click at [430, 231] on button "[PERSON_NAME] [EMAIL_ADDRESS][DOMAIN_NAME]" at bounding box center [394, 214] width 290 height 56
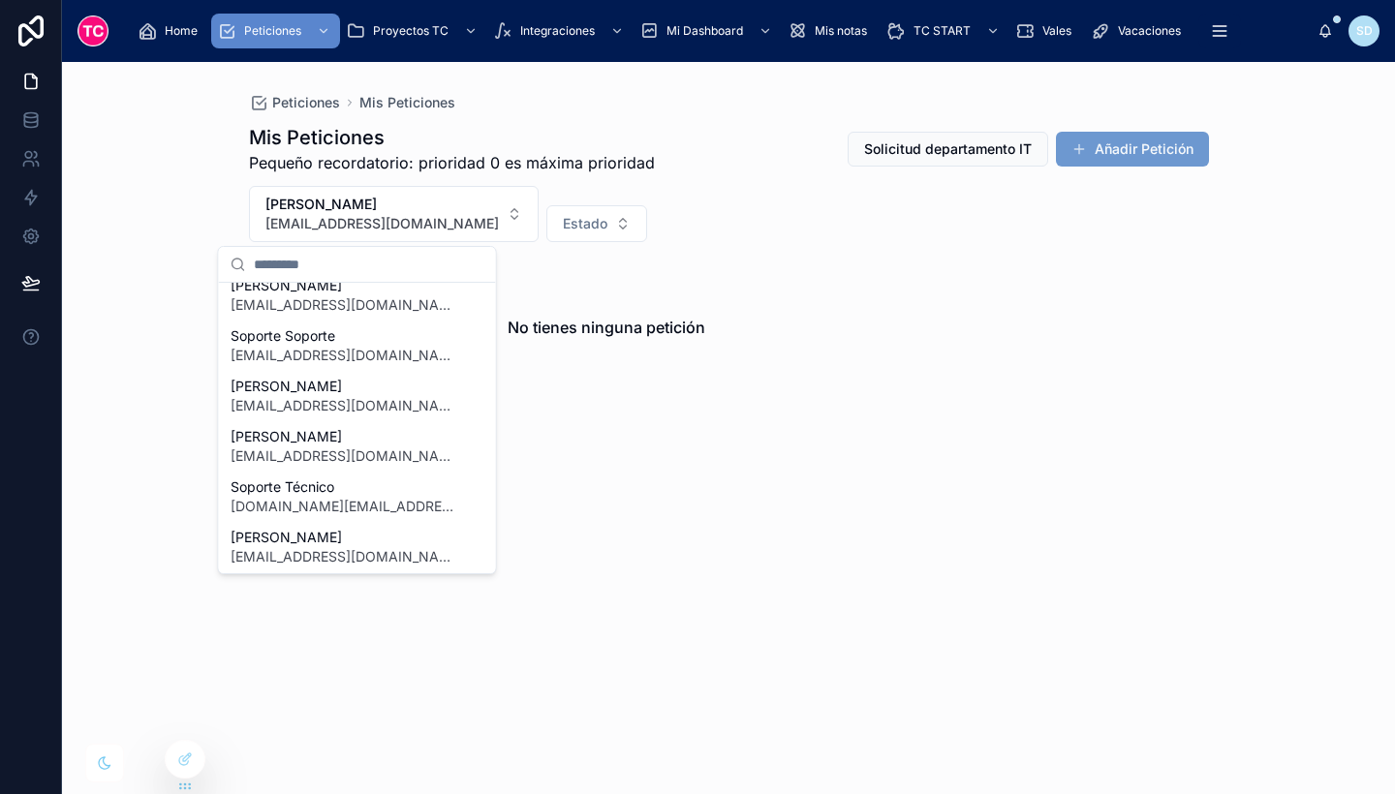
scroll to position [460, 0]
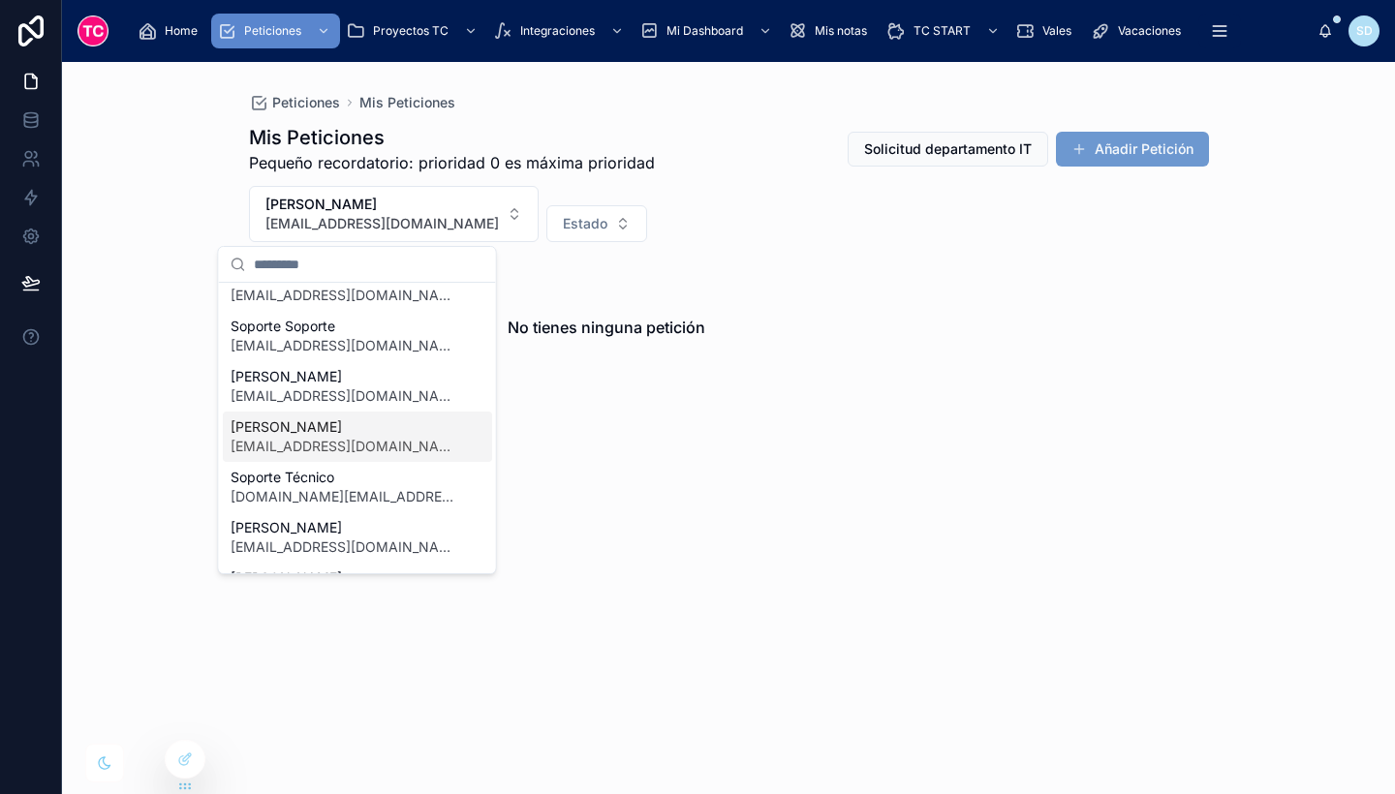
click at [339, 433] on span "[PERSON_NAME]" at bounding box center [346, 427] width 231 height 19
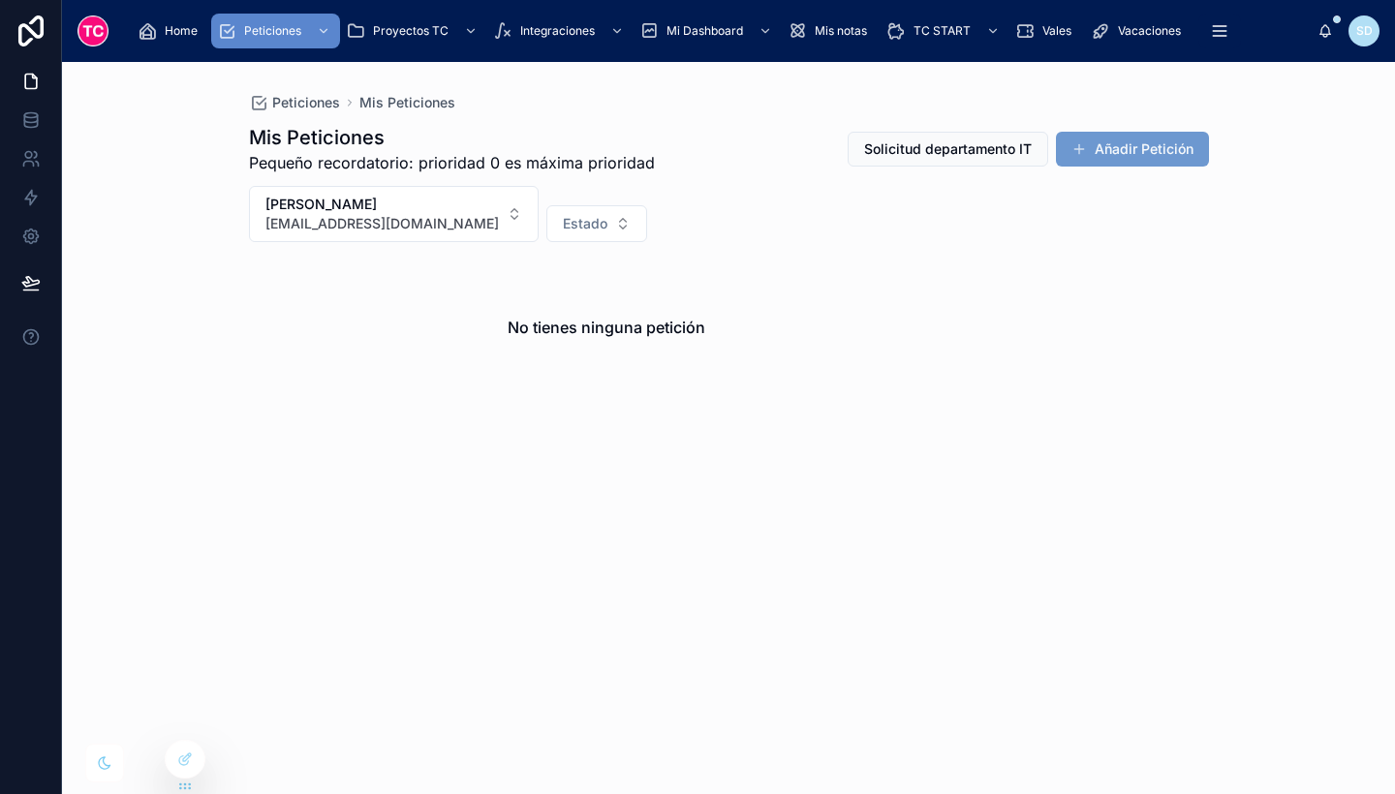
click at [285, 218] on span "[EMAIL_ADDRESS][DOMAIN_NAME]" at bounding box center [381, 223] width 233 height 19
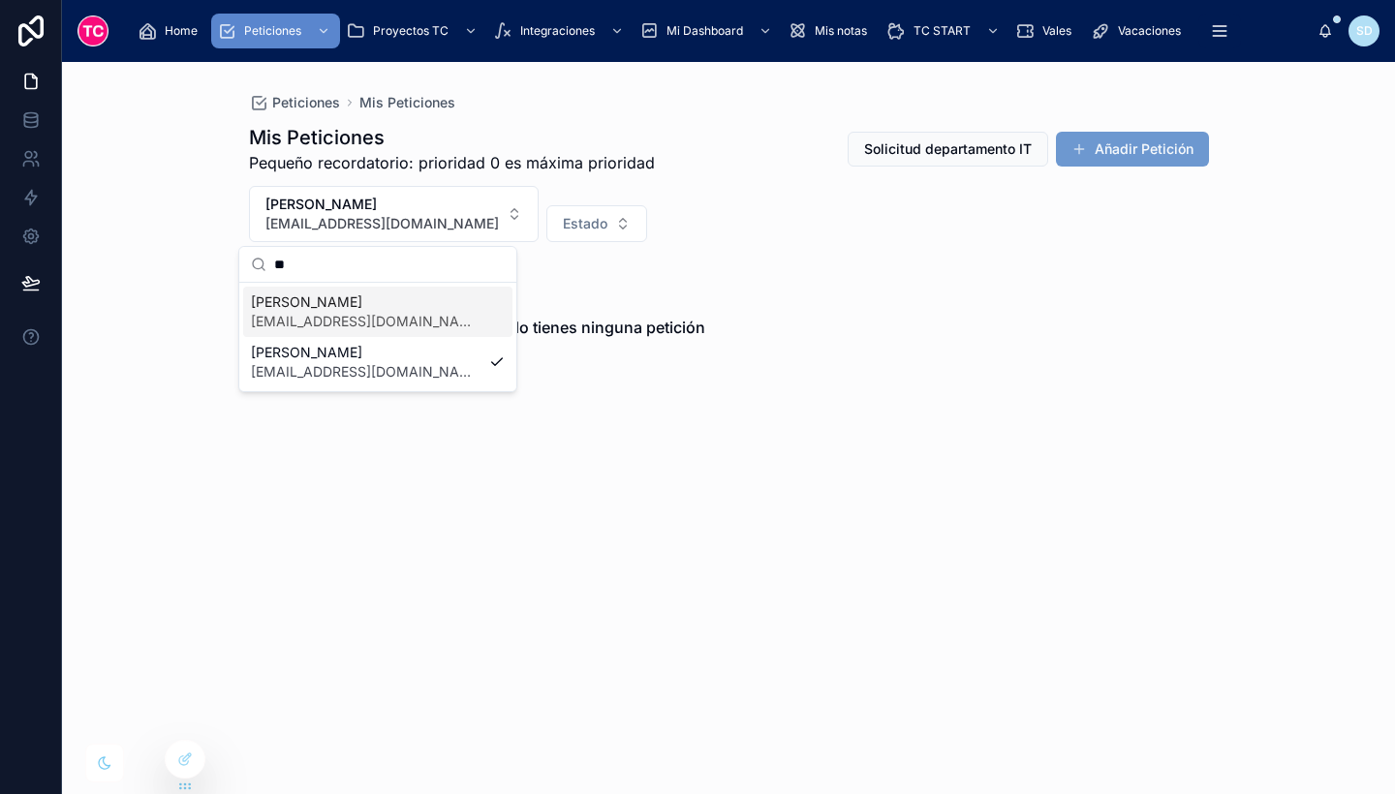
type input "**"
click at [391, 314] on span "[EMAIL_ADDRESS][DOMAIN_NAME]" at bounding box center [366, 321] width 231 height 19
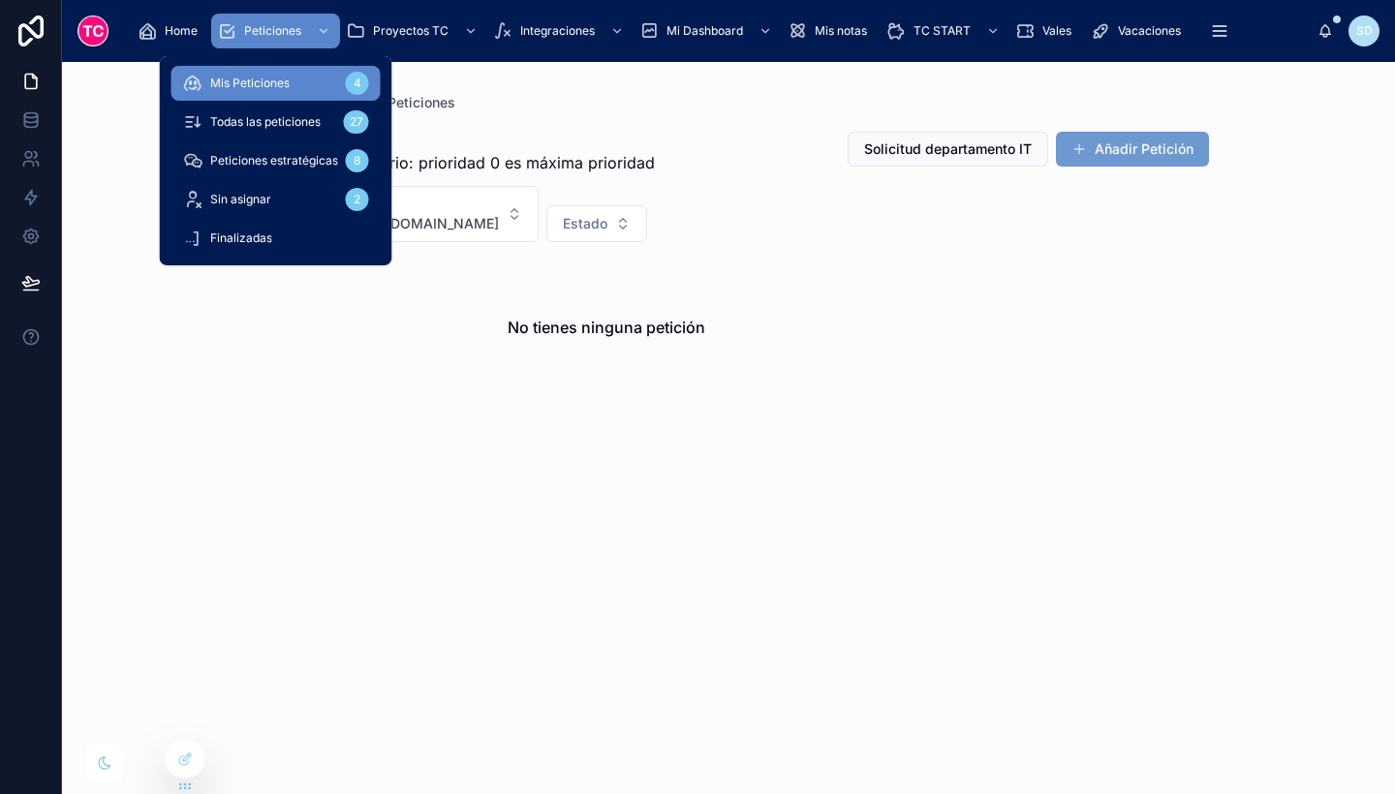
click at [284, 115] on span "Todas las peticiones" at bounding box center [265, 122] width 110 height 16
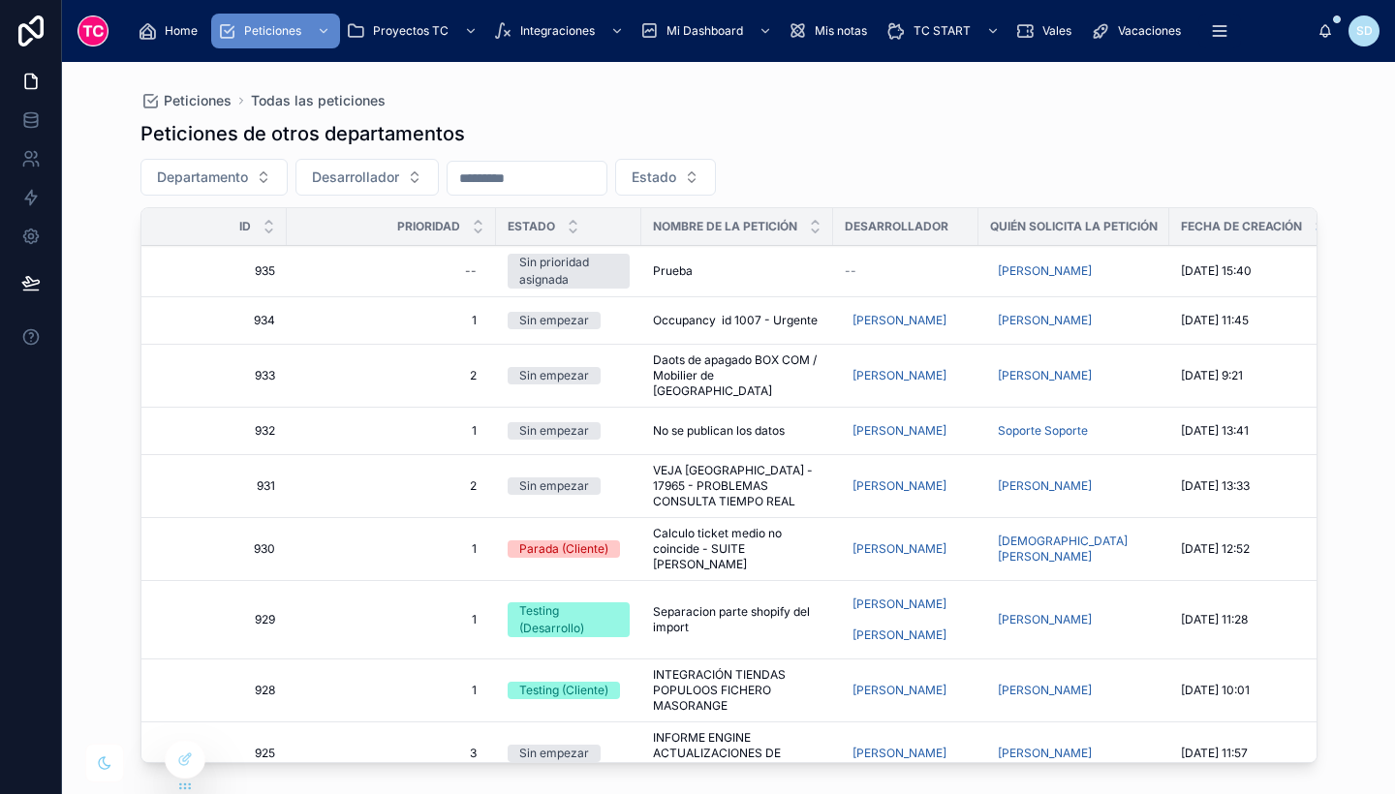
click at [759, 275] on div "Prueba Prueba" at bounding box center [737, 272] width 169 height 16
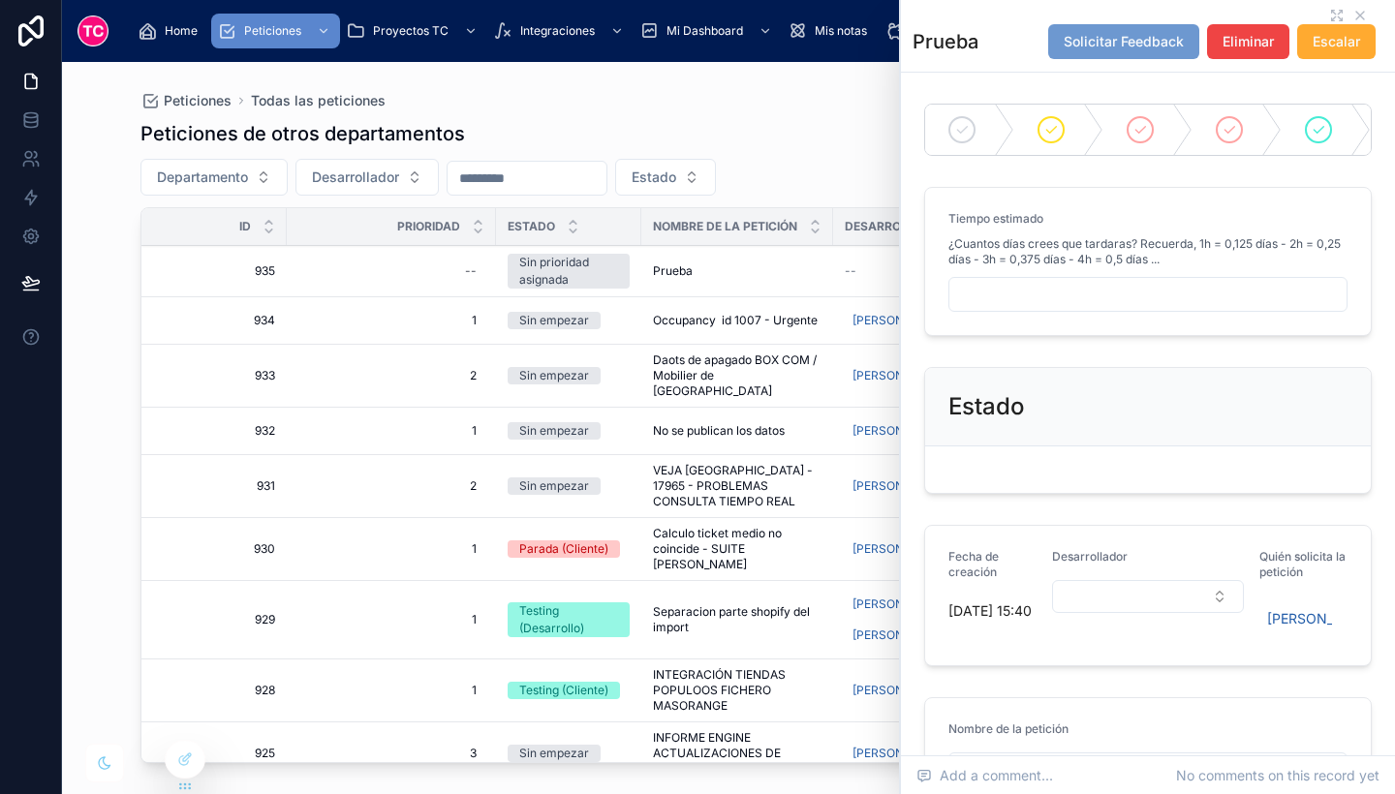
click at [1311, 9] on div "Prueba Solicitar Feedback Eliminar Escalar" at bounding box center [1148, 36] width 471 height 72
click at [1329, 12] on icon at bounding box center [1337, 16] width 16 height 16
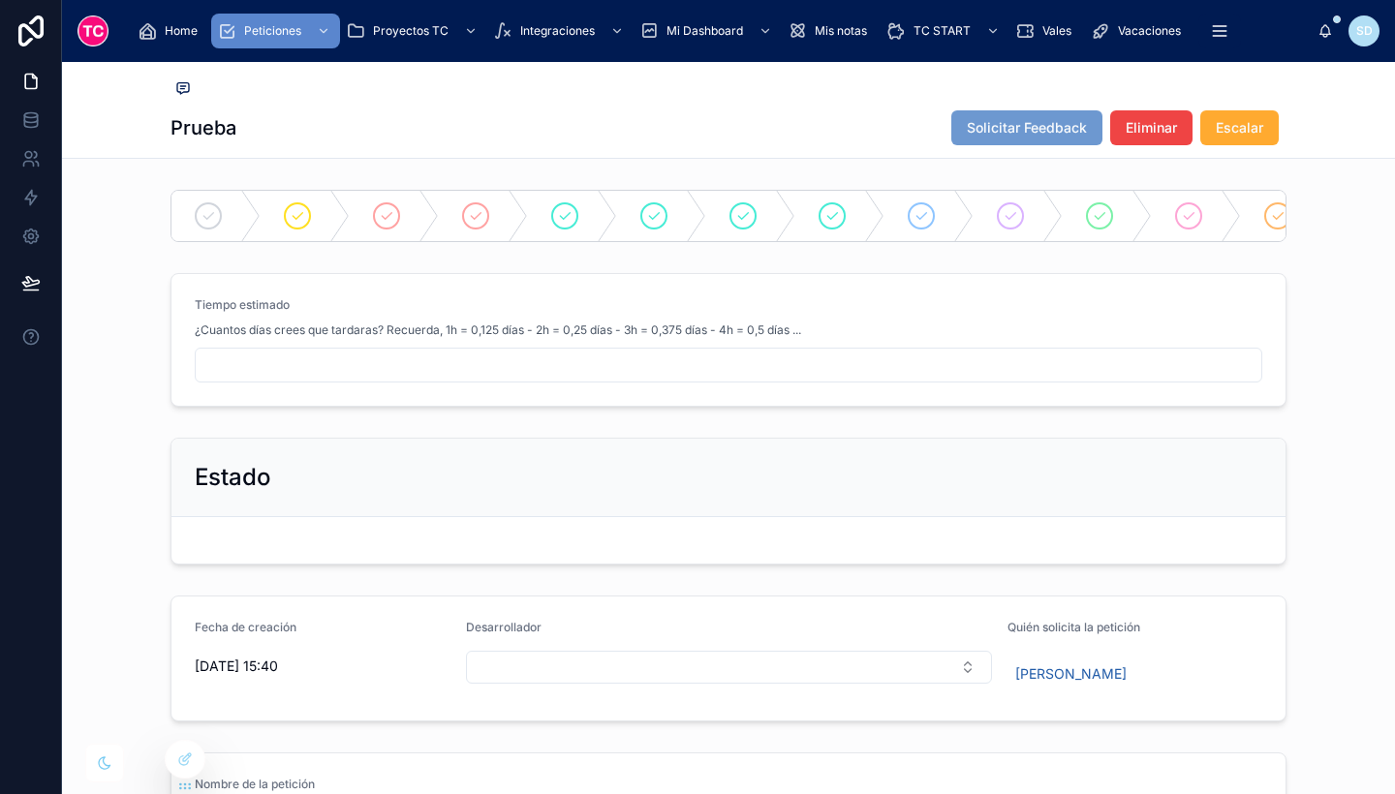
click at [0, 0] on icon at bounding box center [0, 0] width 0 height 0
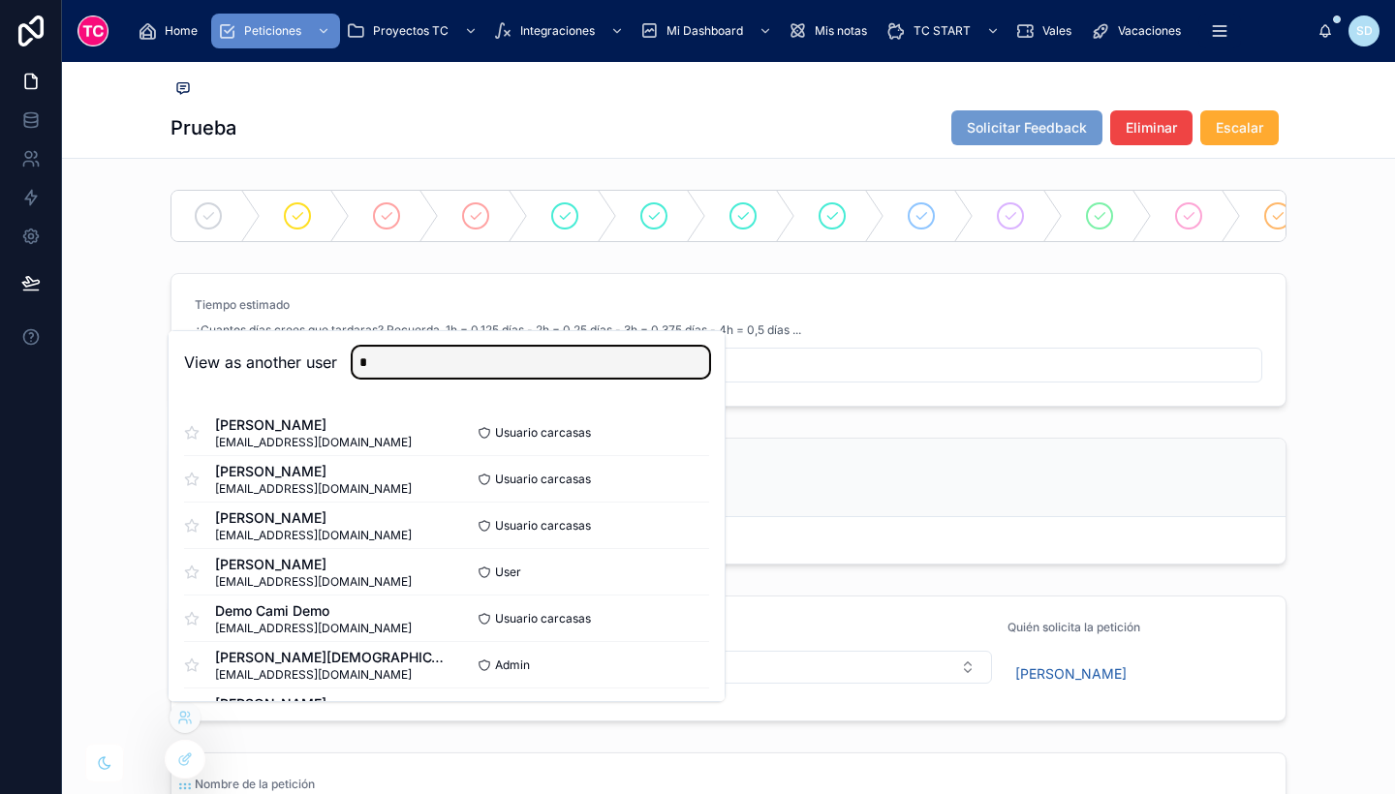
click at [551, 370] on input "*" at bounding box center [531, 362] width 357 height 31
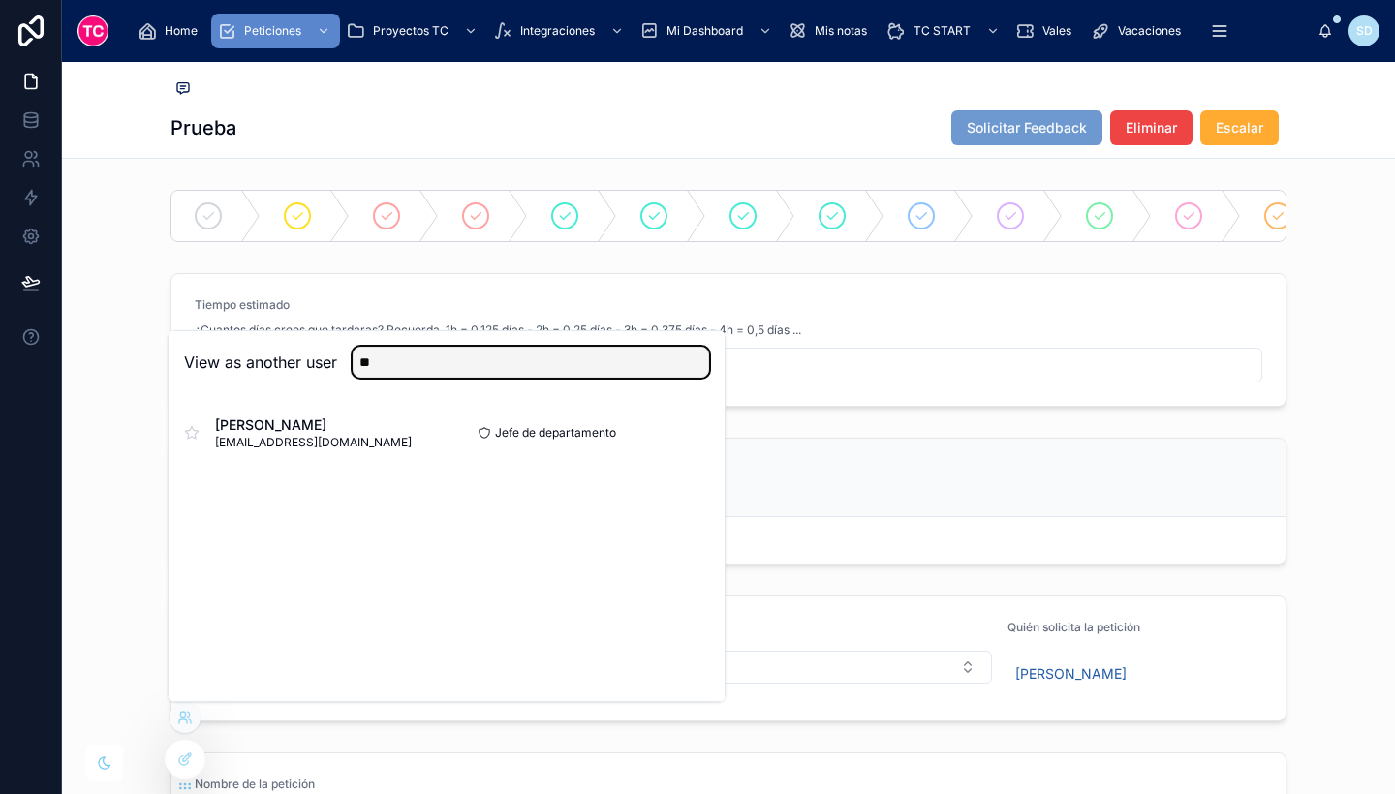
type input "**"
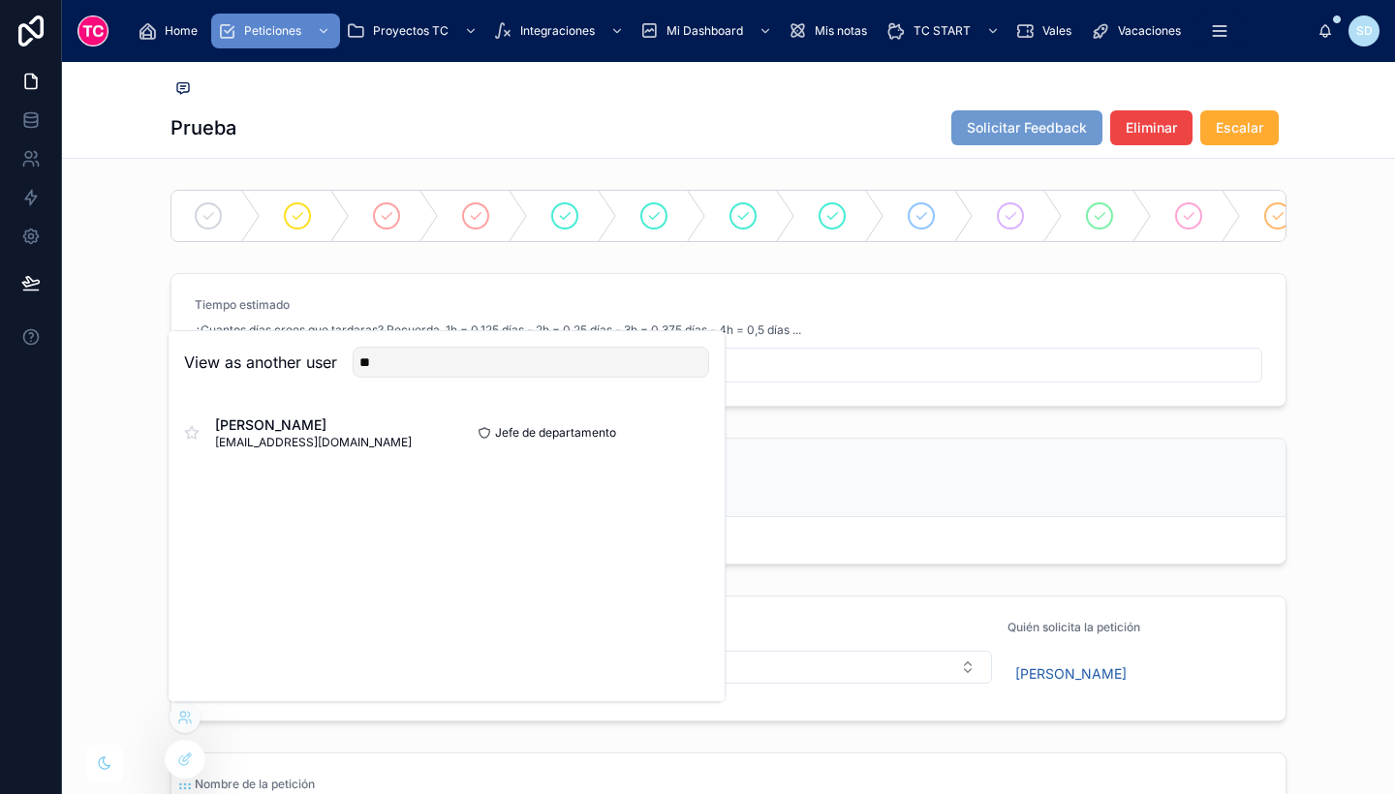
click at [0, 0] on button "Select" at bounding box center [0, 0] width 0 height 0
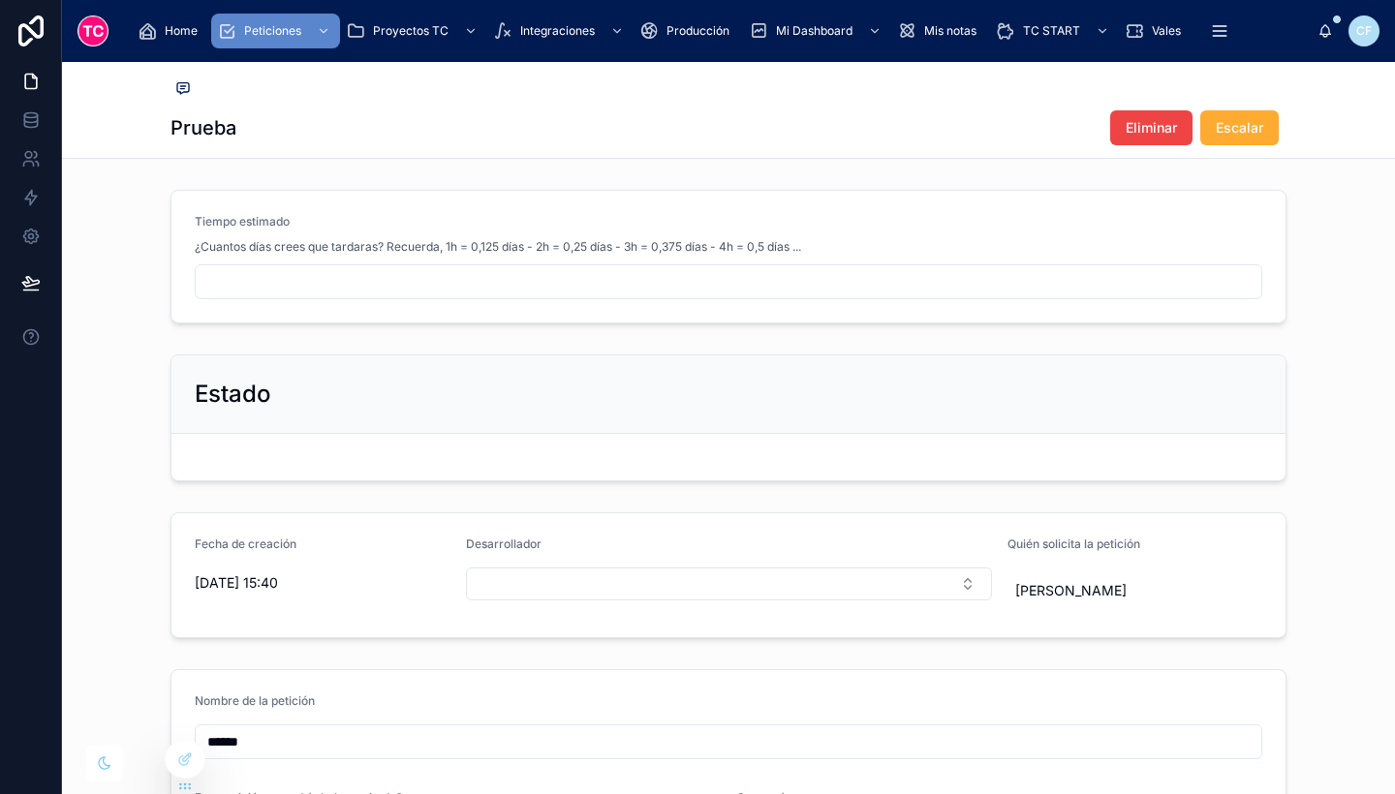
click at [187, 758] on icon at bounding box center [185, 760] width 16 height 16
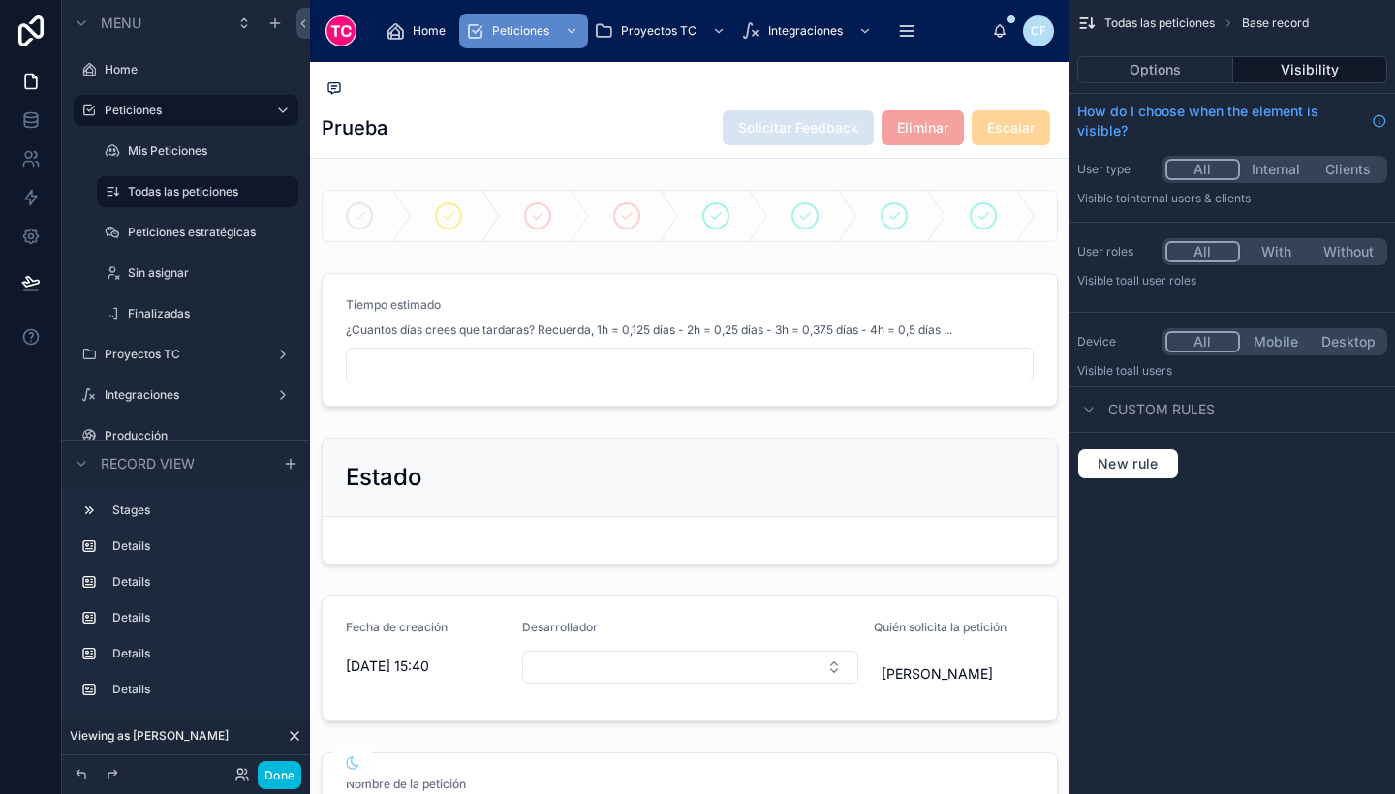
click at [676, 493] on div at bounding box center [690, 501] width 760 height 142
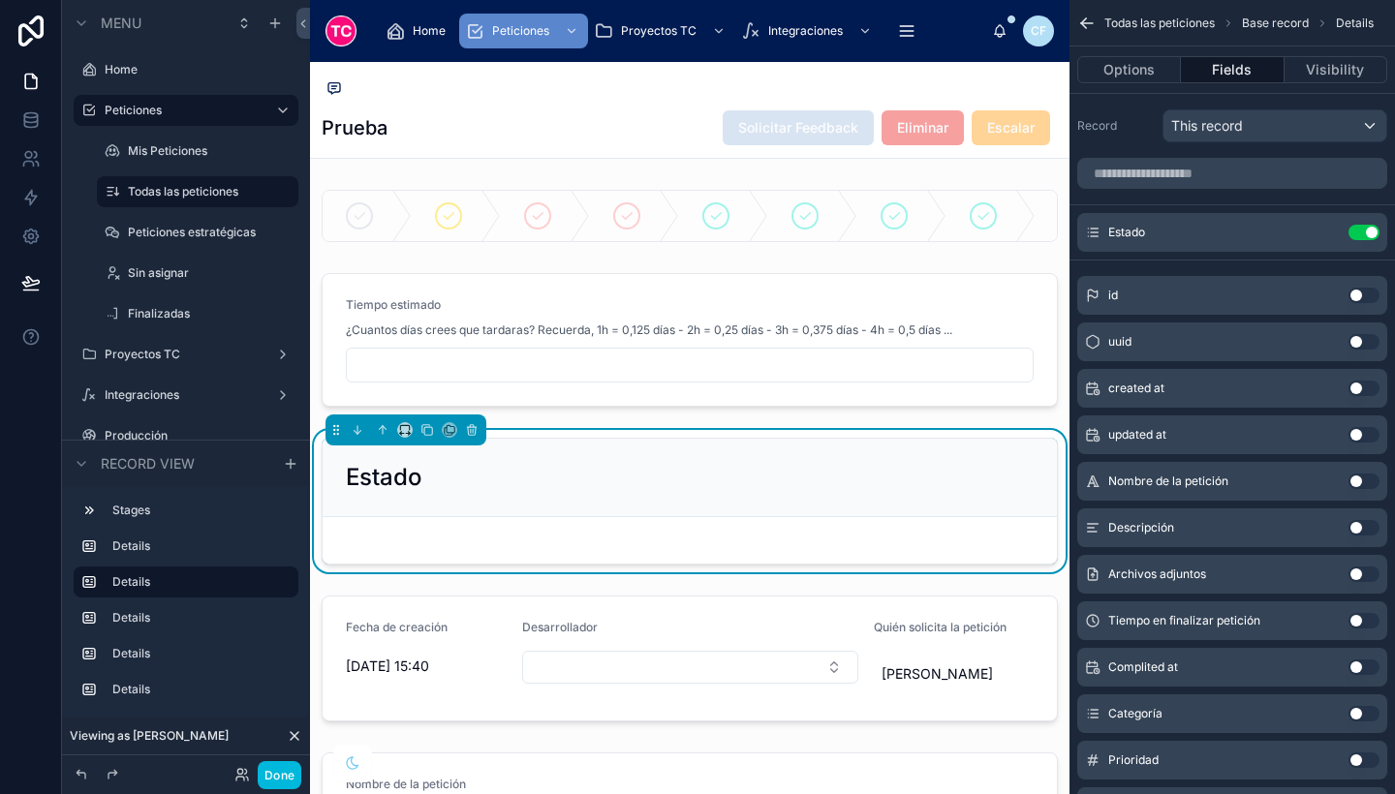
click at [950, 336] on div at bounding box center [690, 339] width 760 height 149
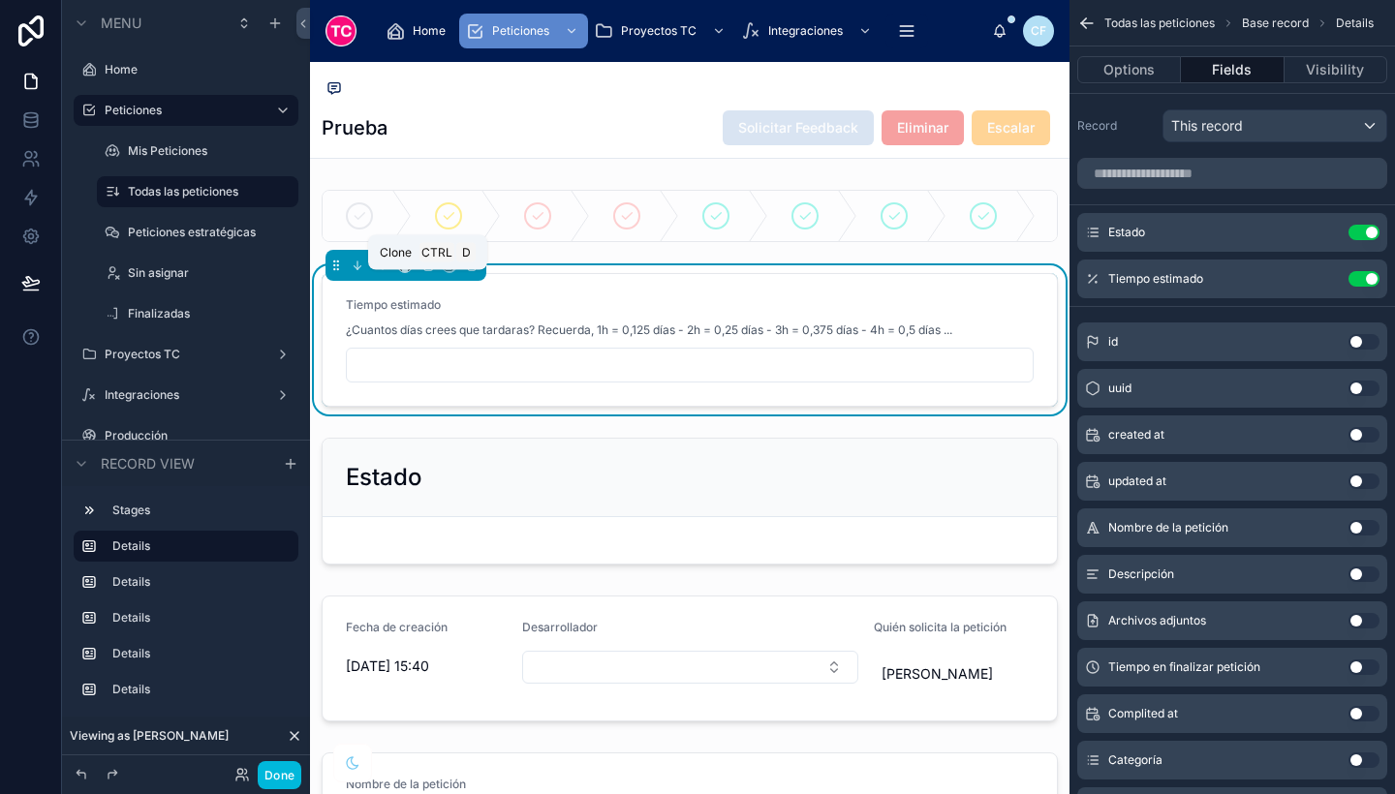
click at [429, 272] on icon at bounding box center [427, 266] width 14 height 14
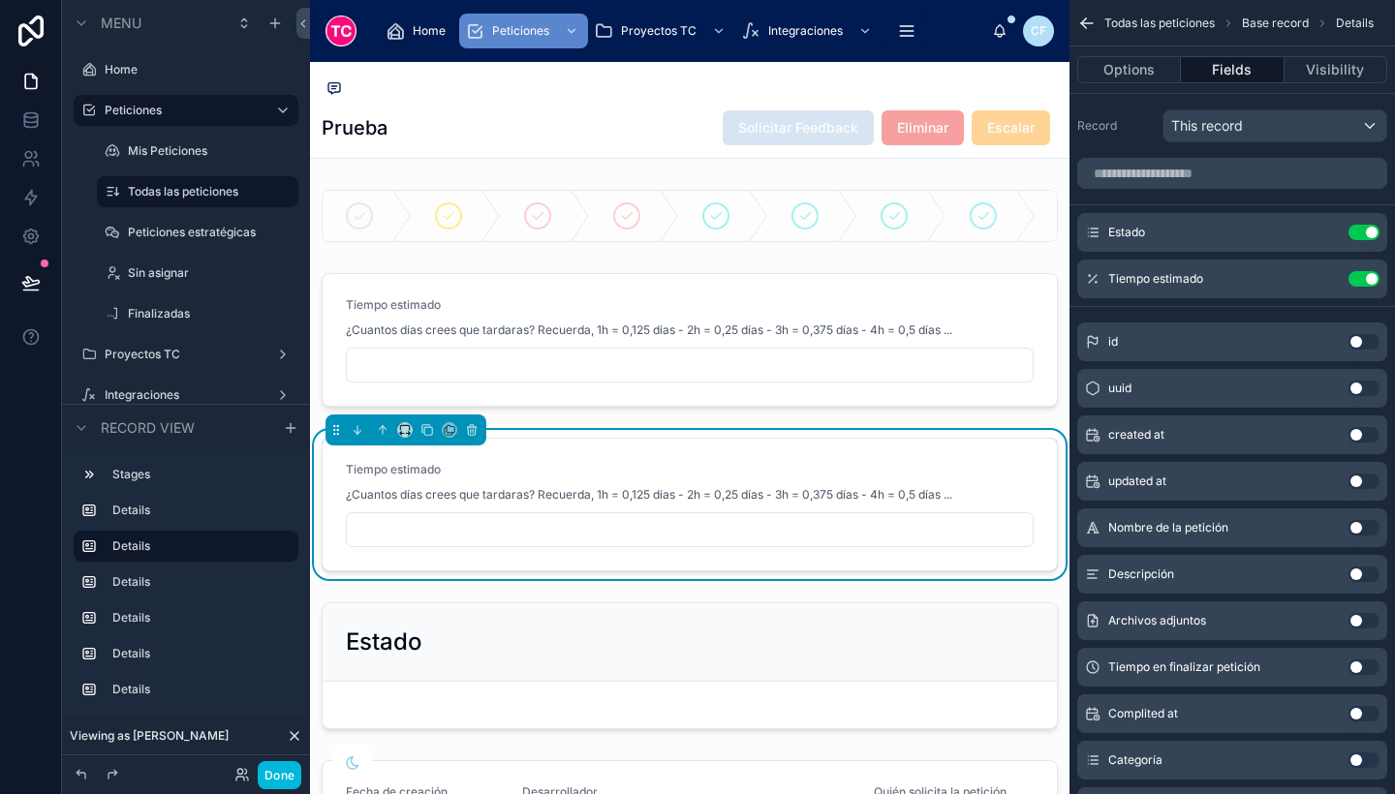
click at [1360, 233] on button "Use setting" at bounding box center [1364, 233] width 31 height 16
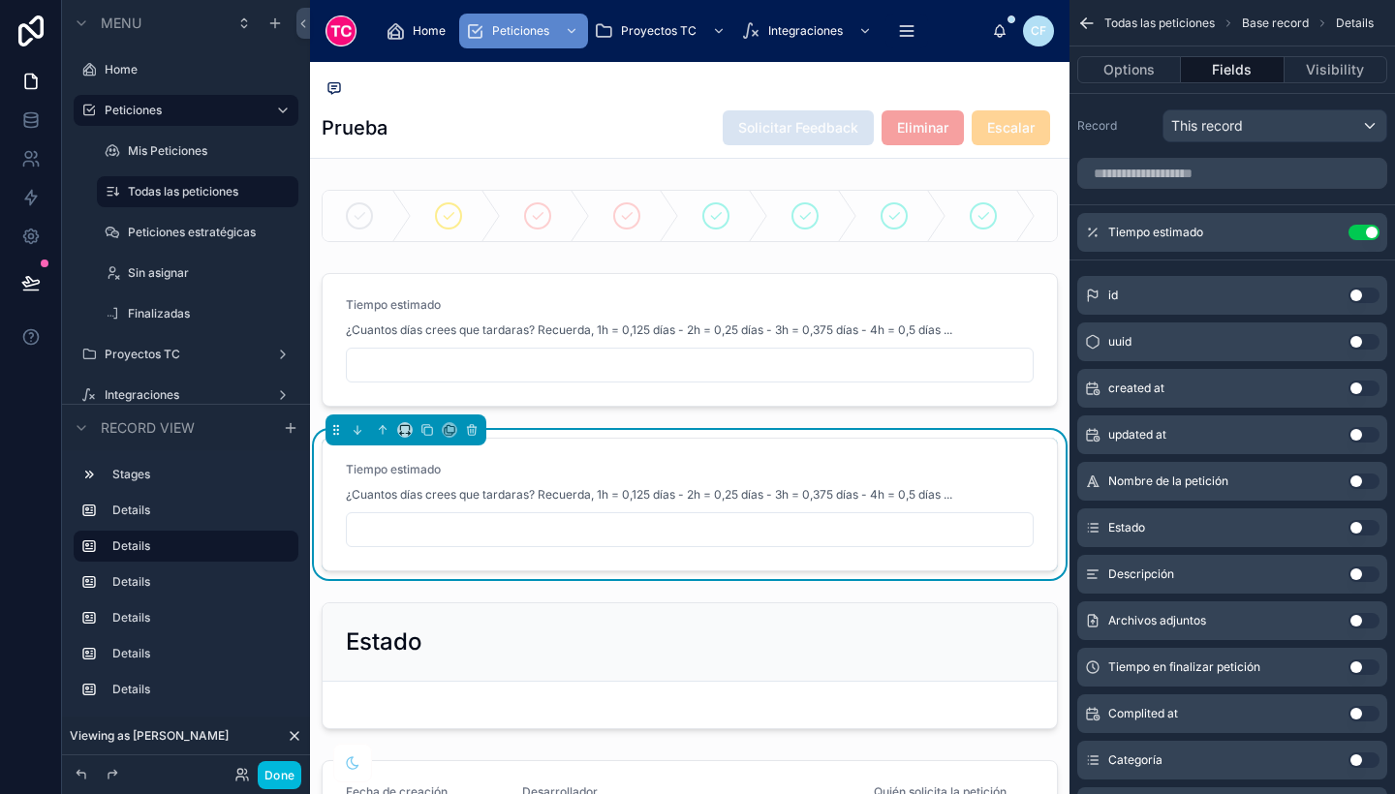
click at [888, 409] on div at bounding box center [690, 339] width 760 height 149
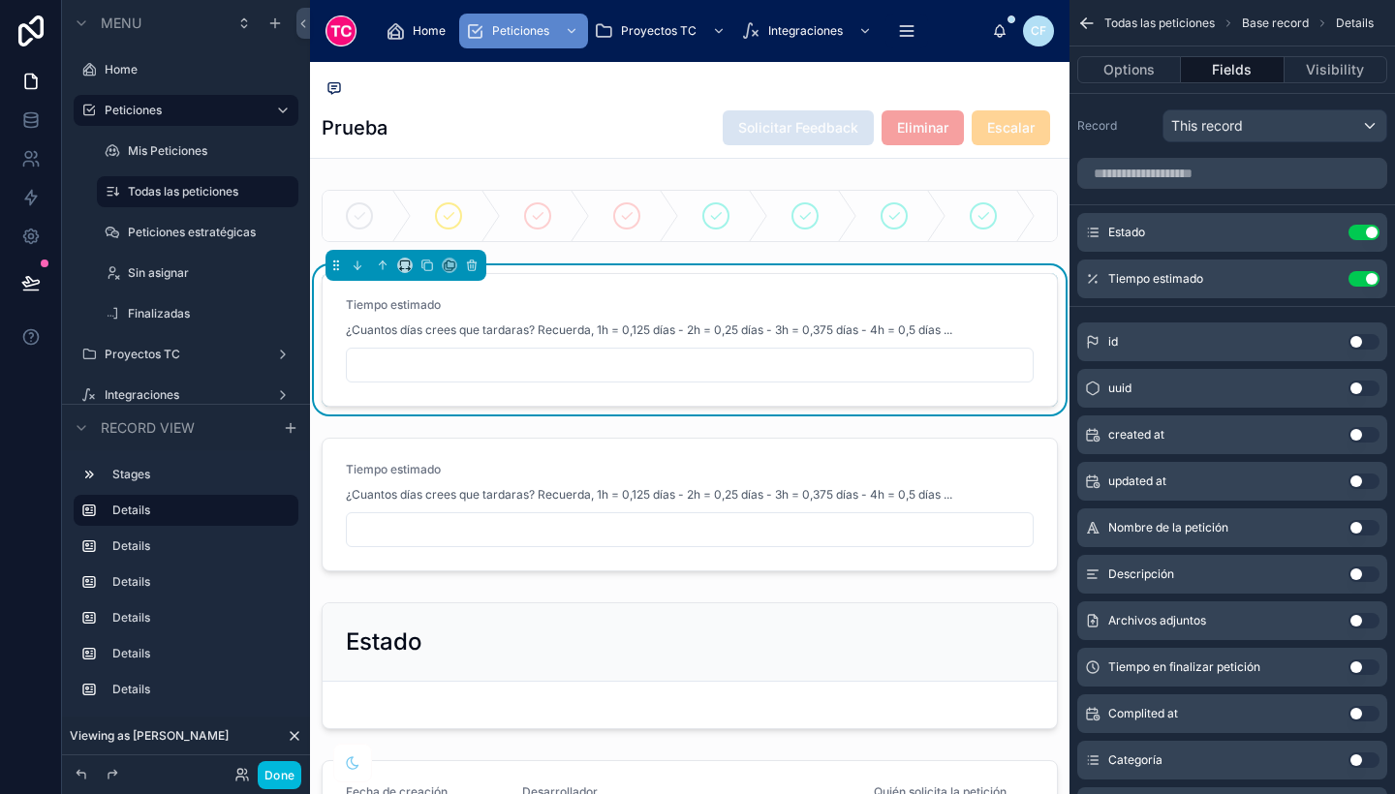
click at [1370, 280] on button "Use setting" at bounding box center [1364, 279] width 31 height 16
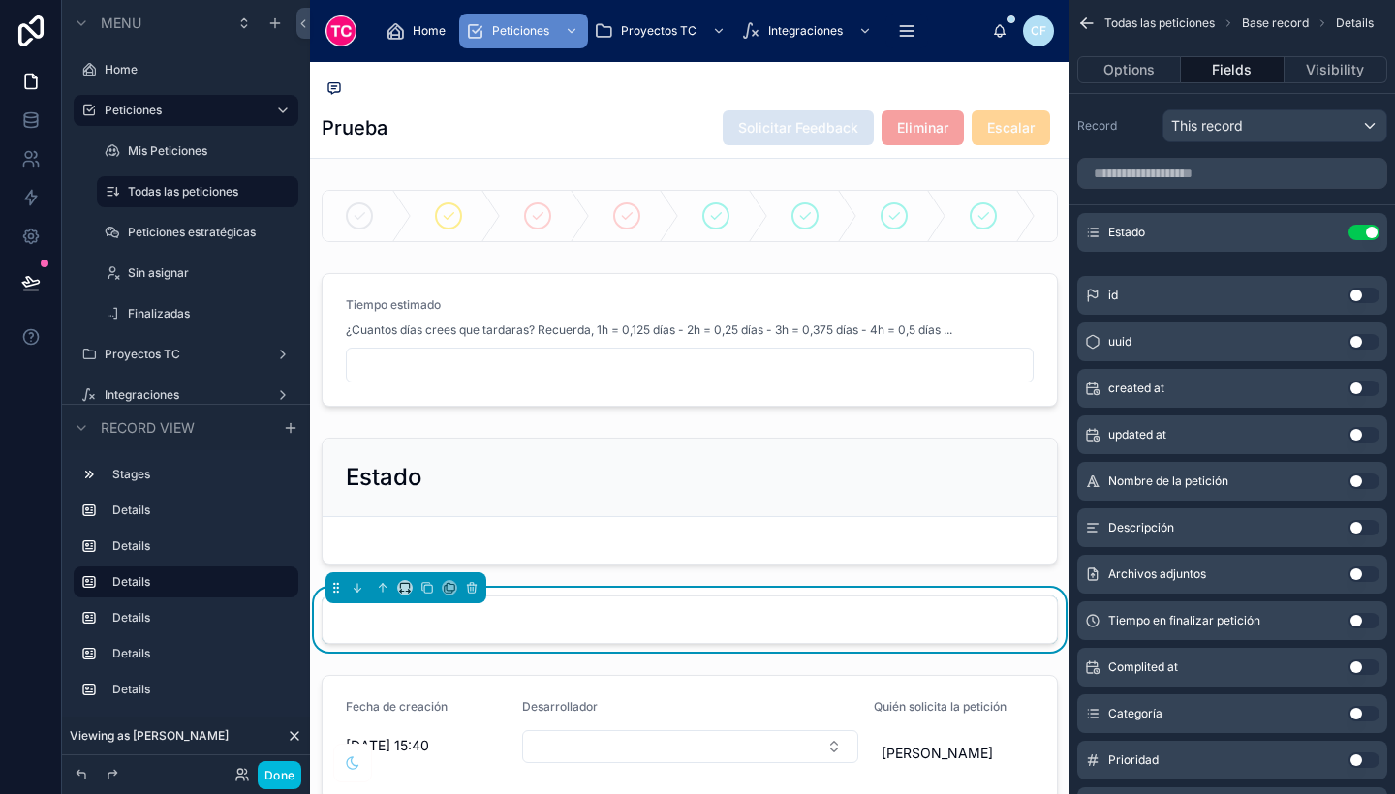
click at [560, 572] on div at bounding box center [690, 501] width 760 height 142
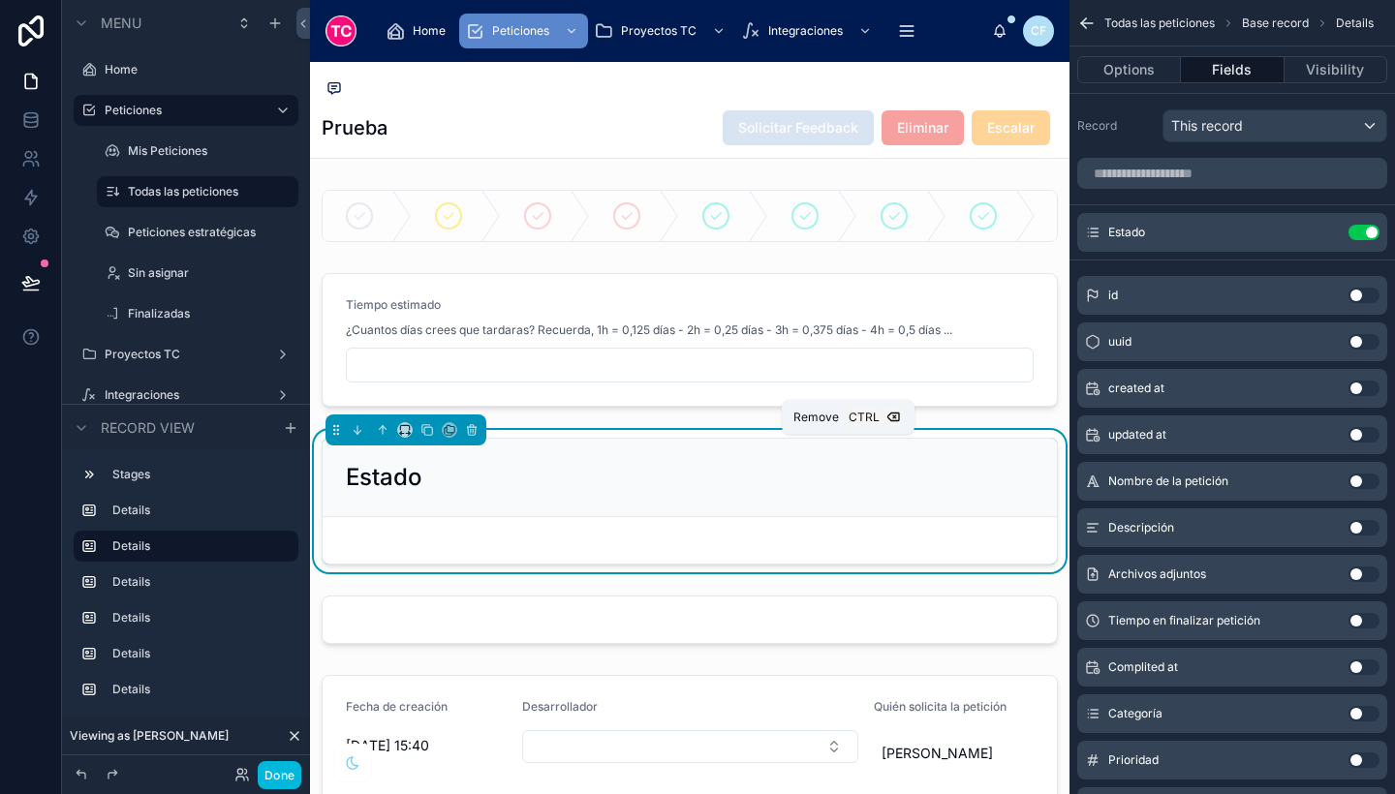
click at [471, 437] on icon at bounding box center [472, 430] width 14 height 14
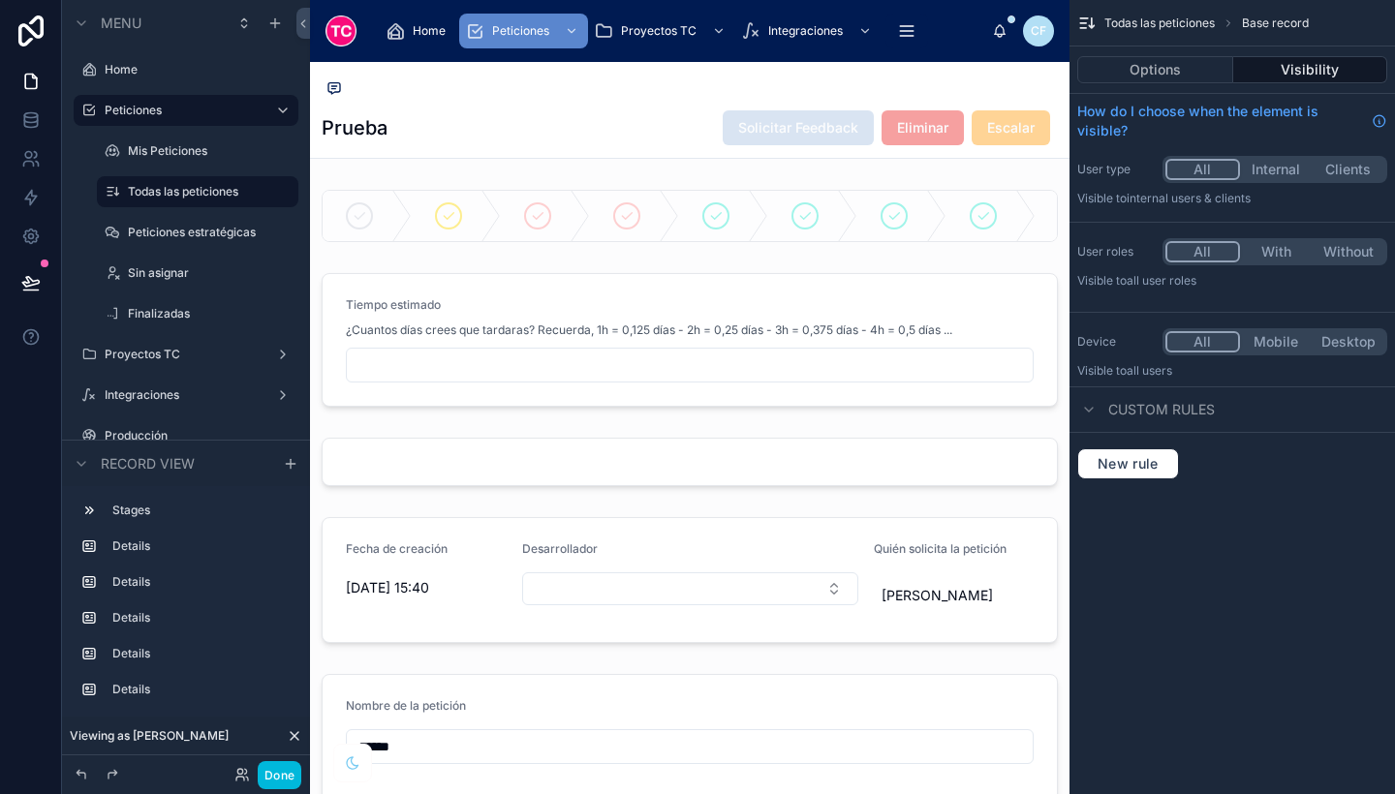
click at [659, 319] on div at bounding box center [690, 339] width 760 height 149
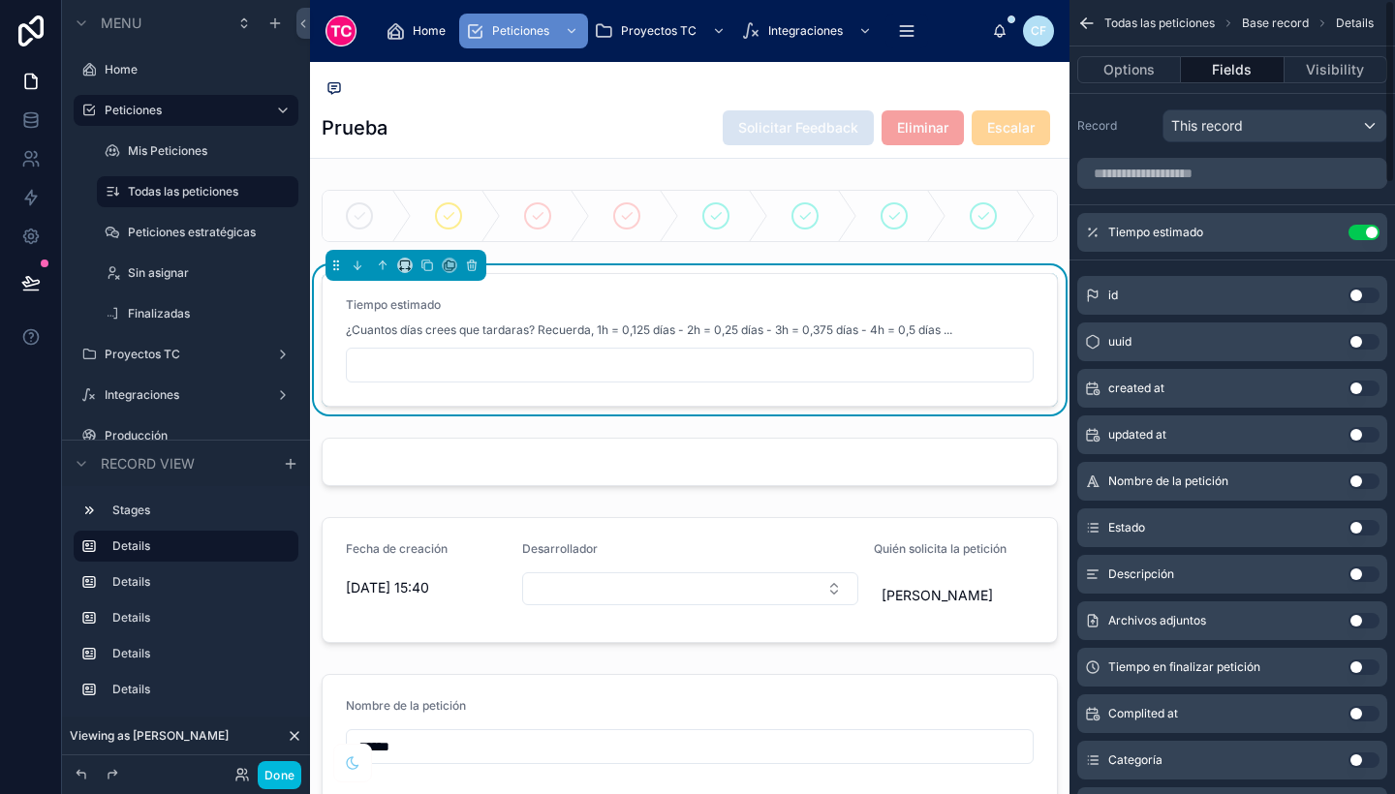
click at [0, 0] on icon "scrollable content" at bounding box center [0, 0] width 0 height 0
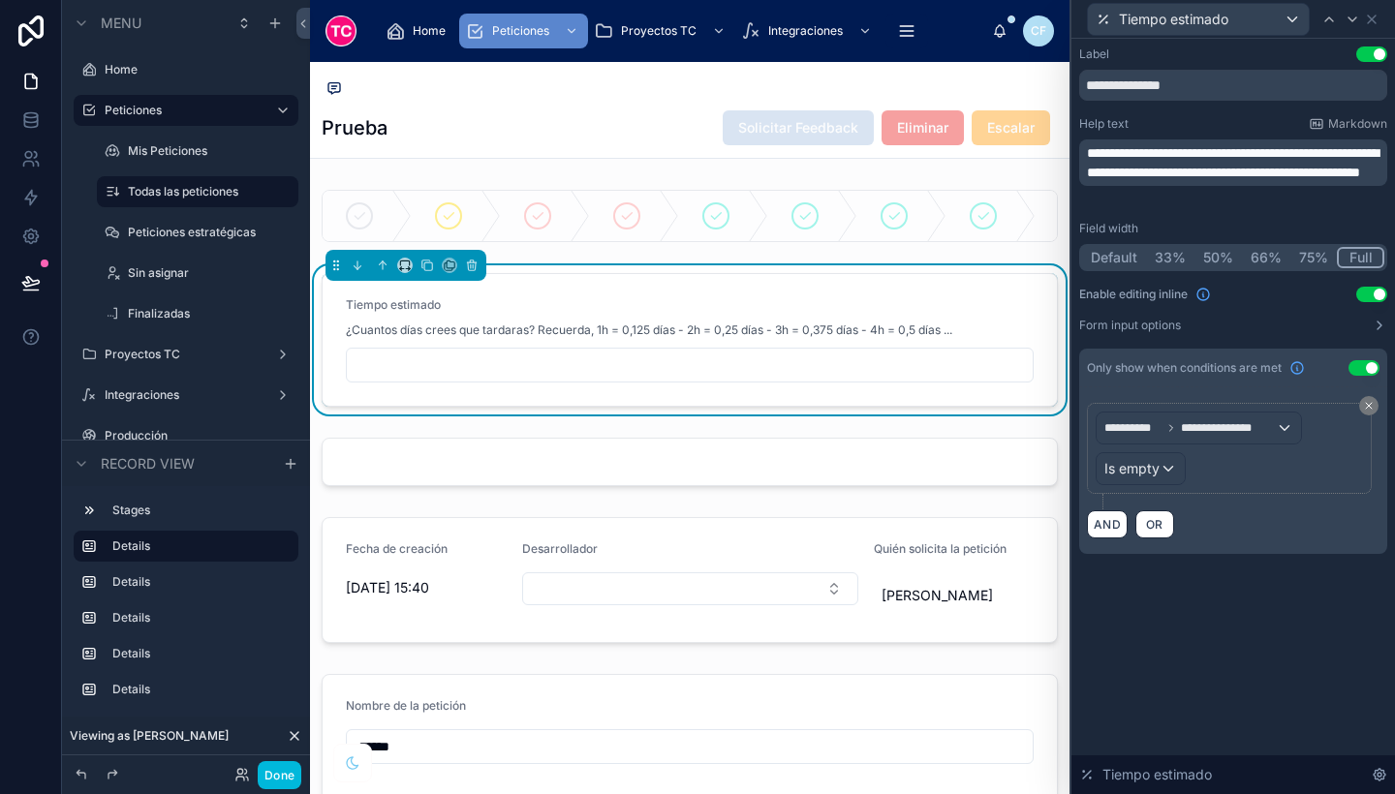
click at [879, 468] on div at bounding box center [690, 462] width 760 height 64
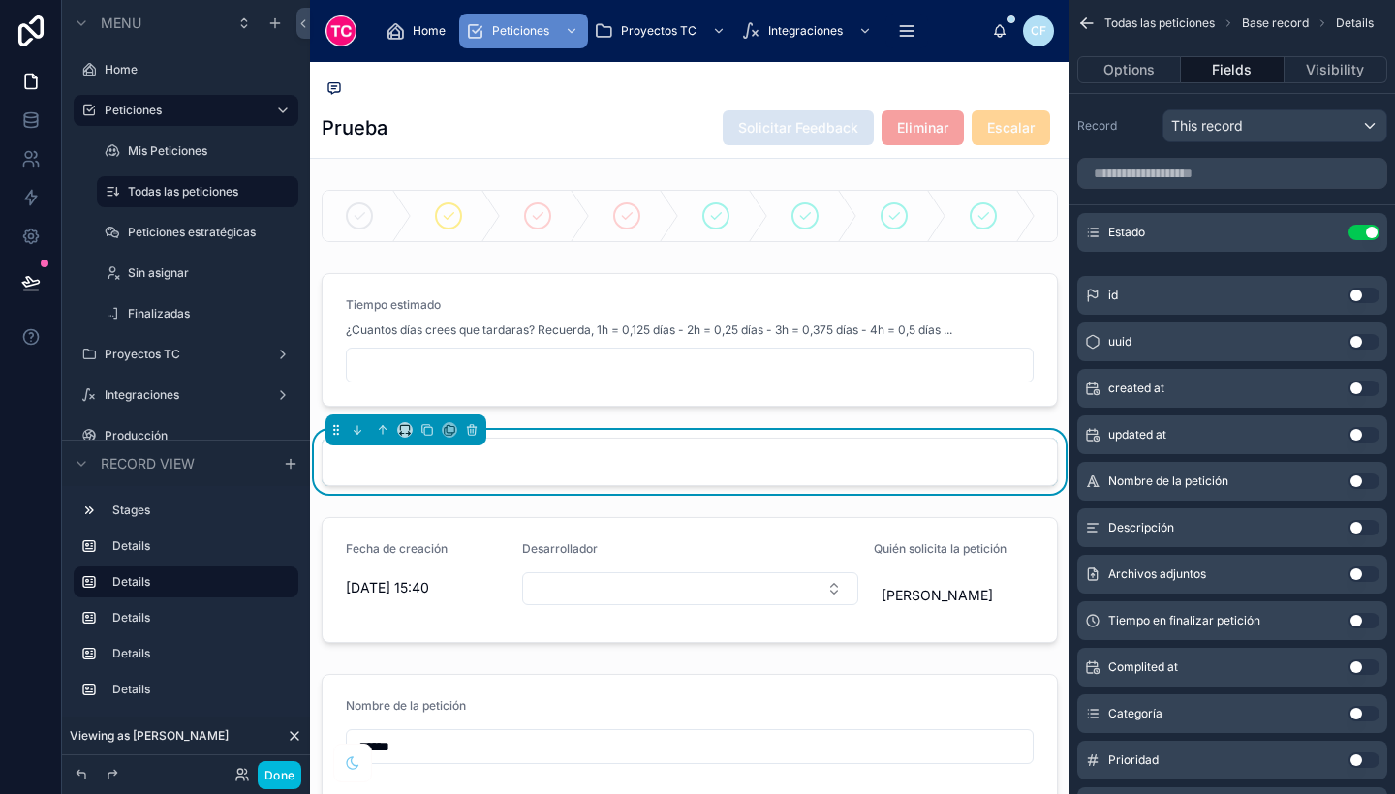
click at [0, 0] on icon "scrollable content" at bounding box center [0, 0] width 0 height 0
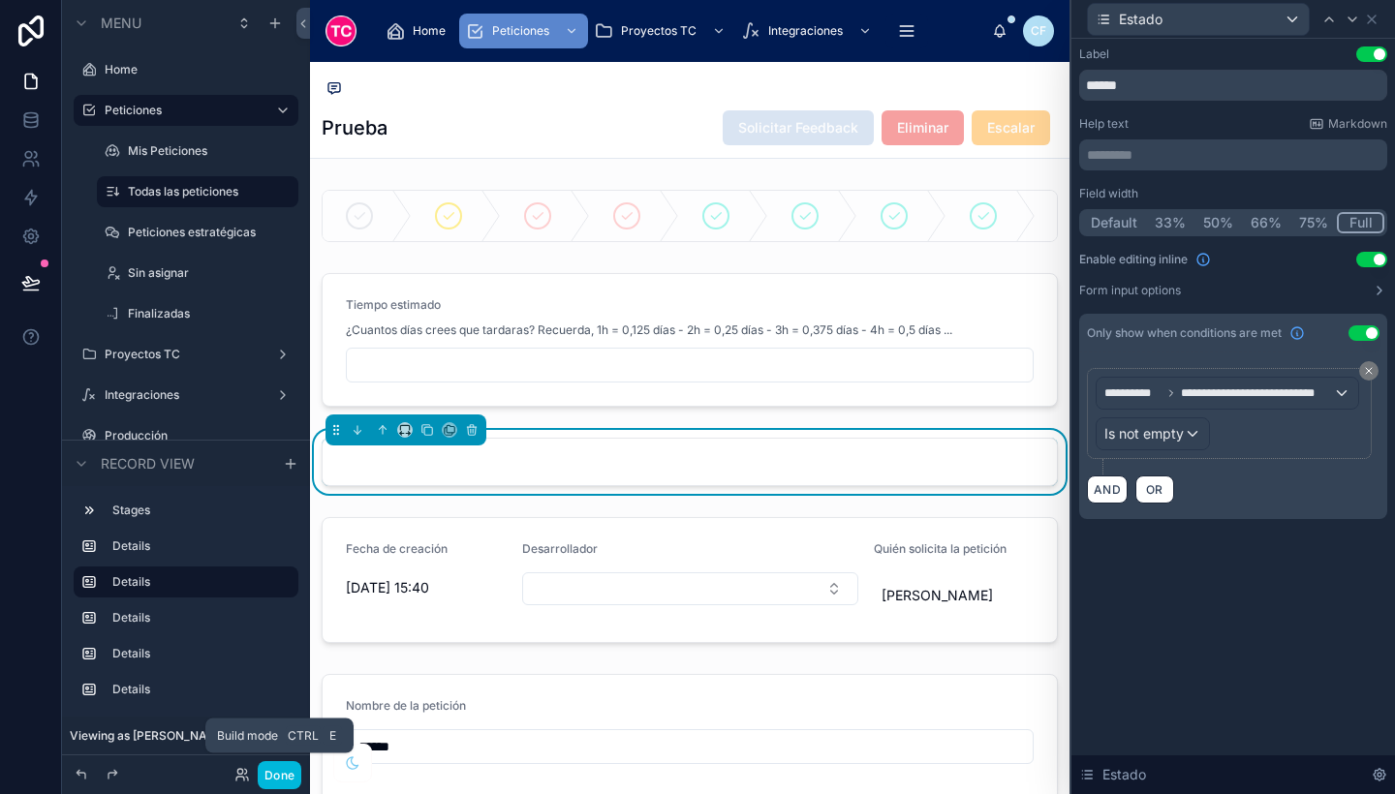
click at [286, 776] on button "Done" at bounding box center [280, 775] width 44 height 28
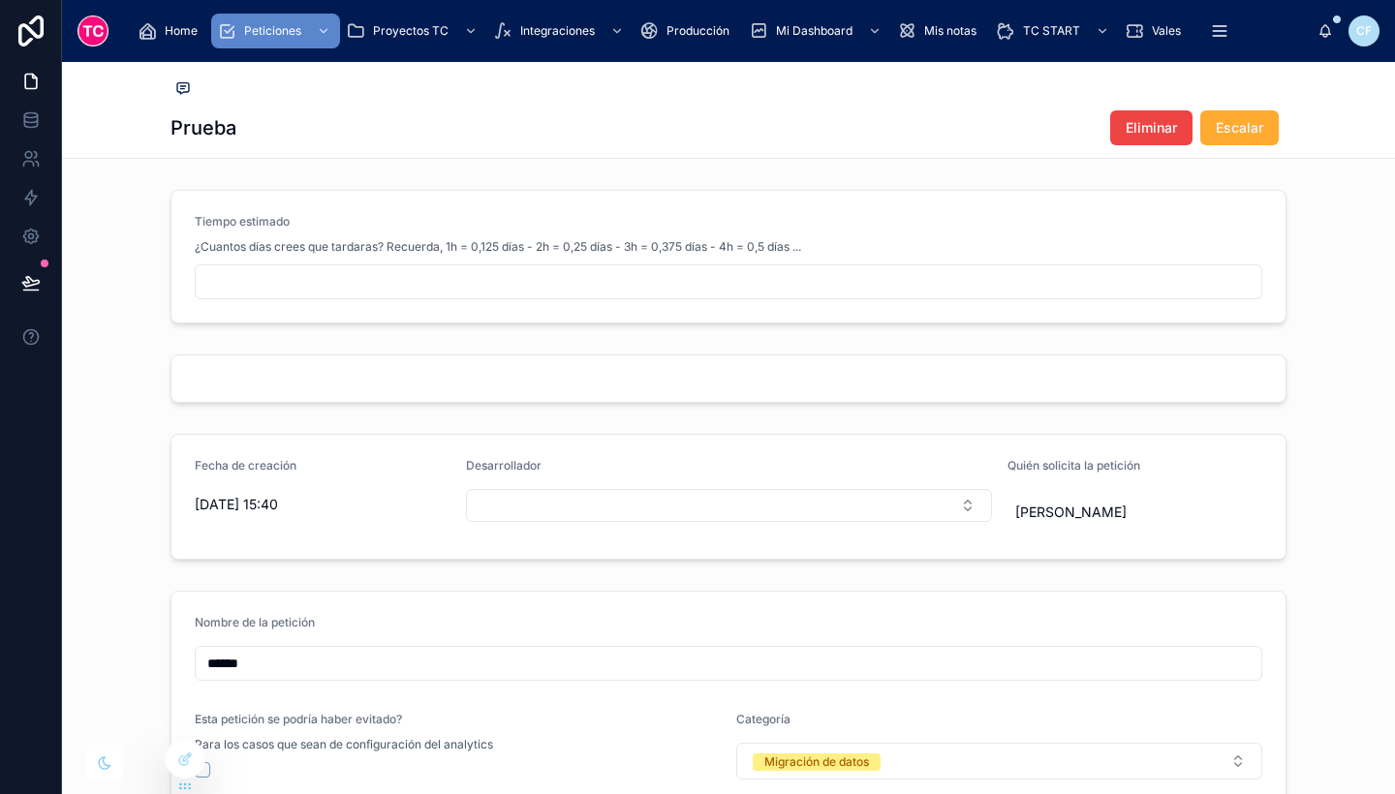
click at [357, 277] on input "text" at bounding box center [729, 281] width 1066 height 27
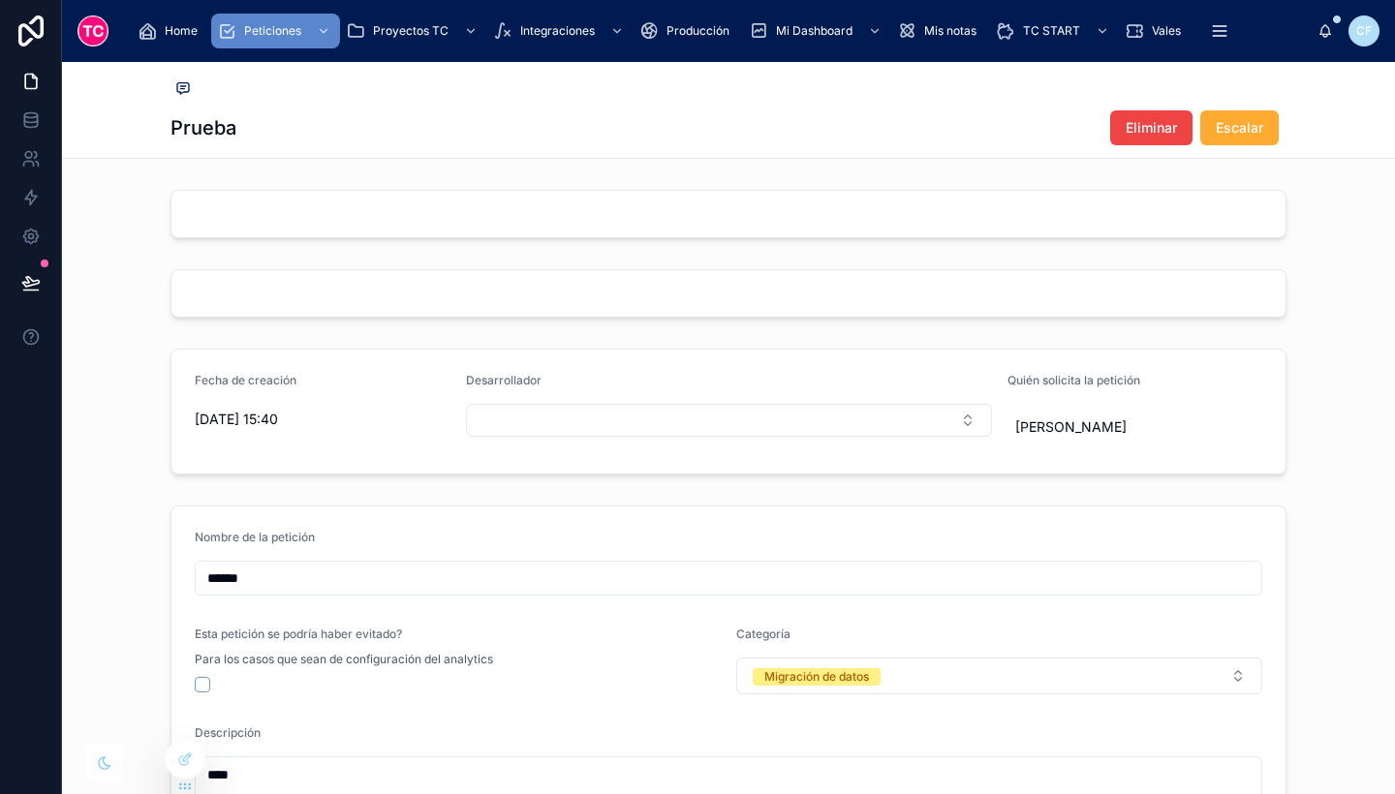
click at [409, 246] on div at bounding box center [728, 214] width 1333 height 64
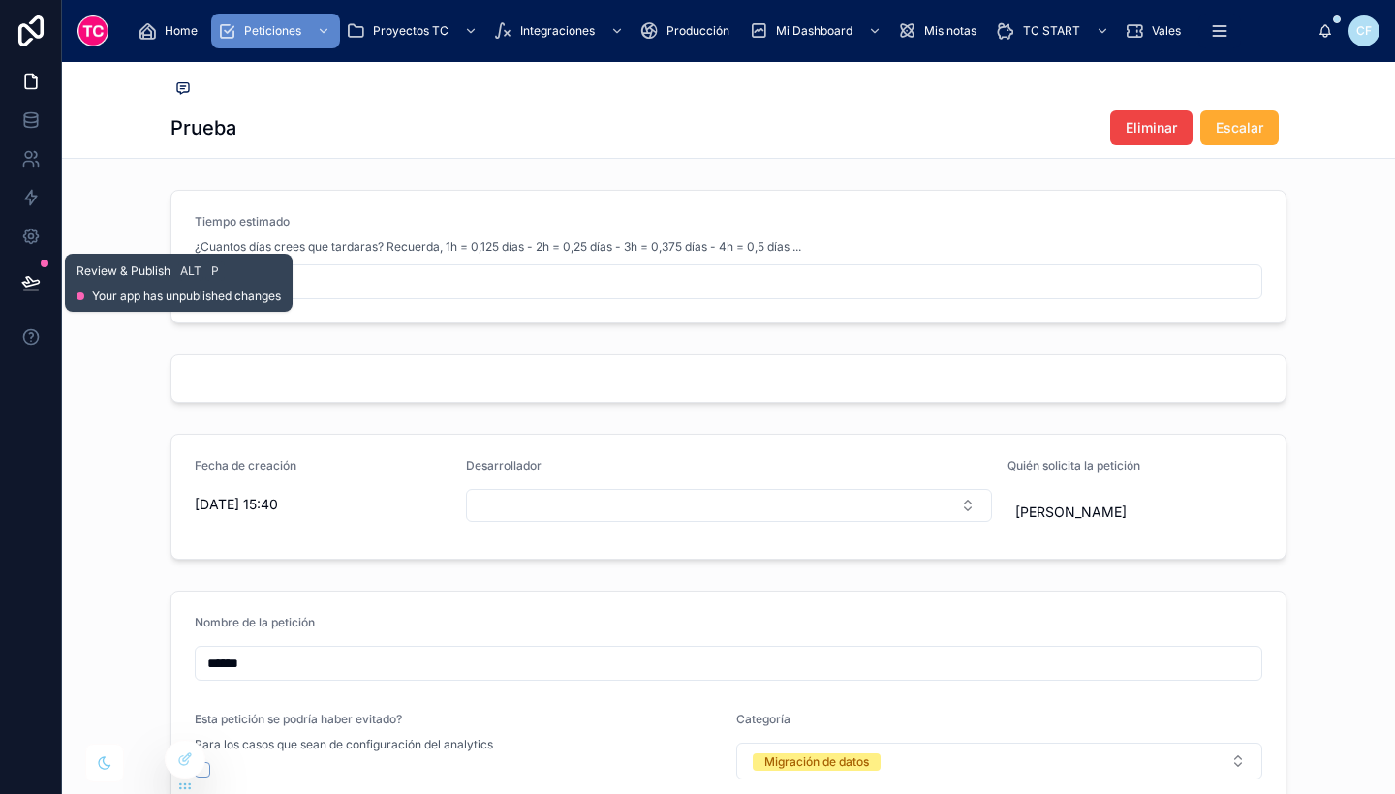
click at [28, 291] on icon at bounding box center [30, 282] width 19 height 19
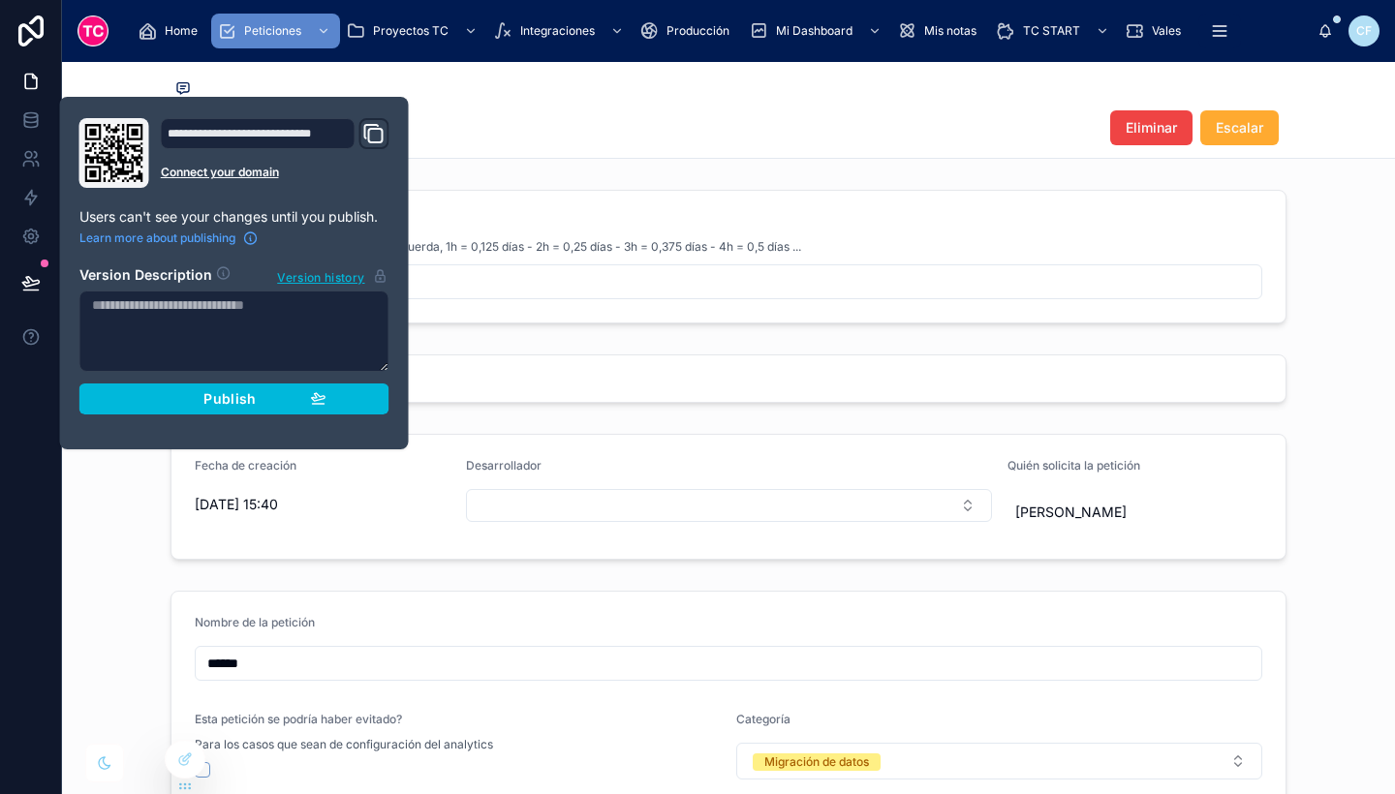
click at [384, 405] on button "Publish" at bounding box center [234, 399] width 310 height 31
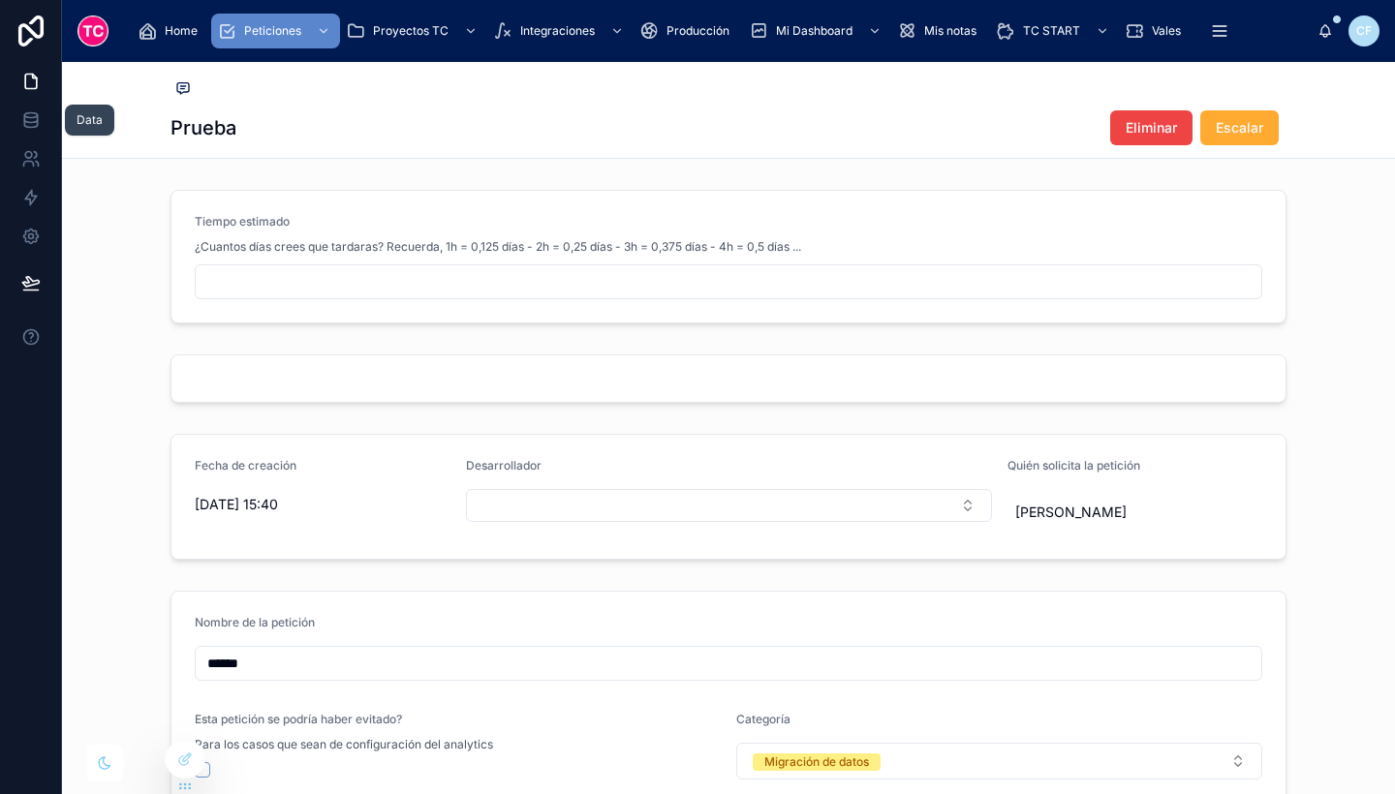
click at [31, 131] on link at bounding box center [30, 120] width 61 height 39
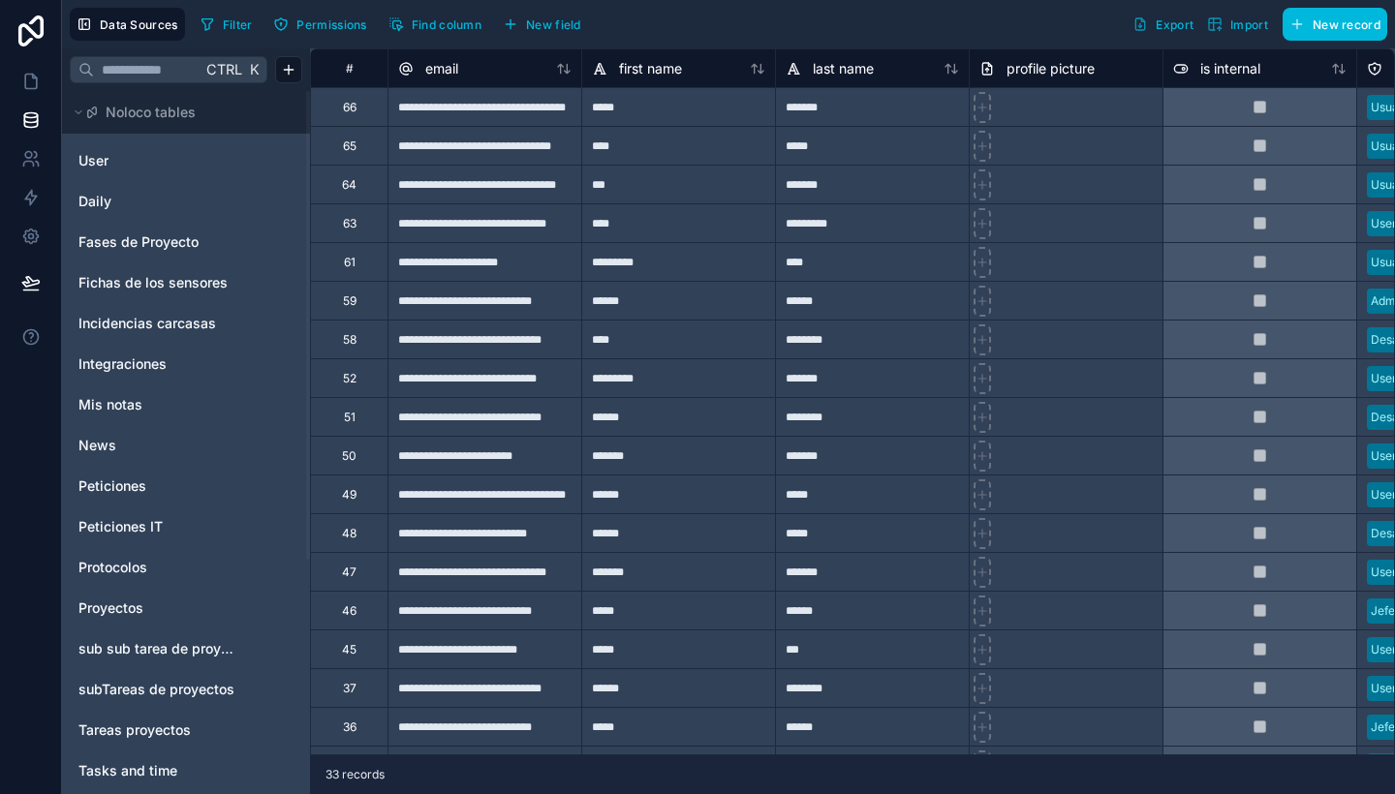
click at [161, 479] on link "Peticiones" at bounding box center [156, 486] width 157 height 19
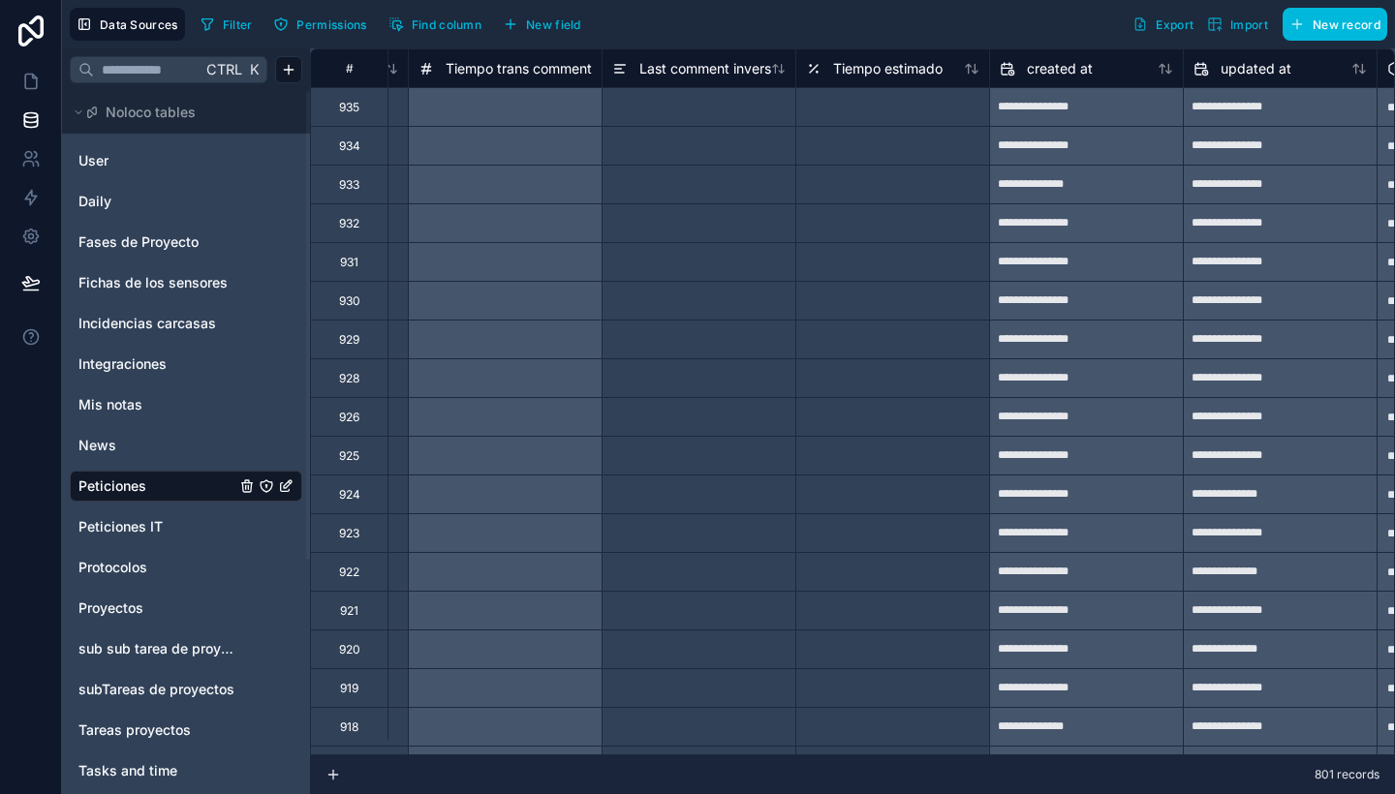
scroll to position [0, 11800]
click at [904, 363] on div at bounding box center [891, 377] width 194 height 39
click at [19, 34] on icon at bounding box center [30, 31] width 25 height 31
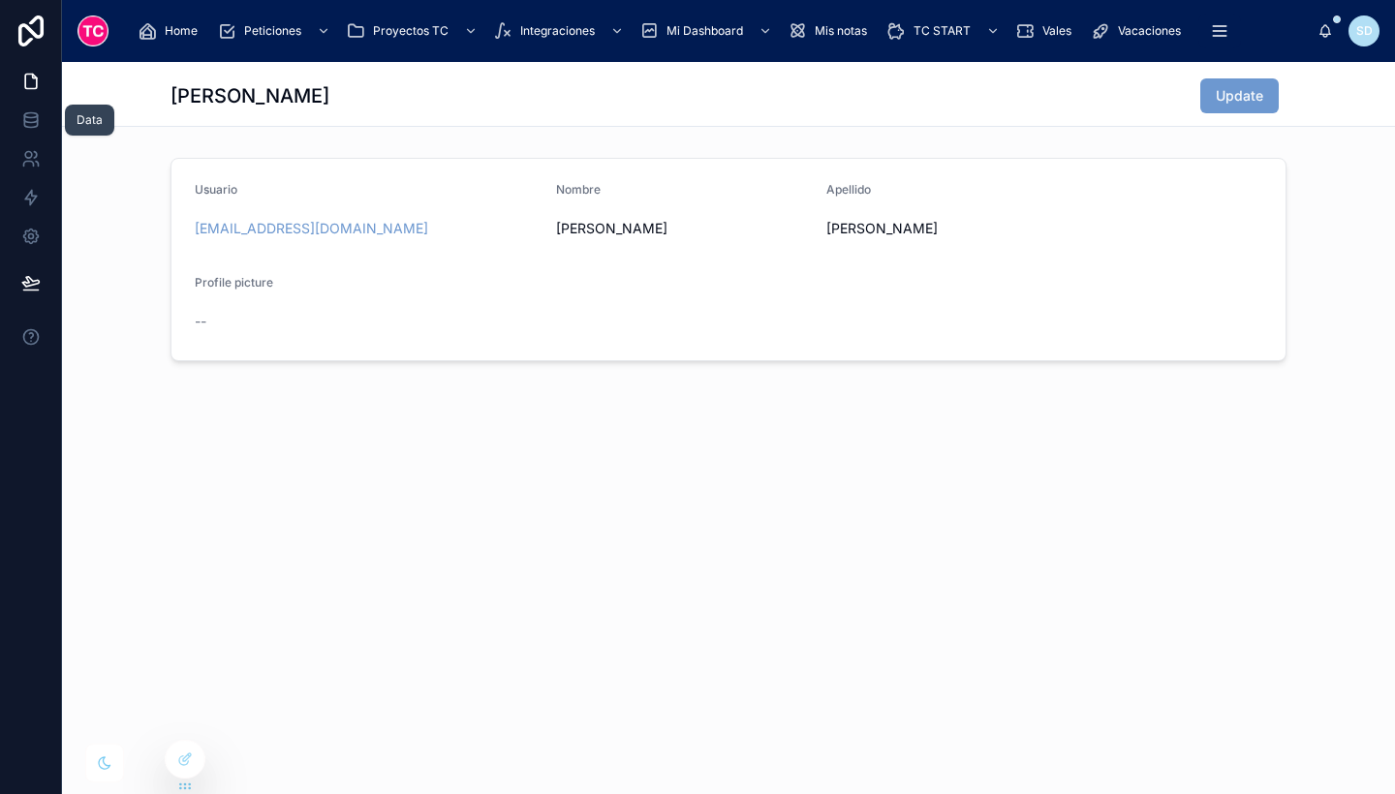
click at [27, 113] on icon at bounding box center [30, 115] width 13 height 5
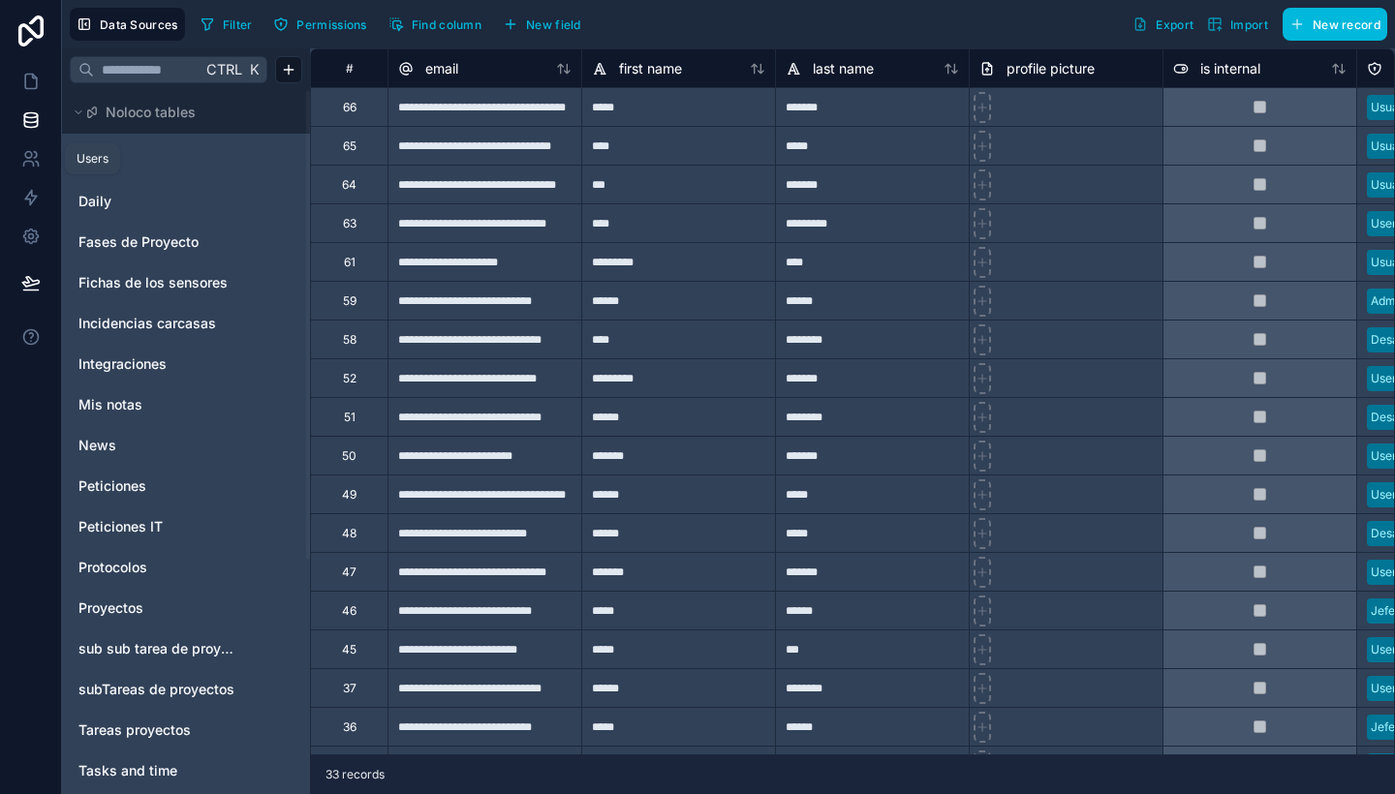
click at [36, 164] on icon at bounding box center [30, 158] width 19 height 19
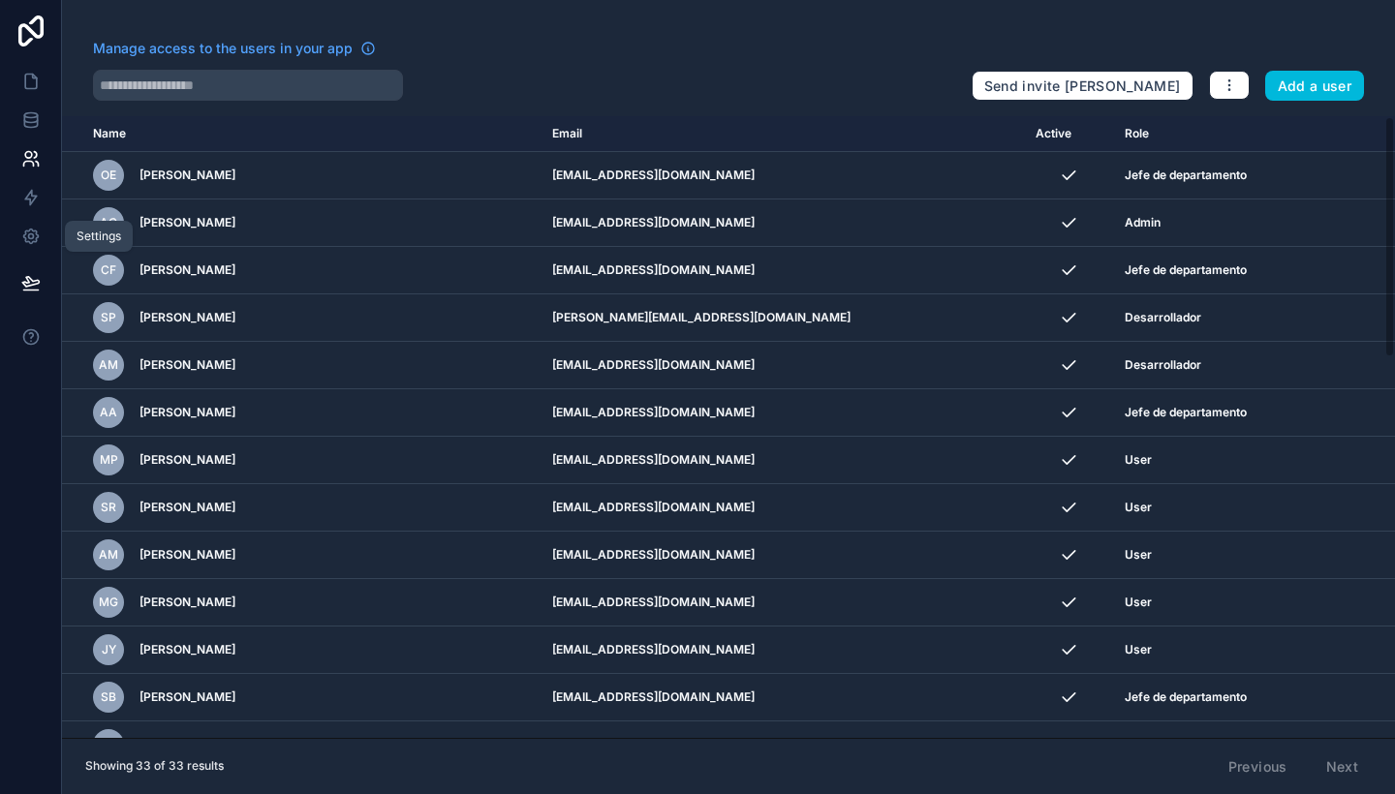
click at [21, 245] on icon at bounding box center [30, 236] width 19 height 19
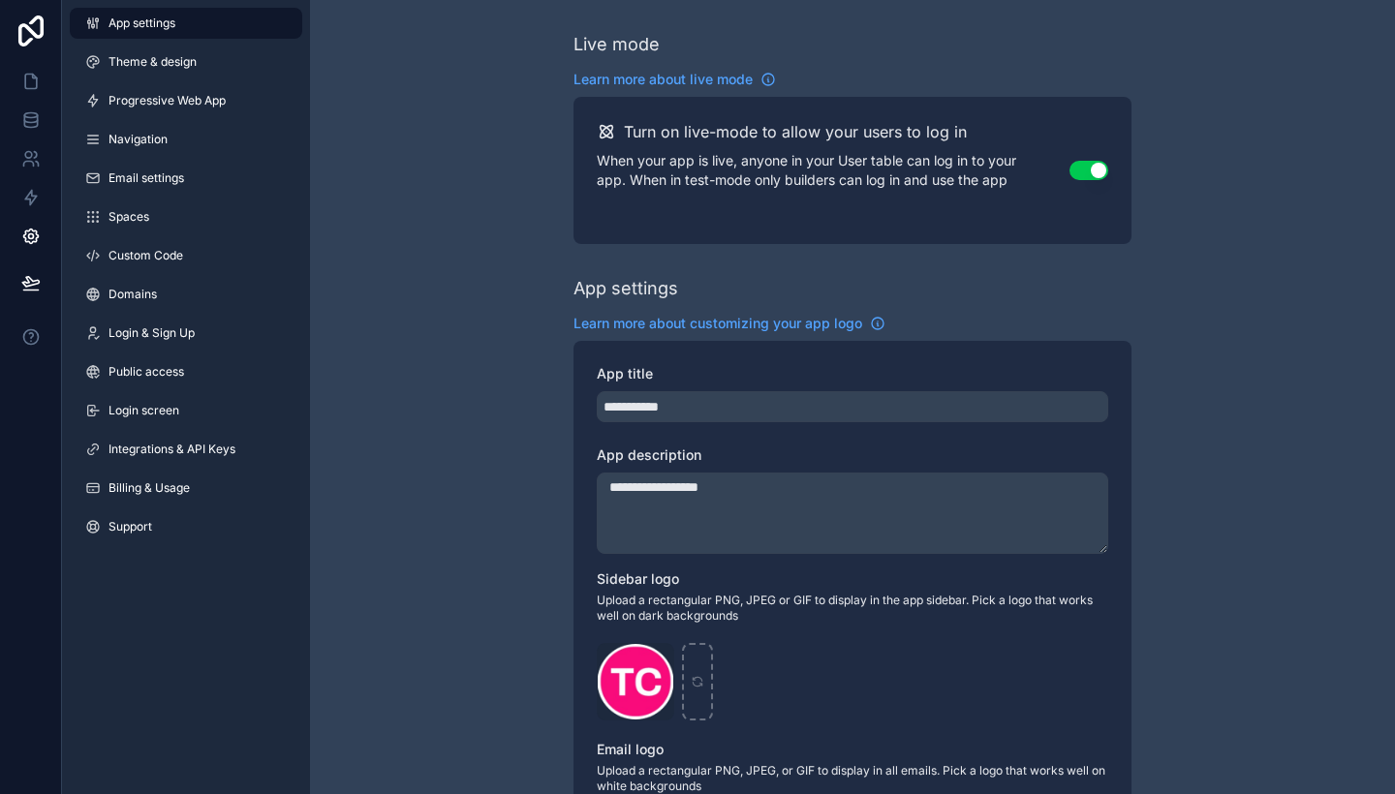
click at [151, 434] on link "Integrations & API Keys" at bounding box center [186, 449] width 233 height 31
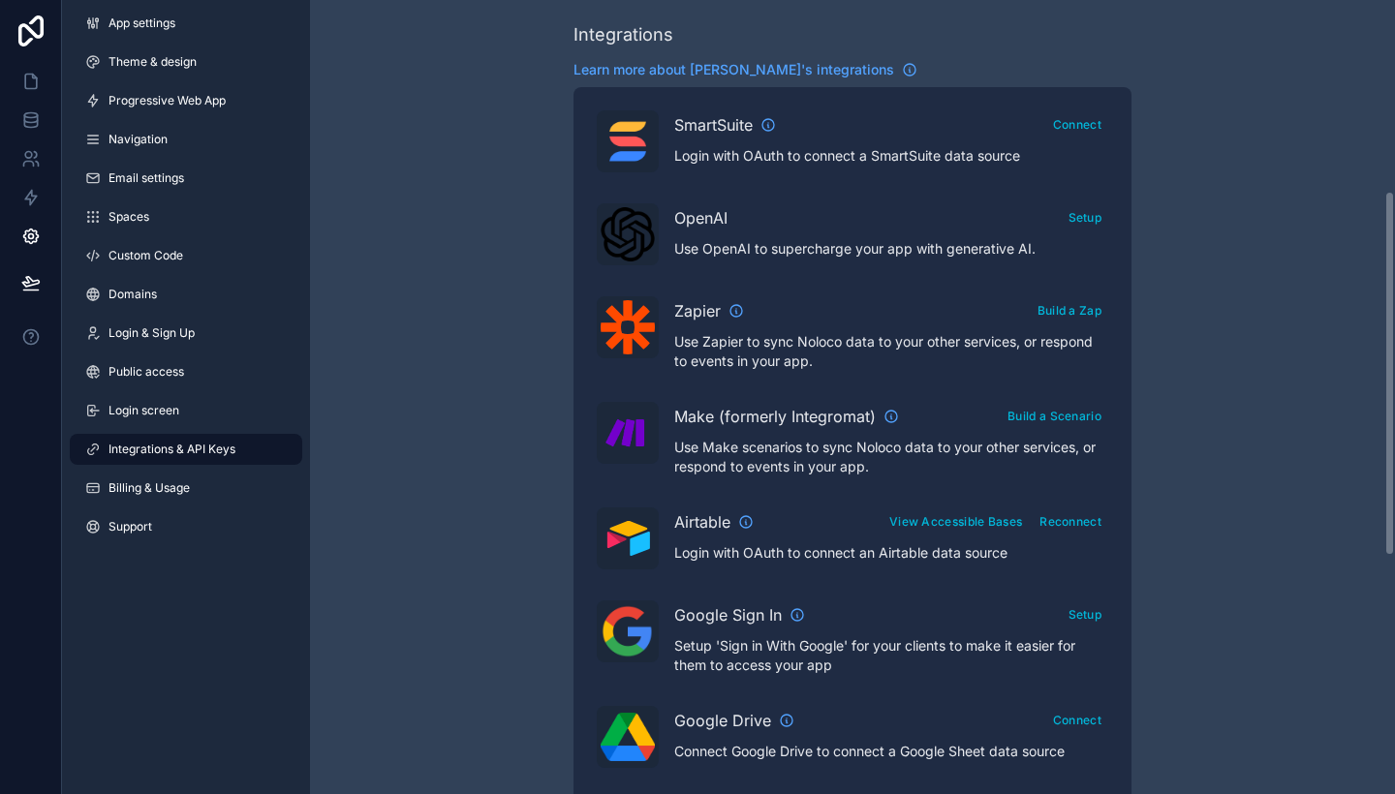
scroll to position [419, 0]
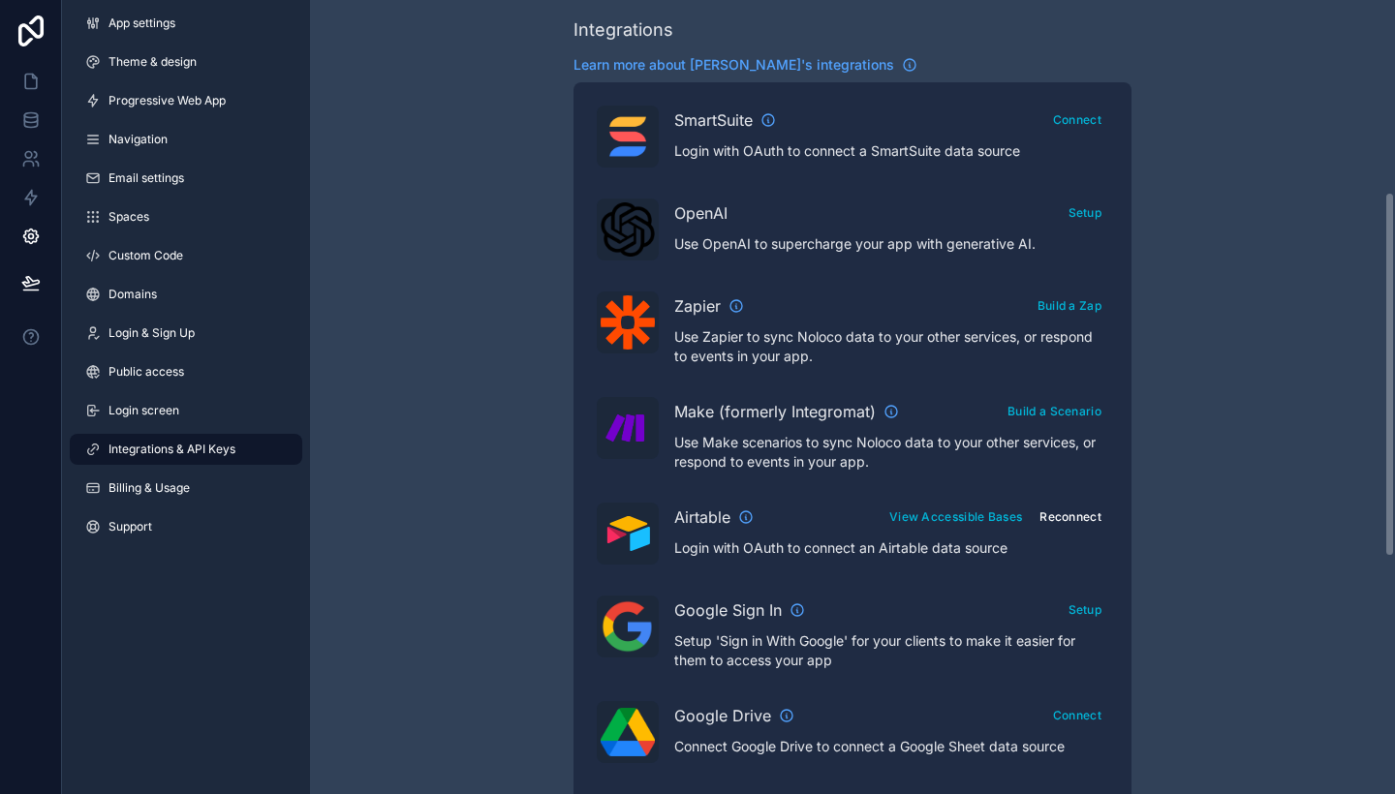
click at [1087, 511] on button "Reconnect" at bounding box center [1071, 517] width 76 height 28
click at [19, 131] on link at bounding box center [30, 120] width 61 height 39
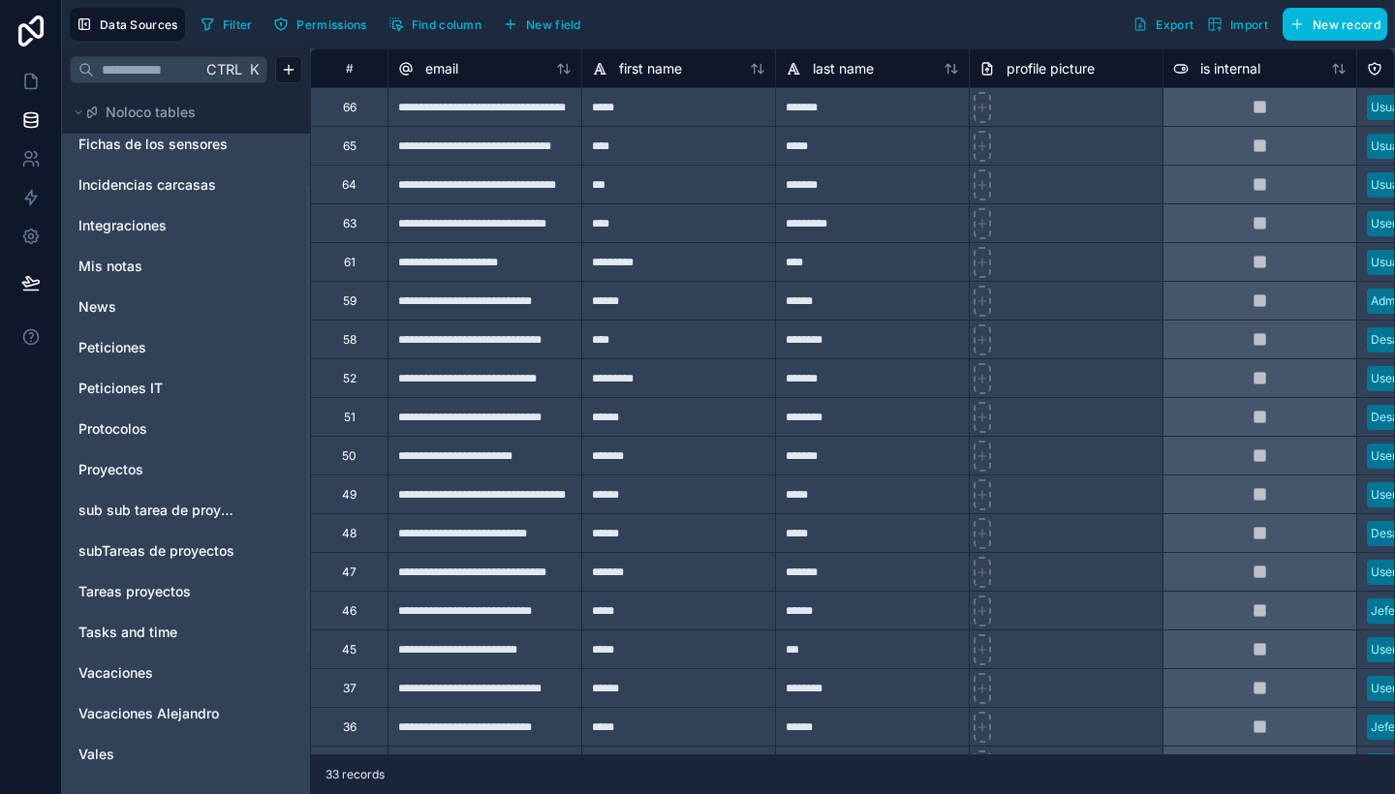
scroll to position [142, 0]
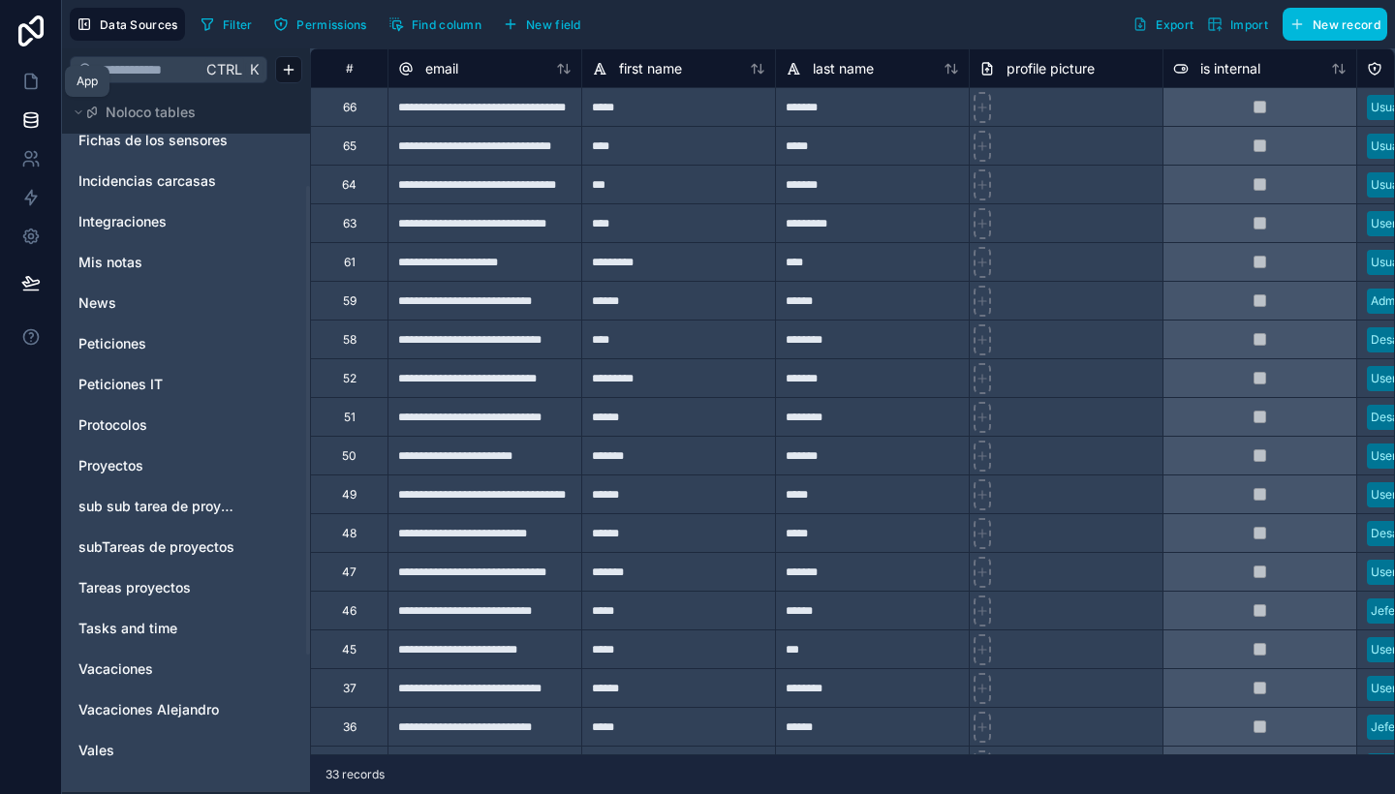
click at [15, 74] on link at bounding box center [30, 81] width 61 height 39
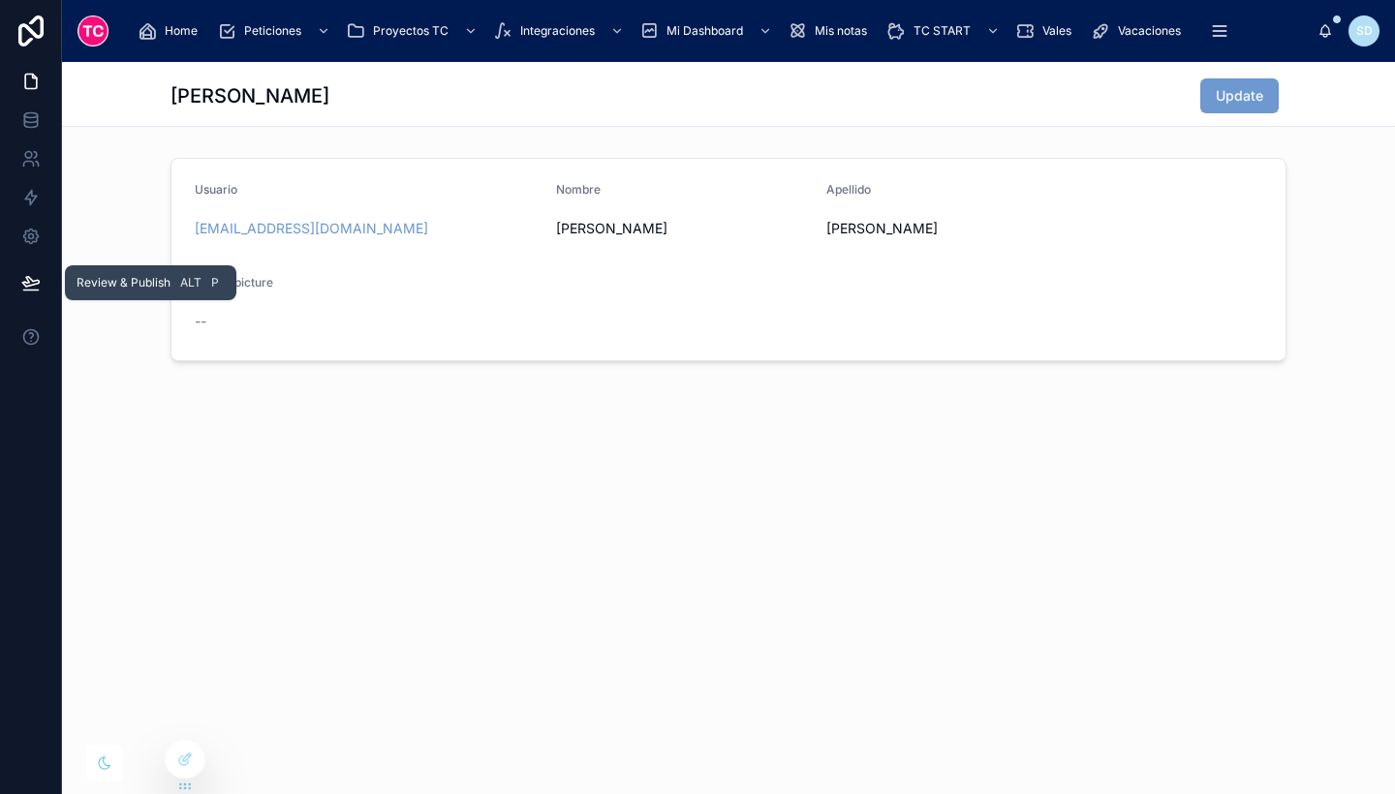
click at [22, 277] on icon at bounding box center [30, 282] width 19 height 19
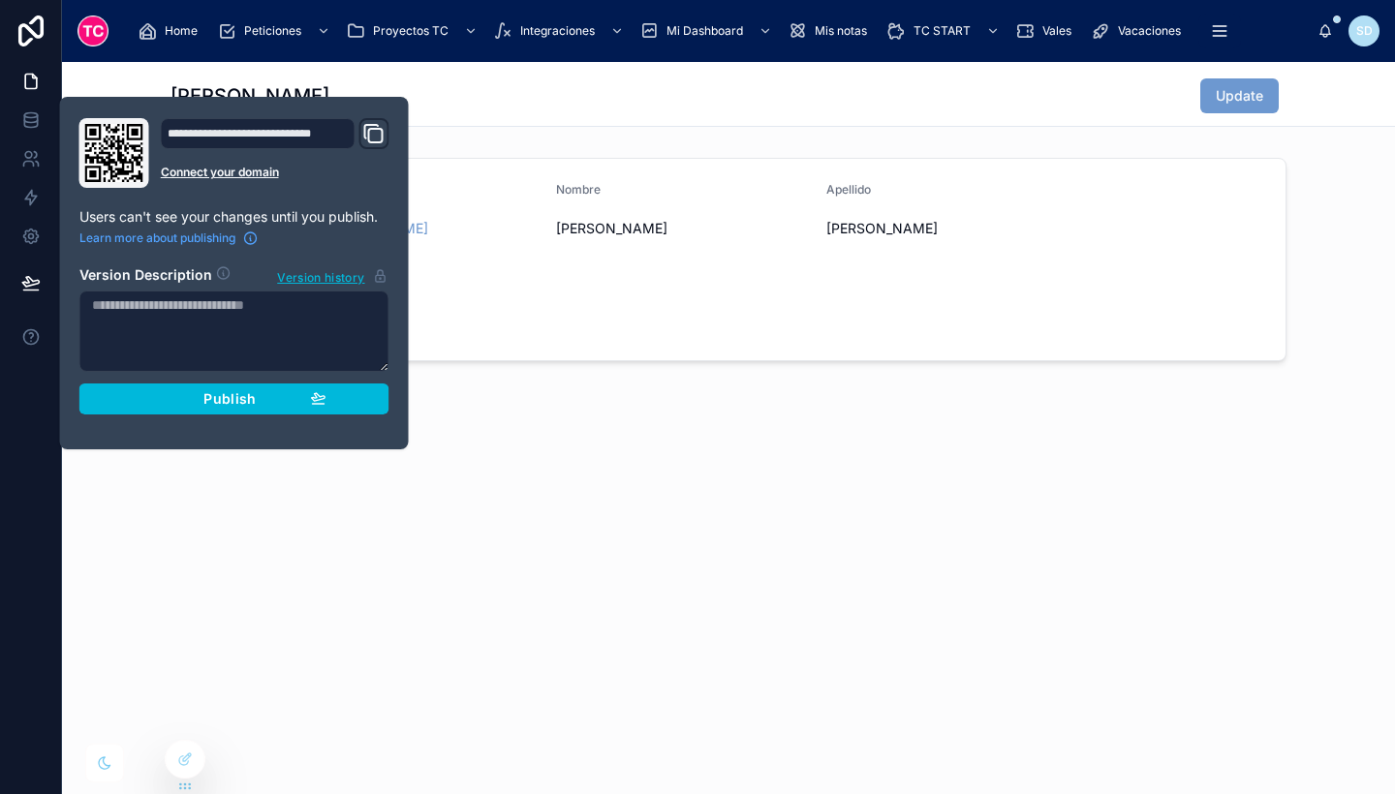
click at [204, 394] on span "Publish" at bounding box center [229, 398] width 52 height 17
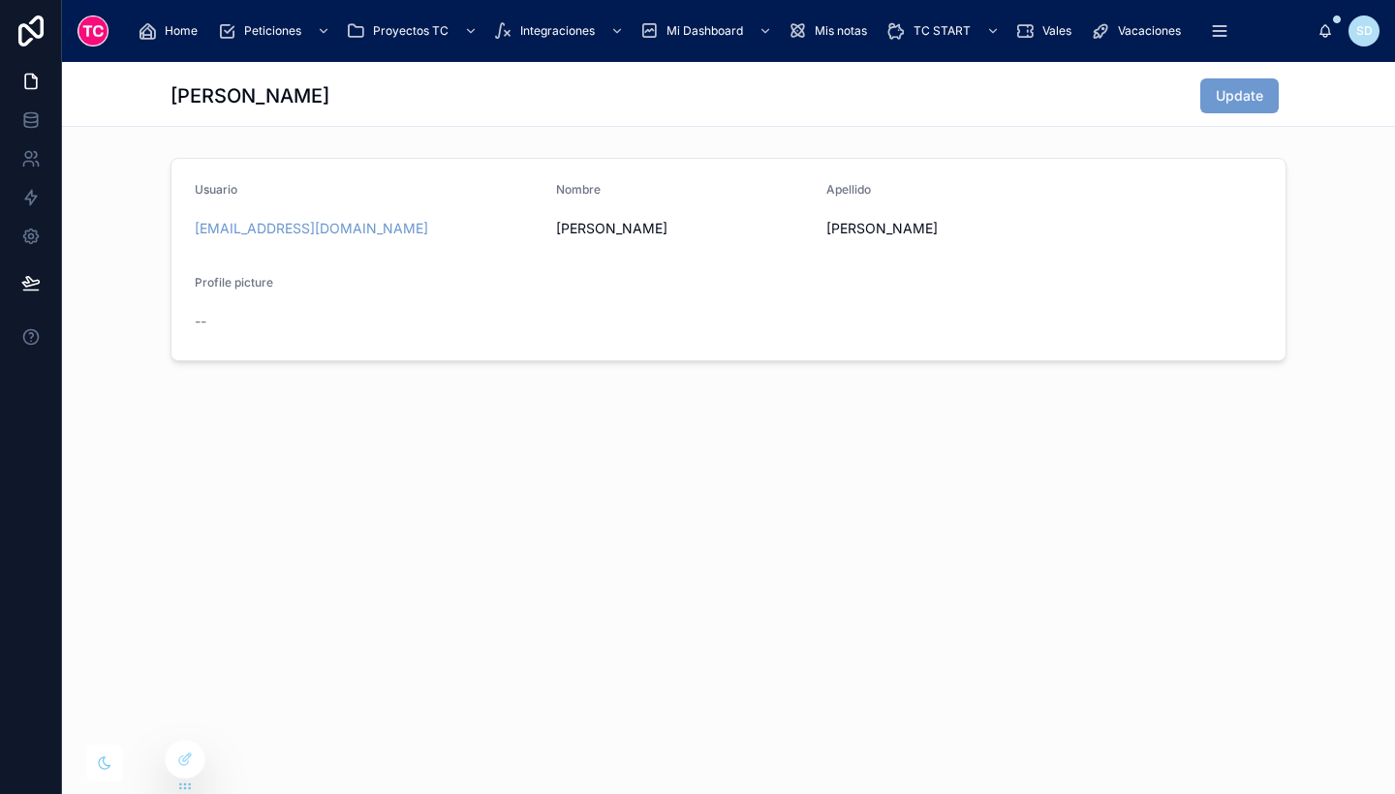
click at [1110, 463] on div "[PERSON_NAME] Update Usuario [EMAIL_ADDRESS][DOMAIN_NAME] Nombre [PERSON_NAME] …" at bounding box center [728, 277] width 1333 height 431
click at [191, 30] on span "Home" at bounding box center [181, 31] width 33 height 16
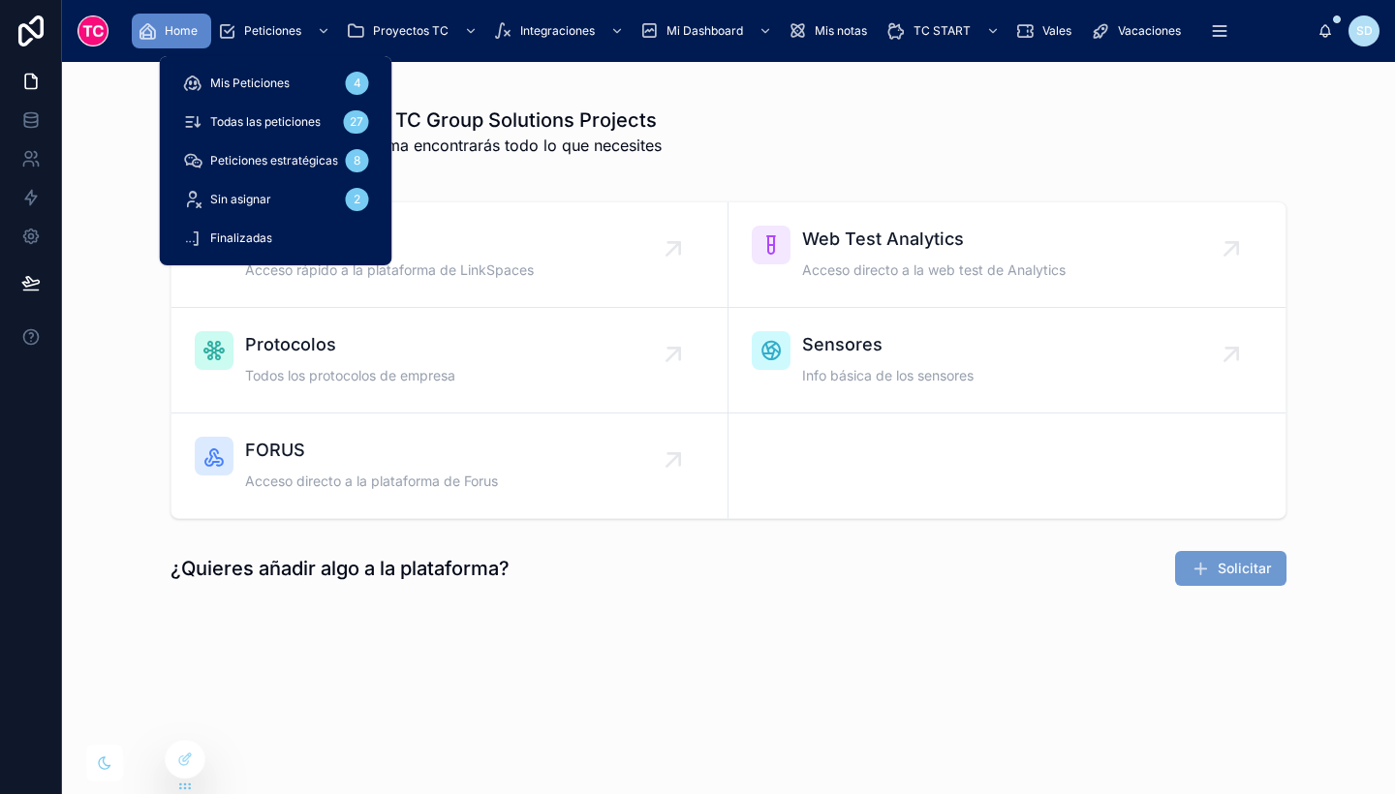
click at [304, 131] on div "Todas las peticiones 27" at bounding box center [276, 122] width 186 height 31
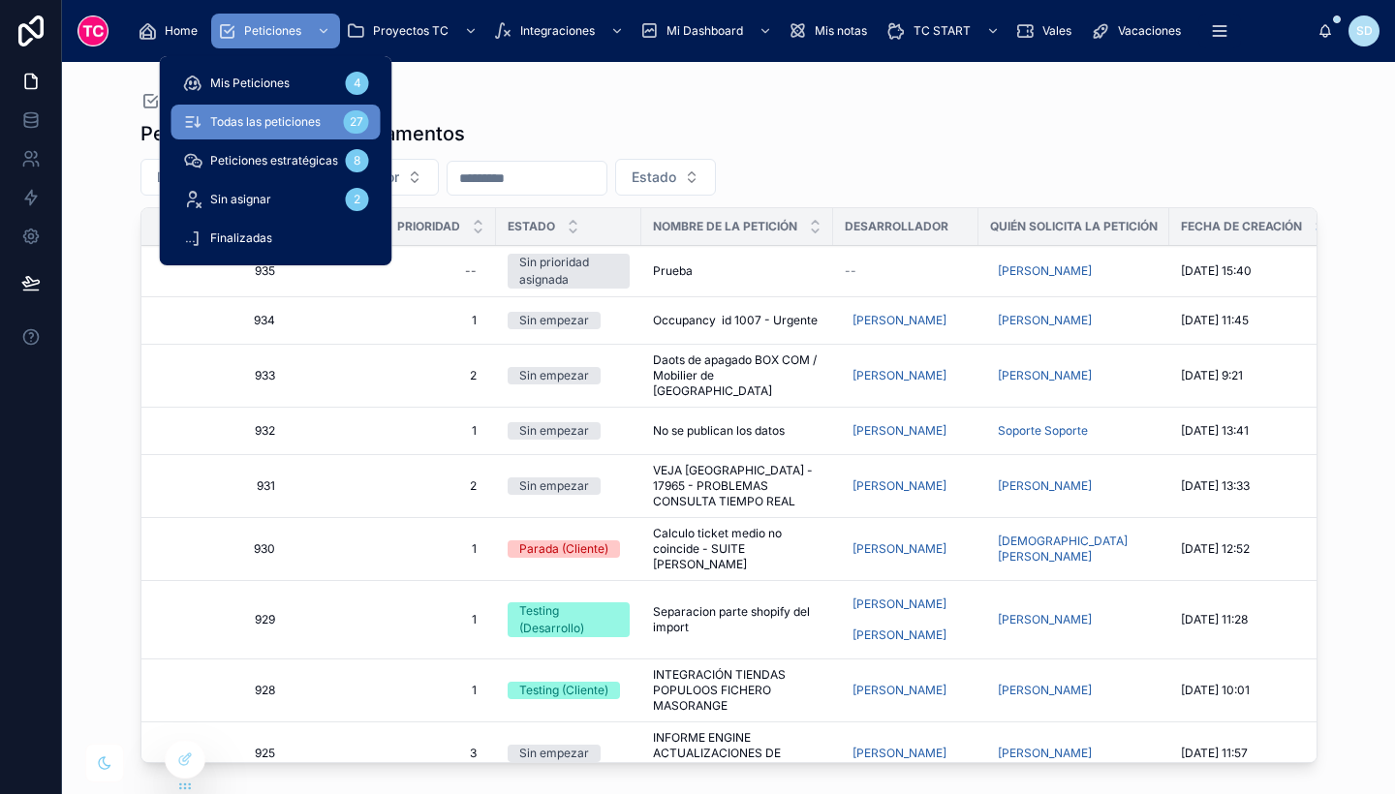
click at [261, 80] on span "Mis Peticiones" at bounding box center [249, 84] width 79 height 16
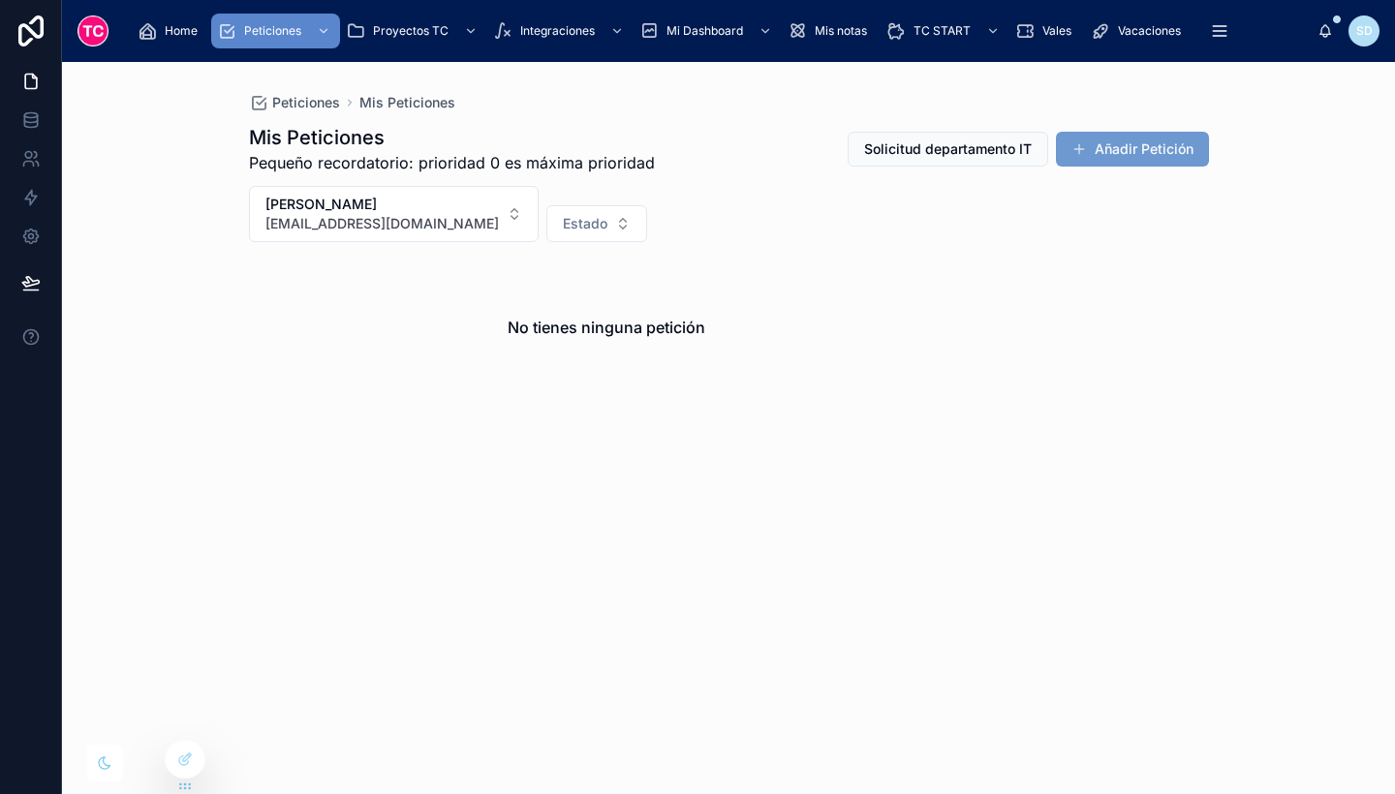
click at [600, 199] on div "[PERSON_NAME] [EMAIL_ADDRESS][DOMAIN_NAME] Estado" at bounding box center [729, 214] width 960 height 56
click at [0, 0] on icon at bounding box center [0, 0] width 0 height 0
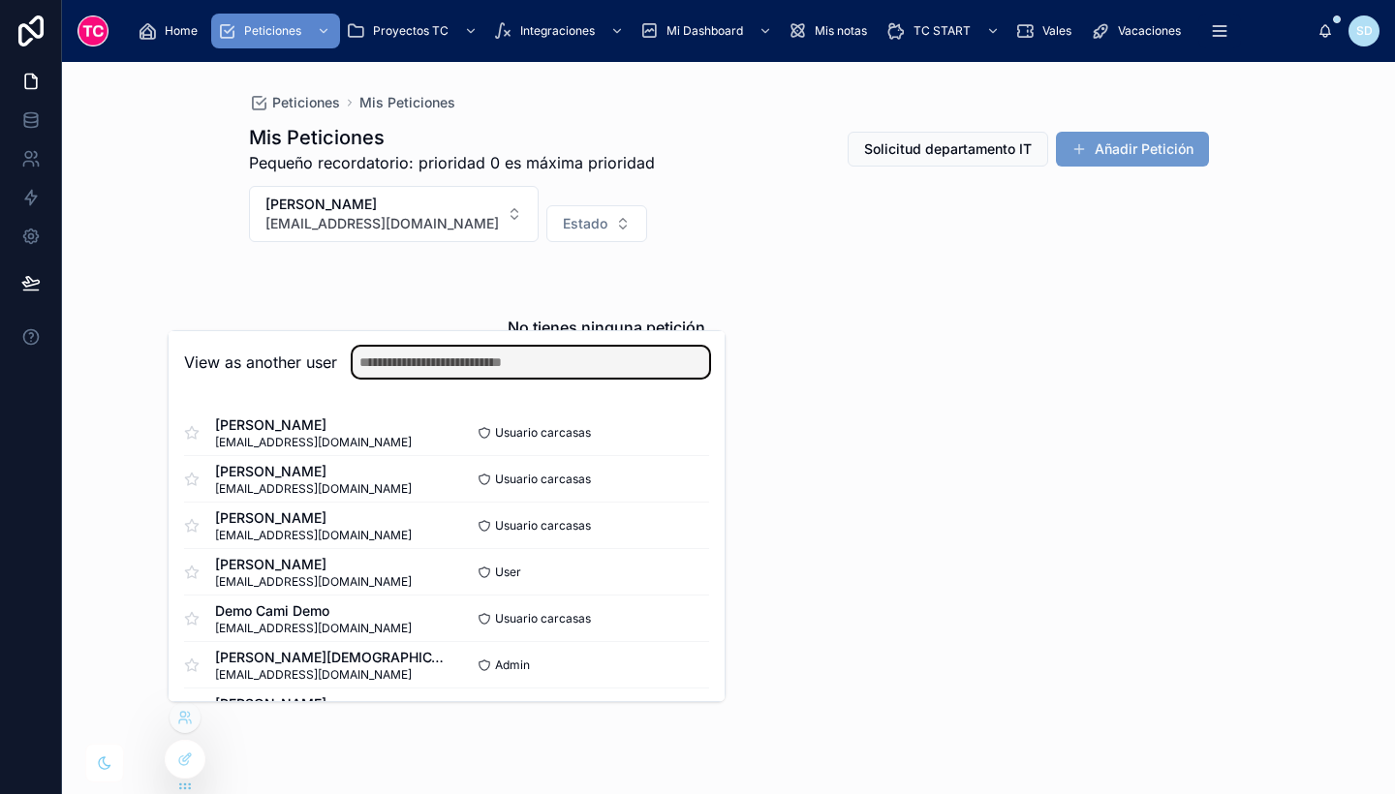
click at [558, 362] on input "text" at bounding box center [531, 362] width 357 height 31
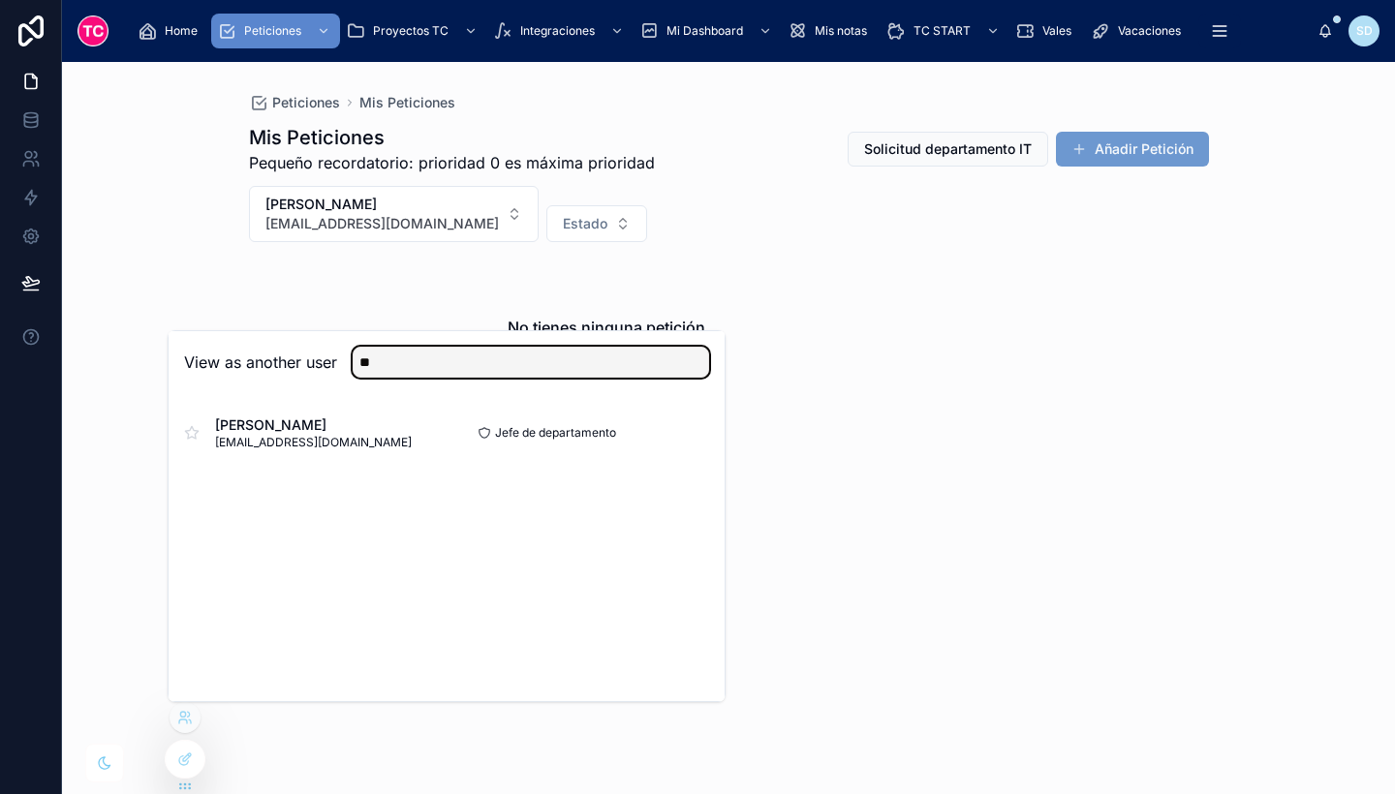
type input "**"
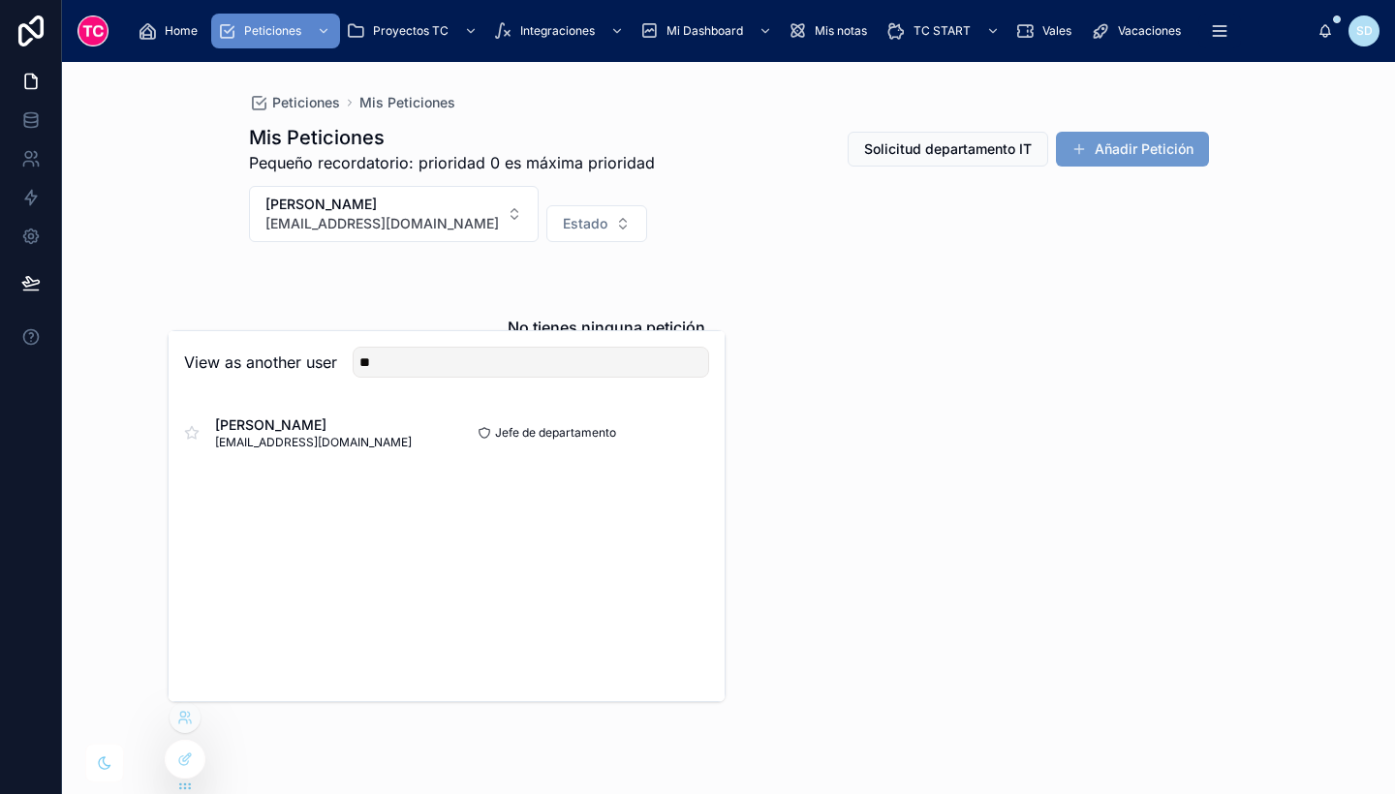
click at [0, 0] on button "Select" at bounding box center [0, 0] width 0 height 0
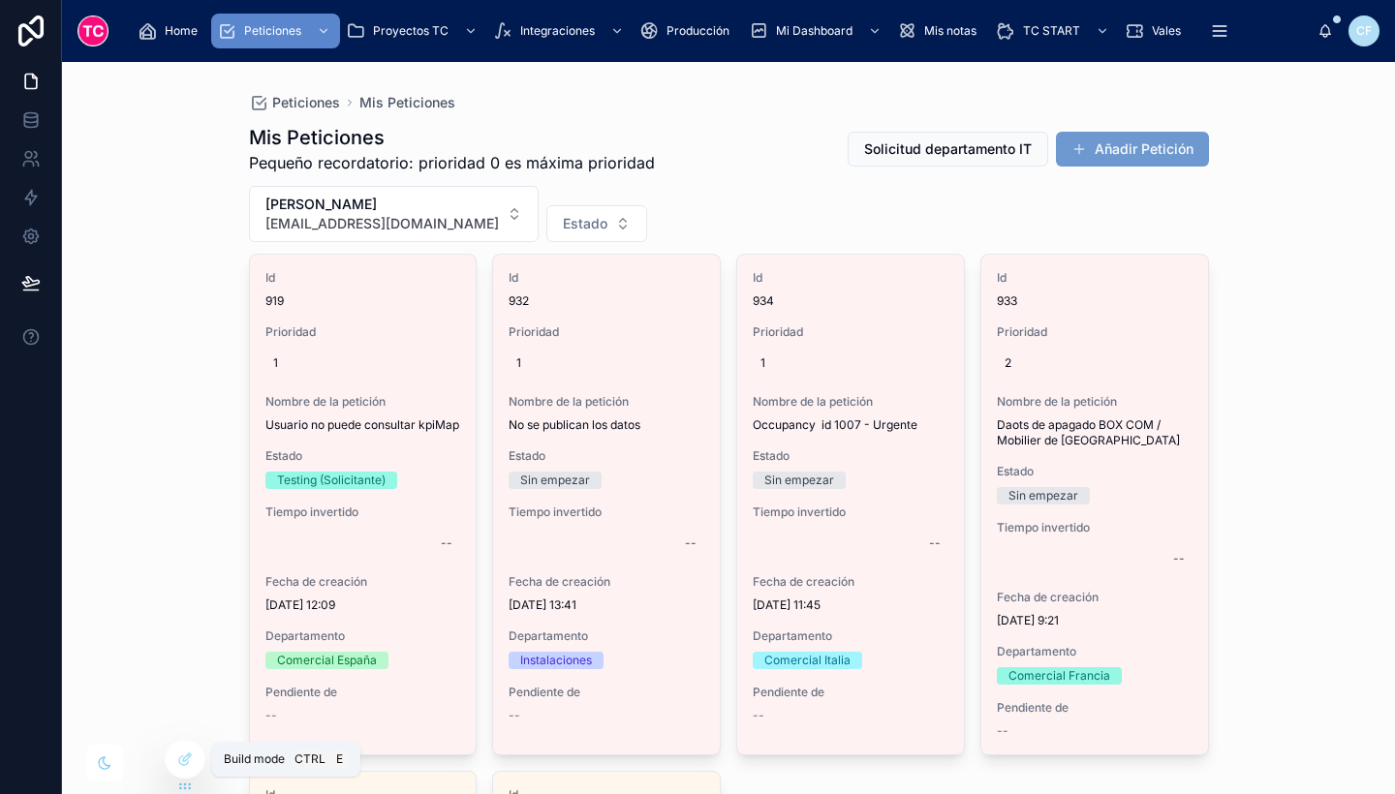
click at [172, 760] on div at bounding box center [185, 759] width 39 height 37
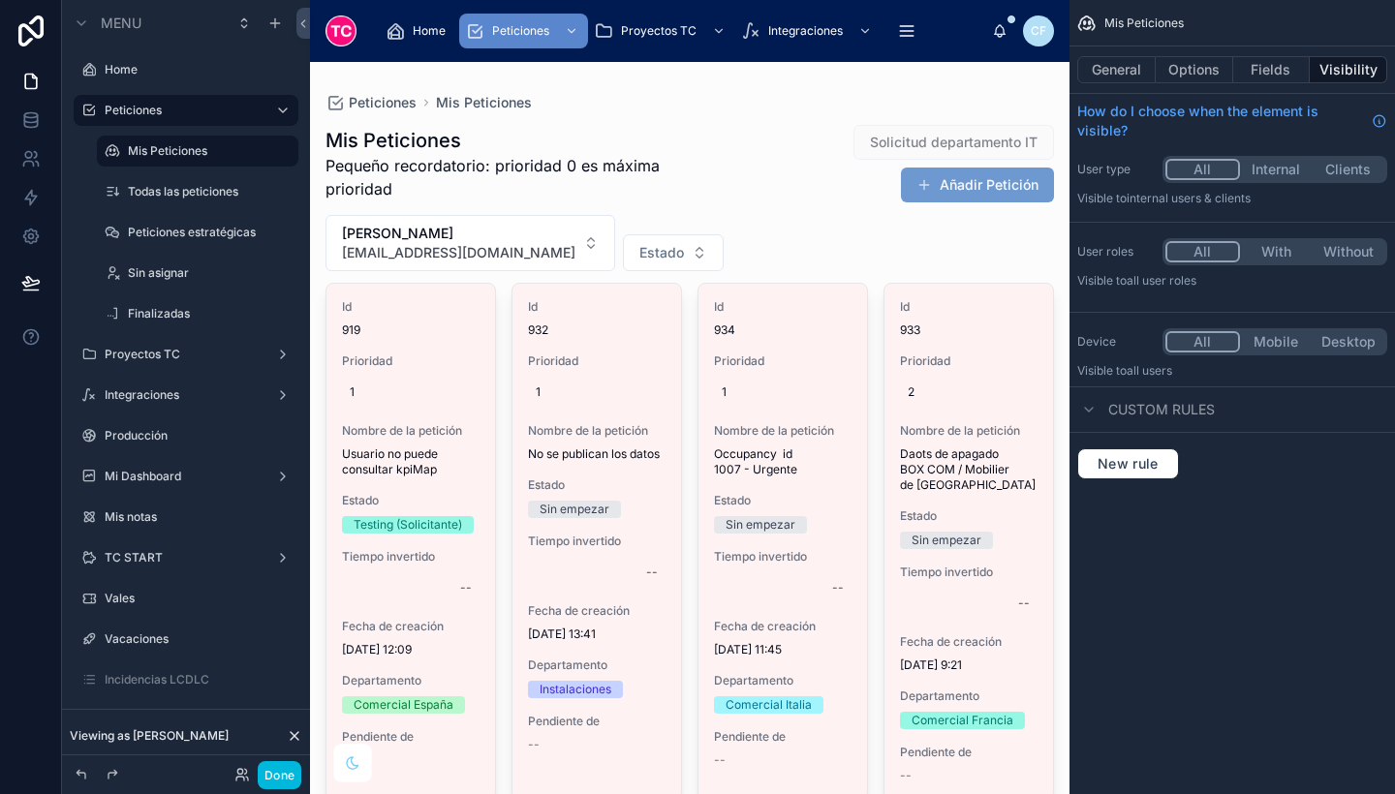
click at [1260, 79] on button "Fields" at bounding box center [1272, 69] width 78 height 27
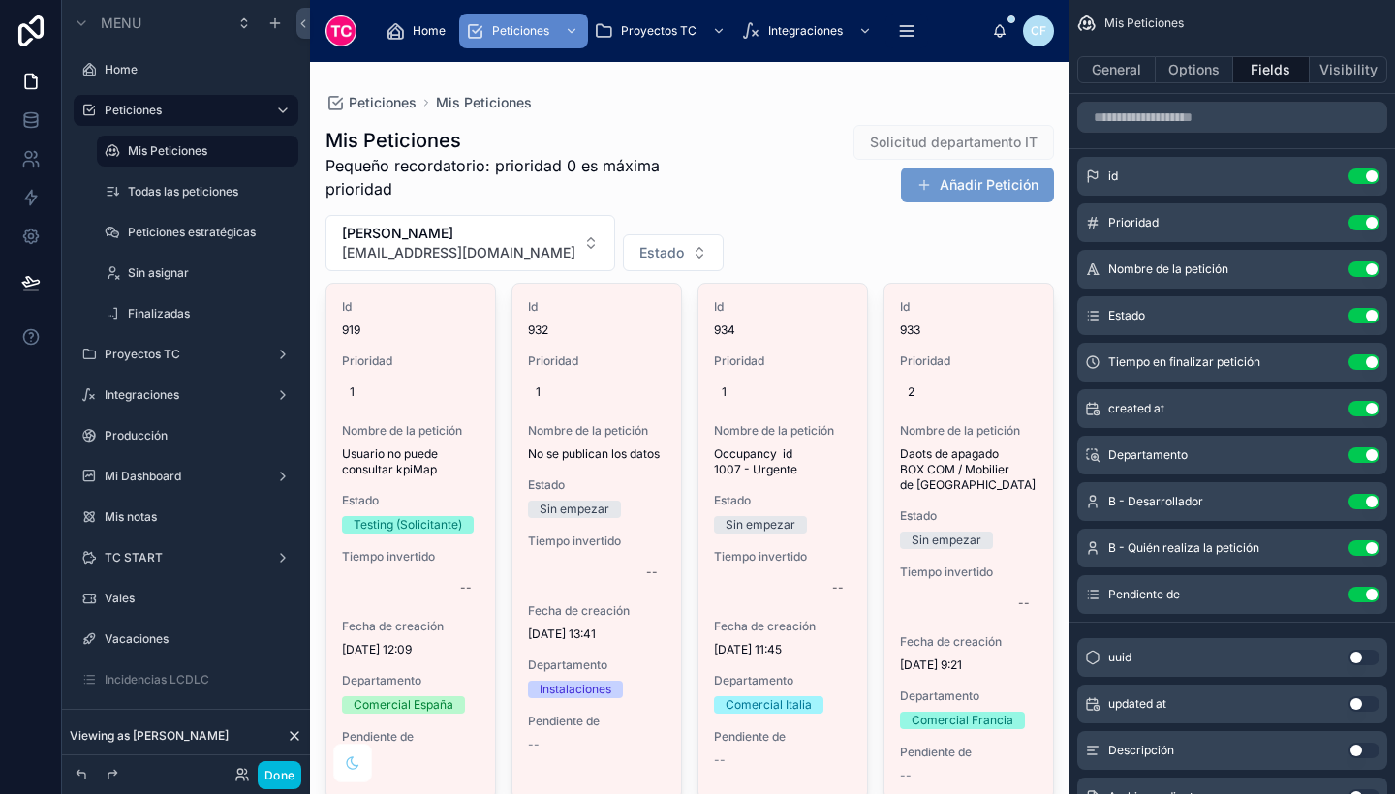
click at [1354, 365] on button "Use setting" at bounding box center [1364, 363] width 31 height 16
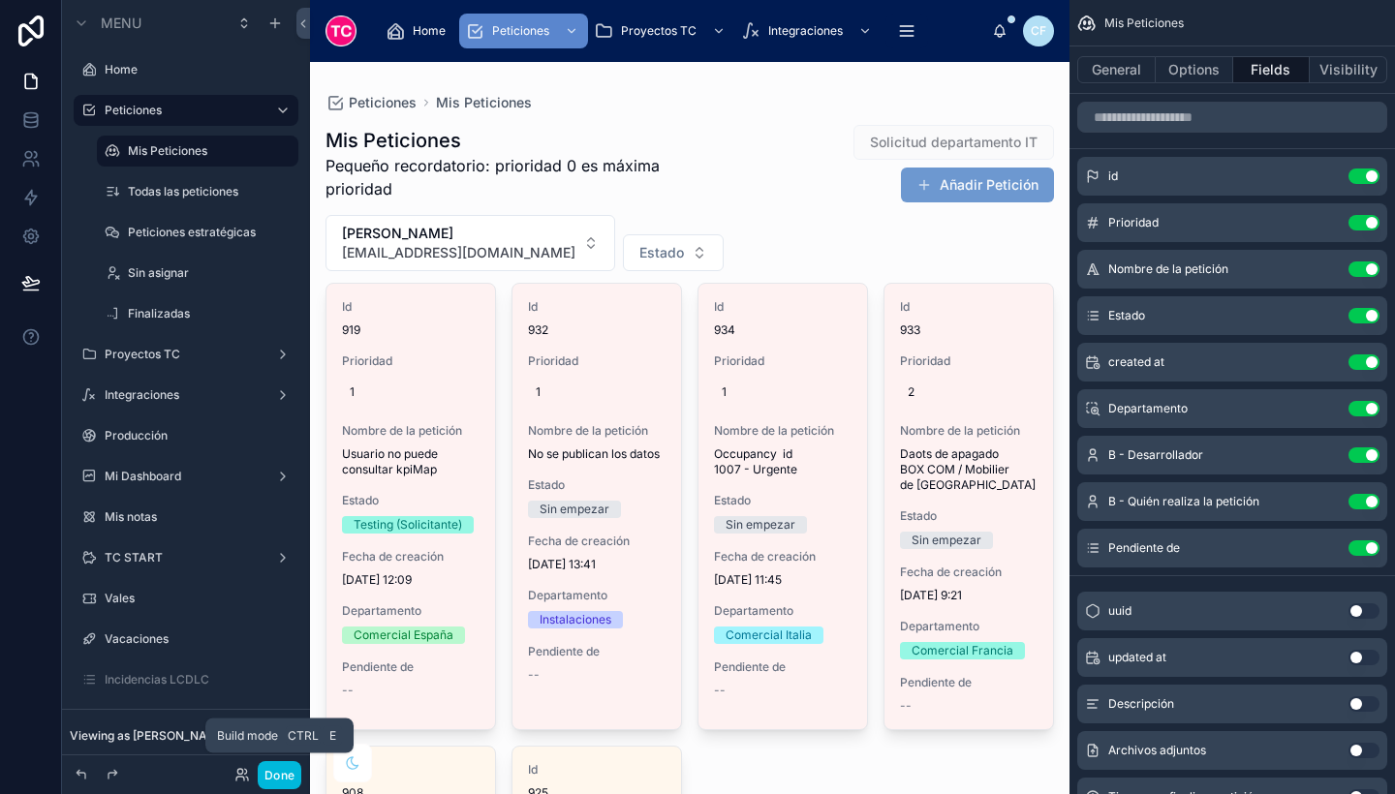
click at [289, 770] on button "Done" at bounding box center [280, 775] width 44 height 28
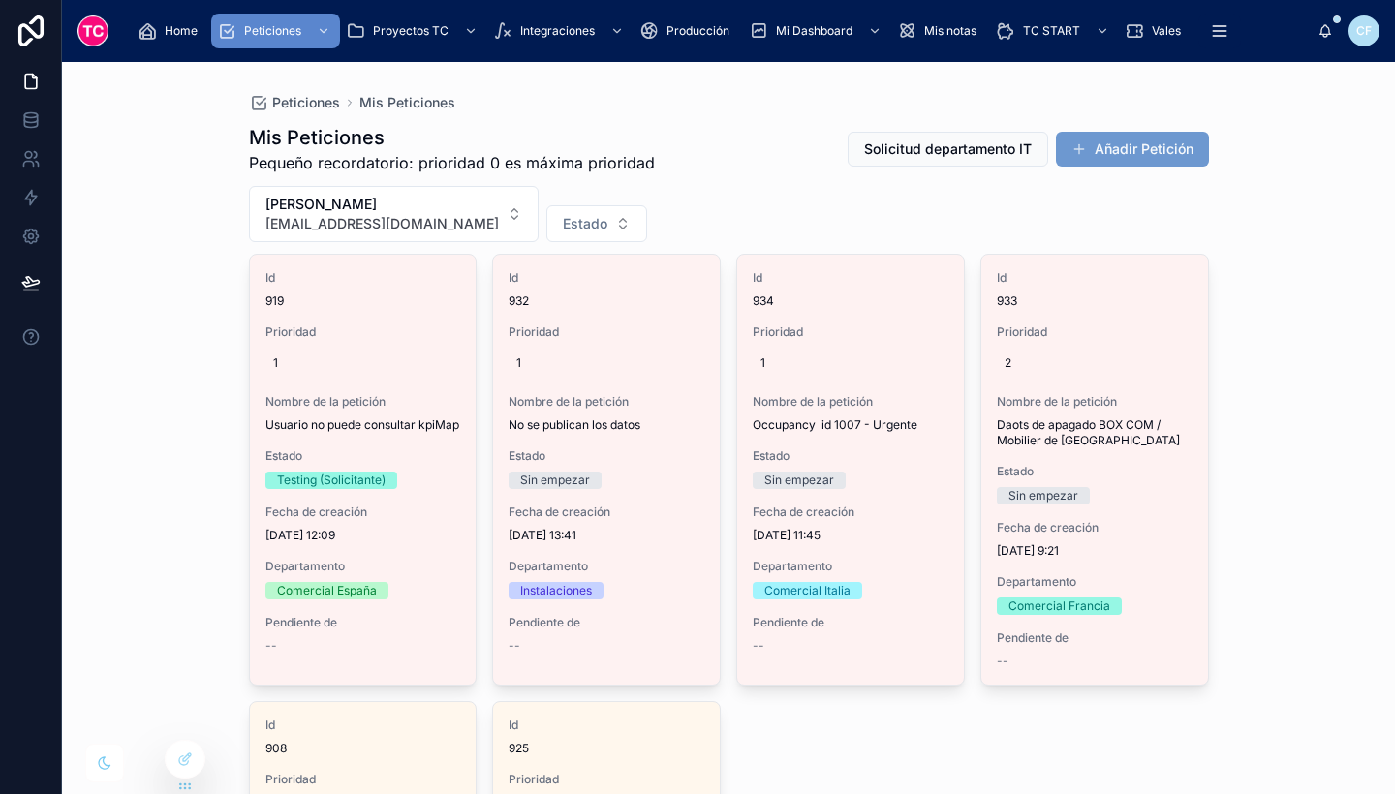
click at [401, 356] on span "1" at bounding box center [363, 364] width 180 height 16
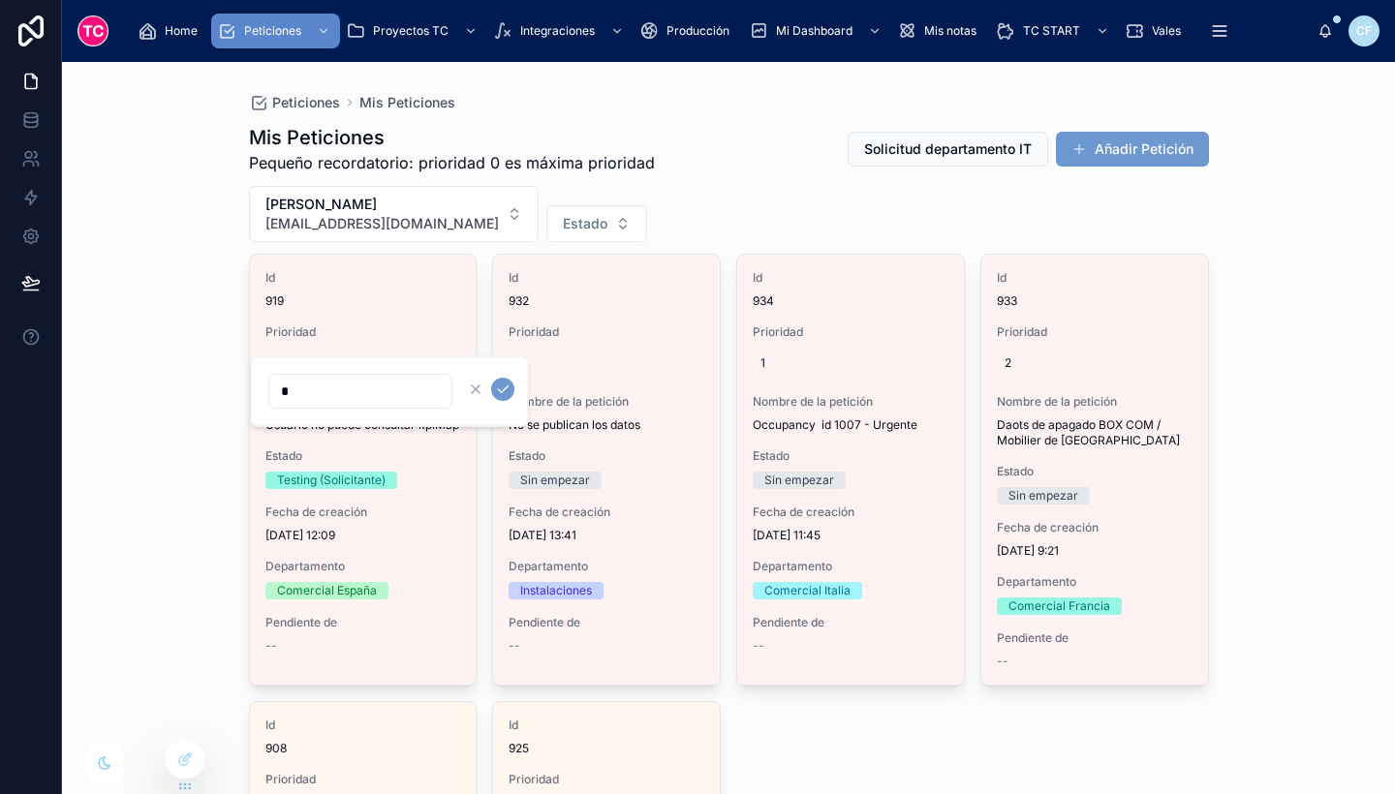
click at [393, 302] on span "919" at bounding box center [363, 302] width 196 height 16
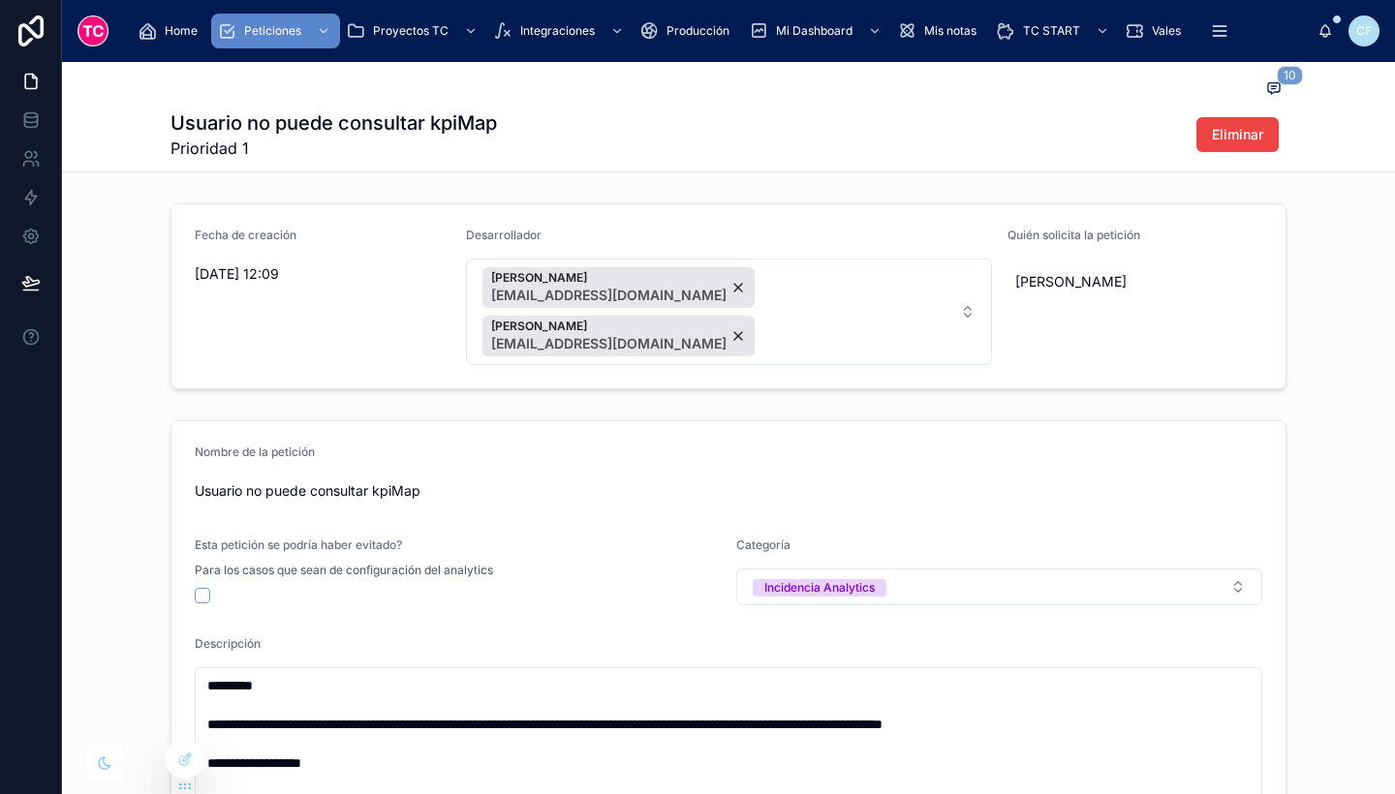
click at [179, 767] on div at bounding box center [185, 759] width 39 height 37
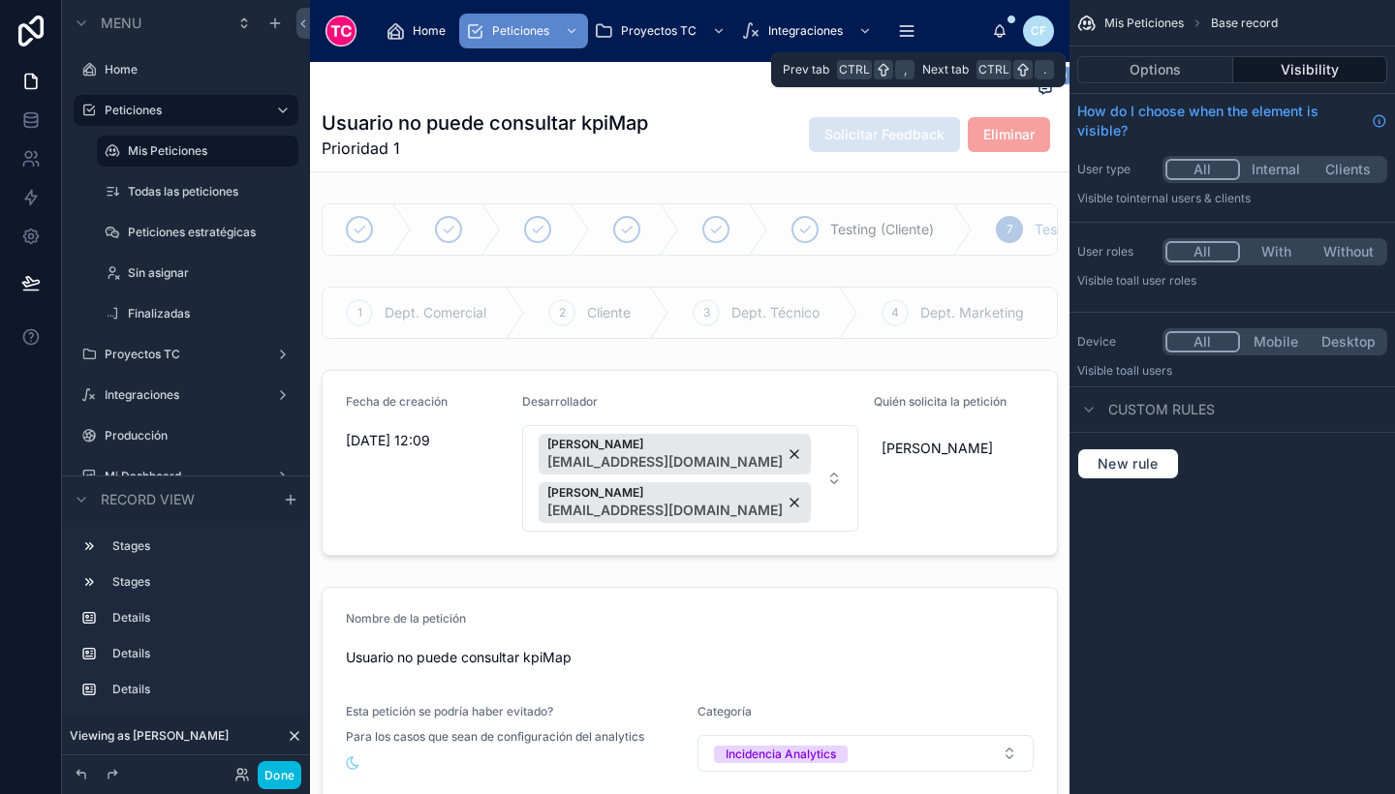
click at [1164, 72] on button "Options" at bounding box center [1155, 69] width 156 height 27
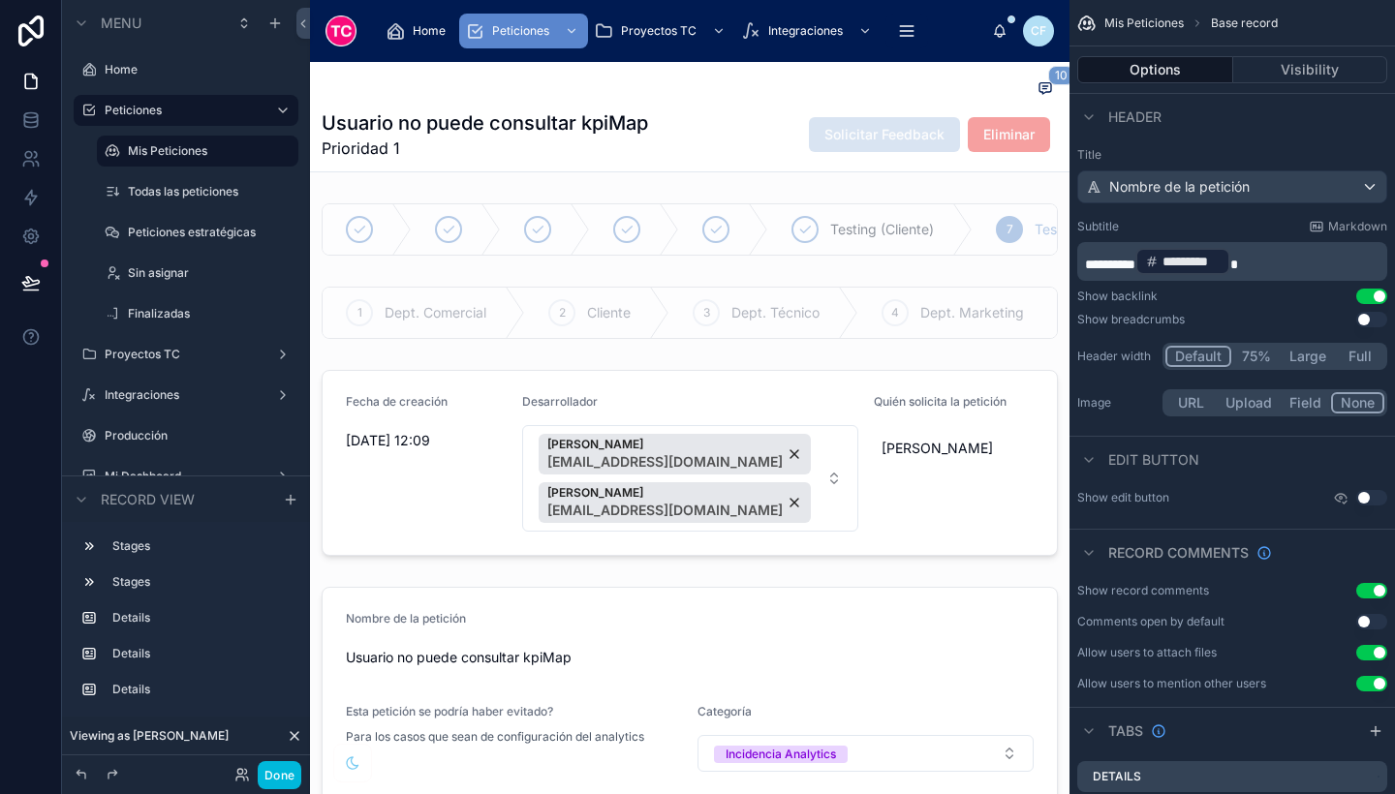
click at [850, 246] on div at bounding box center [690, 230] width 760 height 68
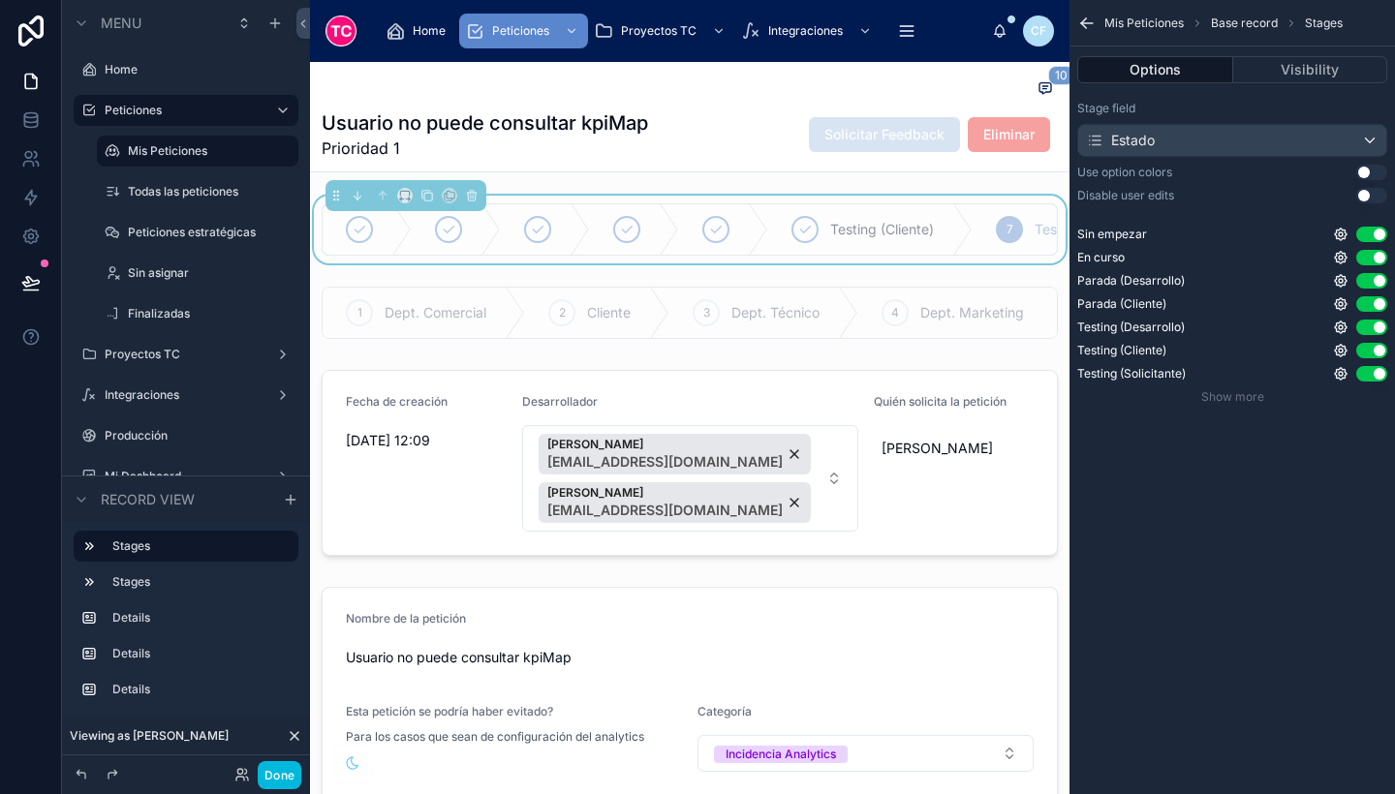
click at [928, 345] on div at bounding box center [690, 313] width 760 height 68
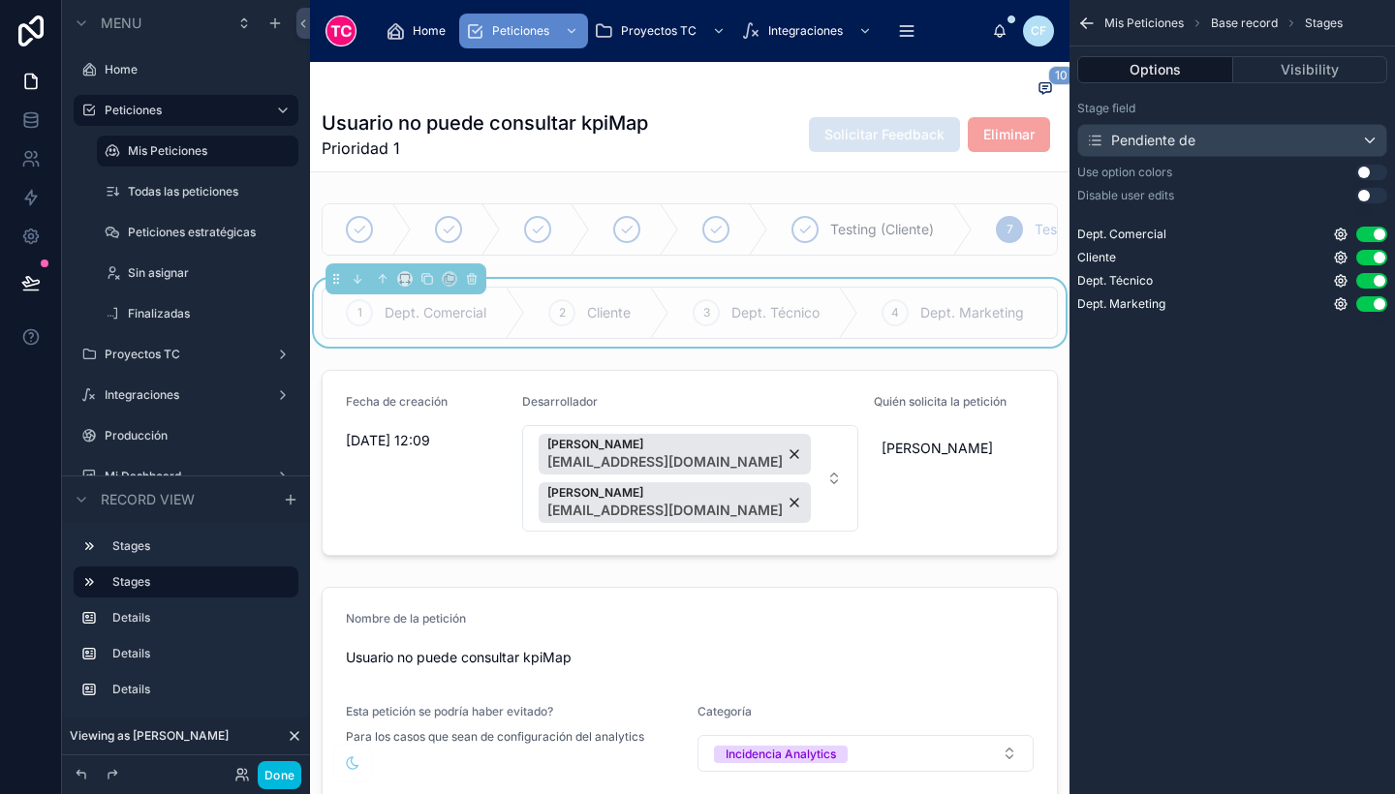
click at [914, 540] on div at bounding box center [690, 463] width 760 height 202
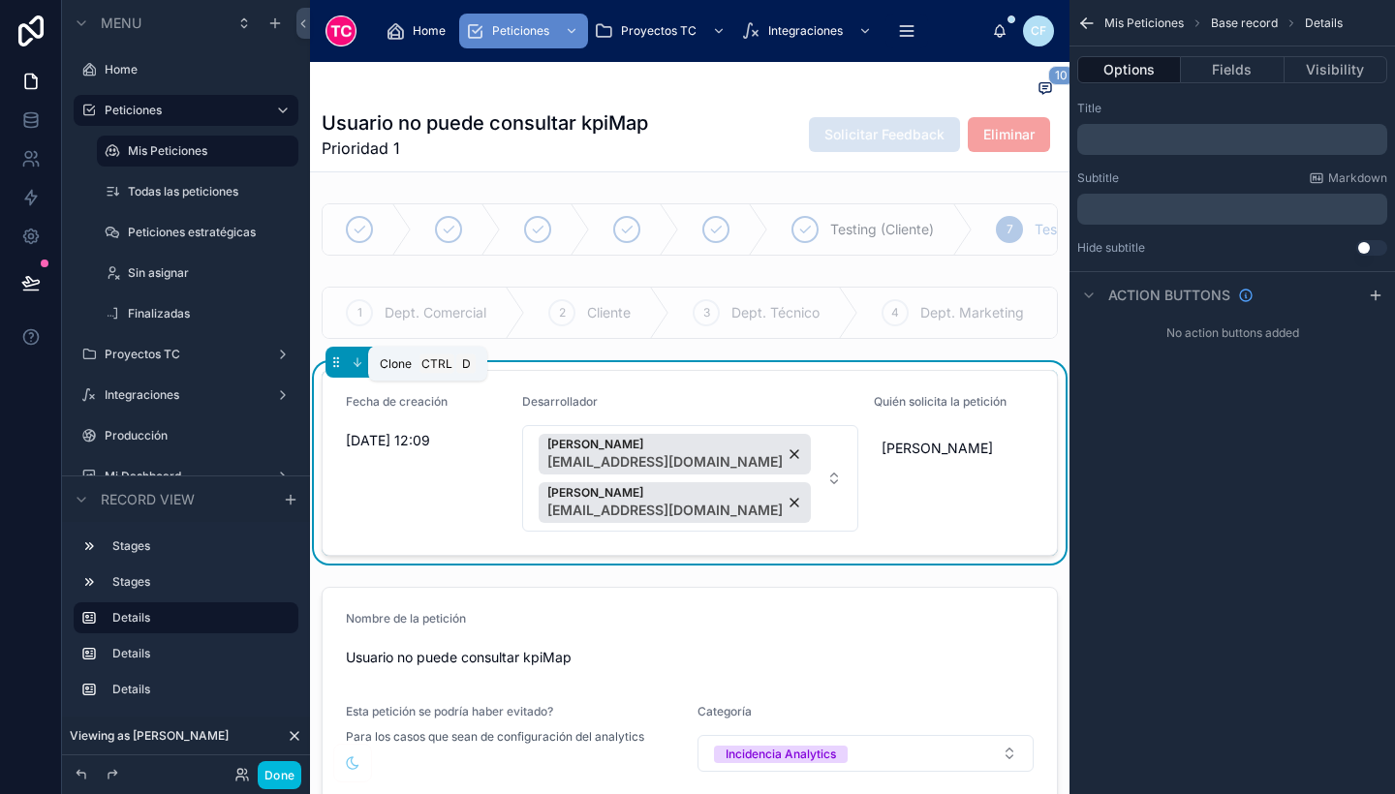
click at [426, 369] on icon at bounding box center [427, 363] width 14 height 14
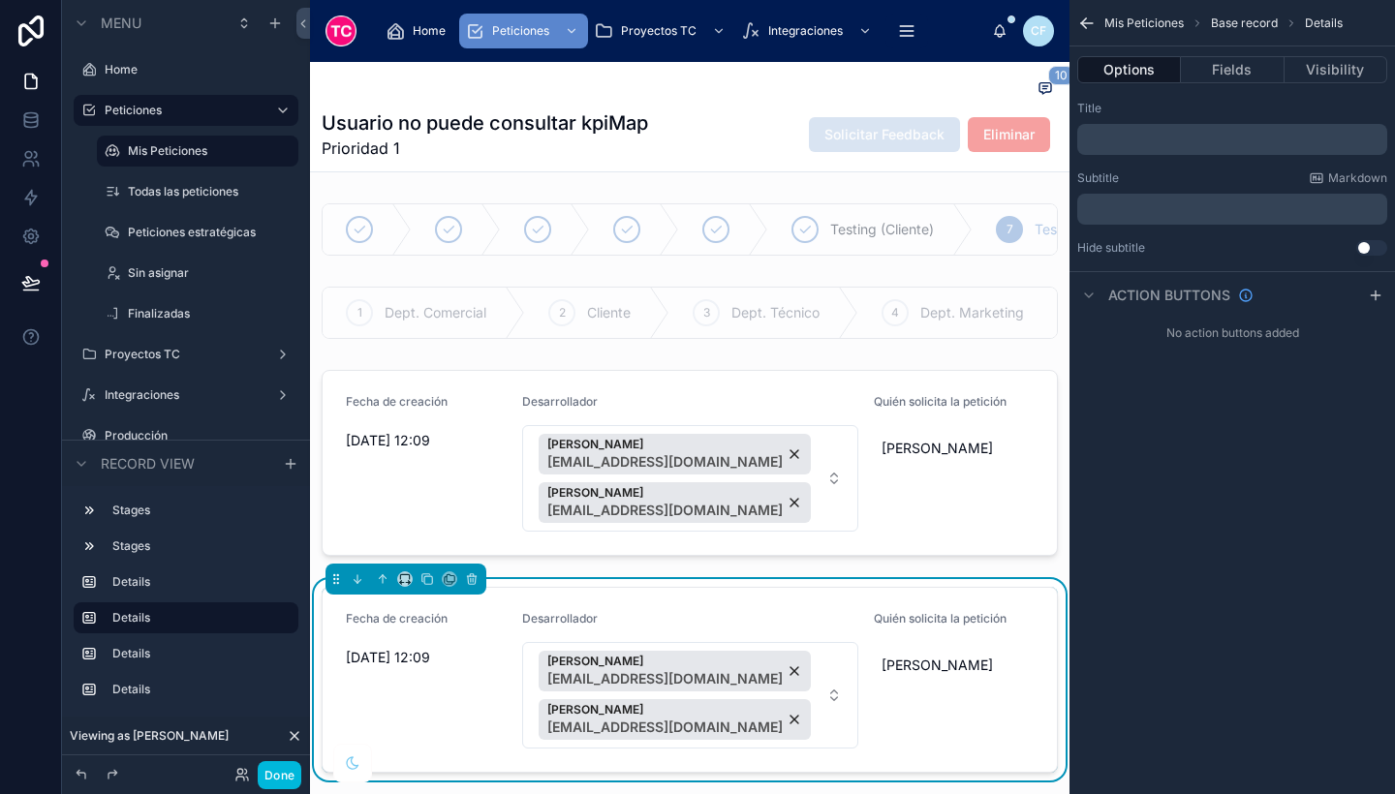
click at [461, 469] on div at bounding box center [690, 463] width 760 height 202
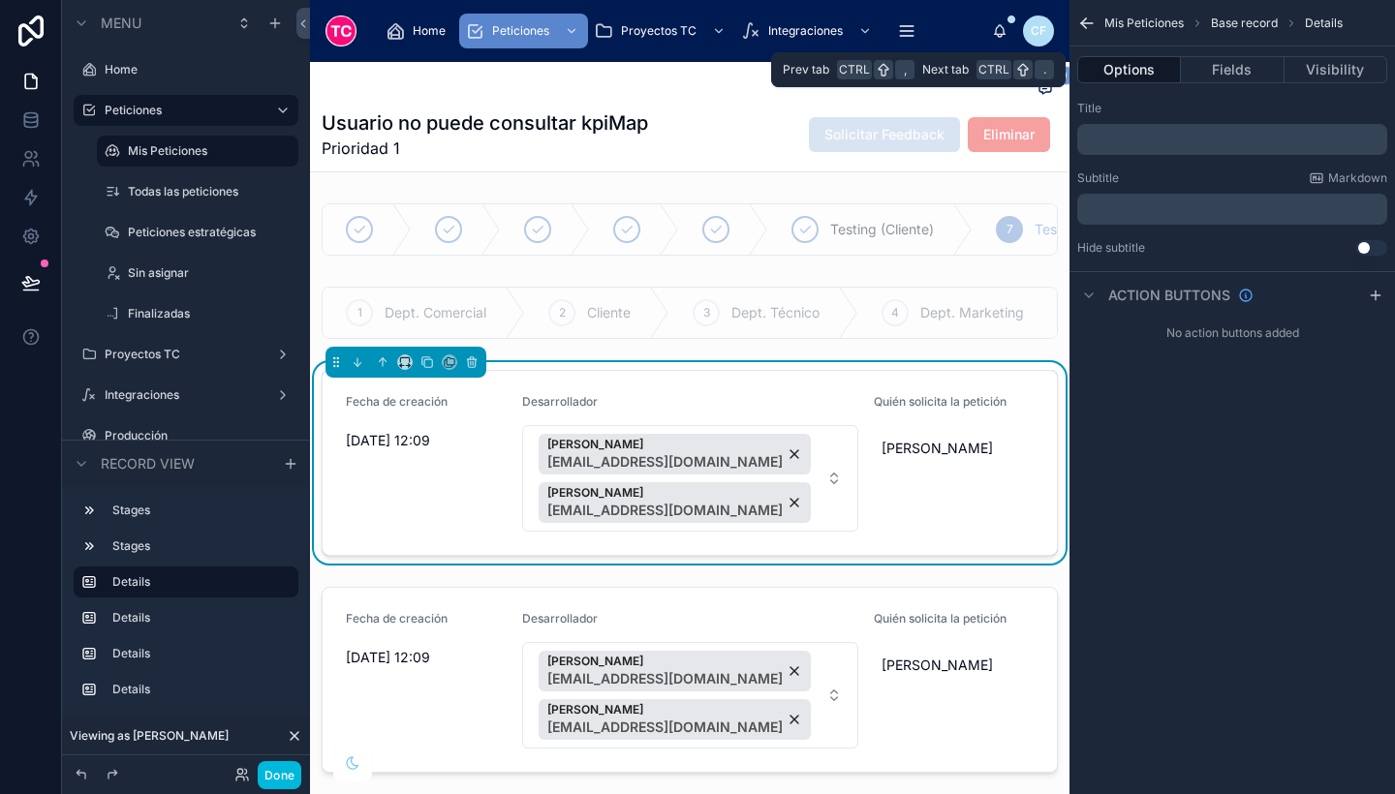
click at [1225, 72] on button "Fields" at bounding box center [1232, 69] width 103 height 27
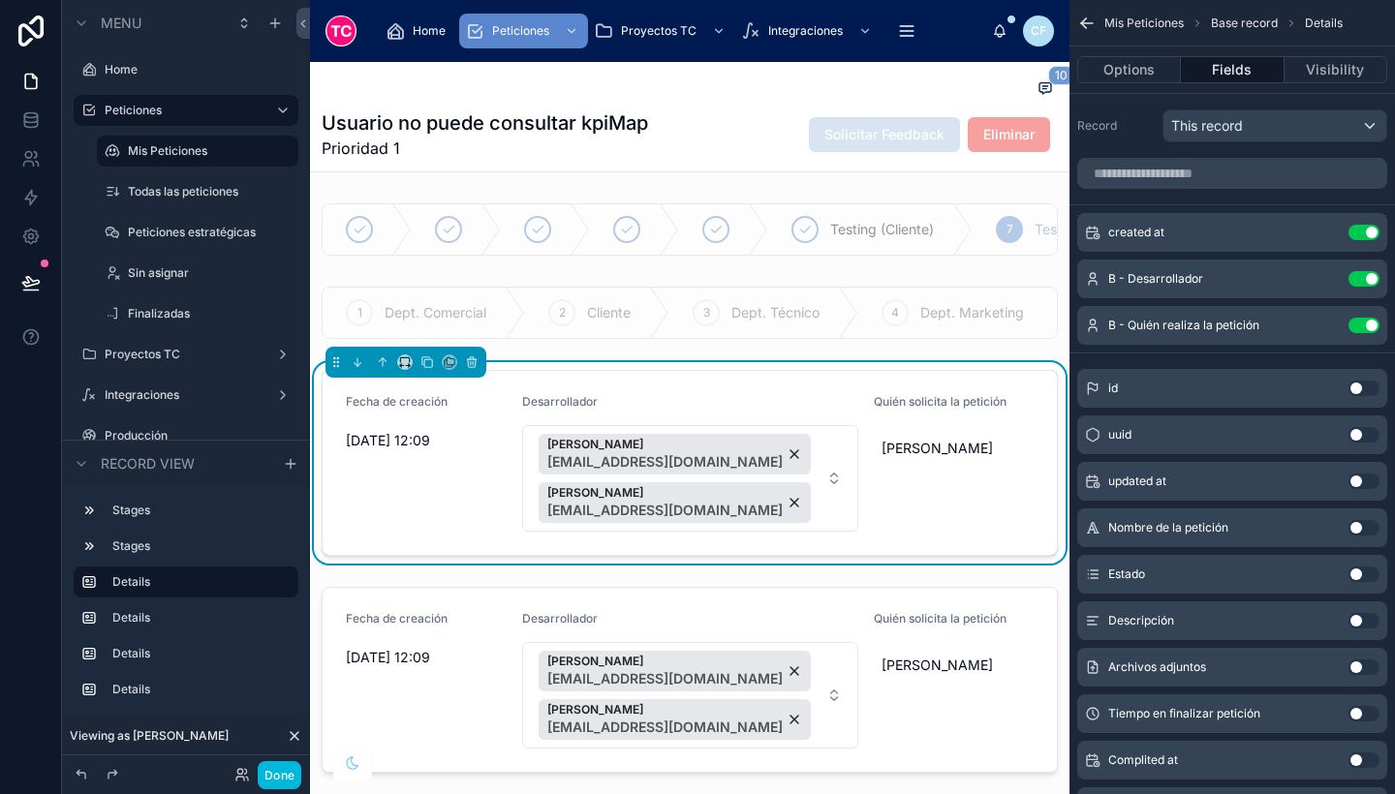
click at [1357, 573] on button "Use setting" at bounding box center [1364, 575] width 31 height 16
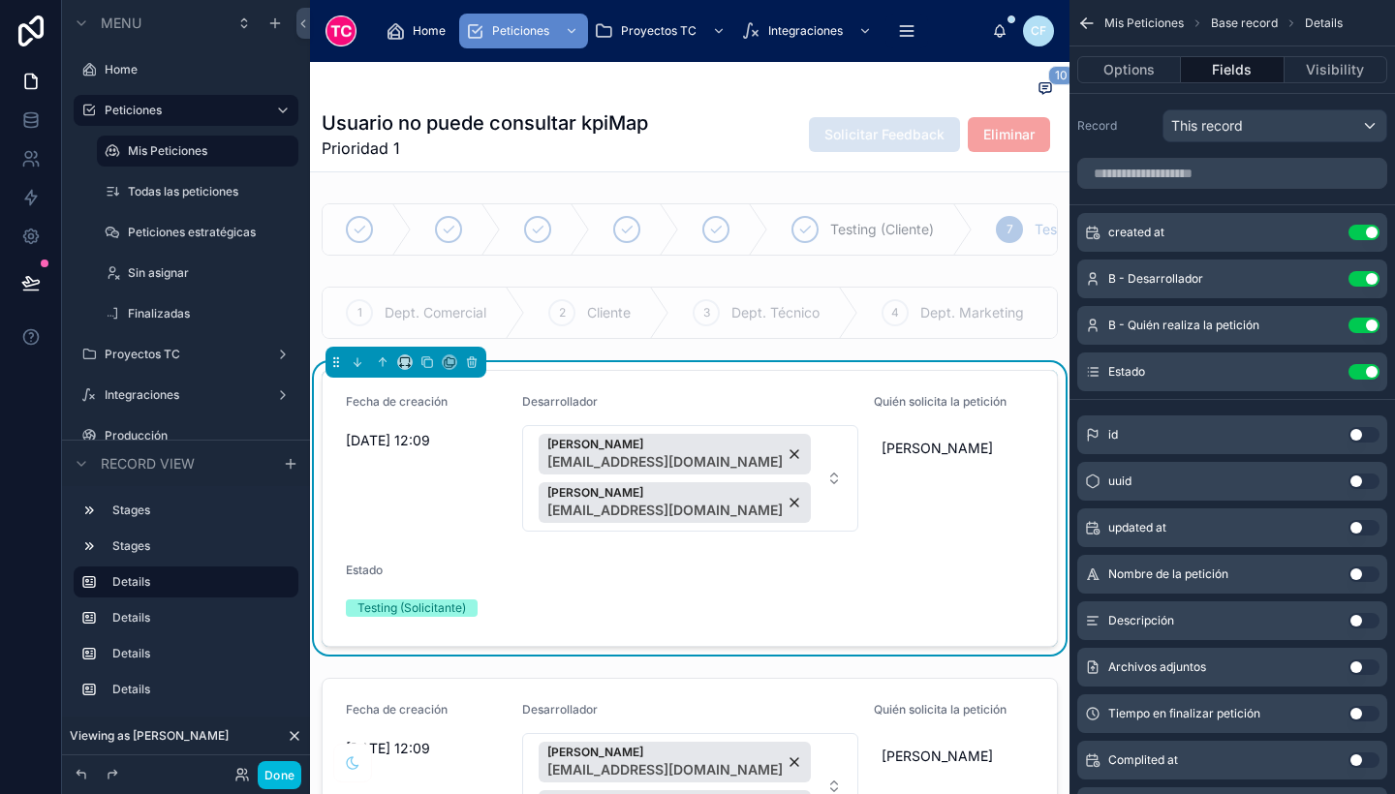
click at [1363, 235] on button "Use setting" at bounding box center [1364, 233] width 31 height 16
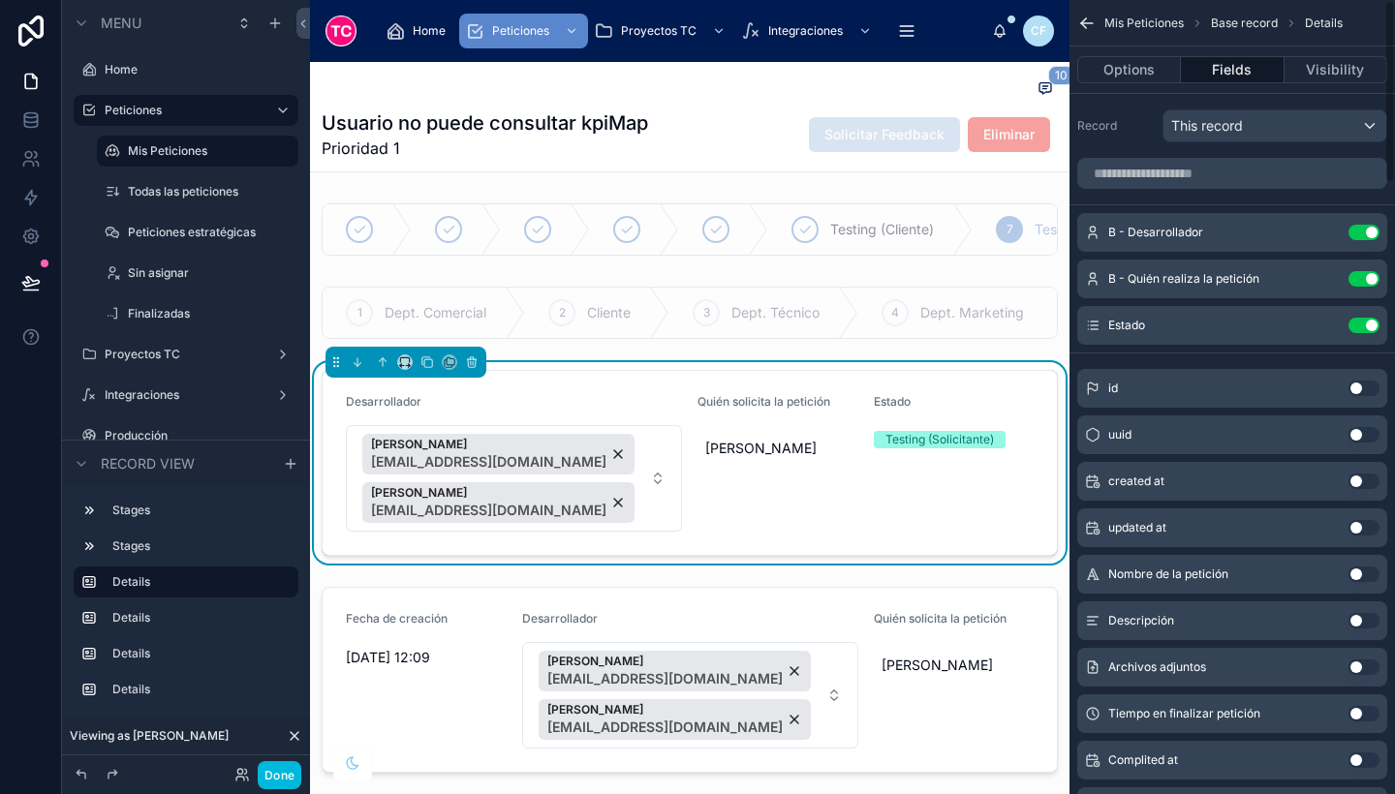
click at [1363, 235] on button "Use setting" at bounding box center [1364, 233] width 31 height 16
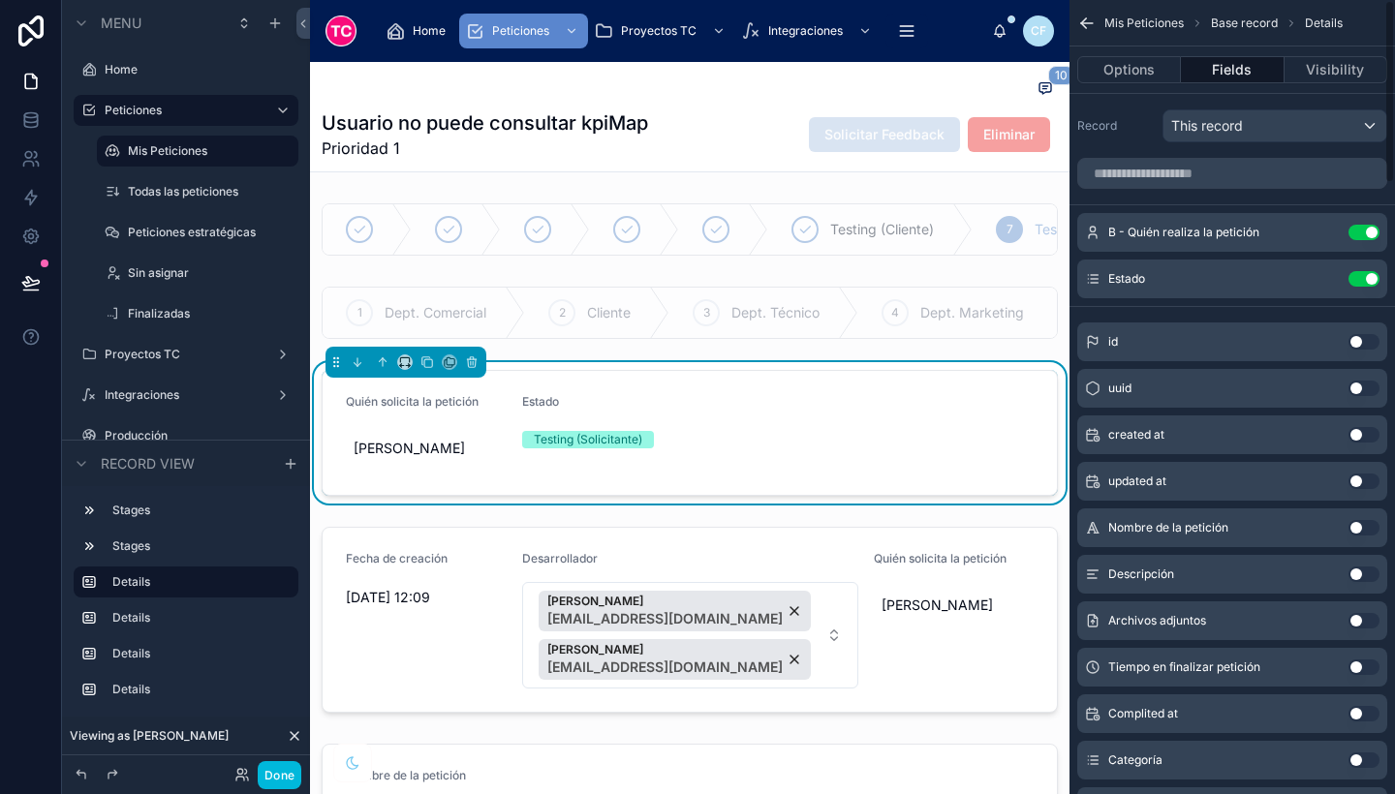
click at [1363, 235] on button "Use setting" at bounding box center [1364, 233] width 31 height 16
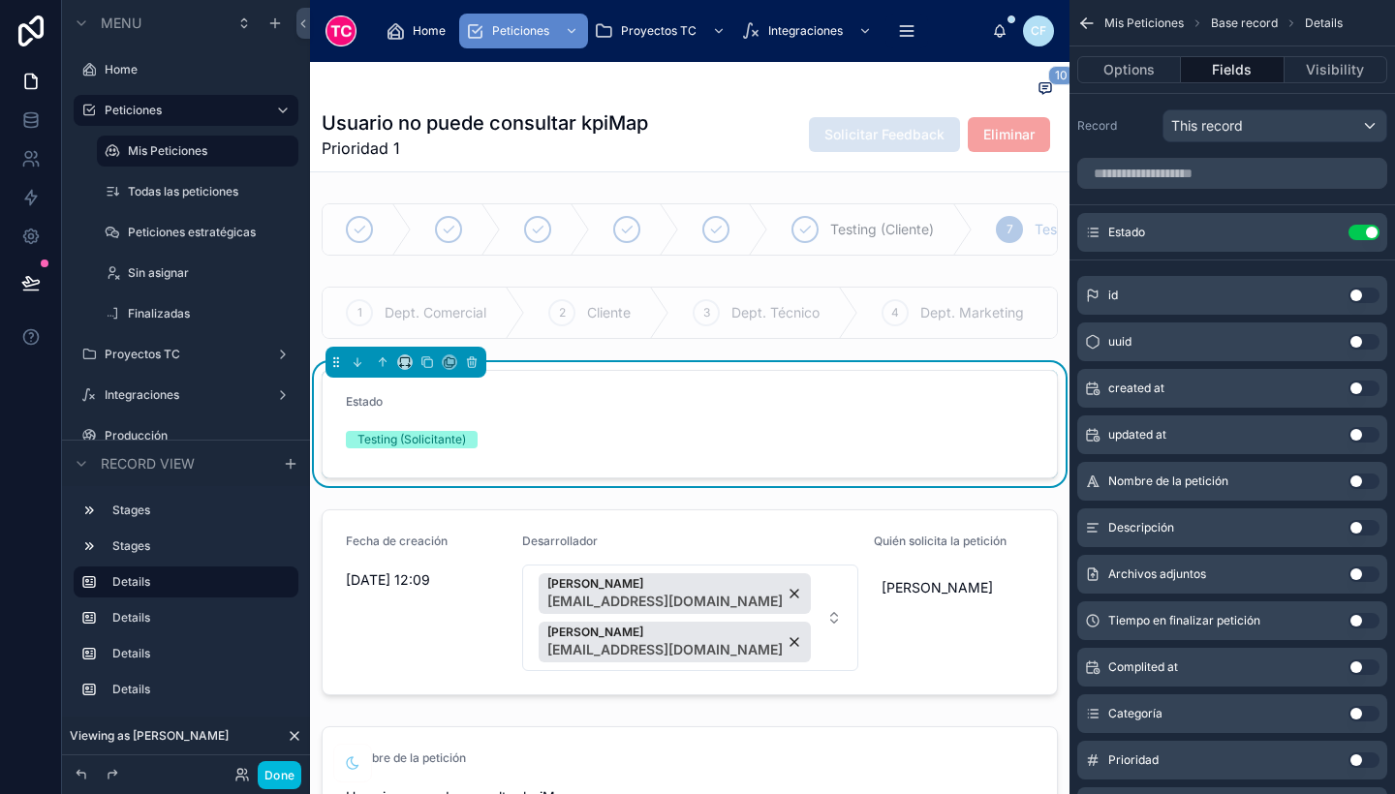
click at [0, 0] on icon "scrollable content" at bounding box center [0, 0] width 0 height 0
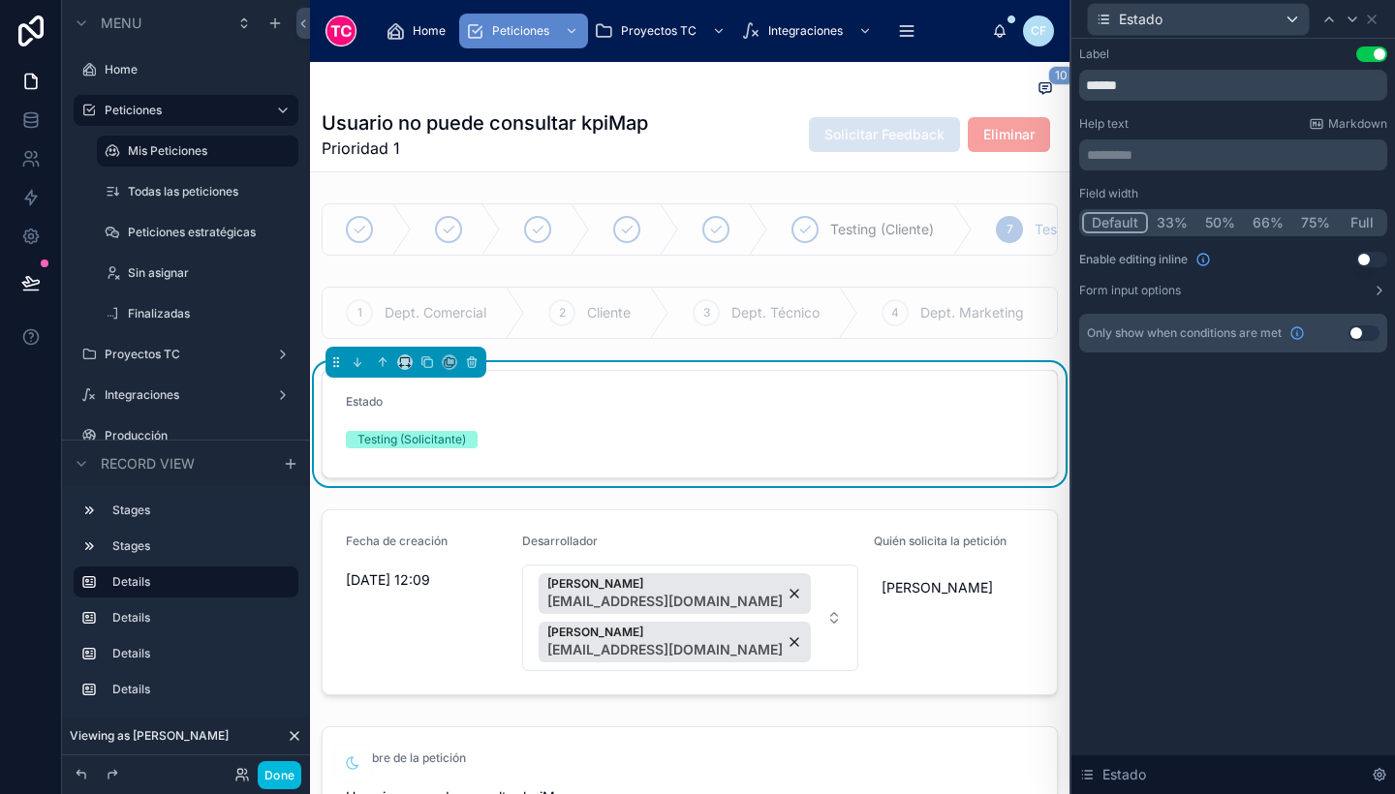
click at [1361, 224] on button "Full" at bounding box center [1362, 222] width 46 height 21
click at [1368, 261] on button "Use setting" at bounding box center [1371, 260] width 31 height 16
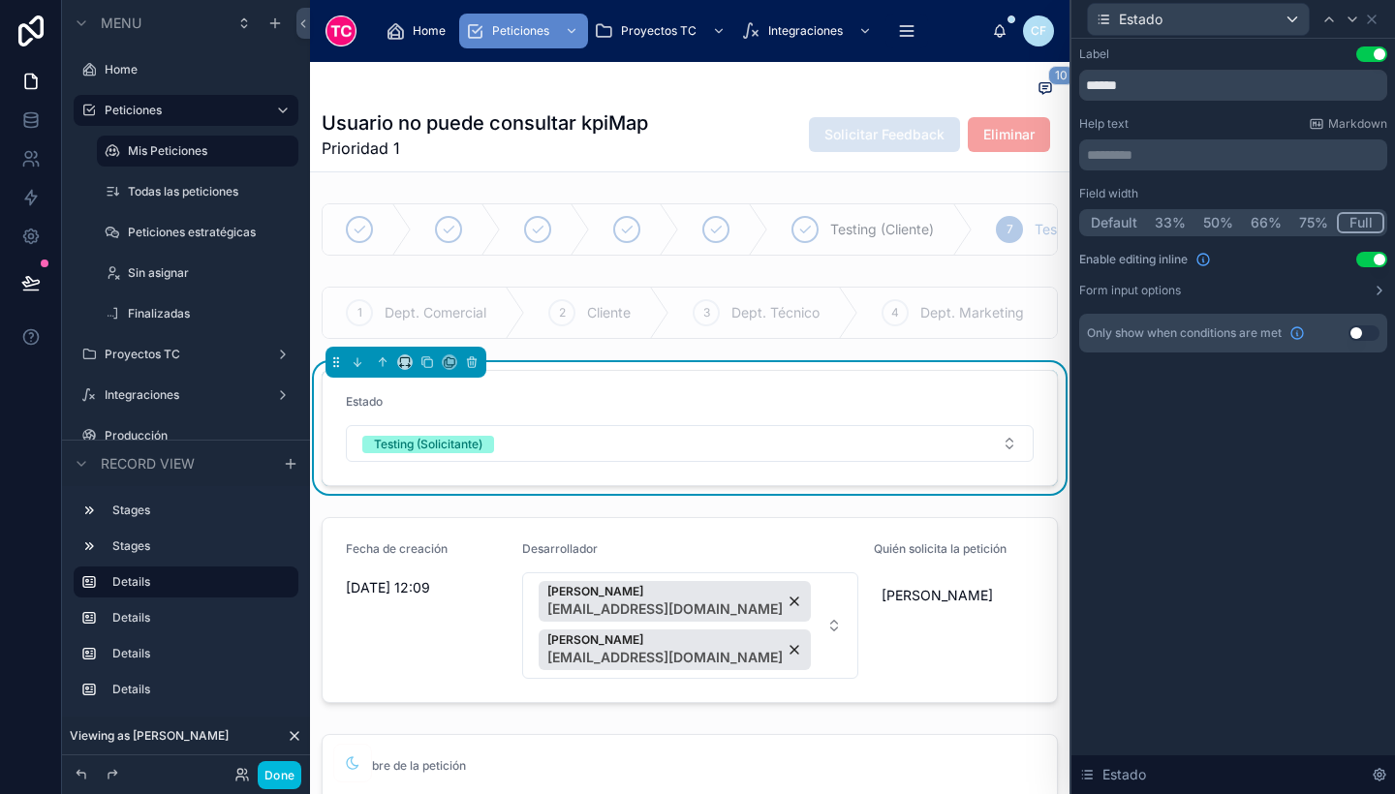
click at [1360, 334] on button "Use setting" at bounding box center [1364, 334] width 31 height 16
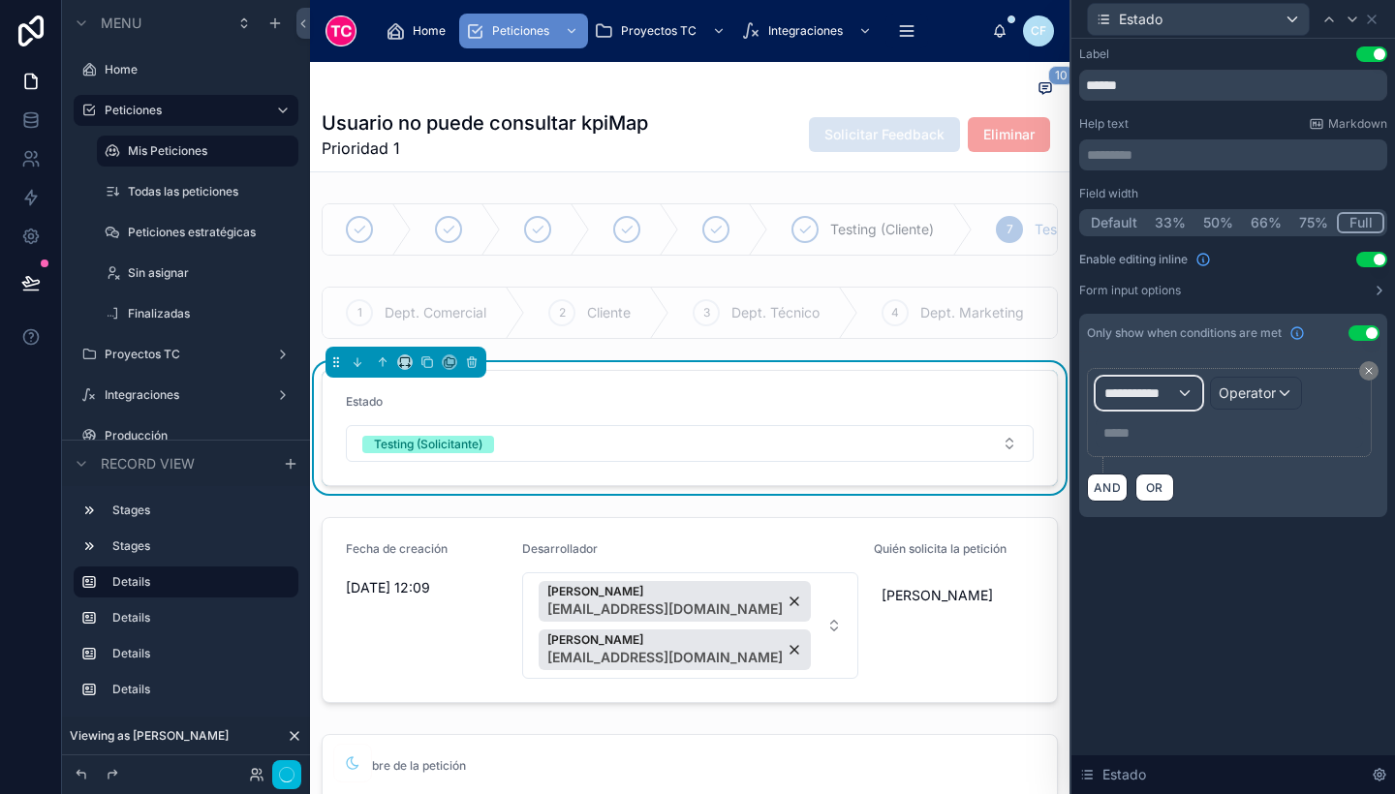
click at [1158, 398] on span "**********" at bounding box center [1140, 393] width 72 height 19
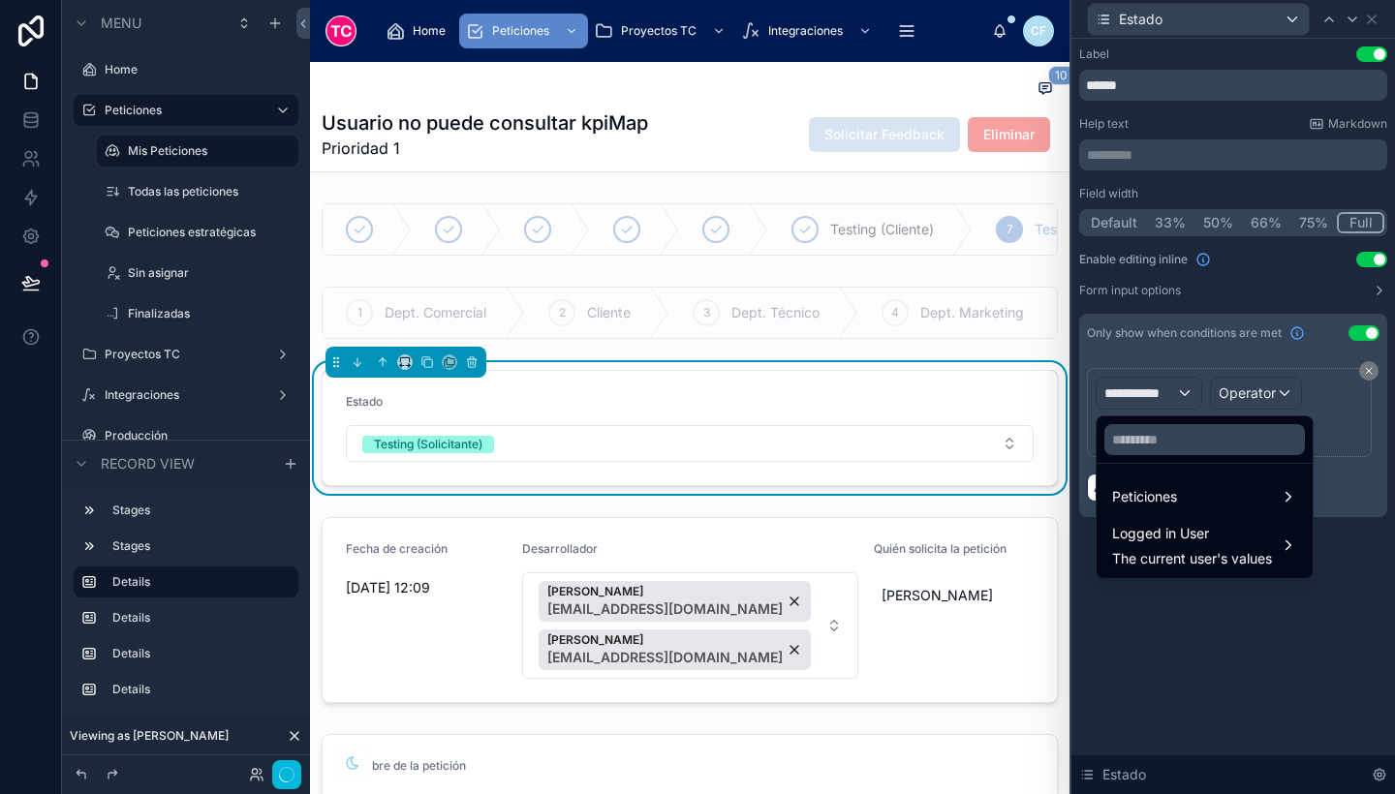
click at [1167, 498] on span "Peticiones" at bounding box center [1144, 496] width 65 height 23
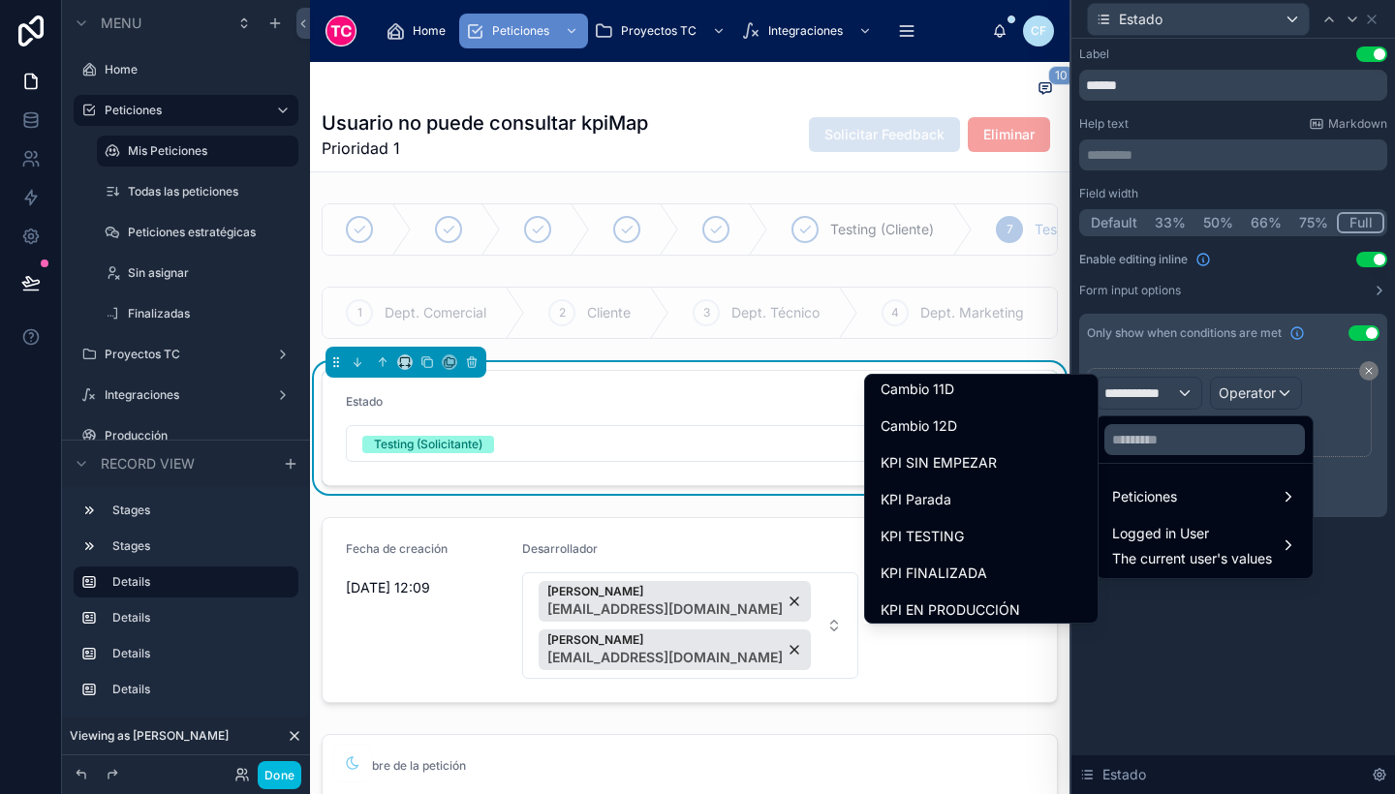
scroll to position [2298, 0]
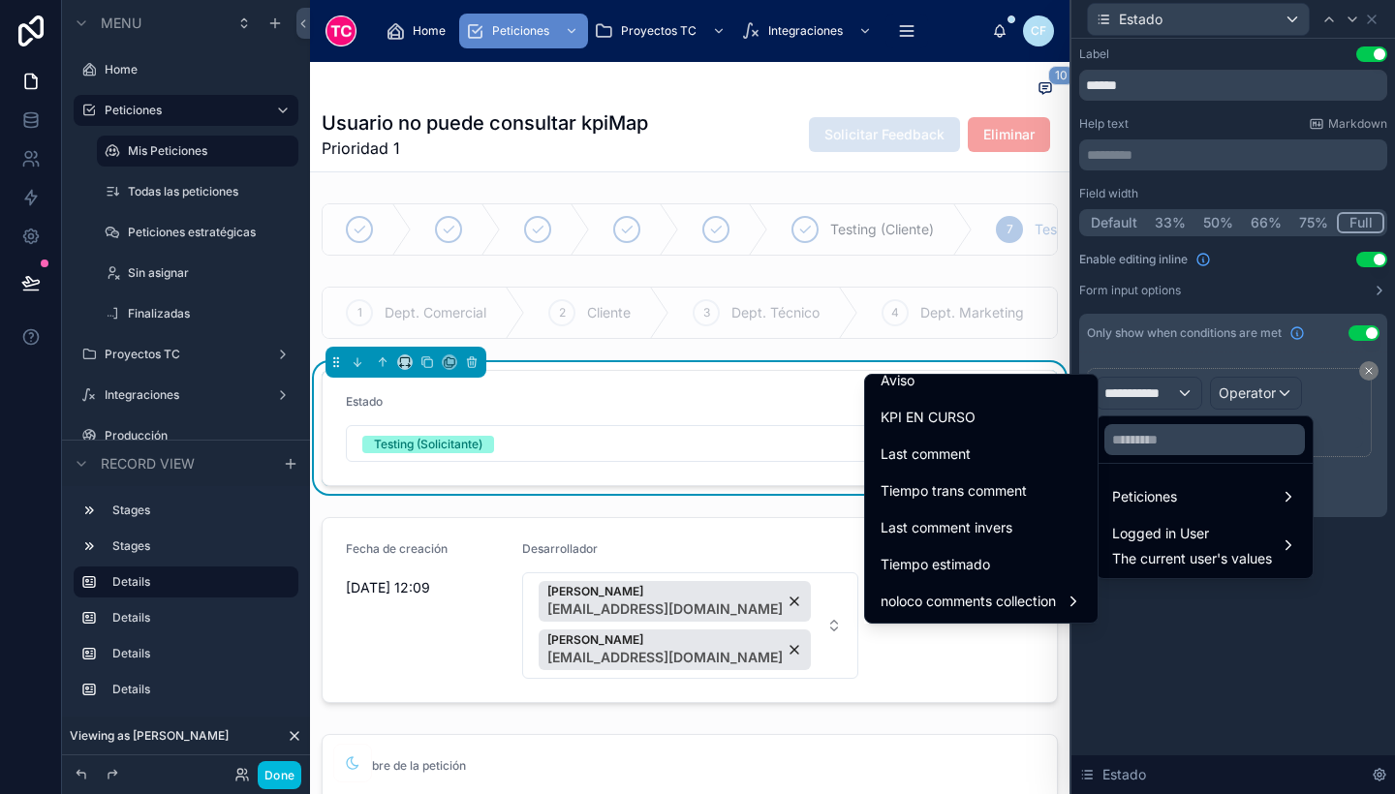
click at [975, 565] on div "Tiempo estimado" at bounding box center [982, 564] width 202 height 23
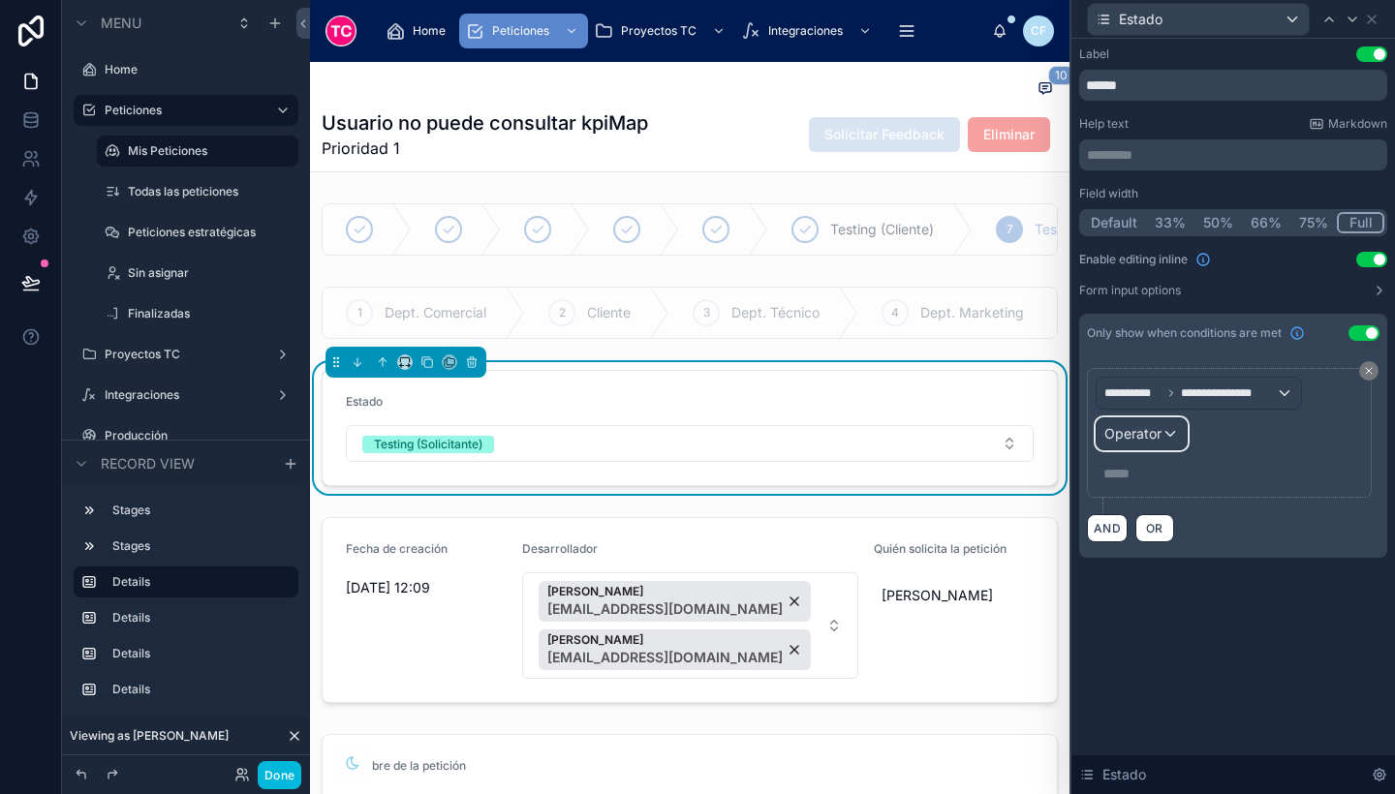
click at [1159, 450] on button "Operator" at bounding box center [1142, 434] width 92 height 33
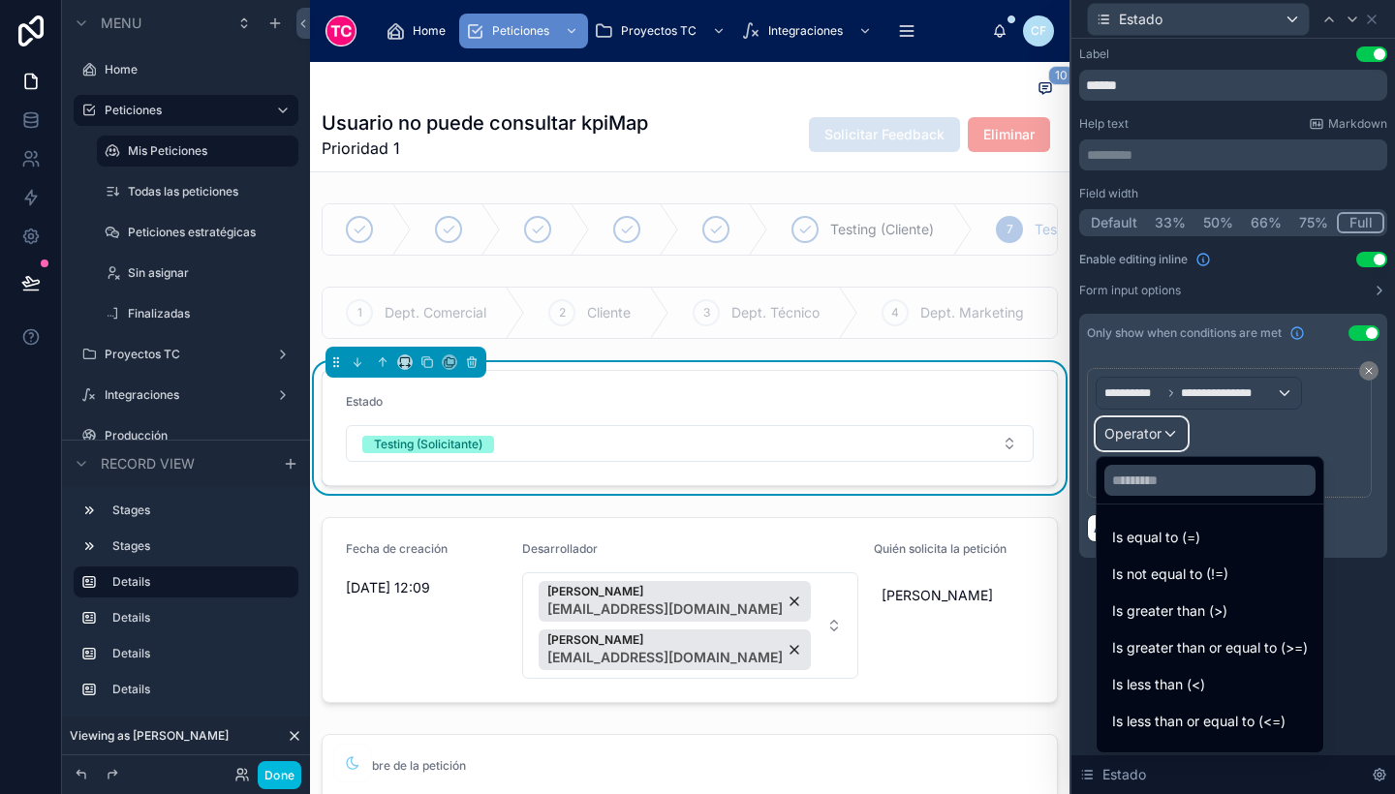
scroll to position [138, 0]
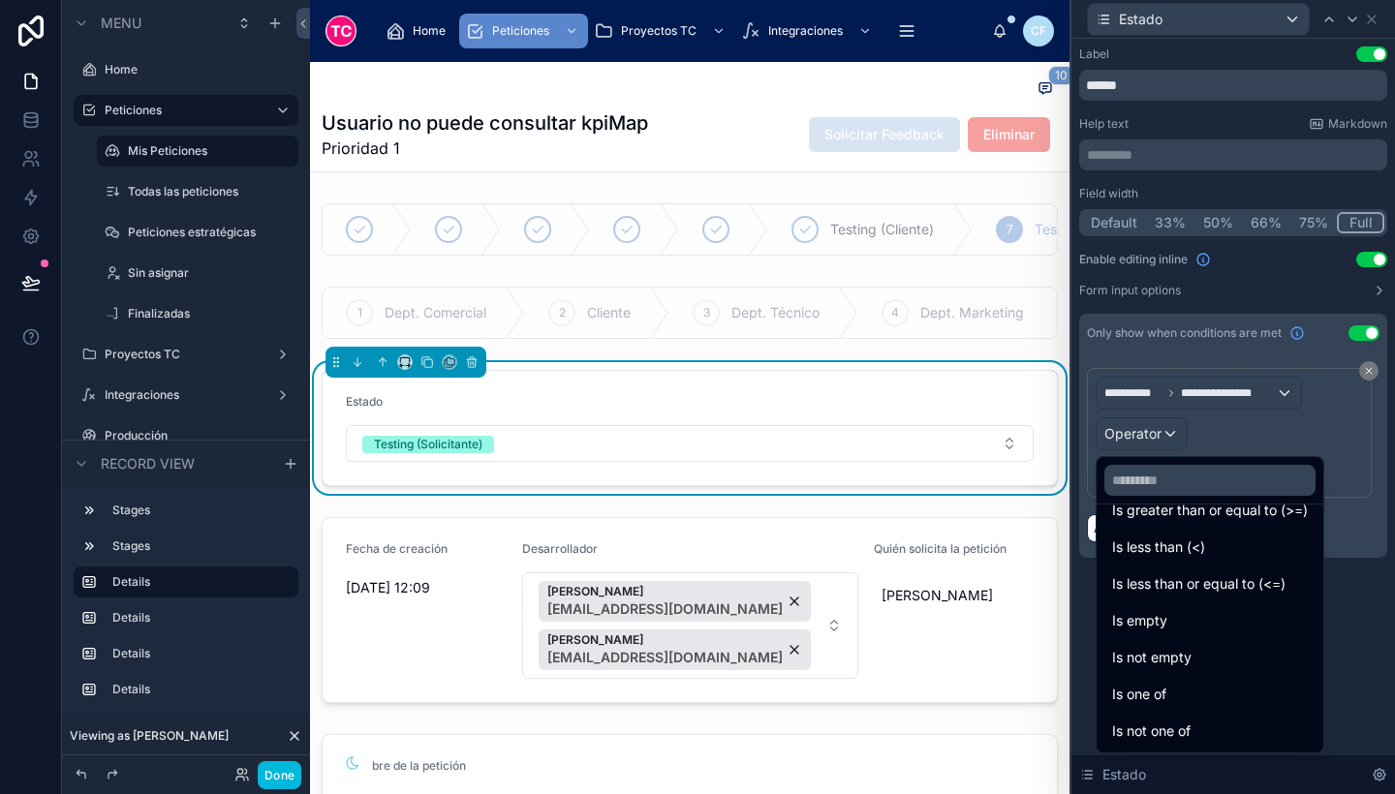
click at [1193, 657] on div "Is not empty" at bounding box center [1210, 657] width 196 height 23
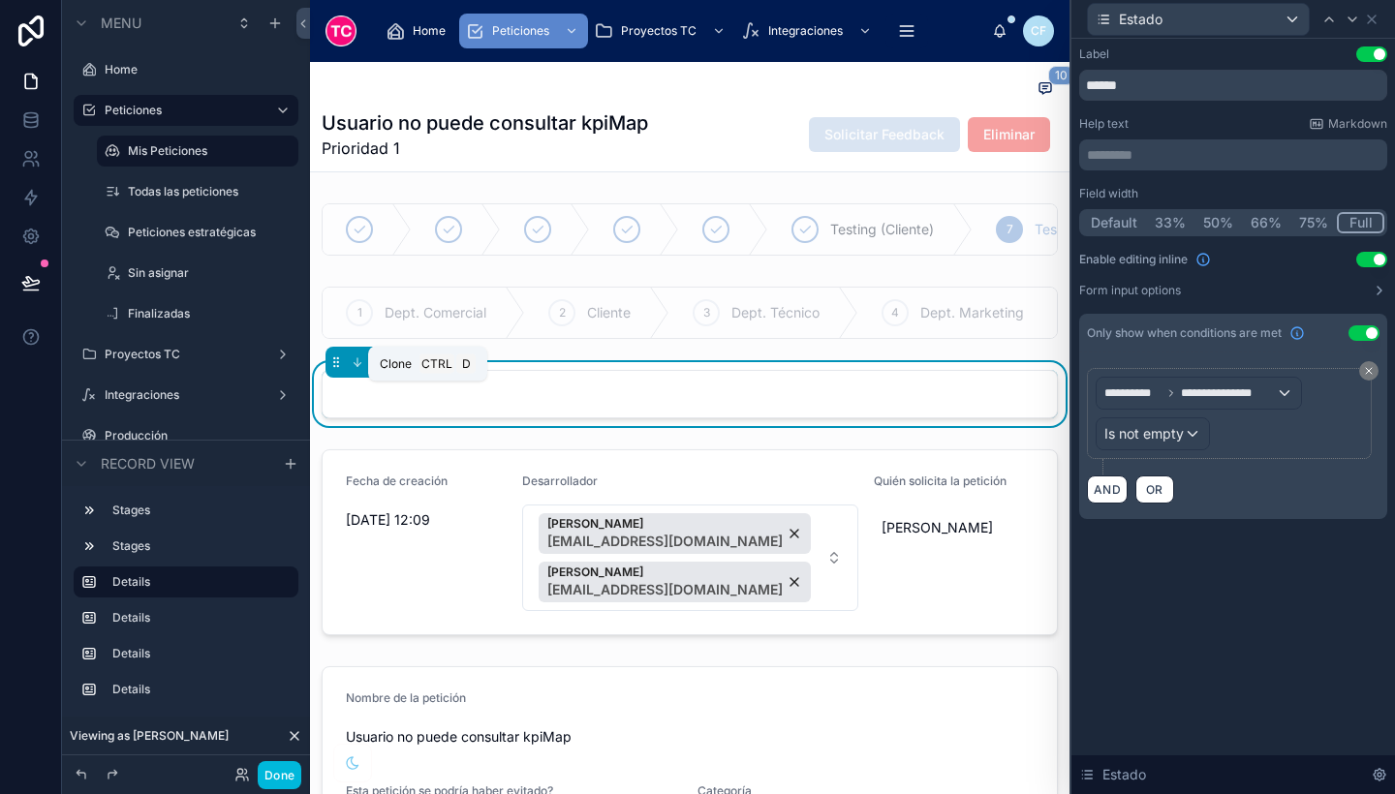
click at [433, 369] on icon at bounding box center [427, 363] width 14 height 14
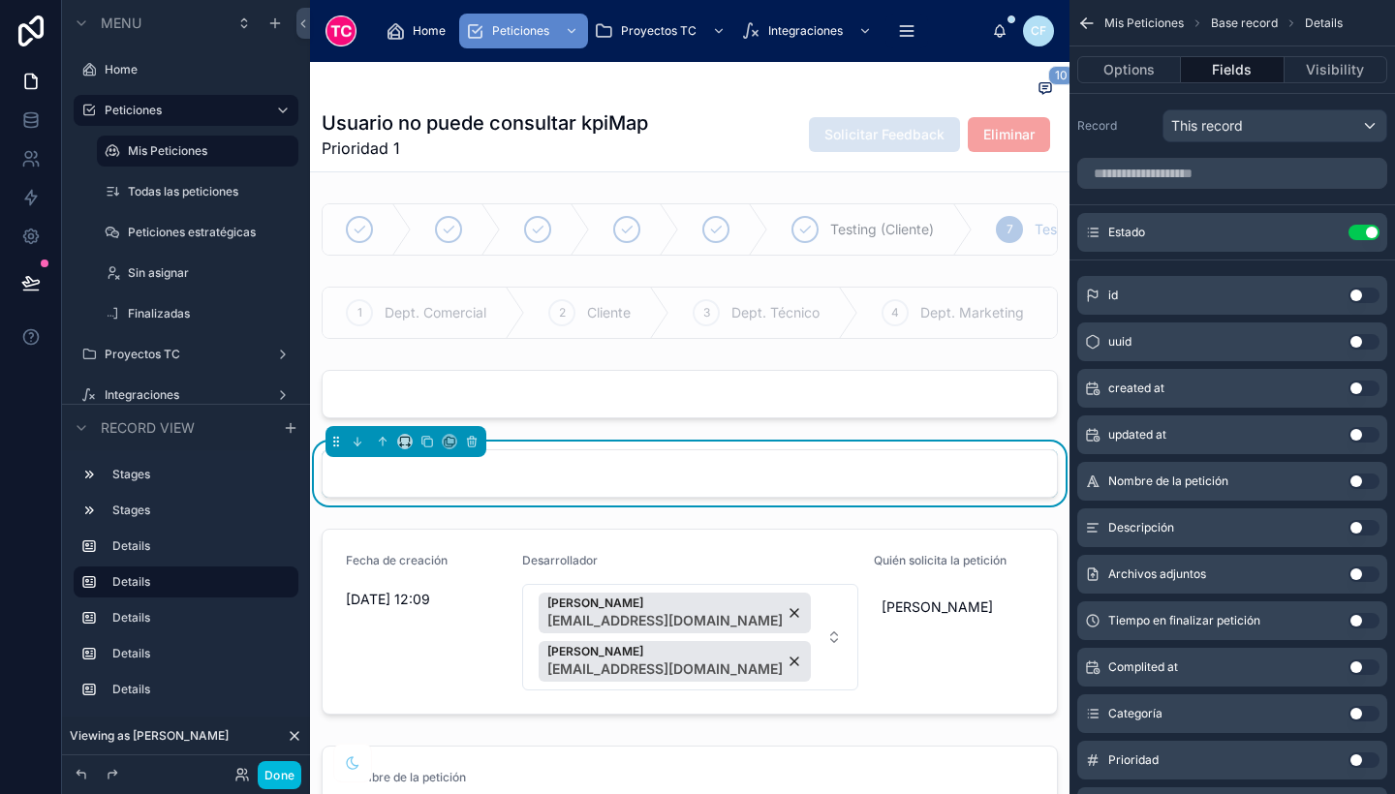
click at [701, 422] on div at bounding box center [690, 394] width 760 height 64
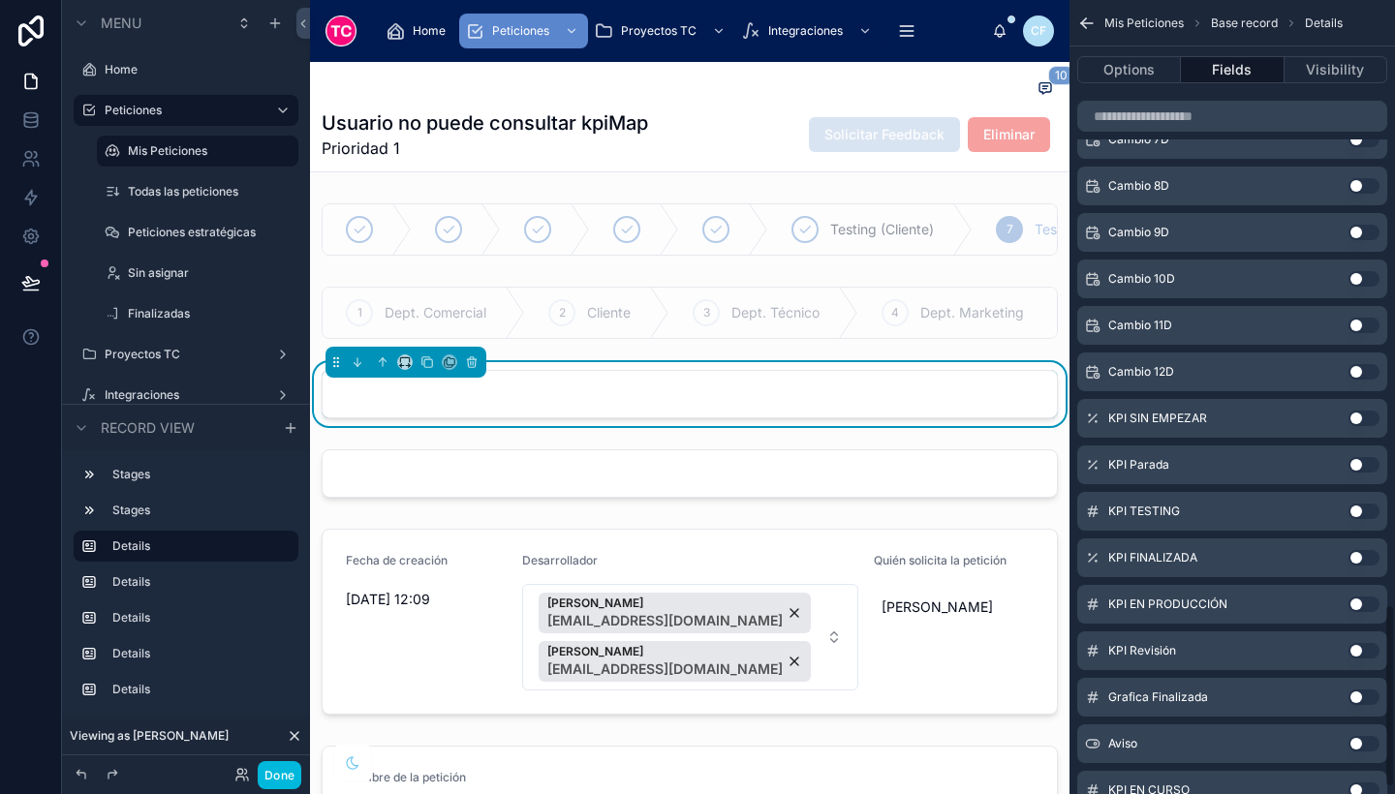
scroll to position [2644, 0]
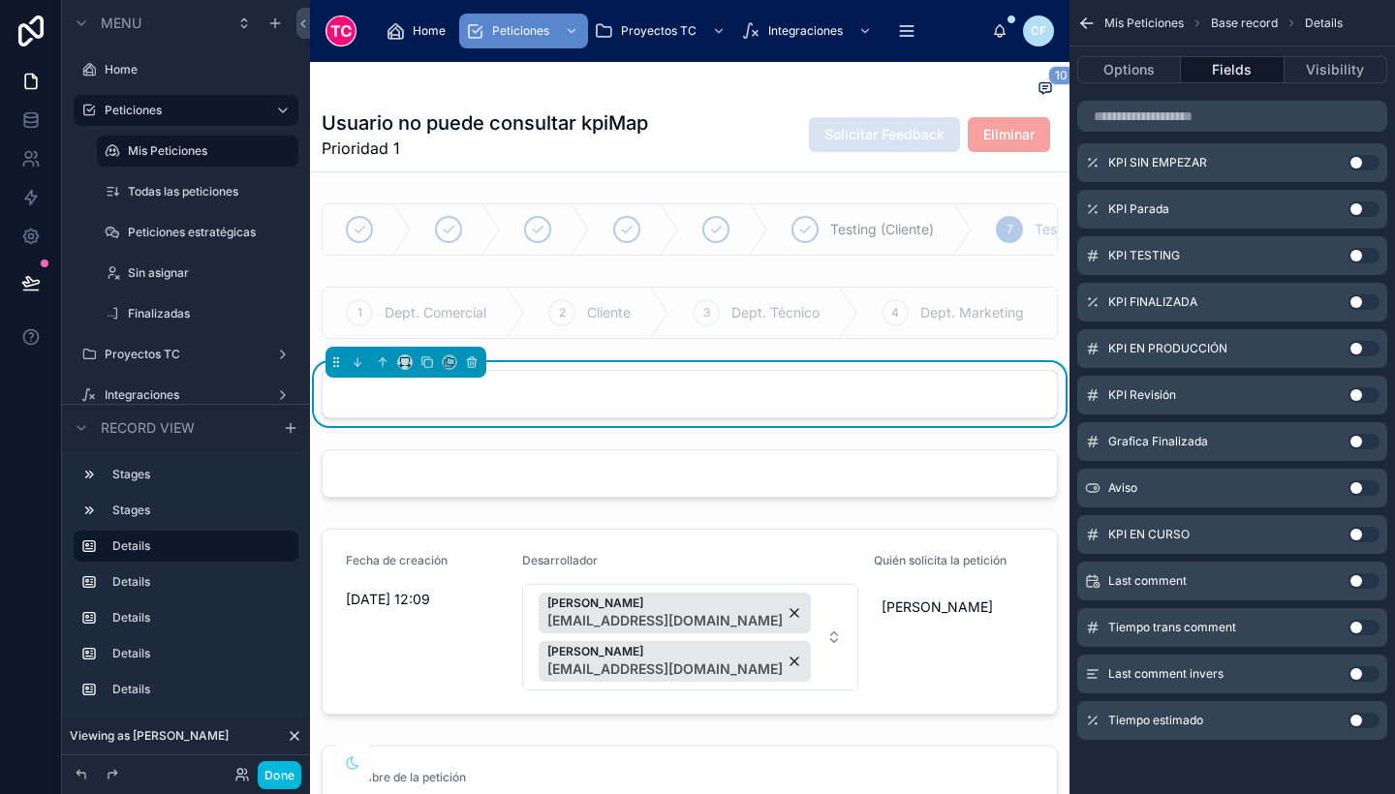
click at [1359, 722] on button "Use setting" at bounding box center [1364, 721] width 31 height 16
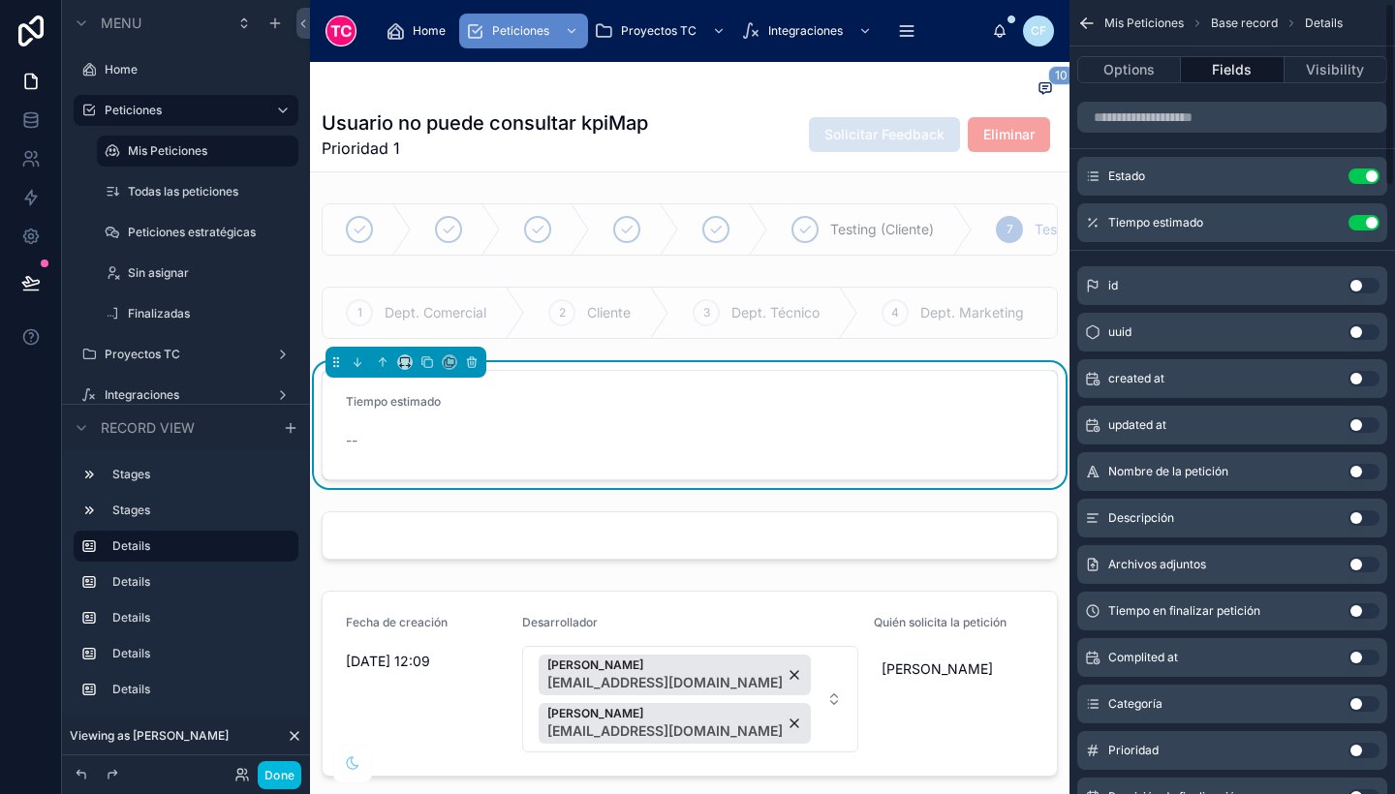
scroll to position [0, 0]
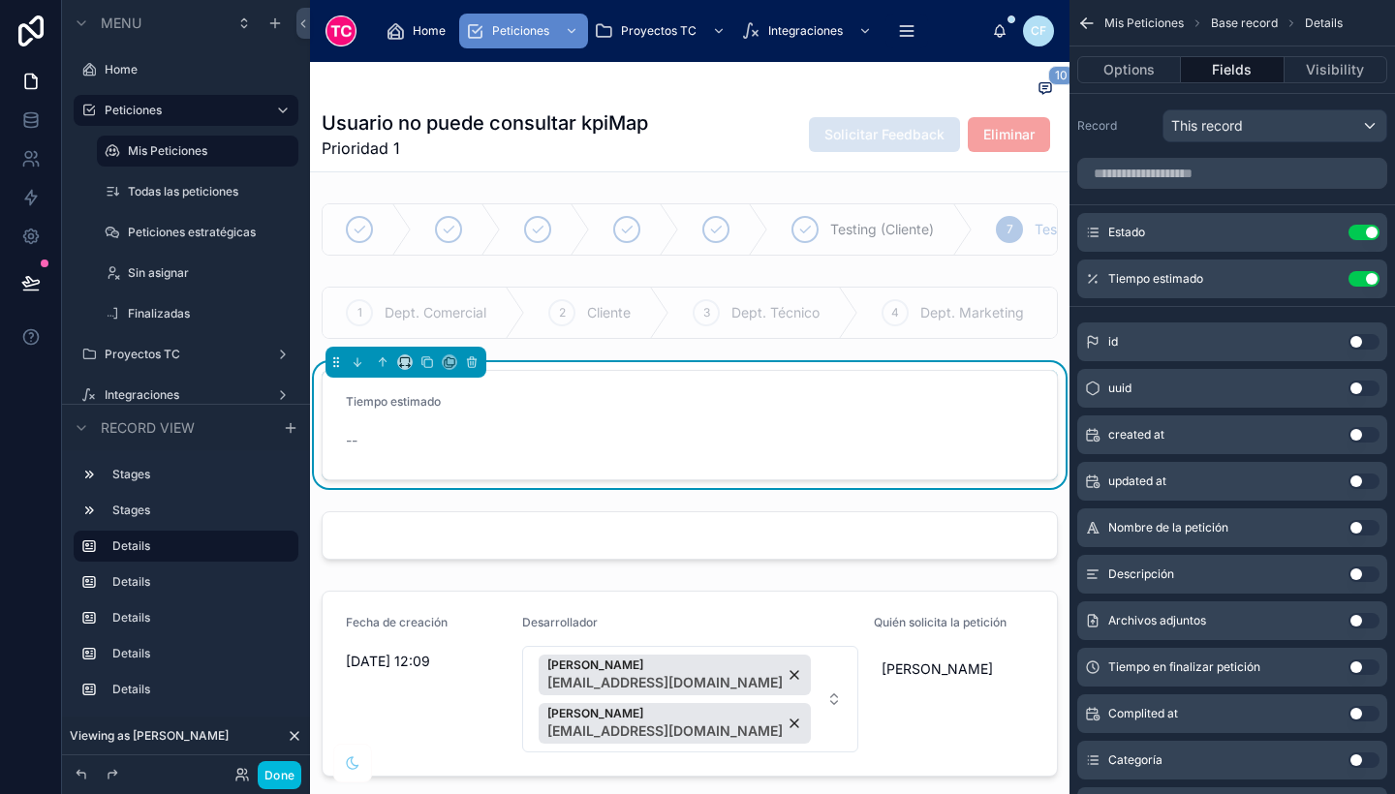
click at [0, 0] on icon "scrollable content" at bounding box center [0, 0] width 0 height 0
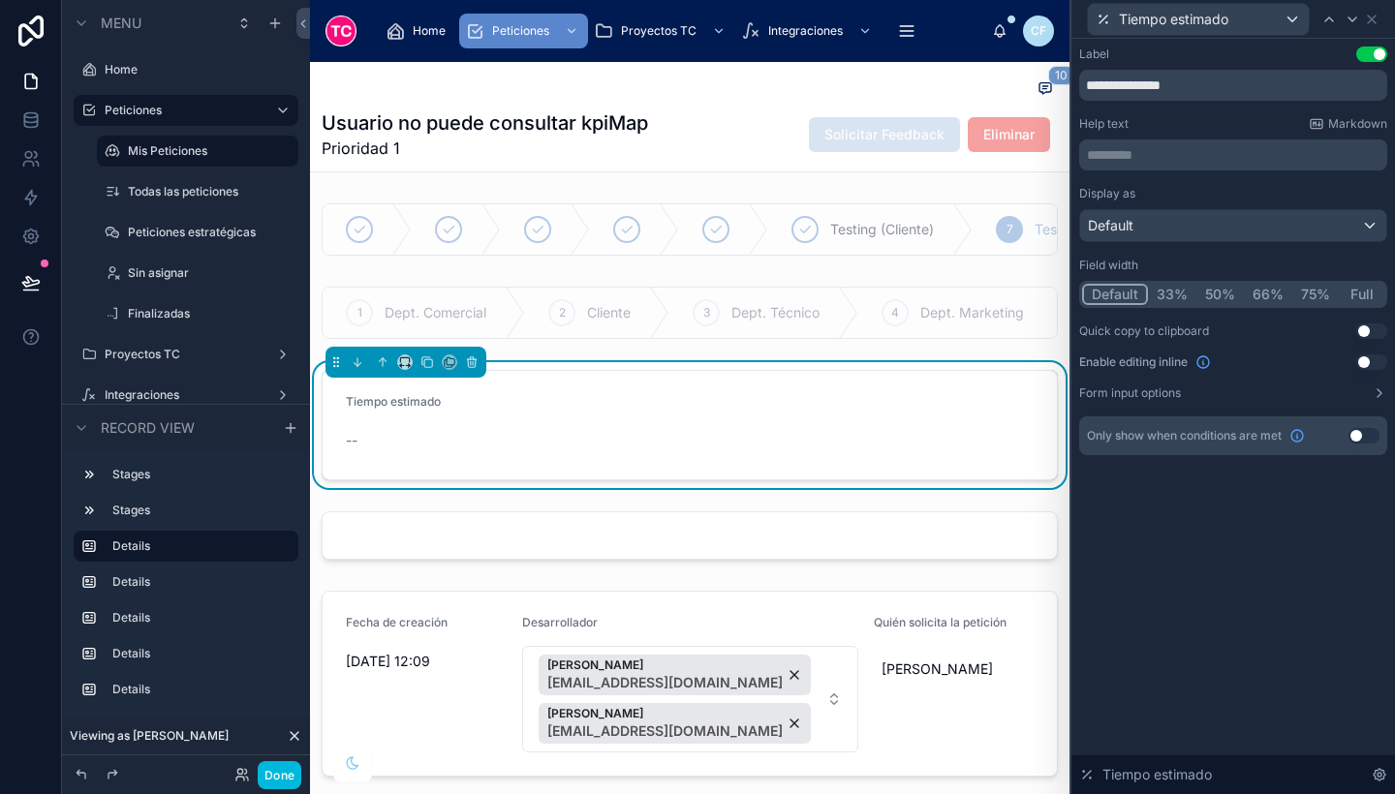
click at [1356, 435] on button "Use setting" at bounding box center [1364, 436] width 31 height 16
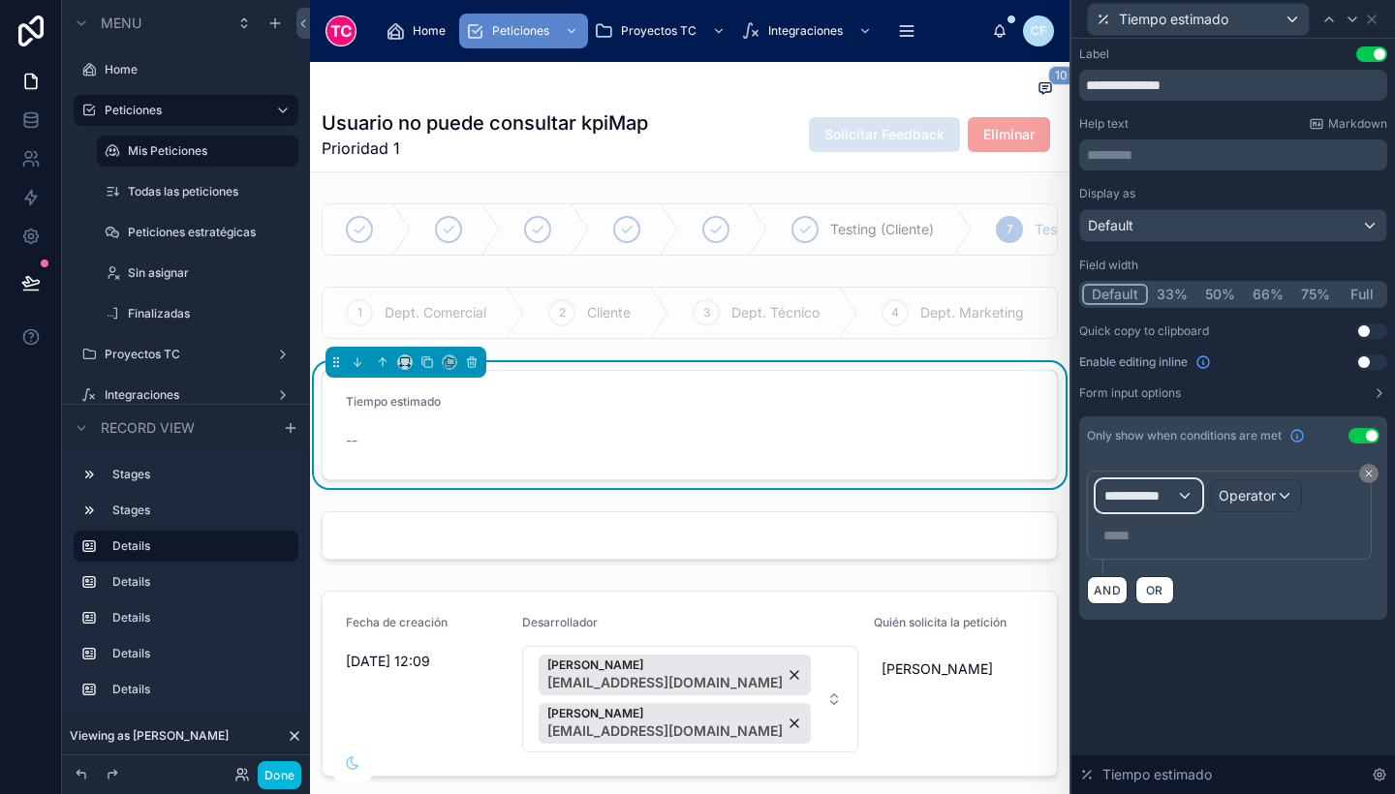
click at [1166, 492] on span "**********" at bounding box center [1140, 495] width 72 height 19
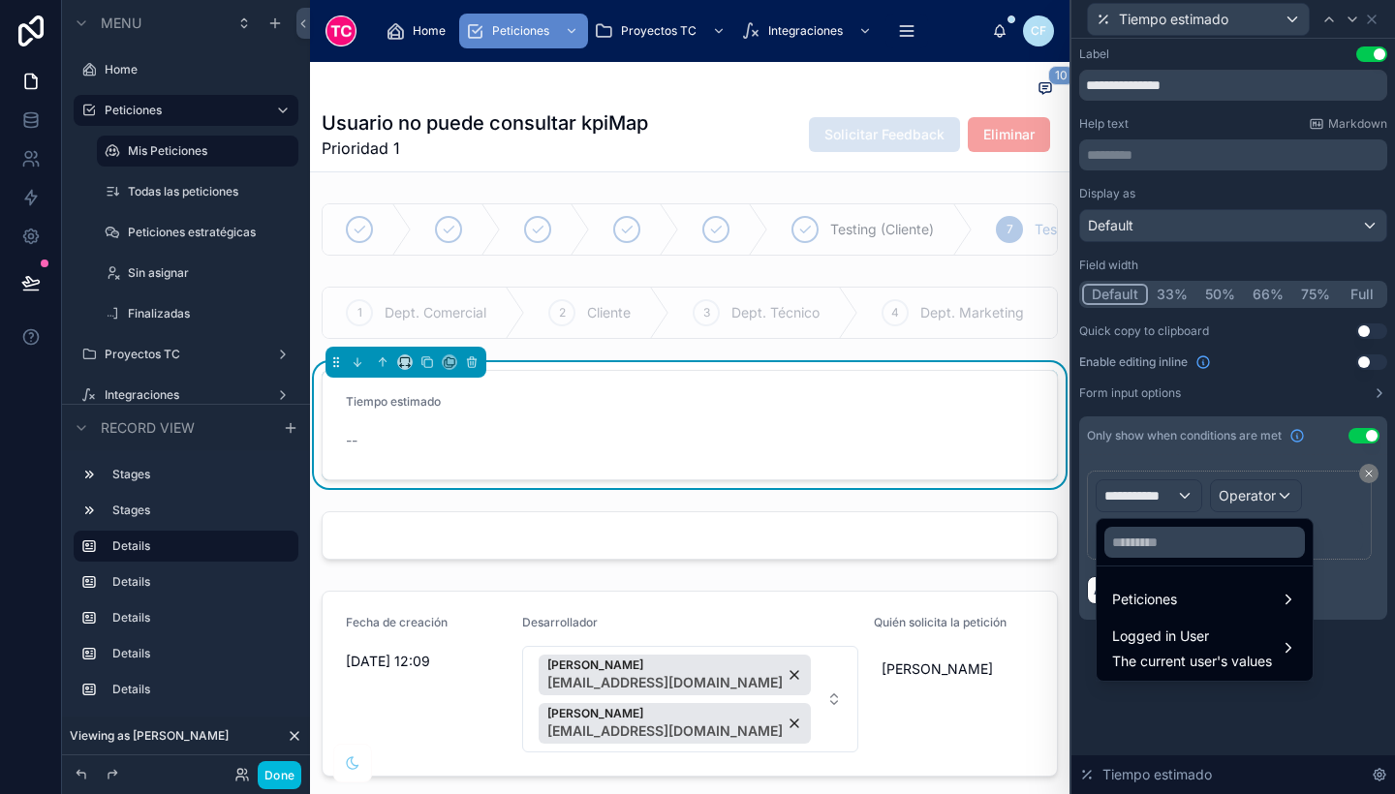
click at [1160, 601] on span "Peticiones" at bounding box center [1144, 599] width 65 height 23
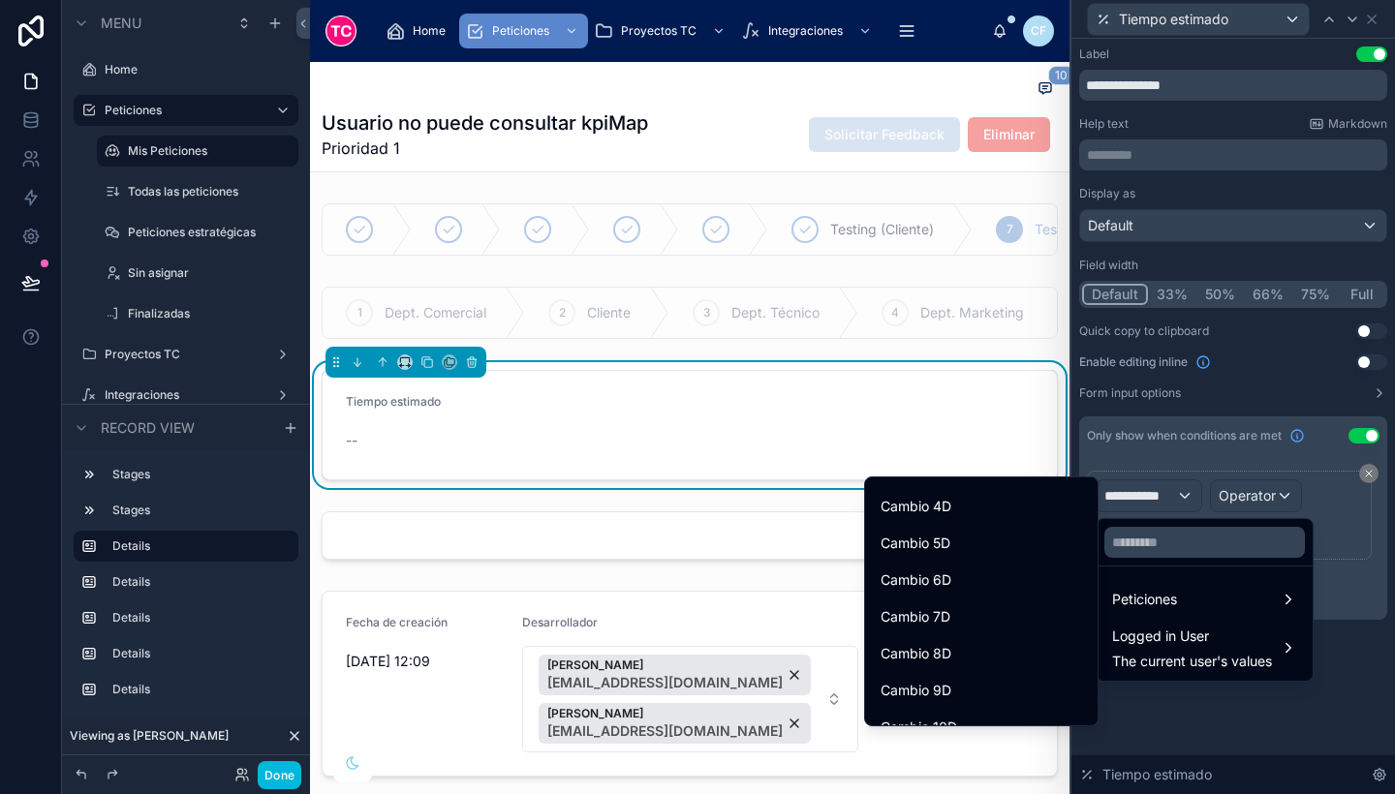
scroll to position [2298, 0]
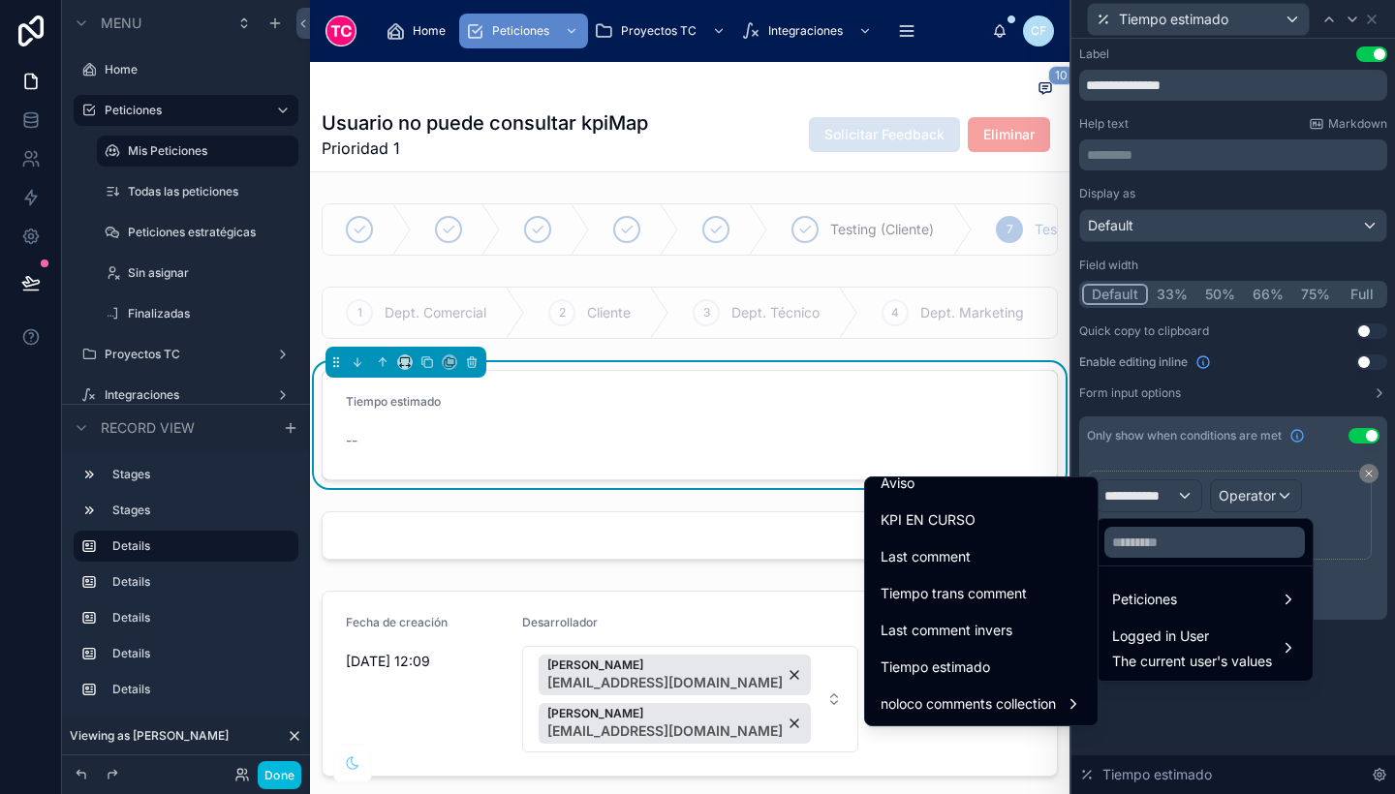
click at [963, 680] on div "Tiempo estimado" at bounding box center [981, 667] width 225 height 35
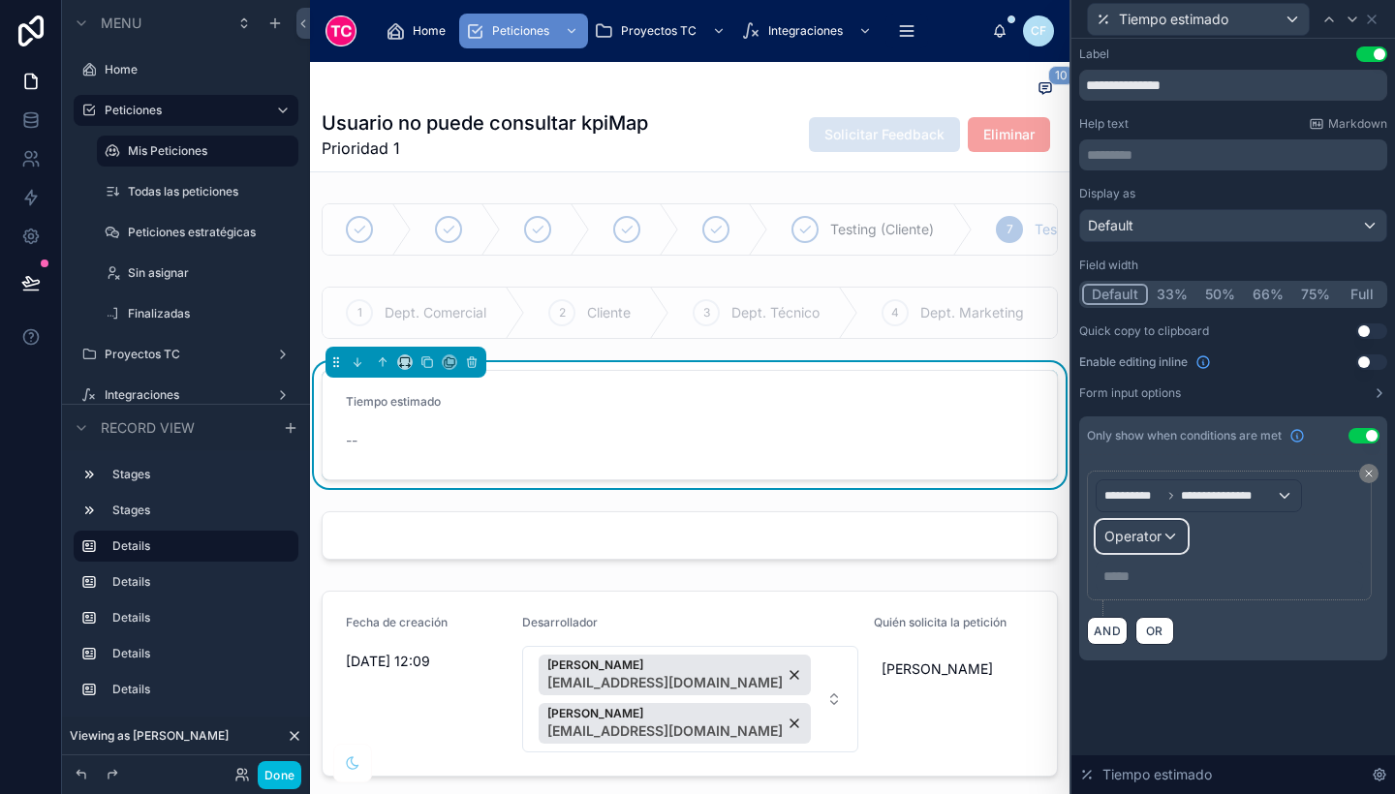
click at [1133, 543] on span "Operator" at bounding box center [1132, 536] width 57 height 16
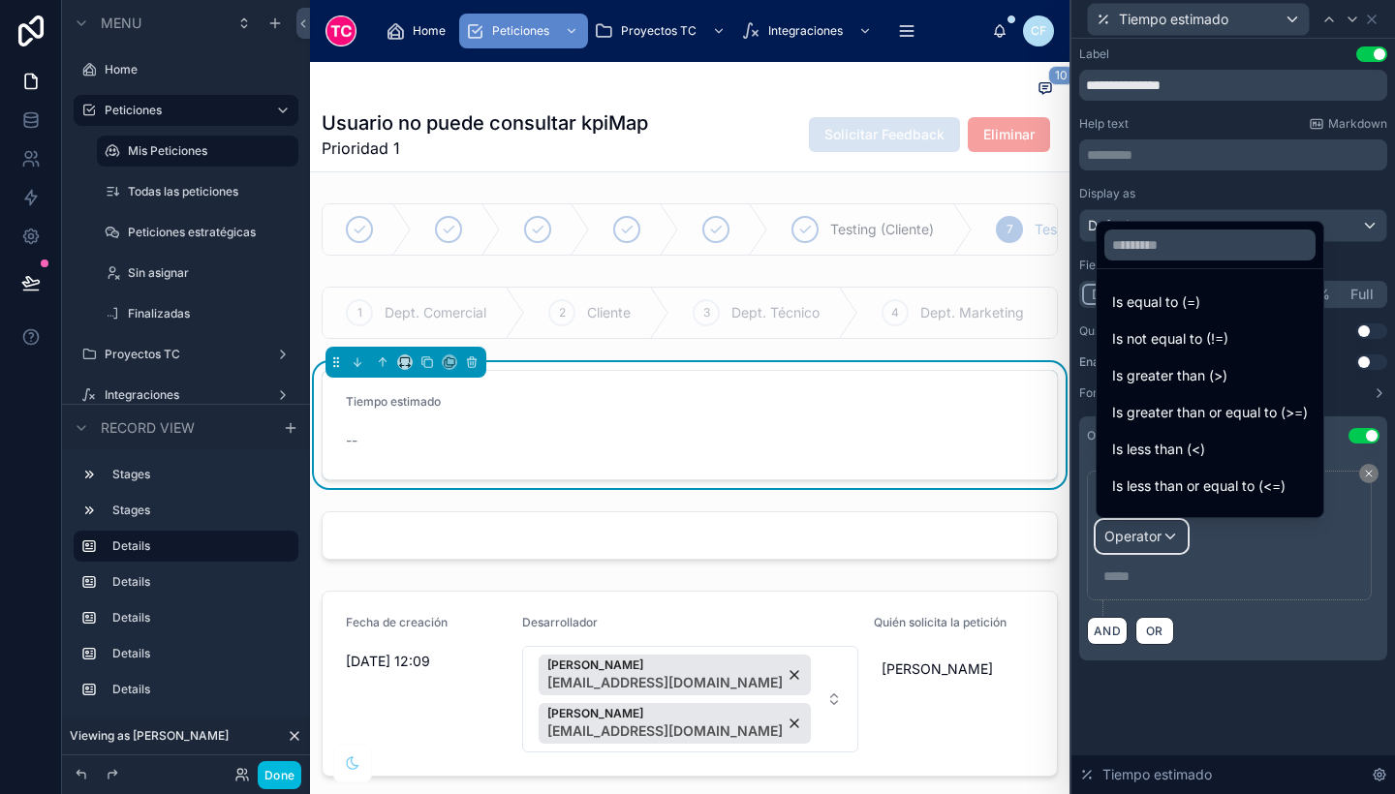
scroll to position [138, 0]
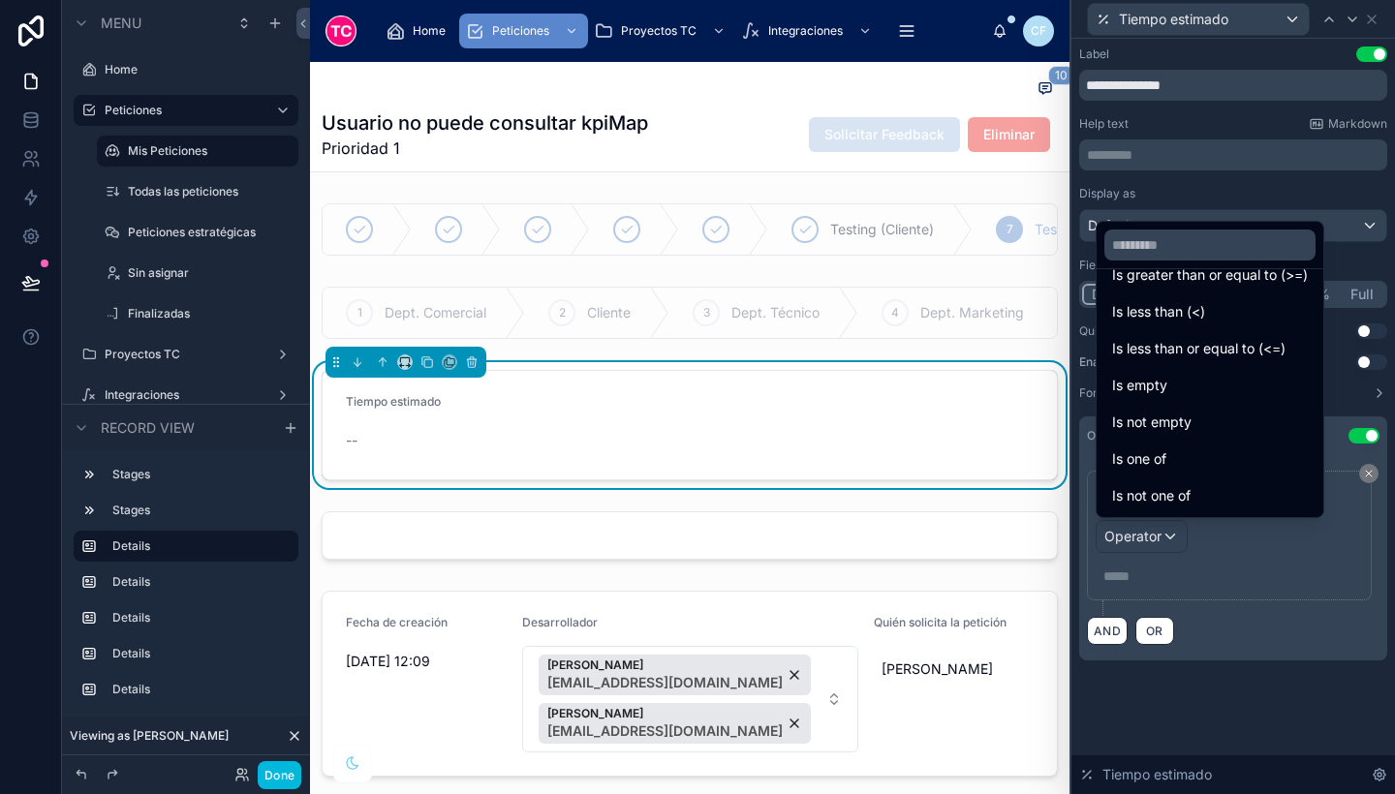
click at [1198, 389] on div "Is empty" at bounding box center [1210, 385] width 196 height 23
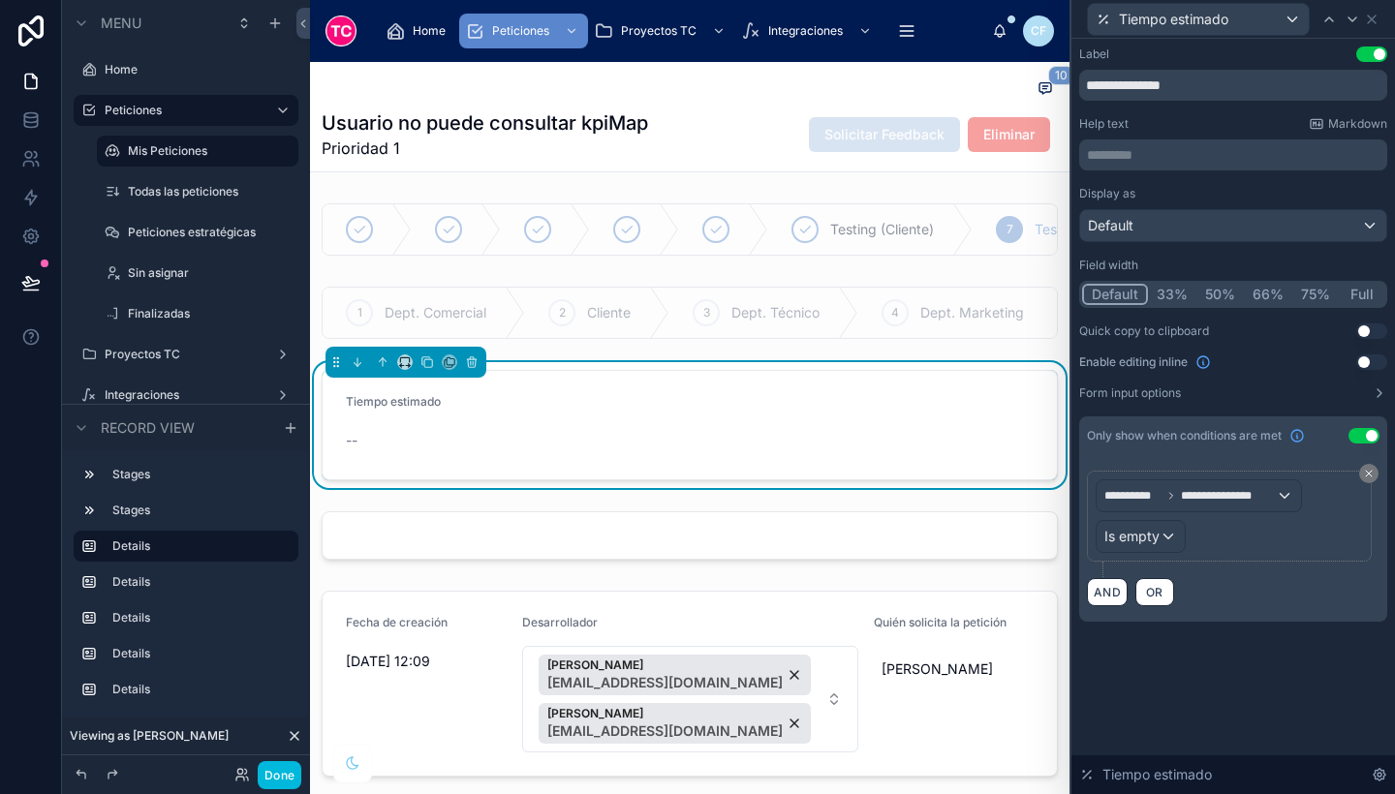
click at [1198, 663] on div "**********" at bounding box center [1233, 354] width 324 height 630
click at [1361, 297] on button "Full" at bounding box center [1362, 294] width 46 height 21
click at [1358, 361] on button "Use setting" at bounding box center [1371, 363] width 31 height 16
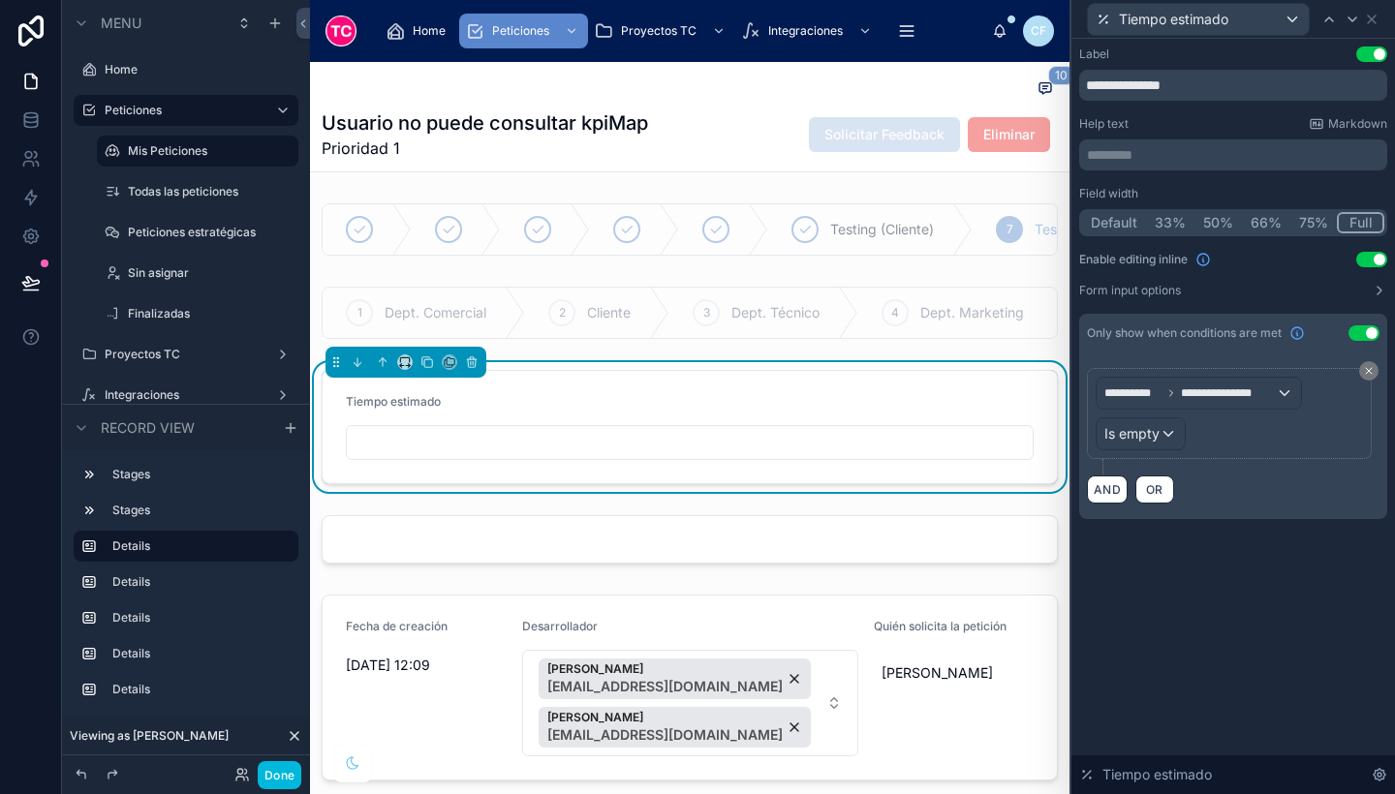
click at [1008, 565] on div at bounding box center [690, 540] width 760 height 64
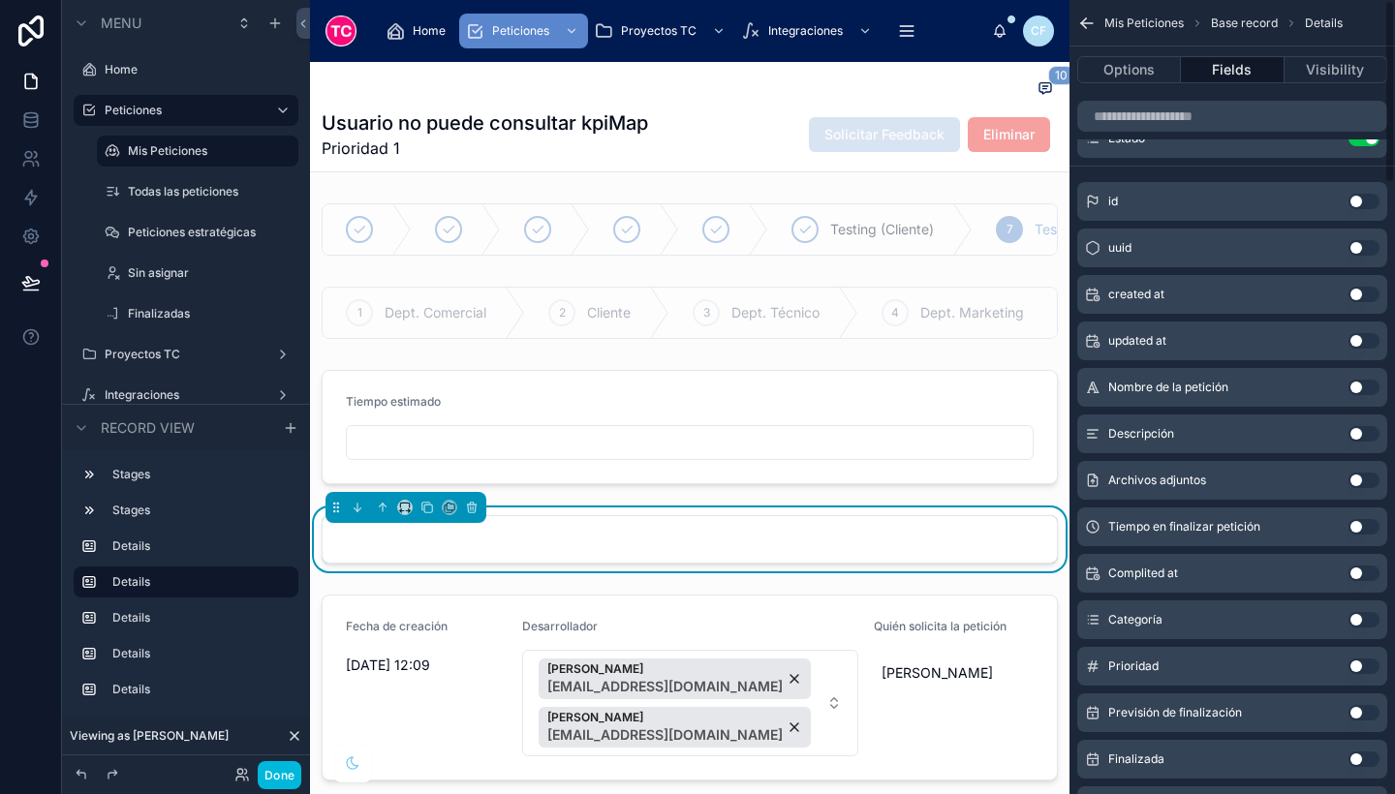
scroll to position [0, 0]
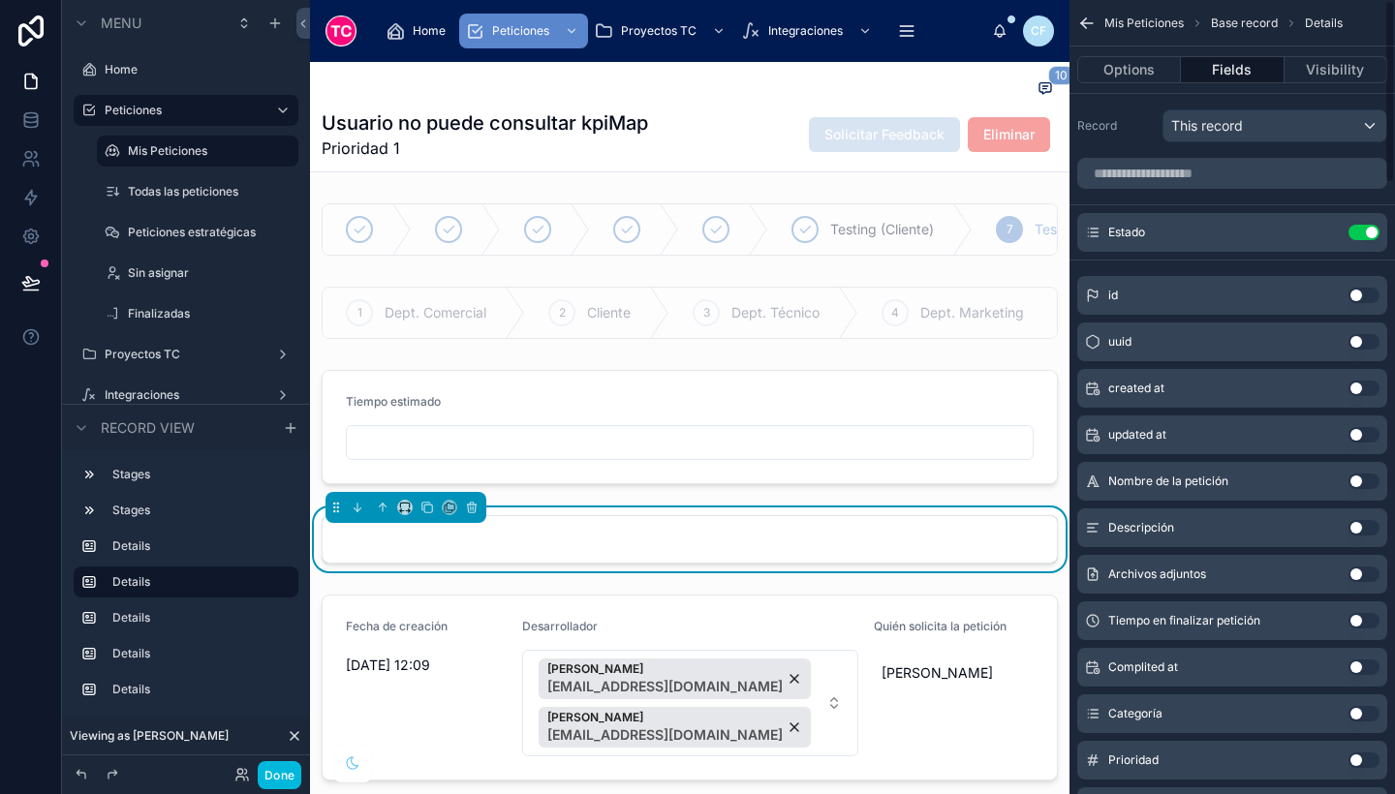
click at [0, 0] on icon "scrollable content" at bounding box center [0, 0] width 0 height 0
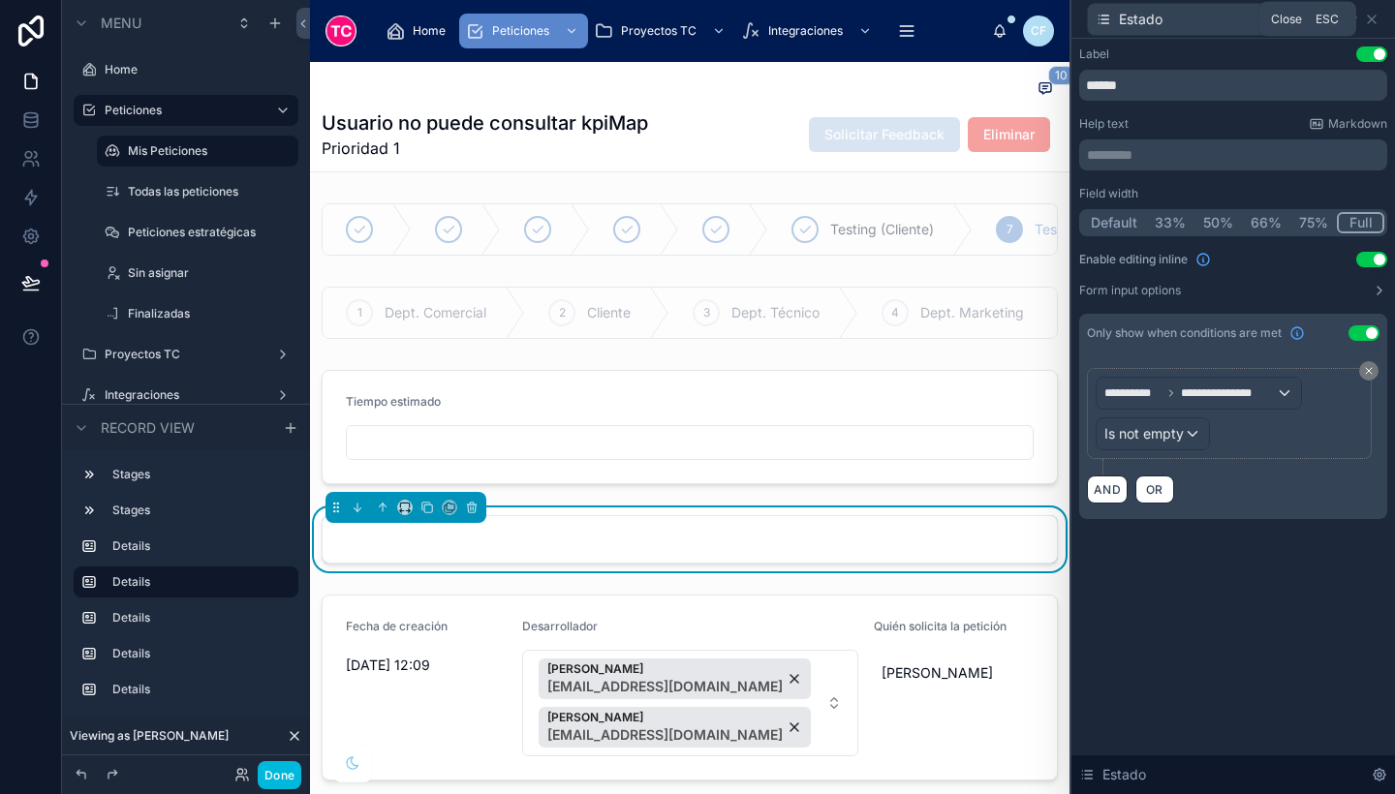
click at [1371, 16] on icon at bounding box center [1372, 20] width 16 height 16
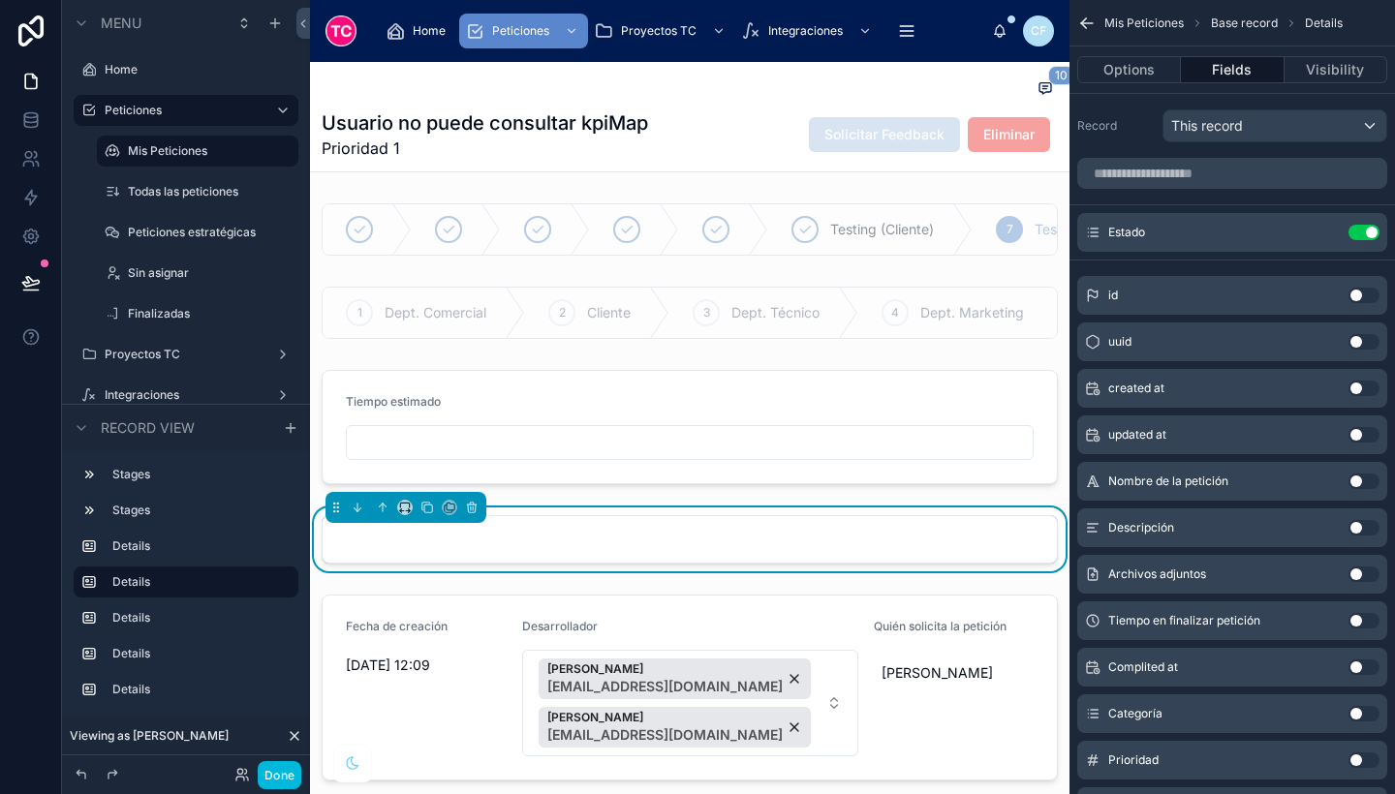
click at [855, 423] on div at bounding box center [690, 427] width 760 height 130
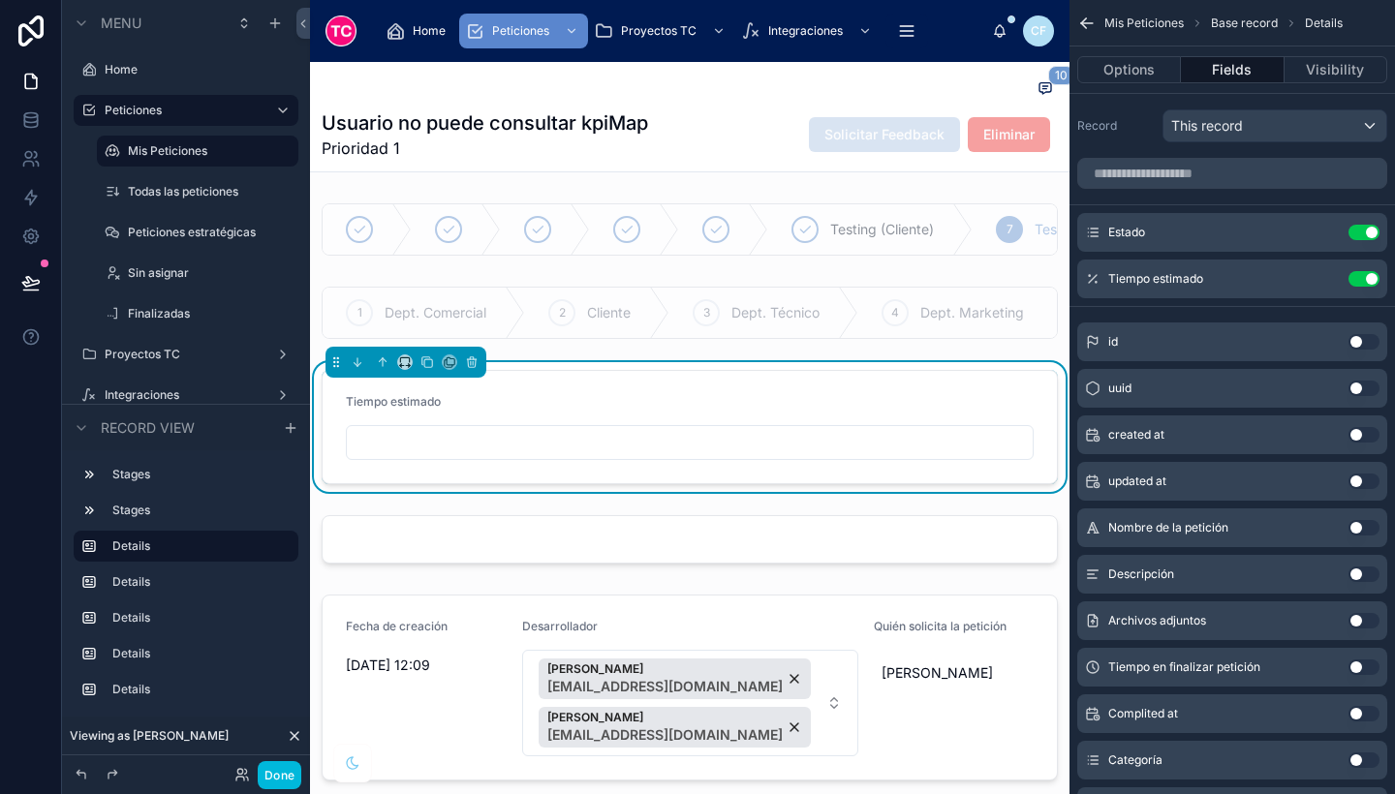
click at [1369, 229] on button "Use setting" at bounding box center [1364, 233] width 31 height 16
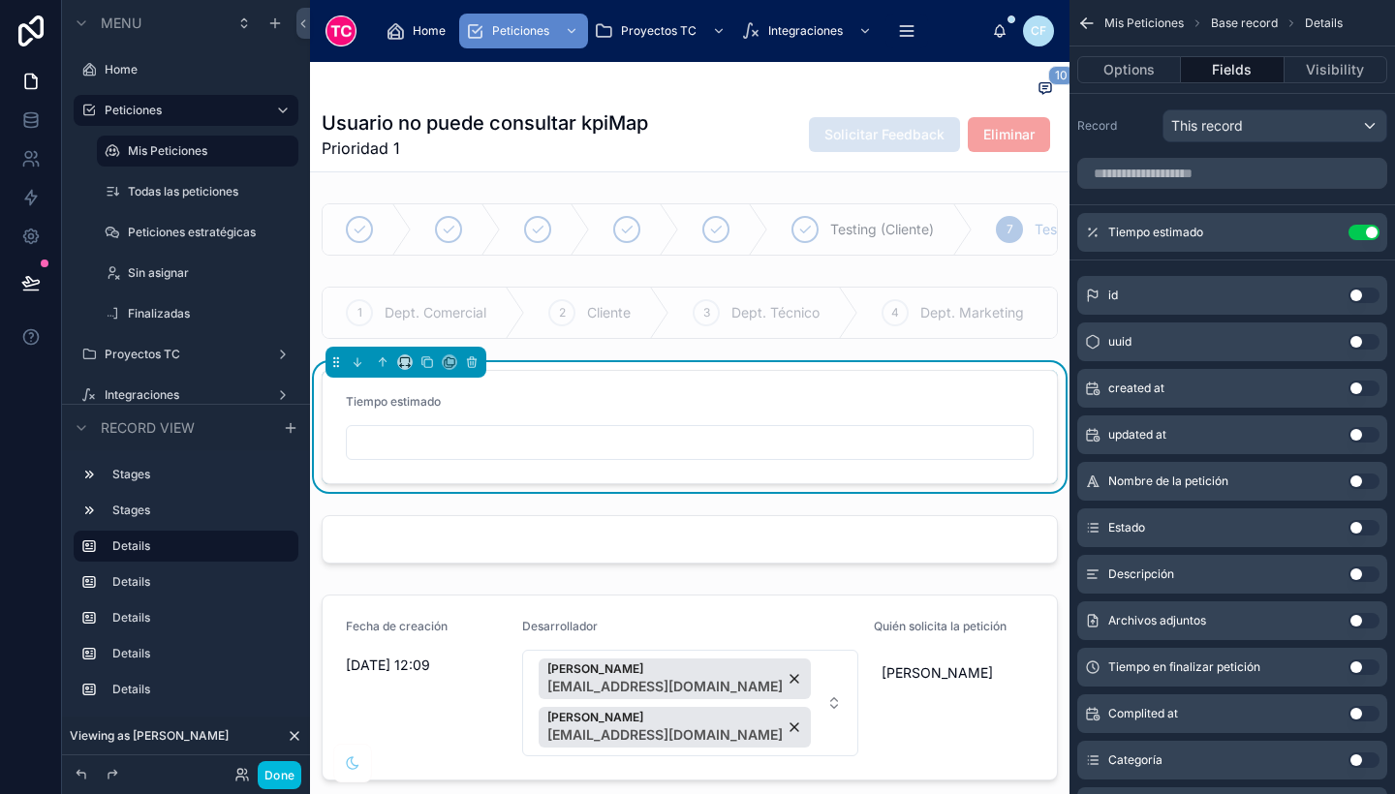
click at [801, 556] on div at bounding box center [690, 540] width 760 height 64
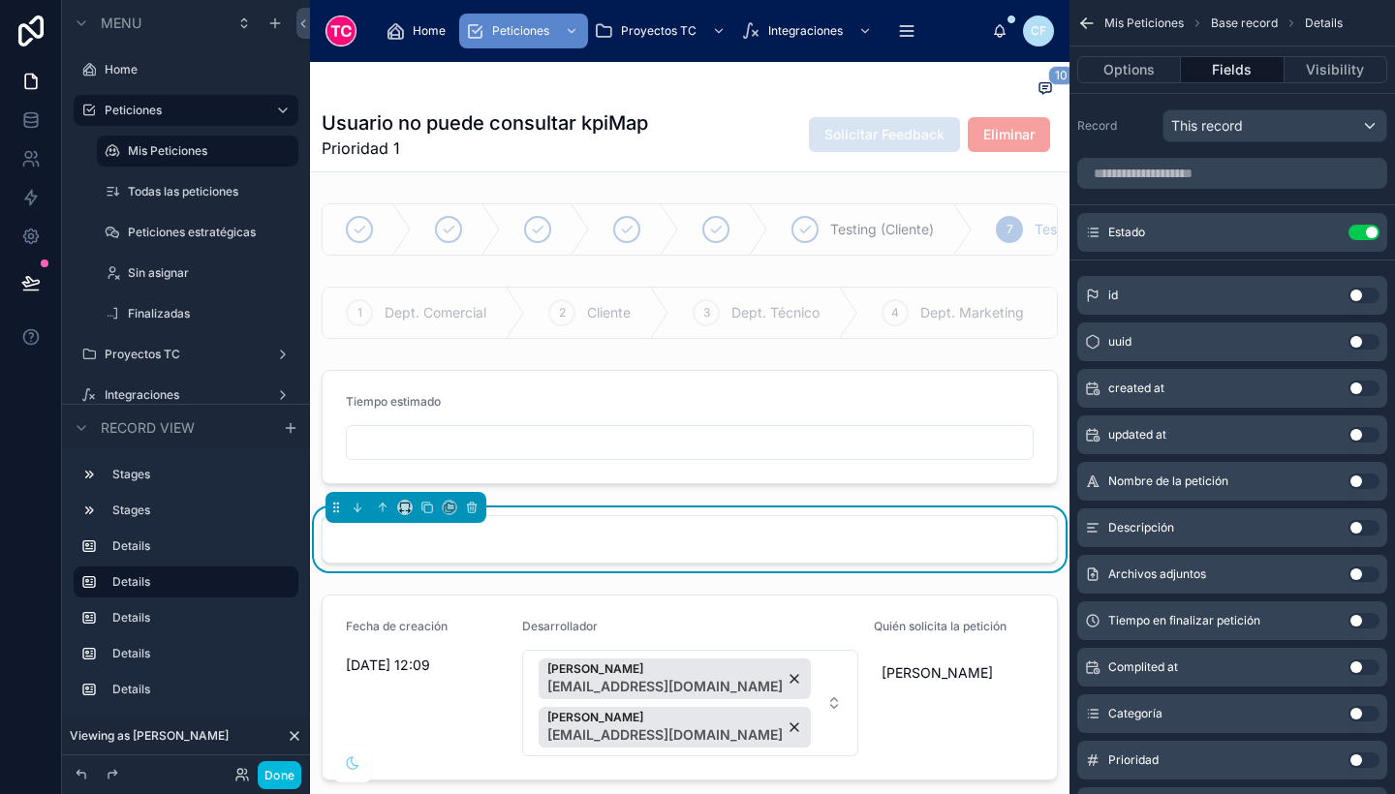
click at [826, 452] on div at bounding box center [690, 427] width 760 height 130
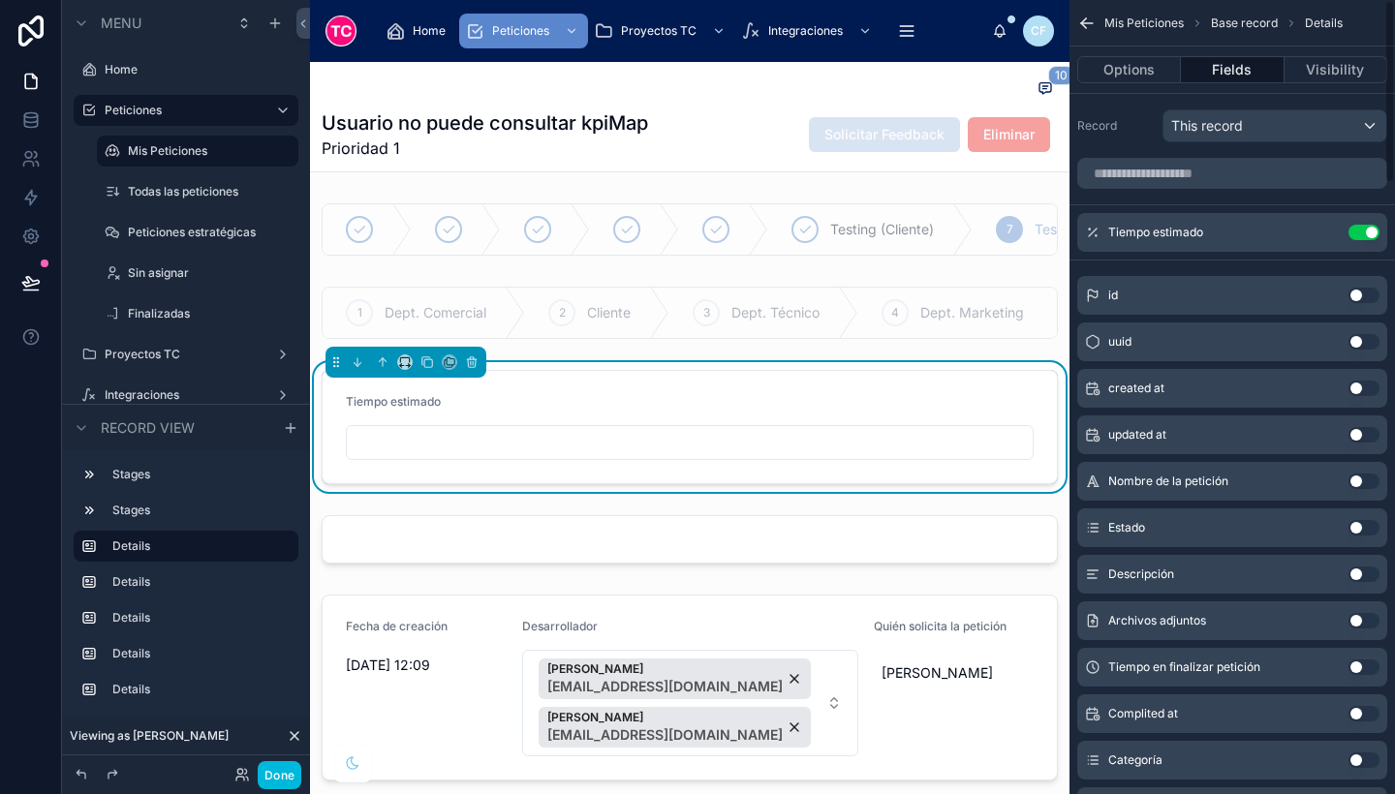
click at [885, 566] on div at bounding box center [690, 540] width 760 height 64
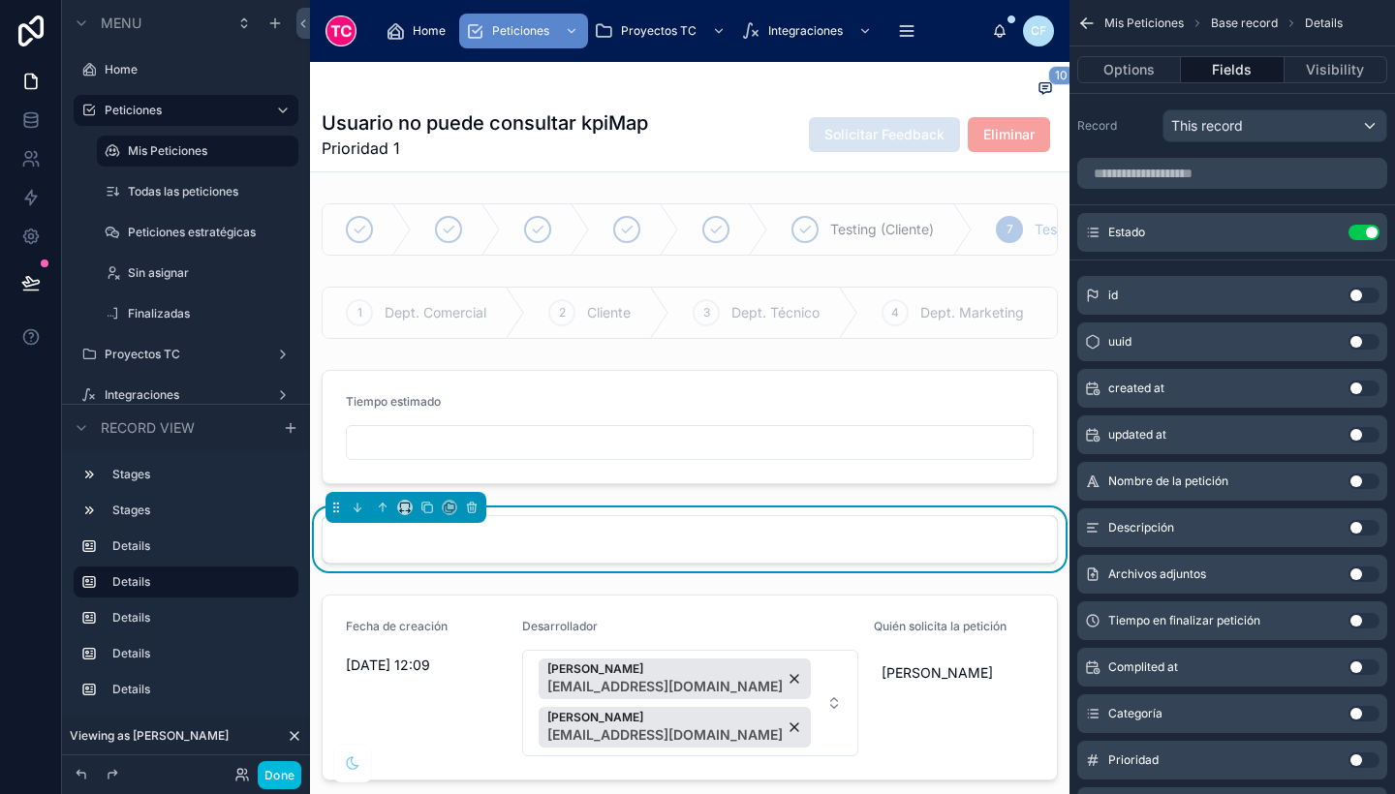
click at [0, 0] on button "scrollable content" at bounding box center [0, 0] width 0 height 0
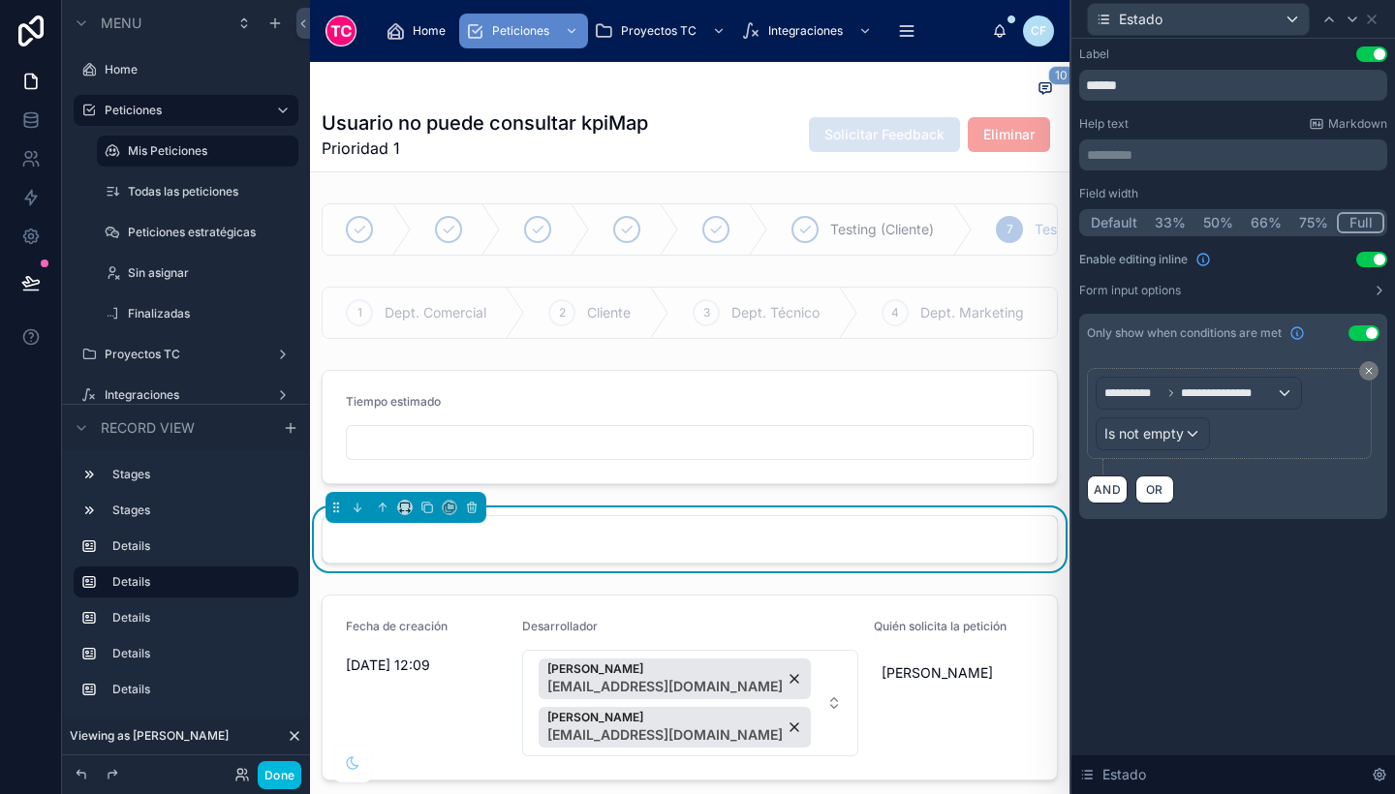
click at [947, 445] on div at bounding box center [690, 427] width 760 height 130
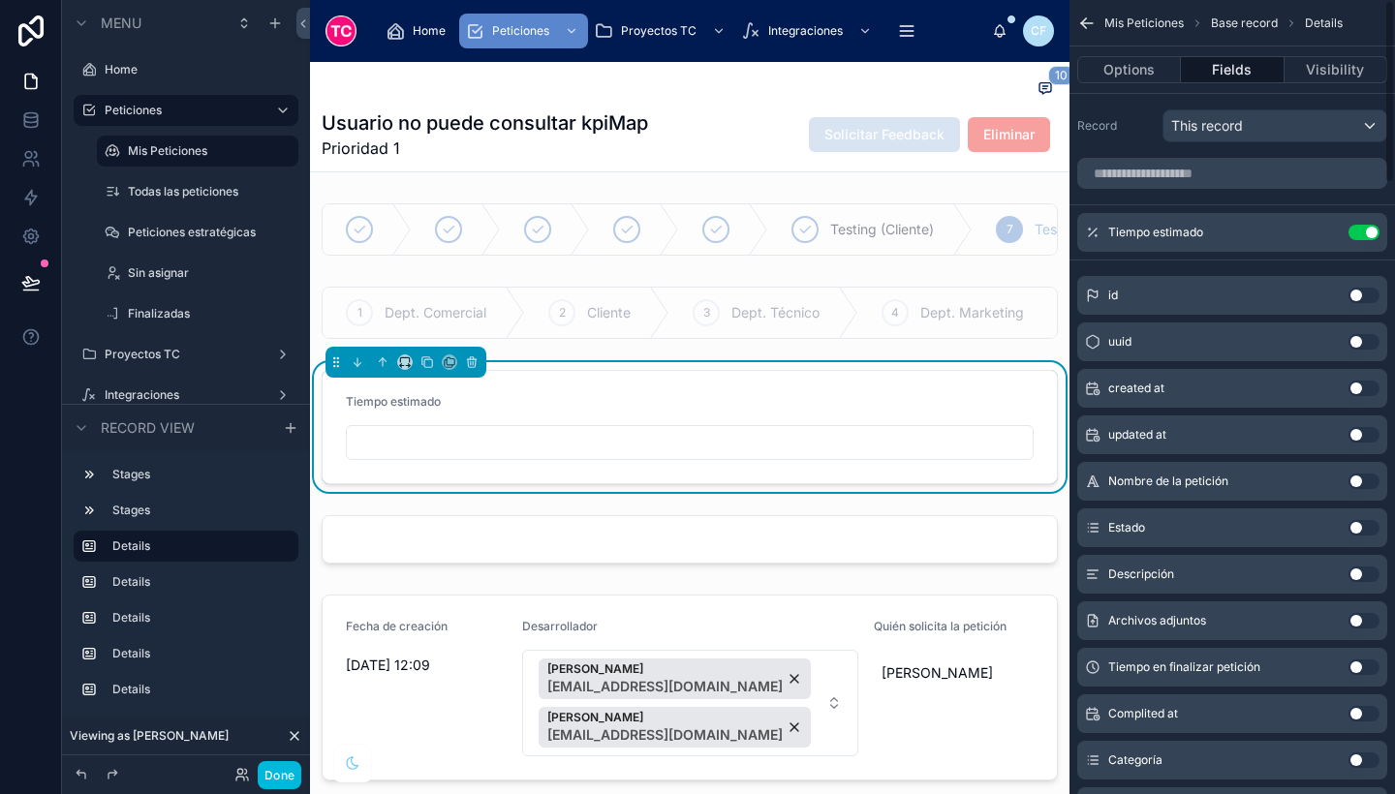
click at [1324, 69] on button "Visibility" at bounding box center [1336, 69] width 103 height 27
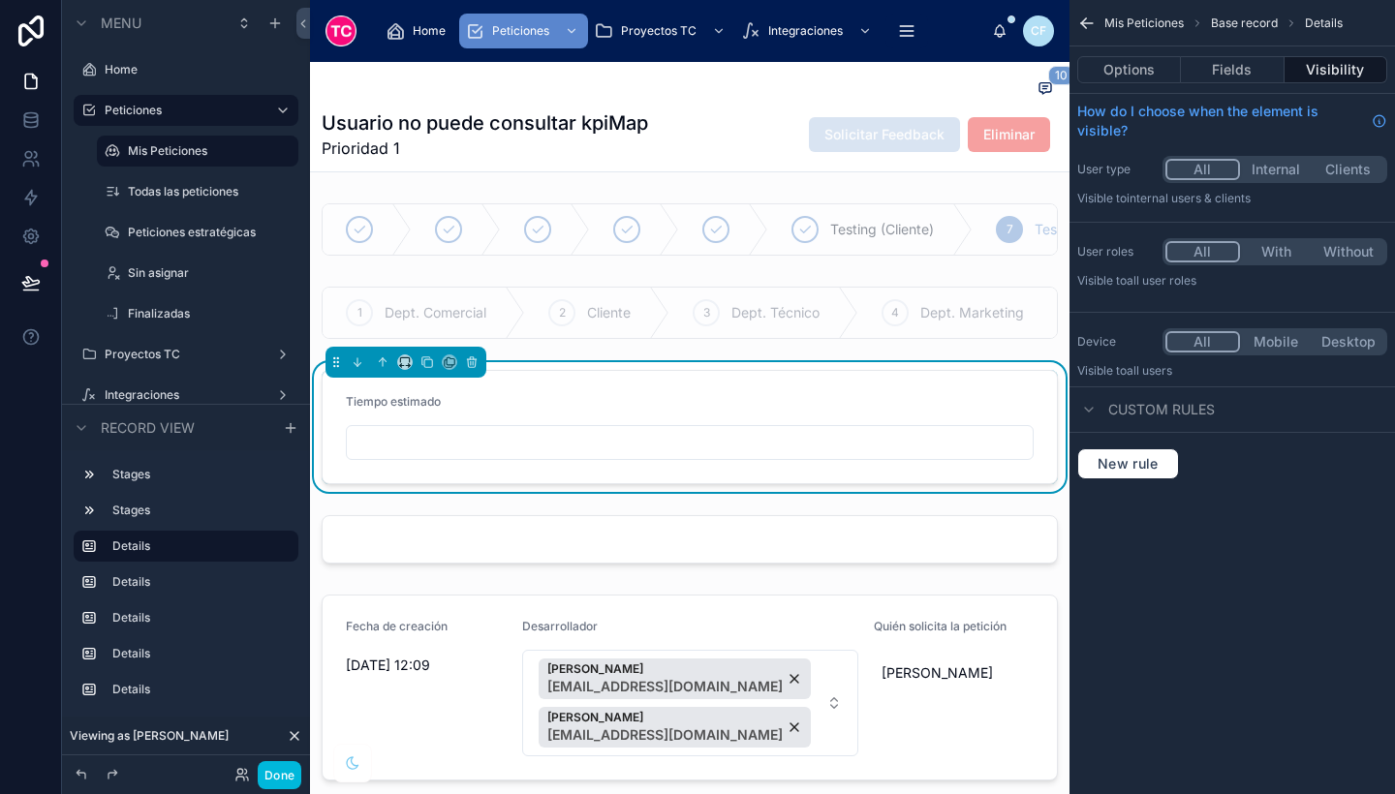
click at [1257, 258] on button "With" at bounding box center [1276, 251] width 73 height 21
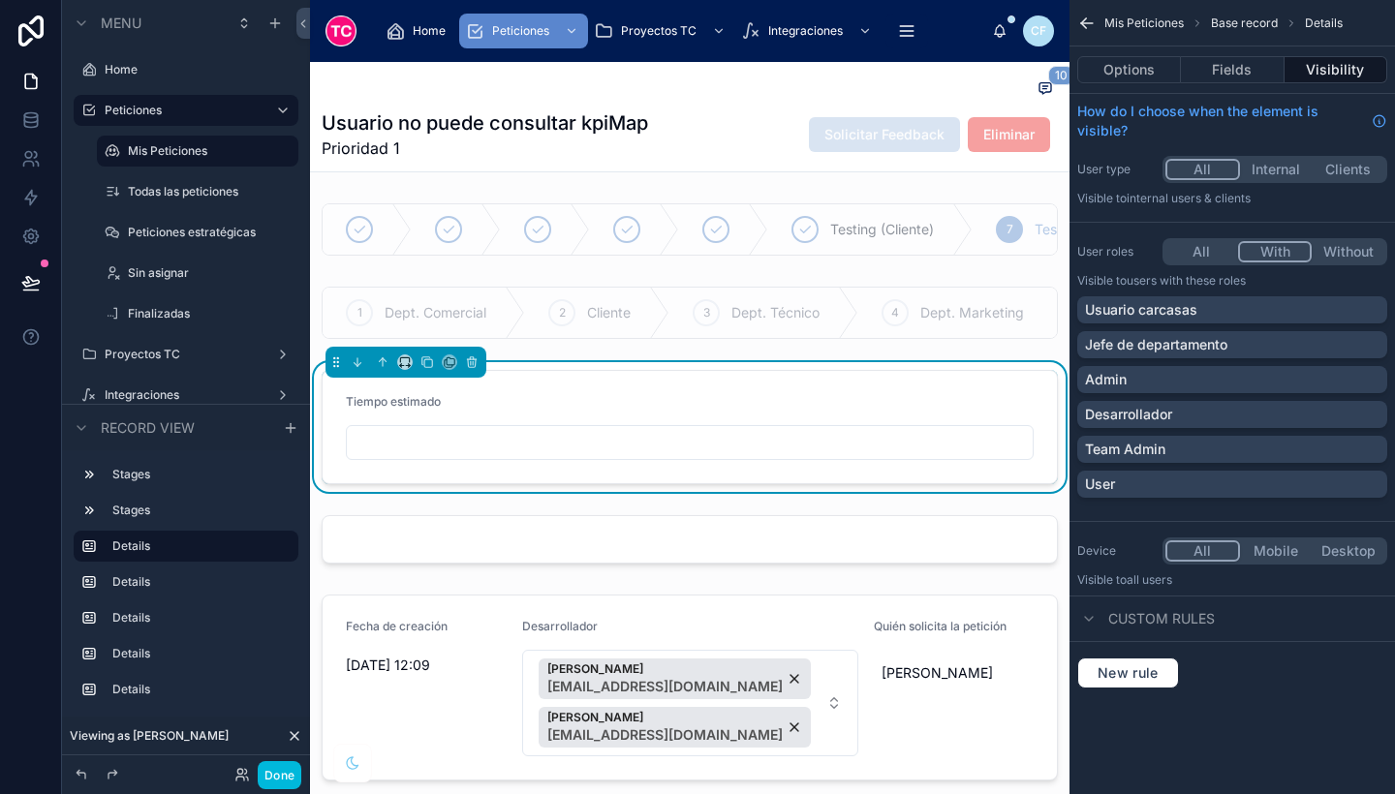
click at [1167, 402] on div "Desarrollador" at bounding box center [1232, 414] width 310 height 27
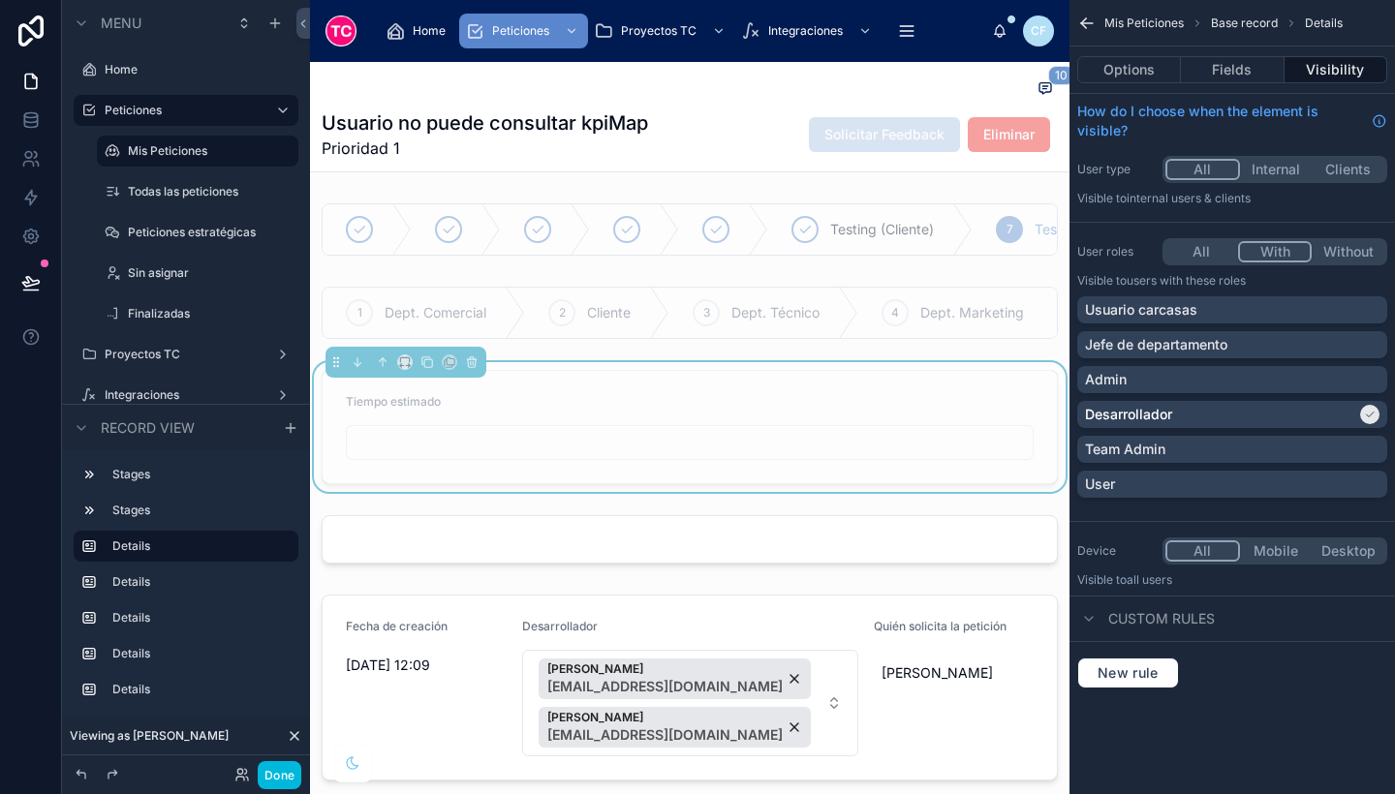
click at [1170, 461] on div "Team Admin" at bounding box center [1232, 449] width 310 height 27
click at [1185, 366] on div "Admin" at bounding box center [1232, 379] width 310 height 27
click at [1191, 338] on p "Jefe de departamento" at bounding box center [1156, 344] width 142 height 19
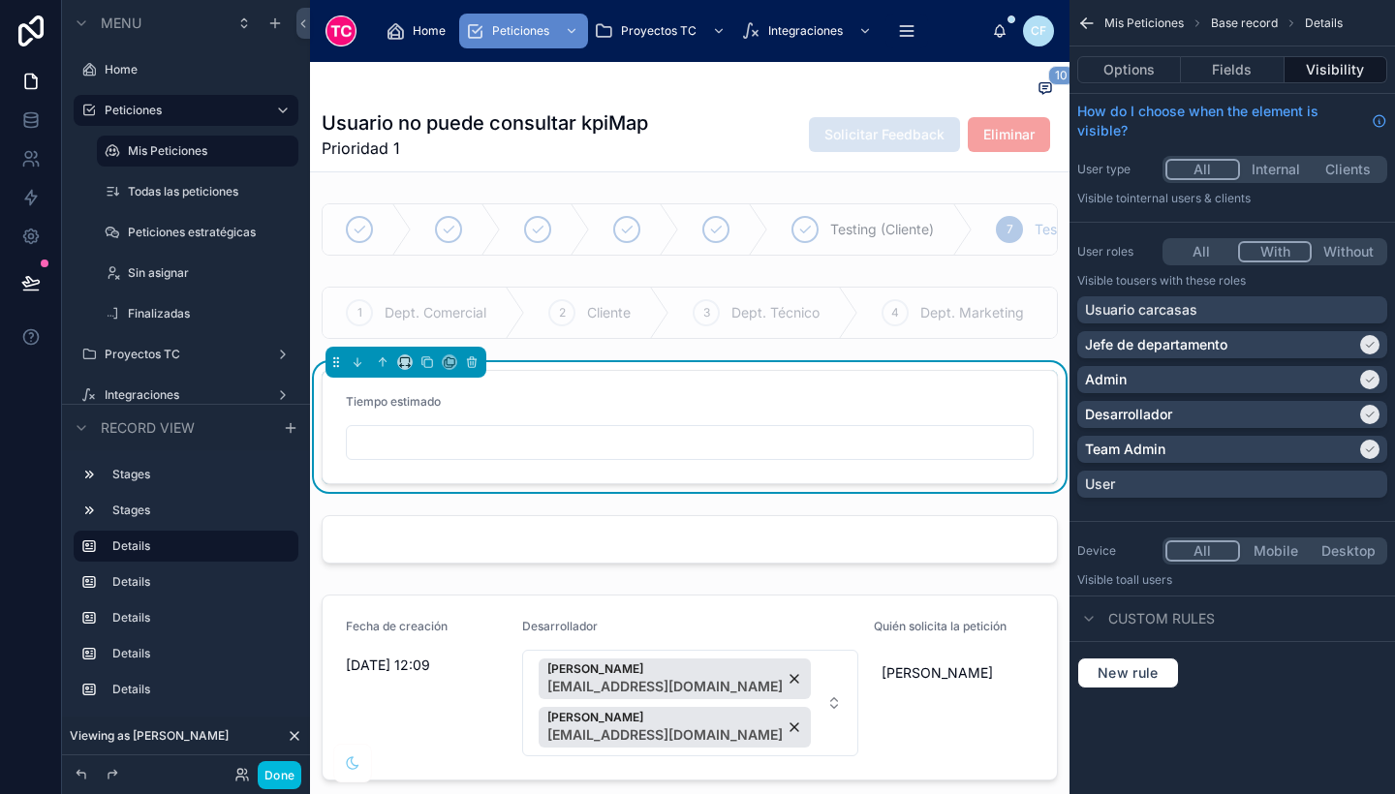
click at [942, 568] on div at bounding box center [690, 540] width 760 height 64
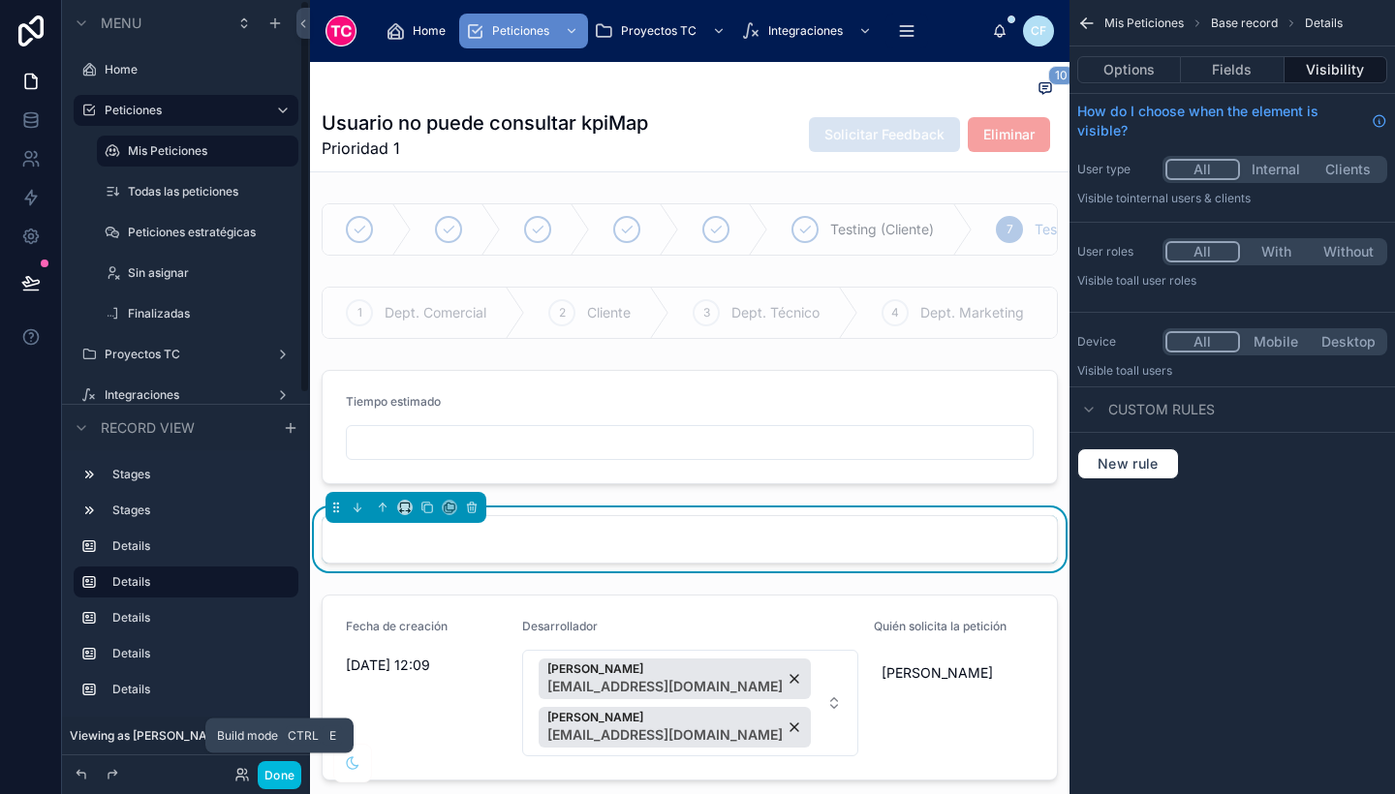
click at [288, 781] on button "Done" at bounding box center [280, 775] width 44 height 28
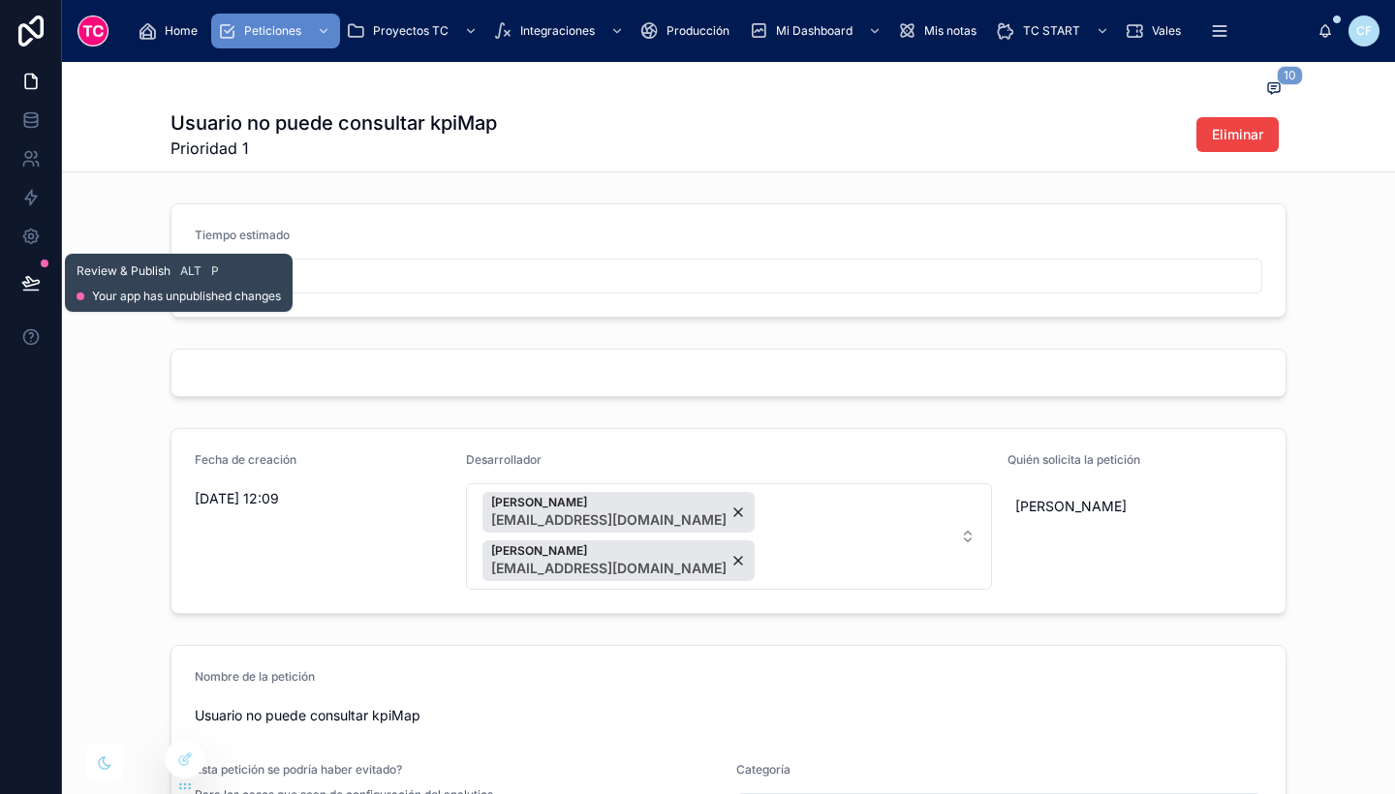
click at [33, 286] on icon at bounding box center [30, 282] width 19 height 19
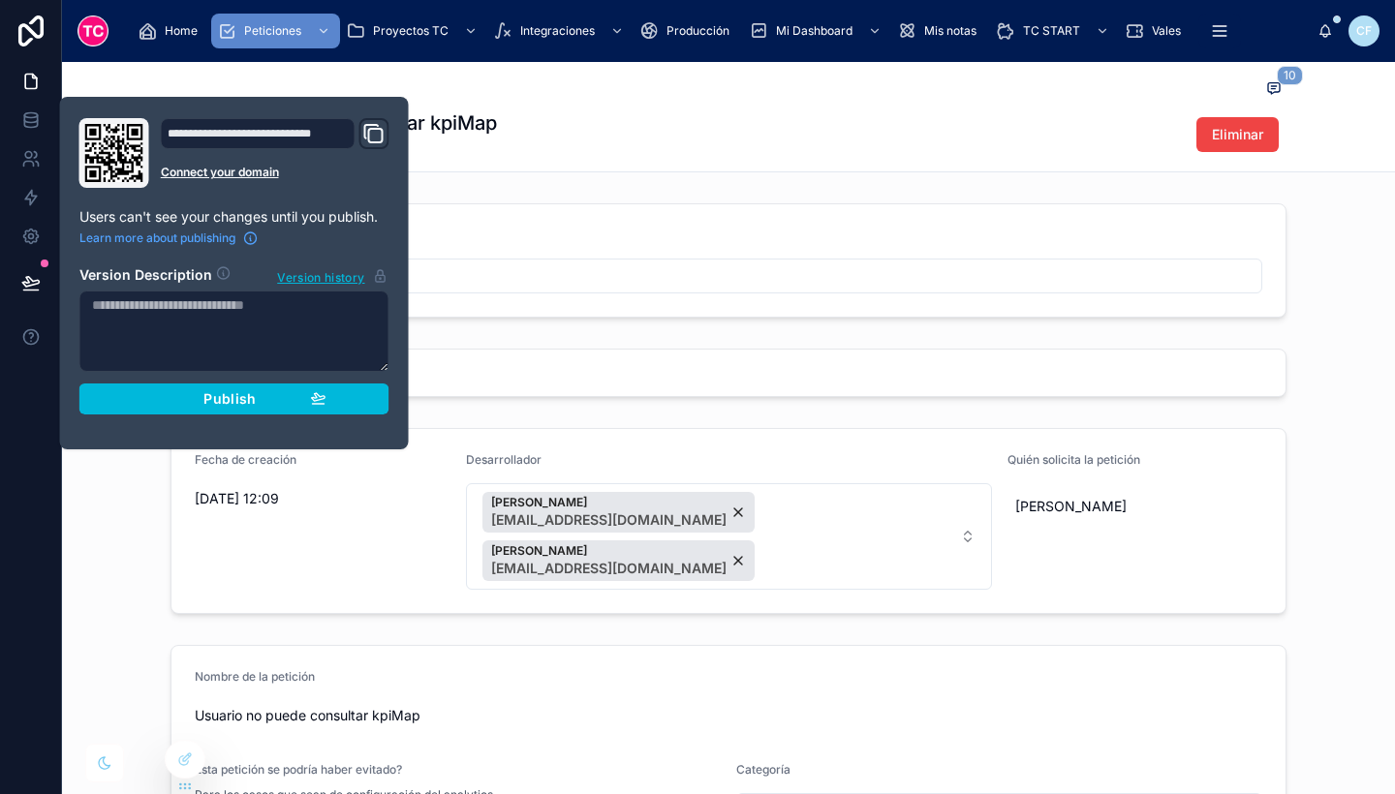
click at [156, 414] on button "Publish" at bounding box center [234, 399] width 310 height 31
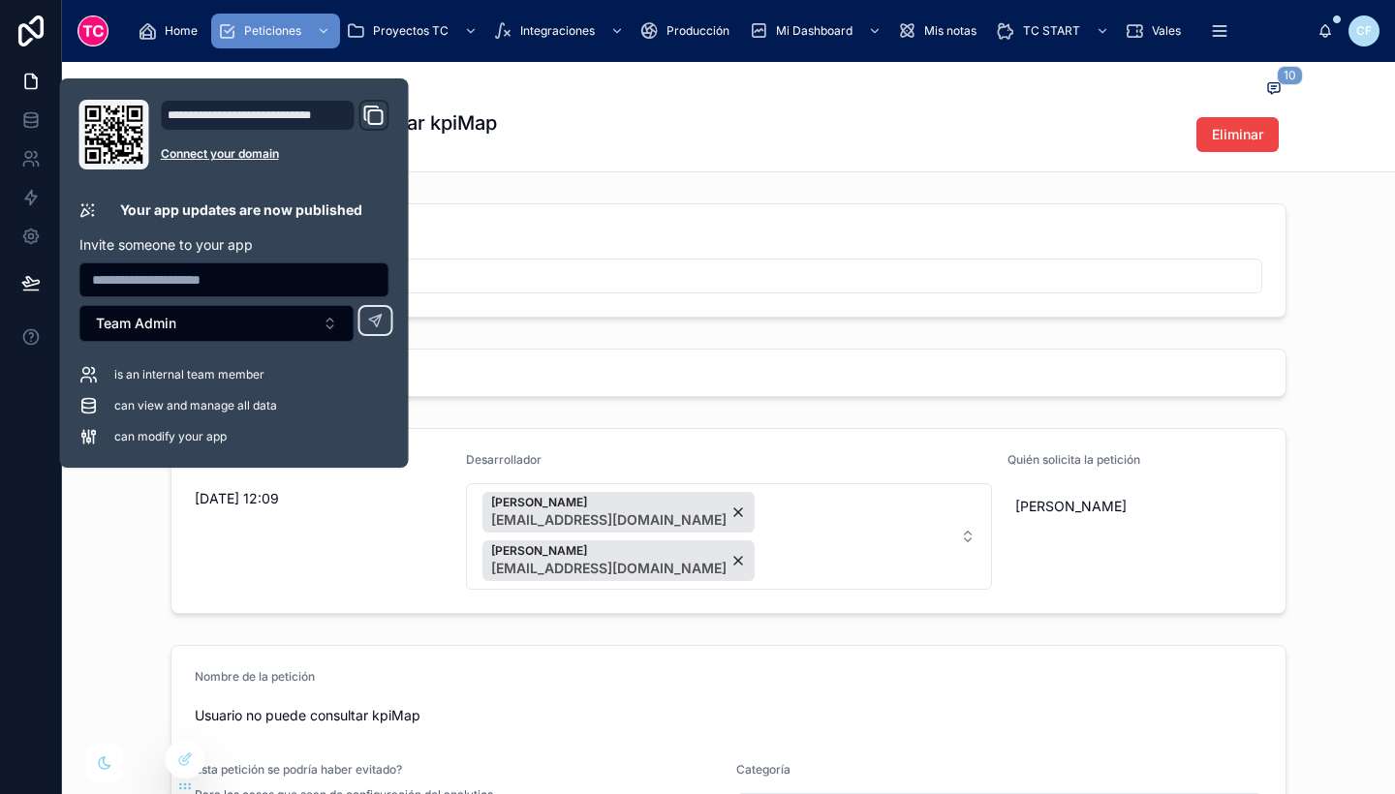
click at [90, 521] on div "Fecha de creación 30/9/2025 12:09 Desarrollador Alex Macias amacias@tcgroupsolu…" at bounding box center [728, 521] width 1333 height 202
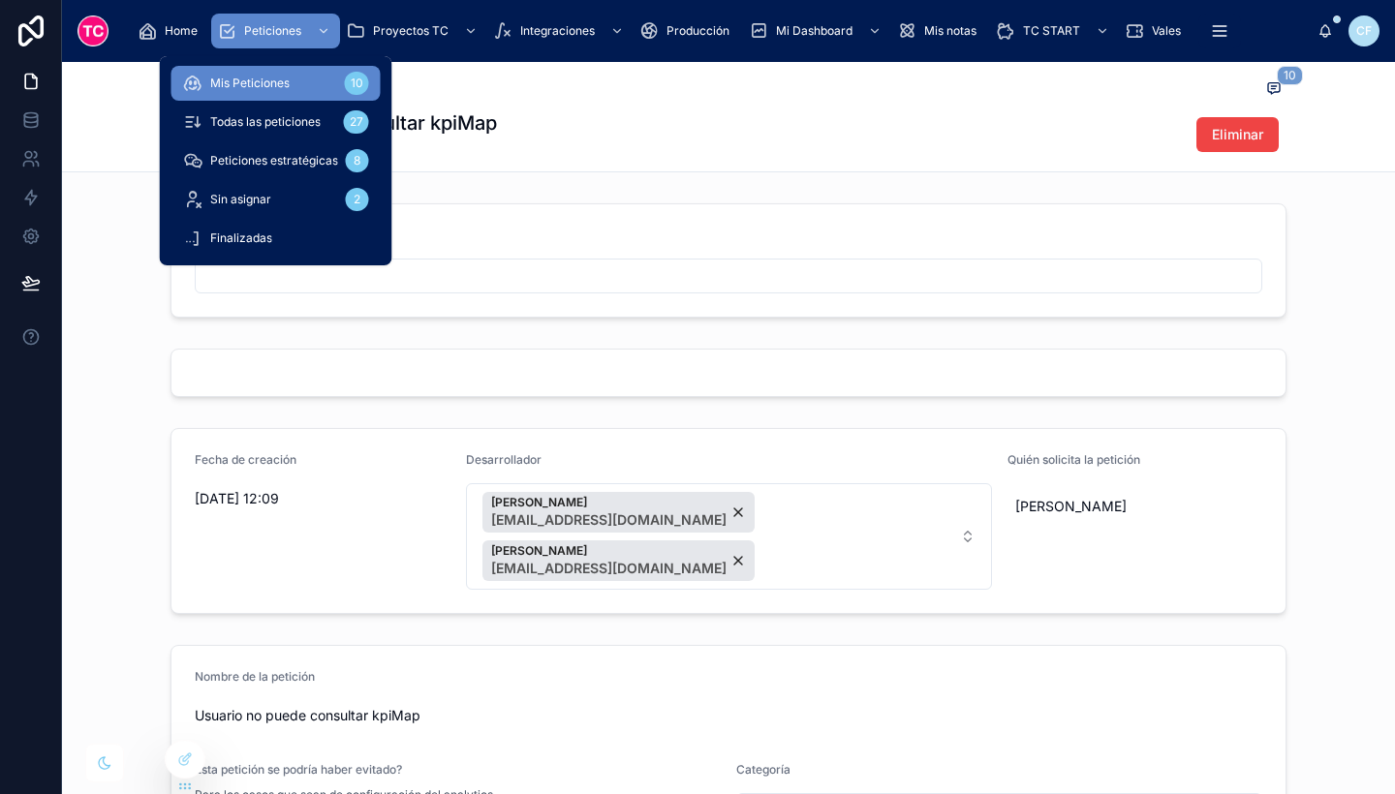
click at [273, 122] on span "Todas las peticiones" at bounding box center [265, 122] width 110 height 16
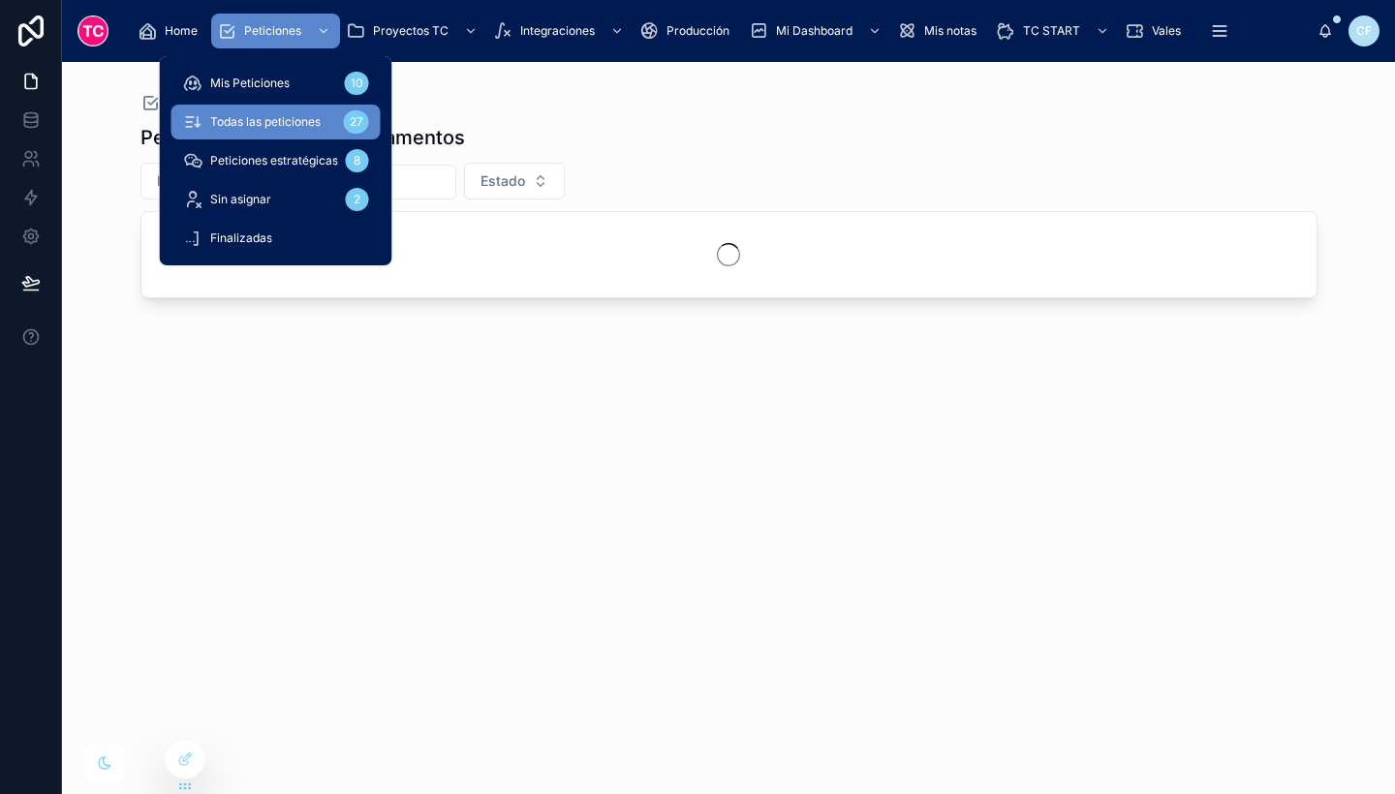
click at [276, 77] on span "Mis Peticiones" at bounding box center [249, 84] width 79 height 16
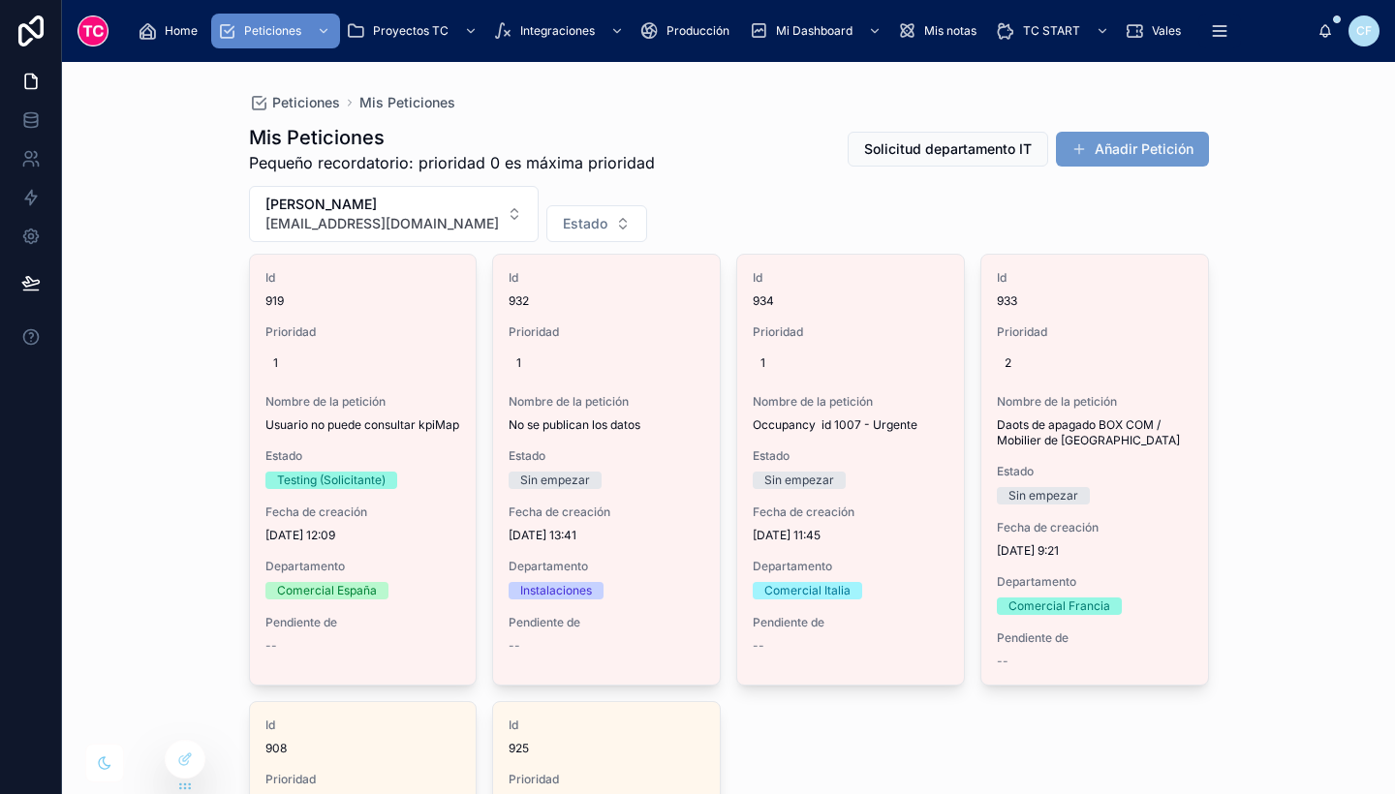
click at [438, 398] on span "Nombre de la petición" at bounding box center [363, 402] width 196 height 16
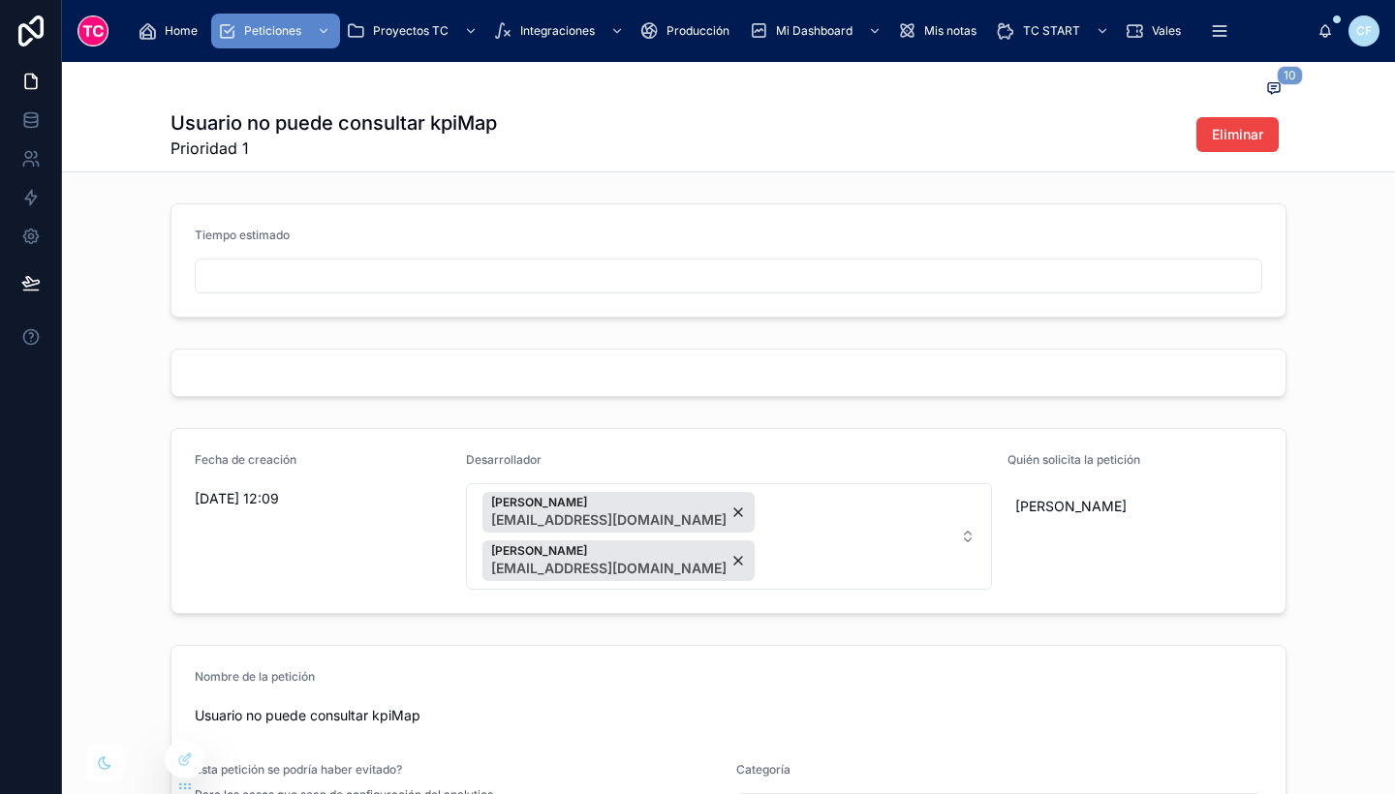
click at [433, 279] on input "text" at bounding box center [729, 276] width 1066 height 27
click at [35, 119] on icon at bounding box center [30, 119] width 19 height 19
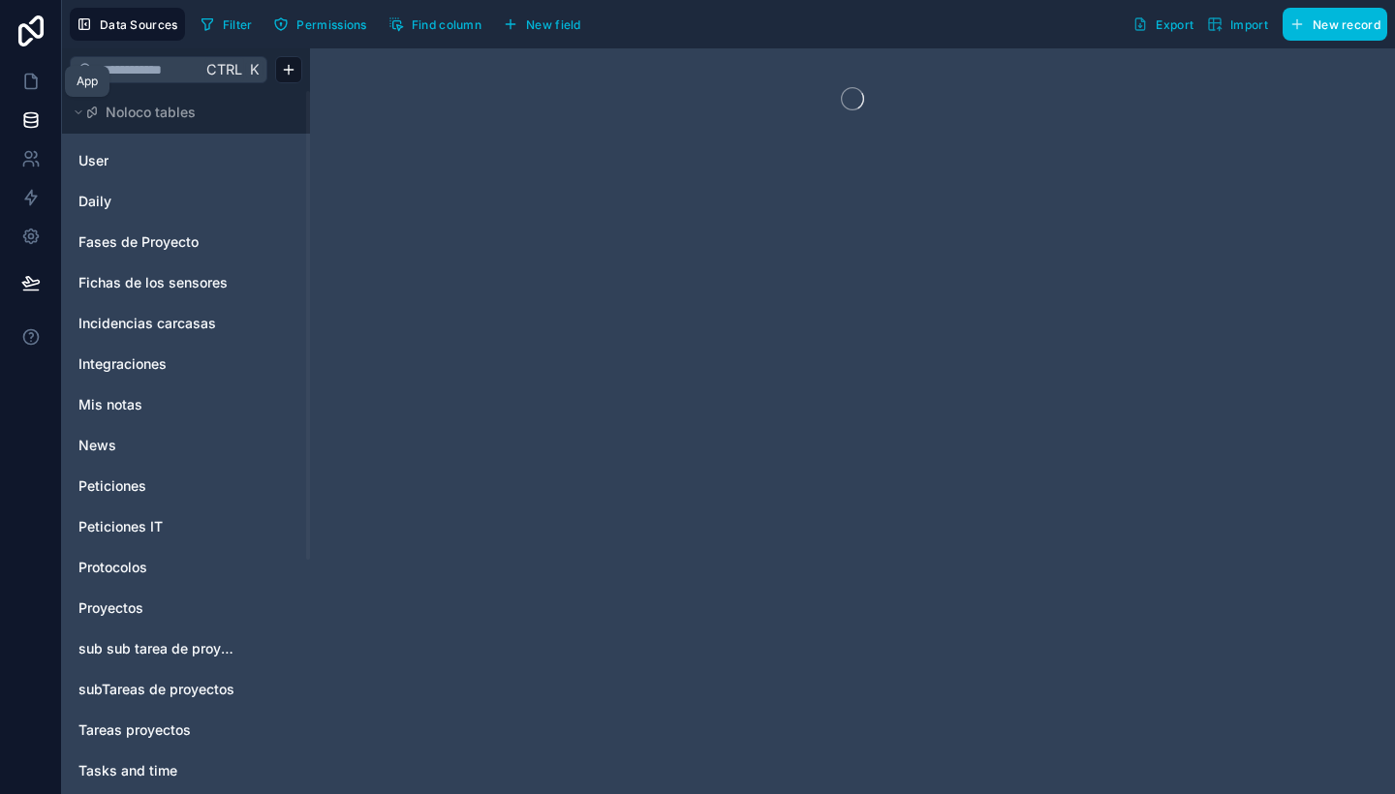
click at [29, 91] on link at bounding box center [30, 81] width 61 height 39
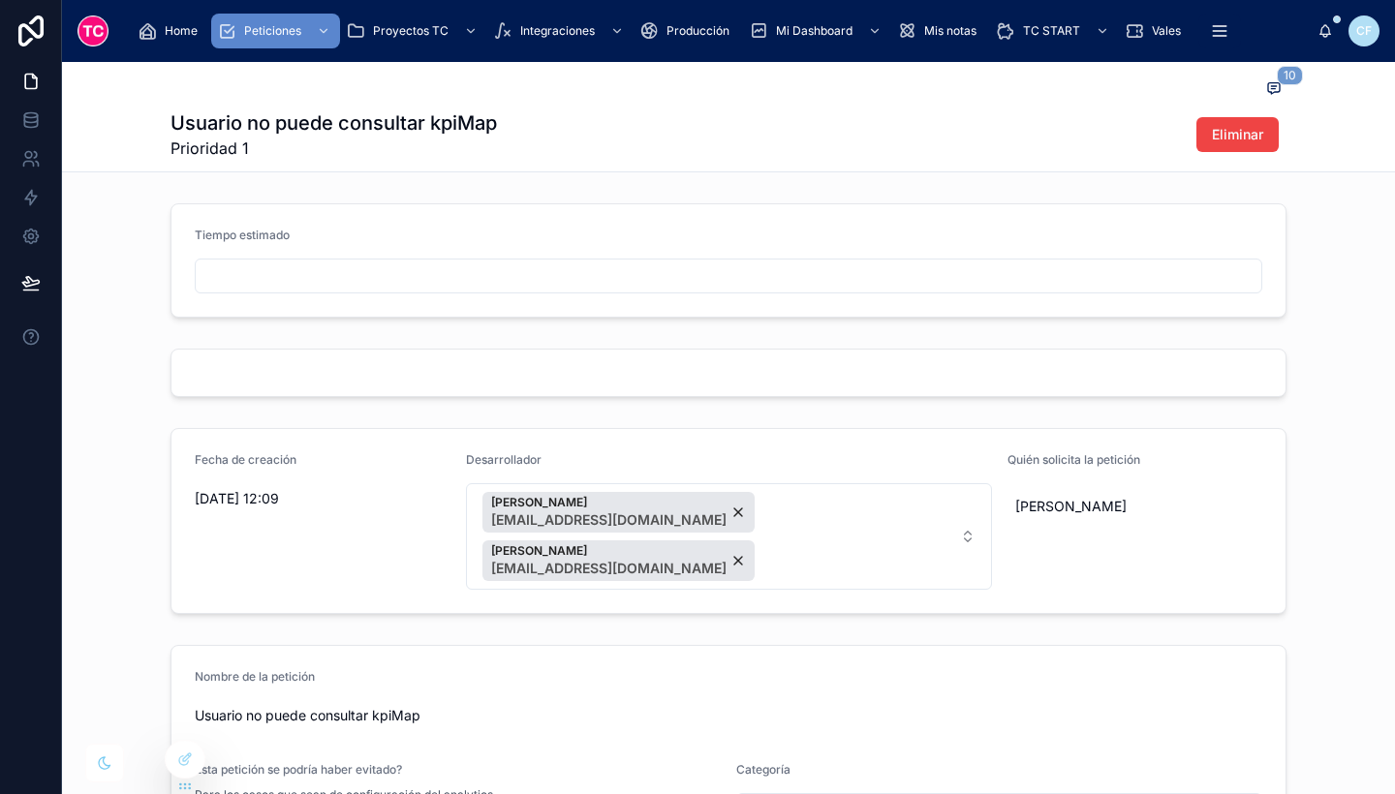
click at [186, 761] on icon at bounding box center [185, 760] width 16 height 16
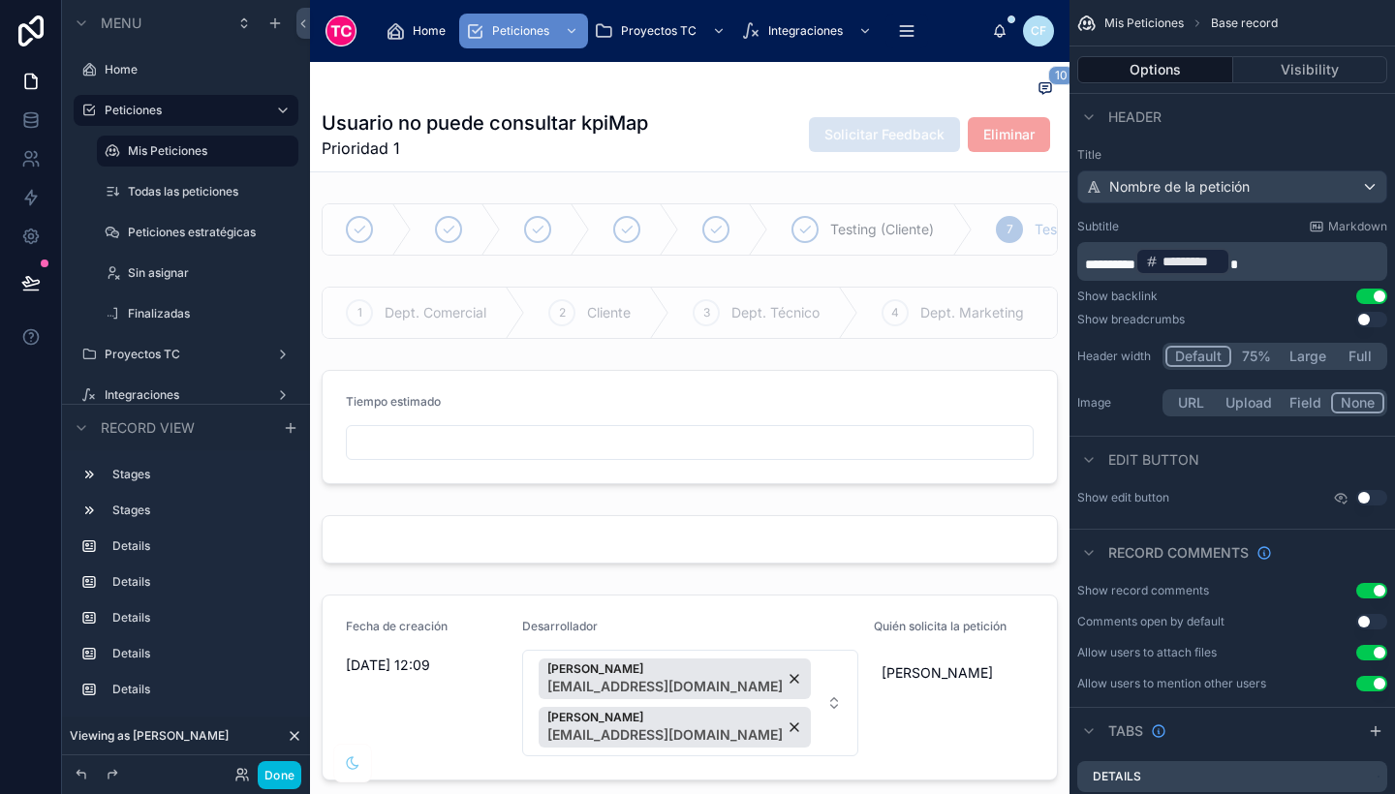
click at [527, 444] on div at bounding box center [690, 427] width 760 height 130
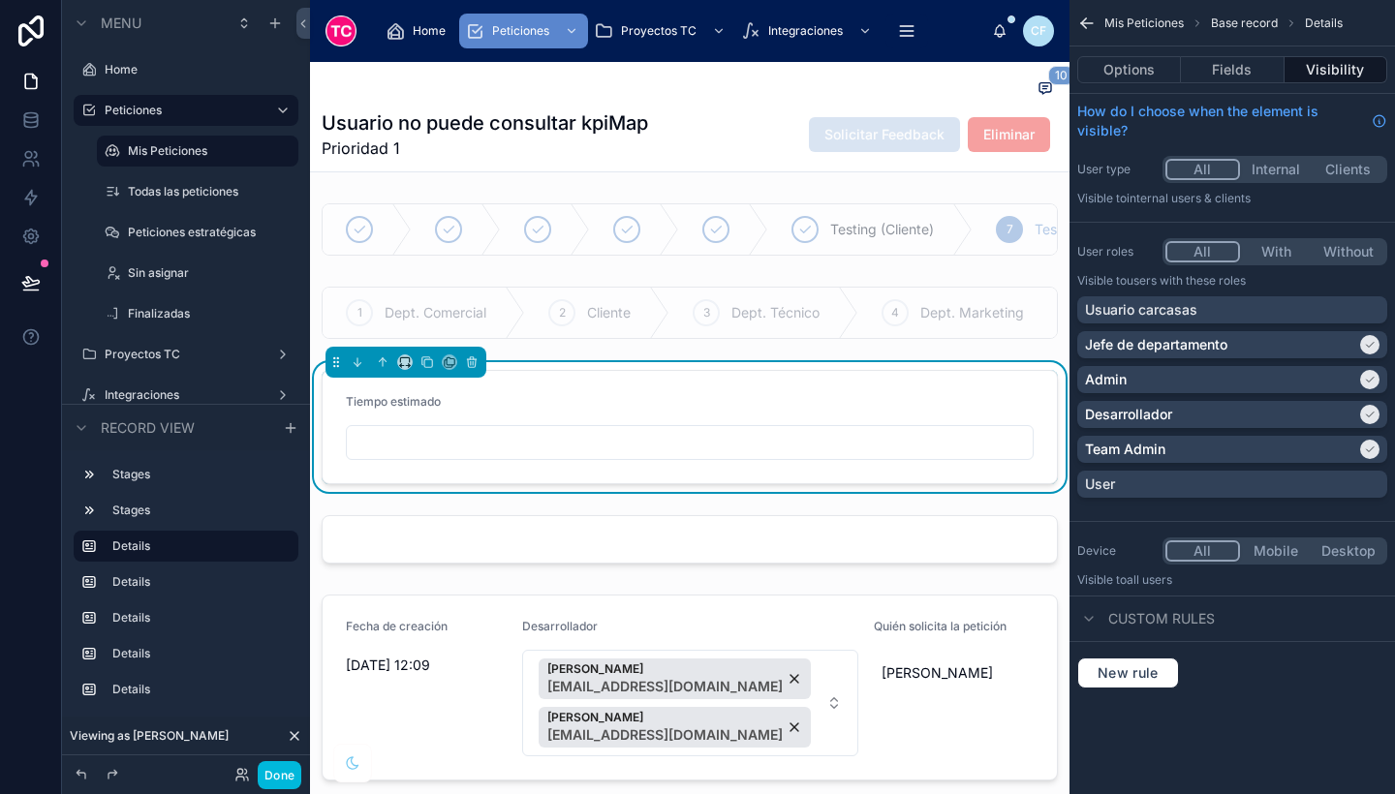
click at [1242, 71] on button "Fields" at bounding box center [1232, 69] width 103 height 27
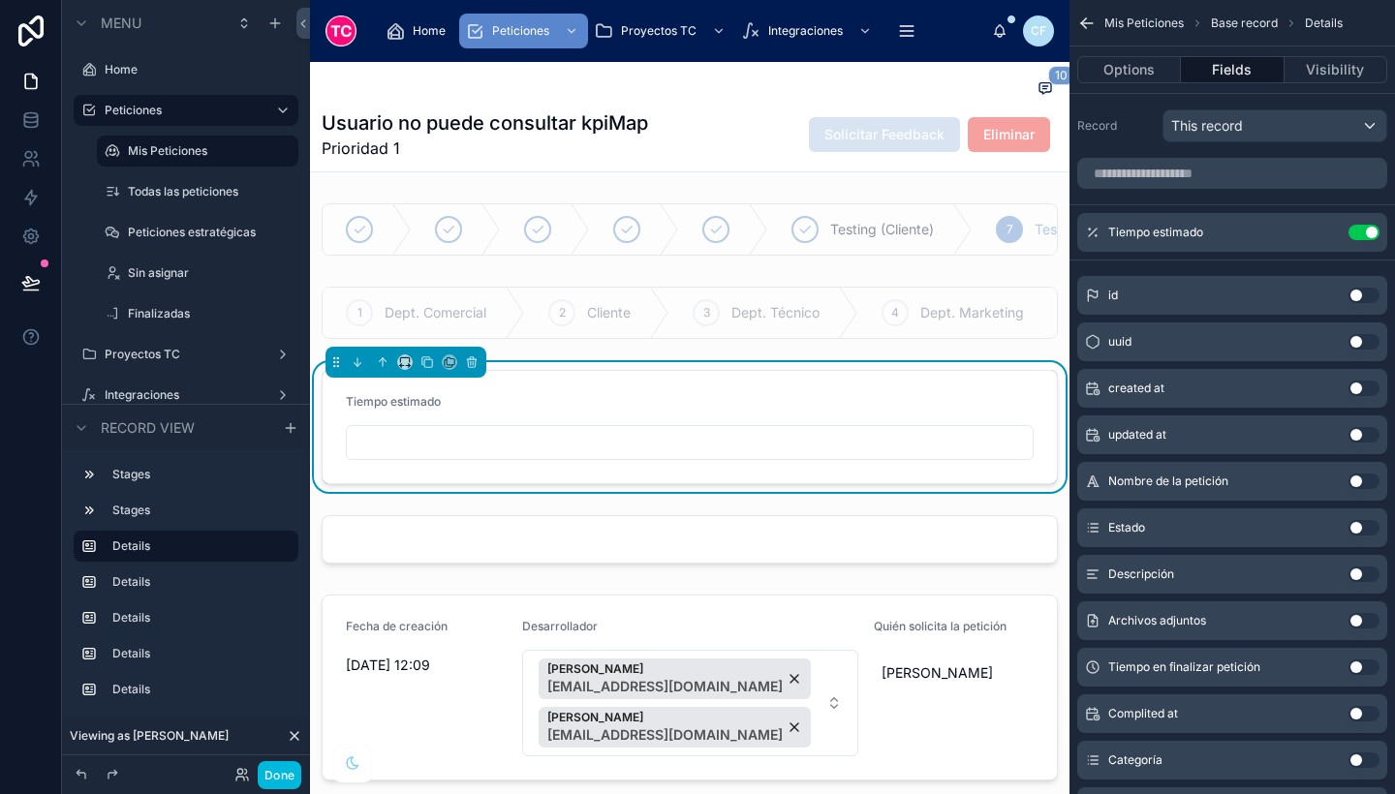
click at [0, 0] on icon "scrollable content" at bounding box center [0, 0] width 0 height 0
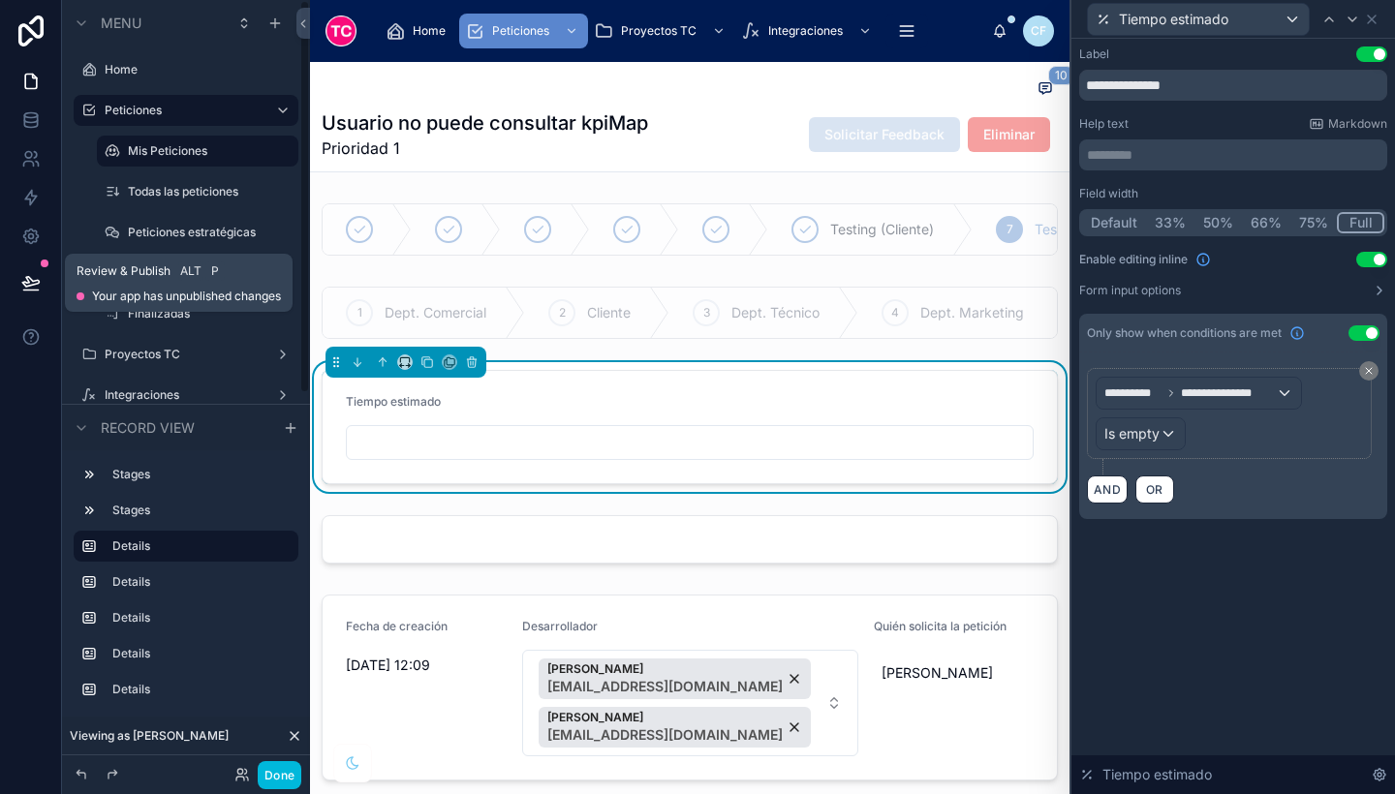
click at [25, 293] on button at bounding box center [31, 283] width 43 height 54
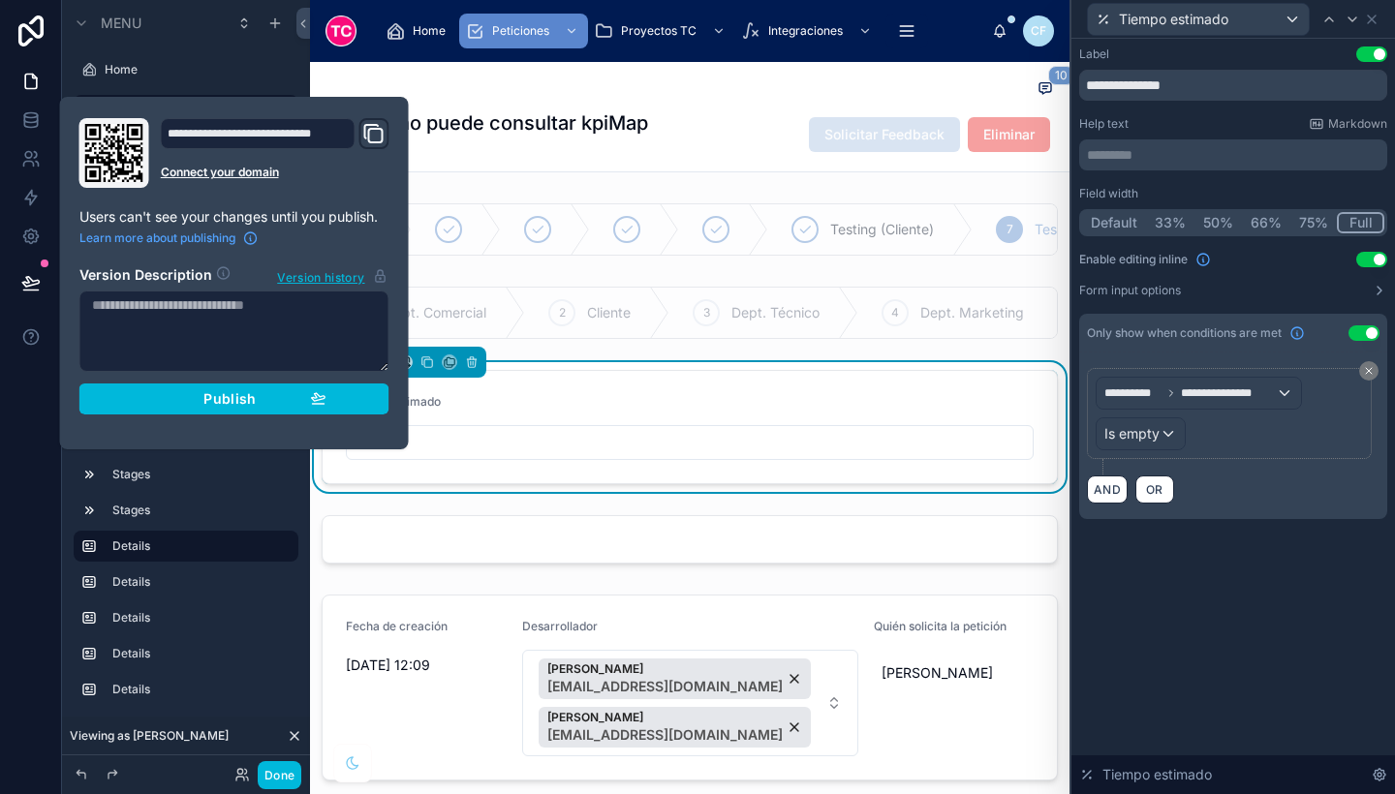
click at [386, 390] on button "Publish" at bounding box center [234, 399] width 310 height 31
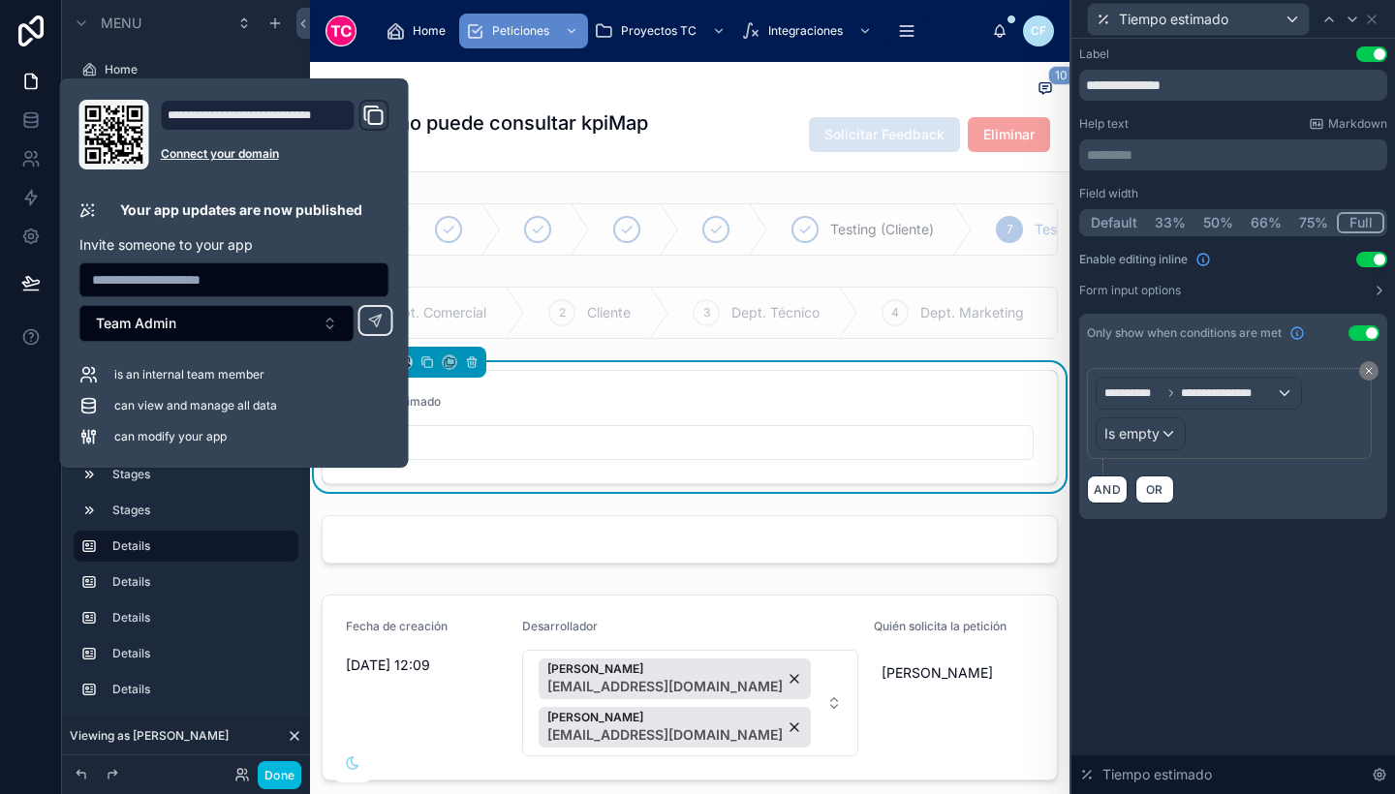
click at [358, 396] on div "can view and manage all data" at bounding box center [234, 405] width 310 height 19
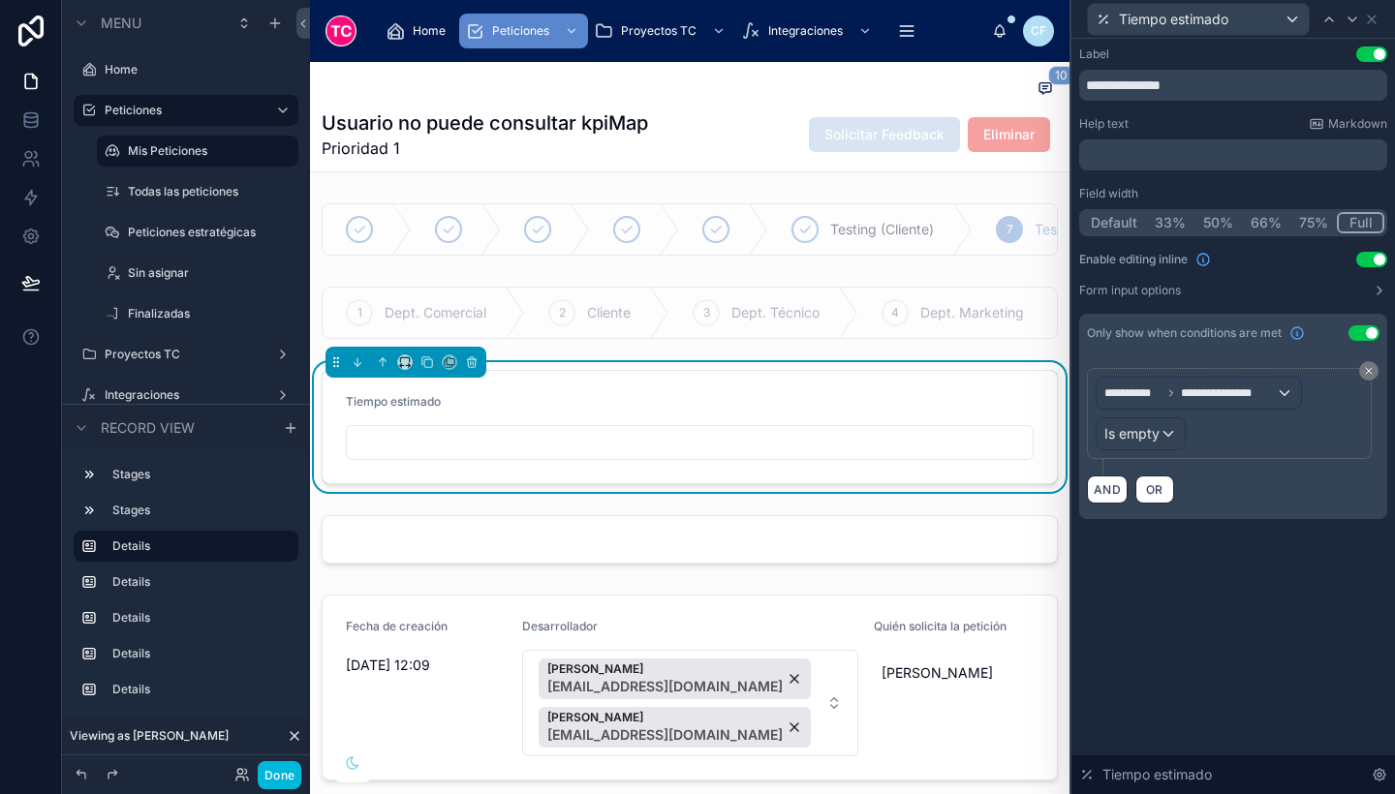
click at [419, 720] on div at bounding box center [690, 688] width 760 height 202
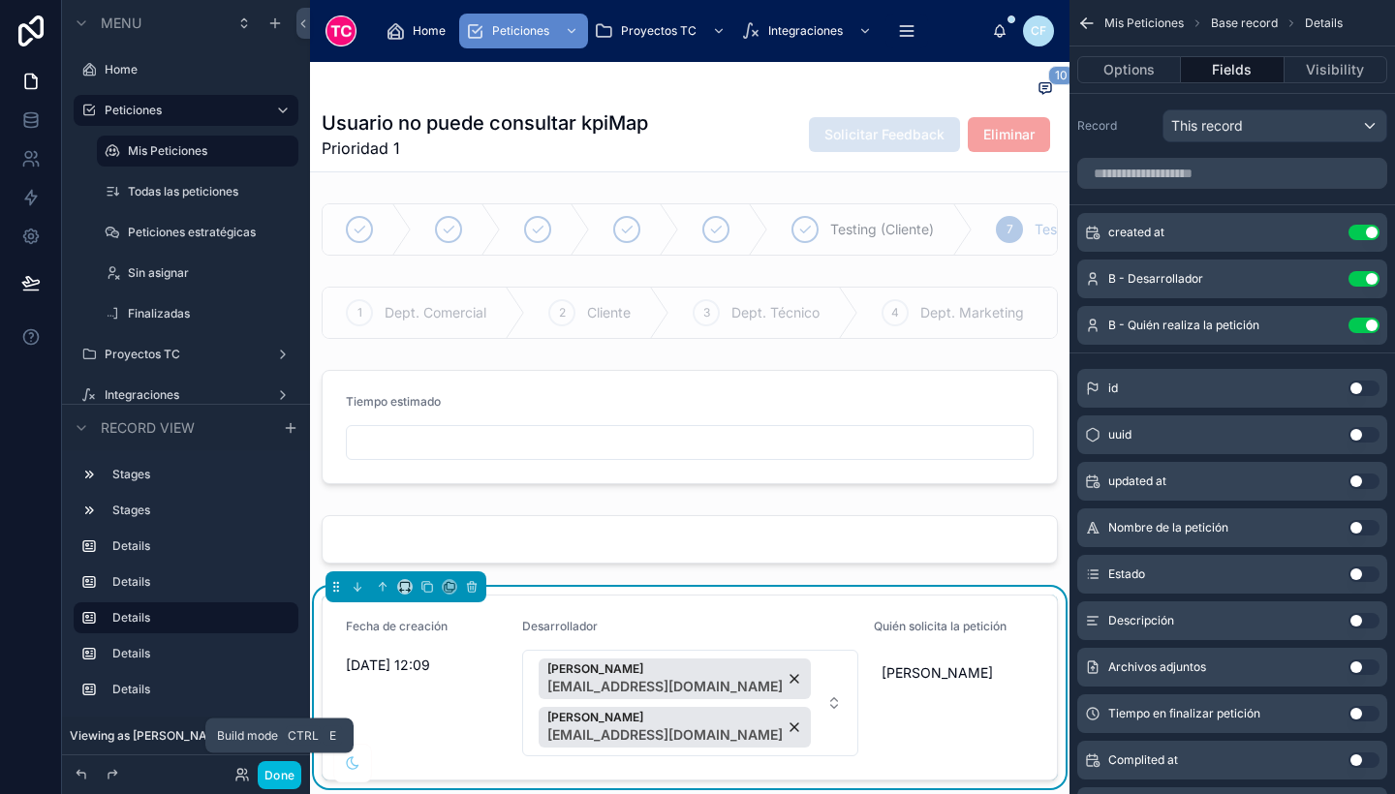
click at [272, 769] on button "Done" at bounding box center [280, 775] width 44 height 28
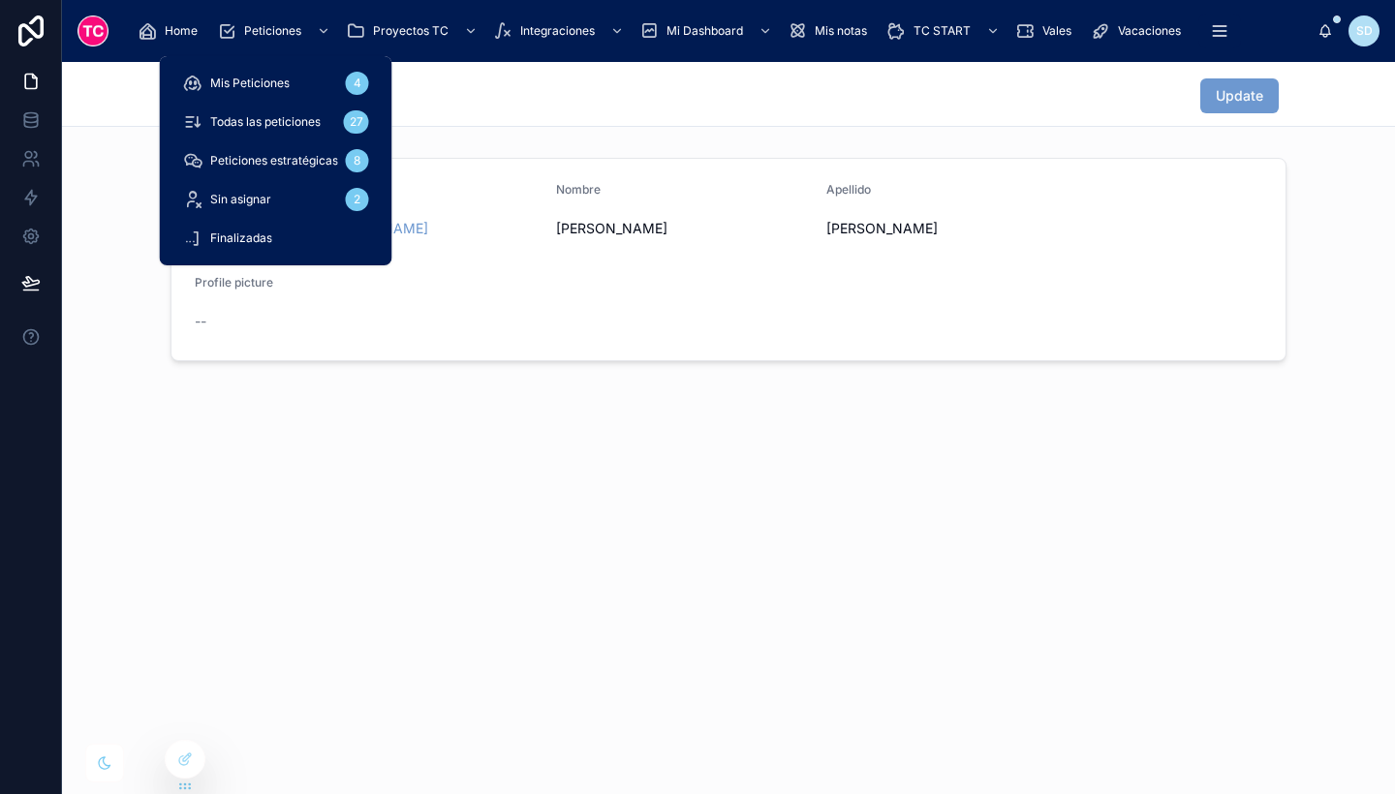
click at [295, 29] on span "Peticiones" at bounding box center [272, 31] width 57 height 16
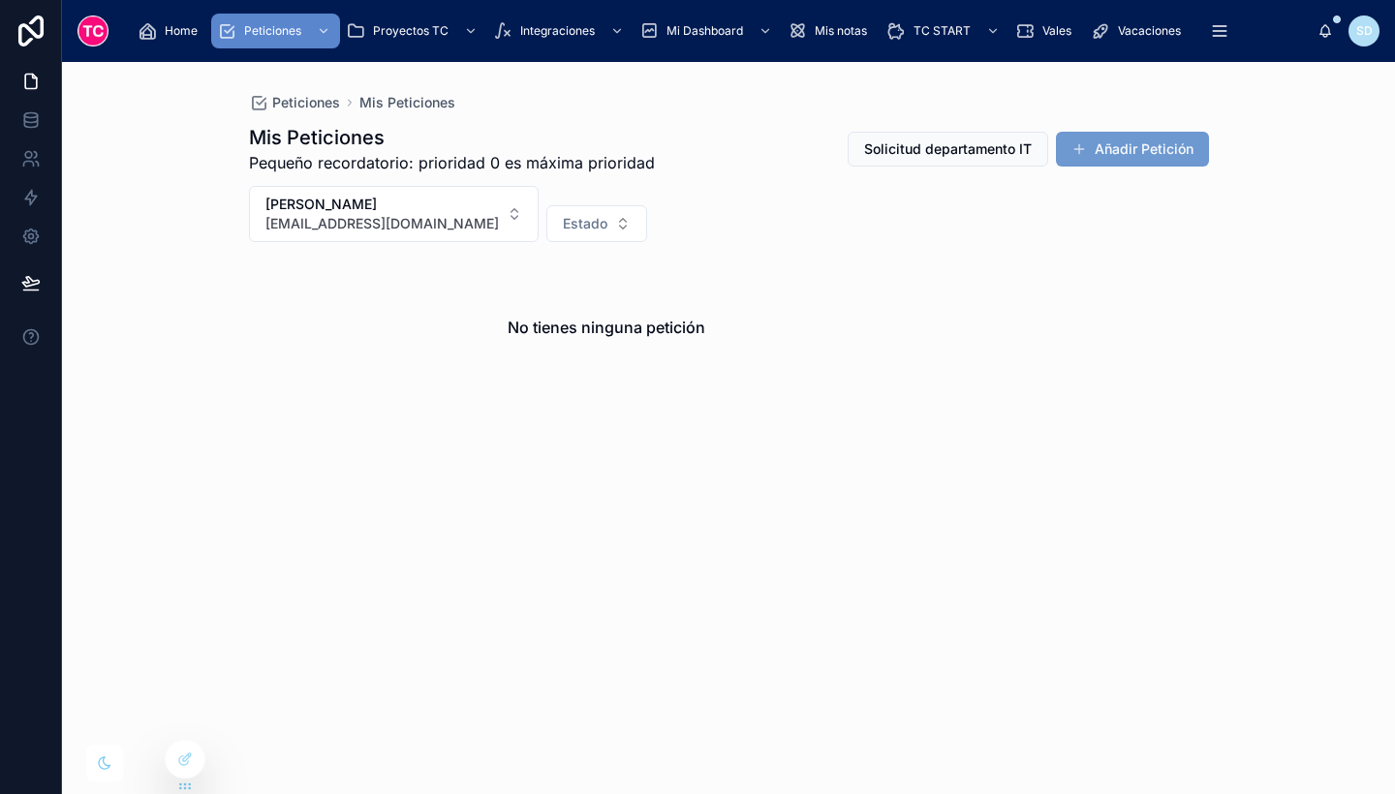
click at [375, 227] on span "[EMAIL_ADDRESS][DOMAIN_NAME]" at bounding box center [381, 223] width 233 height 19
click at [0, 0] on icon at bounding box center [0, 0] width 0 height 0
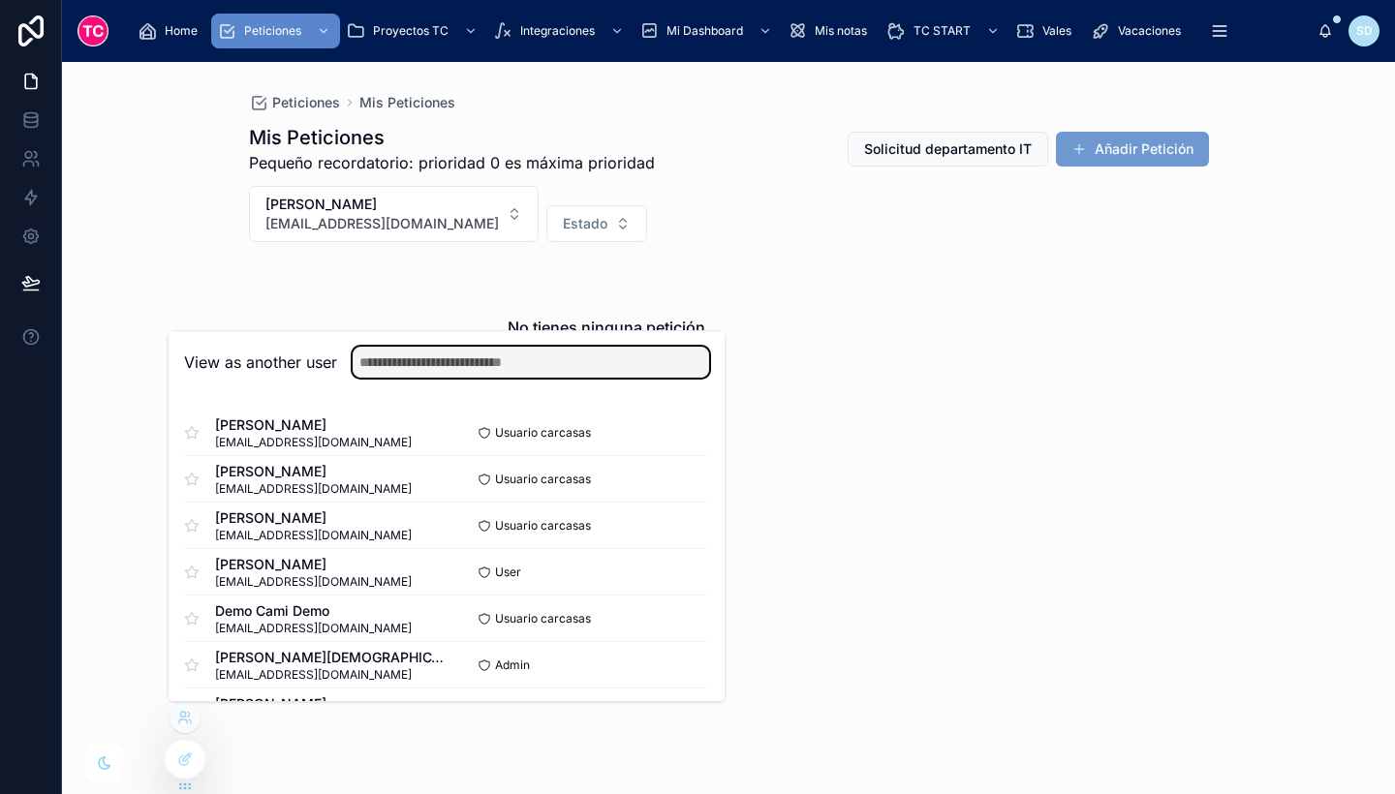
click at [436, 369] on input "text" at bounding box center [531, 362] width 357 height 31
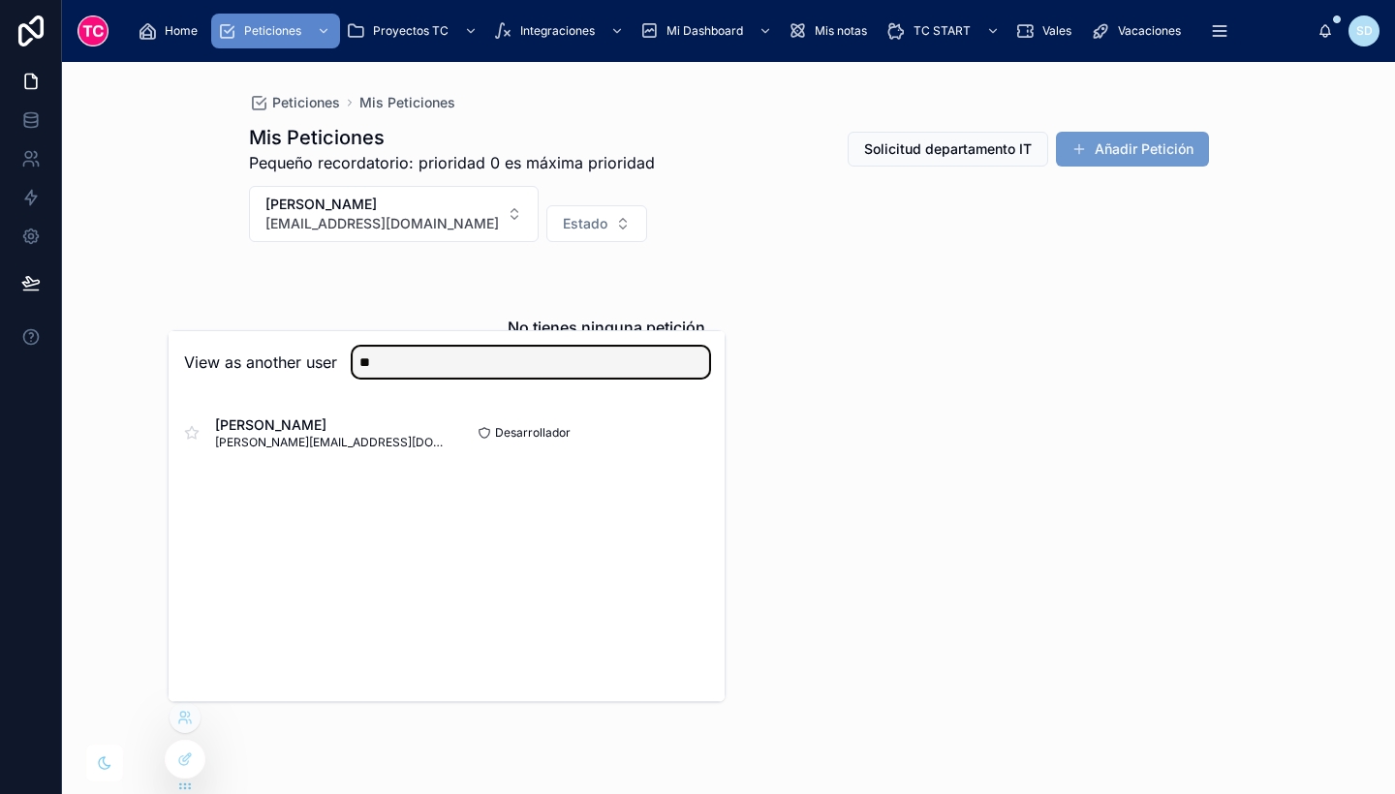
type input "**"
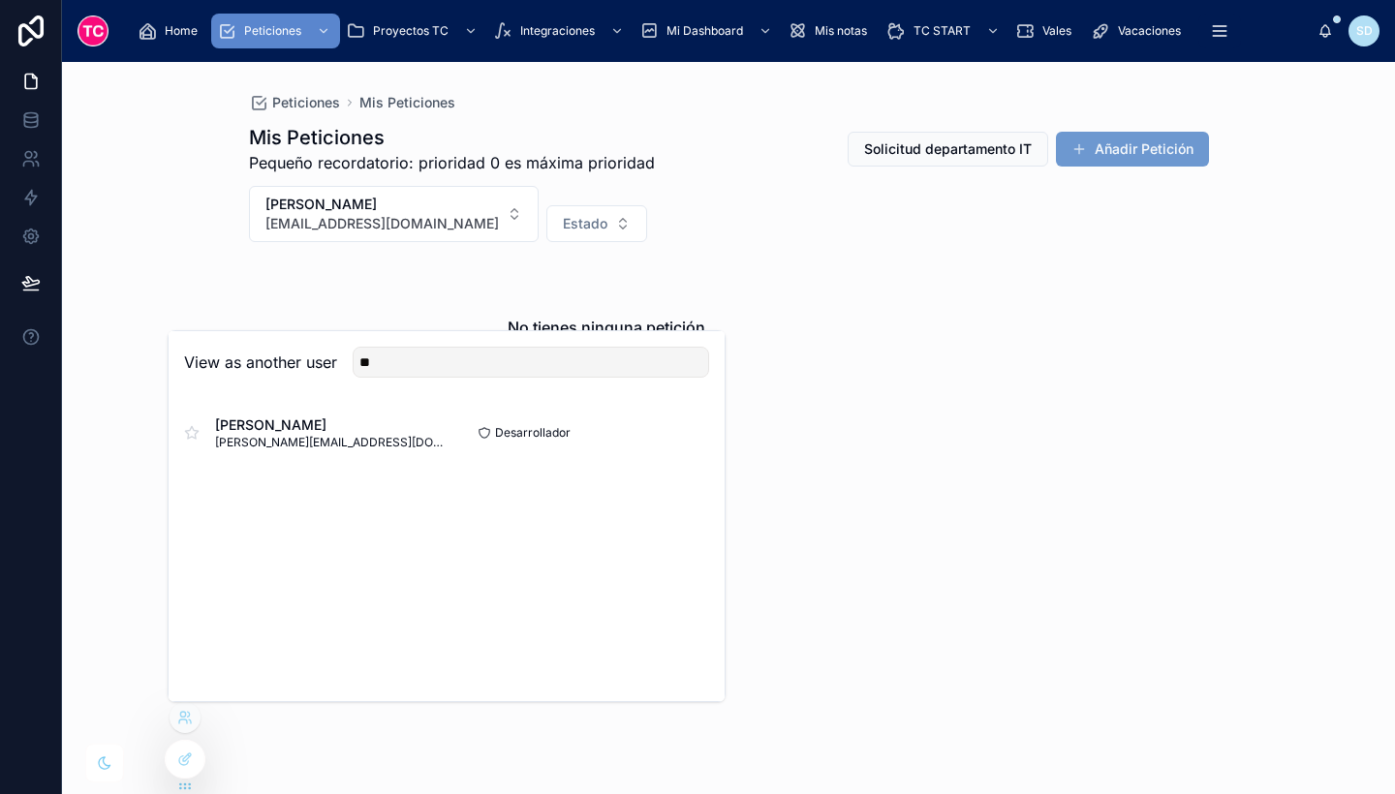
click at [0, 0] on button "Select" at bounding box center [0, 0] width 0 height 0
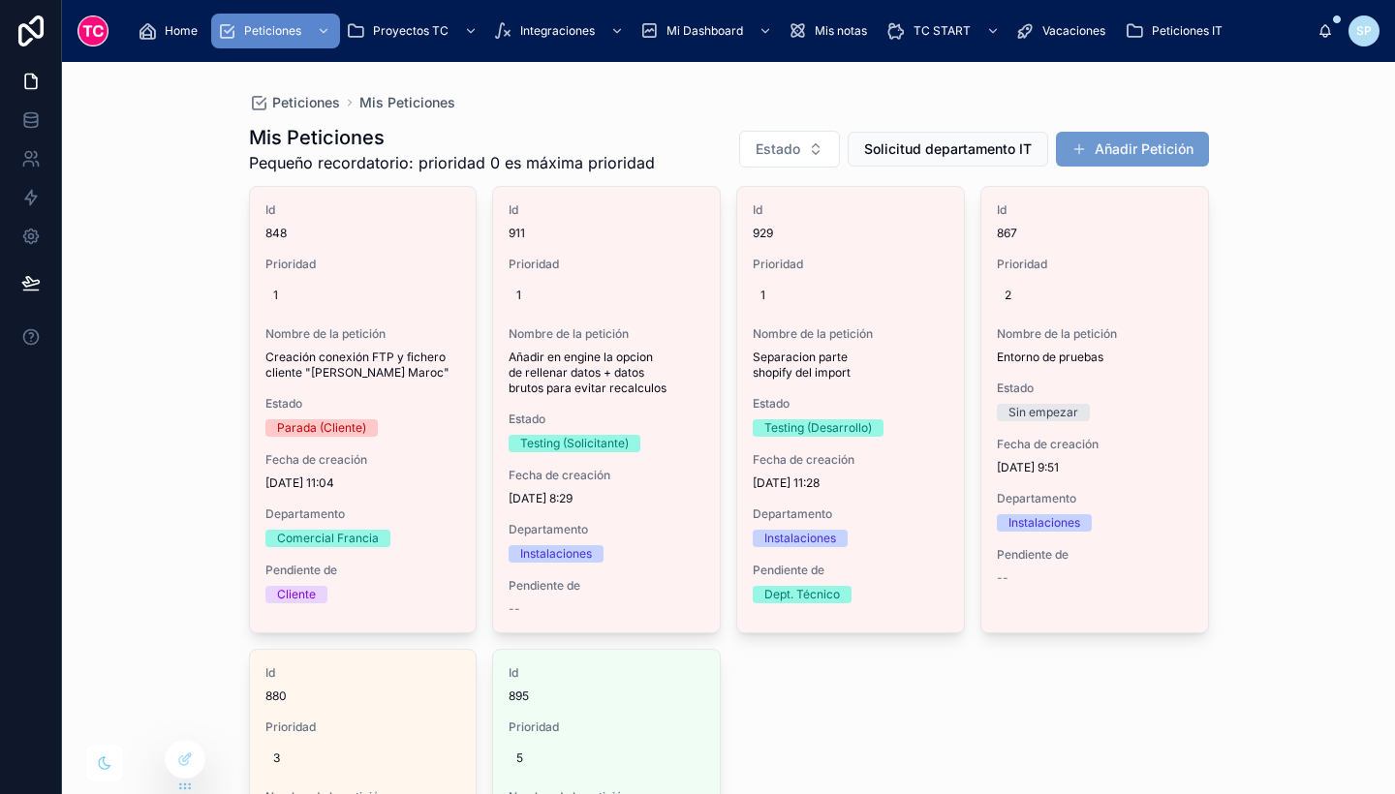
click at [452, 479] on span "11/8/2025 11:04" at bounding box center [363, 484] width 196 height 16
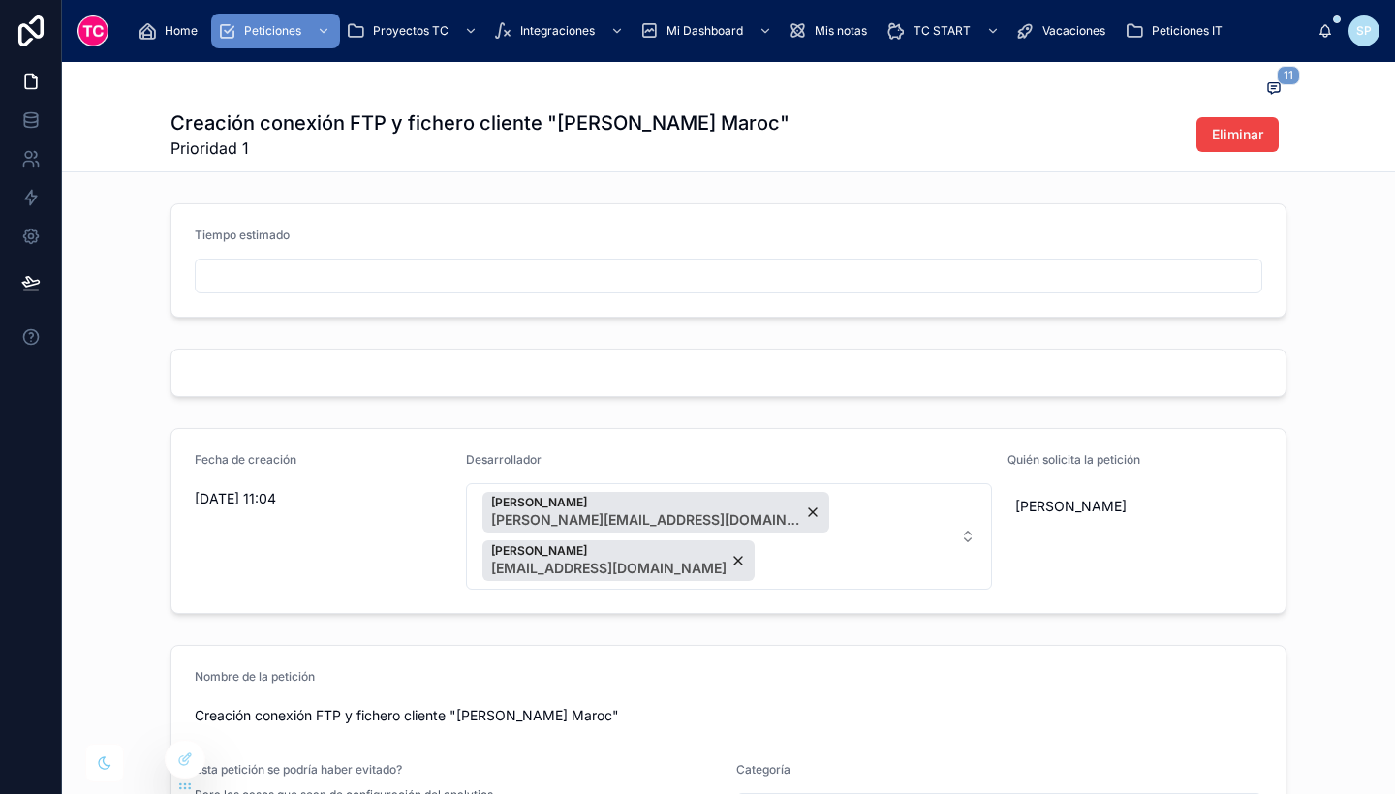
click at [473, 289] on input "text" at bounding box center [729, 276] width 1066 height 27
click at [456, 357] on button "Parada (Cliente)" at bounding box center [729, 356] width 1068 height 37
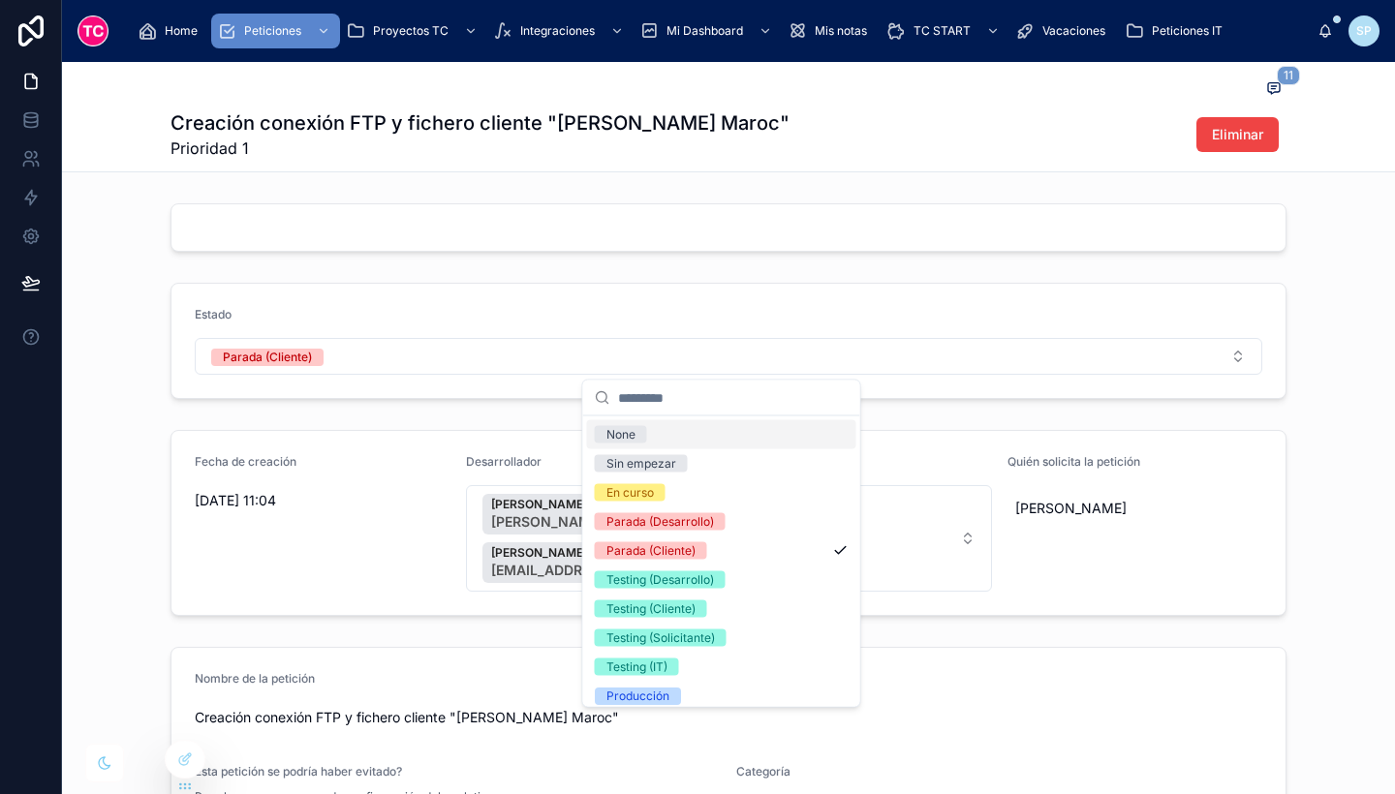
click at [491, 296] on form "Estado Parada (Cliente)" at bounding box center [728, 341] width 1114 height 114
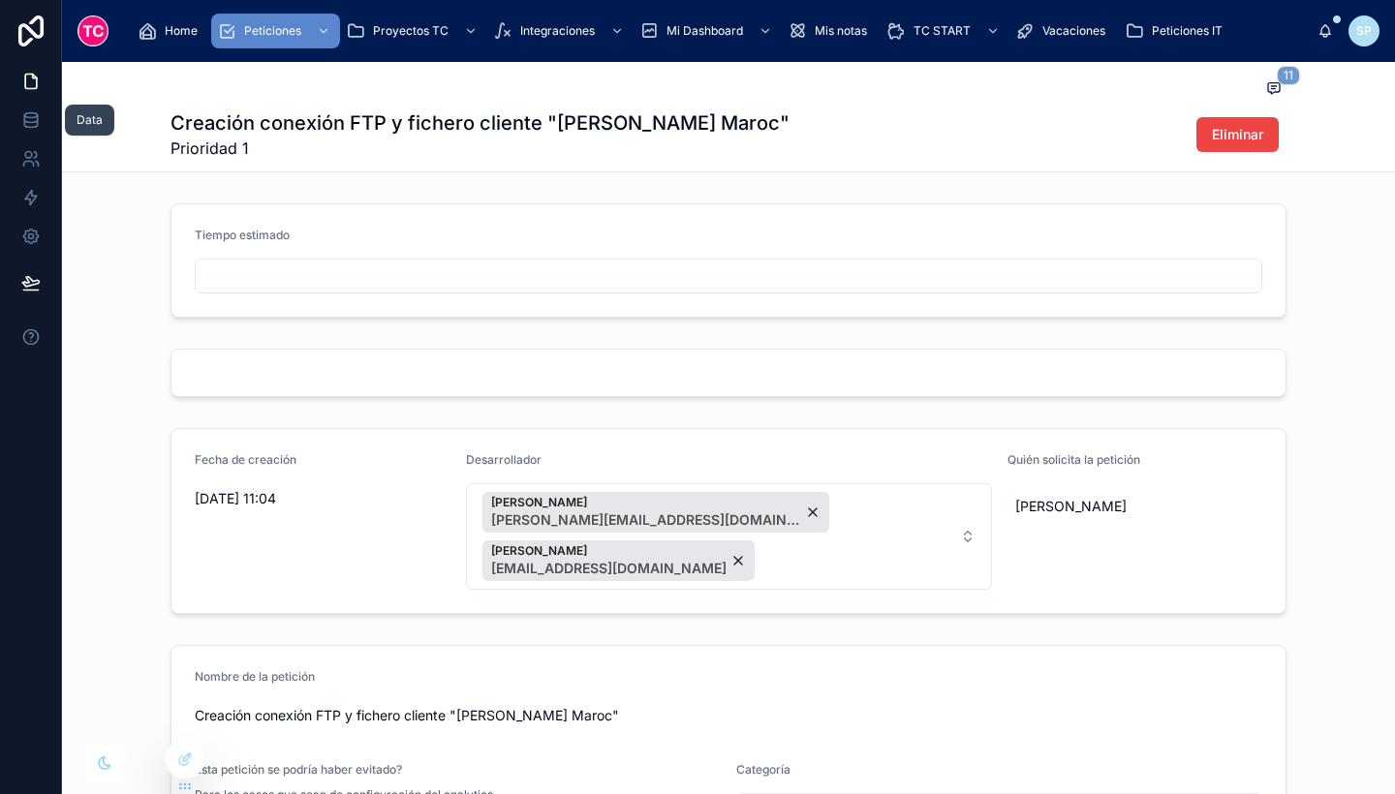
click at [42, 139] on link at bounding box center [30, 120] width 61 height 39
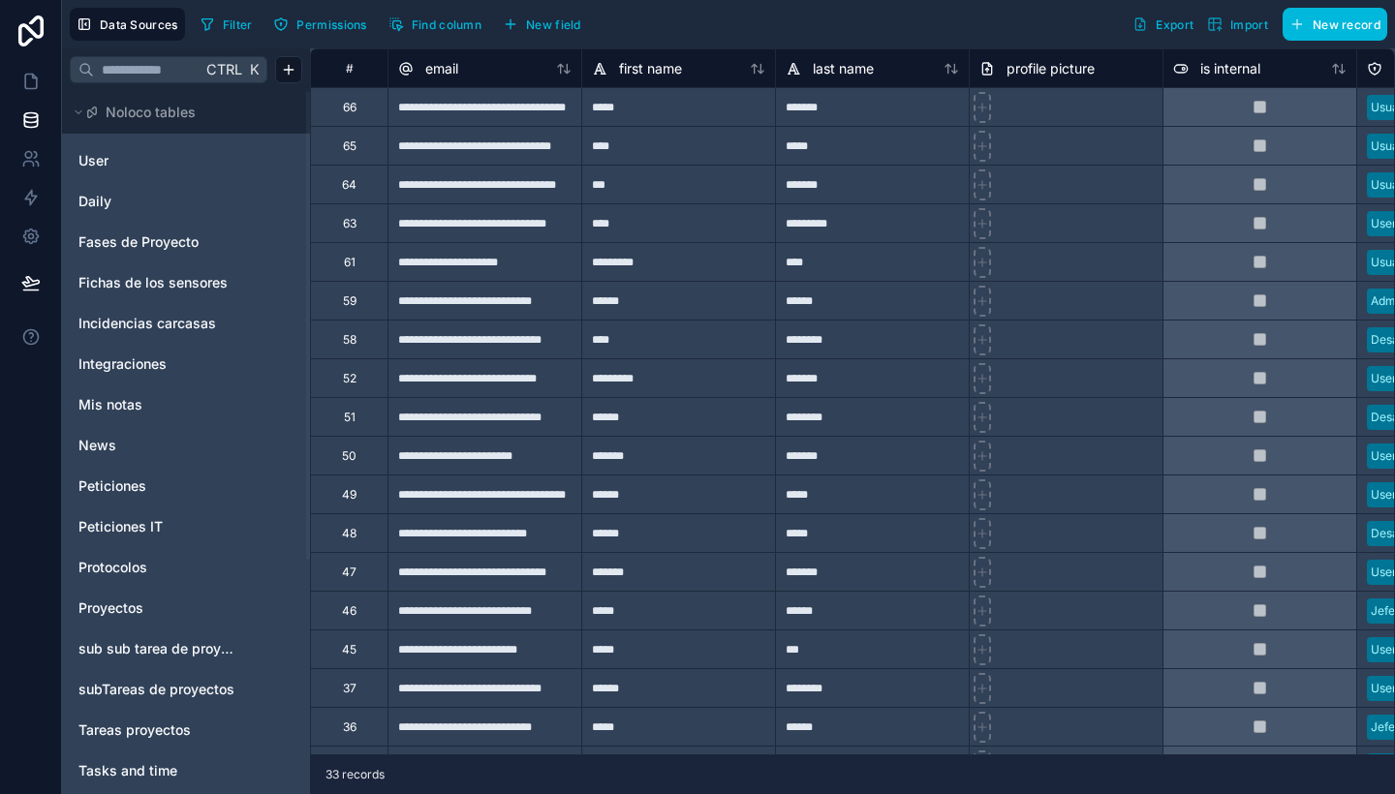
click at [144, 480] on span "Peticiones" at bounding box center [112, 486] width 68 height 19
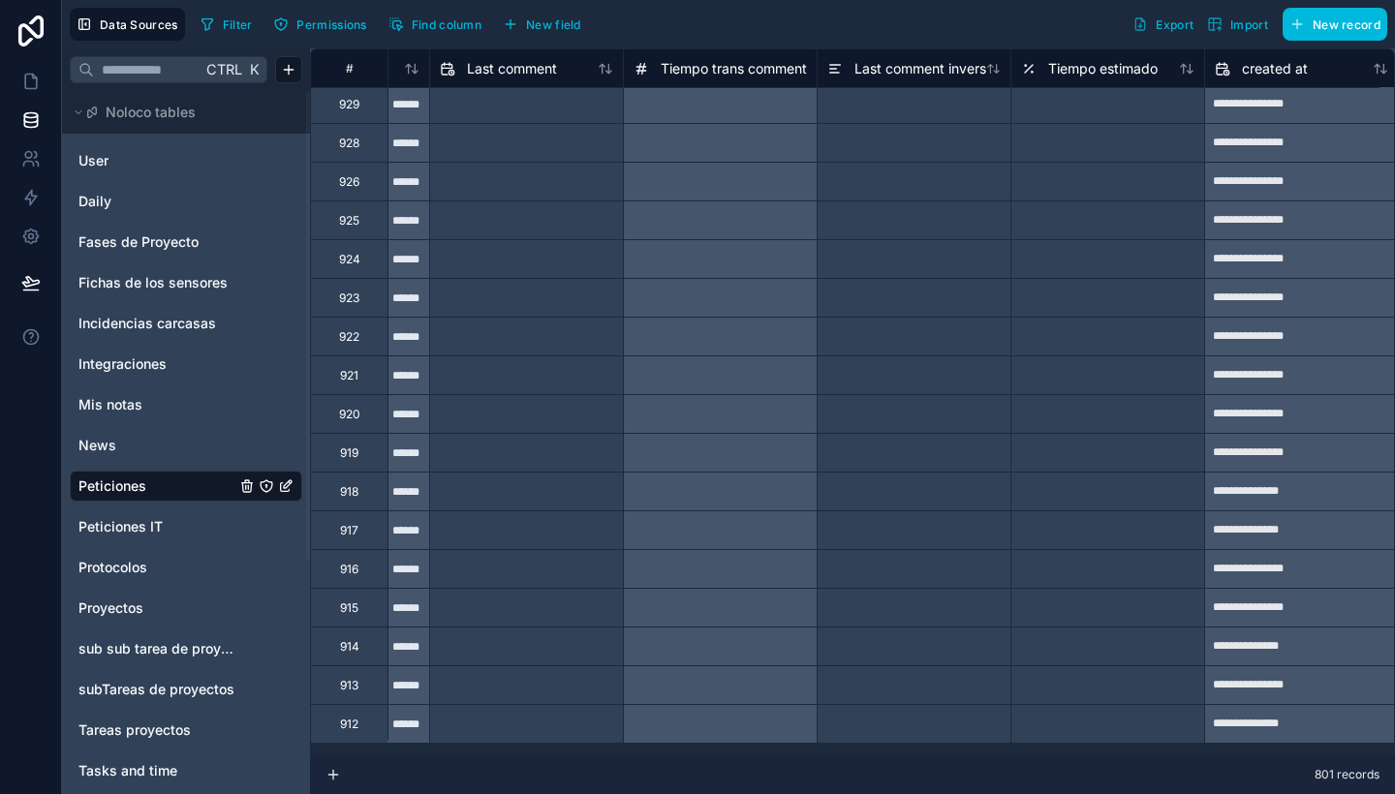
scroll to position [0, 11584]
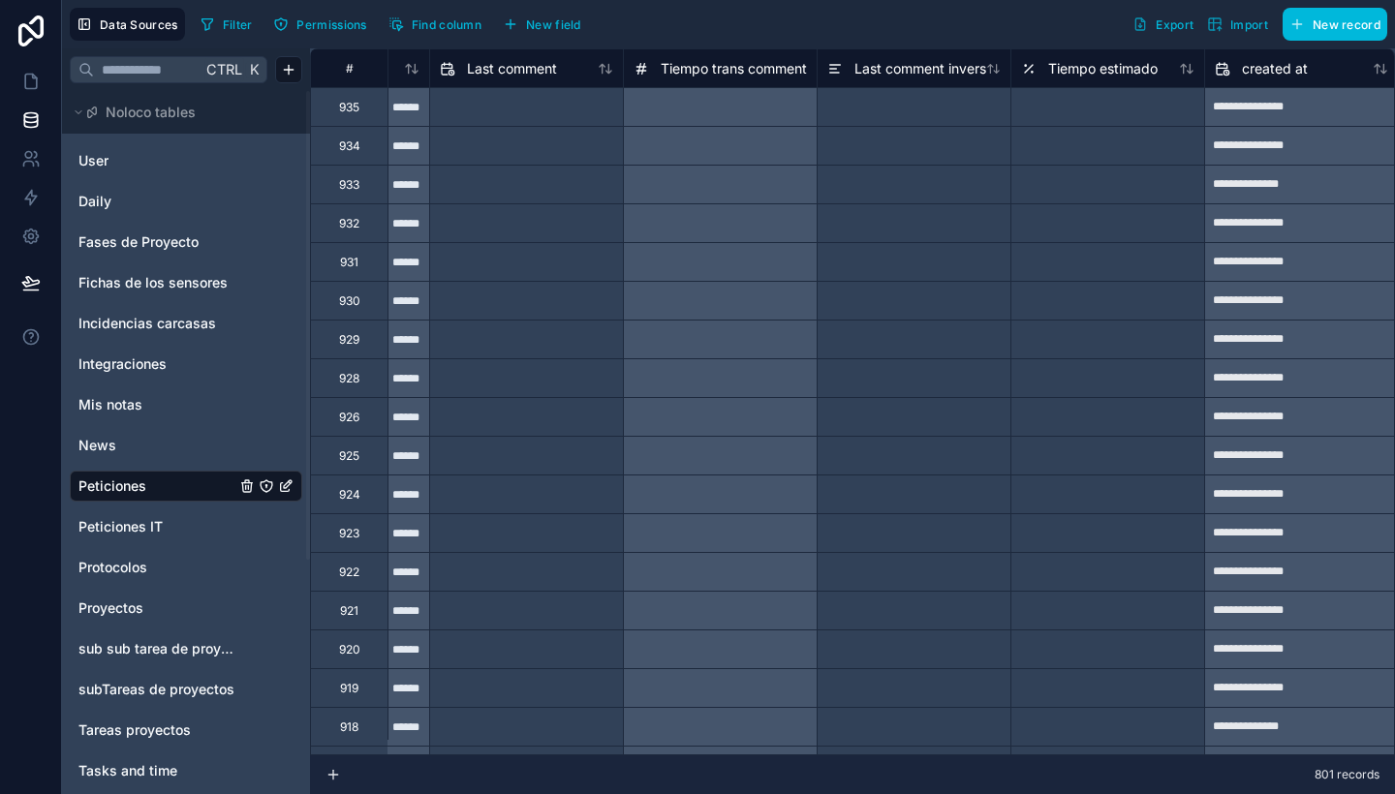
click at [266, 485] on icon "Peticiones" at bounding box center [265, 485] width 1 height 1
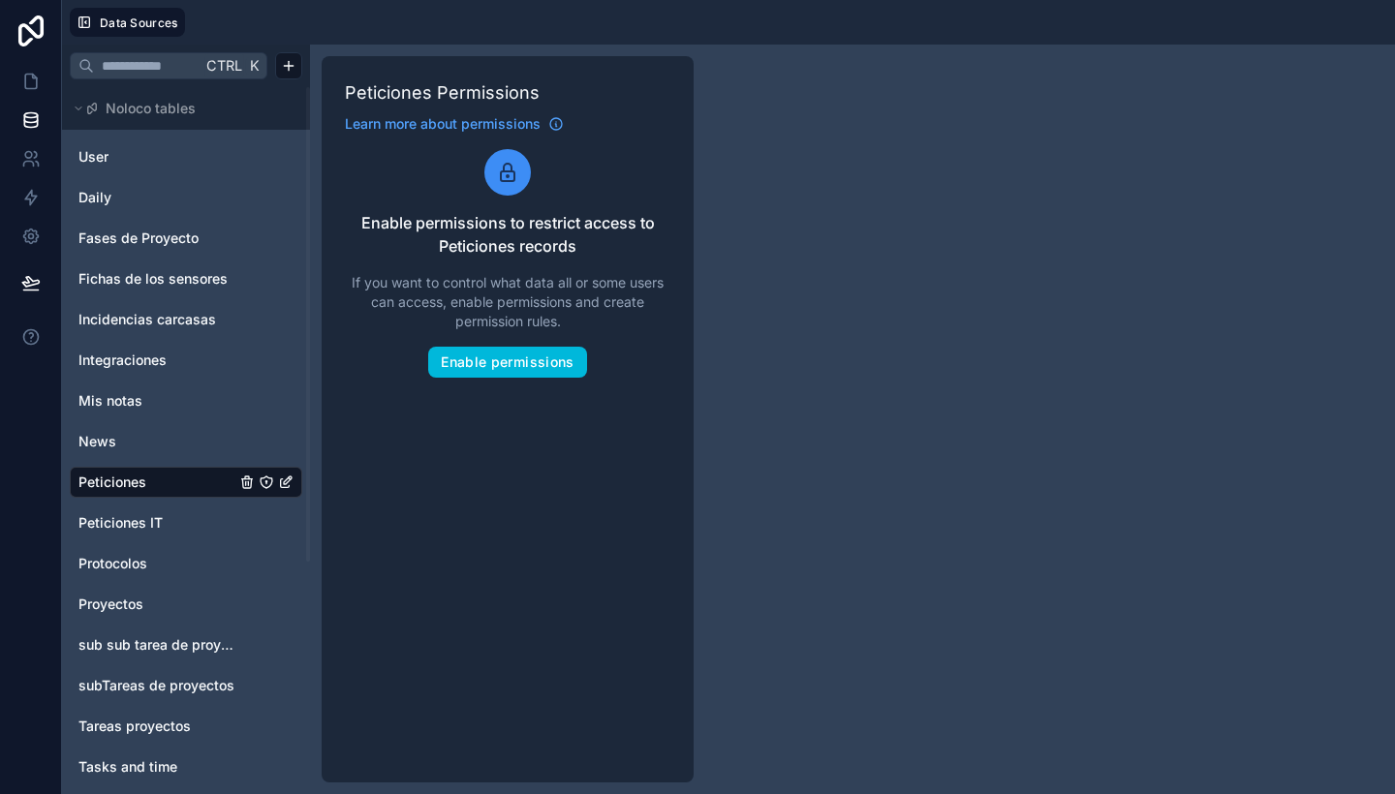
click at [29, 32] on icon at bounding box center [31, 31] width 39 height 31
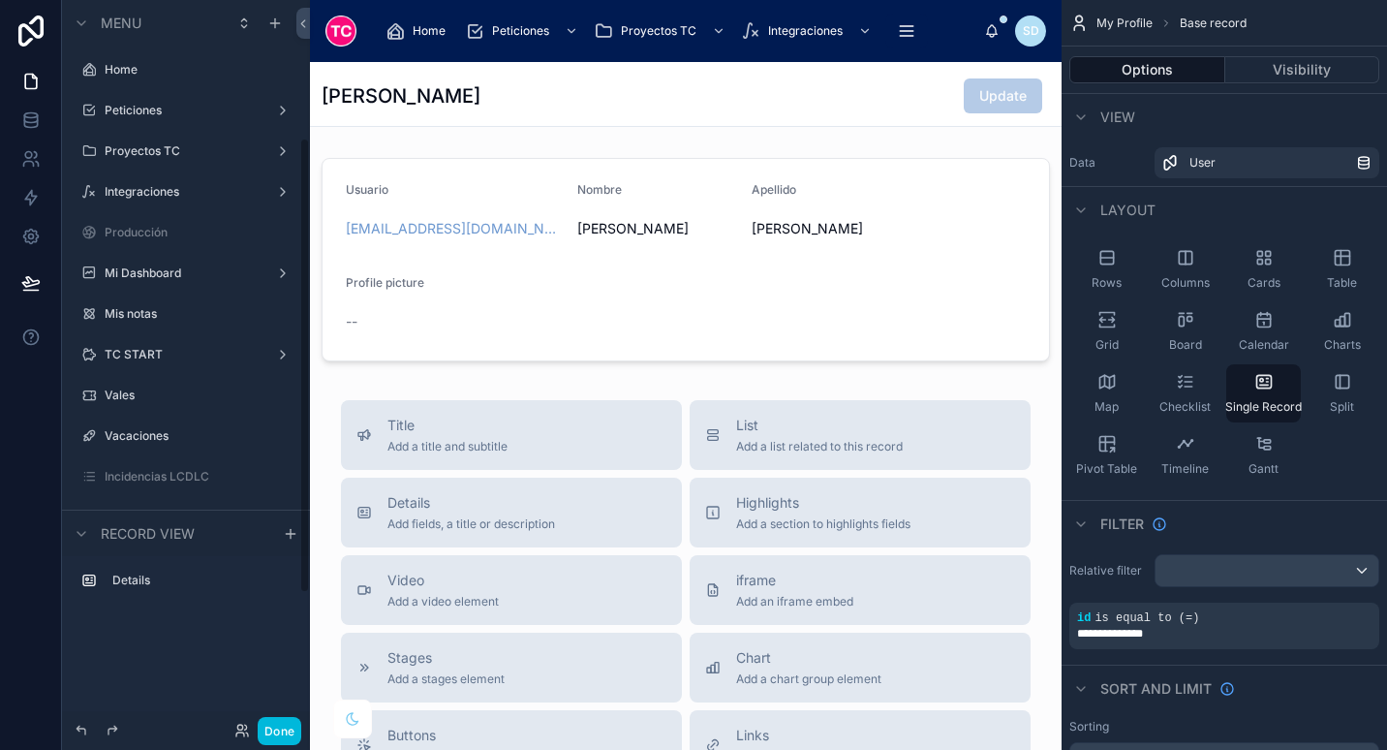
scroll to position [220, 0]
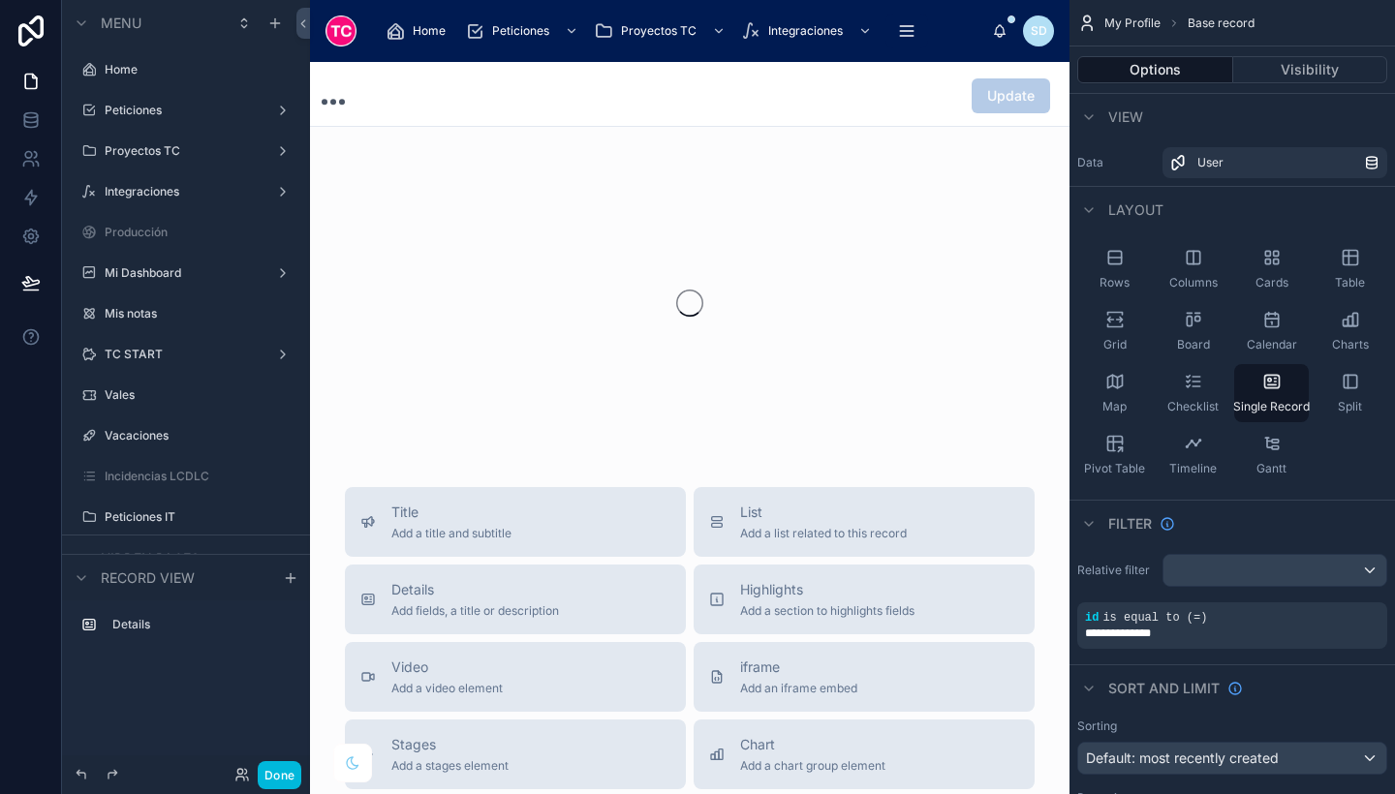
scroll to position [198, 0]
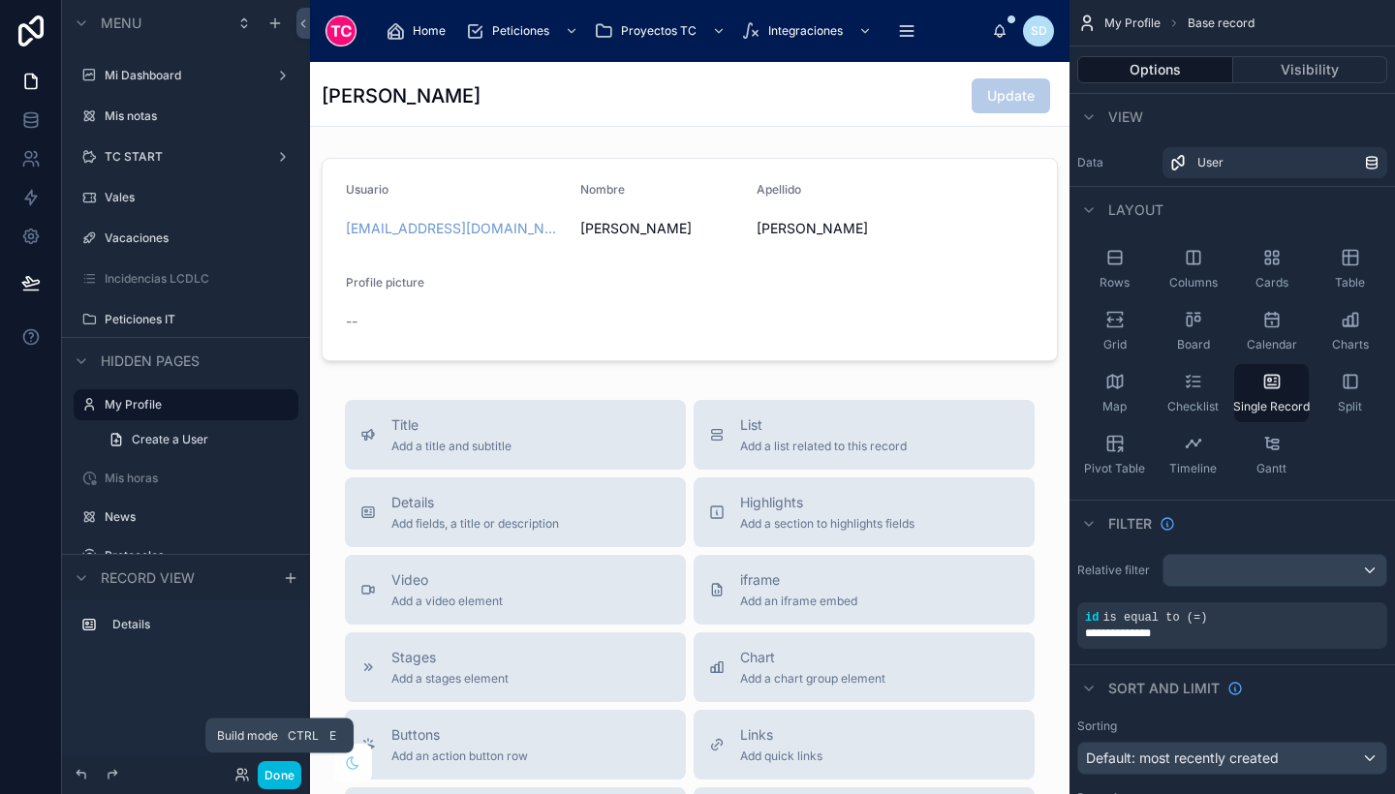
click at [284, 779] on button "Done" at bounding box center [280, 775] width 44 height 28
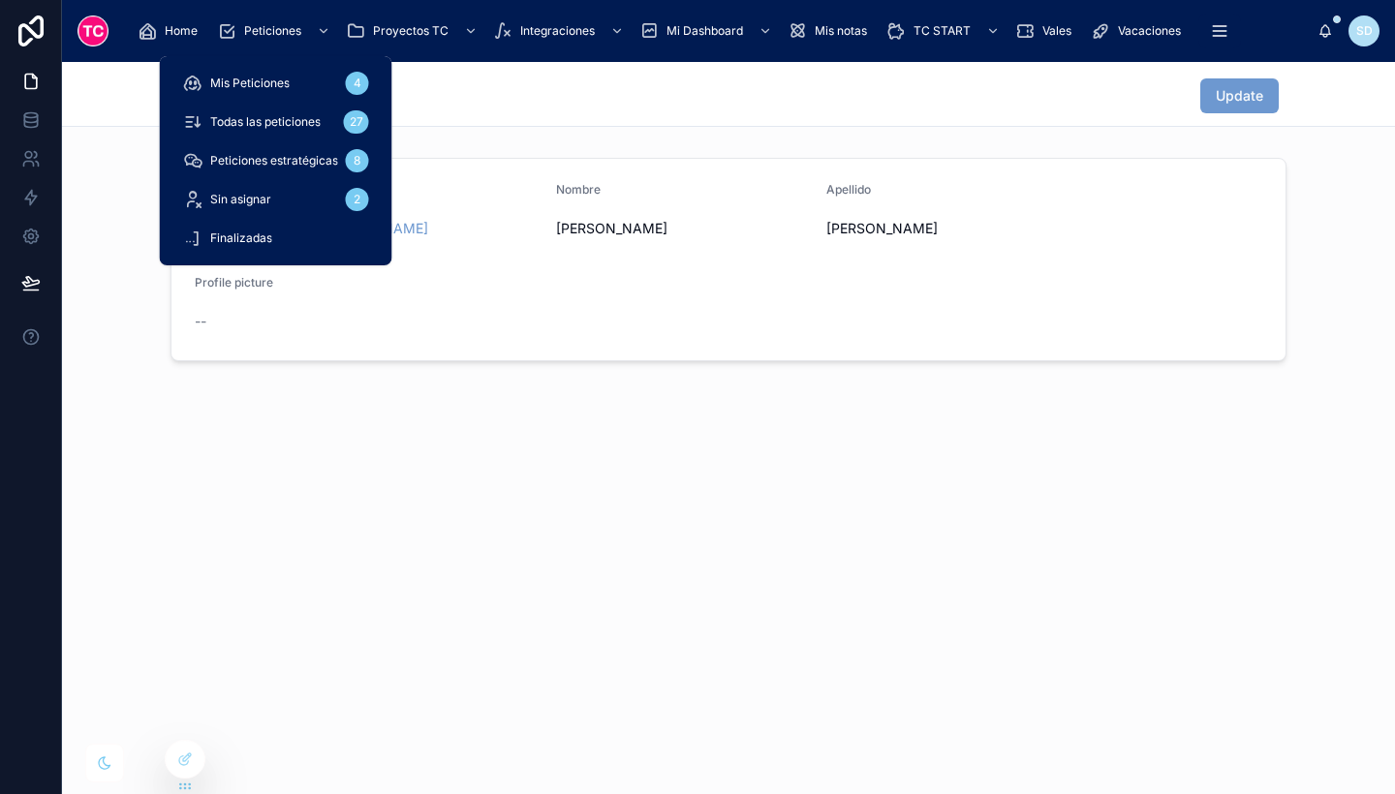
click at [296, 195] on div "Sin asignar 2" at bounding box center [276, 199] width 186 height 31
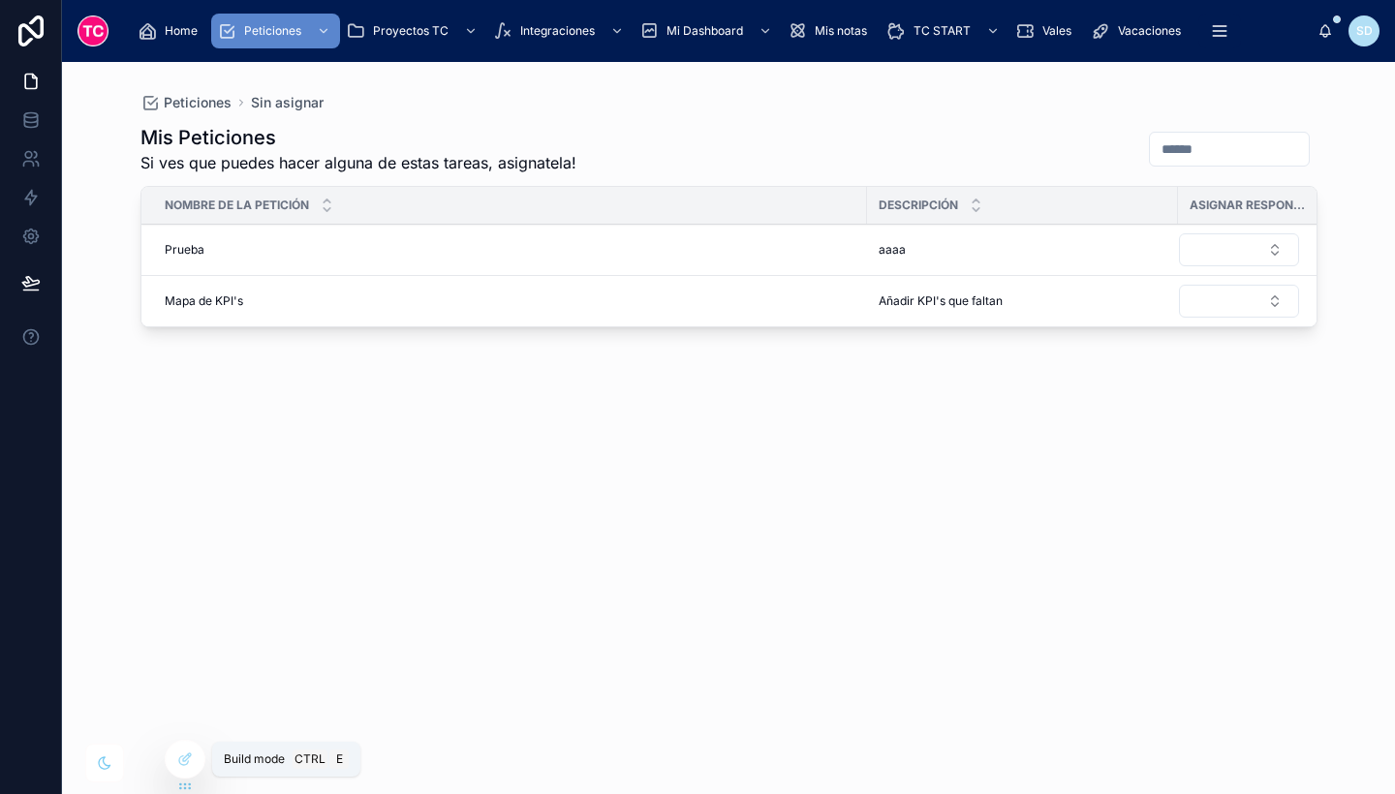
click at [176, 772] on div at bounding box center [185, 759] width 39 height 37
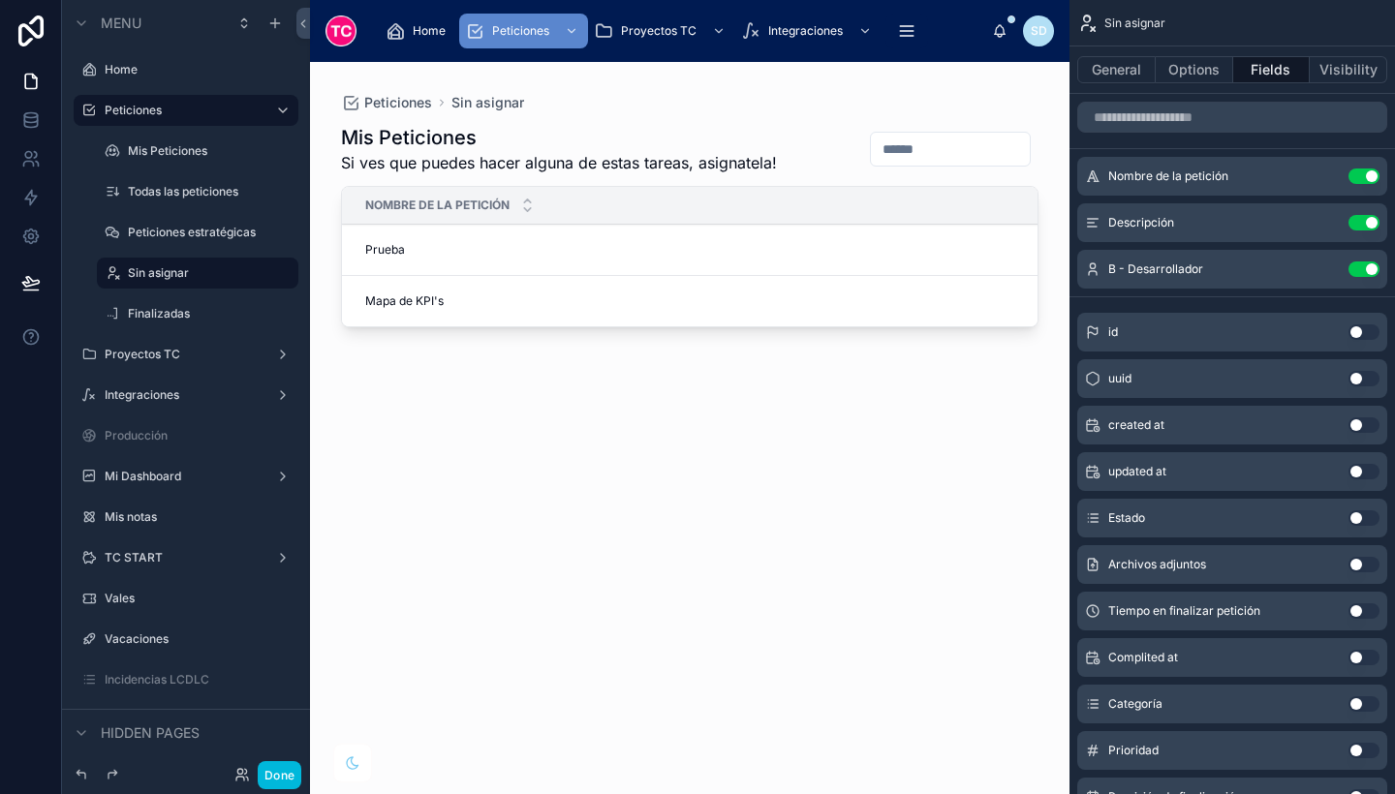
click at [0, 0] on icon "scrollable content" at bounding box center [0, 0] width 0 height 0
click at [357, 256] on span "Clone" at bounding box center [363, 259] width 36 height 19
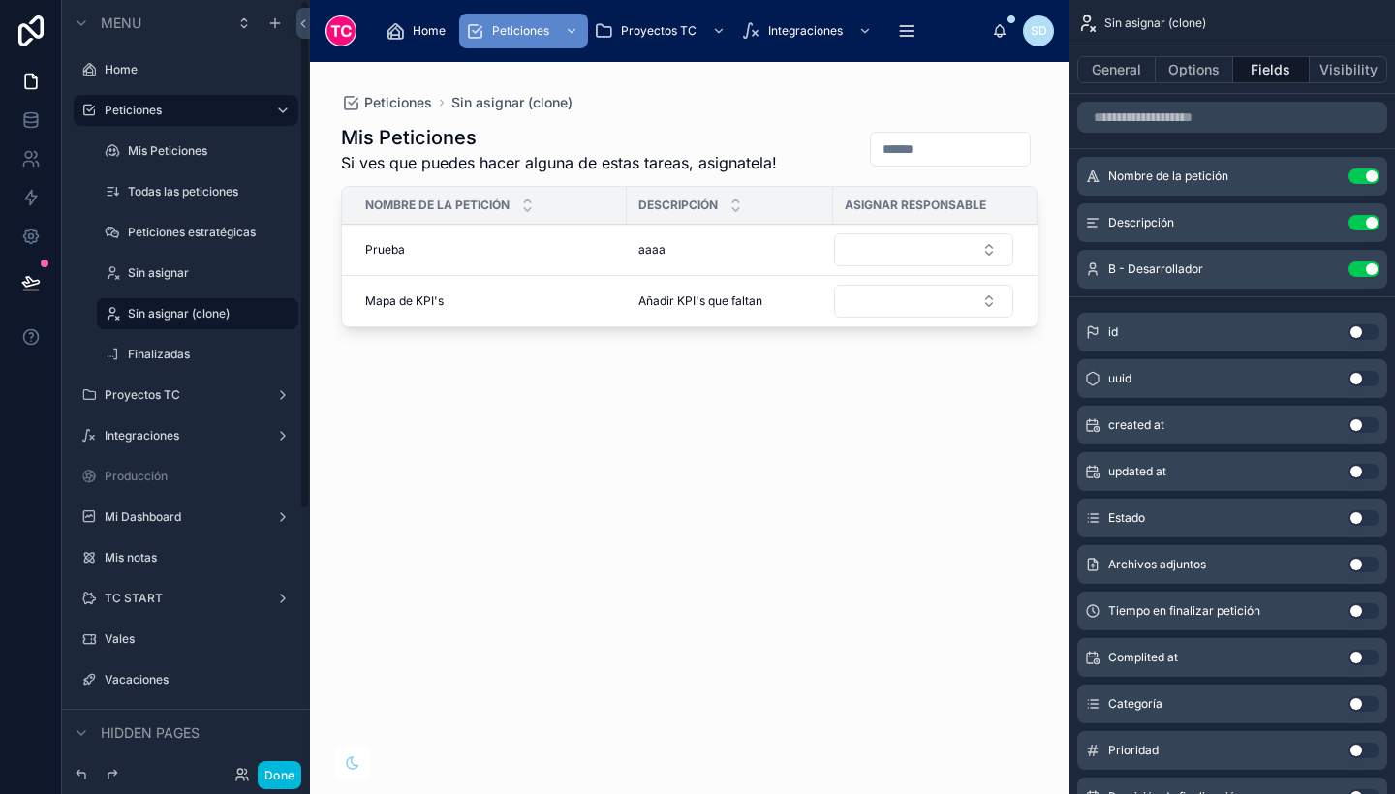
click at [0, 0] on icon "scrollable content" at bounding box center [0, 0] width 0 height 0
click at [161, 310] on input "**********" at bounding box center [182, 313] width 109 height 23
type input "**********"
click at [259, 316] on icon "scrollable content" at bounding box center [256, 314] width 16 height 16
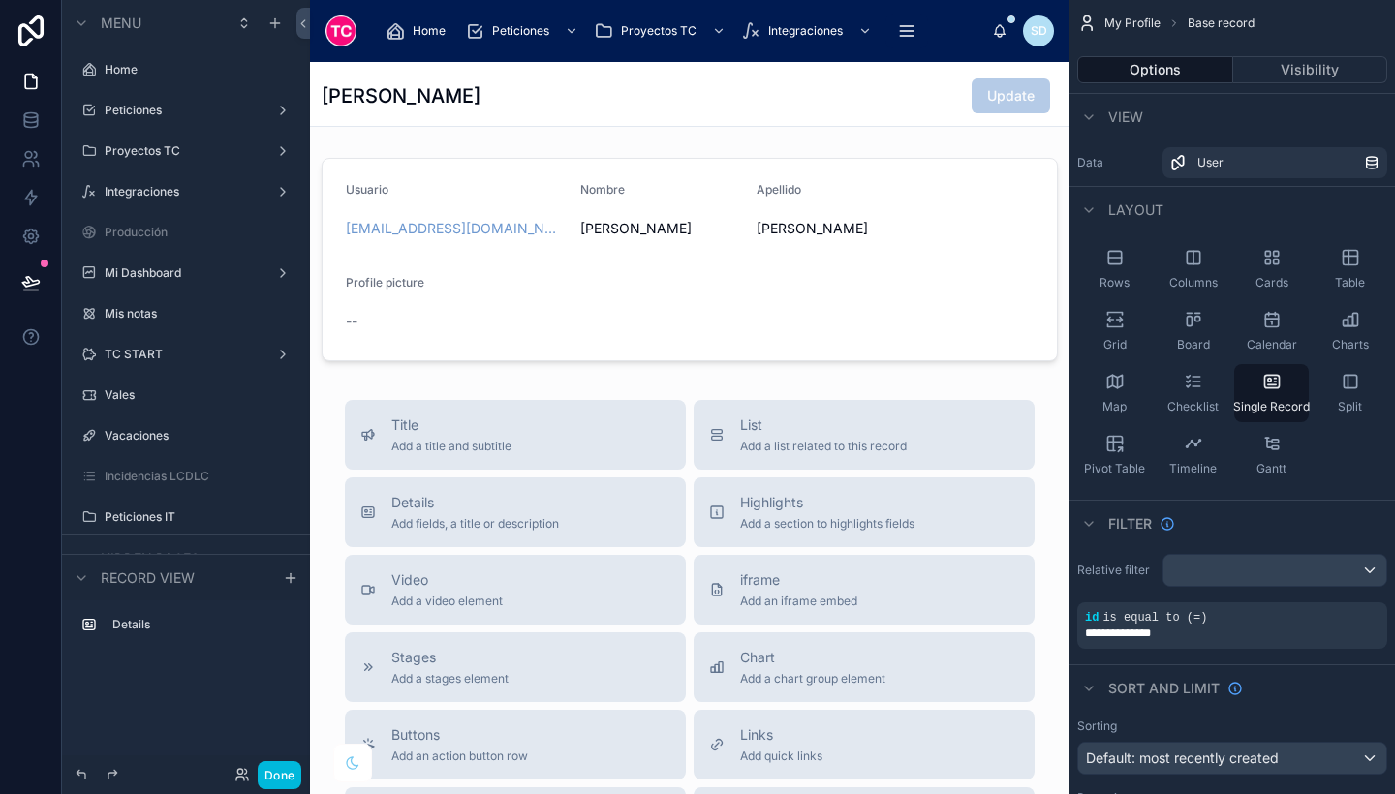
click at [216, 112] on label "Peticiones" at bounding box center [182, 111] width 155 height 16
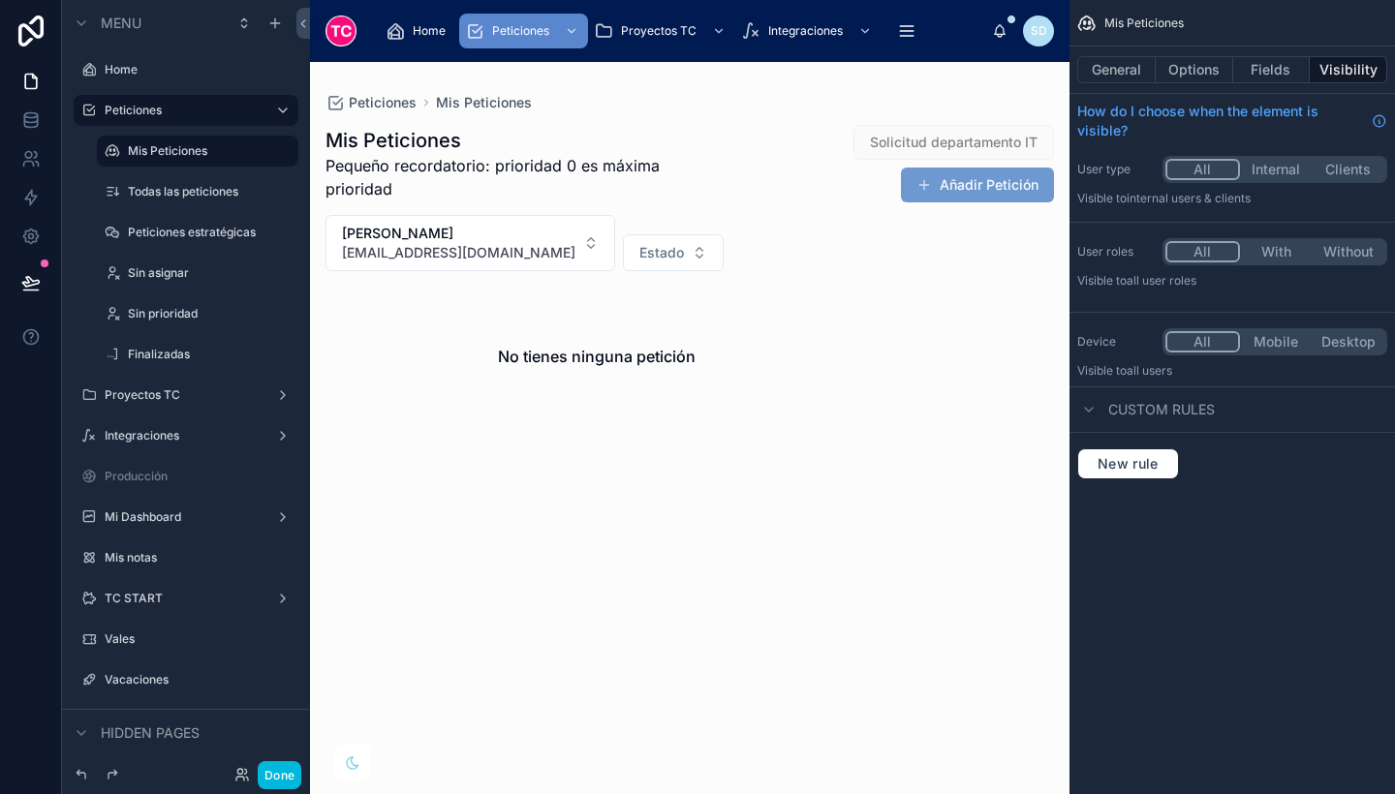
click at [115, 317] on icon "scrollable content" at bounding box center [113, 314] width 16 height 16
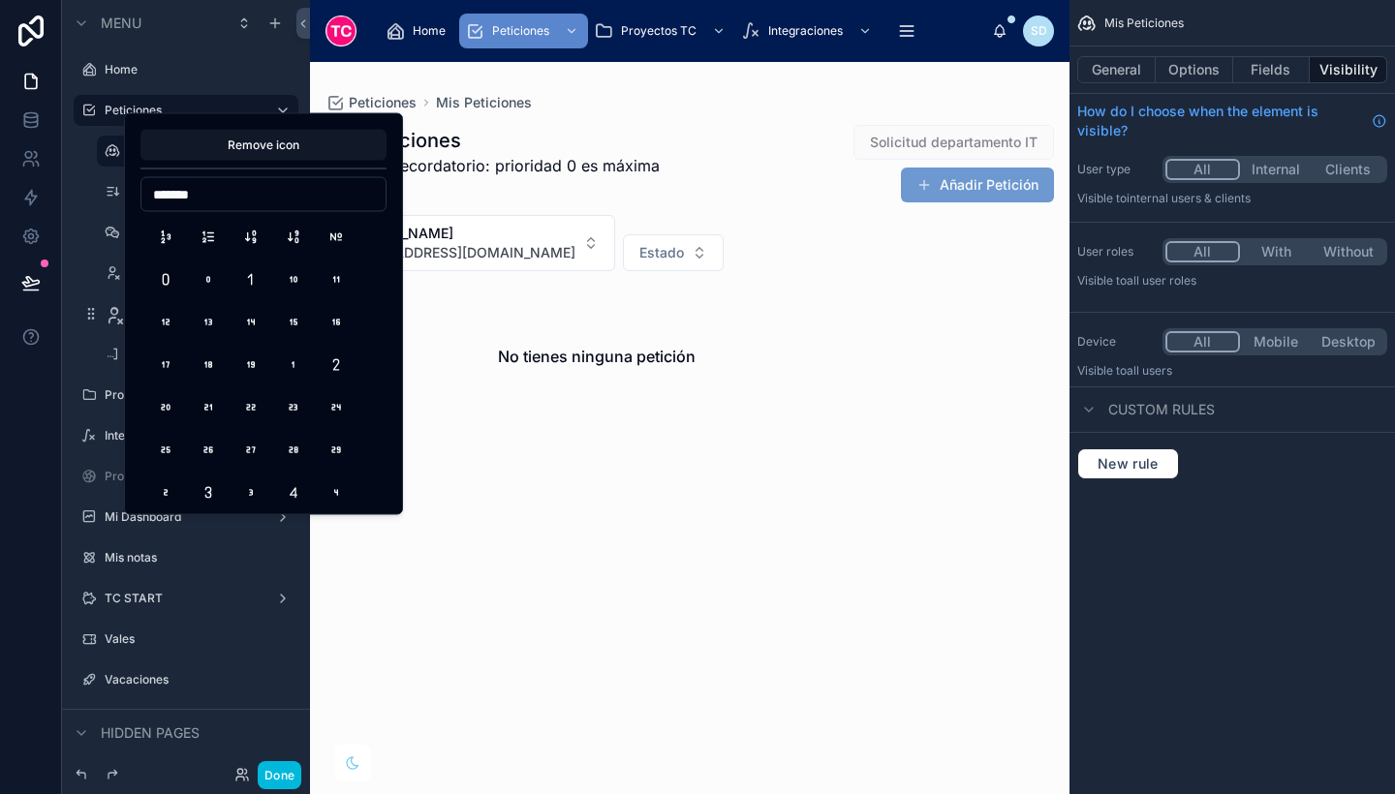
type input "*******"
click at [161, 232] on button "Numbers" at bounding box center [165, 237] width 35 height 35
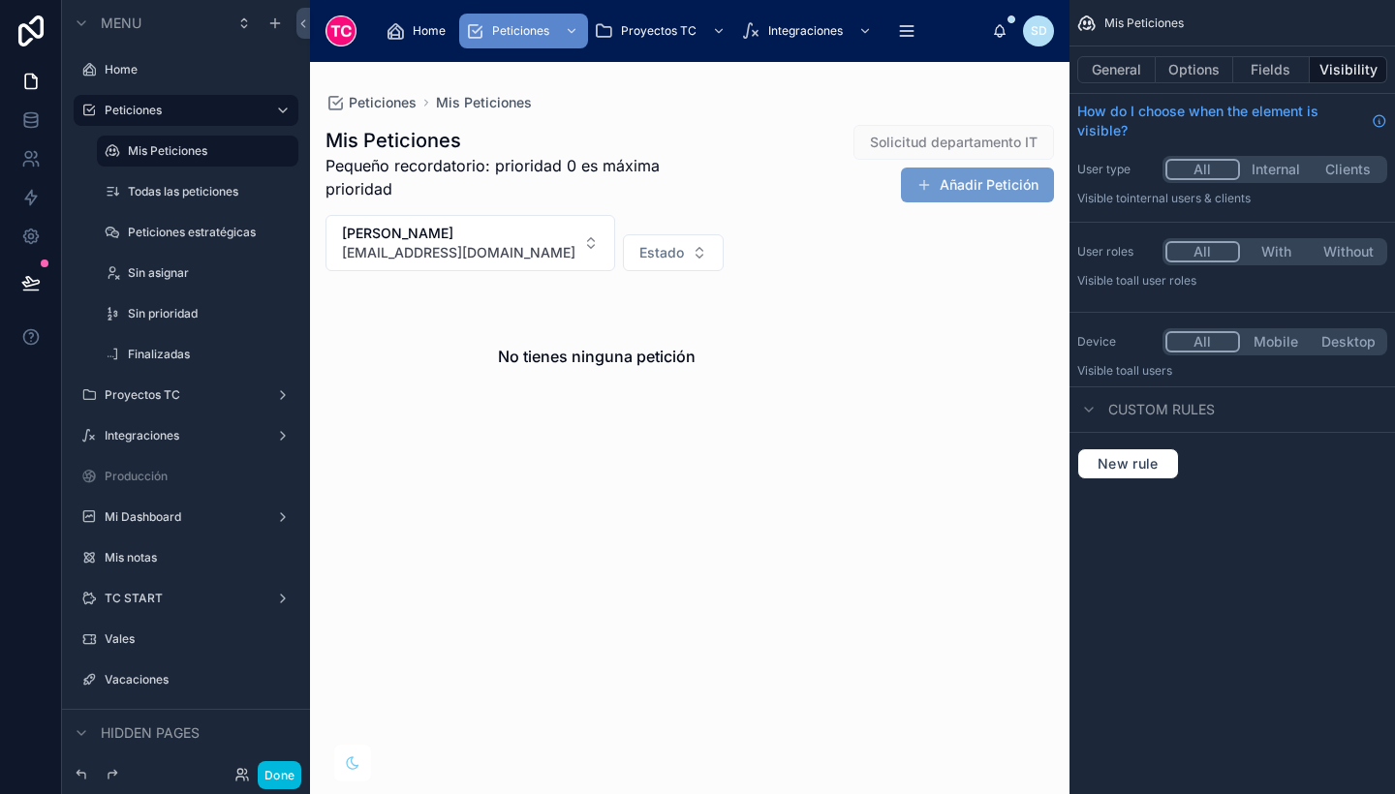
click at [207, 317] on label "Sin prioridad" at bounding box center [207, 314] width 159 height 16
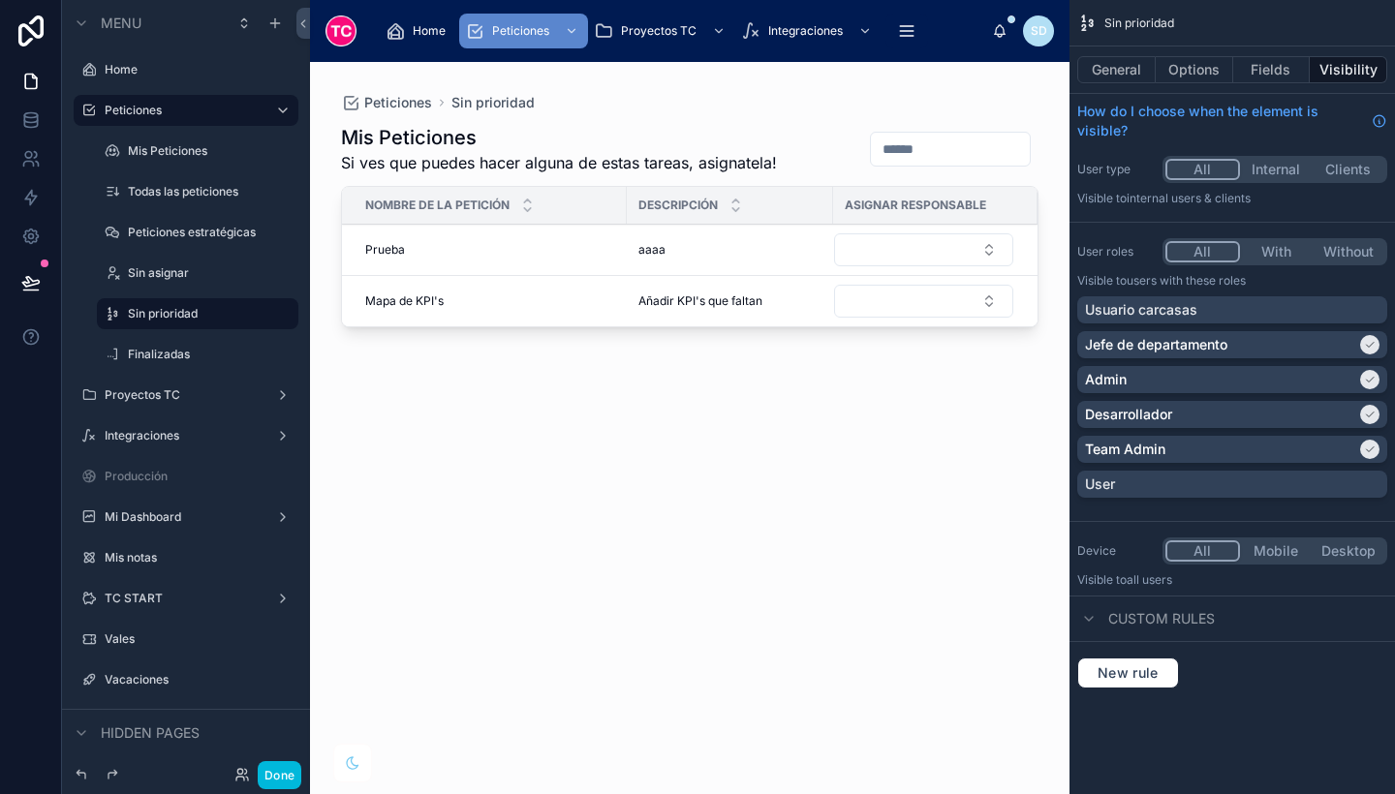
click at [1295, 406] on div "Desarrollador" at bounding box center [1220, 414] width 271 height 19
click at [1286, 379] on div "Admin" at bounding box center [1220, 379] width 271 height 19
click at [1269, 344] on div "Jefe de departamento" at bounding box center [1220, 344] width 271 height 19
click at [1237, 381] on div "Admin" at bounding box center [1232, 379] width 295 height 19
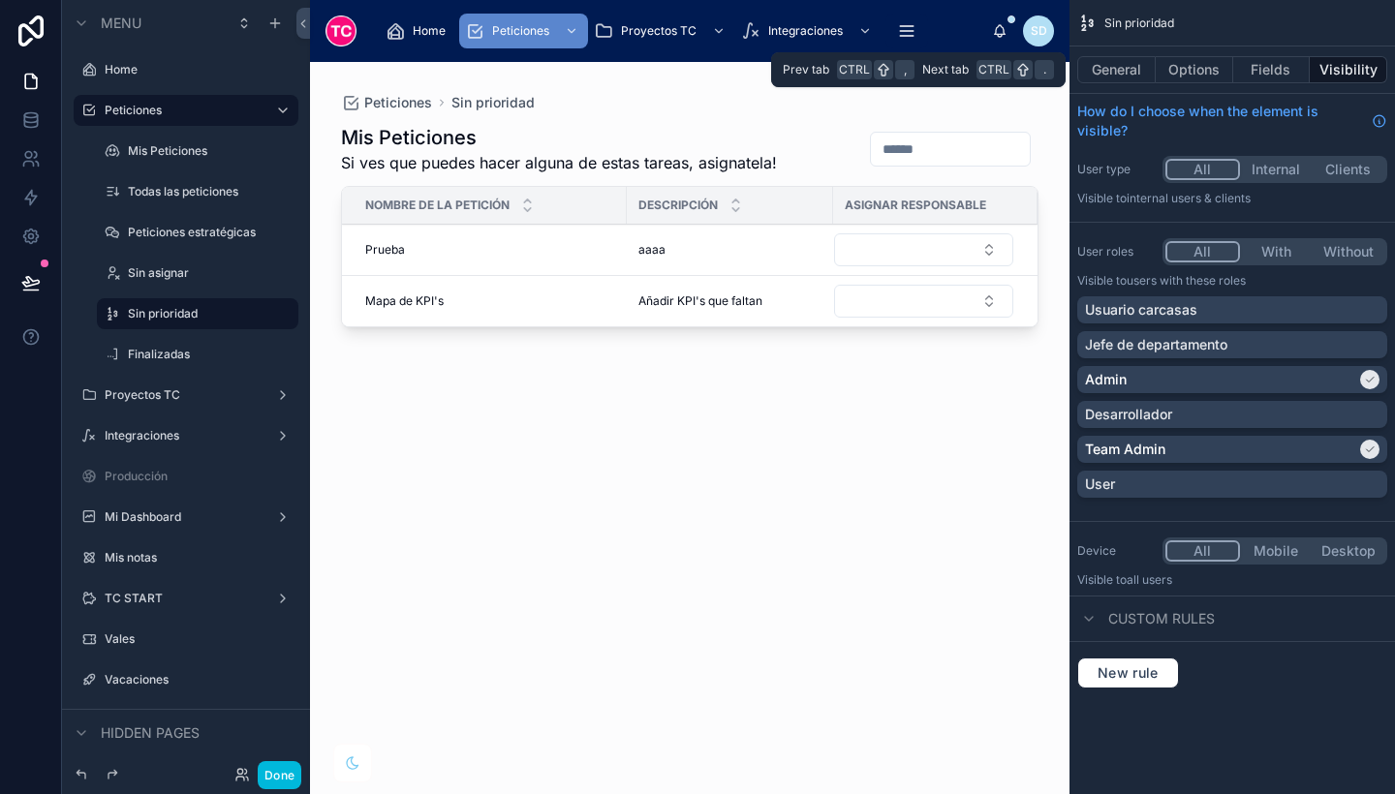
click at [1277, 60] on button "Fields" at bounding box center [1272, 69] width 78 height 27
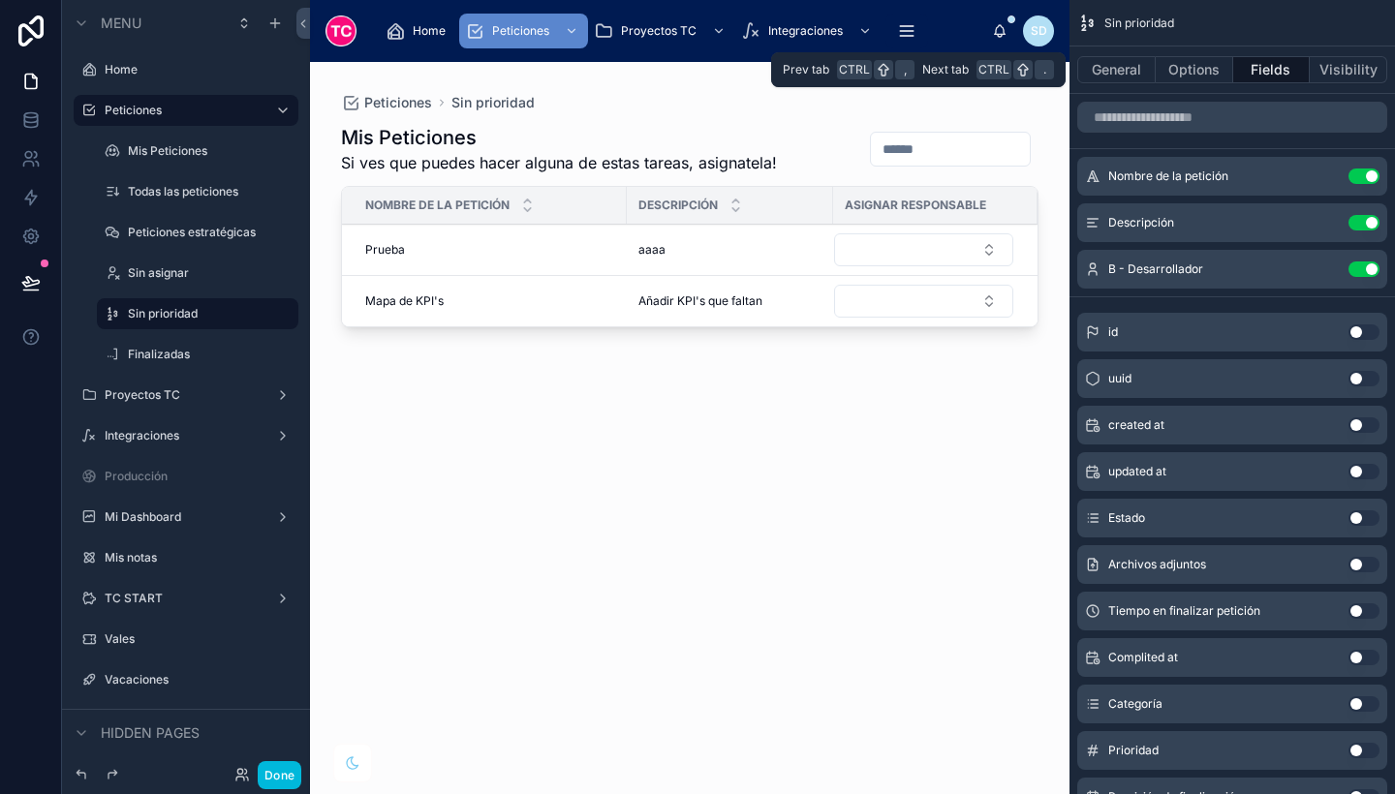
click at [1197, 78] on button "Options" at bounding box center [1195, 69] width 78 height 27
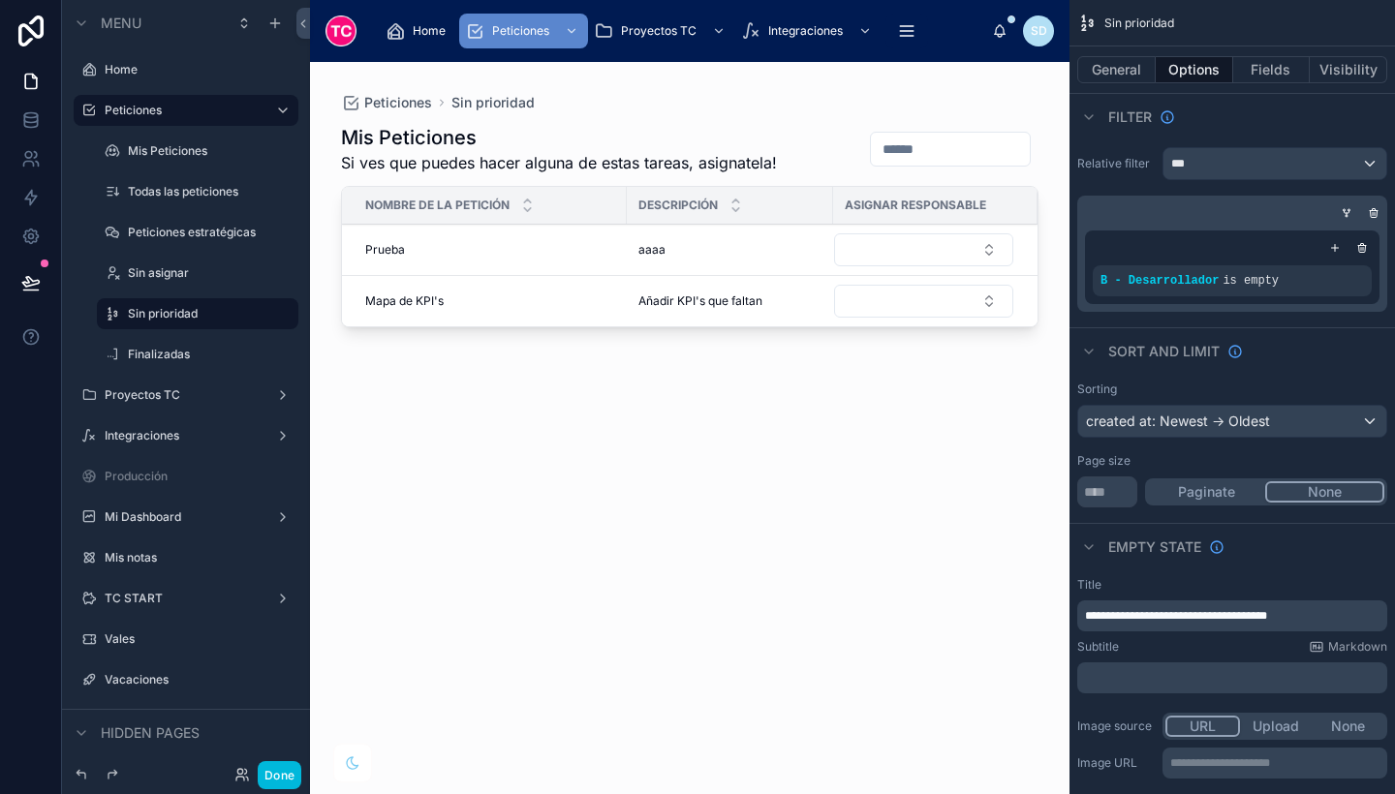
click at [0, 0] on icon "scrollable content" at bounding box center [0, 0] width 0 height 0
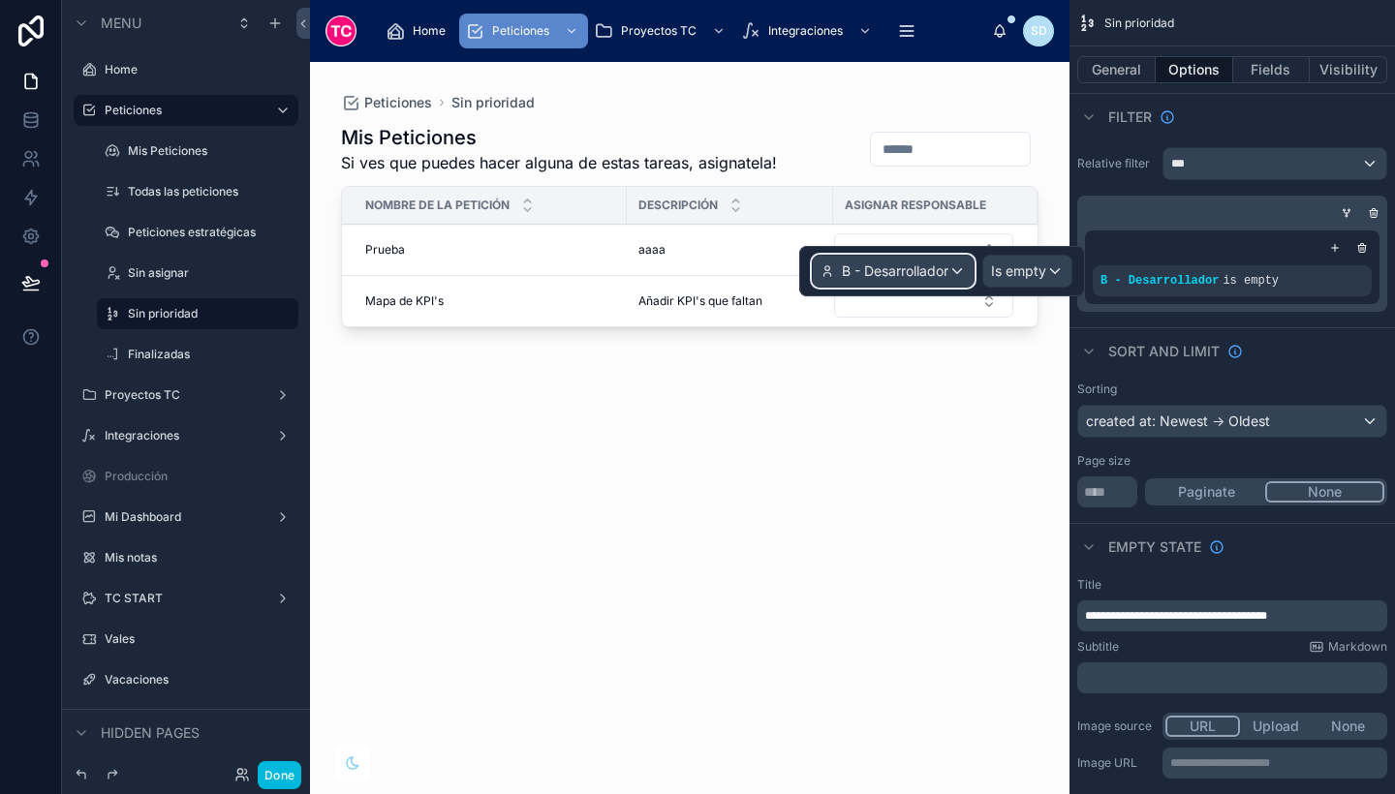
click at [922, 264] on span "B - Desarrollador" at bounding box center [895, 271] width 107 height 19
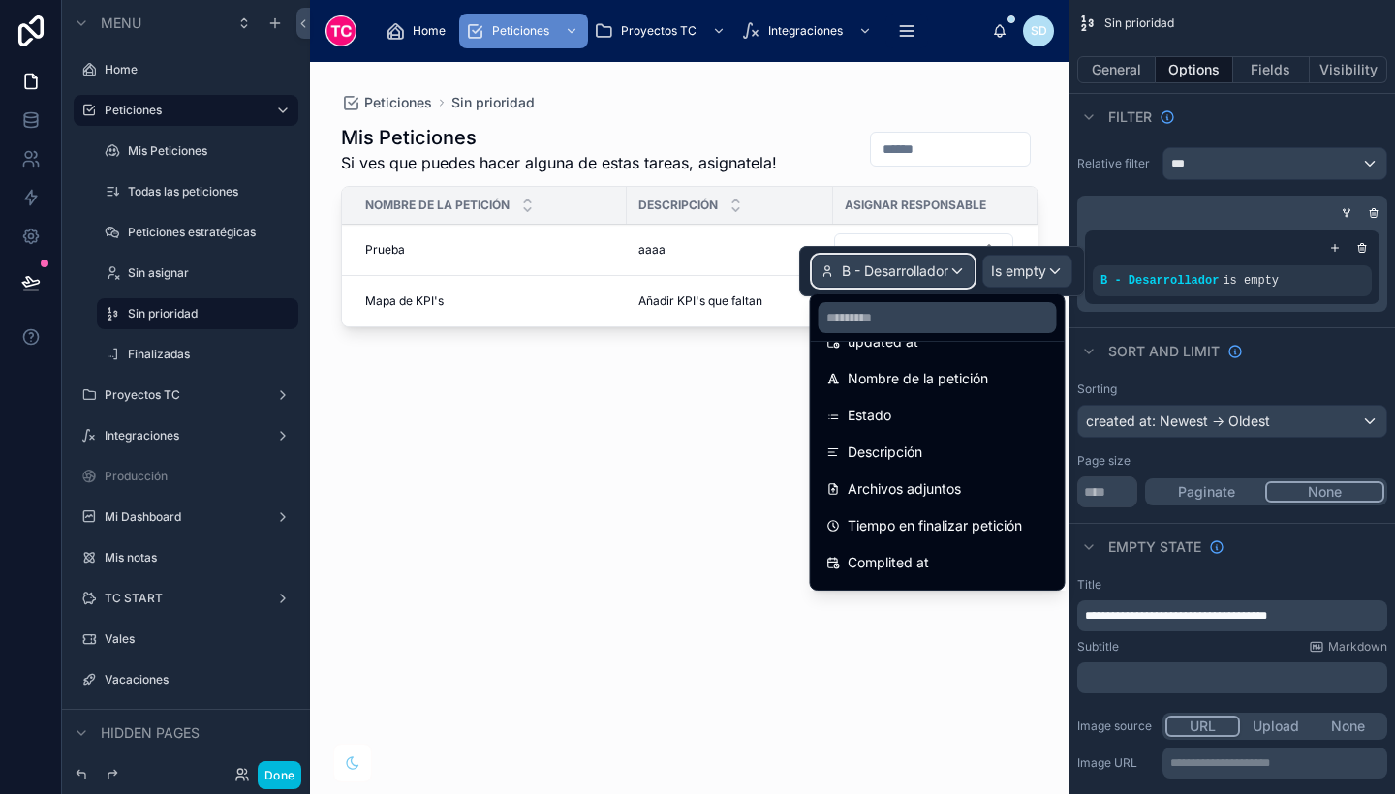
scroll to position [145, 0]
click at [1007, 315] on input "text" at bounding box center [938, 317] width 238 height 31
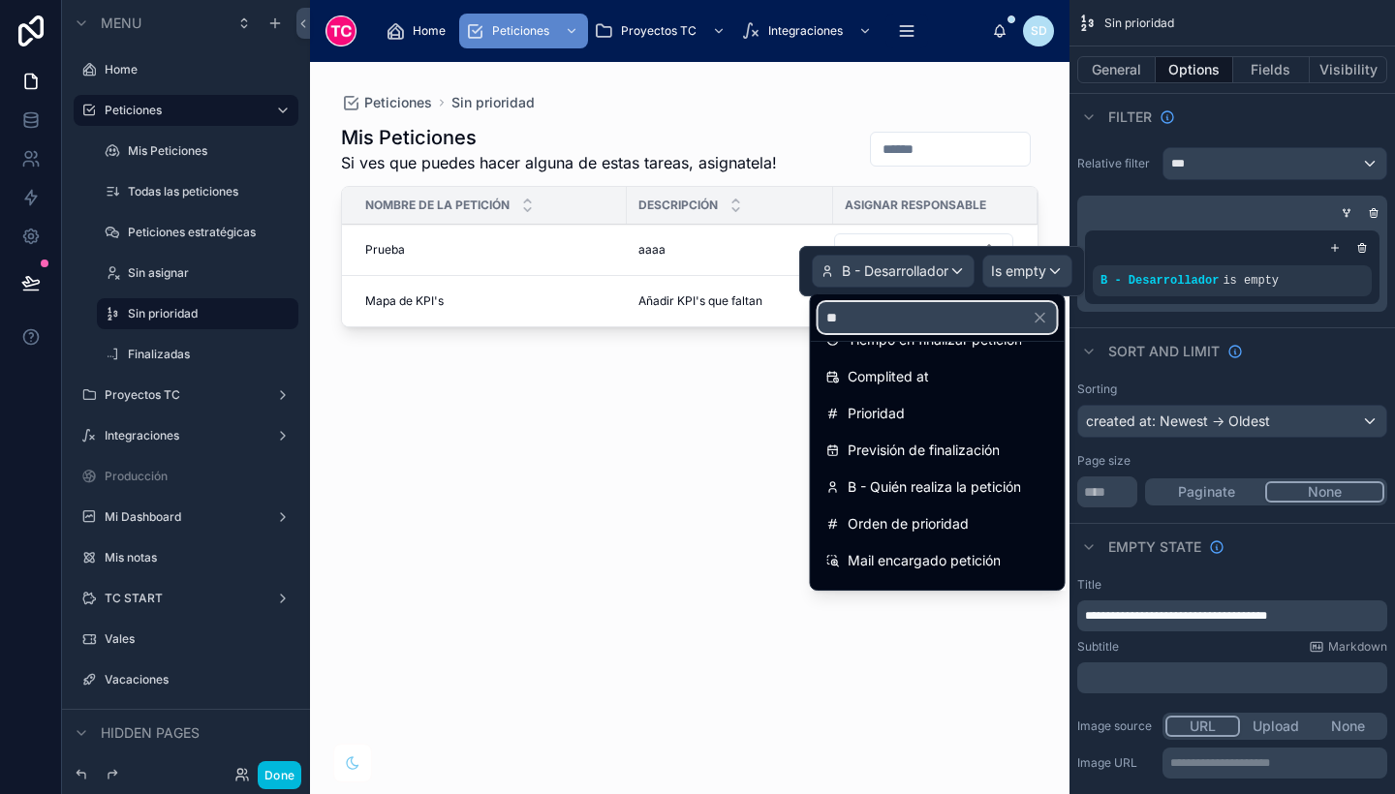
scroll to position [0, 0]
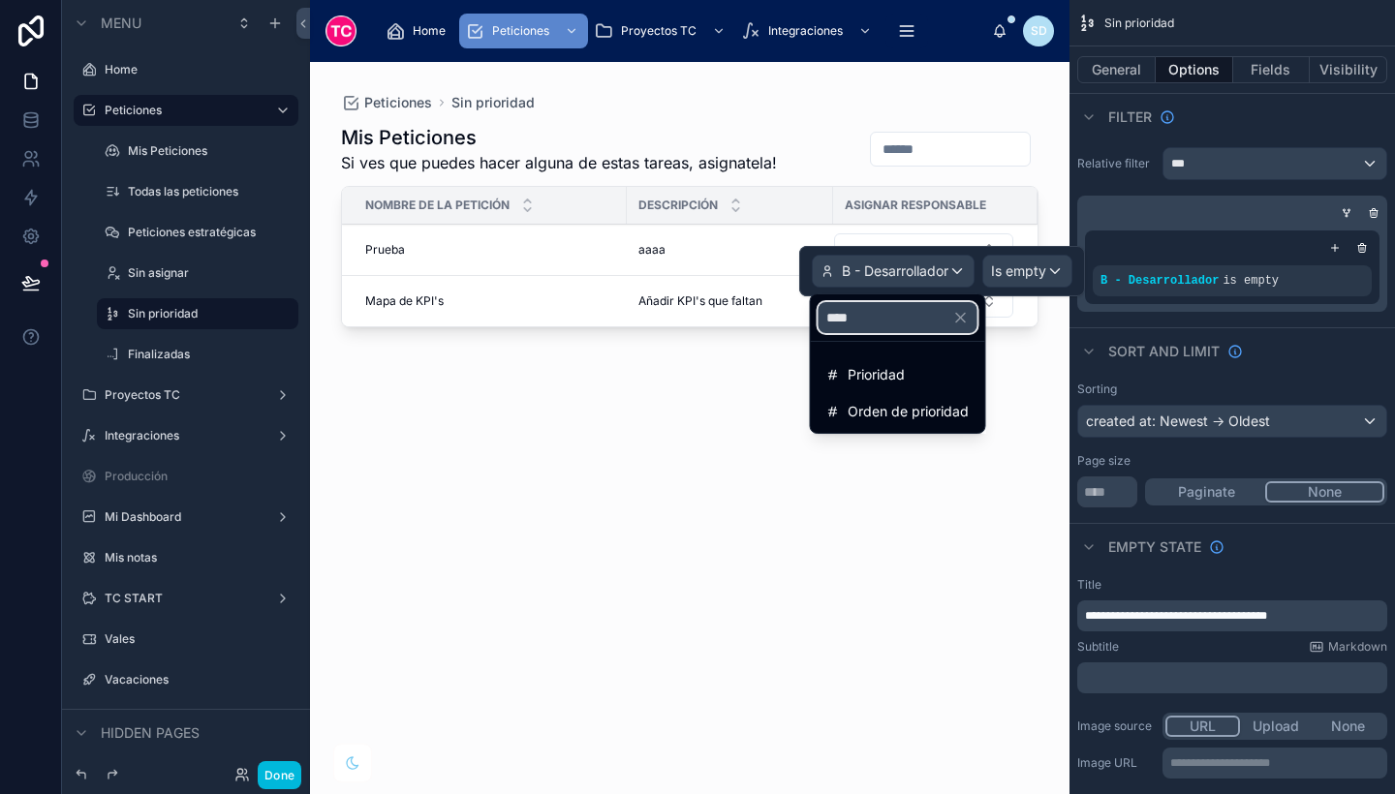
type input "****"
click at [970, 376] on div "Prioridad" at bounding box center [897, 374] width 143 height 23
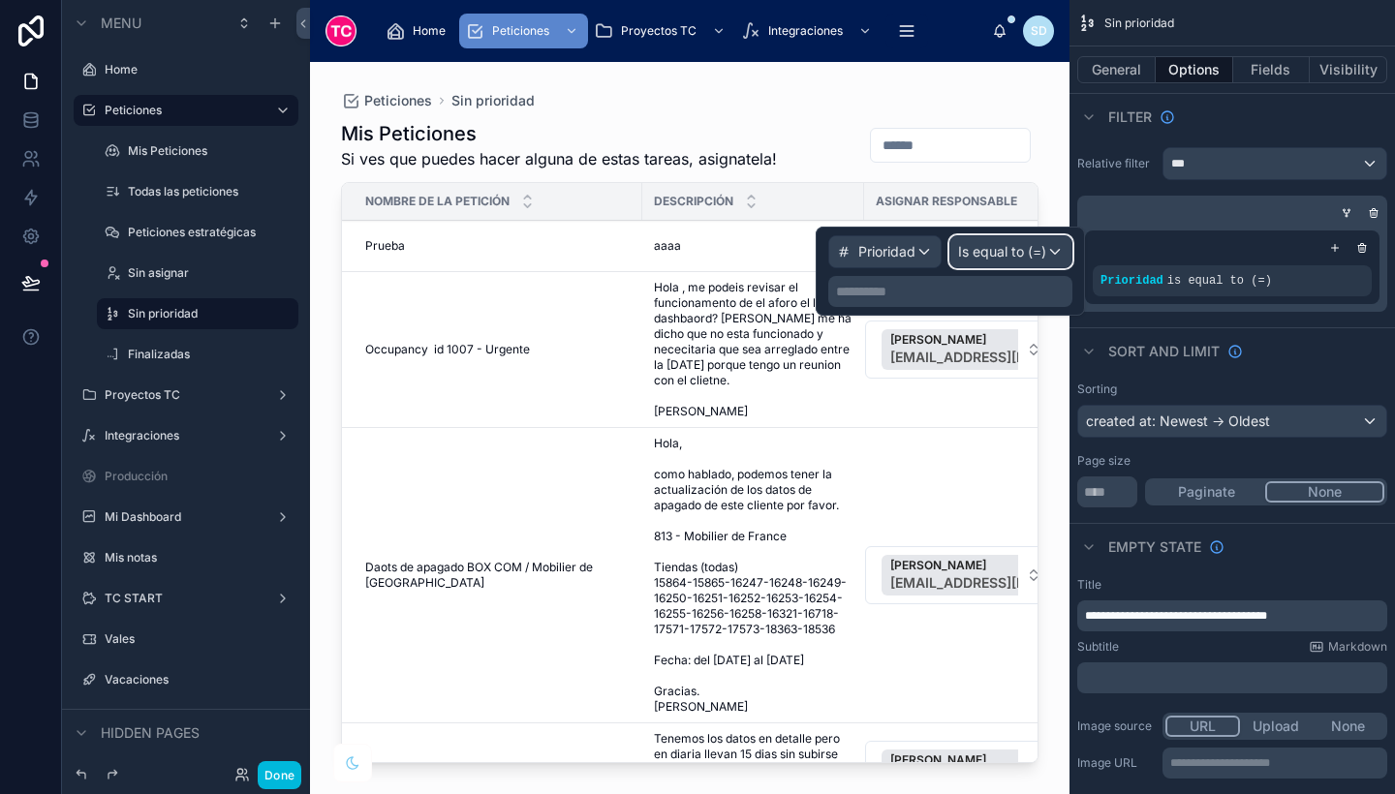
click at [1018, 256] on span "Is equal to (=)" at bounding box center [1002, 251] width 88 height 19
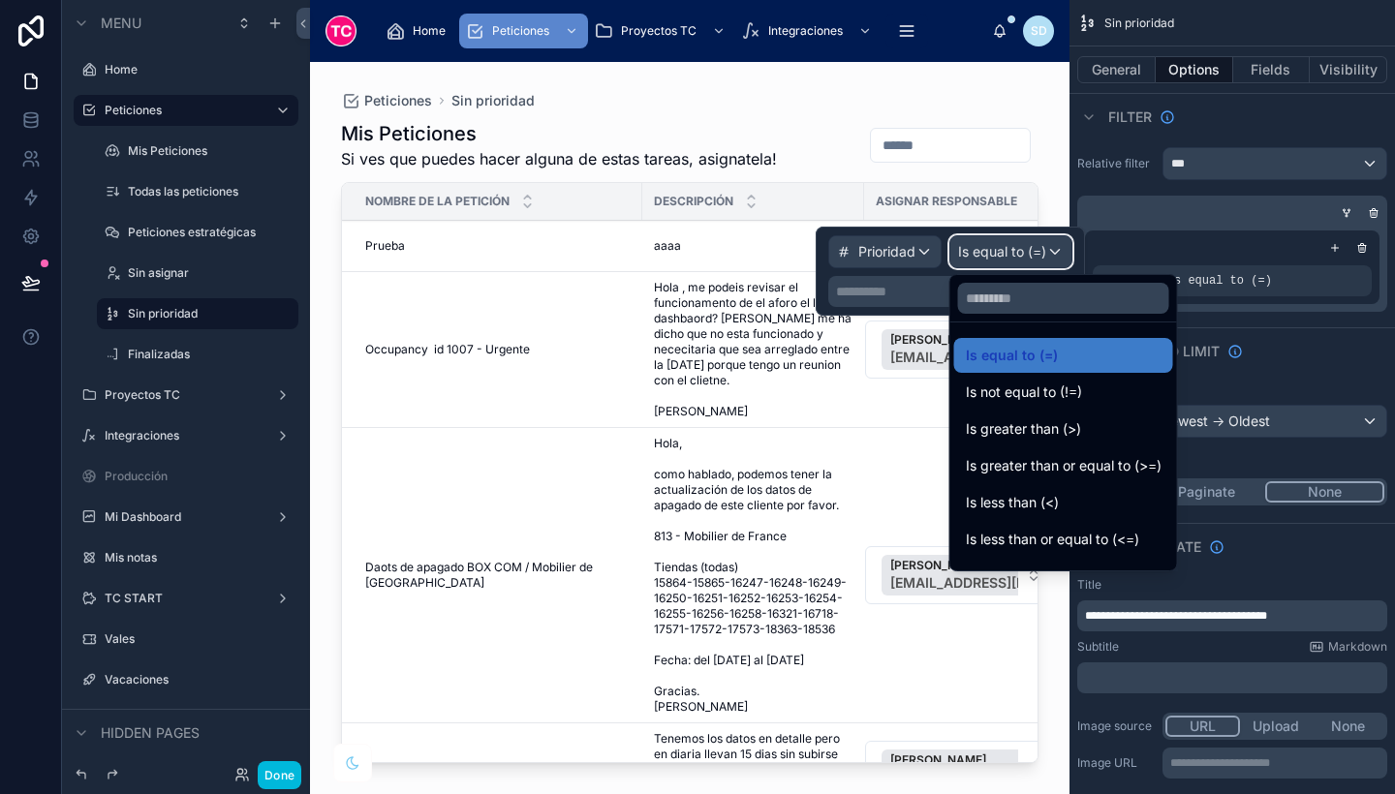
scroll to position [138, 0]
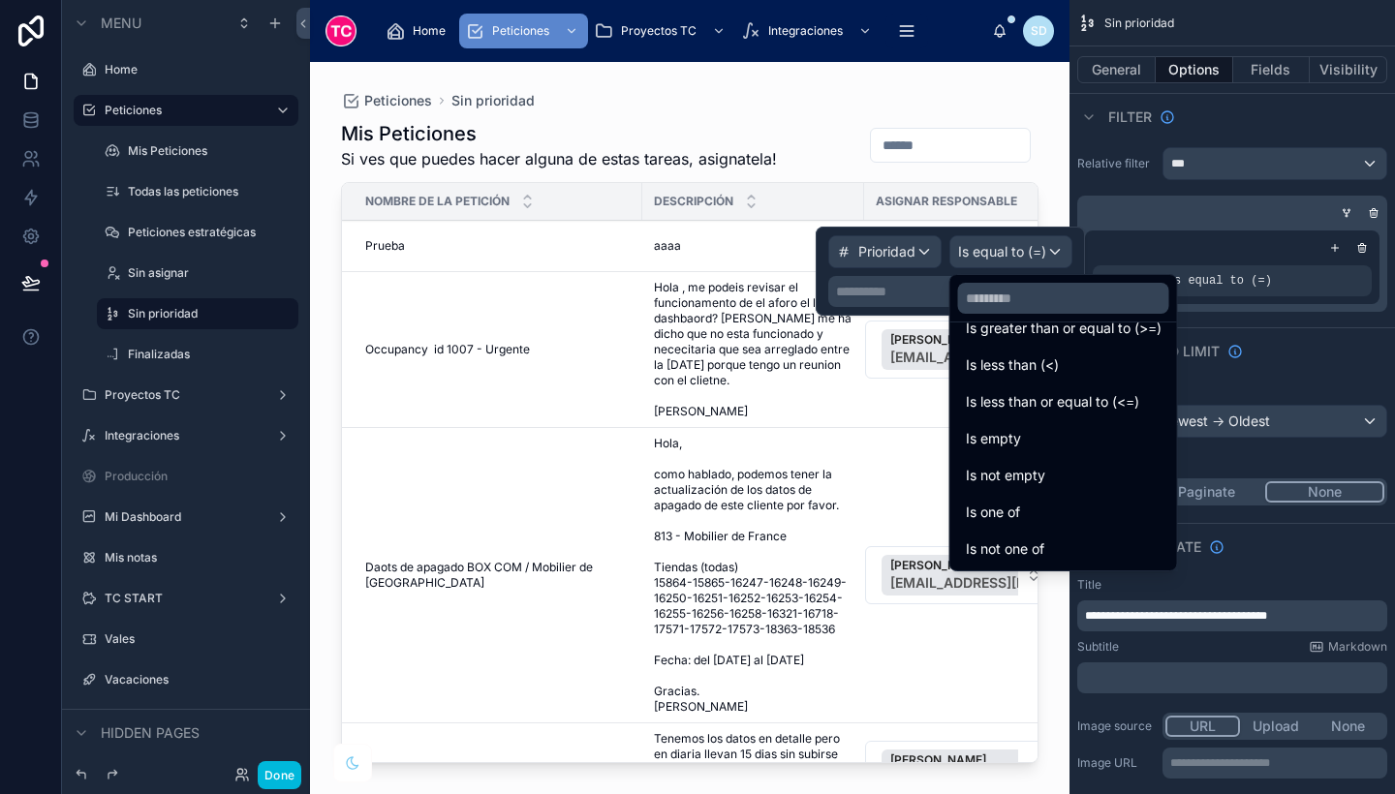
click at [1071, 440] on div "Is empty" at bounding box center [1064, 438] width 196 height 23
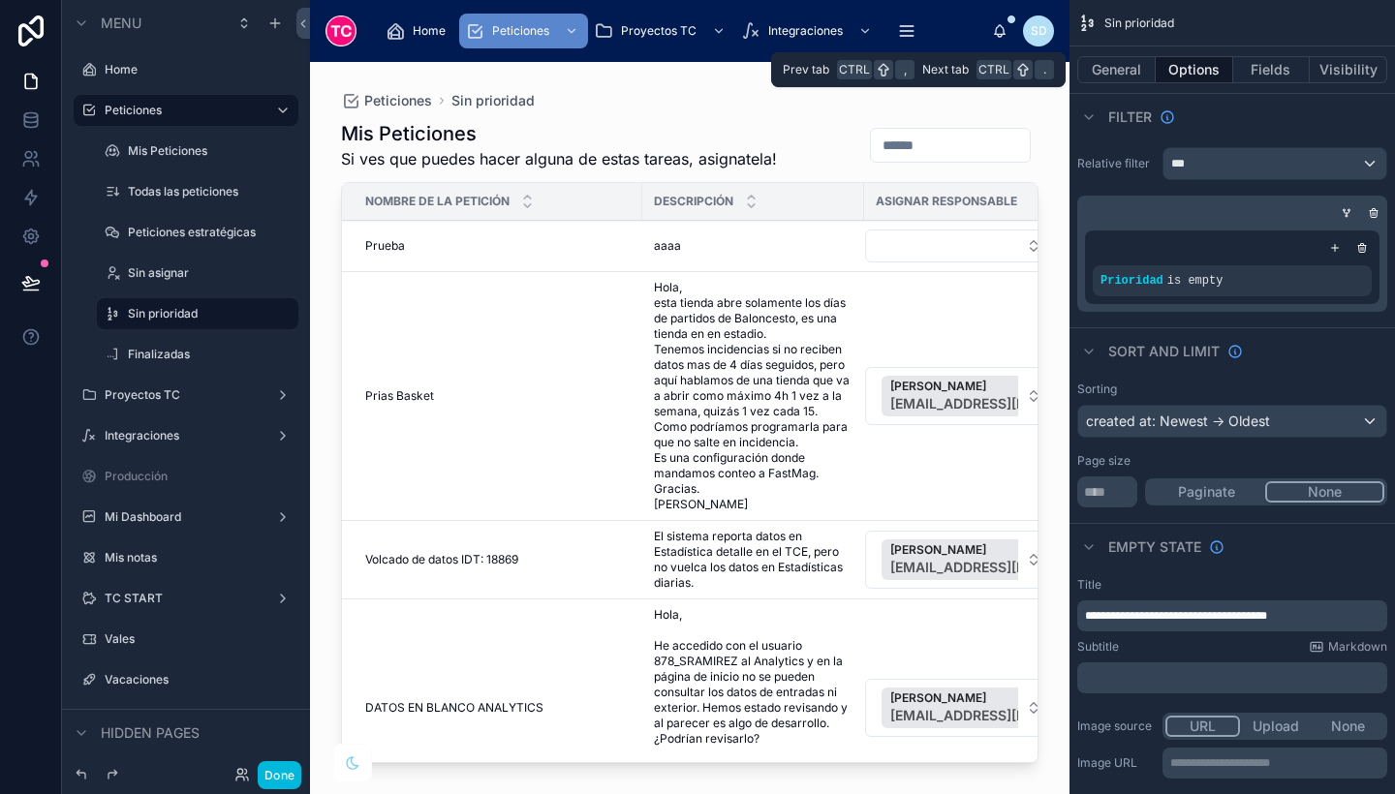
click at [1274, 73] on button "Fields" at bounding box center [1272, 69] width 78 height 27
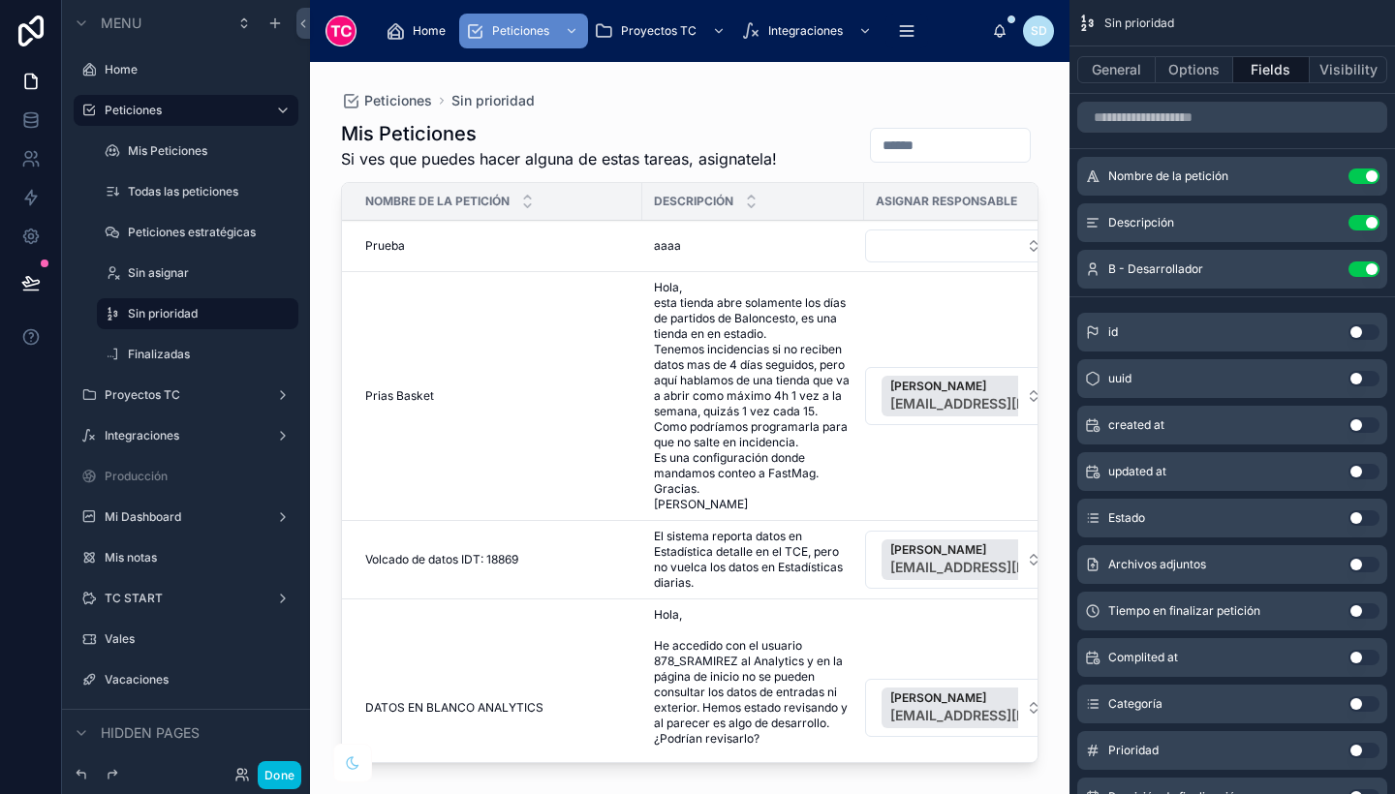
click at [1367, 267] on button "Use setting" at bounding box center [1364, 270] width 31 height 16
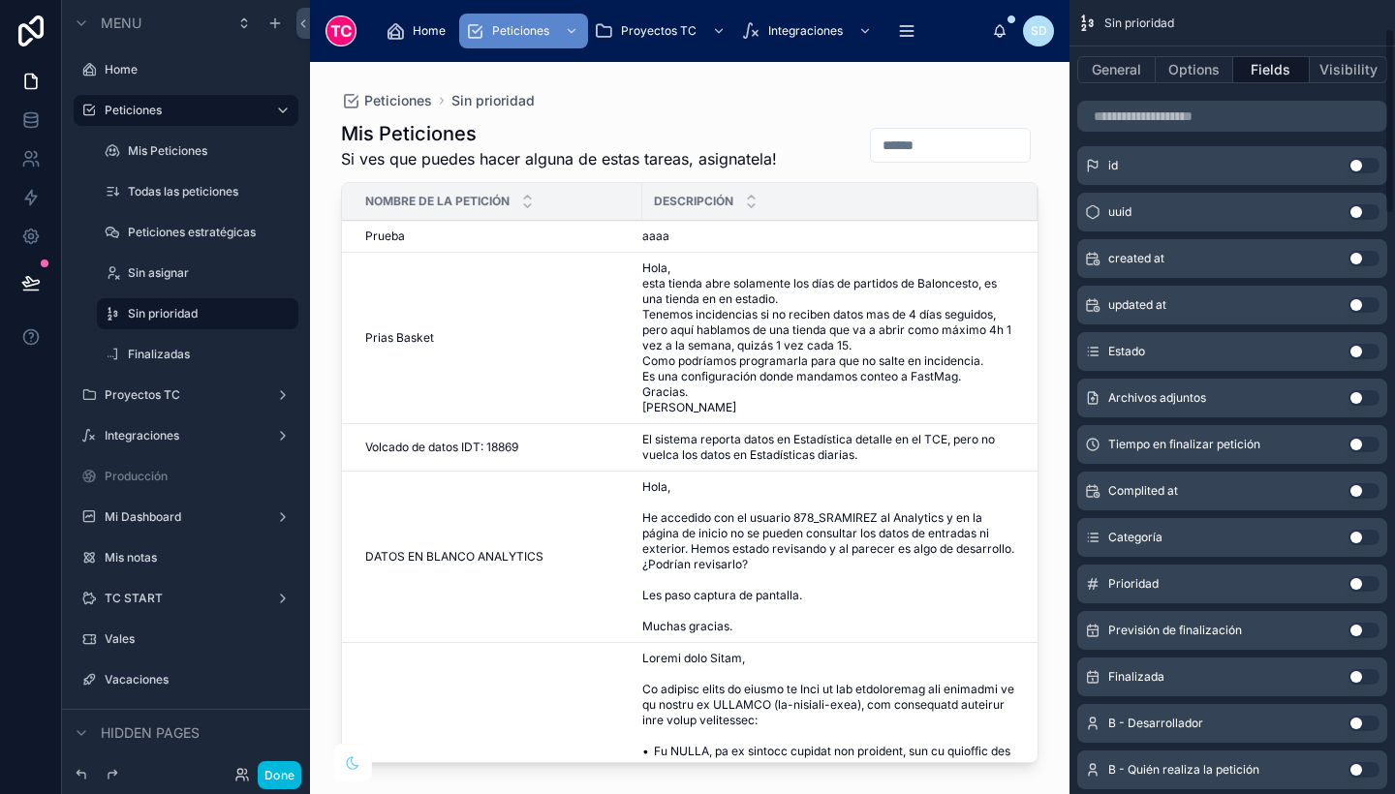
scroll to position [119, 0]
click at [1366, 348] on button "Use setting" at bounding box center [1364, 353] width 31 height 16
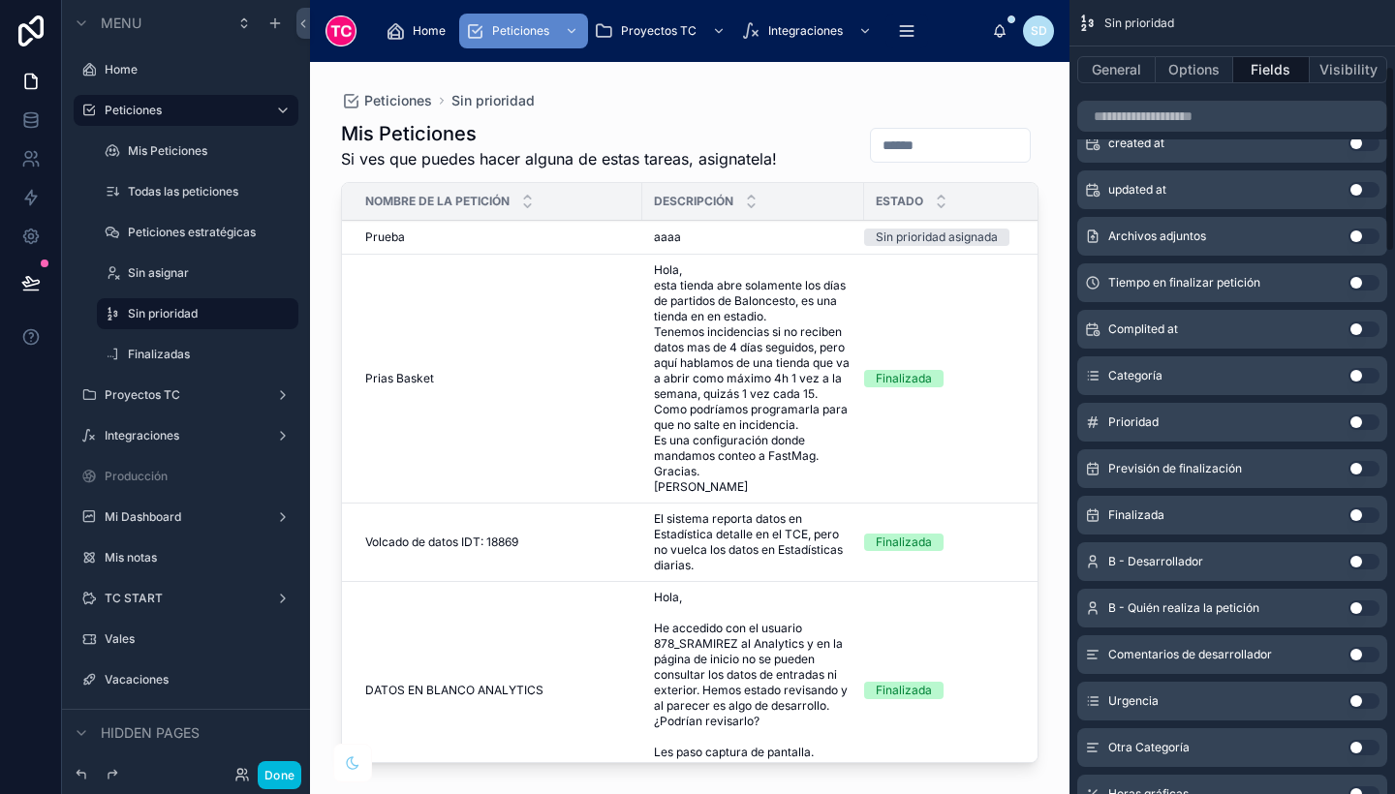
scroll to position [284, 0]
click at [1365, 426] on button "Use setting" at bounding box center [1364, 421] width 31 height 16
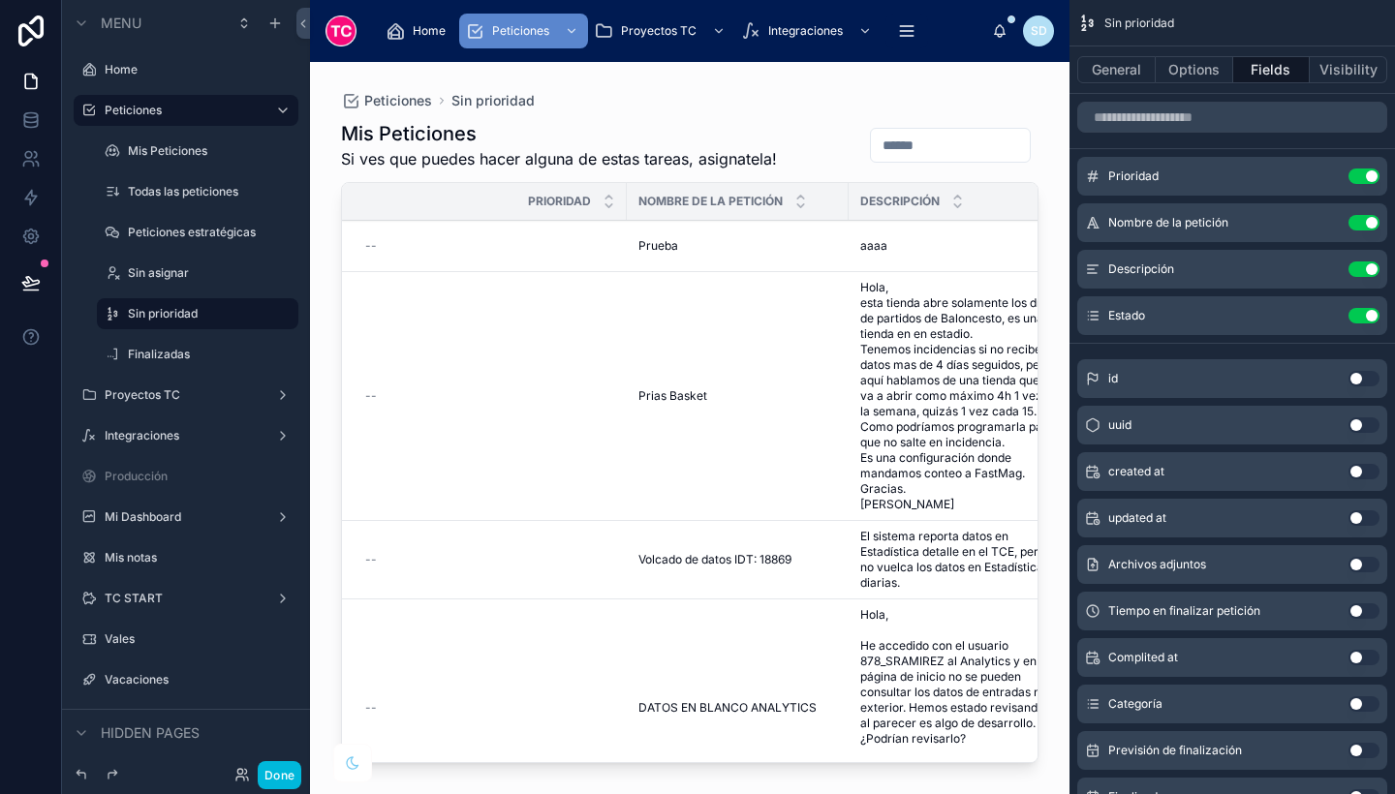
click at [0, 0] on icon "scrollable content" at bounding box center [0, 0] width 0 height 0
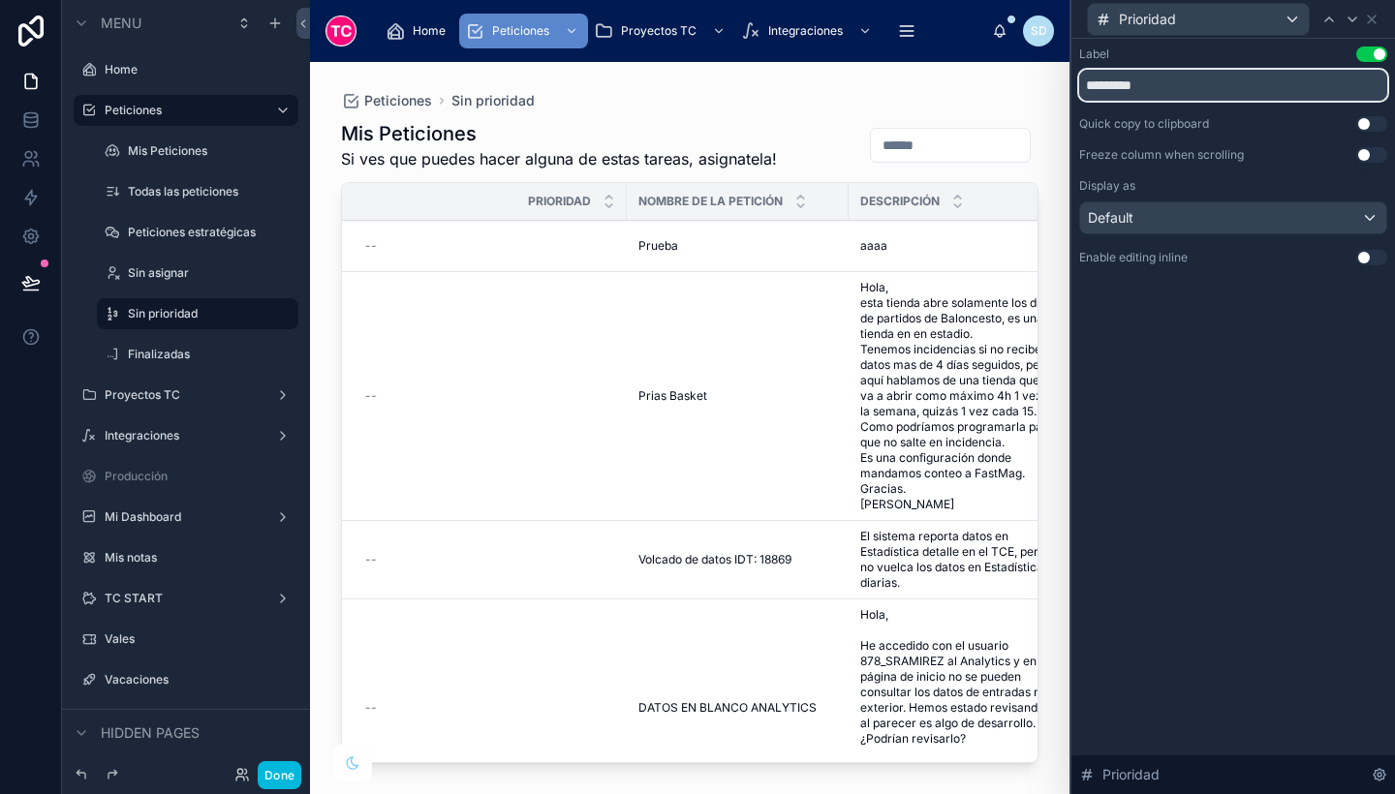
drag, startPoint x: 1189, startPoint y: 89, endPoint x: 1104, endPoint y: 80, distance: 84.7
click at [1104, 80] on input "*********" at bounding box center [1233, 85] width 308 height 31
type input "***"
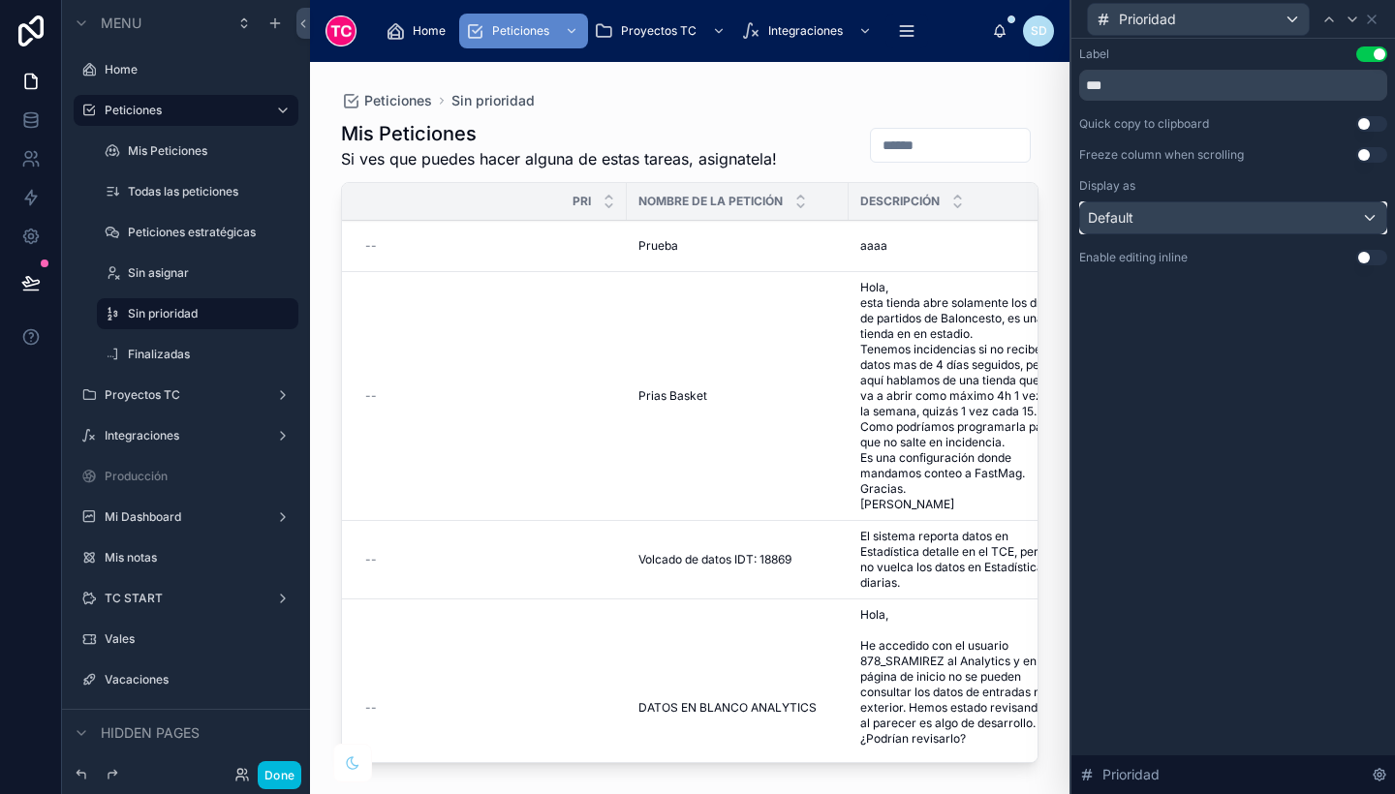
click at [1348, 220] on div "Default" at bounding box center [1233, 217] width 306 height 31
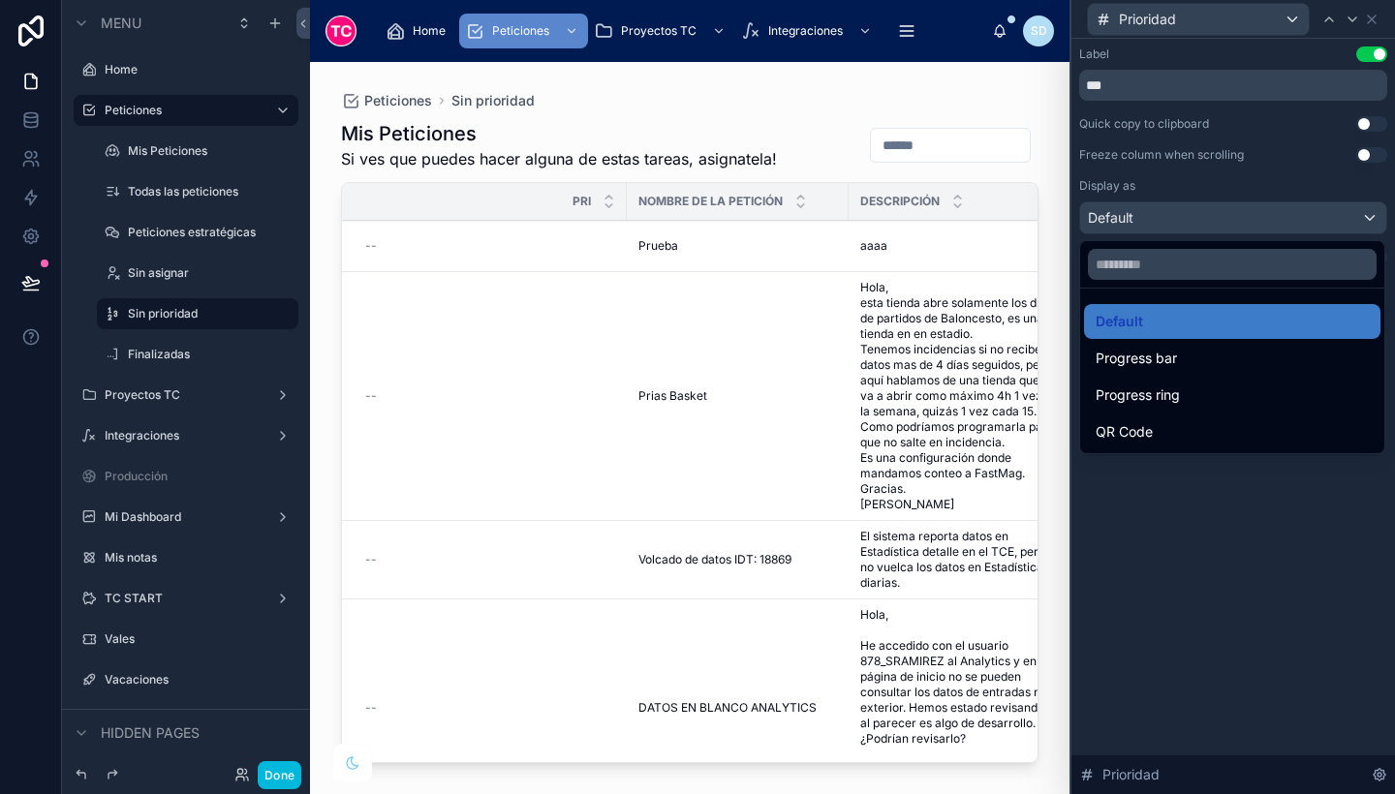
click at [1249, 496] on div at bounding box center [1233, 397] width 324 height 794
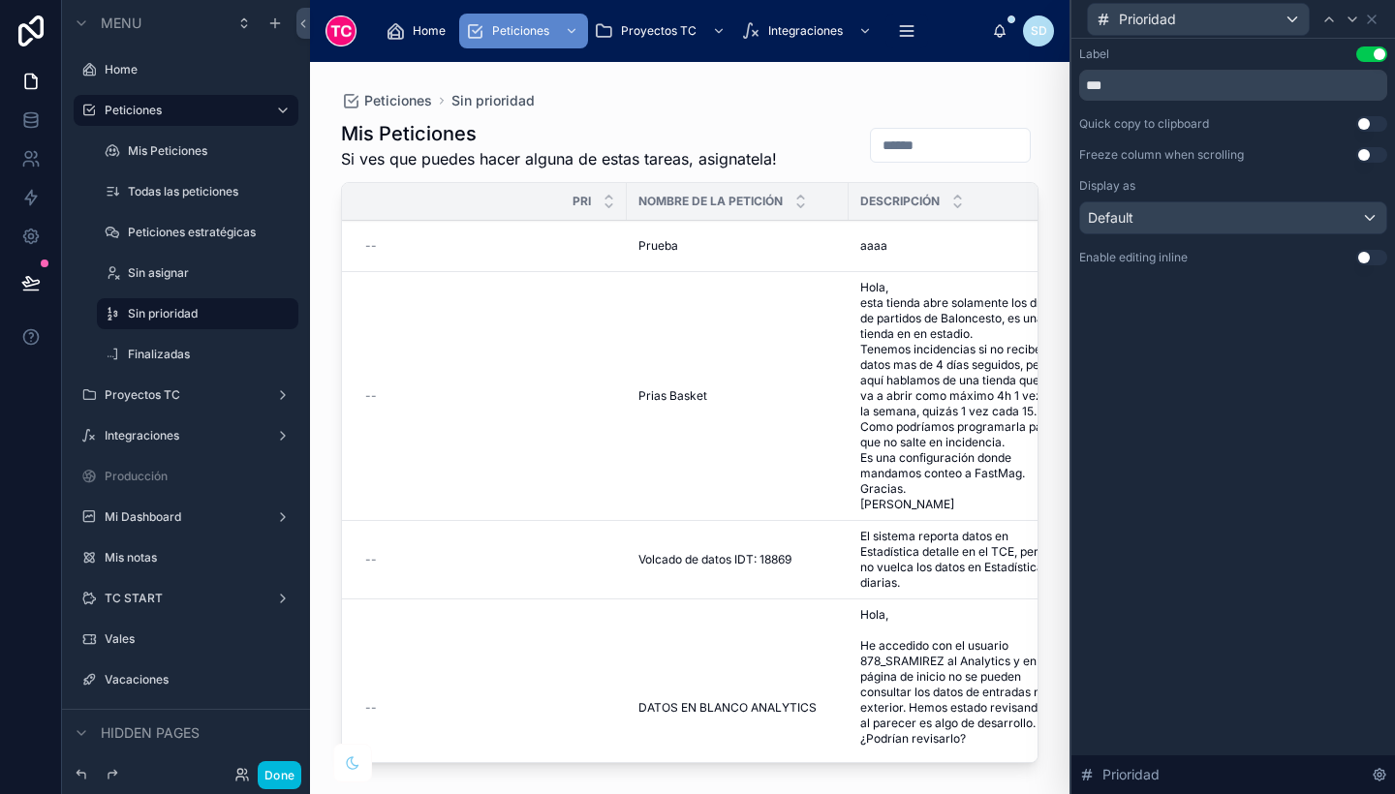
click at [1373, 253] on button "Use setting" at bounding box center [1371, 258] width 31 height 16
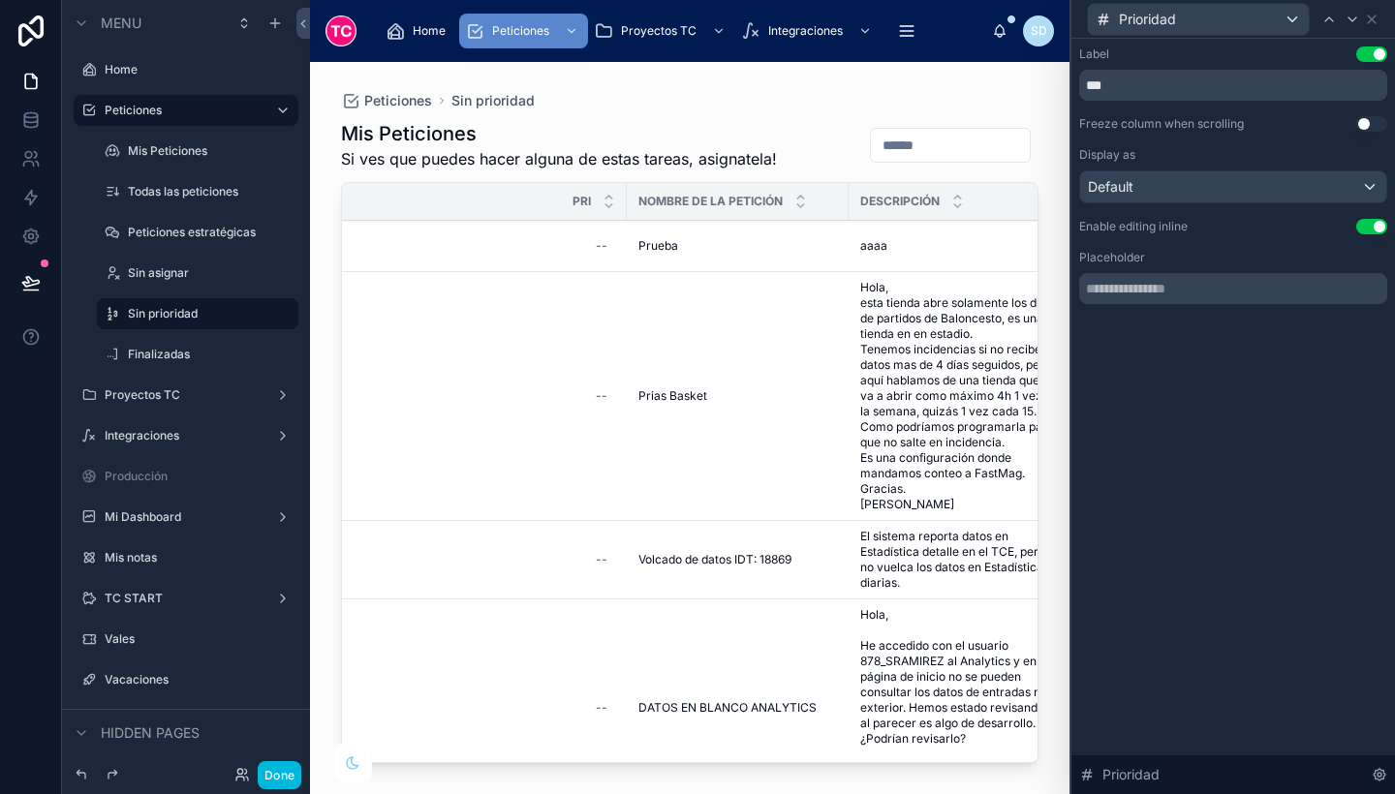
drag, startPoint x: 706, startPoint y: 752, endPoint x: 875, endPoint y: 747, distance: 168.6
click at [875, 747] on div at bounding box center [690, 416] width 760 height 709
click at [274, 782] on button "Done" at bounding box center [280, 775] width 44 height 28
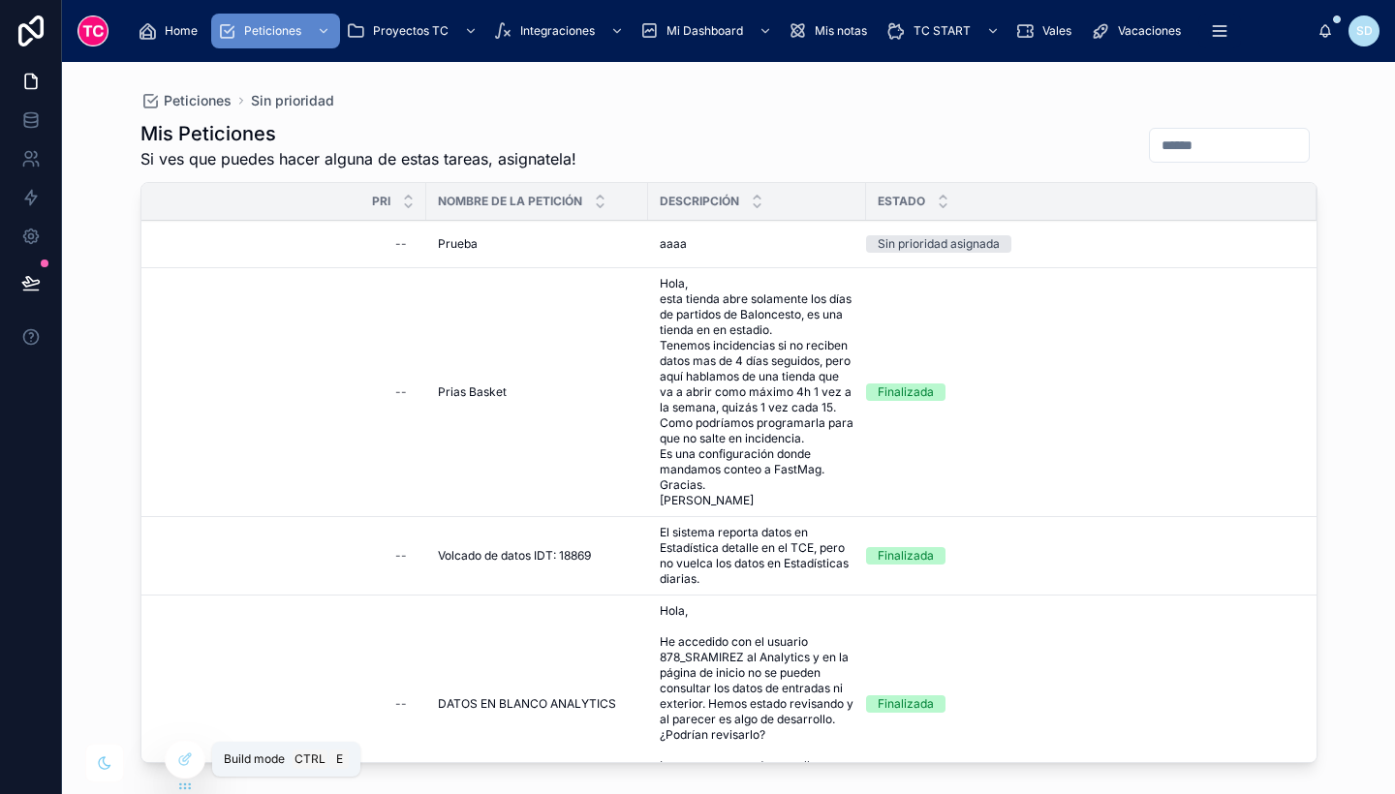
click at [181, 763] on icon at bounding box center [185, 760] width 16 height 16
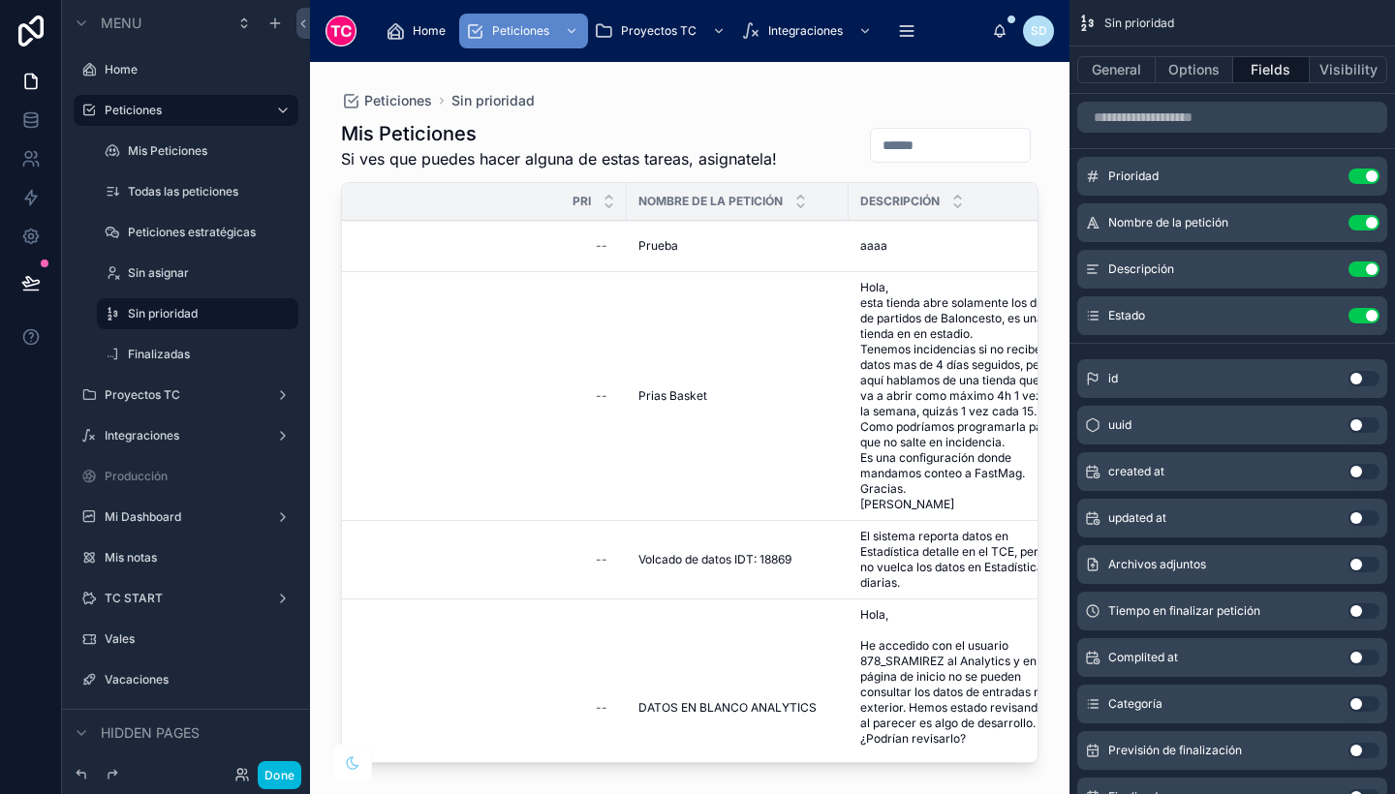
click at [0, 0] on icon "scrollable content" at bounding box center [0, 0] width 0 height 0
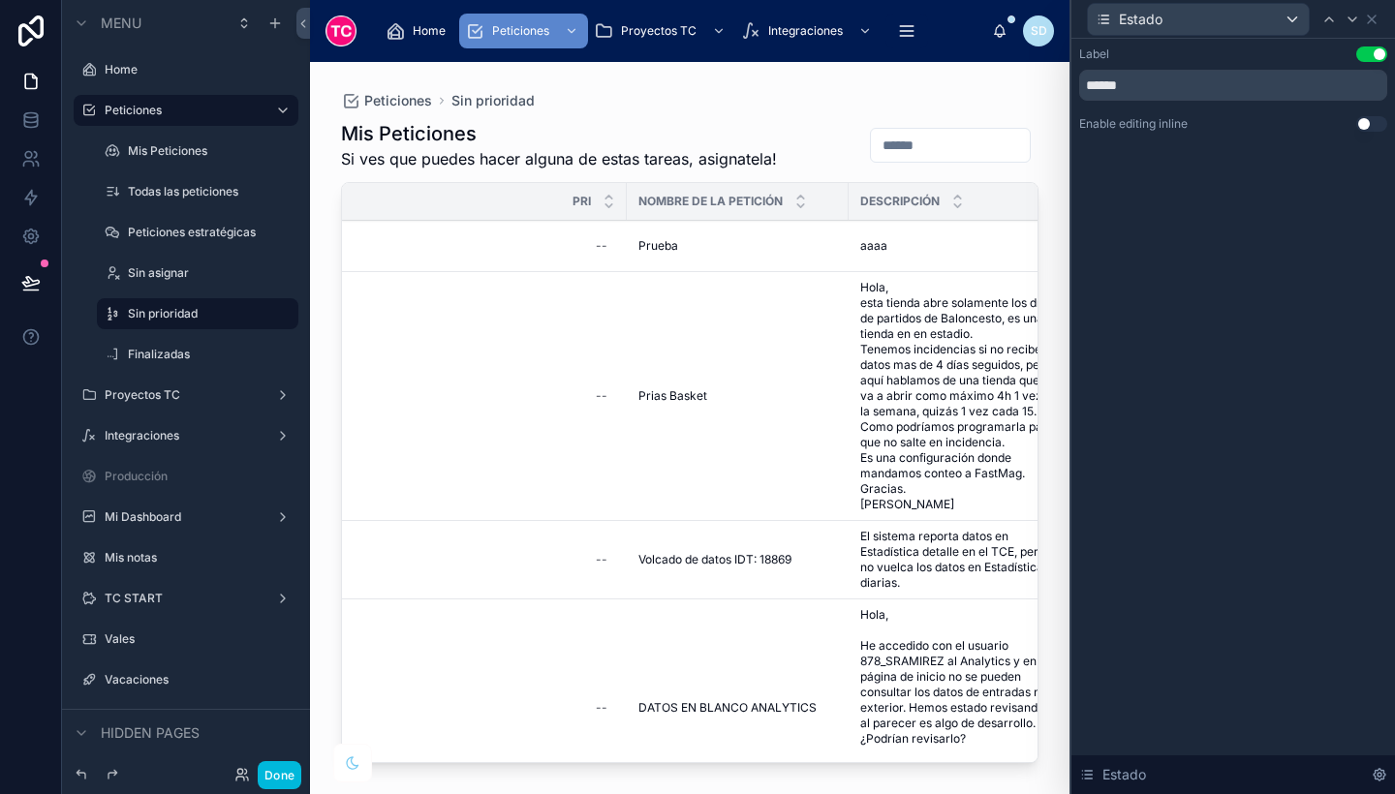
click at [1369, 121] on button "Use setting" at bounding box center [1371, 124] width 31 height 16
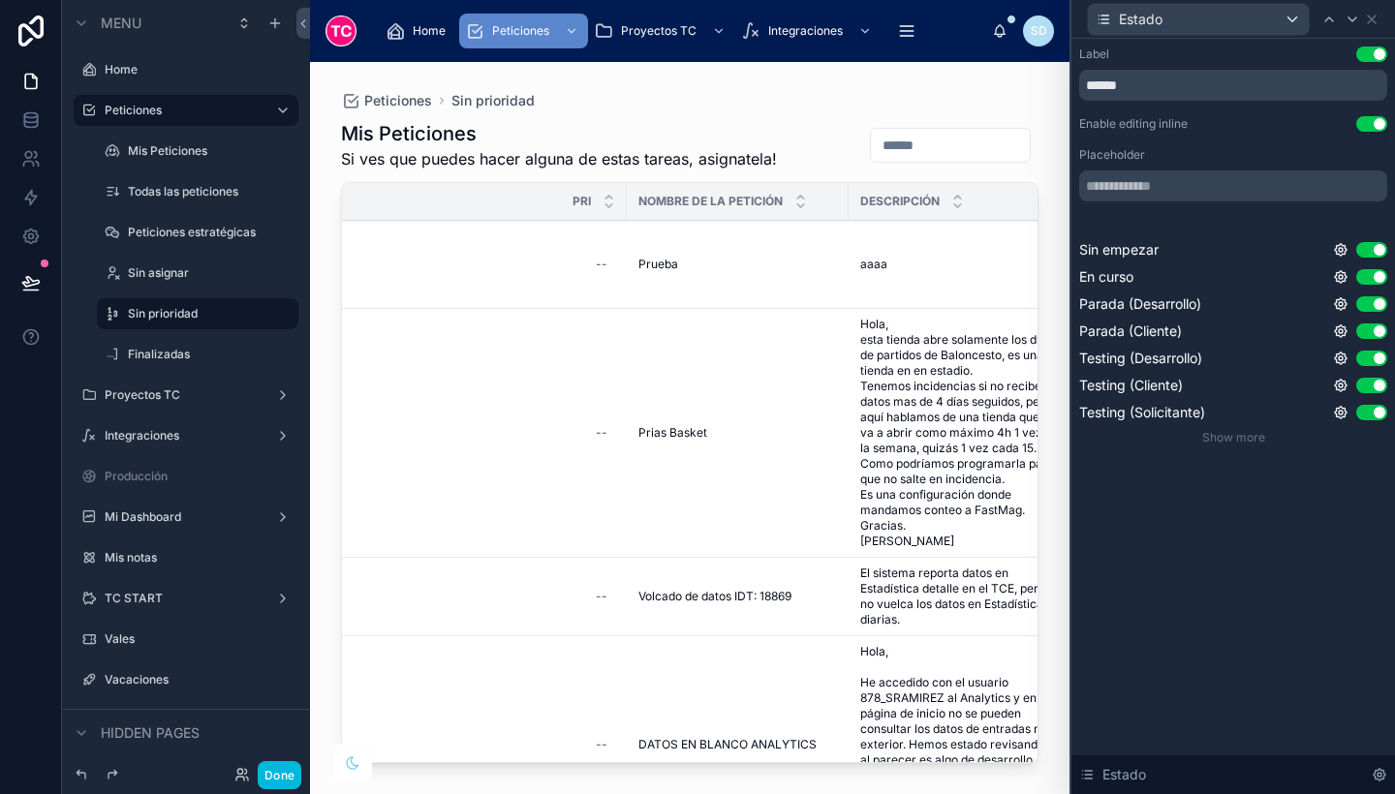
click at [282, 769] on button "Done" at bounding box center [280, 775] width 44 height 28
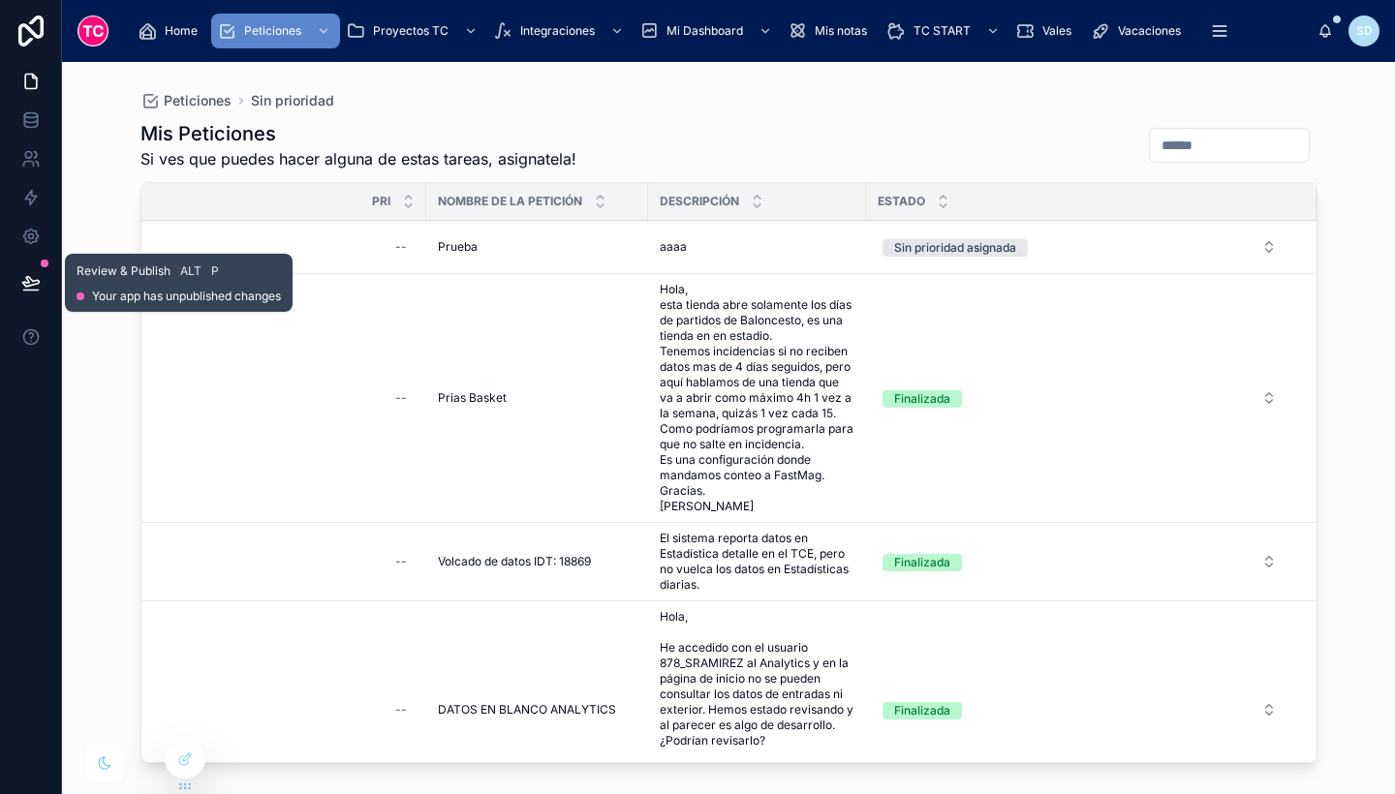
click at [23, 279] on icon at bounding box center [30, 282] width 19 height 19
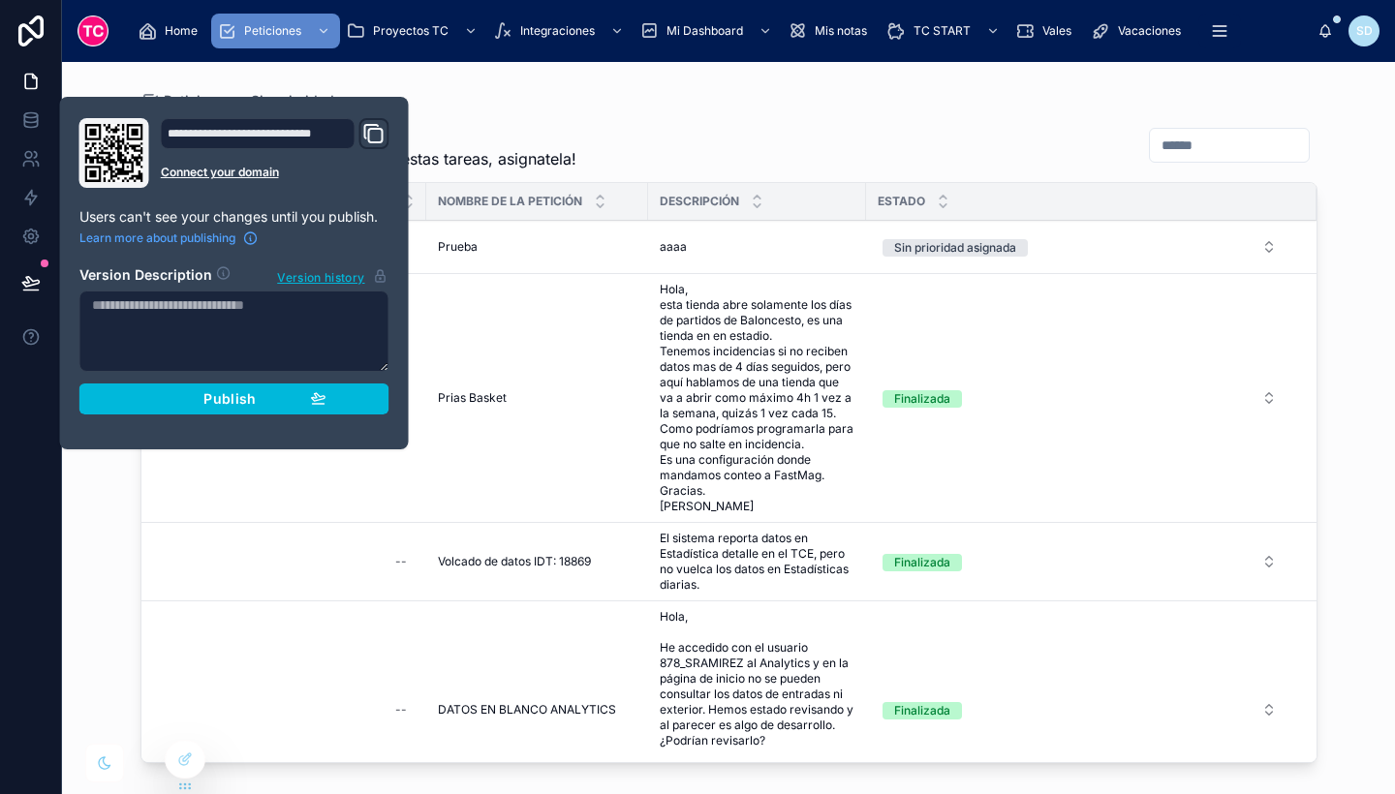
click at [200, 397] on div "Publish" at bounding box center [234, 398] width 184 height 17
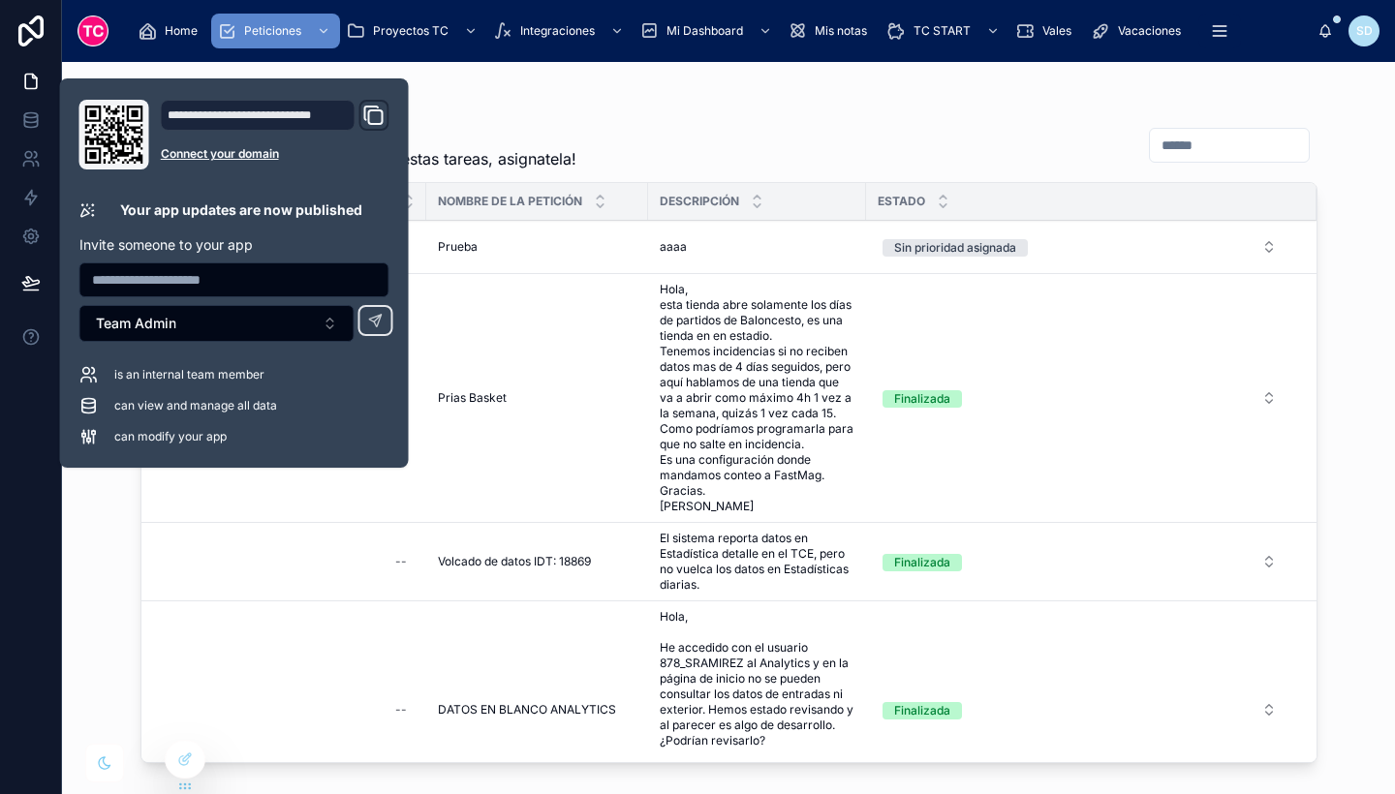
click at [104, 529] on div "Peticiones Sin prioridad Mis Peticiones Si ves que puedes hacer alguna de estas…" at bounding box center [728, 428] width 1333 height 732
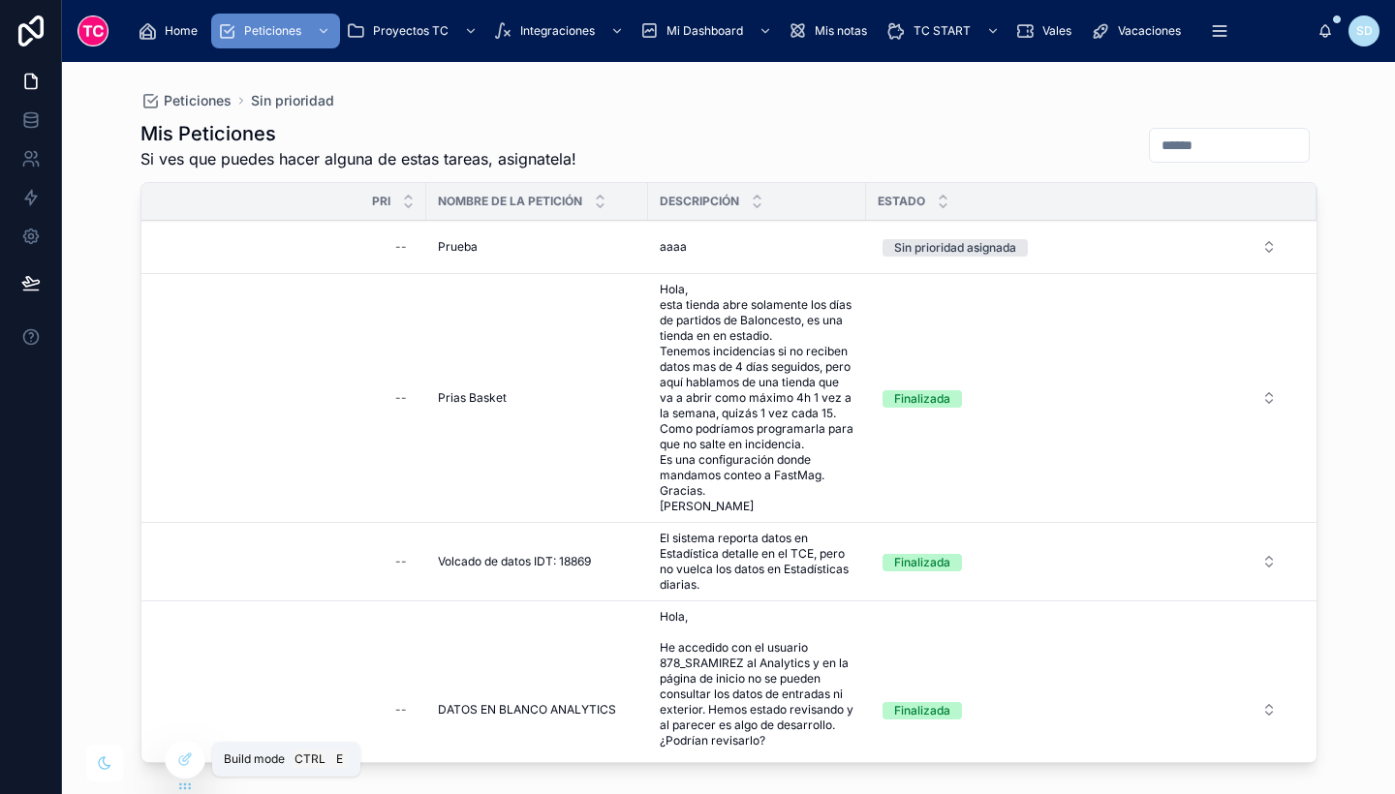
click at [187, 759] on icon at bounding box center [187, 758] width 8 height 8
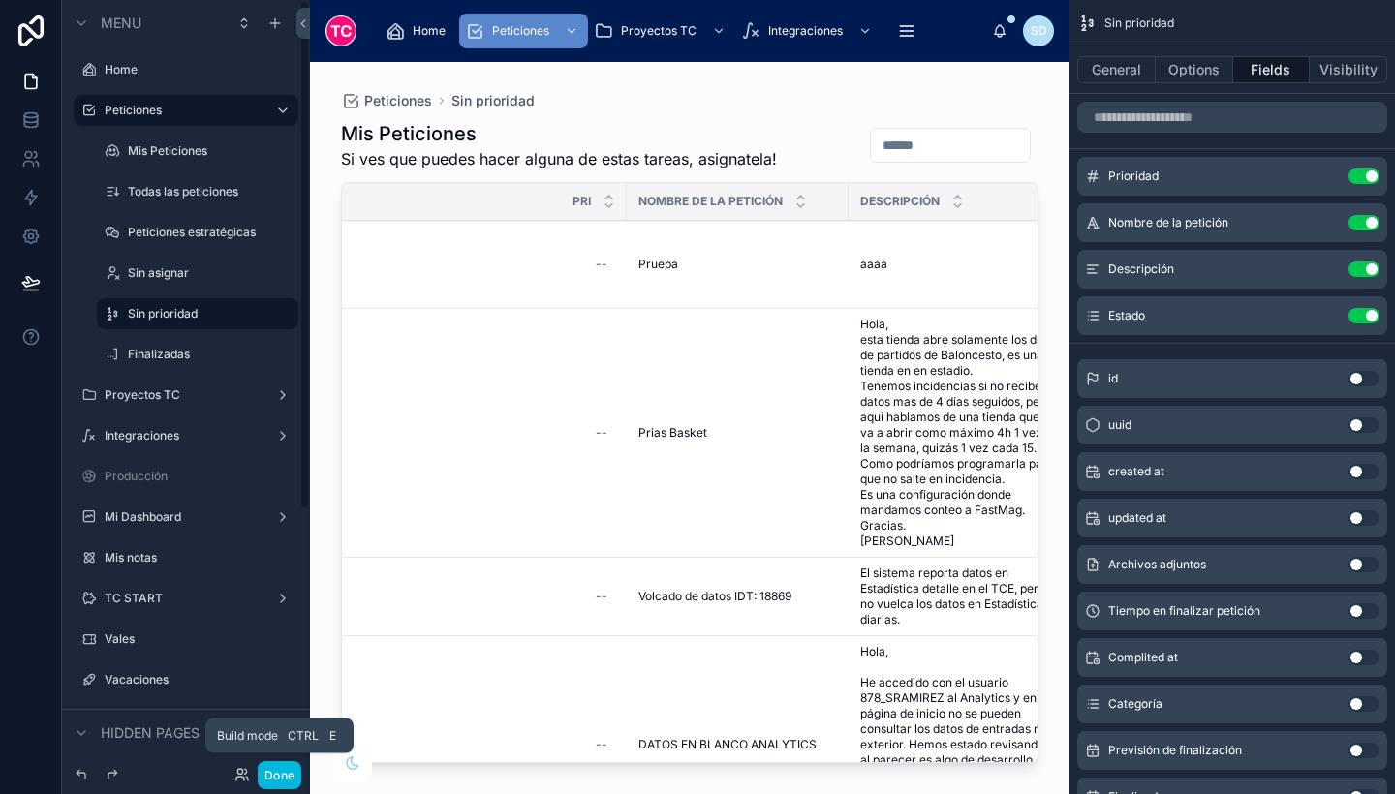
click at [278, 780] on button "Done" at bounding box center [280, 775] width 44 height 28
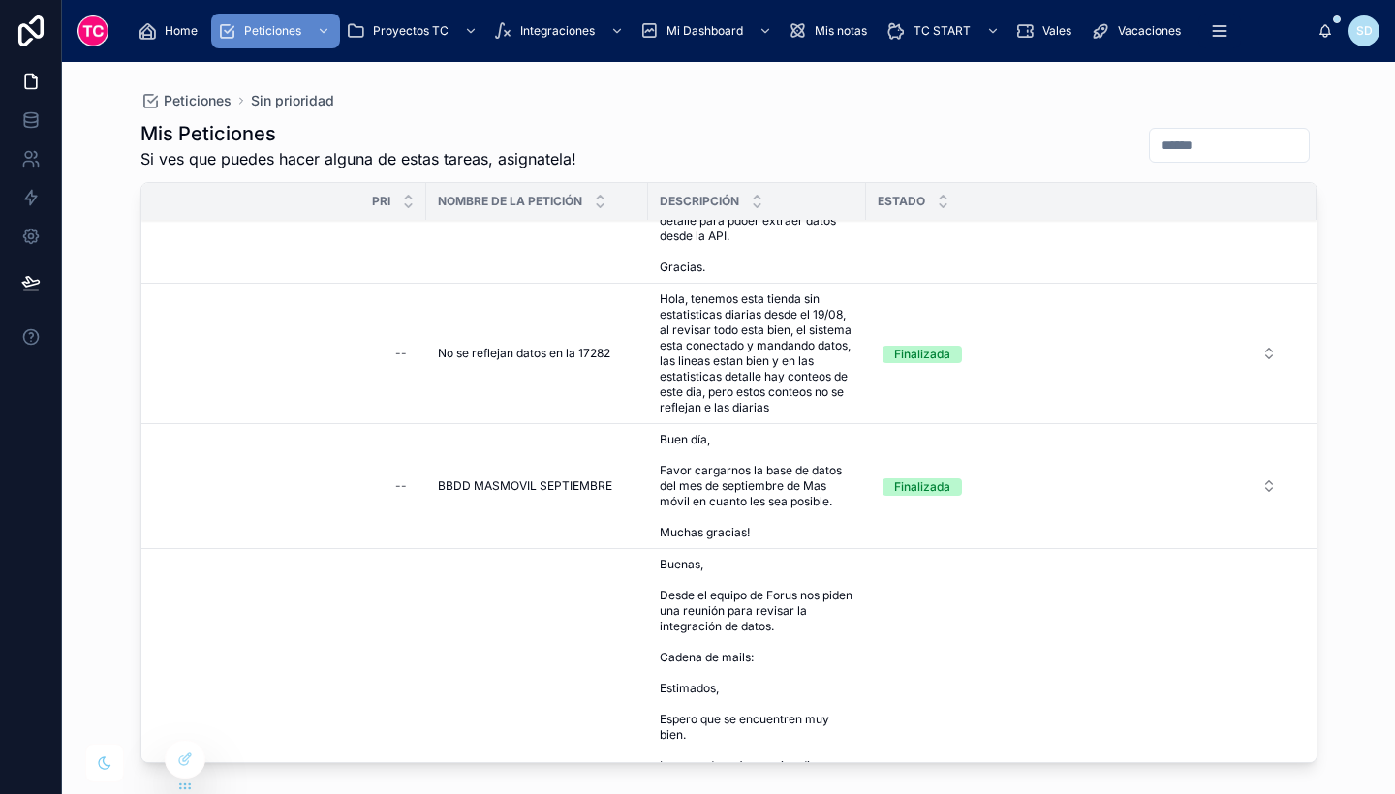
scroll to position [6206, 0]
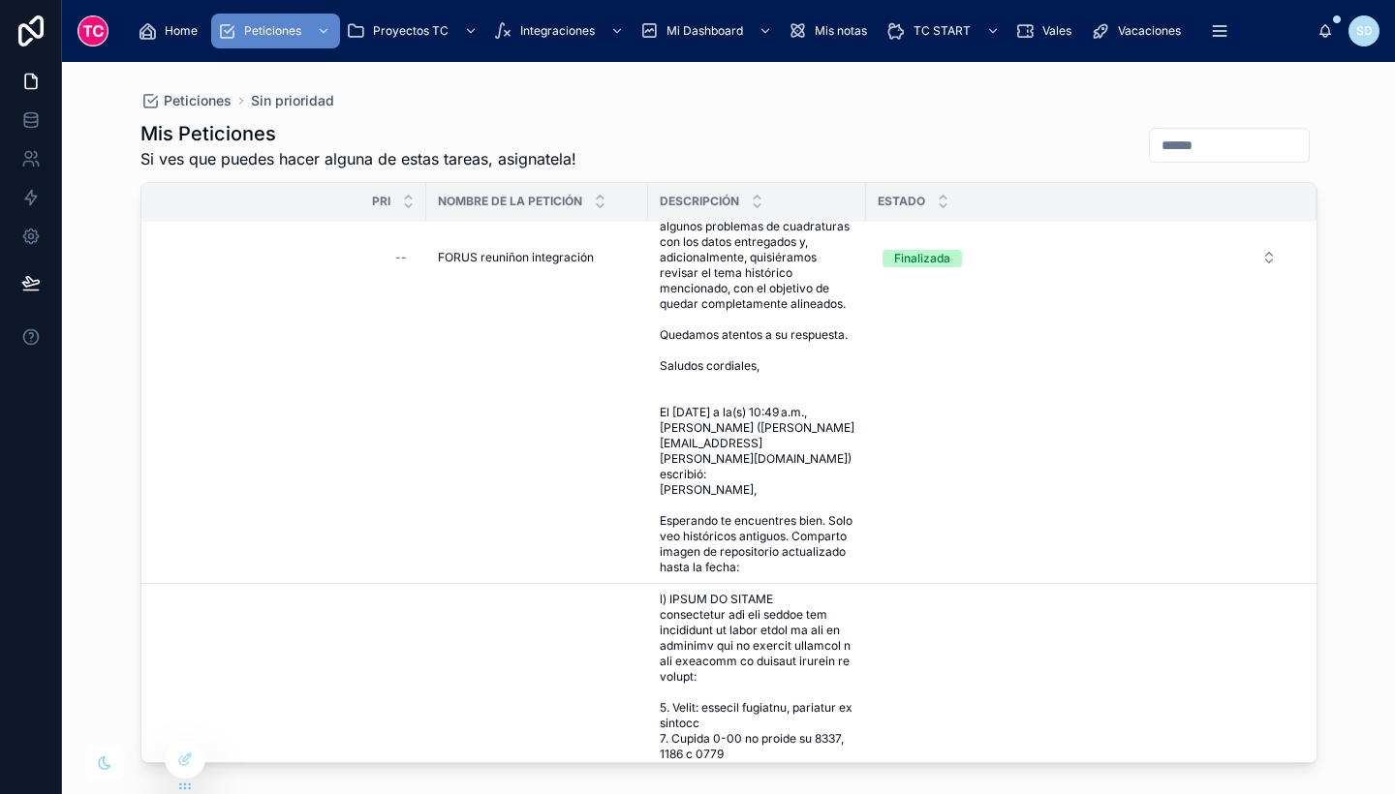
click at [172, 771] on div at bounding box center [185, 759] width 39 height 37
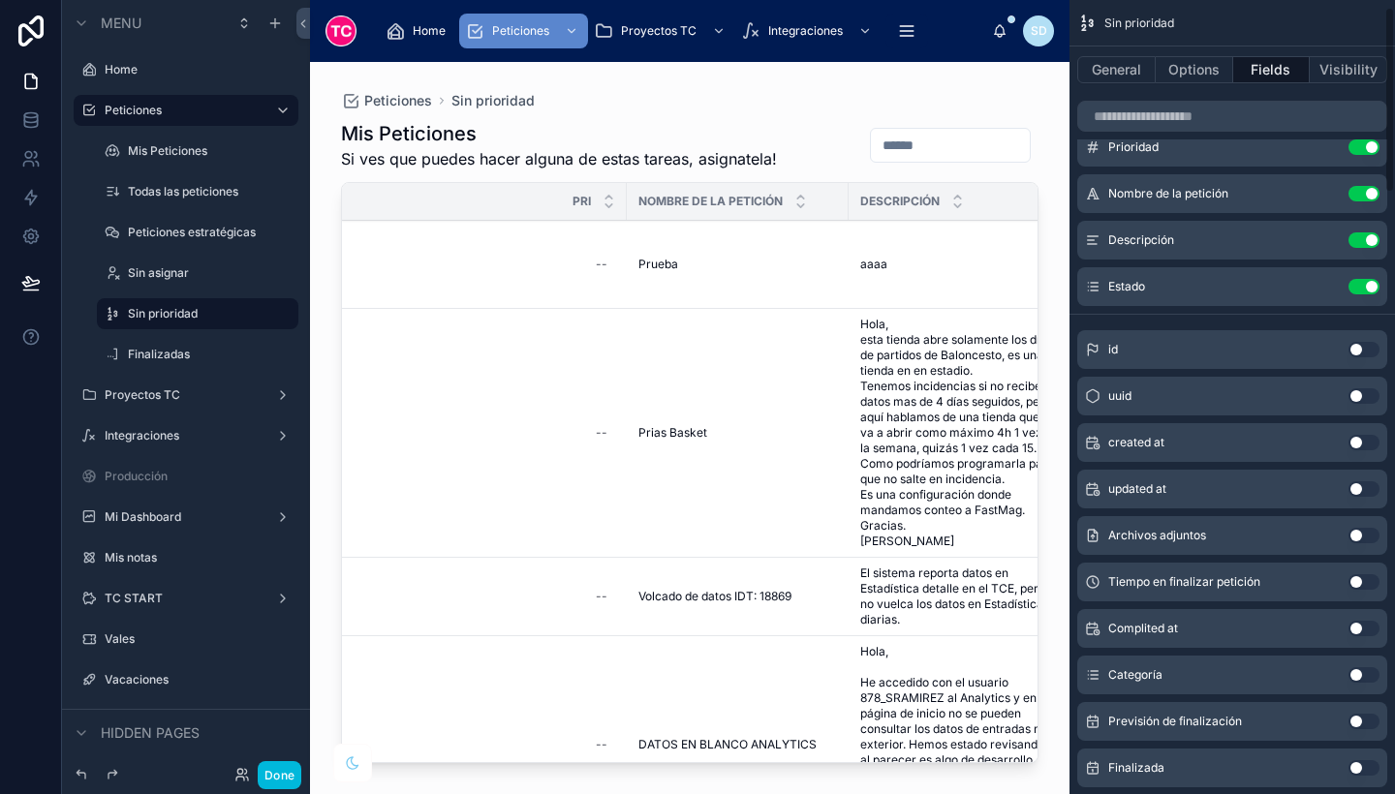
scroll to position [0, 0]
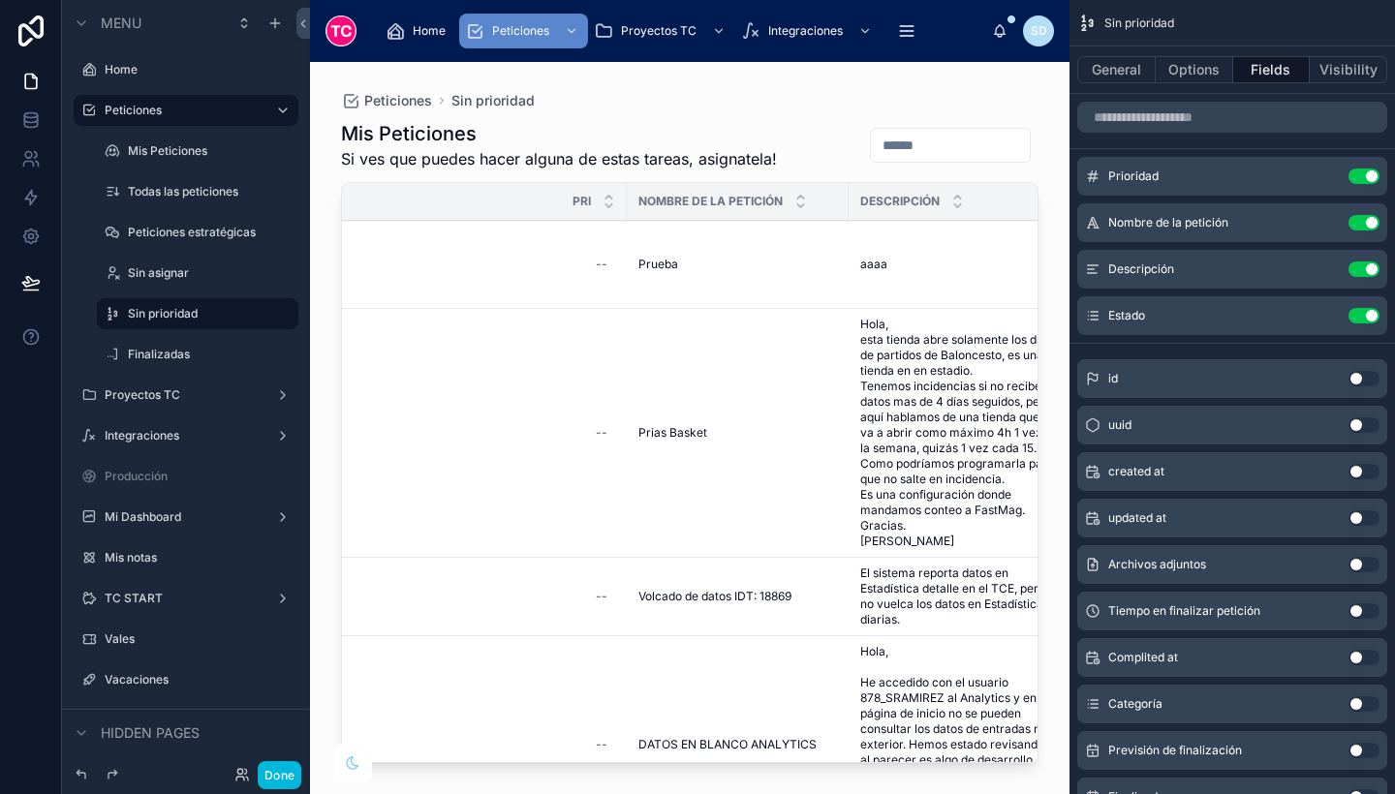
click at [1206, 73] on button "Options" at bounding box center [1195, 69] width 78 height 27
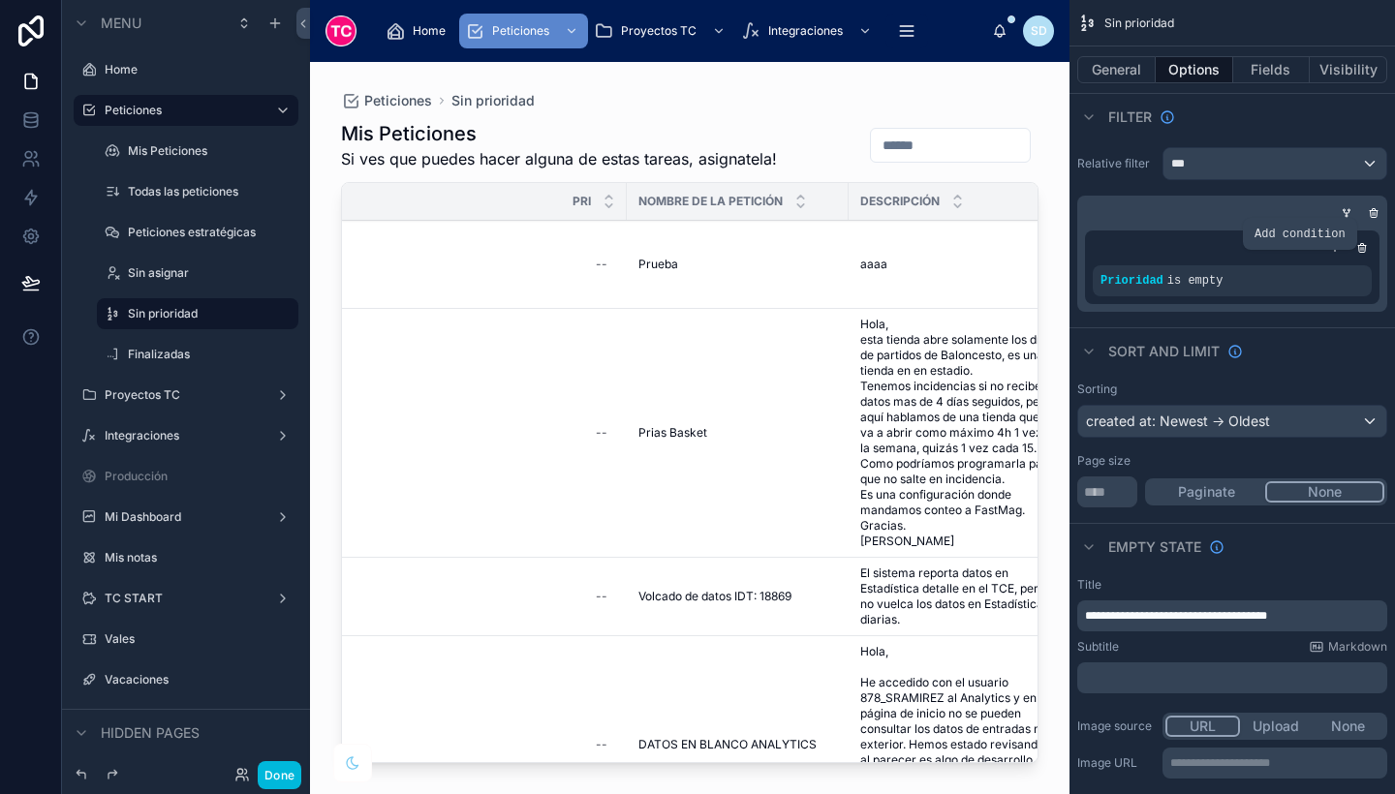
click at [0, 0] on icon "scrollable content" at bounding box center [0, 0] width 0 height 0
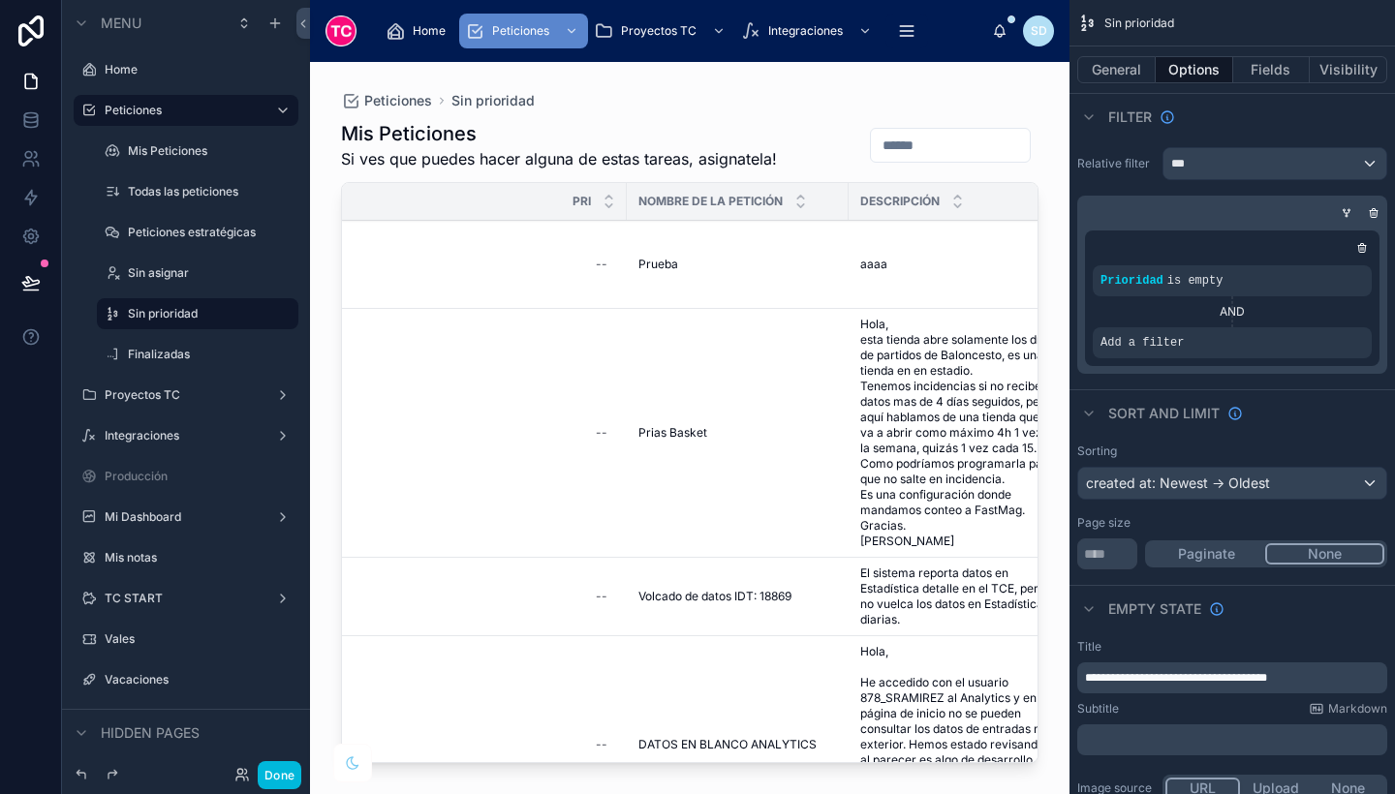
click at [0, 0] on icon "scrollable content" at bounding box center [0, 0] width 0 height 0
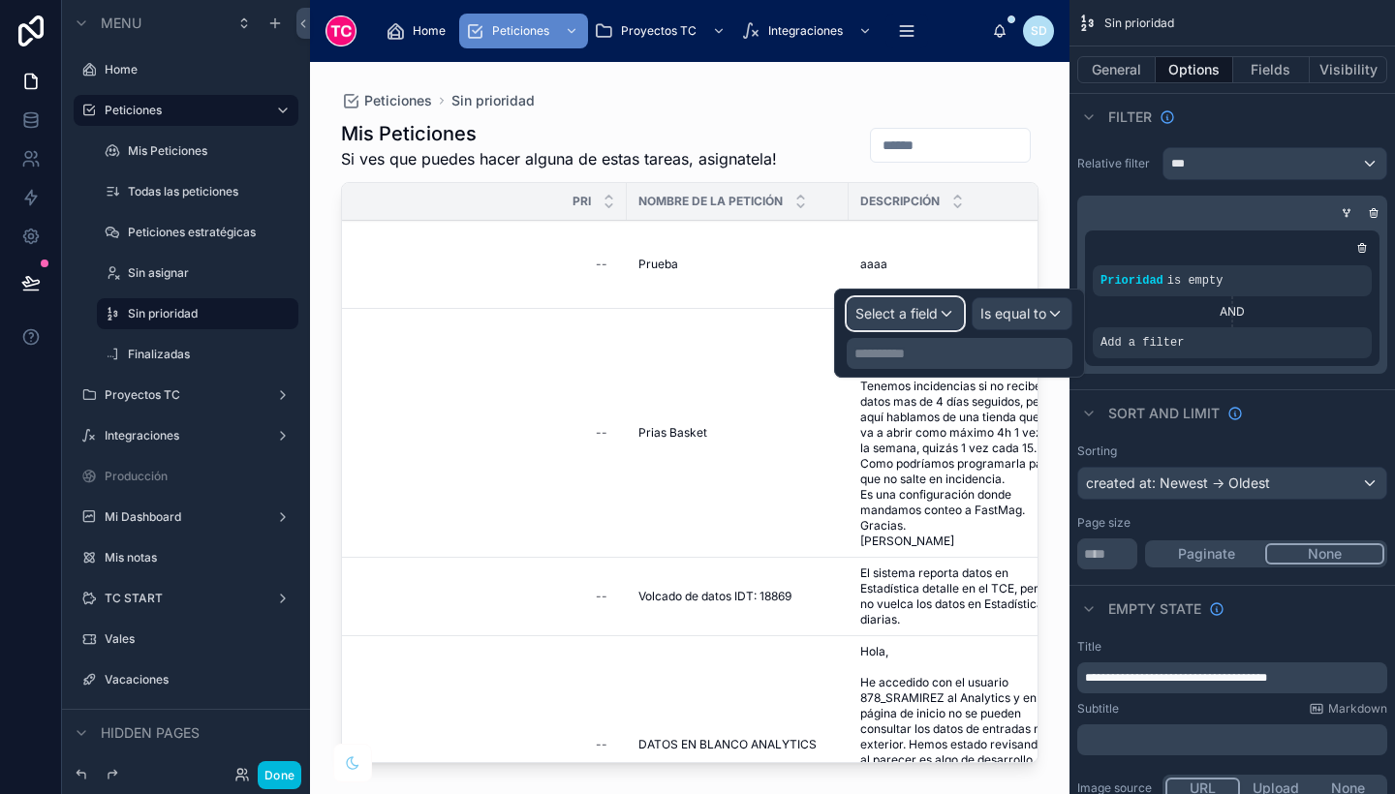
click at [916, 310] on span "Select a field" at bounding box center [896, 313] width 82 height 16
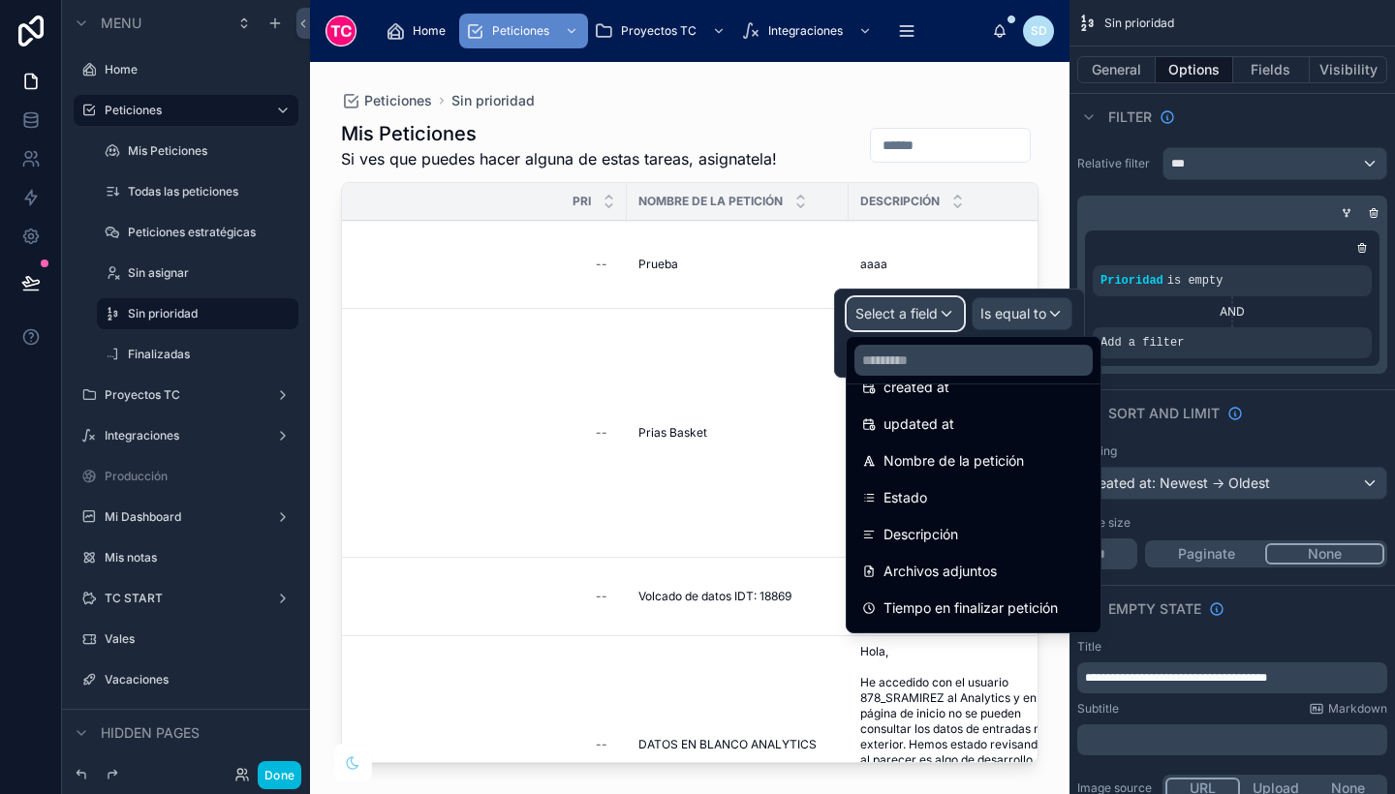
scroll to position [105, 0]
click at [919, 496] on span "Estado" at bounding box center [906, 496] width 44 height 23
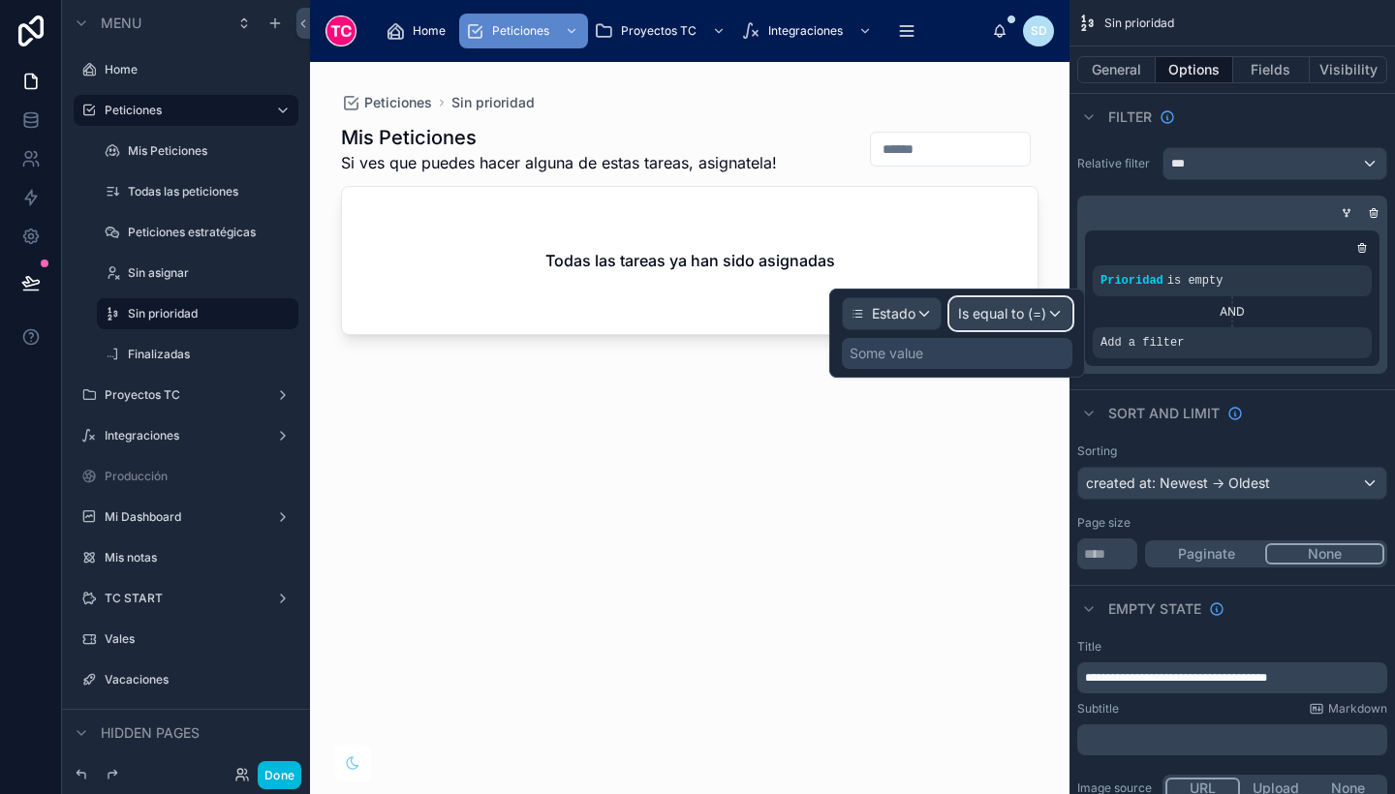
click at [1018, 318] on span "Is equal to (=)" at bounding box center [1002, 313] width 88 height 19
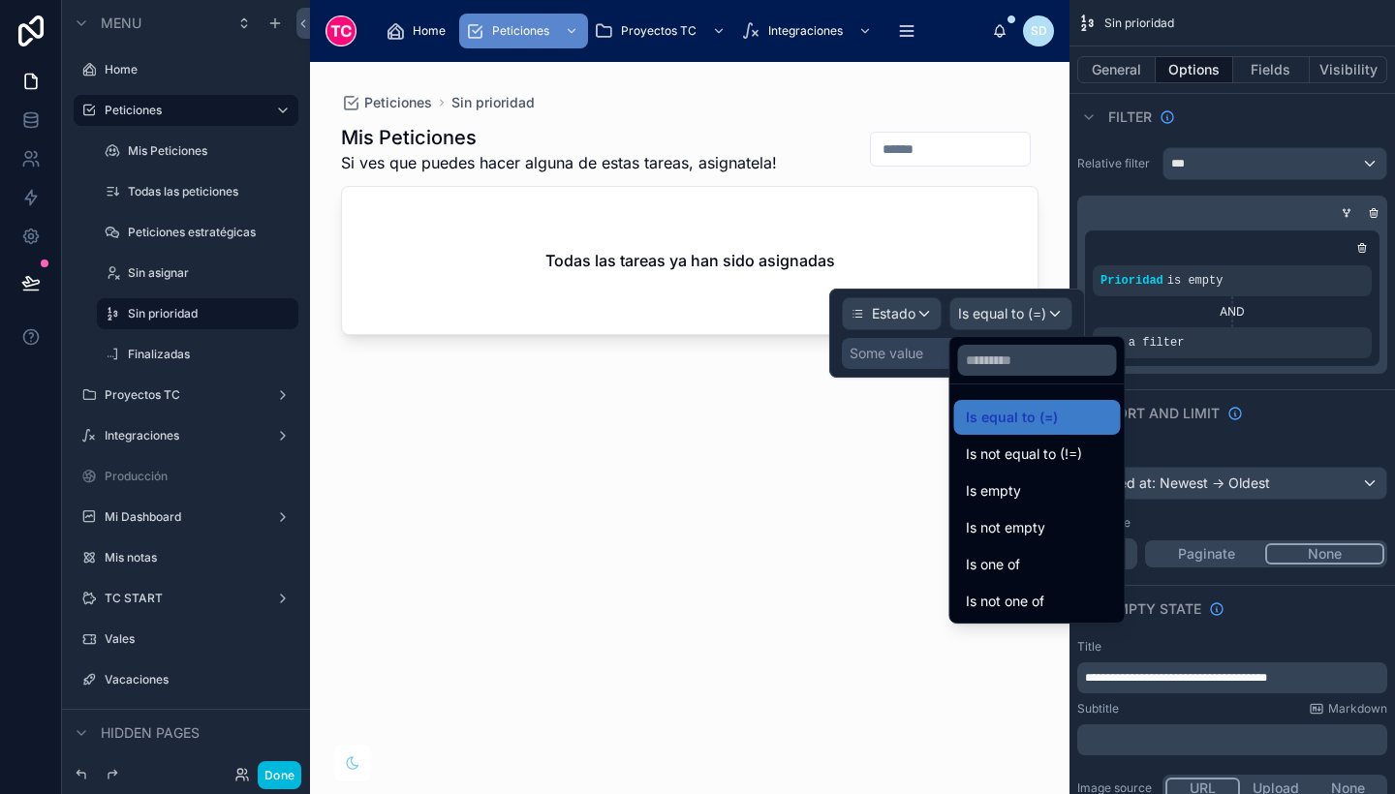
click at [1033, 452] on span "Is not equal to (!=)" at bounding box center [1024, 454] width 116 height 23
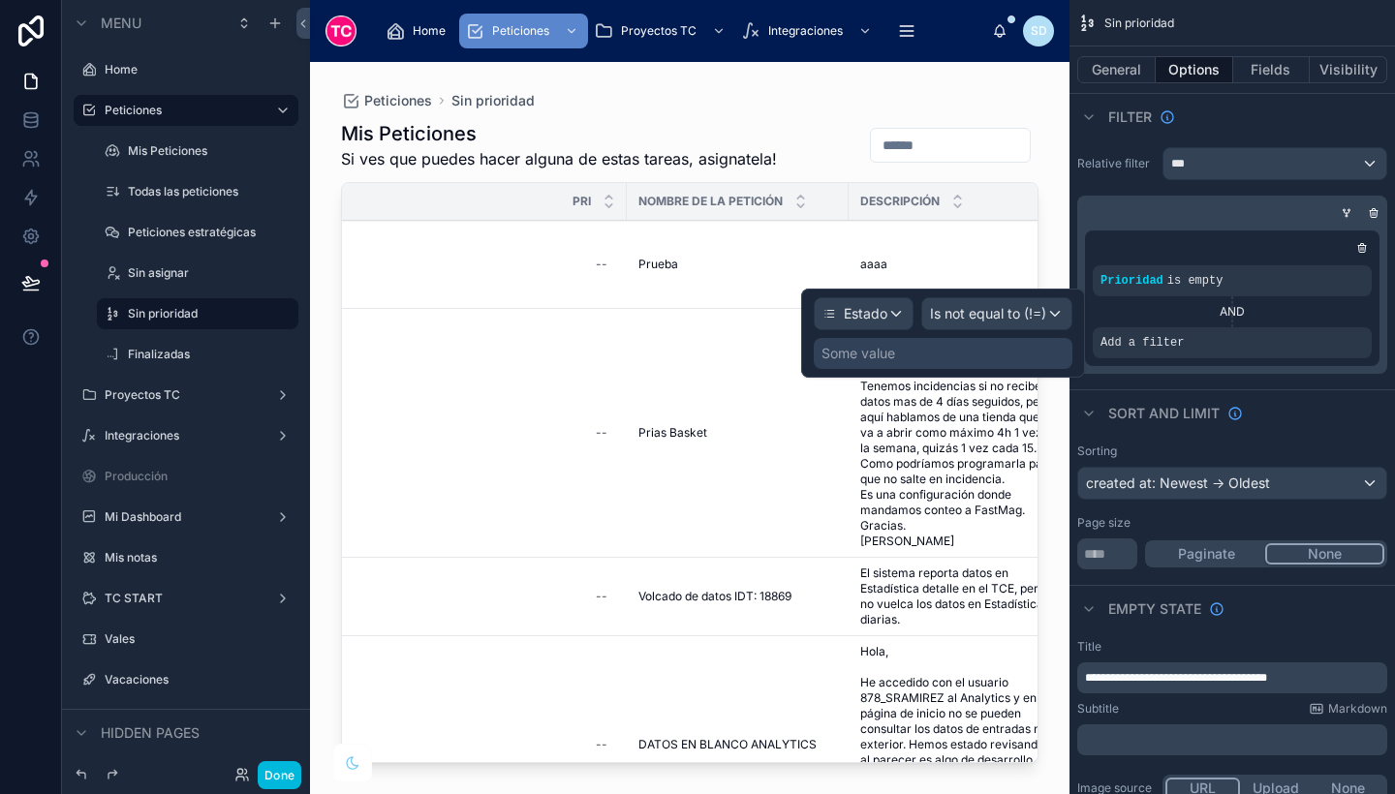
click at [978, 356] on div "Some value" at bounding box center [943, 353] width 259 height 31
click at [956, 363] on div "Some value" at bounding box center [943, 353] width 259 height 31
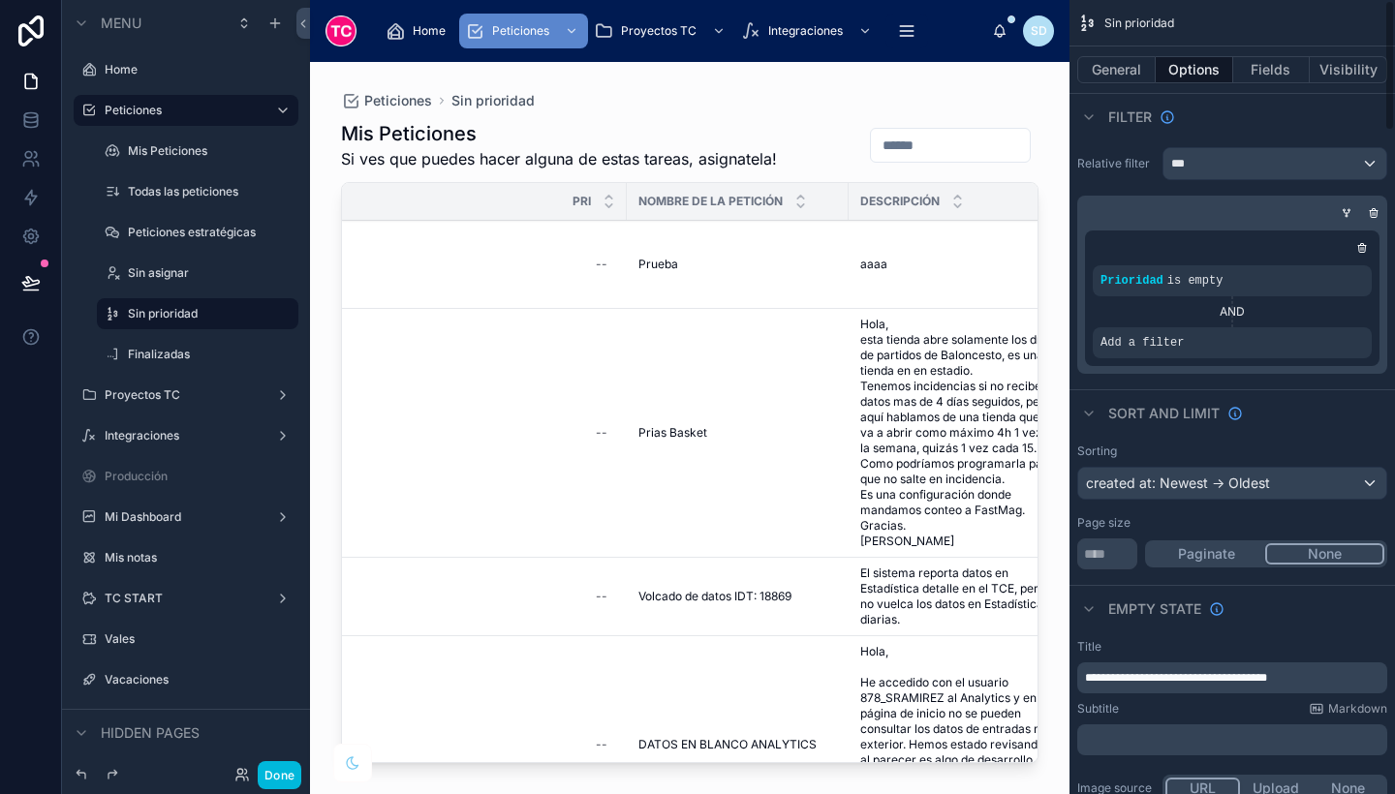
click at [1185, 359] on div "Prioridad is empty AND Add a filter" at bounding box center [1232, 299] width 295 height 136
click at [0, 0] on icon "scrollable content" at bounding box center [0, 0] width 0 height 0
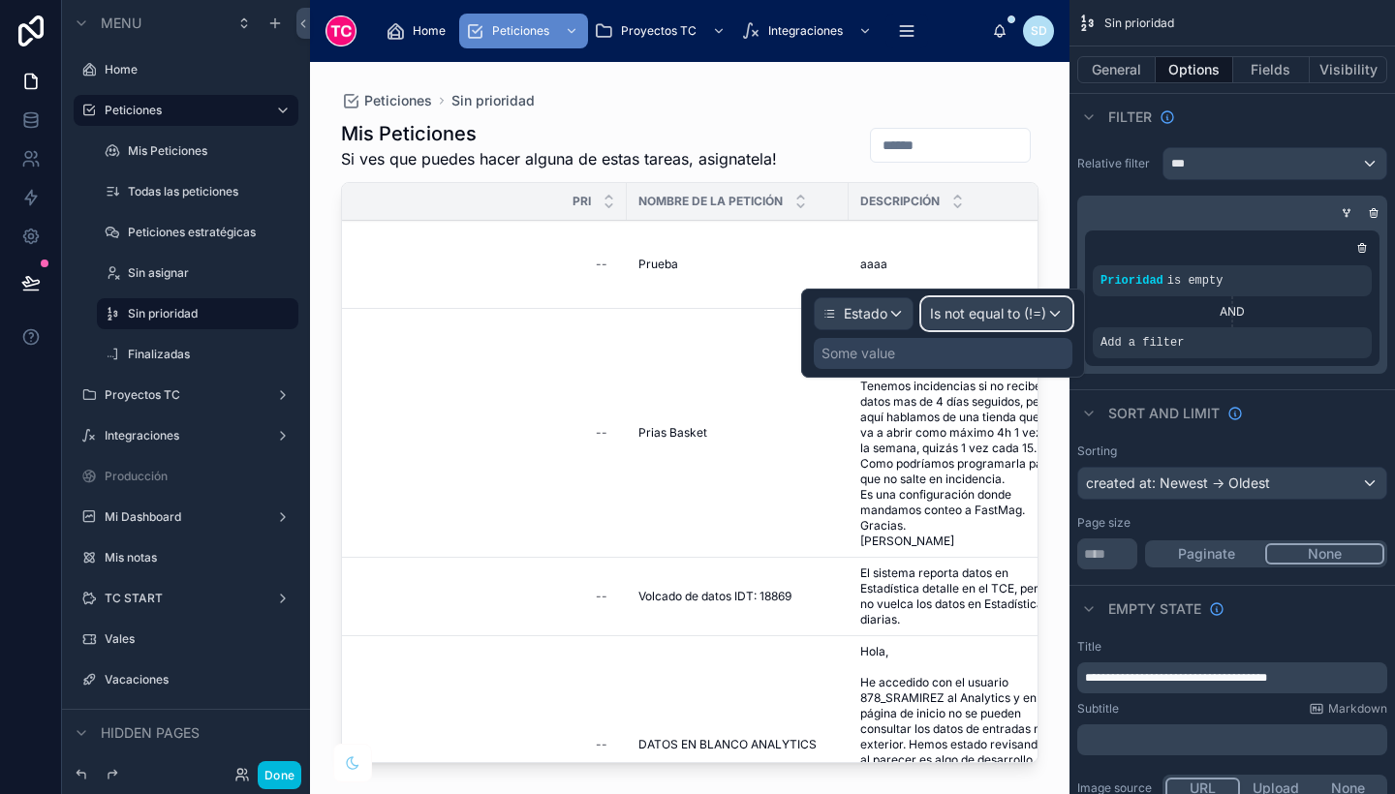
click at [978, 312] on span "Is not equal to (!=)" at bounding box center [988, 313] width 116 height 19
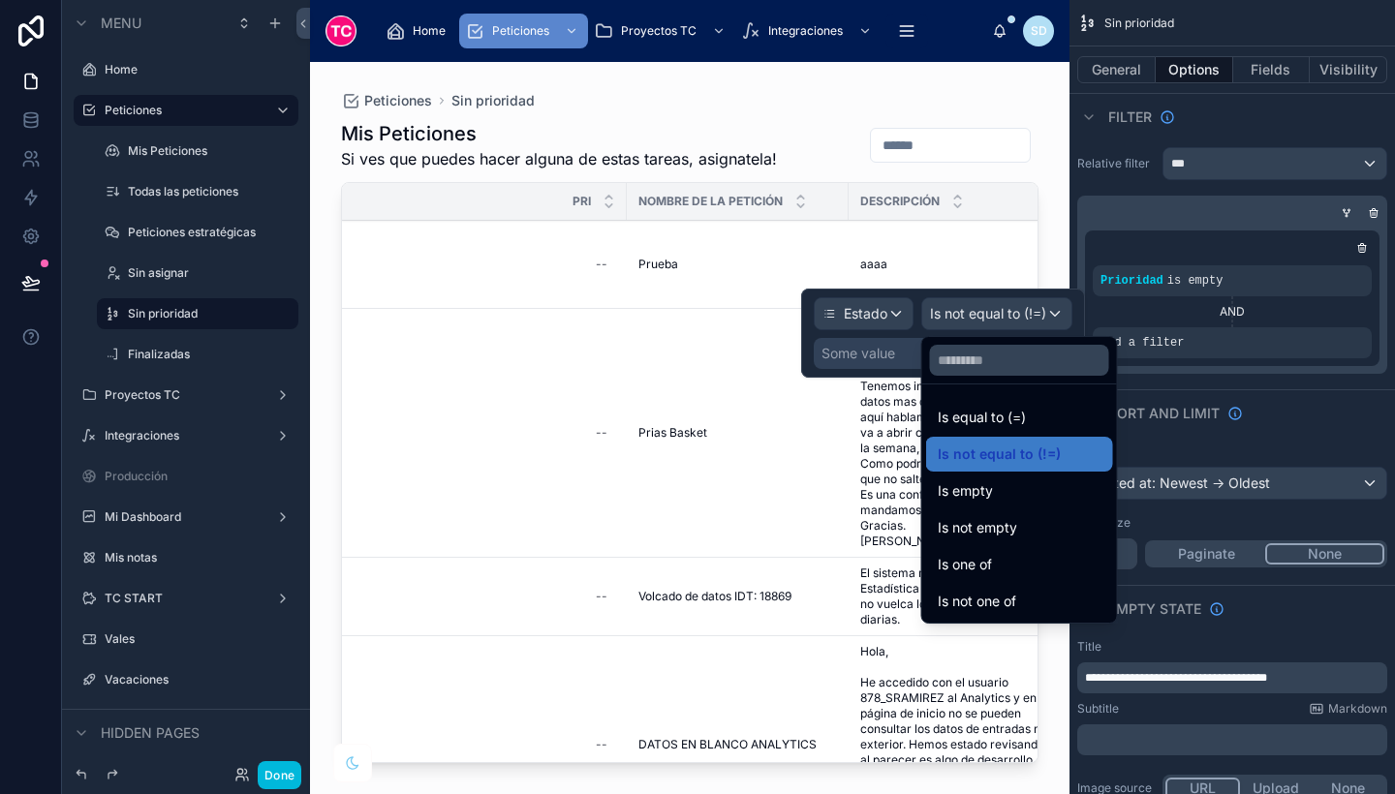
click at [1005, 600] on span "Is not one of" at bounding box center [977, 601] width 78 height 23
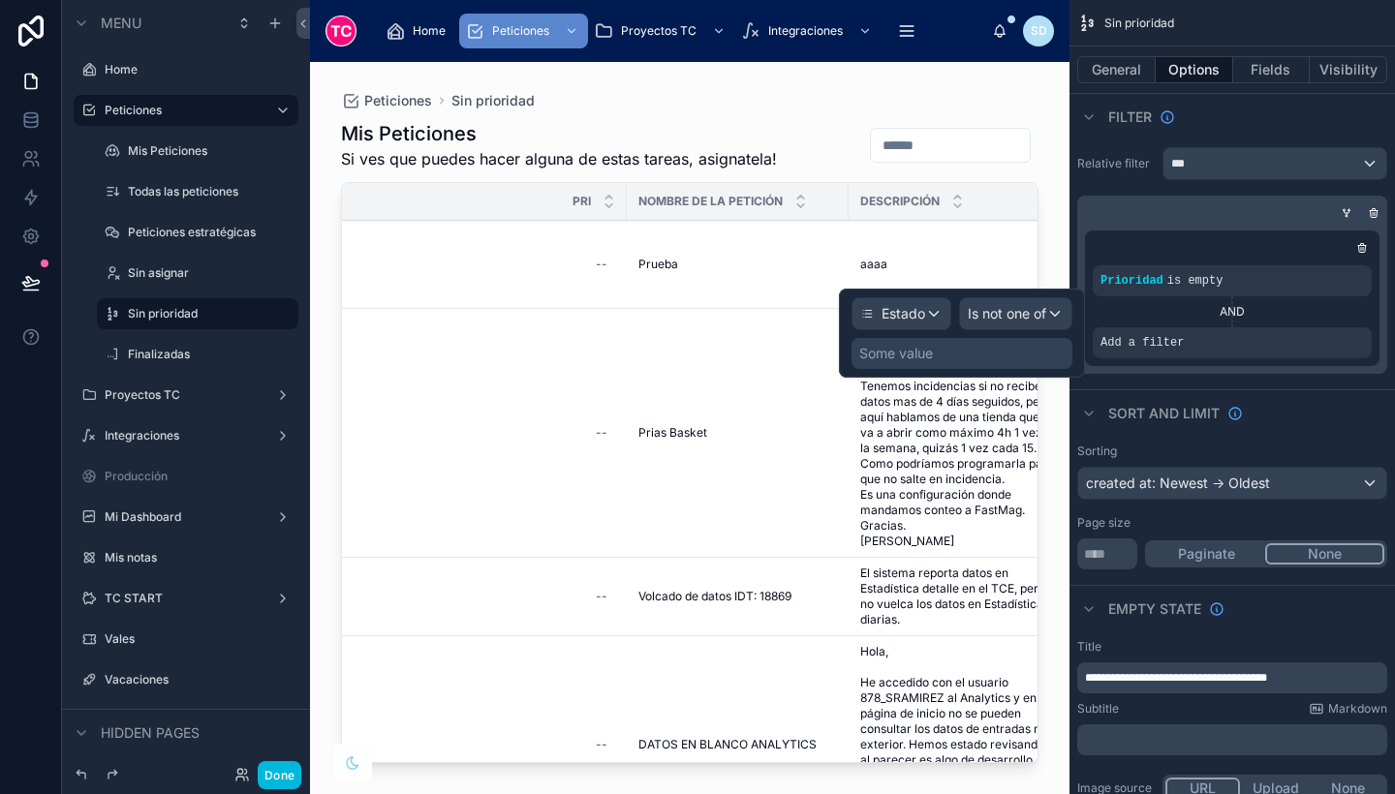
click at [938, 368] on div "Some value" at bounding box center [962, 353] width 221 height 31
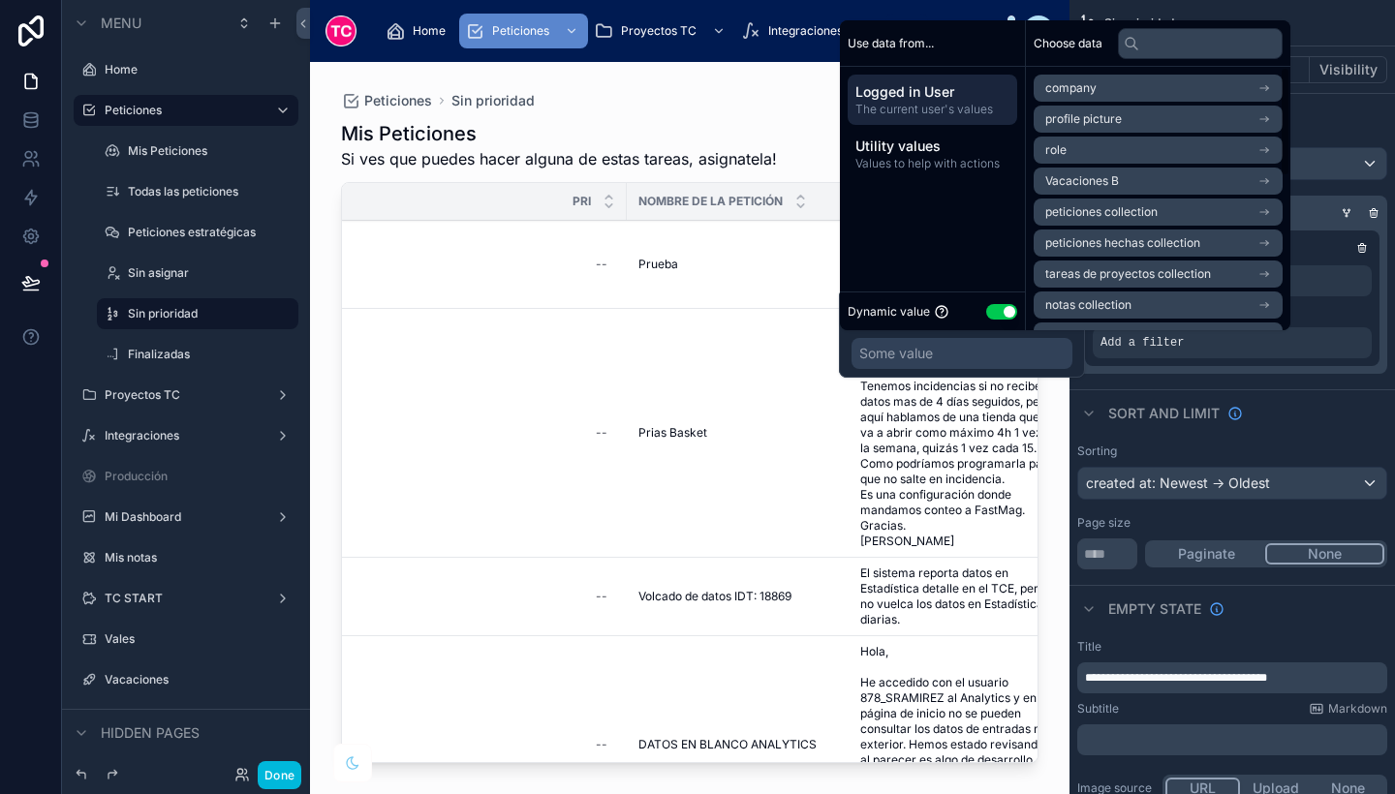
click at [1005, 308] on button "Use setting" at bounding box center [1001, 312] width 31 height 16
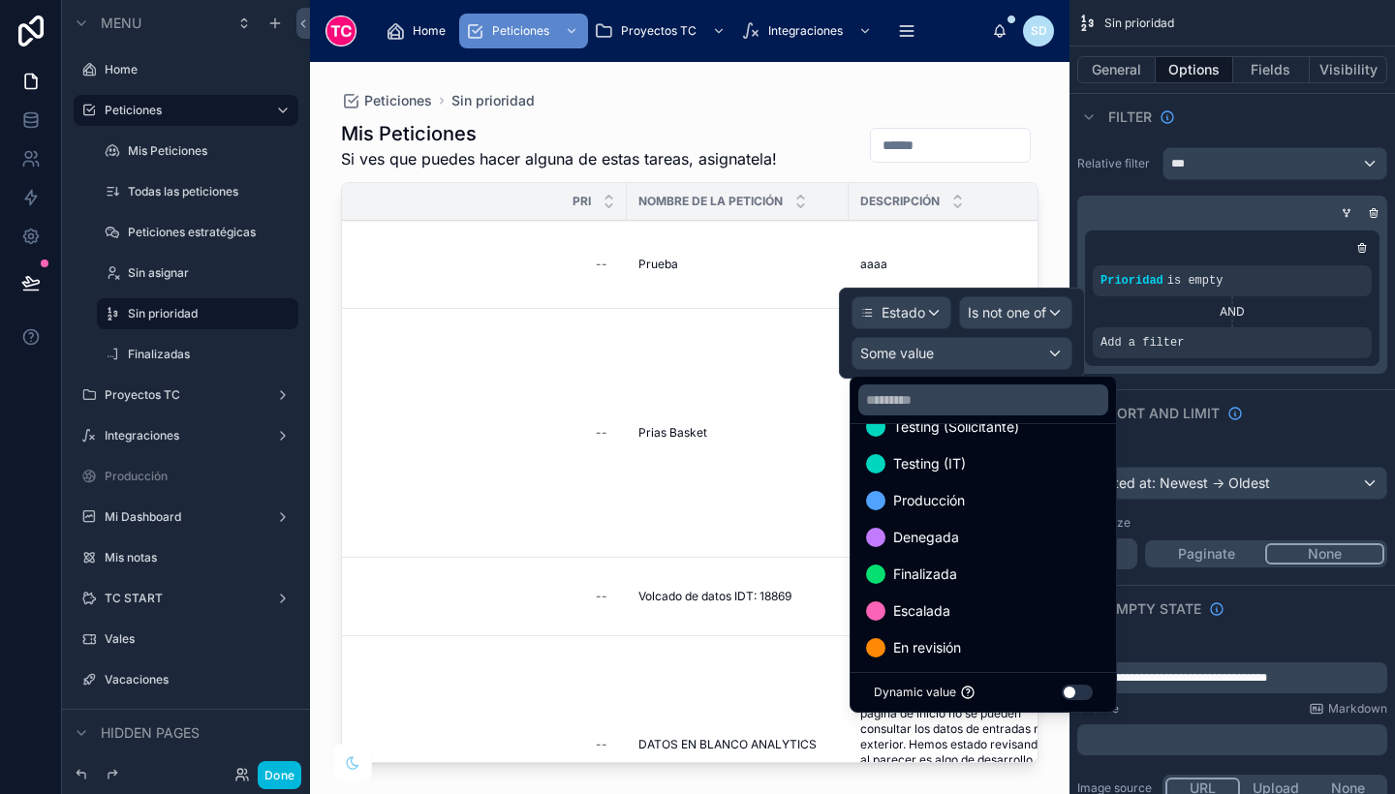
scroll to position [252, 0]
click at [932, 501] on span "Producción" at bounding box center [929, 499] width 72 height 23
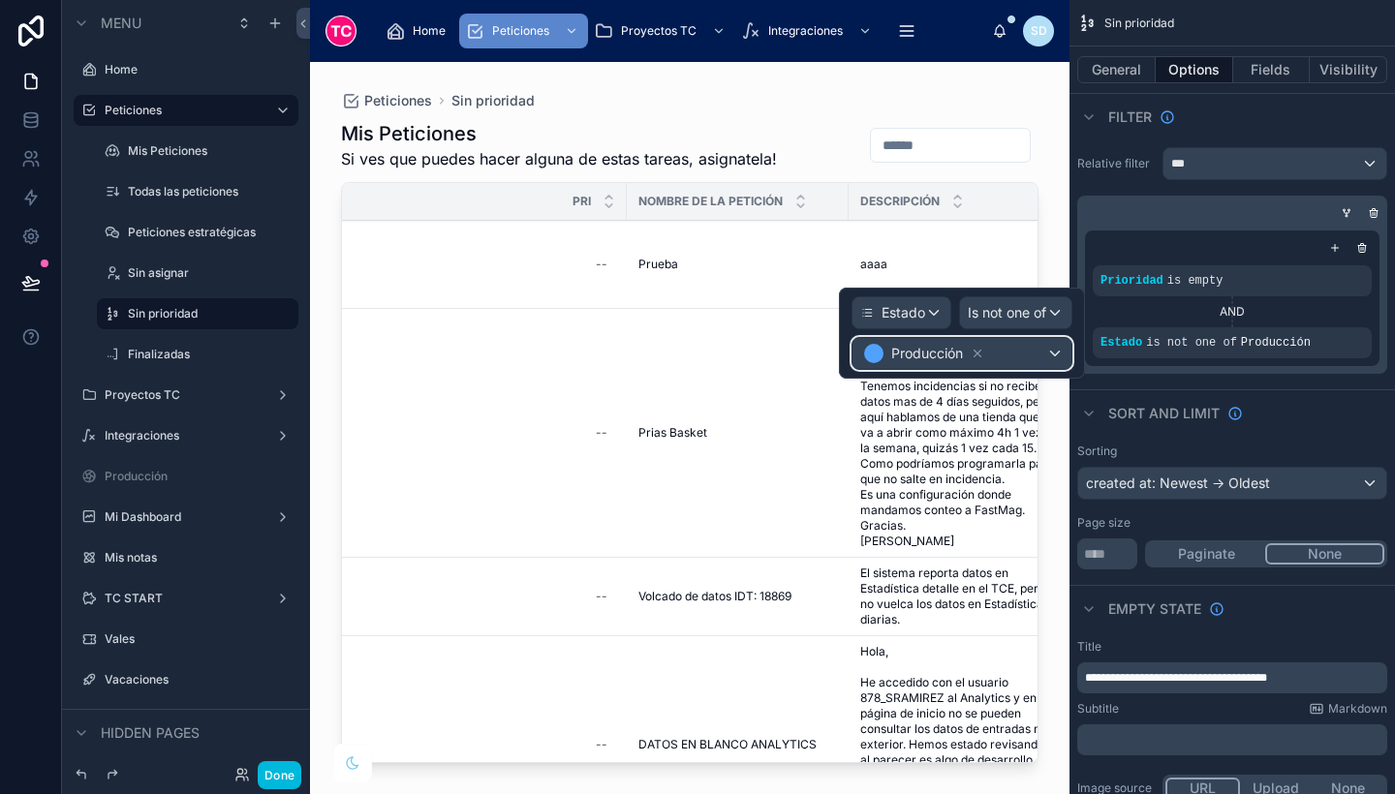
click at [1026, 357] on div "Producción" at bounding box center [962, 353] width 219 height 31
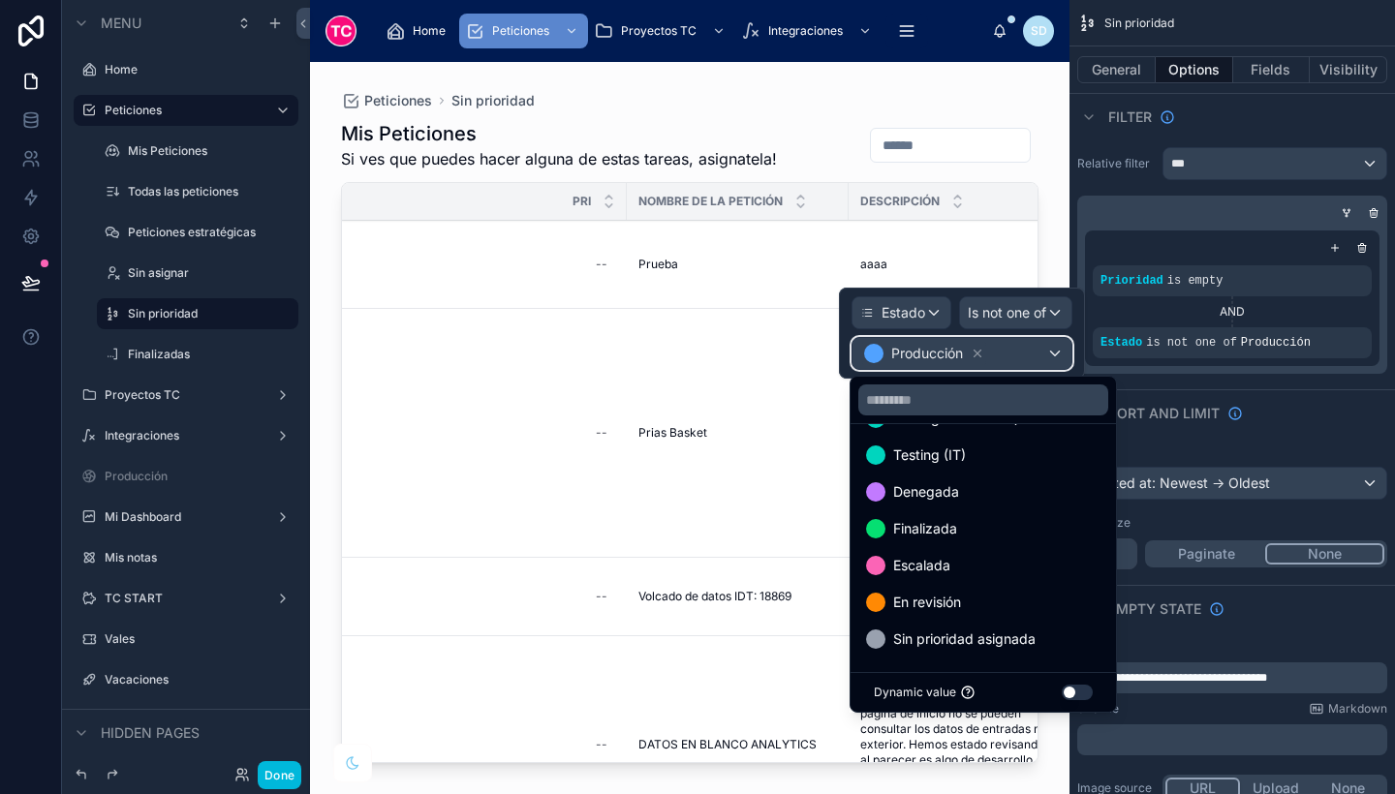
scroll to position [228, 0]
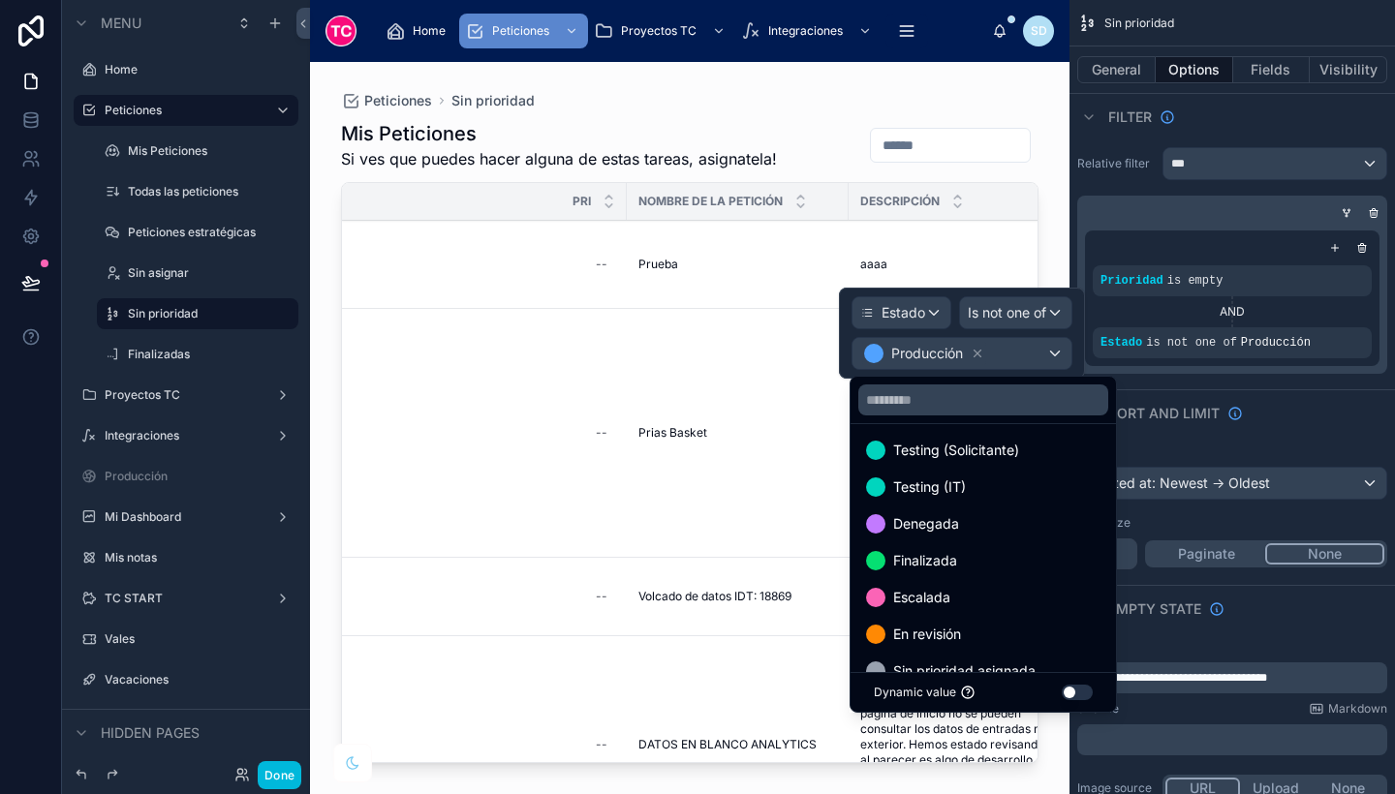
click at [972, 547] on div "Finalizada" at bounding box center [983, 560] width 258 height 35
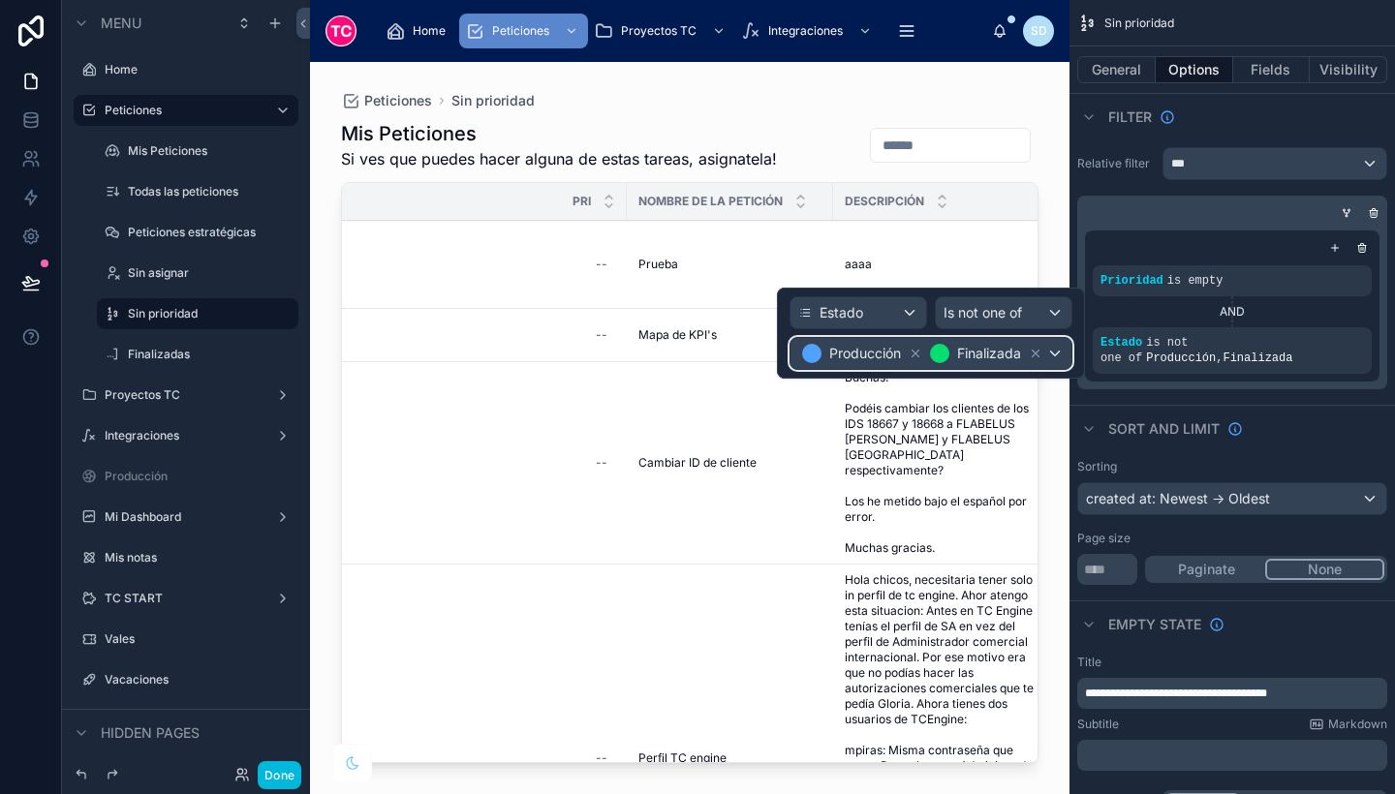
click at [924, 365] on span "Producción Finalizada" at bounding box center [922, 353] width 248 height 27
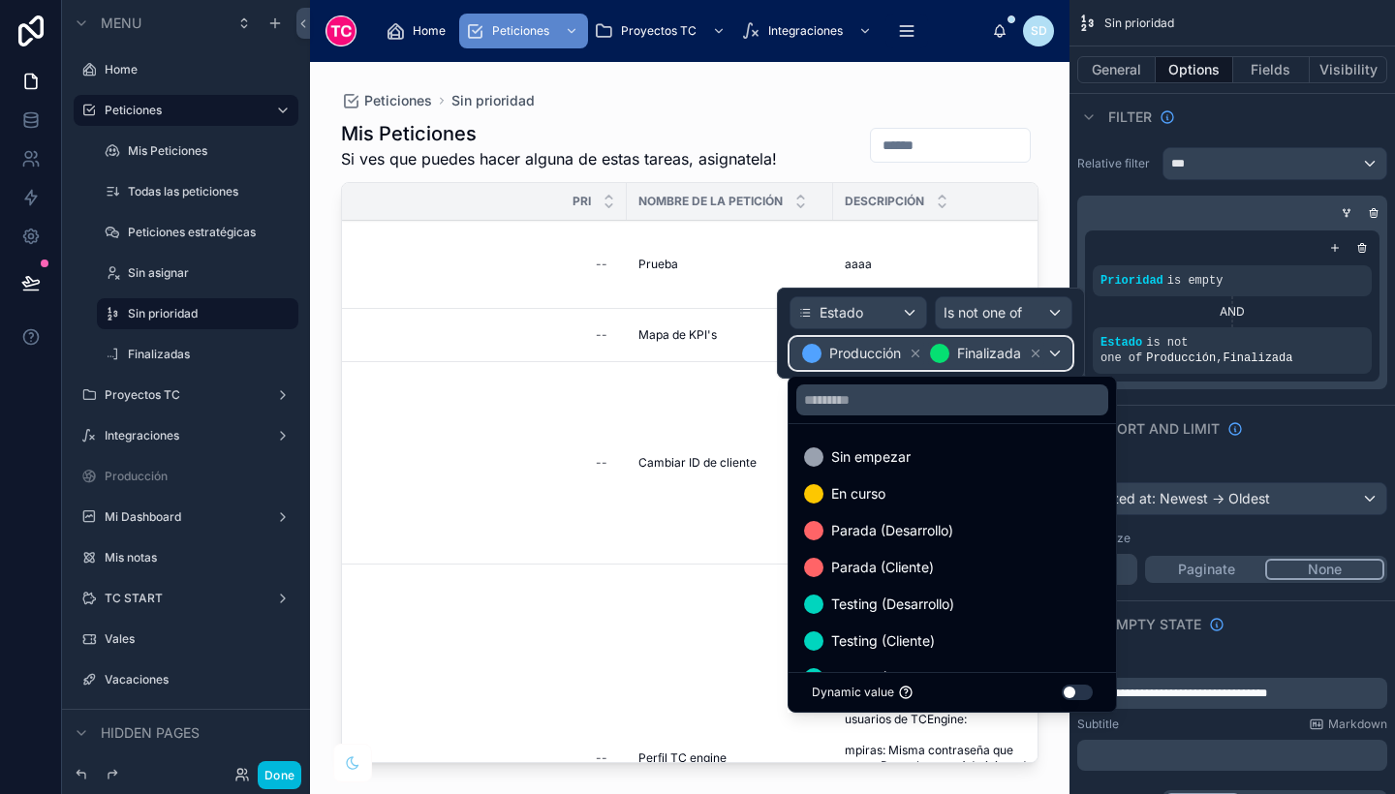
scroll to position [223, 0]
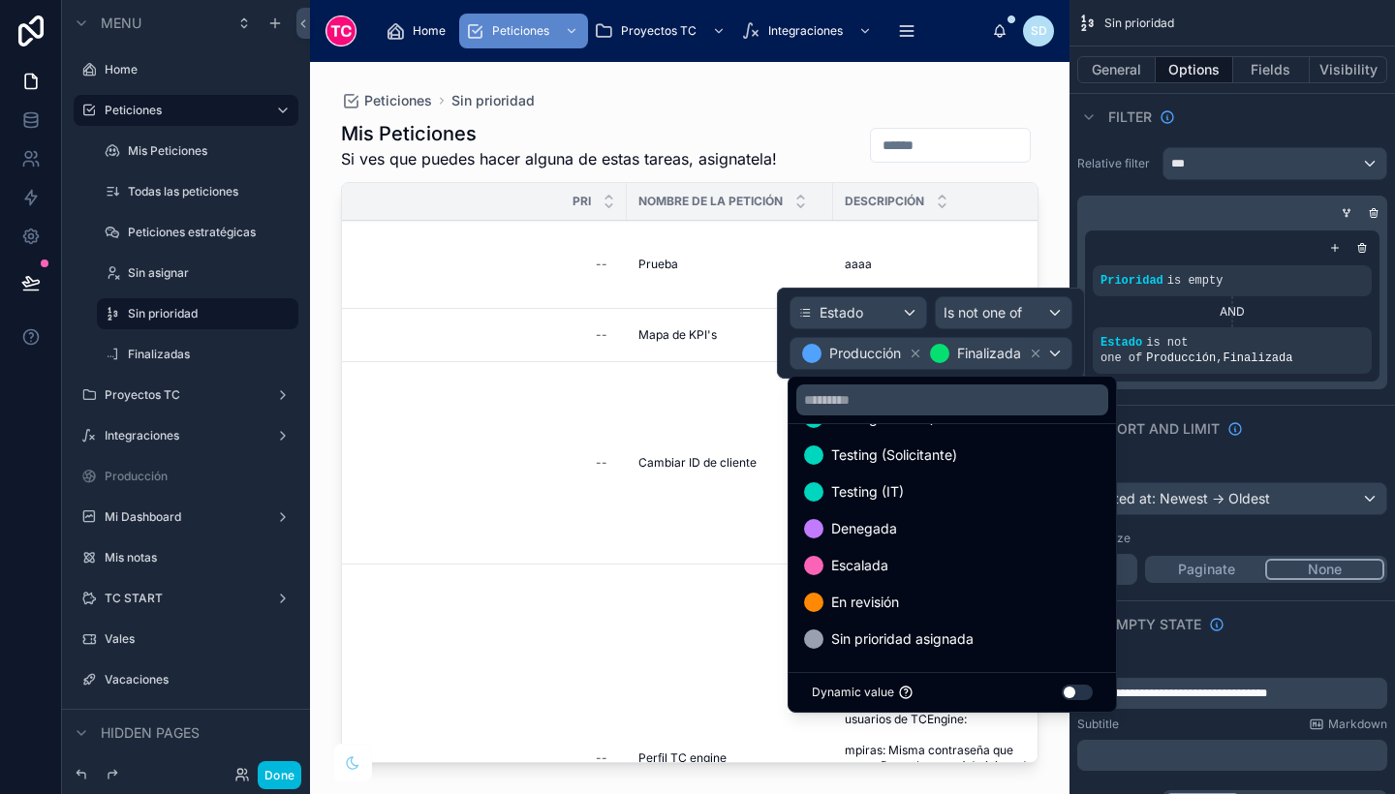
click at [894, 538] on span "Denegada" at bounding box center [864, 528] width 66 height 23
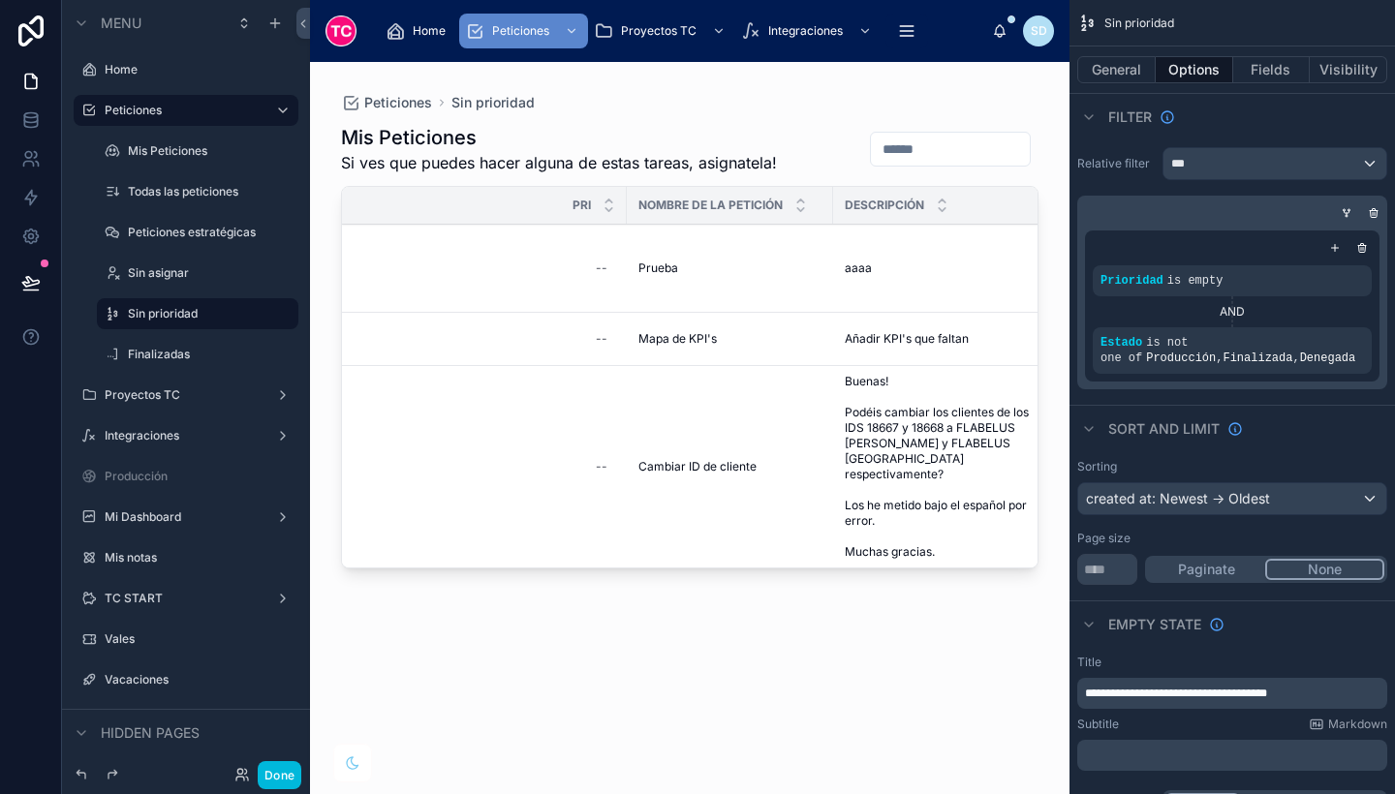
click at [815, 698] on div at bounding box center [690, 416] width 760 height 709
click at [270, 773] on button "Done" at bounding box center [280, 775] width 44 height 28
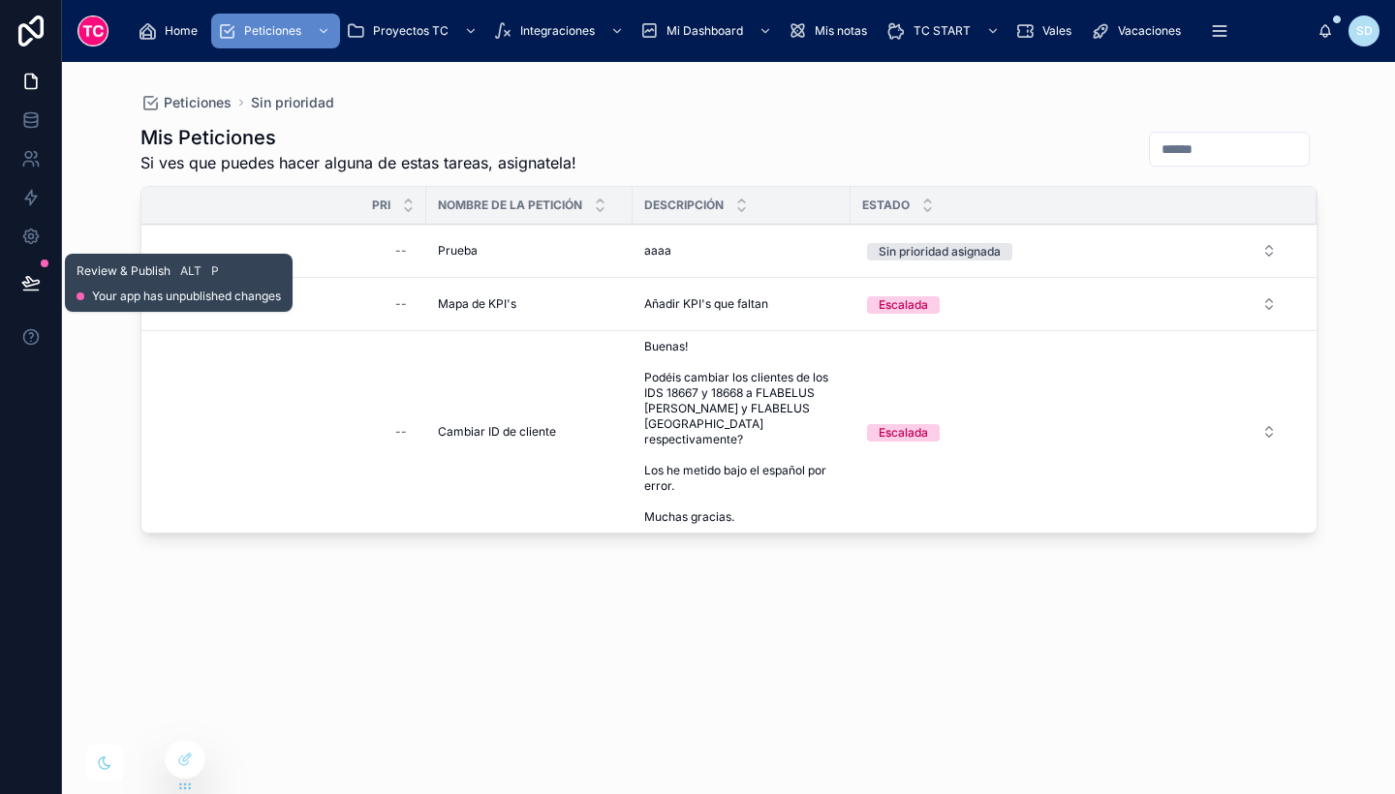
click at [25, 286] on icon at bounding box center [30, 282] width 16 height 10
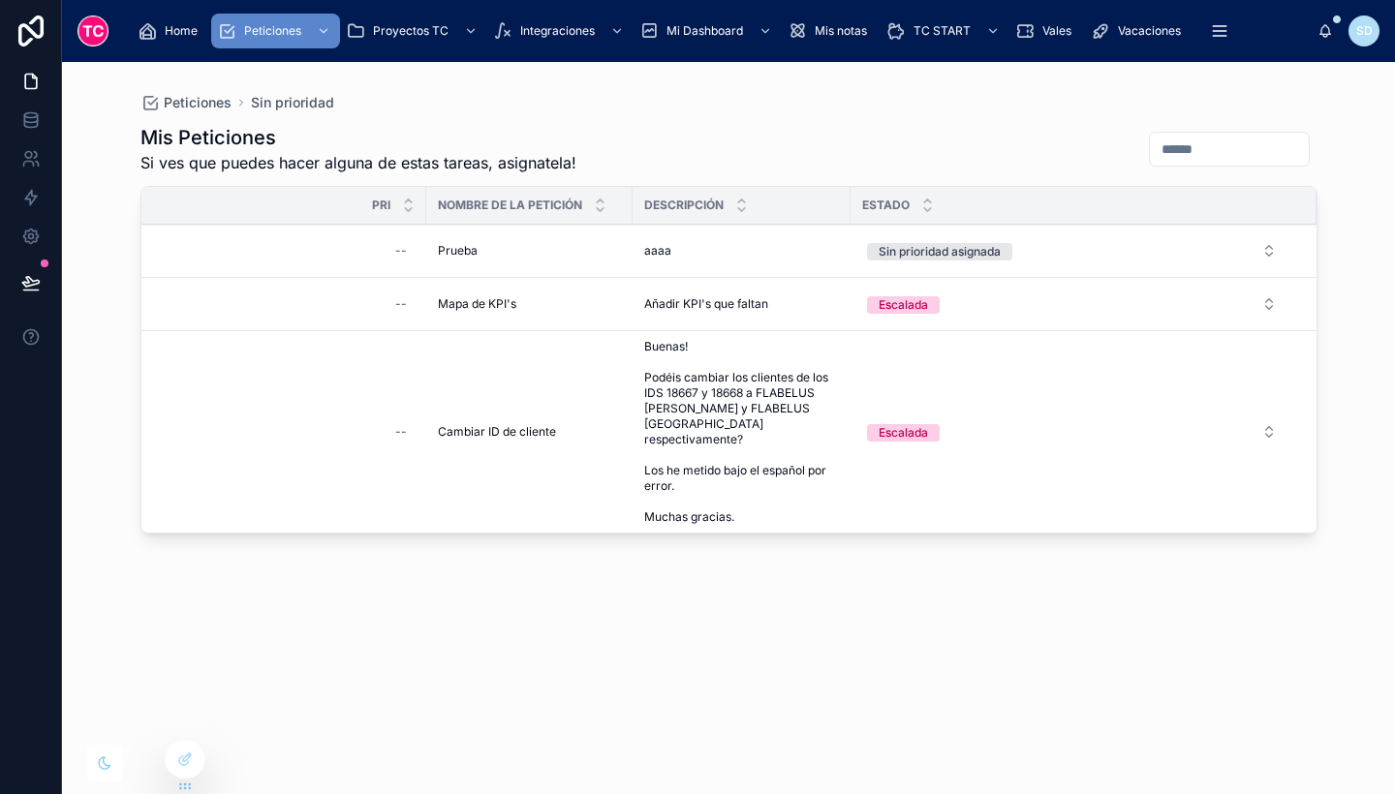
click at [559, 619] on div "Mis Peticiones Si ves que puedes hacer alguna de estas tareas, asignatela! Pri …" at bounding box center [728, 441] width 1177 height 659
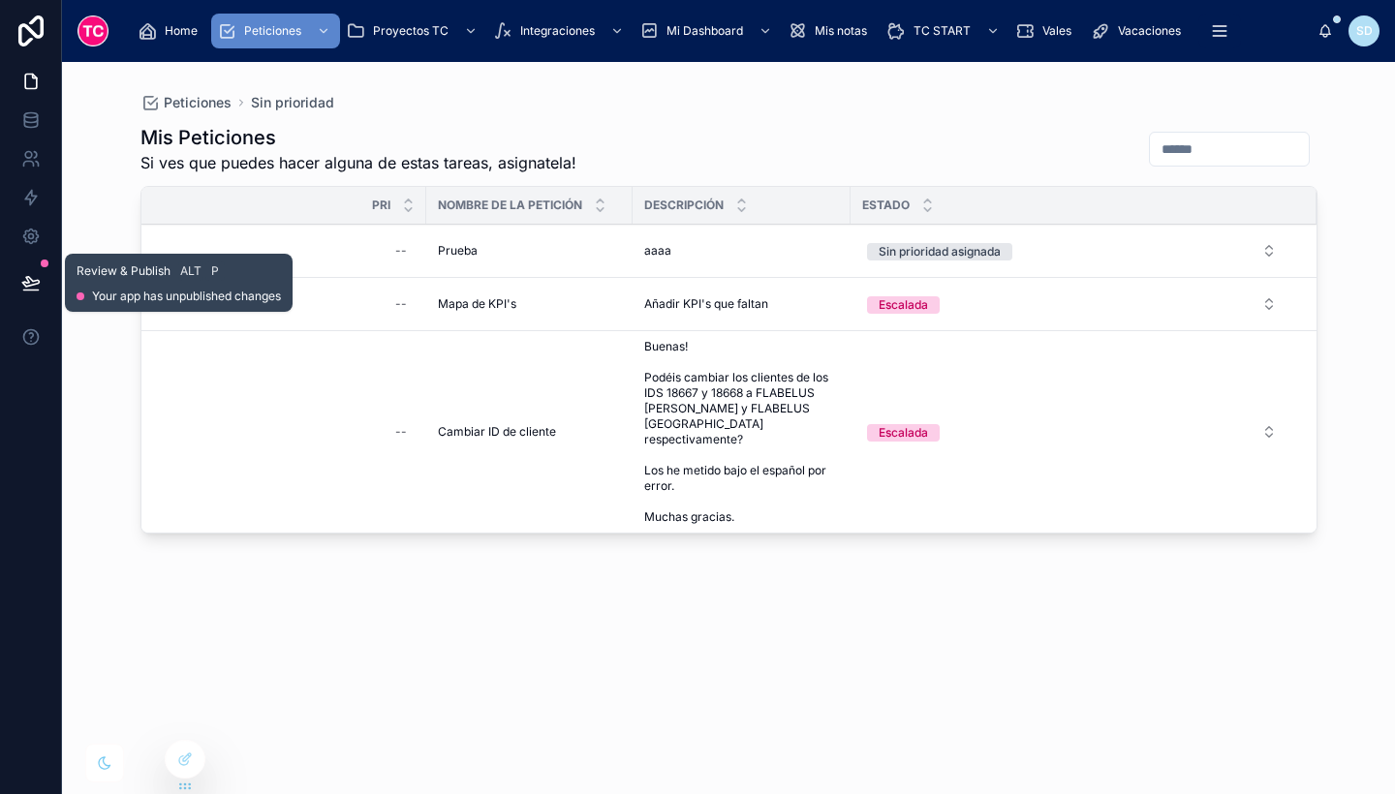
click at [30, 280] on icon at bounding box center [30, 282] width 16 height 10
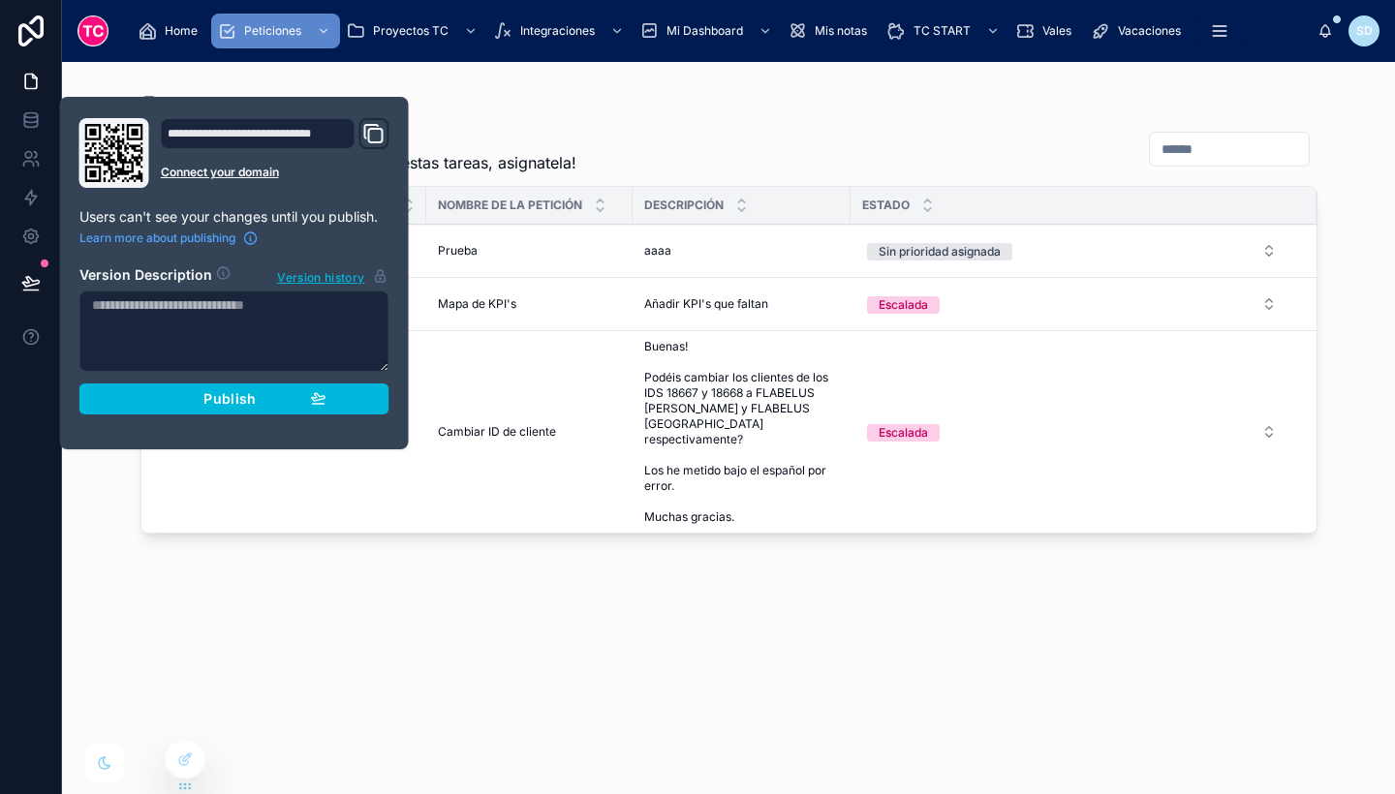
click at [250, 403] on span "Publish" at bounding box center [229, 398] width 52 height 17
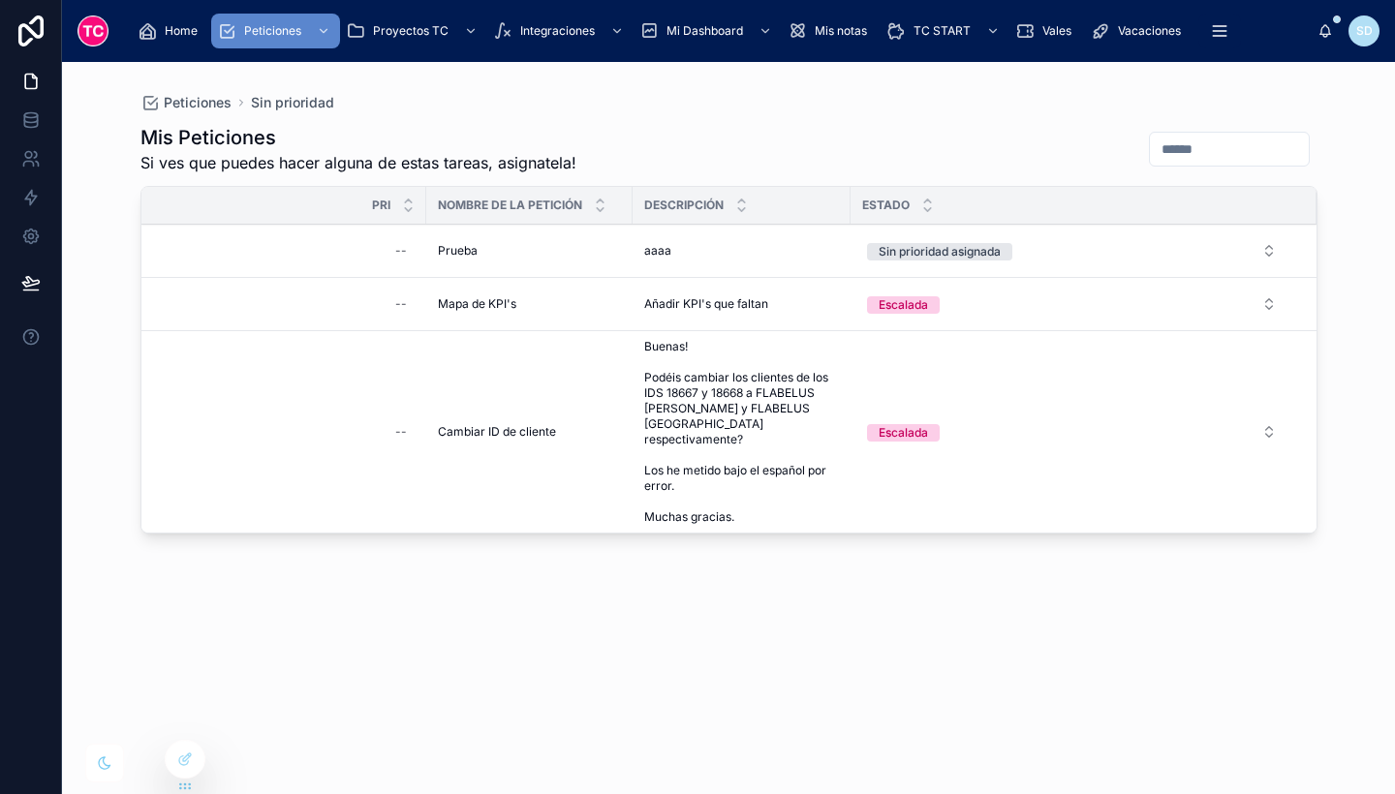
click at [295, 596] on div "Mis Peticiones Si ves que puedes hacer alguna de estas tareas, asignatela! Pri …" at bounding box center [728, 441] width 1177 height 659
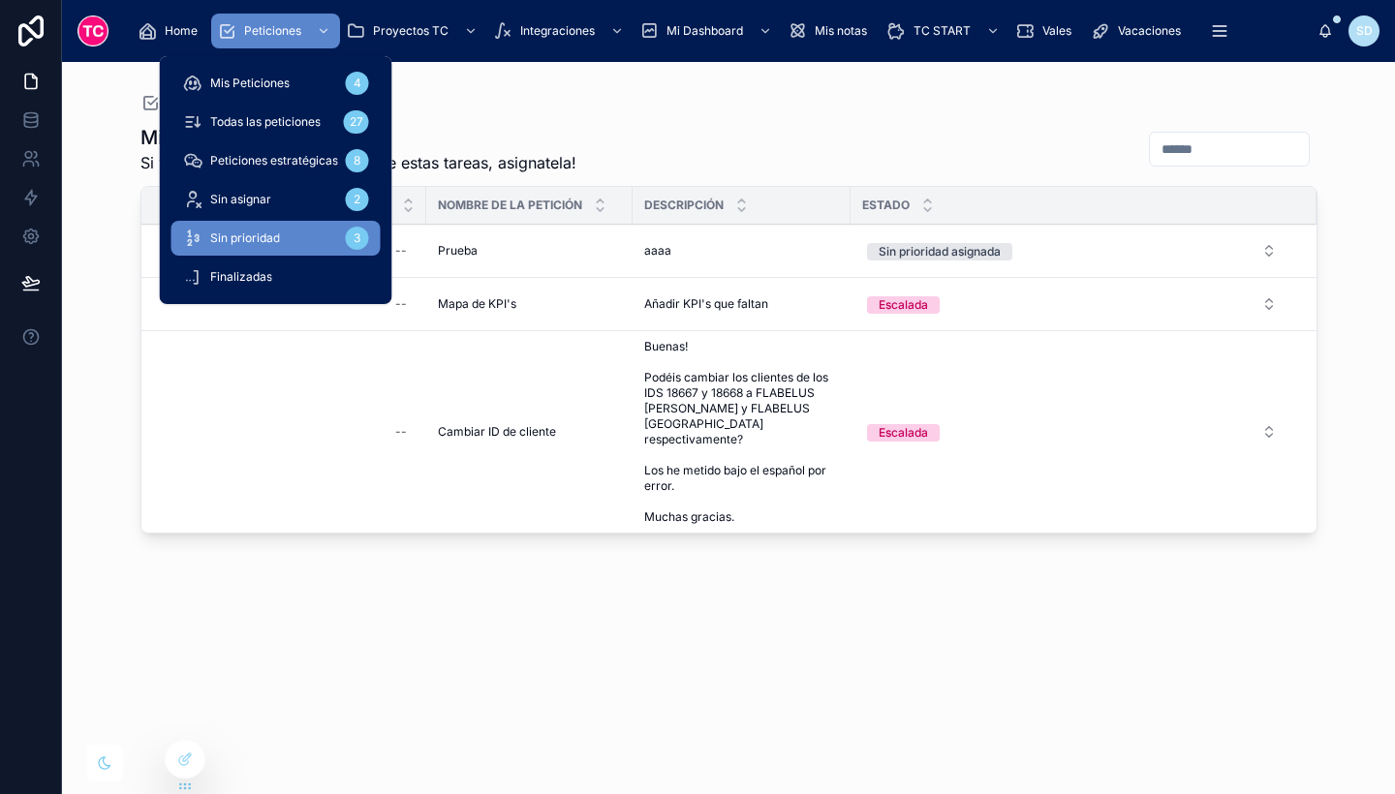
click at [290, 95] on div "Mis Peticiones 4" at bounding box center [276, 83] width 186 height 31
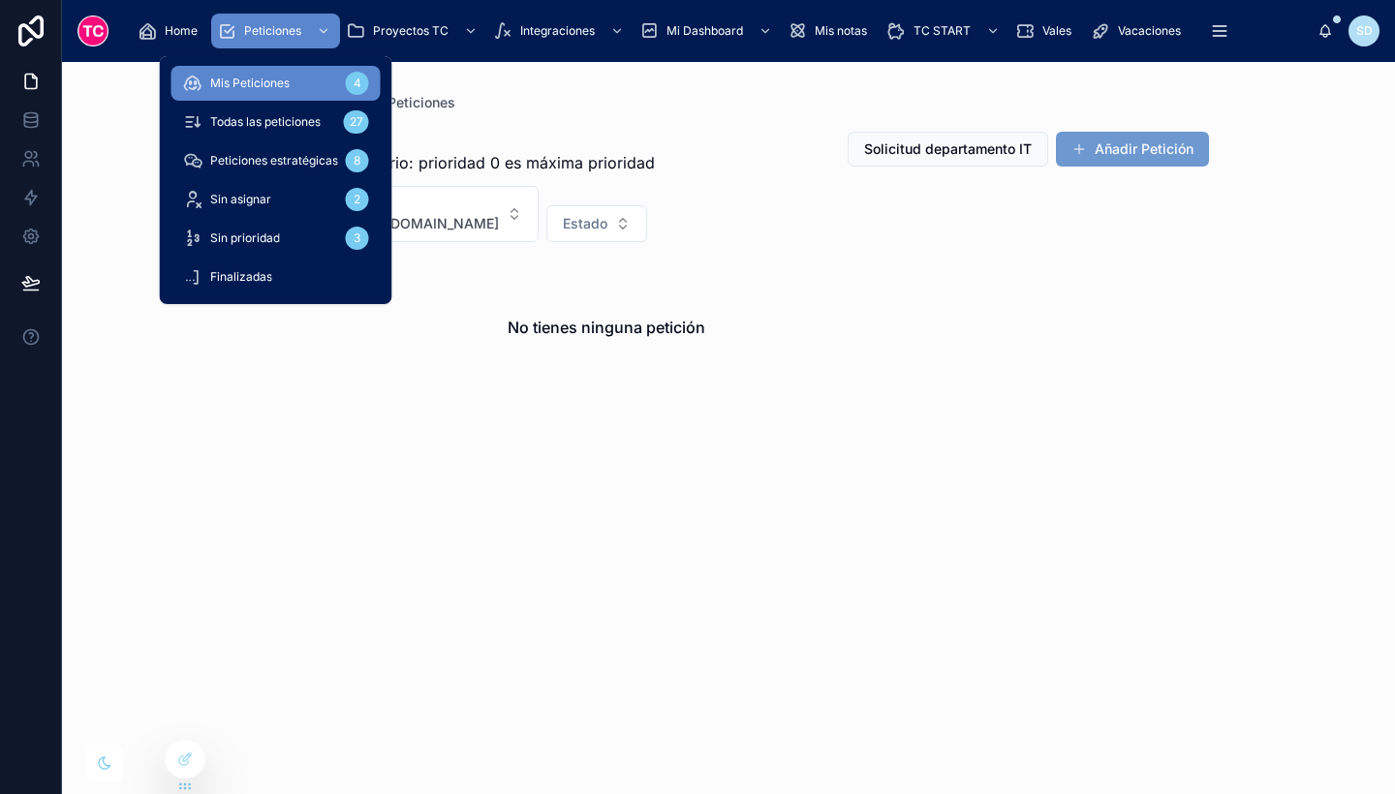
click at [293, 118] on span "Todas las peticiones" at bounding box center [265, 122] width 110 height 16
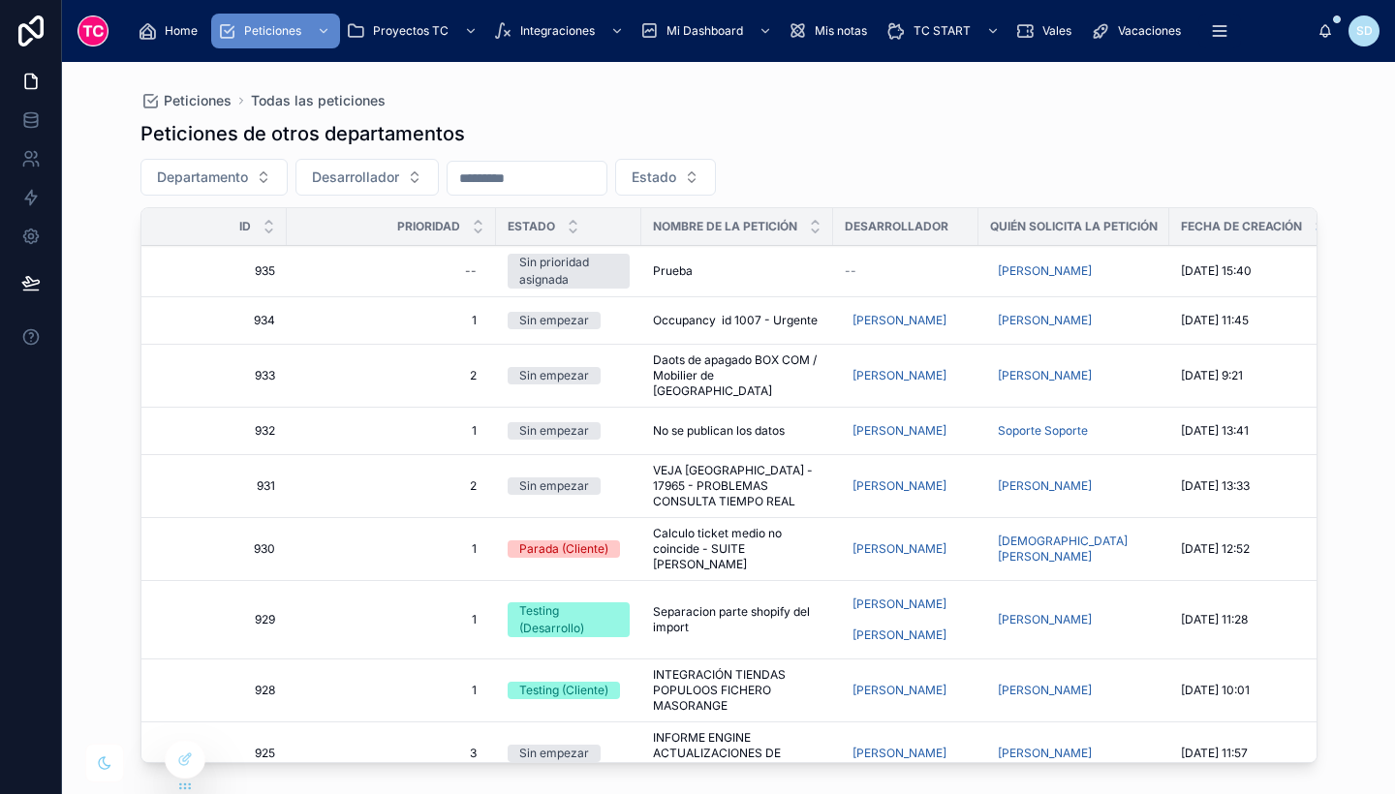
click at [790, 263] on td "Prueba Prueba" at bounding box center [737, 271] width 192 height 51
click at [791, 274] on div "Prueba Prueba" at bounding box center [737, 272] width 169 height 16
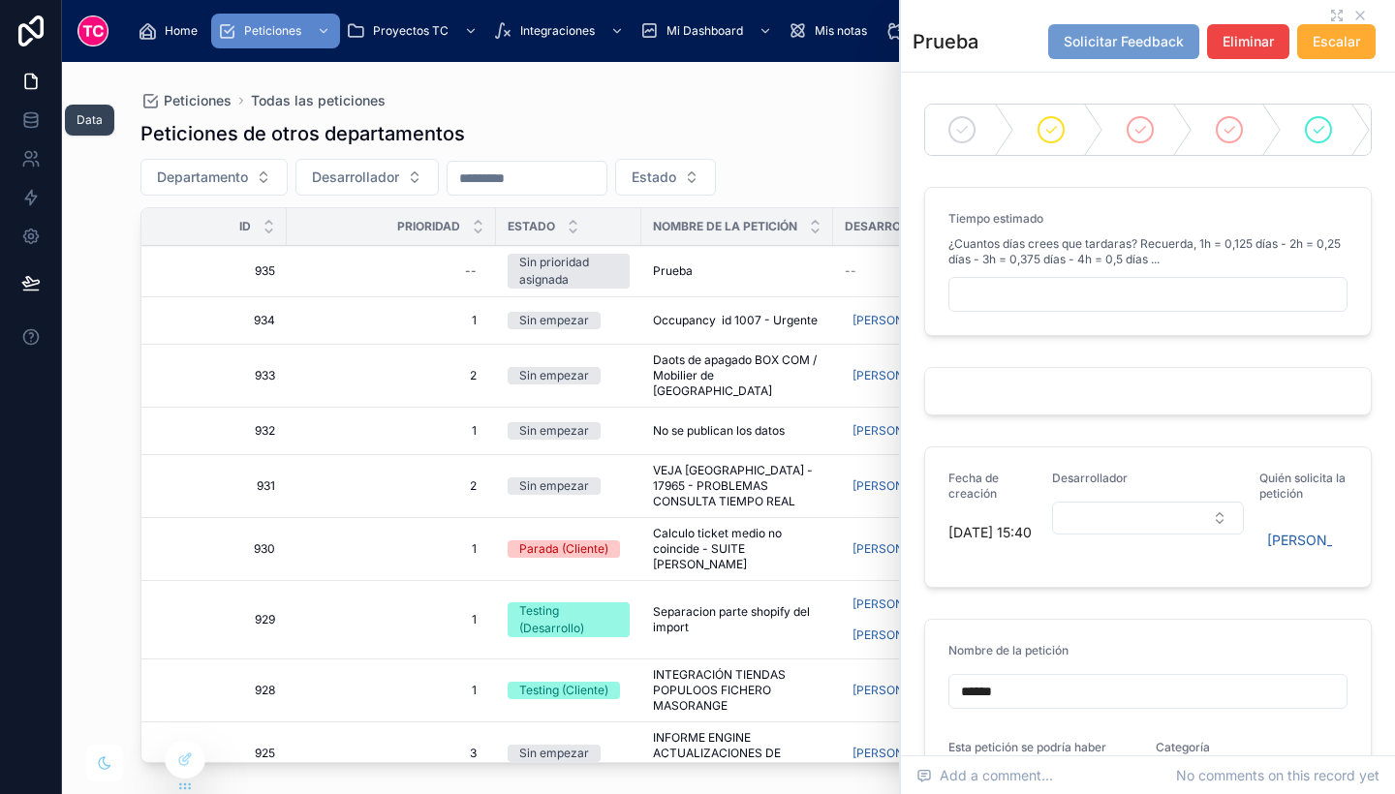
click at [21, 119] on icon at bounding box center [30, 119] width 19 height 19
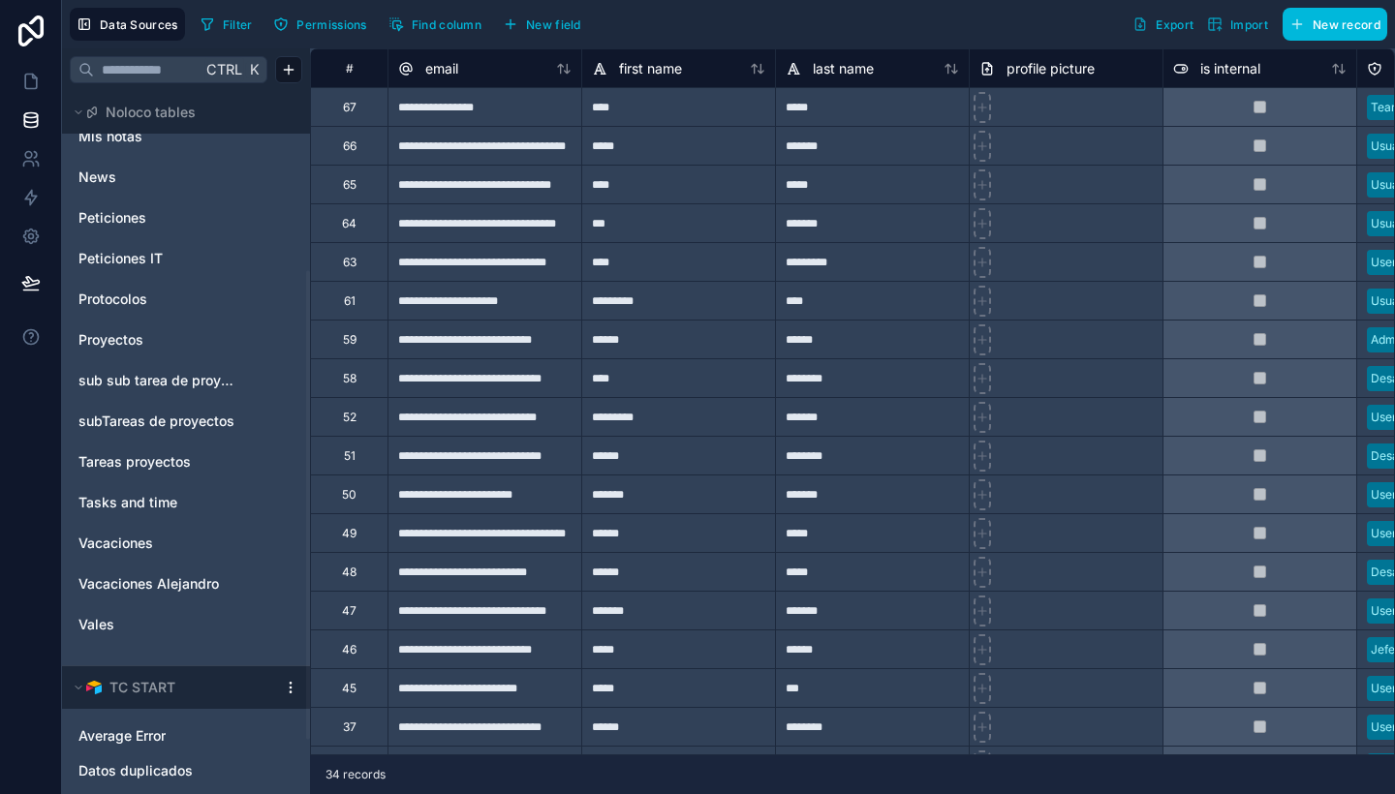
scroll to position [269, 0]
click at [38, 184] on link at bounding box center [30, 197] width 61 height 39
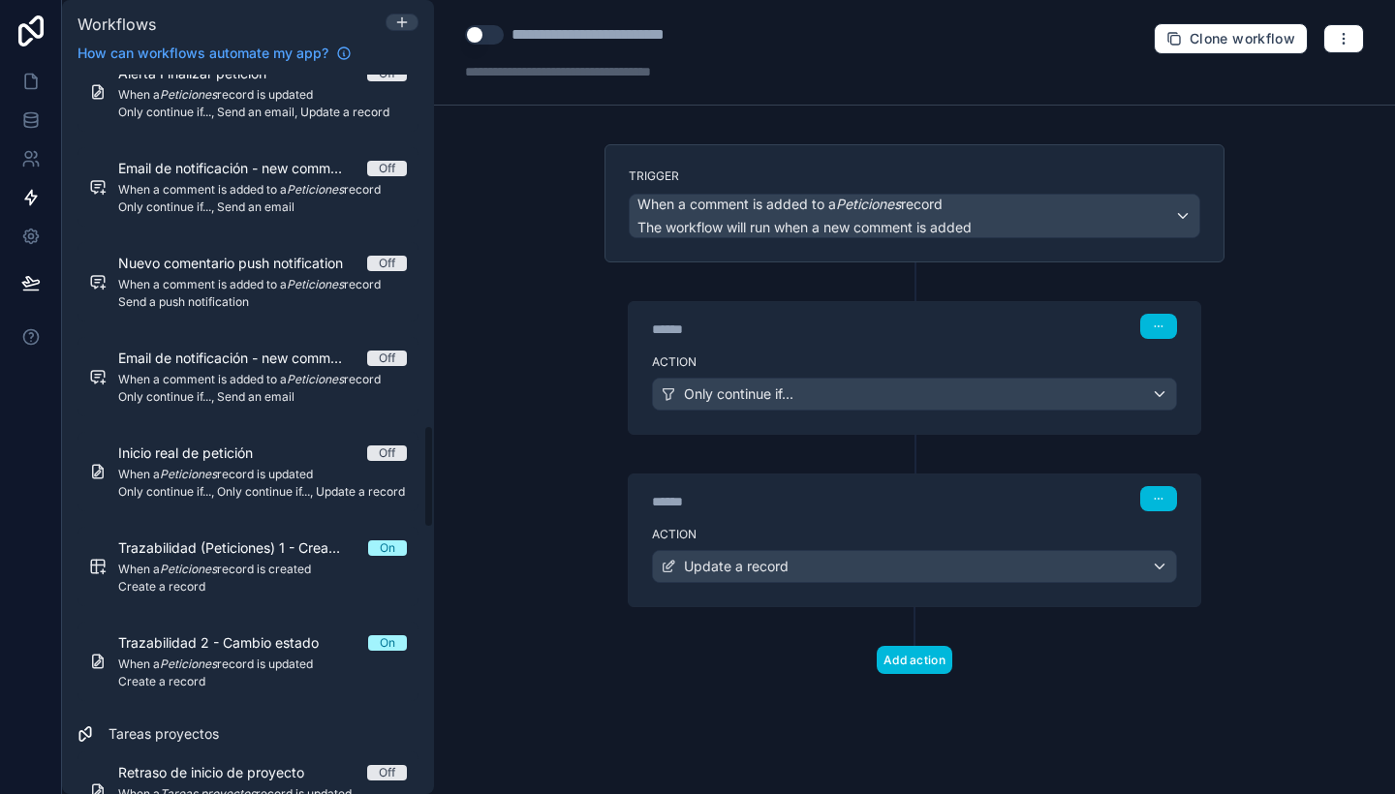
scroll to position [2503, 0]
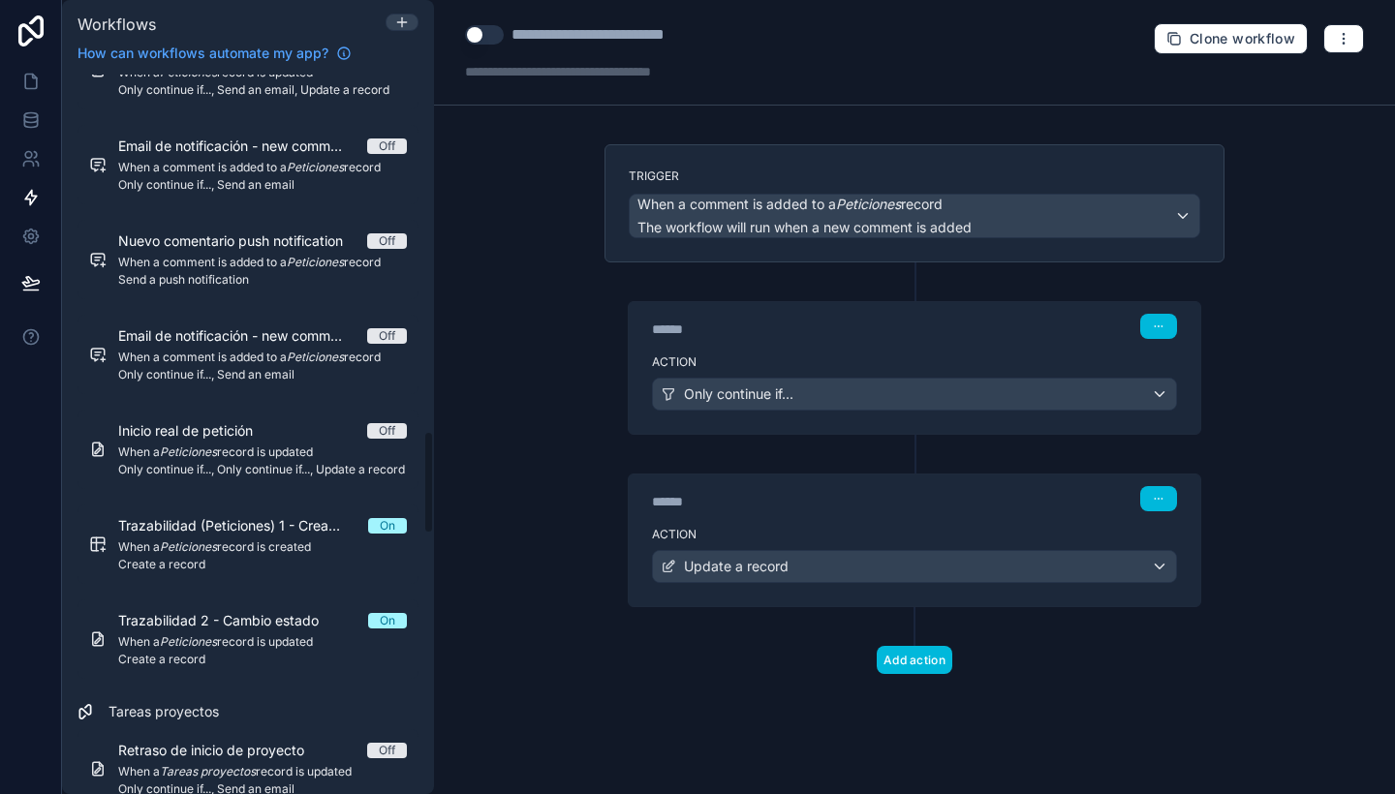
click at [223, 569] on span "Create a record" at bounding box center [262, 565] width 289 height 16
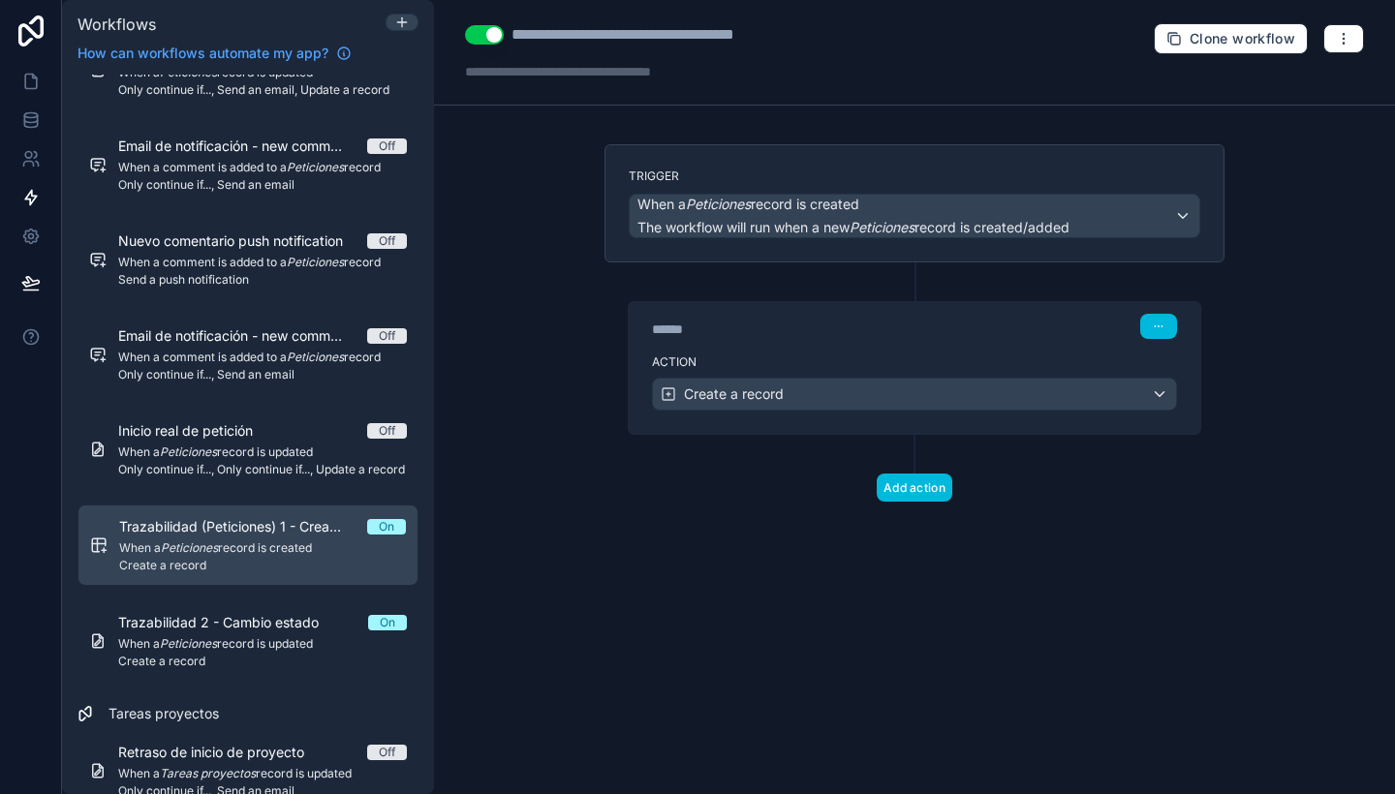
click at [988, 336] on div "****** Step 1" at bounding box center [914, 326] width 525 height 25
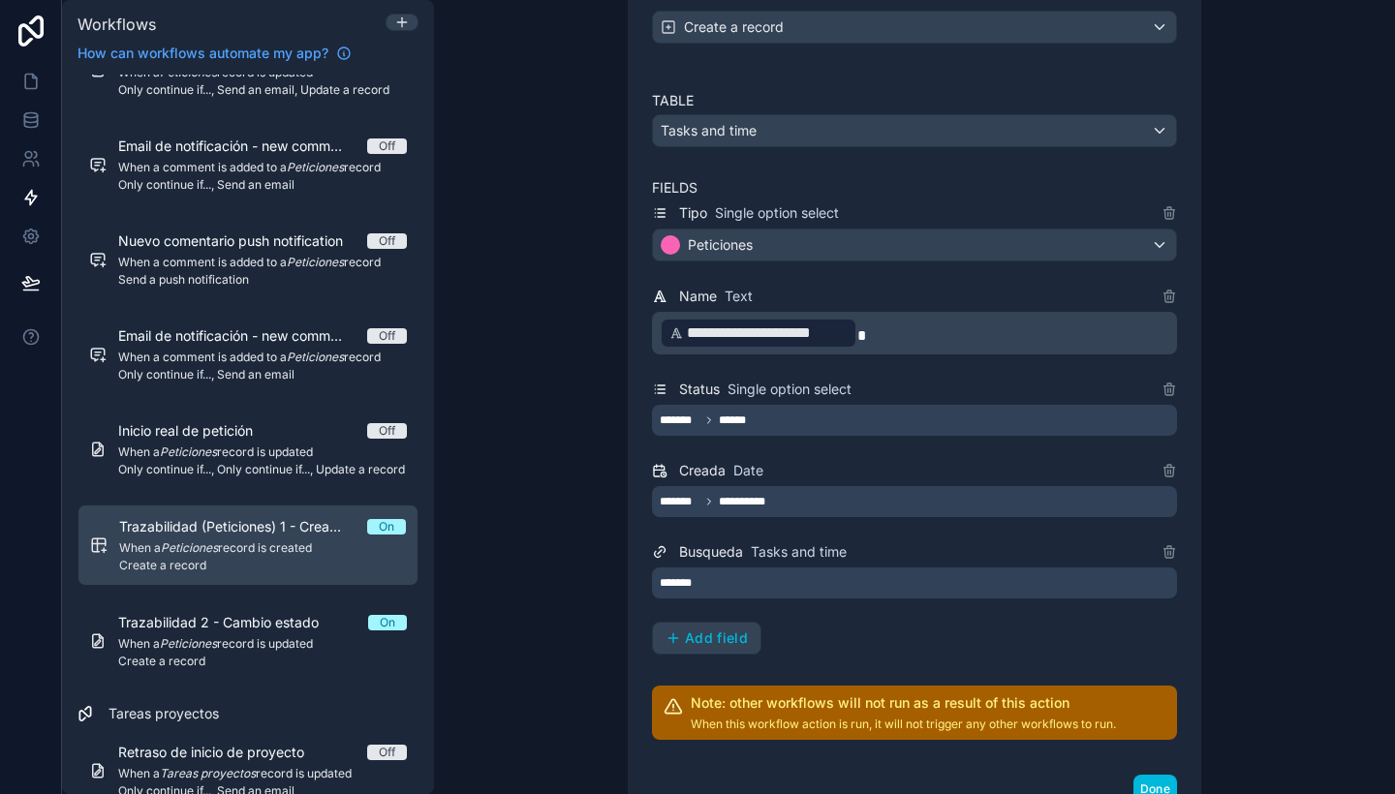
scroll to position [369, 0]
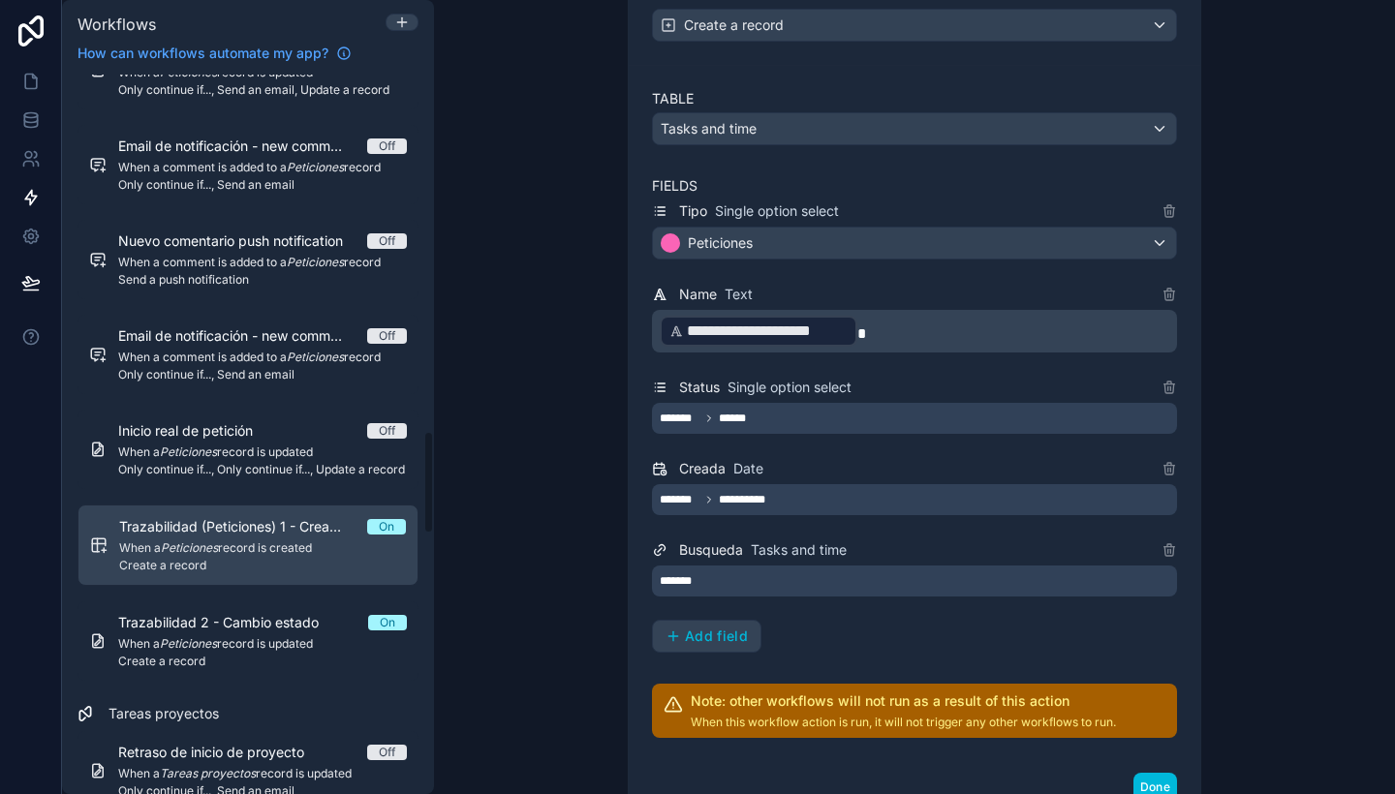
click at [304, 658] on span "Create a record" at bounding box center [262, 662] width 289 height 16
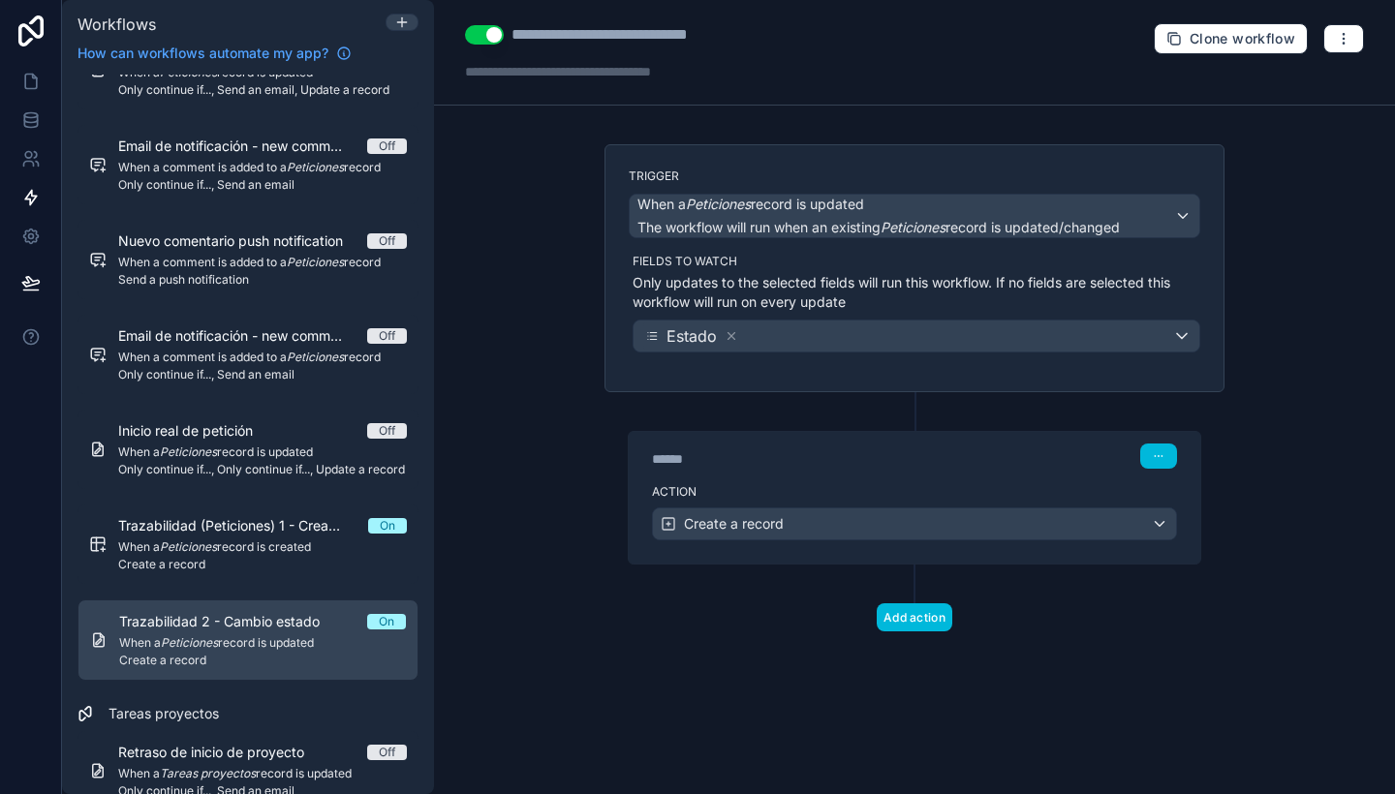
click at [919, 465] on div "******" at bounding box center [797, 459] width 291 height 19
click at [1026, 470] on div "****** Step 1" at bounding box center [915, 454] width 572 height 45
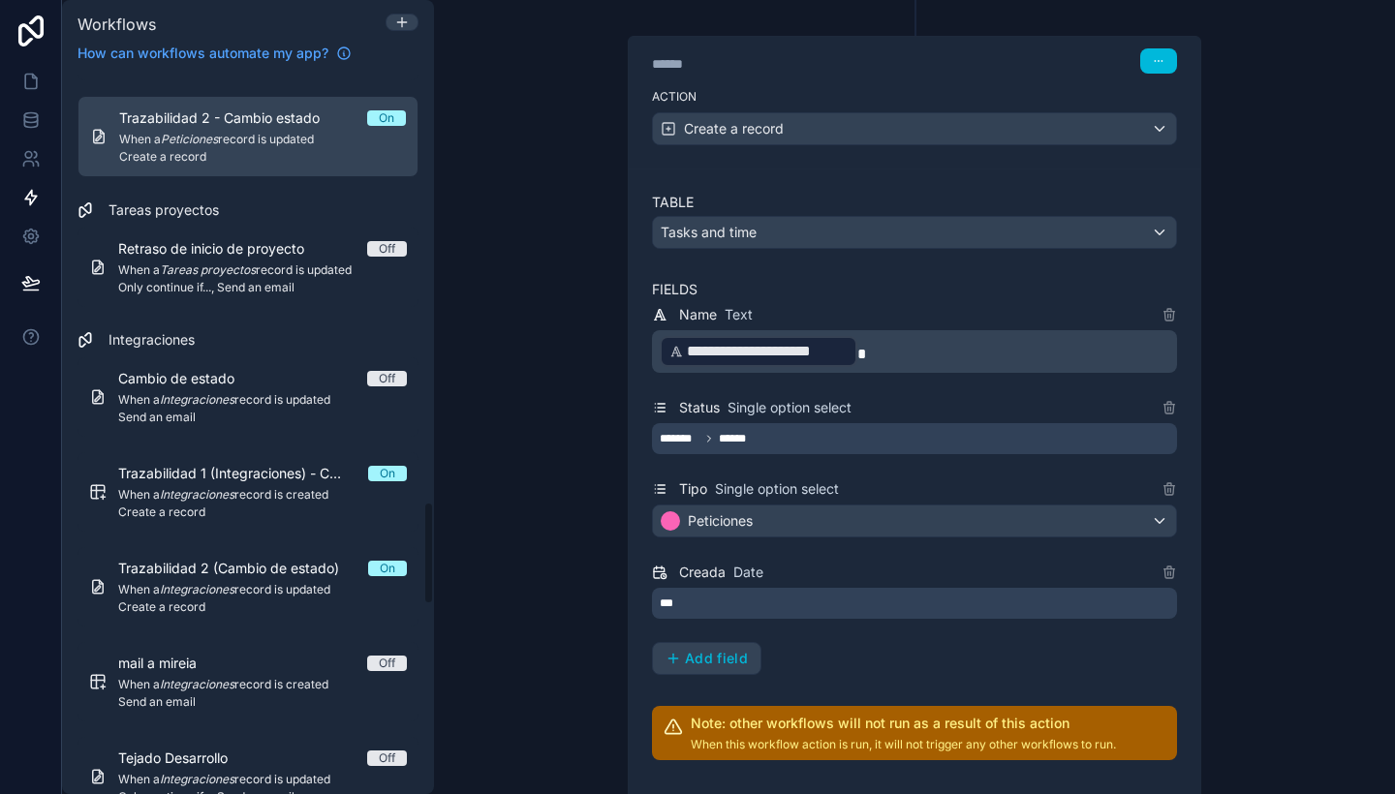
scroll to position [3006, 0]
click at [295, 482] on div "Trazabilidad 1 (Integraciones) - Creación integración On When a Integraciones r…" at bounding box center [262, 491] width 289 height 56
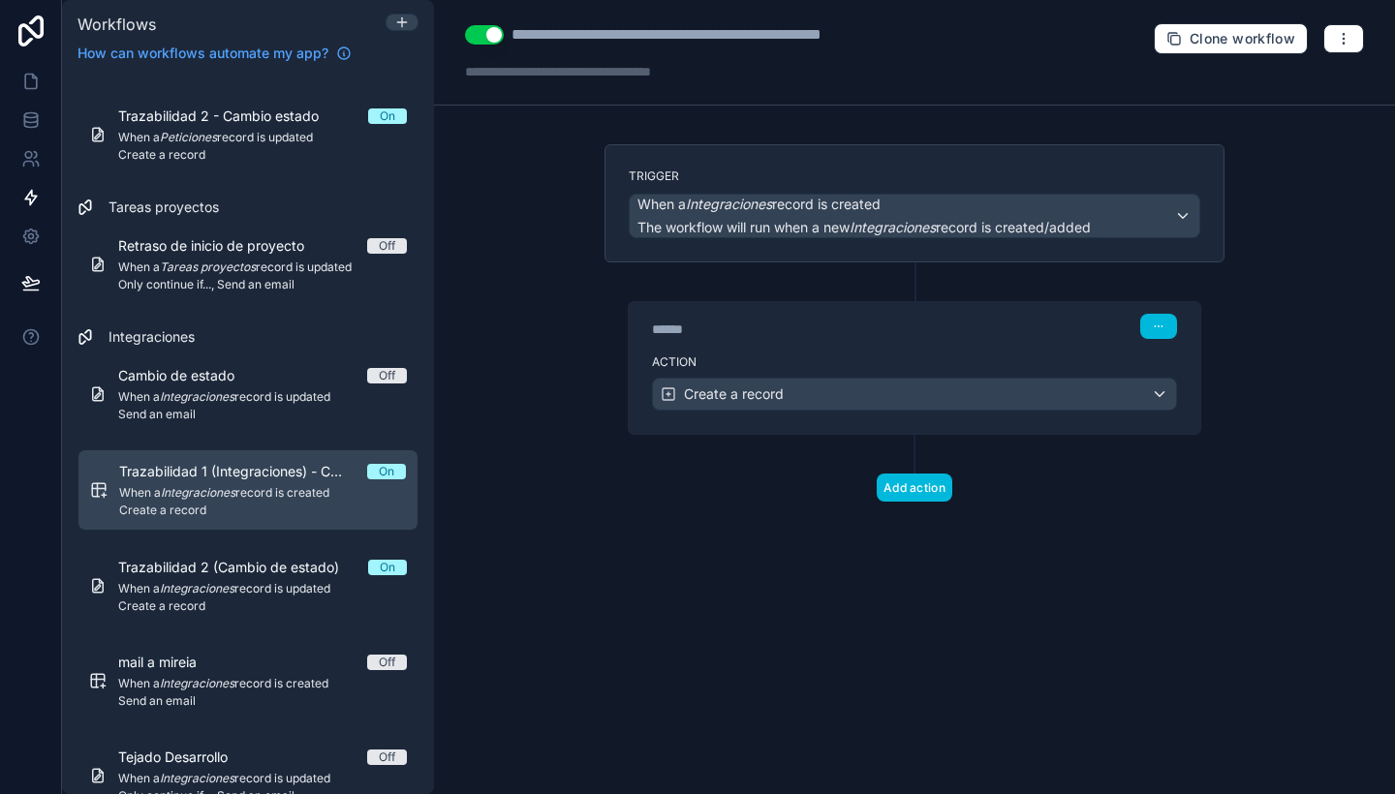
click at [954, 339] on div "****** Step 1" at bounding box center [915, 324] width 572 height 45
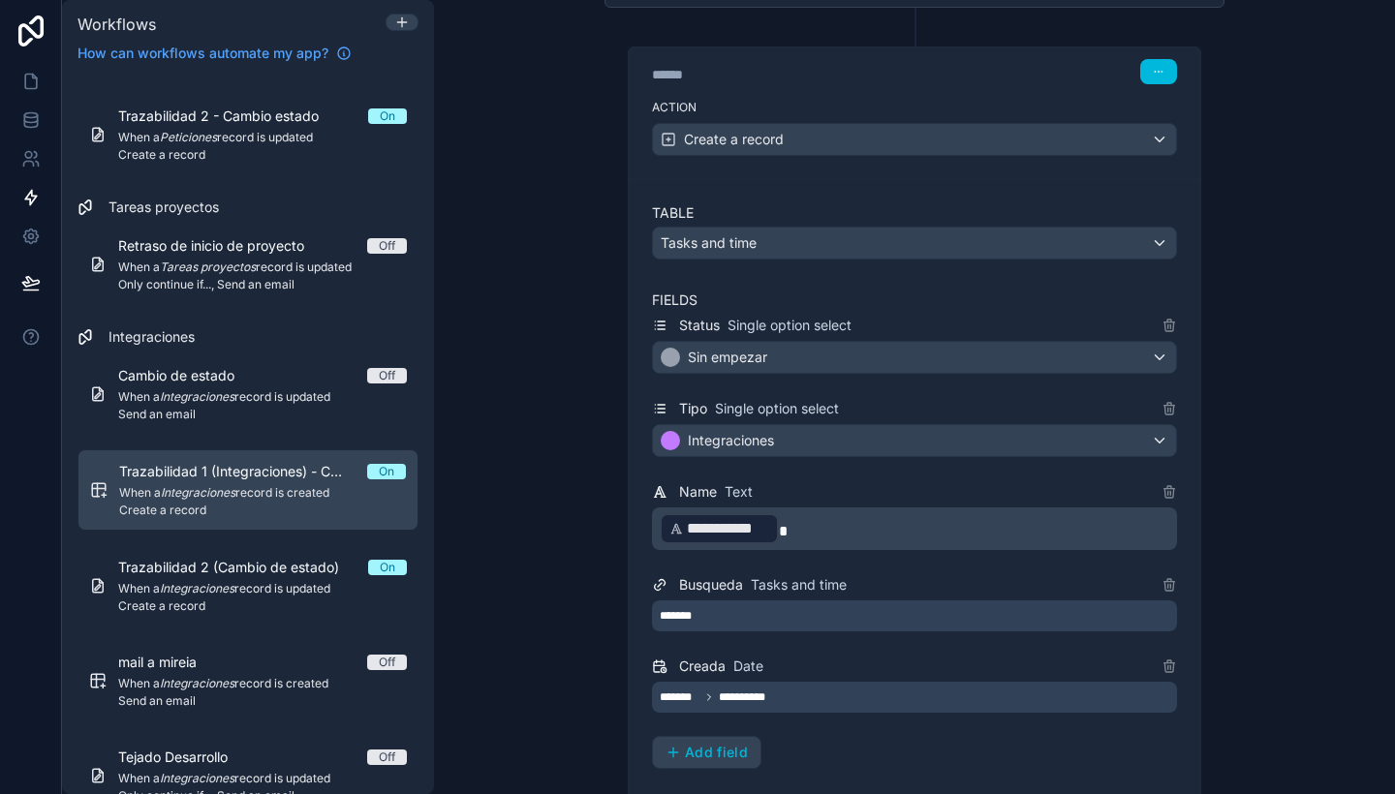
scroll to position [257, 0]
click at [921, 605] on div "*******" at bounding box center [914, 614] width 525 height 31
click at [1365, 430] on div "**********" at bounding box center [914, 397] width 961 height 794
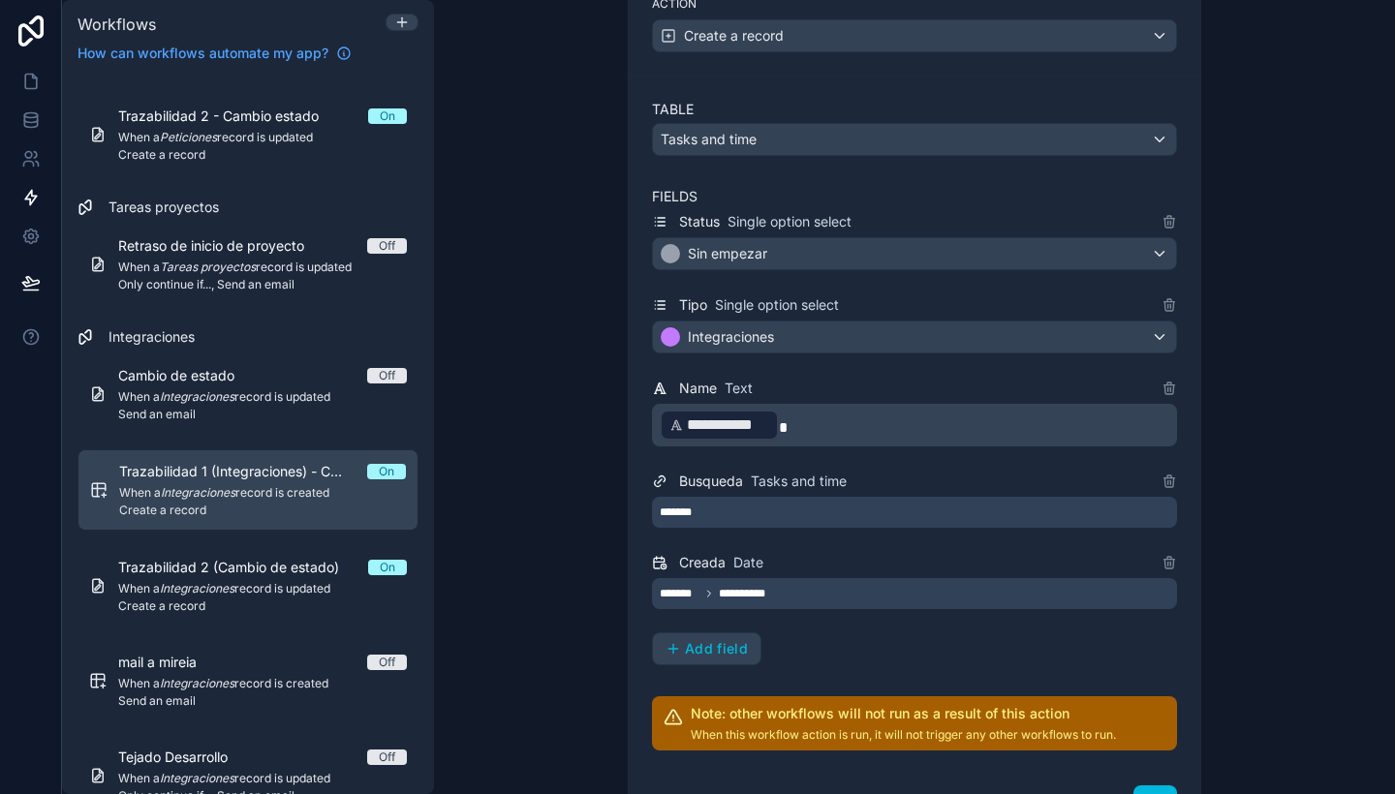
scroll to position [359, 0]
click at [287, 614] on link "Trazabilidad 2 (Cambio de estado) On When a Integraciones record is updated Cre…" at bounding box center [248, 585] width 341 height 79
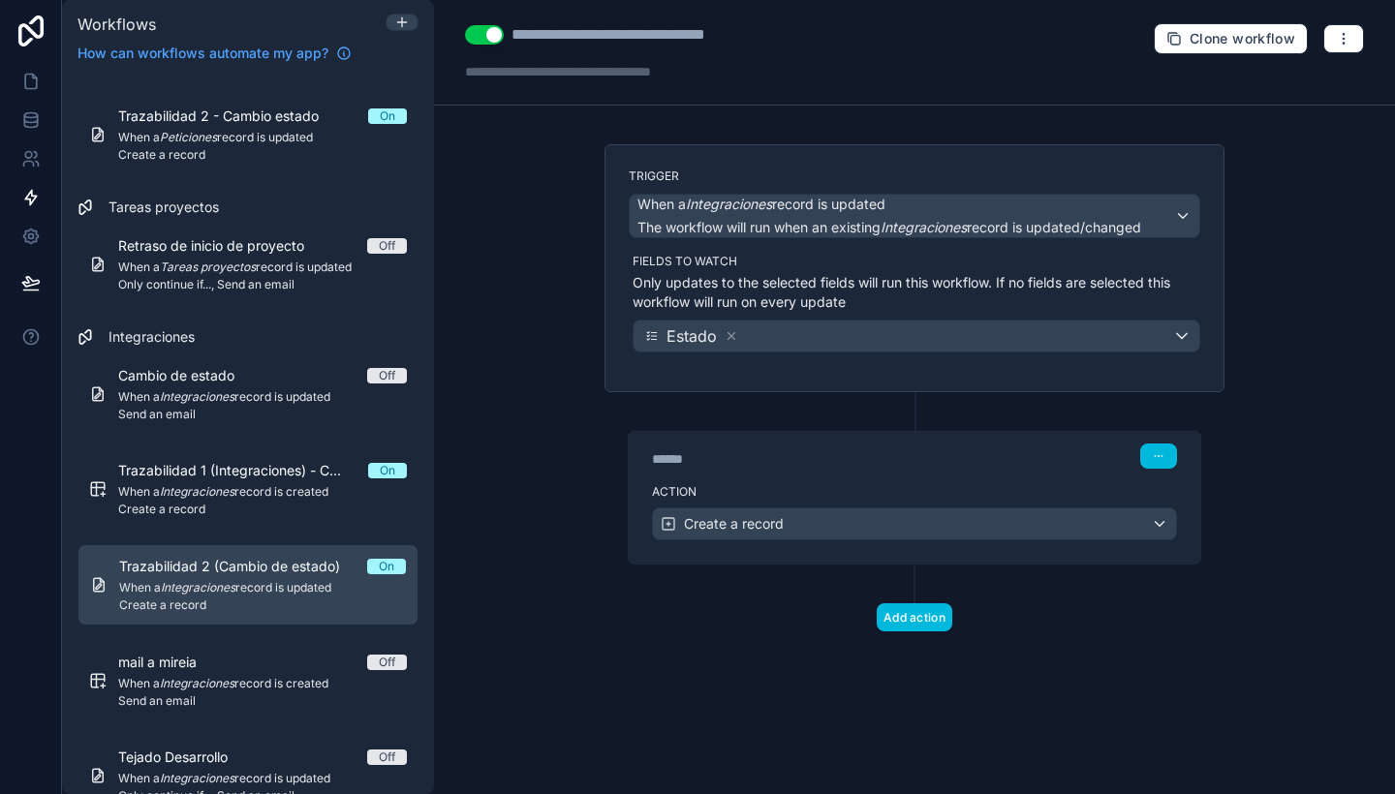
click at [1018, 298] on p "Only updates to the selected fields will run this workflow. If no fields are se…" at bounding box center [917, 292] width 568 height 39
click at [985, 462] on div "****** Step 1" at bounding box center [914, 456] width 525 height 25
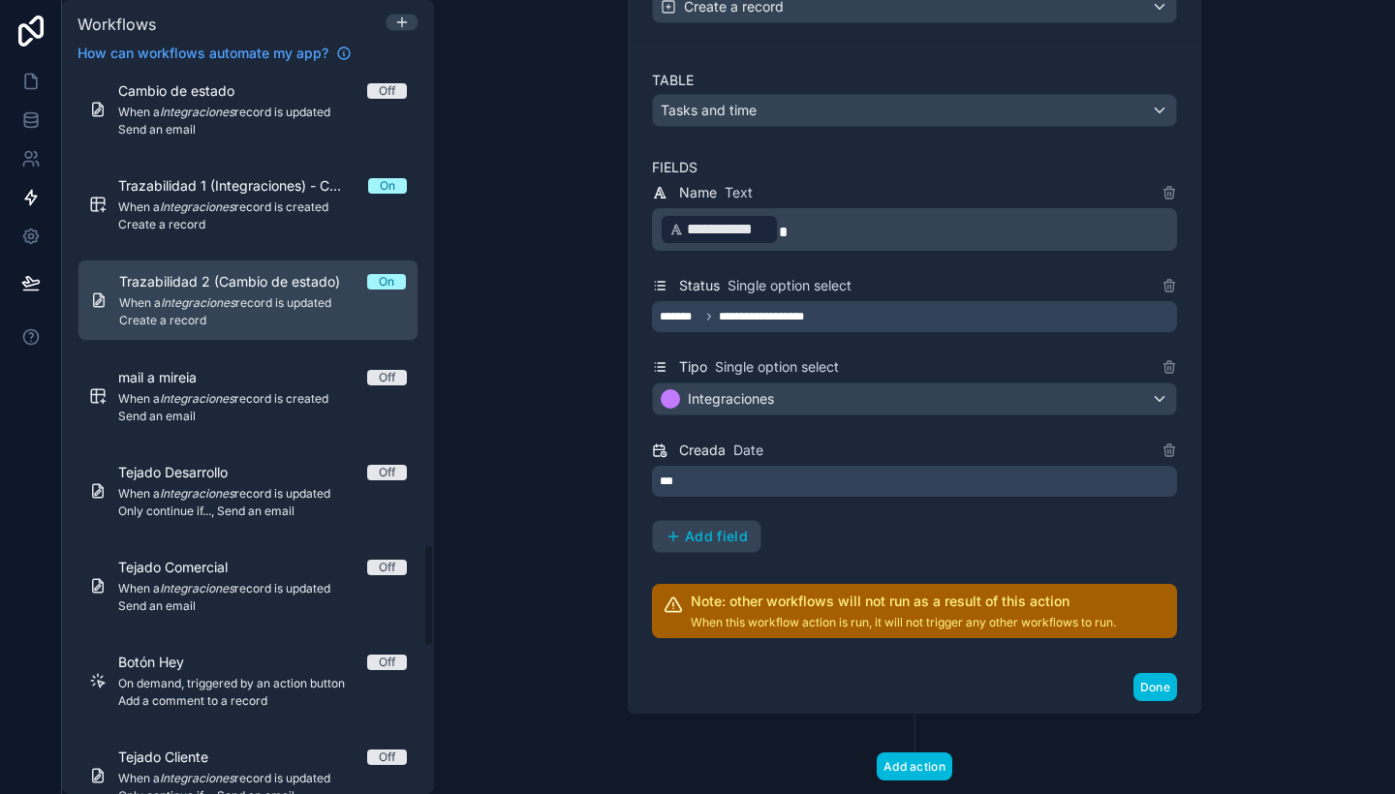
scroll to position [3292, 0]
click at [273, 427] on link "mail a [PERSON_NAME] Off When a Integraciones record is created Send an email" at bounding box center [248, 395] width 341 height 79
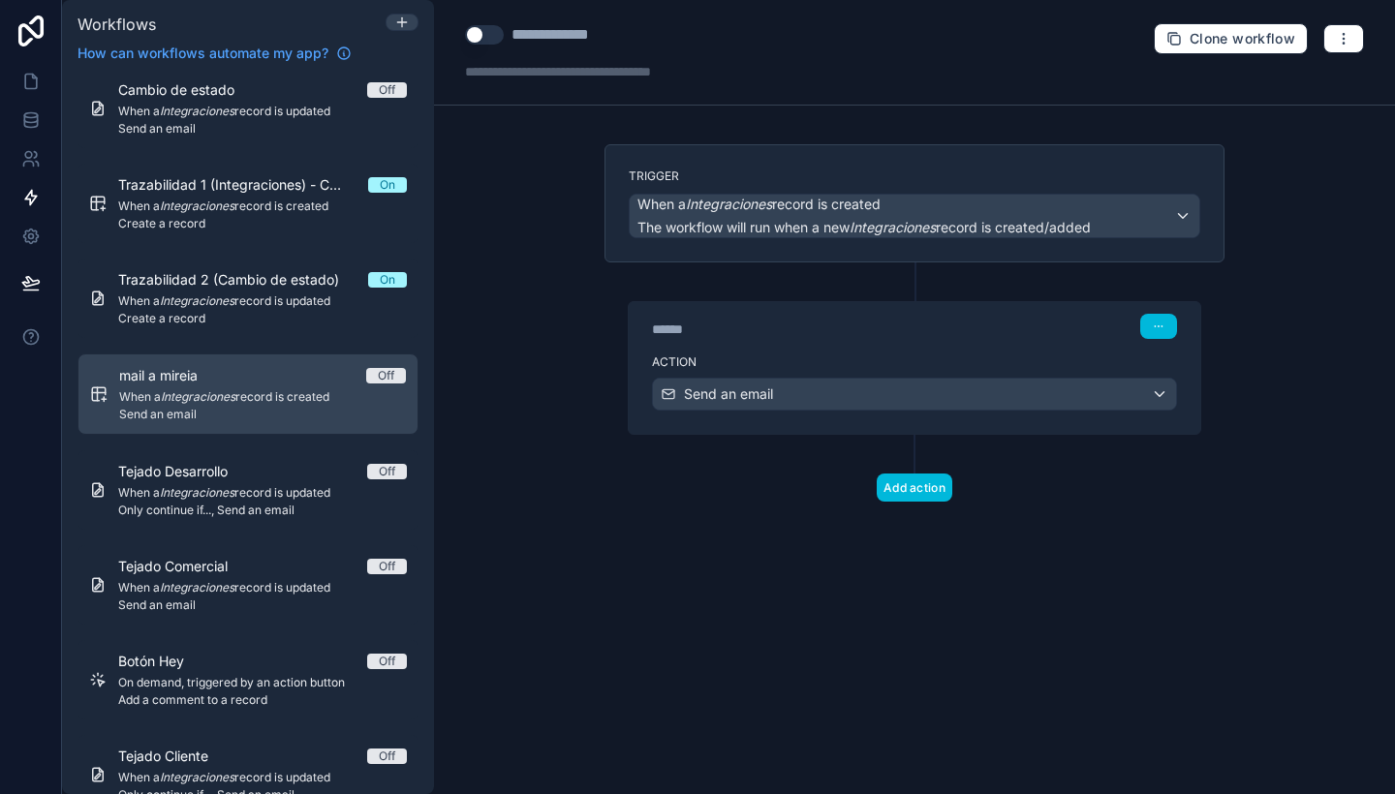
click at [916, 352] on div "Action Send an email" at bounding box center [915, 390] width 572 height 87
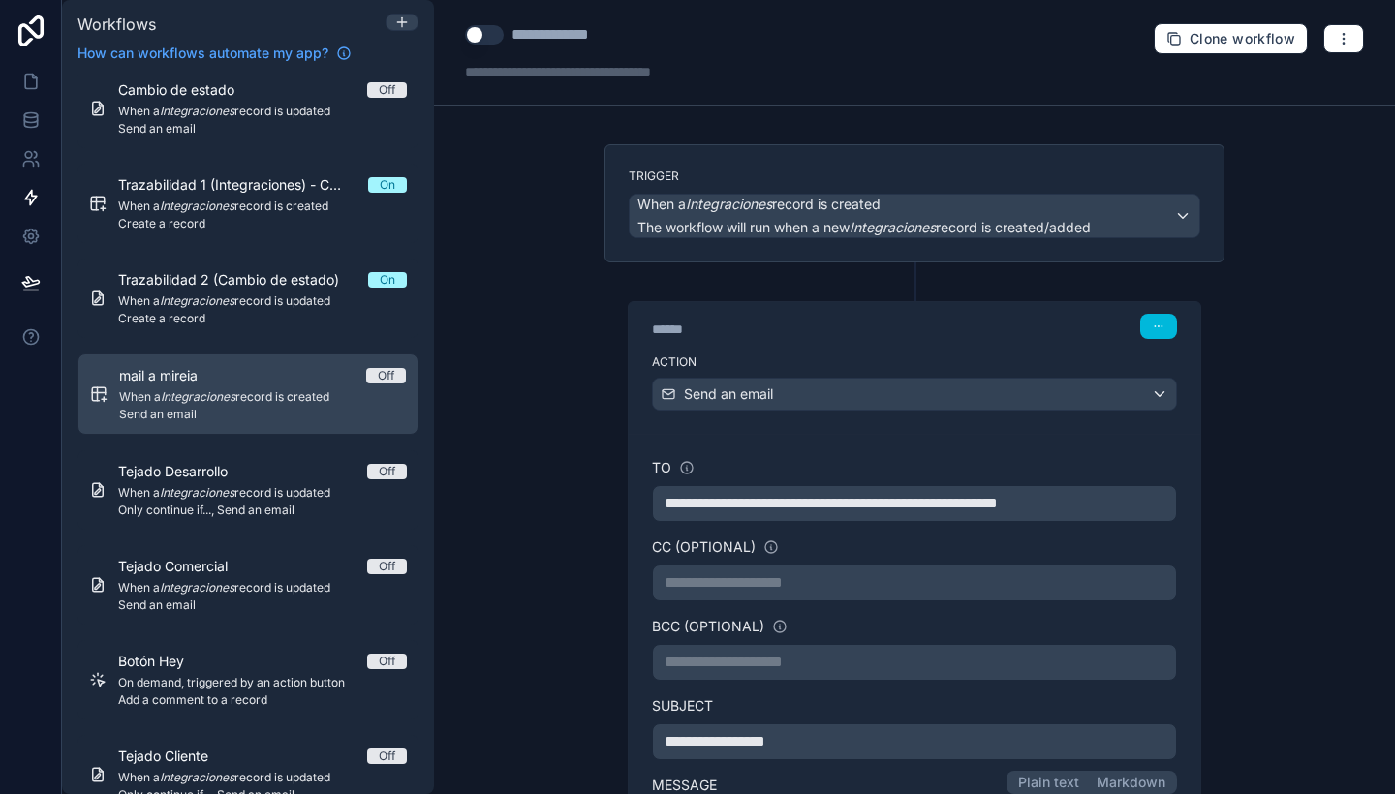
click at [518, 35] on div "**********" at bounding box center [566, 34] width 108 height 23
drag, startPoint x: 607, startPoint y: 36, endPoint x: 510, endPoint y: 29, distance: 98.1
click at [510, 29] on div "**********" at bounding box center [600, 34] width 271 height 23
type div "**********"
click at [489, 30] on button "Use setting" at bounding box center [484, 34] width 39 height 19
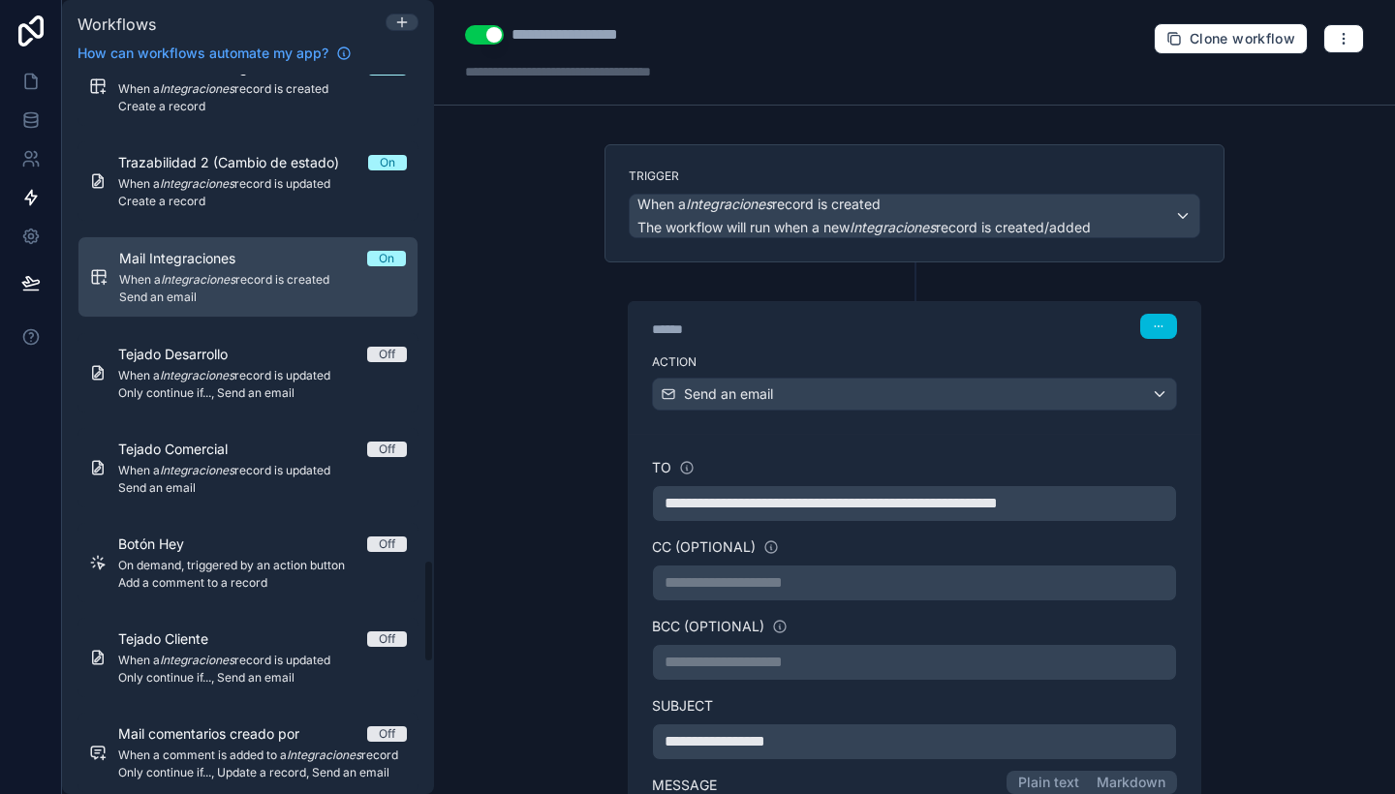
scroll to position [3411, 0]
click at [277, 340] on link "Tejado Desarrollo Off When a Integraciones record is updated Only continue if..…" at bounding box center [248, 370] width 341 height 79
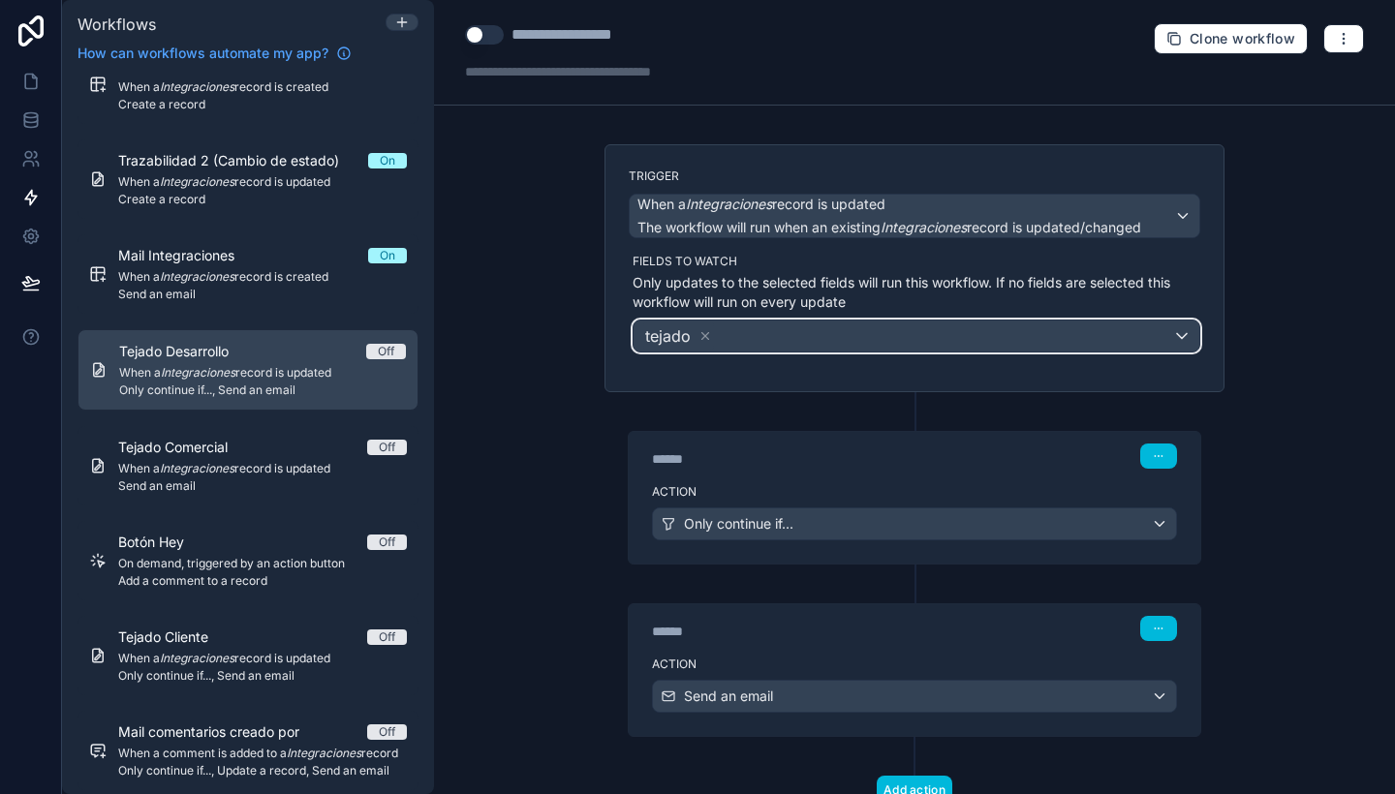
click at [700, 326] on div "tejado" at bounding box center [678, 336] width 71 height 27
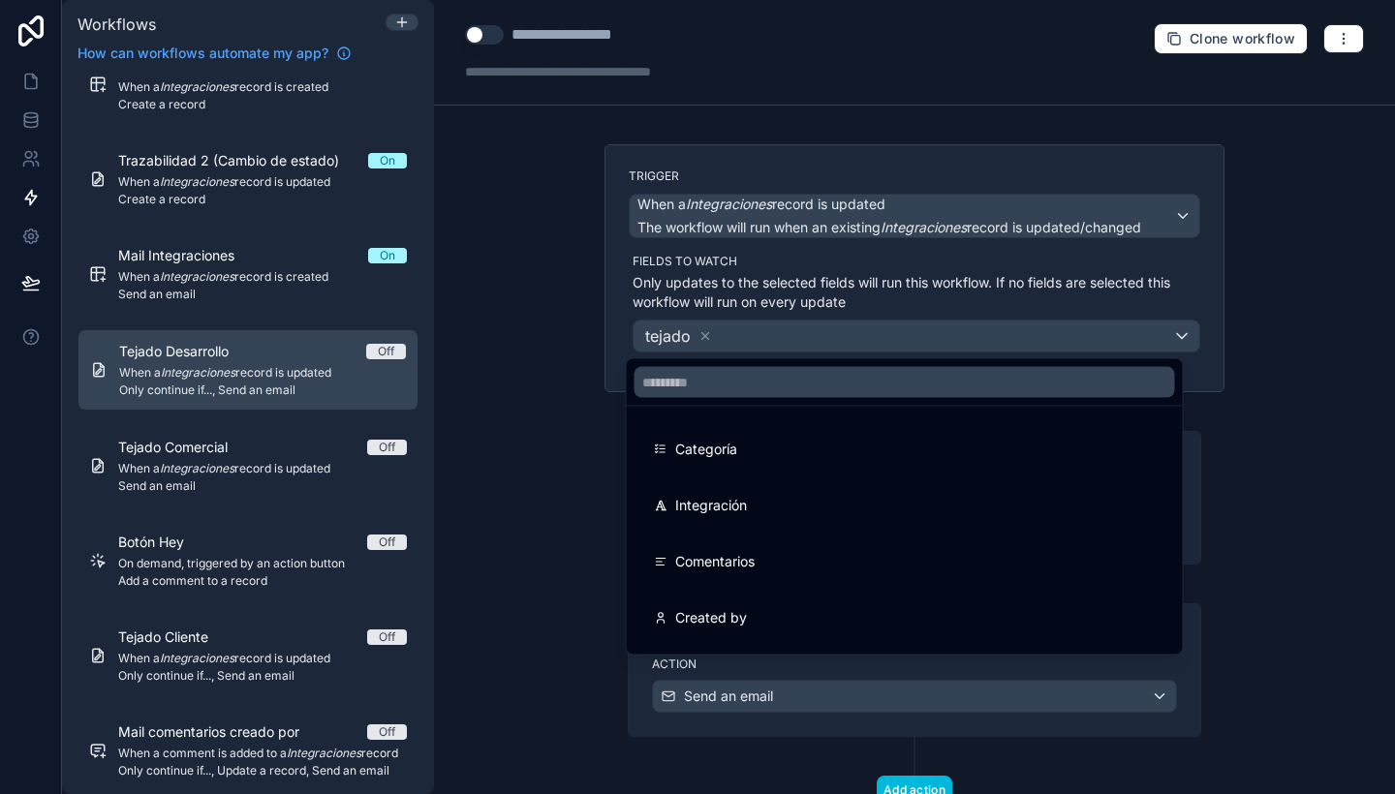
click at [698, 337] on div at bounding box center [697, 397] width 1395 height 794
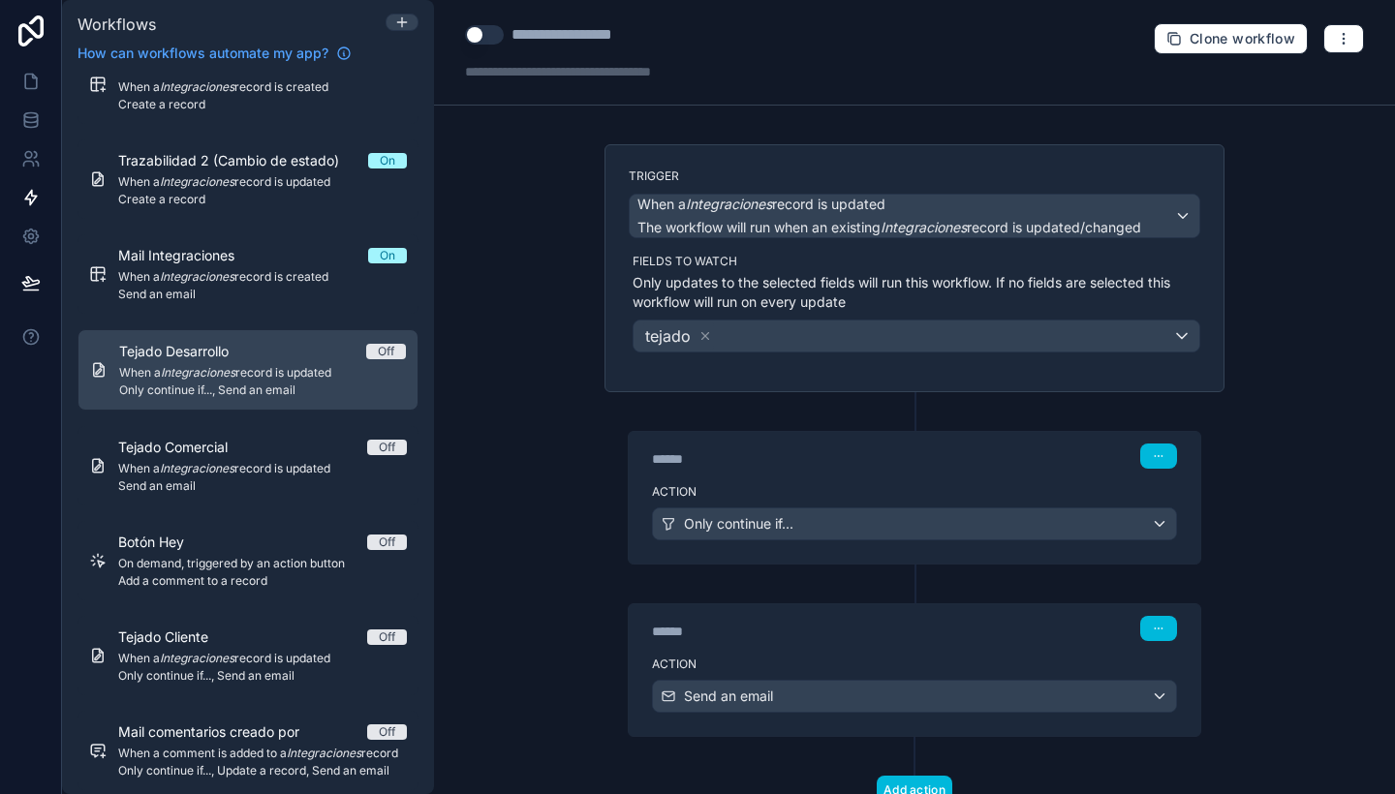
click at [698, 337] on icon at bounding box center [705, 336] width 14 height 14
click at [1332, 47] on button "button" at bounding box center [1343, 38] width 41 height 29
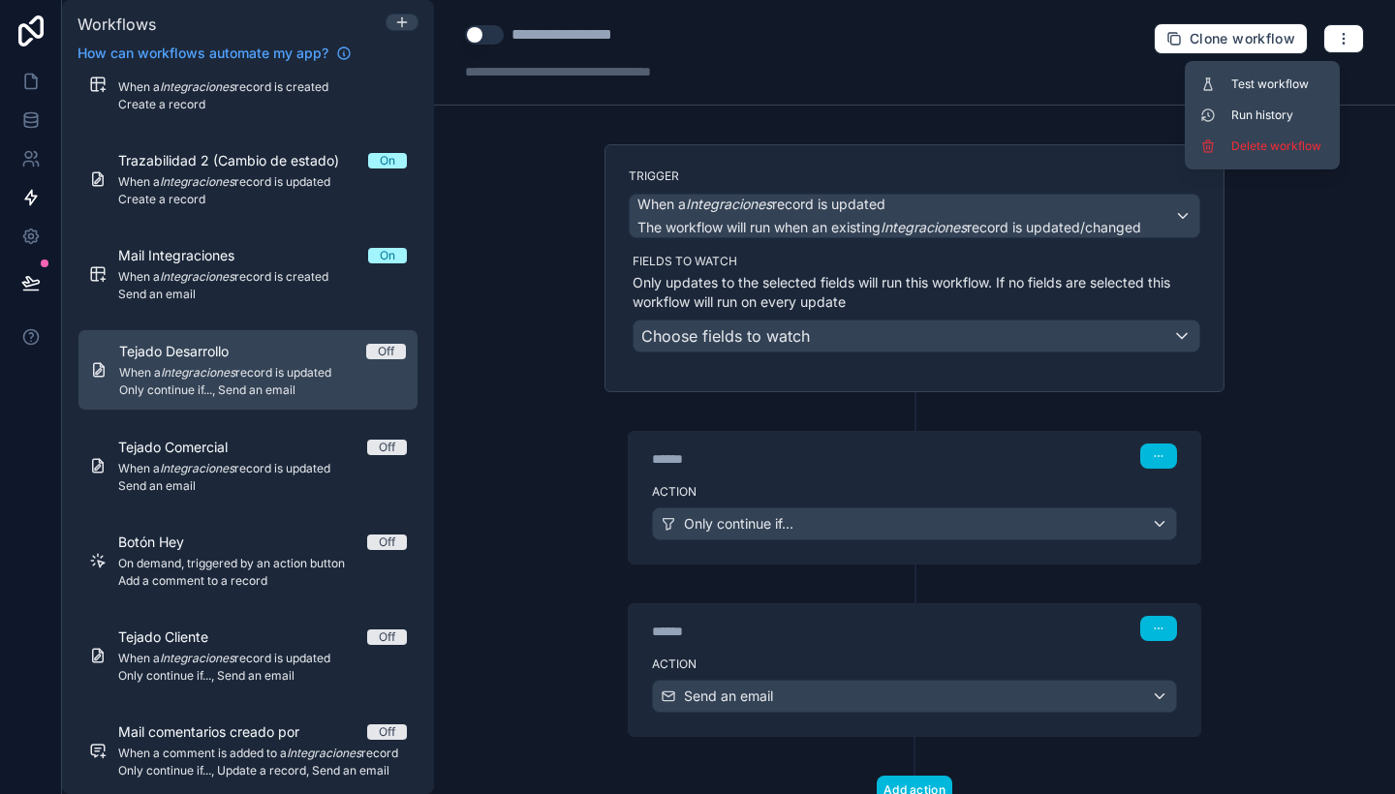
click at [1271, 136] on button "Delete workflow" at bounding box center [1263, 146] width 140 height 31
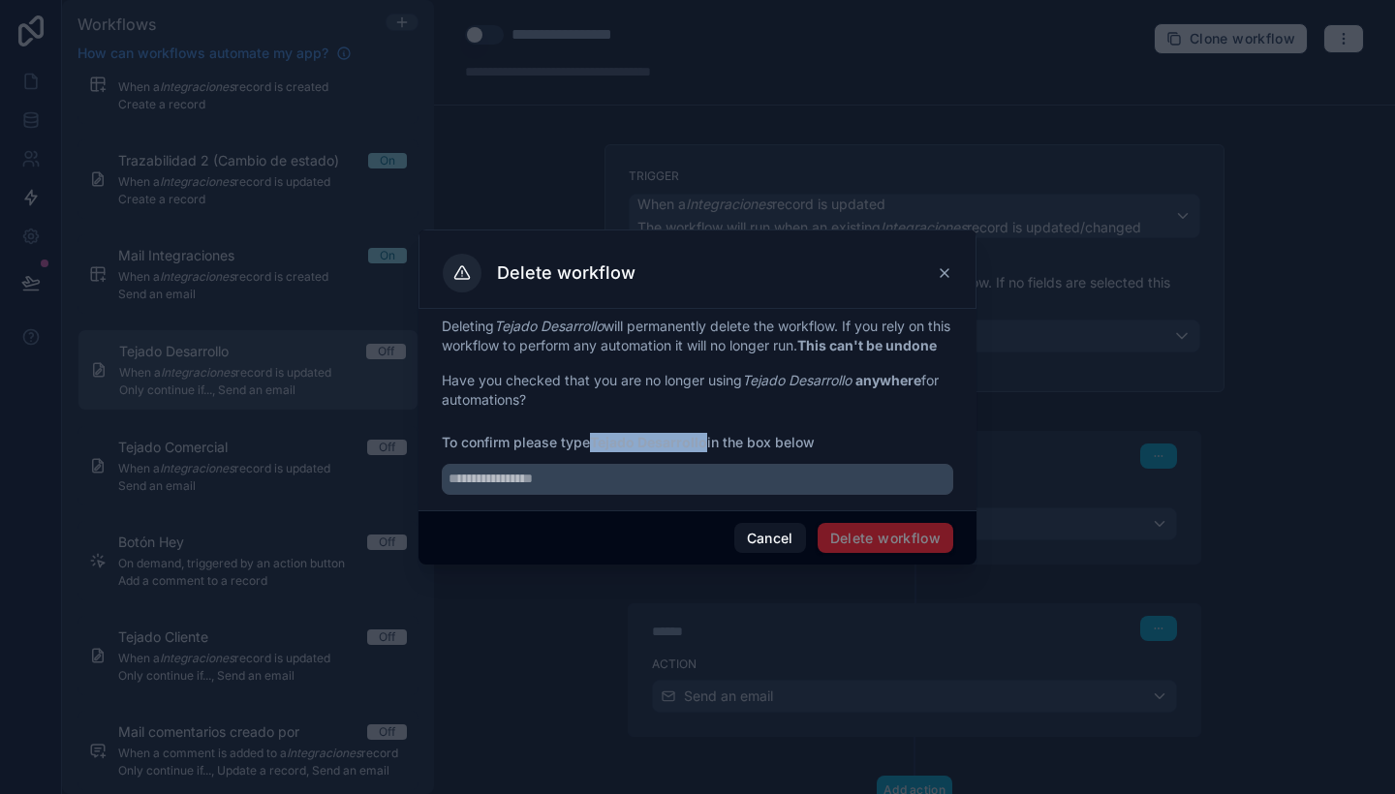
drag, startPoint x: 597, startPoint y: 449, endPoint x: 707, endPoint y: 437, distance: 111.1
click at [707, 437] on div "Deleting Tejado Desarrollo will permanently delete the workflow. If you rely on…" at bounding box center [698, 406] width 512 height 178
copy strong "Tejado Desarrollo"
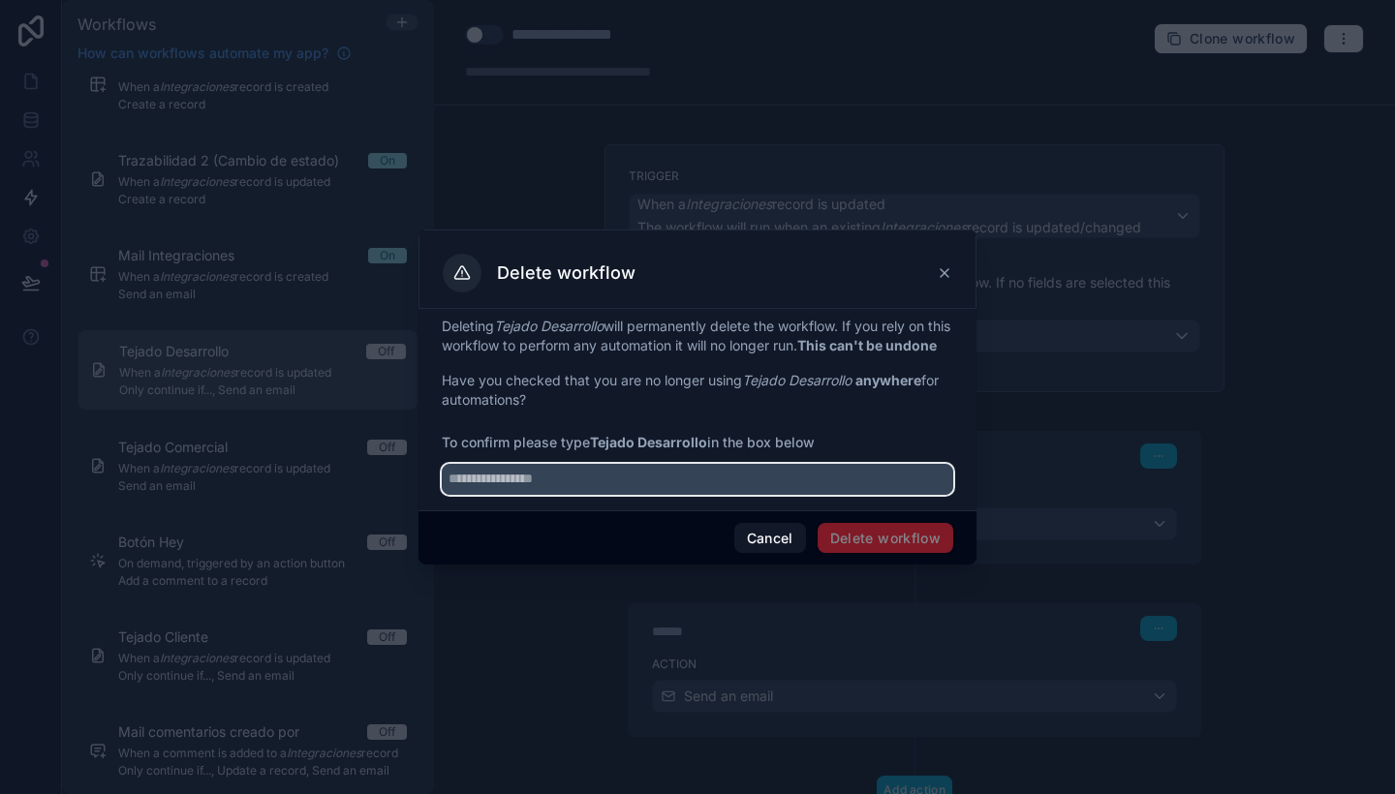
click at [705, 495] on input "text" at bounding box center [698, 479] width 512 height 31
paste input "**********"
type input "**********"
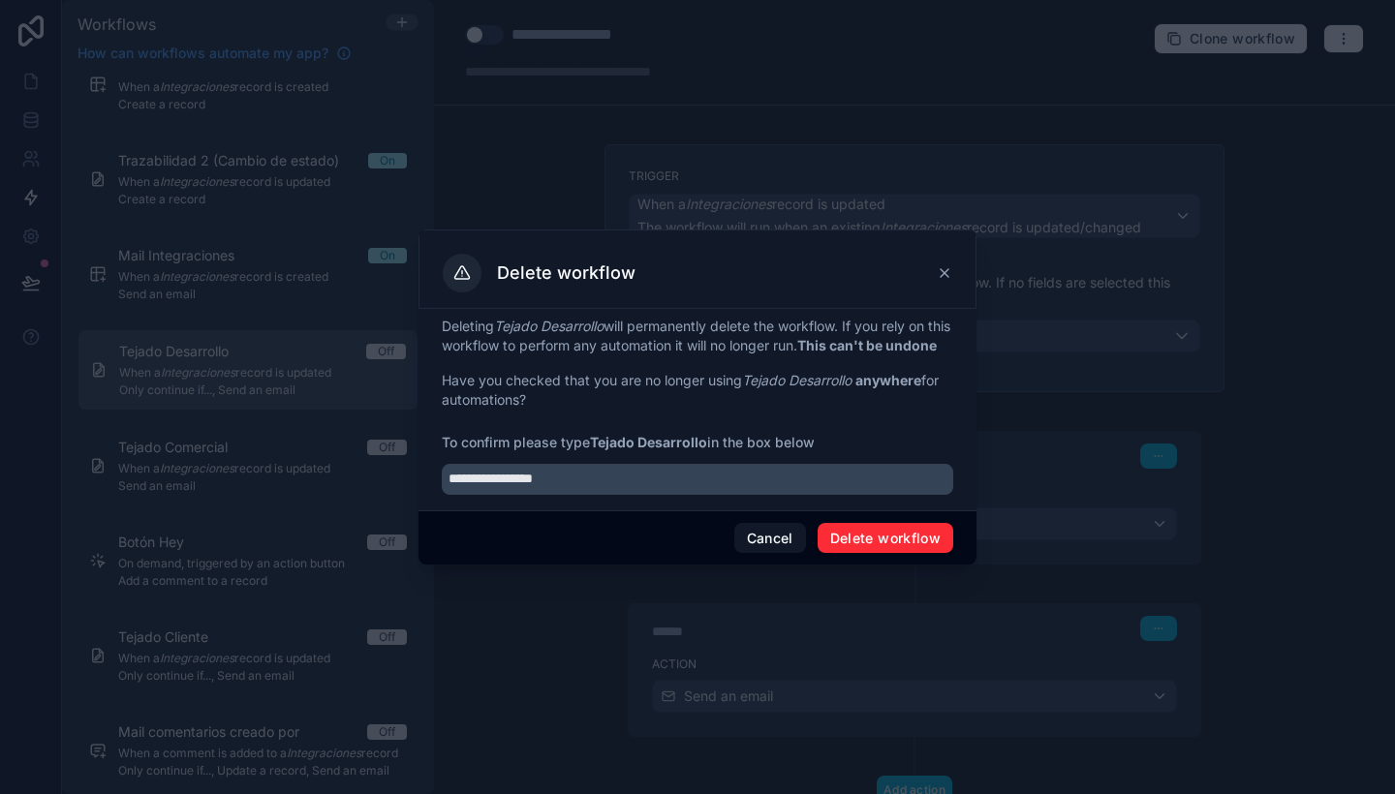
click at [903, 554] on button "Delete workflow" at bounding box center [886, 538] width 136 height 31
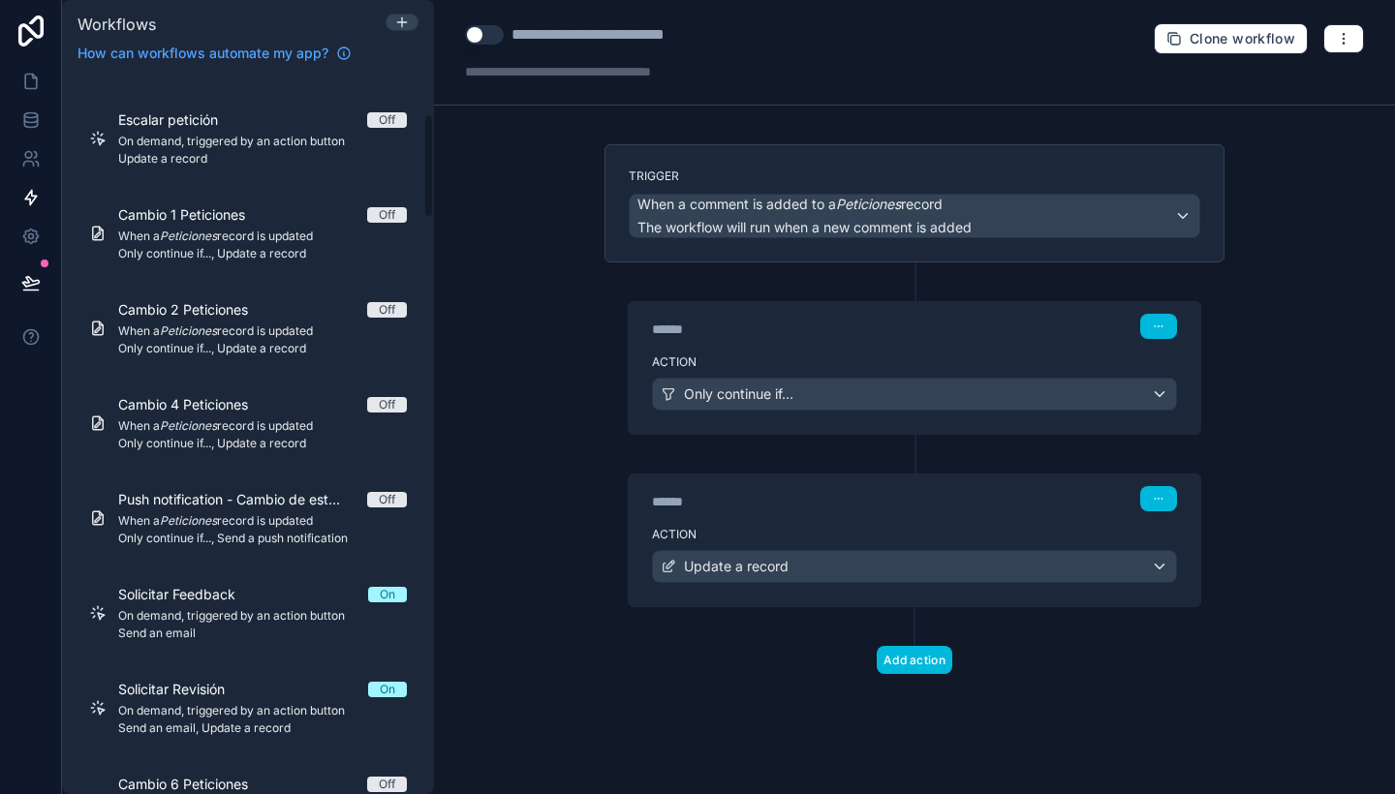
click at [271, 333] on span "When a Peticiones record is updated" at bounding box center [262, 332] width 289 height 16
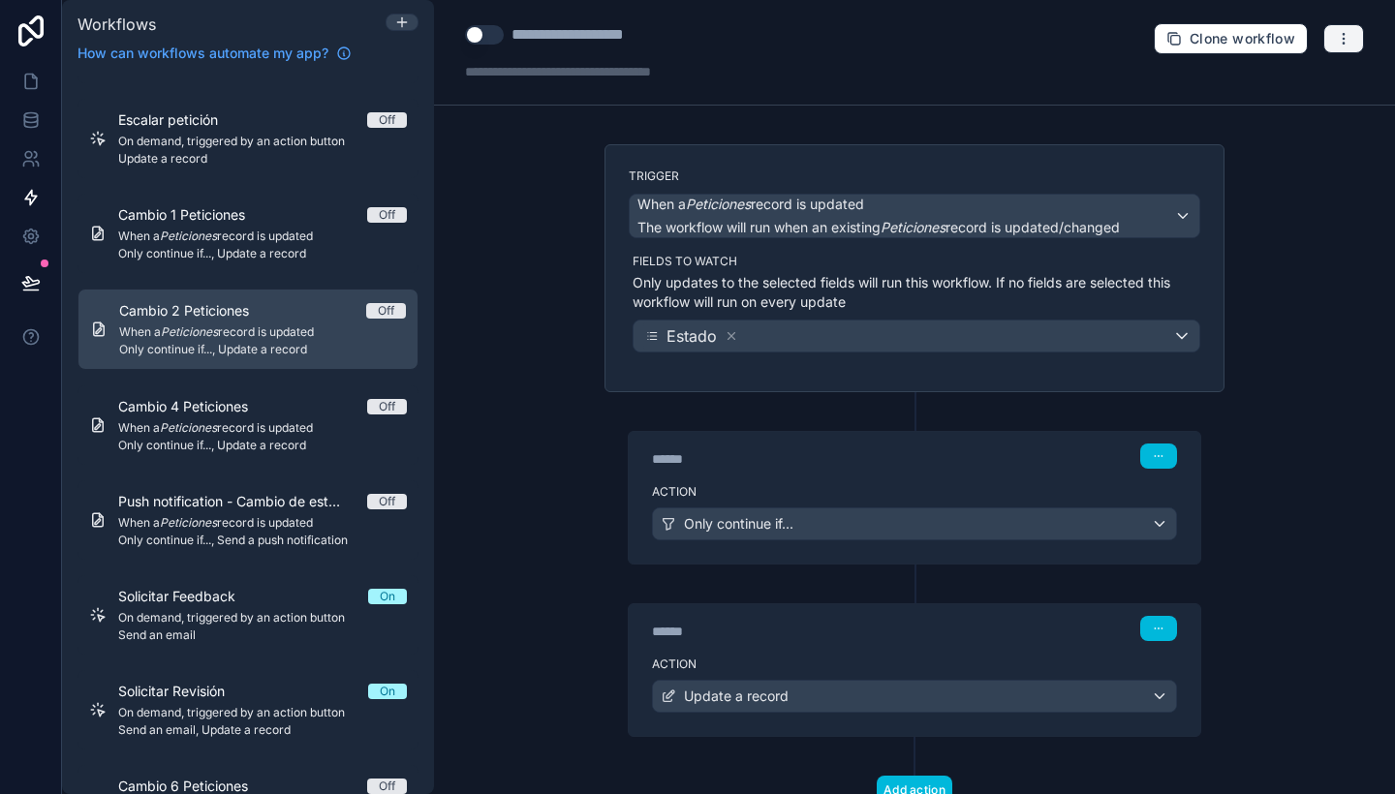
click at [1336, 42] on icon "button" at bounding box center [1344, 39] width 16 height 16
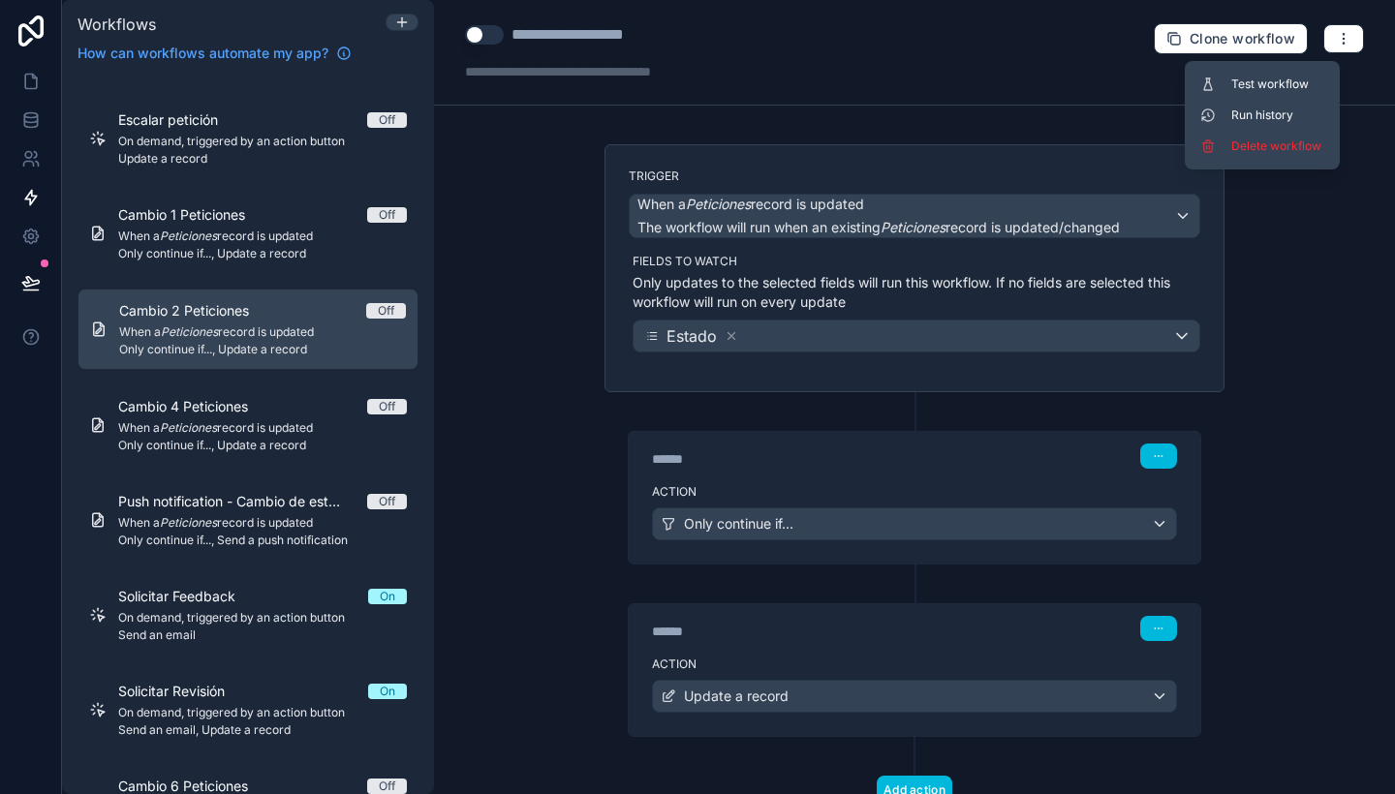
click at [1270, 145] on span "Delete workflow" at bounding box center [1277, 147] width 93 height 16
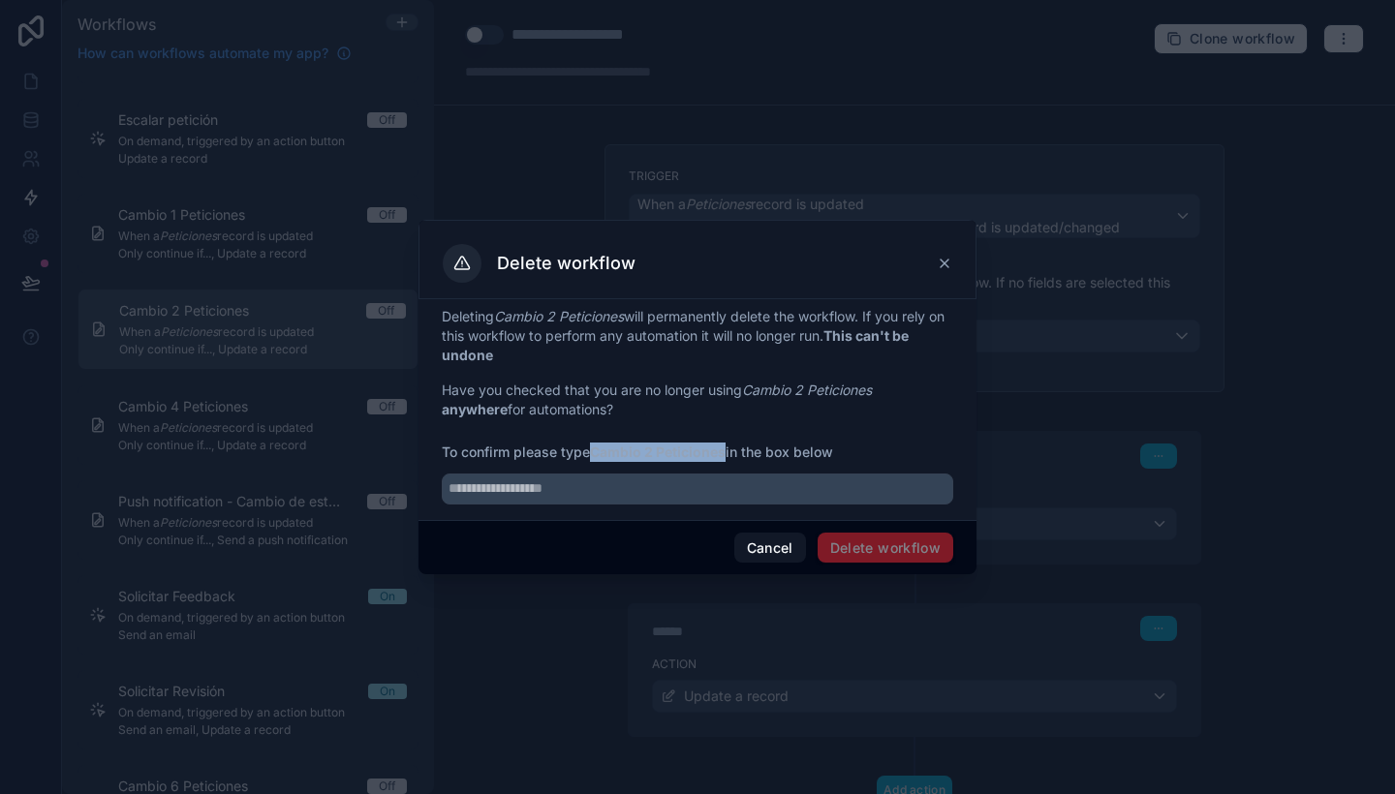
drag, startPoint x: 594, startPoint y: 450, endPoint x: 729, endPoint y: 447, distance: 134.7
click at [729, 447] on span "To confirm please type Cambio 2 Peticiones in the box below" at bounding box center [698, 452] width 512 height 19
copy strong "Cambio 2 Peticiones"
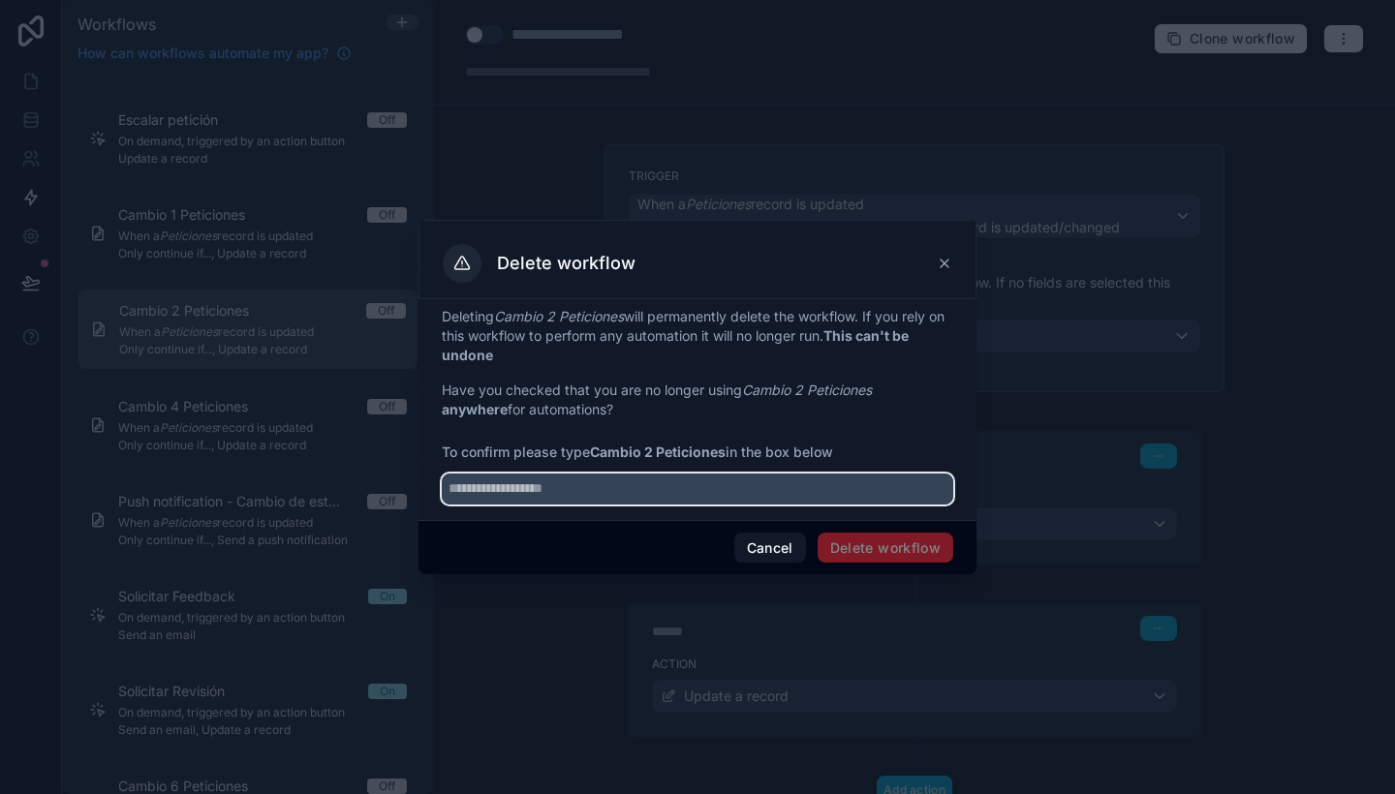
click at [707, 487] on input "text" at bounding box center [698, 489] width 512 height 31
paste input "**********"
type input "**********"
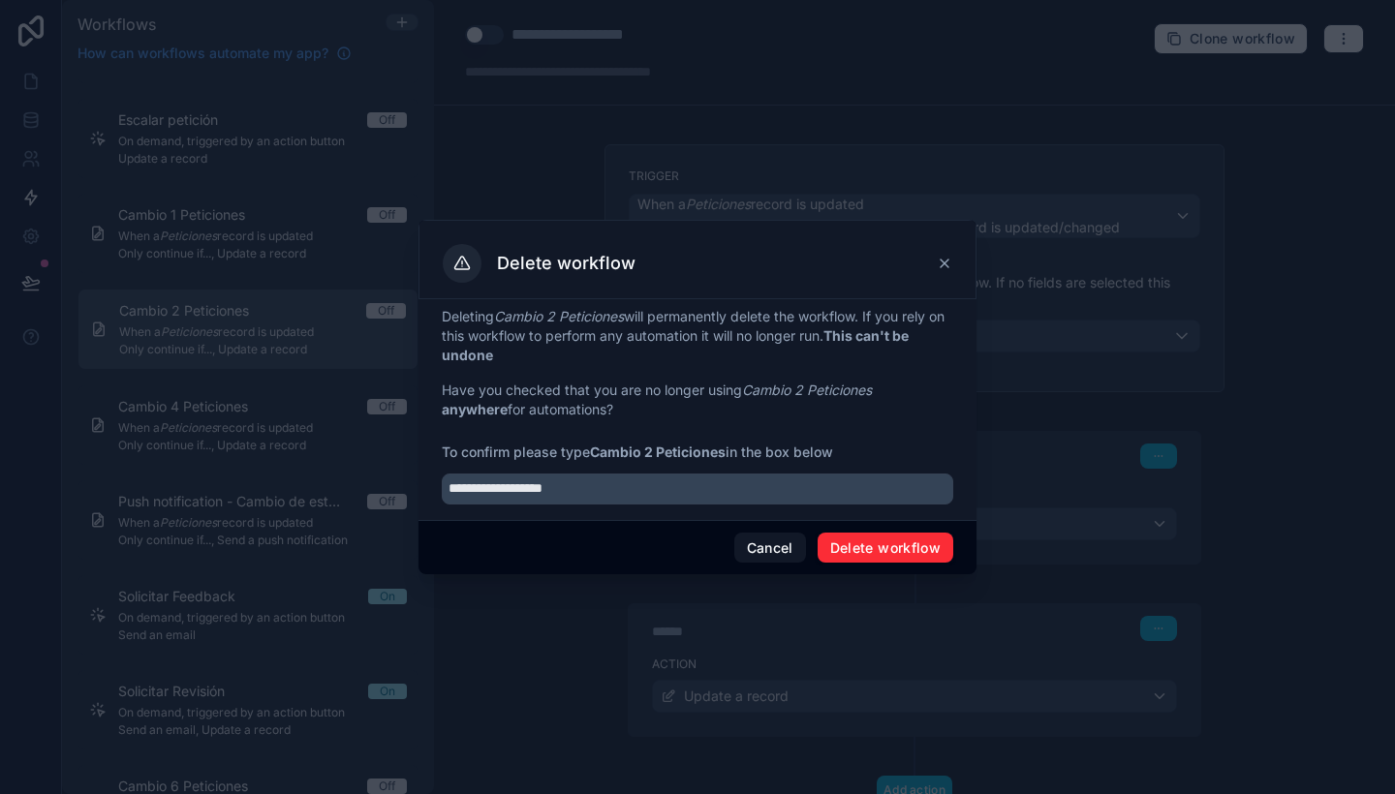
click at [861, 539] on button "Delete workflow" at bounding box center [886, 548] width 136 height 31
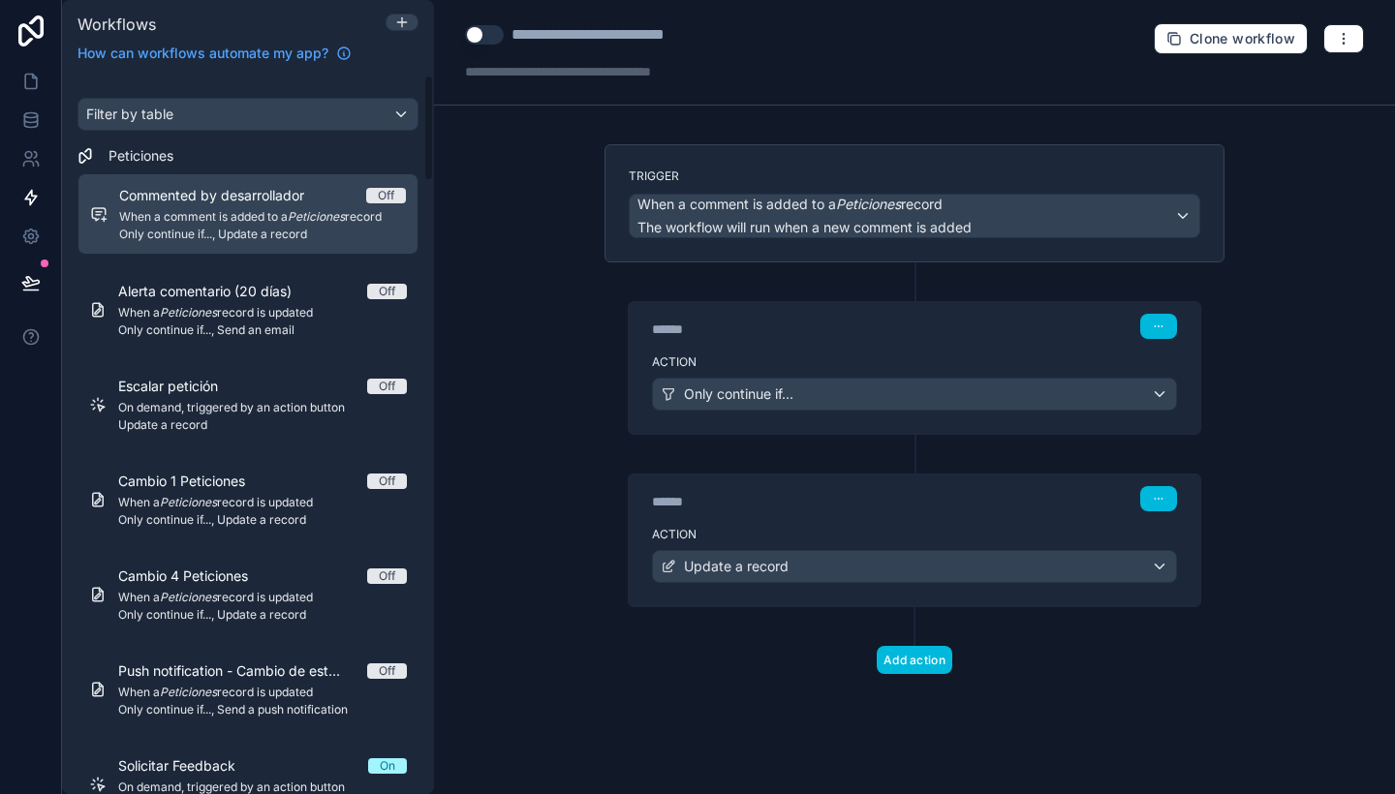
click at [284, 496] on span "When a Peticiones record is updated" at bounding box center [262, 503] width 289 height 16
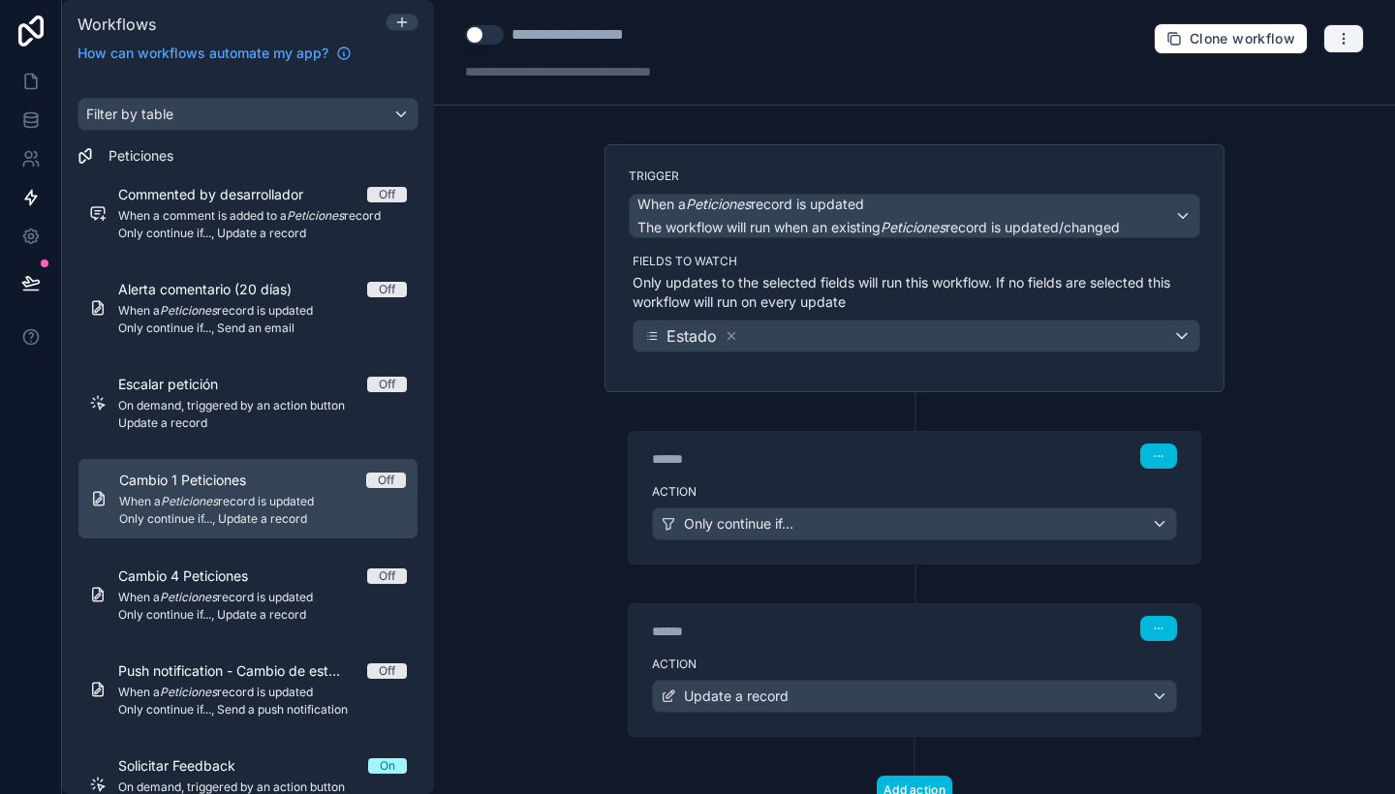
click at [1338, 33] on button "button" at bounding box center [1343, 38] width 41 height 29
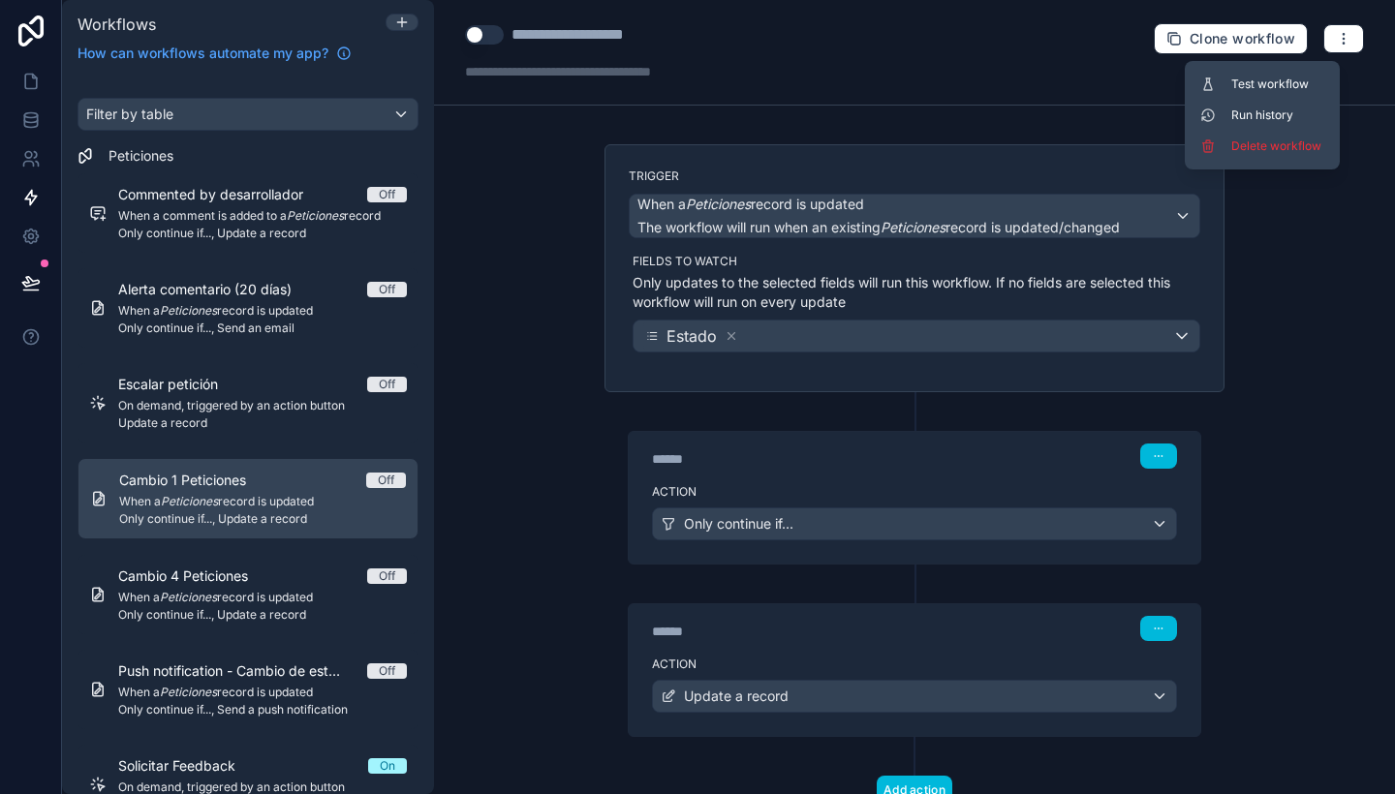
click at [1282, 136] on button "Delete workflow" at bounding box center [1263, 146] width 140 height 31
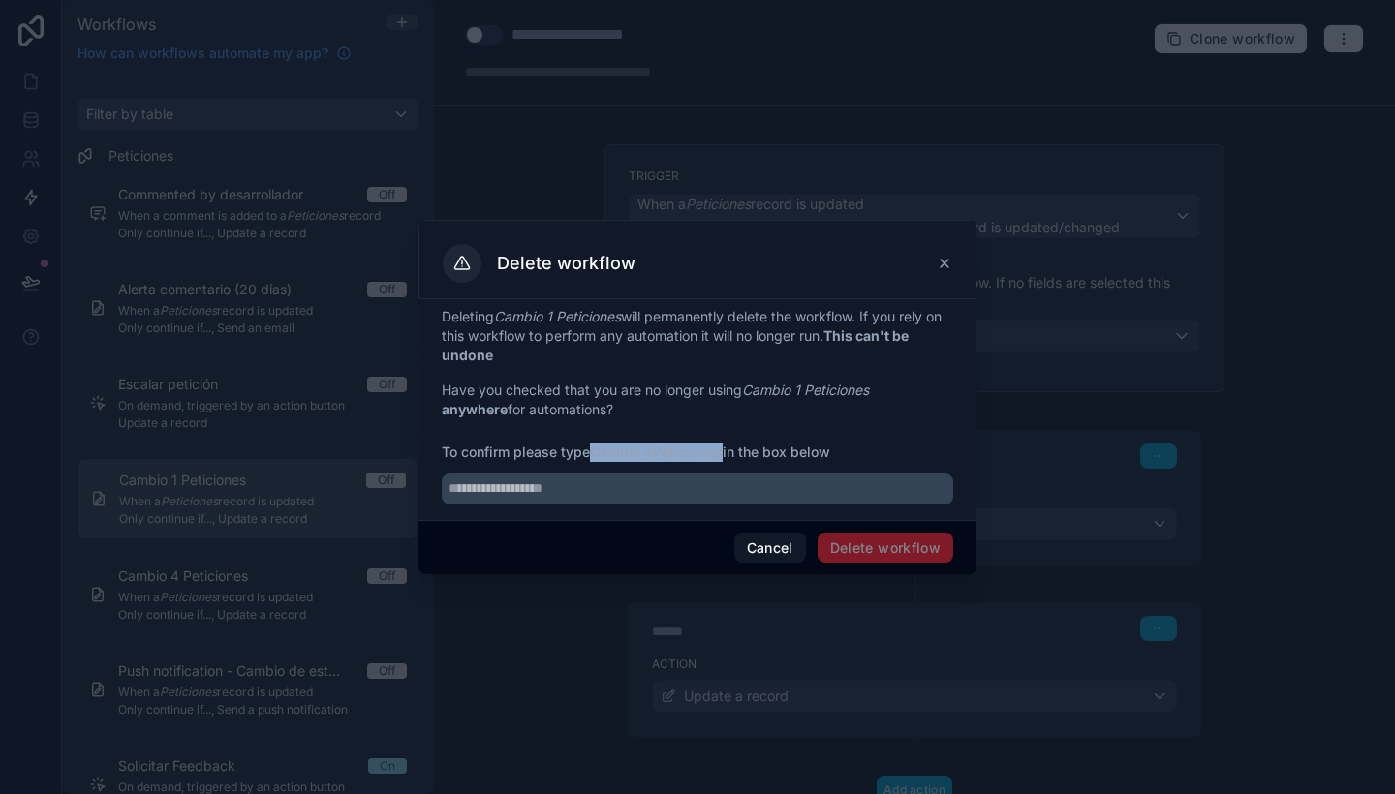
drag, startPoint x: 594, startPoint y: 452, endPoint x: 726, endPoint y: 446, distance: 131.9
click at [723, 446] on strong "Cambio 1 Peticiones" at bounding box center [656, 452] width 133 height 16
copy strong "Cambio 1 Peticiones"
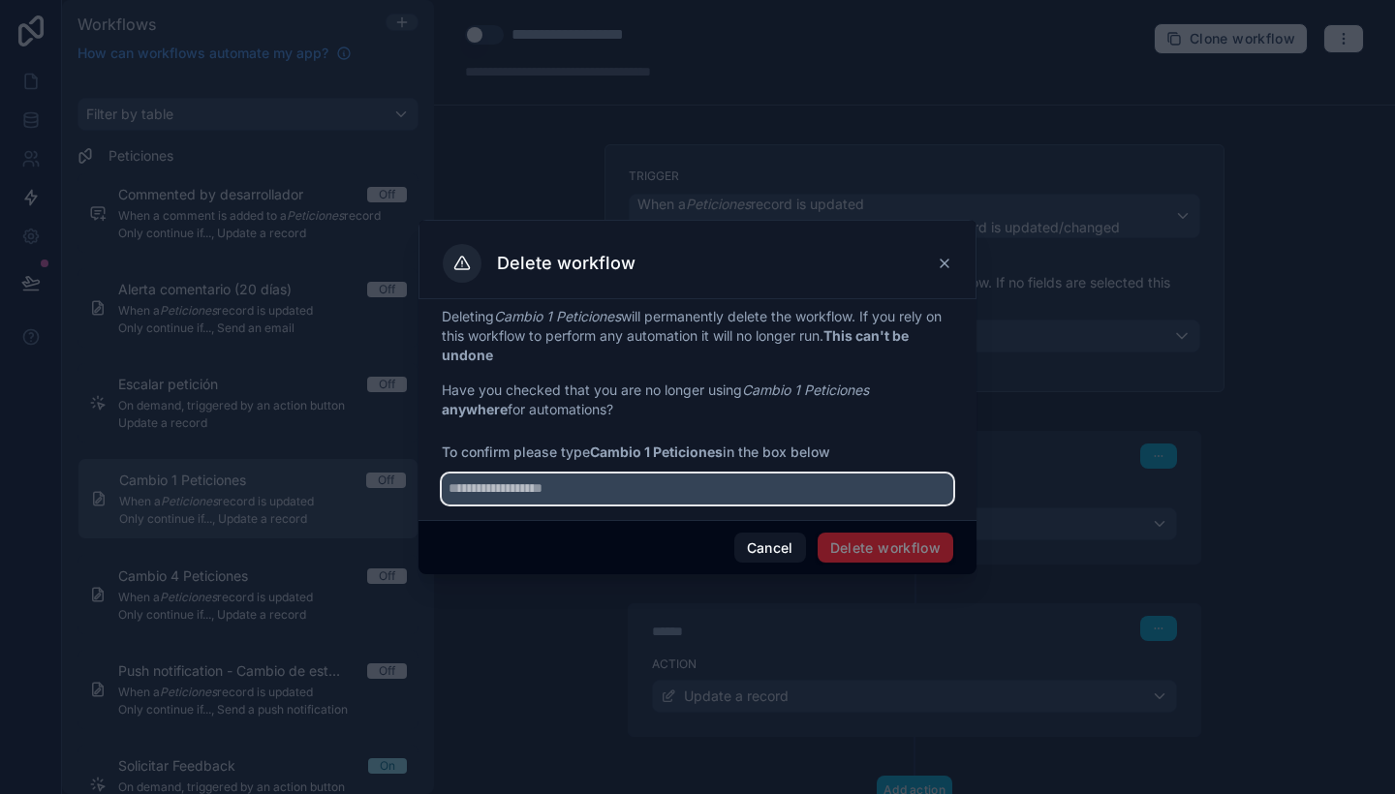
click at [723, 474] on input "text" at bounding box center [698, 489] width 512 height 31
paste input "**********"
type input "**********"
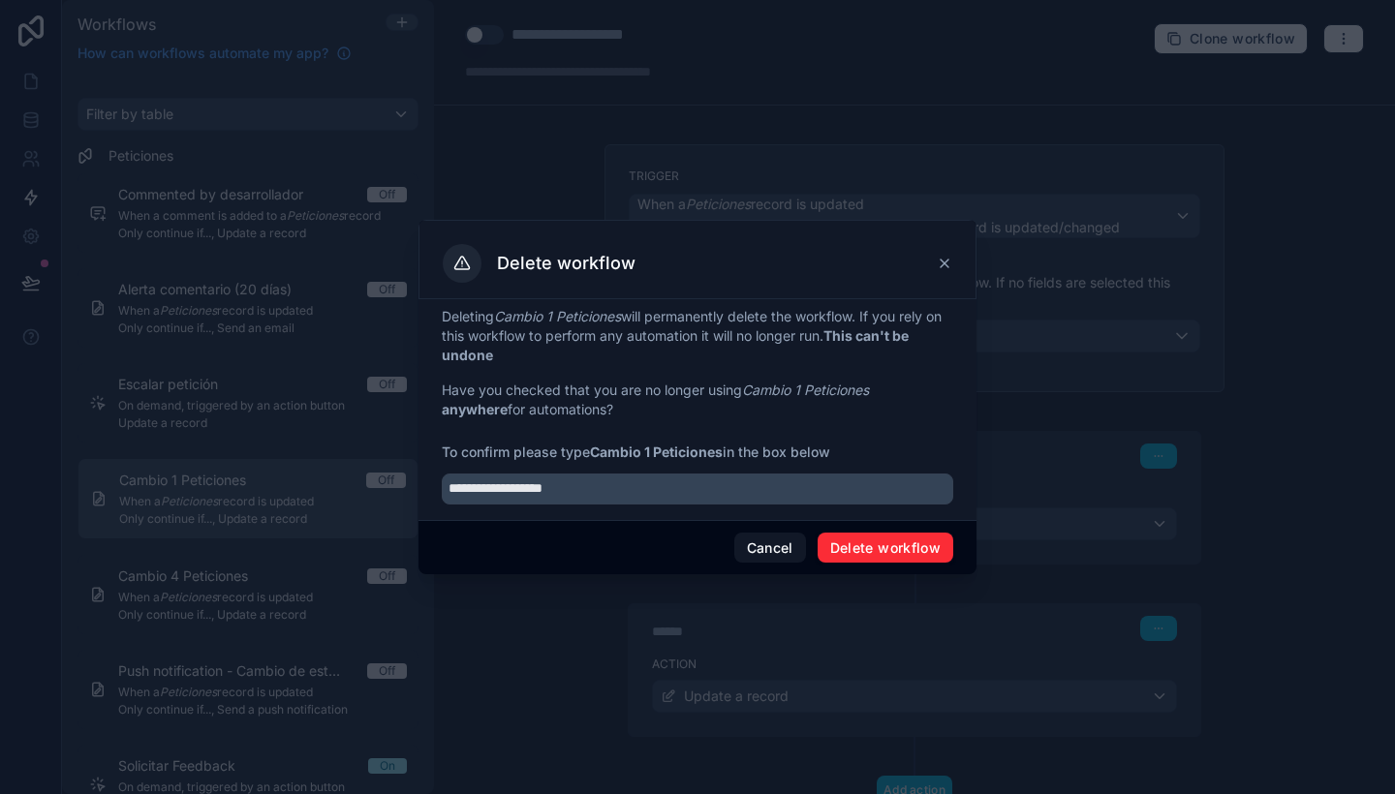
click at [922, 543] on button "Delete workflow" at bounding box center [886, 548] width 136 height 31
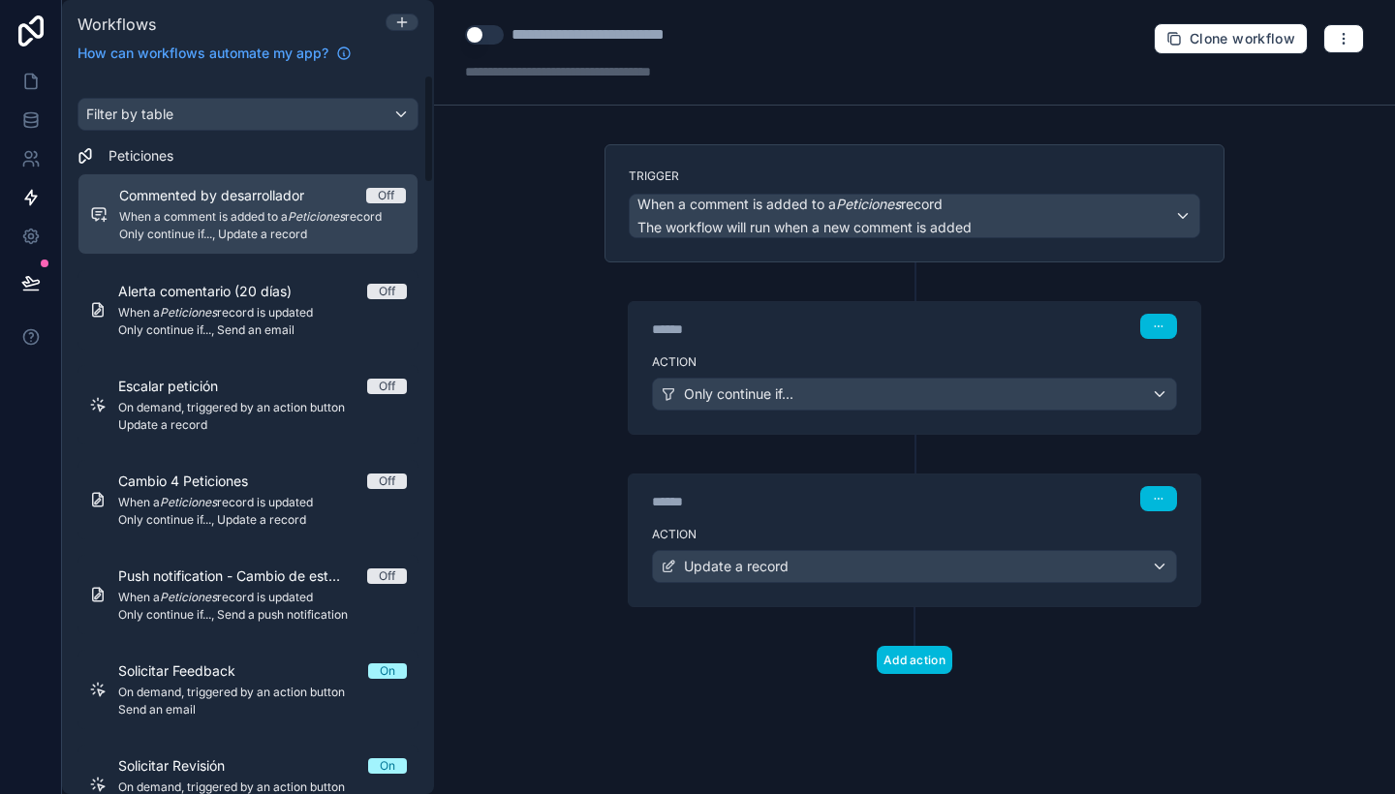
click at [217, 477] on span "Cambio 4 Peticiones" at bounding box center [194, 481] width 153 height 19
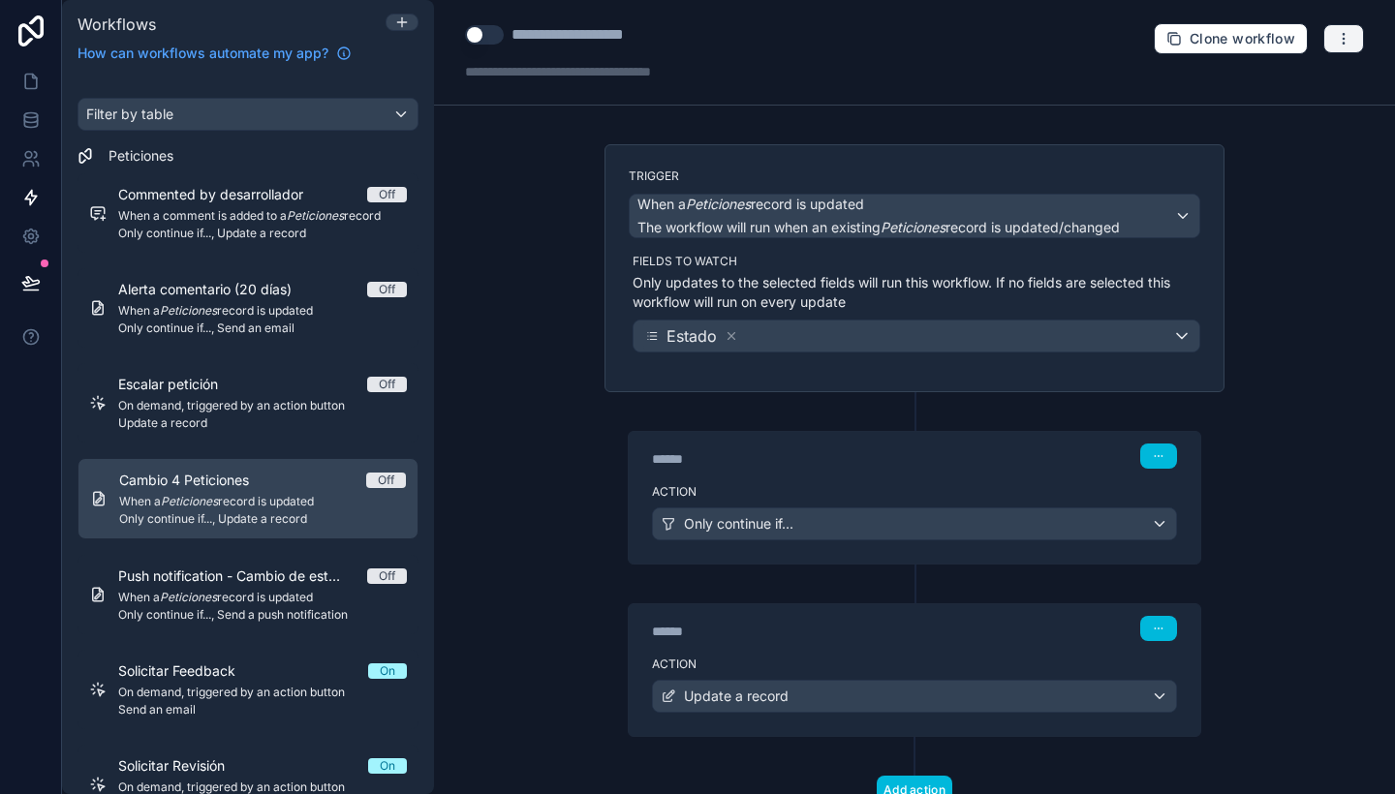
click at [1342, 35] on button "button" at bounding box center [1343, 38] width 41 height 29
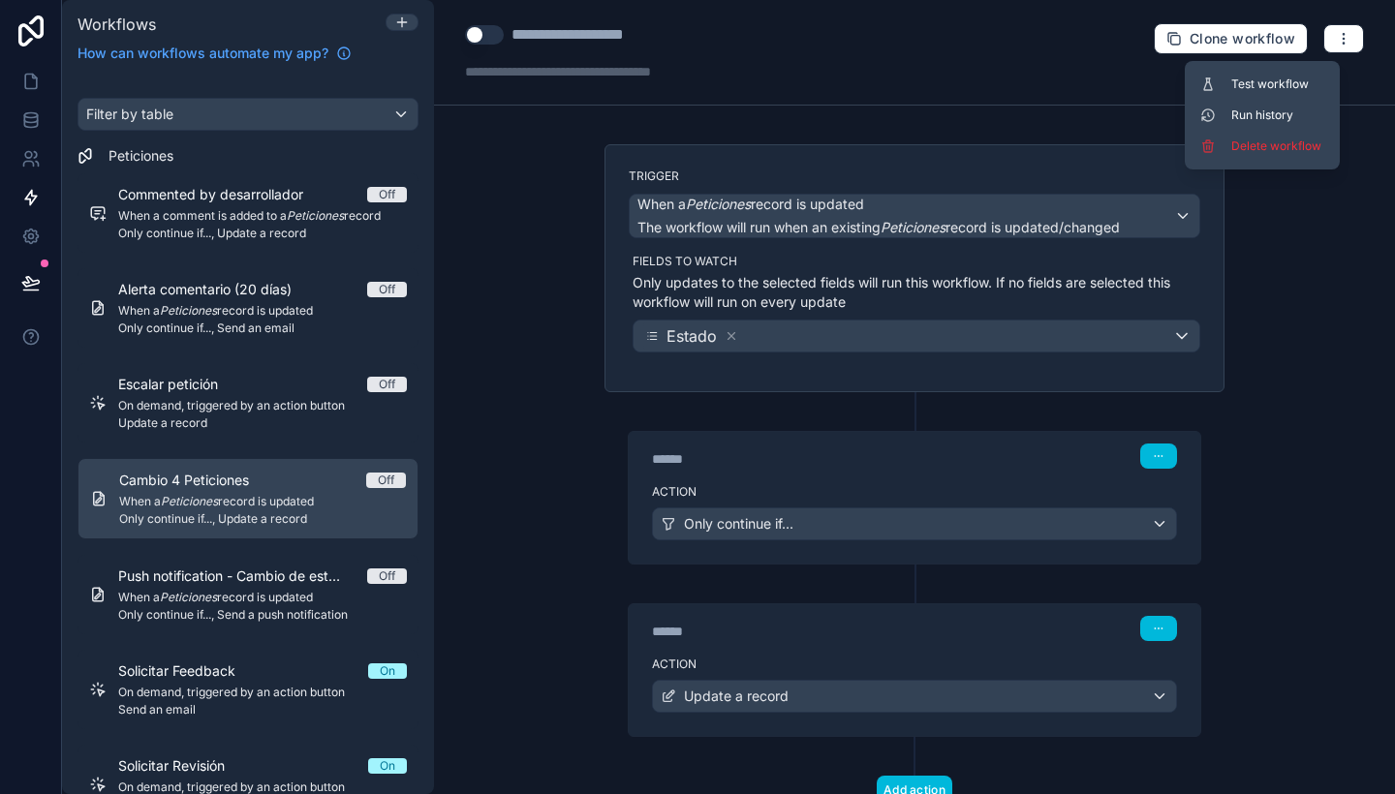
click at [1268, 148] on span "Delete workflow" at bounding box center [1277, 147] width 93 height 16
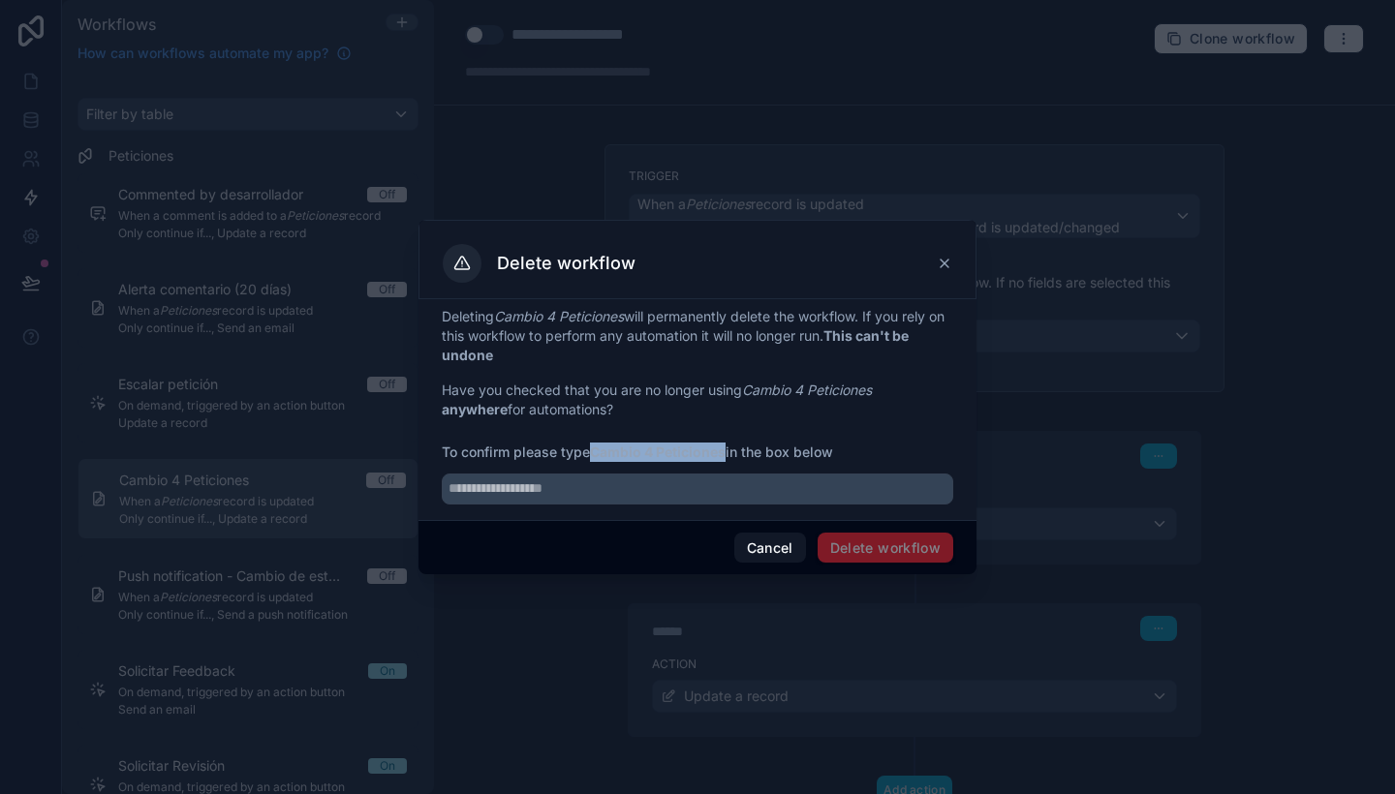
drag, startPoint x: 595, startPoint y: 450, endPoint x: 728, endPoint y: 453, distance: 132.8
click at [726, 453] on strong "Cambio 4 Peticiones" at bounding box center [658, 452] width 136 height 16
copy strong "Cambio 4 Peticiones"
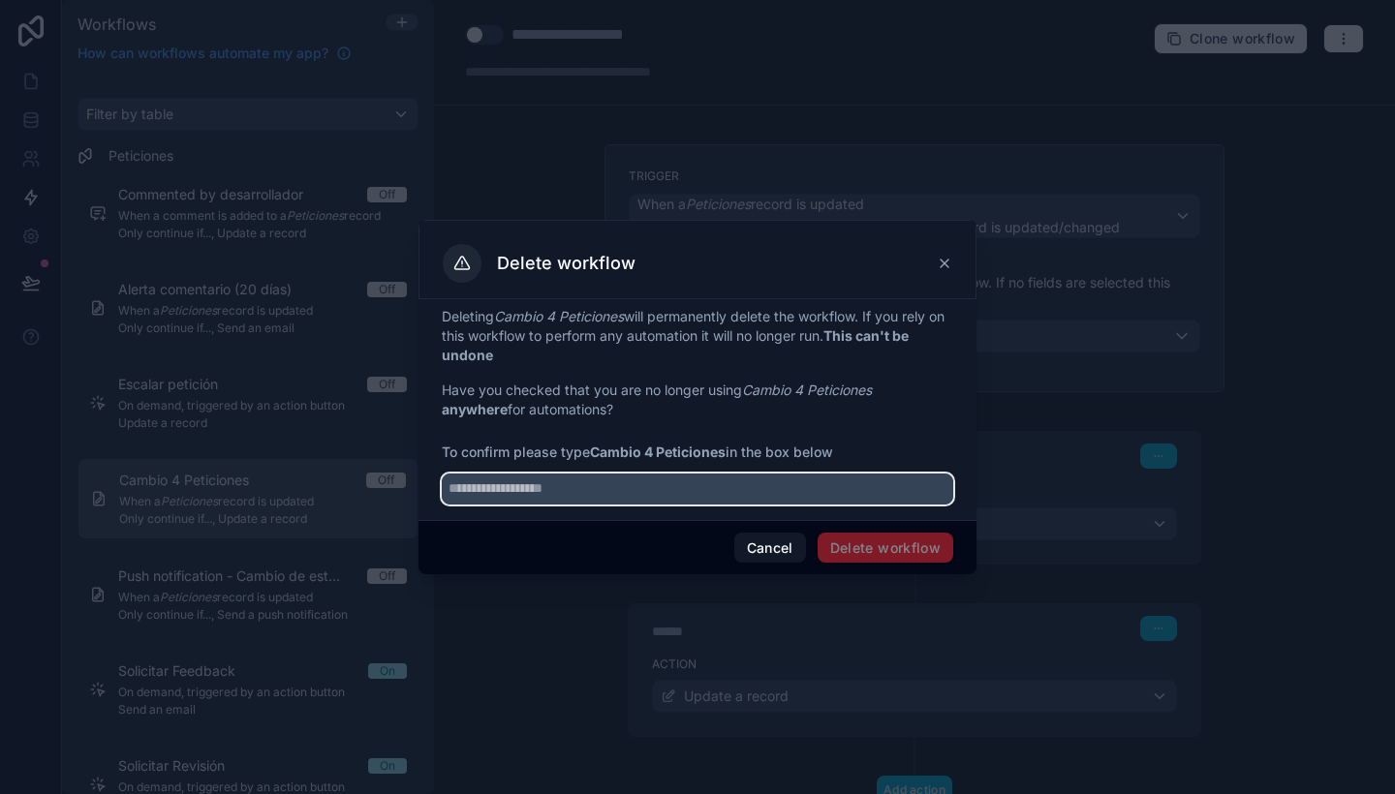
click at [718, 499] on input "text" at bounding box center [698, 489] width 512 height 31
paste input "**********"
type input "**********"
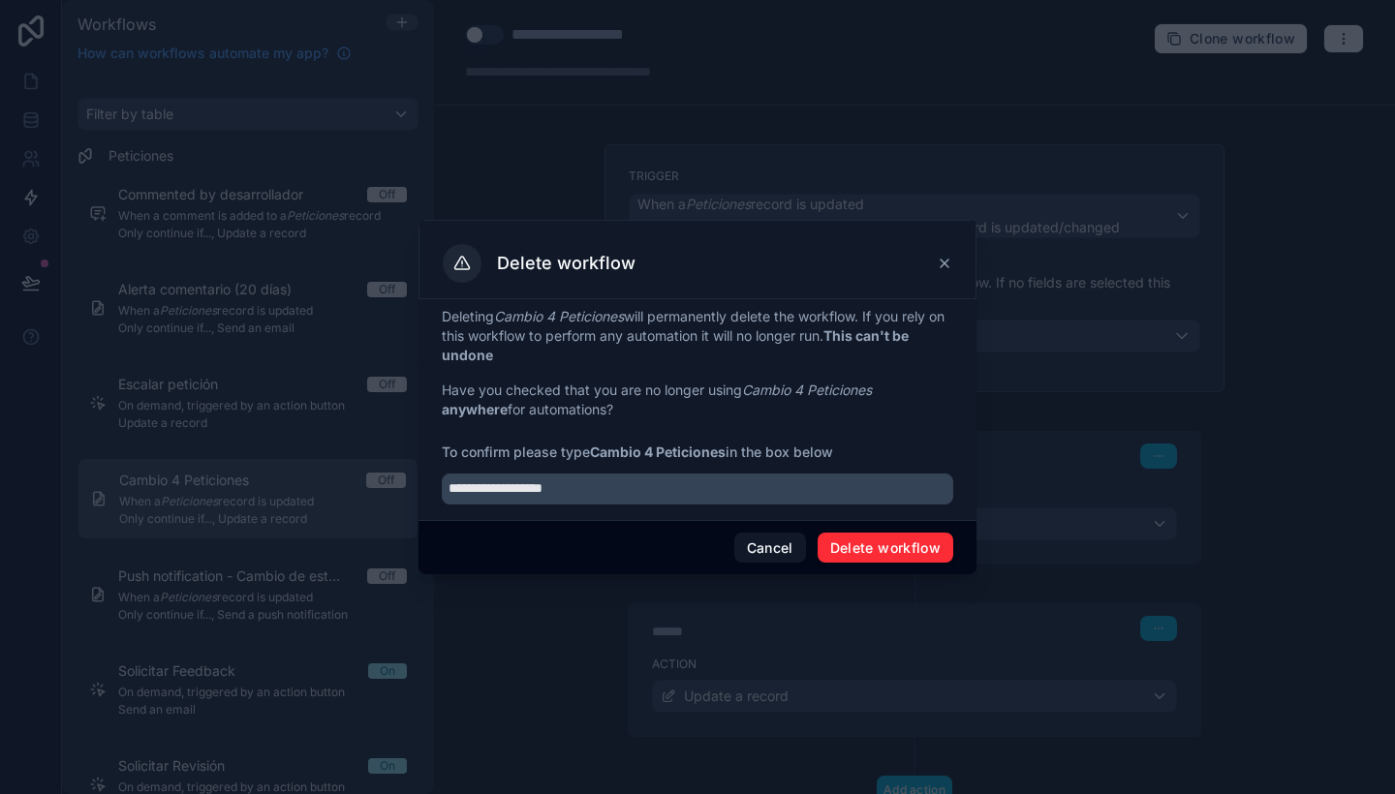
click at [865, 539] on button "Delete workflow" at bounding box center [886, 548] width 136 height 31
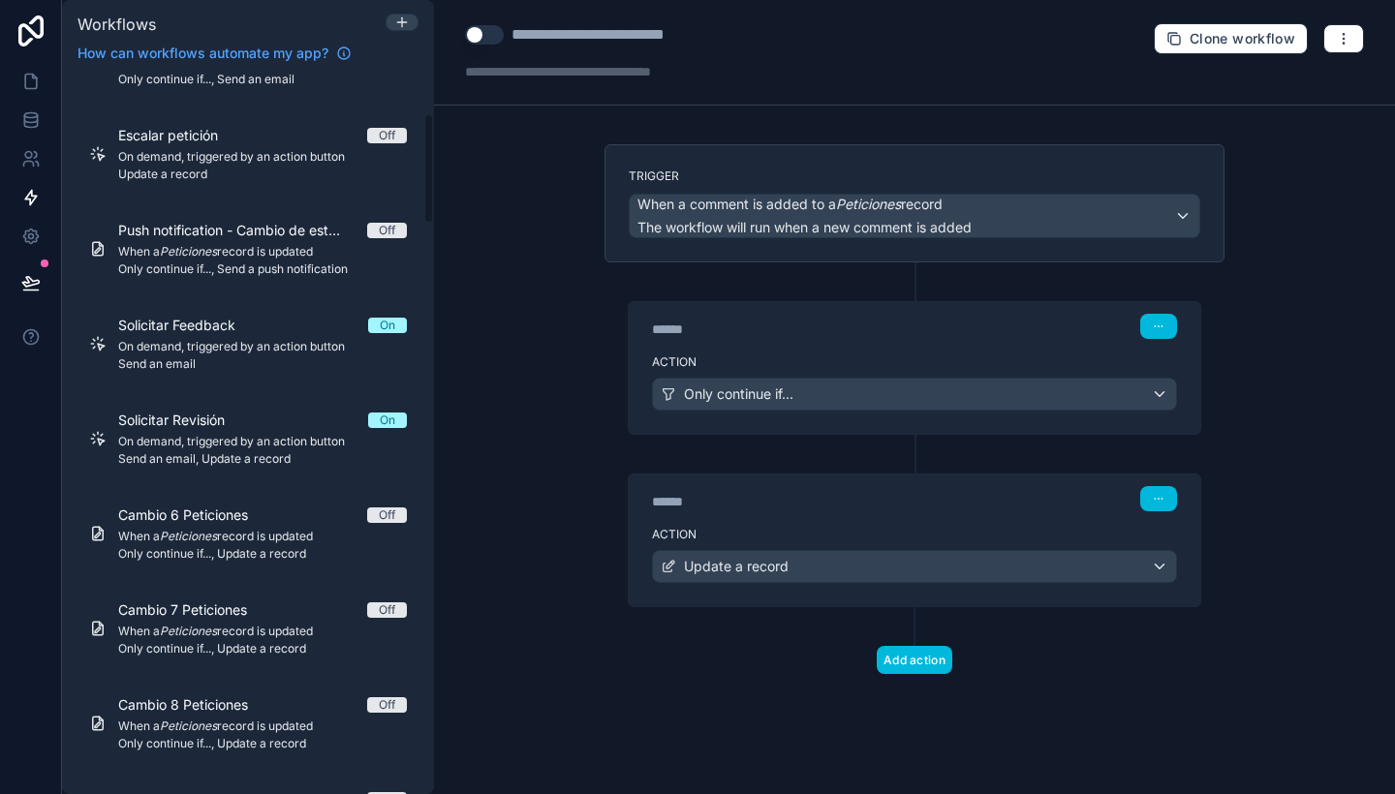
scroll to position [262, 0]
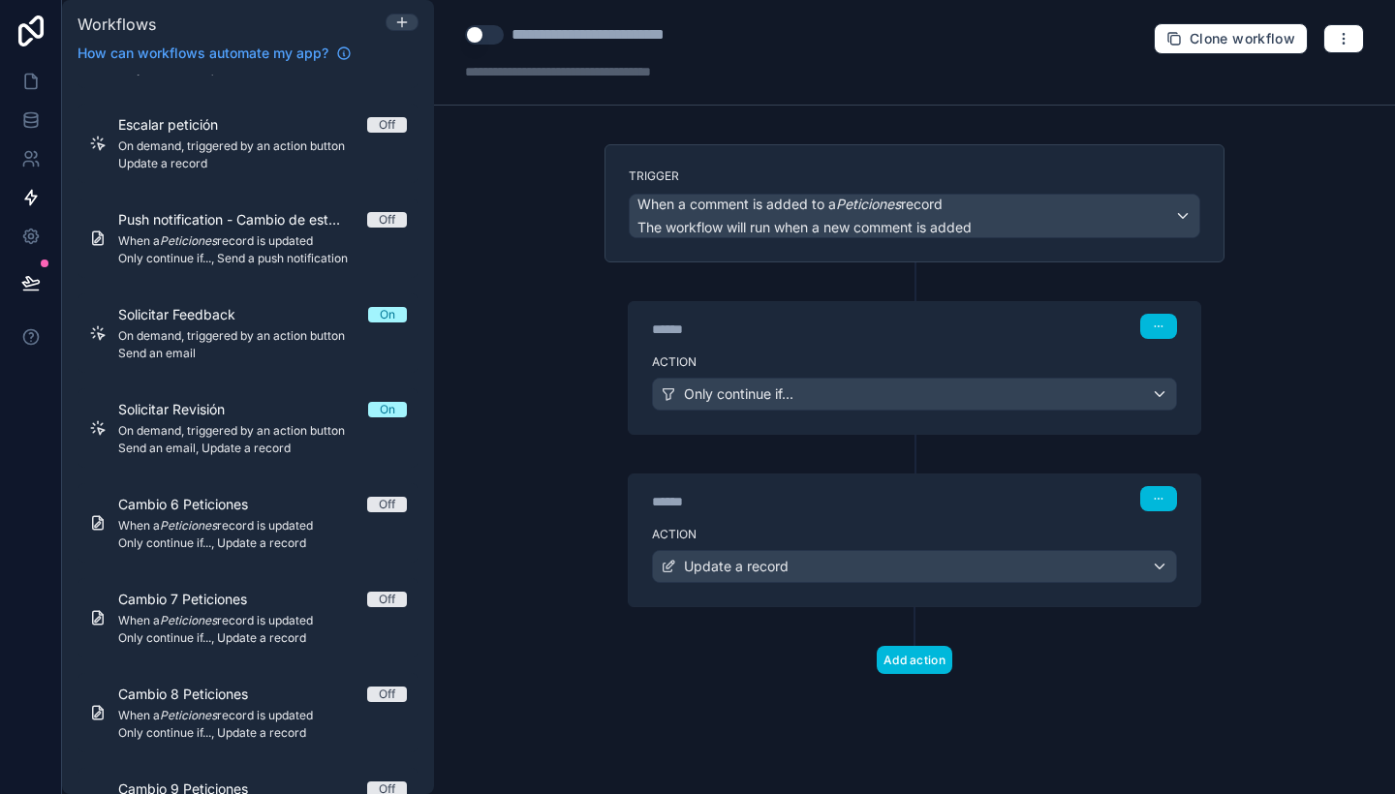
click at [278, 431] on span "On demand, triggered by an action button" at bounding box center [262, 431] width 289 height 16
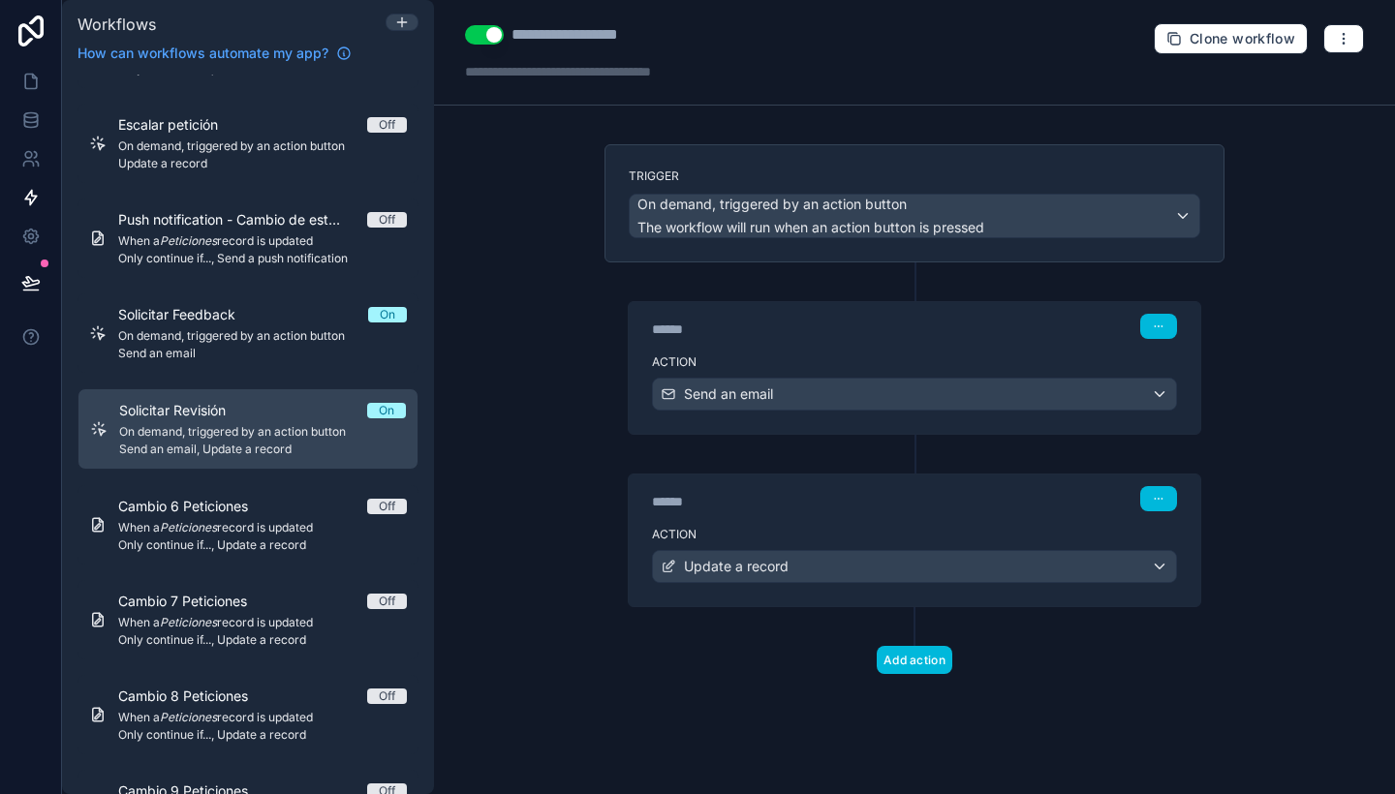
click at [822, 505] on div "******" at bounding box center [797, 501] width 291 height 19
click at [934, 519] on div "Action Update a record" at bounding box center [915, 562] width 572 height 87
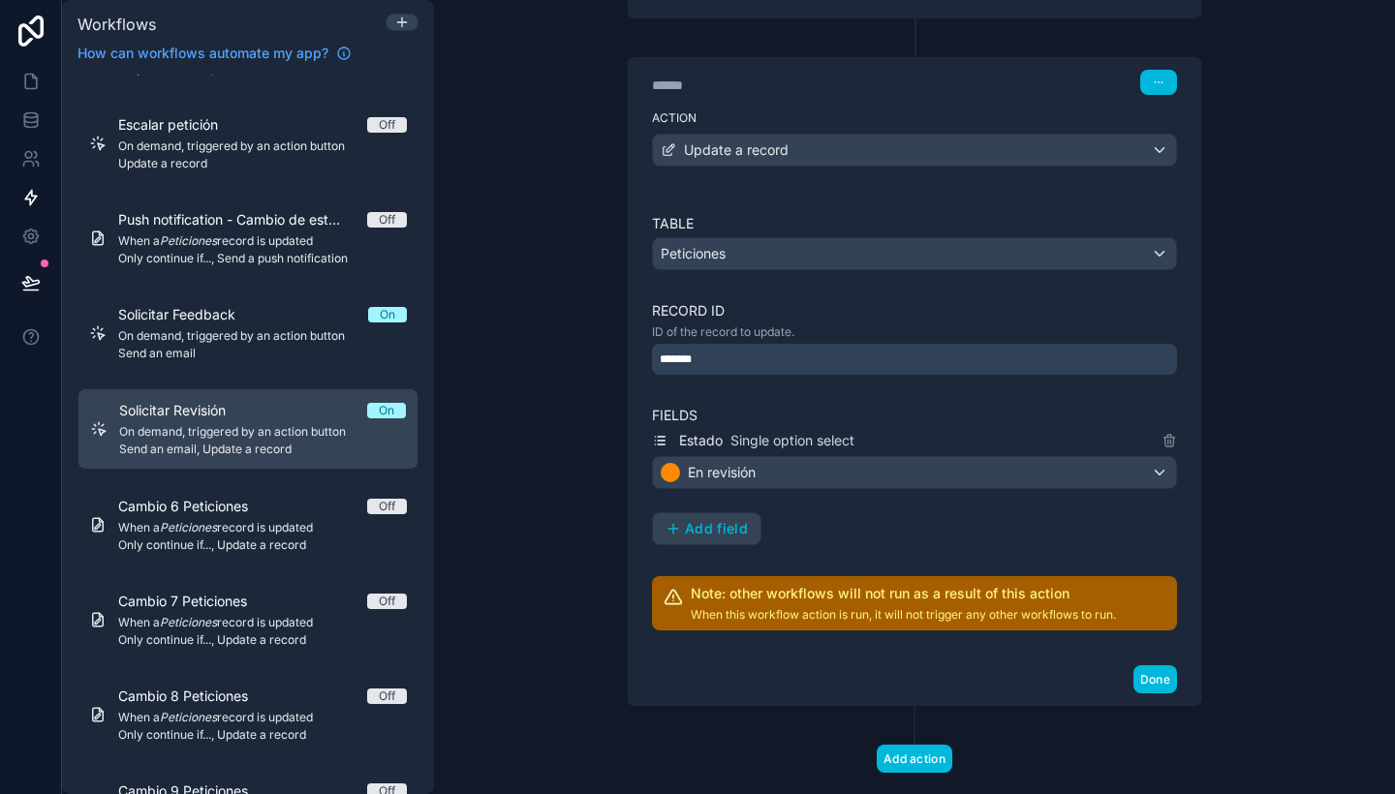
scroll to position [418, 0]
click at [1156, 683] on button "Done" at bounding box center [1155, 679] width 44 height 28
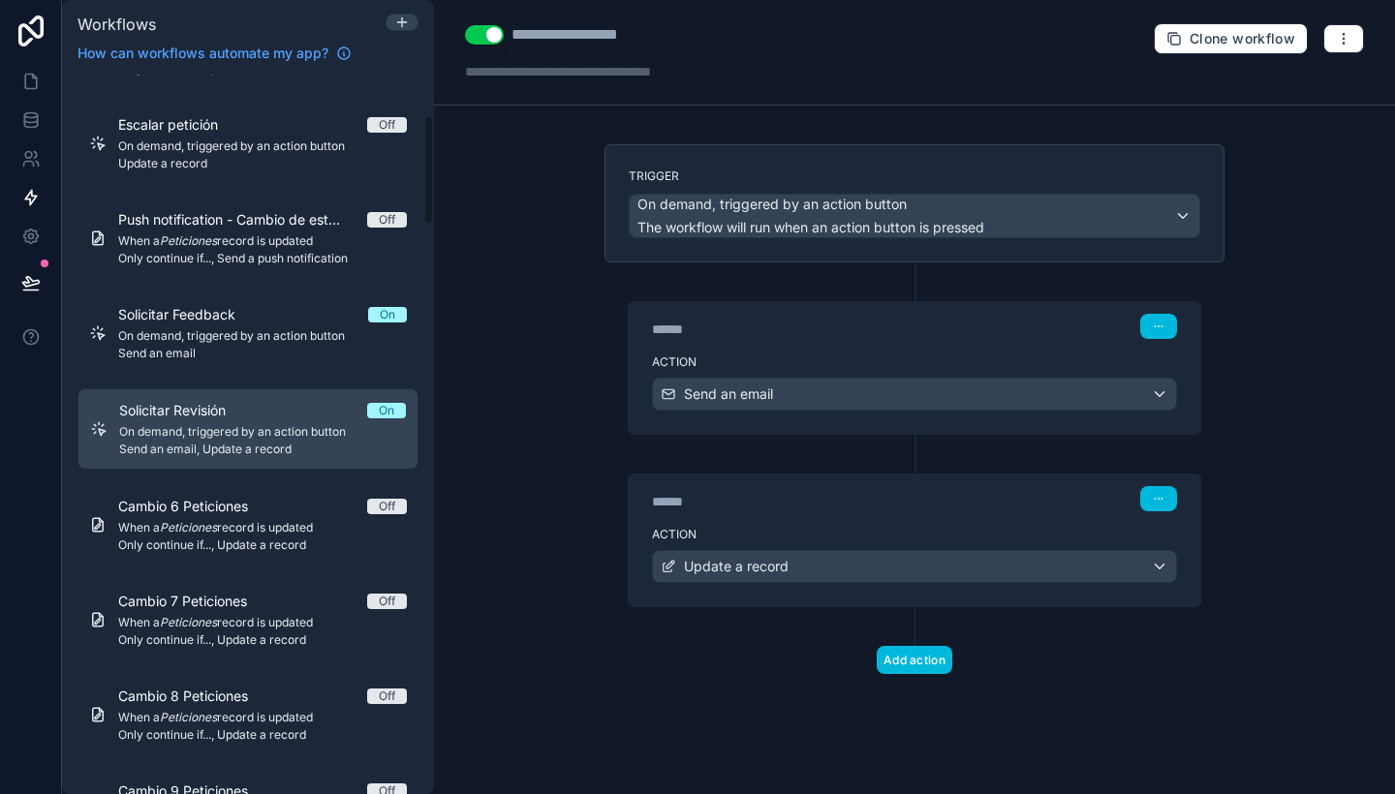
click at [249, 516] on div "Cambio 6 Peticiones Off When a Peticiones record is updated Only continue if...…" at bounding box center [262, 525] width 289 height 56
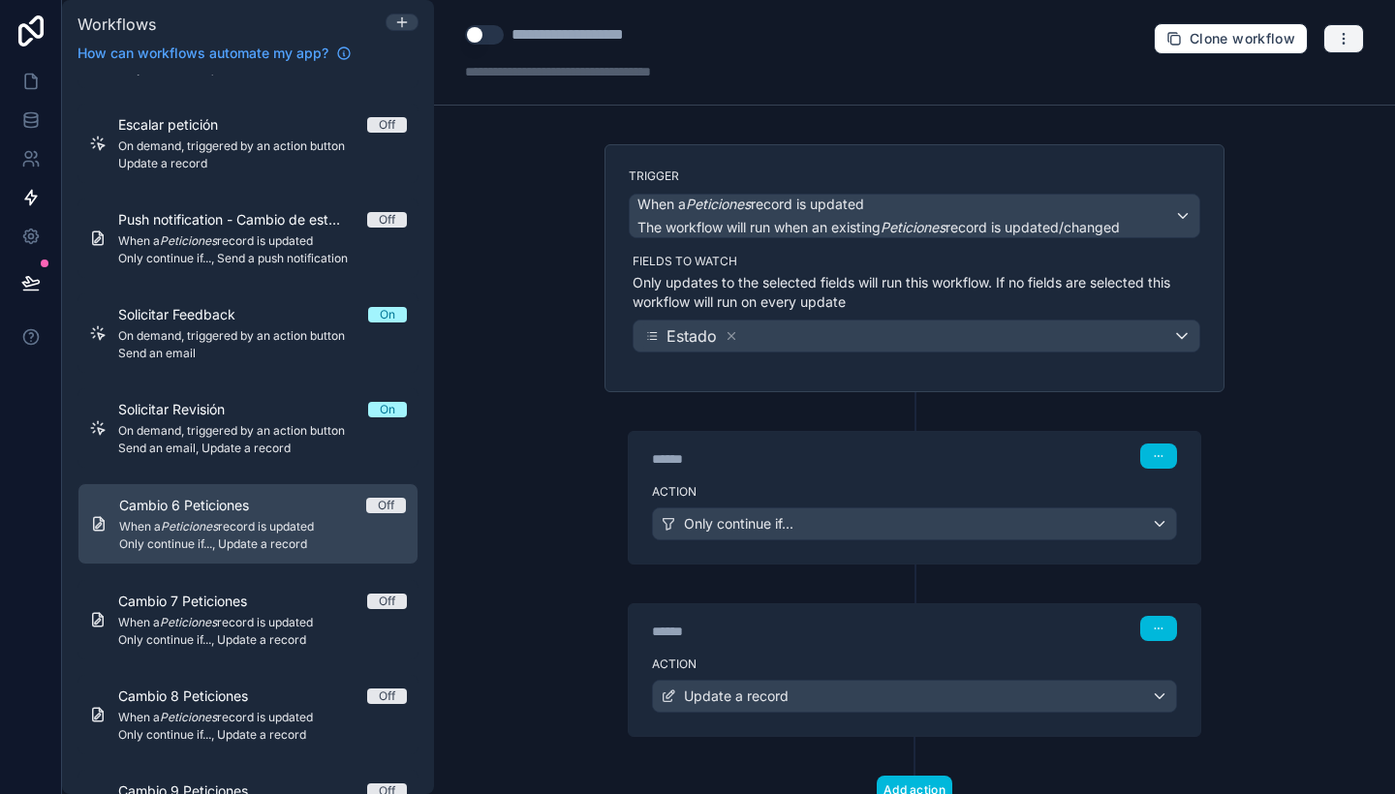
click at [1343, 39] on button "button" at bounding box center [1343, 38] width 41 height 29
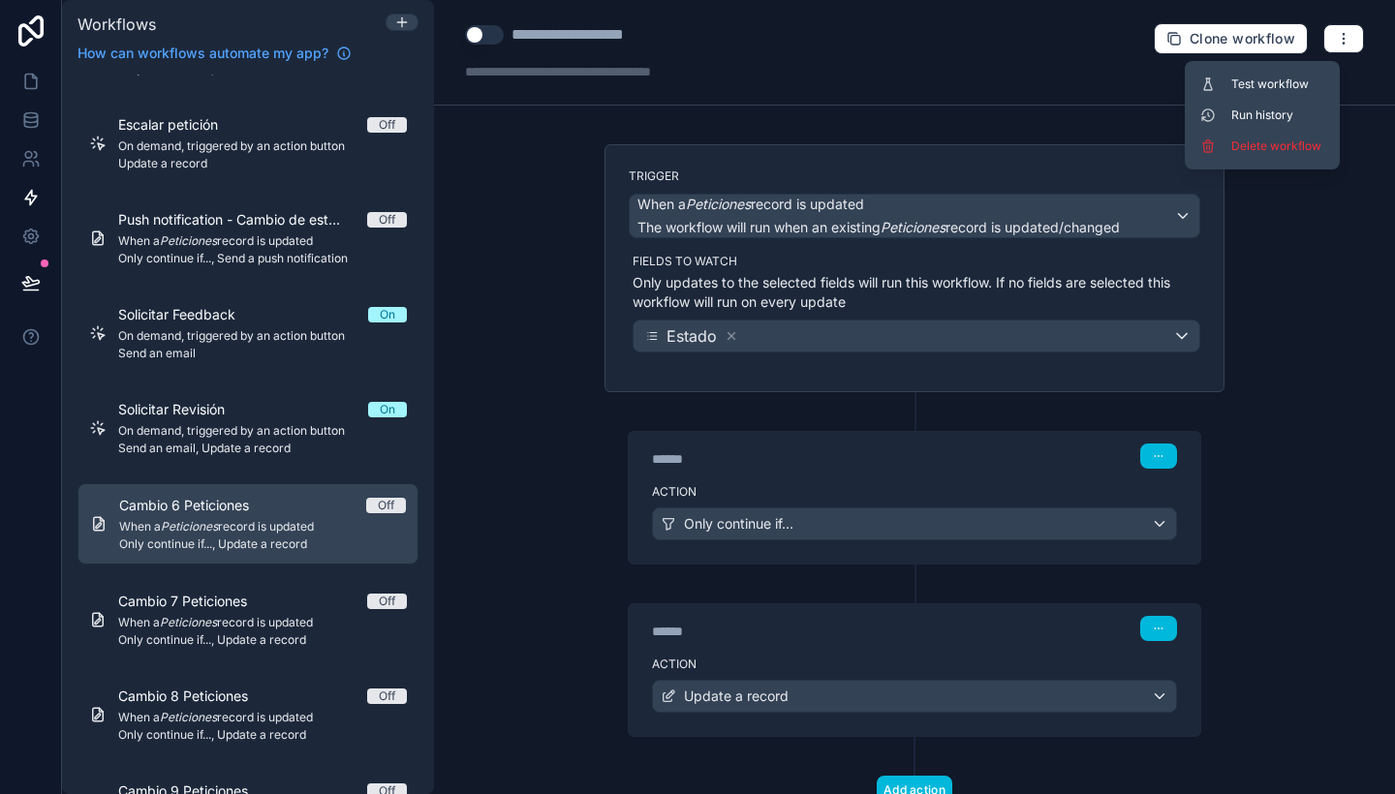
click at [1283, 148] on span "Delete workflow" at bounding box center [1277, 147] width 93 height 16
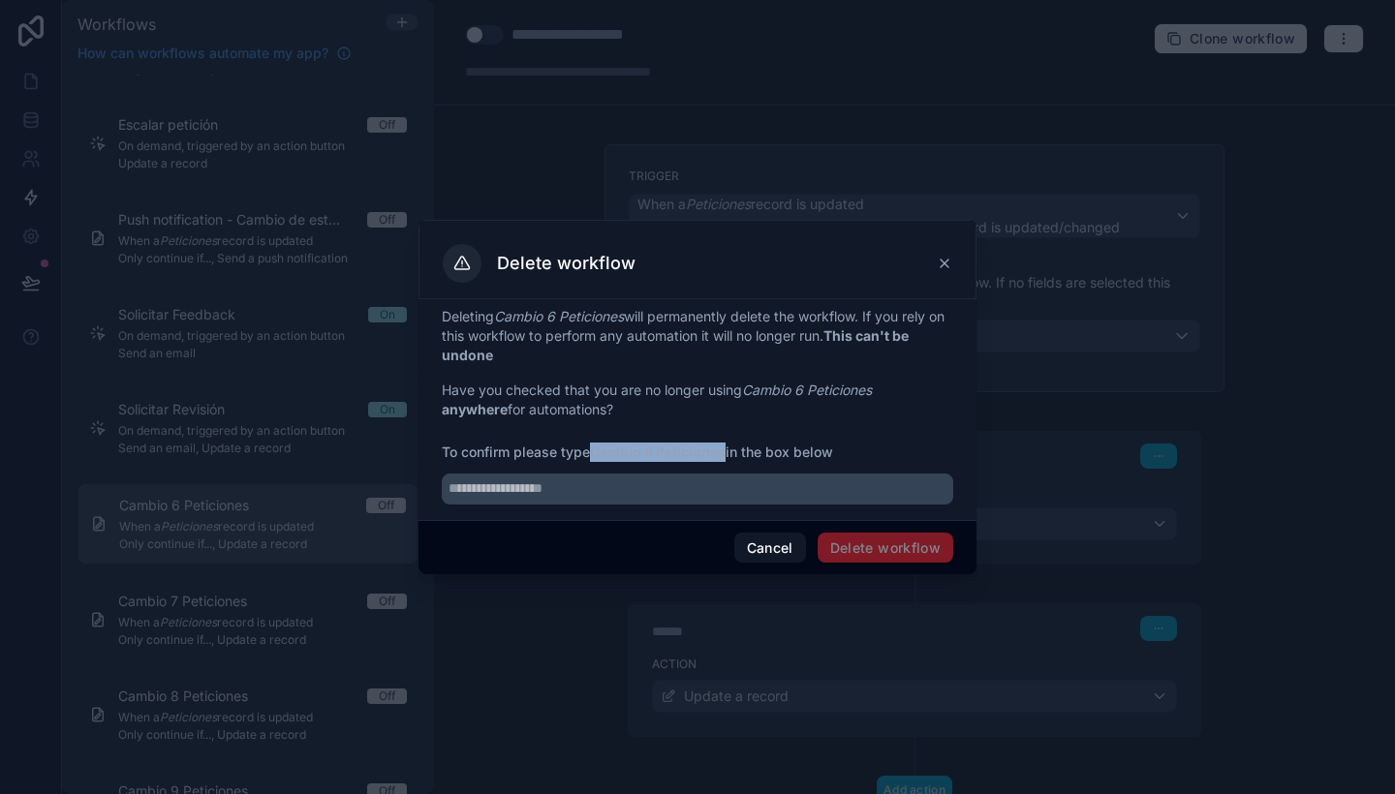
drag, startPoint x: 598, startPoint y: 446, endPoint x: 729, endPoint y: 457, distance: 131.3
click at [726, 457] on strong "Cambio 6 Peticiones" at bounding box center [658, 452] width 136 height 16
copy strong "Cambio 6 Peticiones"
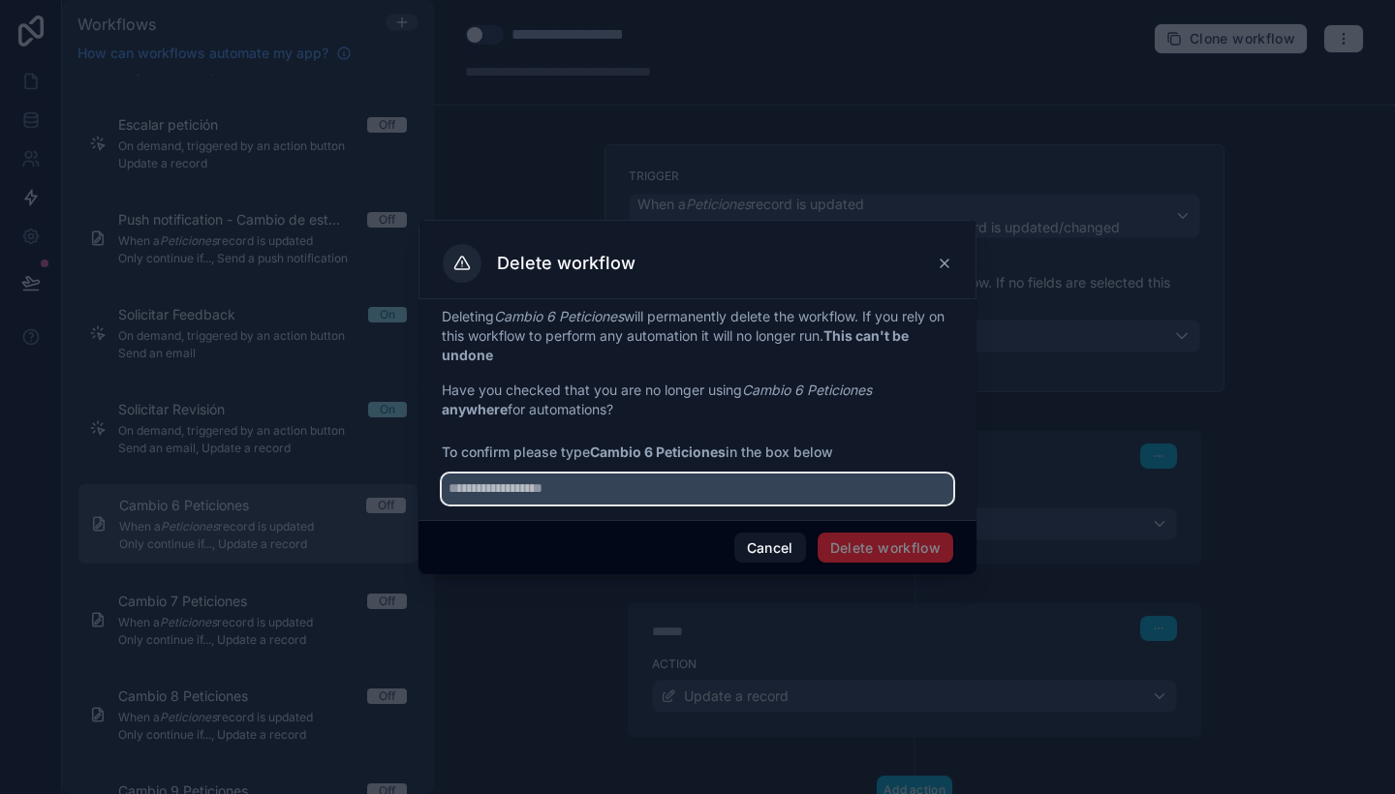
click at [701, 481] on input "text" at bounding box center [698, 489] width 512 height 31
paste input "**********"
type input "**********"
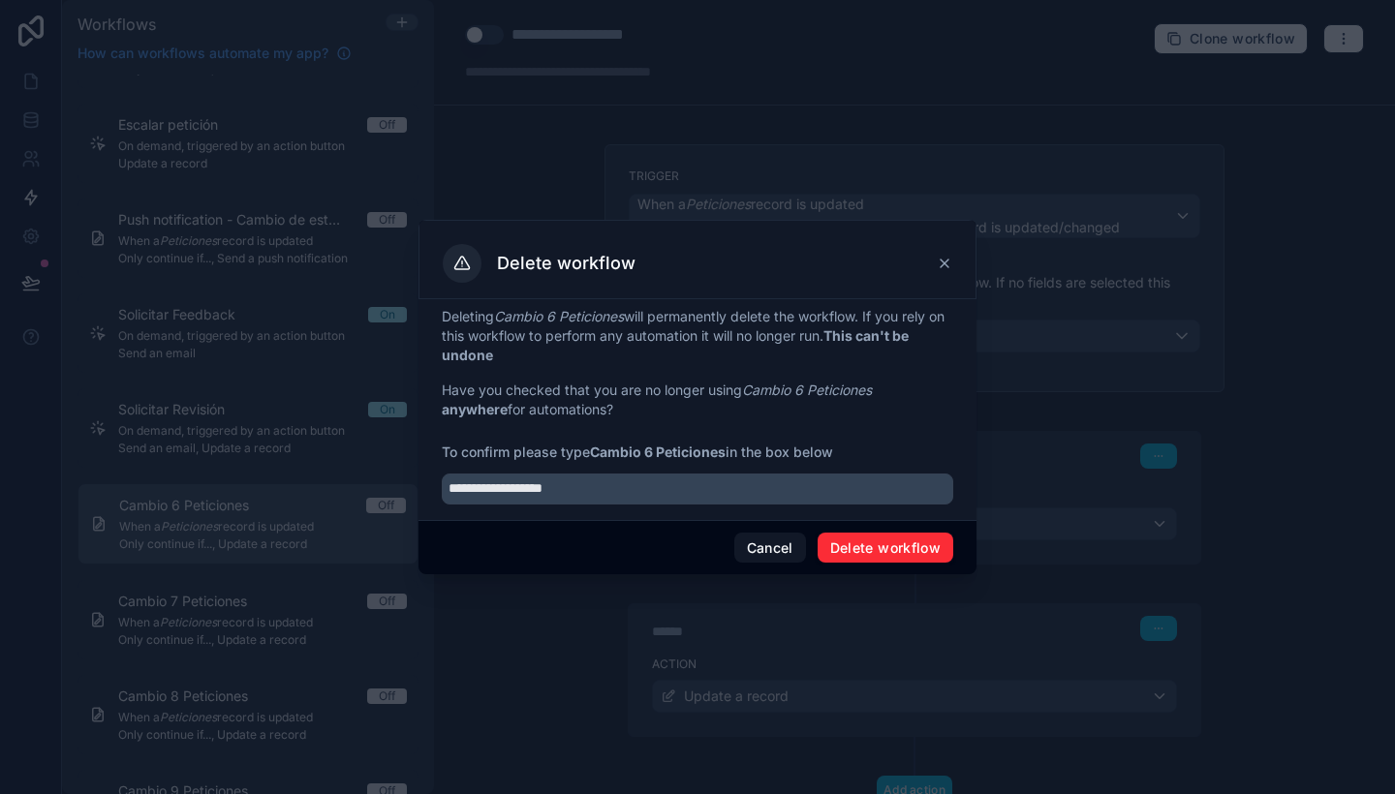
click at [893, 543] on button "Delete workflow" at bounding box center [886, 548] width 136 height 31
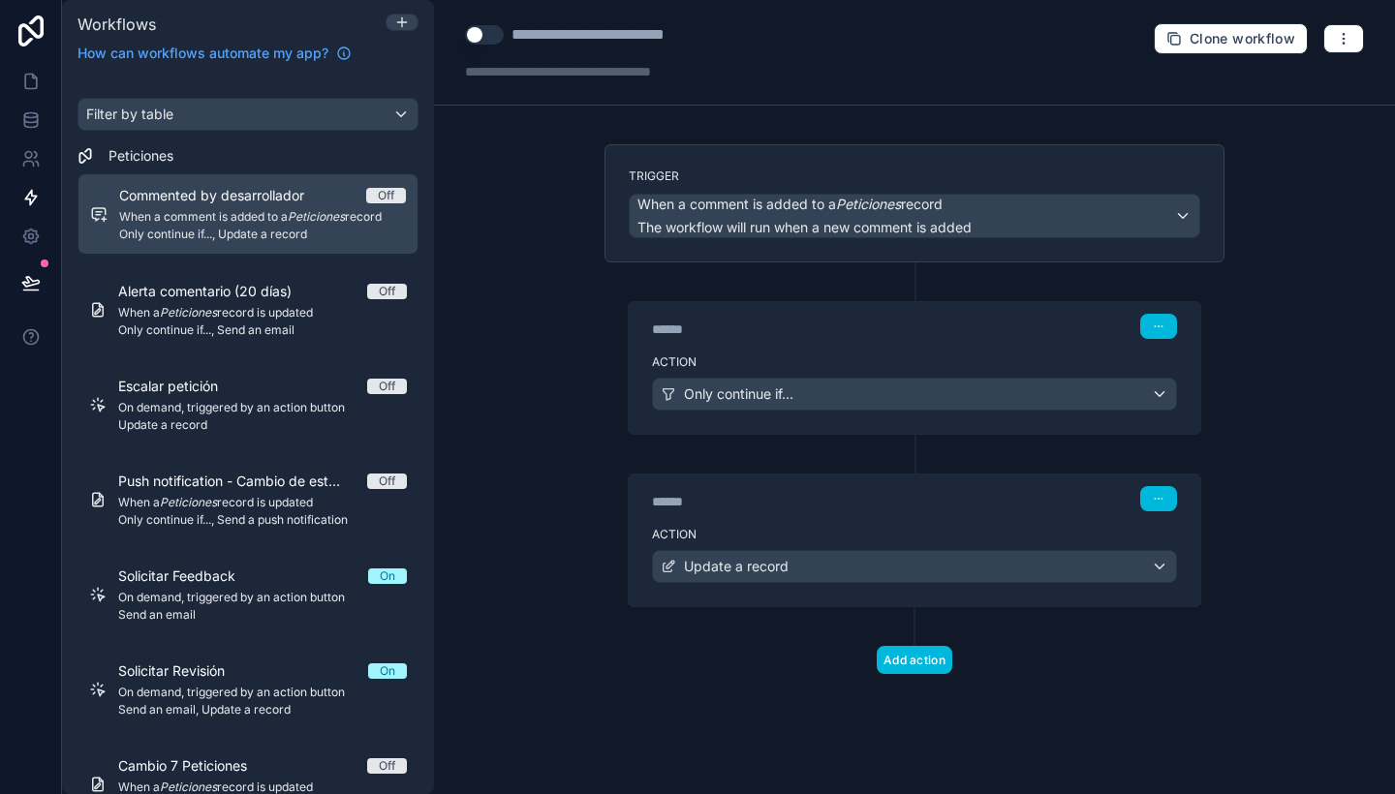
scroll to position [6, 0]
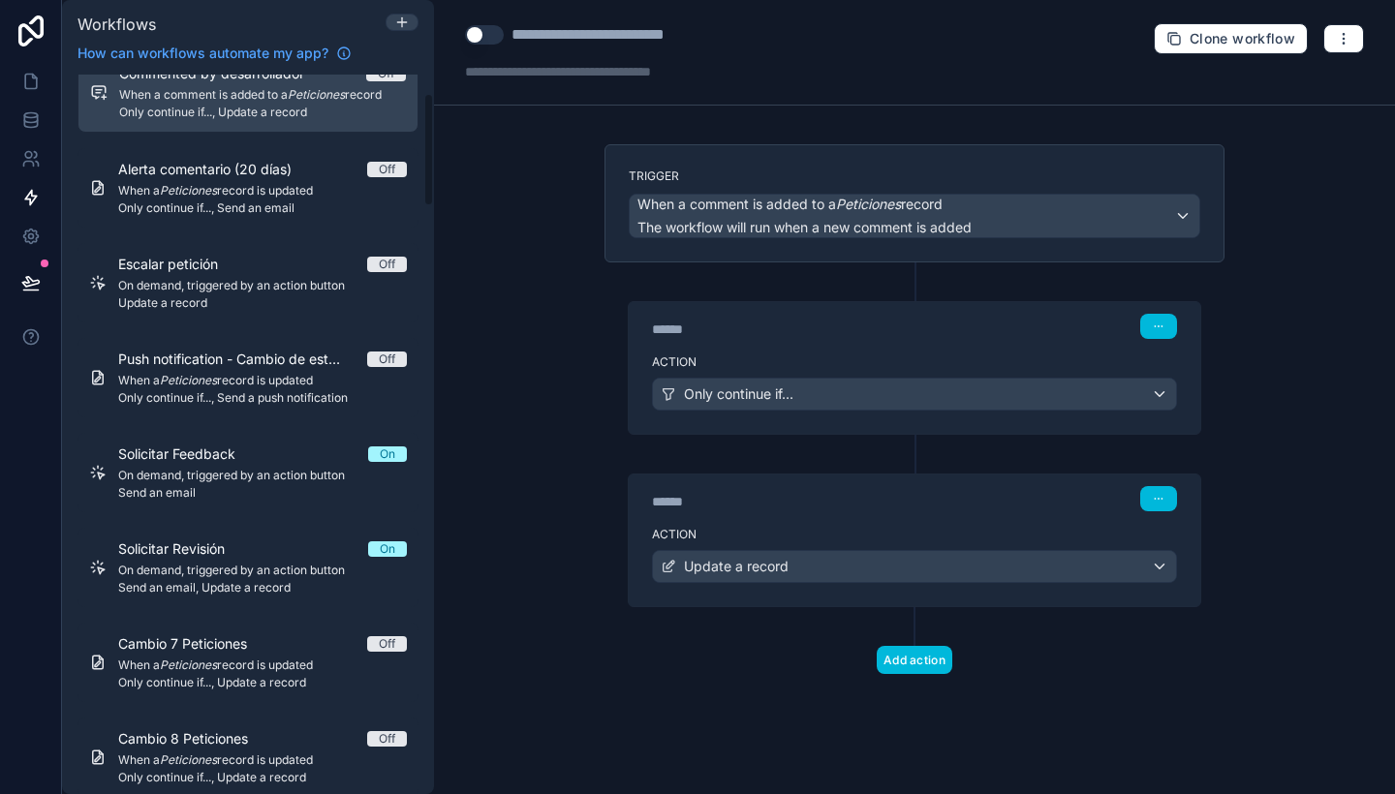
click at [283, 458] on div "Solicitar Feedback On" at bounding box center [262, 454] width 289 height 19
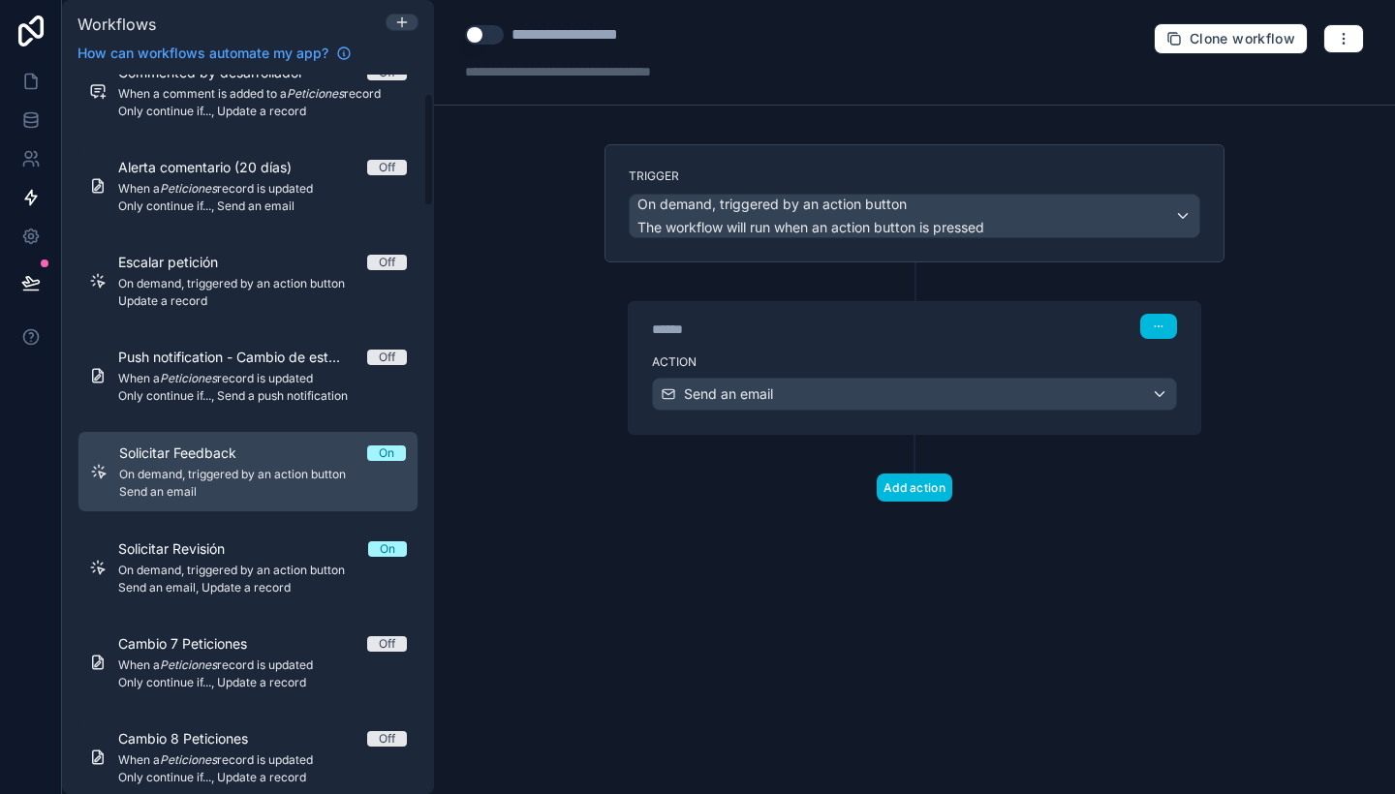
scroll to position [121, 0]
click at [575, 71] on div at bounding box center [600, 71] width 271 height 19
click at [225, 557] on span "Solicitar Revisión" at bounding box center [183, 550] width 130 height 19
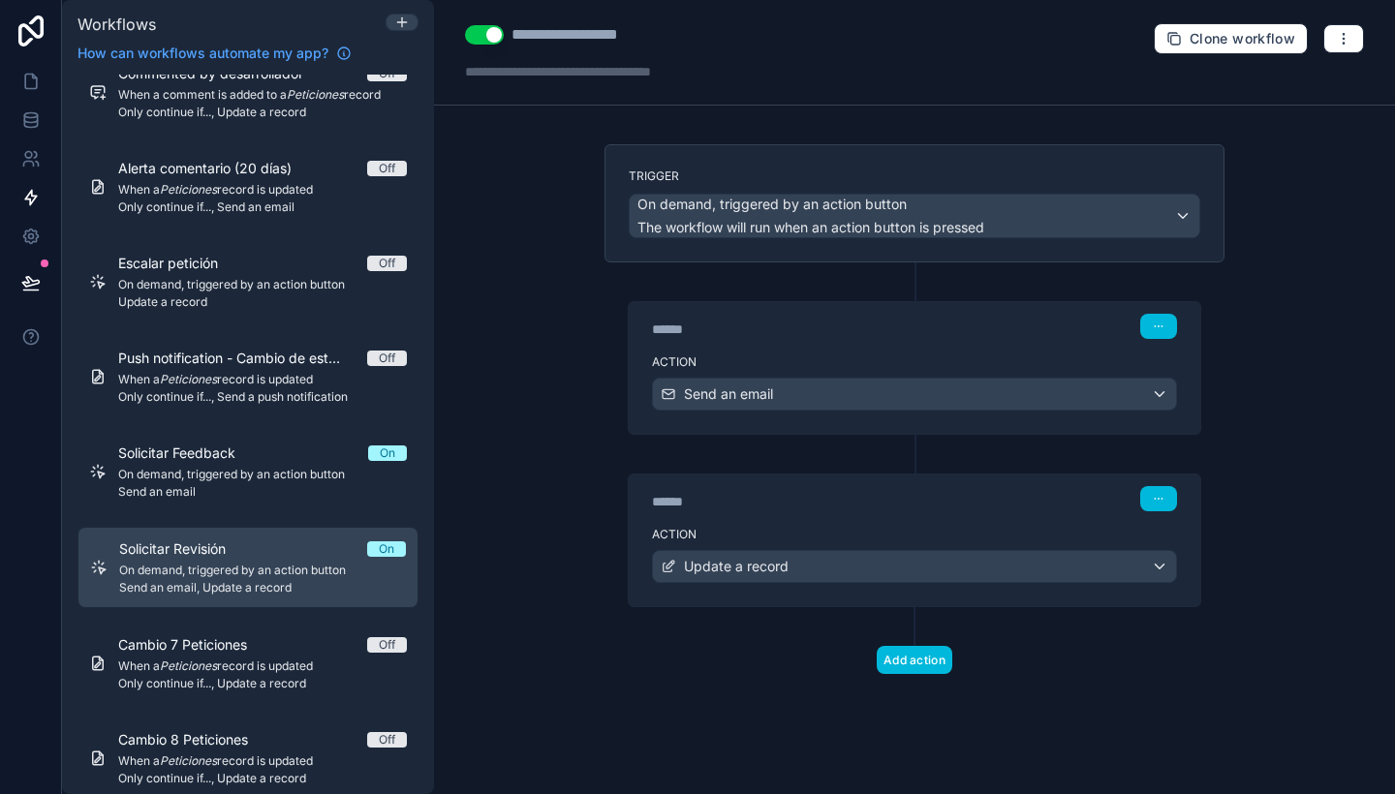
click at [248, 468] on span "On demand, triggered by an action button" at bounding box center [262, 475] width 289 height 16
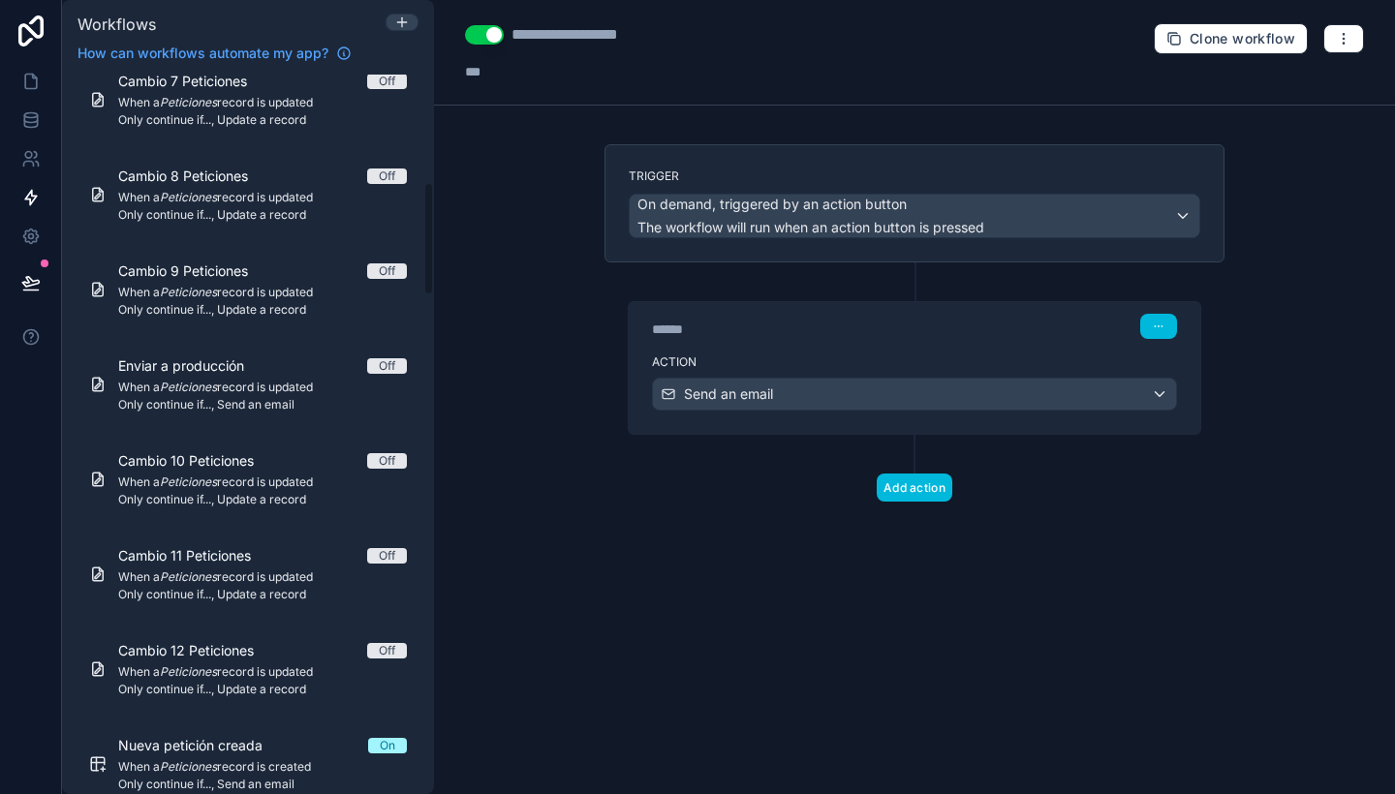
scroll to position [692, 0]
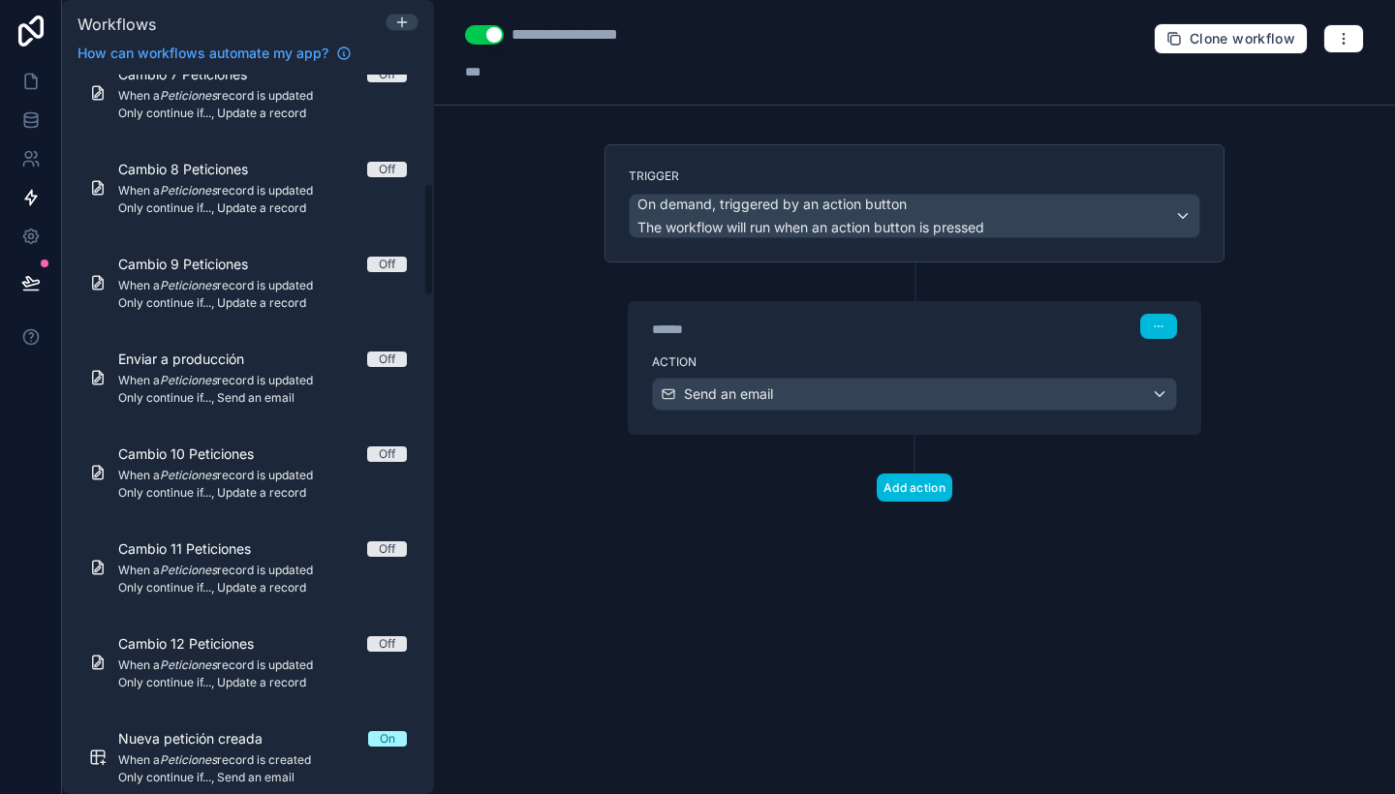
click at [277, 462] on span "Cambio 10 Peticiones" at bounding box center [197, 454] width 159 height 19
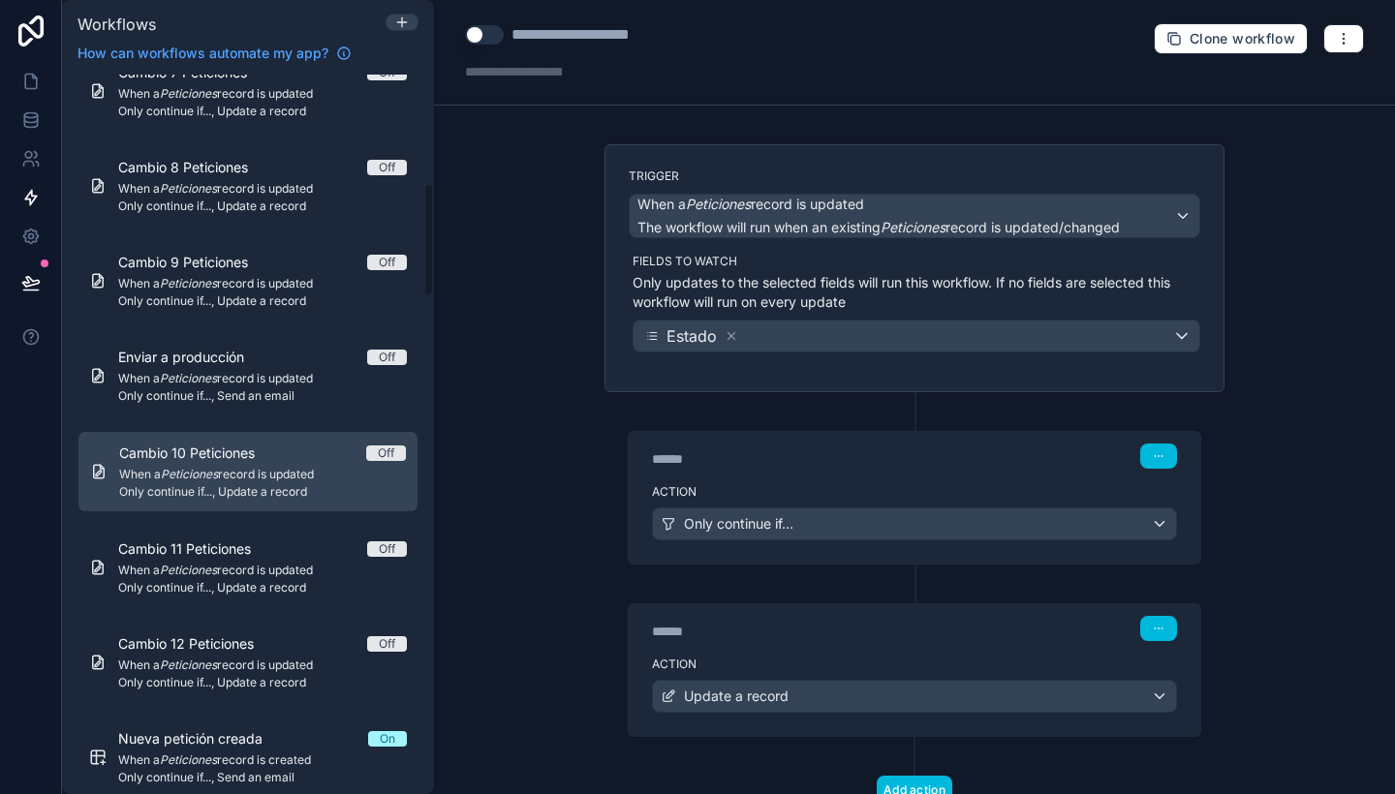
scroll to position [690, 0]
click at [1340, 43] on button "button" at bounding box center [1343, 38] width 41 height 29
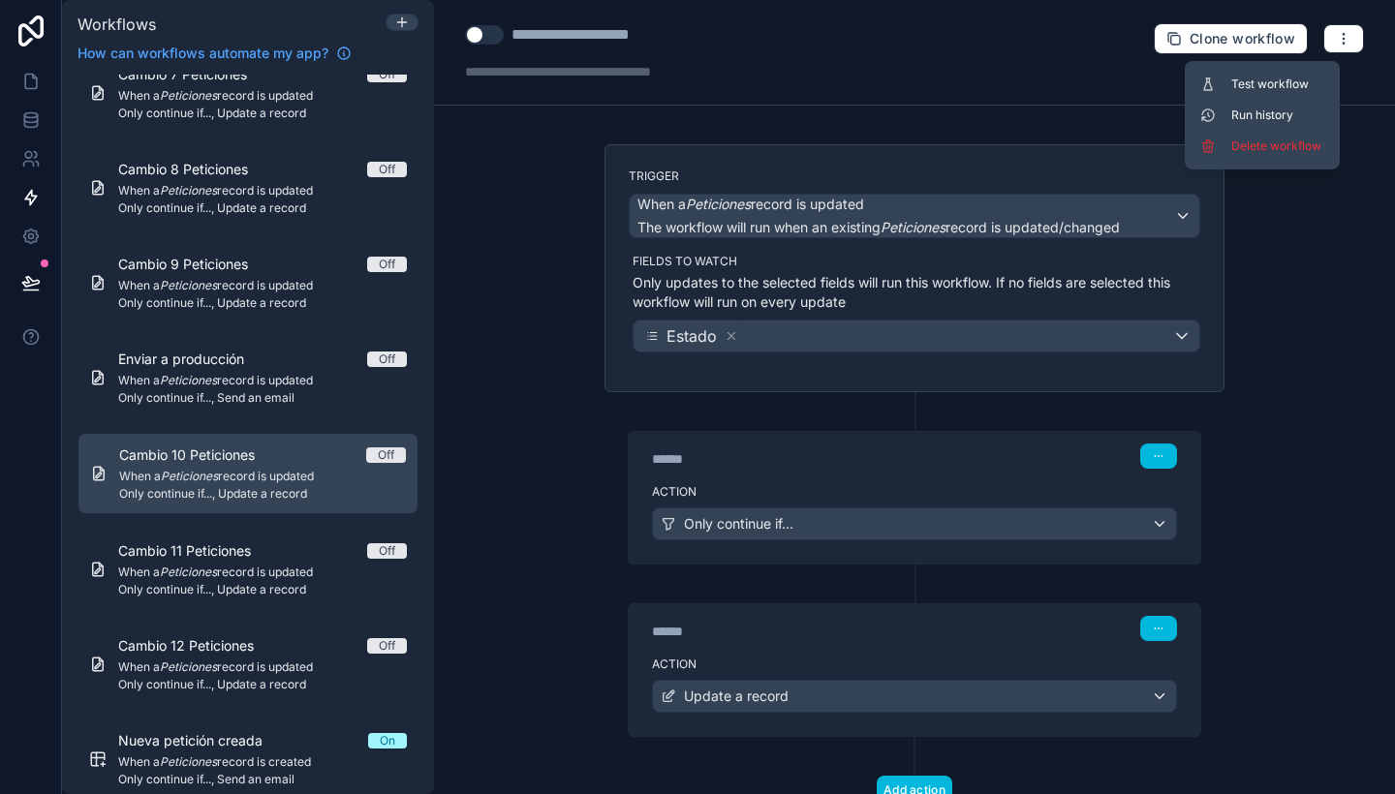
click at [1299, 140] on span "Delete workflow" at bounding box center [1277, 147] width 93 height 16
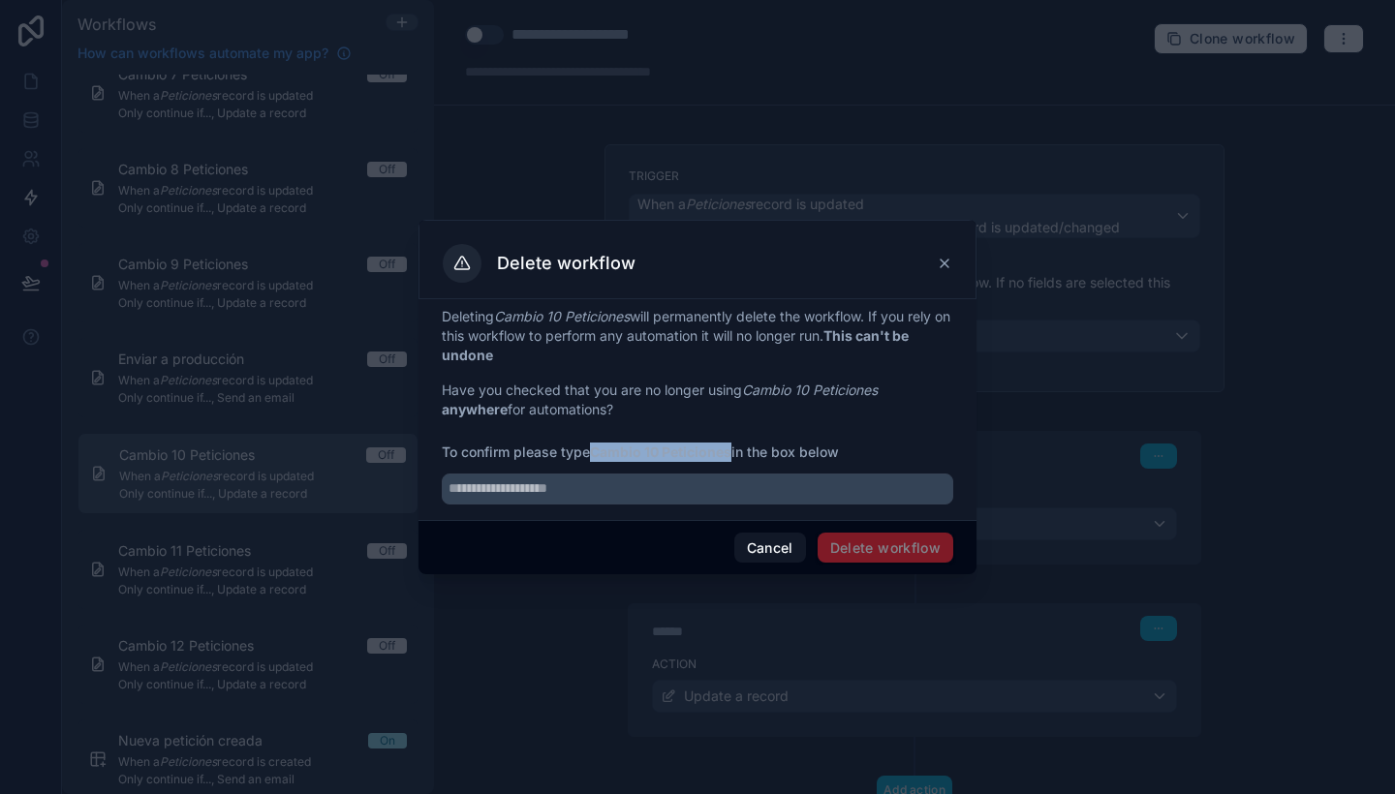
drag, startPoint x: 592, startPoint y: 450, endPoint x: 734, endPoint y: 451, distance: 142.4
click at [734, 451] on span "To confirm please type Cambio 10 Peticiones in the box below" at bounding box center [698, 452] width 512 height 19
copy span "Cambio 10 Peticiones"
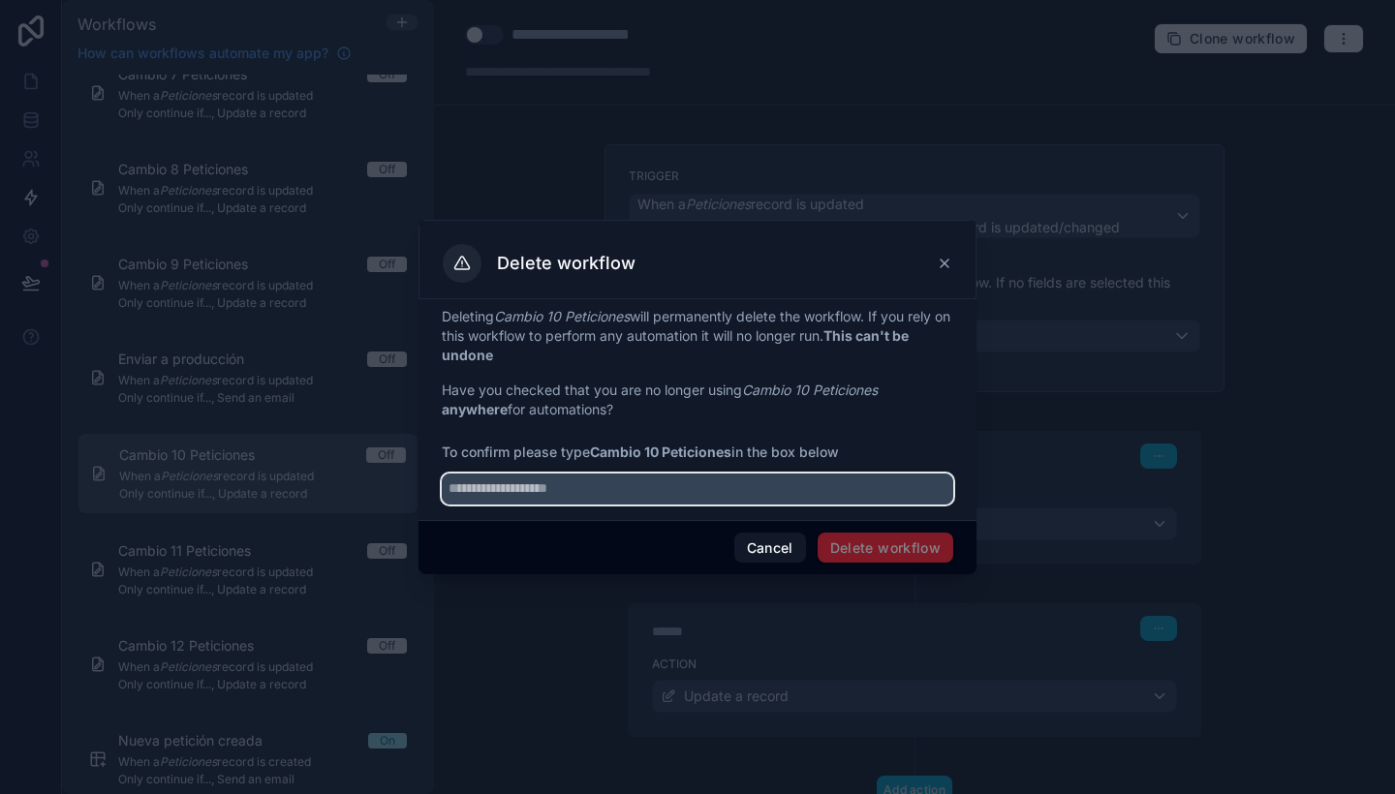
click at [735, 489] on input "text" at bounding box center [698, 489] width 512 height 31
paste input "**********"
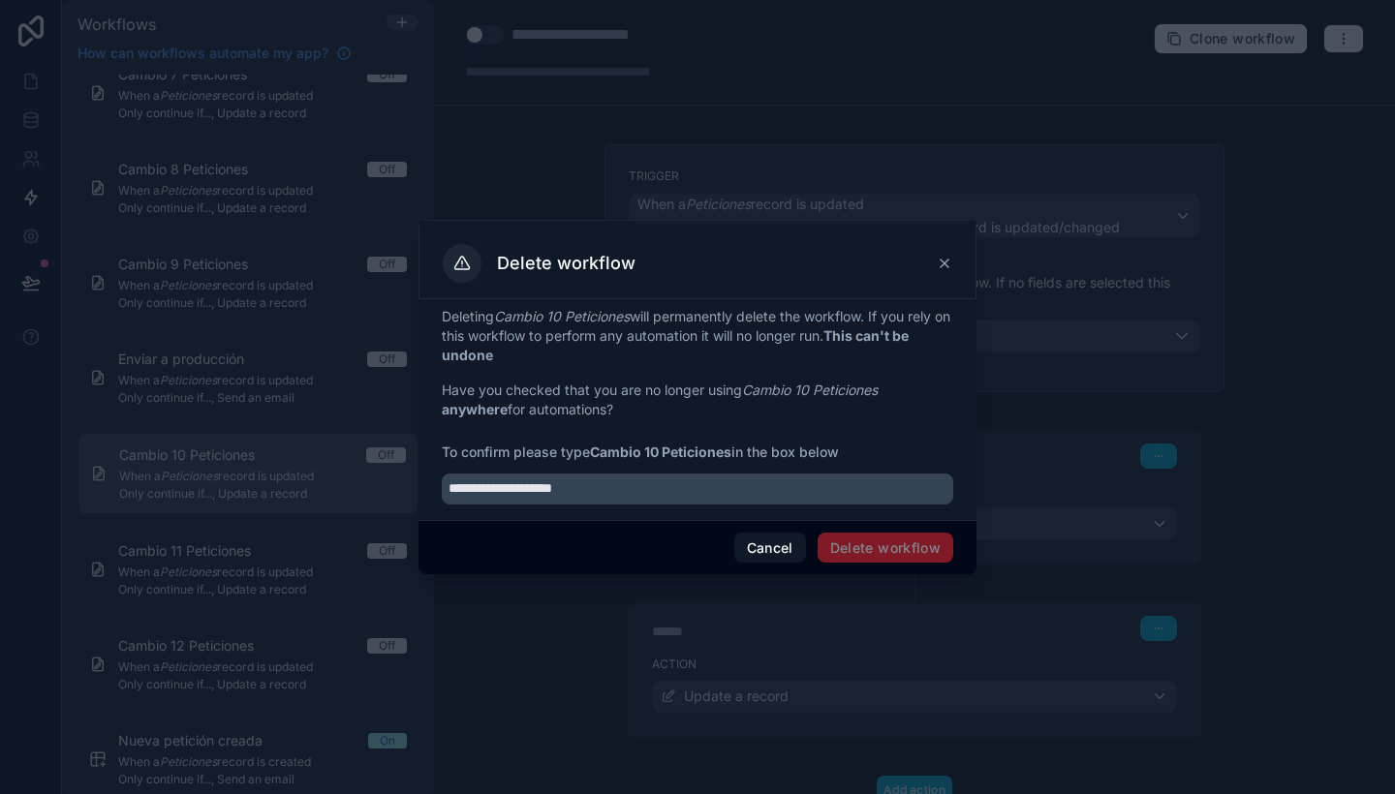
click at [883, 542] on span "Delete workflow" at bounding box center [886, 548] width 136 height 31
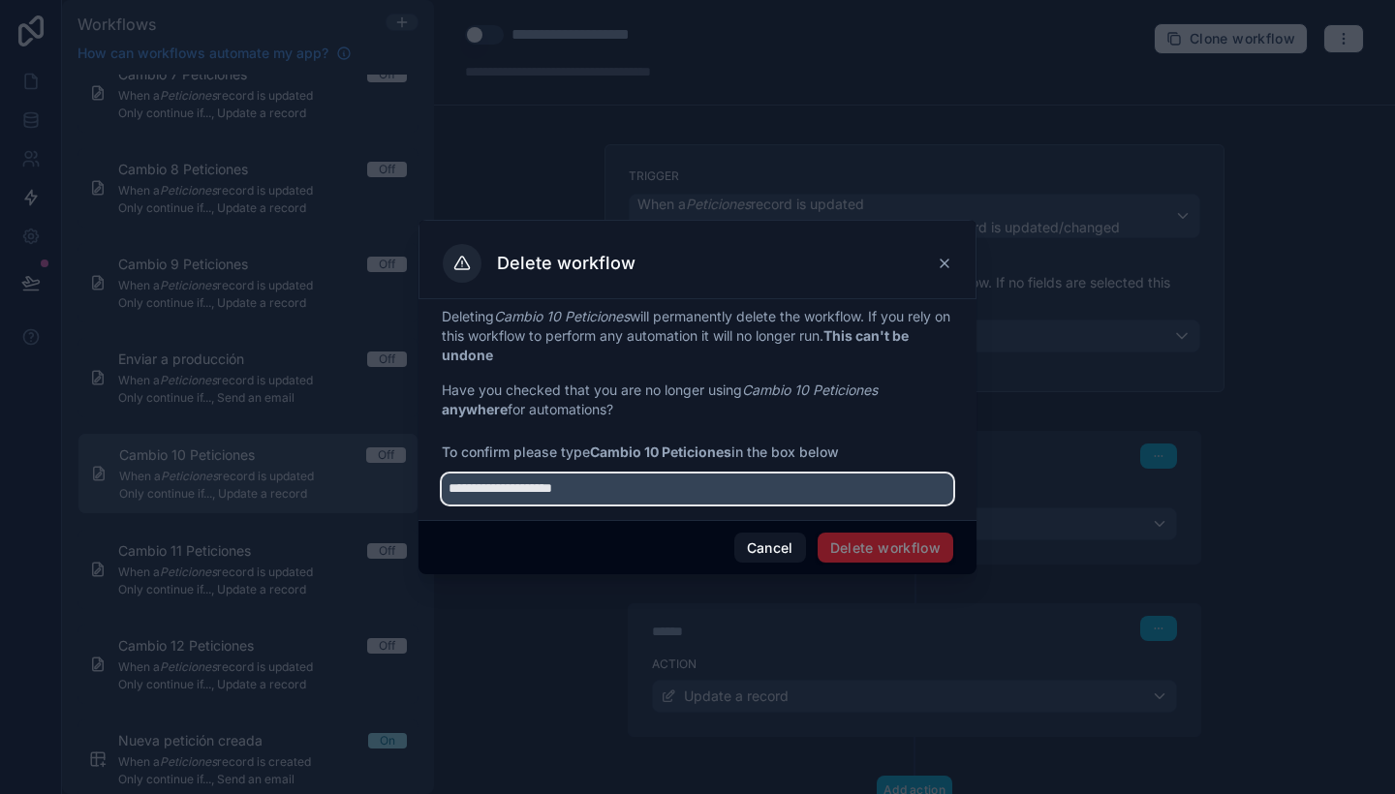
click at [449, 488] on input "**********" at bounding box center [698, 489] width 512 height 31
type input "**********"
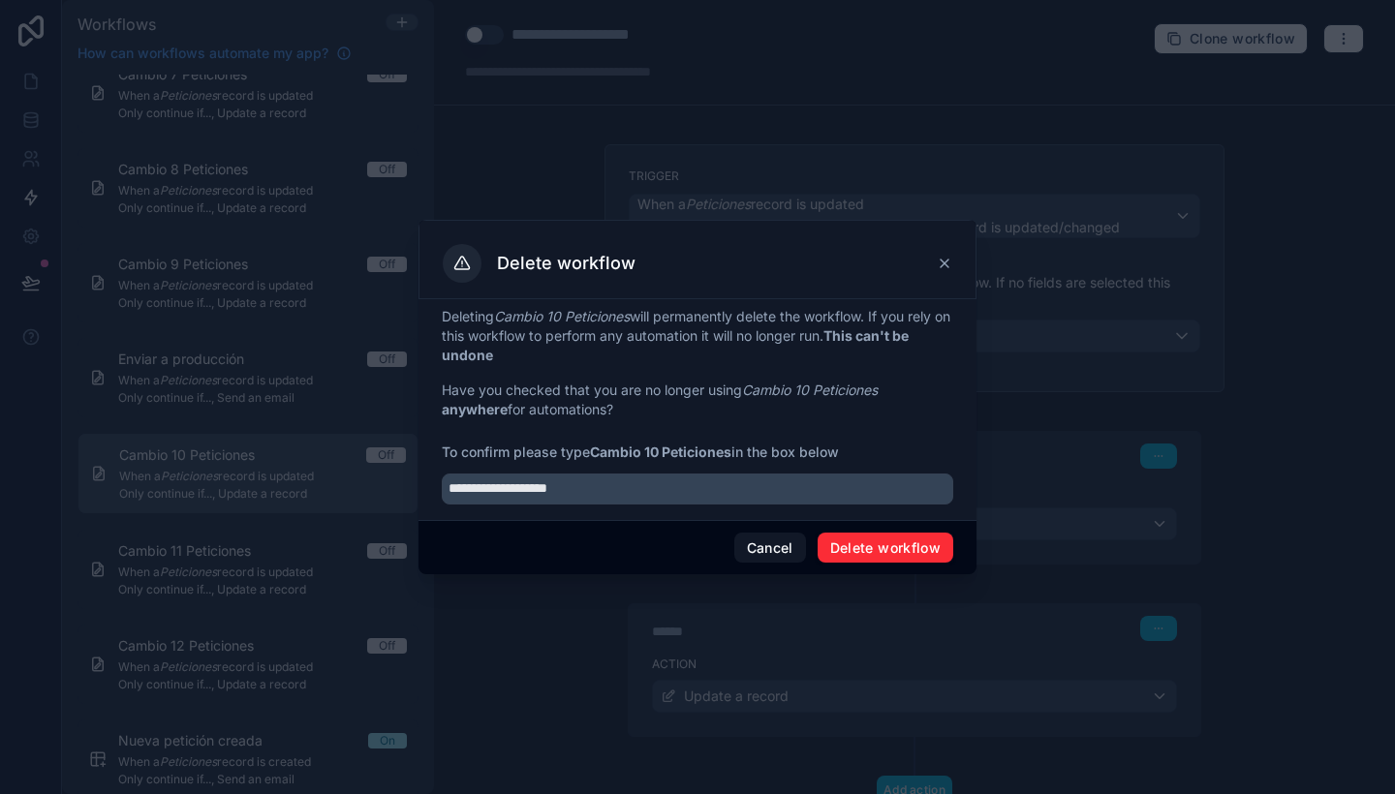
click at [878, 545] on button "Delete workflow" at bounding box center [886, 548] width 136 height 31
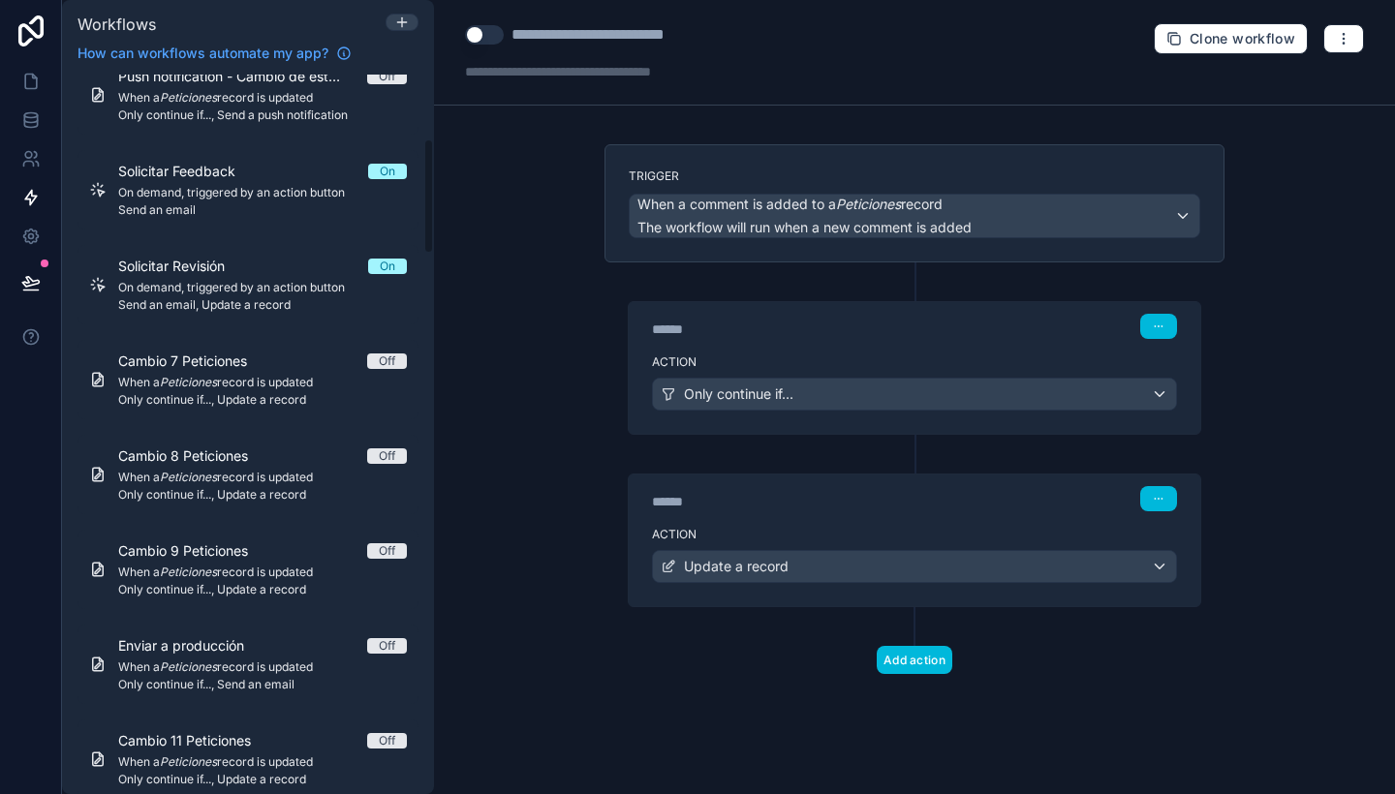
scroll to position [408, 0]
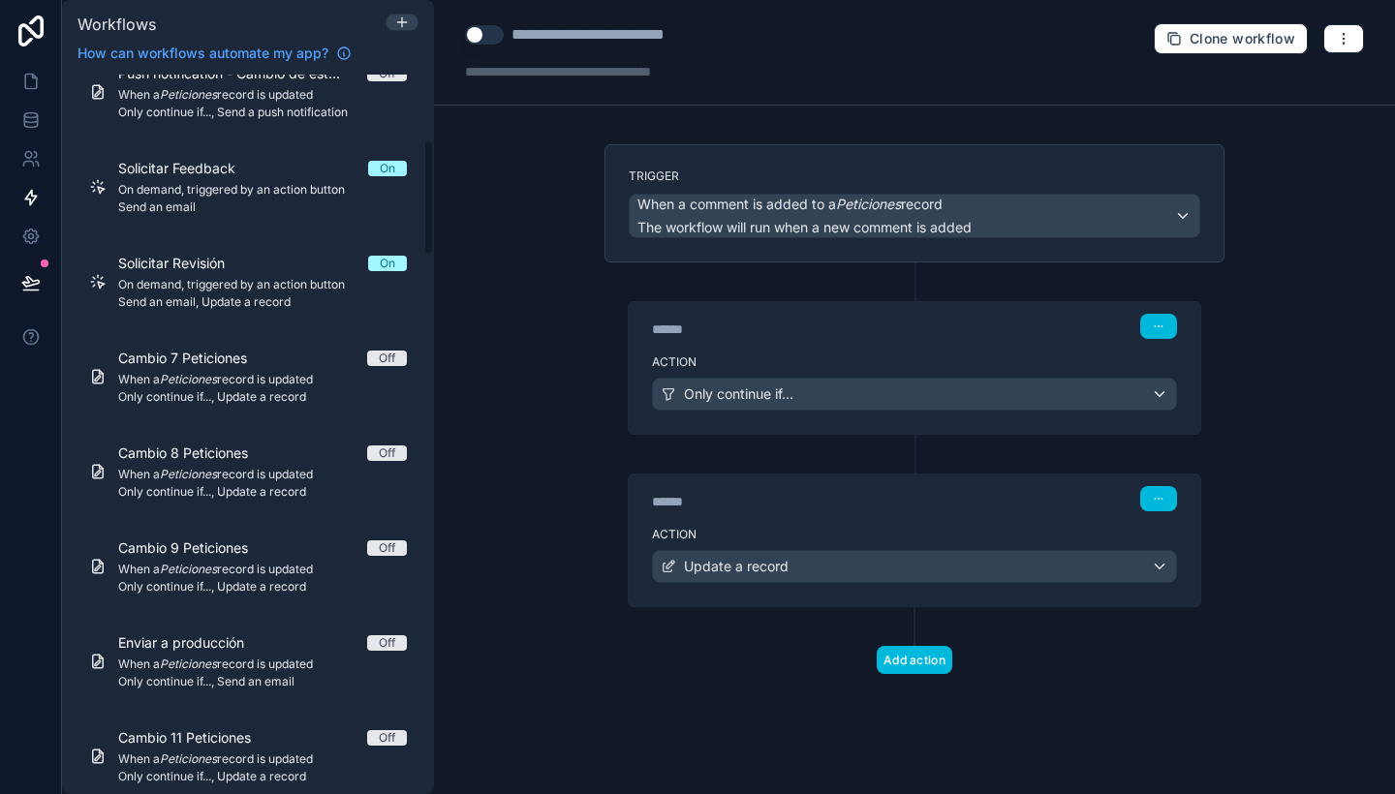
click at [224, 482] on div "Cambio 8 Peticiones Off When a Peticiones record is updated Only continue if...…" at bounding box center [262, 472] width 289 height 56
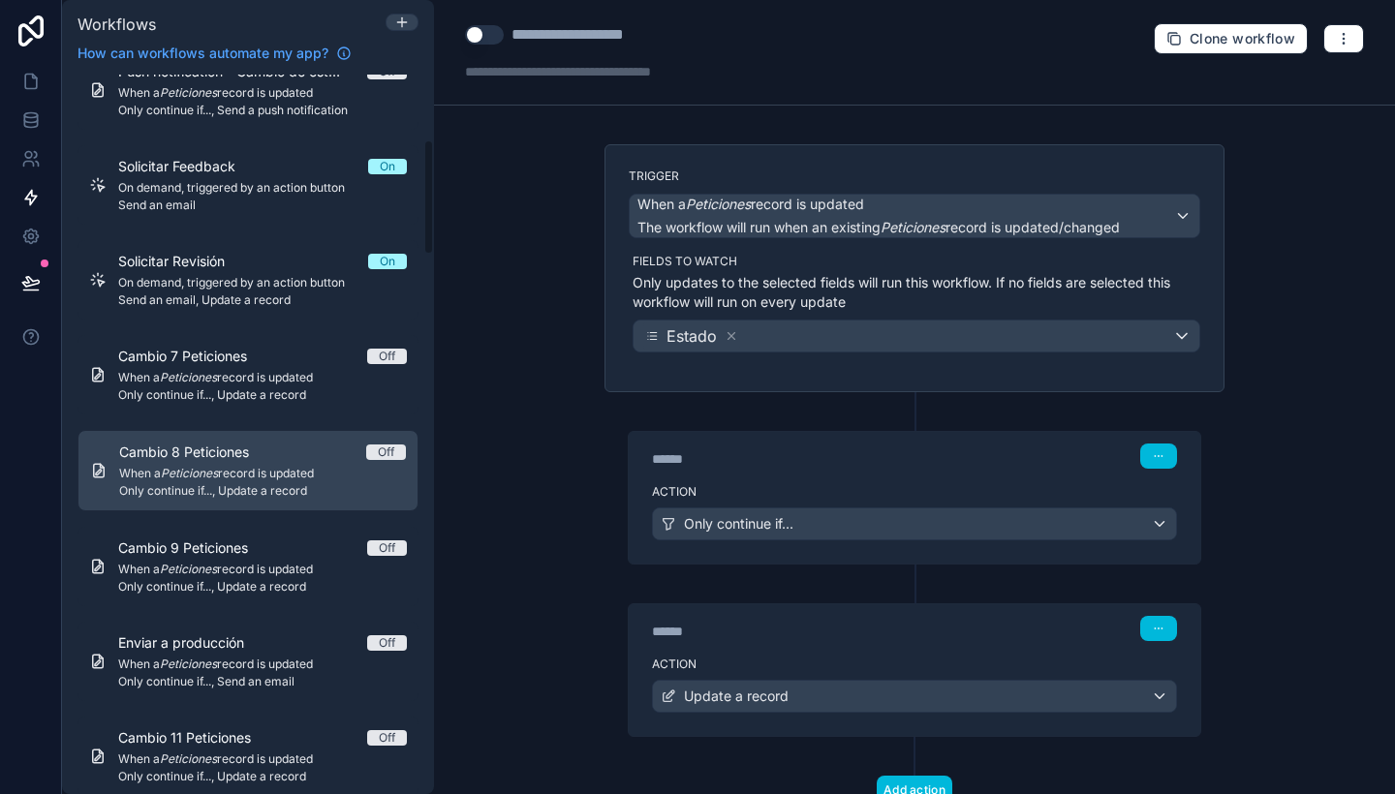
scroll to position [406, 0]
click at [1336, 39] on icon "button" at bounding box center [1344, 39] width 16 height 16
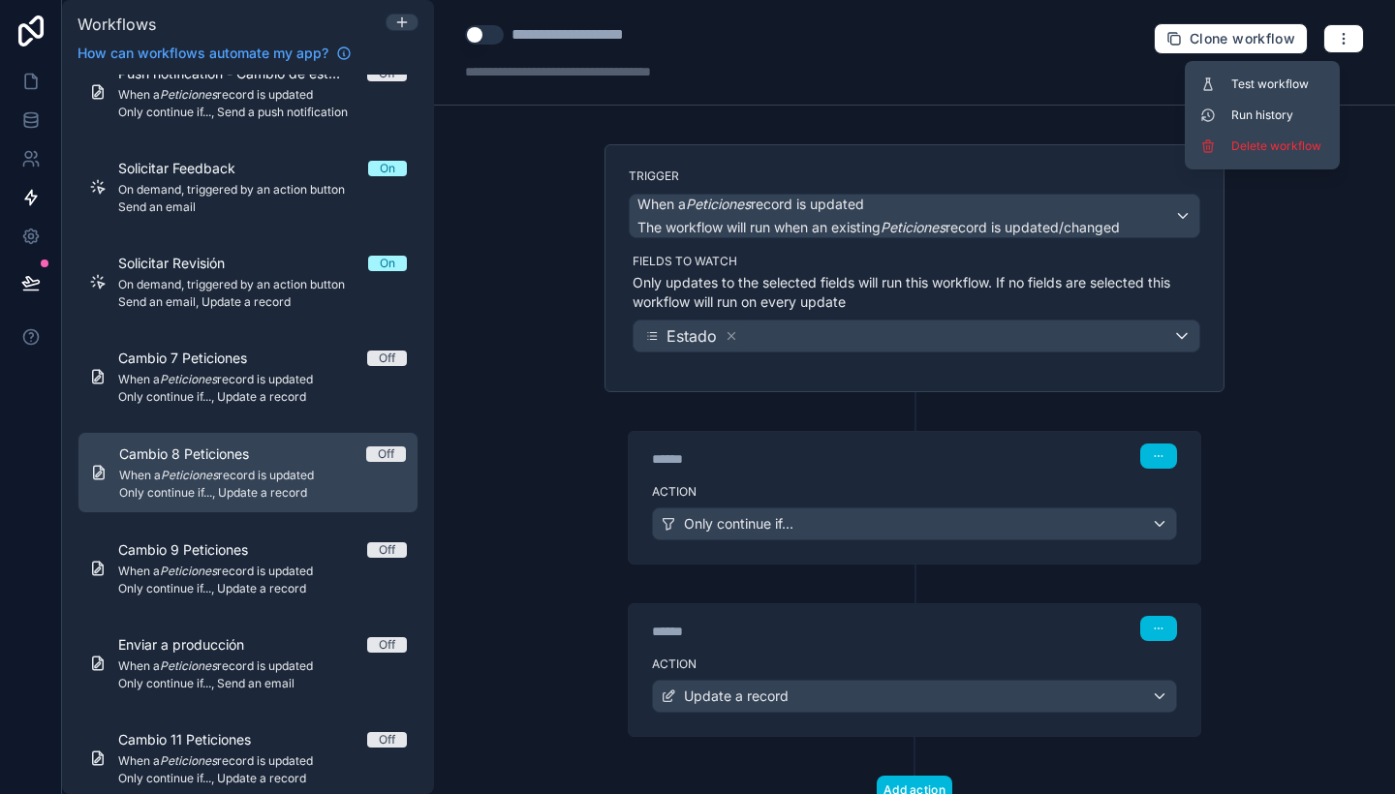
click at [1287, 139] on span "Delete workflow" at bounding box center [1277, 147] width 93 height 16
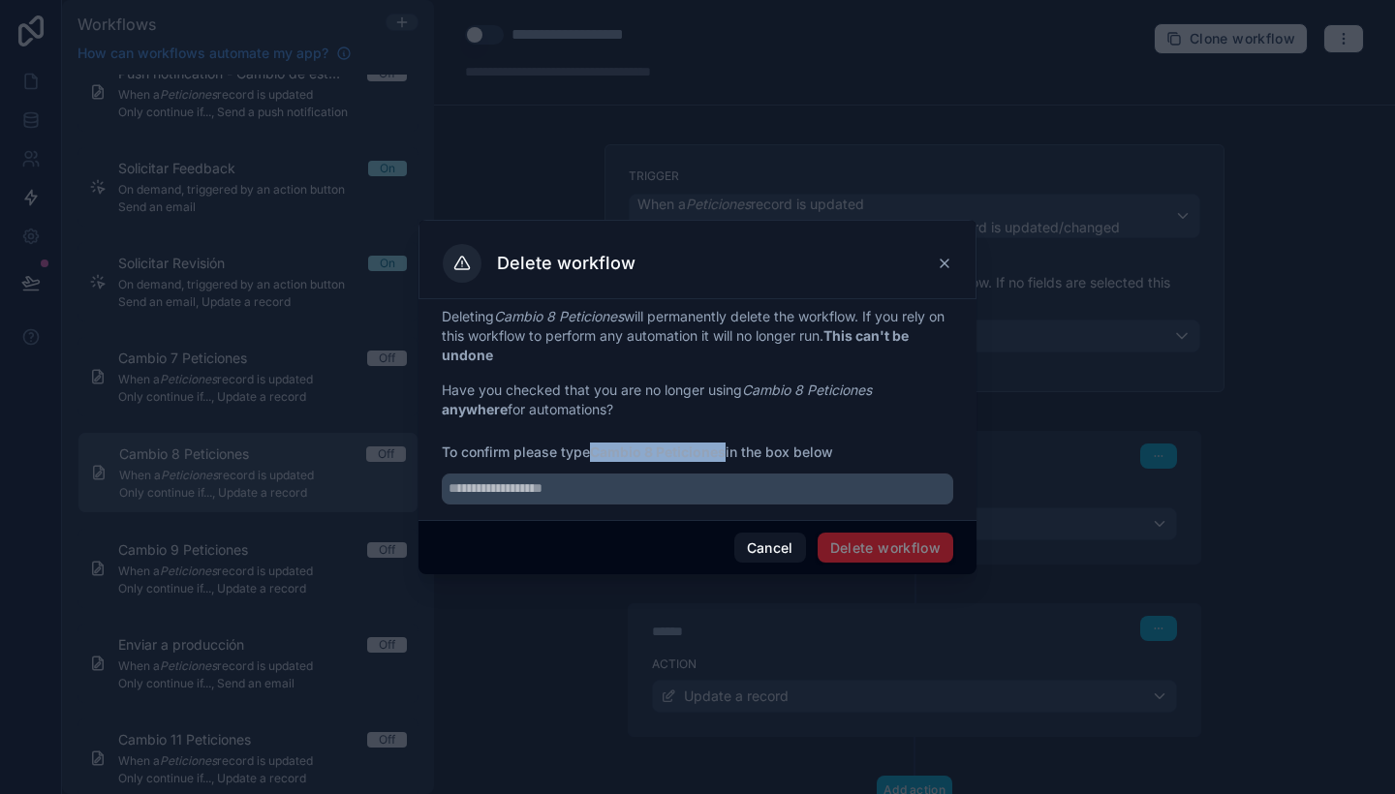
drag, startPoint x: 594, startPoint y: 450, endPoint x: 729, endPoint y: 454, distance: 134.7
click at [729, 454] on span "To confirm please type Cambio 8 Peticiones in the box below" at bounding box center [698, 452] width 512 height 19
copy strong "Cambio 8 Peticiones"
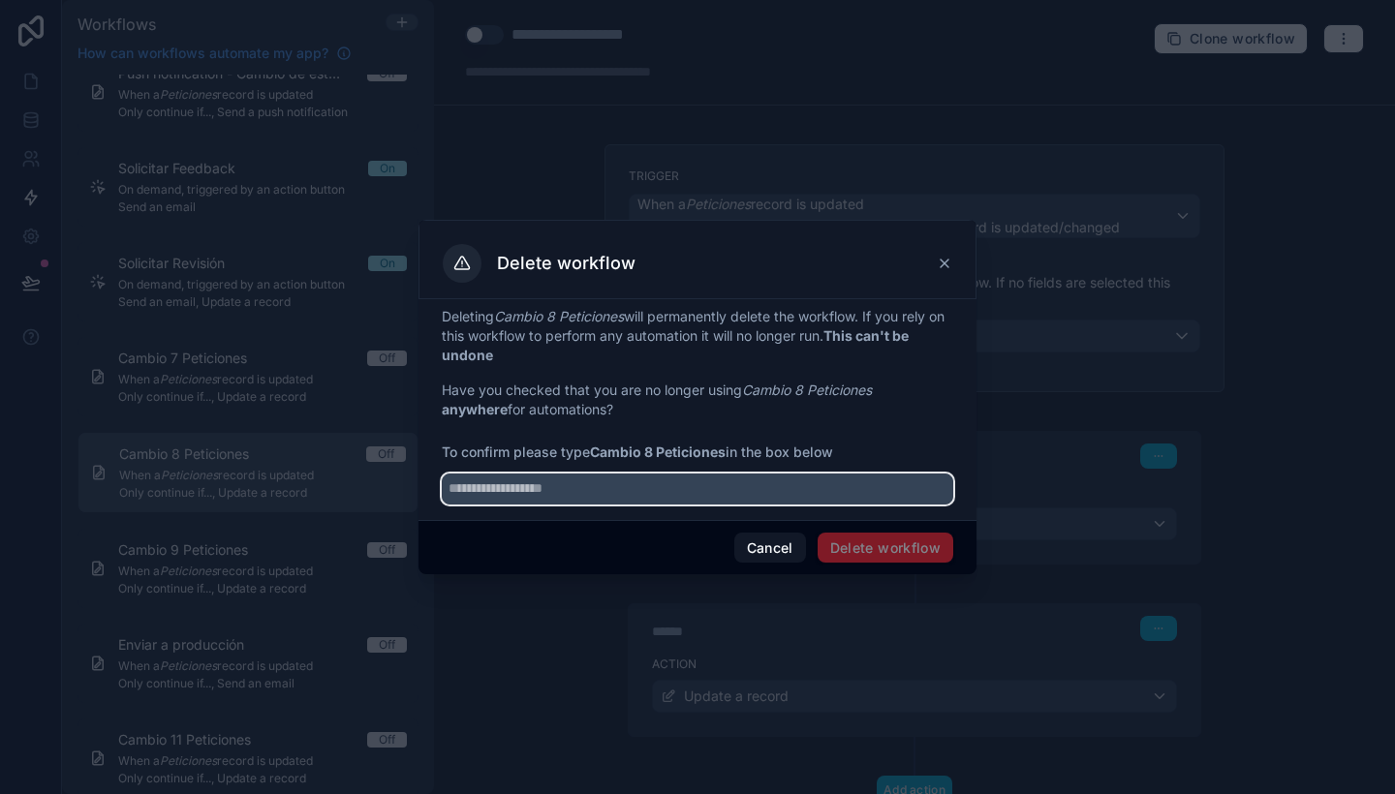
click at [747, 480] on input "text" at bounding box center [698, 489] width 512 height 31
paste input "**********"
type input "**********"
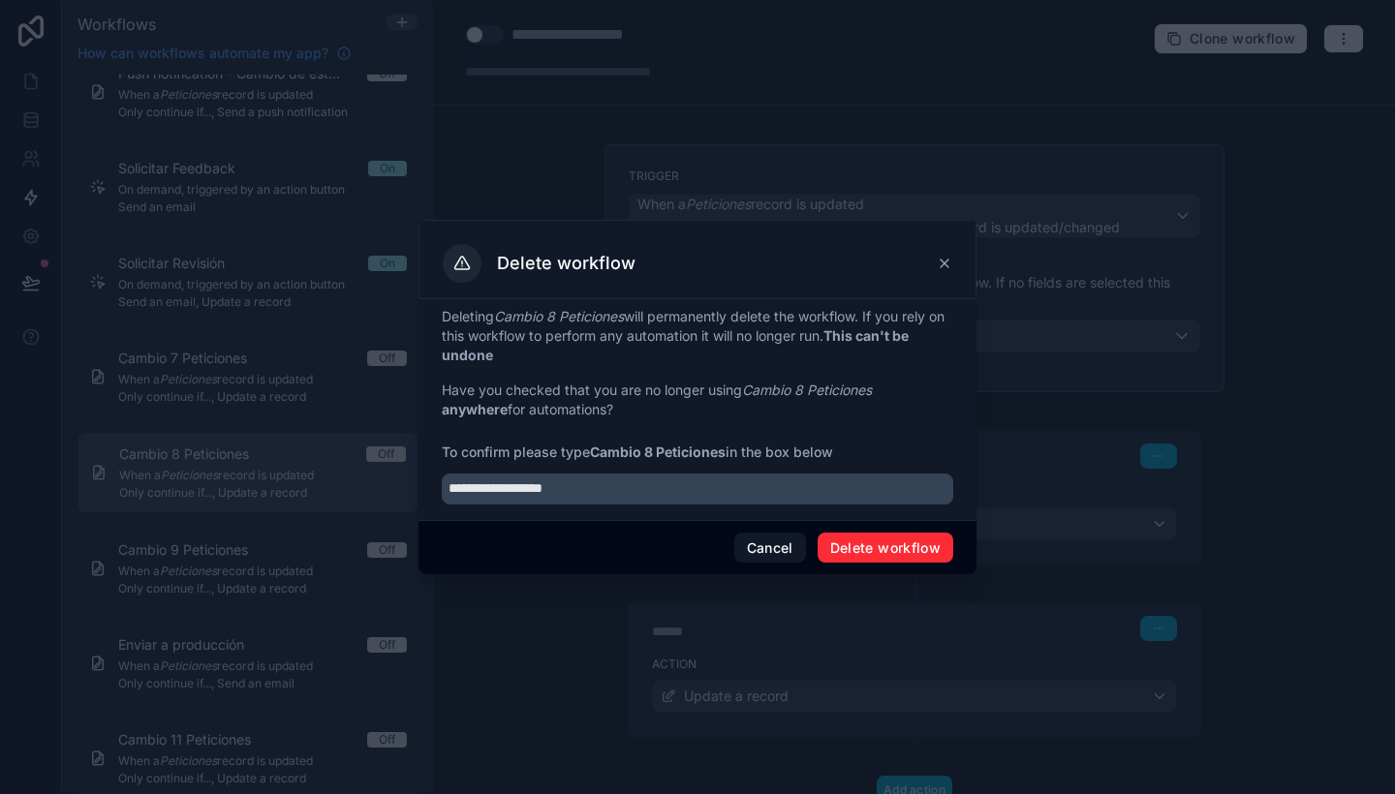
click at [877, 535] on button "Delete workflow" at bounding box center [886, 548] width 136 height 31
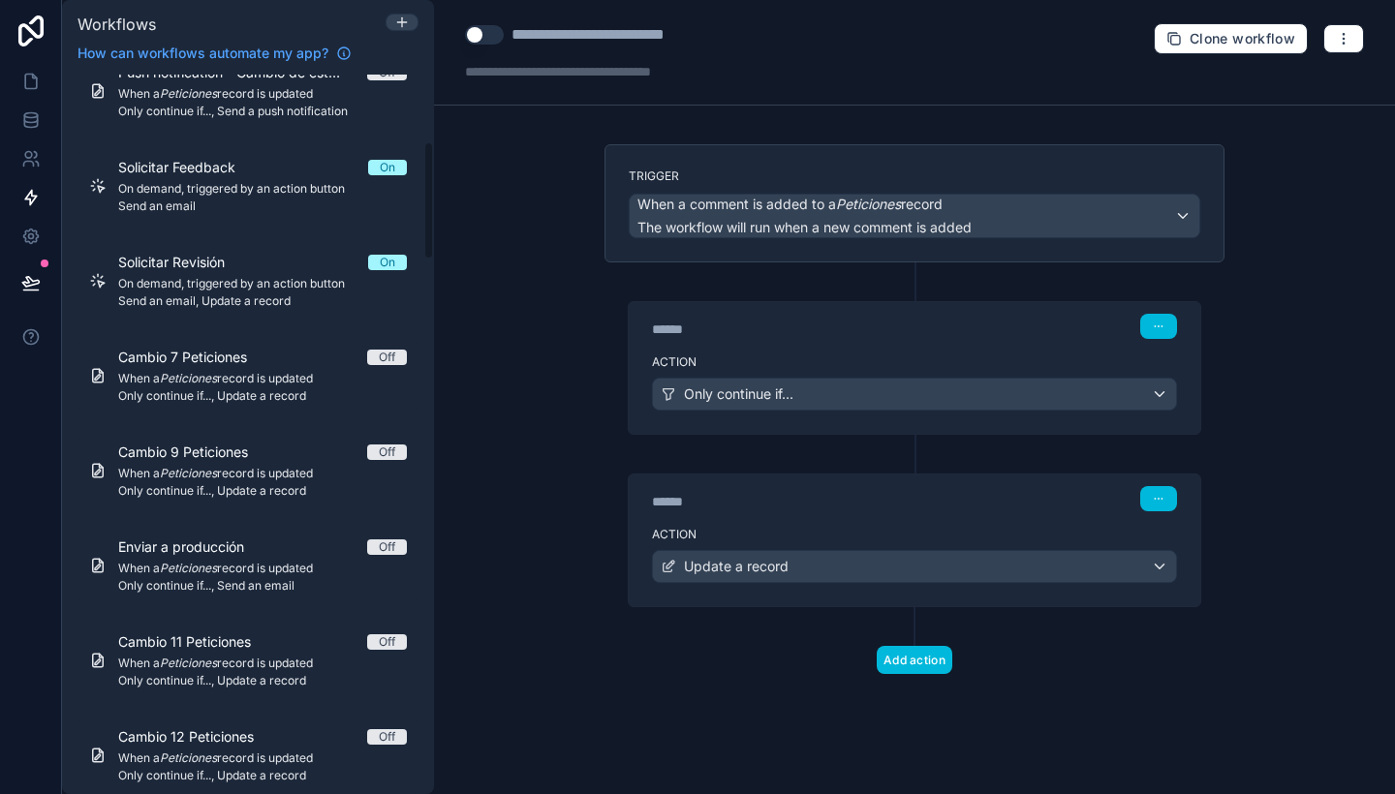
click at [204, 403] on span "Only continue if..., Update a record" at bounding box center [262, 396] width 289 height 16
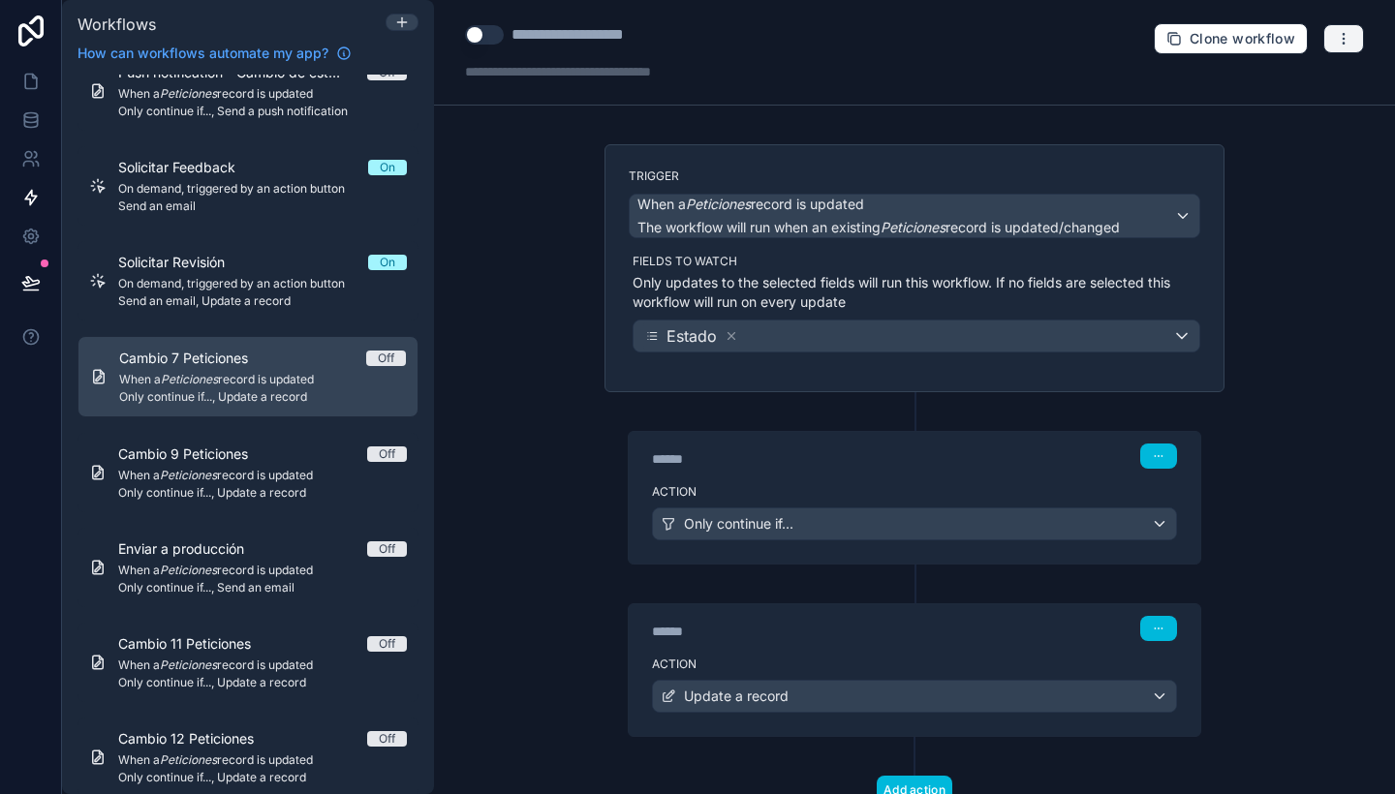
click at [1338, 37] on button "button" at bounding box center [1343, 38] width 41 height 29
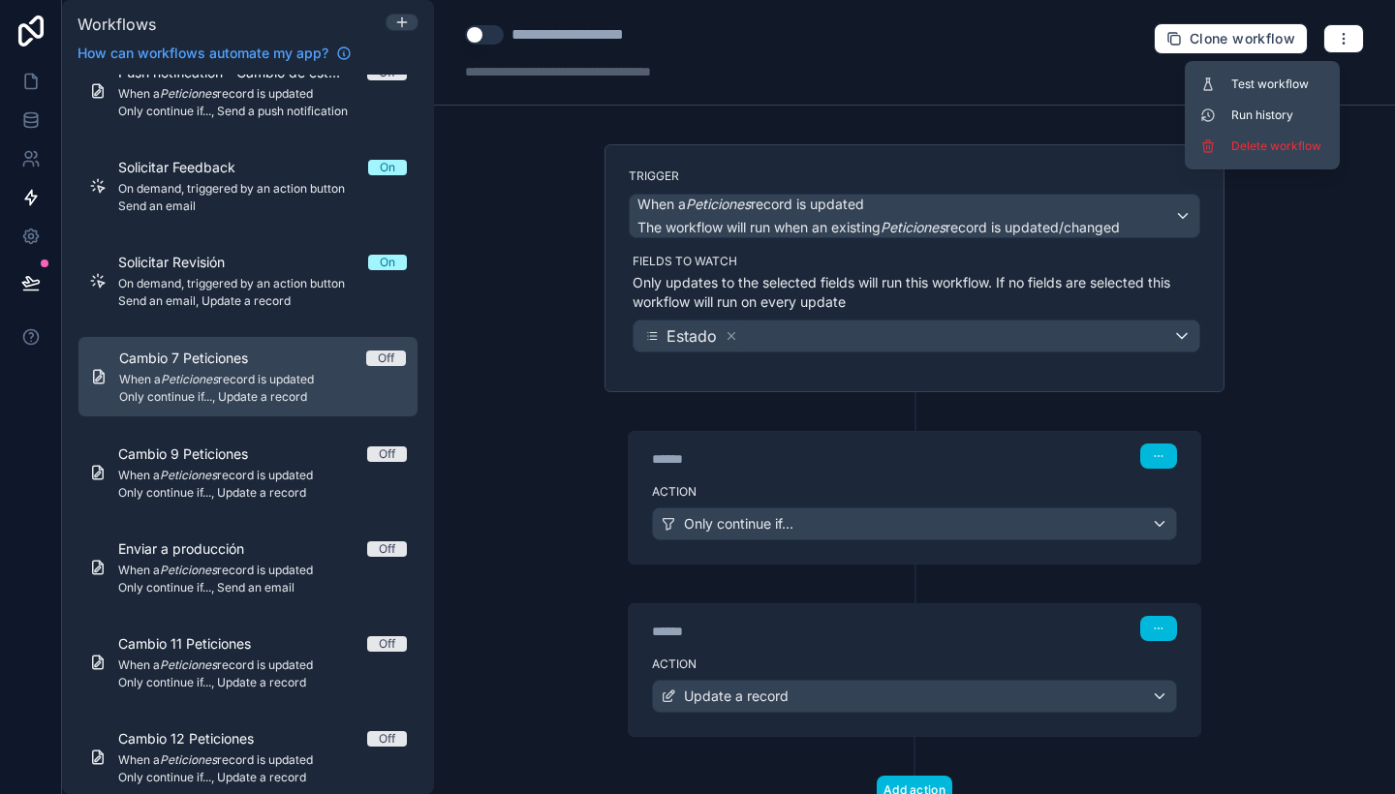
click at [1241, 150] on span "Delete workflow" at bounding box center [1277, 147] width 93 height 16
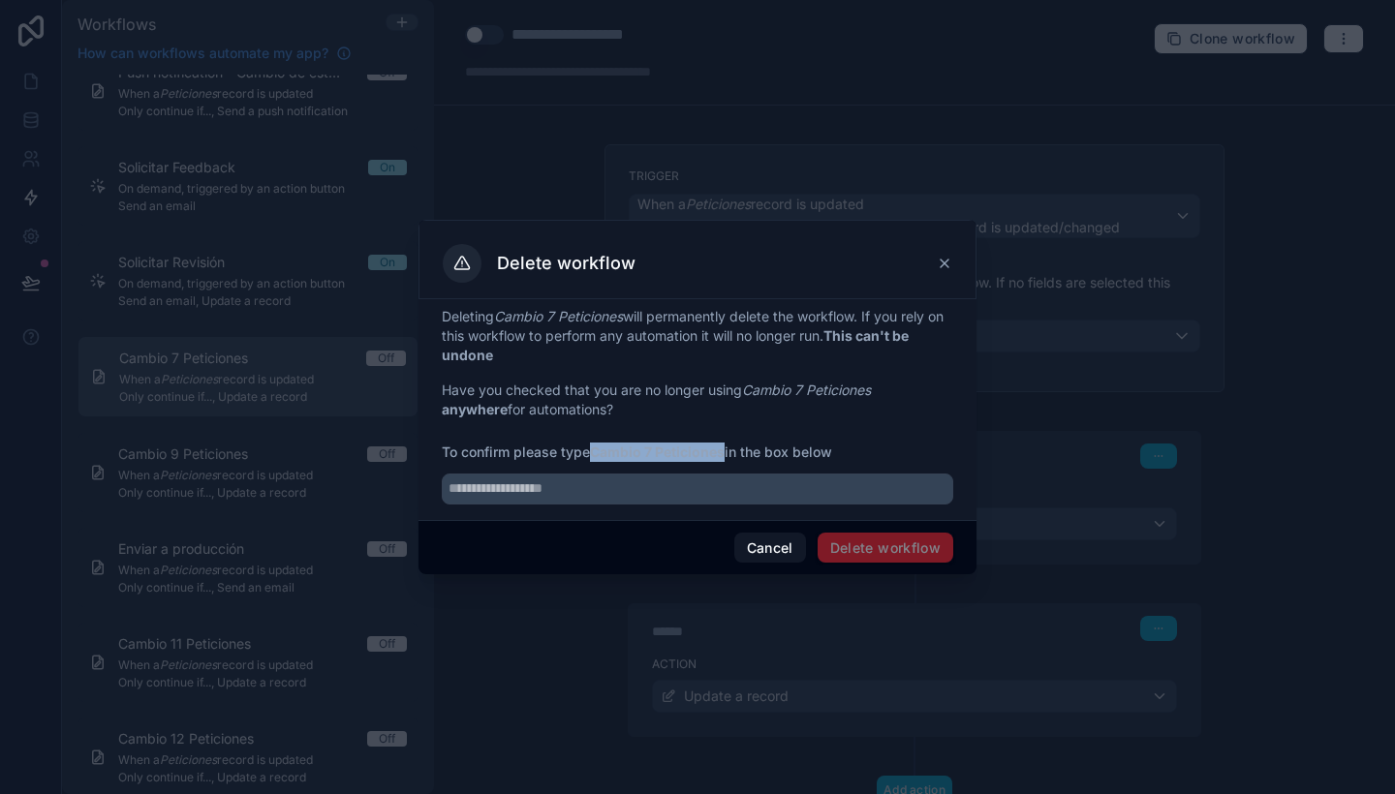
drag, startPoint x: 595, startPoint y: 450, endPoint x: 727, endPoint y: 455, distance: 131.9
click at [725, 455] on strong "Cambio 7 Peticiones" at bounding box center [657, 452] width 135 height 16
copy strong "Cambio 7 Peticiones"
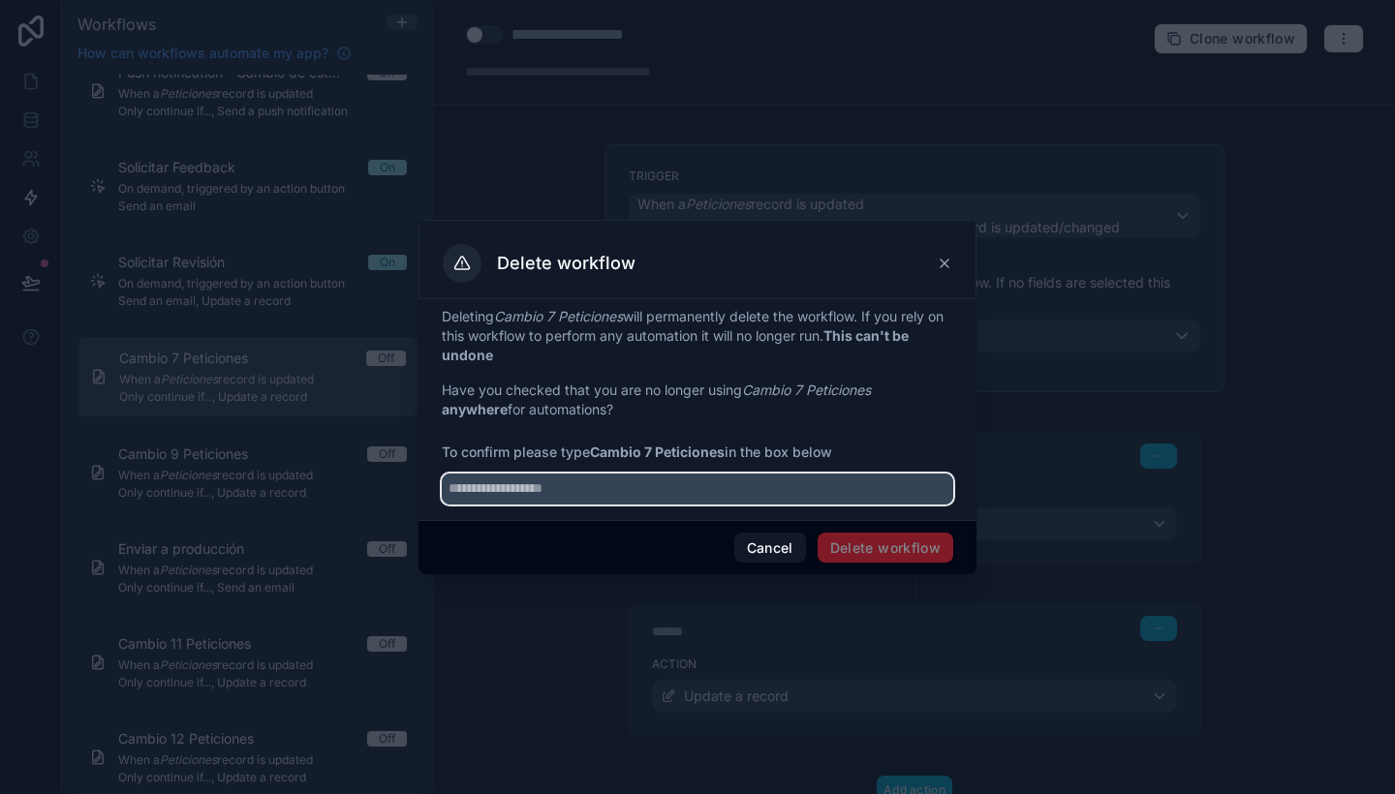
click at [747, 495] on input "text" at bounding box center [698, 489] width 512 height 31
paste input "**********"
type input "**********"
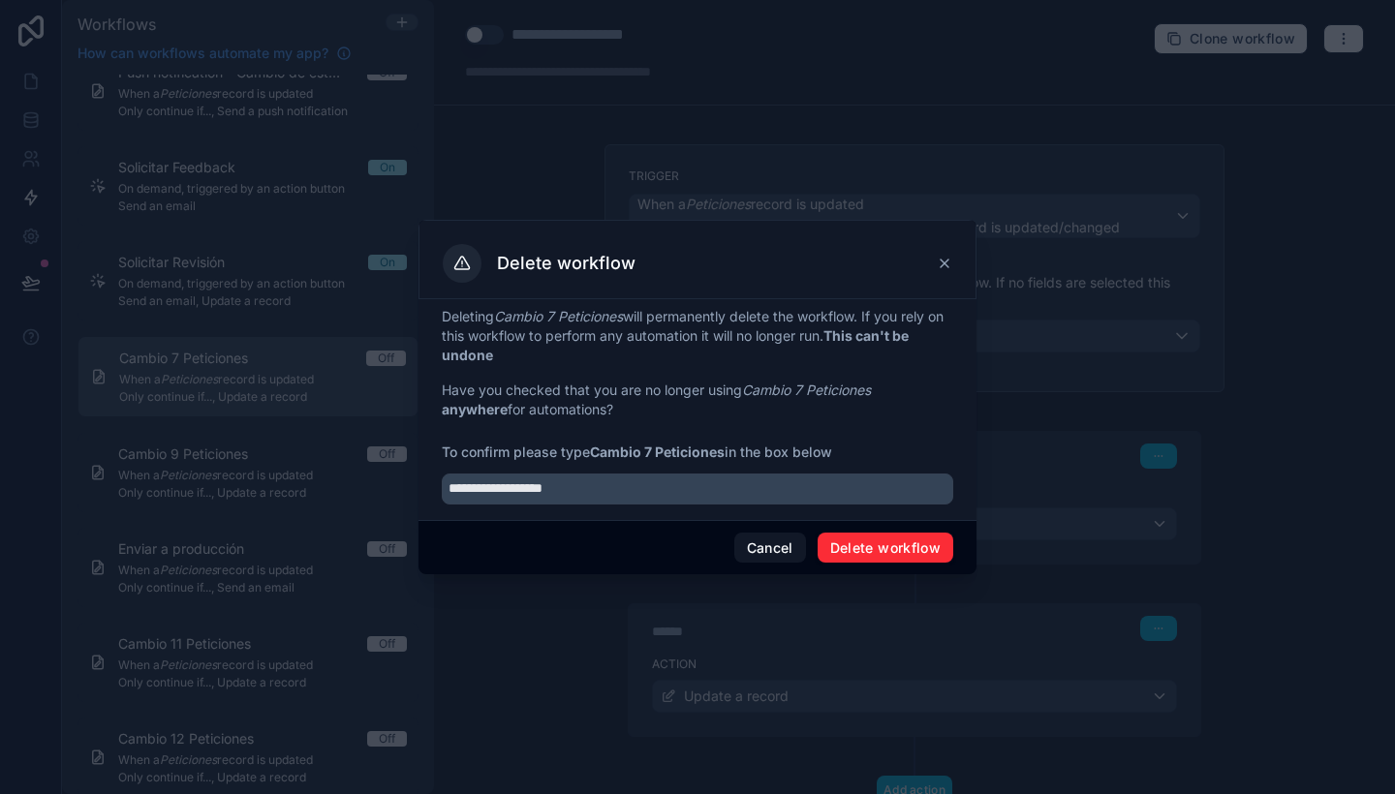
click at [884, 554] on button "Delete workflow" at bounding box center [886, 548] width 136 height 31
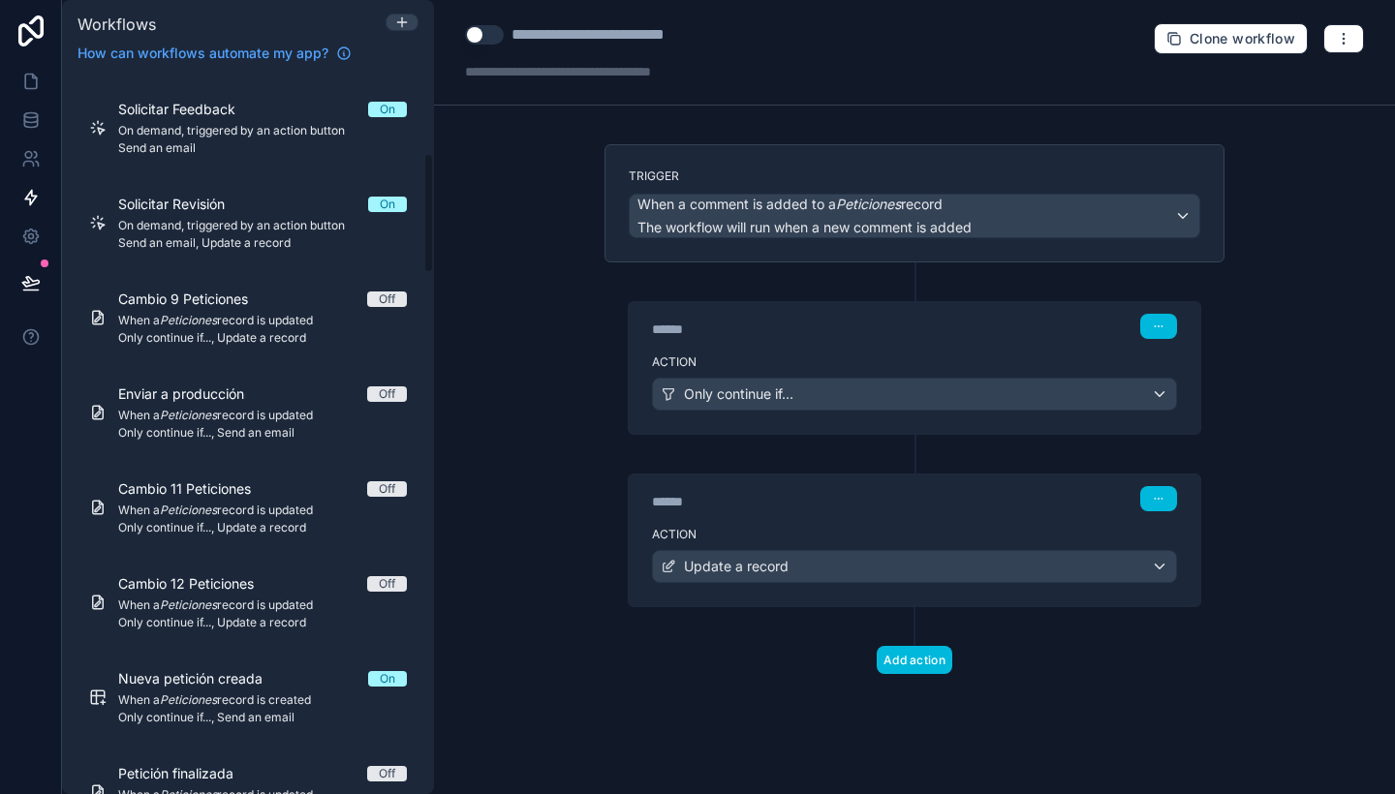
scroll to position [472, 0]
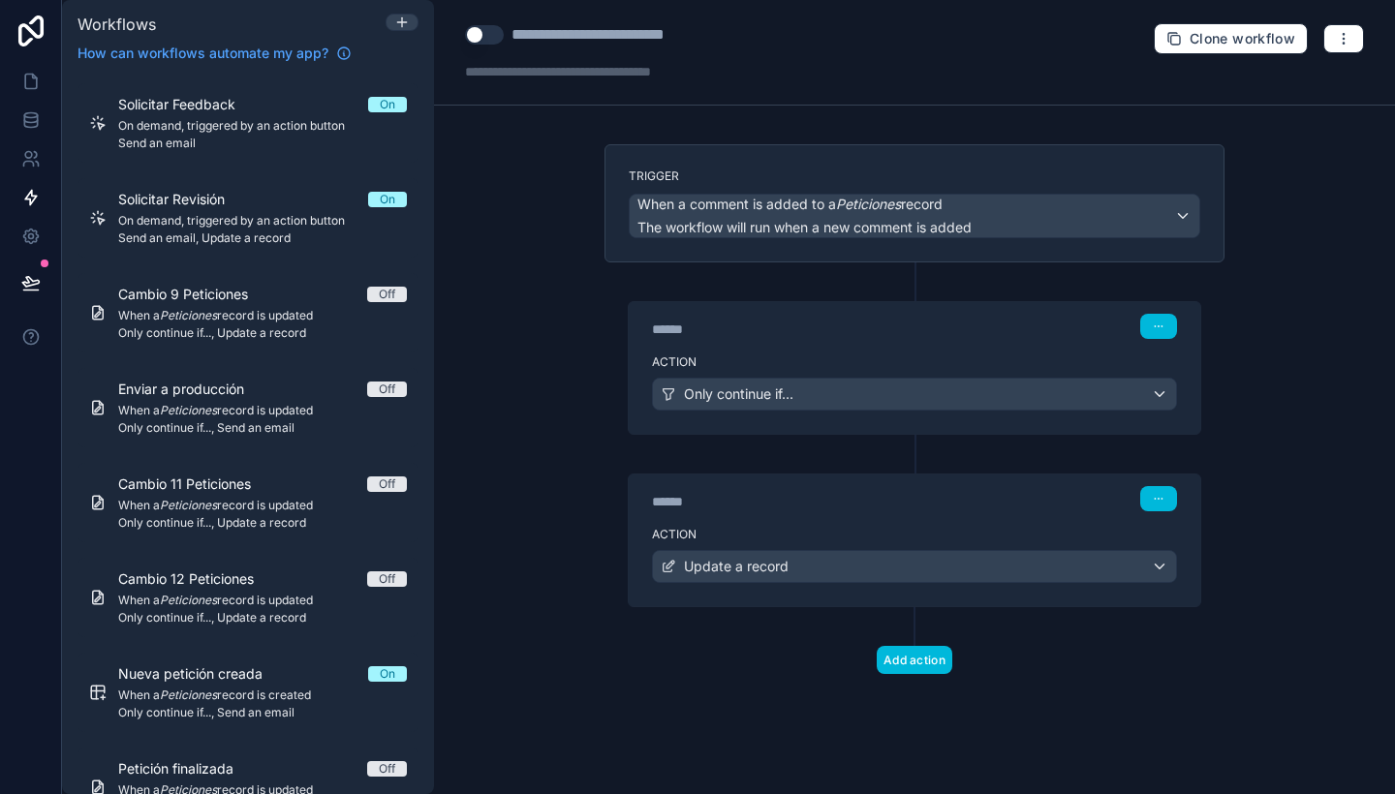
click at [235, 436] on link "Enviar a producción Off When a Peticiones record is updated Only continue if...…" at bounding box center [248, 407] width 341 height 79
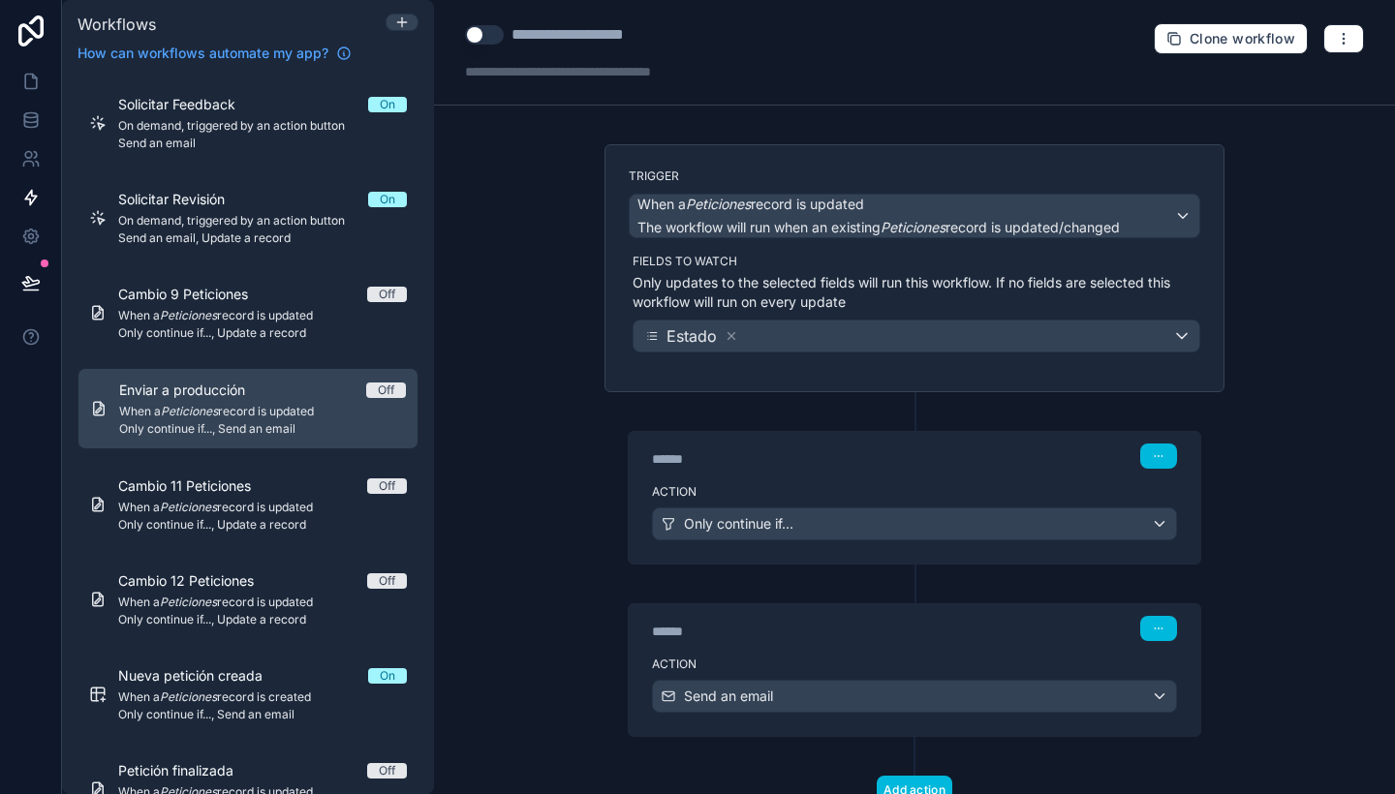
click at [936, 503] on div "Action Only continue if..." at bounding box center [915, 520] width 572 height 87
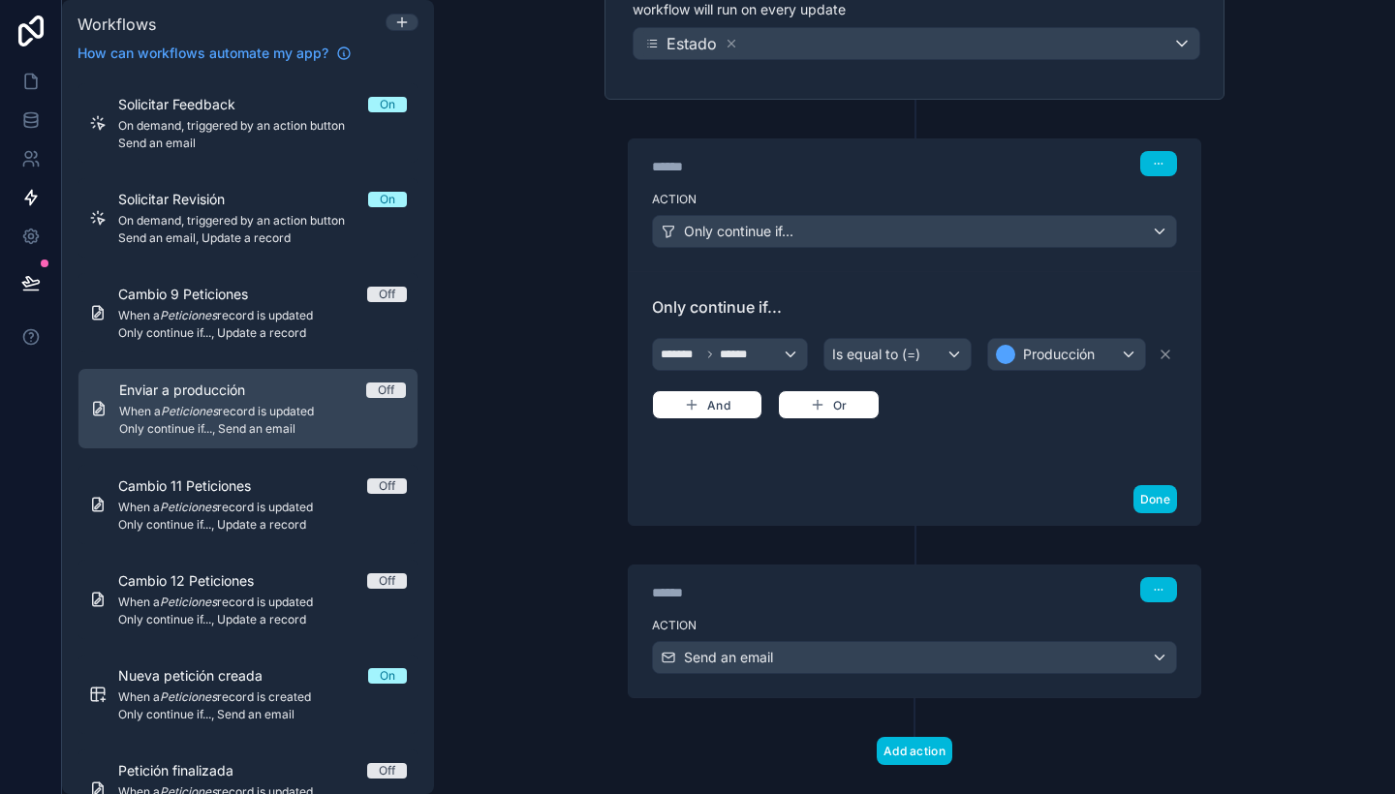
scroll to position [325, 0]
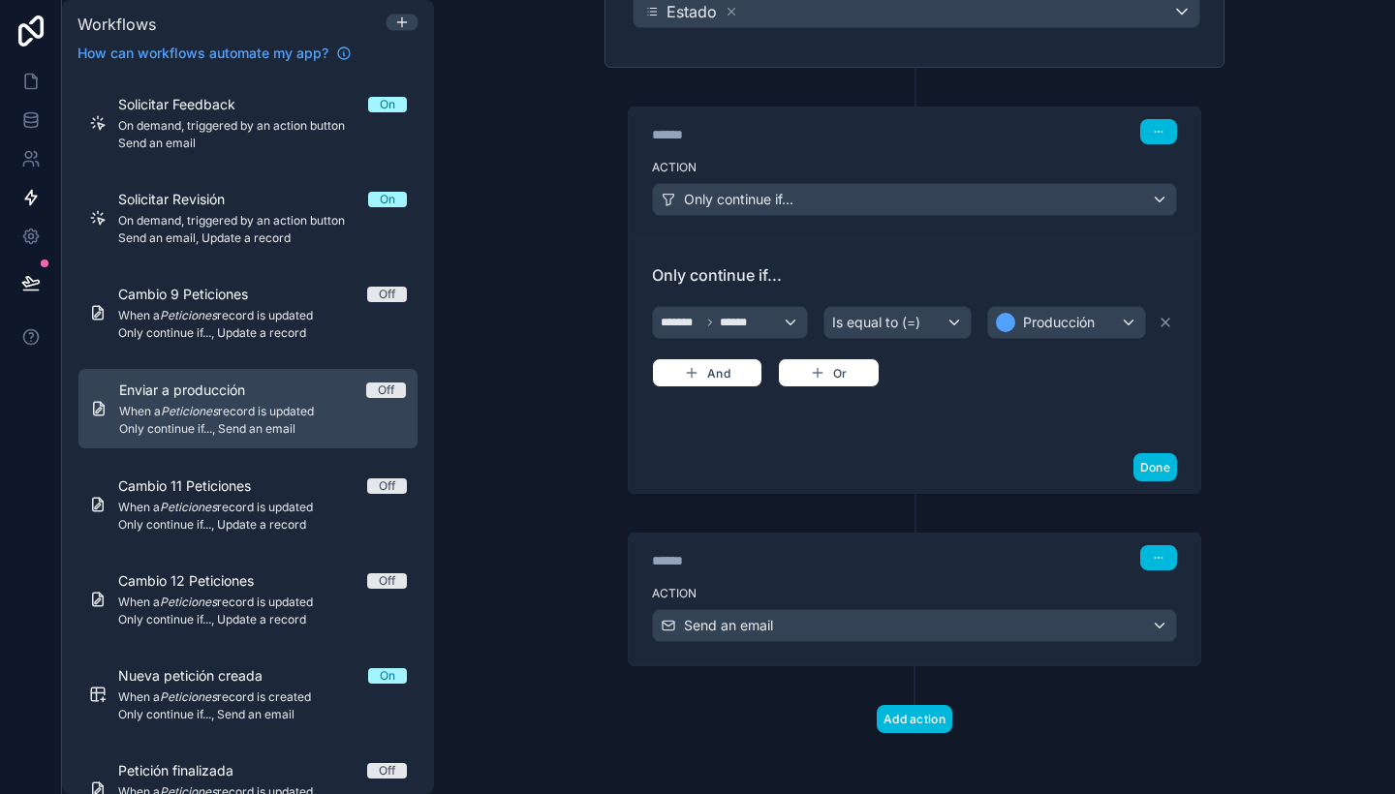
click at [915, 543] on div "****** Step 2" at bounding box center [915, 556] width 572 height 45
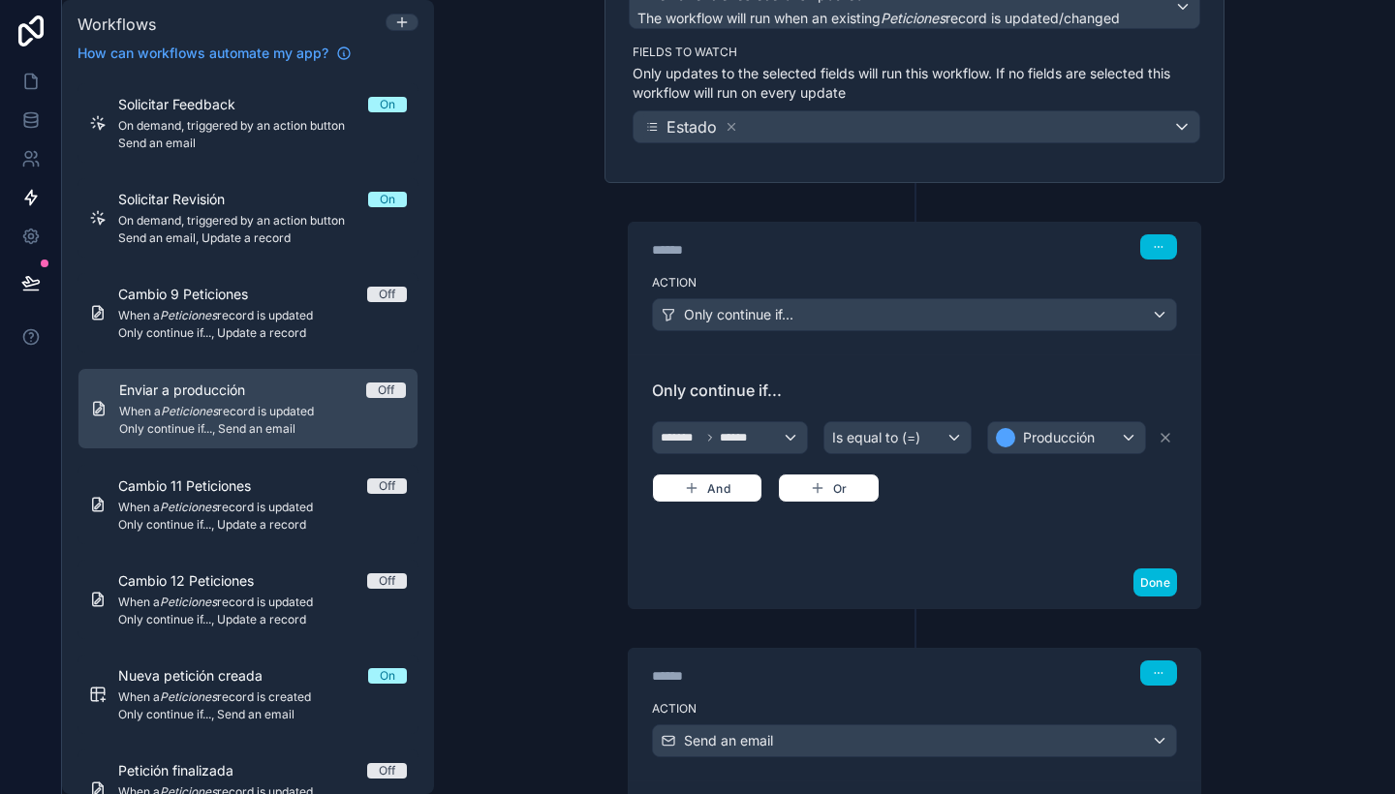
scroll to position [0, 0]
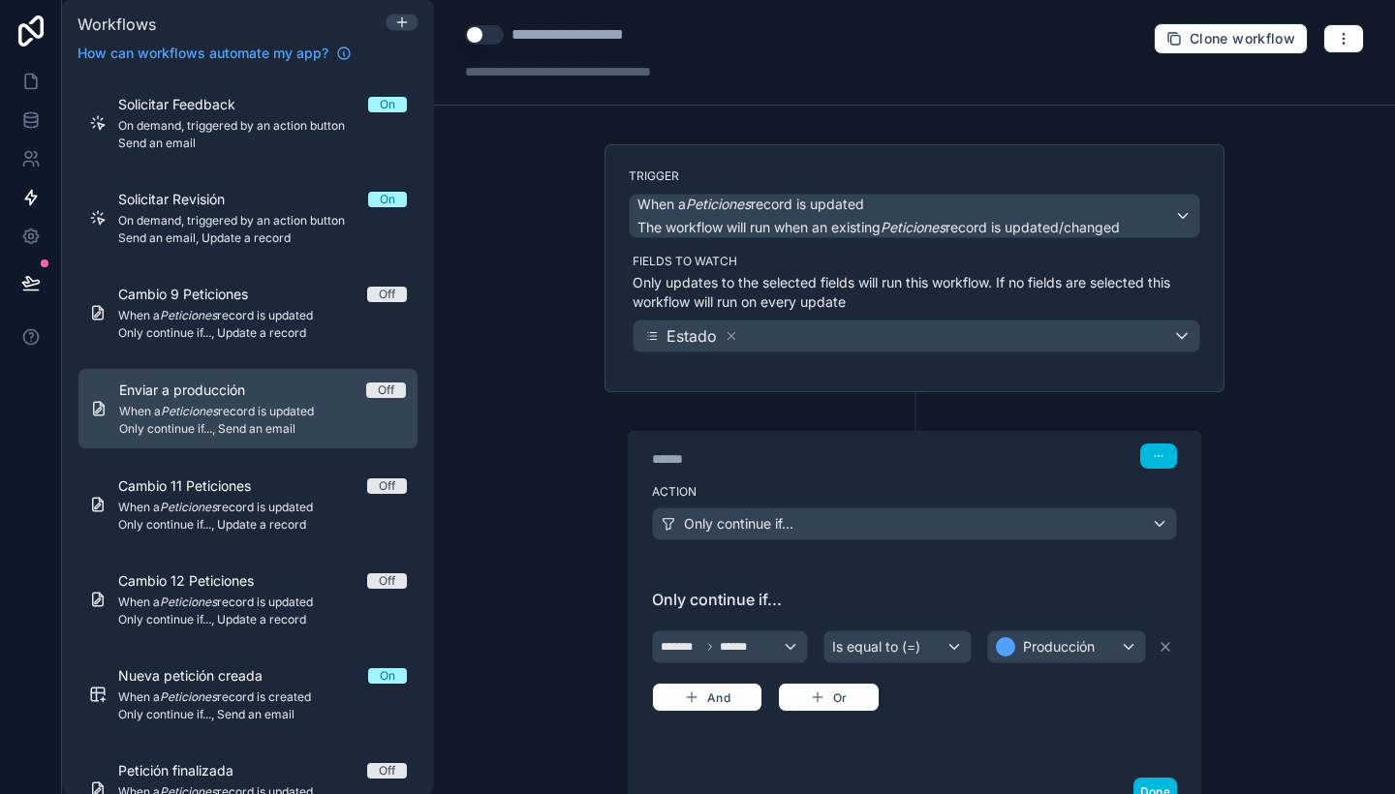
click at [480, 38] on button "Use setting" at bounding box center [484, 34] width 39 height 19
click at [324, 506] on span "When a Peticiones record is updated" at bounding box center [262, 508] width 289 height 16
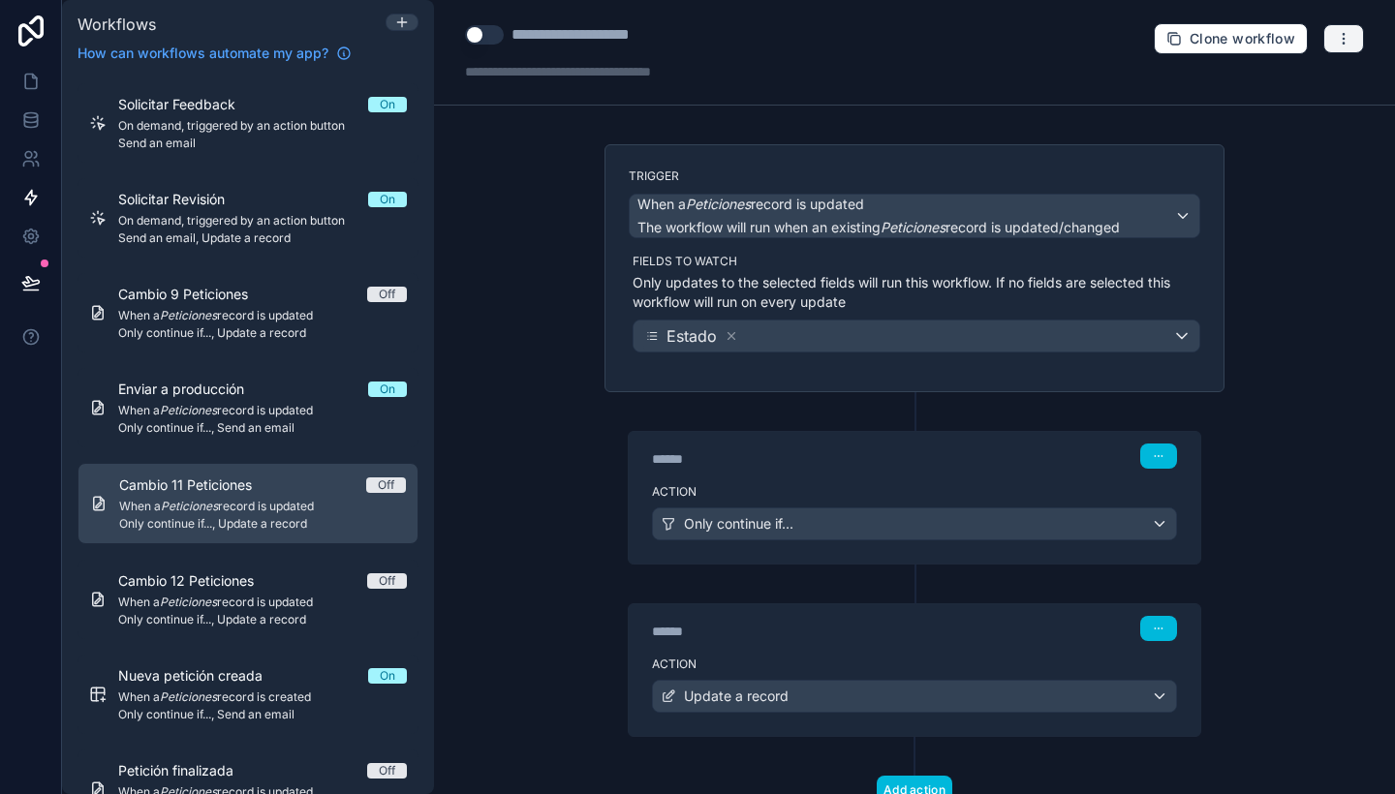
click at [1336, 43] on icon "button" at bounding box center [1344, 39] width 16 height 16
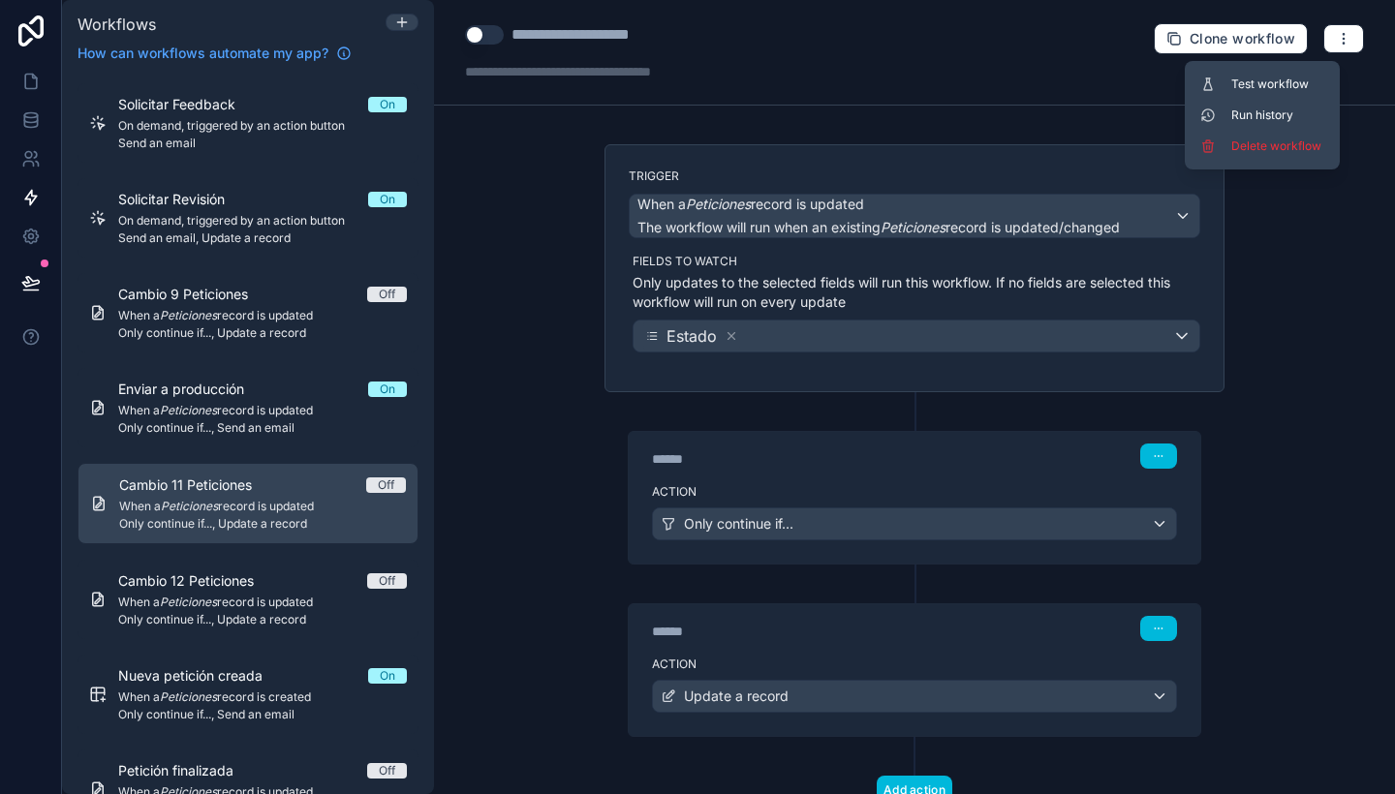
click at [1288, 160] on button "Delete workflow" at bounding box center [1263, 146] width 140 height 31
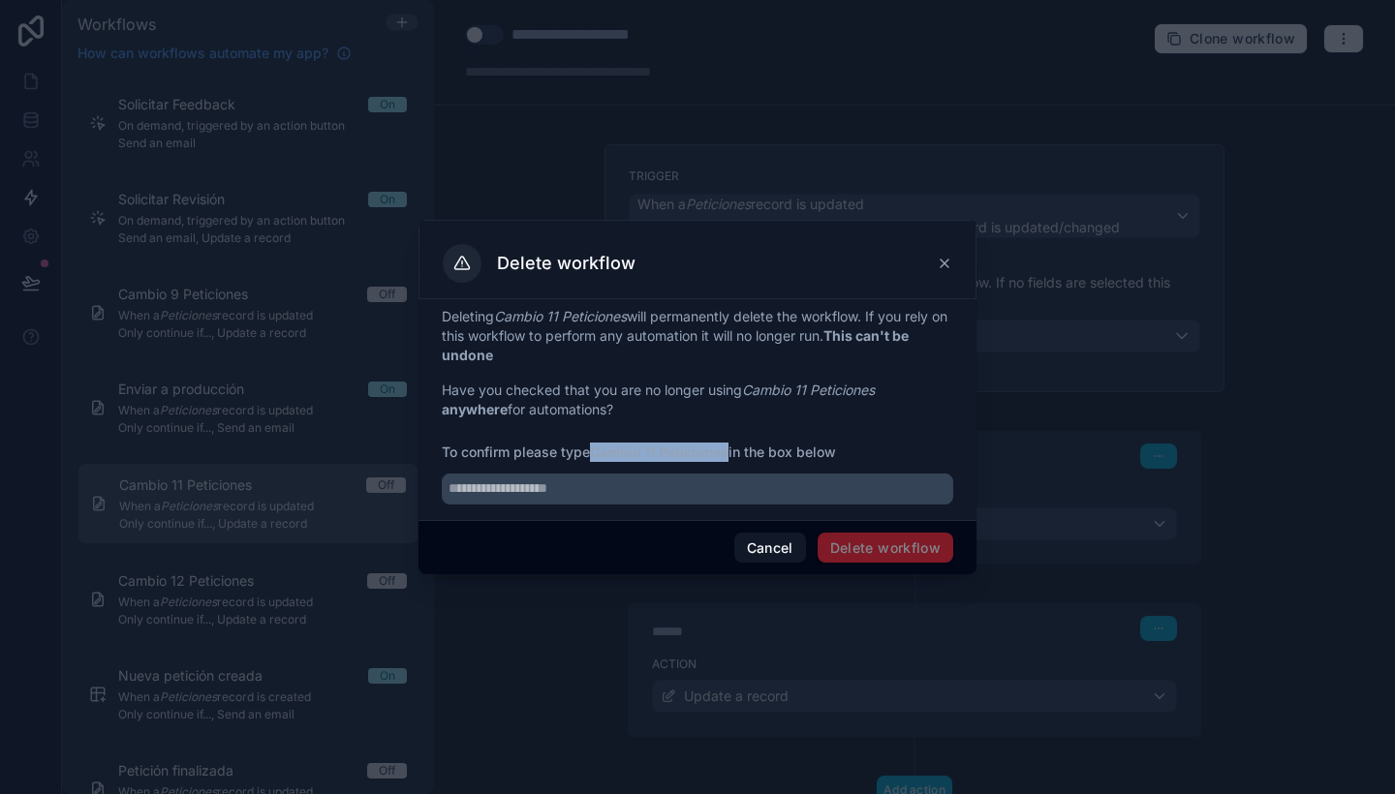
drag, startPoint x: 594, startPoint y: 456, endPoint x: 729, endPoint y: 458, distance: 135.6
click at [729, 458] on span "To confirm please type Cambio 11 Peticiones in the box below" at bounding box center [698, 452] width 512 height 19
copy strong "Cambio 11 Peticiones"
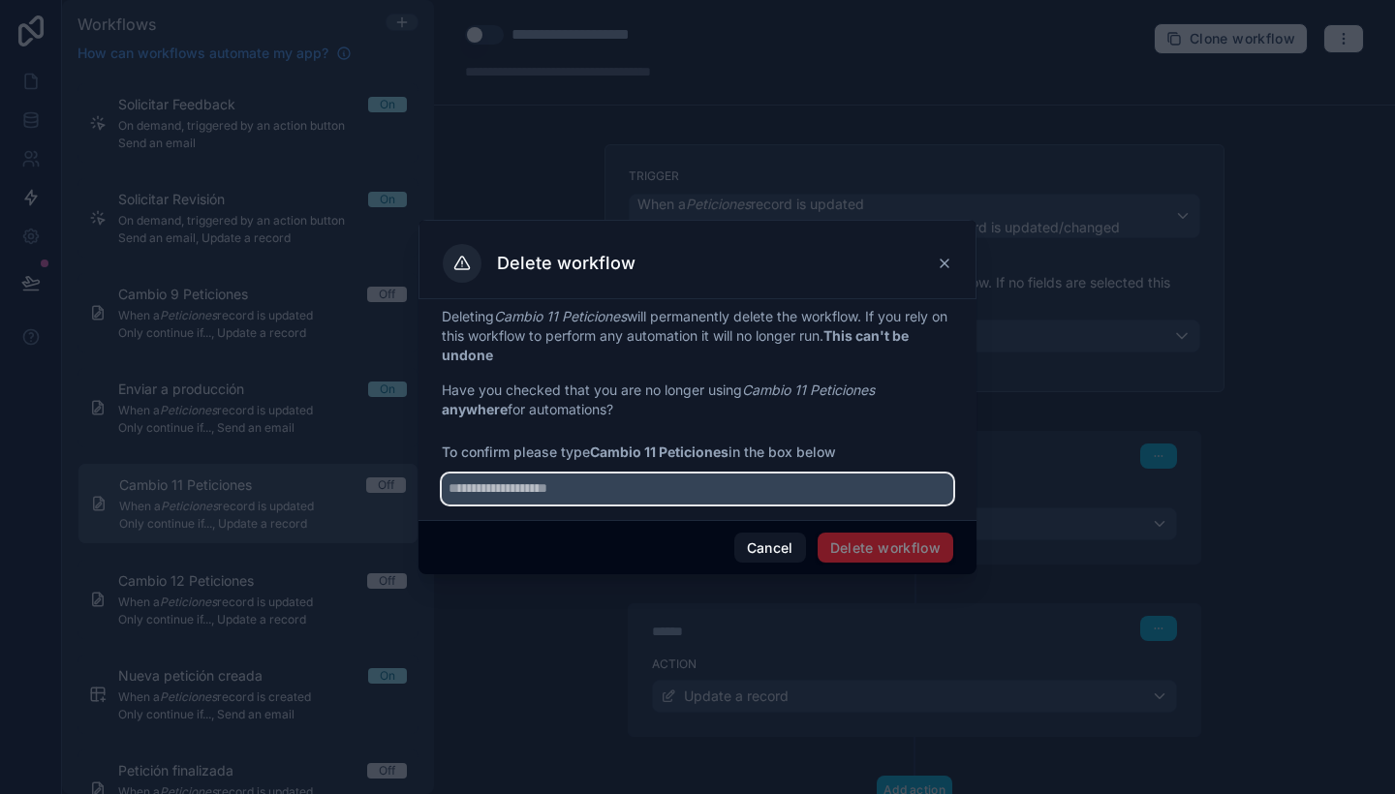
click at [726, 490] on input "text" at bounding box center [698, 489] width 512 height 31
paste input "**********"
type input "**********"
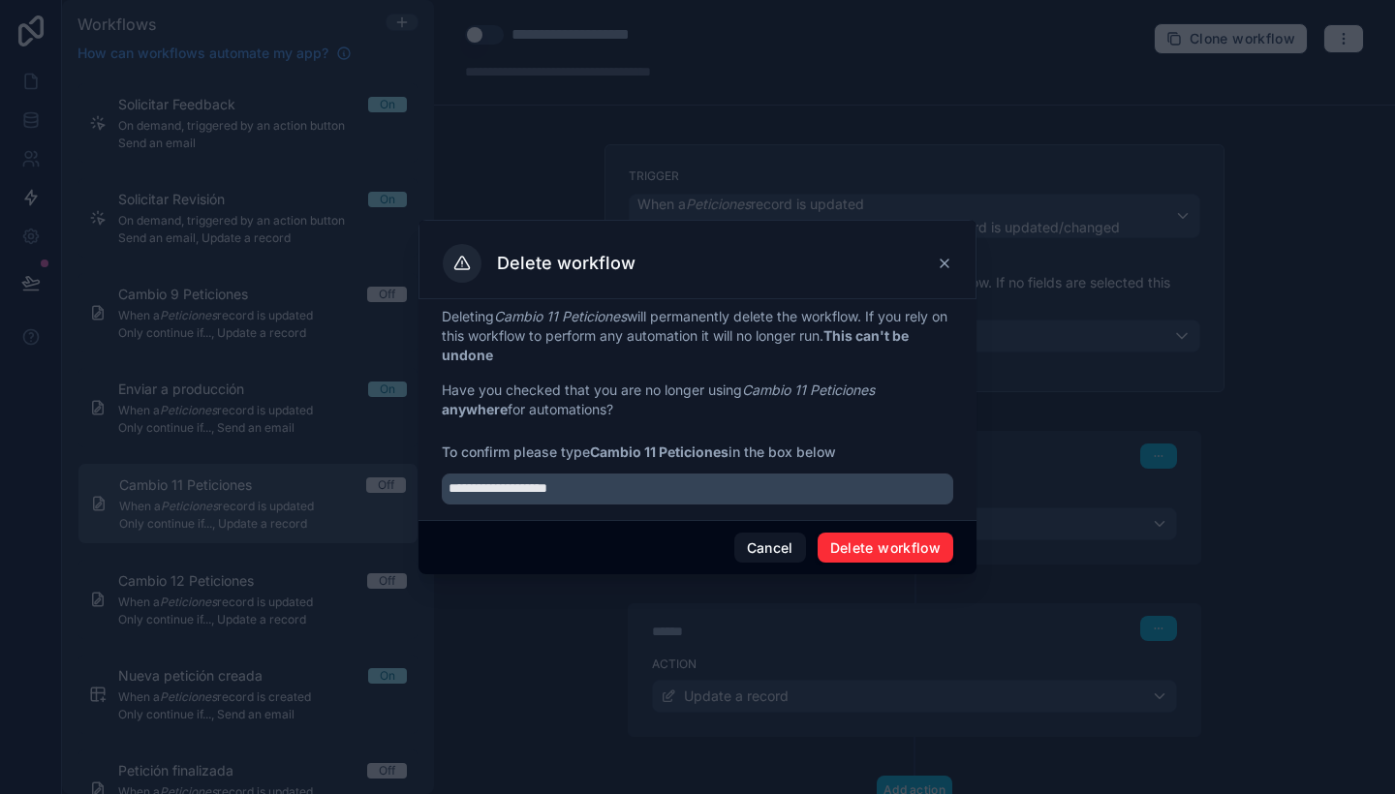
click at [900, 551] on button "Delete workflow" at bounding box center [886, 548] width 136 height 31
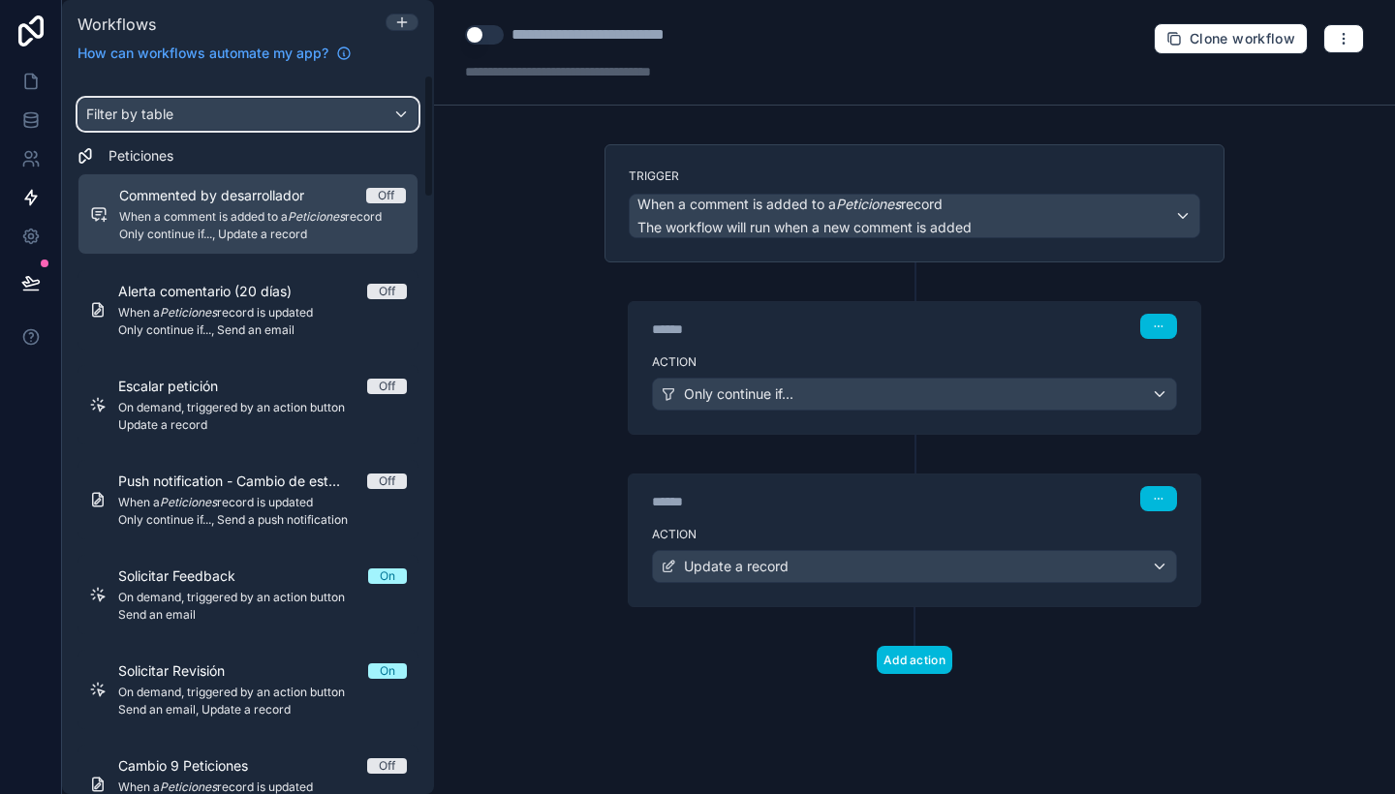
click at [277, 119] on div "Filter by table" at bounding box center [247, 114] width 339 height 31
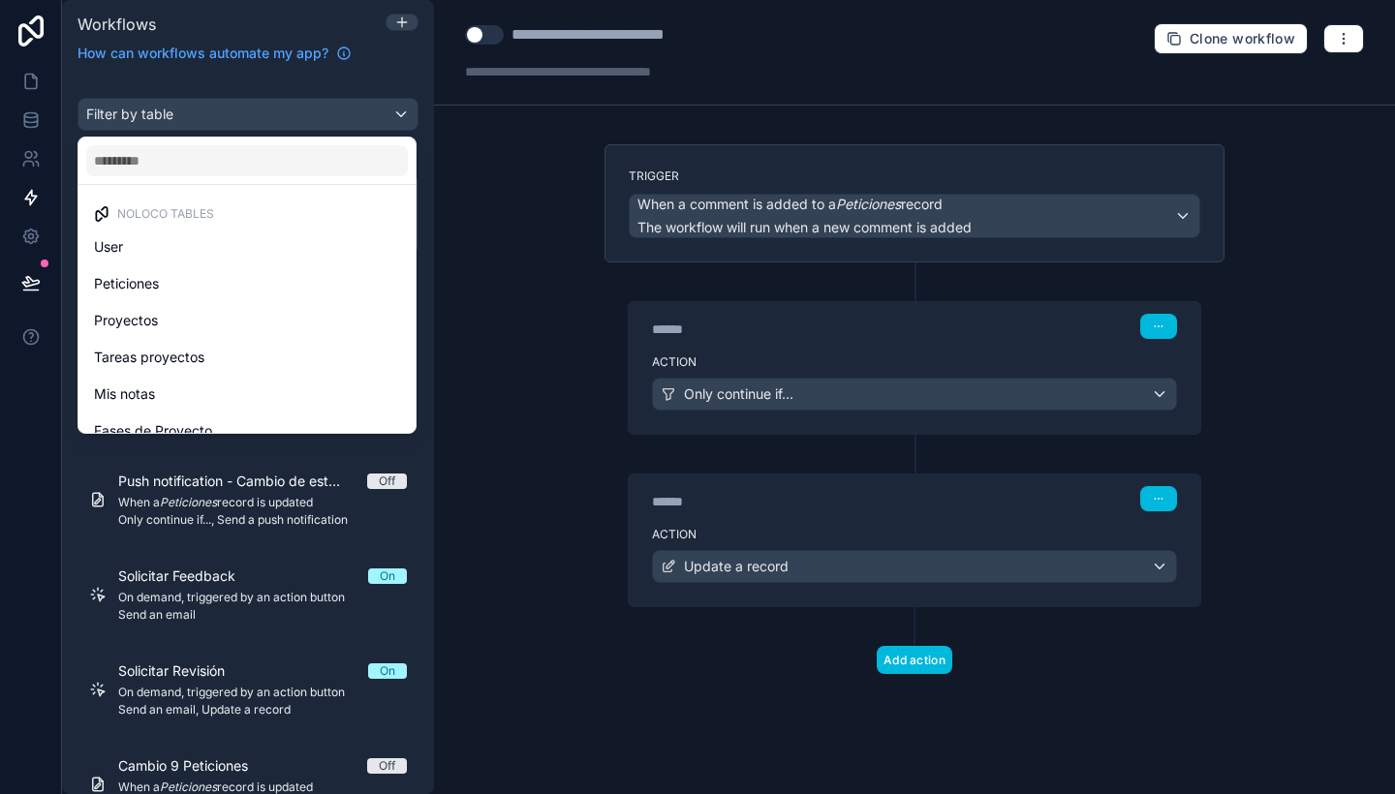
click at [203, 278] on div "Peticiones" at bounding box center [247, 283] width 306 height 23
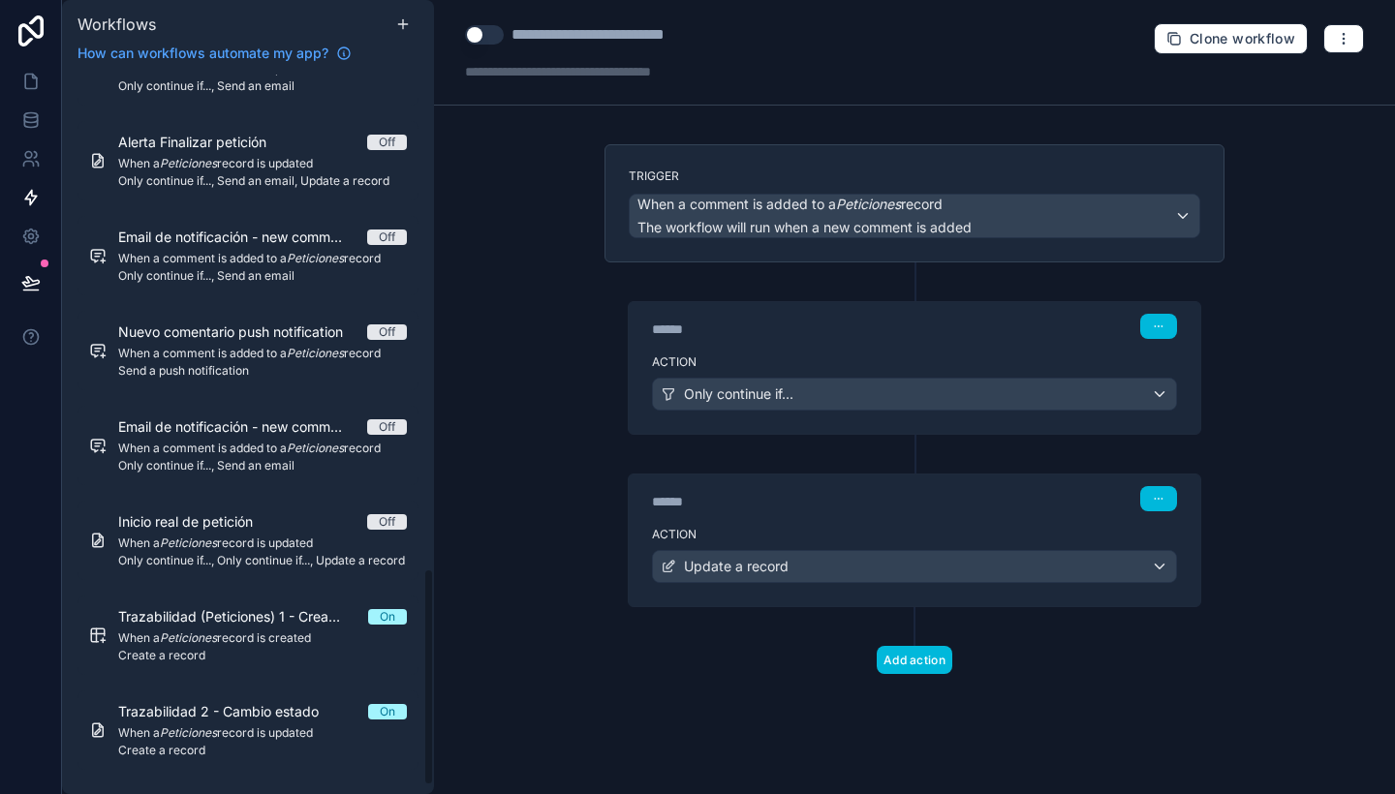
scroll to position [1660, 0]
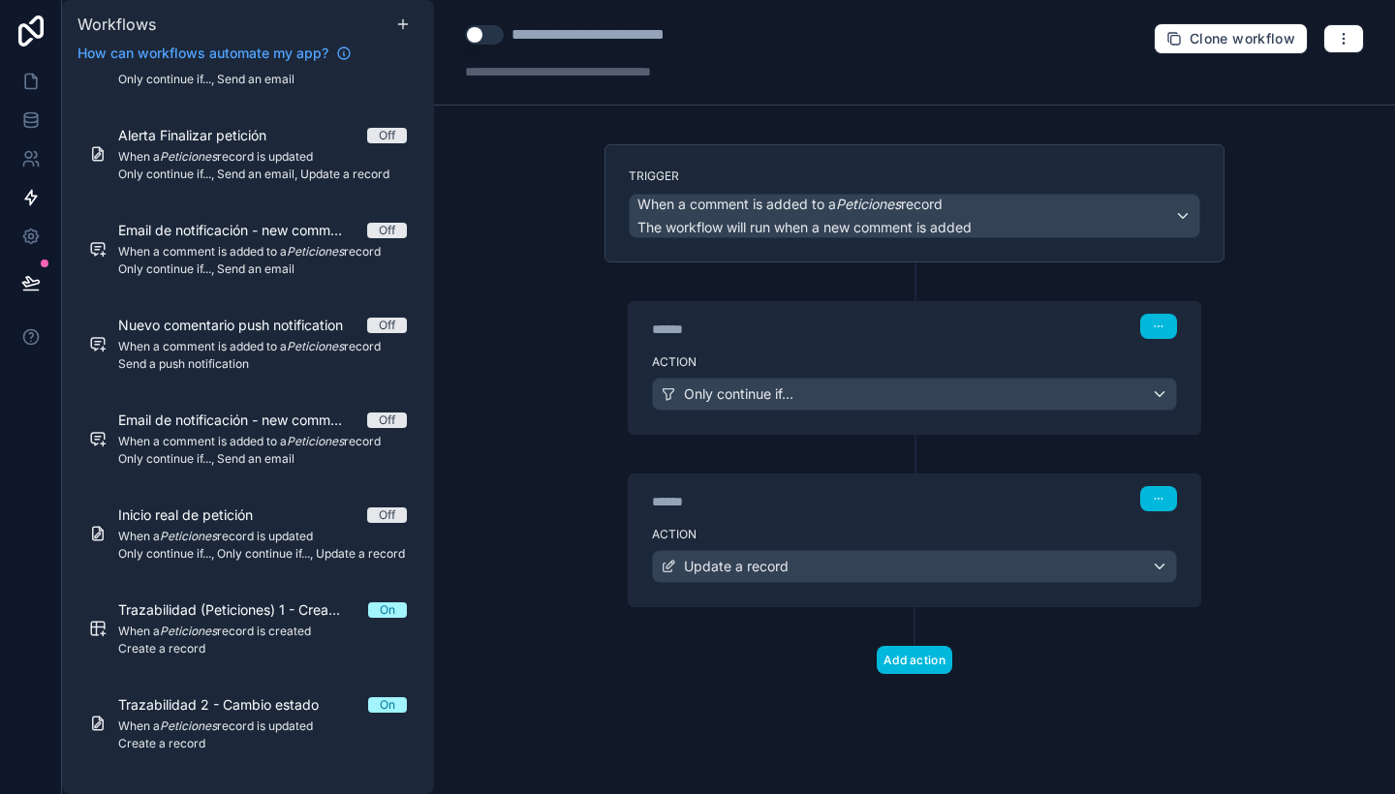
click at [294, 555] on span "Only continue if..., Only continue if..., Update a record" at bounding box center [262, 554] width 289 height 16
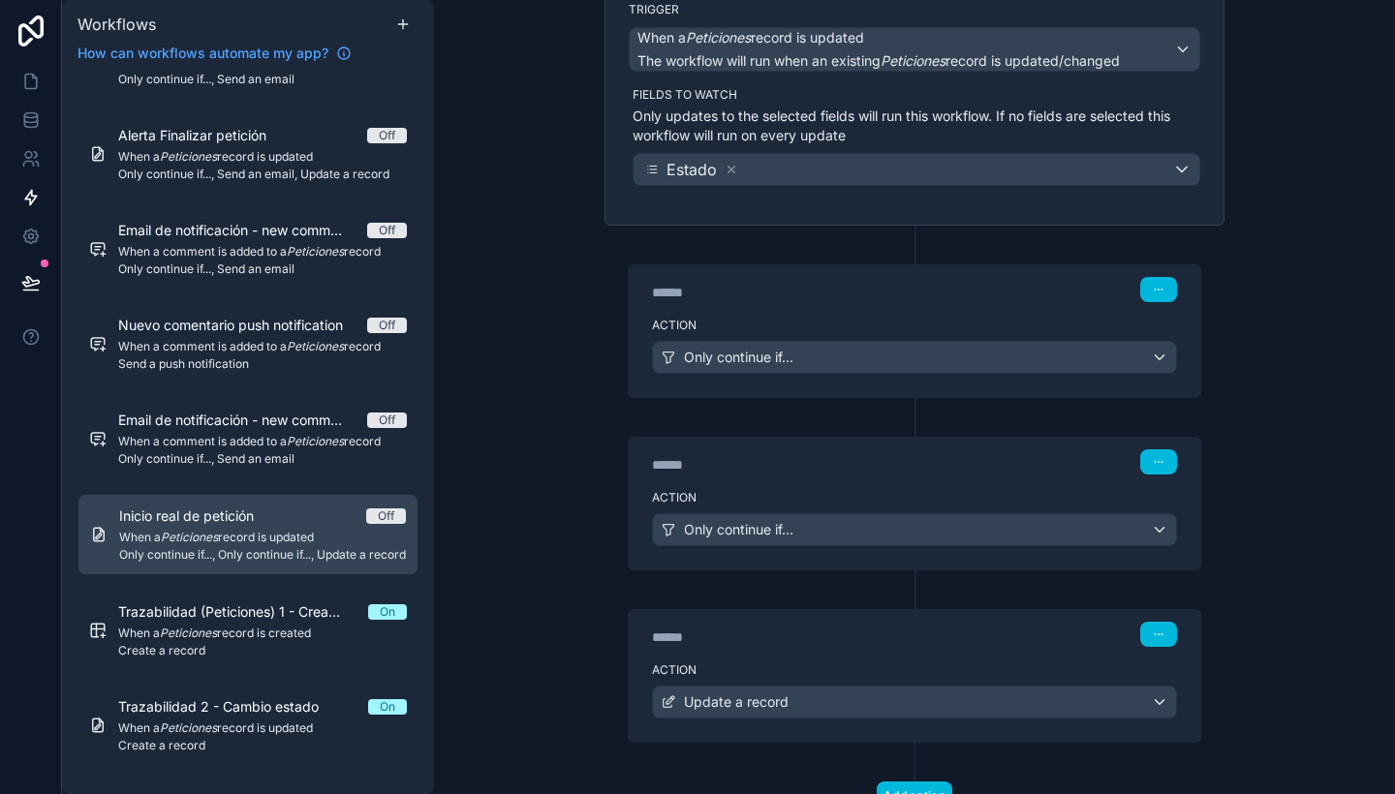
scroll to position [184, 0]
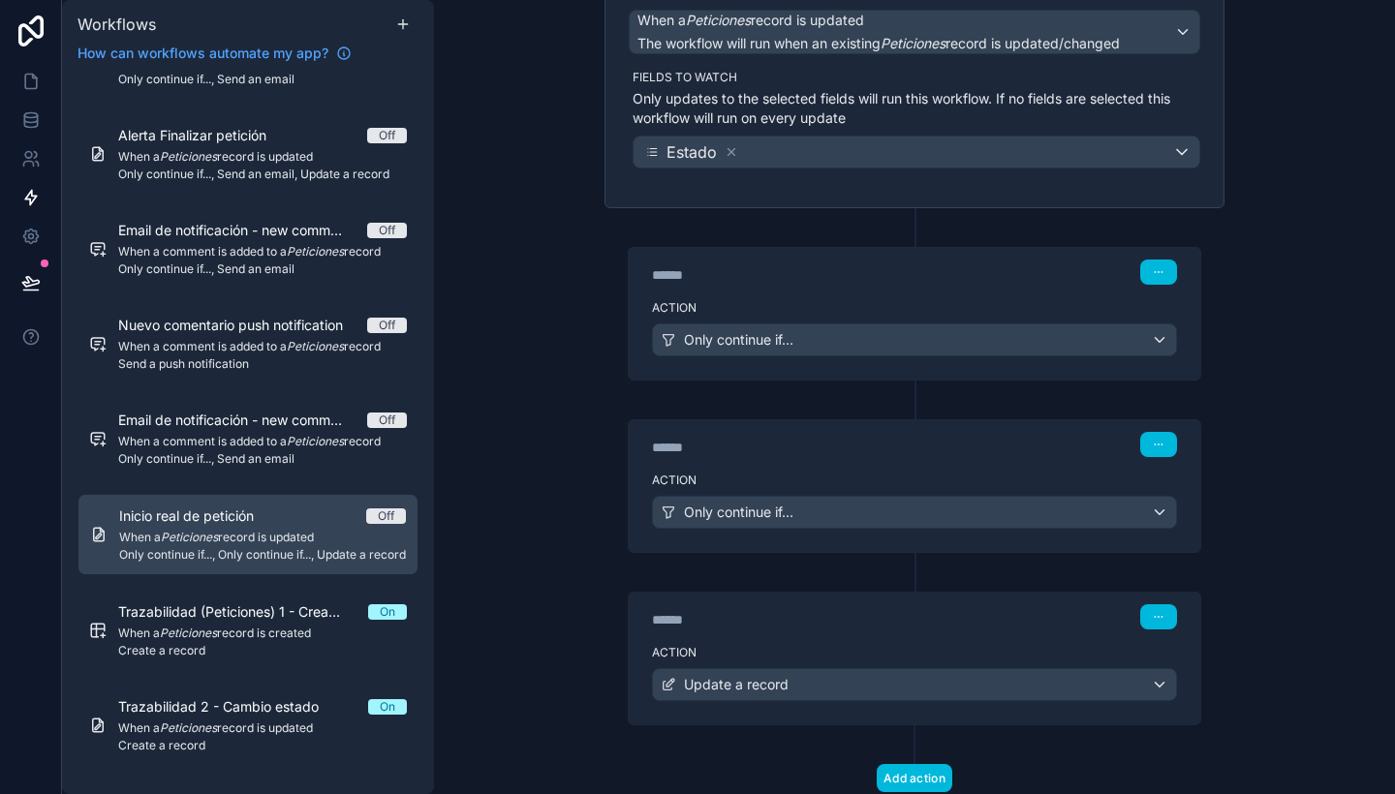
click at [862, 438] on div "******" at bounding box center [797, 447] width 291 height 19
click at [904, 456] on div "****** Step 2" at bounding box center [915, 442] width 572 height 45
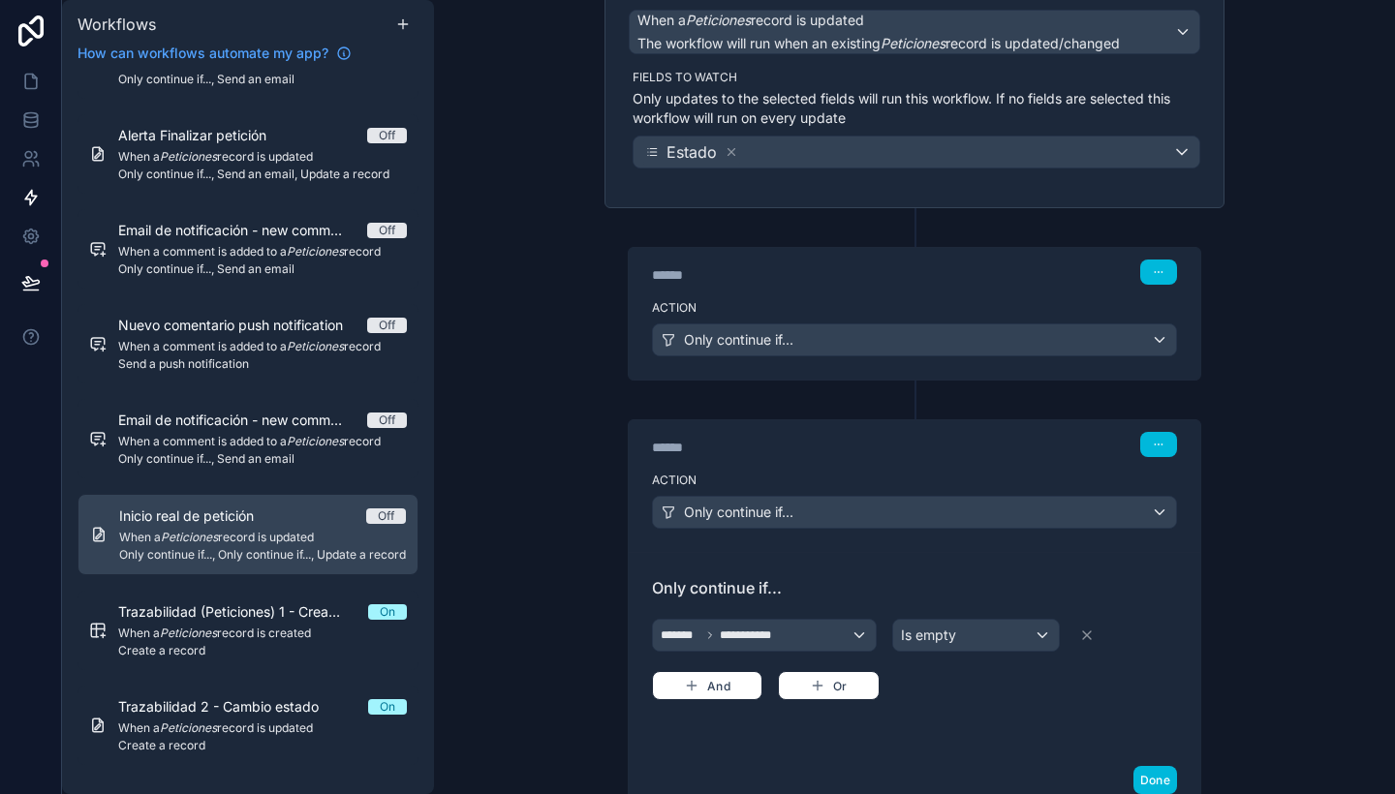
click at [938, 301] on label "Action" at bounding box center [914, 308] width 525 height 16
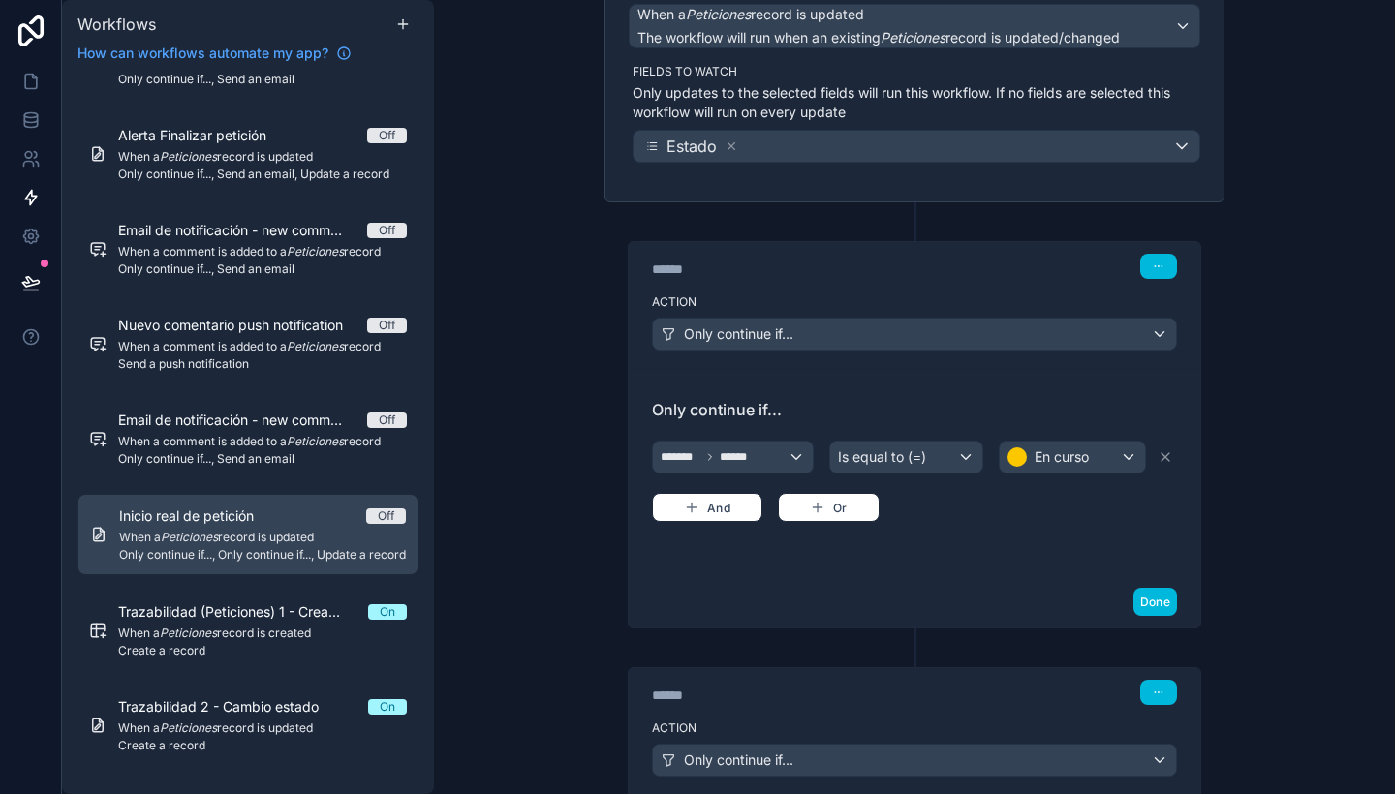
scroll to position [0, 0]
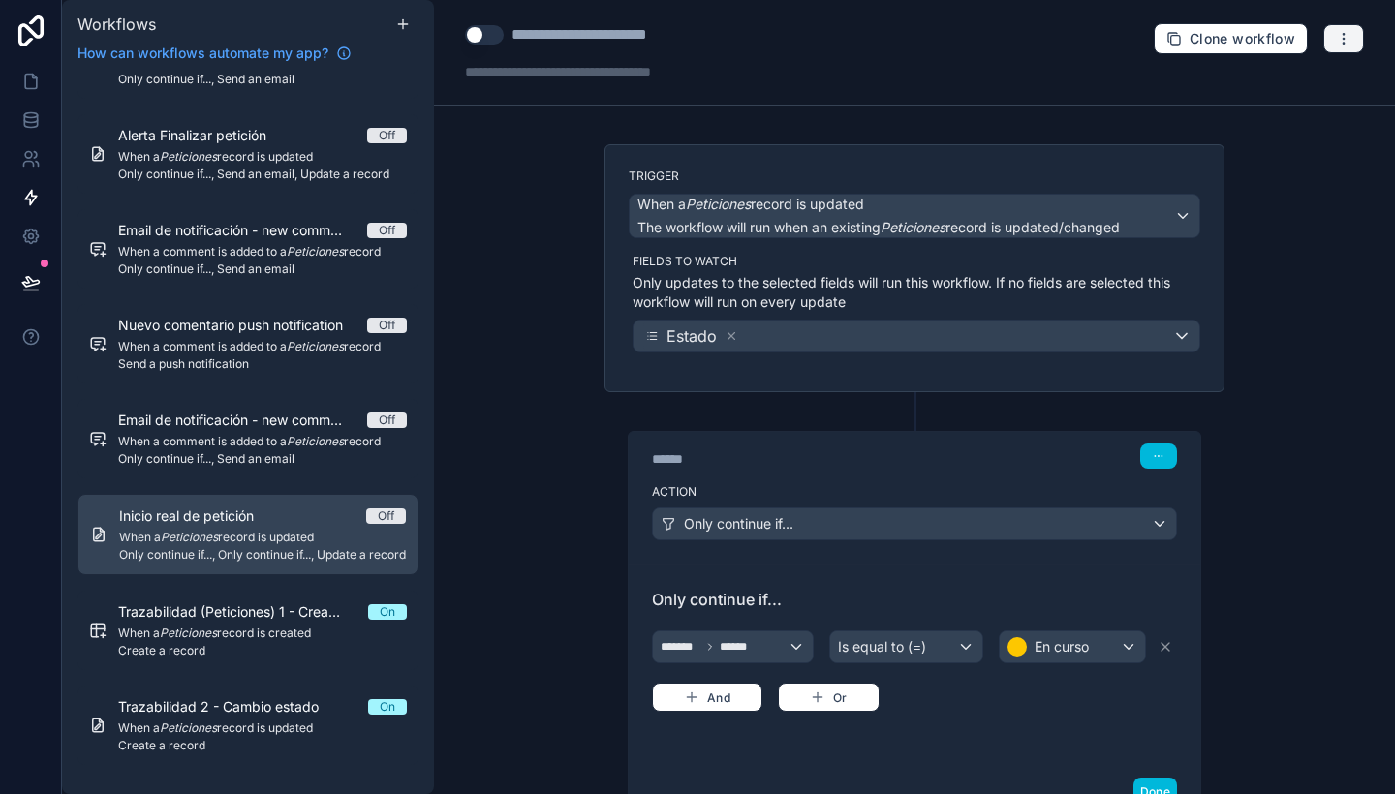
click at [1343, 34] on button "button" at bounding box center [1343, 38] width 41 height 29
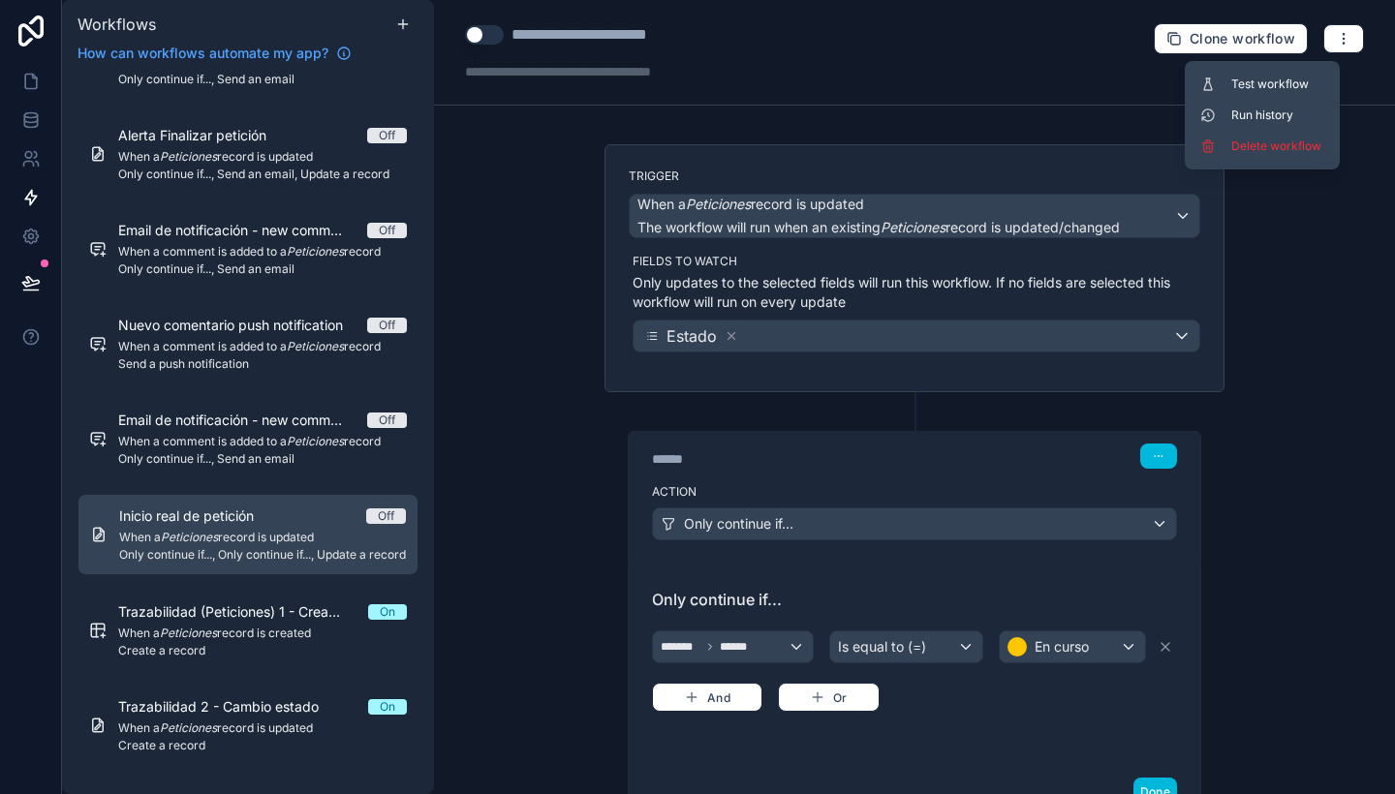
click at [1284, 141] on span "Delete workflow" at bounding box center [1277, 147] width 93 height 16
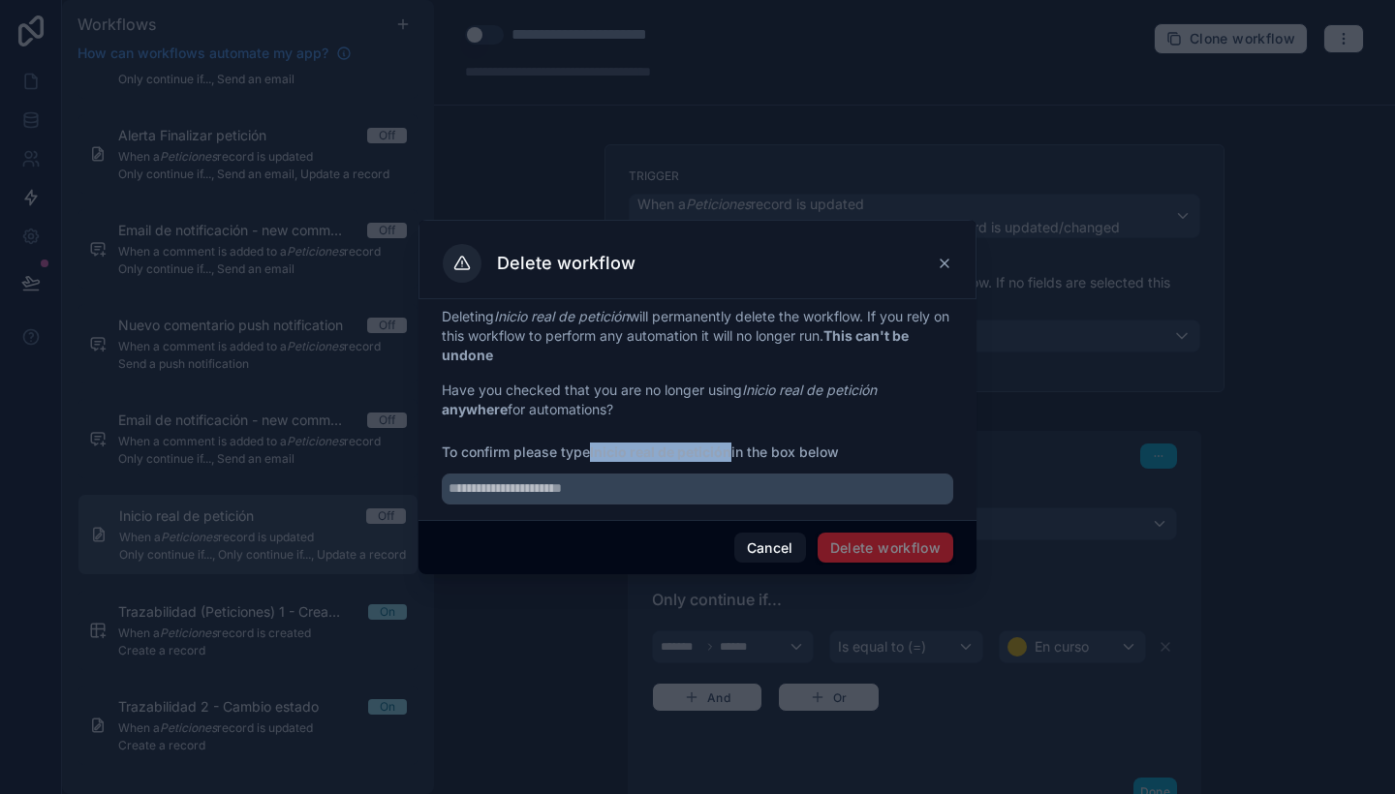
drag, startPoint x: 595, startPoint y: 451, endPoint x: 735, endPoint y: 445, distance: 140.6
click at [735, 445] on span "To confirm please type Inicio real de petición in the box below" at bounding box center [698, 452] width 512 height 19
copy strong "Inicio real de petición"
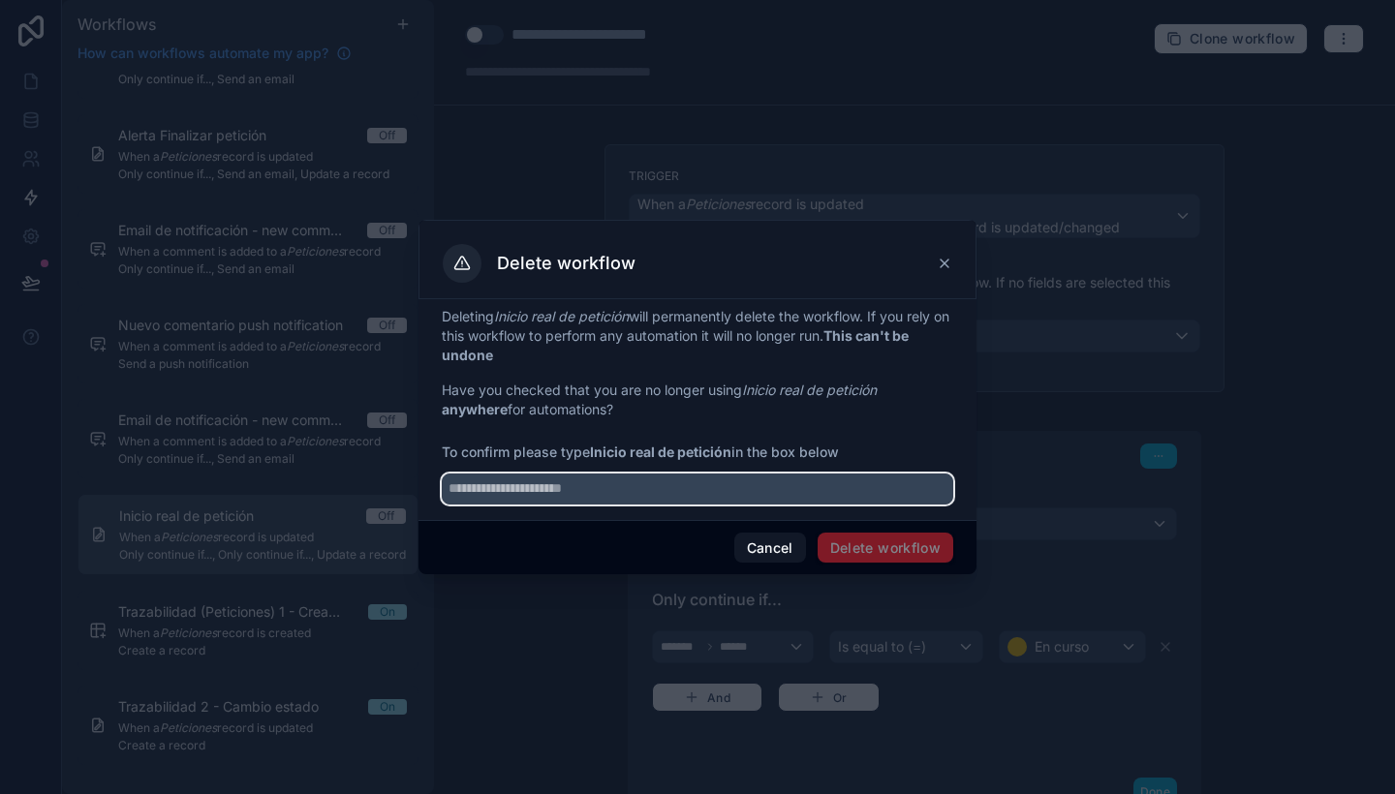
paste input "**********"
click at [746, 481] on input "**********" at bounding box center [698, 489] width 512 height 31
type input "**********"
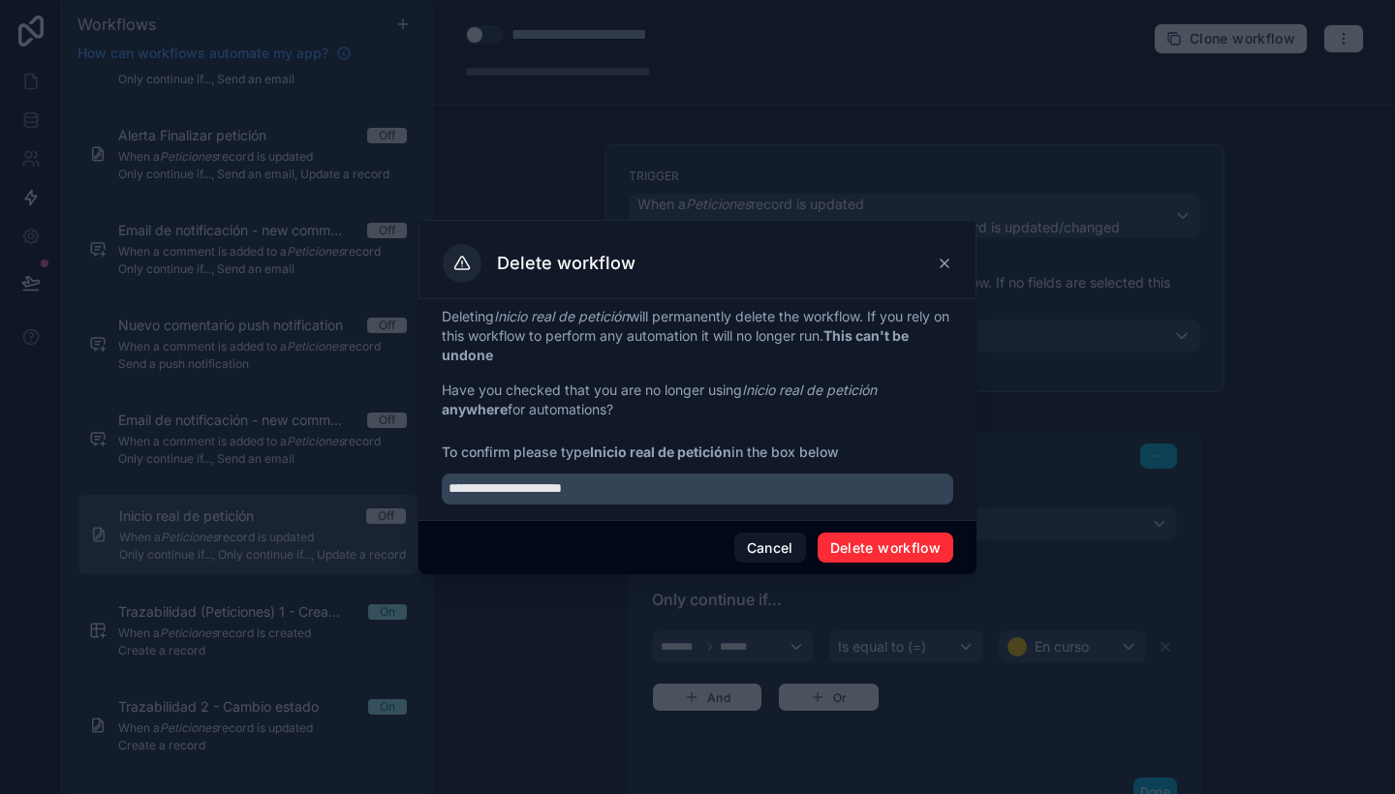
click at [884, 556] on button "Delete workflow" at bounding box center [886, 548] width 136 height 31
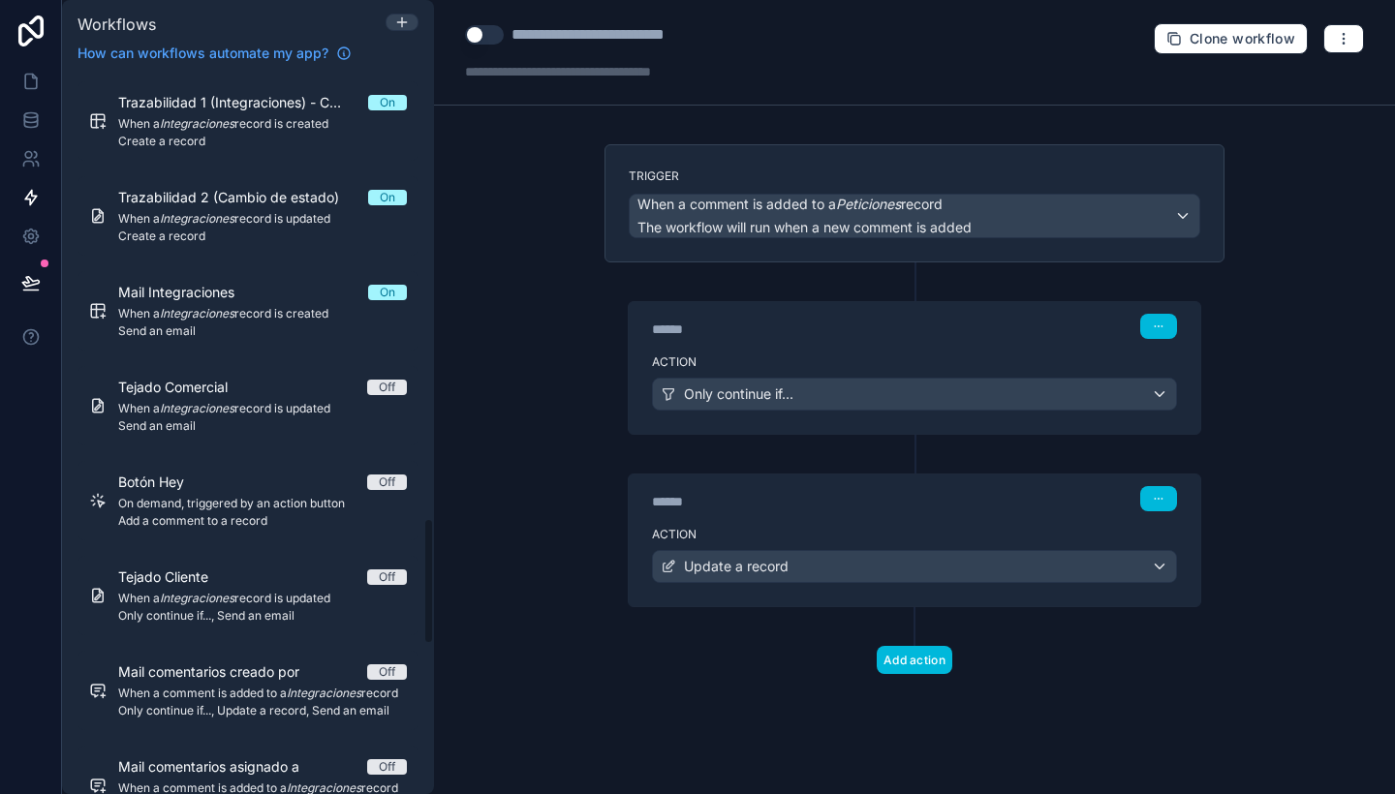
scroll to position [2485, 0]
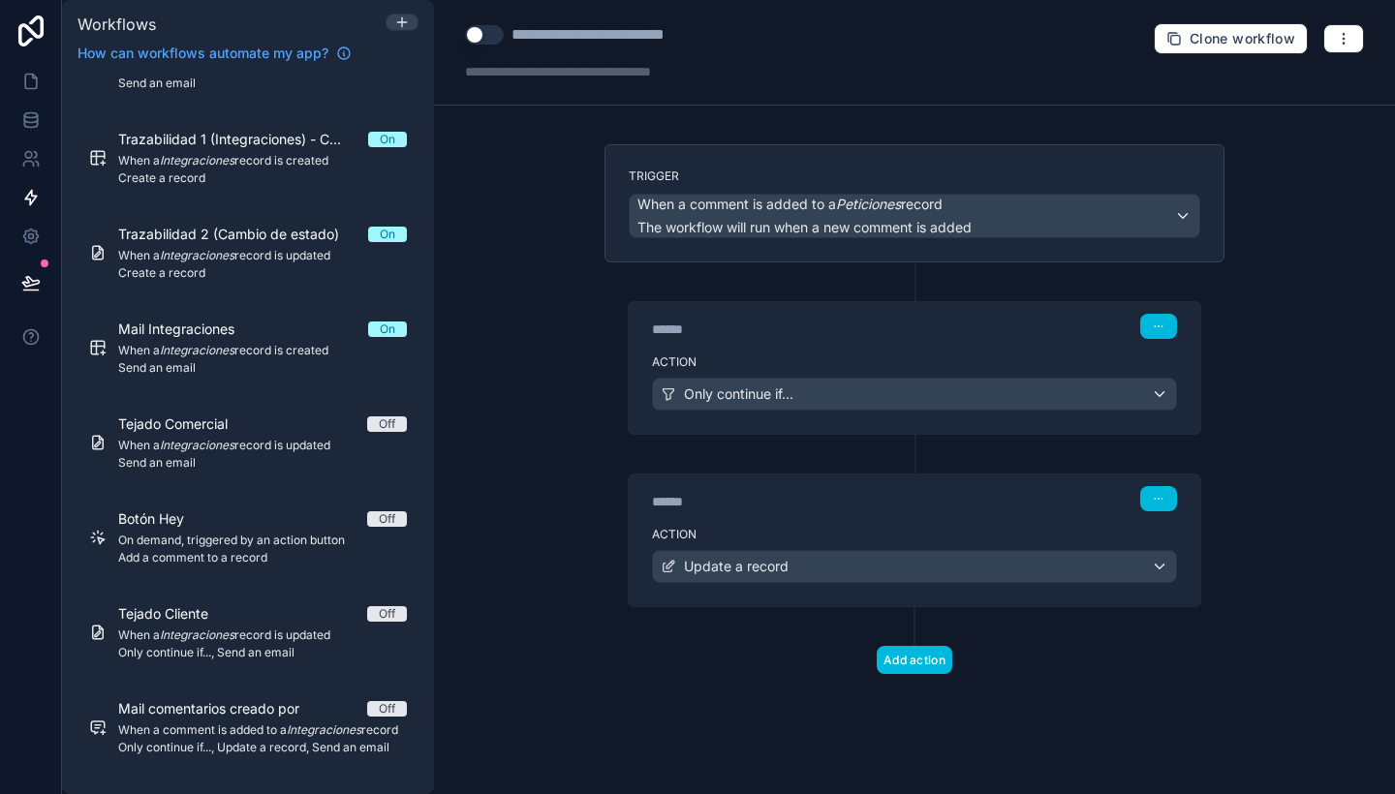
click at [272, 544] on span "On demand, triggered by an action button" at bounding box center [262, 541] width 289 height 16
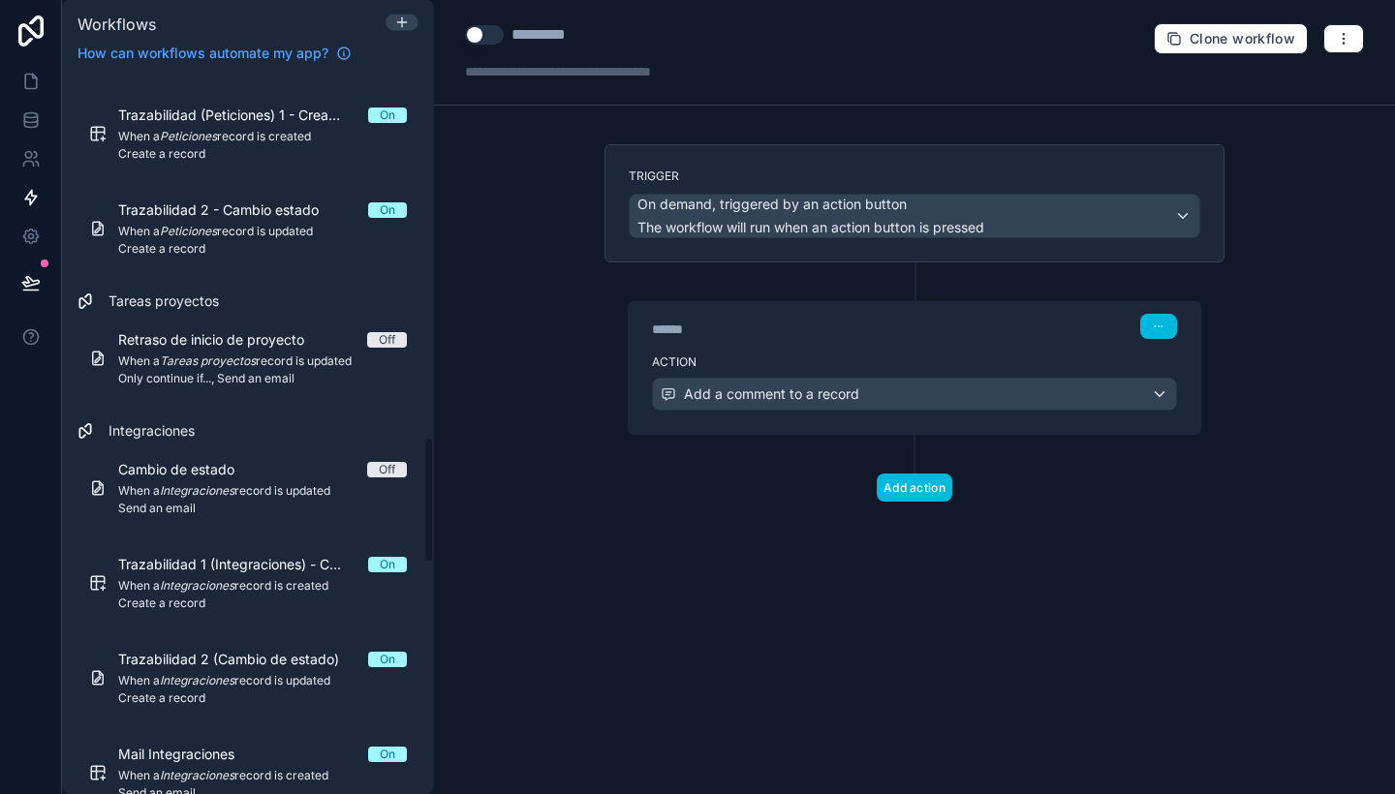
scroll to position [2059, 0]
click at [291, 482] on span "When a Integraciones record is updated" at bounding box center [262, 490] width 289 height 16
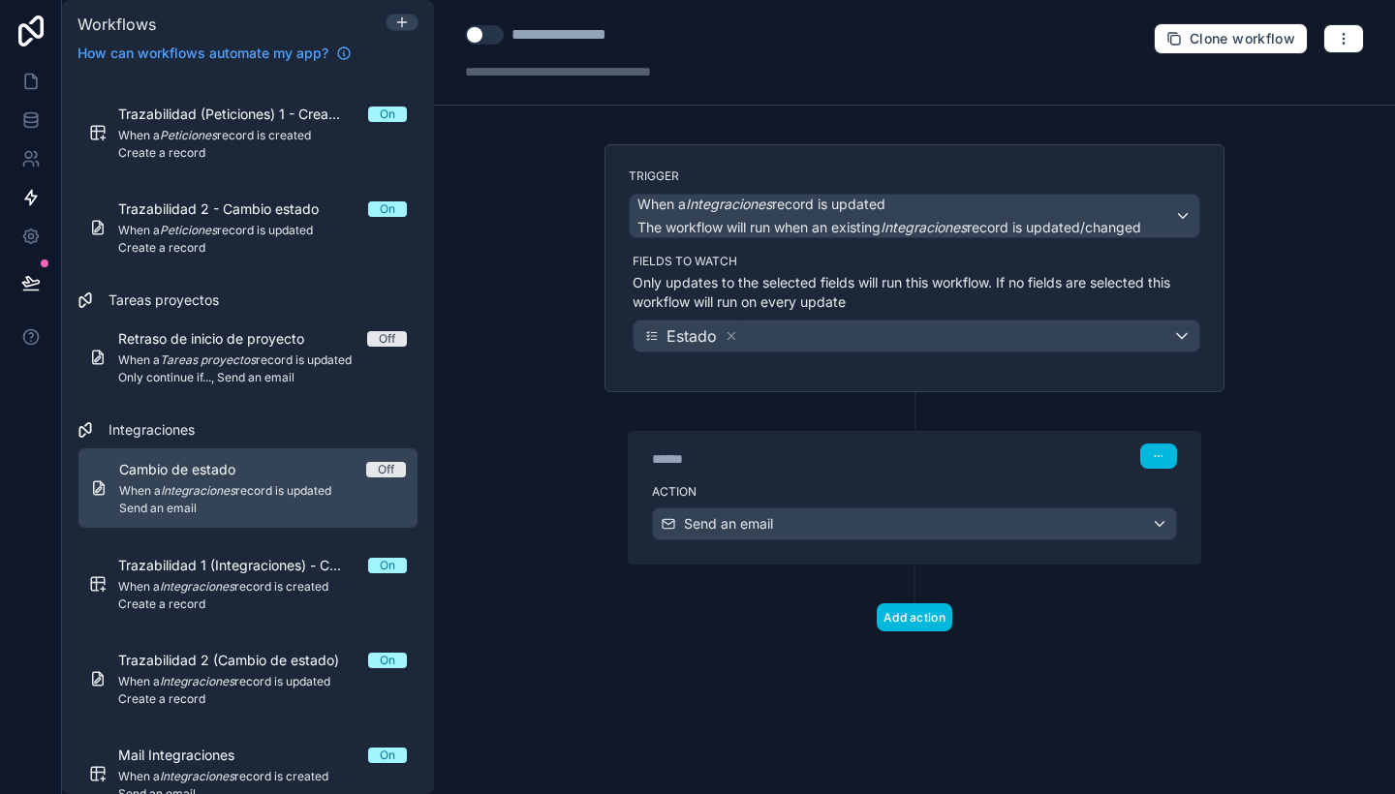
click at [900, 468] on div "******" at bounding box center [797, 459] width 291 height 19
click at [1059, 447] on div "****** Step 1" at bounding box center [914, 456] width 525 height 25
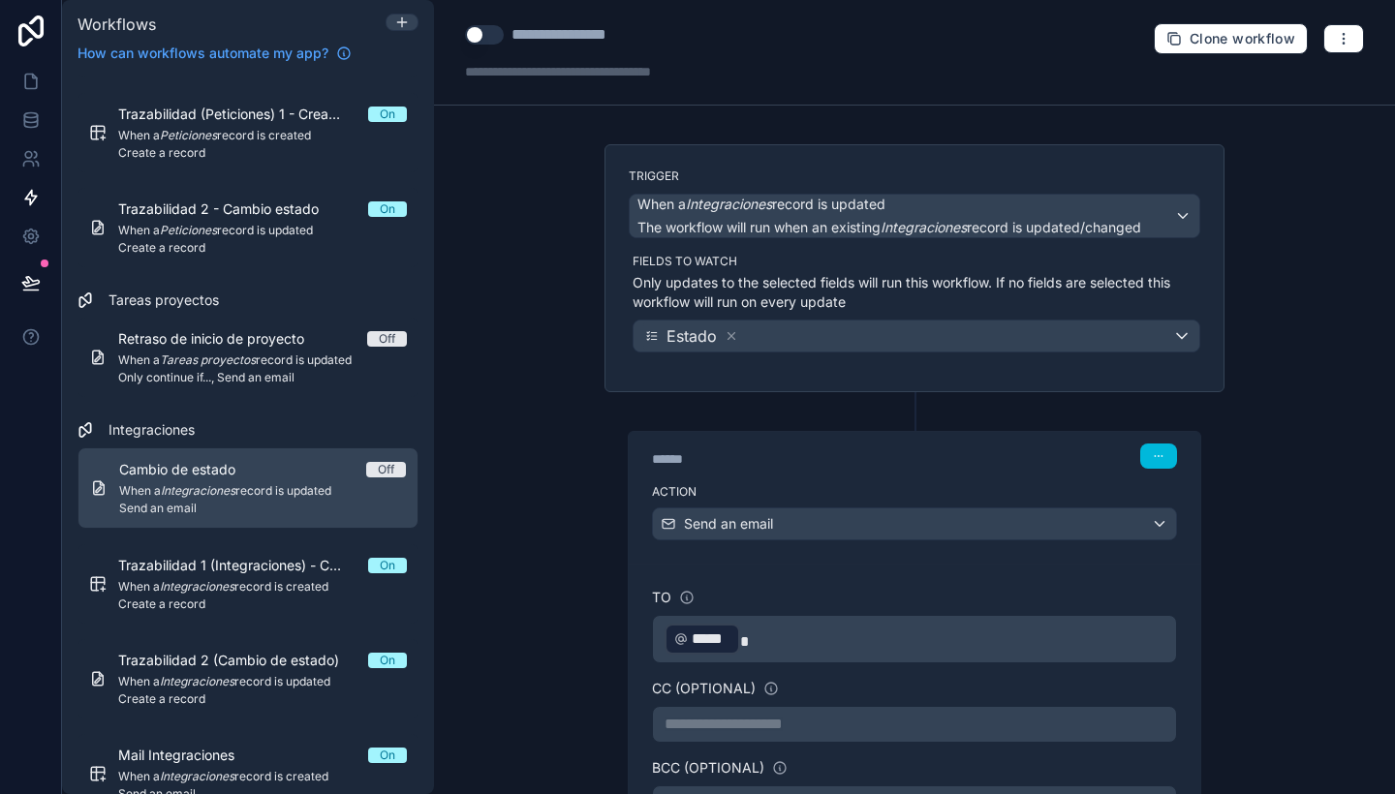
click at [494, 33] on button "Use setting" at bounding box center [484, 34] width 39 height 19
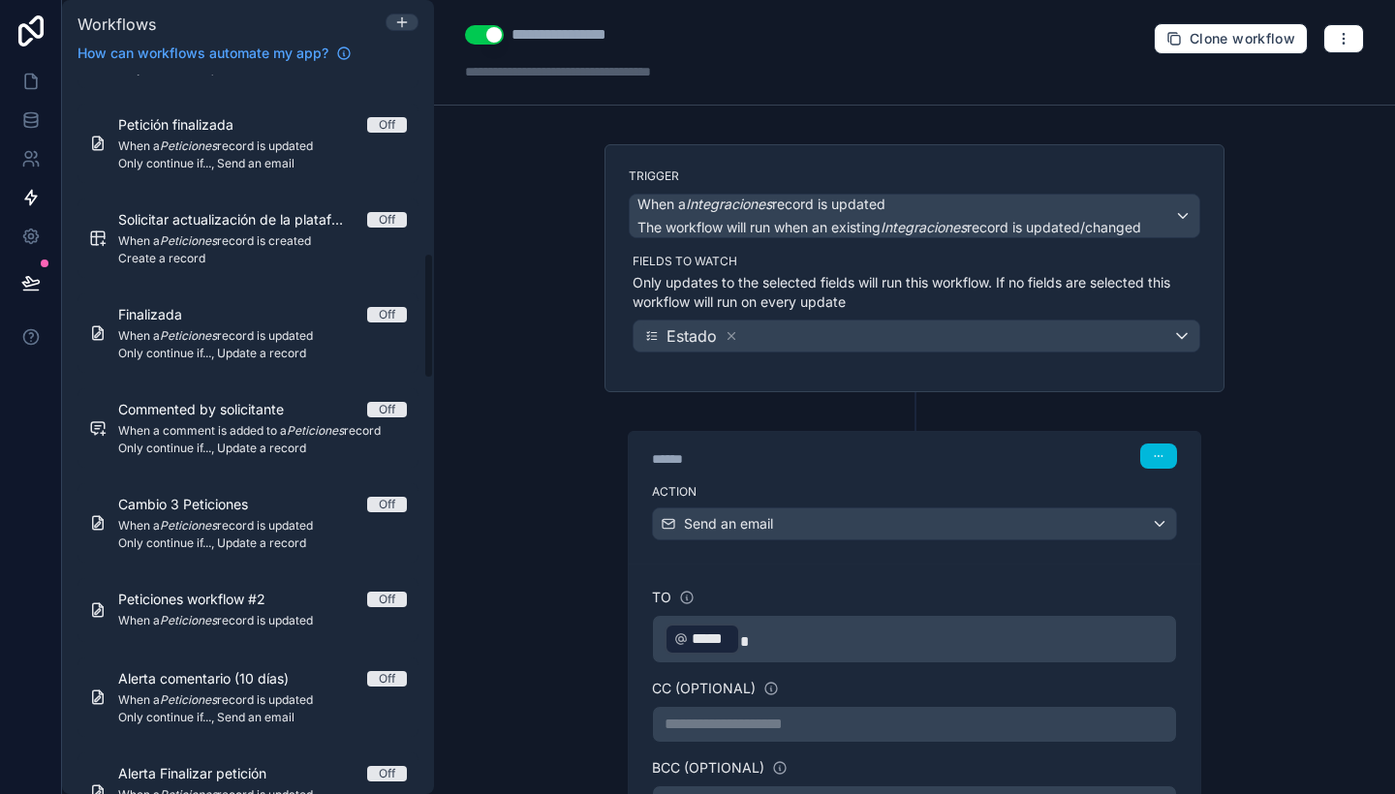
scroll to position [1017, 0]
click at [247, 628] on span "When a Peticiones record is updated" at bounding box center [262, 623] width 289 height 16
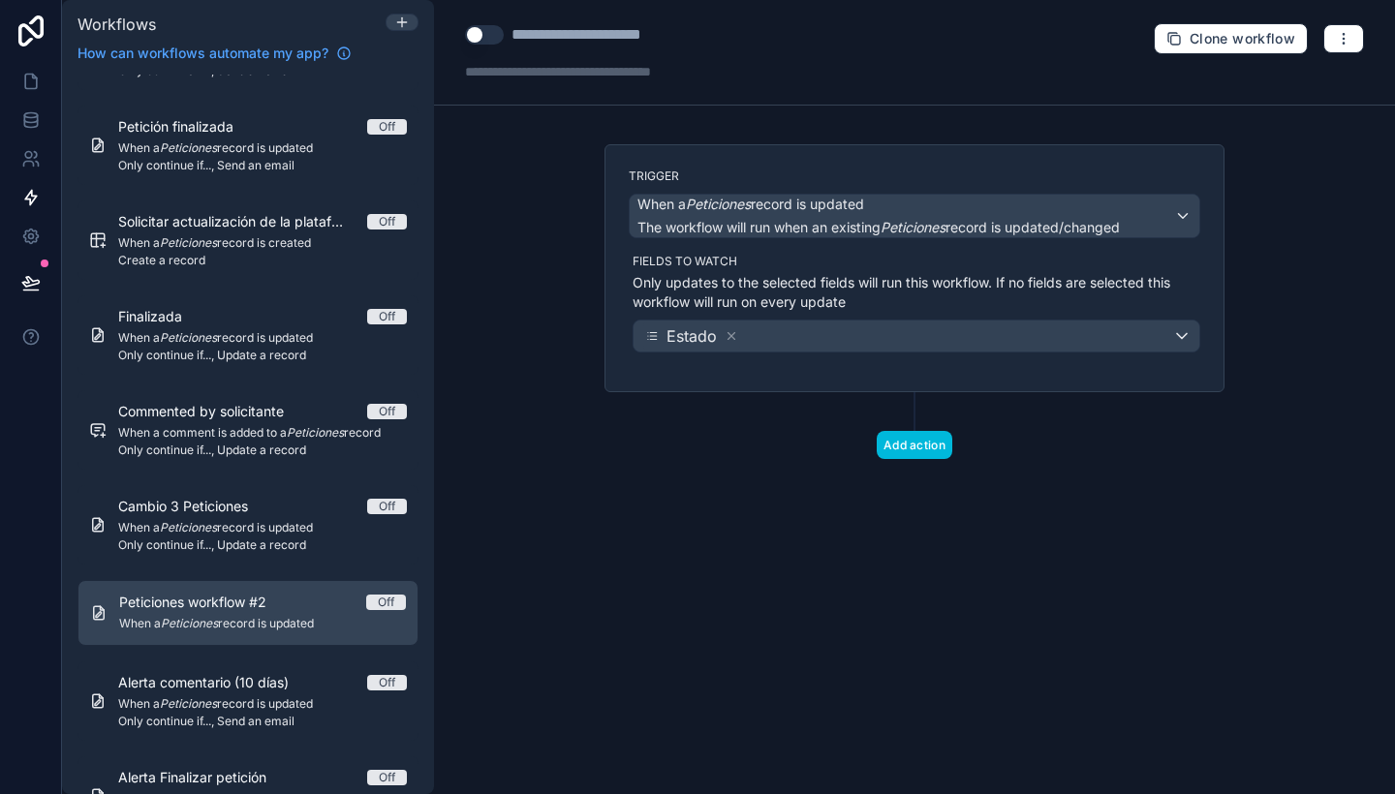
click at [264, 528] on span "When a Peticiones record is updated" at bounding box center [262, 528] width 289 height 16
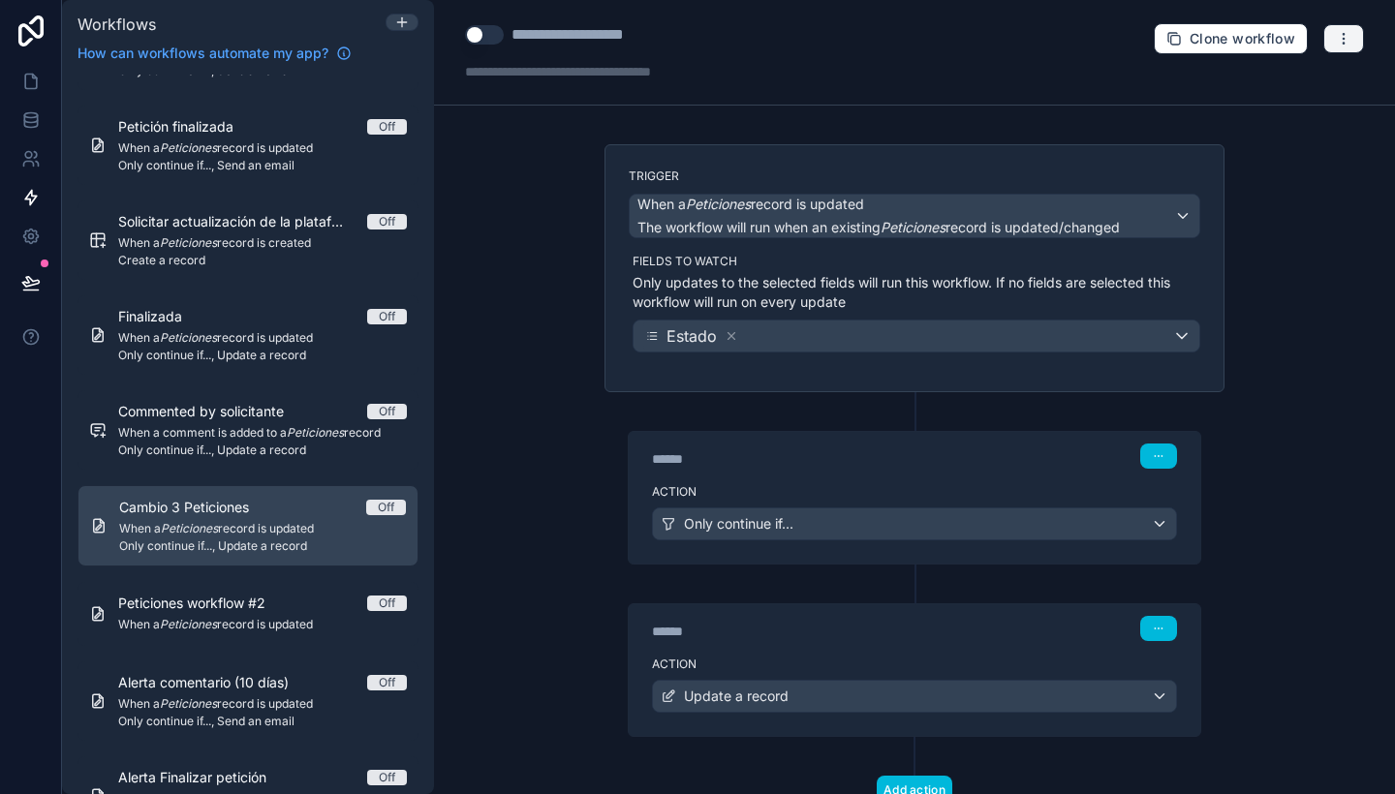
click at [1336, 31] on icon "button" at bounding box center [1344, 39] width 16 height 16
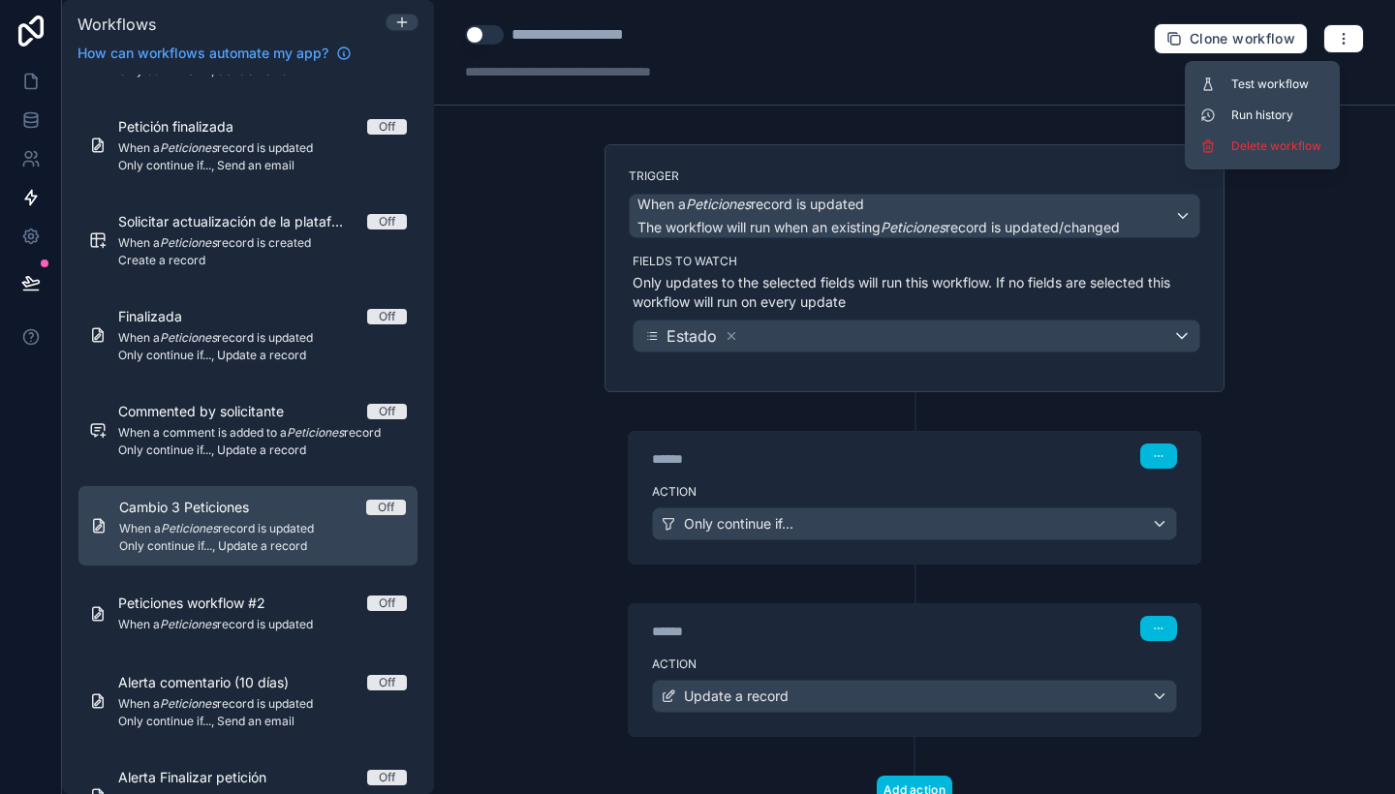
click at [1291, 140] on span "Delete workflow" at bounding box center [1277, 147] width 93 height 16
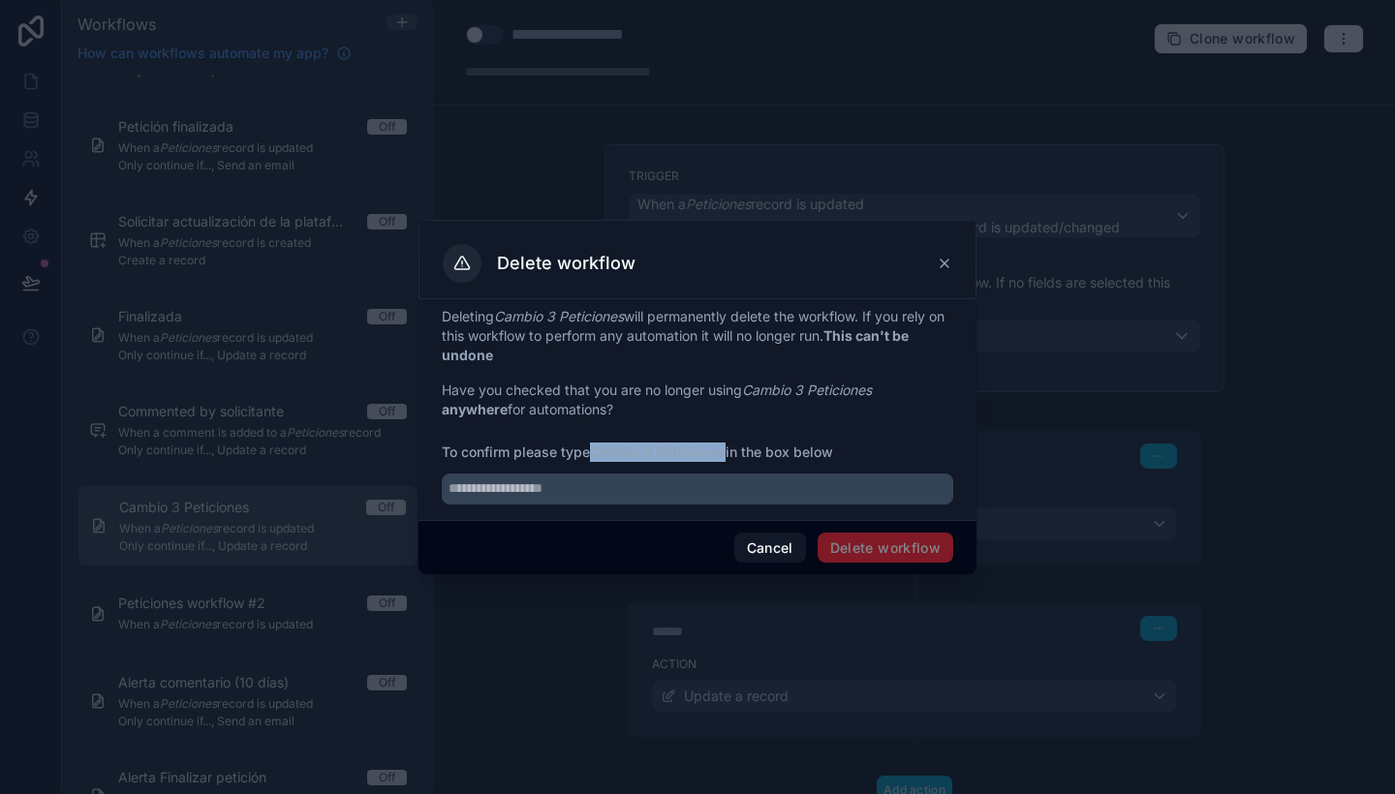
drag, startPoint x: 595, startPoint y: 448, endPoint x: 726, endPoint y: 453, distance: 130.9
click at [726, 453] on strong "Cambio 3 Peticiones" at bounding box center [658, 452] width 136 height 16
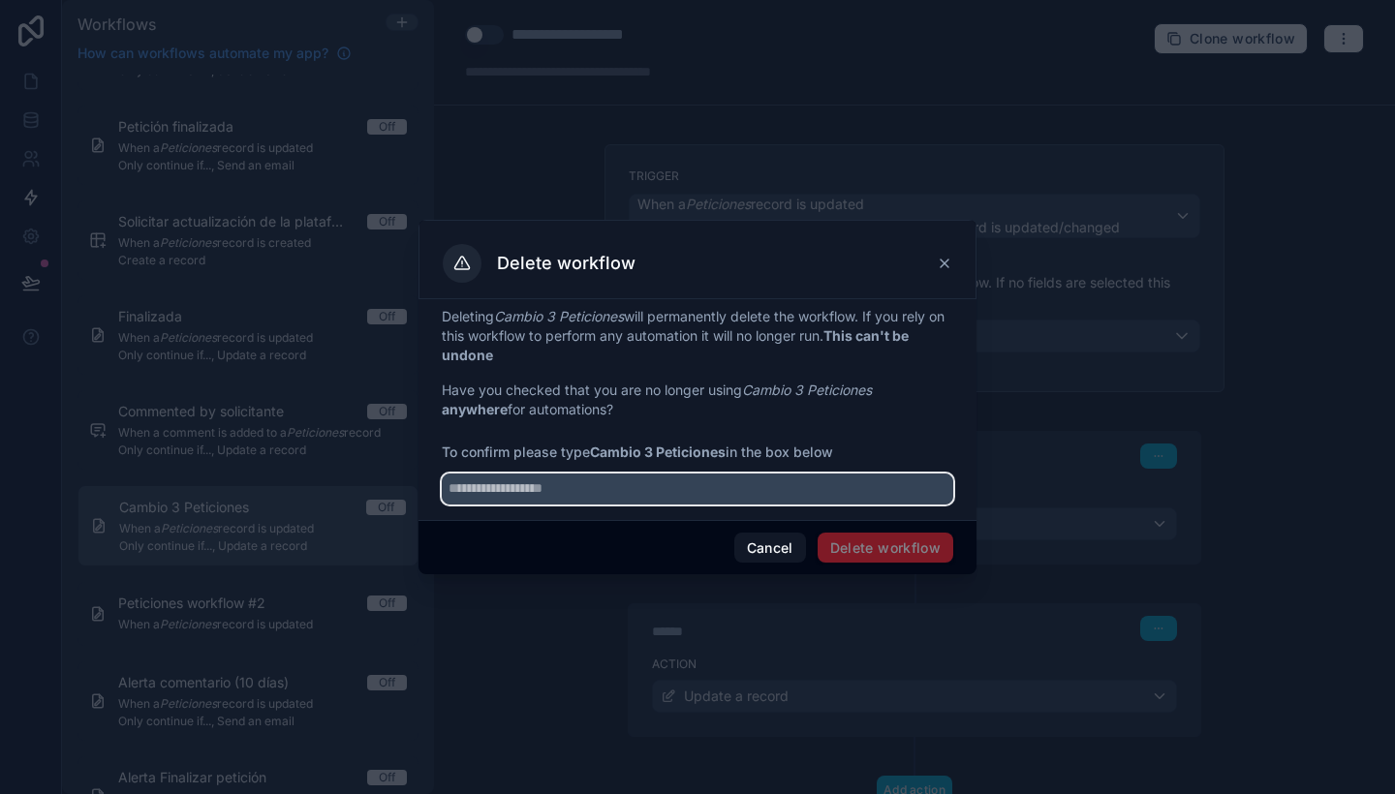
paste input "**********"
click at [725, 483] on input "**********" at bounding box center [698, 489] width 512 height 31
type input "**********"
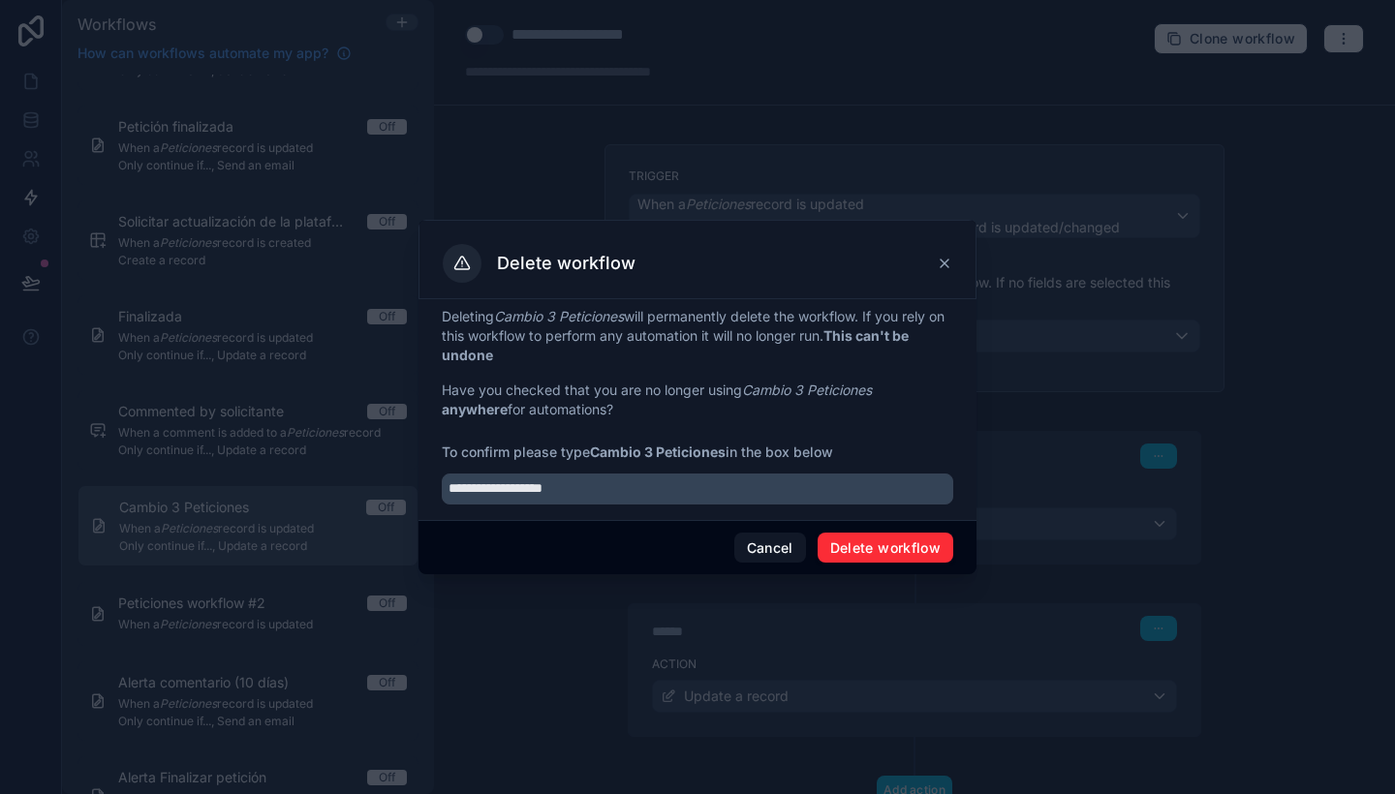
click at [872, 561] on button "Delete workflow" at bounding box center [886, 548] width 136 height 31
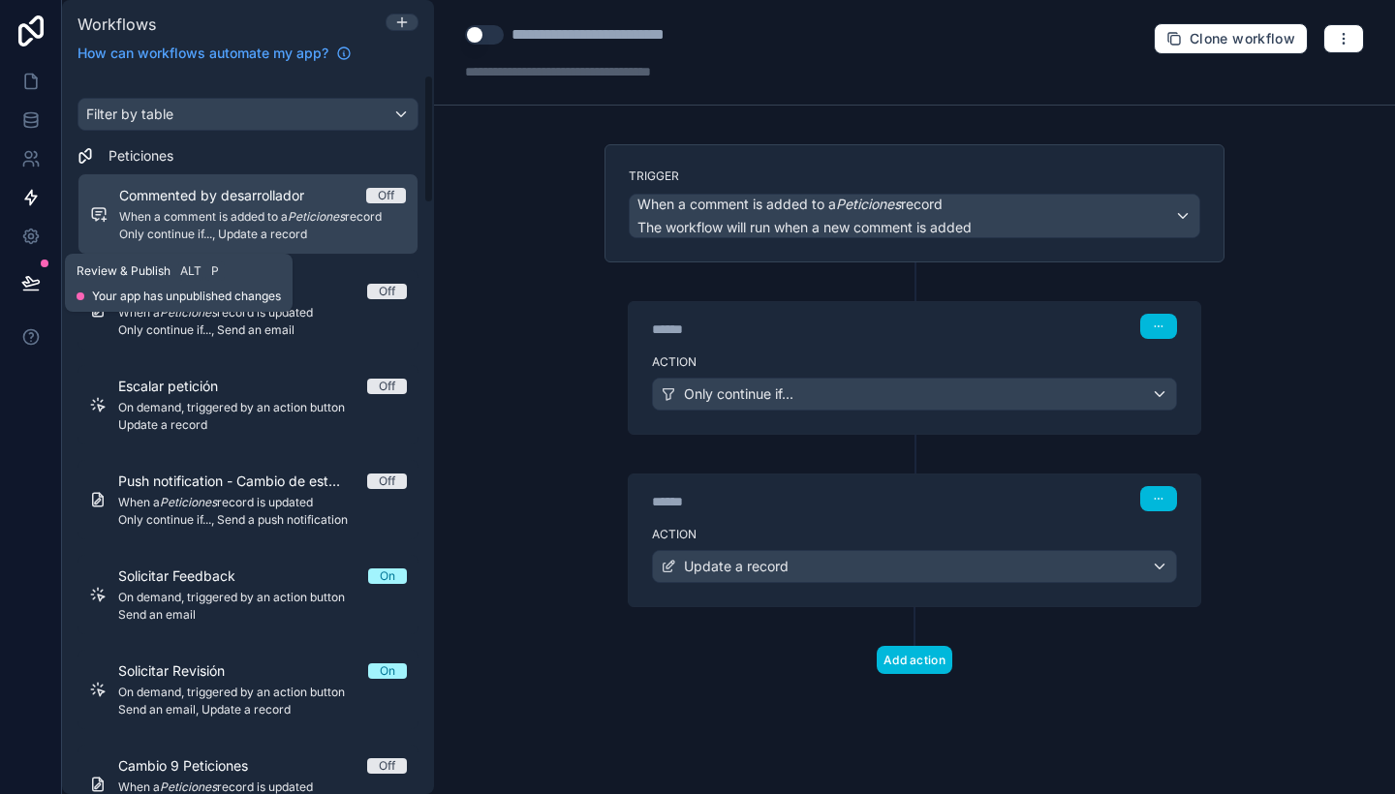
click at [24, 289] on icon at bounding box center [30, 282] width 19 height 19
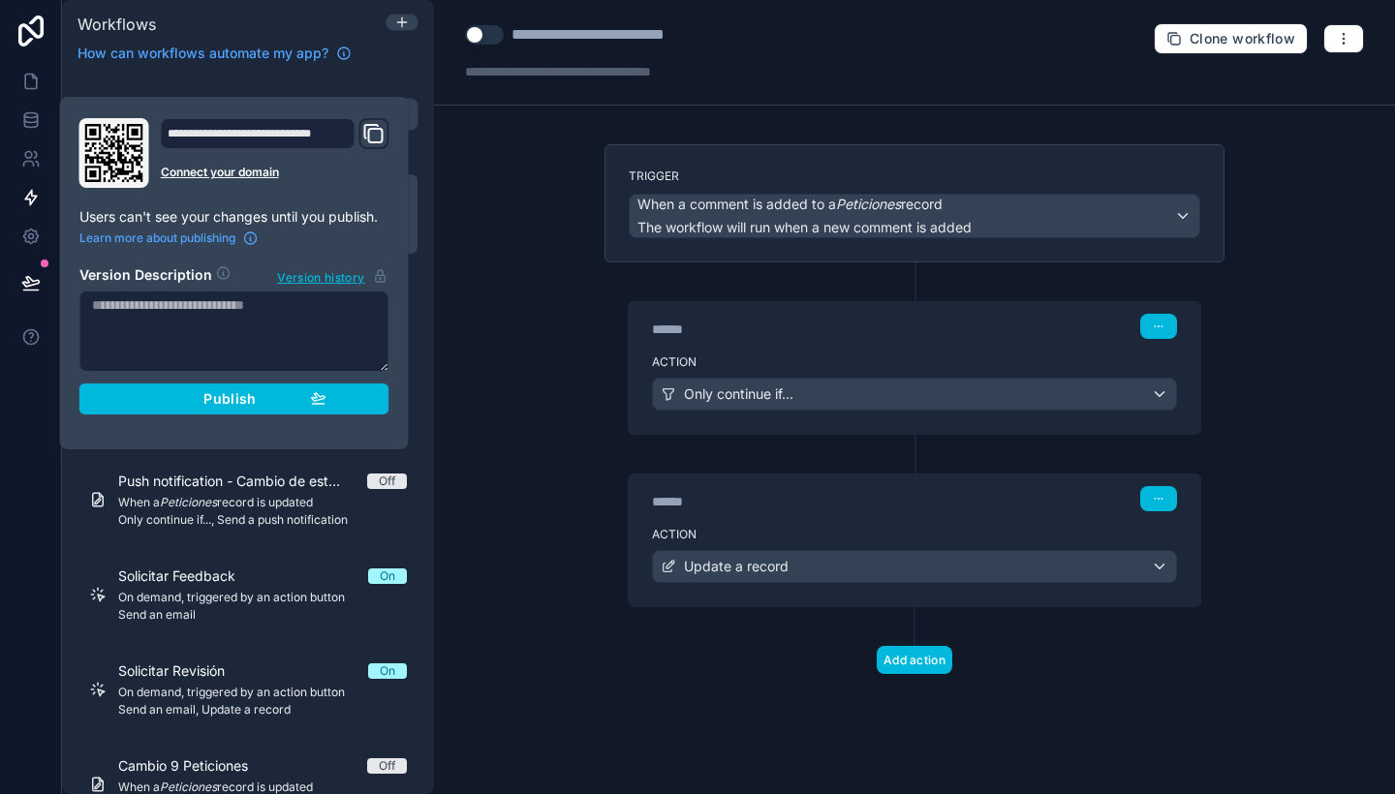
click at [208, 404] on span "Publish" at bounding box center [229, 398] width 52 height 17
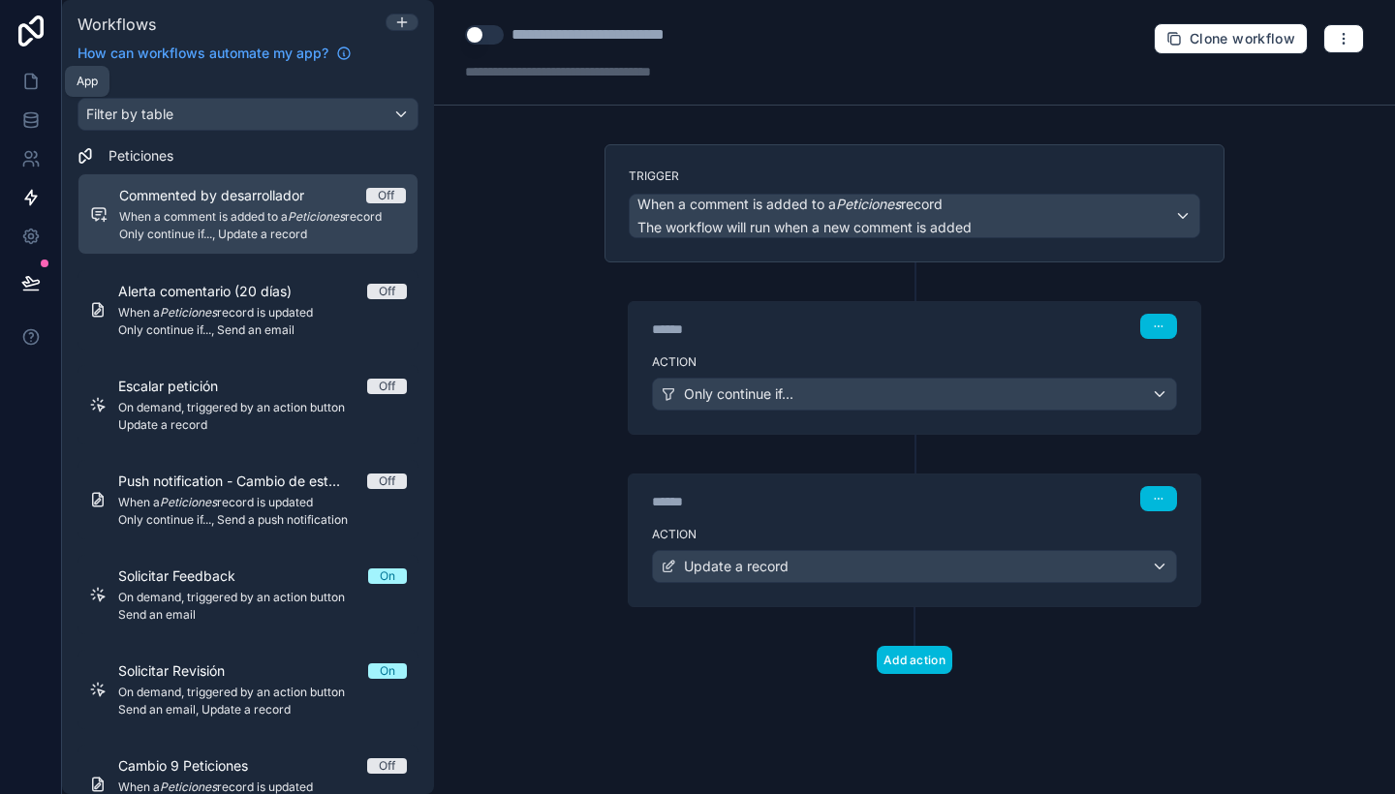
click at [22, 78] on icon at bounding box center [30, 81] width 19 height 19
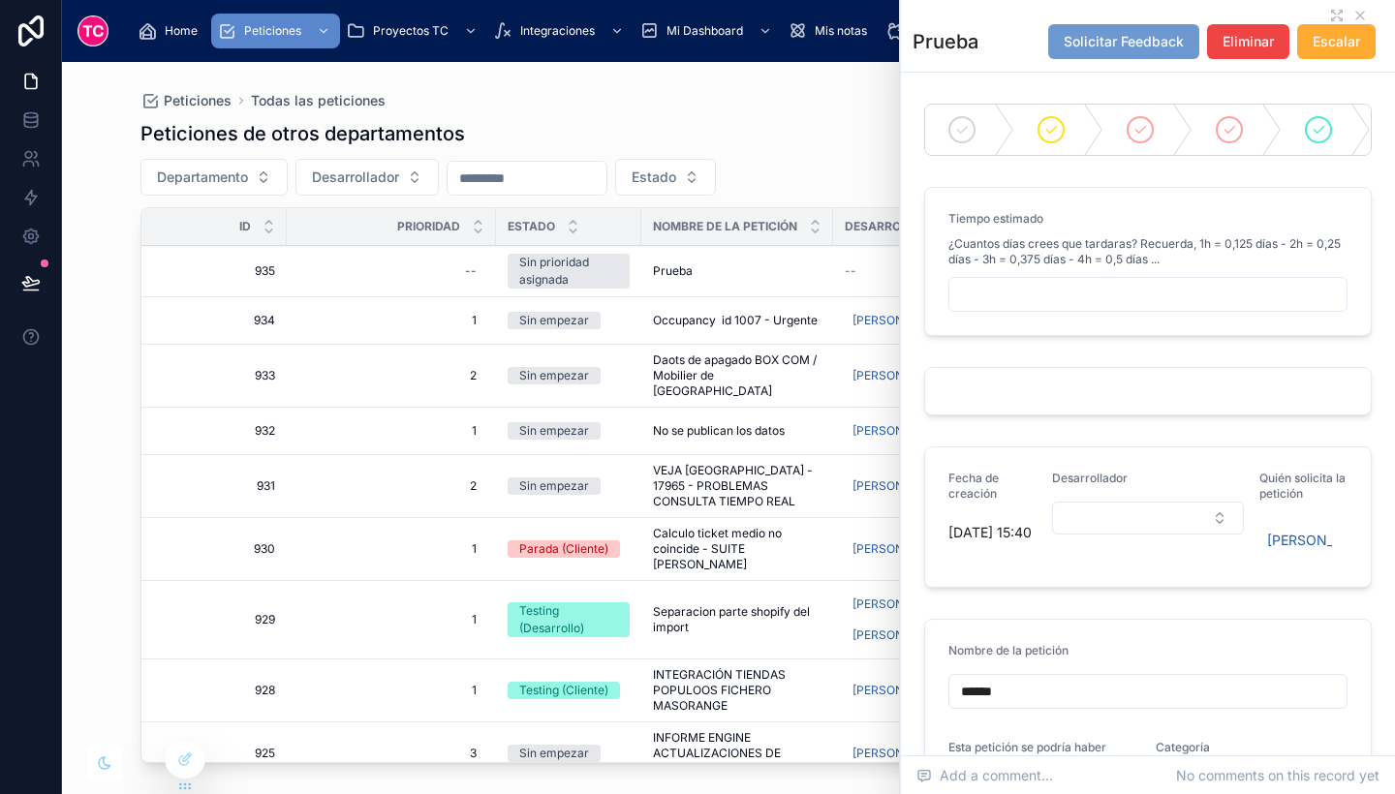
click at [188, 757] on icon at bounding box center [185, 760] width 16 height 16
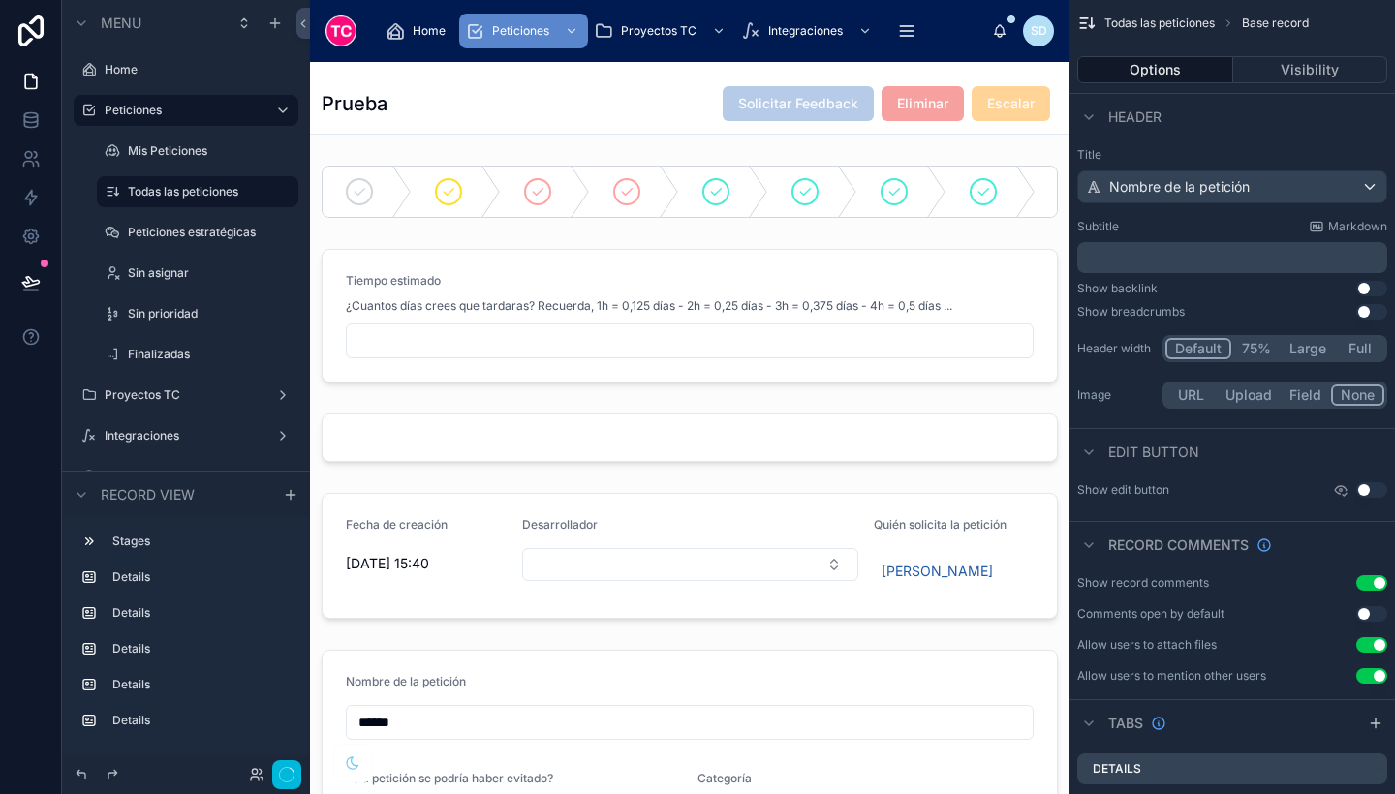
click at [917, 184] on div at bounding box center [690, 192] width 760 height 68
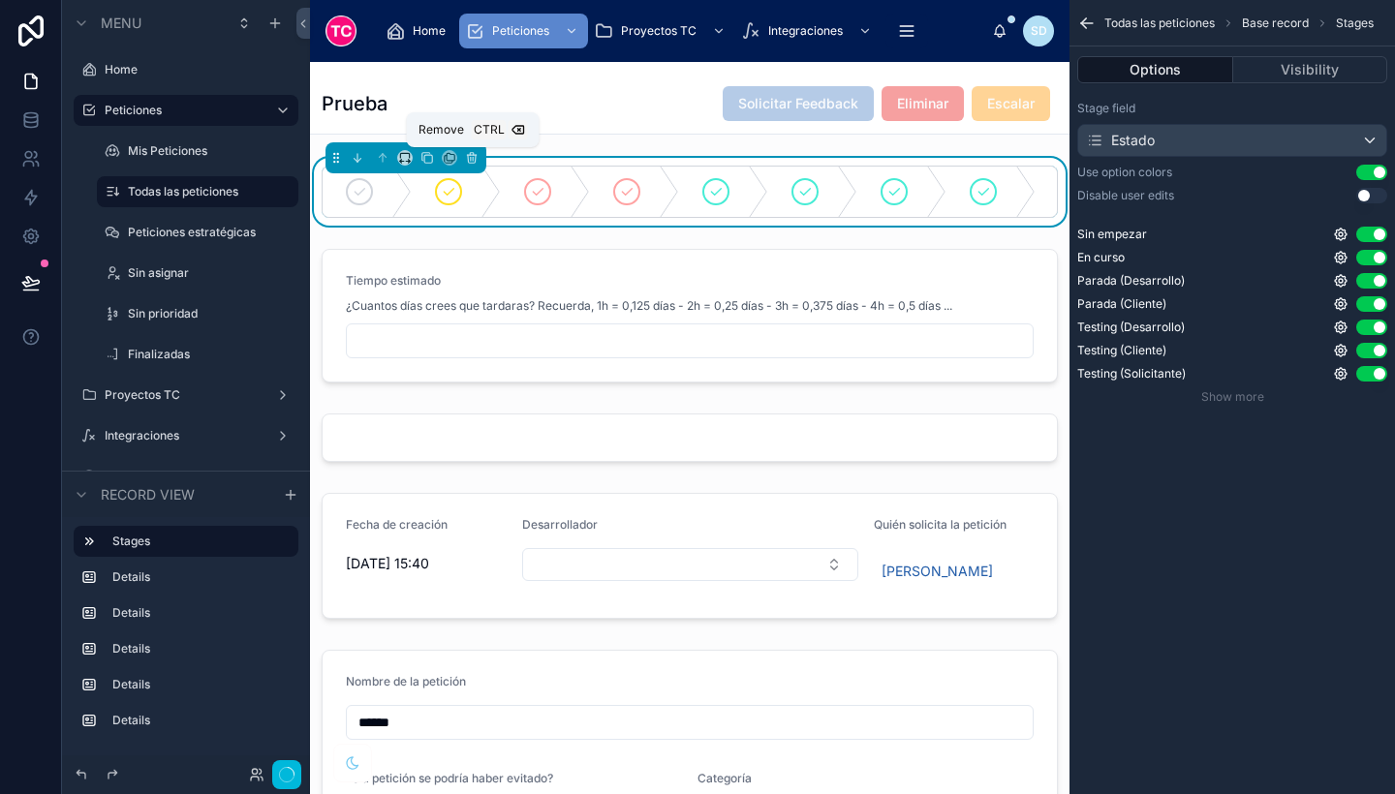
click at [478, 159] on icon at bounding box center [472, 158] width 14 height 14
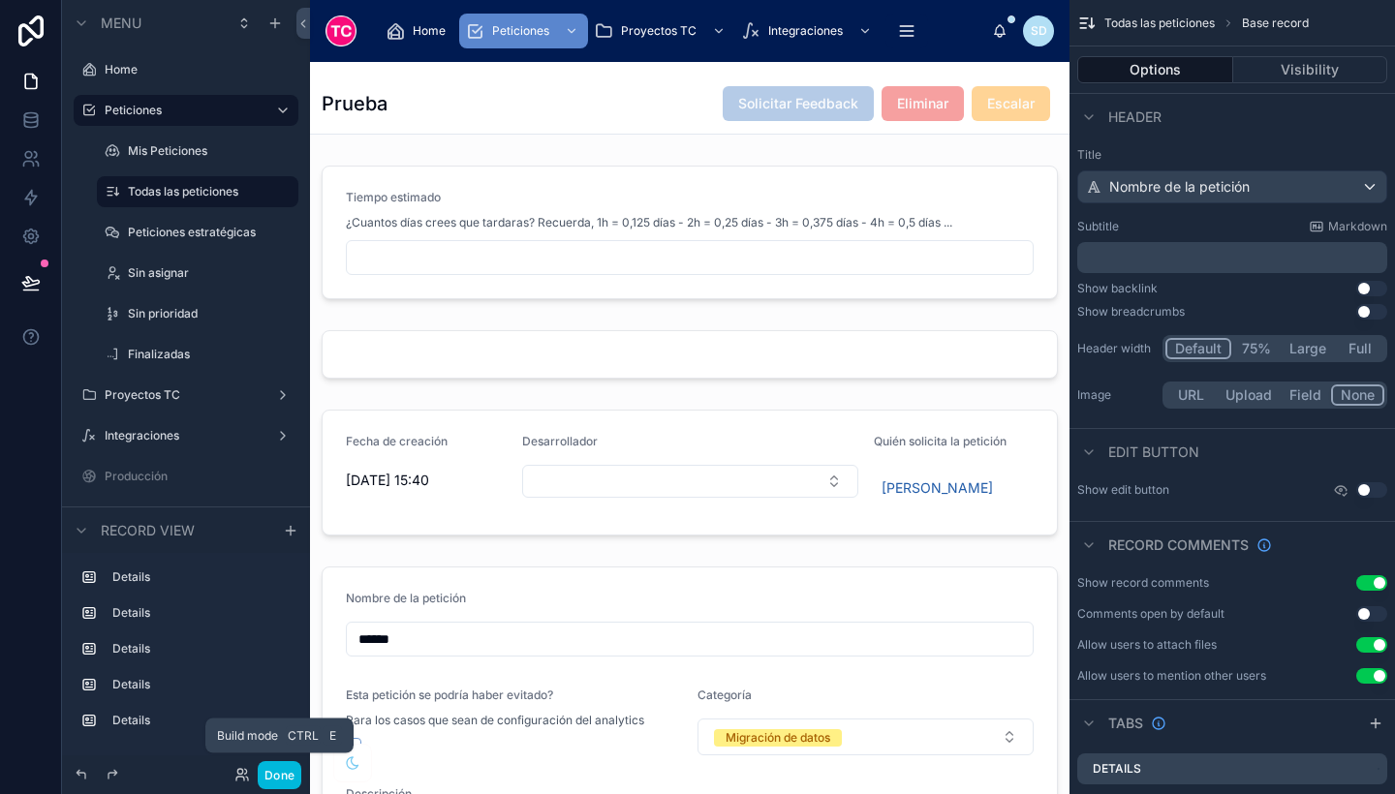
click at [266, 774] on button "Done" at bounding box center [280, 775] width 44 height 28
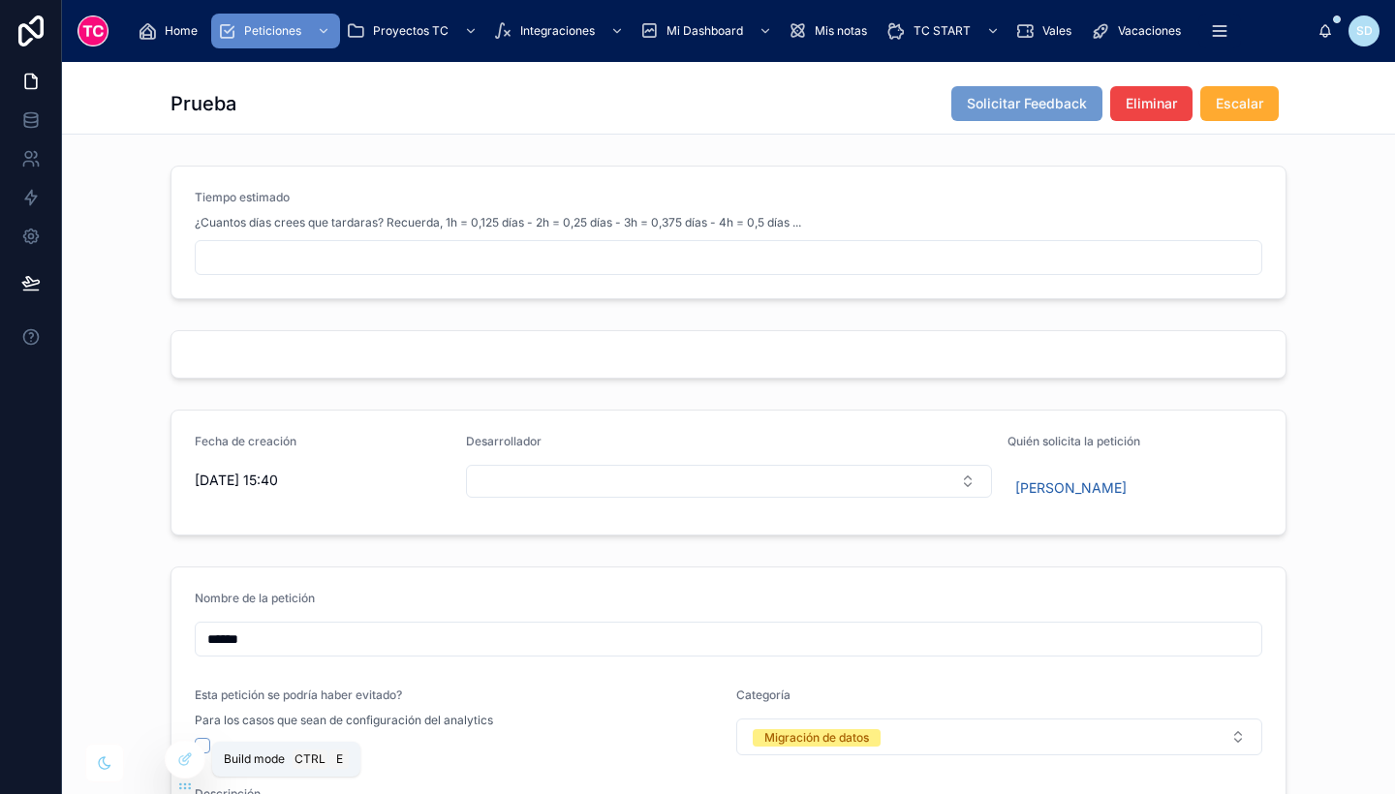
click at [187, 758] on icon at bounding box center [185, 760] width 16 height 16
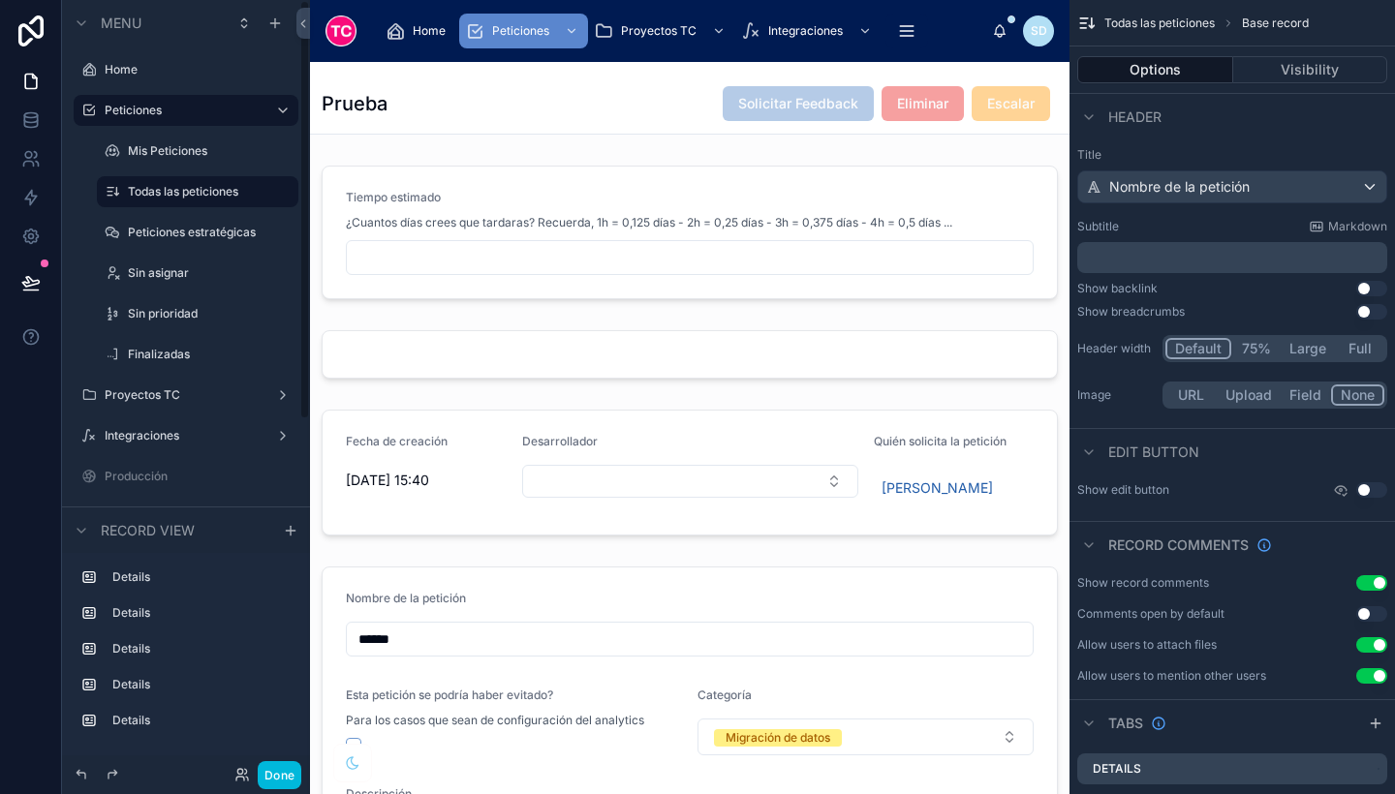
click at [805, 216] on div at bounding box center [690, 232] width 760 height 149
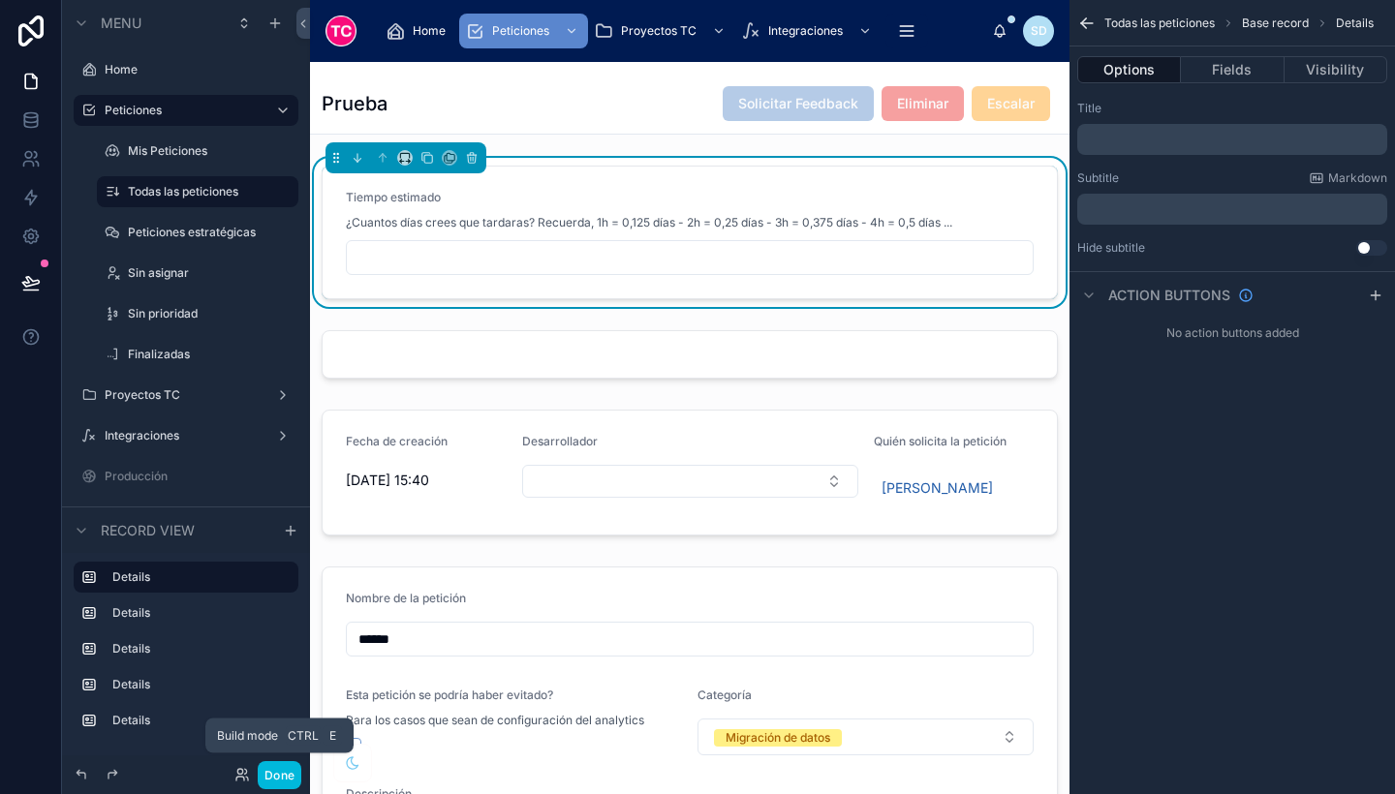
click at [270, 775] on button "Done" at bounding box center [280, 775] width 44 height 28
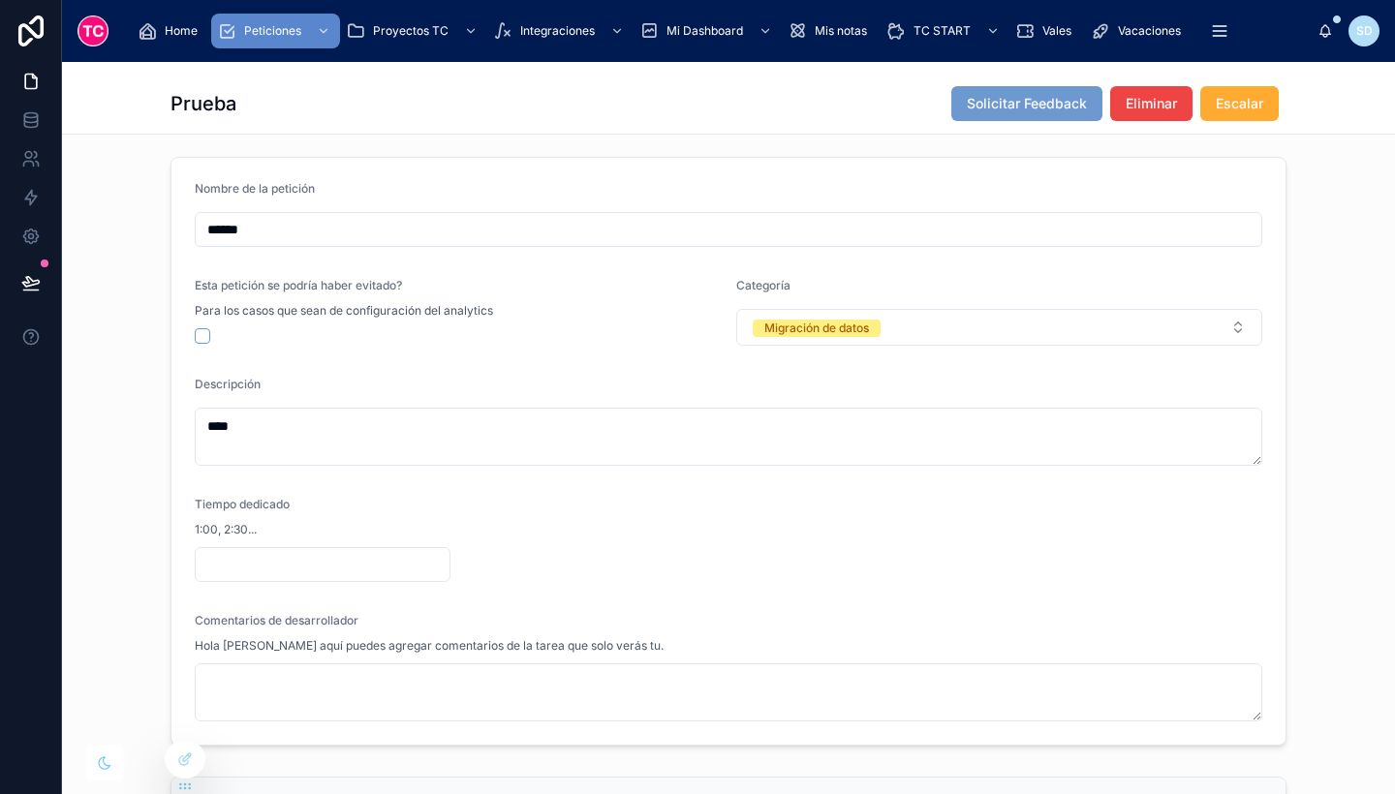
scroll to position [729, 0]
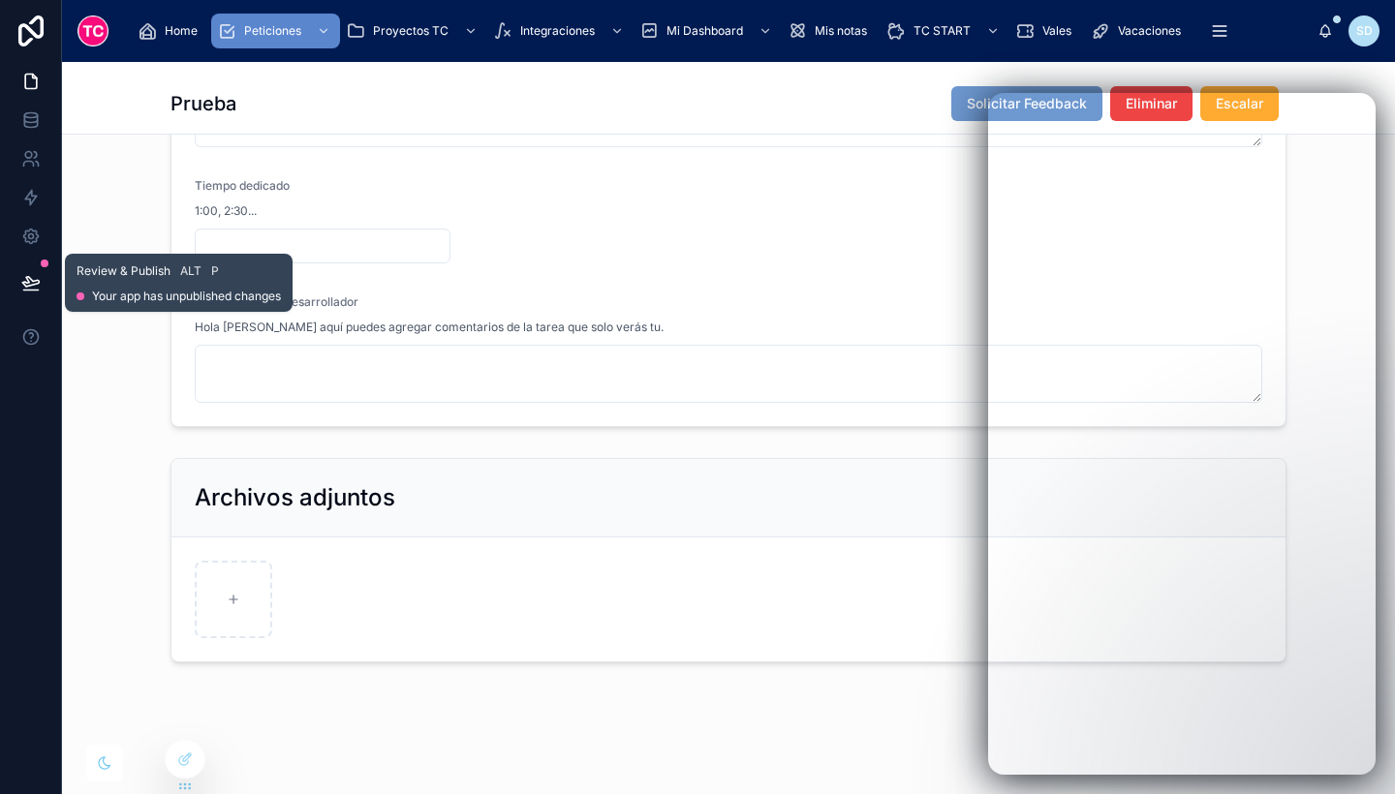
click at [35, 281] on icon at bounding box center [30, 282] width 16 height 10
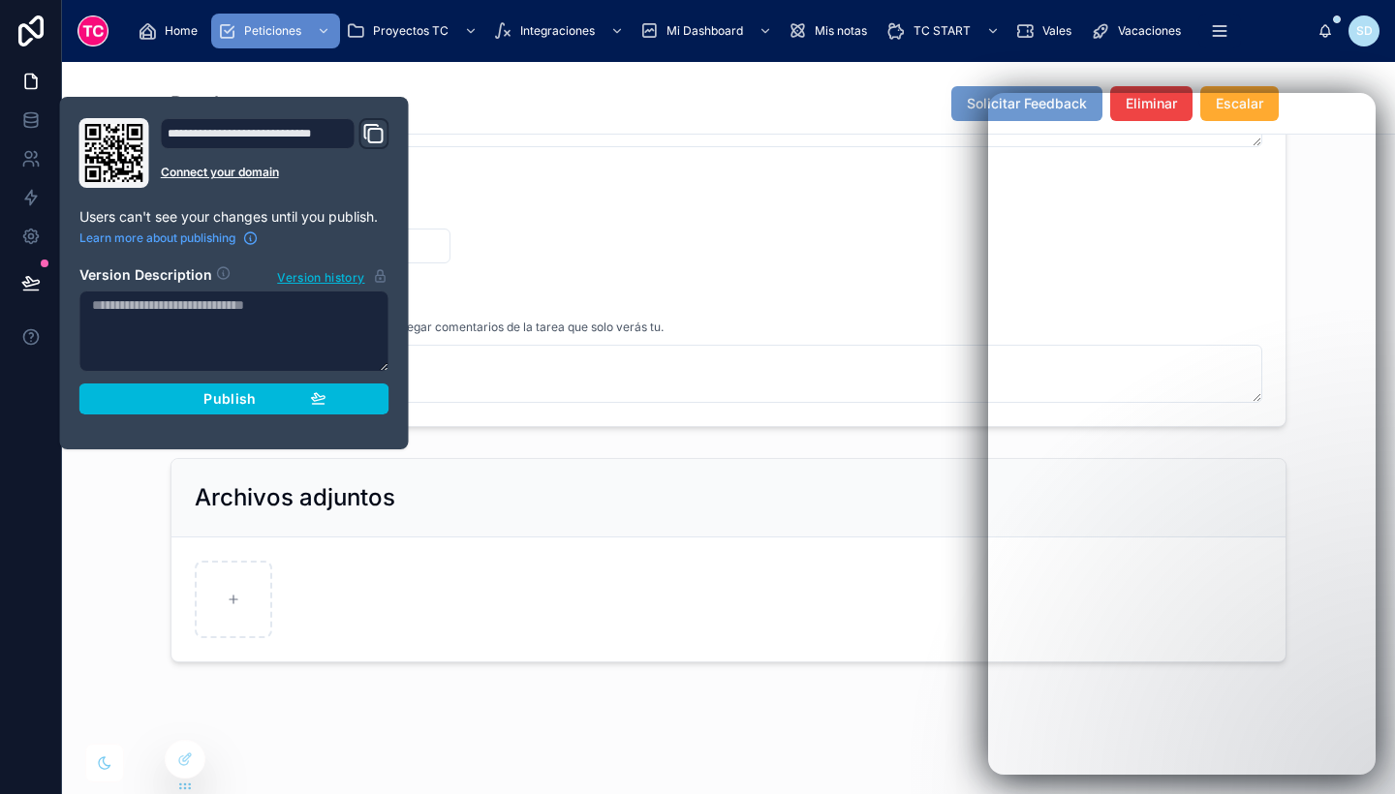
click at [185, 394] on div "Publish" at bounding box center [234, 398] width 184 height 17
